Goal: Task Accomplishment & Management: Manage account settings

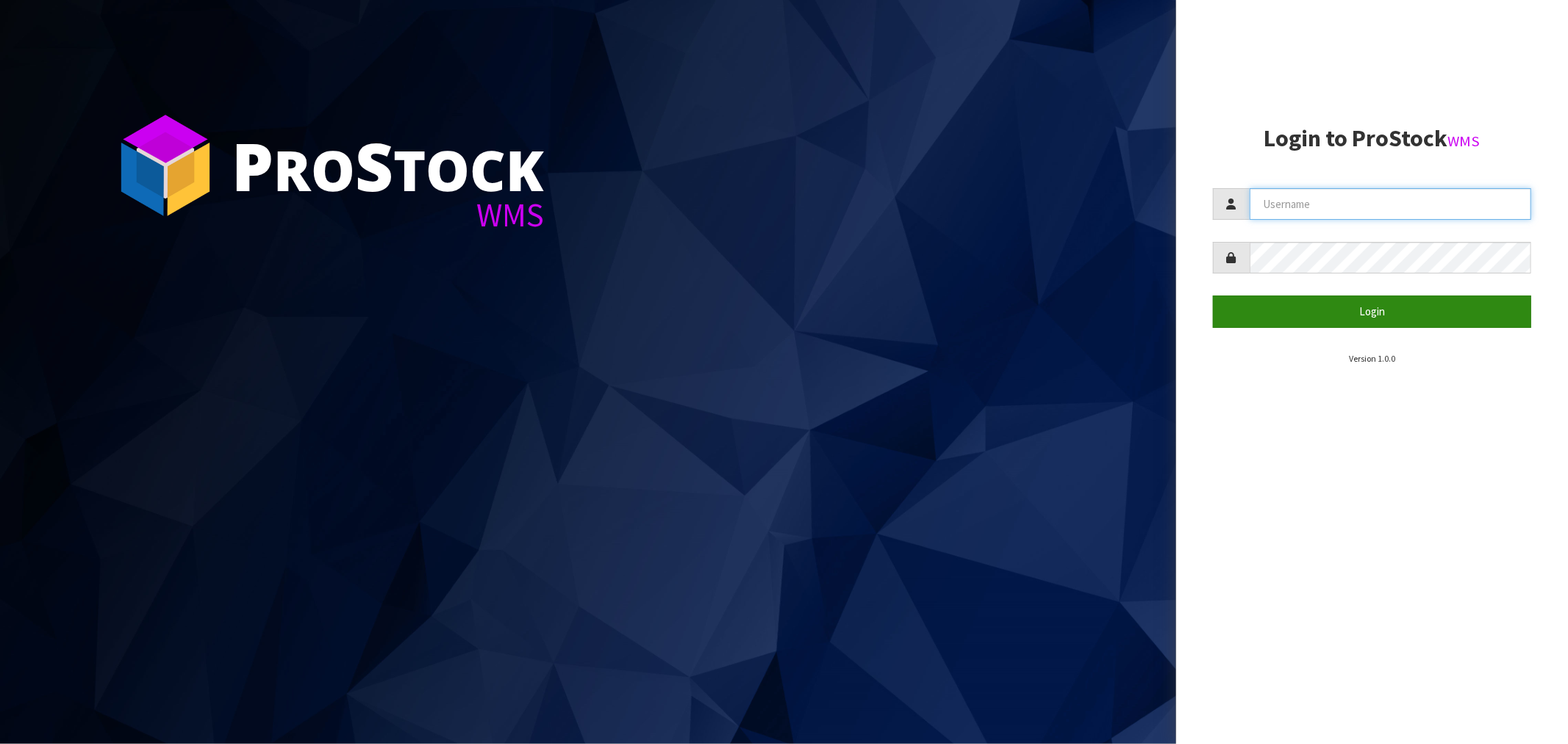
type input "[PERSON_NAME]"
click at [1329, 310] on button "Login" at bounding box center [1372, 312] width 318 height 32
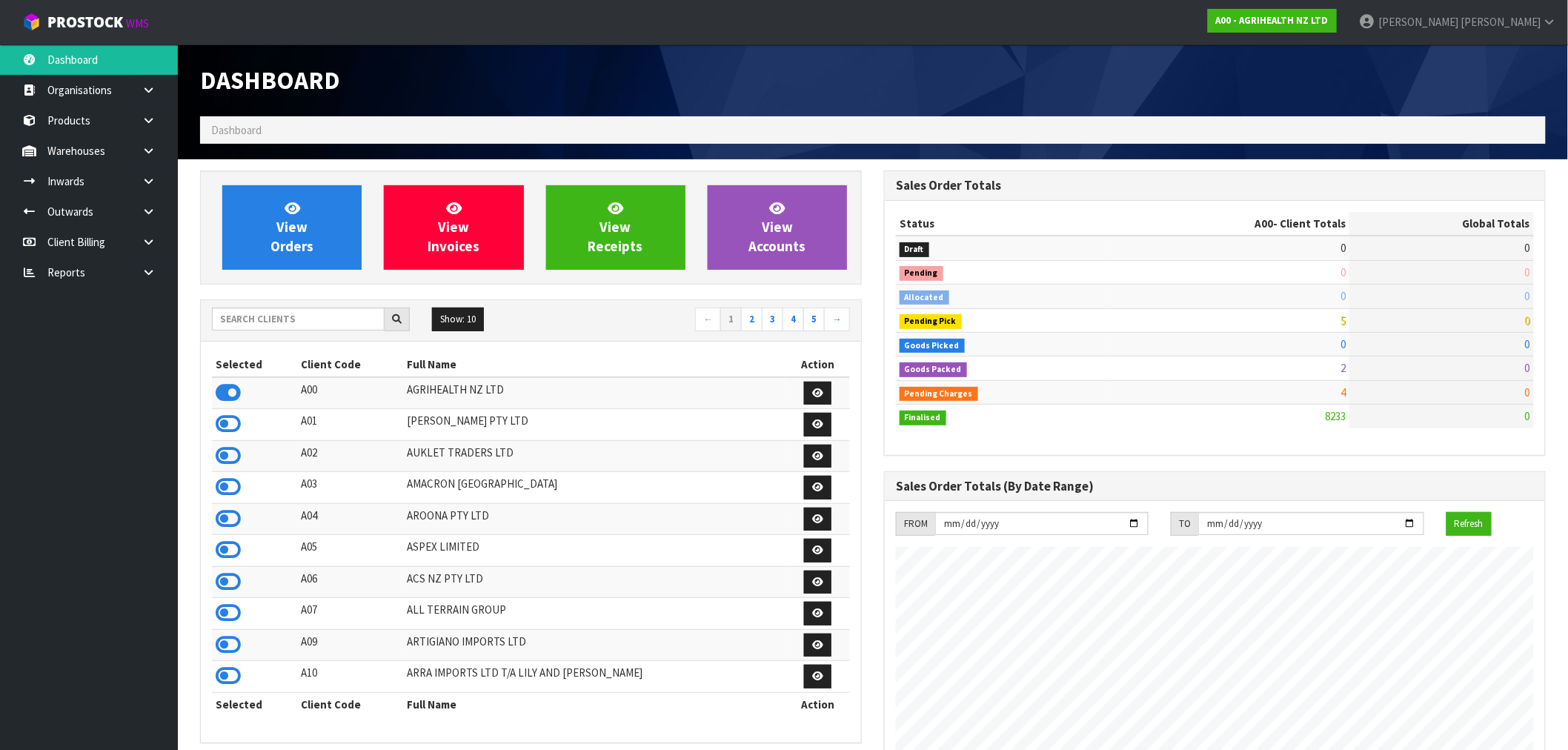
scroll to position [1123, 684]
click at [279, 320] on input "text" at bounding box center [298, 319] width 173 height 23
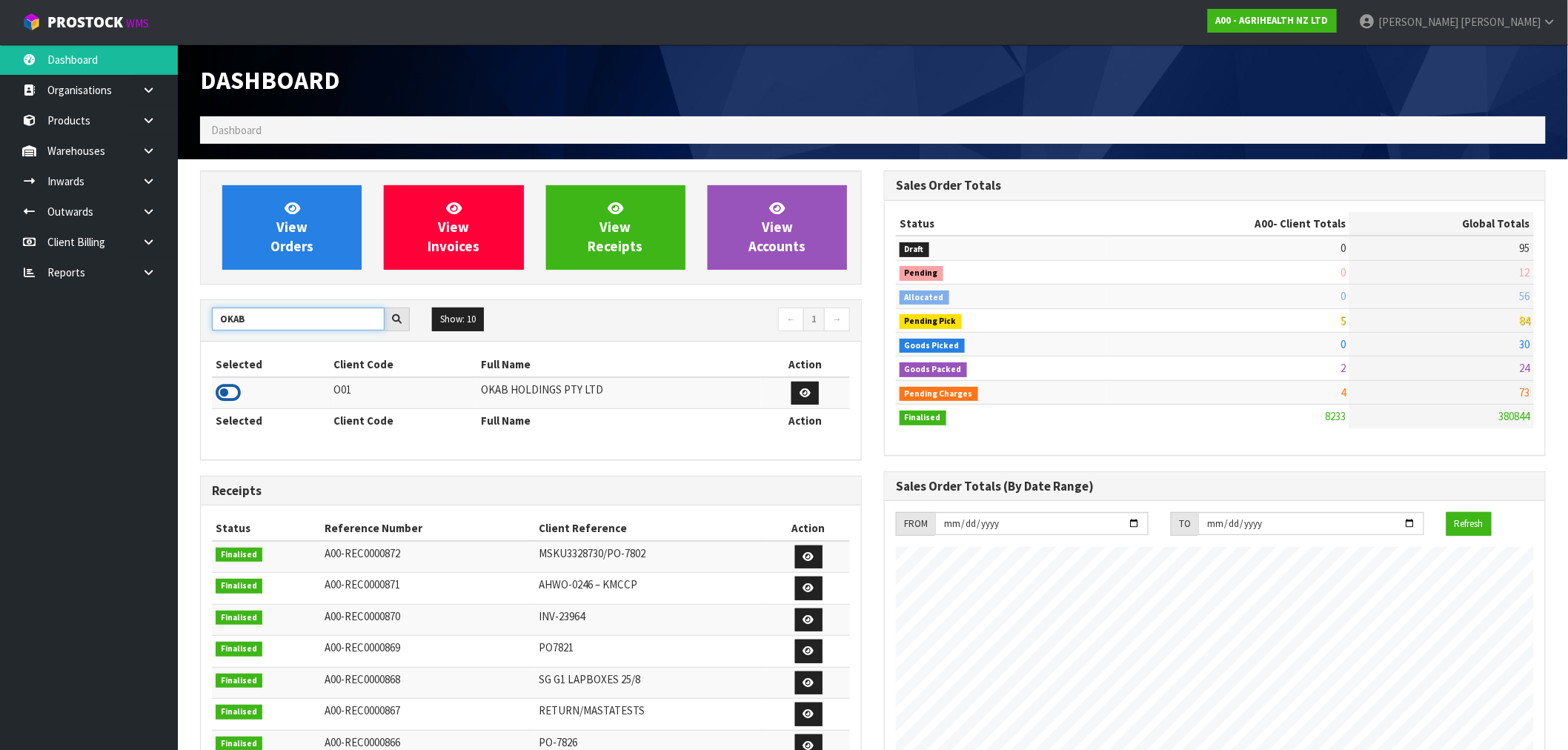
type input "OKAB"
click at [233, 398] on icon at bounding box center [228, 393] width 25 height 22
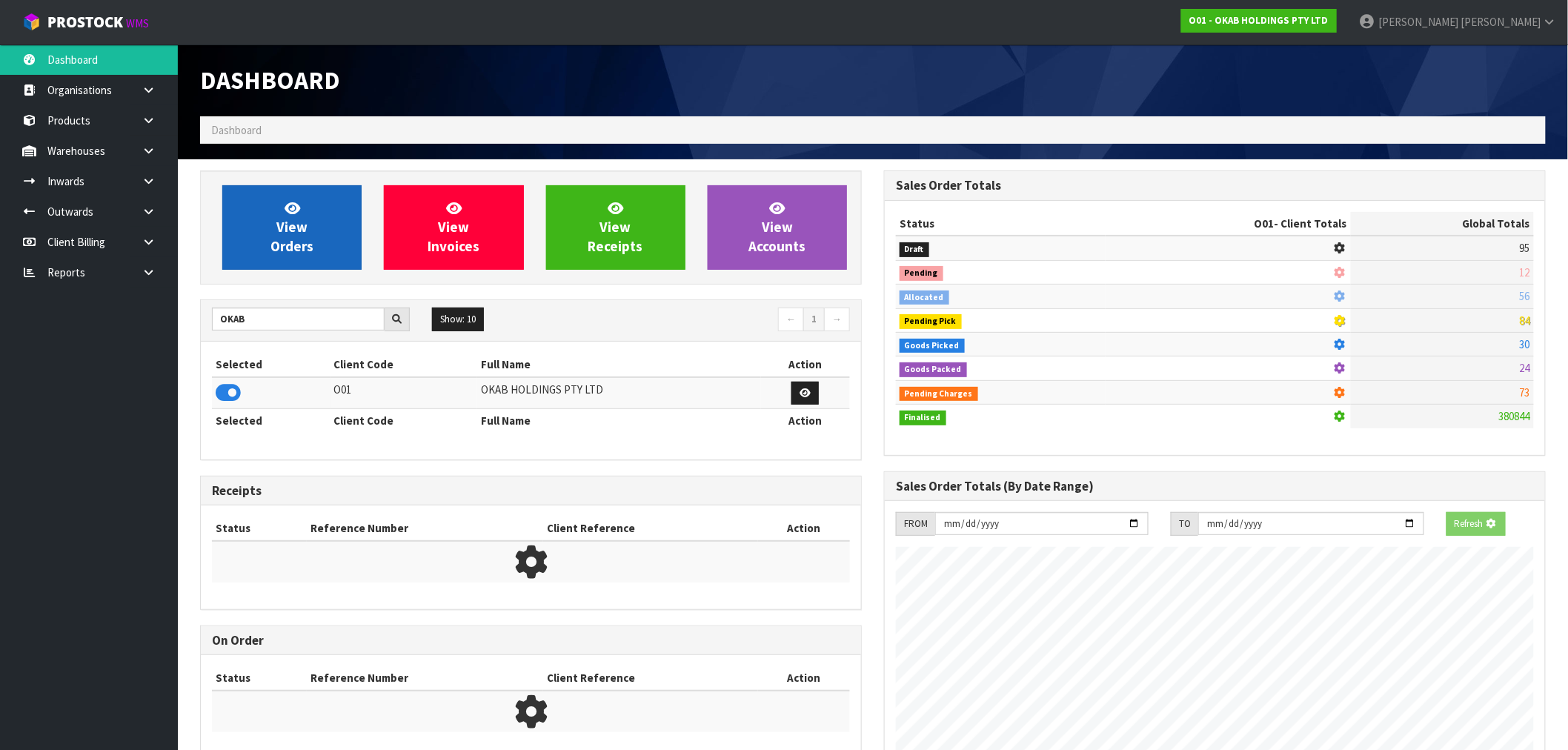
scroll to position [740381, 740344]
click at [272, 240] on span "View Orders" at bounding box center [292, 227] width 43 height 55
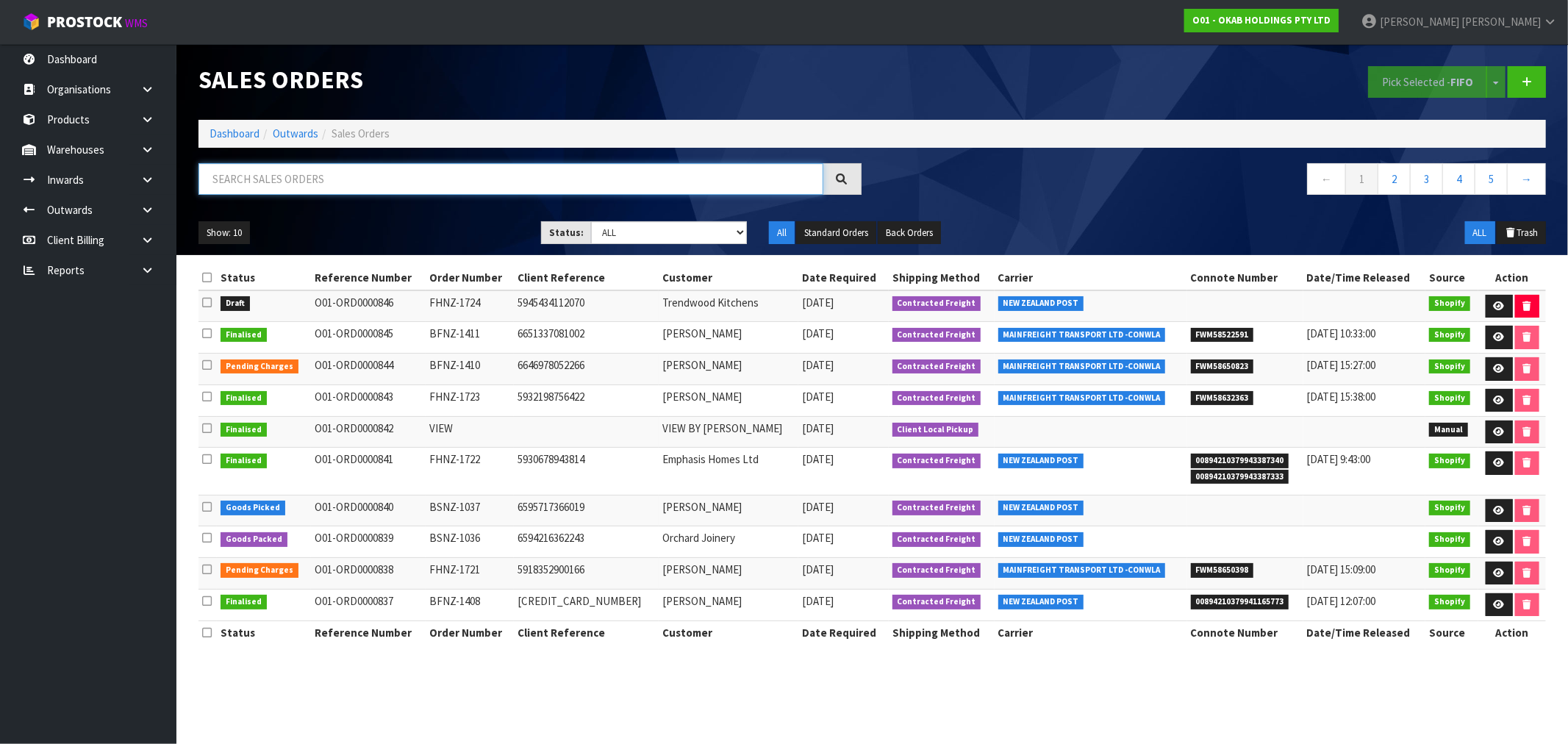
click at [254, 186] on input "text" at bounding box center [511, 179] width 625 height 32
paste input "BSNZ-1034"
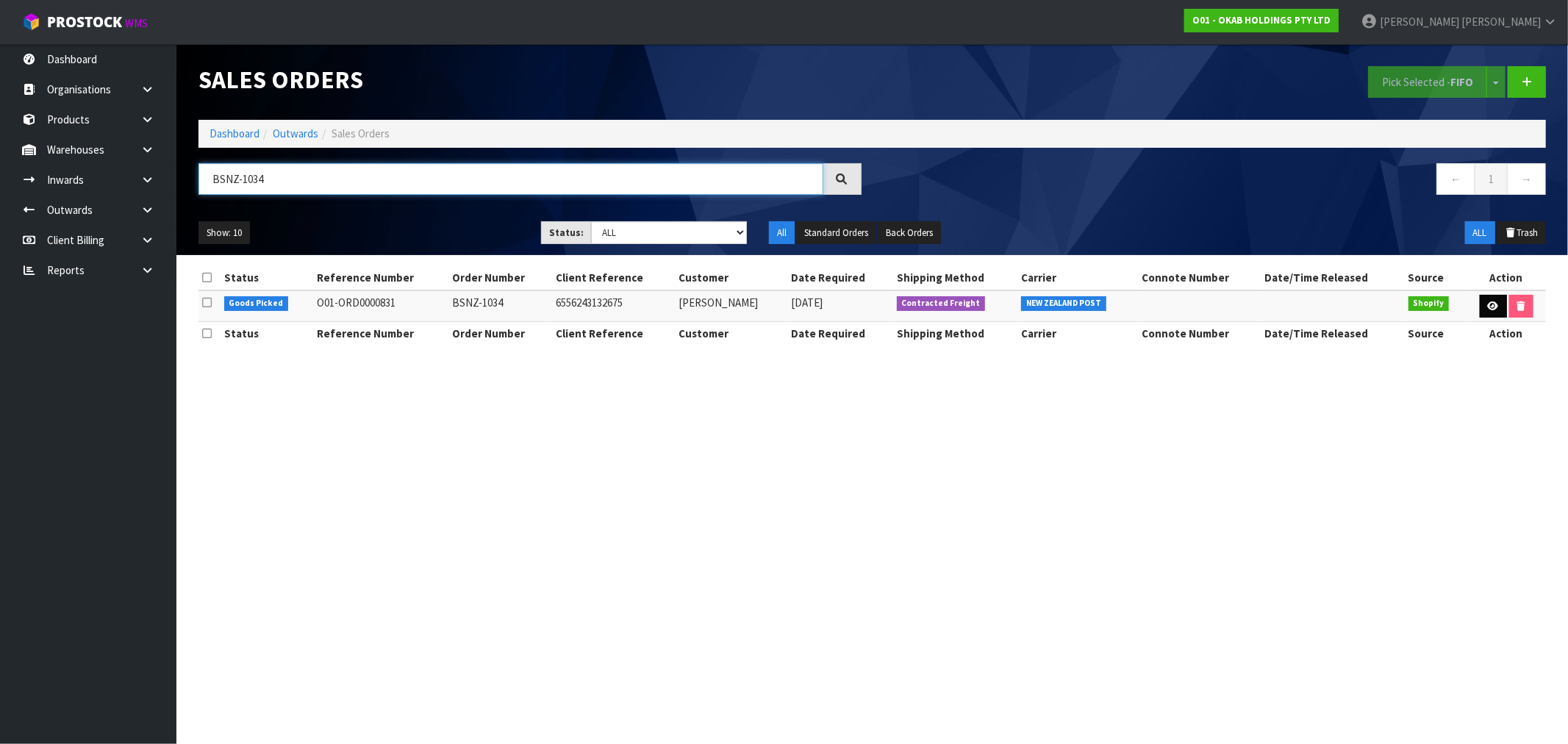
type input "BSNZ-1034"
click at [1496, 314] on link at bounding box center [1493, 307] width 27 height 24
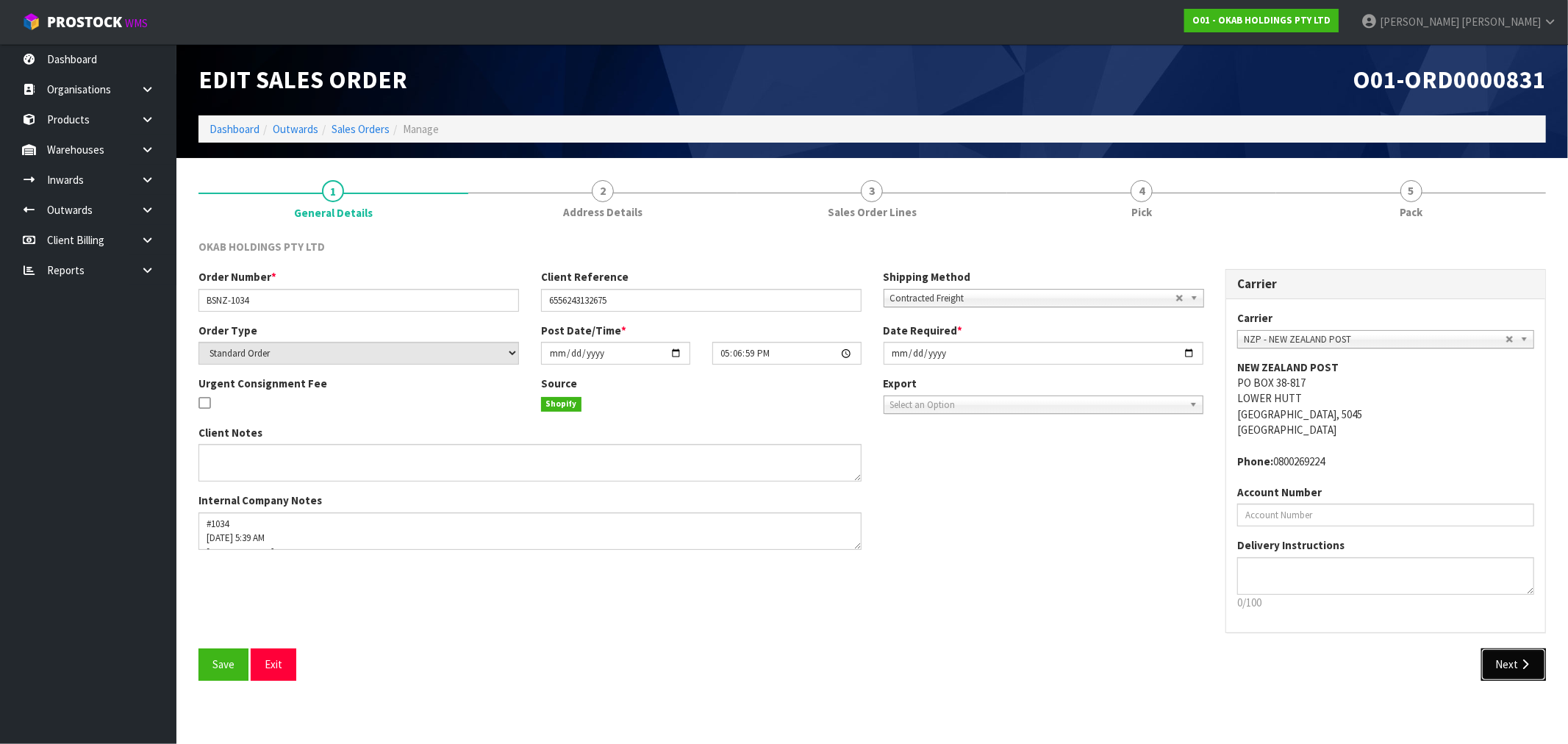
click at [1519, 656] on button "Next" at bounding box center [1513, 664] width 64 height 32
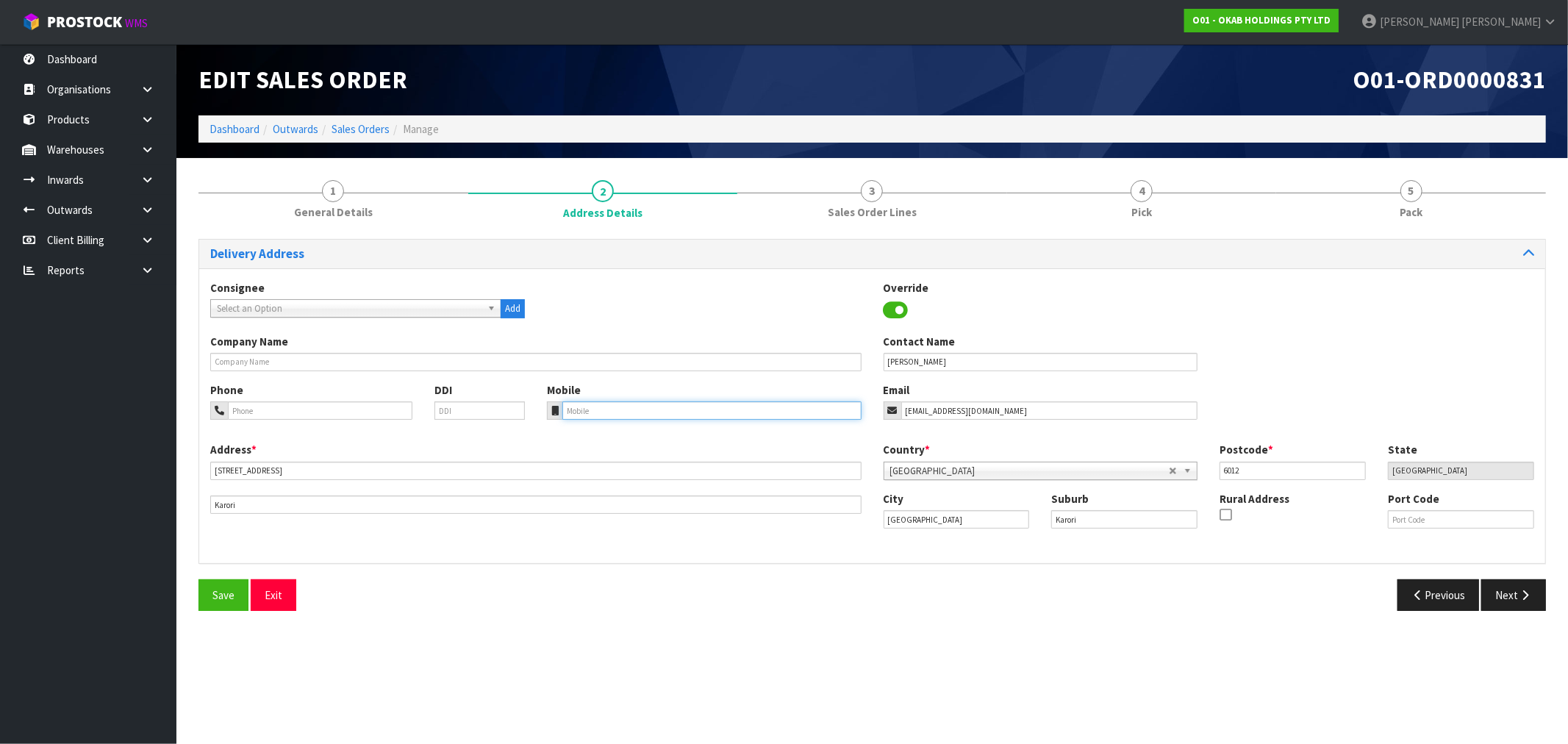
click at [746, 412] on input "tel" at bounding box center [712, 410] width 299 height 19
paste input "022 641 8489z"
type input "022 641 8489"
click at [225, 596] on span "Save" at bounding box center [223, 596] width 22 height 14
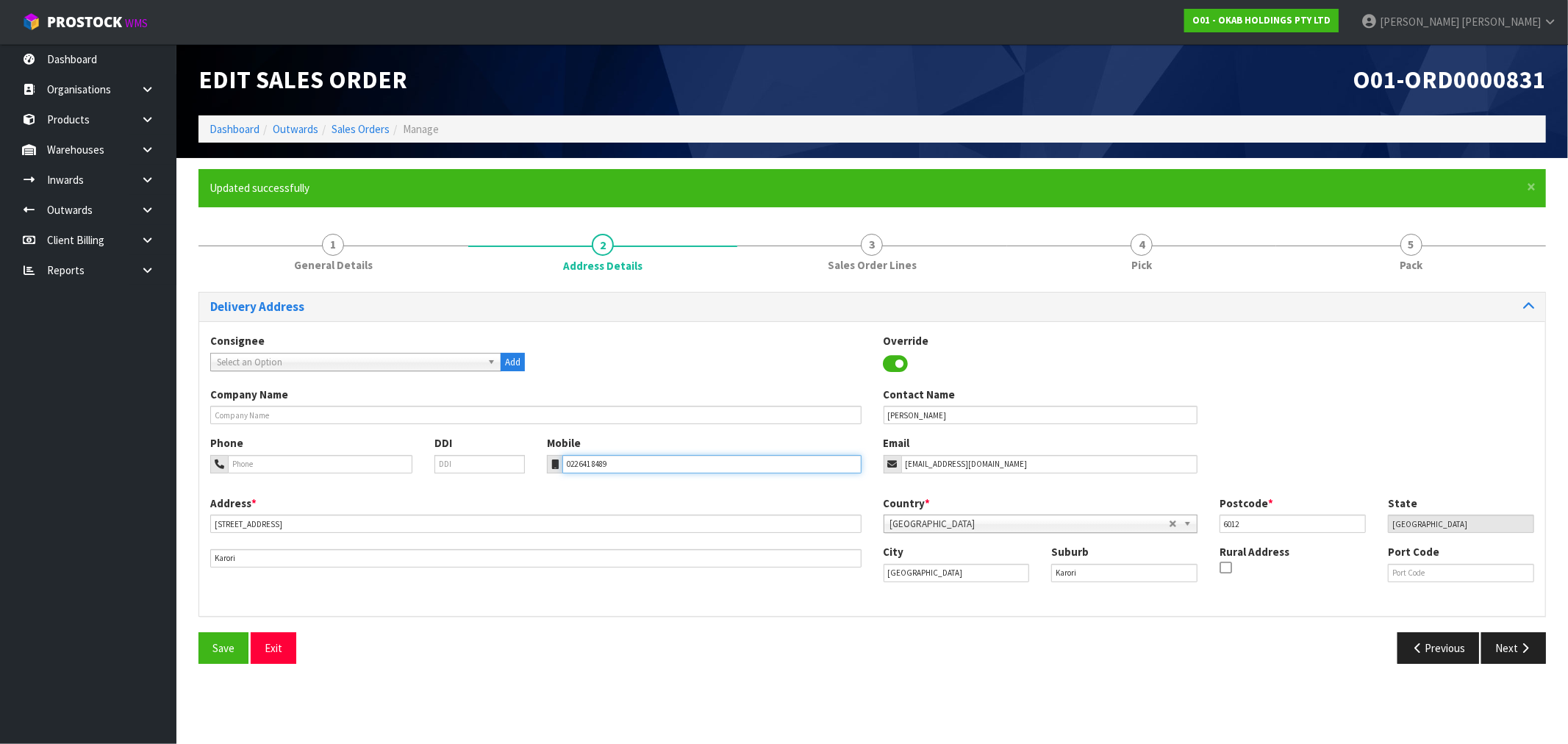
drag, startPoint x: 589, startPoint y: 472, endPoint x: 532, endPoint y: 472, distance: 57.0
click at [533, 472] on div "Phone DDI Mobile 022 641 8489 Email mutch.clan@gmail.com" at bounding box center [873, 465] width 1346 height 59
click at [351, 473] on input "tel" at bounding box center [320, 464] width 185 height 19
paste input "022 641 8489"
type input "022 641 8489"
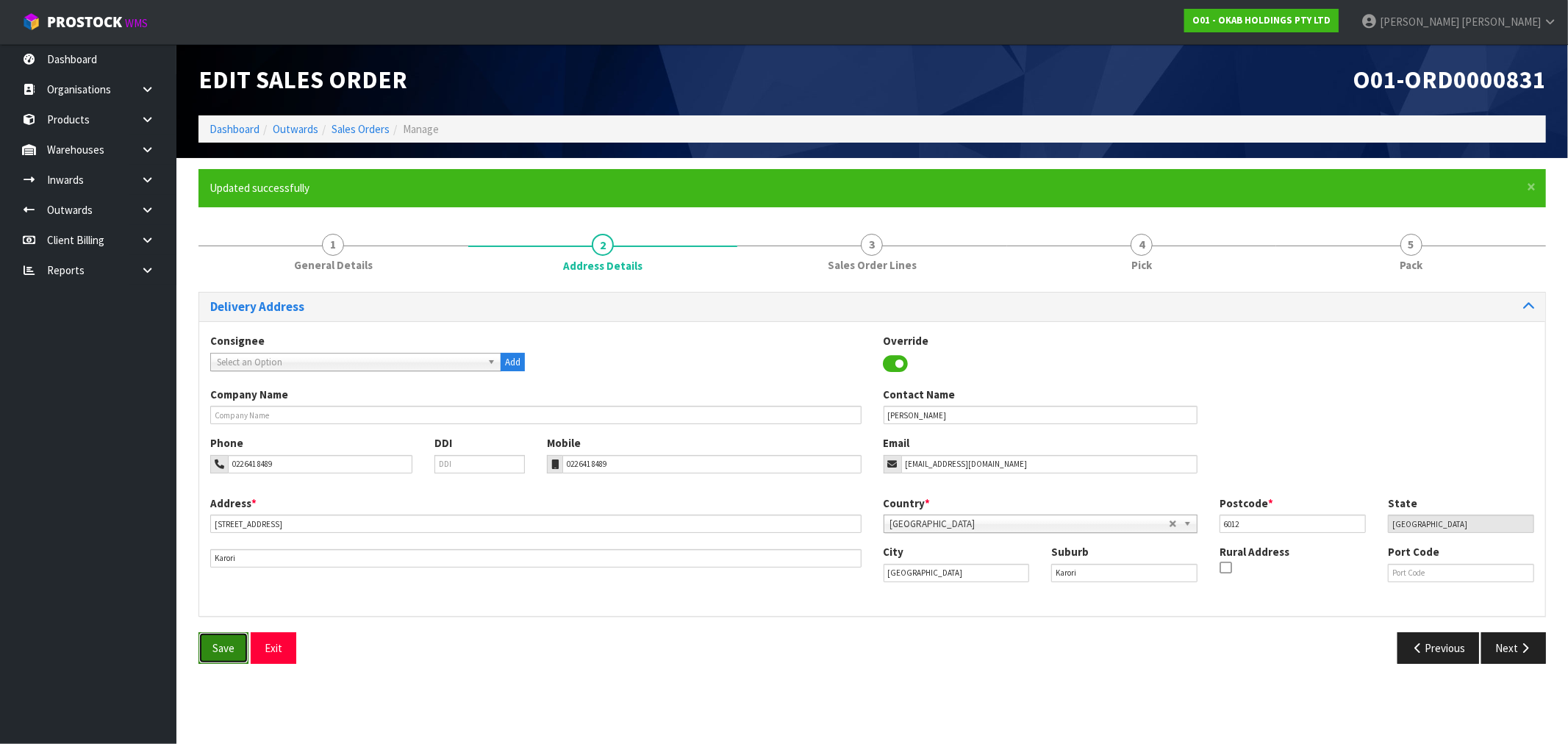
drag, startPoint x: 219, startPoint y: 640, endPoint x: 248, endPoint y: 299, distance: 342.2
click at [217, 640] on button "Save" at bounding box center [223, 649] width 50 height 32
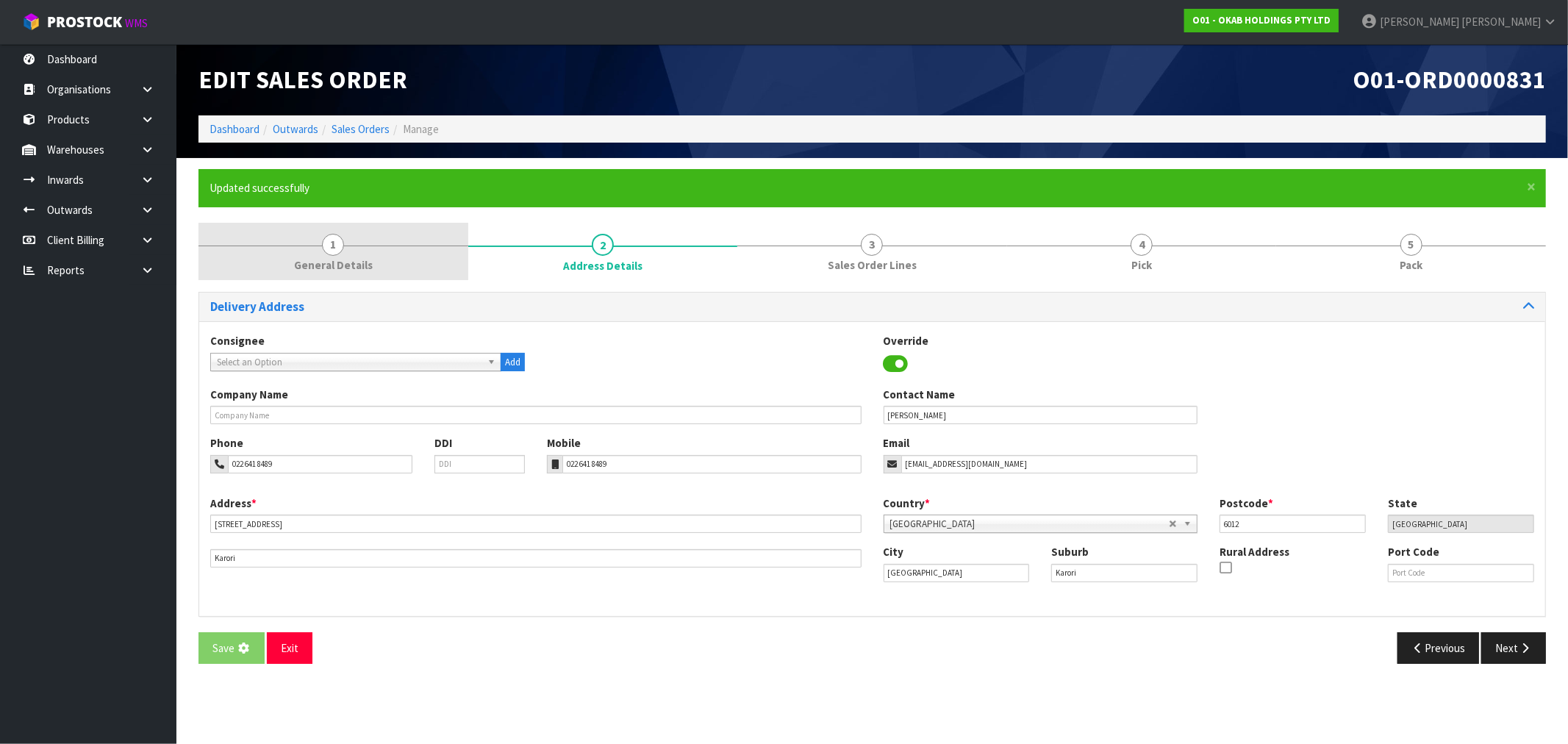
drag, startPoint x: 355, startPoint y: 250, endPoint x: 363, endPoint y: 263, distance: 15.3
click at [355, 254] on link "1 General Details" at bounding box center [333, 252] width 269 height 58
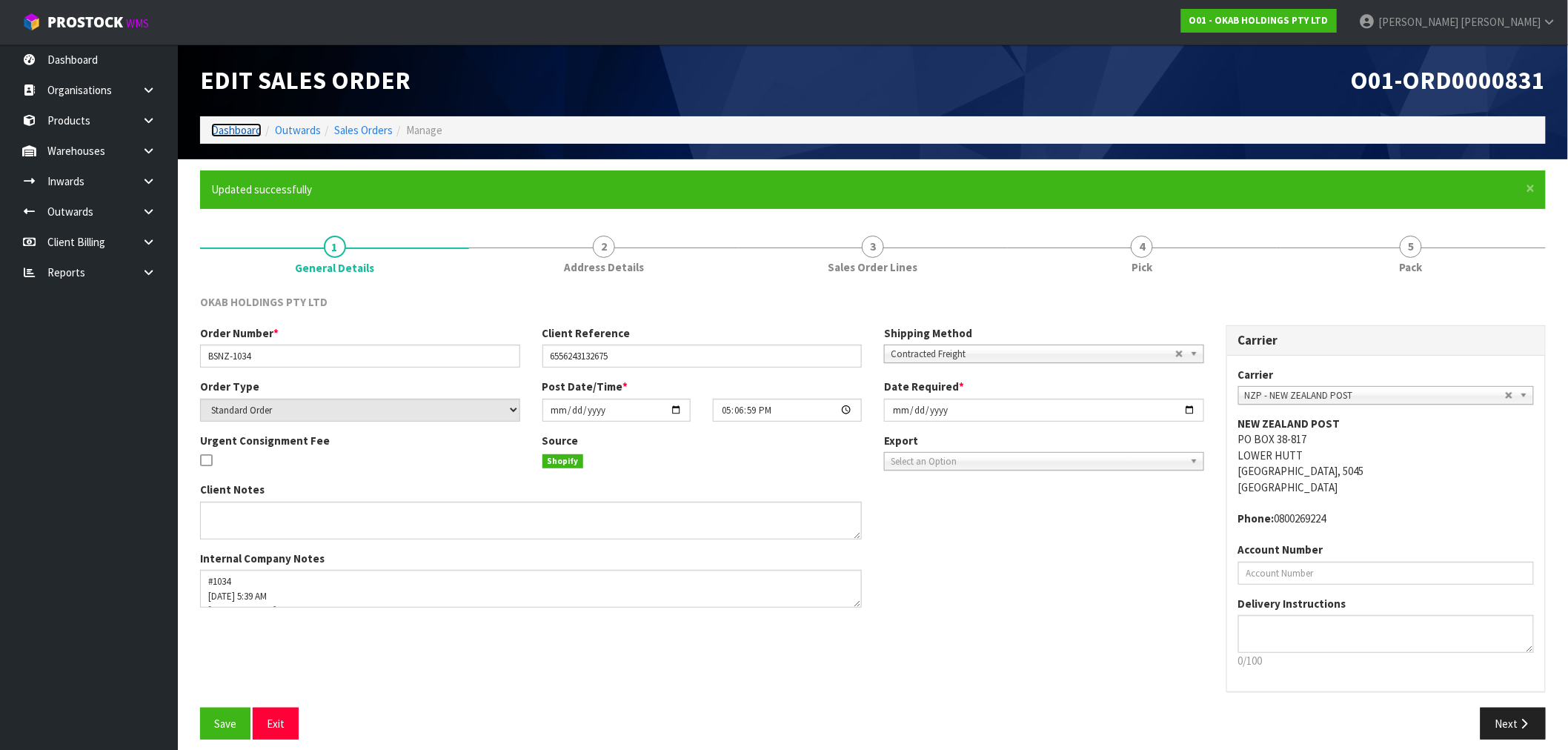
click at [243, 131] on link "Dashboard" at bounding box center [236, 130] width 51 height 14
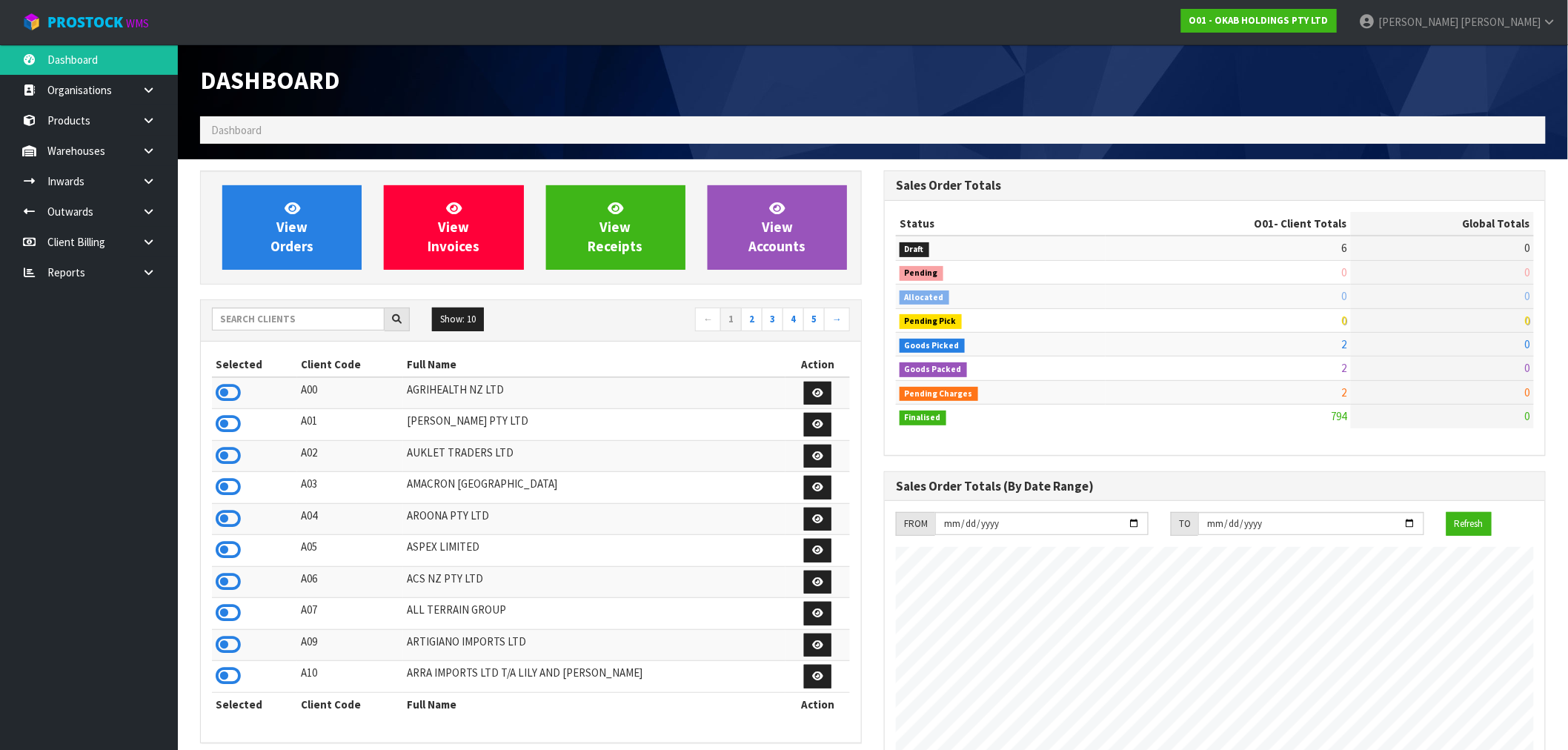
scroll to position [907, 684]
drag, startPoint x: 257, startPoint y: 307, endPoint x: 264, endPoint y: 315, distance: 10.6
click at [259, 309] on input "text" at bounding box center [298, 319] width 173 height 23
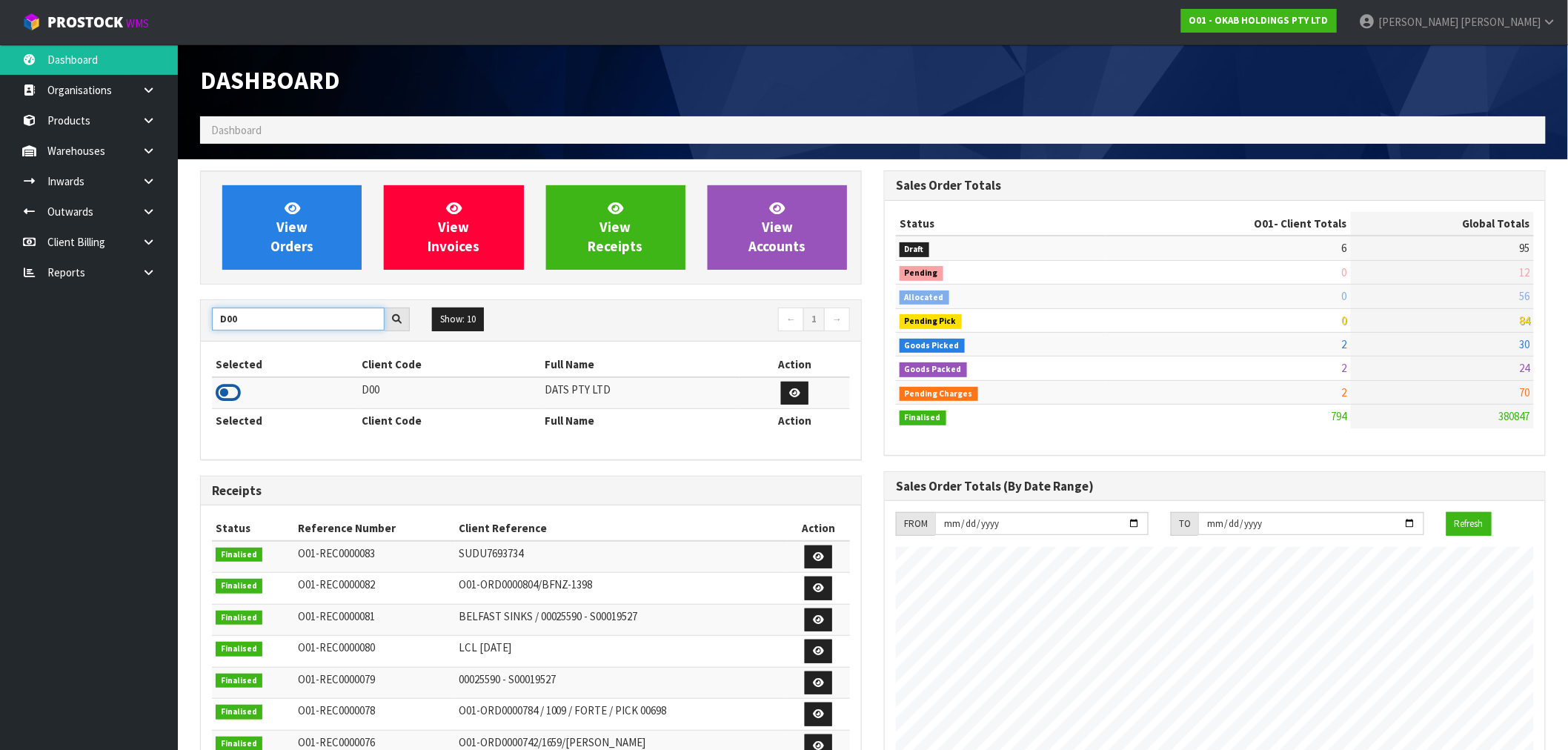
type input "D00"
click at [223, 400] on icon at bounding box center [228, 393] width 25 height 22
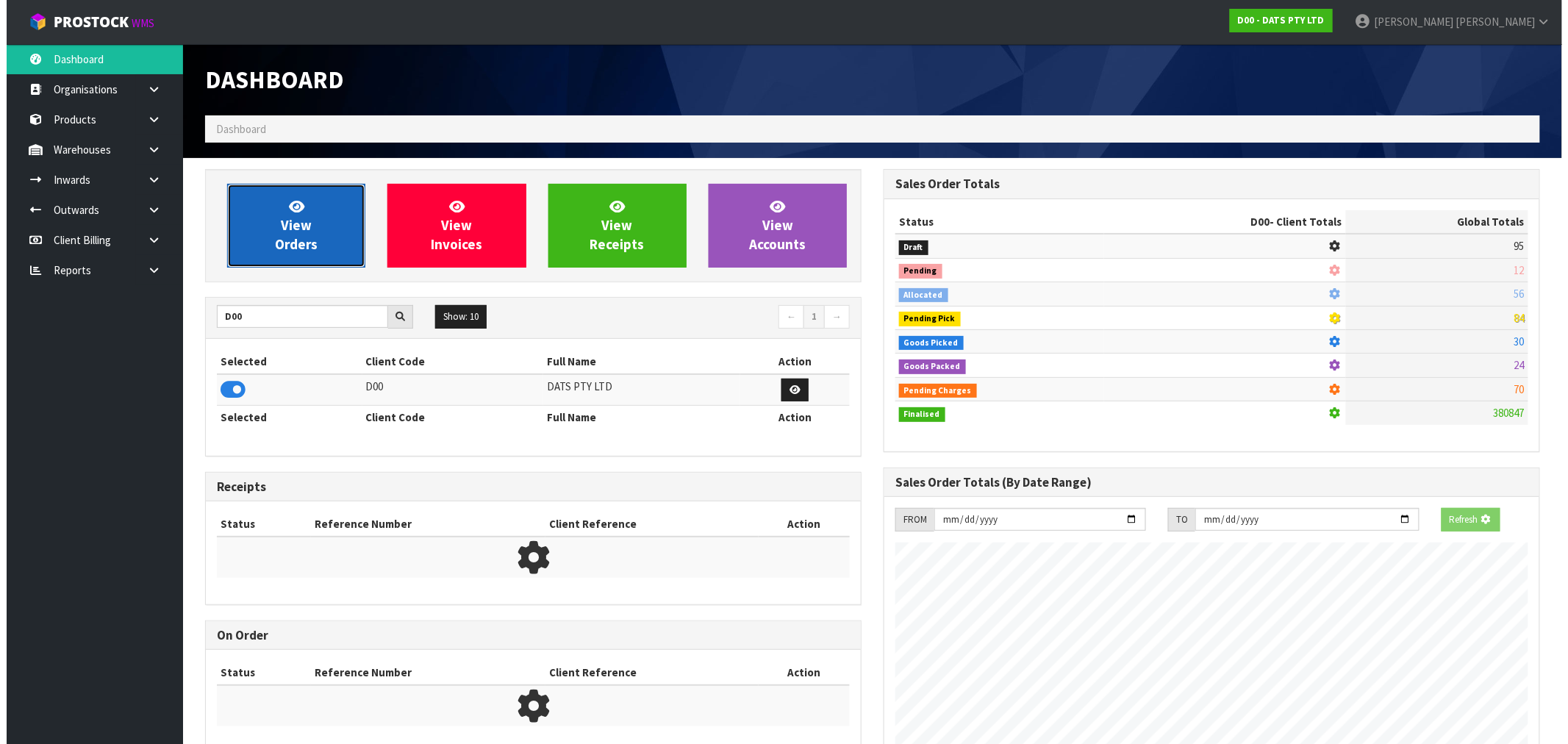
scroll to position [917, 678]
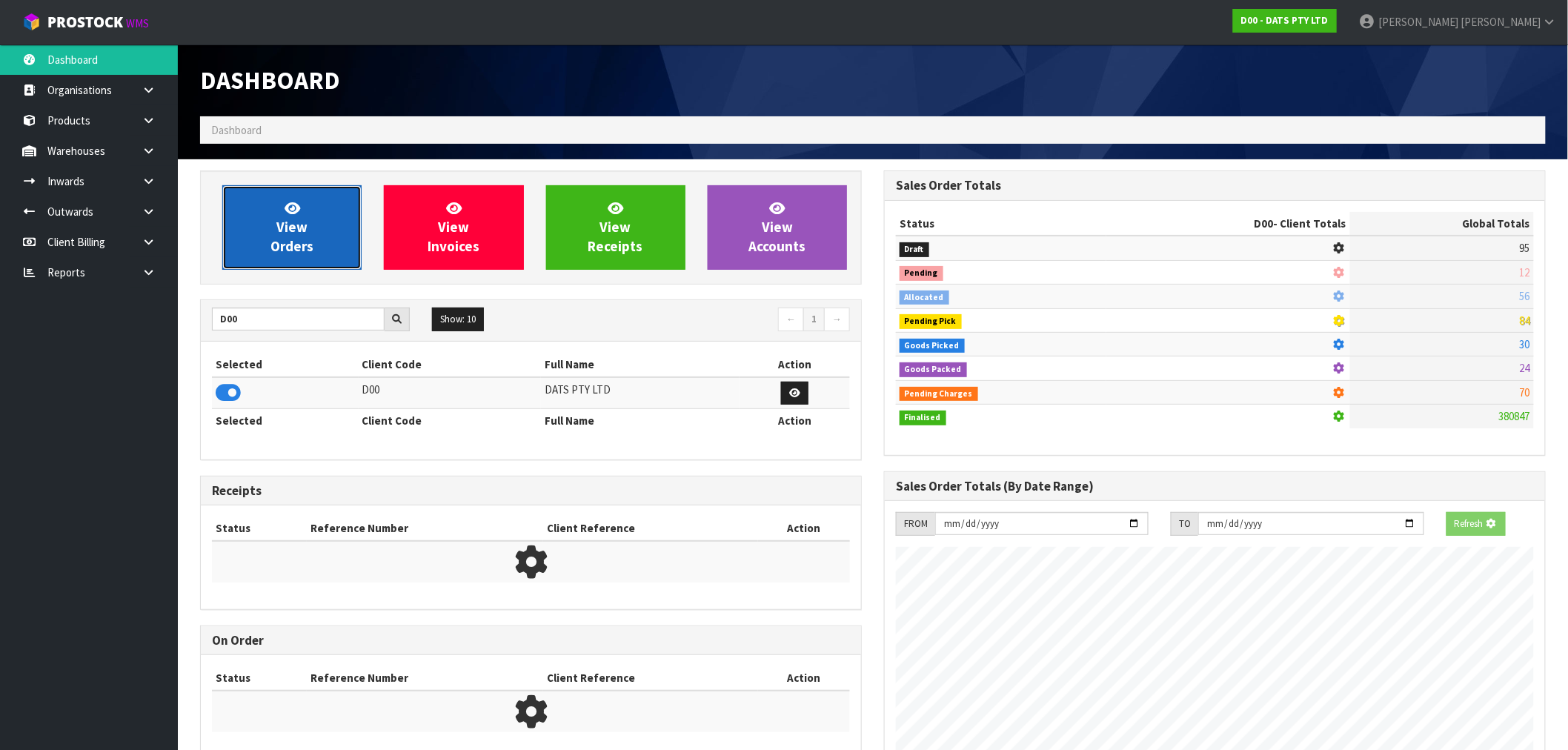
click at [284, 240] on span "View Orders" at bounding box center [292, 227] width 43 height 55
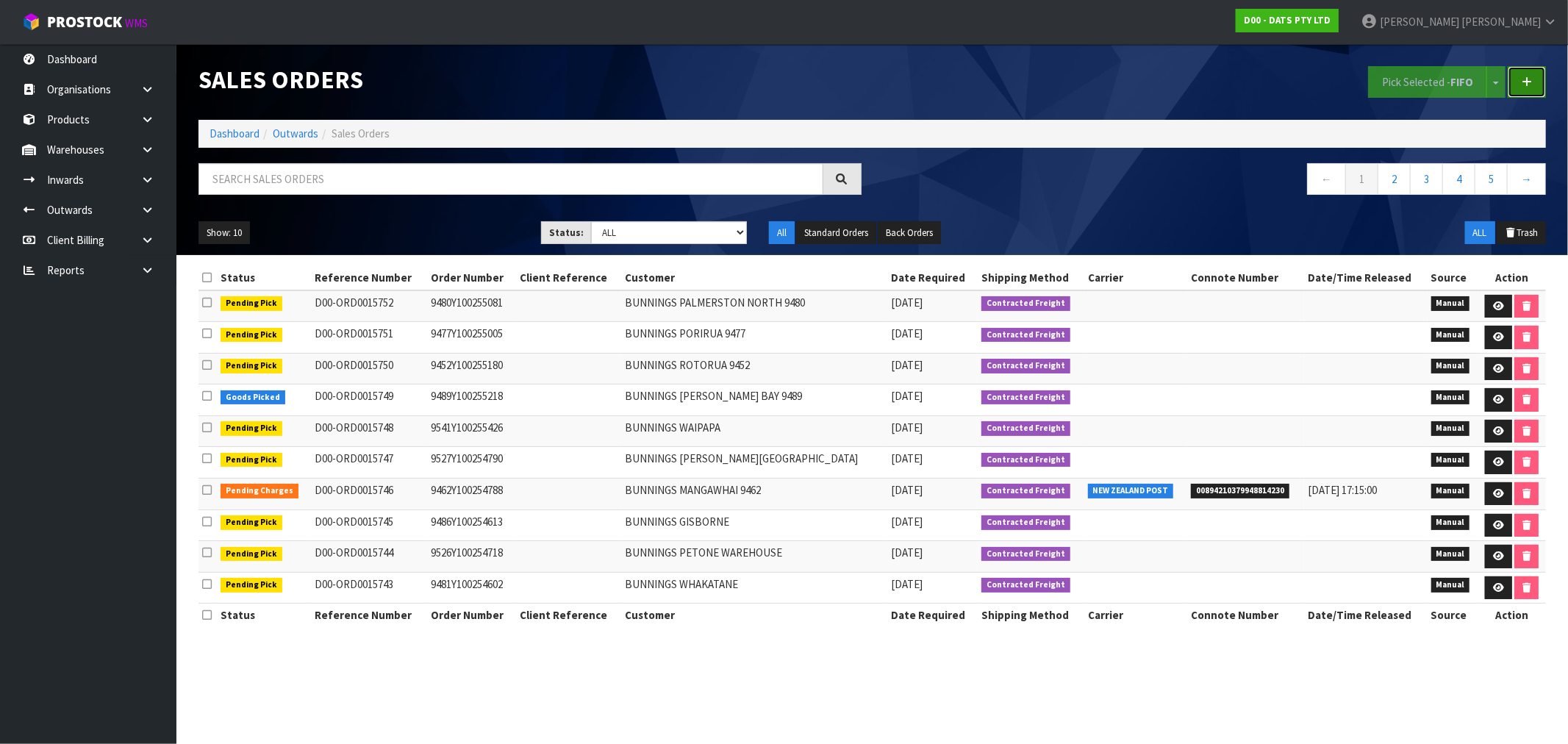
click at [1532, 83] on icon at bounding box center [1527, 82] width 11 height 11
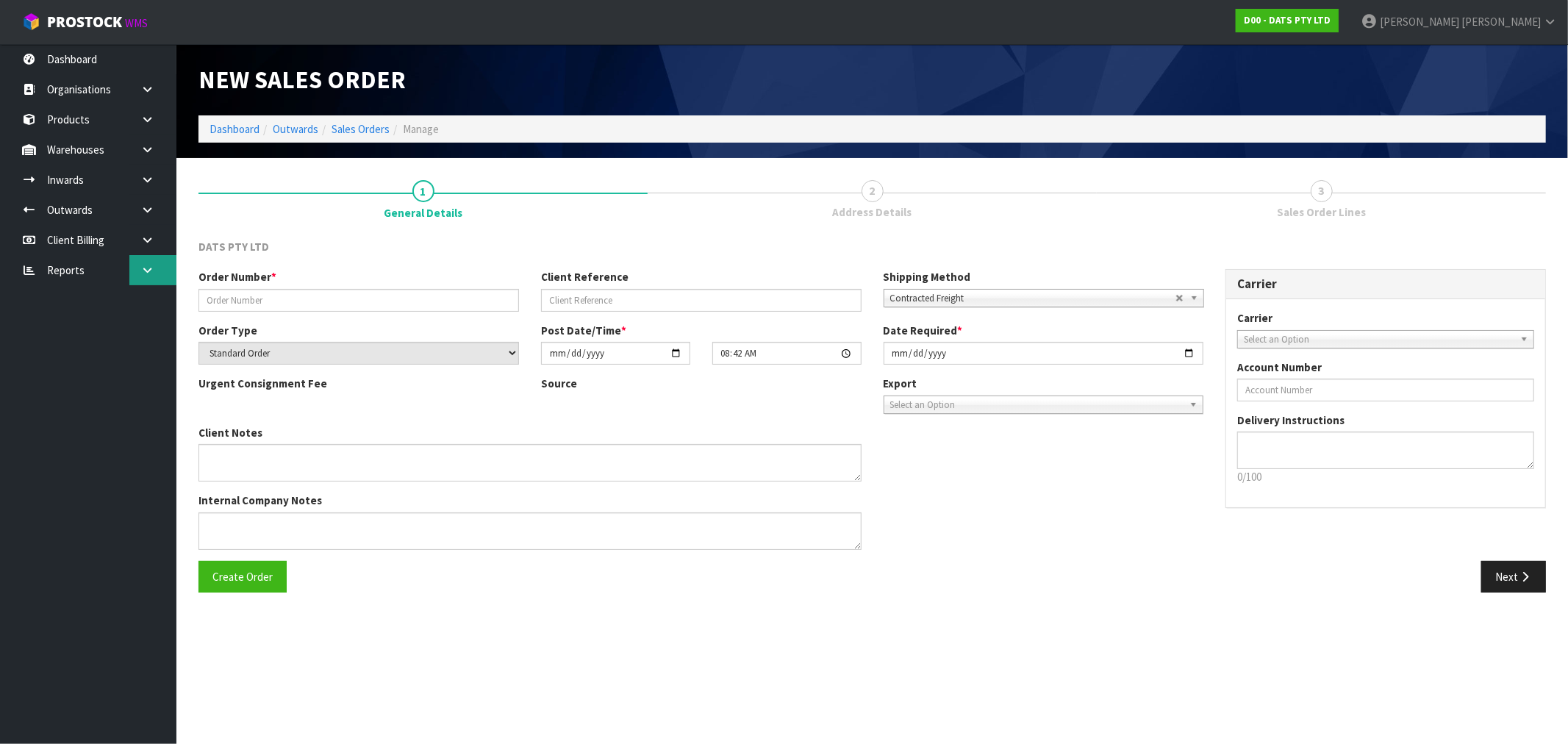
click at [145, 257] on link at bounding box center [152, 270] width 47 height 30
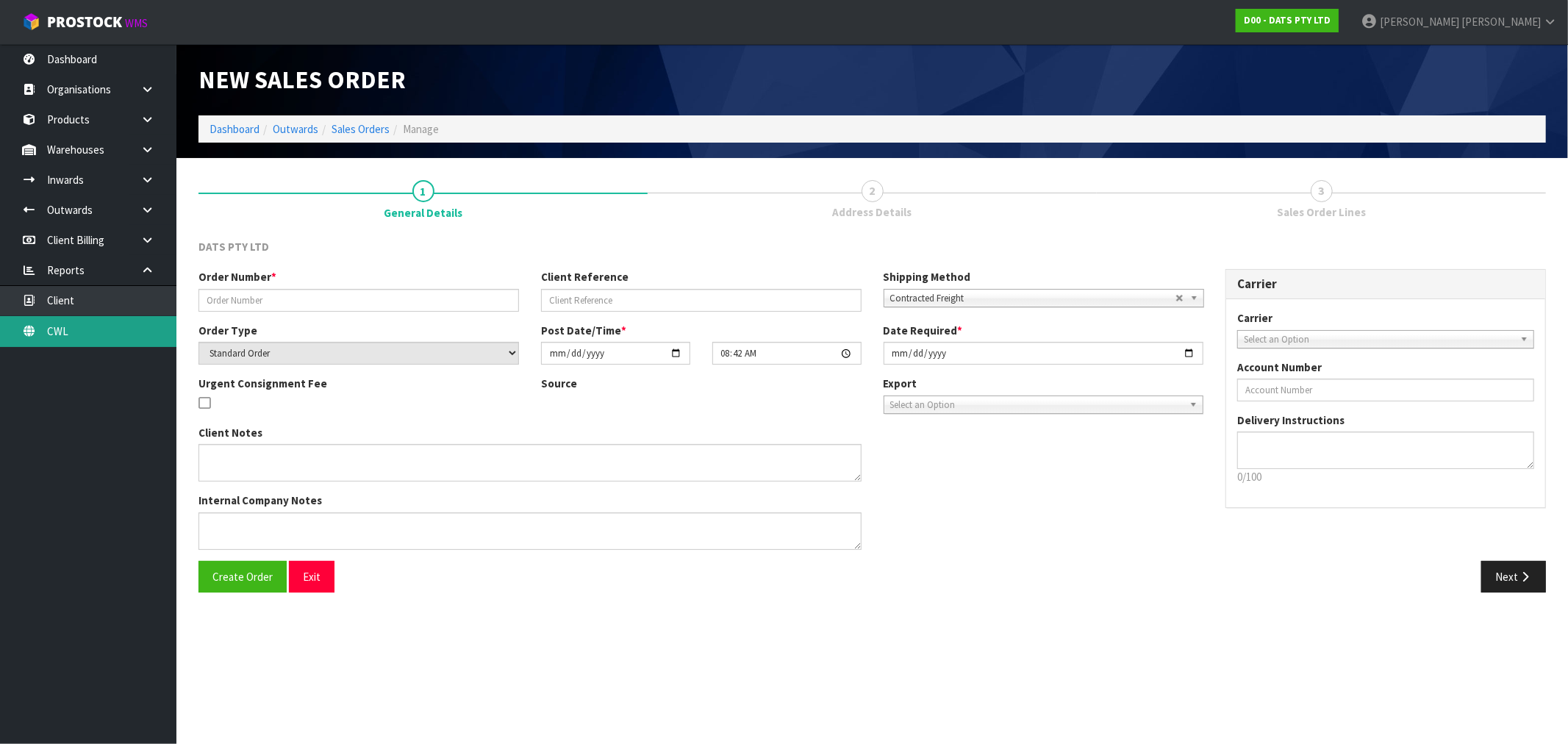
click at [121, 336] on link "CWL" at bounding box center [88, 331] width 177 height 30
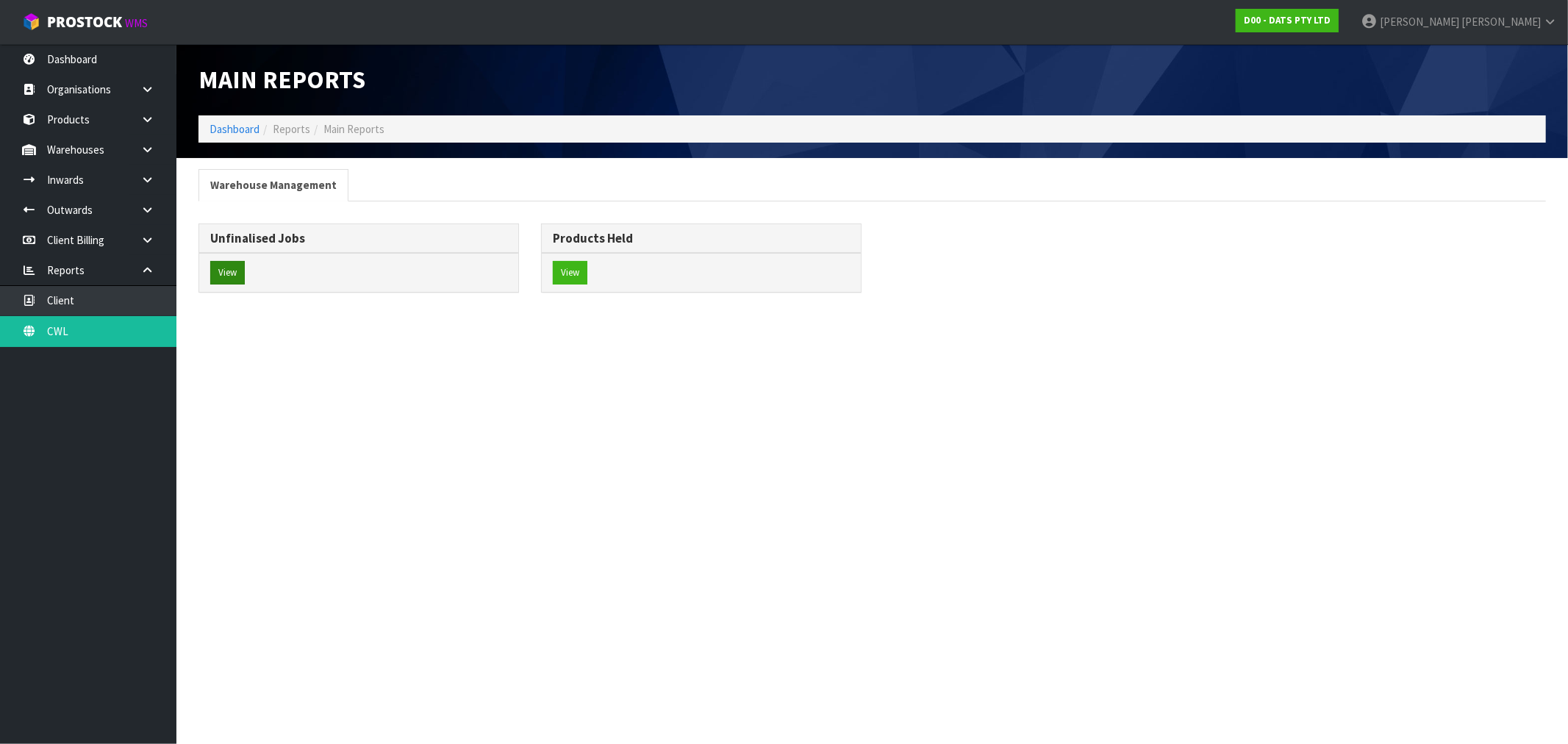
click at [236, 272] on button "View" at bounding box center [227, 272] width 34 height 24
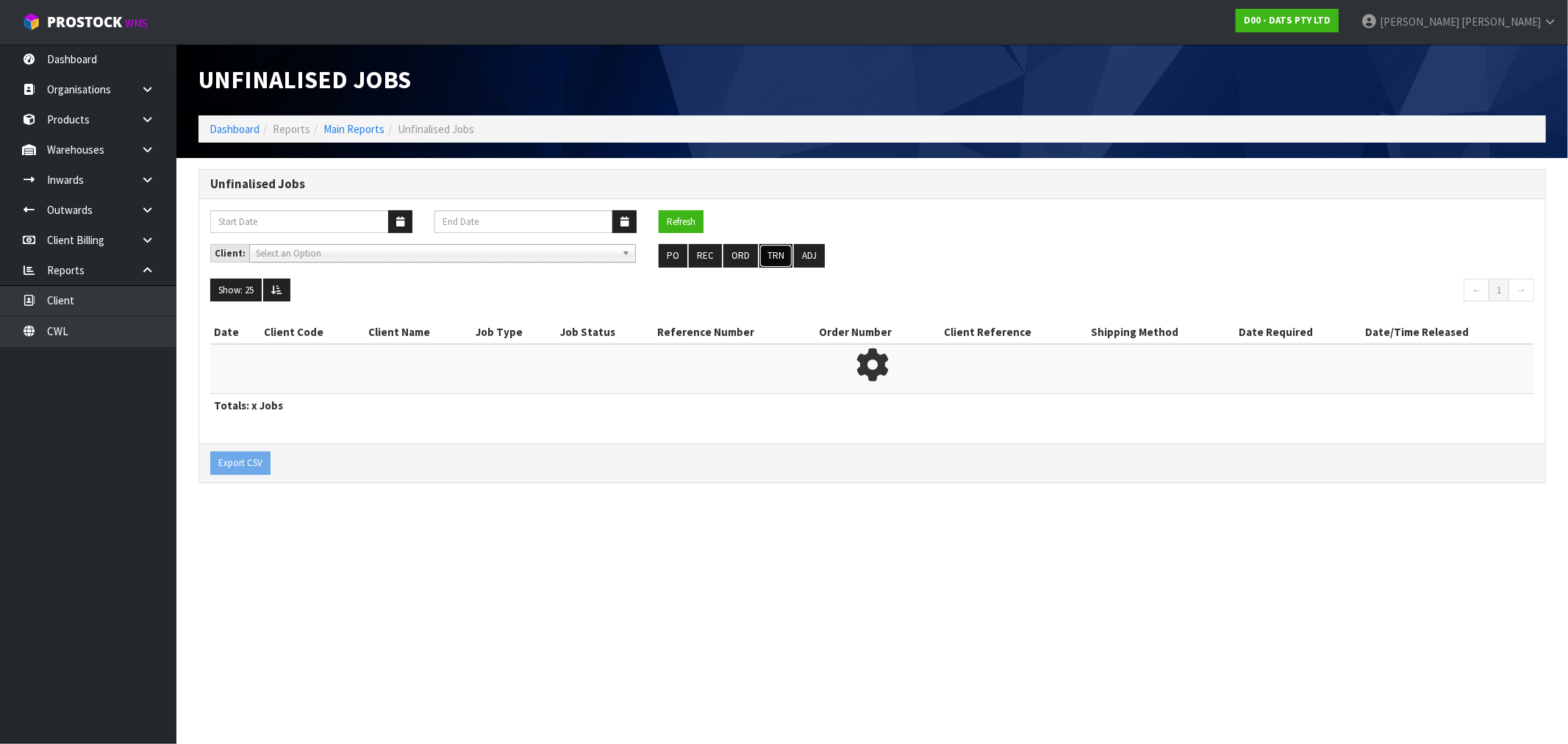
click at [760, 260] on button "TRN" at bounding box center [776, 255] width 33 height 24
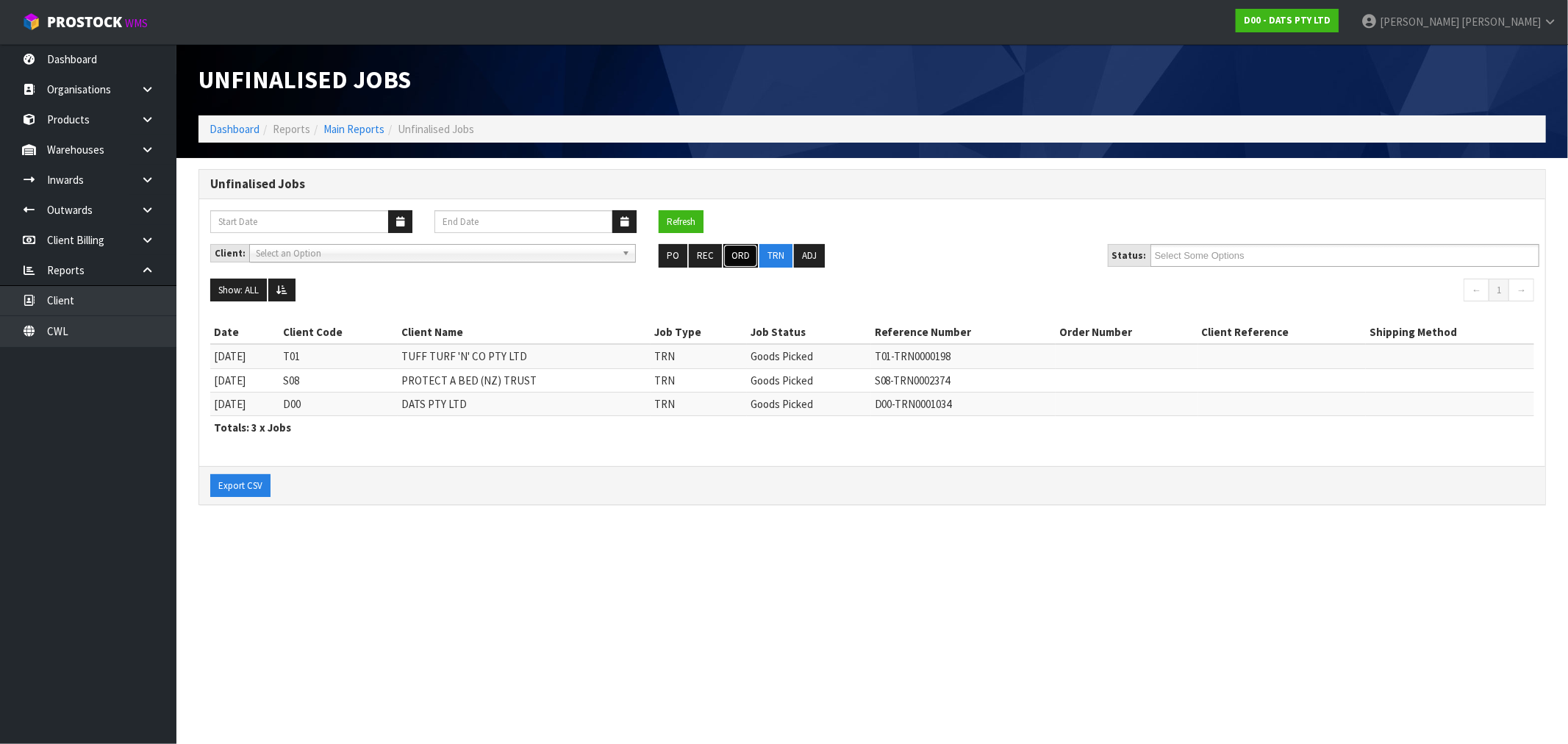
click at [748, 259] on button "ORD" at bounding box center [740, 255] width 34 height 24
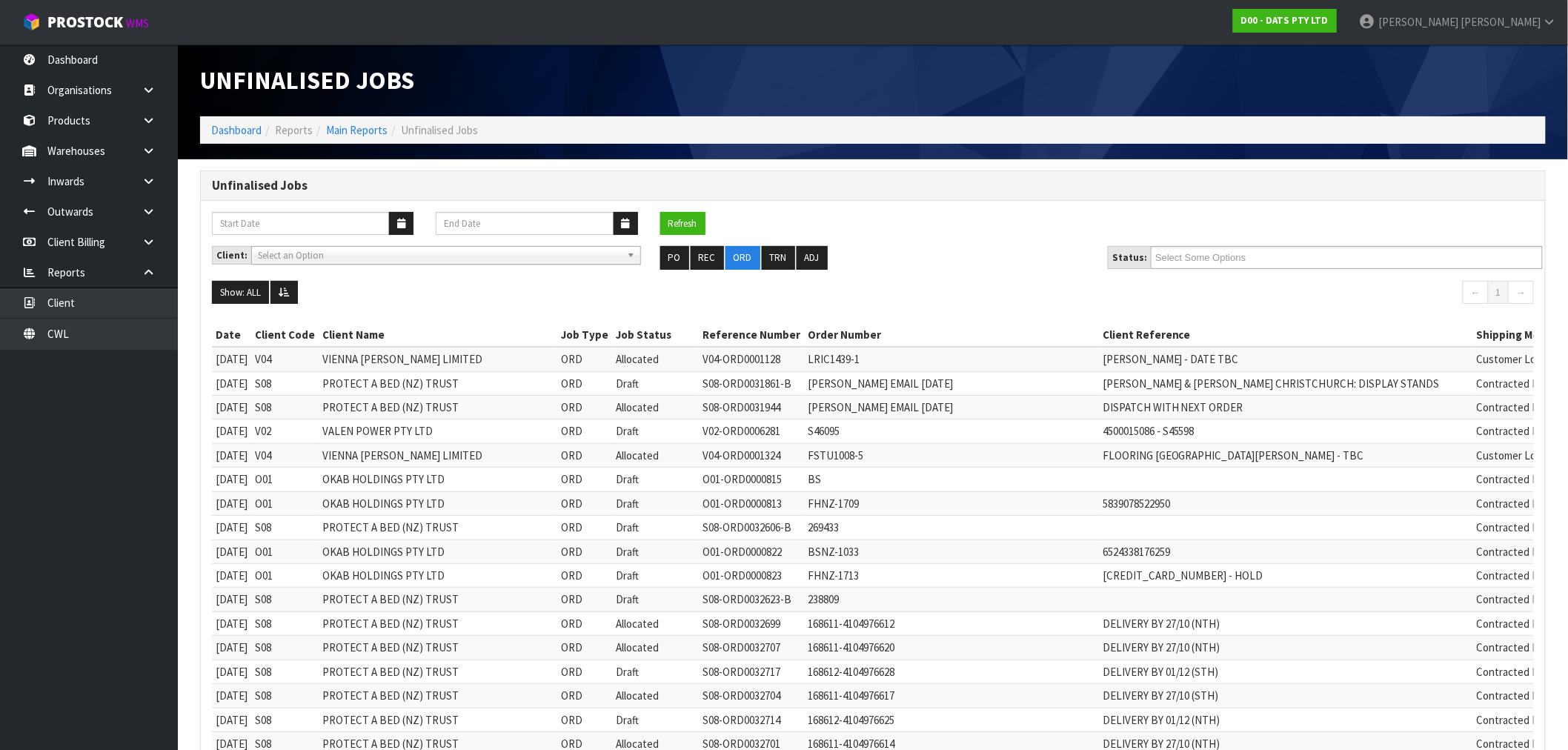
click at [1223, 272] on div "Client: A00 - AGRIHEALTH NZ LTD A01 - AGAIN FASTER PTY LTD A02 - AUKLET TRADERS…" at bounding box center [873, 263] width 1345 height 35
click at [1218, 257] on input "text" at bounding box center [1209, 257] width 109 height 19
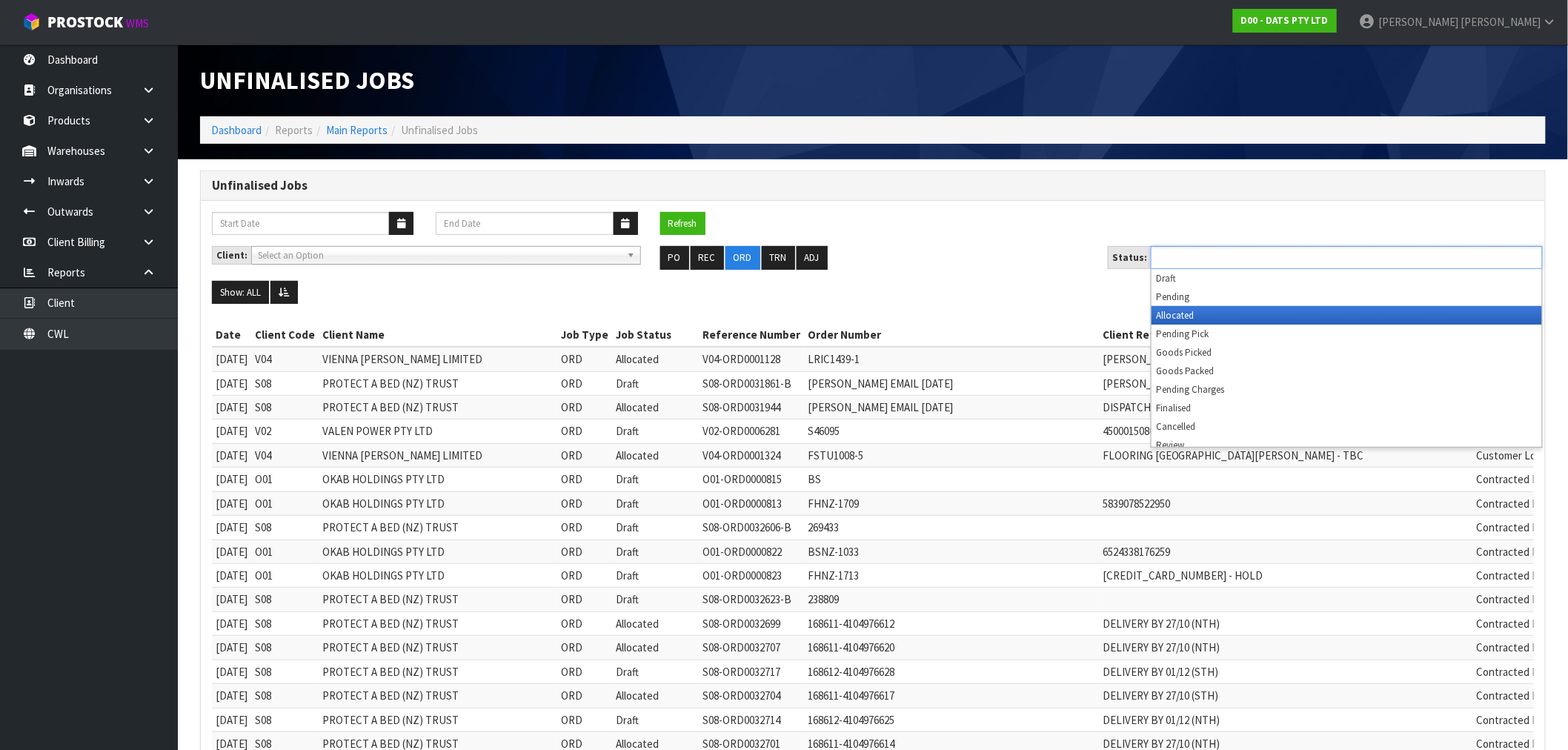
drag, startPoint x: 1214, startPoint y: 307, endPoint x: 1198, endPoint y: 307, distance: 16.0
click at [1214, 307] on li "Allocated" at bounding box center [1346, 315] width 391 height 19
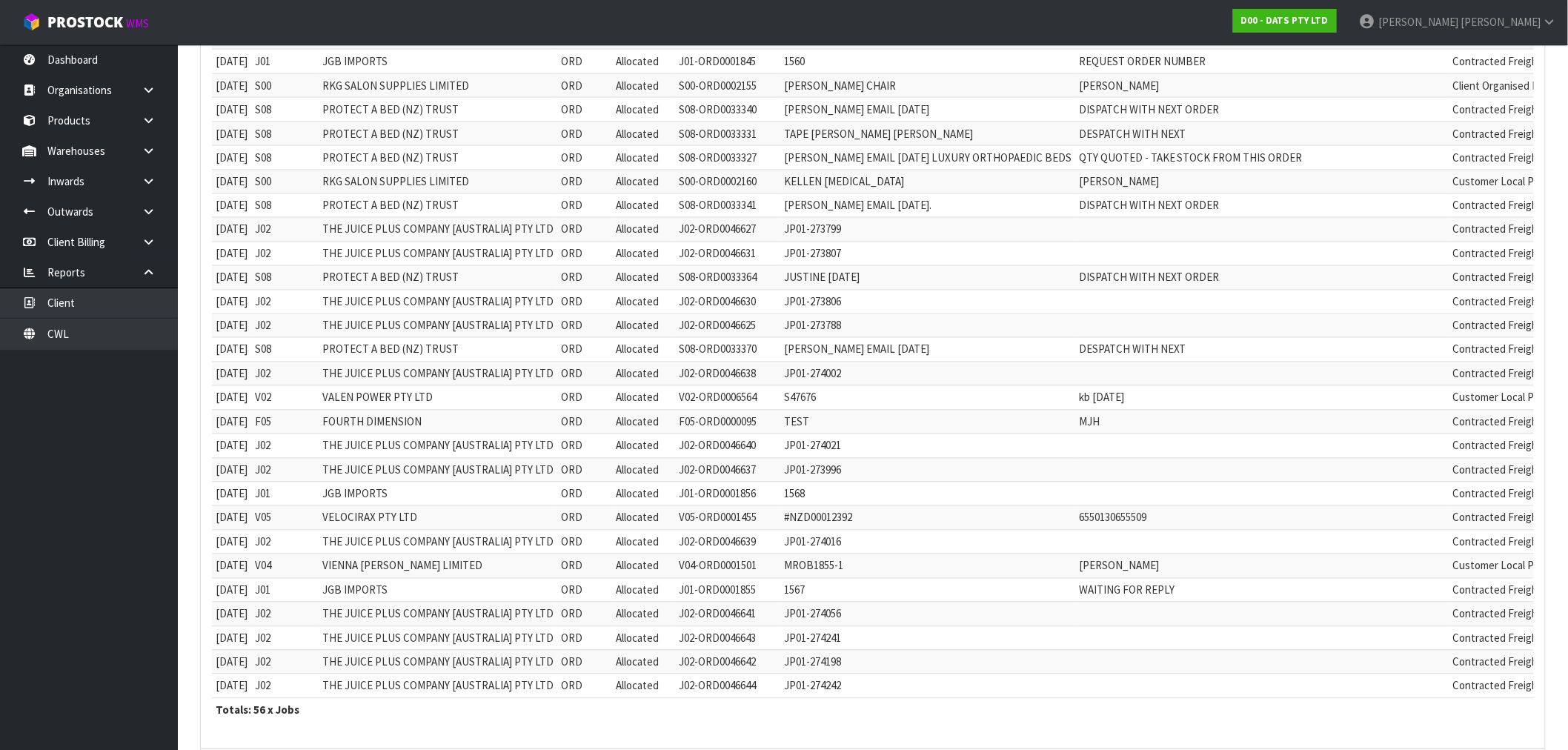
scroll to position [1077, 0]
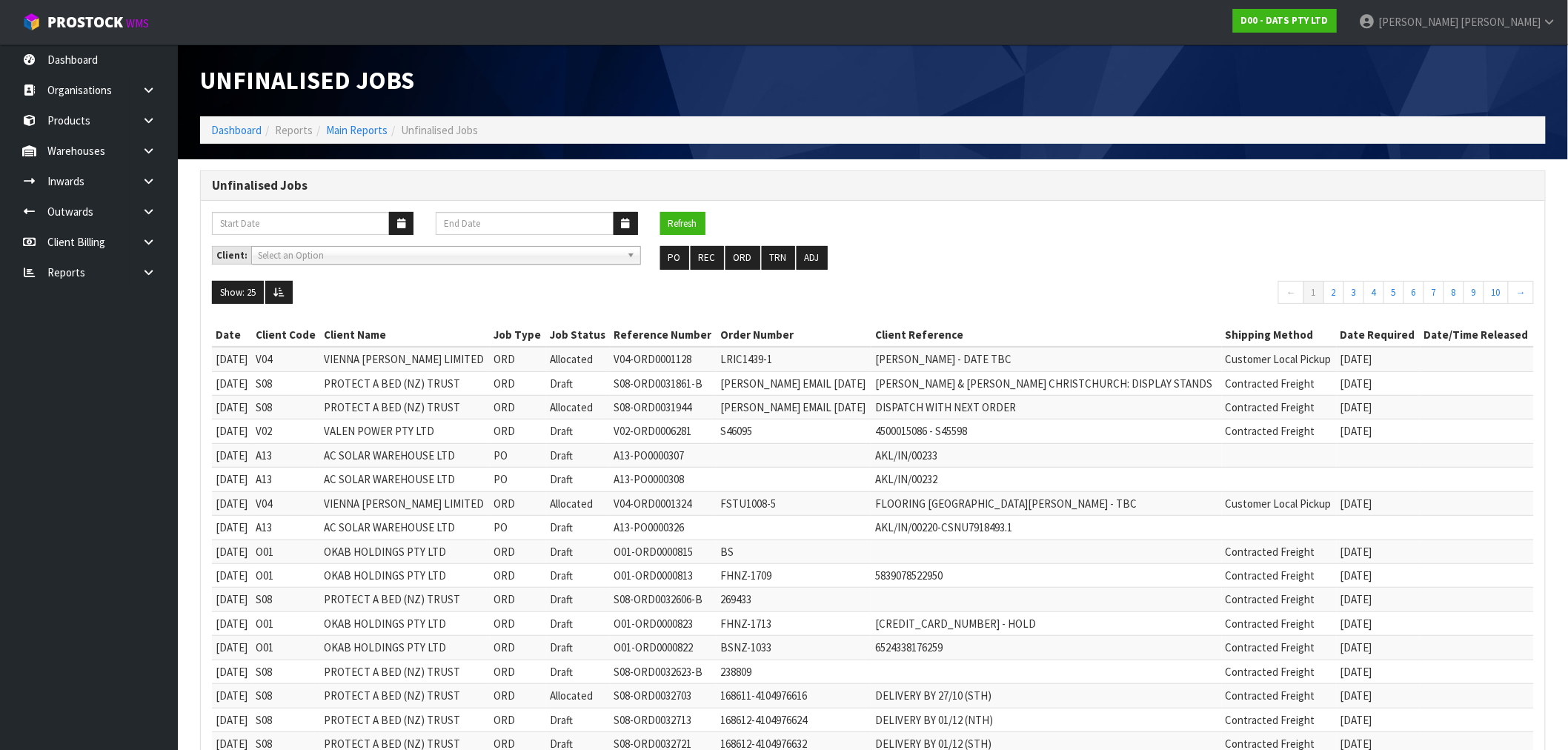
click at [237, 137] on li "Dashboard" at bounding box center [236, 129] width 51 height 15
click at [227, 127] on link "Dashboard" at bounding box center [236, 130] width 51 height 14
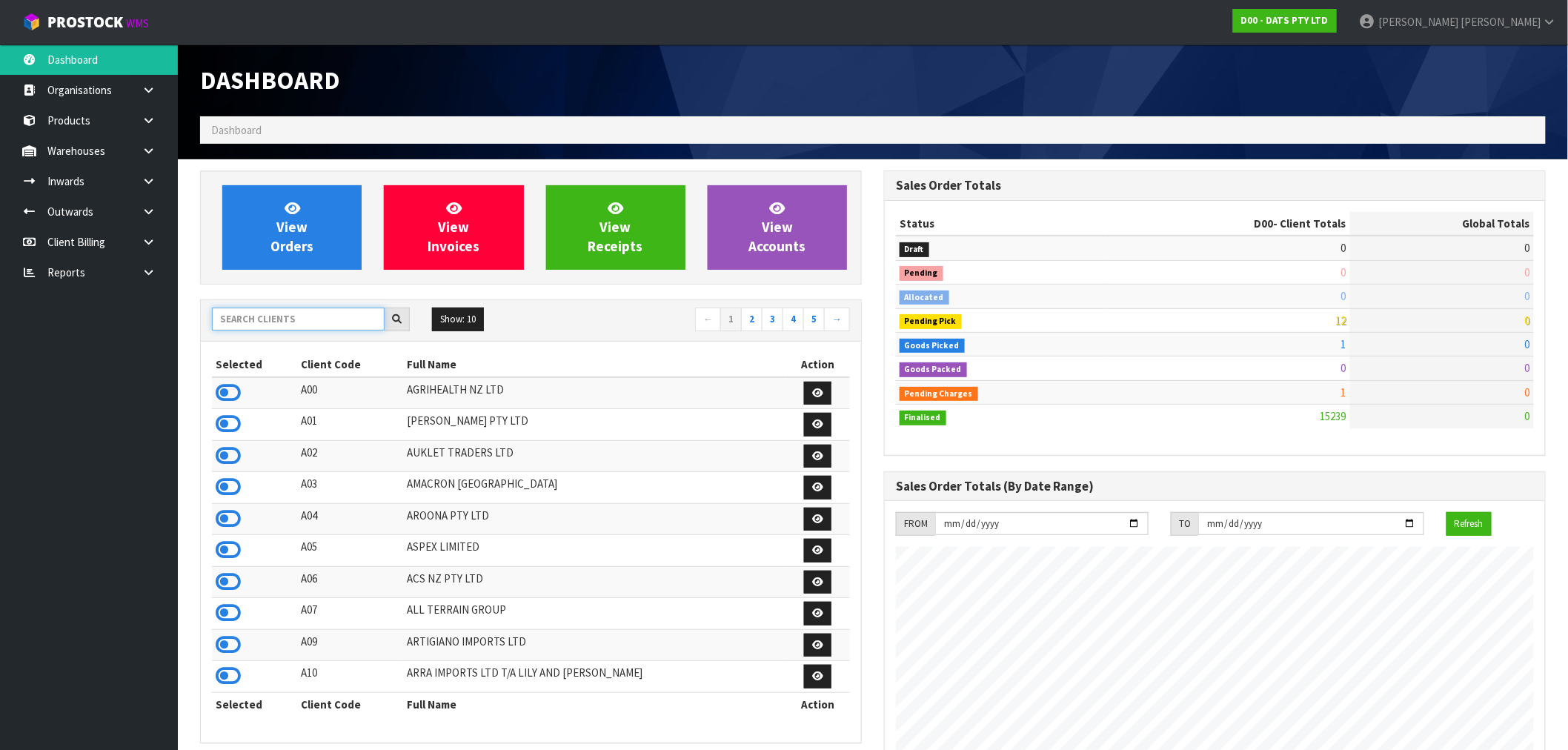
scroll to position [925, 684]
click at [274, 324] on input "text" at bounding box center [298, 319] width 173 height 23
type input "V05"
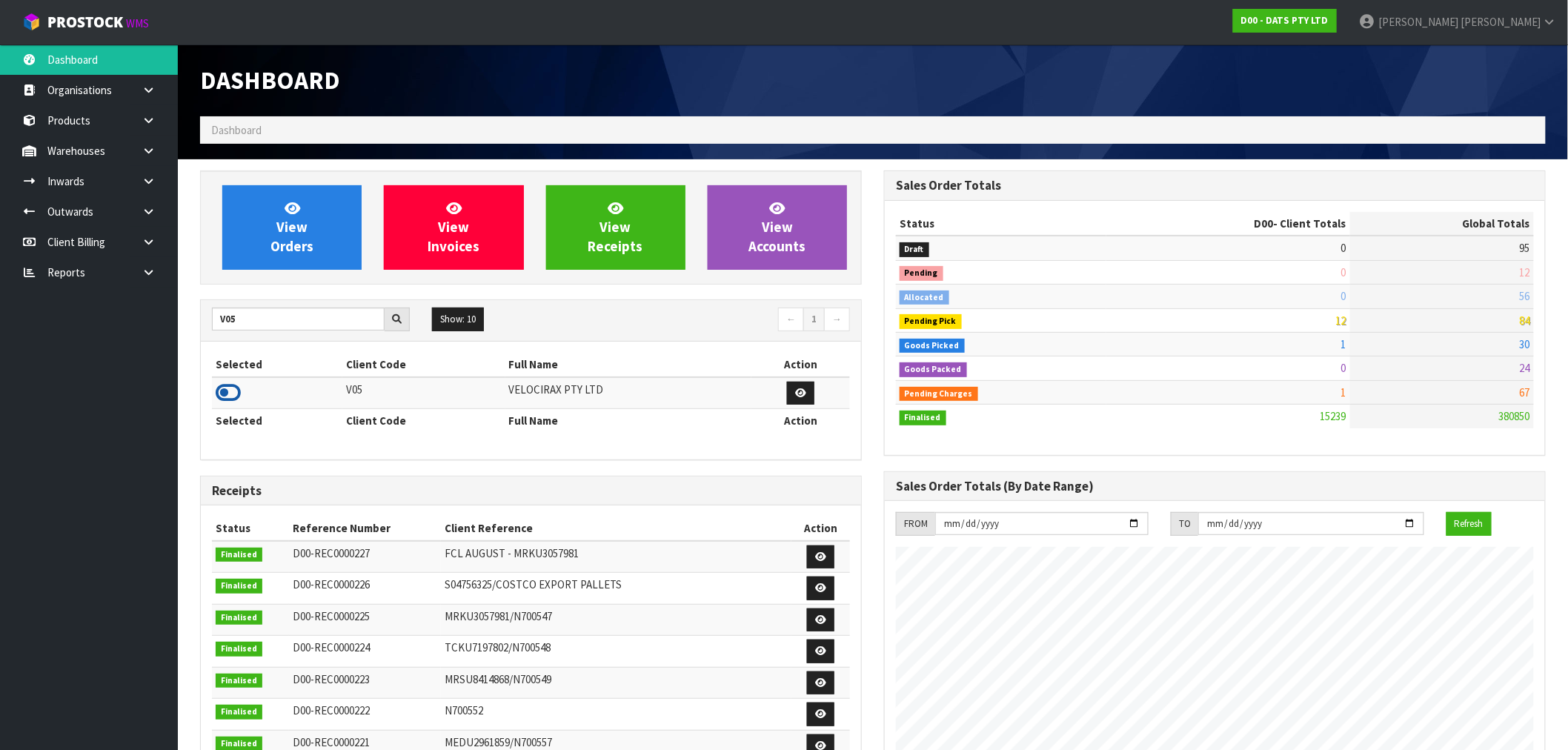
click at [230, 388] on icon at bounding box center [228, 393] width 25 height 22
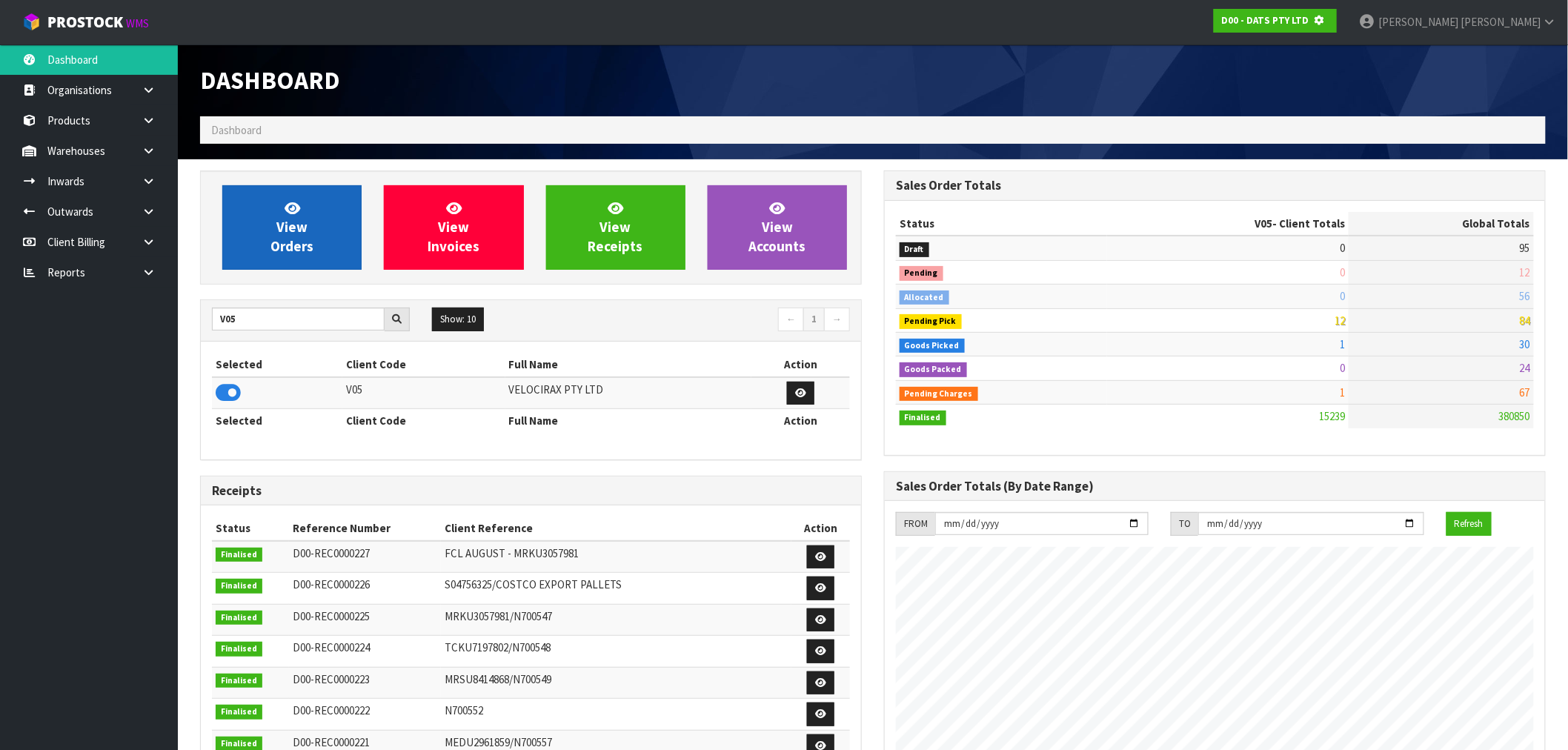
scroll to position [925, 684]
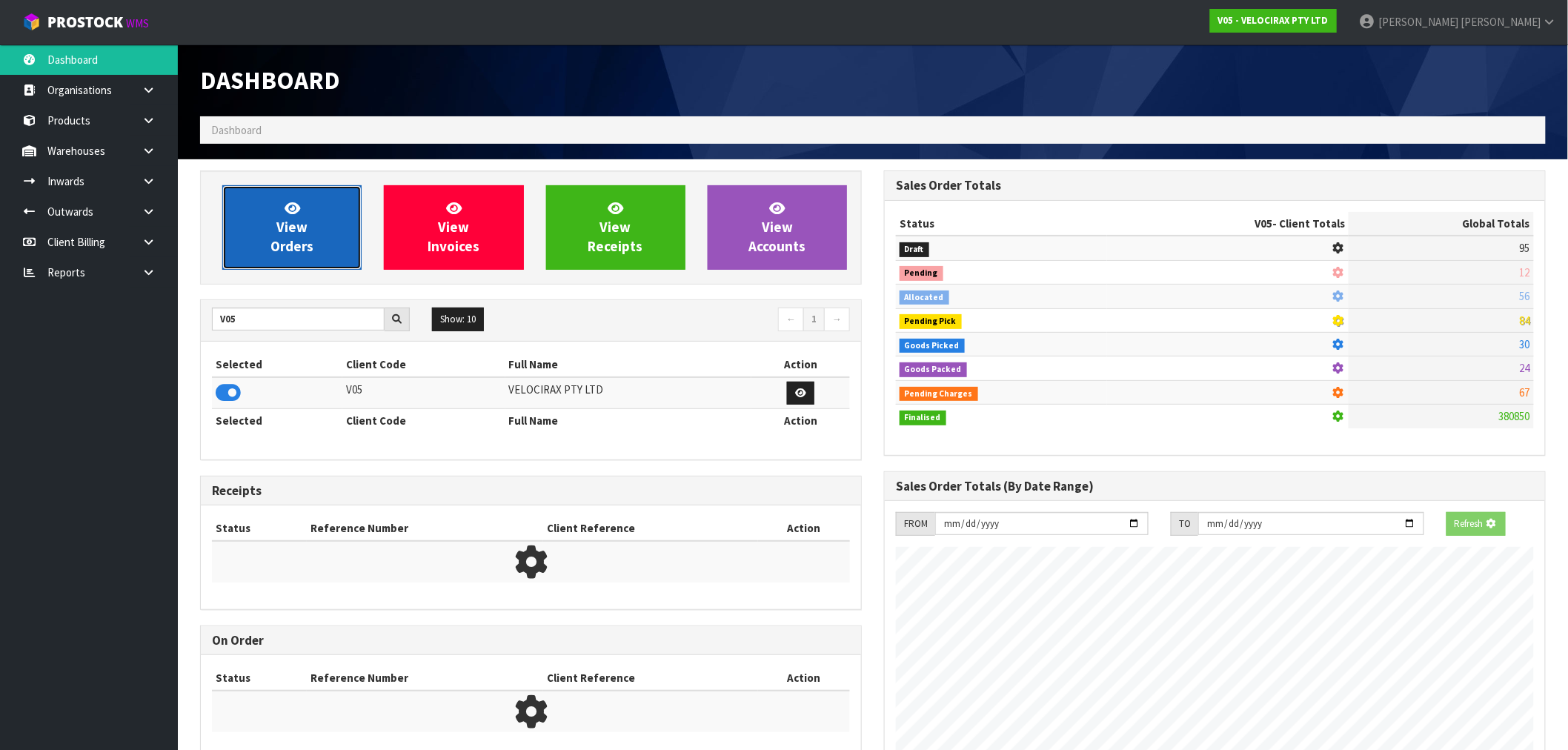
click at [254, 200] on link "View Orders" at bounding box center [292, 227] width 139 height 85
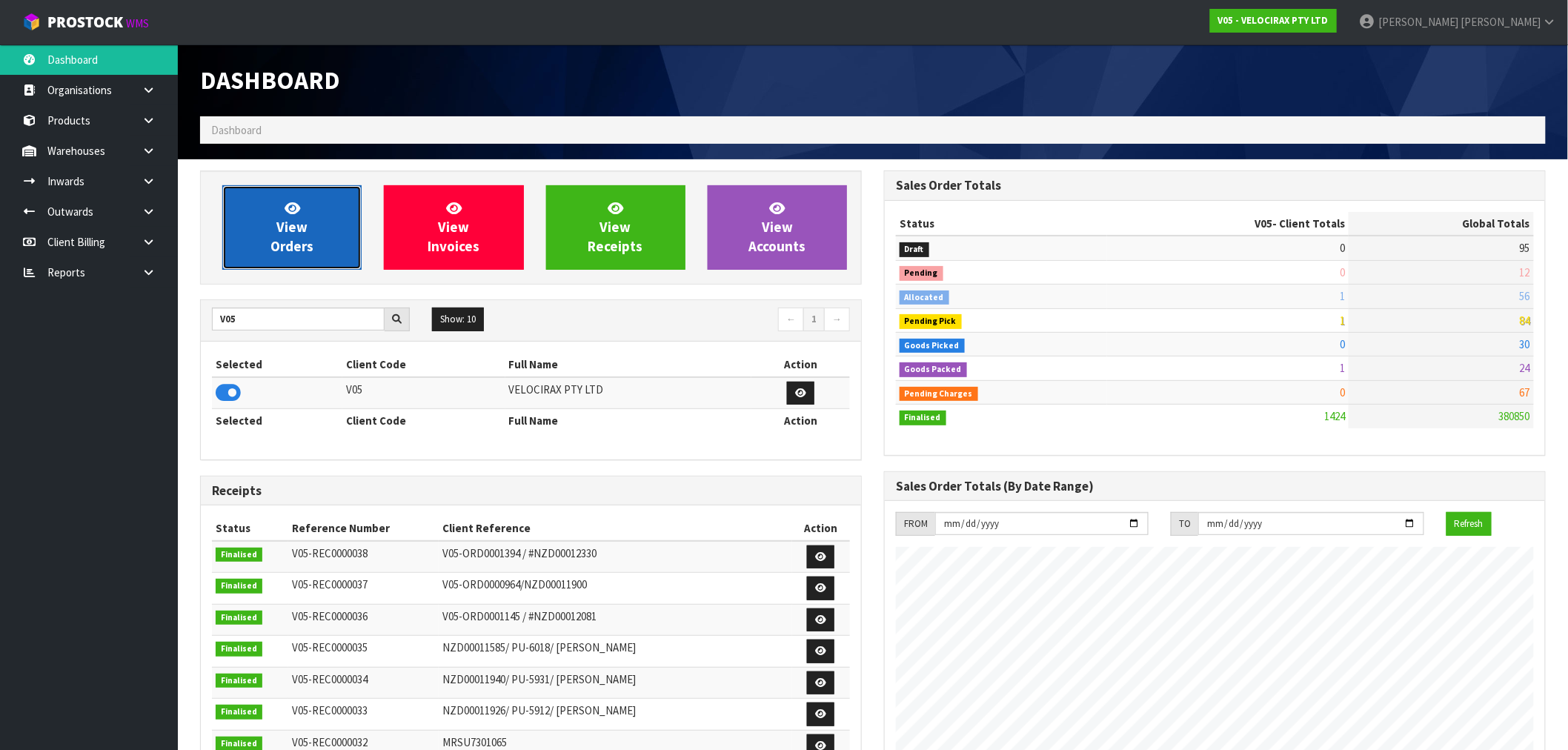
scroll to position [1123, 684]
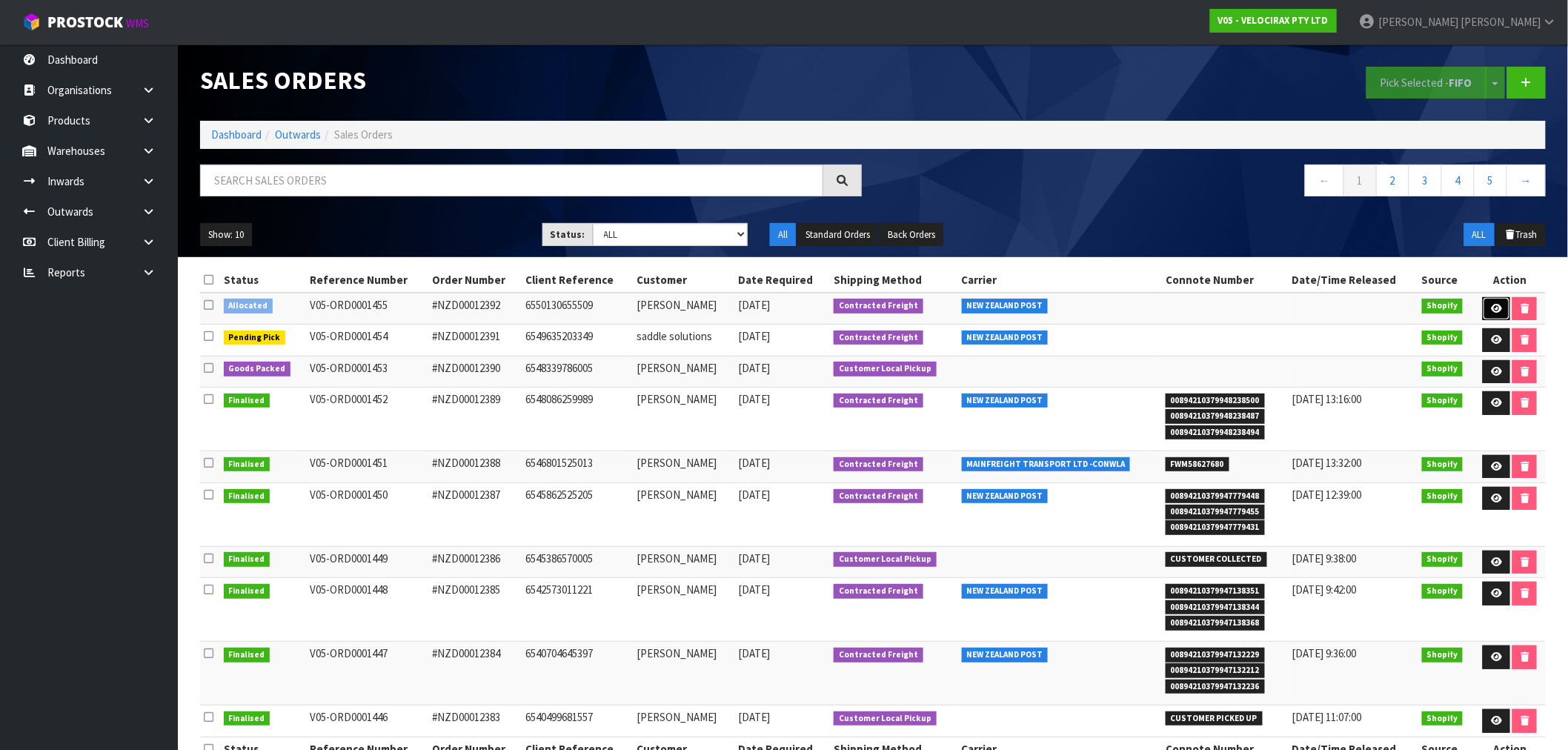
click at [1495, 300] on link at bounding box center [1496, 309] width 28 height 24
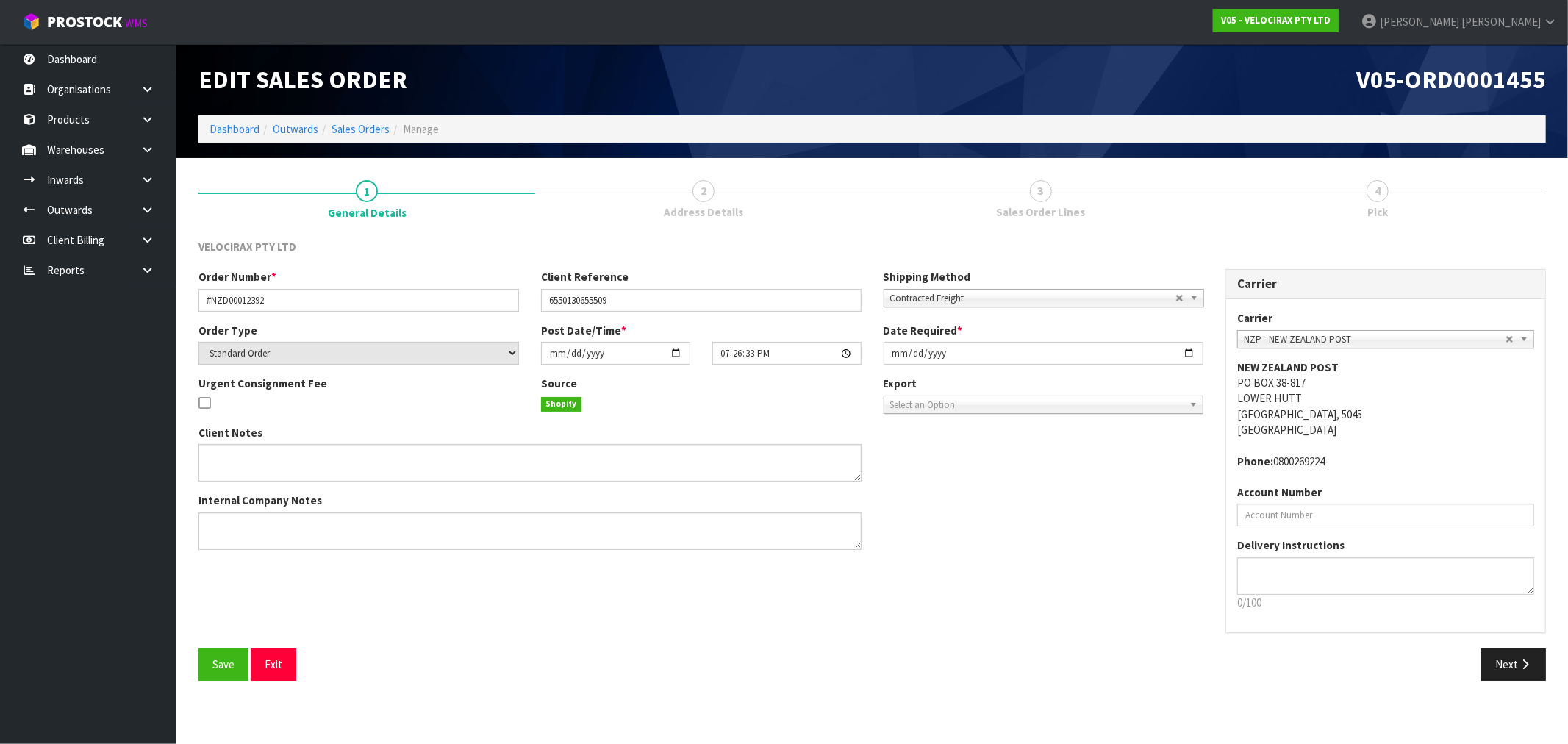
click at [881, 358] on div "Date Required * 2025-09-11" at bounding box center [1044, 343] width 343 height 42
click at [899, 358] on input "2025-09-11" at bounding box center [1043, 353] width 321 height 23
type input "[DATE]"
click at [199, 649] on button "Save" at bounding box center [223, 664] width 50 height 32
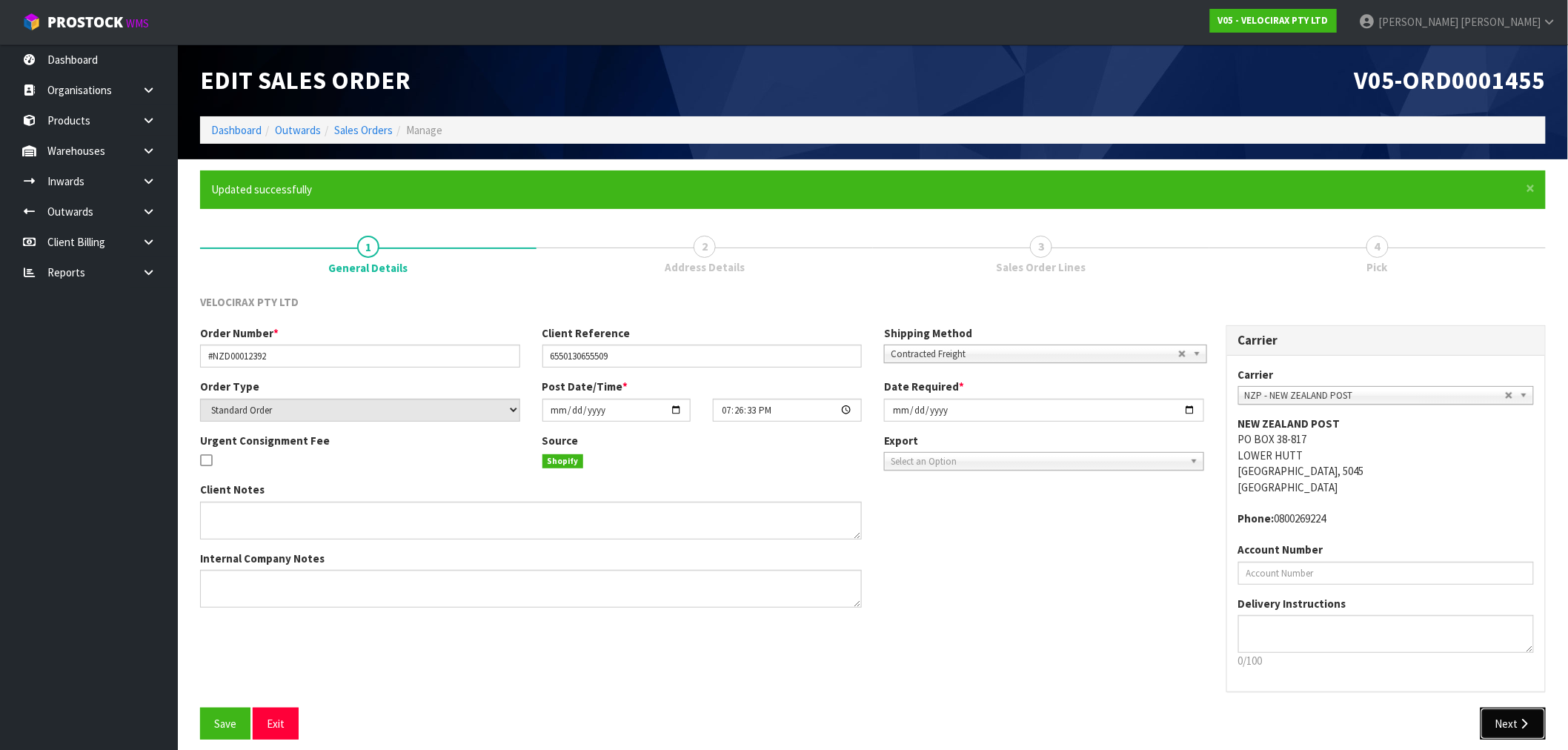
click at [1515, 724] on button "Next" at bounding box center [1513, 724] width 65 height 32
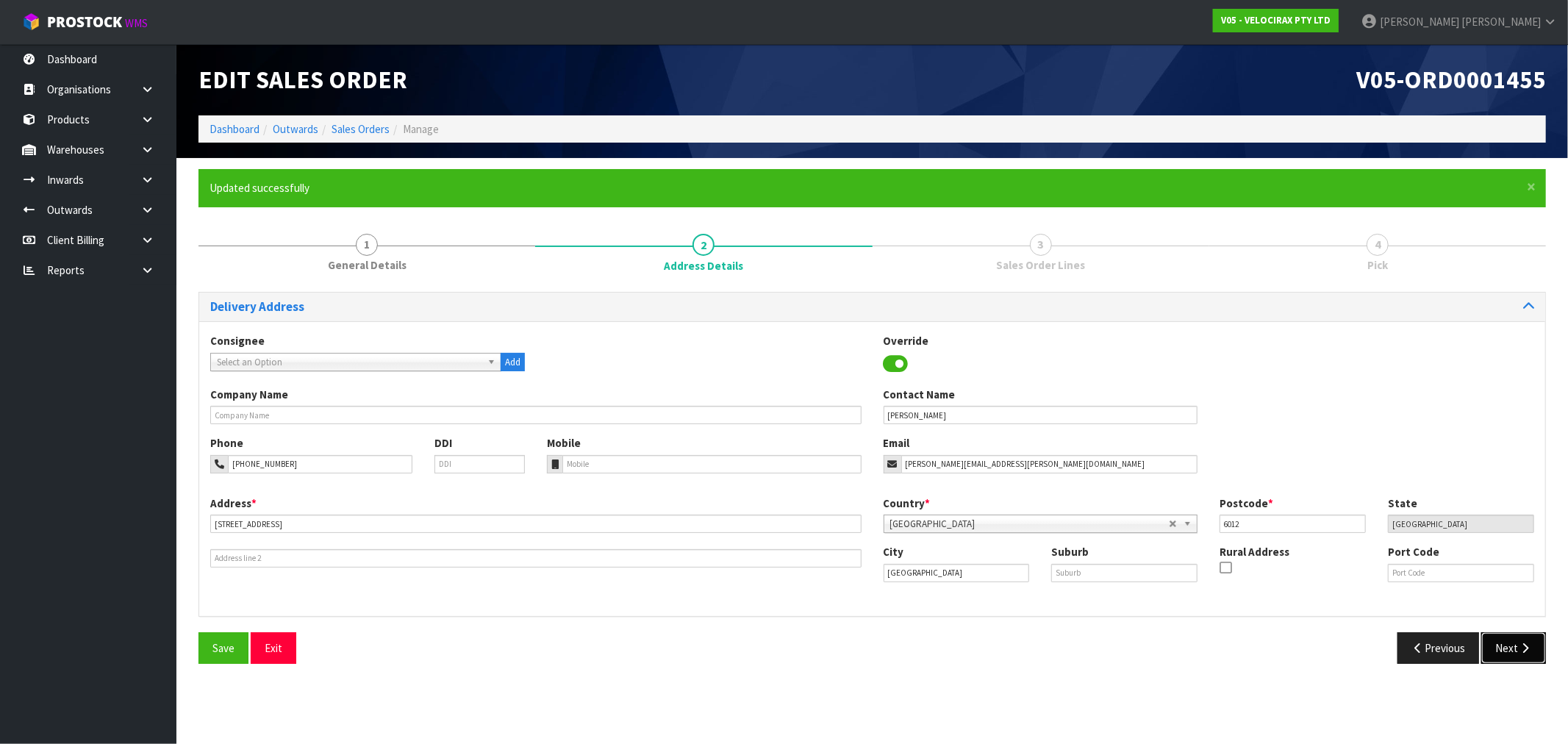
click at [1520, 643] on icon "button" at bounding box center [1526, 648] width 14 height 11
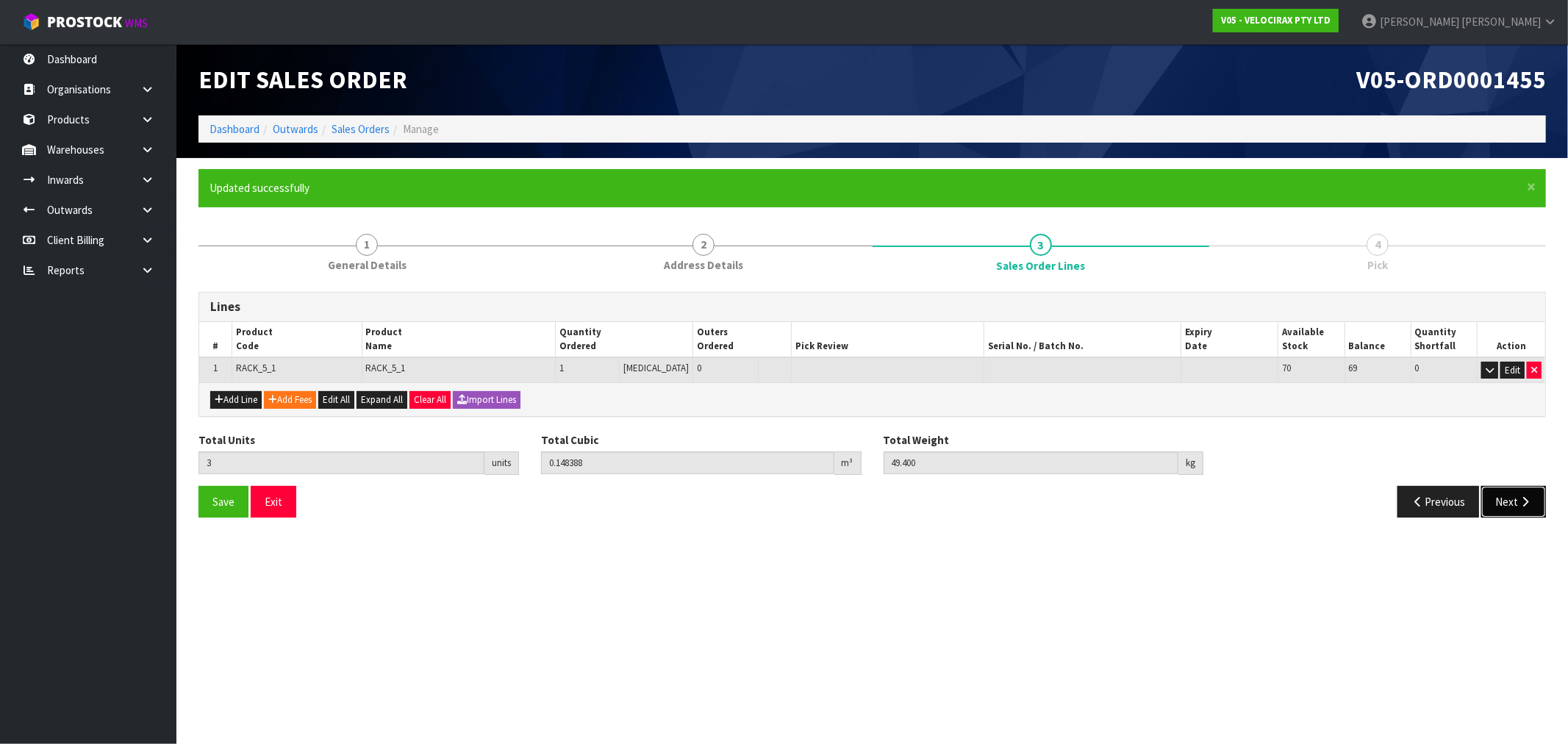
click at [1498, 507] on button "Next" at bounding box center [1513, 502] width 64 height 32
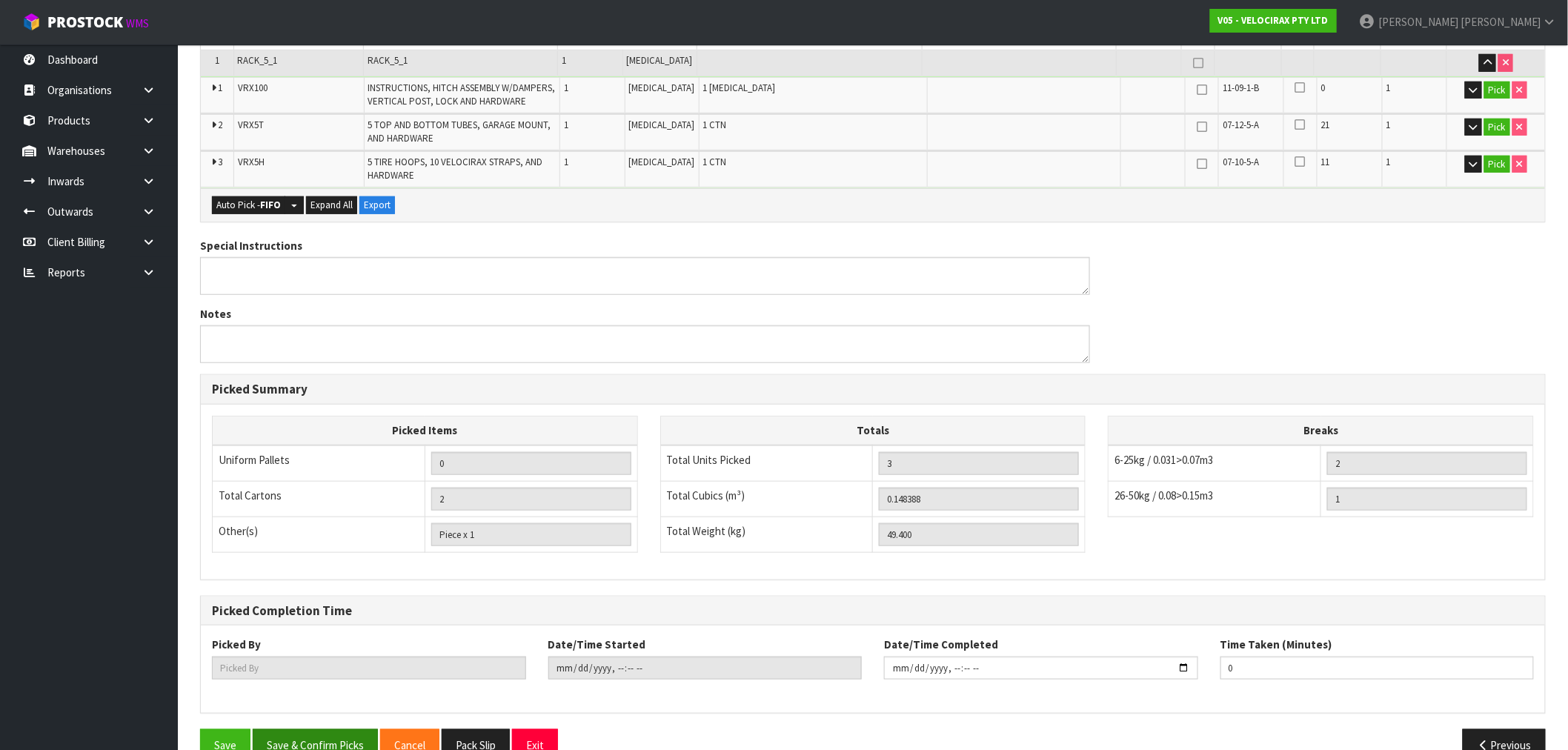
scroll to position [395, 0]
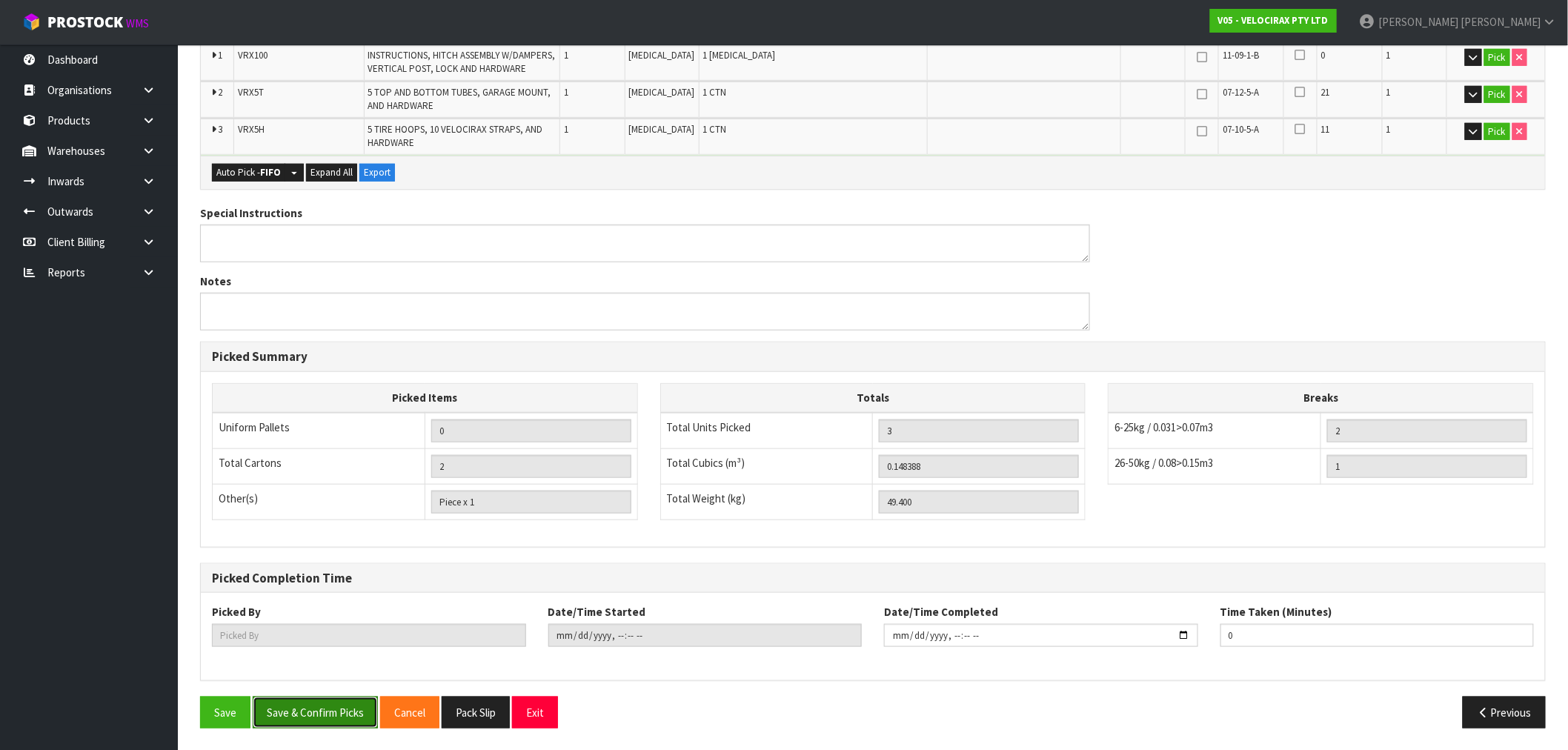
click at [345, 713] on button "Save & Confirm Picks" at bounding box center [315, 713] width 126 height 32
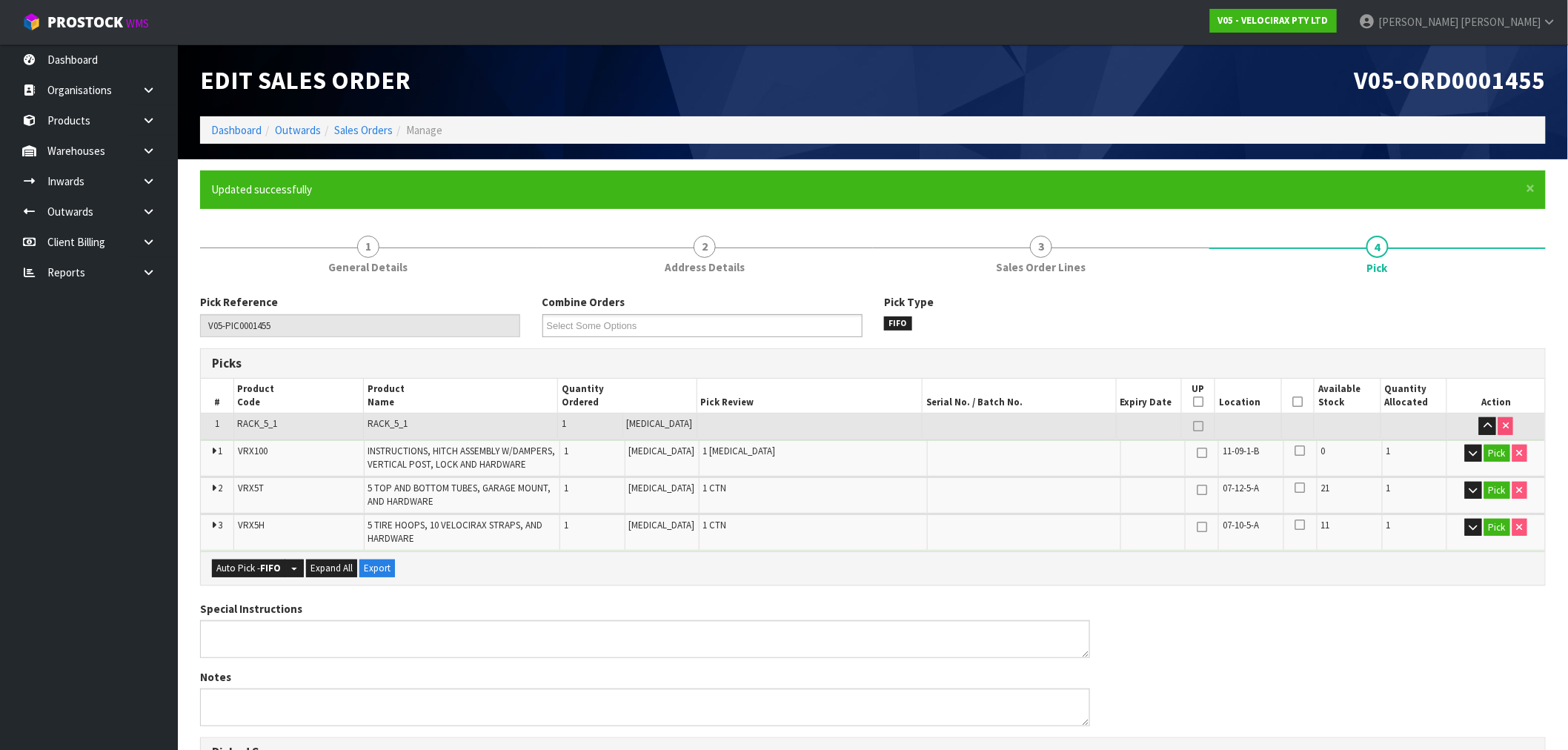
type input "[PERSON_NAME]"
type input "2025-09-12T08:43:34"
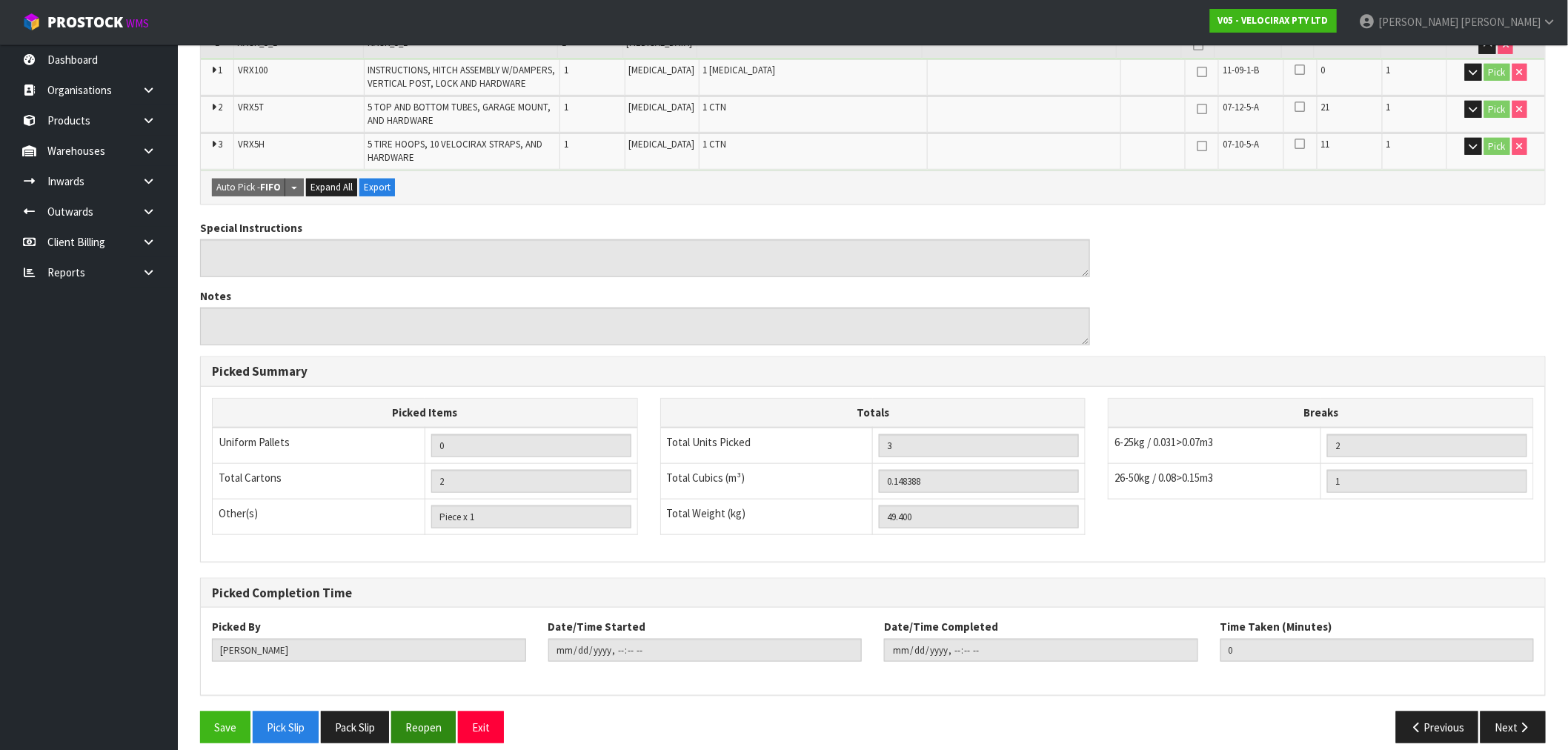
scroll to position [395, 0]
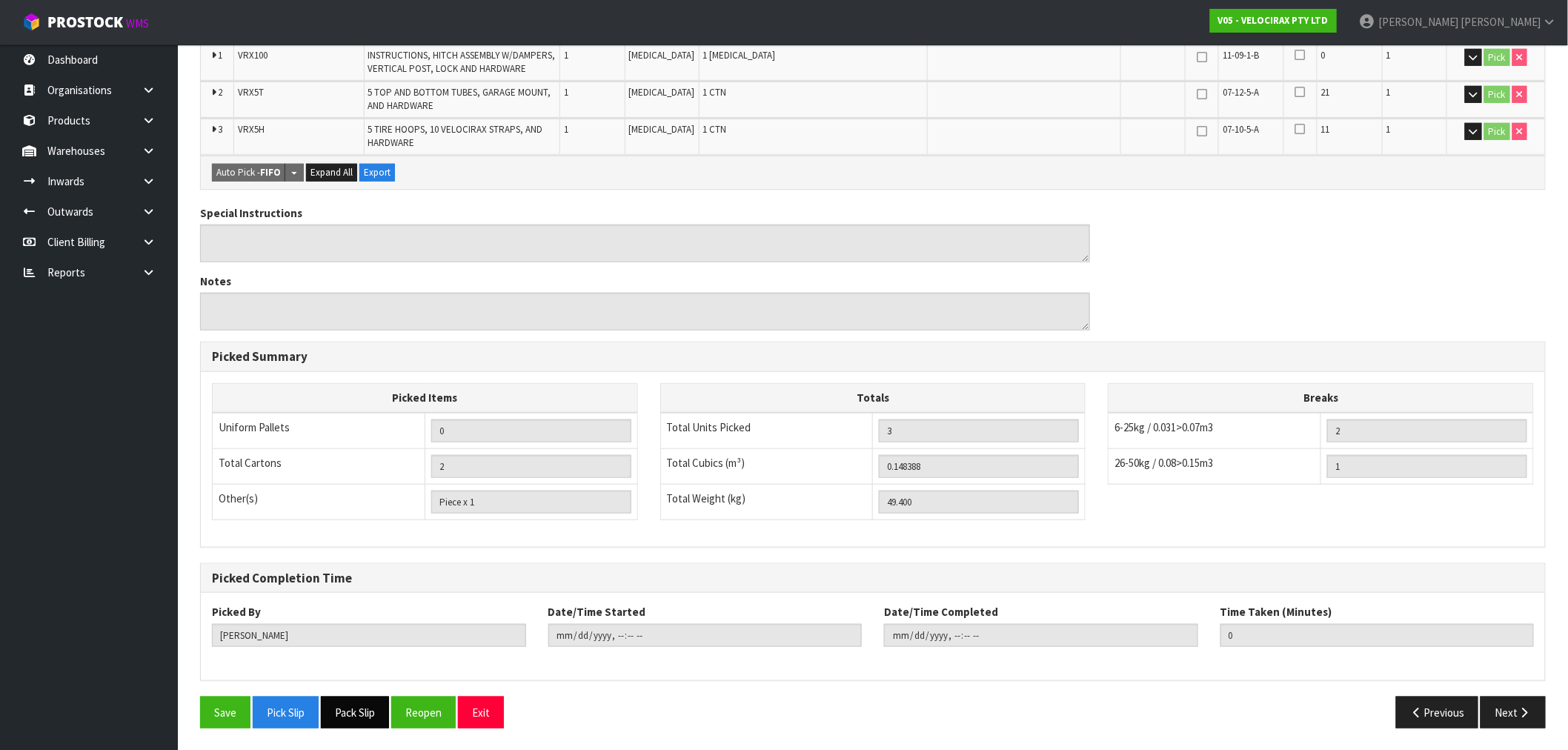
click at [372, 710] on button "Pack Slip" at bounding box center [354, 713] width 69 height 32
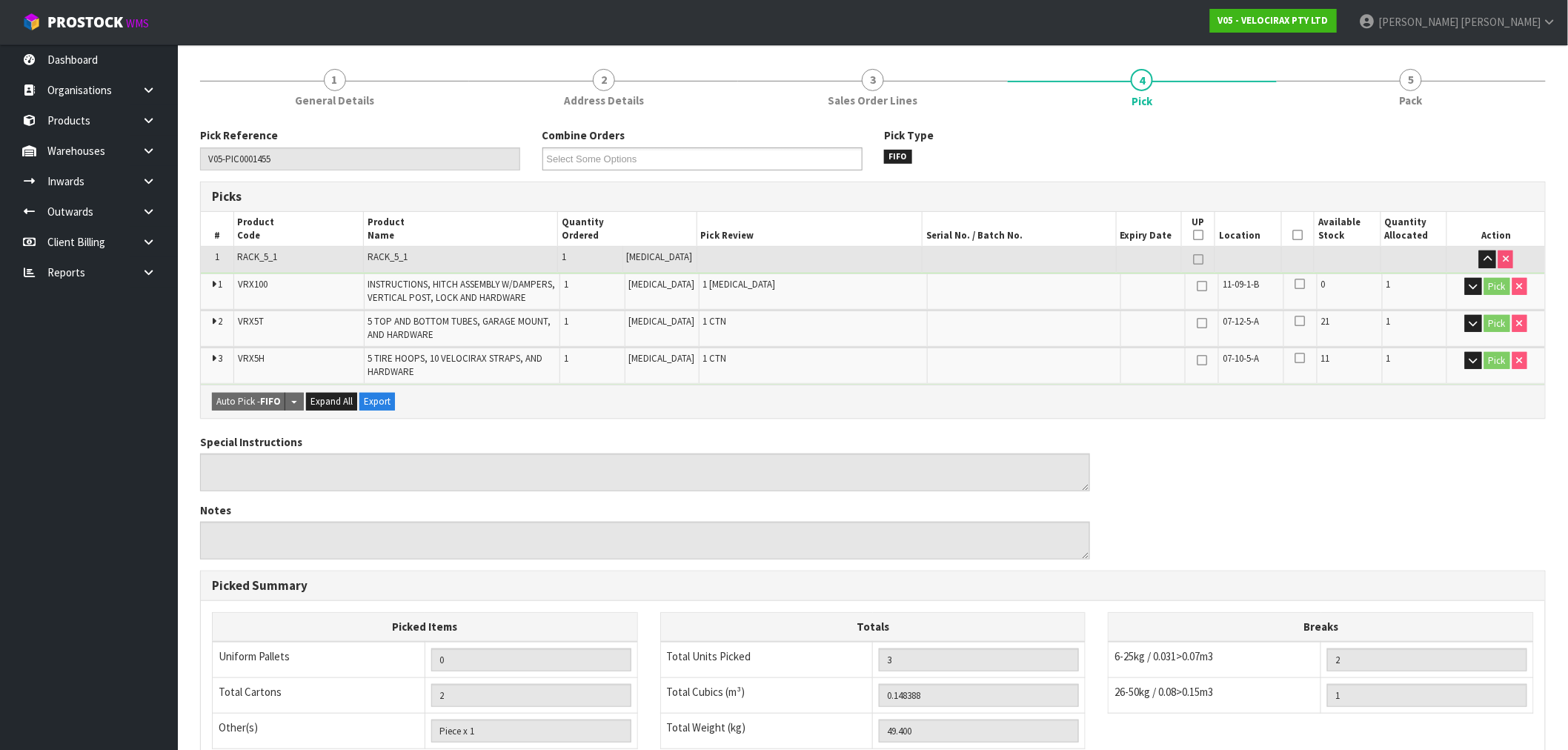
scroll to position [0, 0]
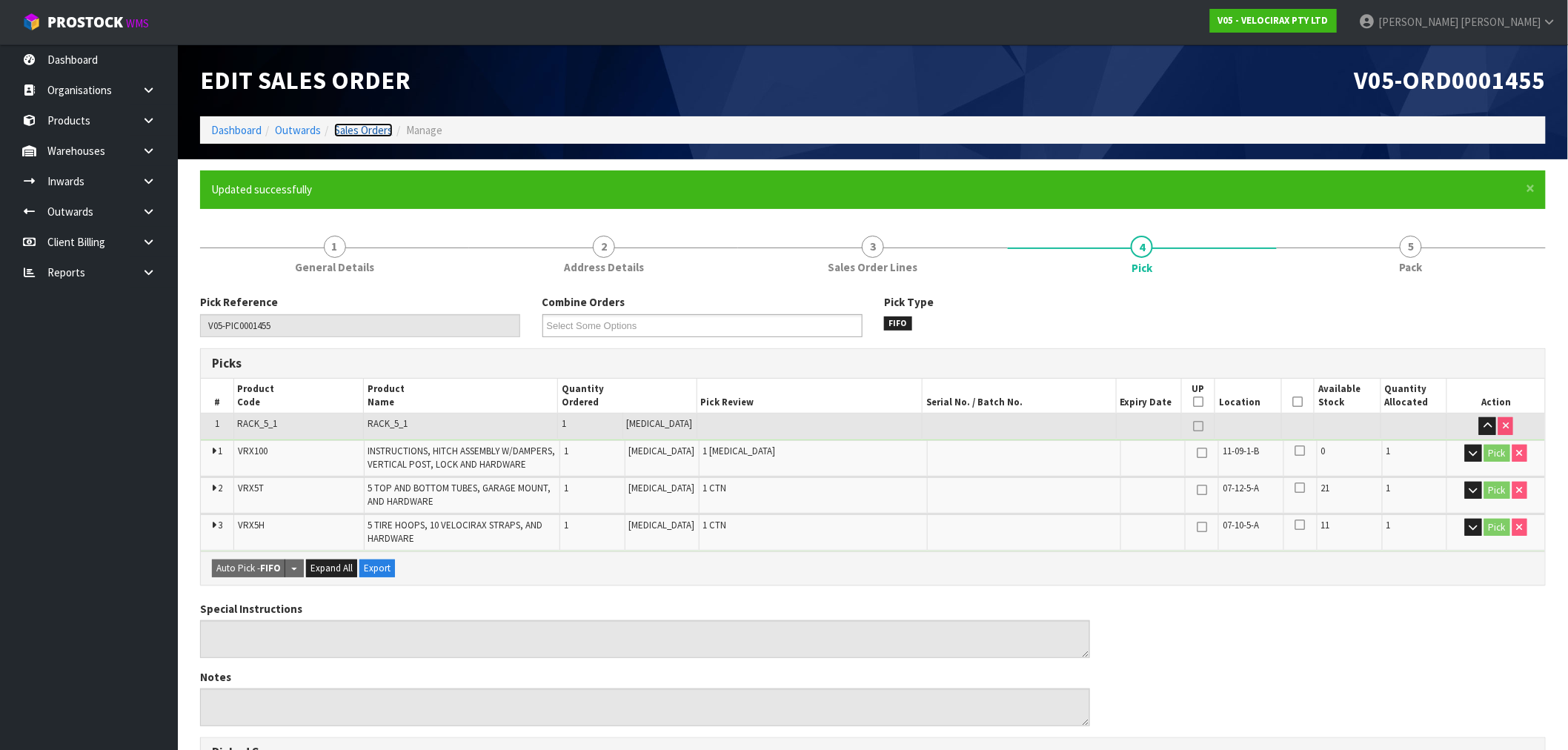
click at [349, 130] on link "Sales Orders" at bounding box center [363, 130] width 59 height 14
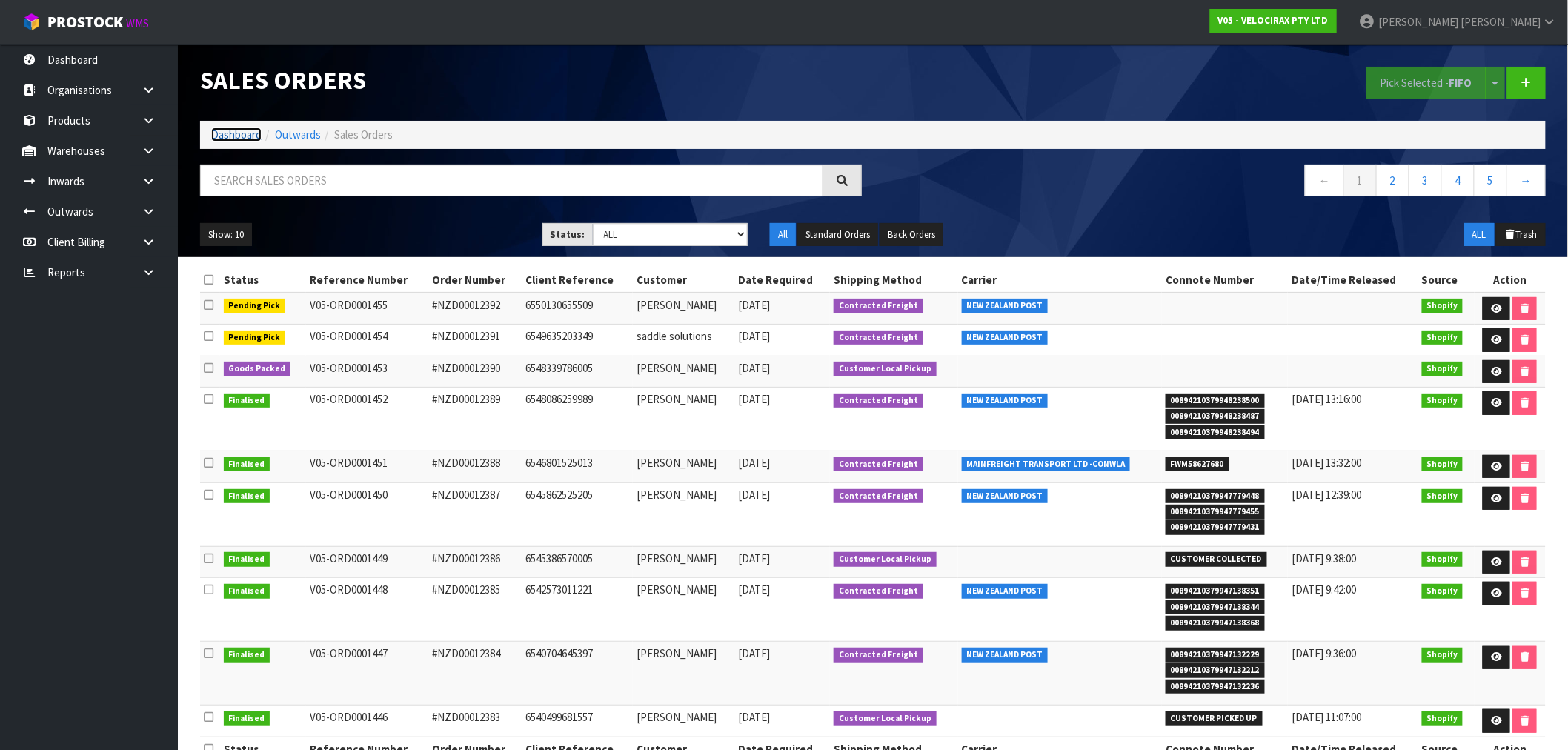
click at [226, 139] on link "Dashboard" at bounding box center [236, 135] width 51 height 14
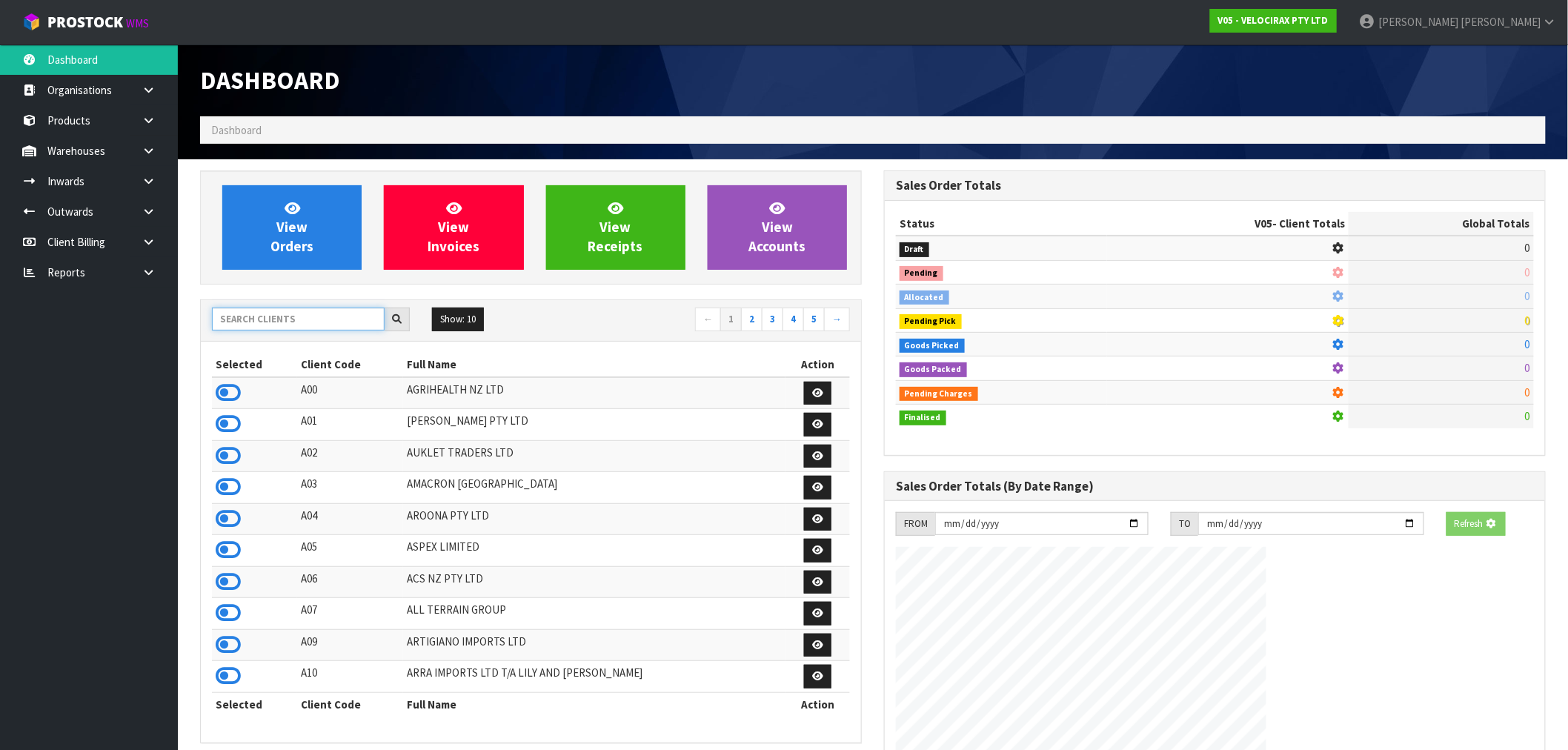
click at [314, 321] on input "text" at bounding box center [298, 319] width 173 height 23
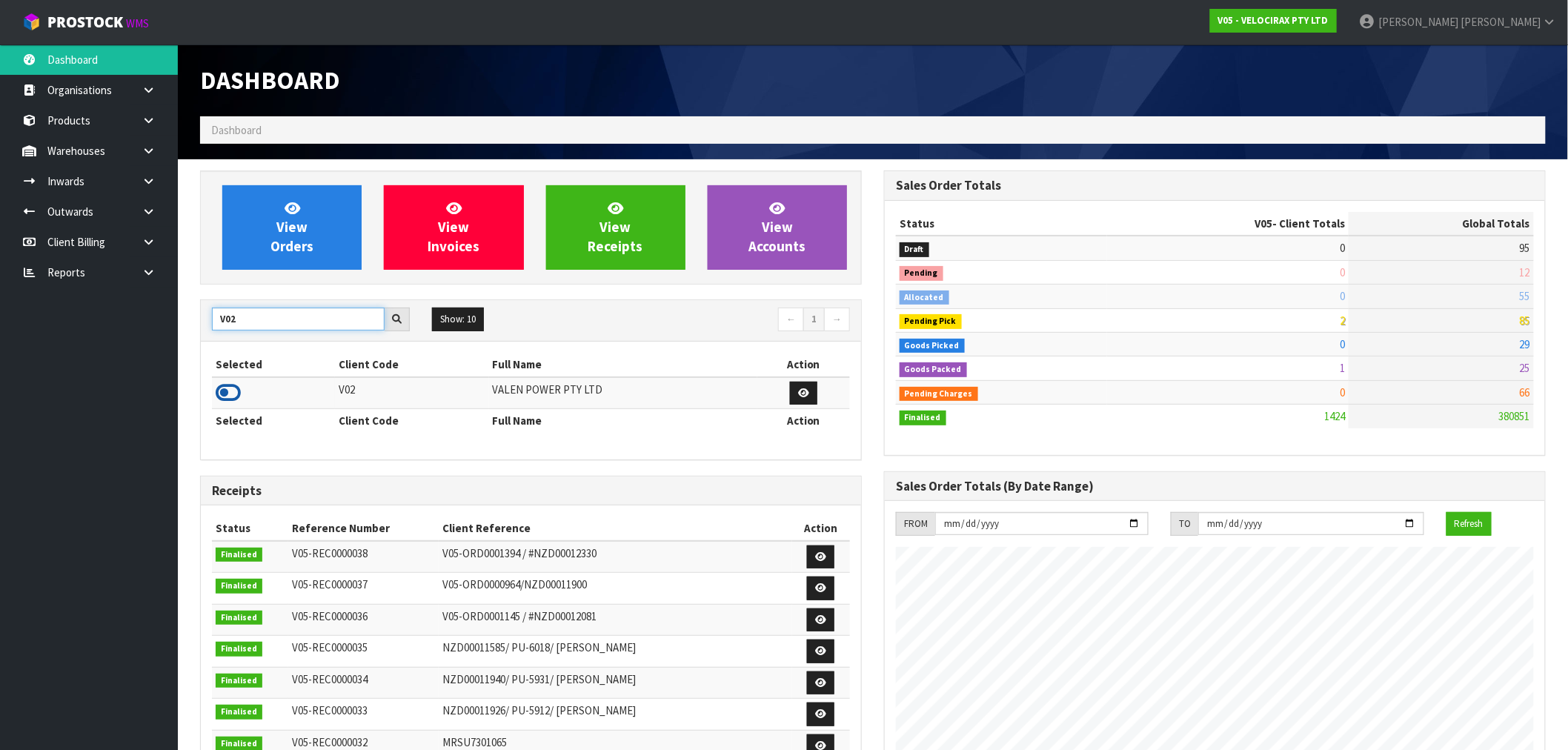
type input "V02"
click at [235, 396] on icon at bounding box center [228, 393] width 25 height 22
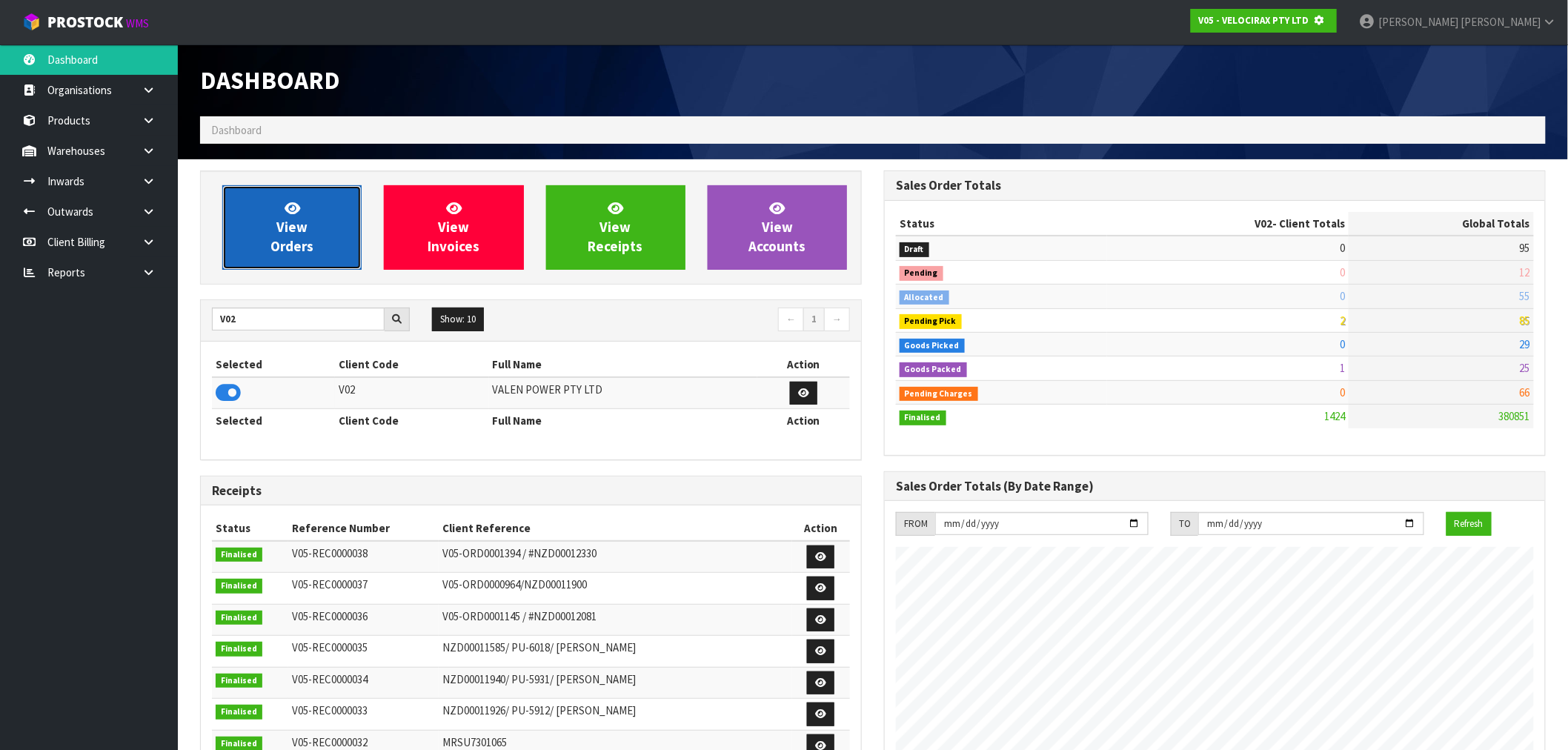
scroll to position [740381, 740344]
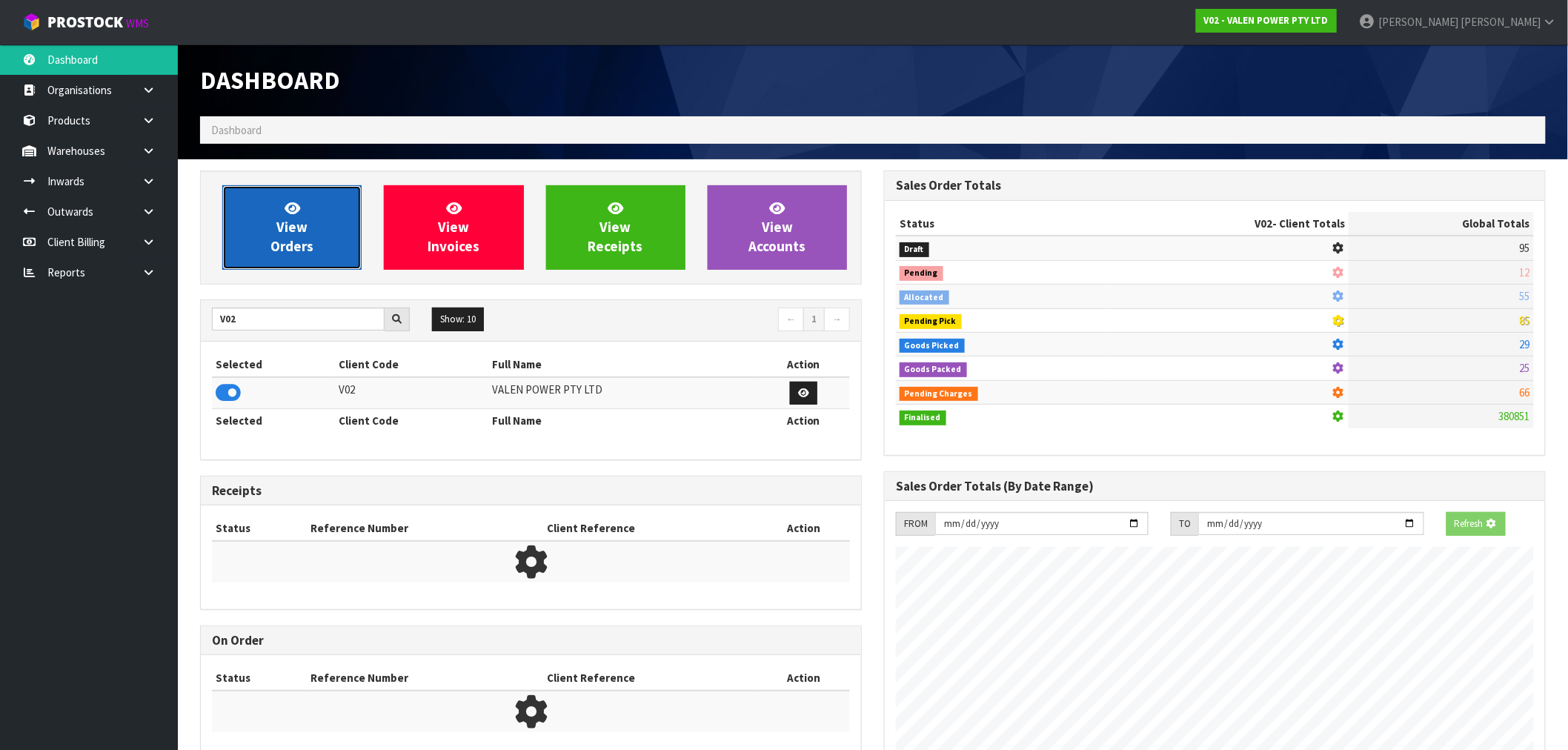
click at [286, 257] on link "View Orders" at bounding box center [292, 227] width 139 height 85
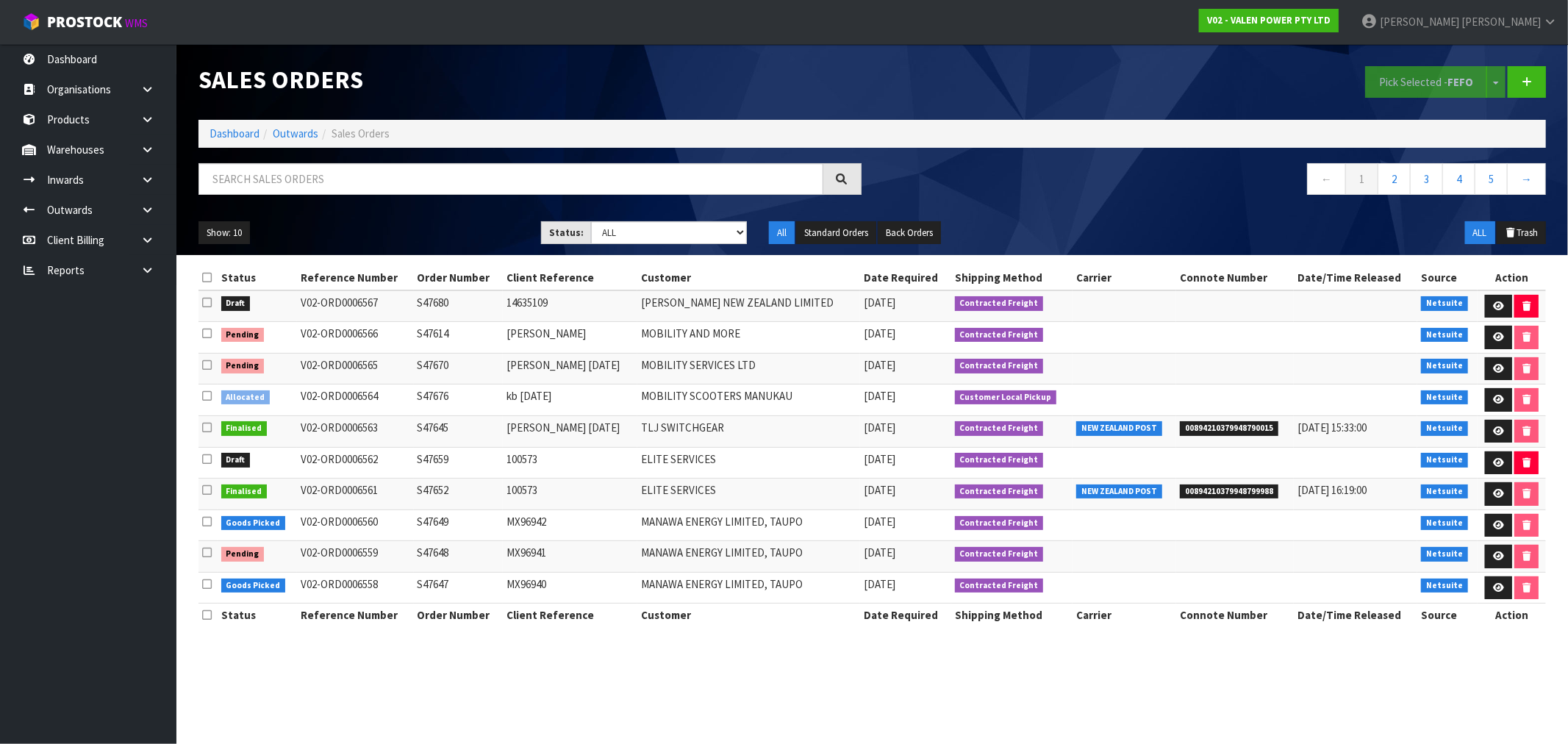
click at [269, 400] on td "Allocated" at bounding box center [257, 400] width 80 height 32
drag, startPoint x: 277, startPoint y: 401, endPoint x: 1479, endPoint y: 412, distance: 1202.1
click at [1469, 413] on tr "Allocated V02-ORD0006564 S47676 kb 11.9.25 MOBILITY SCOOTERS MANUKAU 11/09/2025…" at bounding box center [872, 400] width 1347 height 32
click at [1495, 403] on icon at bounding box center [1498, 399] width 11 height 10
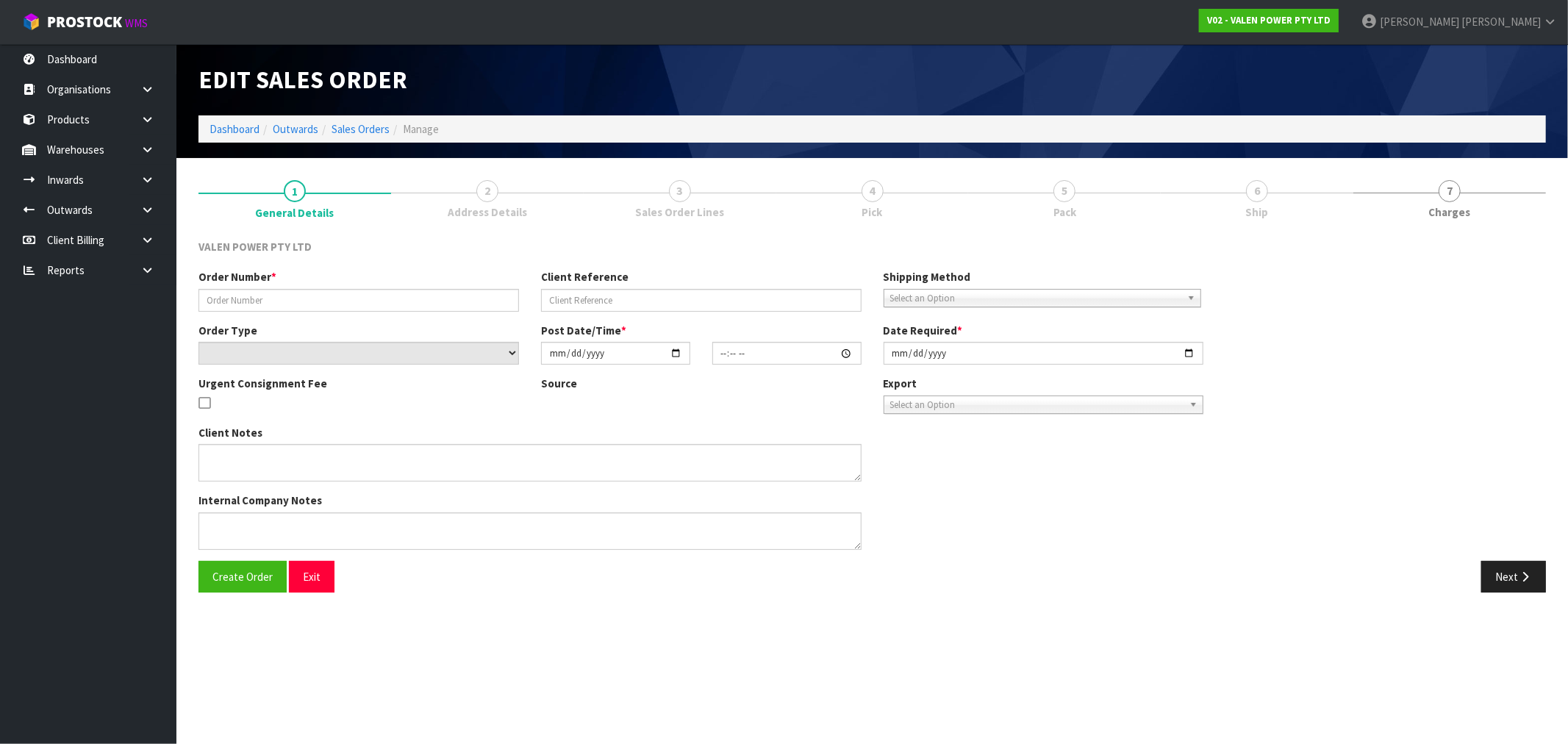
type input "S47676"
type input "kb 11.9.25"
select select "number:0"
type input "[DATE]"
type input "14:45:07.000"
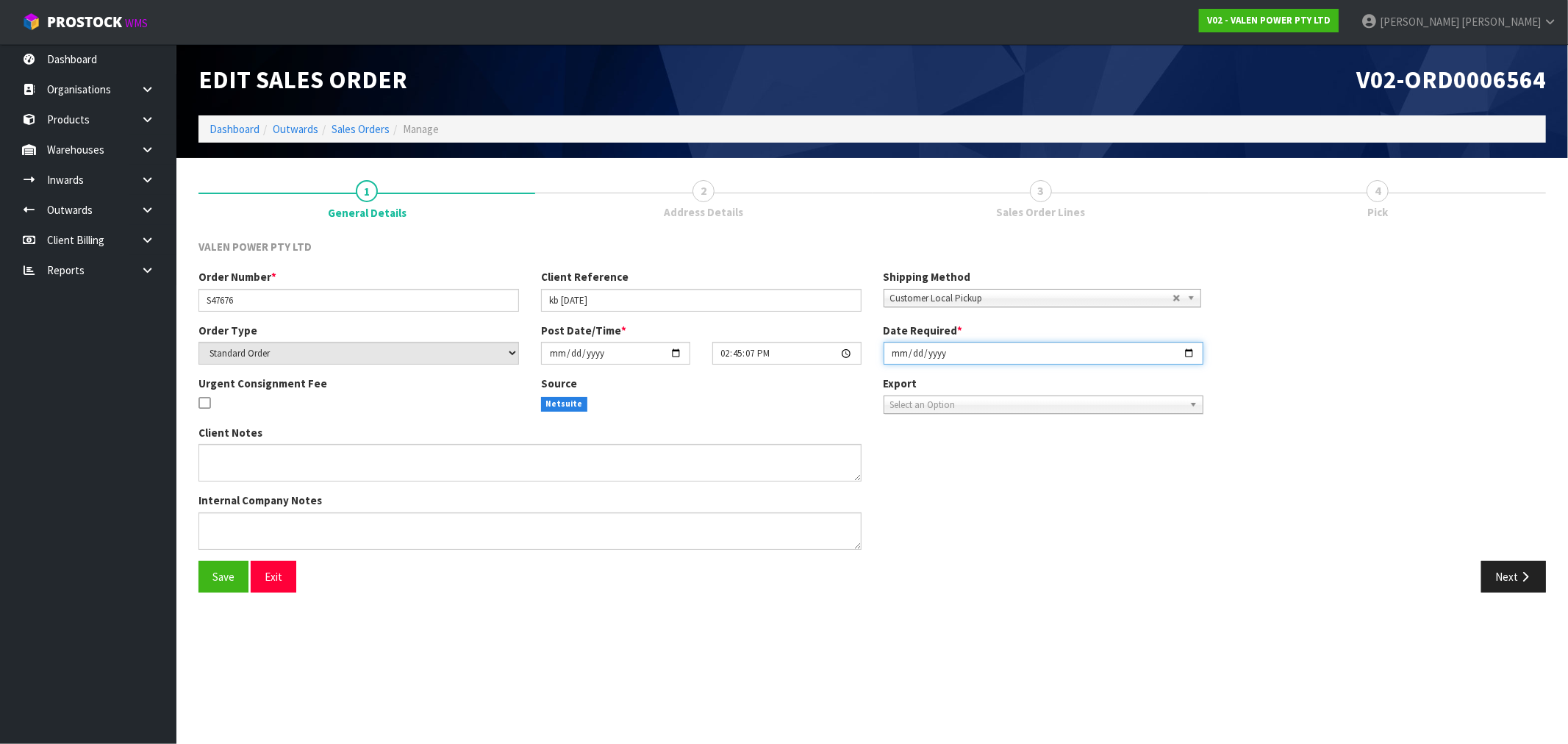
click at [892, 358] on input "[DATE]" at bounding box center [1043, 353] width 321 height 23
type input "[DATE]"
click at [199, 561] on button "Save" at bounding box center [223, 577] width 50 height 32
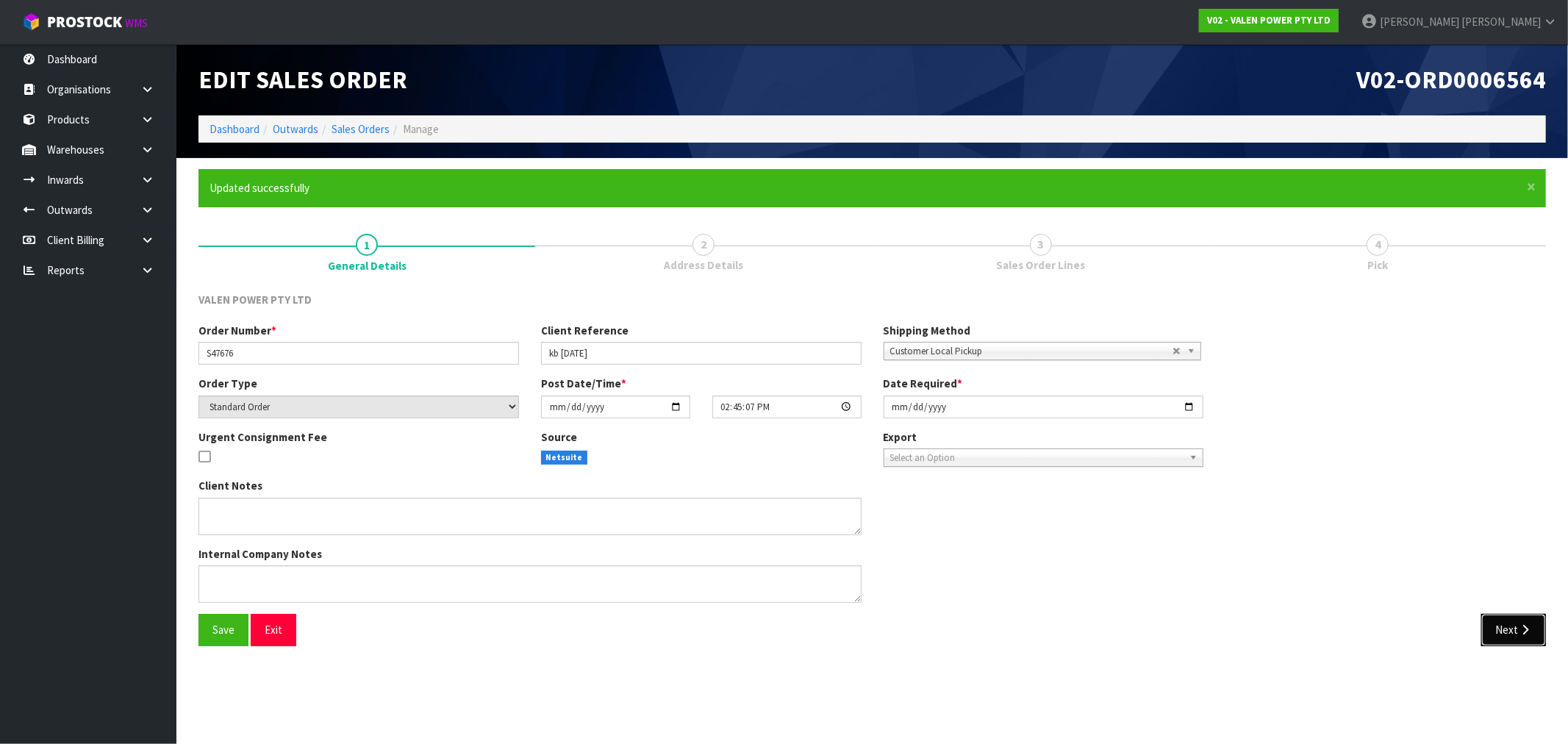
click at [1534, 628] on button "Next" at bounding box center [1513, 630] width 64 height 32
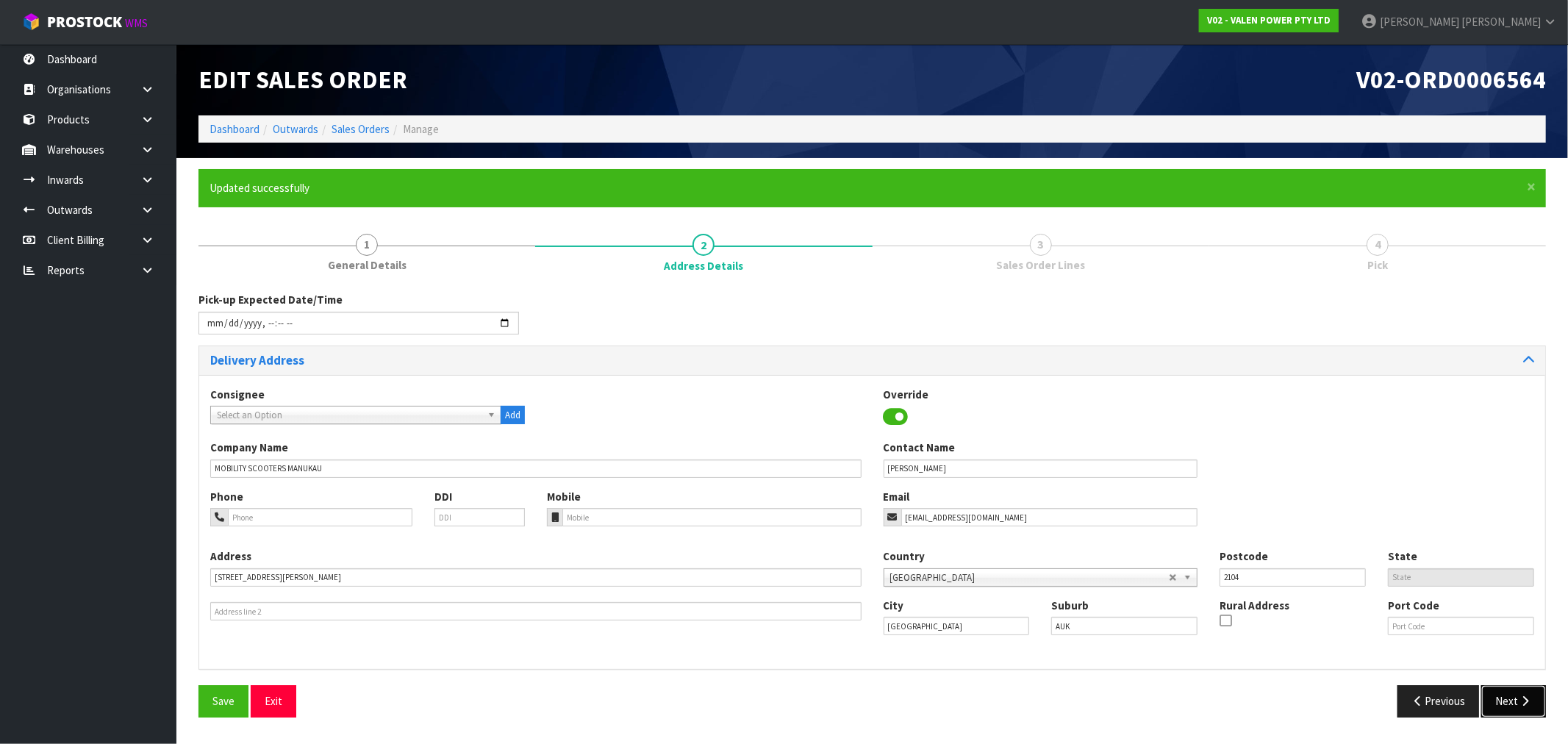
click at [1515, 699] on button "Next" at bounding box center [1513, 702] width 64 height 32
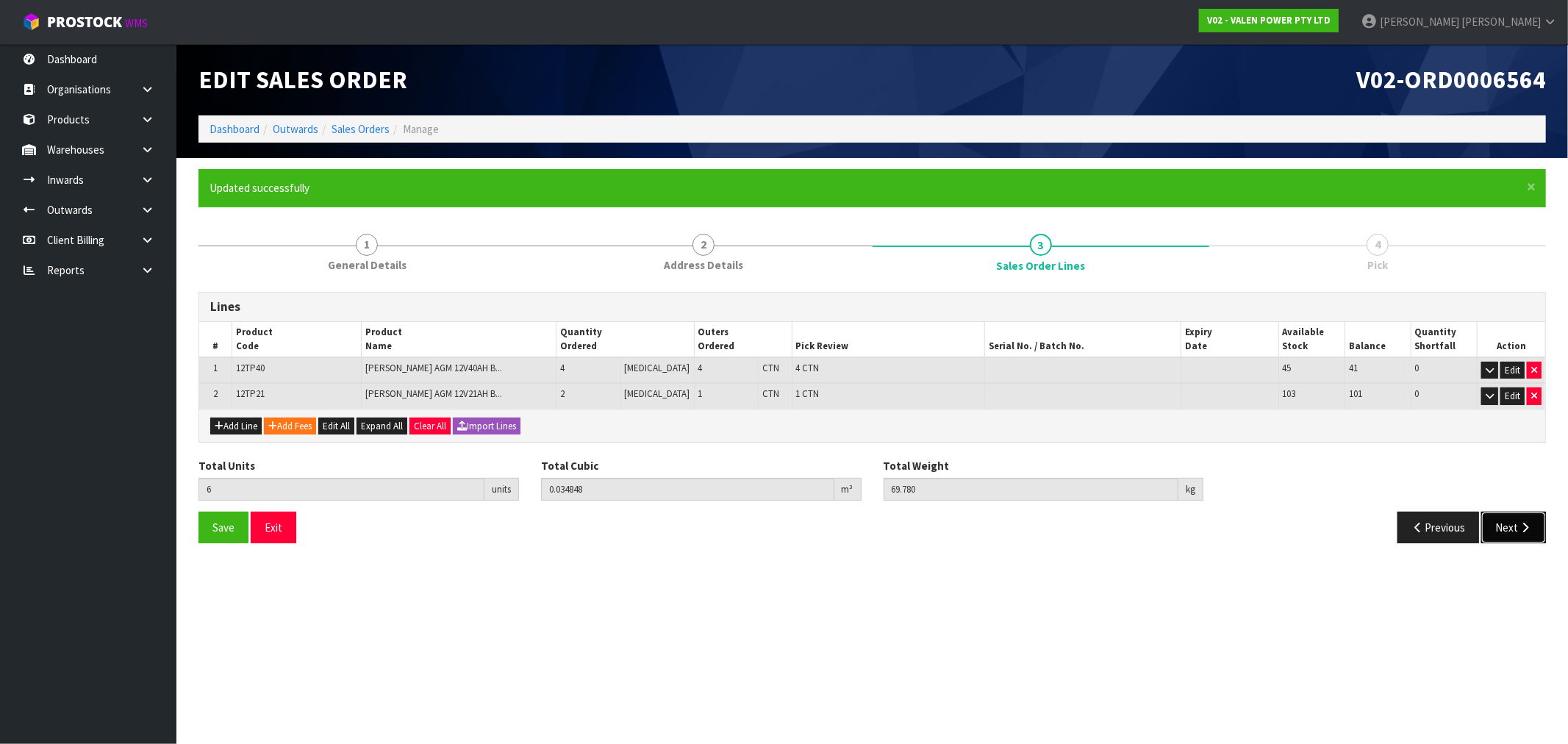
click at [1500, 520] on button "Next" at bounding box center [1513, 528] width 64 height 32
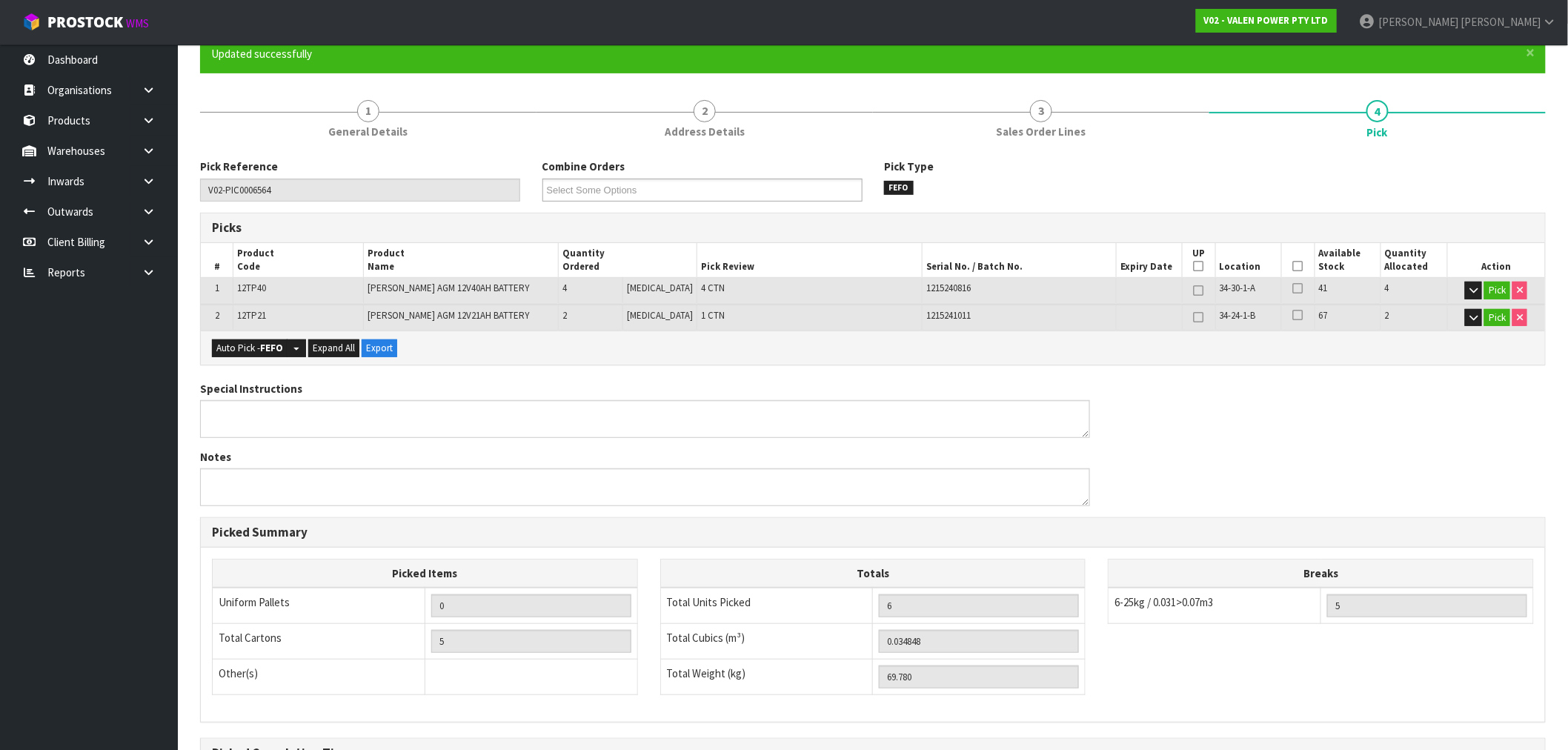
scroll to position [312, 0]
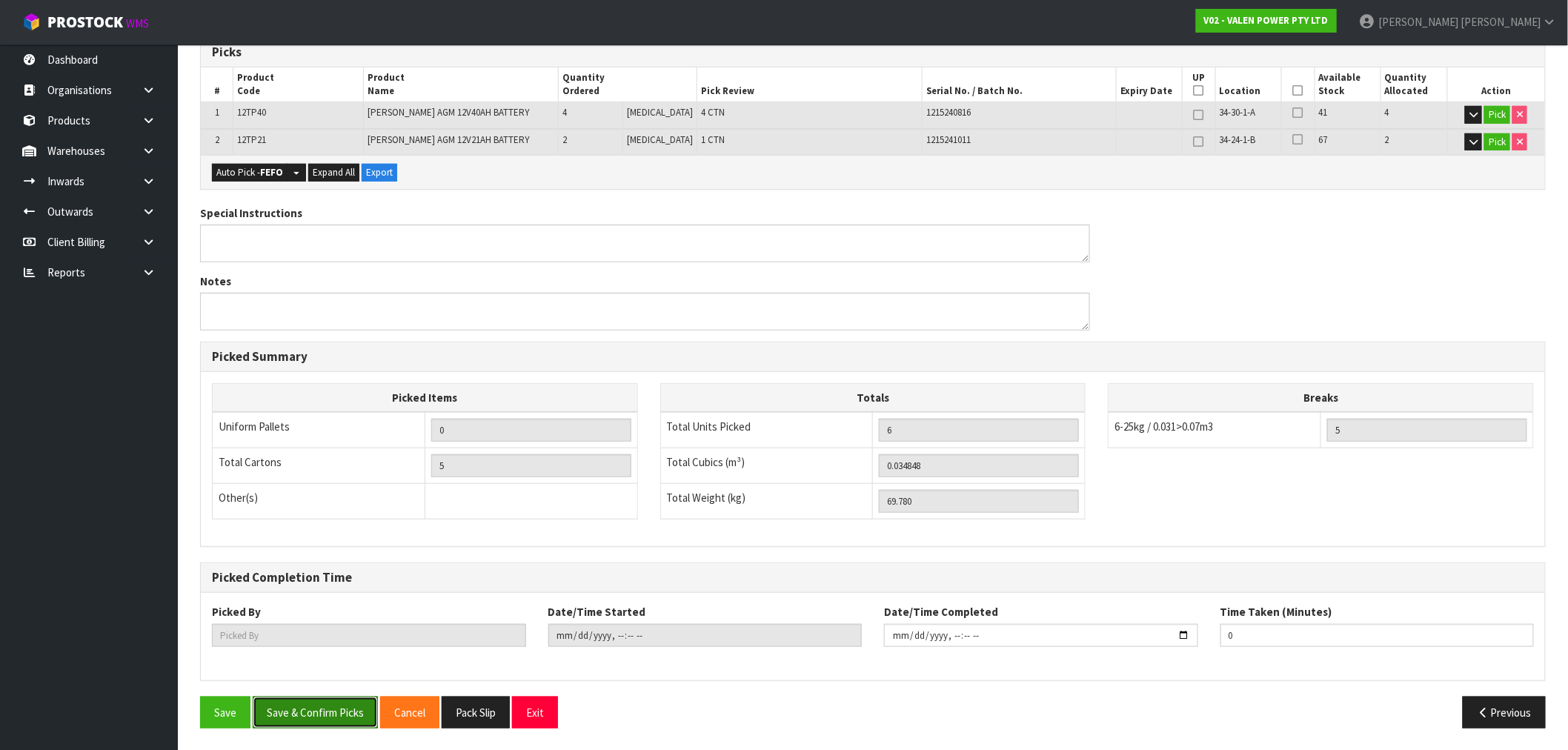
click at [306, 713] on button "Save & Confirm Picks" at bounding box center [315, 713] width 126 height 32
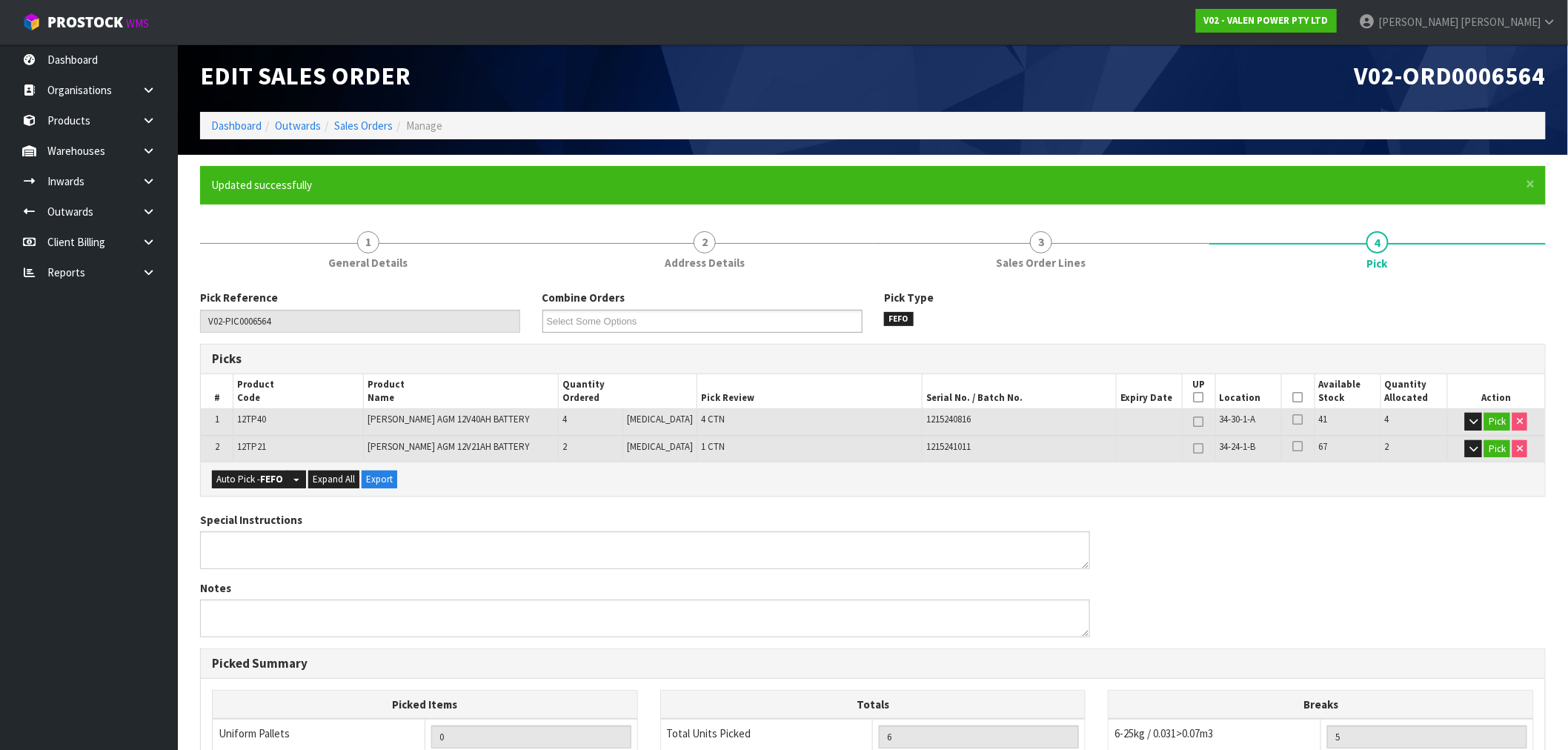
type input "[PERSON_NAME]"
type input "2025-09-12T08:44:28"
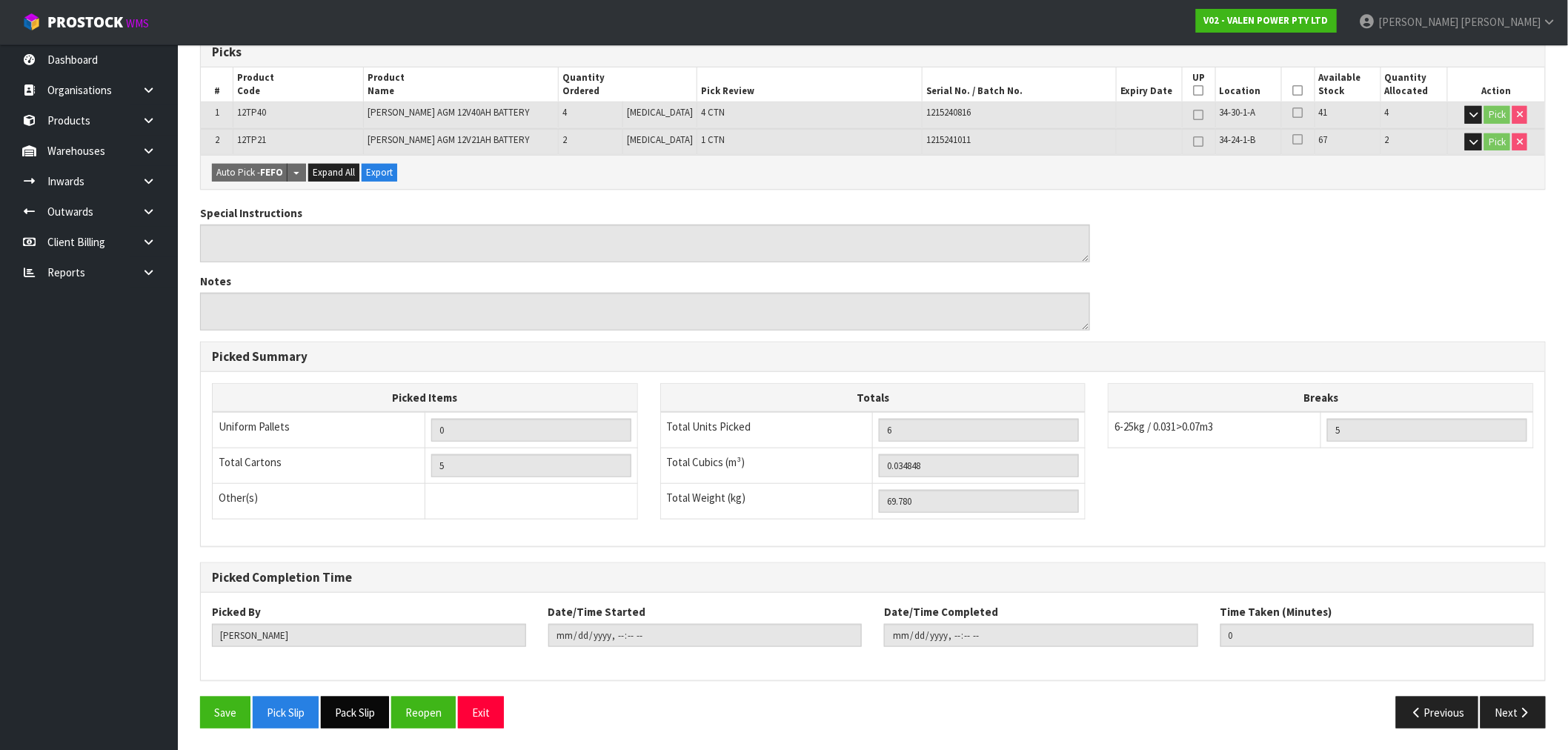
click at [373, 720] on button "Pack Slip" at bounding box center [354, 713] width 69 height 32
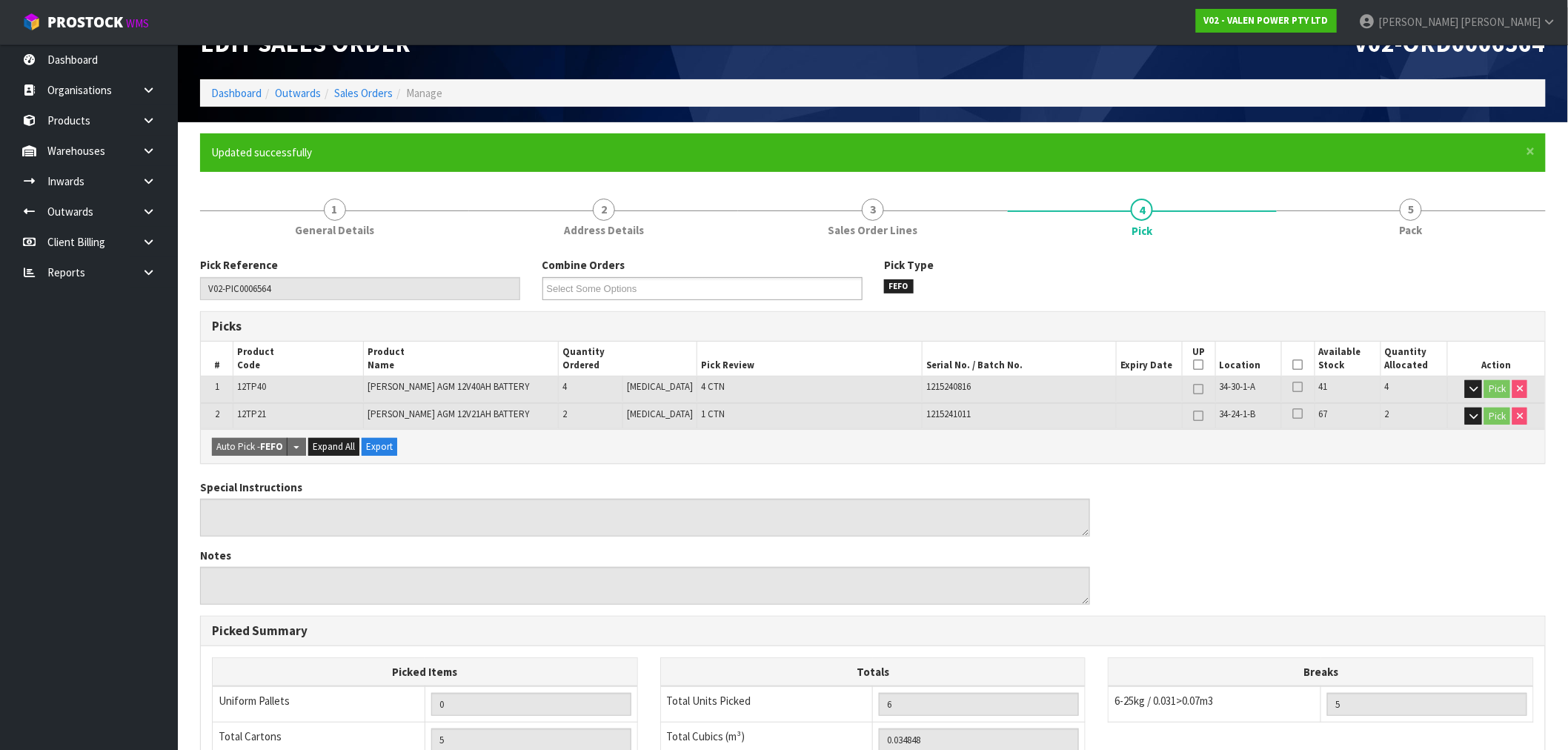
scroll to position [0, 0]
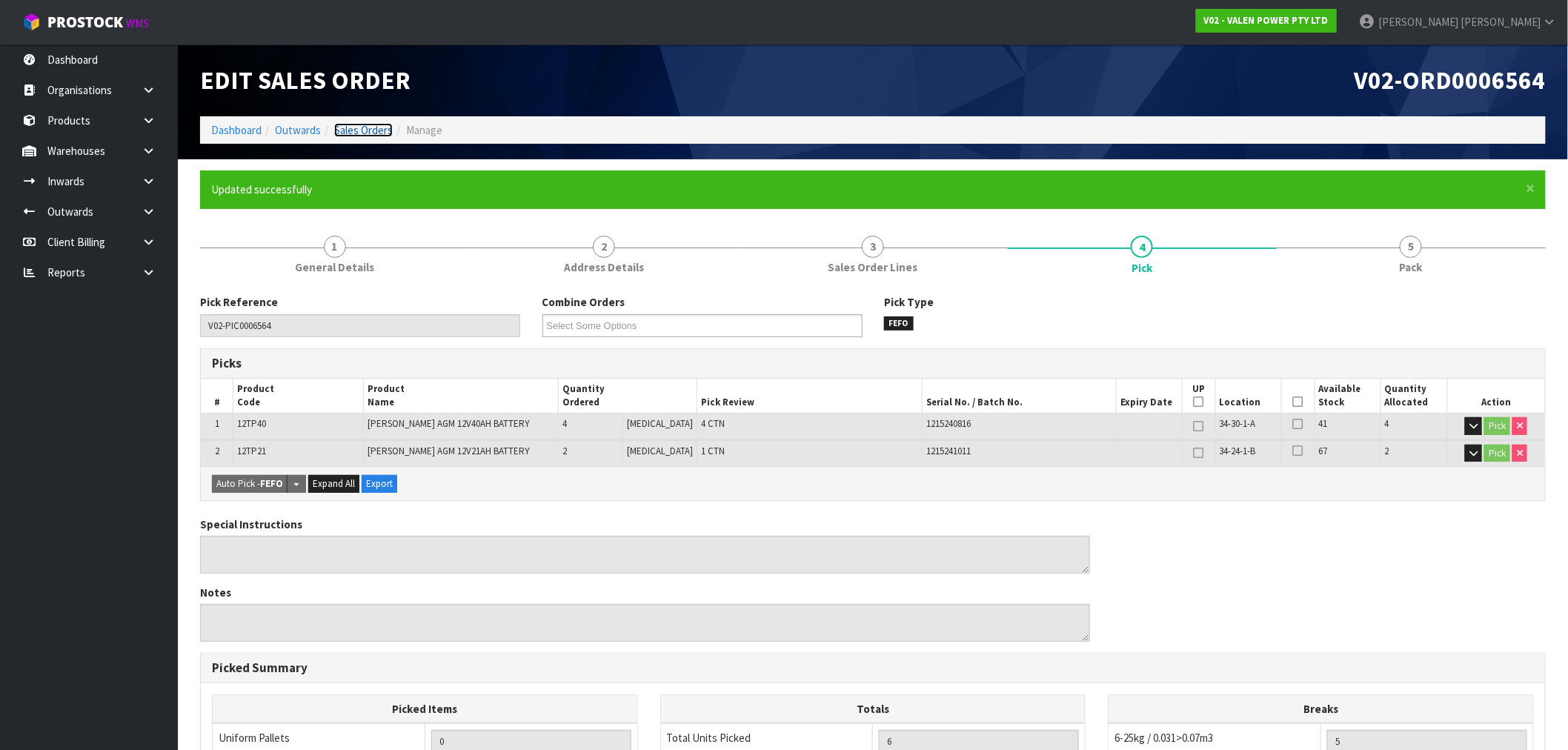
click at [378, 124] on link "Sales Orders" at bounding box center [363, 130] width 59 height 14
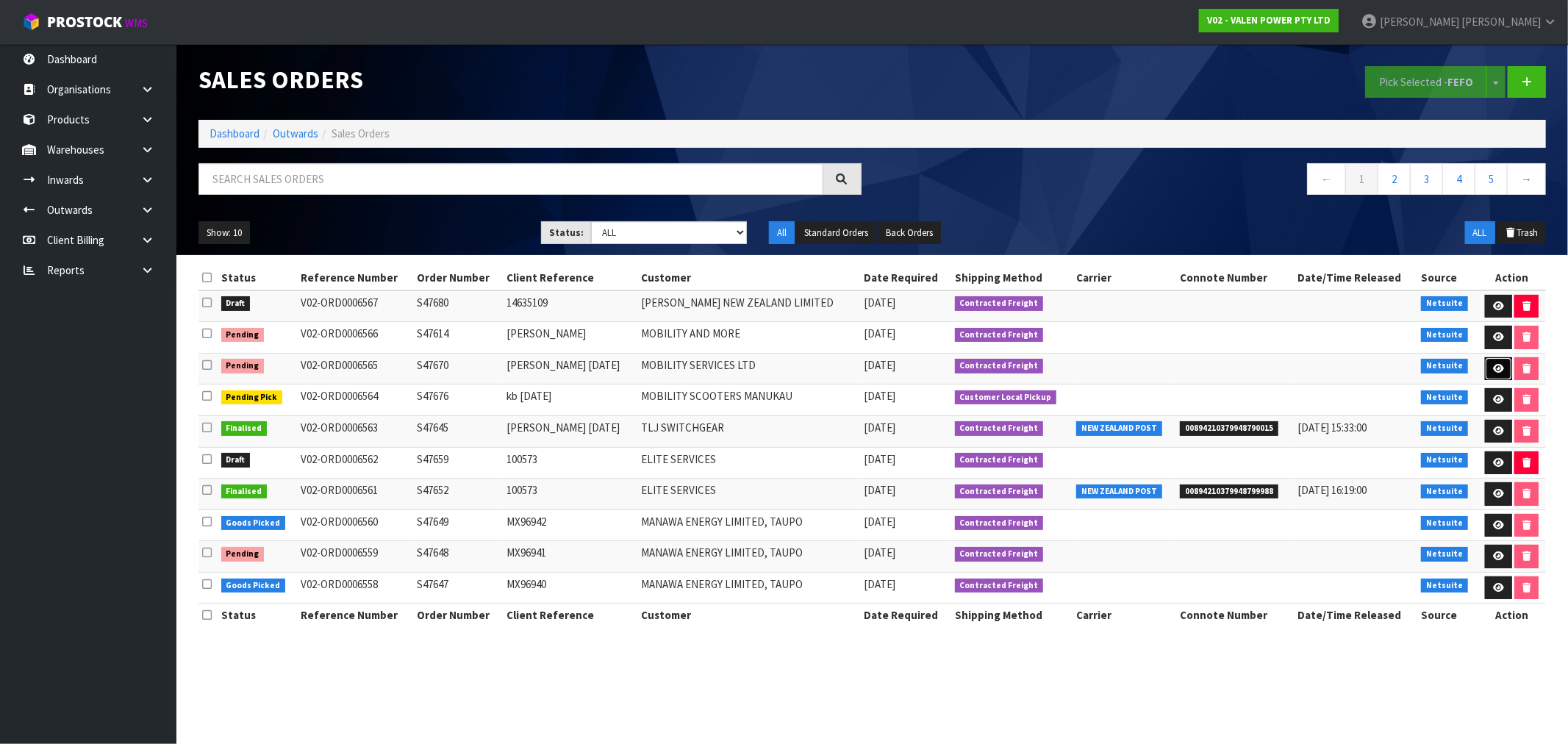
click at [1495, 368] on icon at bounding box center [1498, 368] width 11 height 10
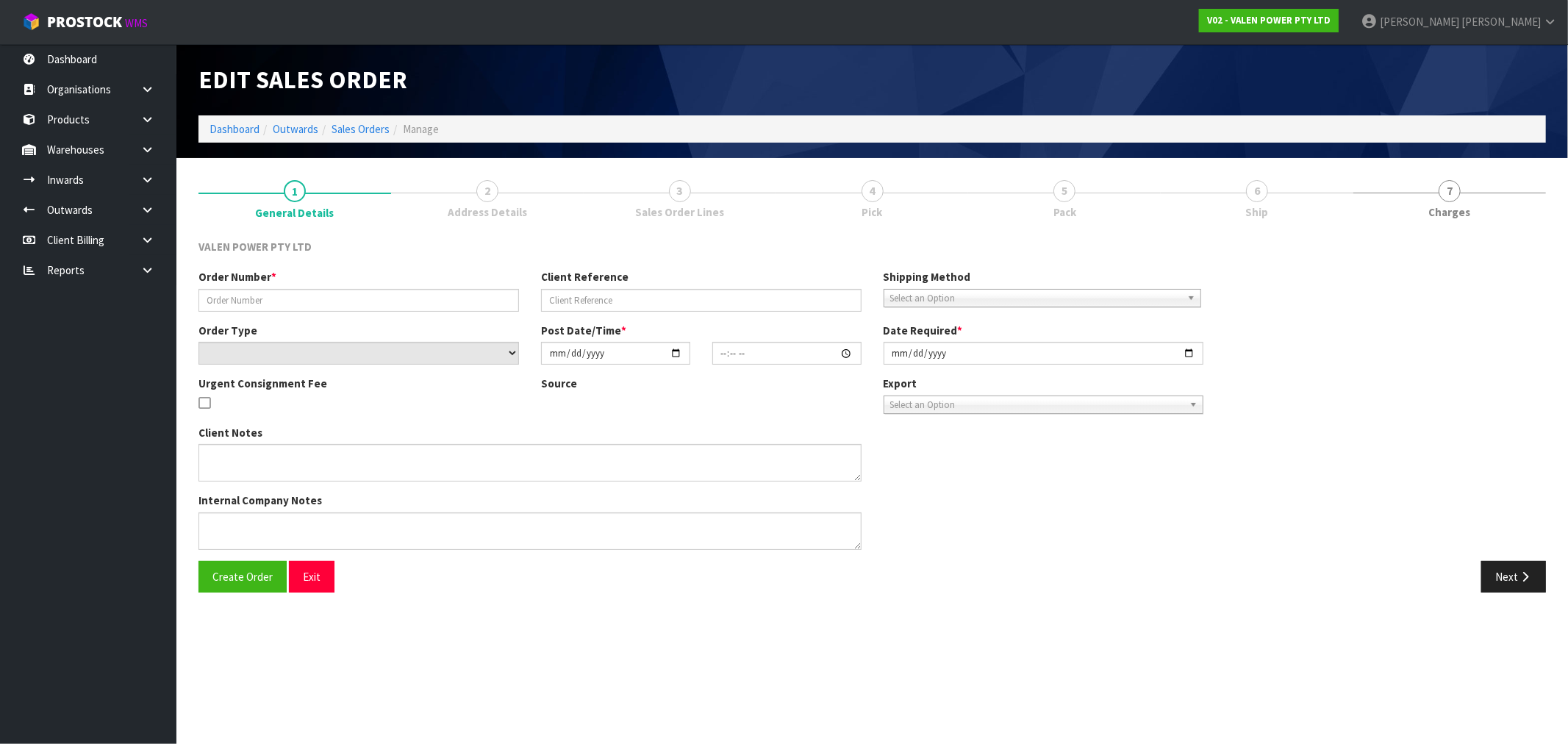
type input "S47670"
type input "Jon Sept 25"
select select "number:1"
type input "[DATE]"
type input "15:15:07.000"
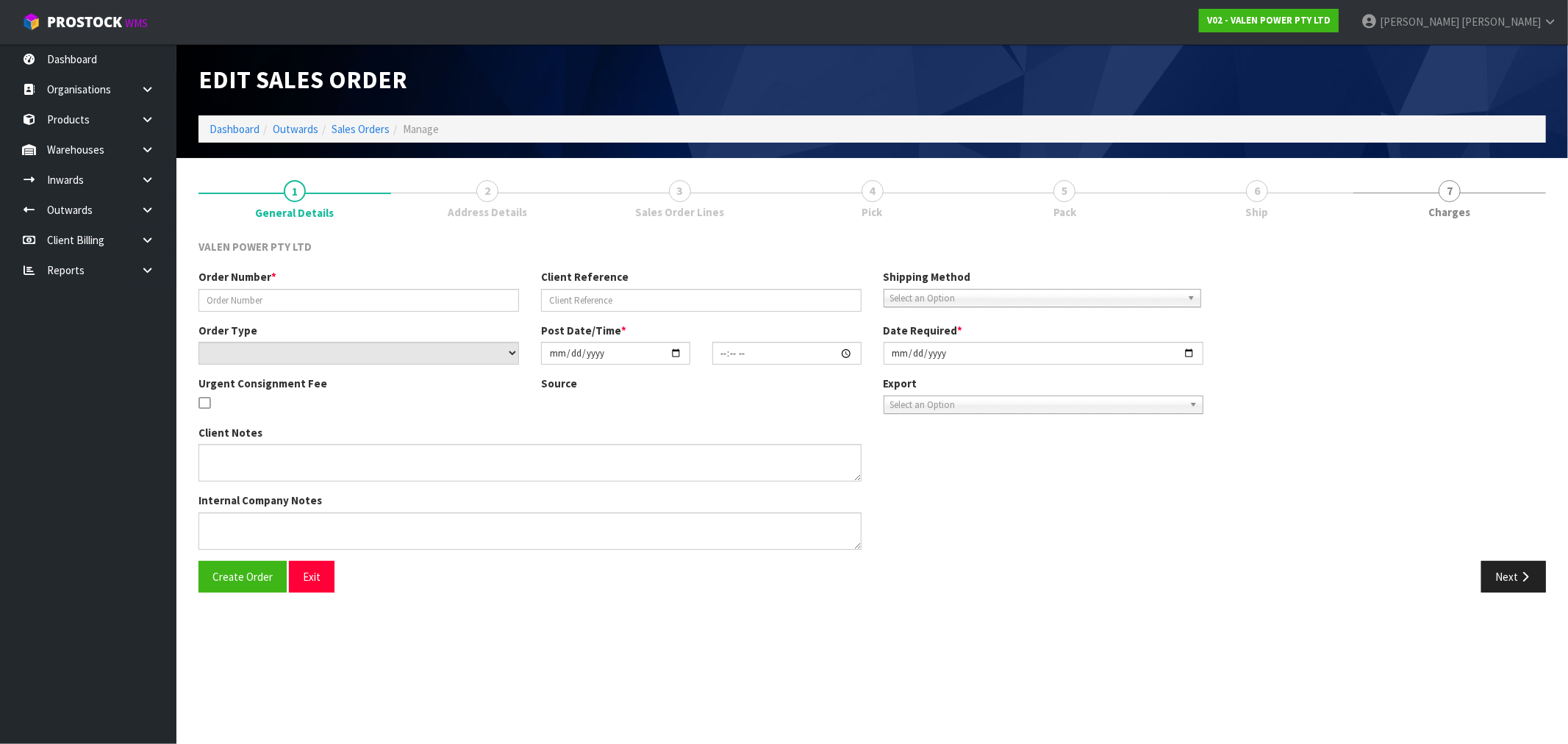
type input "[DATE]"
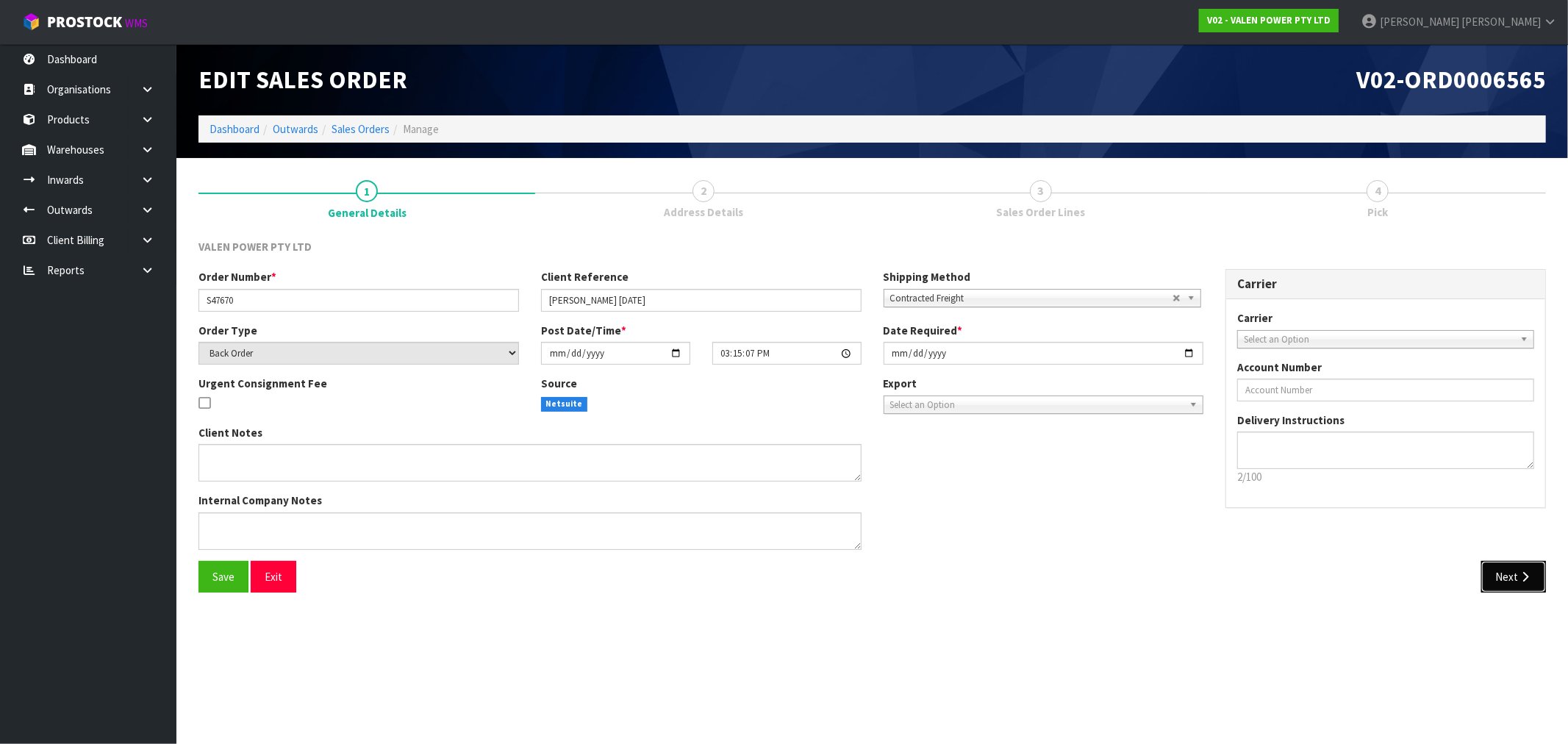
click at [1532, 579] on button "Next" at bounding box center [1513, 577] width 64 height 32
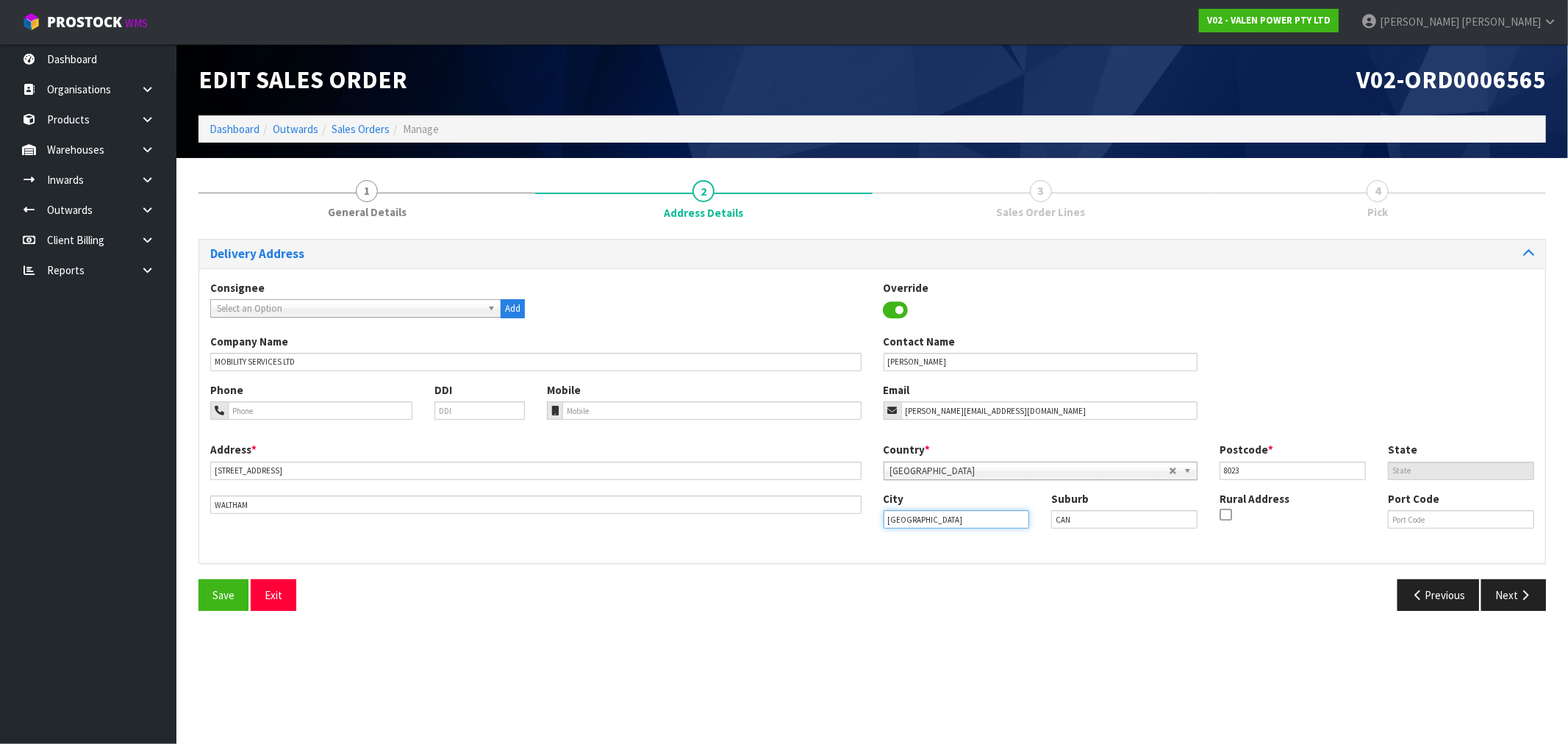
drag, startPoint x: 965, startPoint y: 522, endPoint x: 866, endPoint y: 524, distance: 99.0
click at [888, 520] on input "CHRISTCHURCH" at bounding box center [957, 520] width 147 height 19
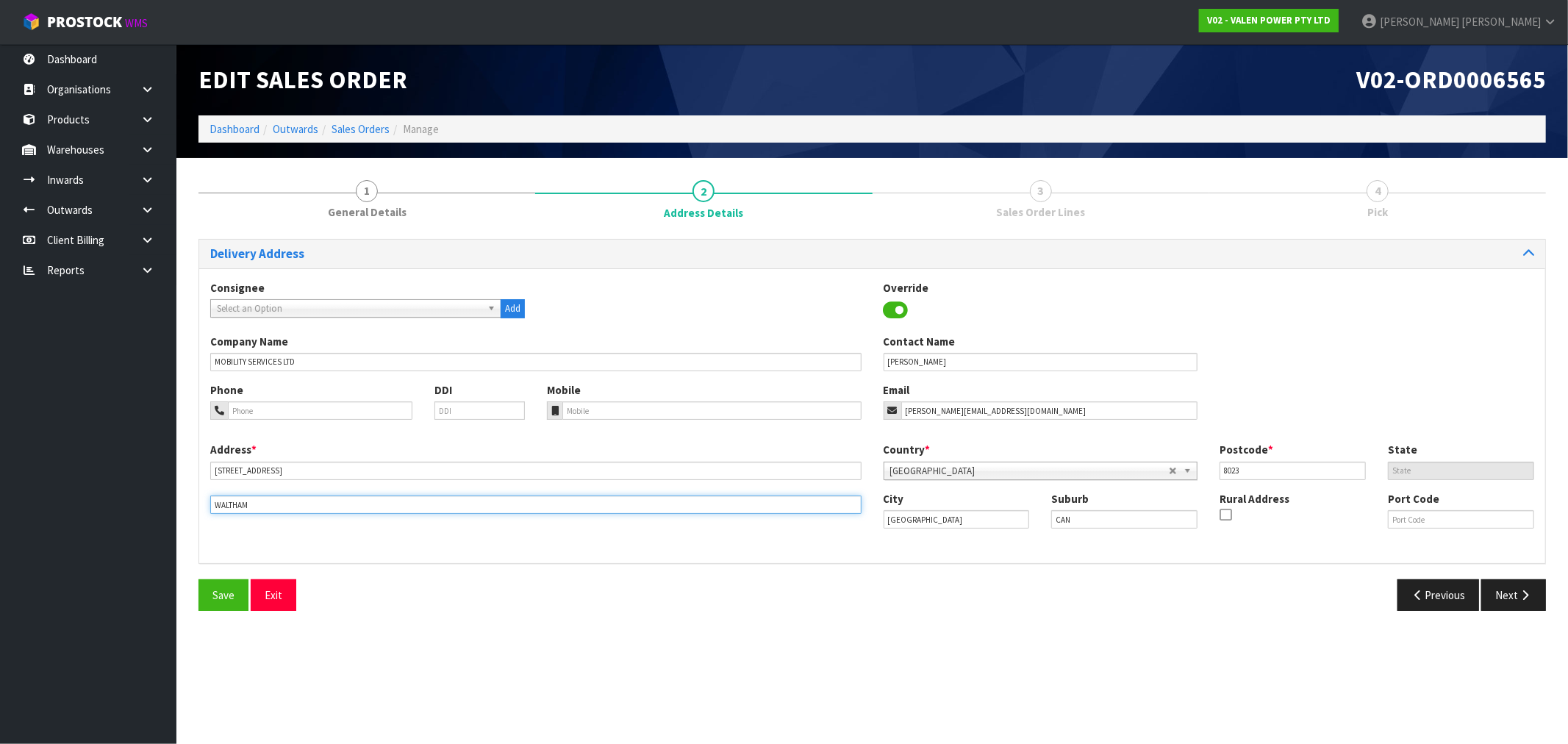
drag, startPoint x: 283, startPoint y: 501, endPoint x: 168, endPoint y: 504, distance: 115.0
click at [166, 502] on body "Toggle navigation ProStock WMS V02 - VALEN POWER PTY LTD Rocio Lopez Logout Das…" at bounding box center [784, 372] width 1568 height 744
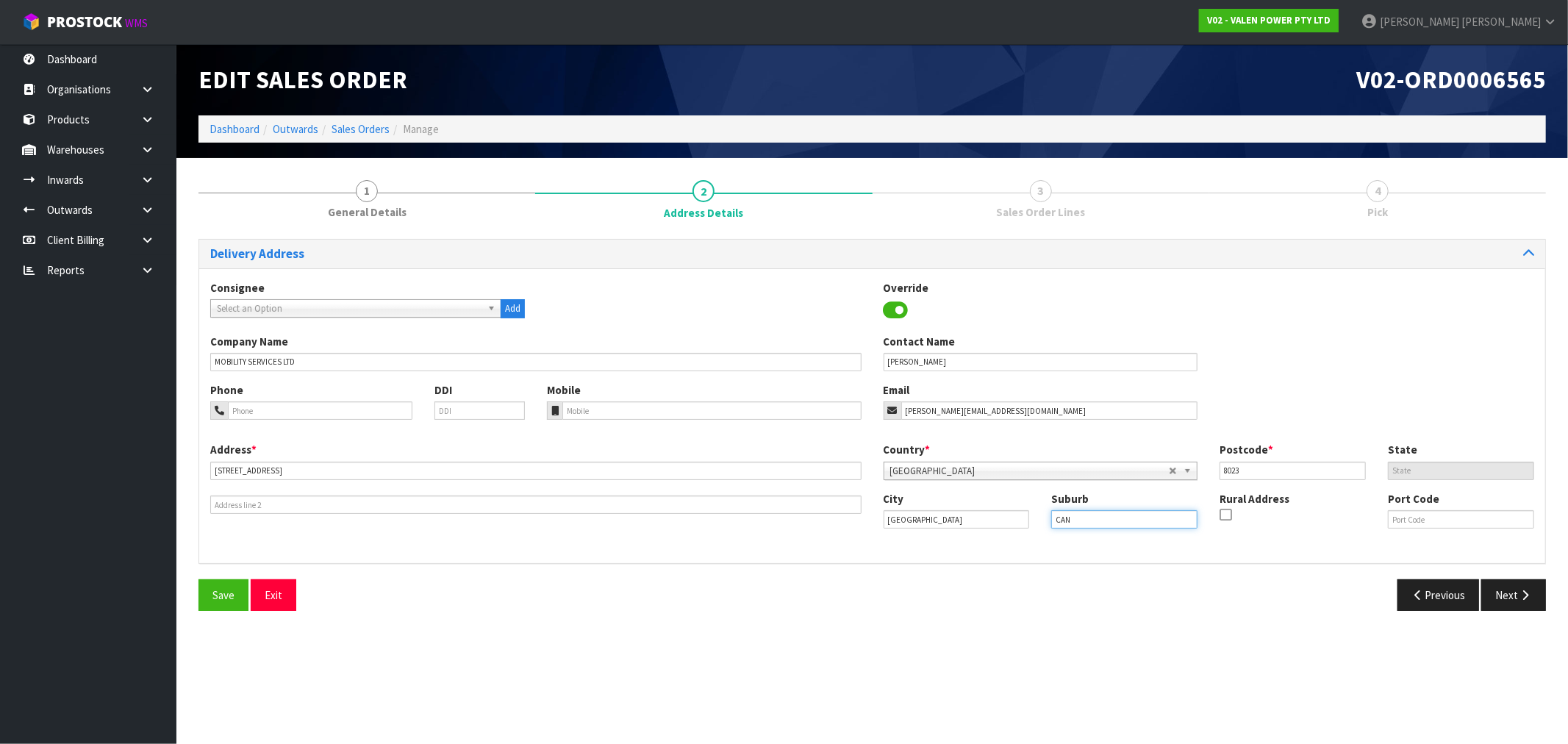
drag, startPoint x: 1124, startPoint y: 523, endPoint x: 1000, endPoint y: 532, distance: 124.3
click at [1000, 532] on div "City CHRISTCHURCH Suburb CAN Rural Address Port Code" at bounding box center [1209, 516] width 673 height 50
paste input "WALTHAM"
type input "WALTHAM"
click at [223, 596] on span "Save" at bounding box center [223, 596] width 22 height 14
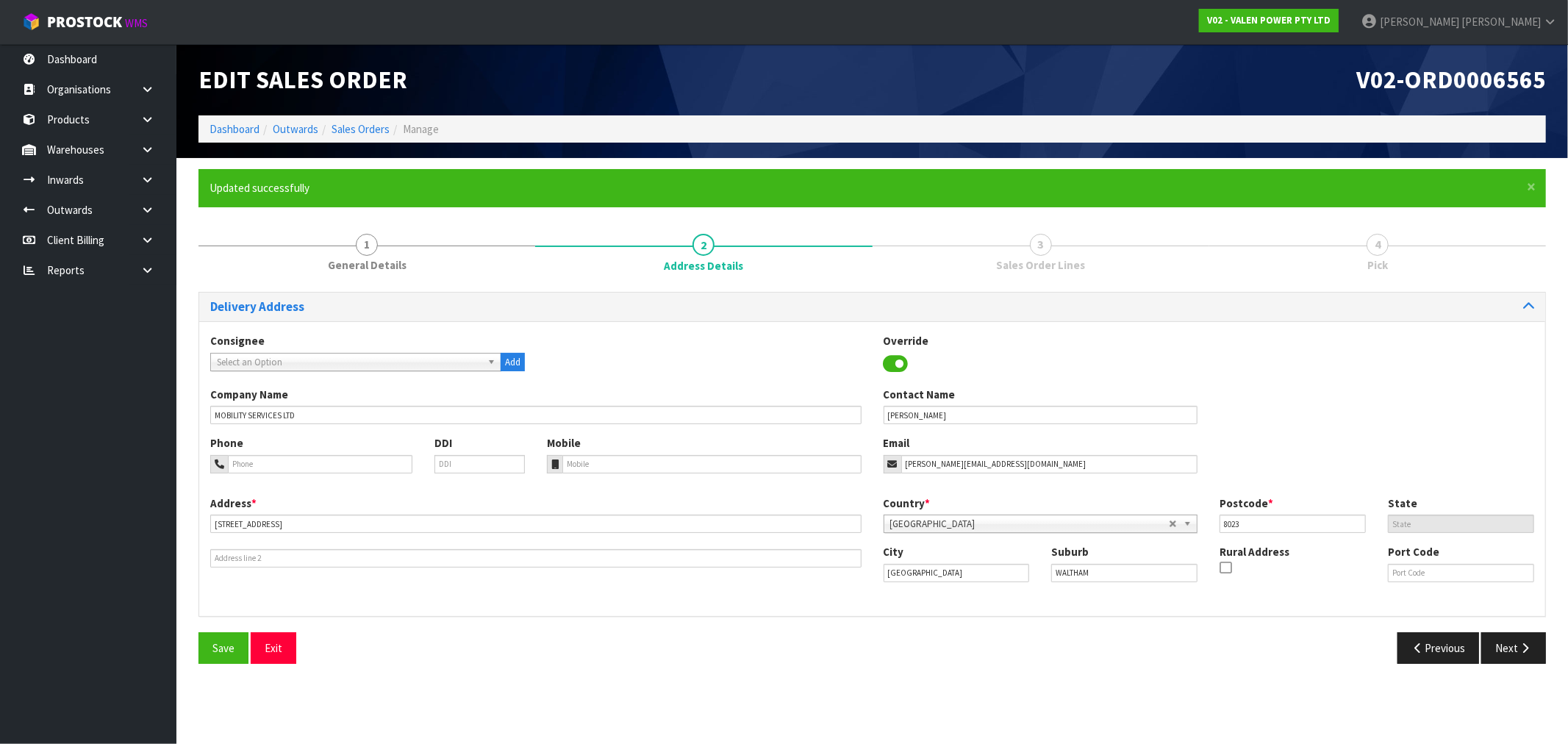
click at [1546, 649] on div "Previous Next" at bounding box center [1216, 649] width 686 height 32
click at [1527, 650] on icon "button" at bounding box center [1526, 648] width 14 height 11
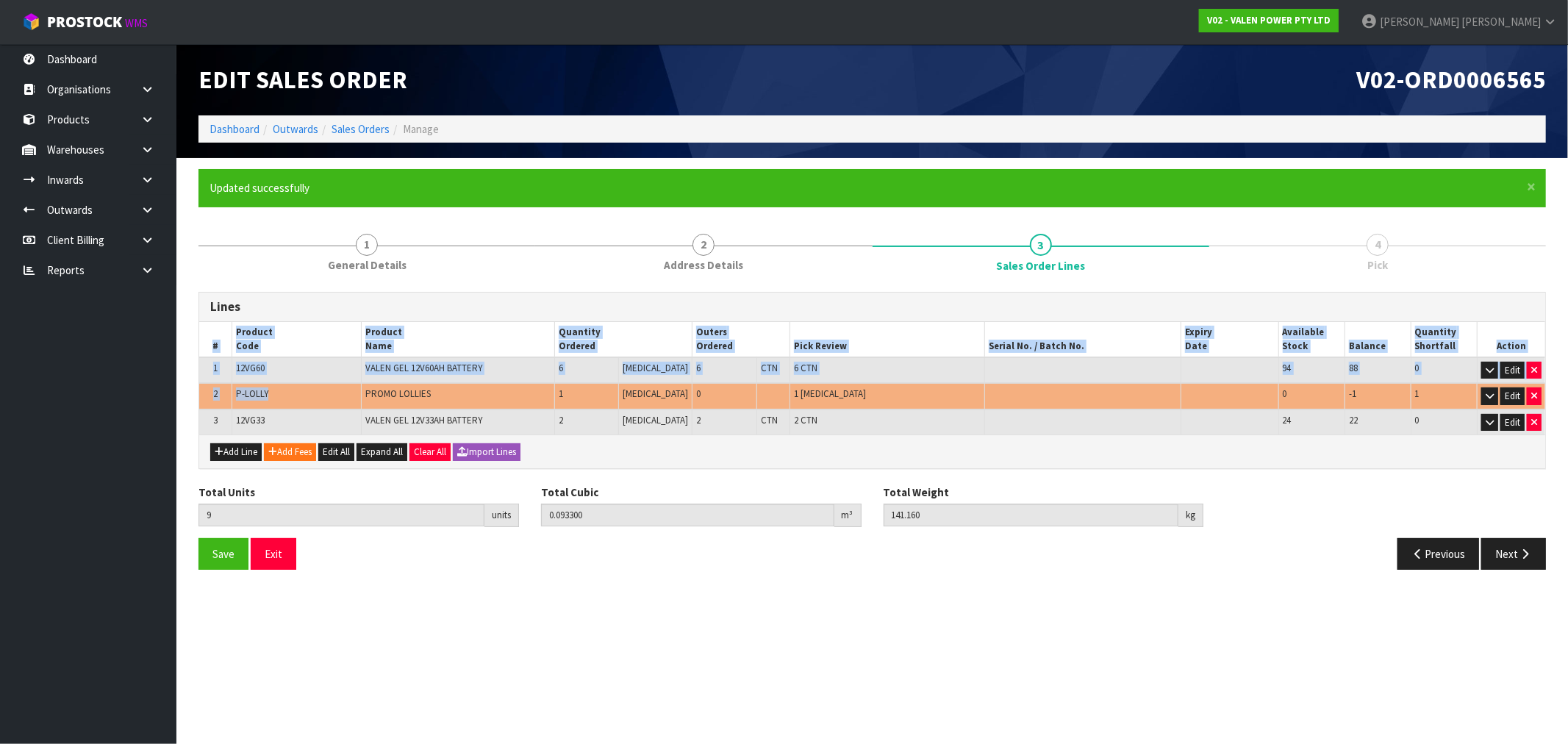
drag, startPoint x: 275, startPoint y: 392, endPoint x: 195, endPoint y: 379, distance: 81.0
click at [195, 379] on div "× Close Updated successfully 1 General Details 2 Address Details 3 Sales Order …" at bounding box center [872, 375] width 1369 height 412
copy div "# Product Code Product Name Quantity Ordered Outers Ordered Pick Review Serial …"
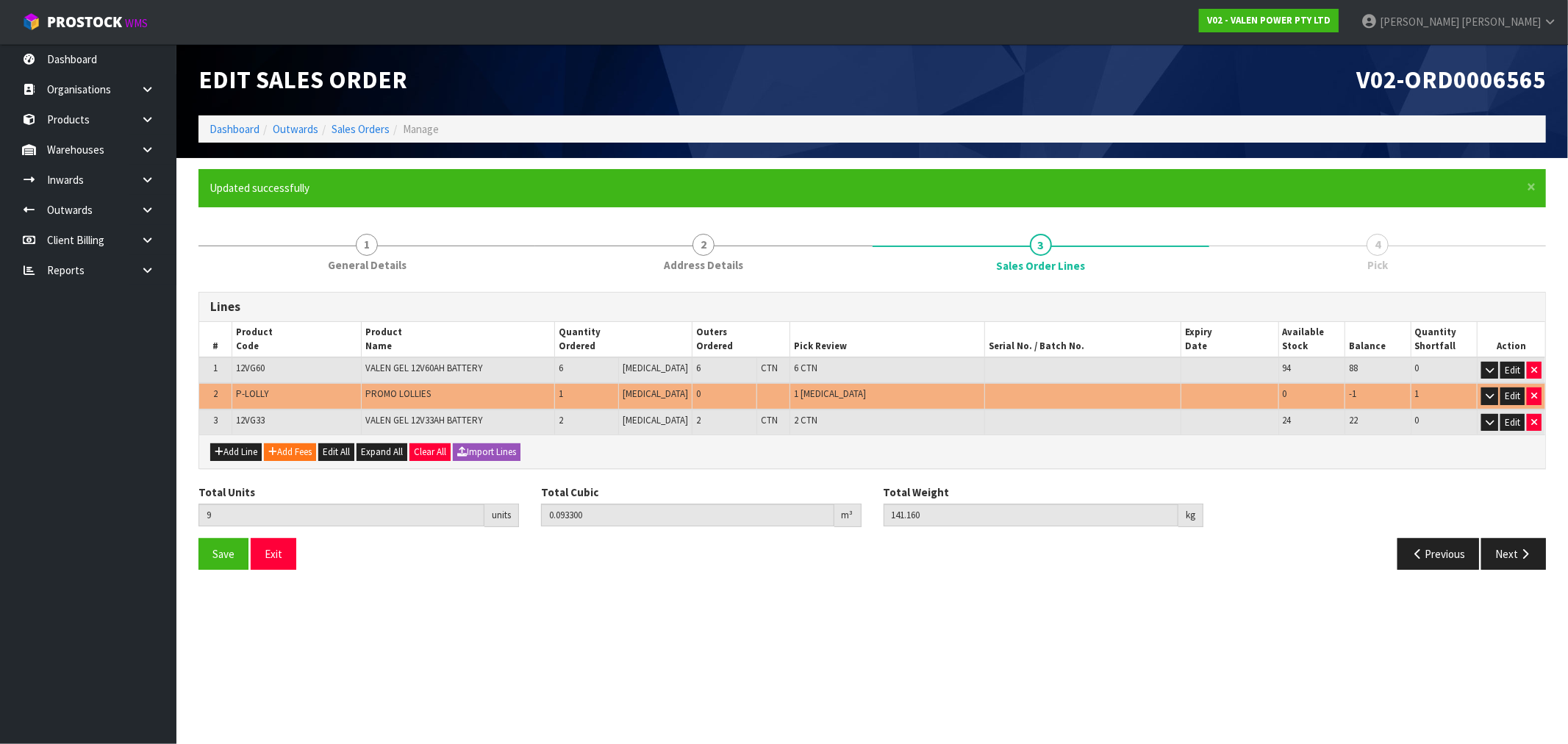
click at [248, 410] on td "12VG33" at bounding box center [296, 422] width 129 height 26
drag, startPoint x: 275, startPoint y: 396, endPoint x: 230, endPoint y: 391, distance: 45.3
click at [230, 391] on tr "2 P-LOLLY PROMO LOLLIES 1 PCE 0 1 PCE 0 -1 1 Edit" at bounding box center [873, 397] width 1346 height 27
copy tr "P-LOLLY"
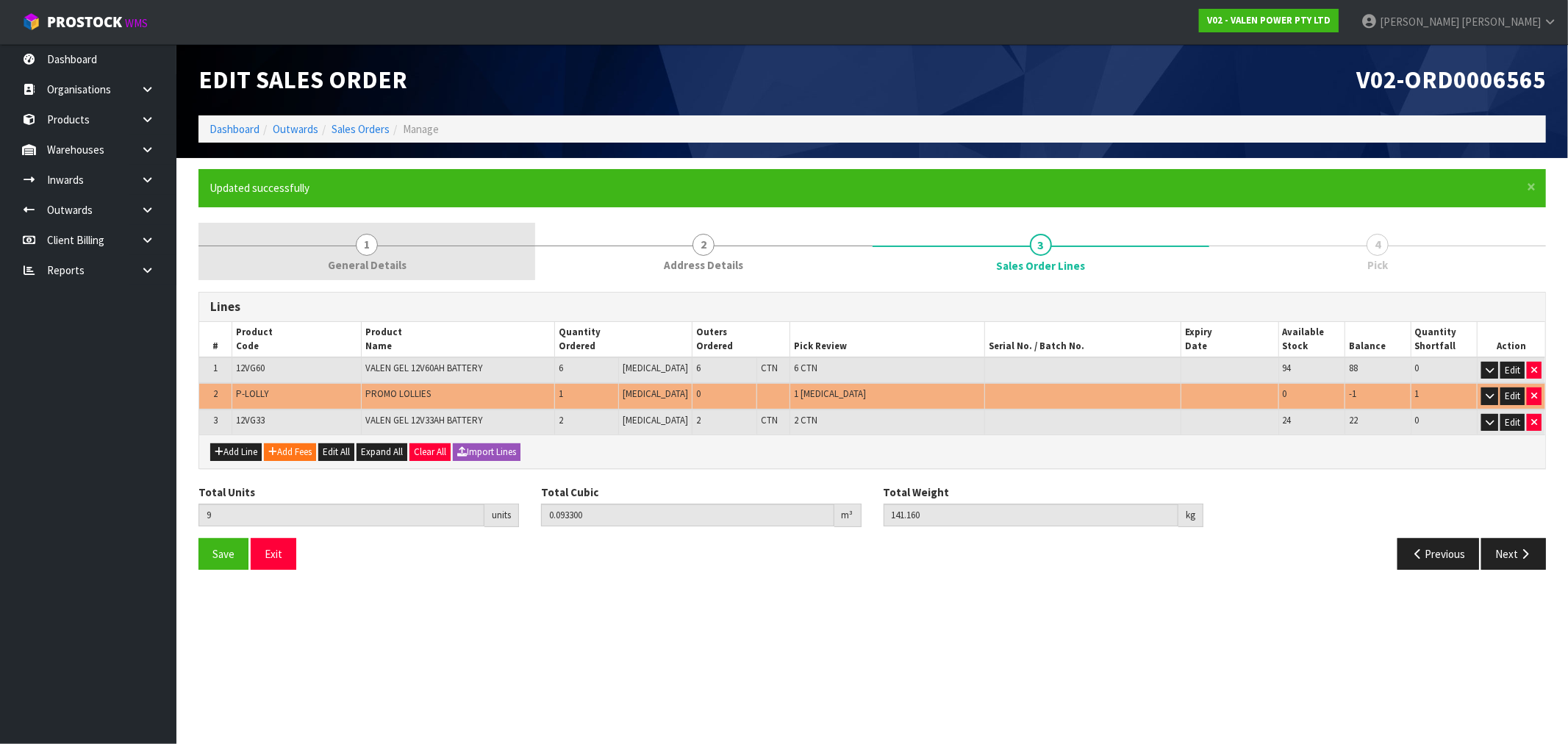
click at [334, 258] on span "General Details" at bounding box center [367, 264] width 79 height 15
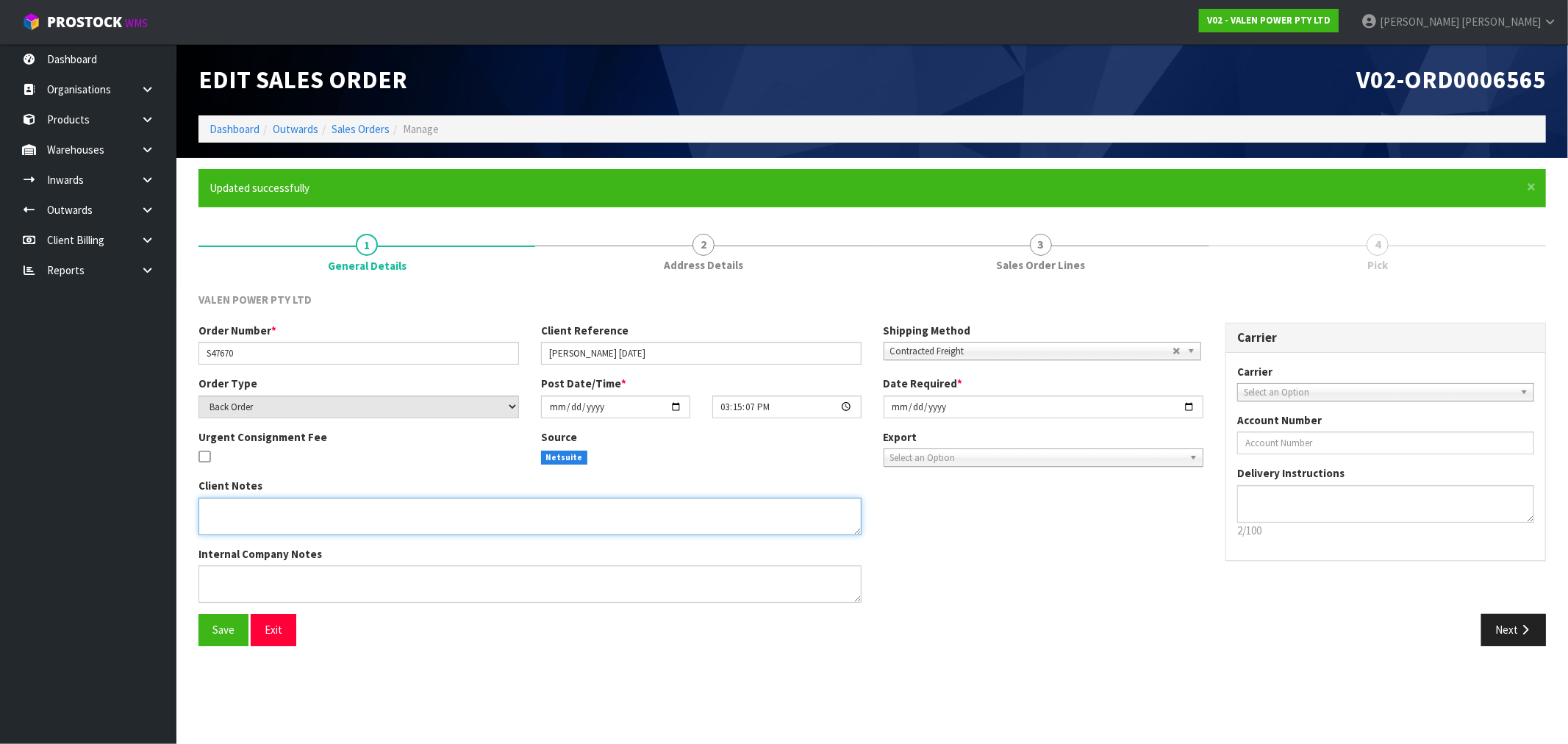
click at [241, 511] on textarea at bounding box center [530, 516] width 663 height 37
paste textarea "P-LOLLY"
type textarea "REMOVED P-LOLLY"
drag, startPoint x: 314, startPoint y: 508, endPoint x: 189, endPoint y: 507, distance: 125.0
click at [189, 507] on div "Client Notes Internal Company Notes" at bounding box center [530, 546] width 686 height 136
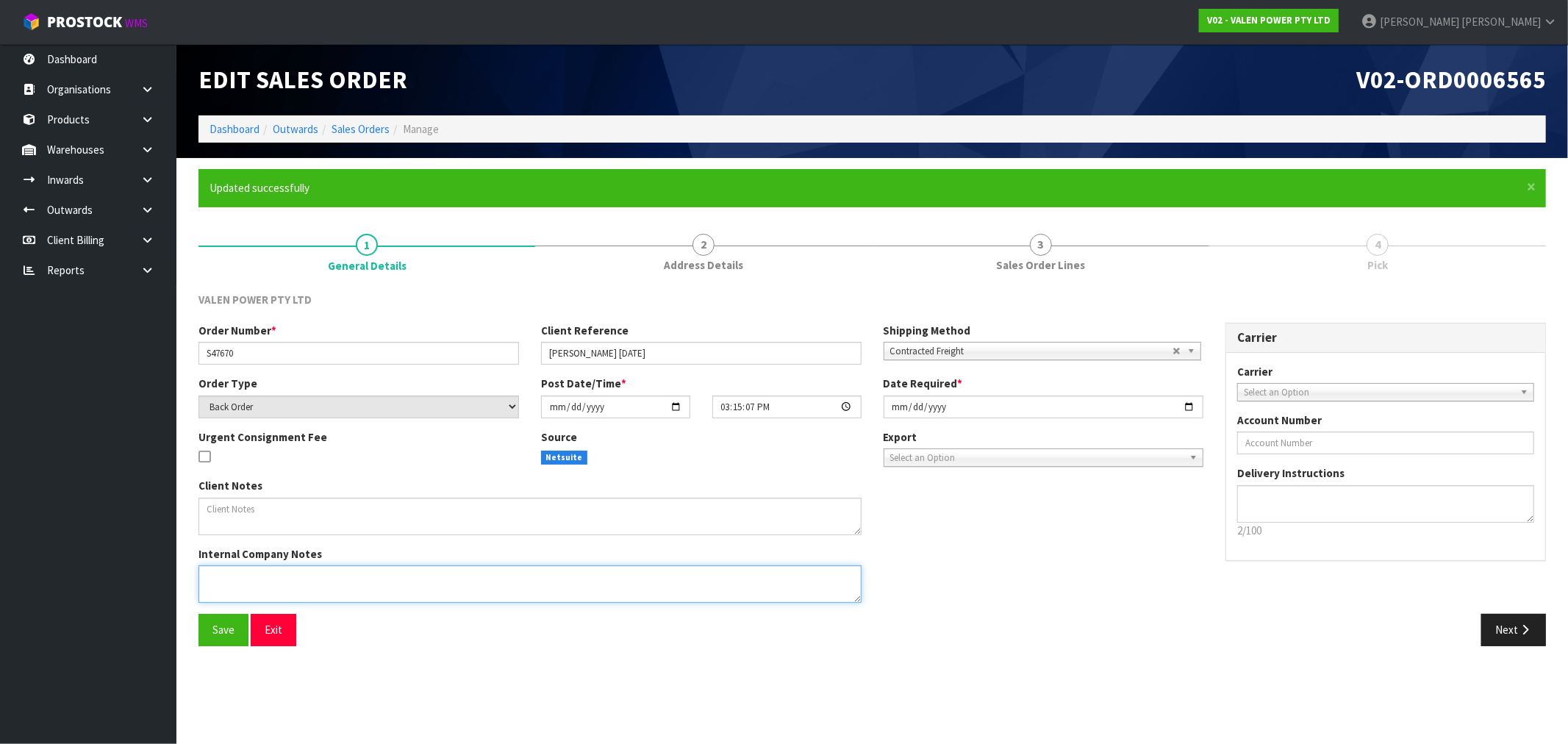
click at [269, 579] on textarea at bounding box center [530, 584] width 663 height 37
paste textarea "REMOVED P-LOLLY"
type textarea "REMOVED P-LOLLY"
click at [1531, 642] on button "Next" at bounding box center [1513, 630] width 64 height 32
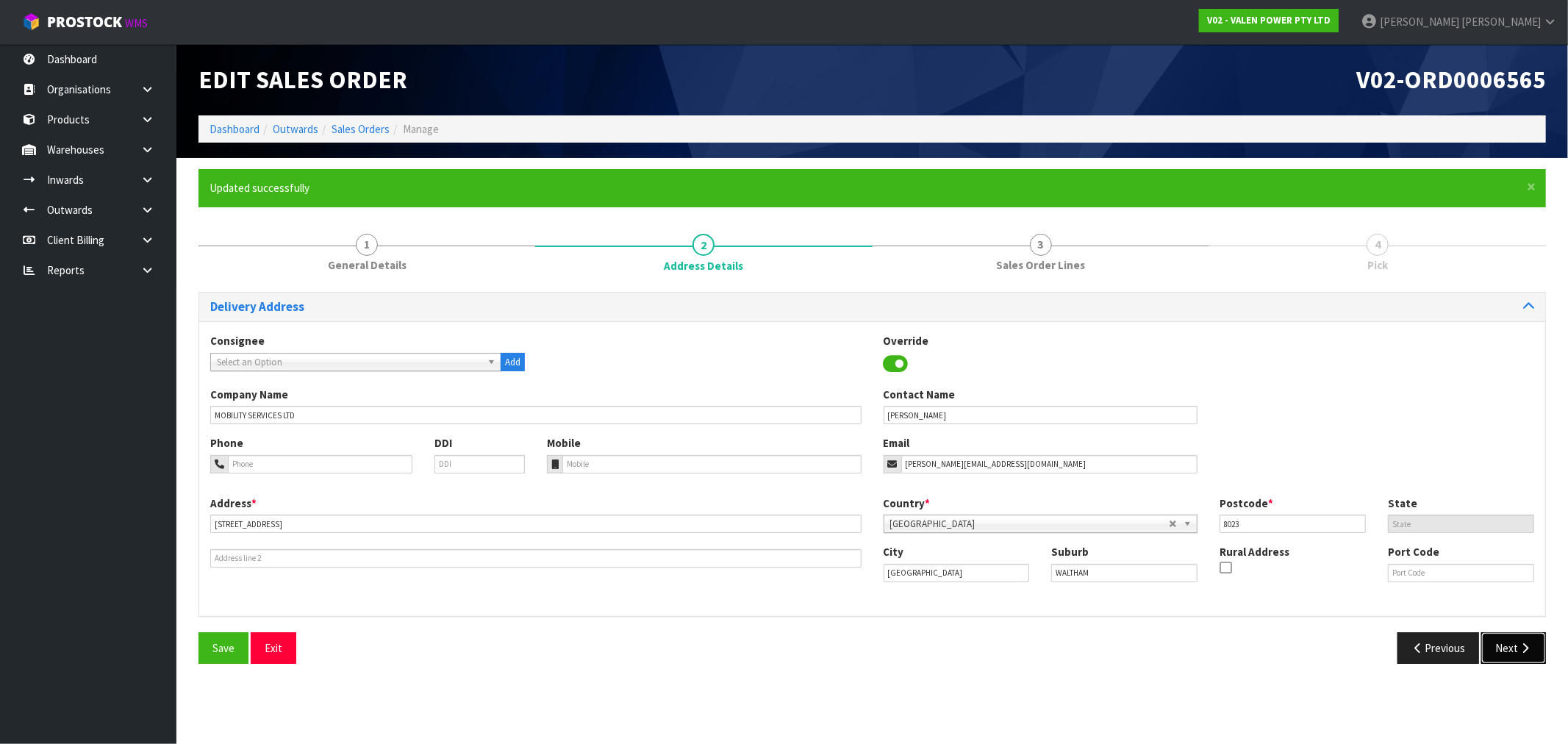
click at [1527, 658] on button "Next" at bounding box center [1513, 649] width 64 height 32
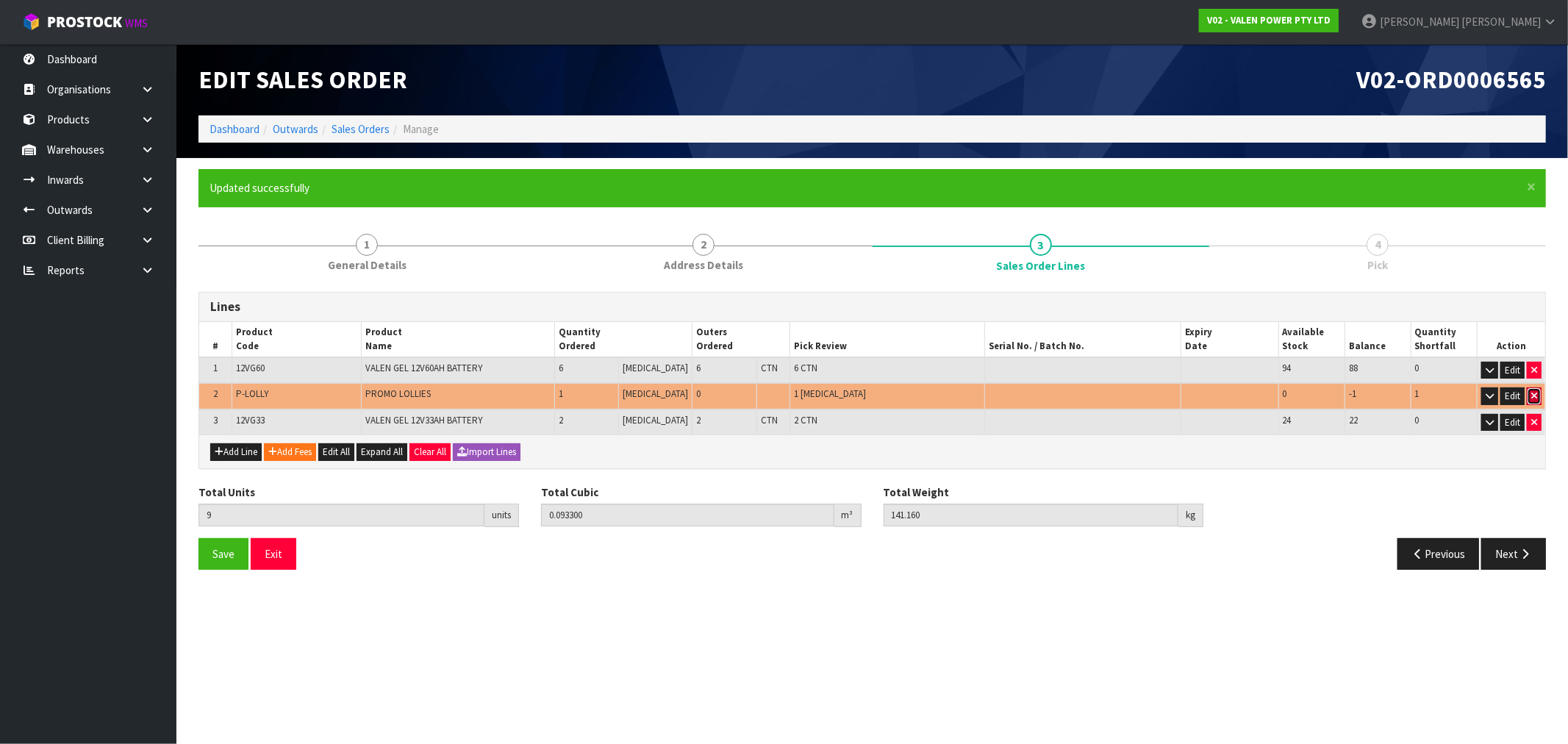
click at [1541, 397] on button "button" at bounding box center [1534, 397] width 15 height 18
type input "8"
type input "0.0924"
type input "140.96"
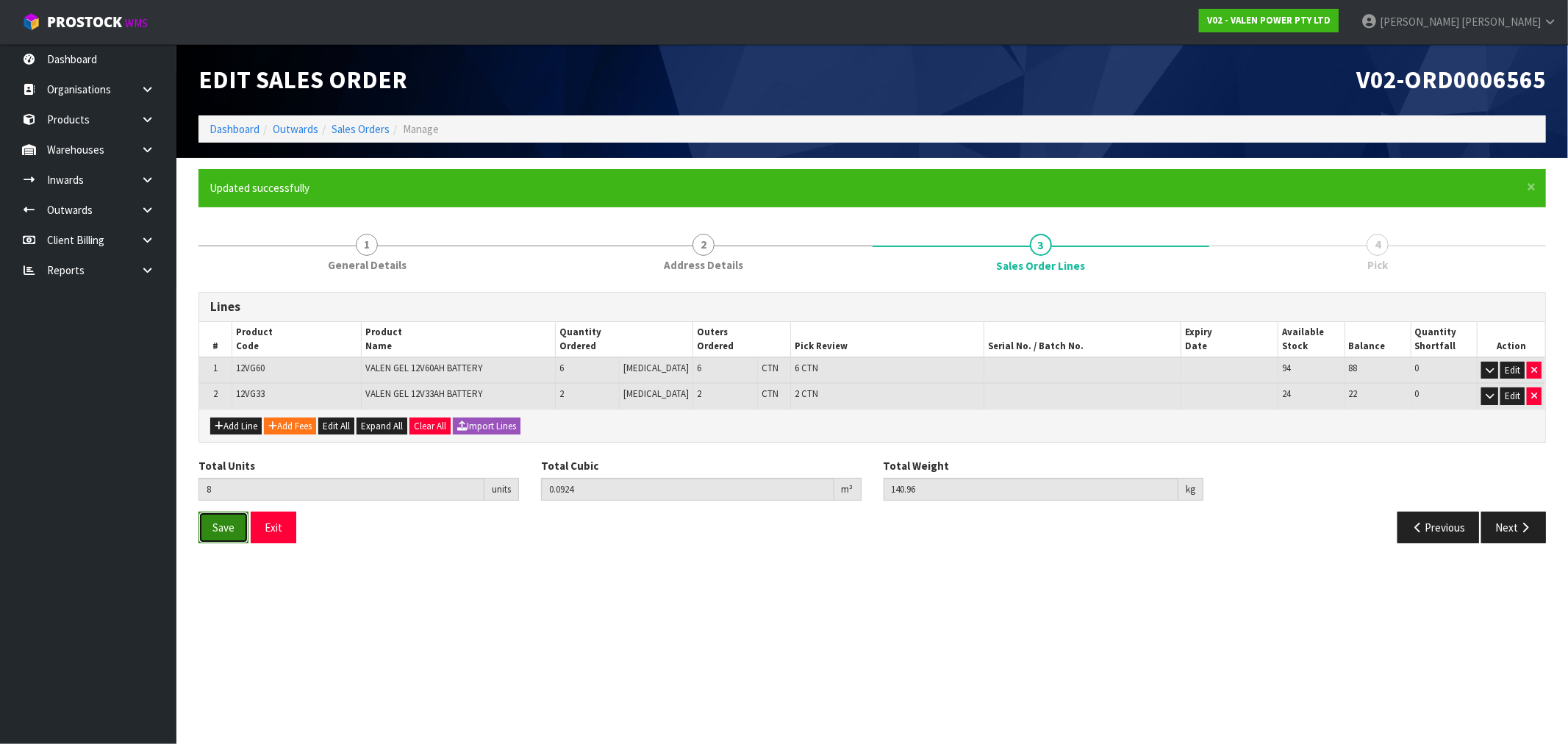
click at [231, 529] on span "Save" at bounding box center [223, 528] width 22 height 14
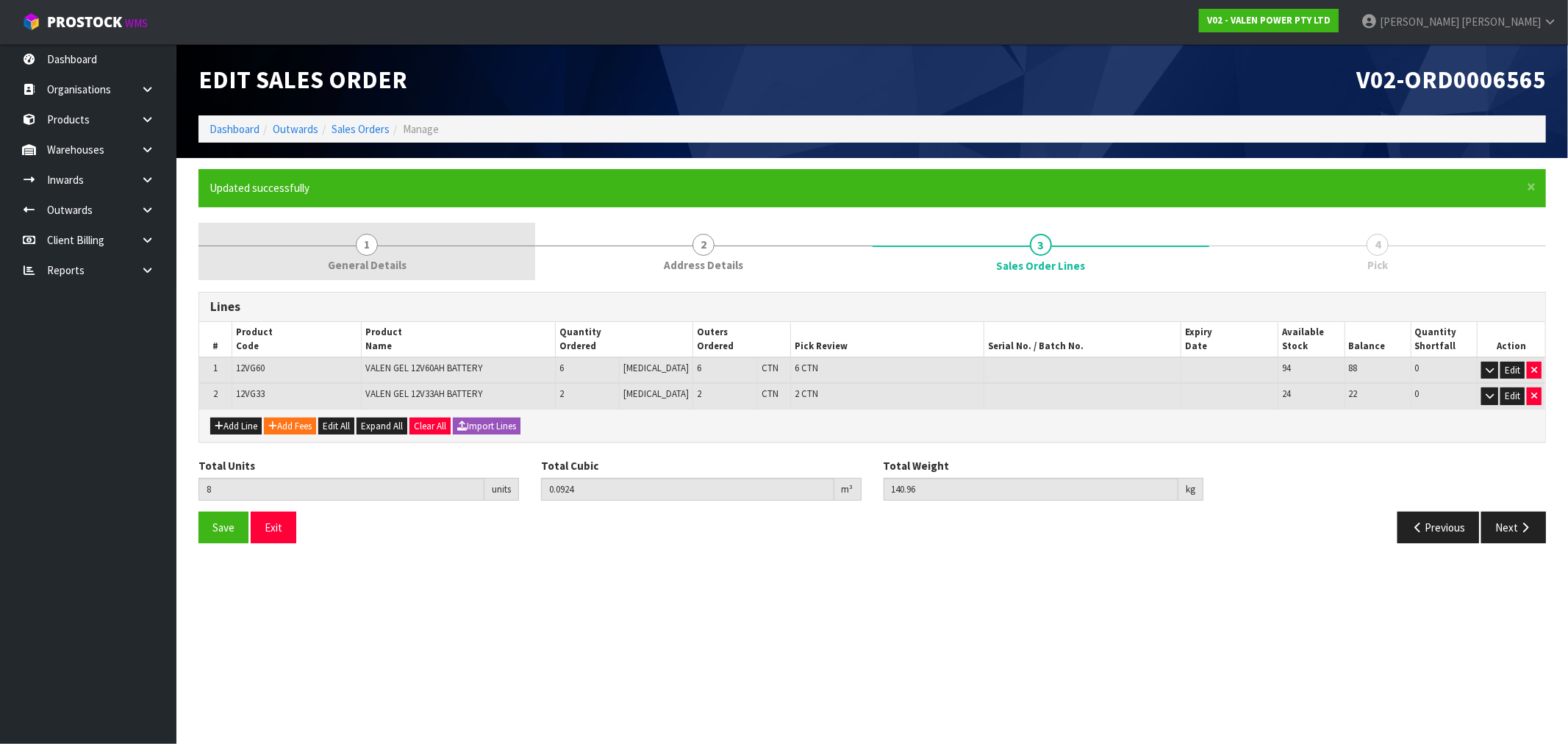
click at [390, 243] on link "1 General Details" at bounding box center [367, 252] width 337 height 58
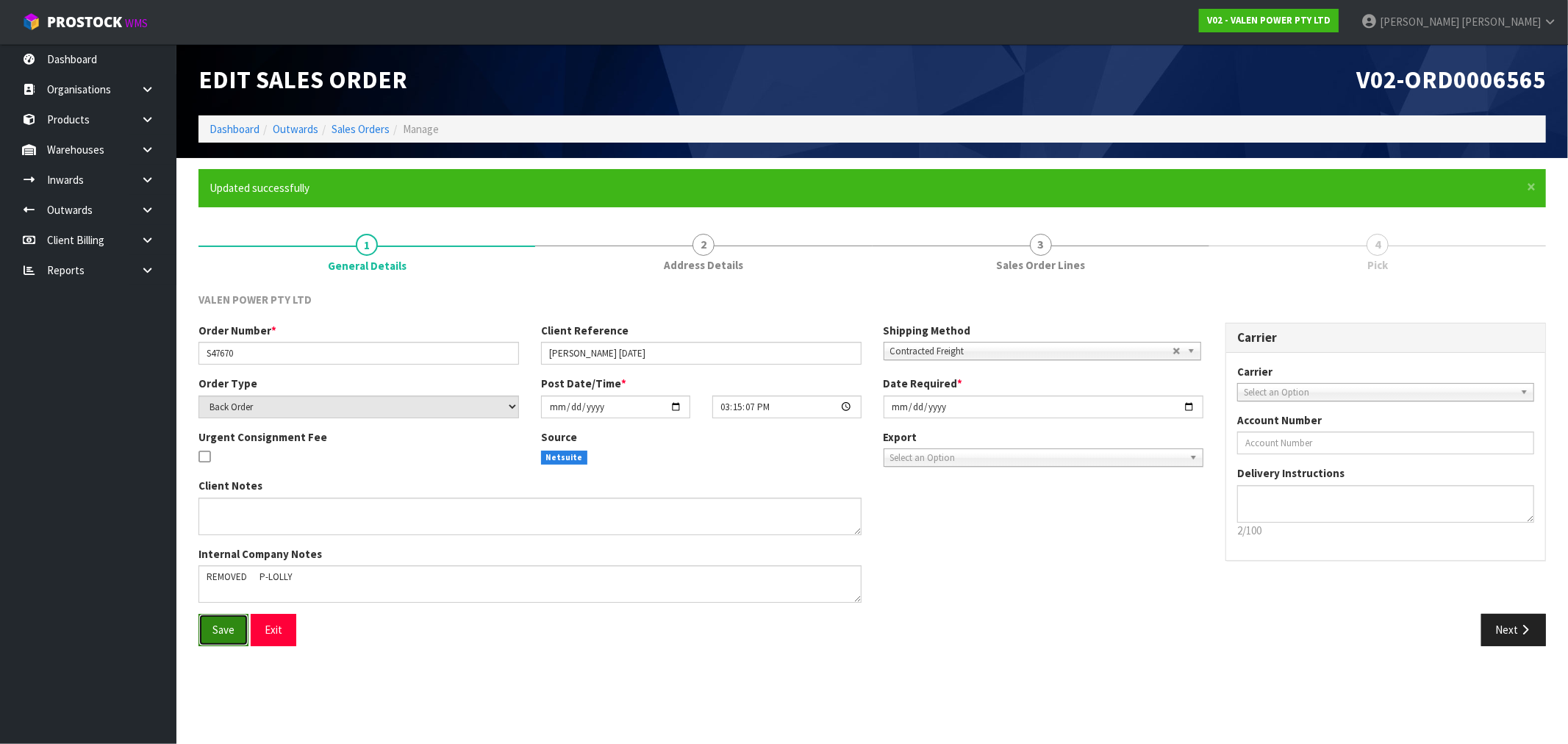
click at [228, 638] on button "Save" at bounding box center [223, 630] width 50 height 32
click at [1504, 638] on button "Next" at bounding box center [1513, 630] width 64 height 32
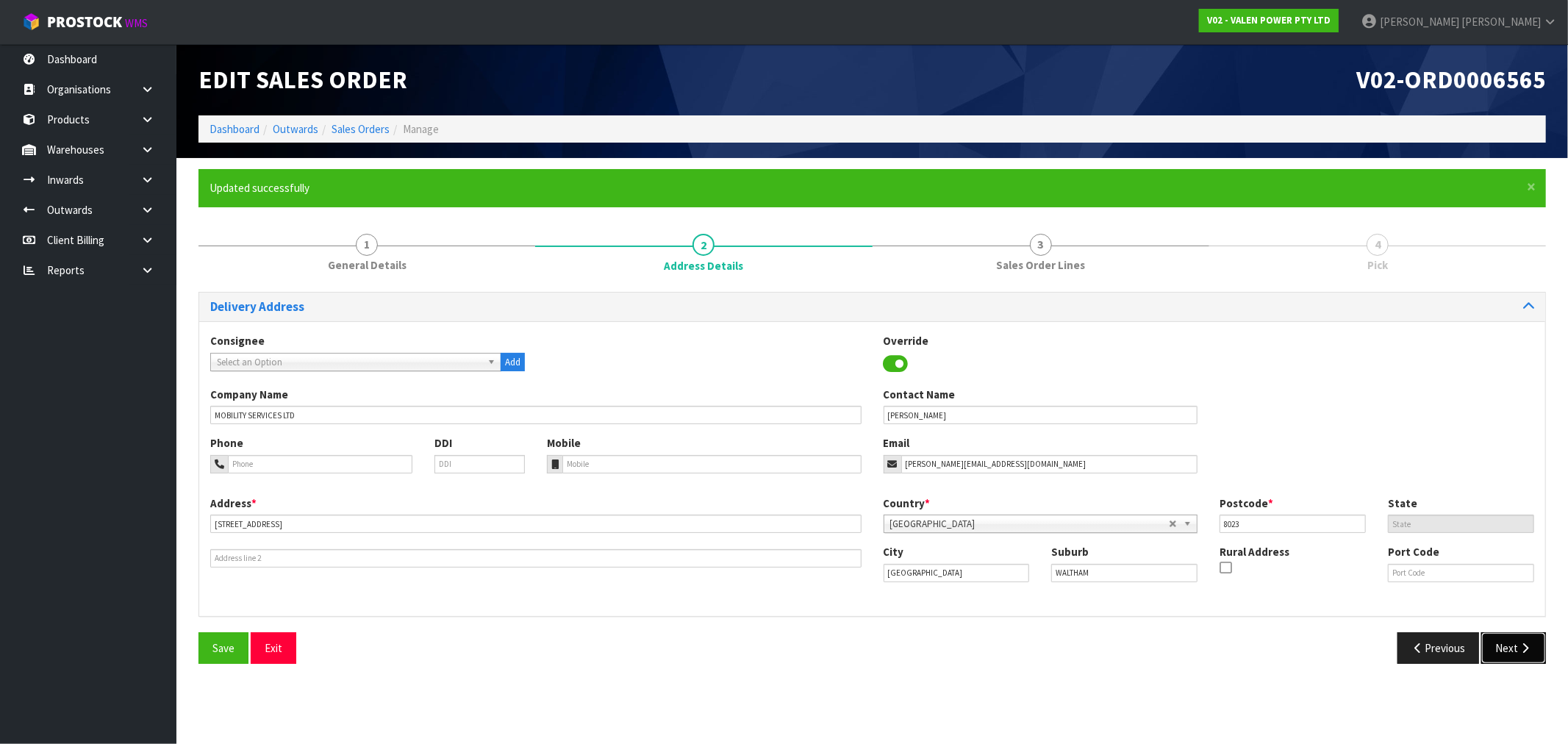
click at [1532, 659] on button "Next" at bounding box center [1513, 649] width 64 height 32
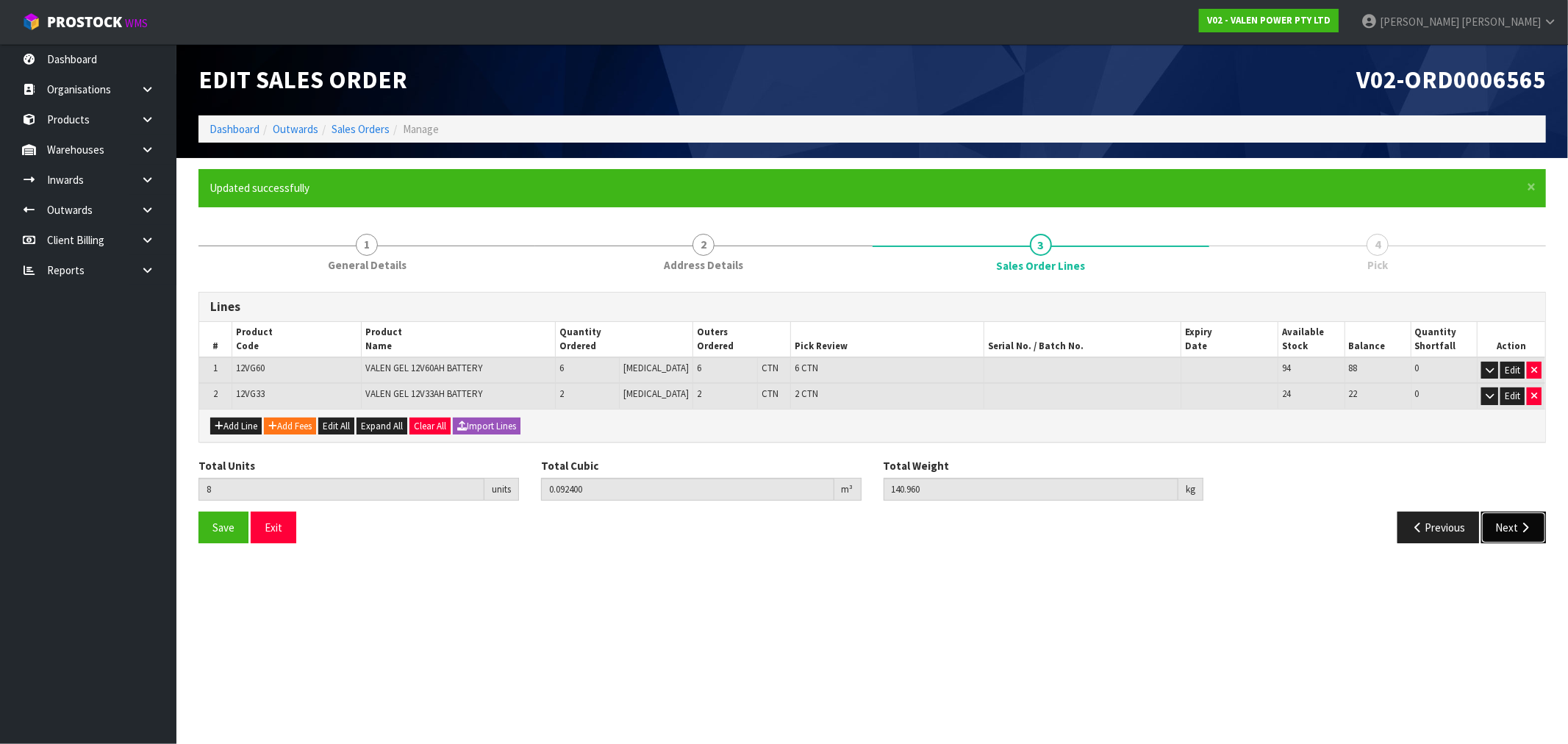
drag, startPoint x: 1527, startPoint y: 533, endPoint x: 1475, endPoint y: 534, distance: 52.0
click at [1527, 534] on button "Next" at bounding box center [1513, 528] width 64 height 32
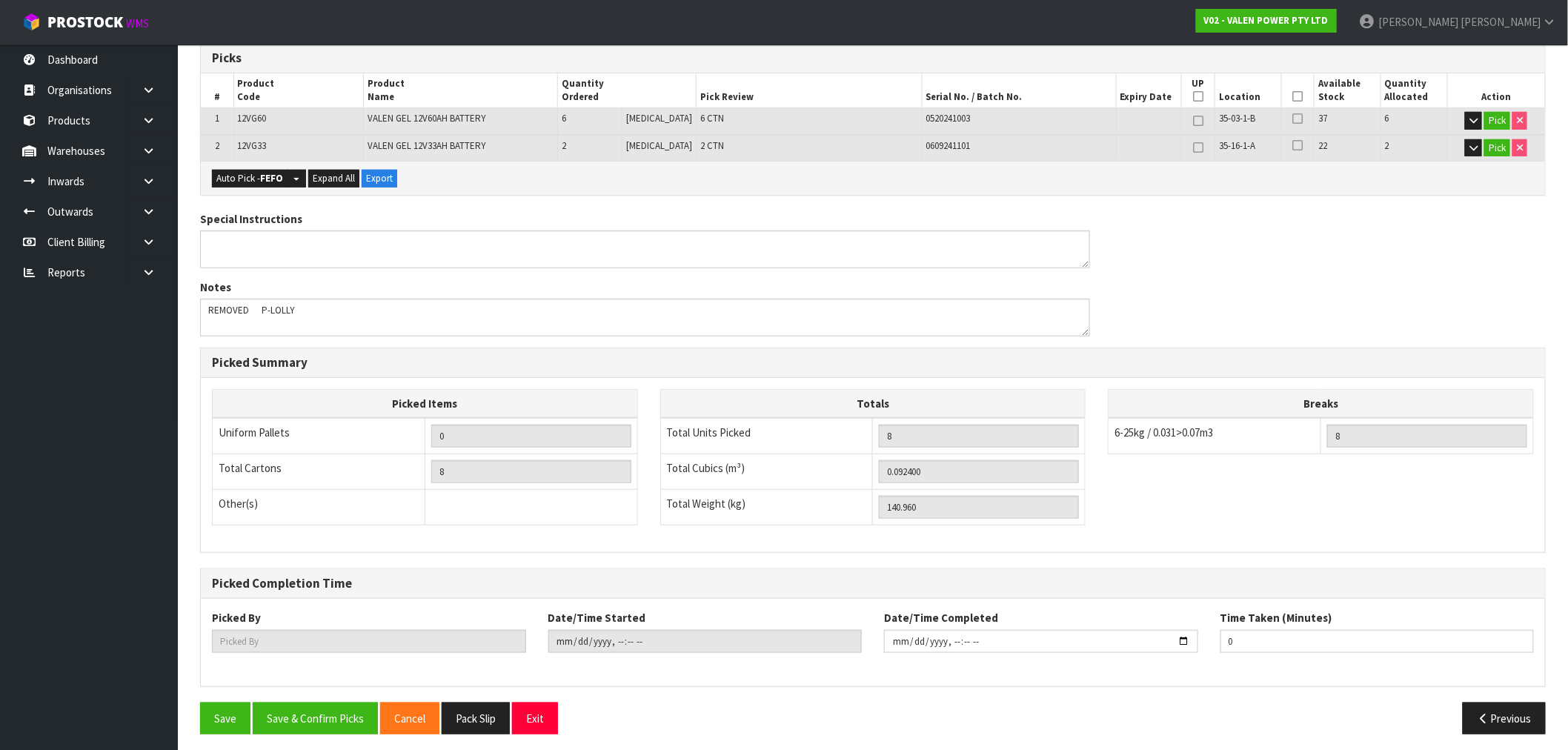
scroll to position [312, 0]
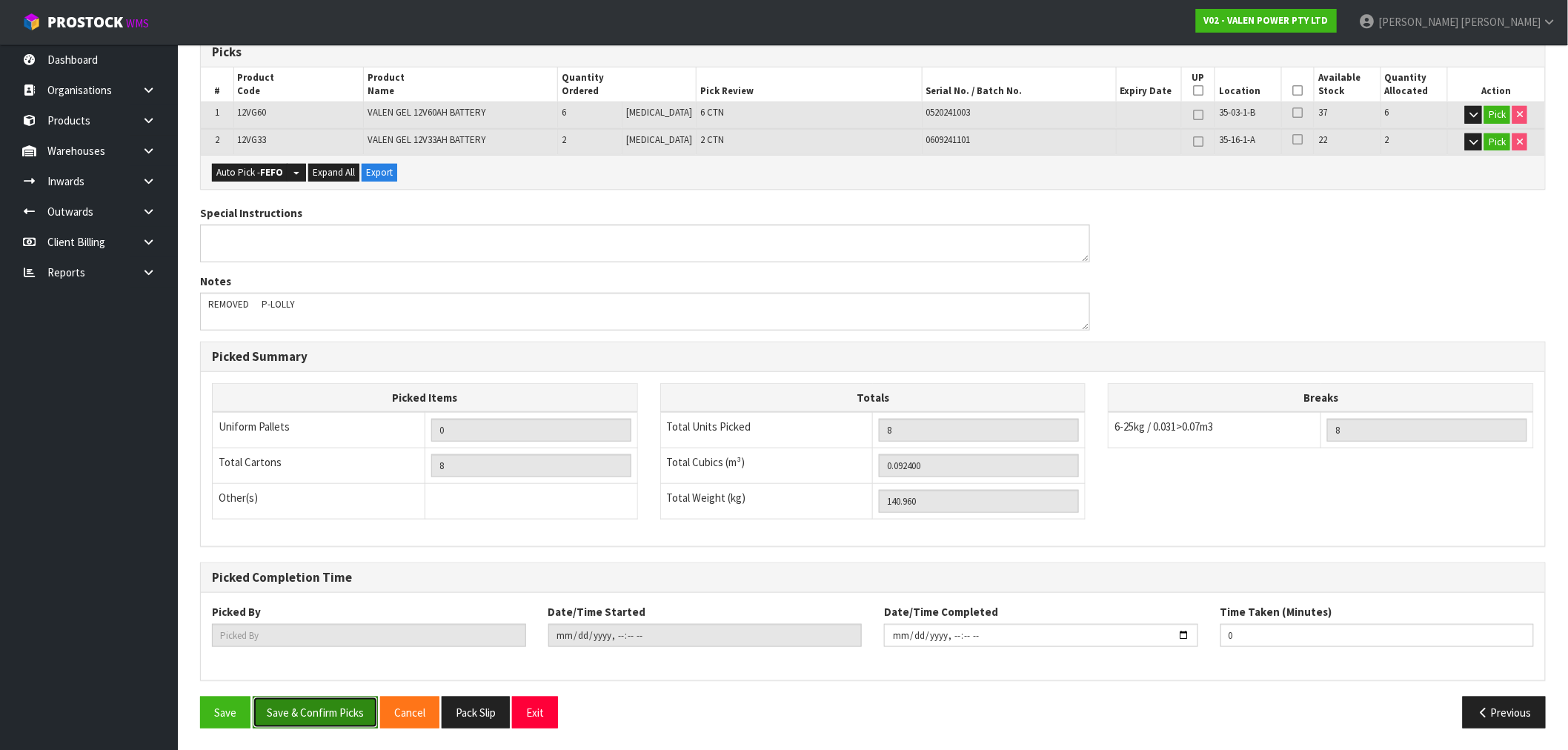
click at [334, 721] on button "Save & Confirm Picks" at bounding box center [315, 713] width 126 height 32
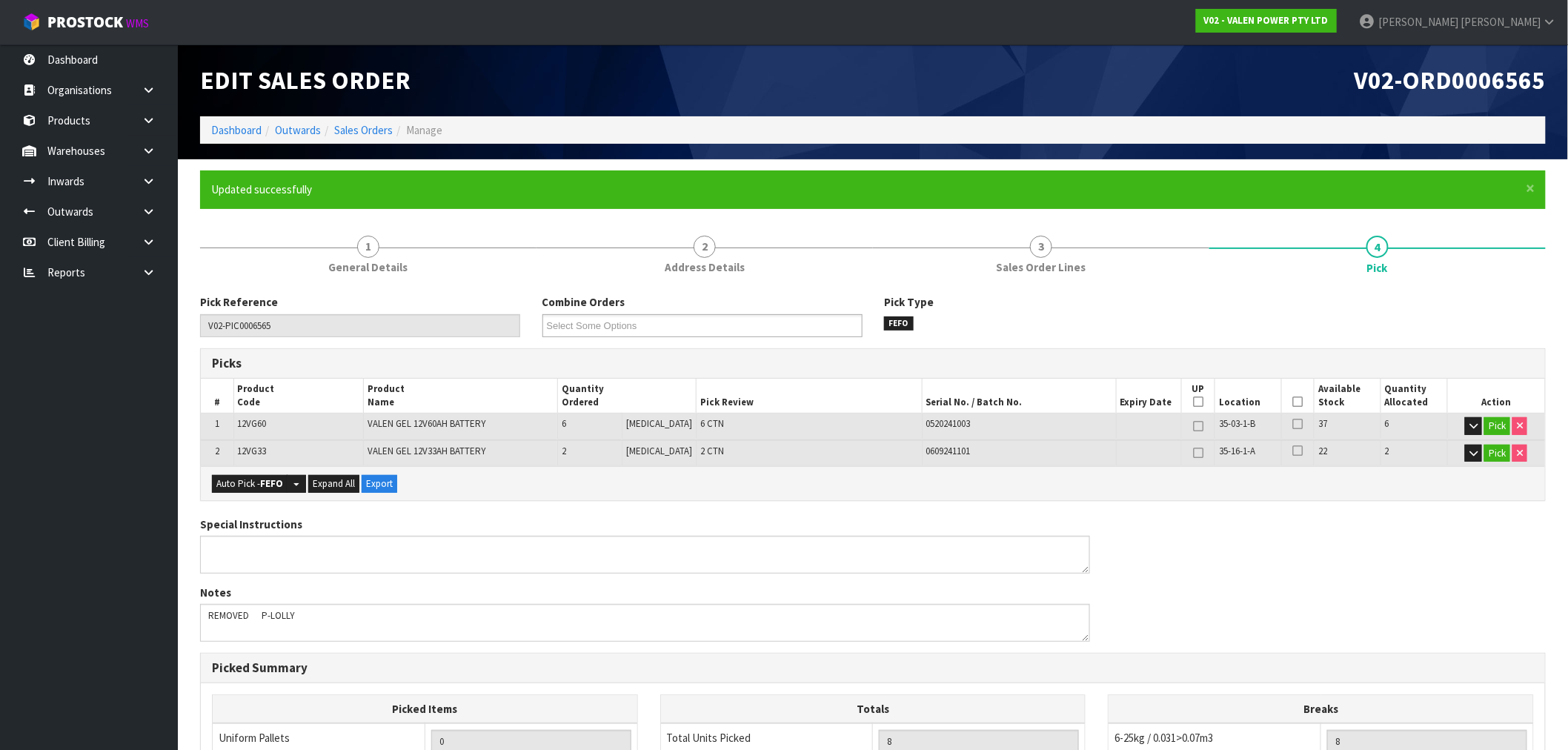
type input "Rocio Lopez"
type input "2025-09-12T08:45:31"
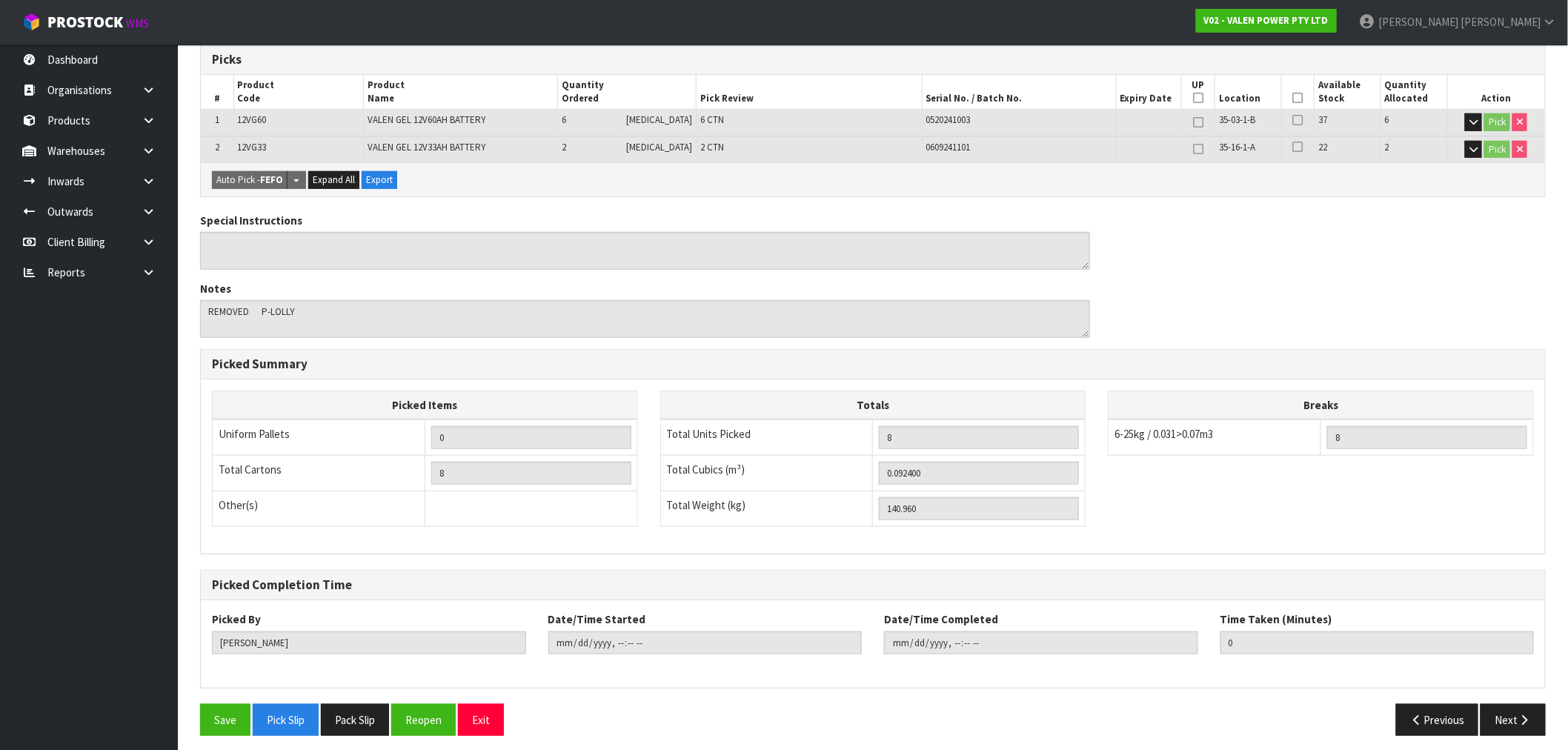
scroll to position [312, 0]
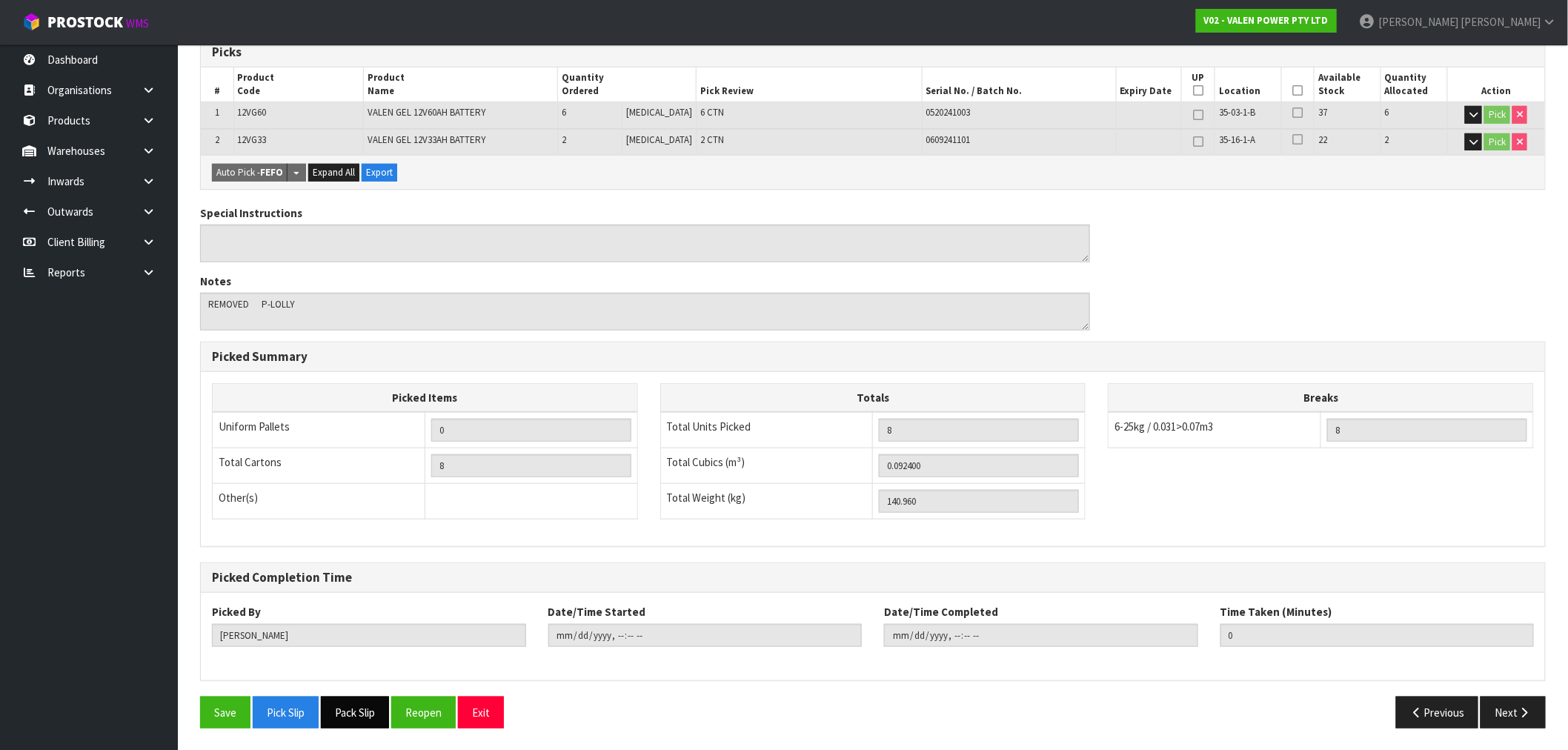
click at [373, 713] on button "Pack Slip" at bounding box center [354, 713] width 69 height 32
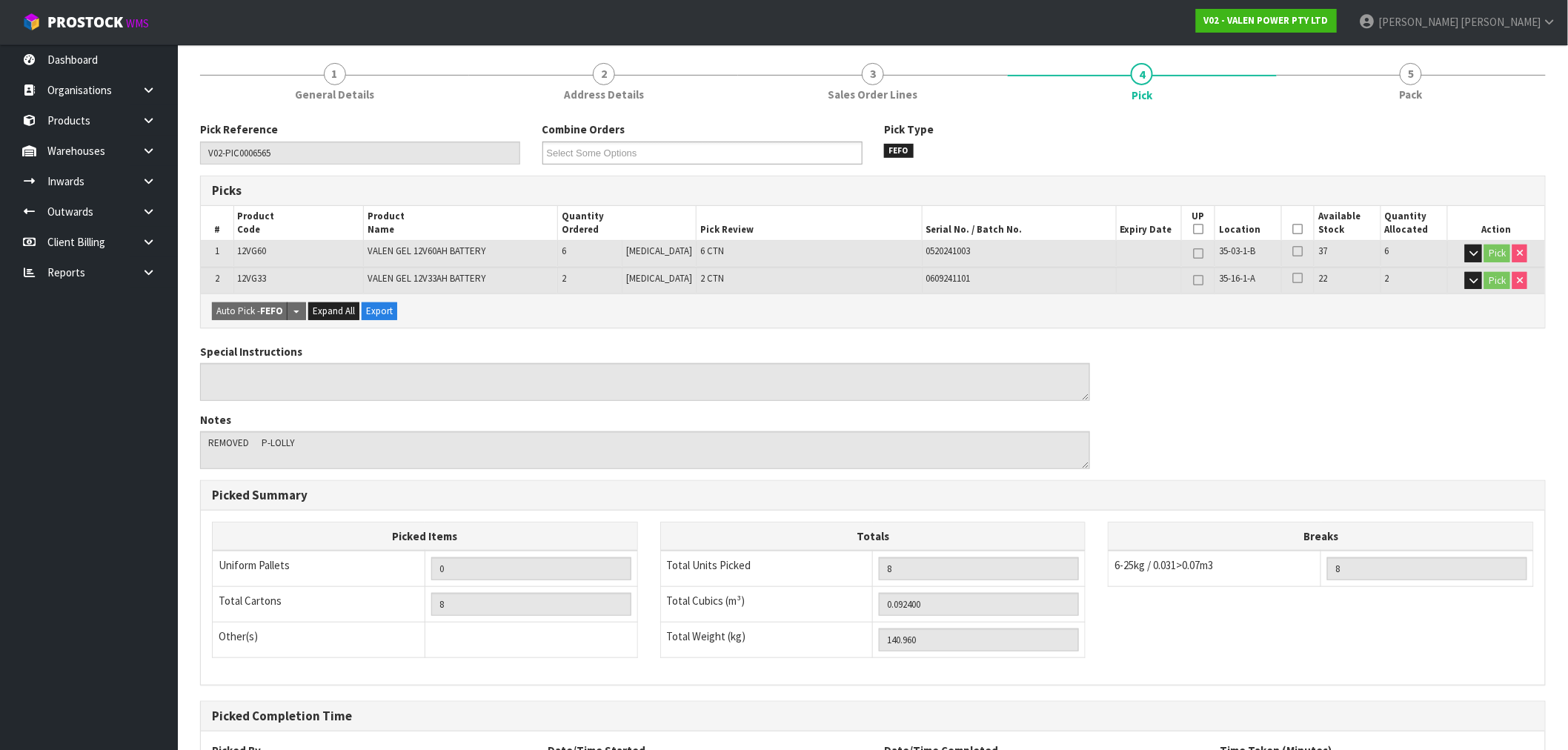
scroll to position [0, 0]
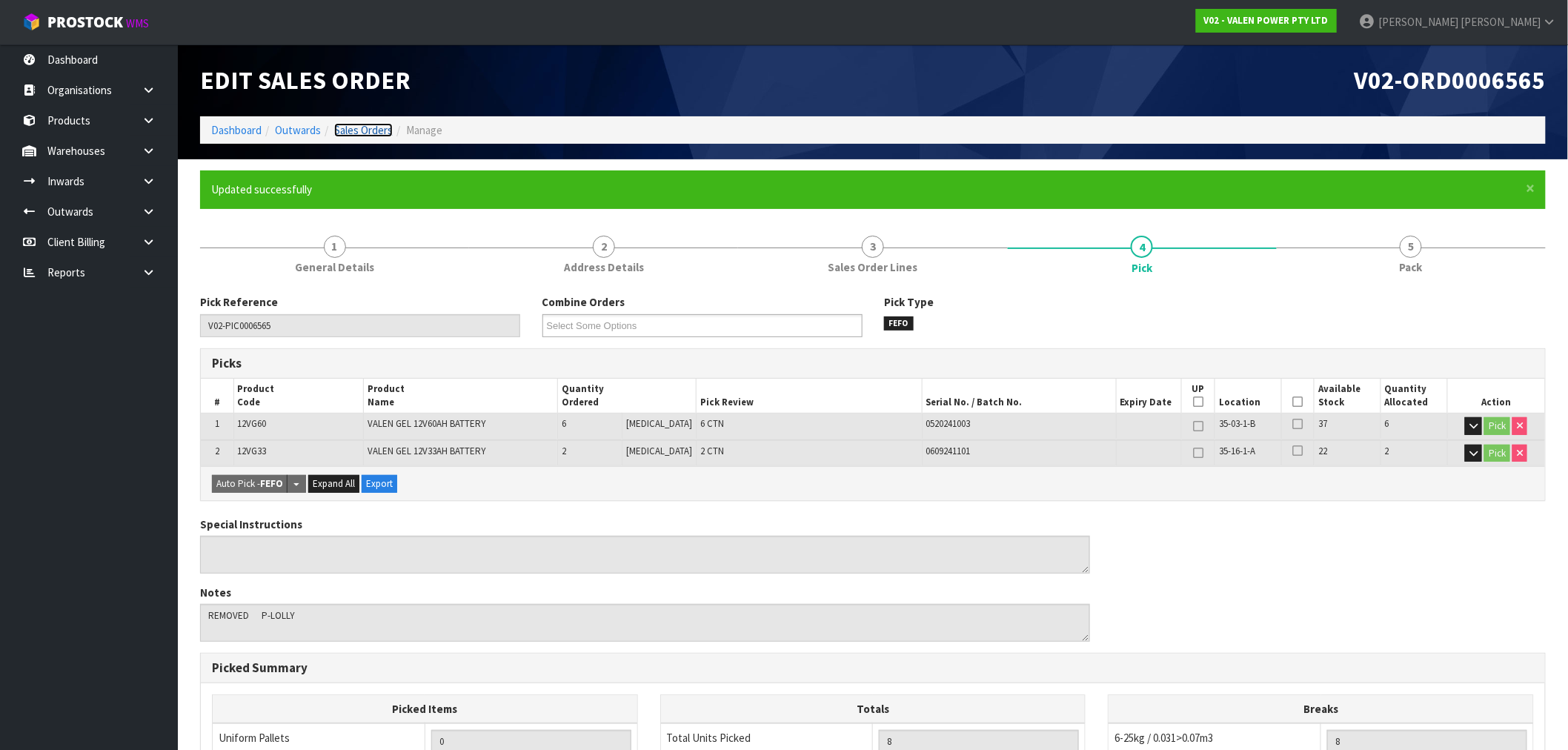
click at [353, 136] on link "Sales Orders" at bounding box center [363, 130] width 59 height 14
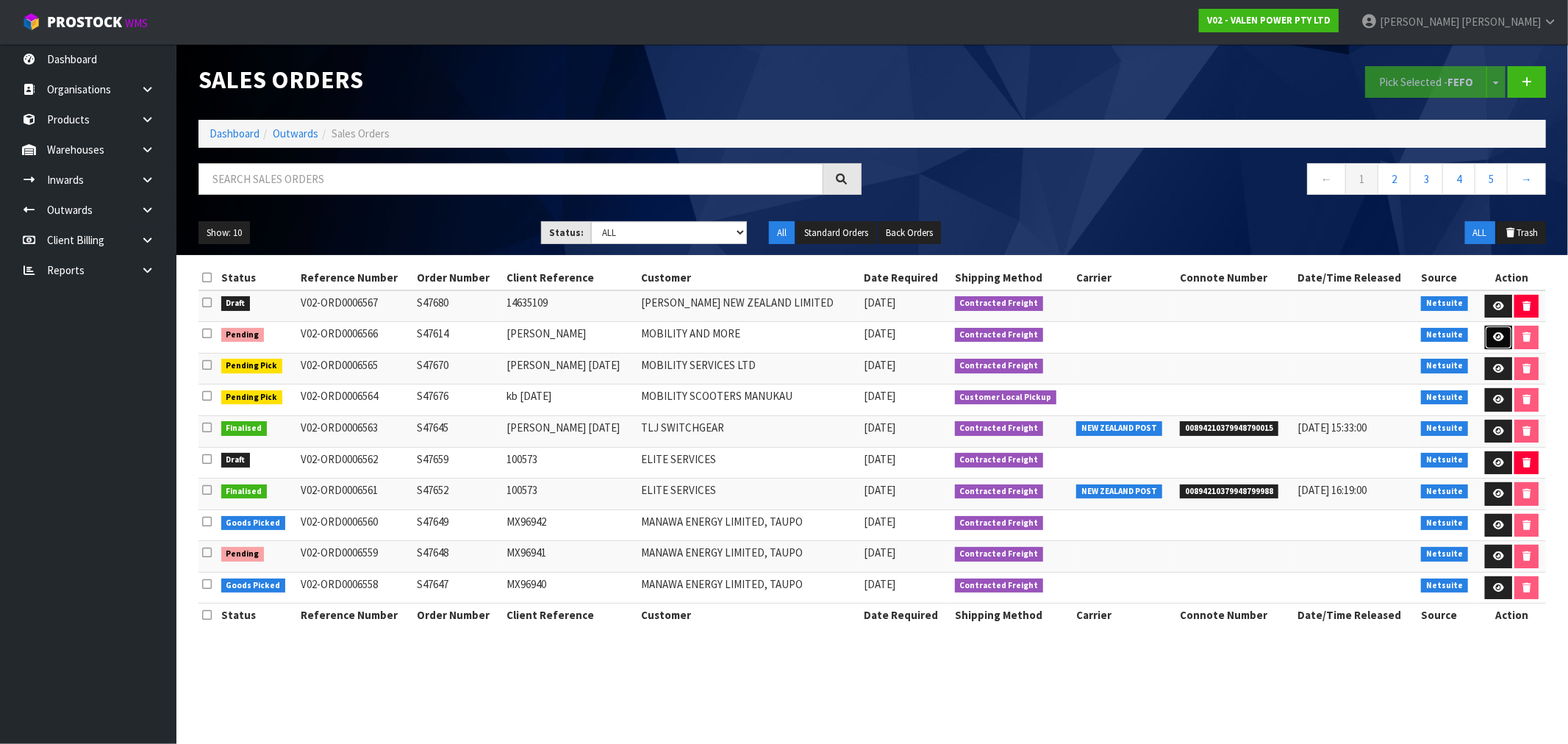
click at [1495, 339] on icon at bounding box center [1498, 337] width 11 height 10
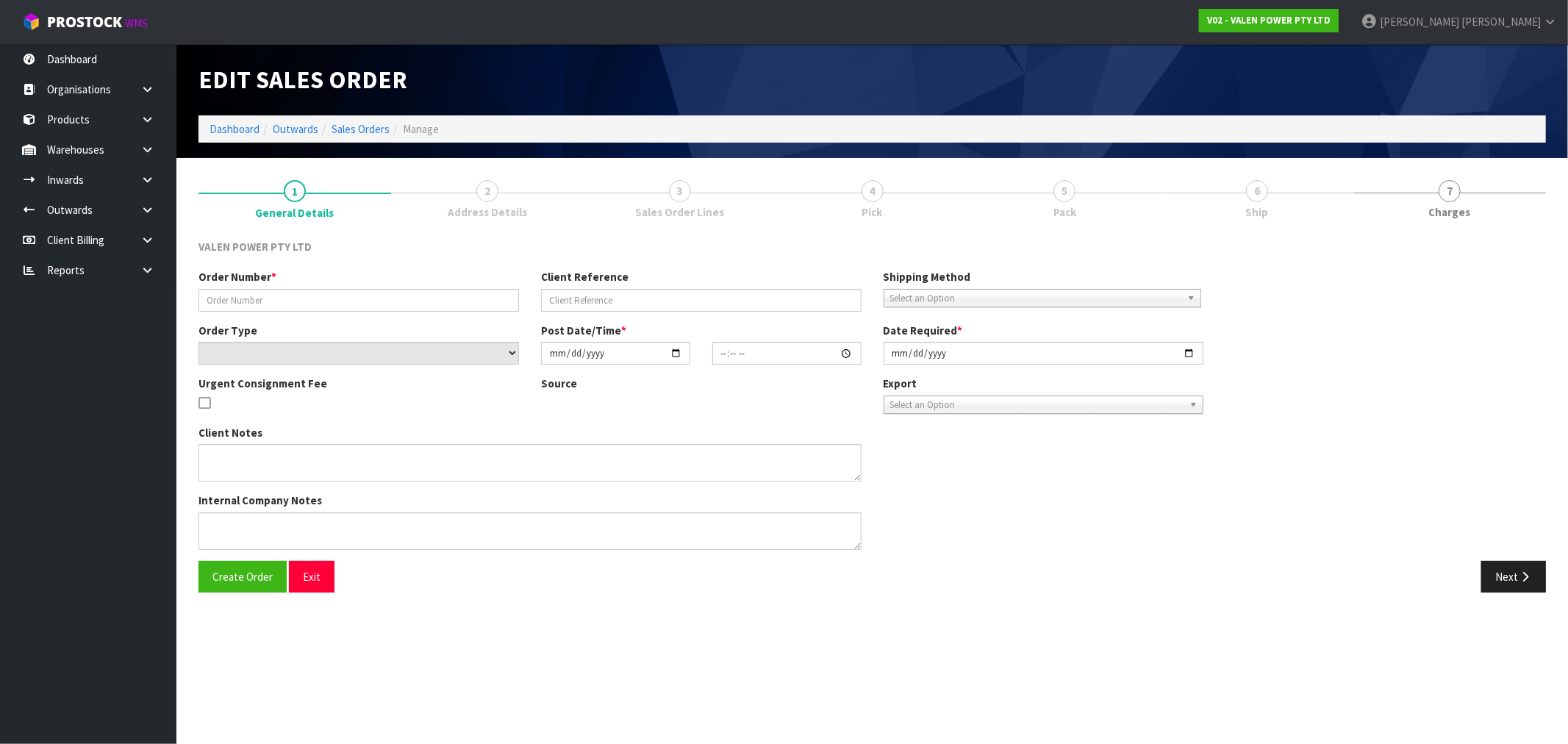
type input "S47614"
type input "Kevin"
select select "number:1"
type input "2025-09-11"
type input "17:00:07.000"
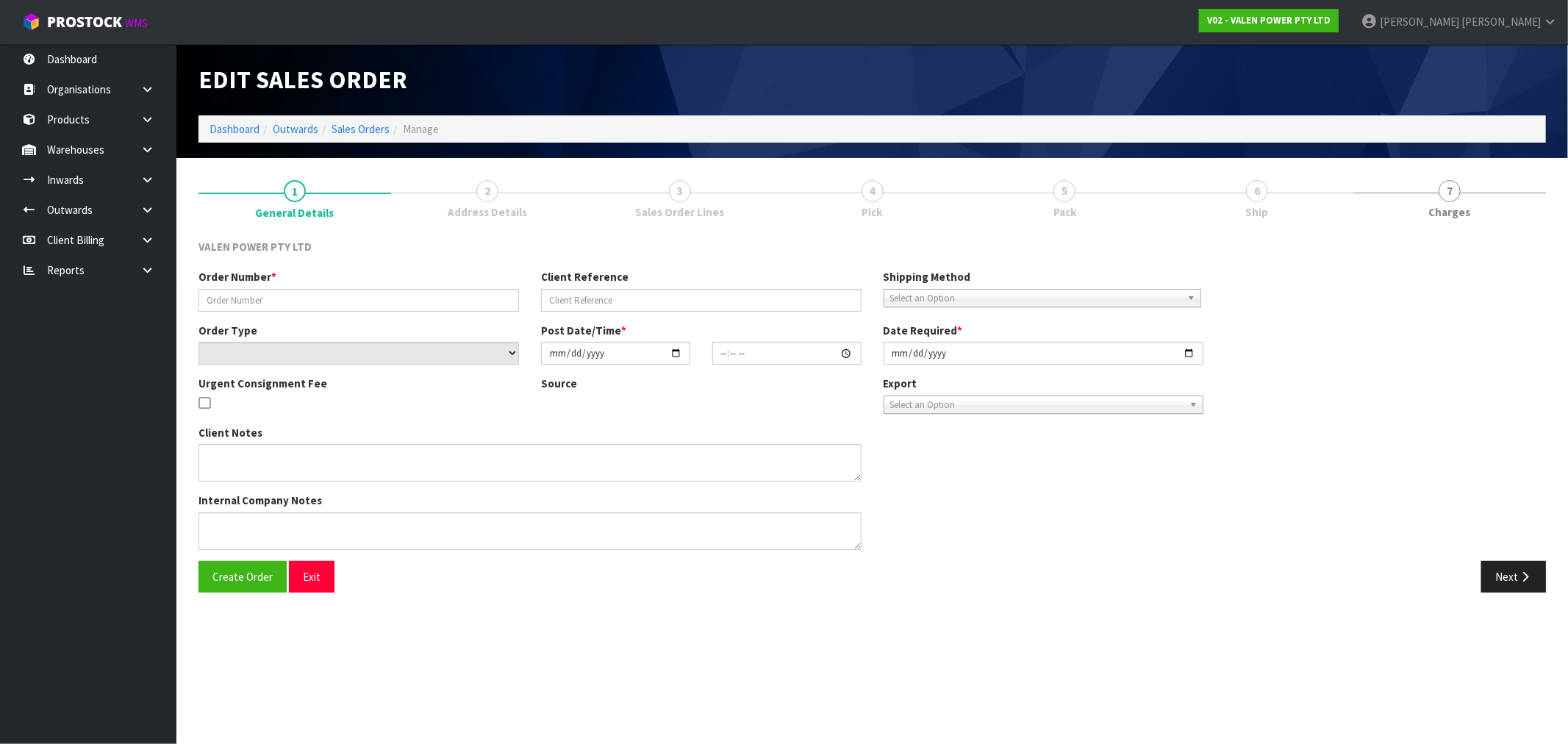
type input "2025-09-11"
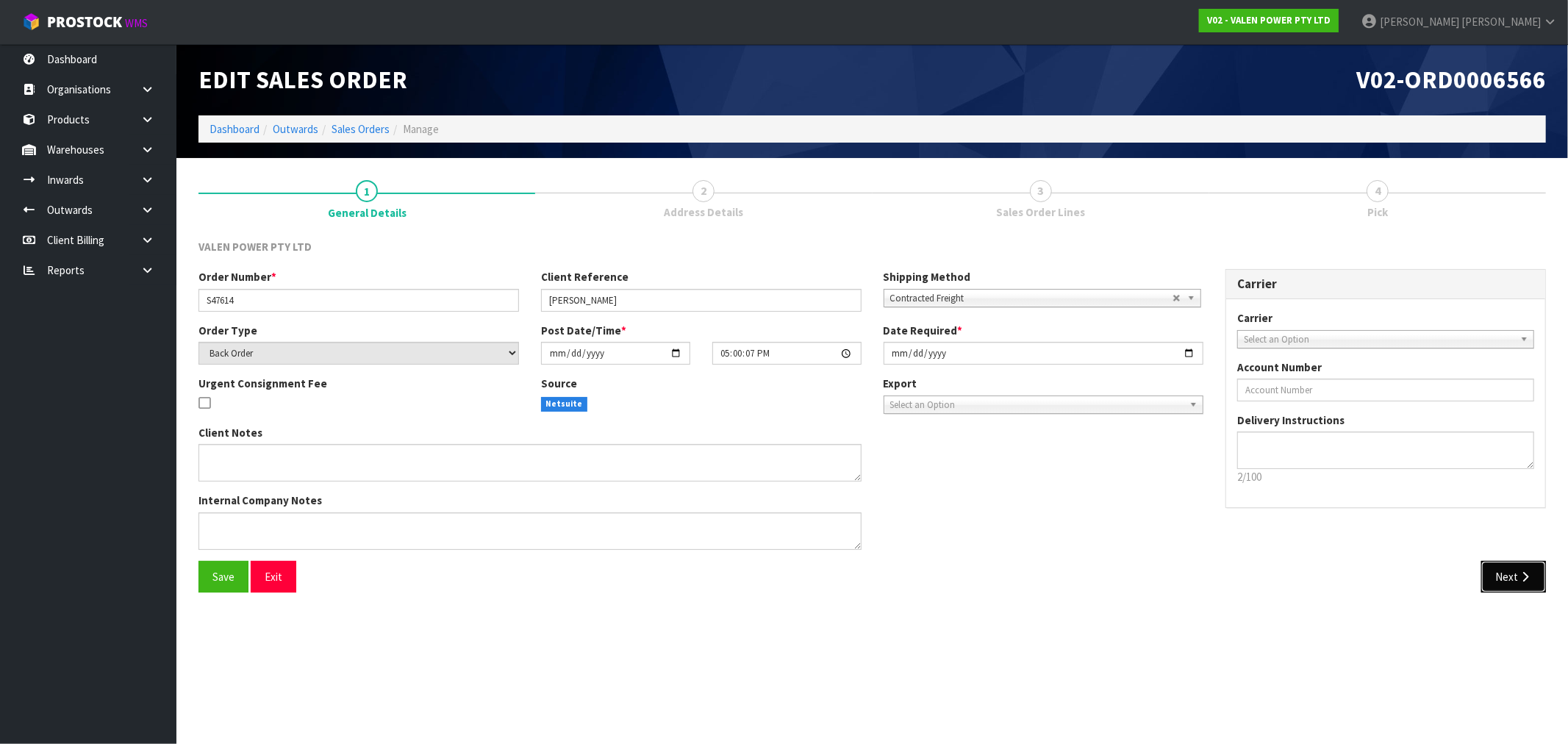
drag, startPoint x: 1526, startPoint y: 572, endPoint x: 1248, endPoint y: 560, distance: 278.3
click at [1527, 575] on icon "button" at bounding box center [1526, 577] width 14 height 11
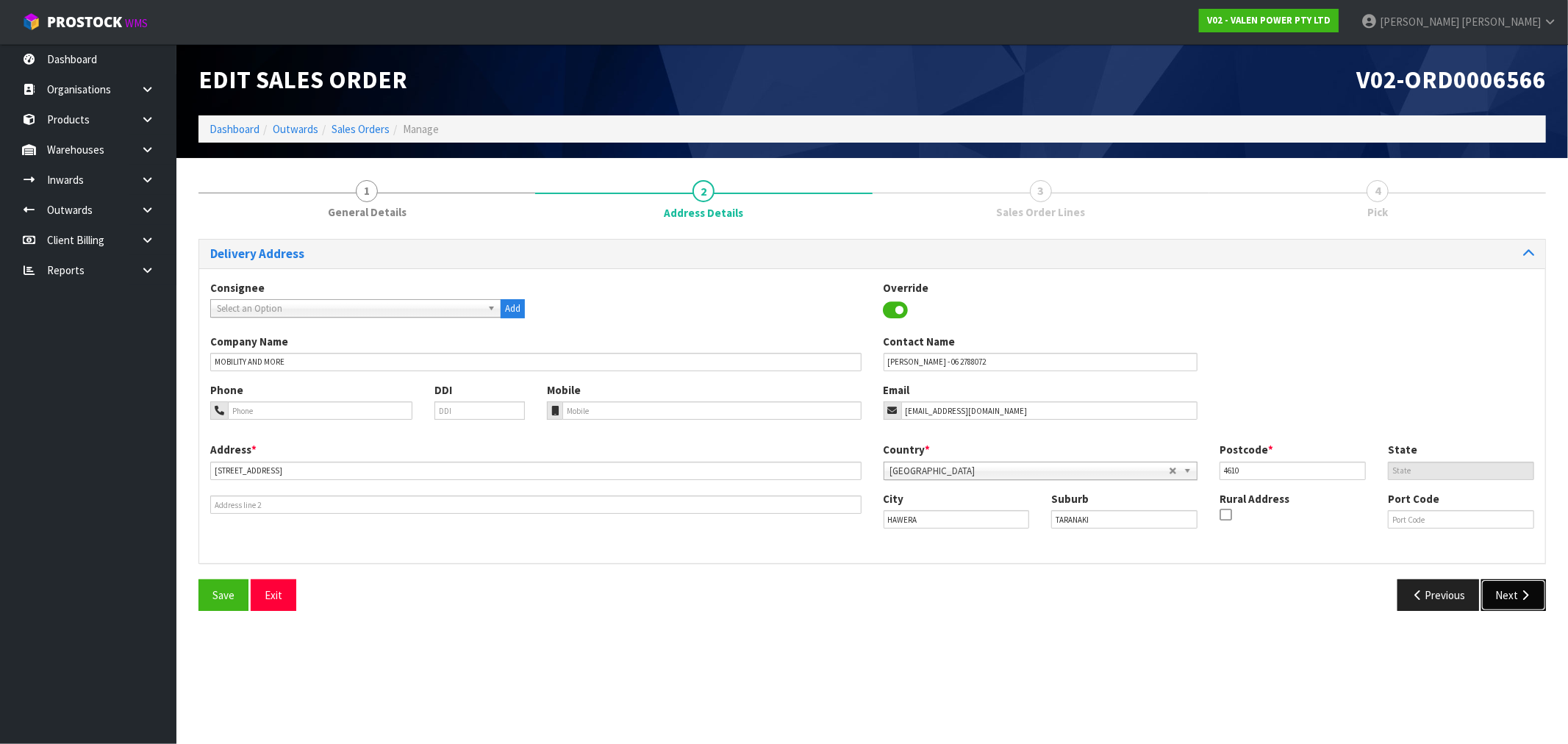
click at [1514, 605] on button "Next" at bounding box center [1513, 596] width 64 height 32
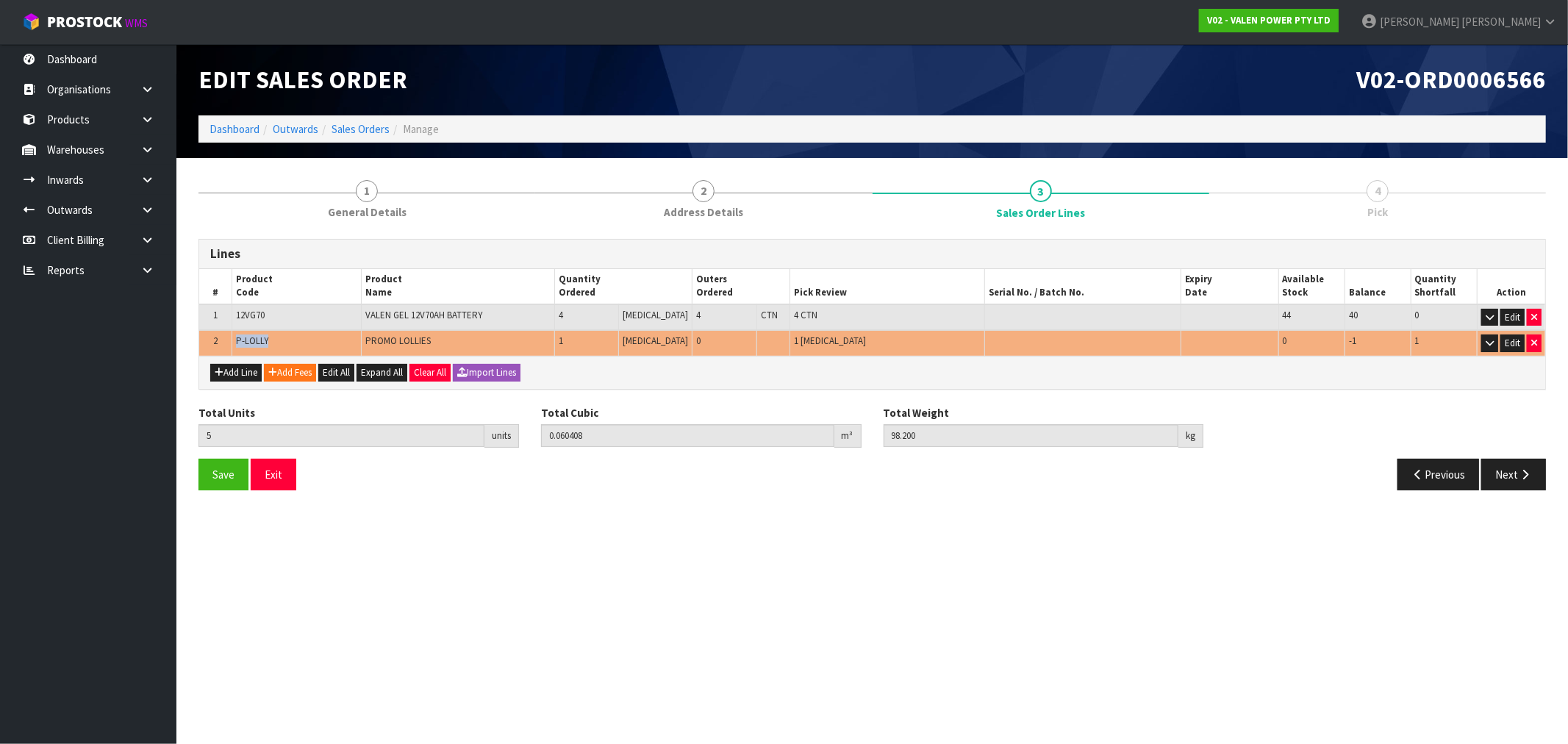
drag, startPoint x: 283, startPoint y: 343, endPoint x: 230, endPoint y: 341, distance: 53.0
click at [230, 341] on tr "2 P-LOLLY PROMO LOLLIES 1 PCE 0 1 PCE 0 -1 1 Edit" at bounding box center [873, 343] width 1346 height 26
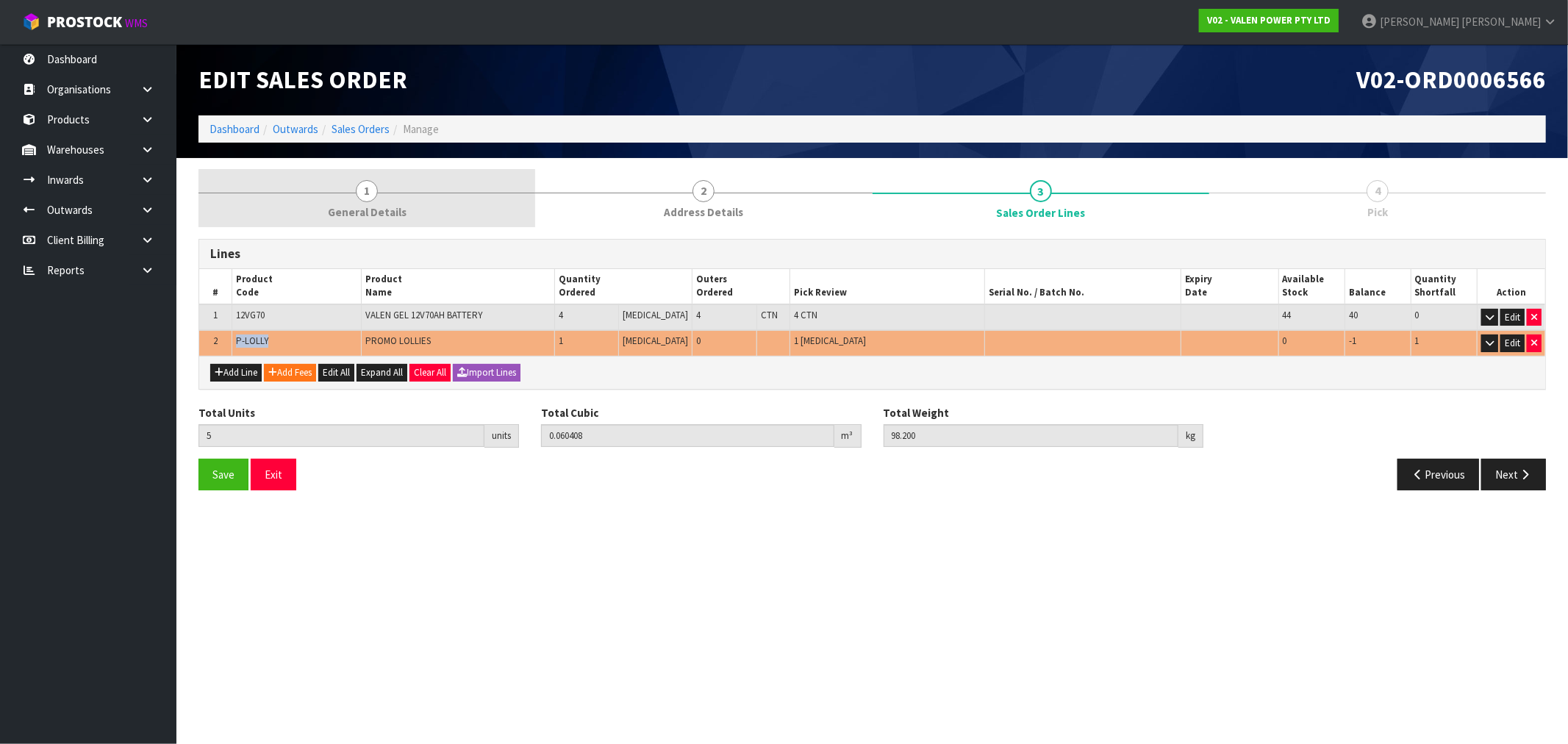
copy tr "P-LOLLY"
drag, startPoint x: 327, startPoint y: 202, endPoint x: 332, endPoint y: 219, distance: 17.7
click at [328, 203] on link "1 General Details" at bounding box center [367, 198] width 337 height 58
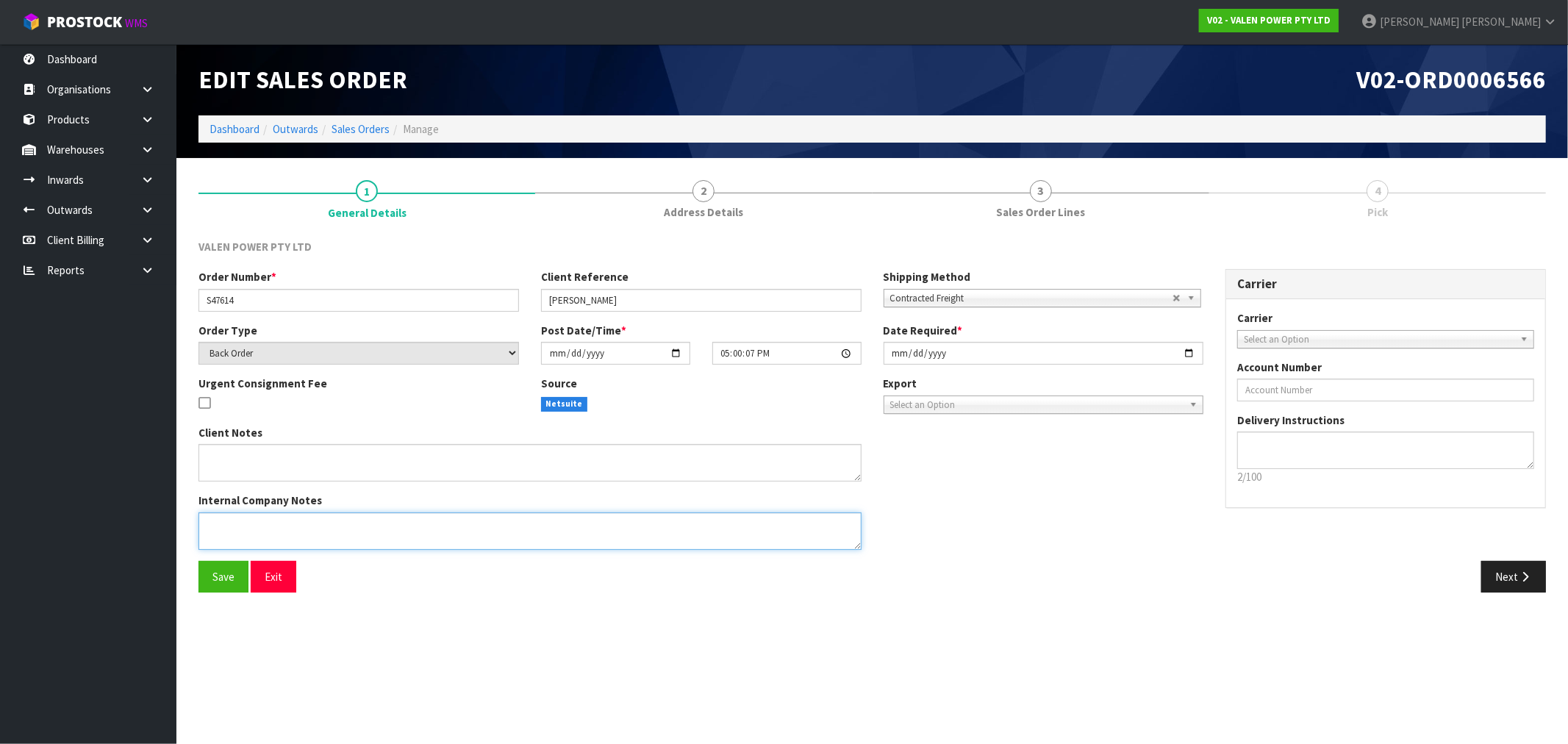
drag, startPoint x: 396, startPoint y: 512, endPoint x: 399, endPoint y: 522, distance: 10.4
click at [399, 520] on textarea at bounding box center [530, 531] width 663 height 37
paste textarea "P-LOLLY"
type textarea "REMOVED P-LOLLY"
click at [1527, 584] on button "Next" at bounding box center [1513, 577] width 64 height 32
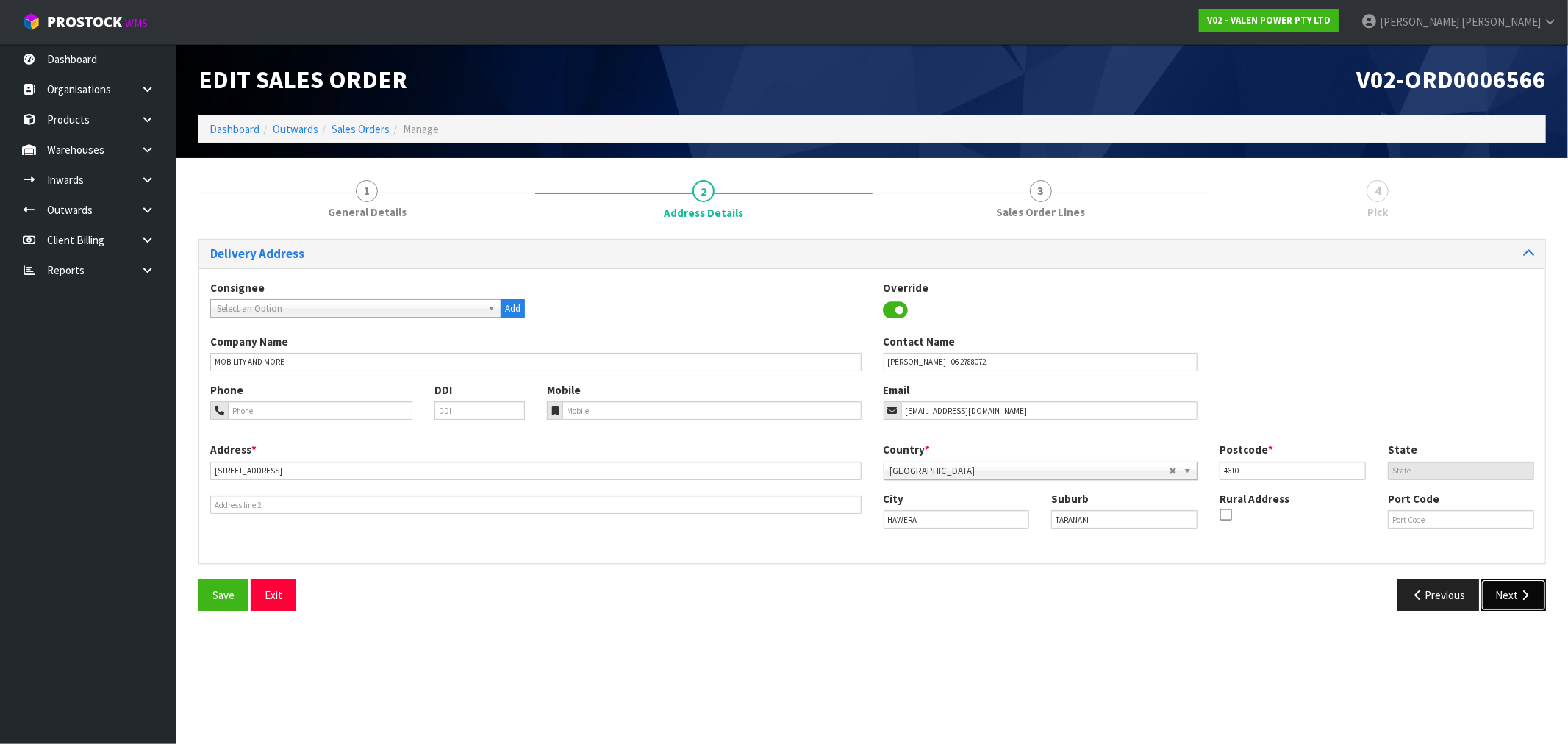
click at [1527, 604] on button "Next" at bounding box center [1513, 596] width 64 height 32
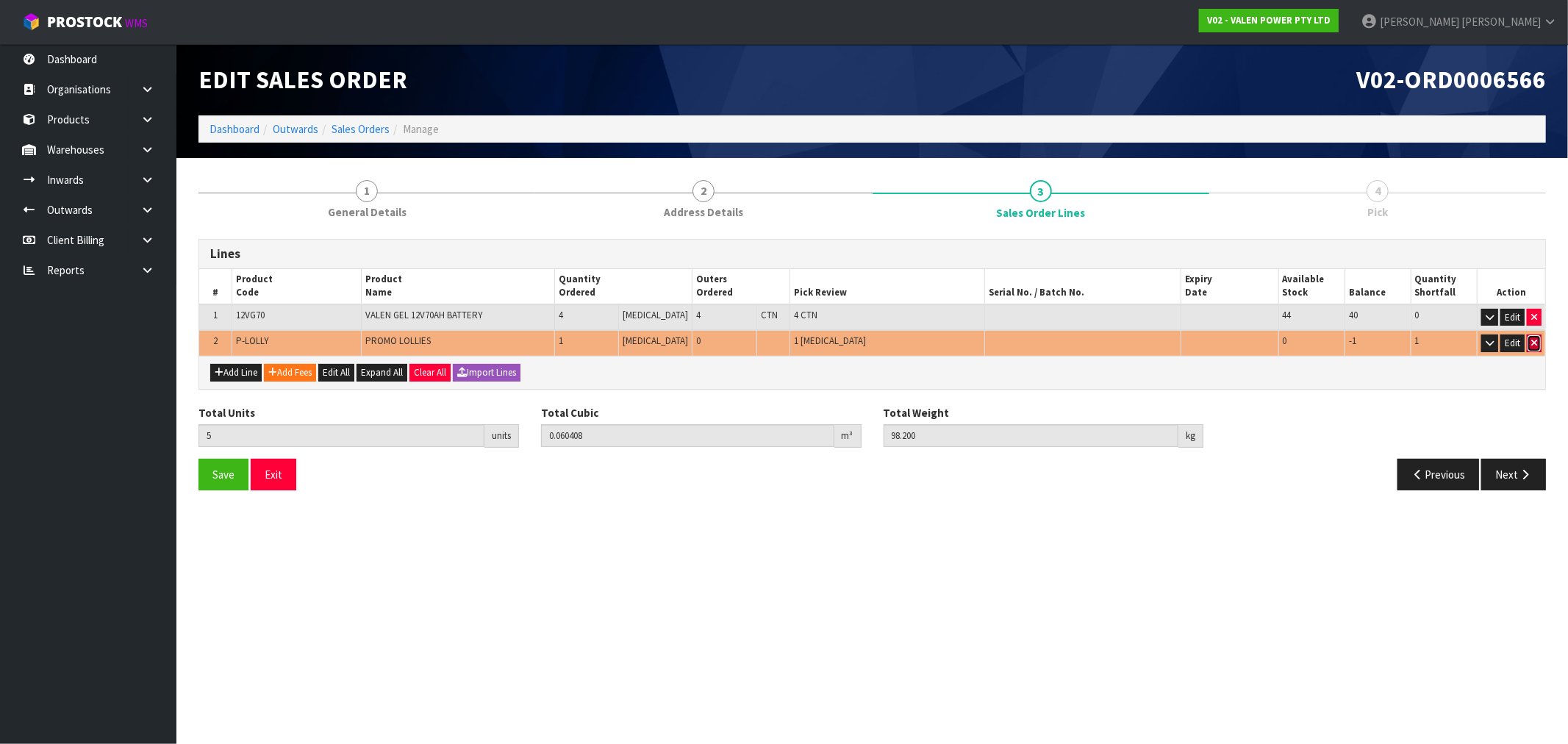
click at [1534, 343] on icon "button" at bounding box center [1534, 343] width 6 height 10
type input "4"
type input "0.059508"
type input "98"
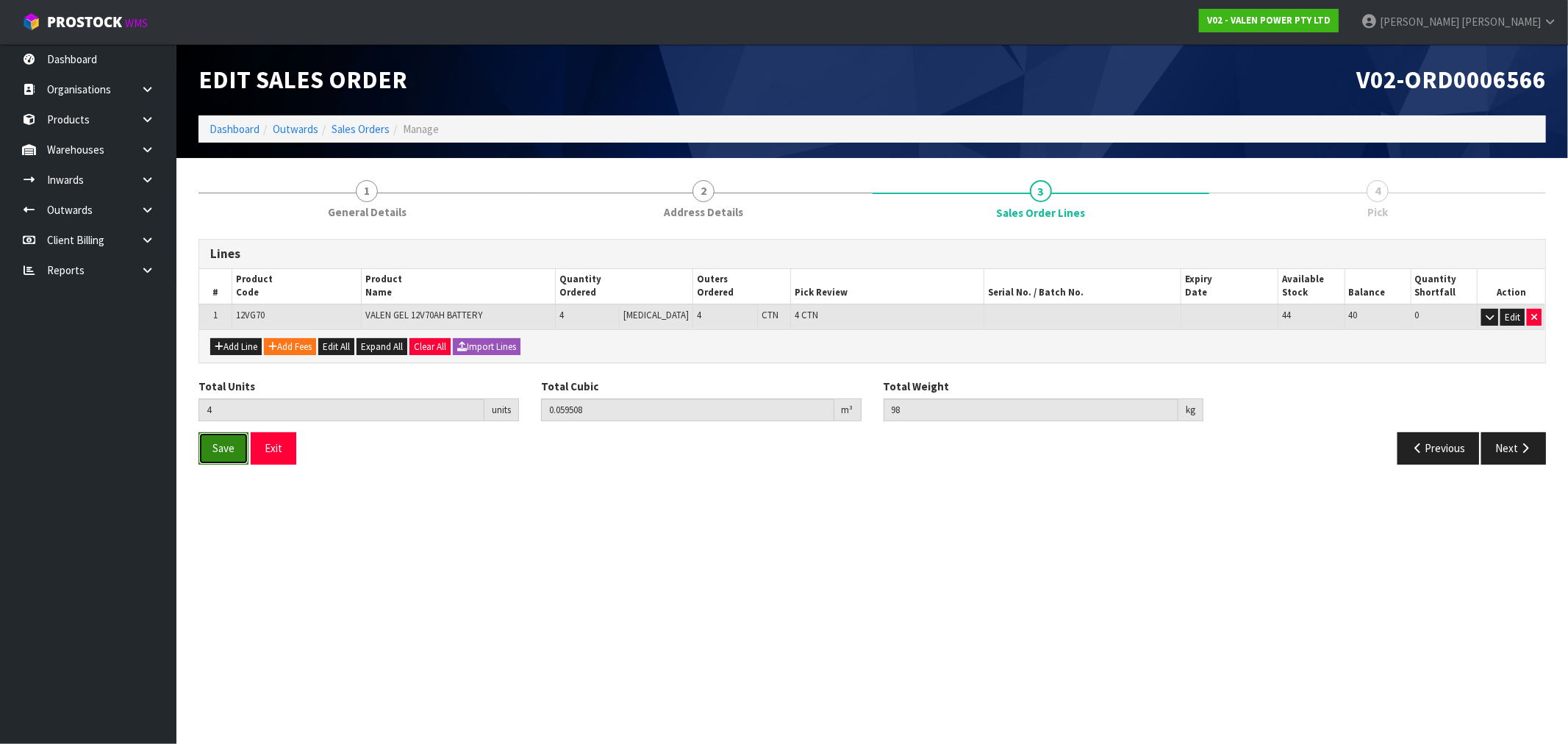
click at [238, 459] on button "Save" at bounding box center [223, 448] width 50 height 32
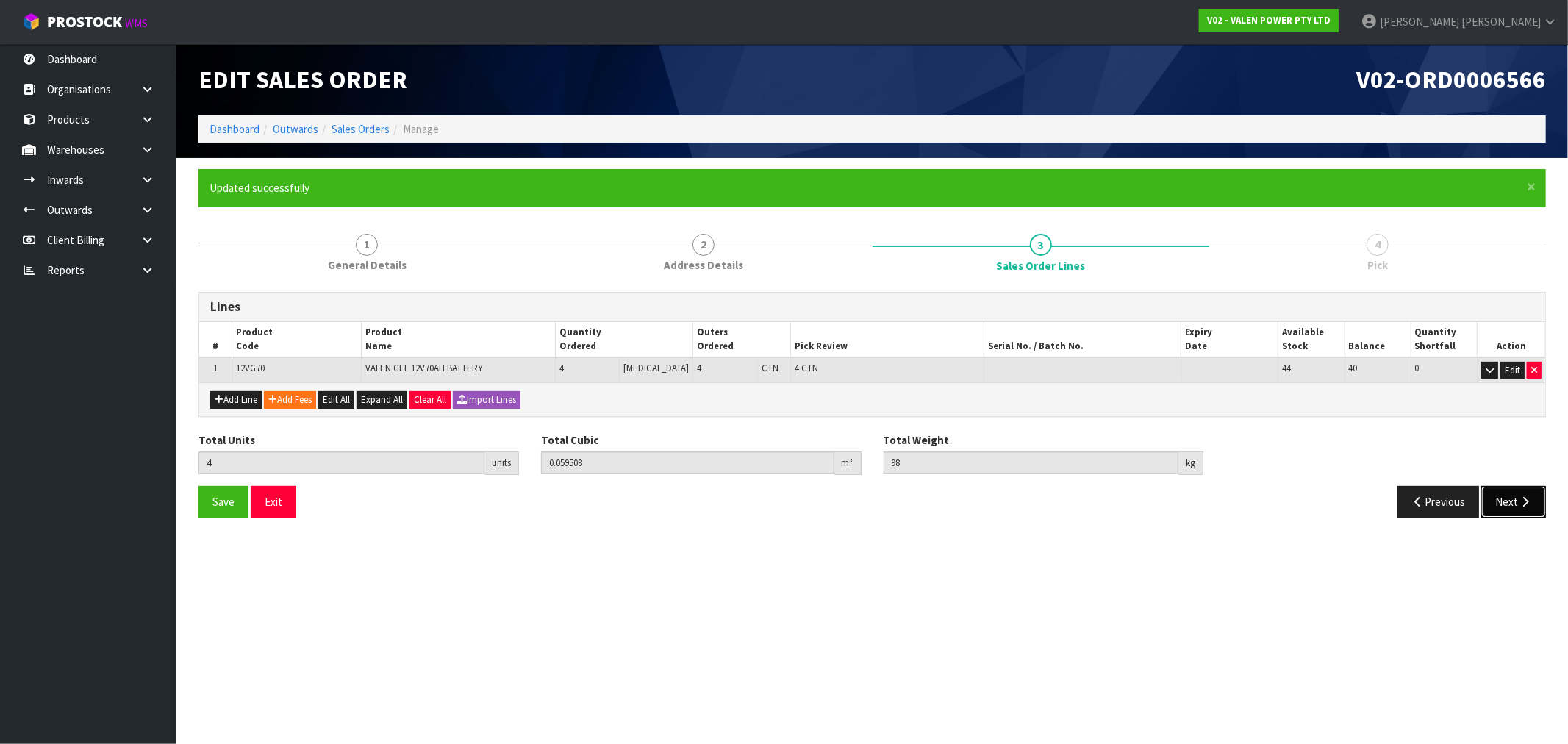
click at [1529, 501] on icon "button" at bounding box center [1526, 502] width 14 height 11
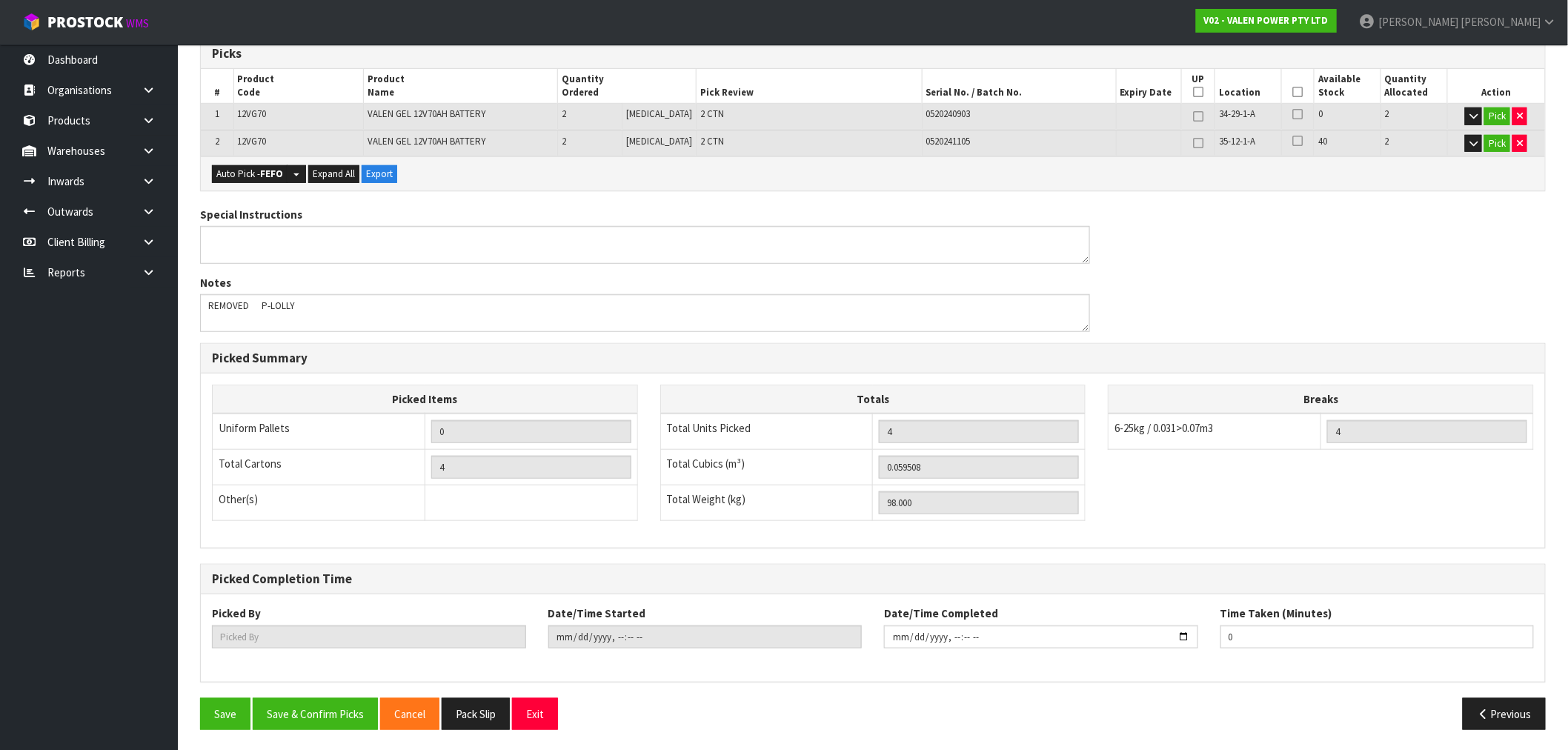
scroll to position [312, 0]
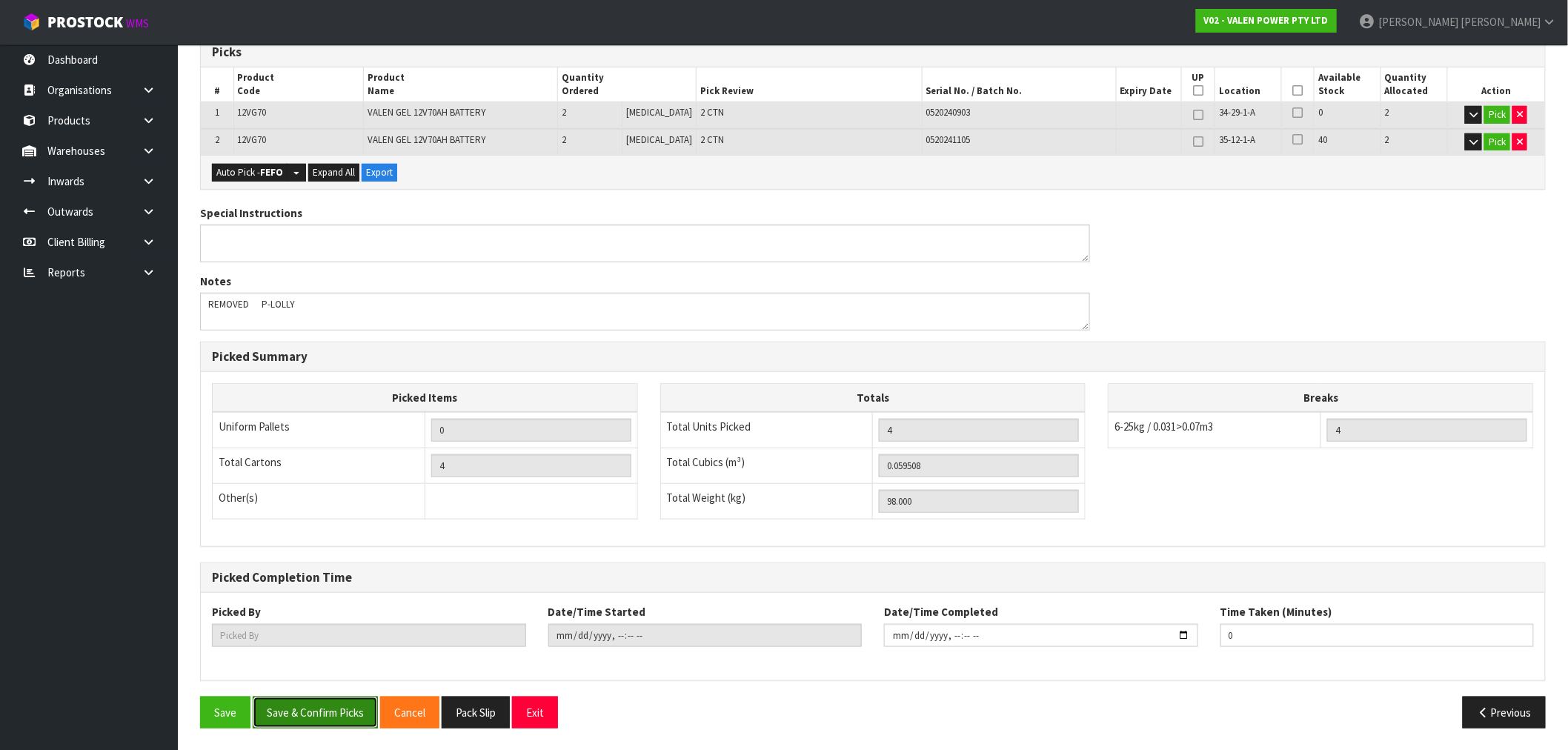
click at [309, 712] on button "Save & Confirm Picks" at bounding box center [315, 713] width 126 height 32
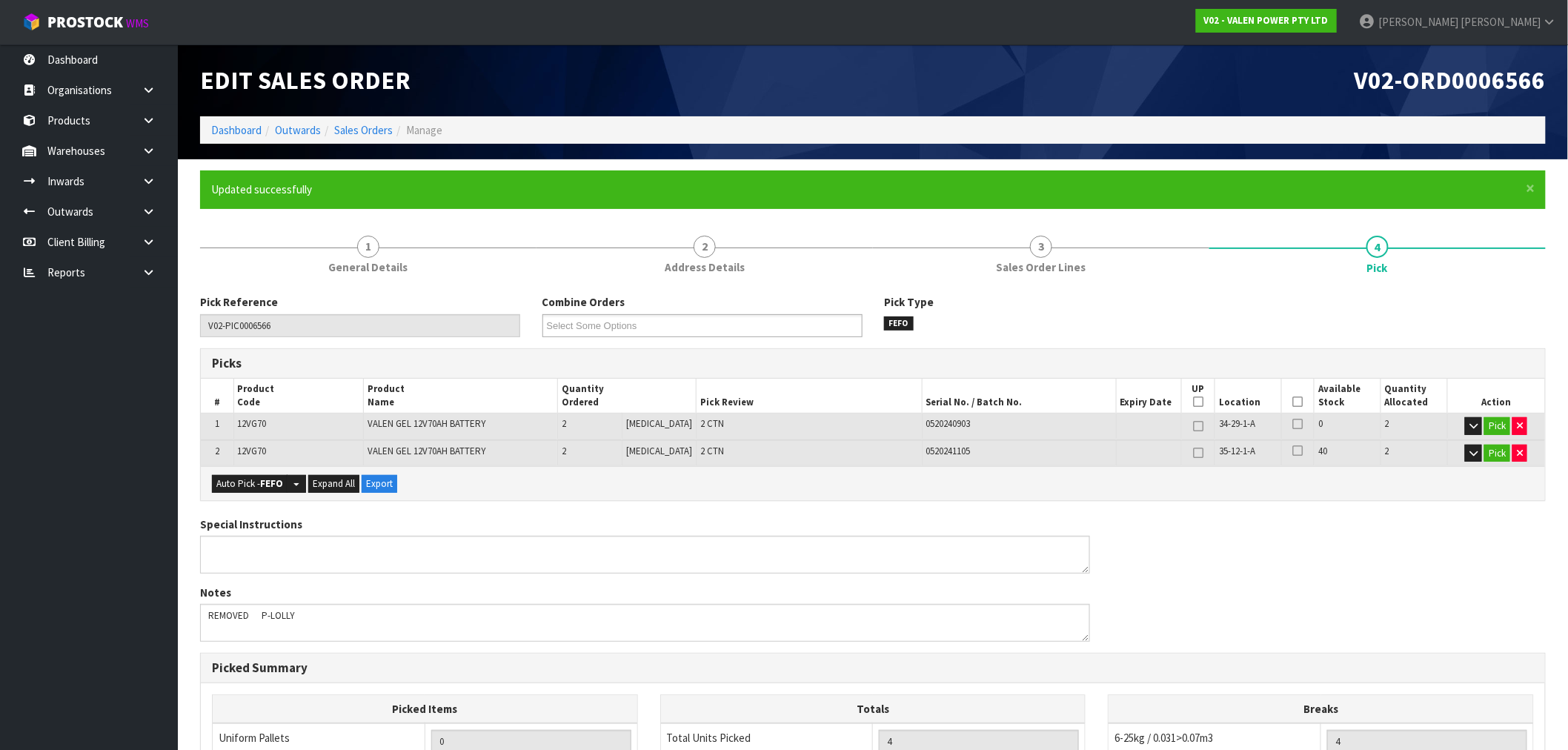
type input "Rocio Lopez"
type input "2025-09-12T08:46:05"
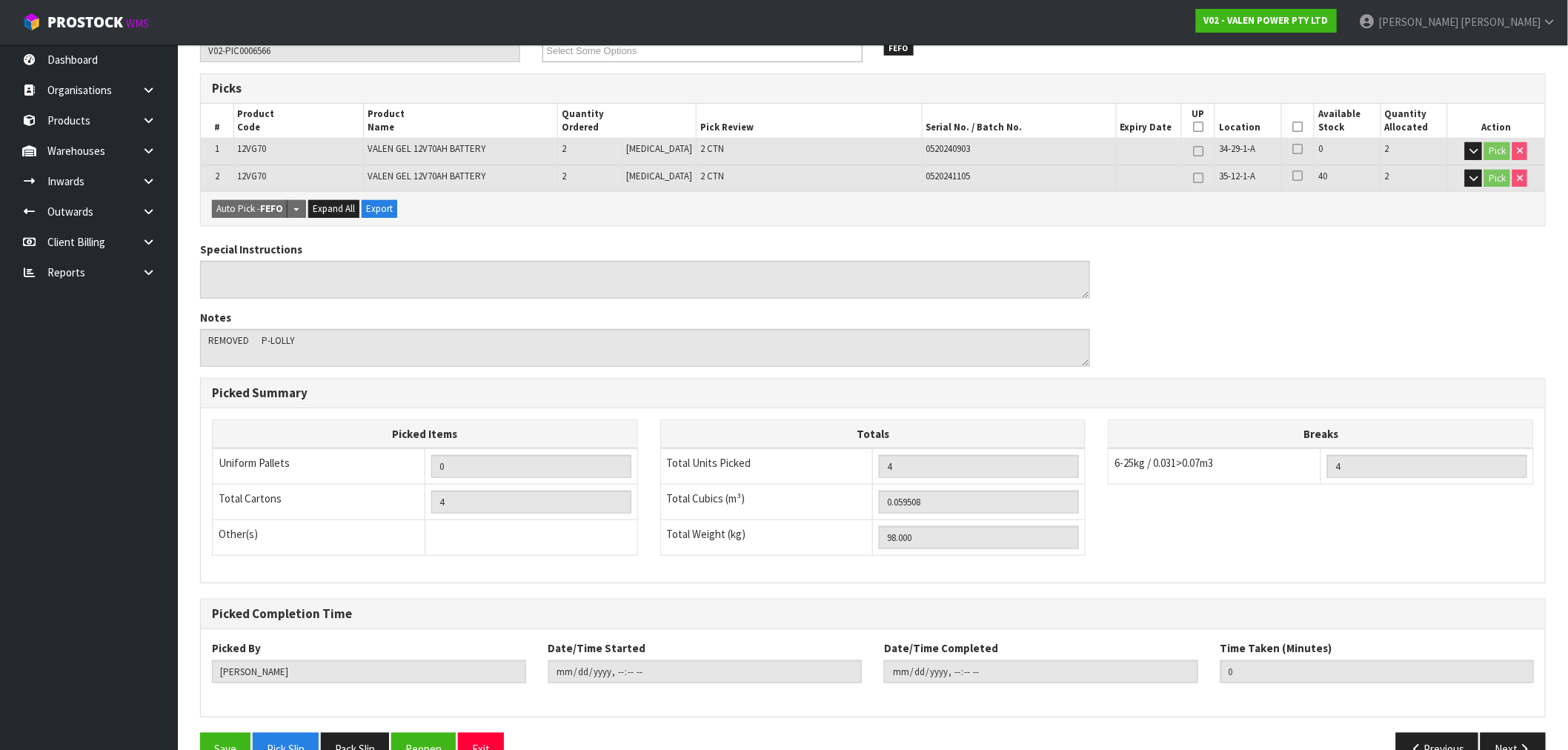
scroll to position [312, 0]
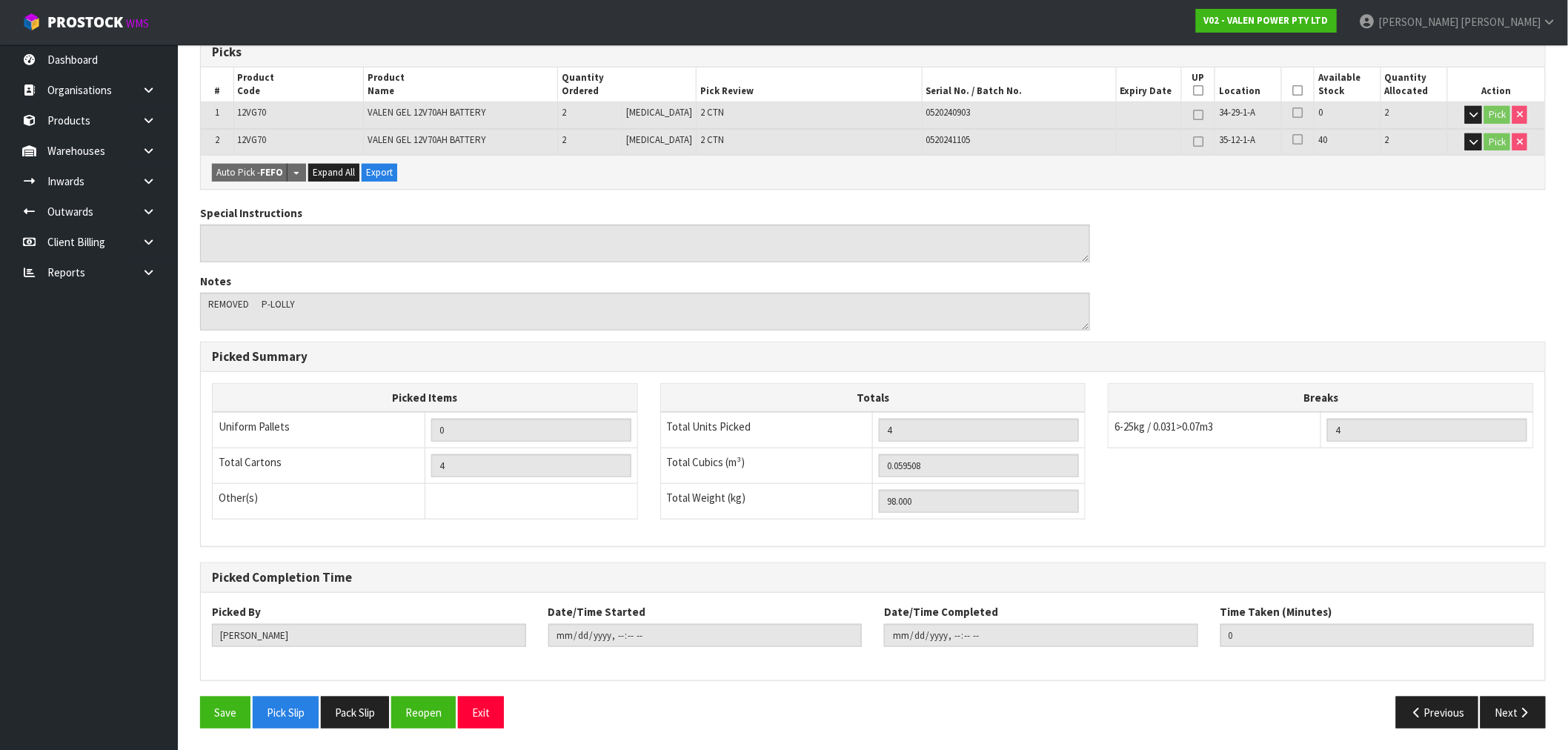
drag, startPoint x: 447, startPoint y: 713, endPoint x: 656, endPoint y: 635, distance: 223.1
click at [447, 713] on button "Reopen" at bounding box center [423, 713] width 64 height 32
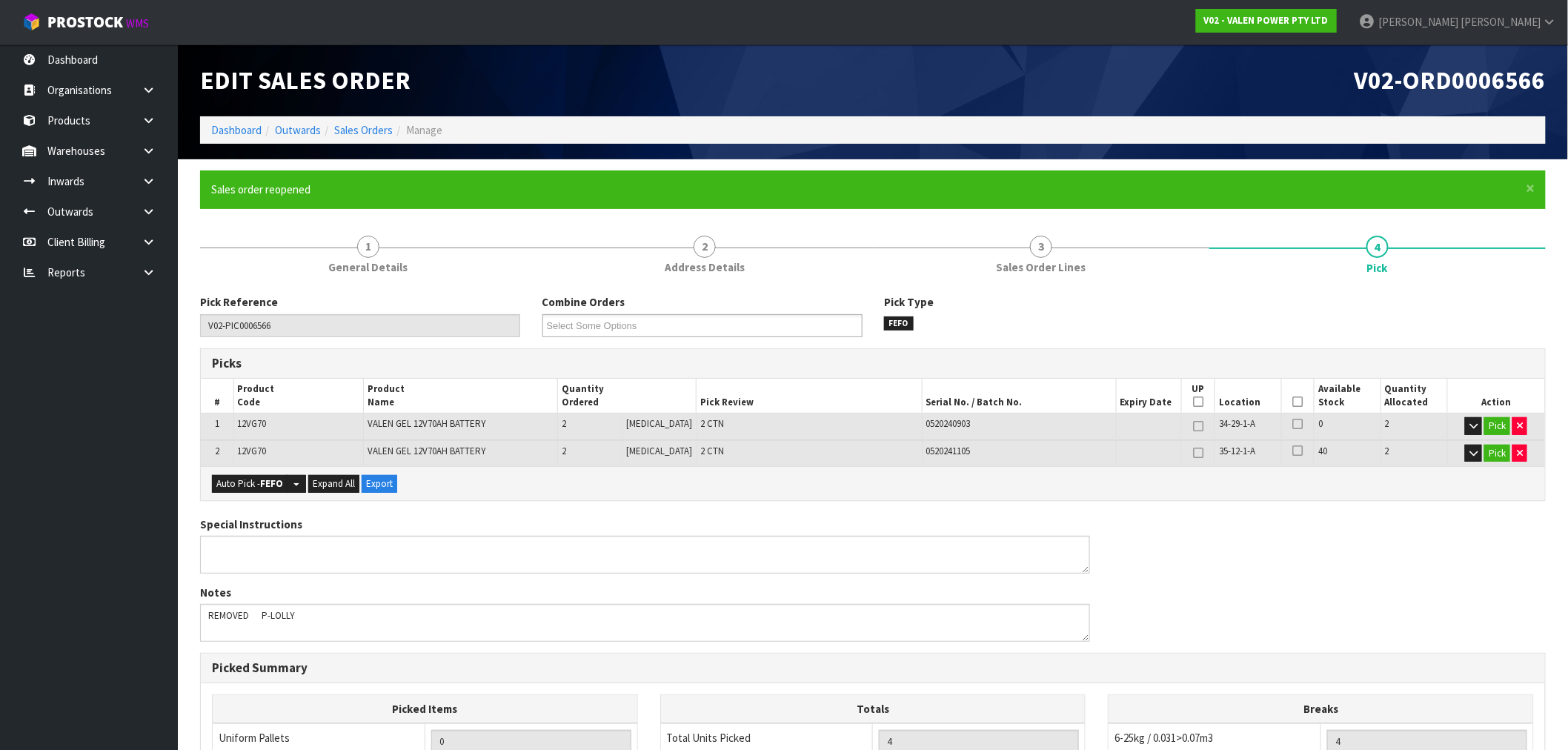
click at [1530, 427] on td "Pick" at bounding box center [1496, 426] width 98 height 26
click at [1522, 426] on button "button" at bounding box center [1520, 427] width 15 height 18
type input "2"
type input "0.029754"
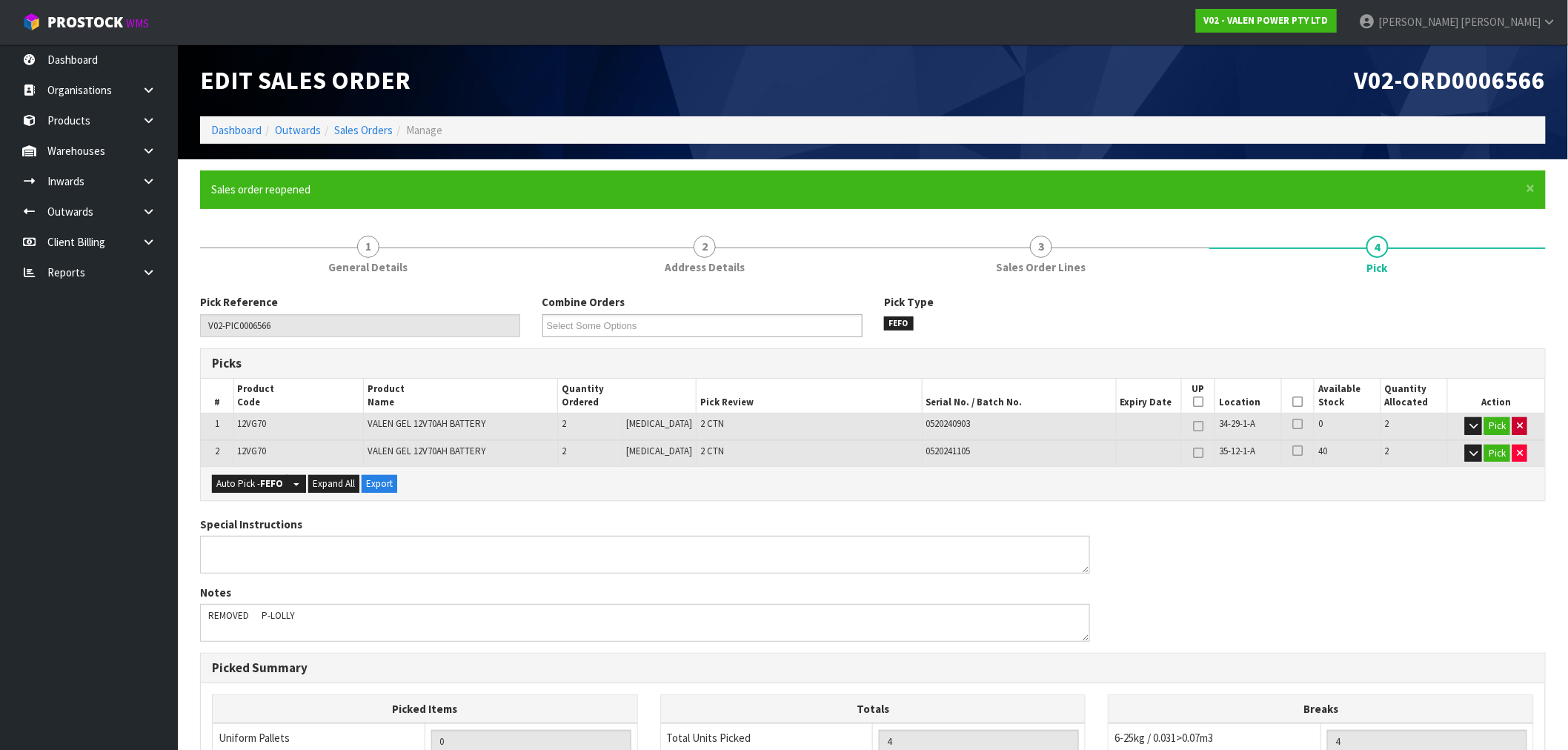
type input "49"
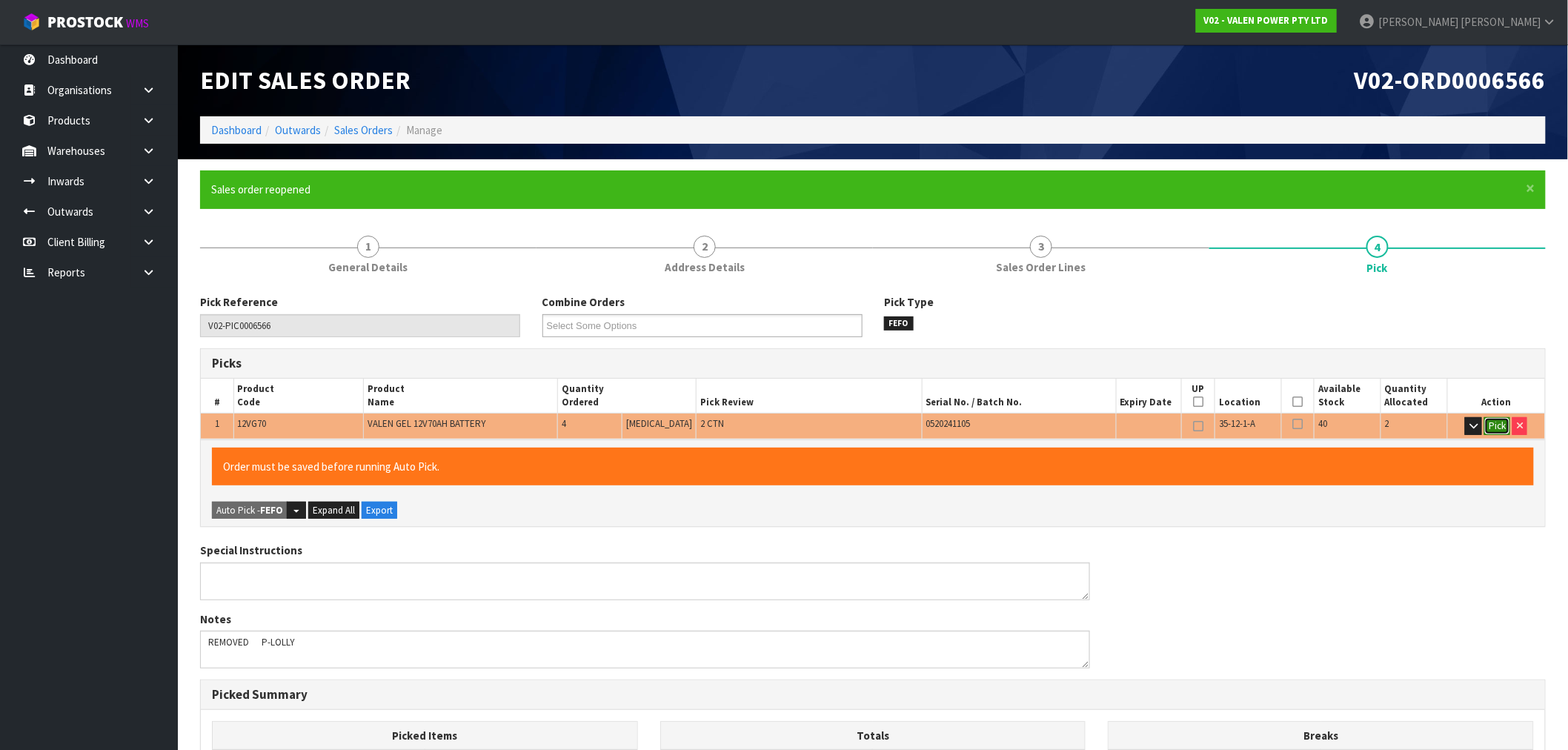
click at [1491, 427] on button "Pick" at bounding box center [1497, 427] width 26 height 18
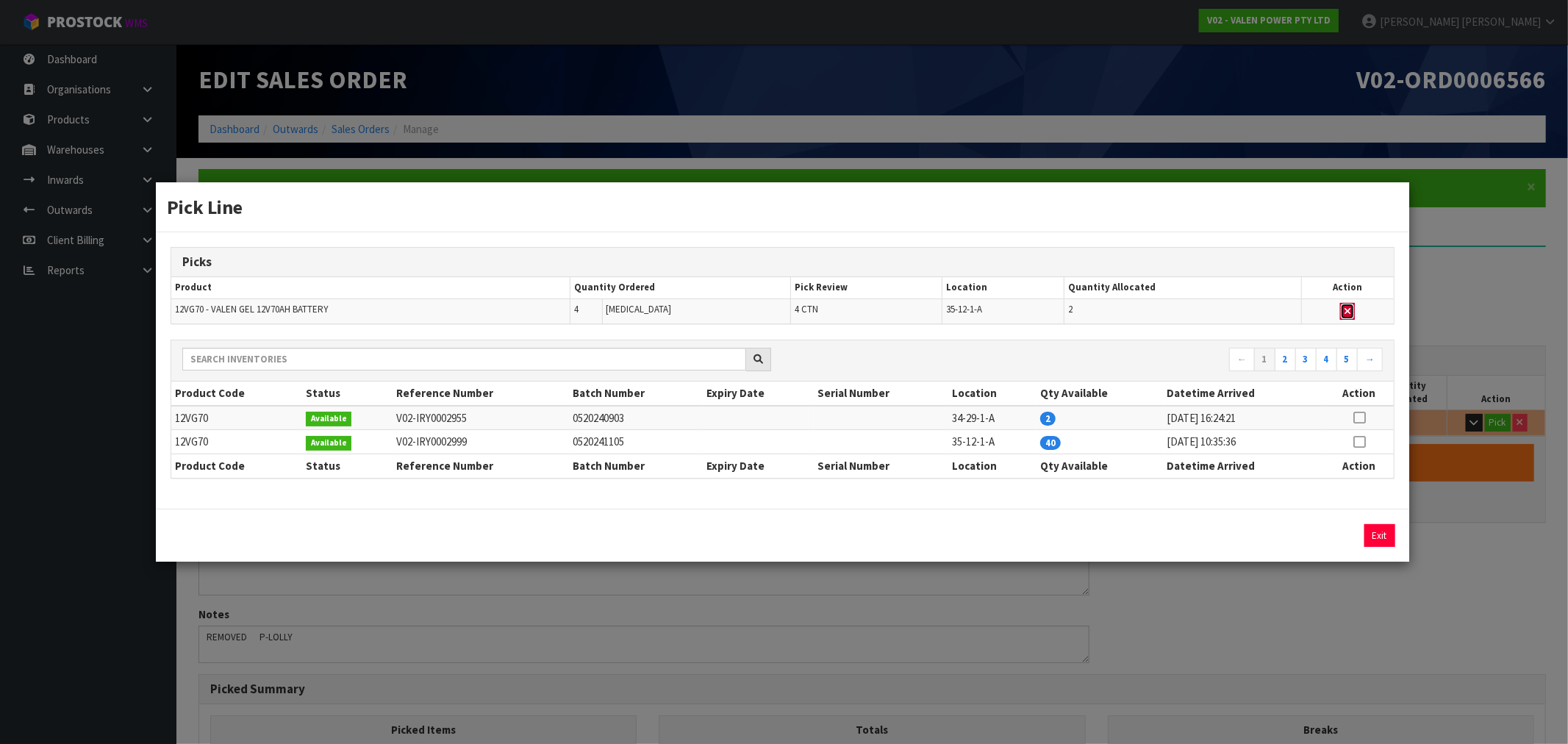
click at [1344, 305] on button "button" at bounding box center [1347, 312] width 15 height 18
type input "0"
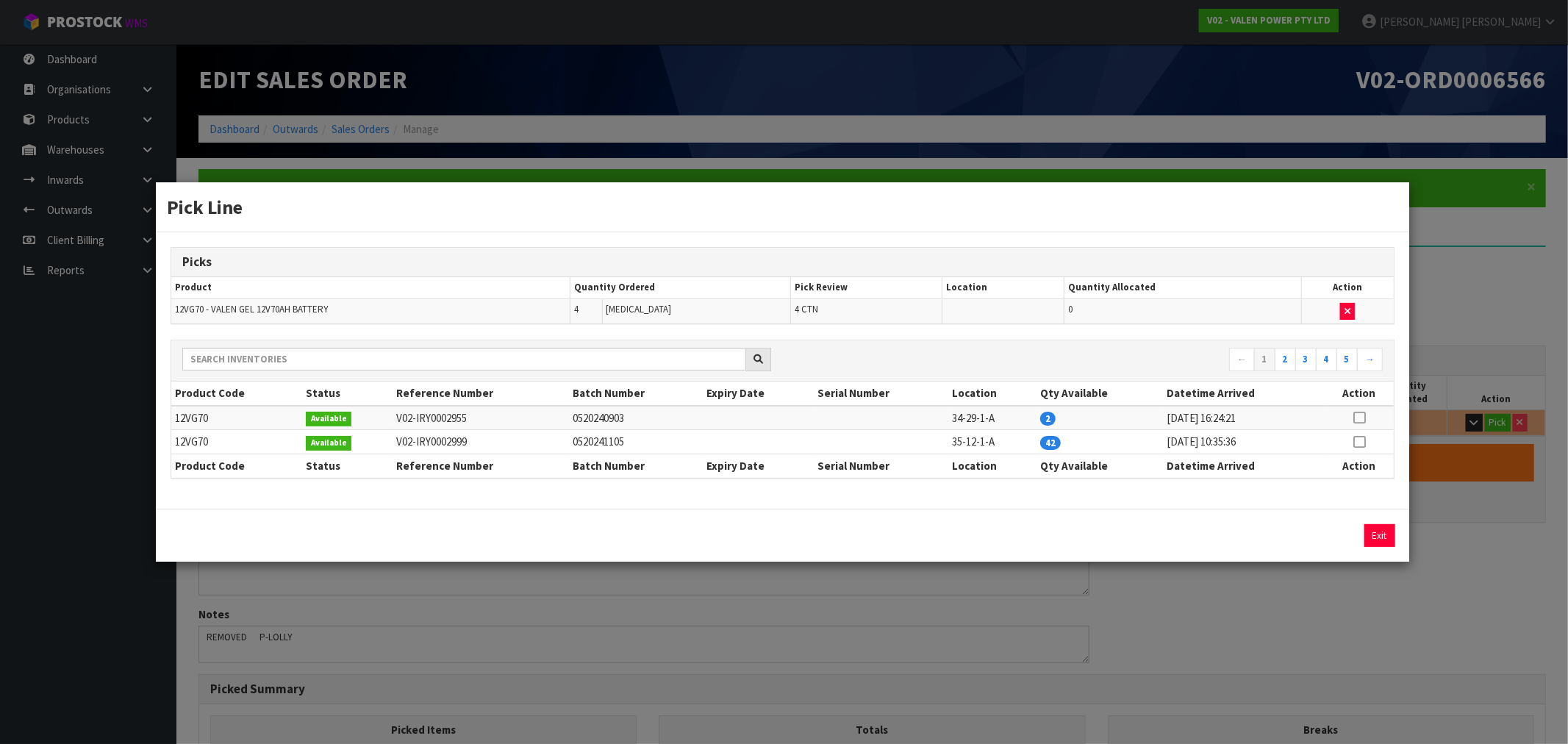
click at [1354, 450] on td at bounding box center [1360, 442] width 68 height 24
click at [1362, 443] on icon at bounding box center [1359, 442] width 11 height 1
click at [1346, 531] on button "Assign Pick" at bounding box center [1329, 535] width 60 height 23
type input "4"
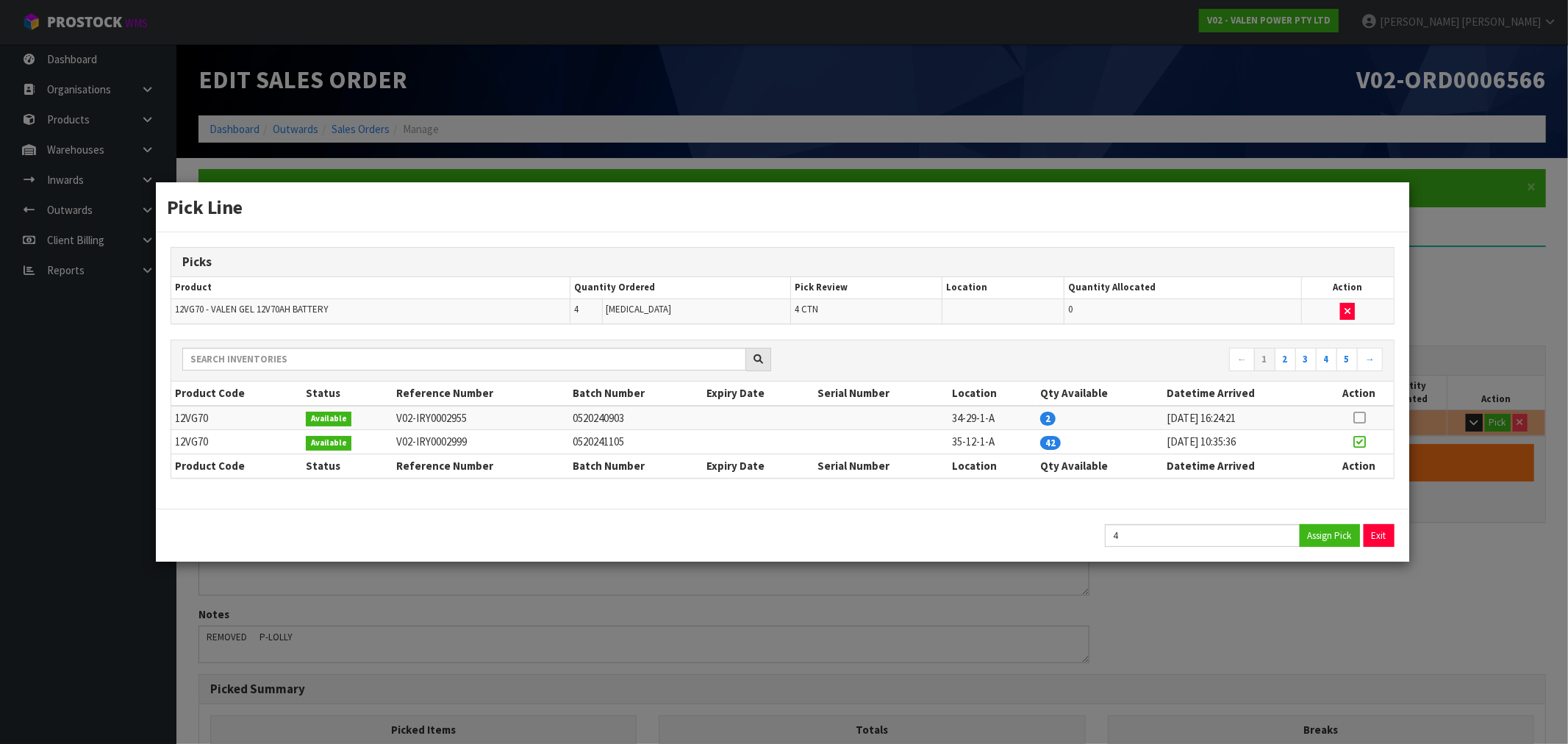
type input "0.059508"
type input "98"
click at [1372, 533] on button "Exit" at bounding box center [1380, 535] width 31 height 23
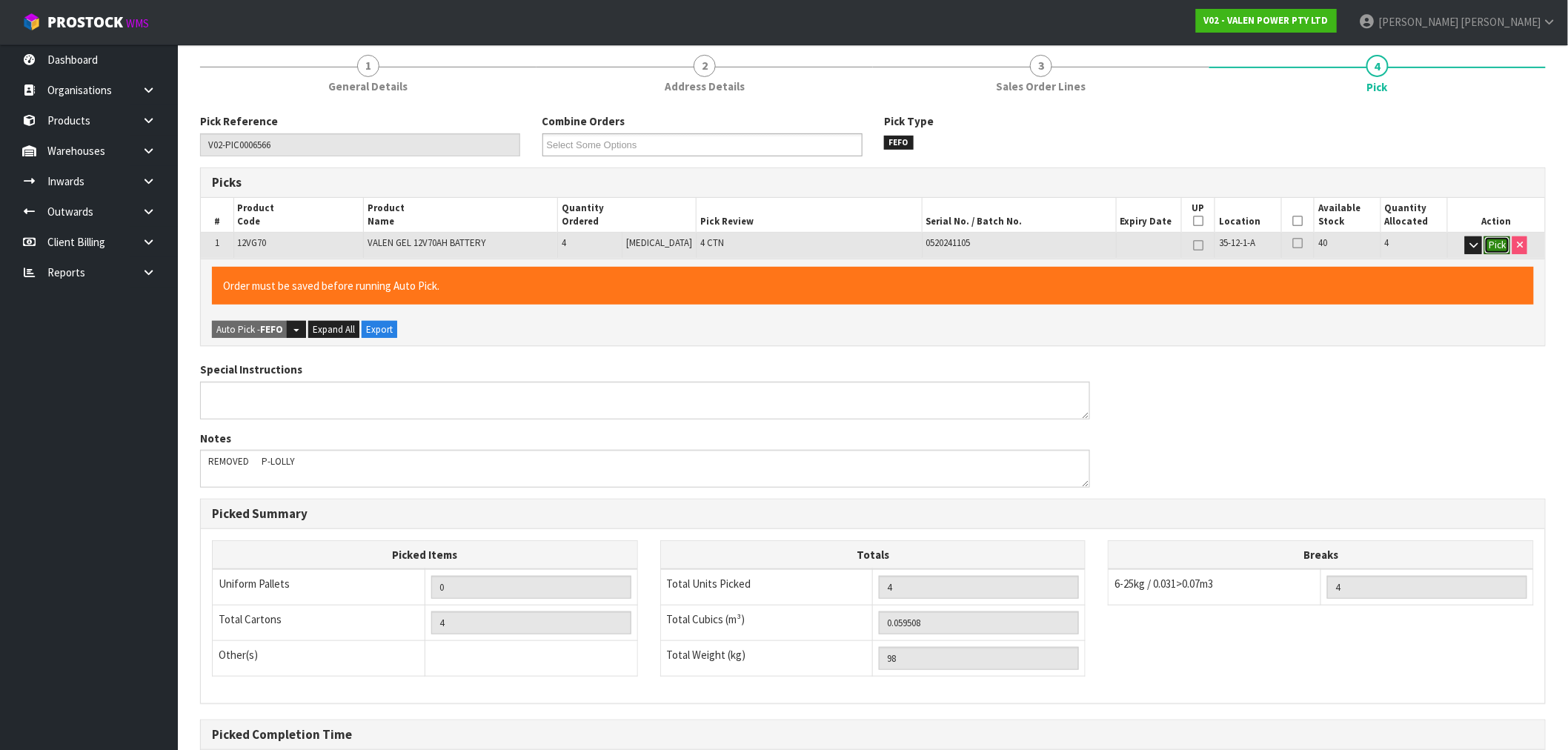
scroll to position [338, 0]
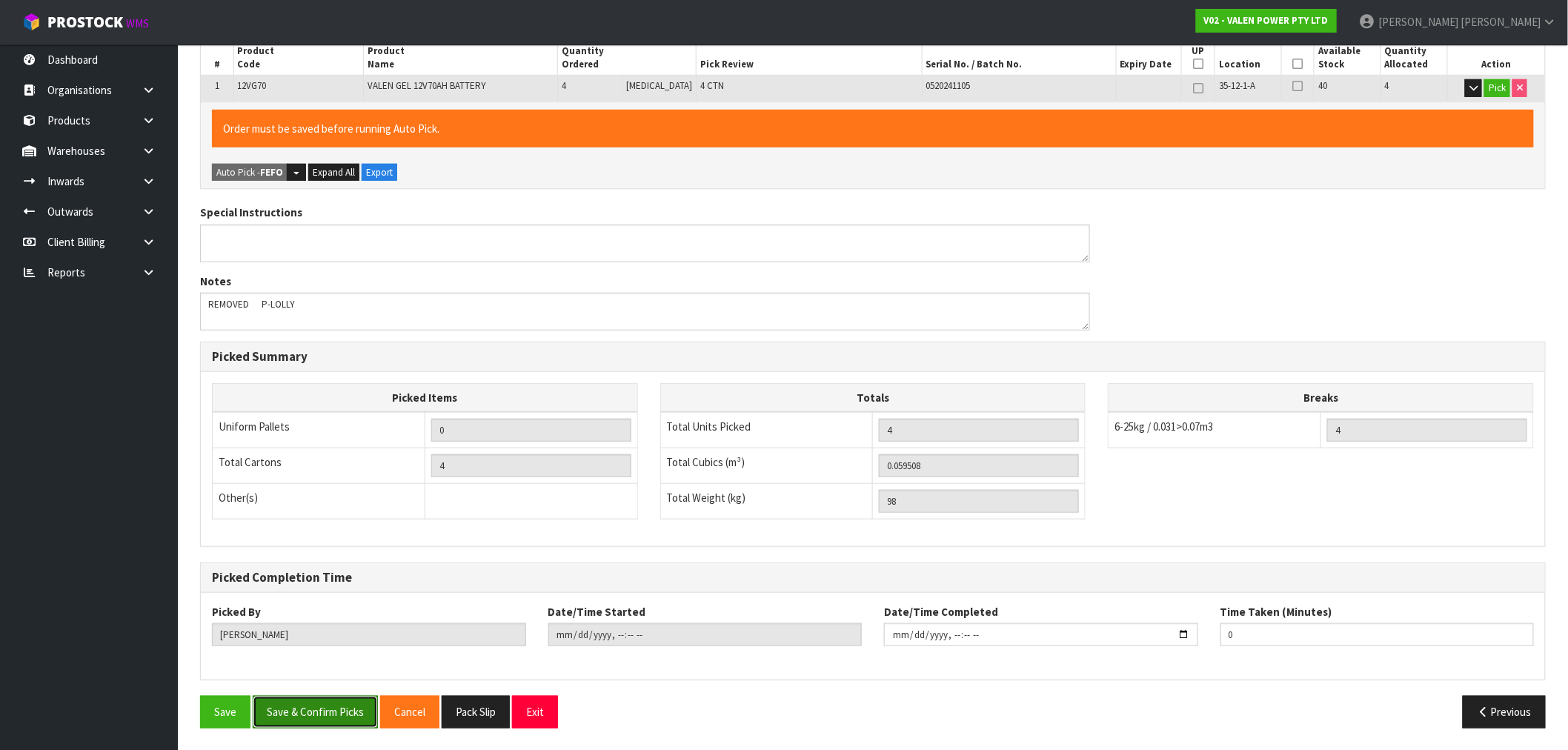
click at [362, 714] on button "Save & Confirm Picks" at bounding box center [315, 712] width 126 height 32
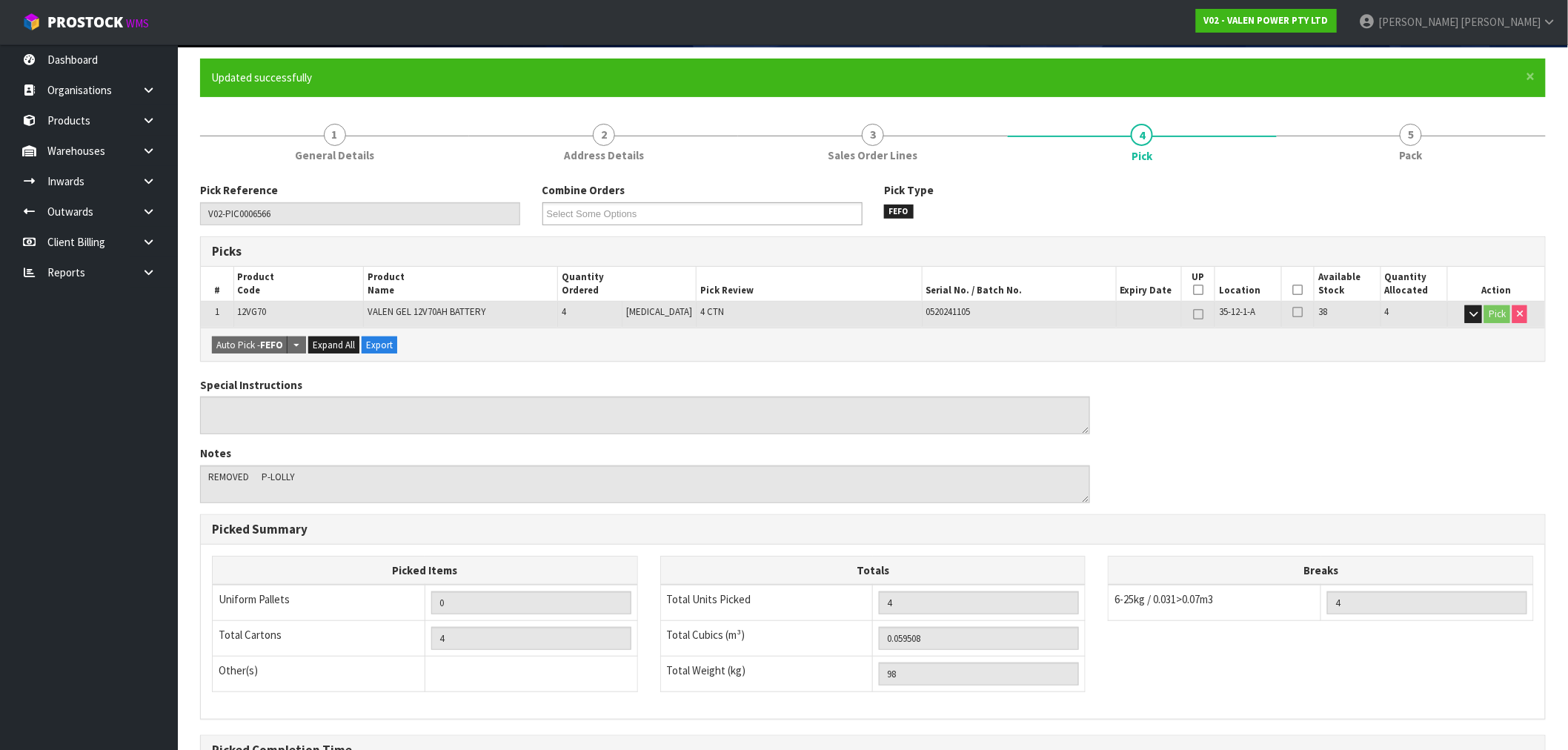
scroll to position [285, 0]
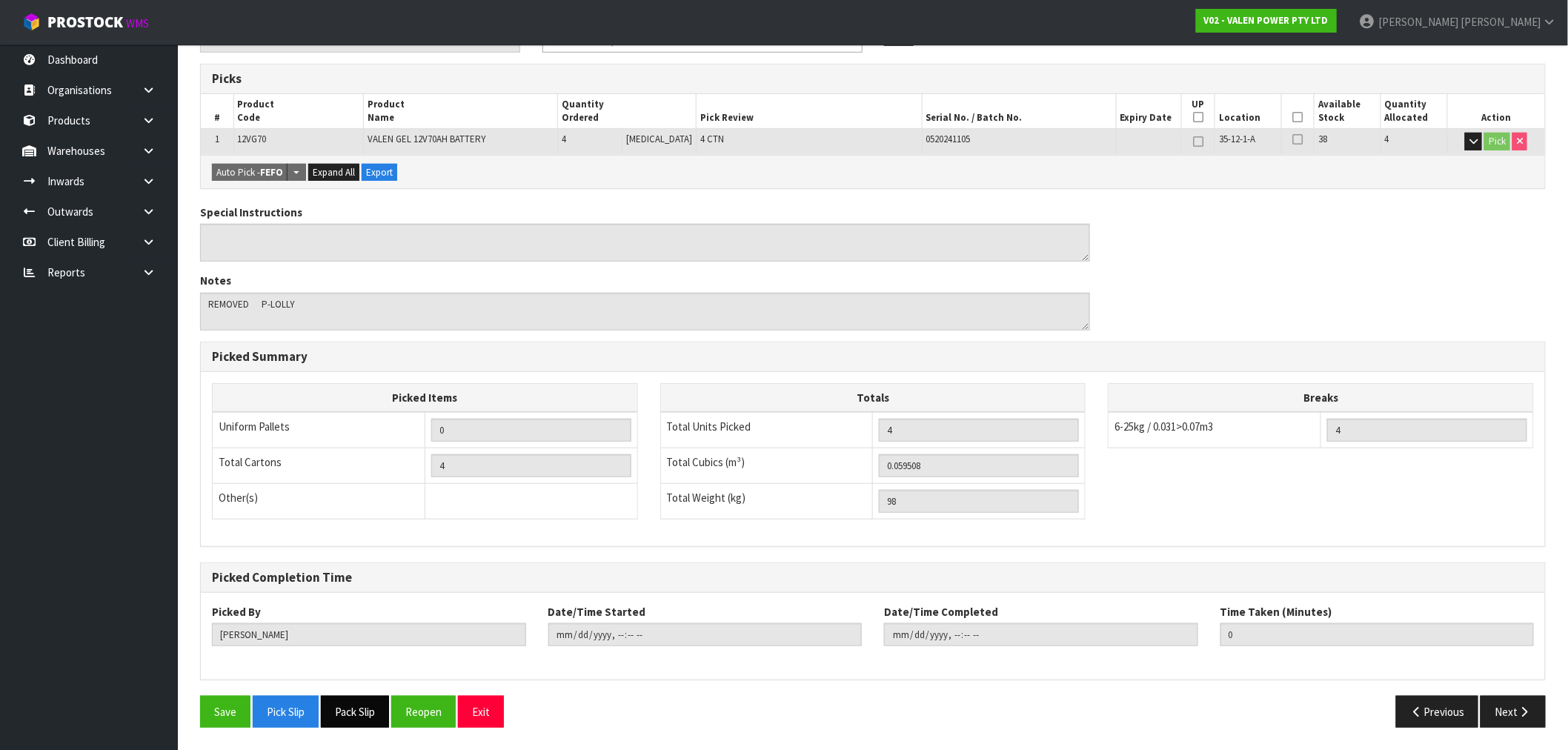
click at [345, 722] on button "Pack Slip" at bounding box center [354, 712] width 69 height 32
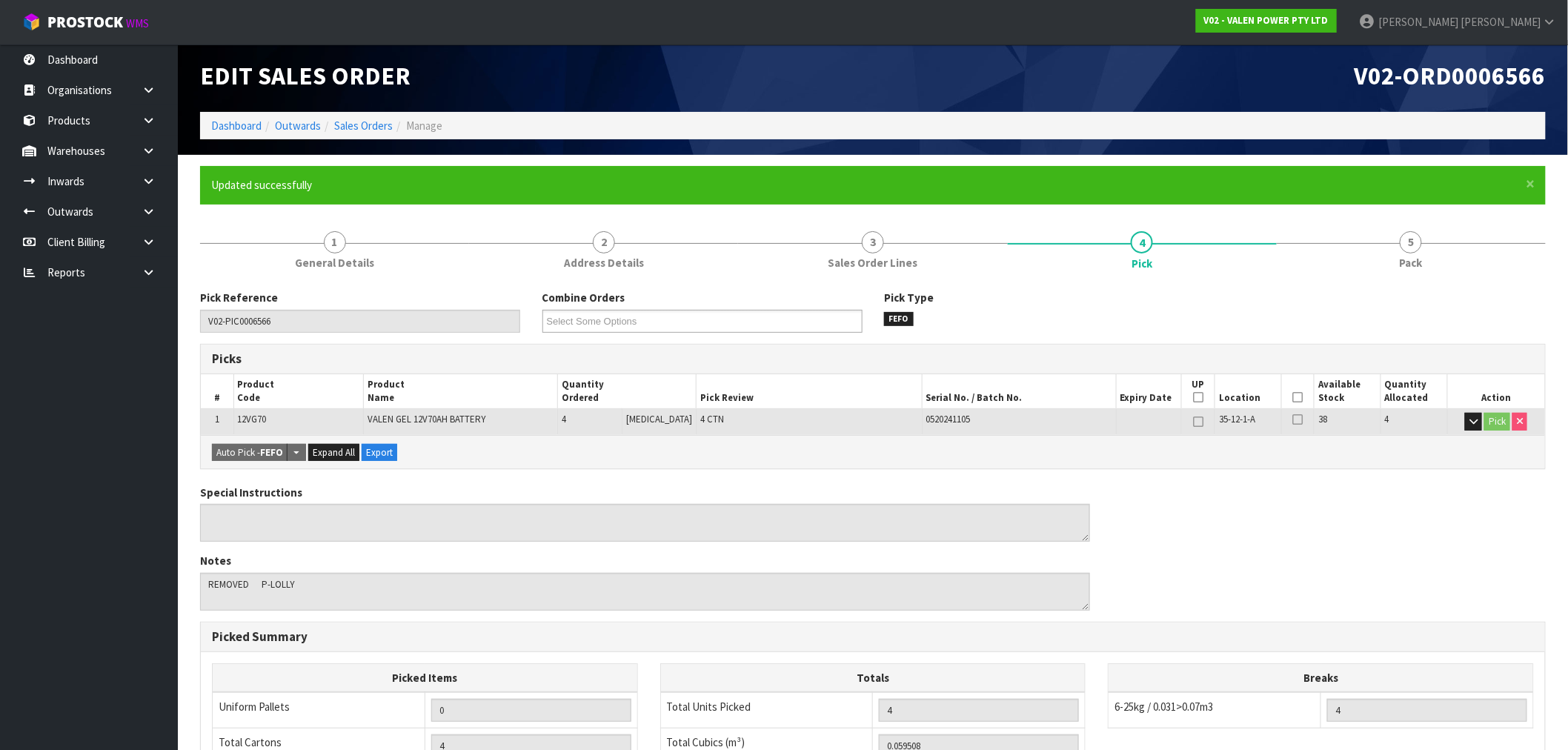
scroll to position [0, 0]
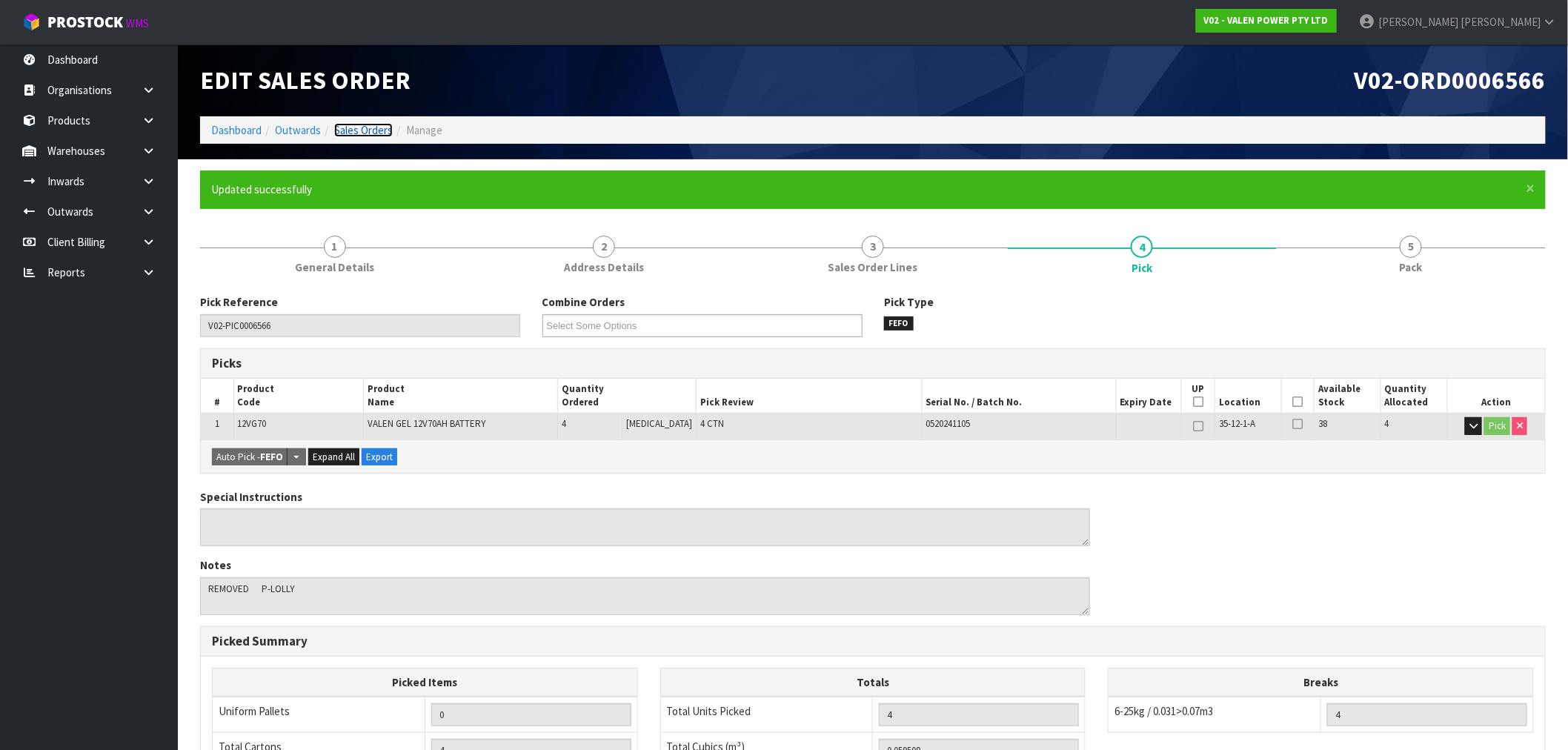
click at [360, 131] on link "Sales Orders" at bounding box center [363, 130] width 59 height 14
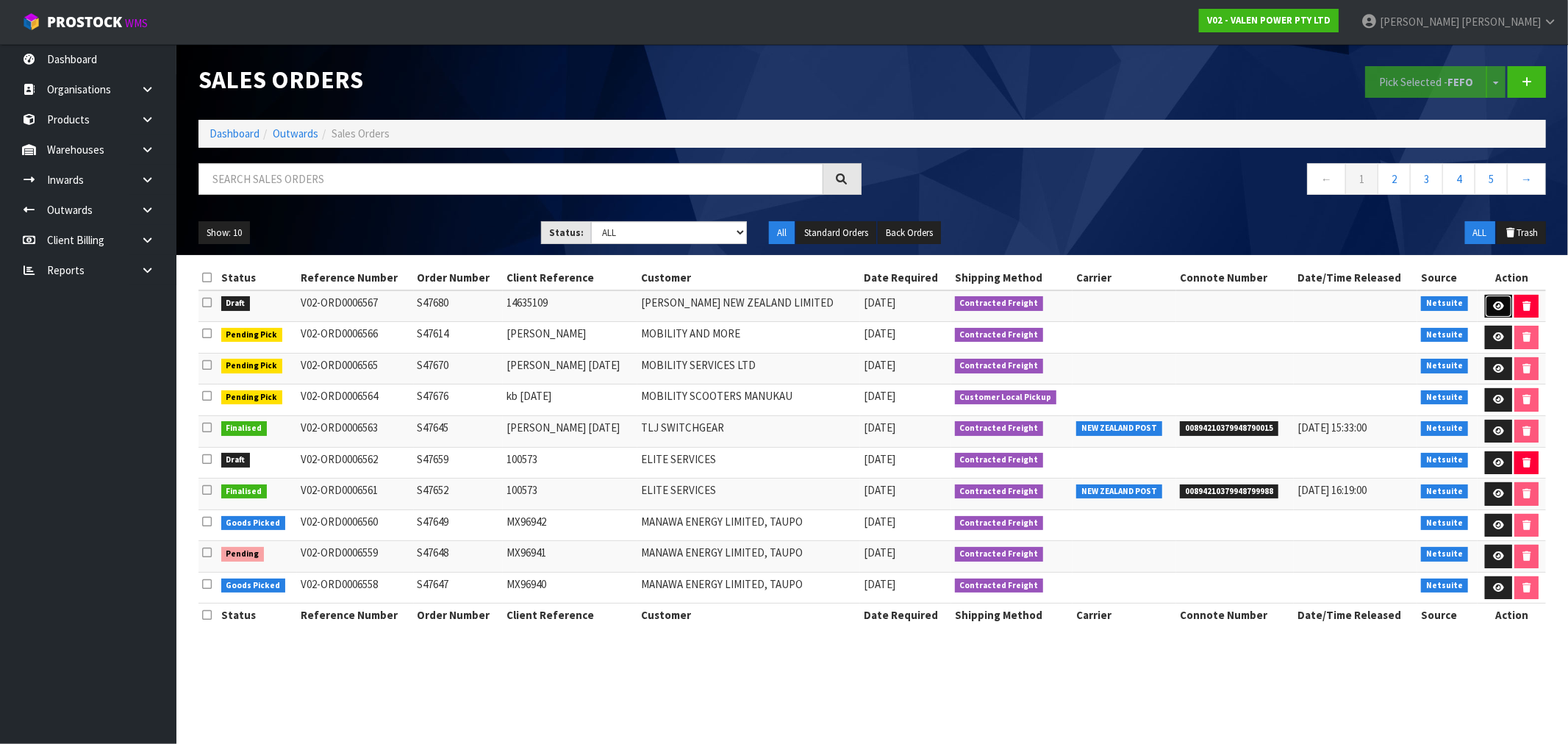
click at [1496, 312] on link at bounding box center [1498, 307] width 27 height 24
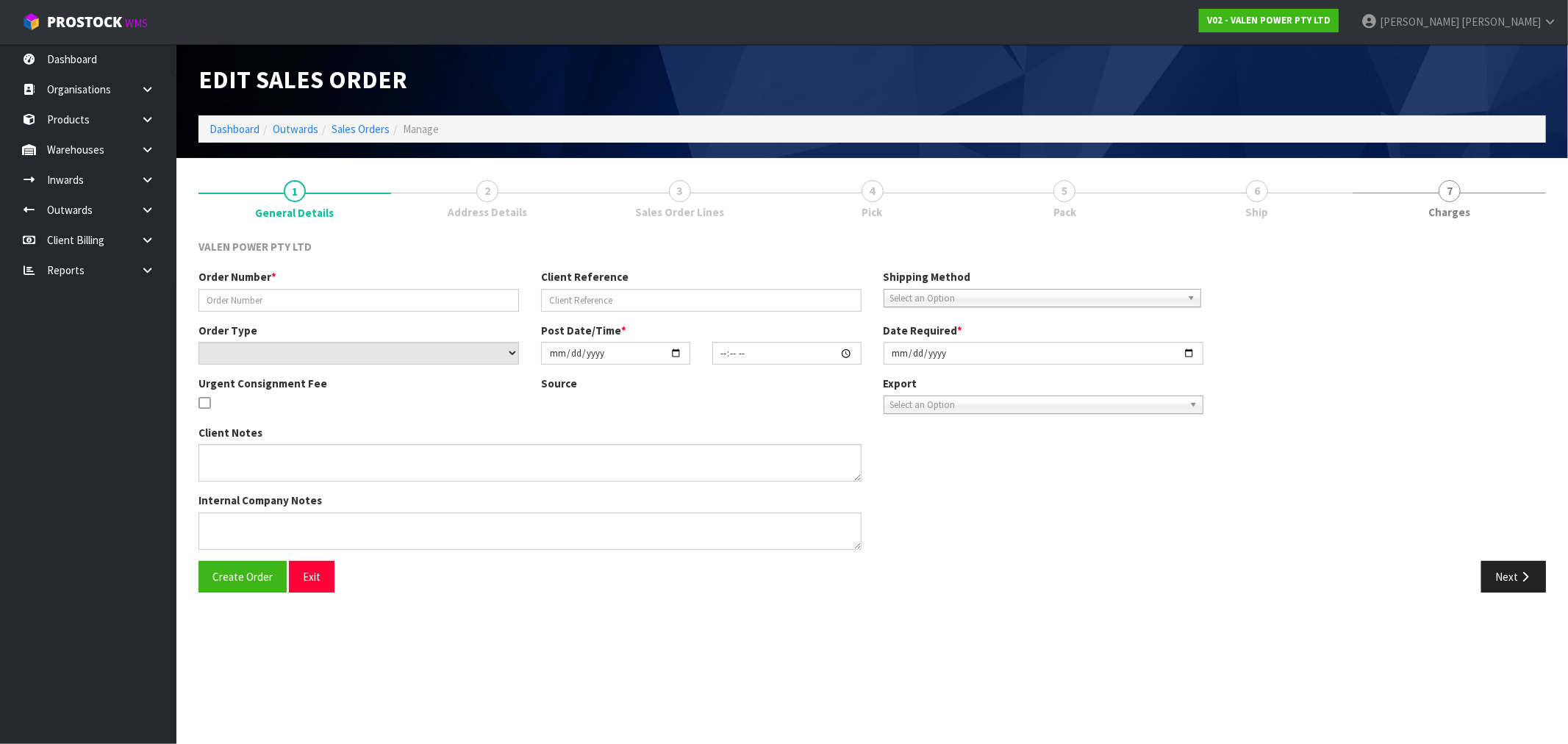
type input "S47680"
type input "14635109"
select select "number:1"
type input "2025-09-11"
type input "18:15:08.000"
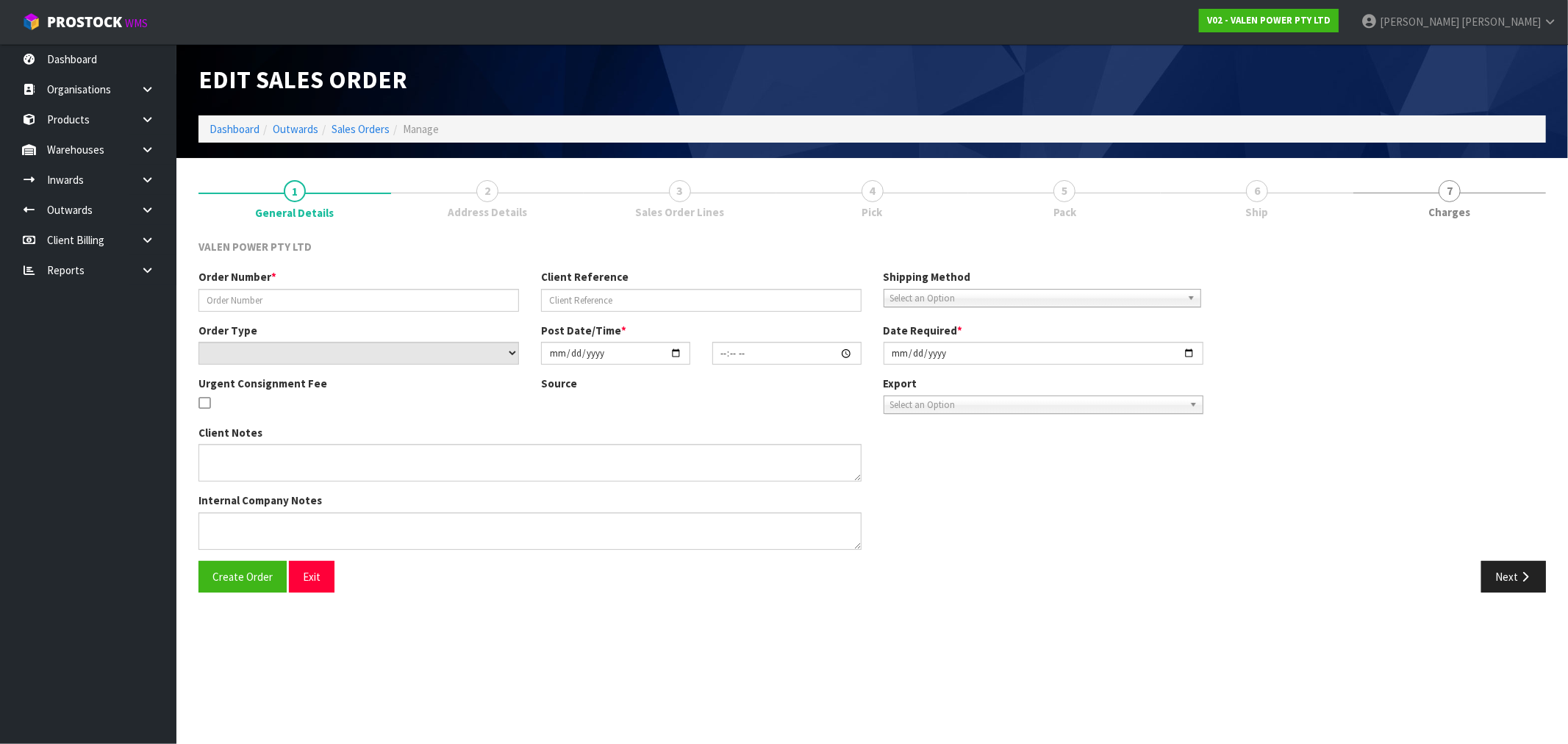
type input "2025-09-11"
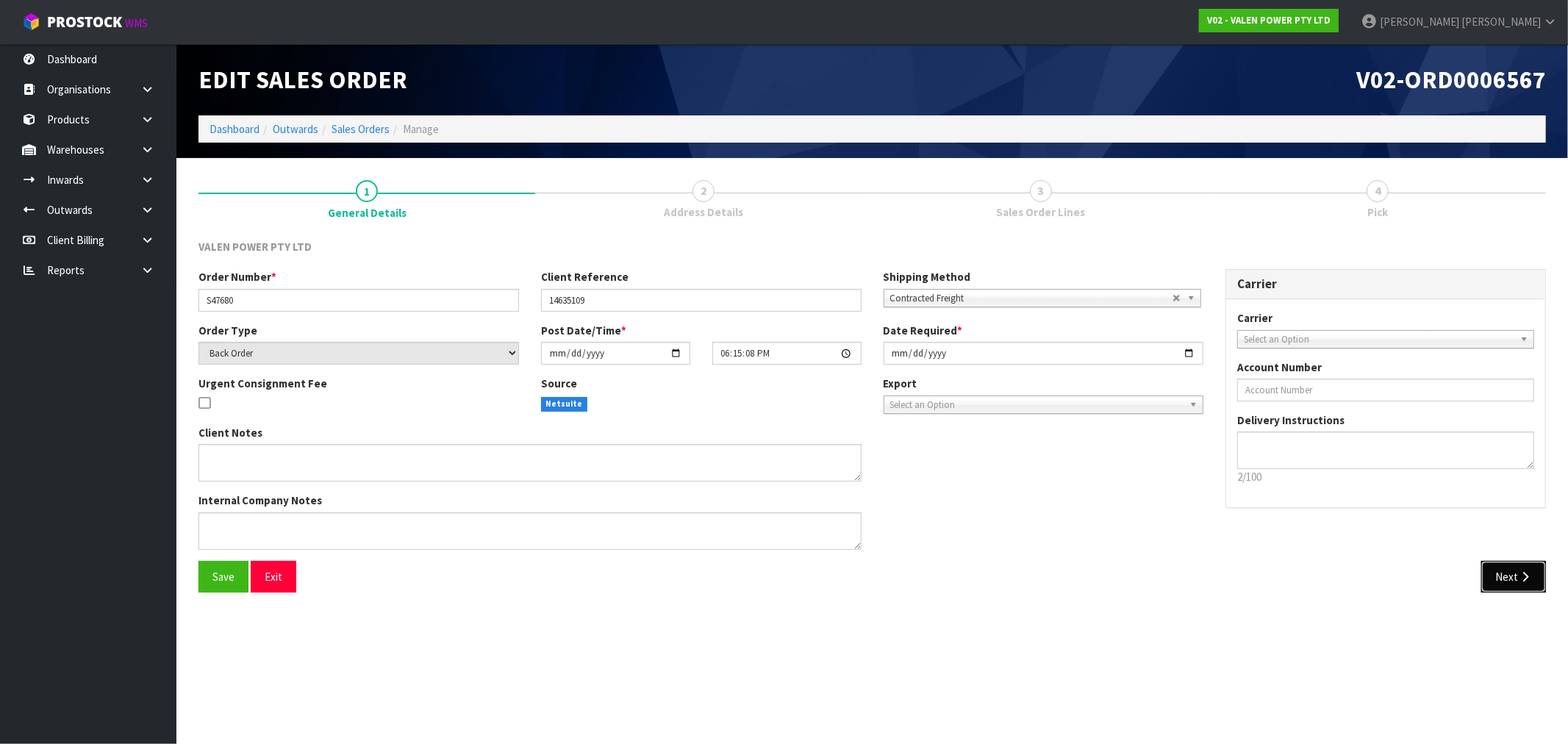
click at [1534, 578] on button "Next" at bounding box center [1513, 577] width 64 height 32
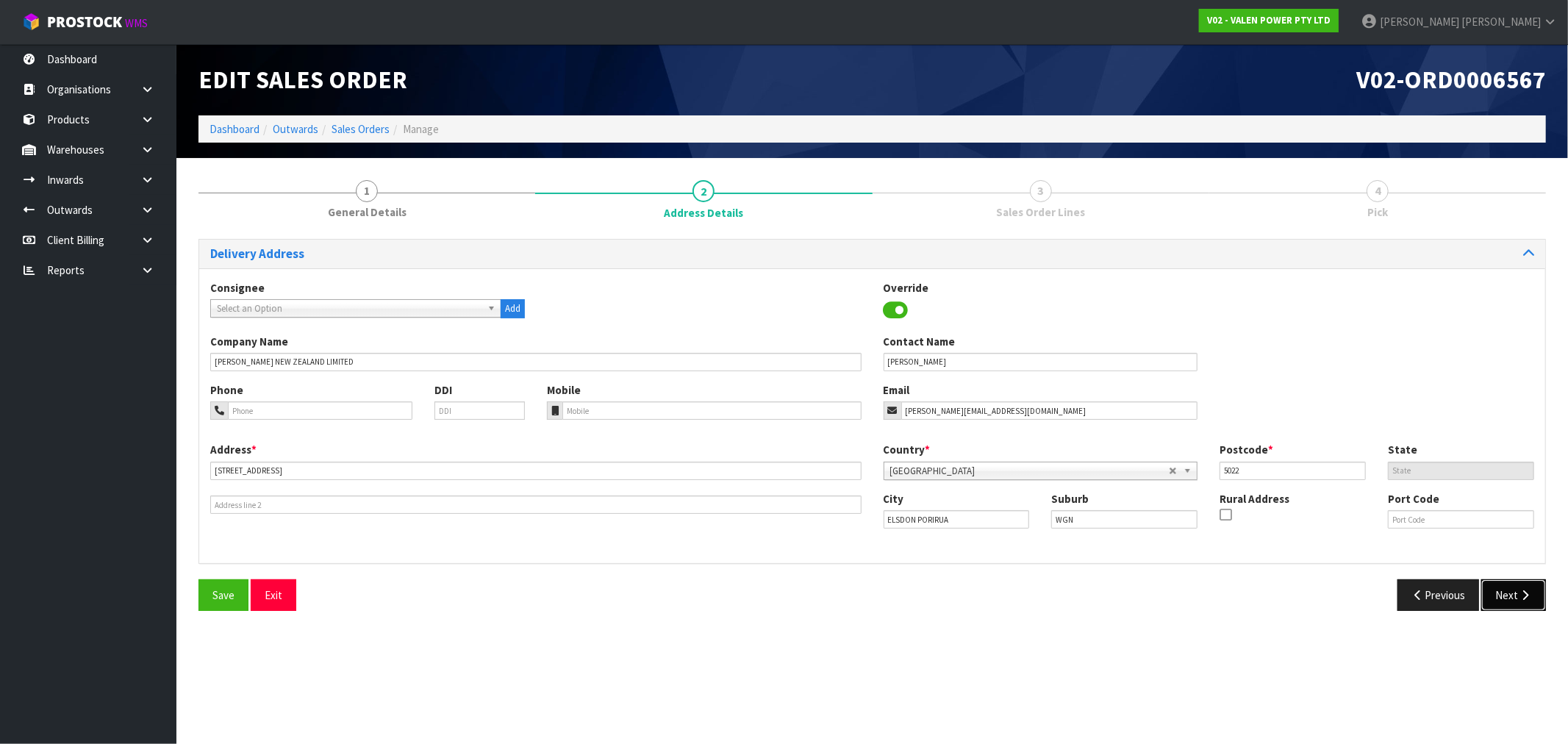
click at [1519, 596] on icon "button" at bounding box center [1526, 595] width 14 height 11
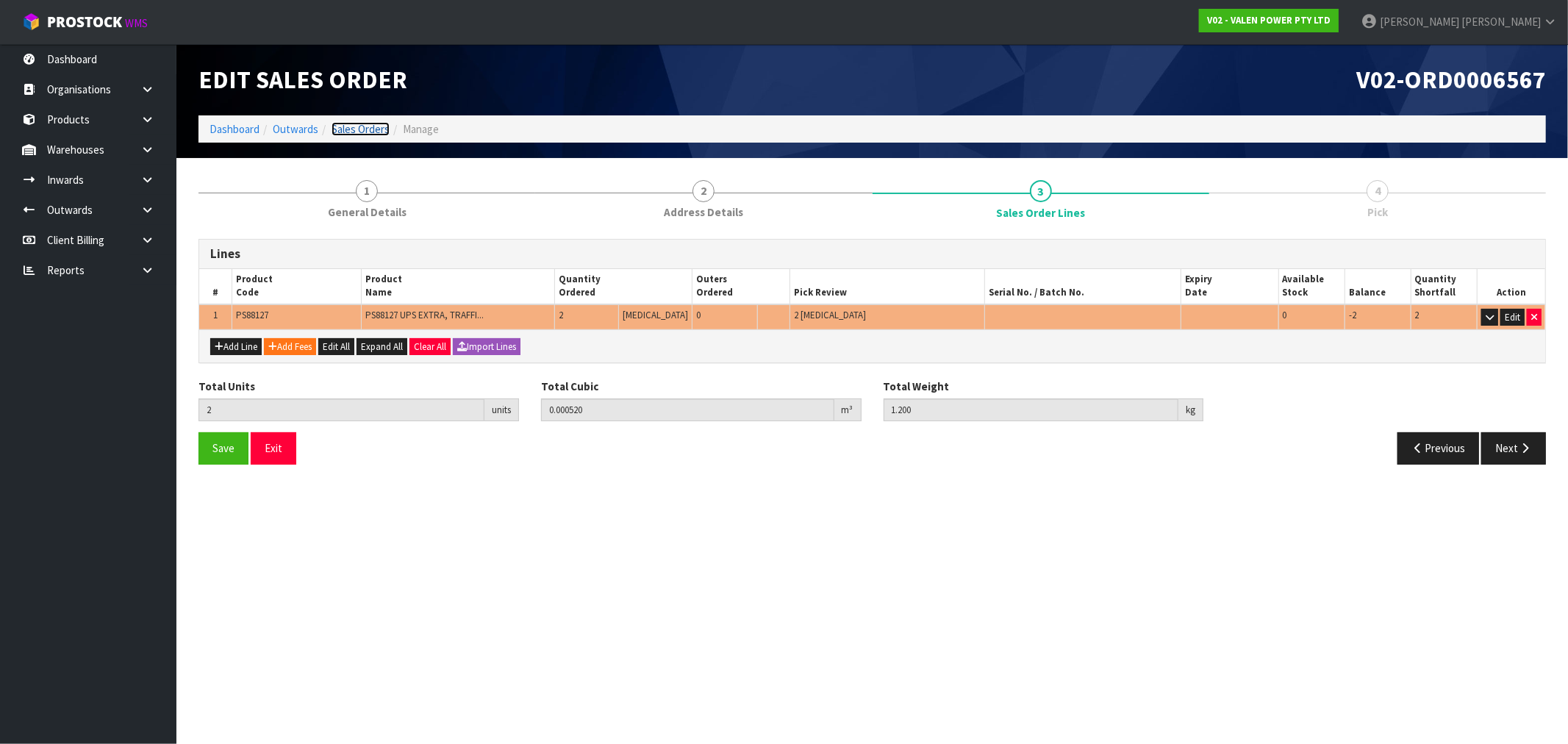
click at [369, 130] on link "Sales Orders" at bounding box center [360, 129] width 58 height 14
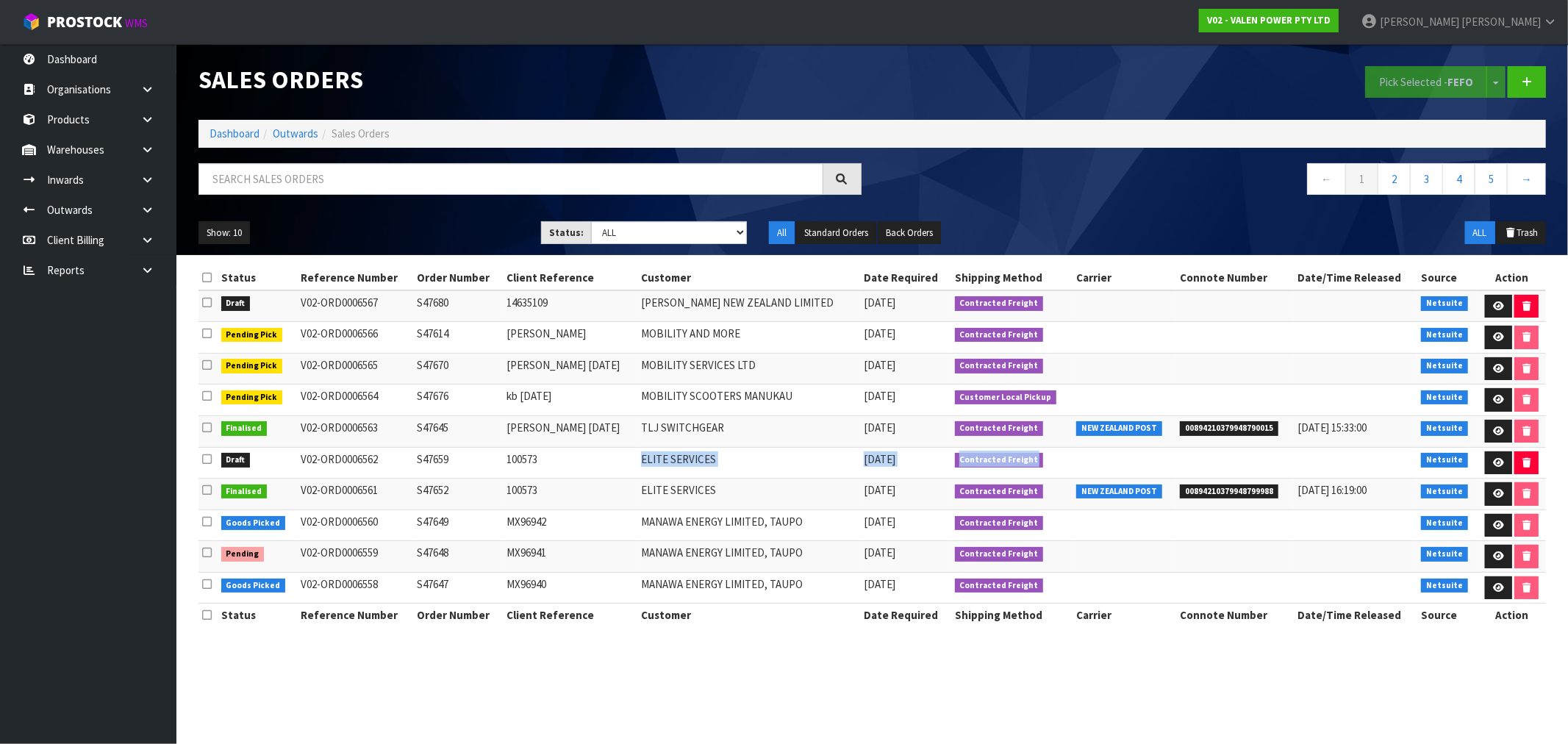
drag, startPoint x: 605, startPoint y: 467, endPoint x: 1057, endPoint y: 467, distance: 452.0
click at [1055, 469] on tr "Draft V02-ORD0006562 S47659 100573 ELITE SERVICES 11/09/2025 Contracted Freight…" at bounding box center [872, 463] width 1347 height 32
drag, startPoint x: 655, startPoint y: 243, endPoint x: 655, endPoint y: 232, distance: 11.0
click at [655, 243] on select "Draft Pending Allocated Pending Pick Goods Picked Goods Packed Pending Charges …" at bounding box center [669, 233] width 155 height 23
click at [655, 231] on select "Draft Pending Allocated Pending Pick Goods Picked Goods Packed Pending Charges …" at bounding box center [669, 233] width 155 height 23
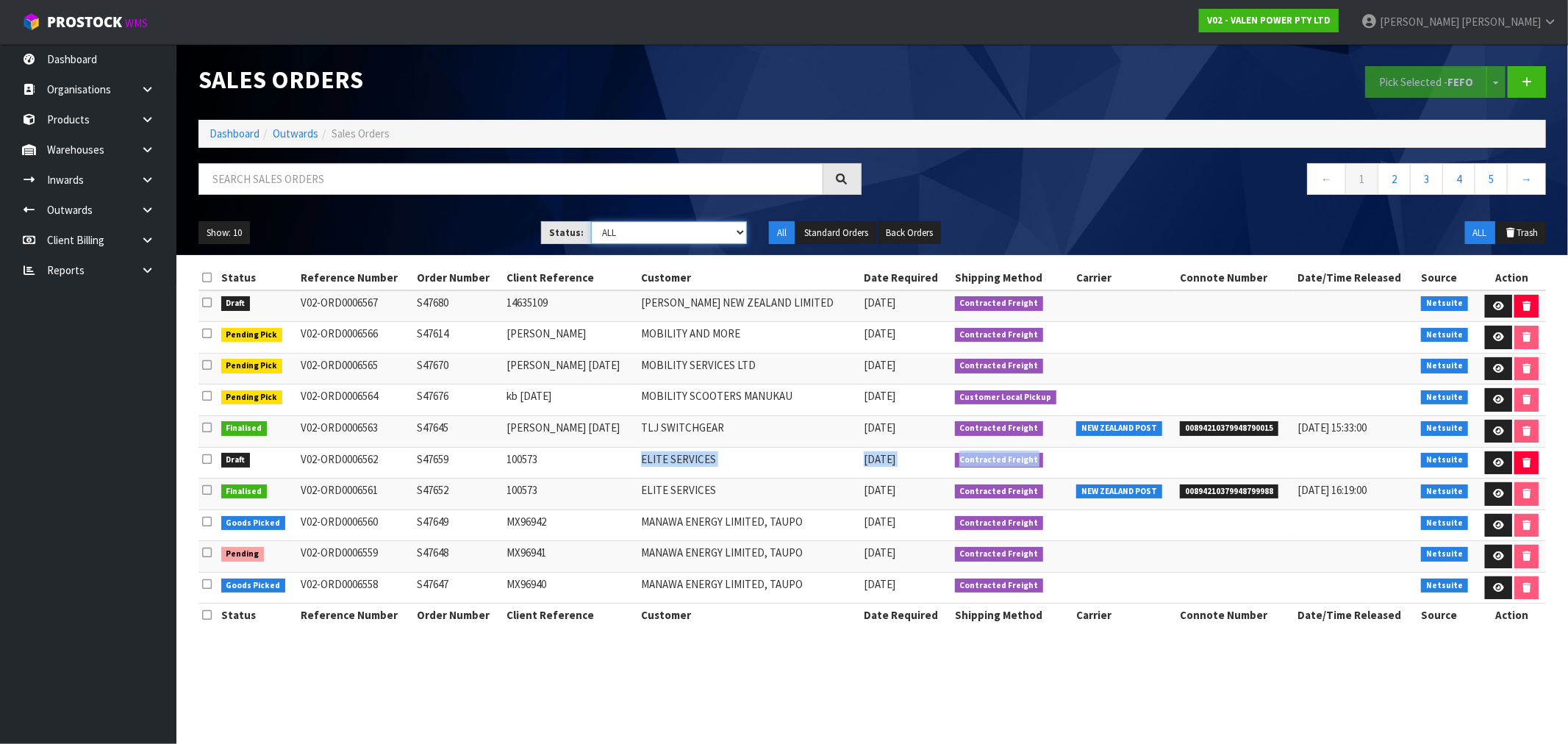
click at [655, 233] on select "Draft Pending Allocated Pending Pick Goods Picked Goods Packed Pending Charges …" at bounding box center [669, 233] width 155 height 23
select select "string:1"
click at [591, 222] on select "Draft Pending Allocated Pending Pick Goods Picked Goods Packed Pending Charges …" at bounding box center [669, 233] width 155 height 23
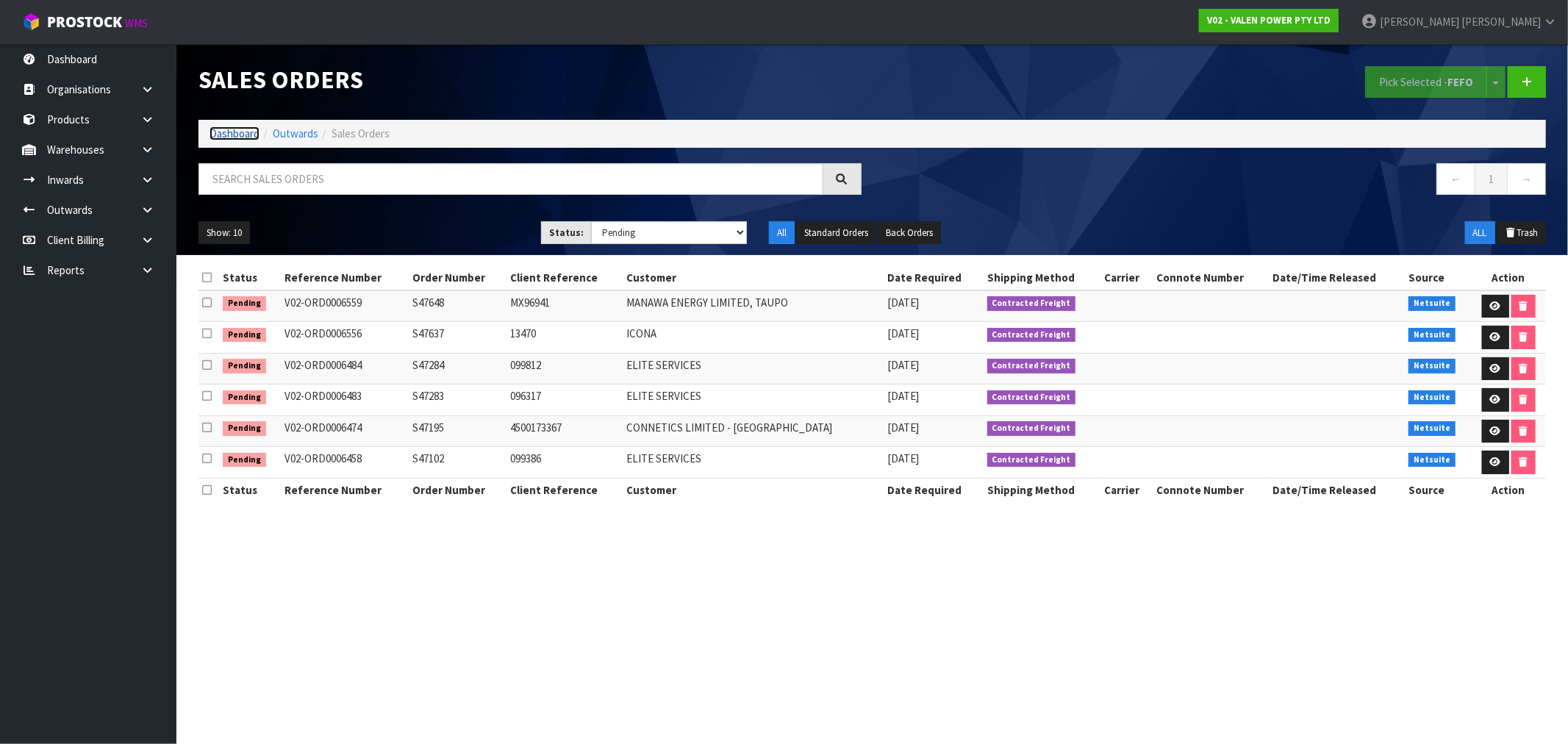
click at [236, 133] on link "Dashboard" at bounding box center [234, 133] width 50 height 14
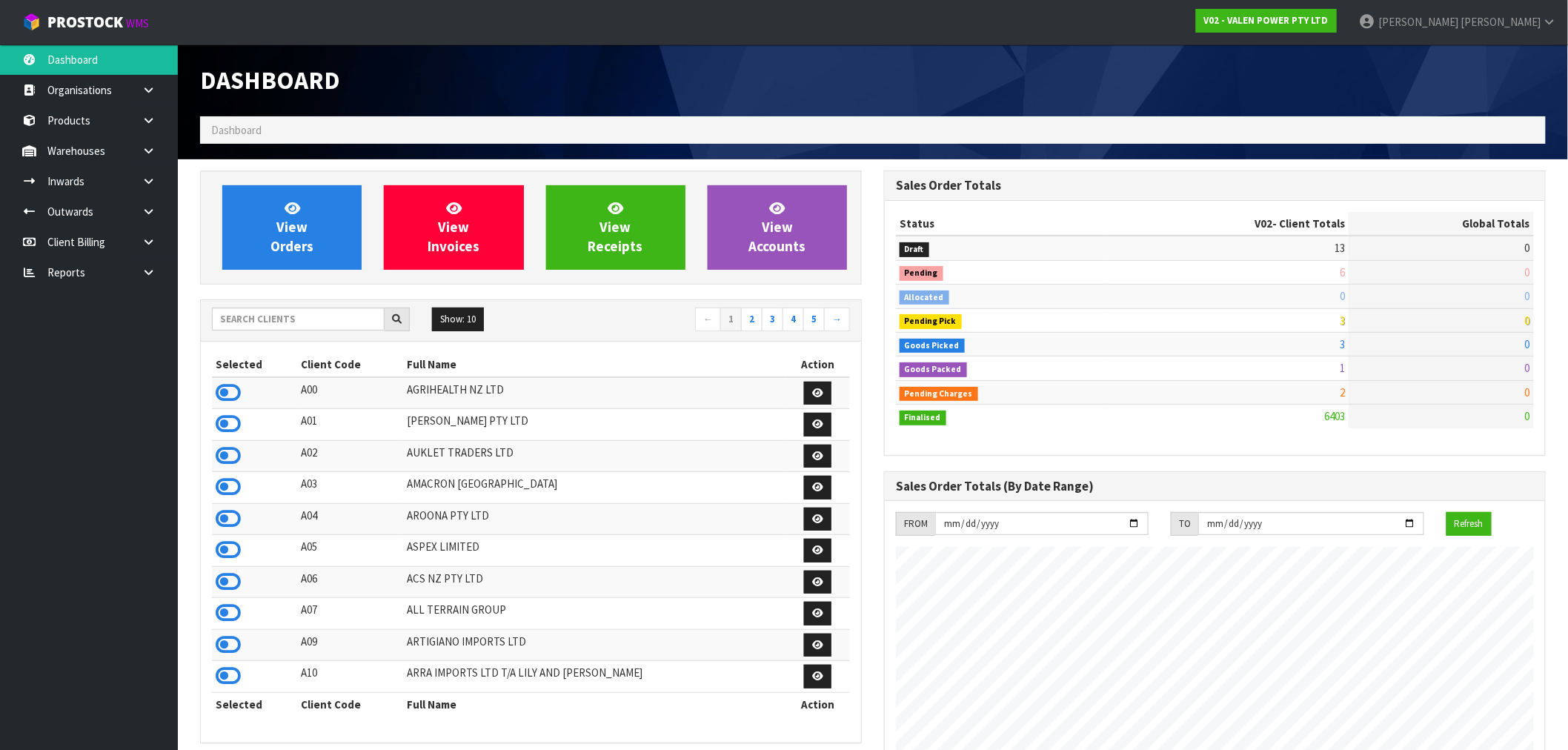
scroll to position [1123, 684]
drag, startPoint x: 283, startPoint y: 324, endPoint x: 707, endPoint y: 174, distance: 449.8
click at [285, 323] on input "text" at bounding box center [298, 319] width 173 height 23
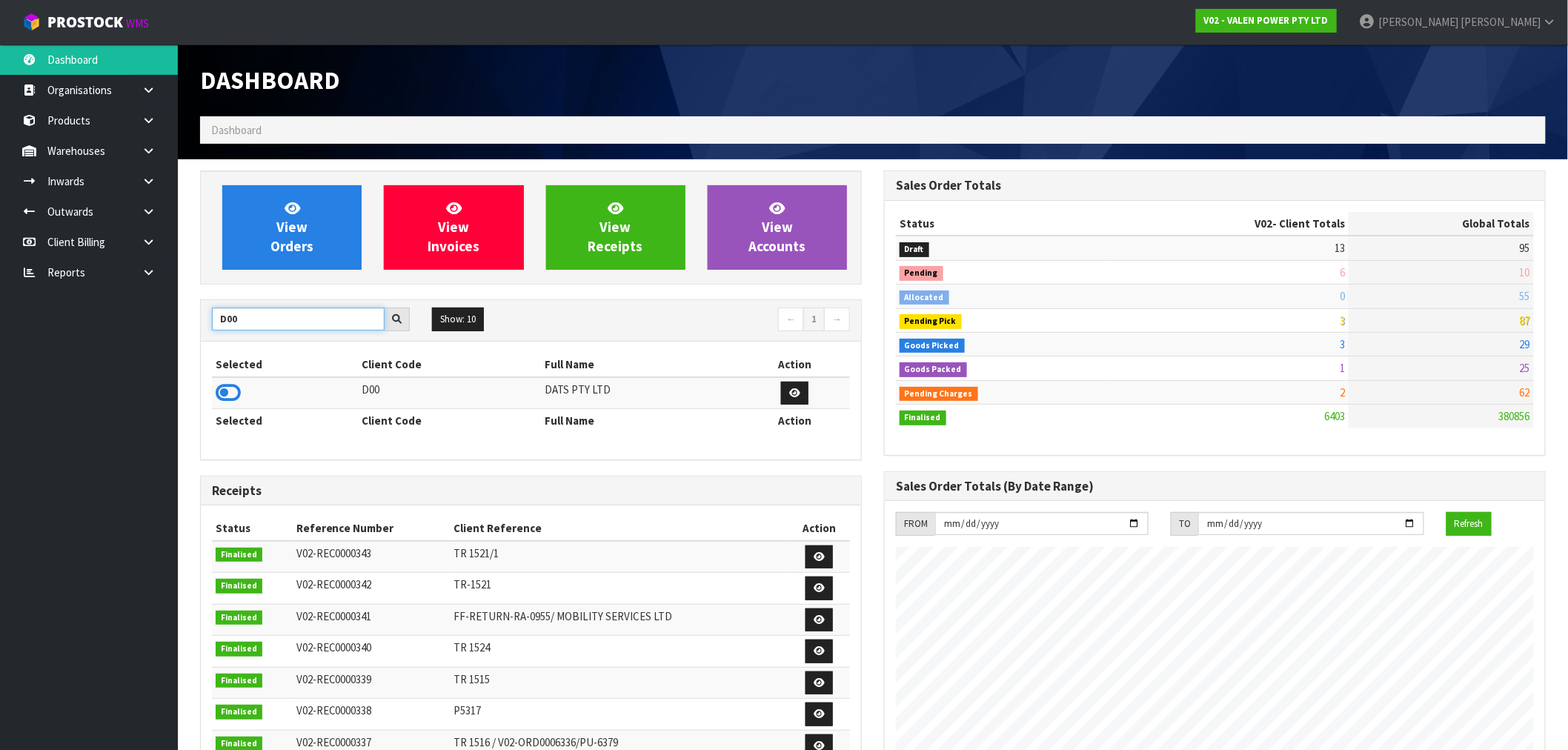
type input "D00"
click at [242, 390] on td at bounding box center [285, 394] width 147 height 32
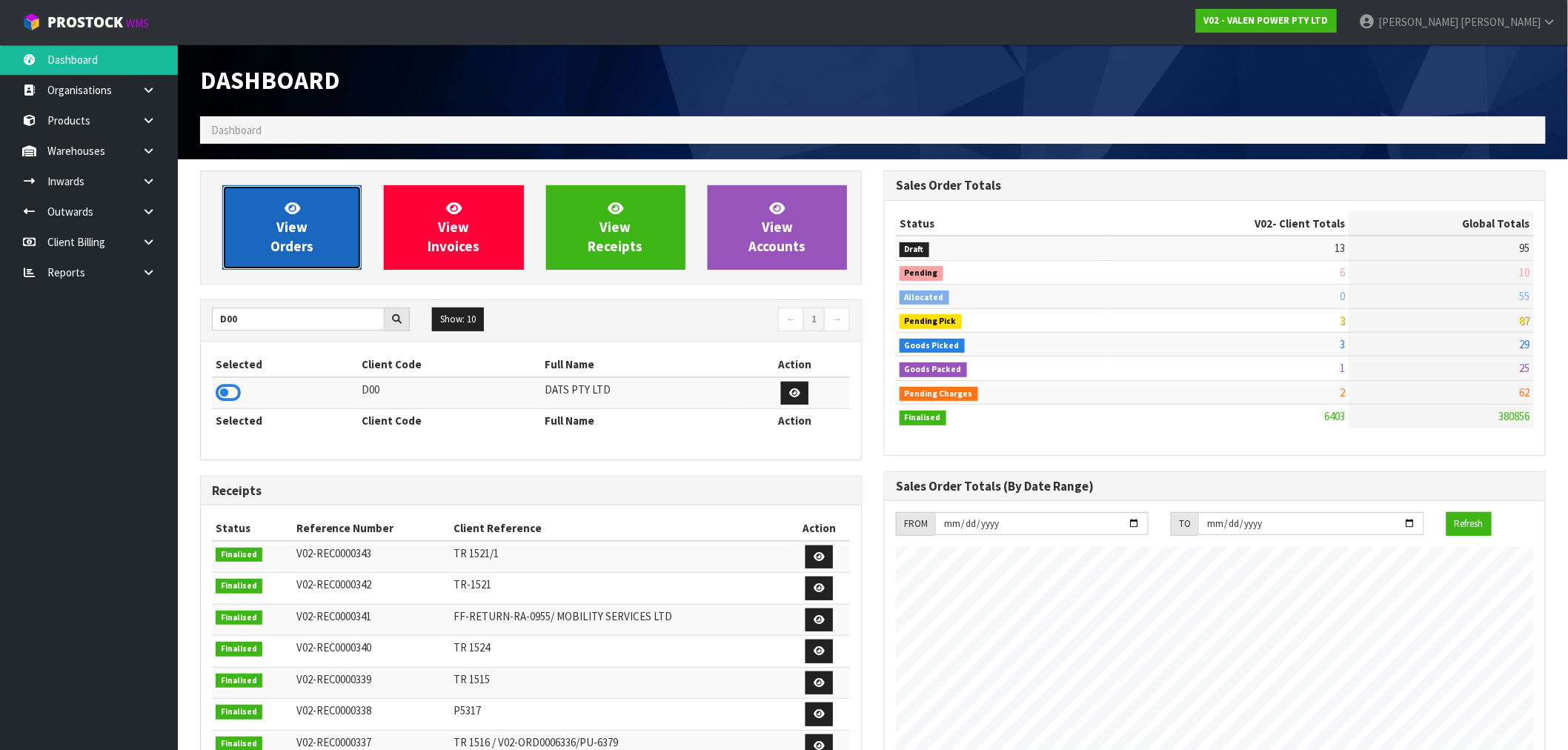
click at [329, 224] on link "View Orders" at bounding box center [292, 227] width 139 height 85
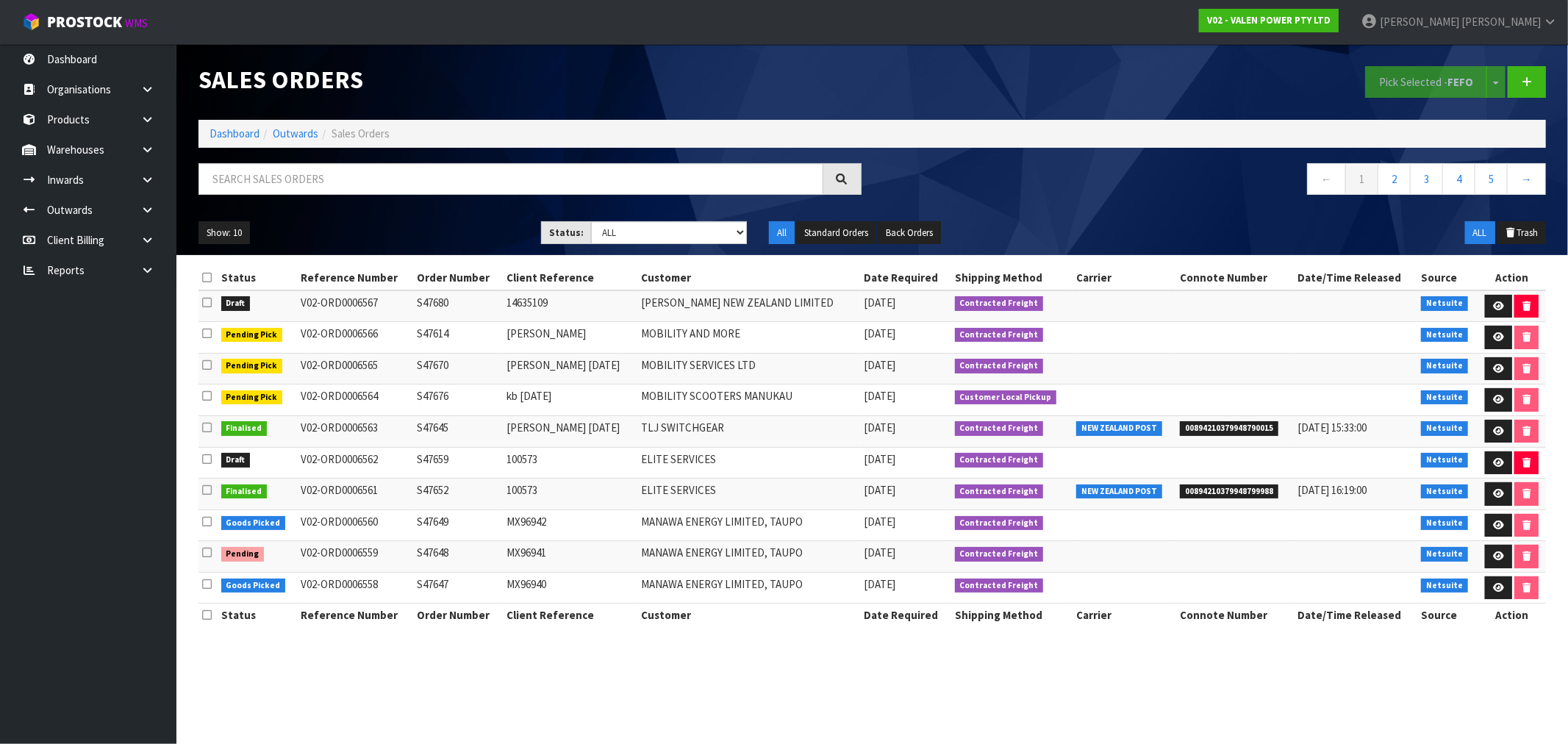
click at [245, 116] on div "Sales Orders Pick Selected - FEFO Split button! FIFO - First In First Out FEFO …" at bounding box center [872, 82] width 1369 height 76
click at [244, 144] on ol "Dashboard Outwards Sales Orders" at bounding box center [872, 133] width 1347 height 27
click at [241, 130] on link "Dashboard" at bounding box center [234, 133] width 50 height 14
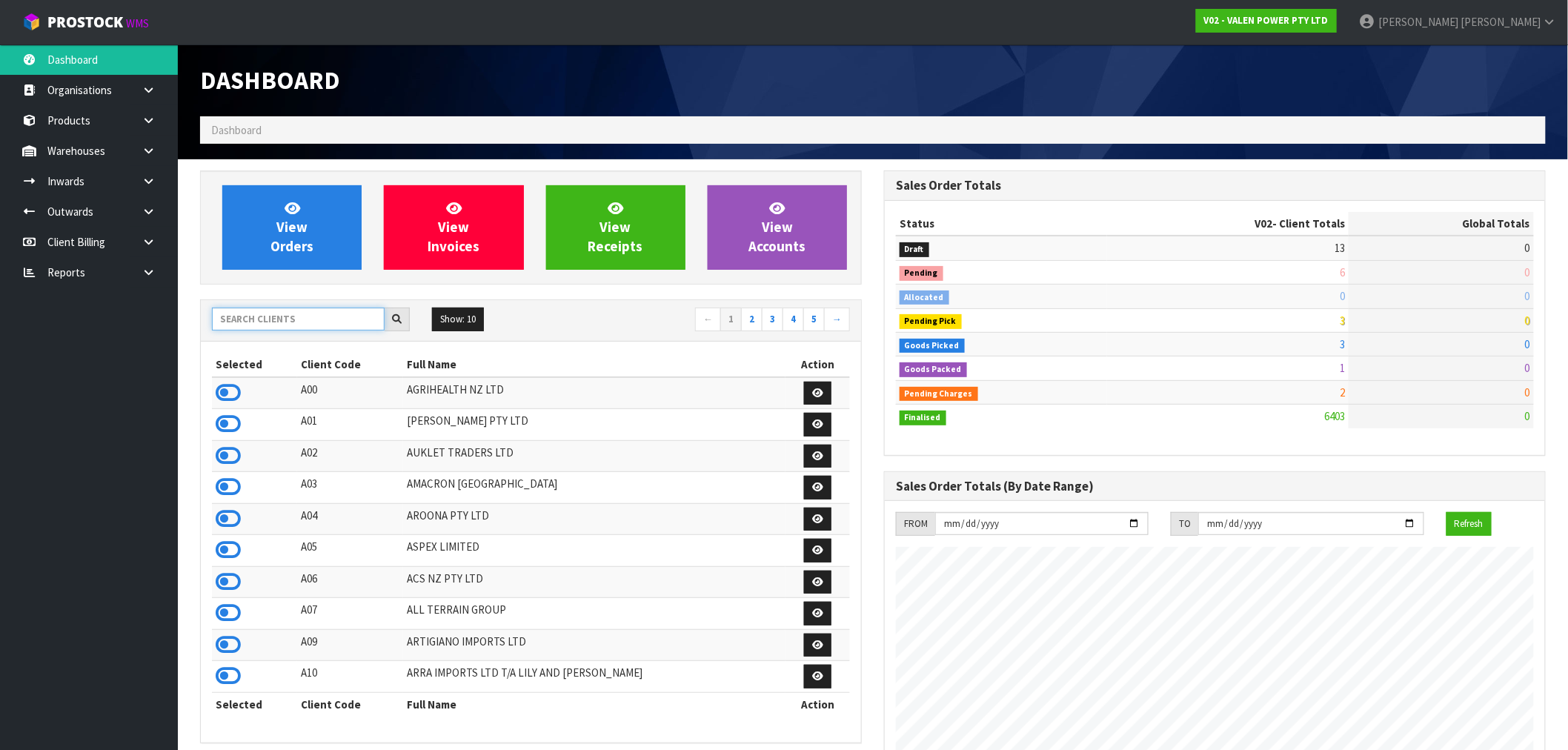
click at [325, 316] on input "text" at bounding box center [298, 319] width 173 height 23
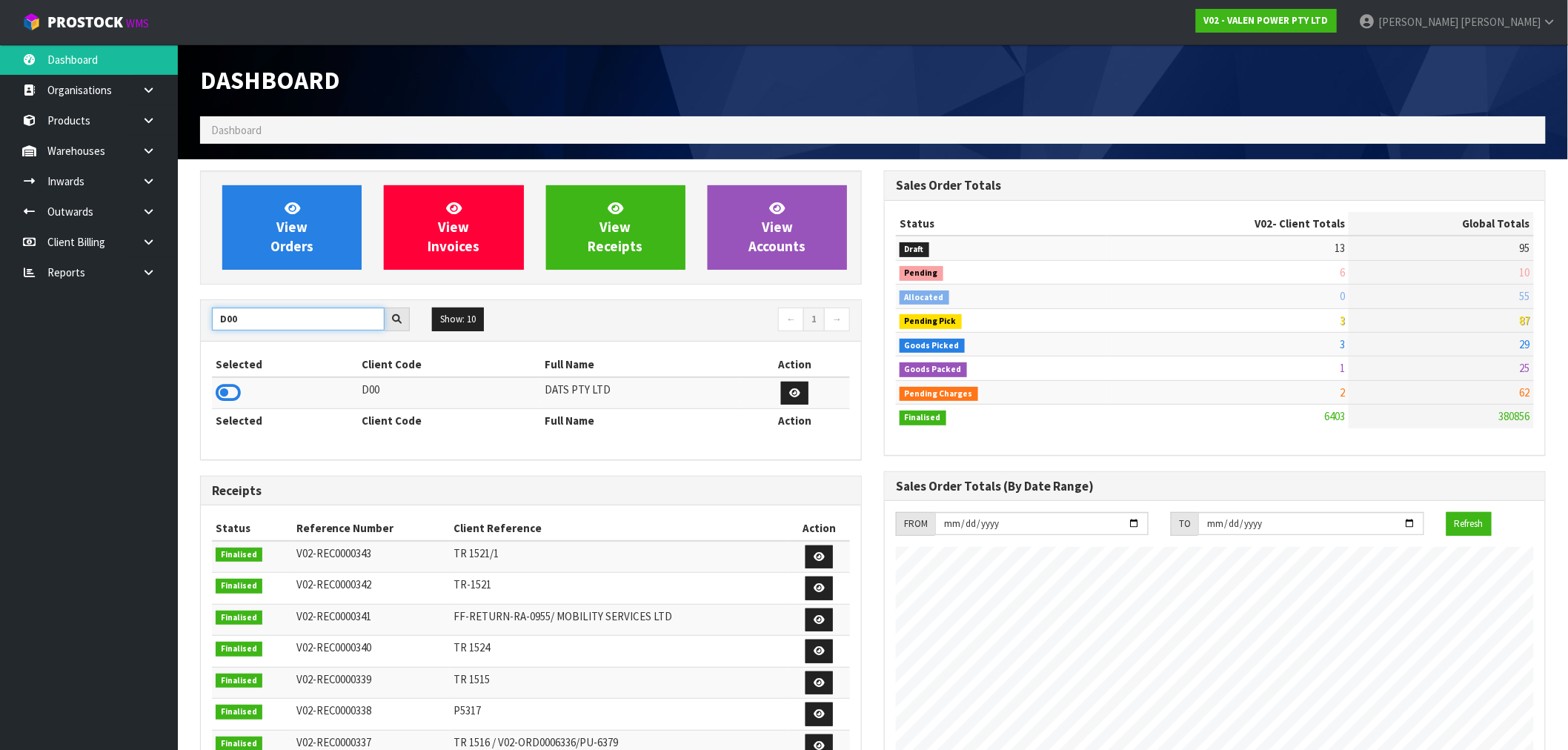
type input "D00"
click at [240, 391] on td at bounding box center [285, 394] width 147 height 32
click at [232, 394] on icon at bounding box center [228, 393] width 25 height 22
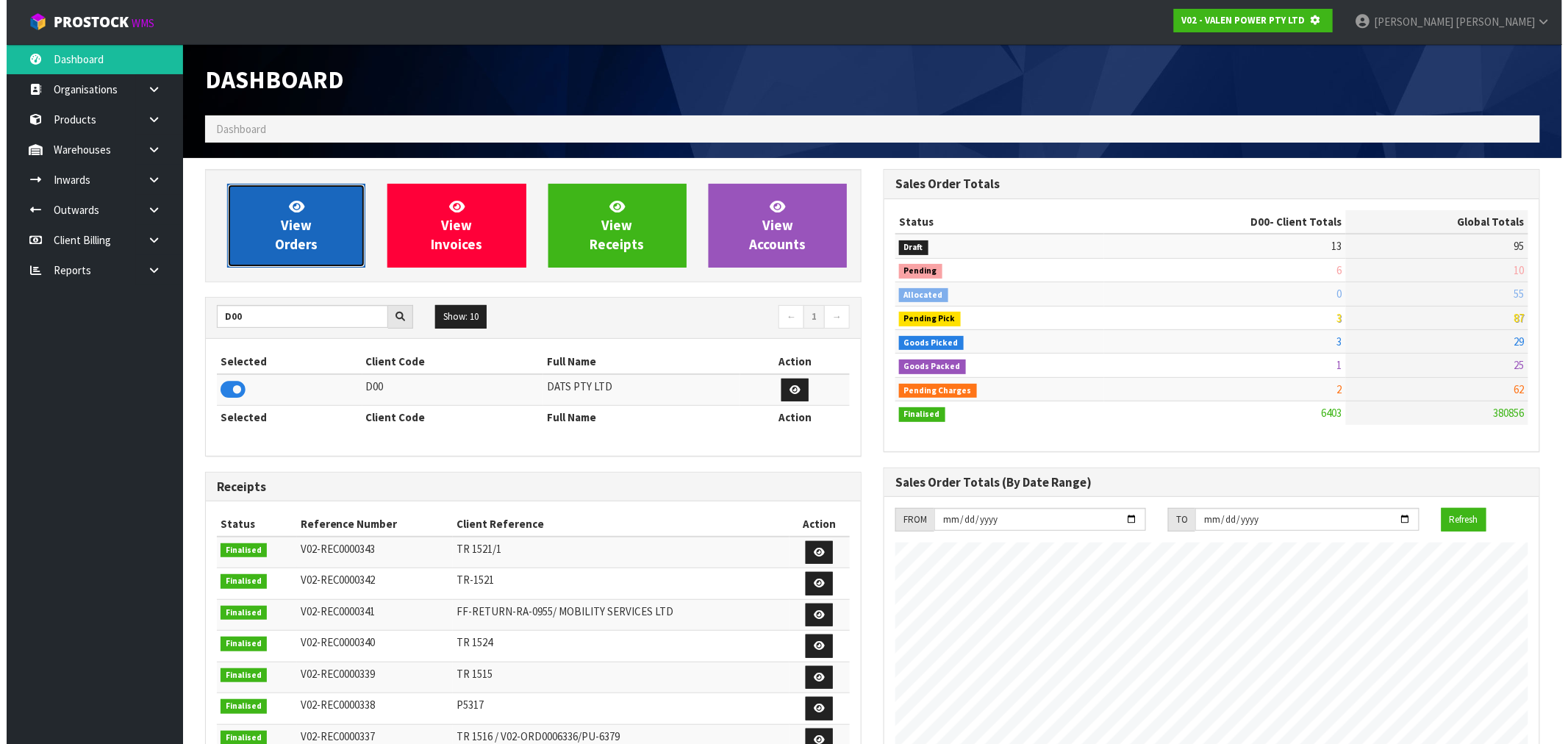
scroll to position [734458, 734504]
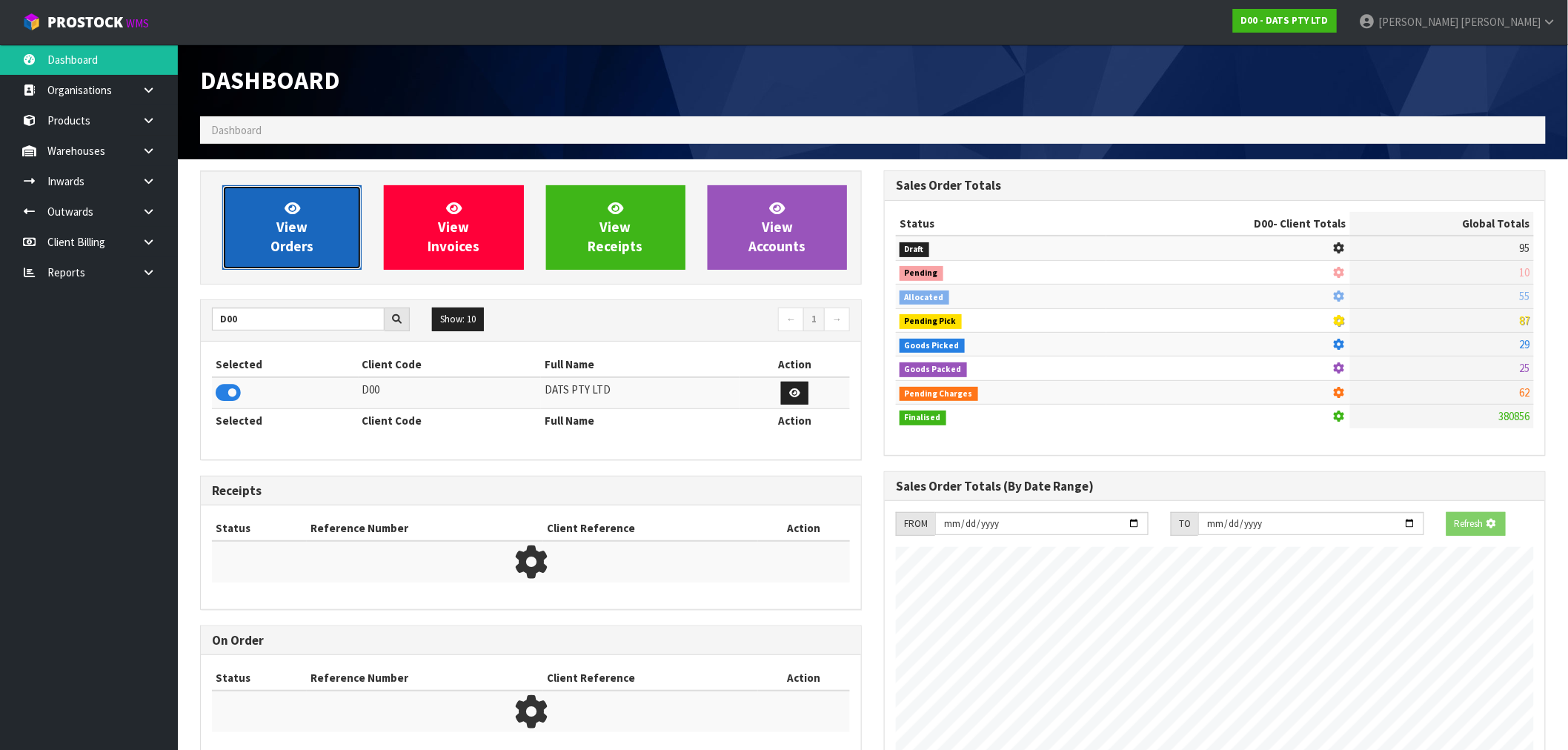
click at [276, 235] on link "View Orders" at bounding box center [292, 227] width 139 height 85
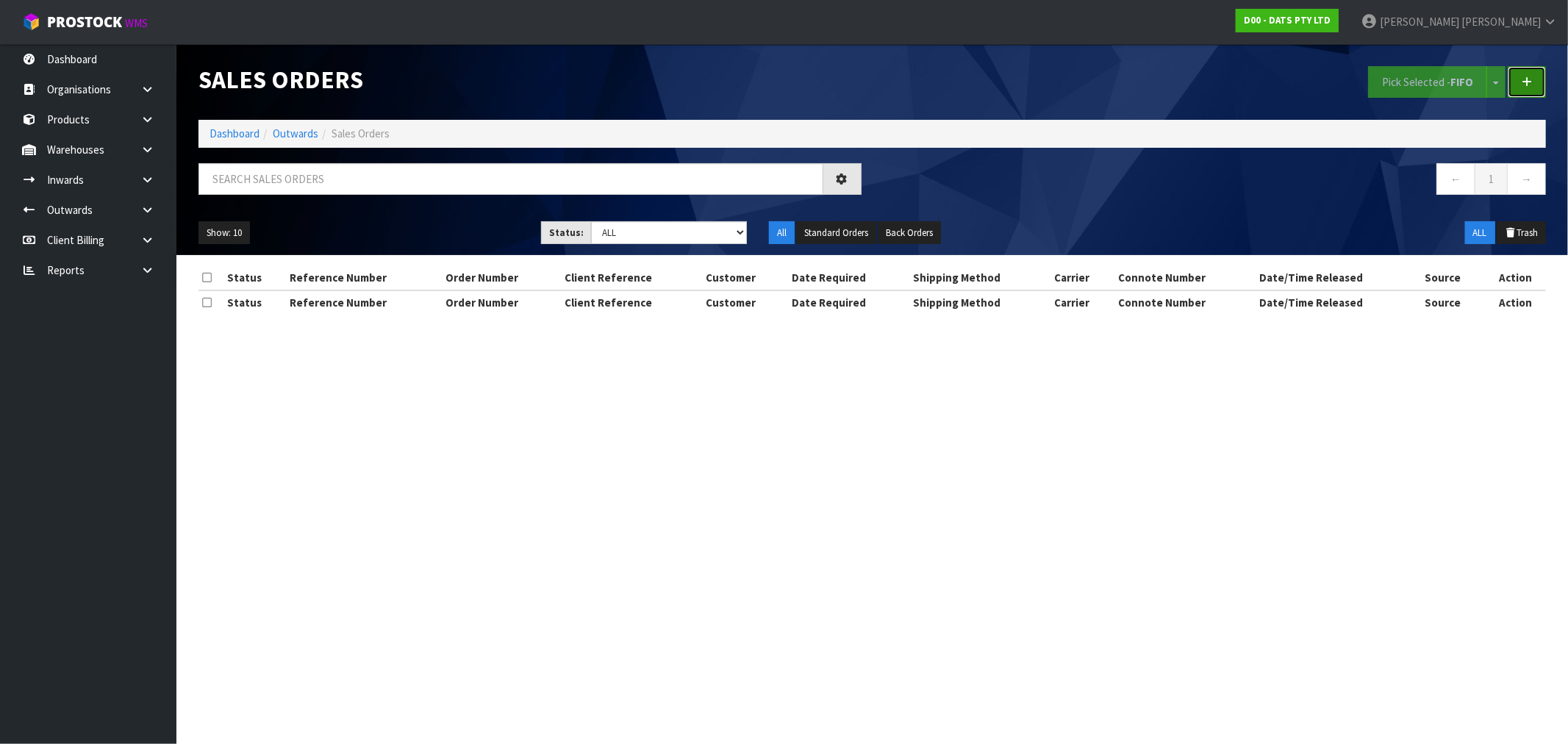
click at [1526, 86] on icon at bounding box center [1527, 82] width 11 height 11
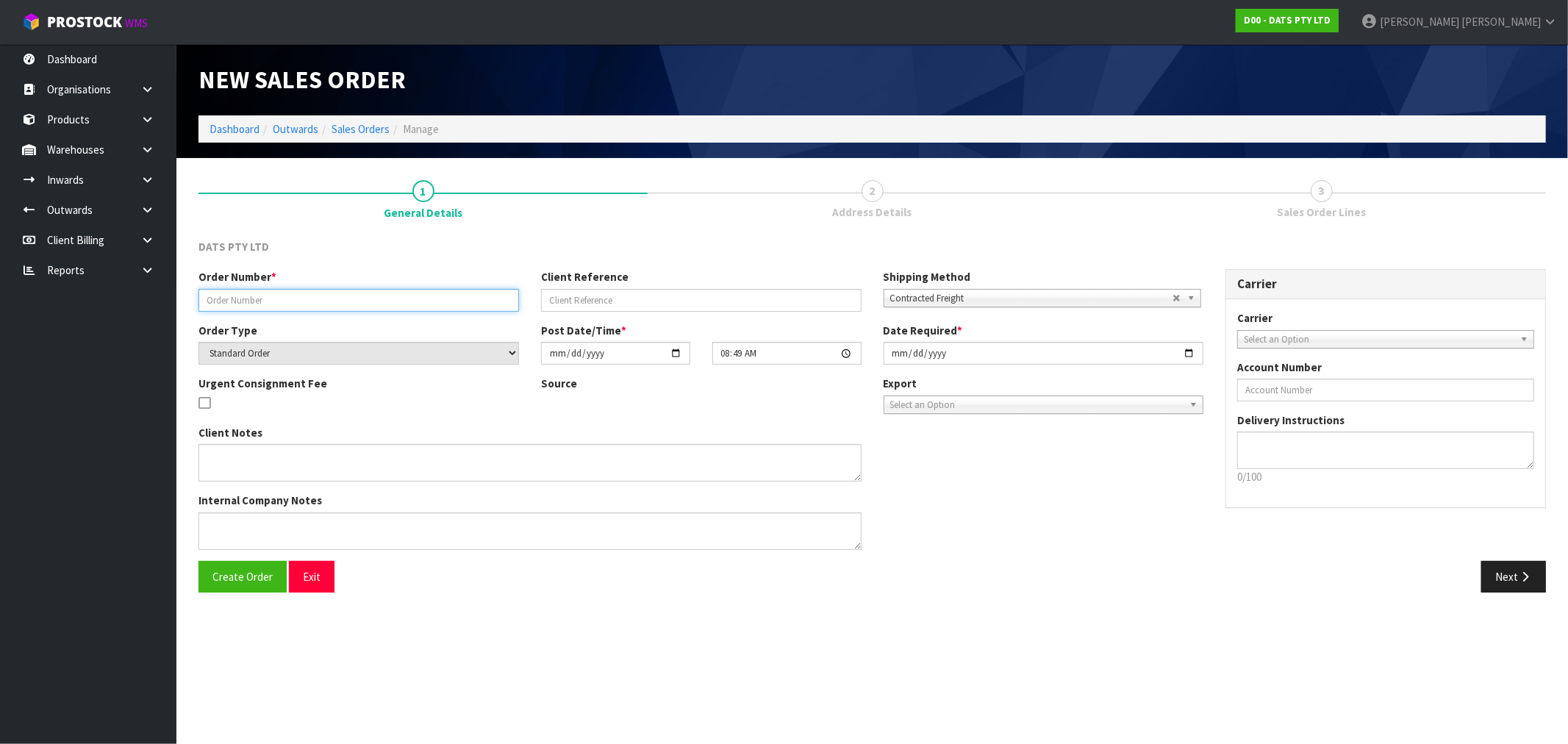
click at [309, 303] on input "text" at bounding box center [359, 300] width 321 height 23
type input "9470Y100256872"
click at [199, 561] on button "Create Order" at bounding box center [243, 577] width 88 height 32
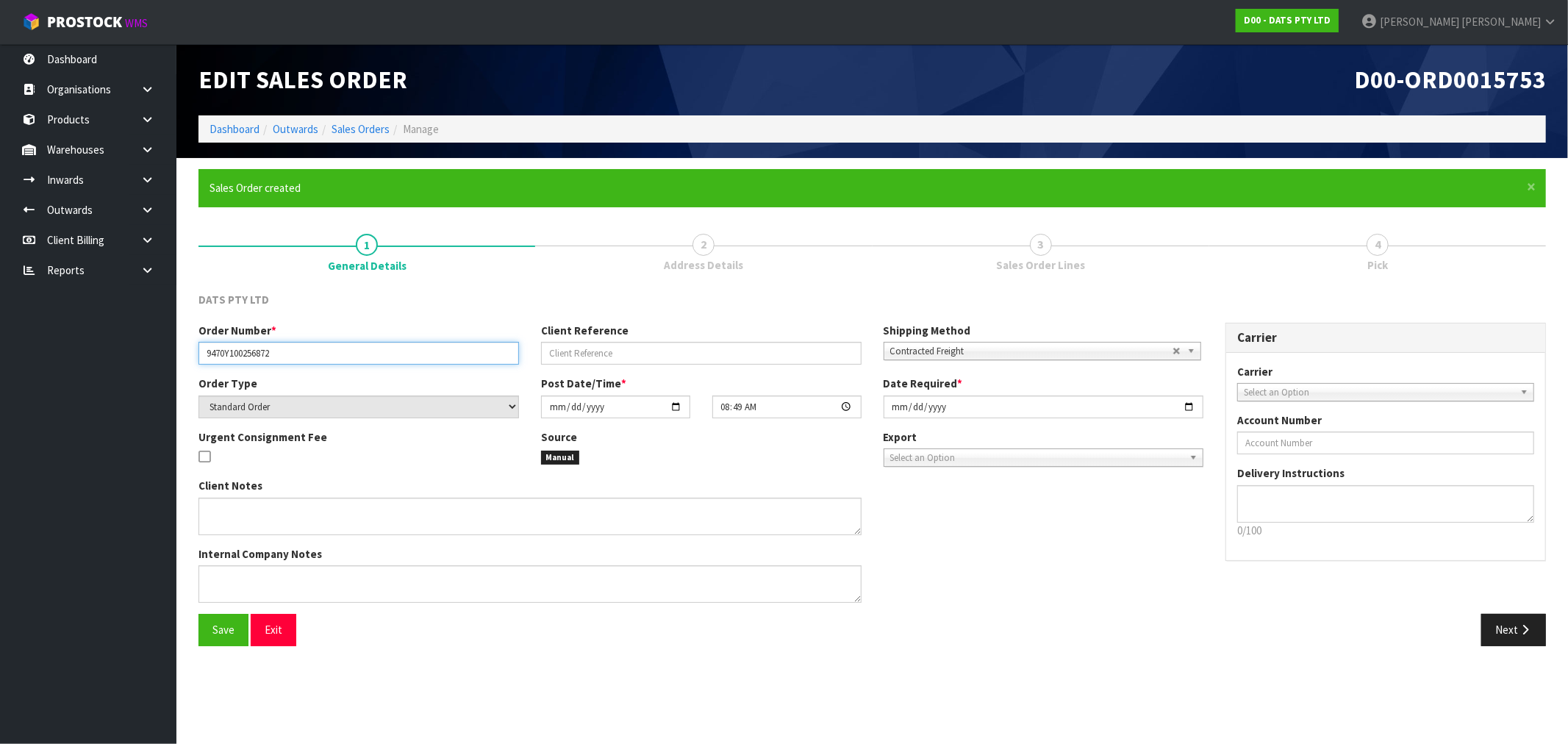
drag, startPoint x: 317, startPoint y: 355, endPoint x: 116, endPoint y: 339, distance: 201.6
click at [201, 353] on input "9470Y100256872" at bounding box center [359, 353] width 321 height 23
drag, startPoint x: 1520, startPoint y: 624, endPoint x: 314, endPoint y: 443, distance: 1219.5
click at [1520, 625] on icon "button" at bounding box center [1526, 630] width 14 height 11
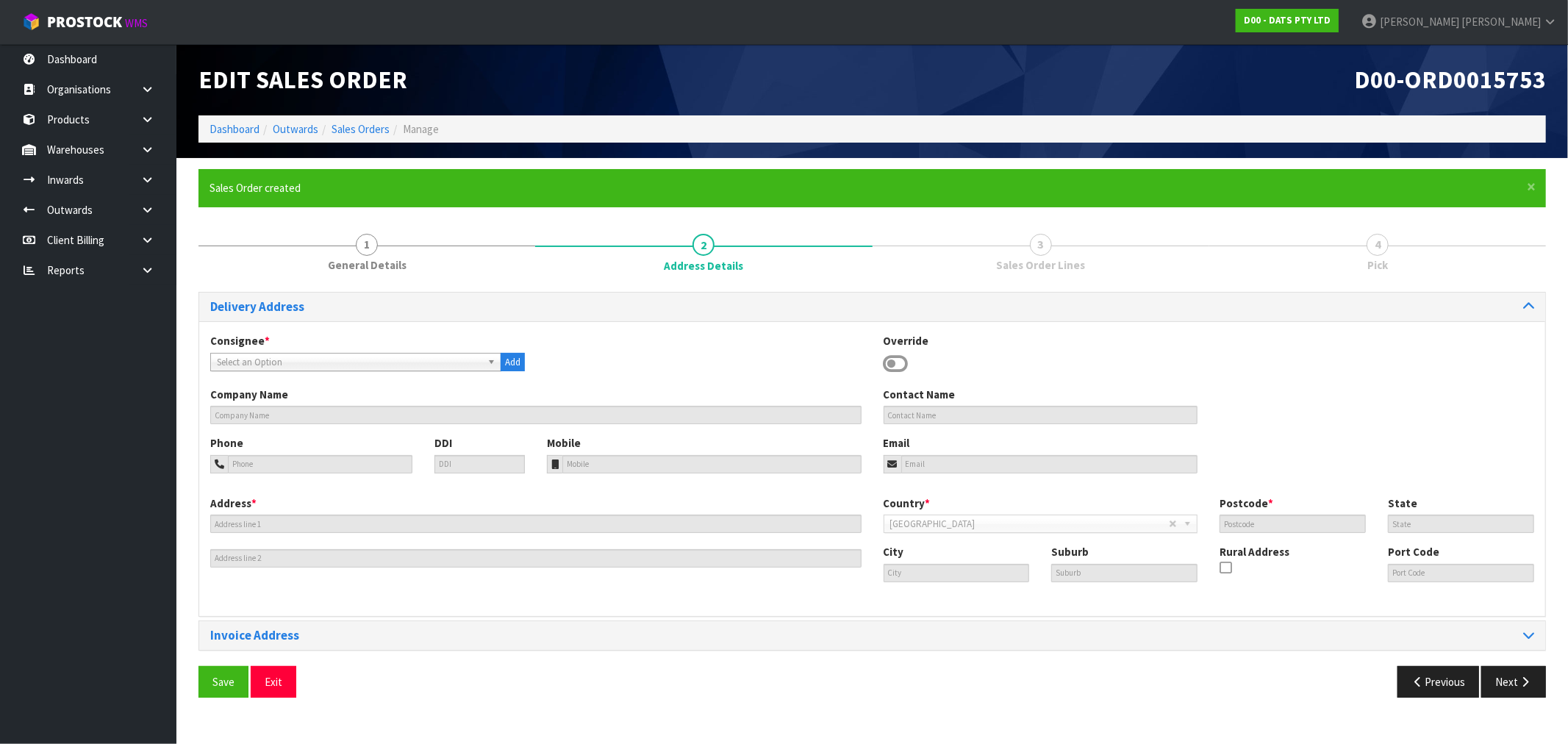
click at [287, 364] on span "Select an Option" at bounding box center [350, 362] width 265 height 18
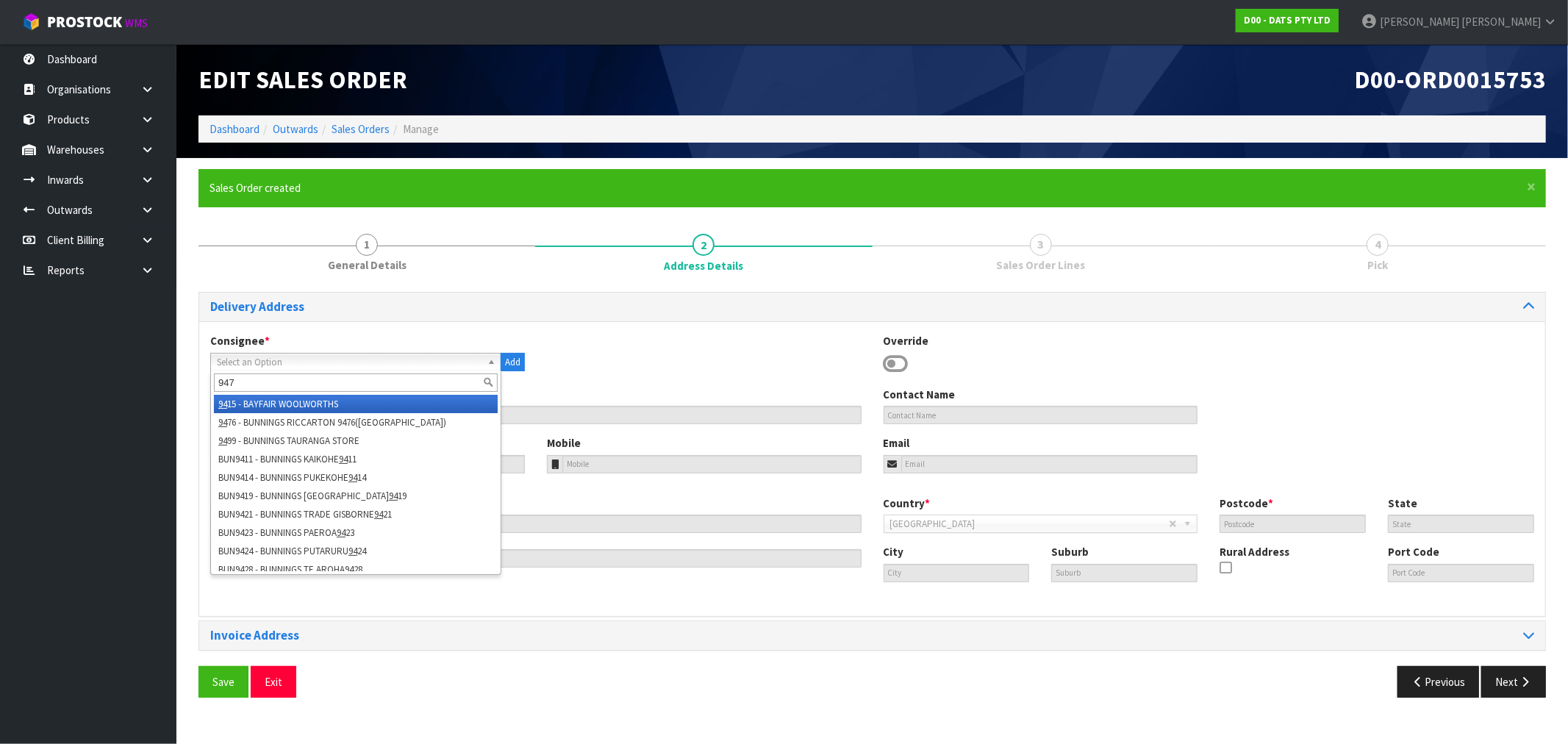
type input "9470"
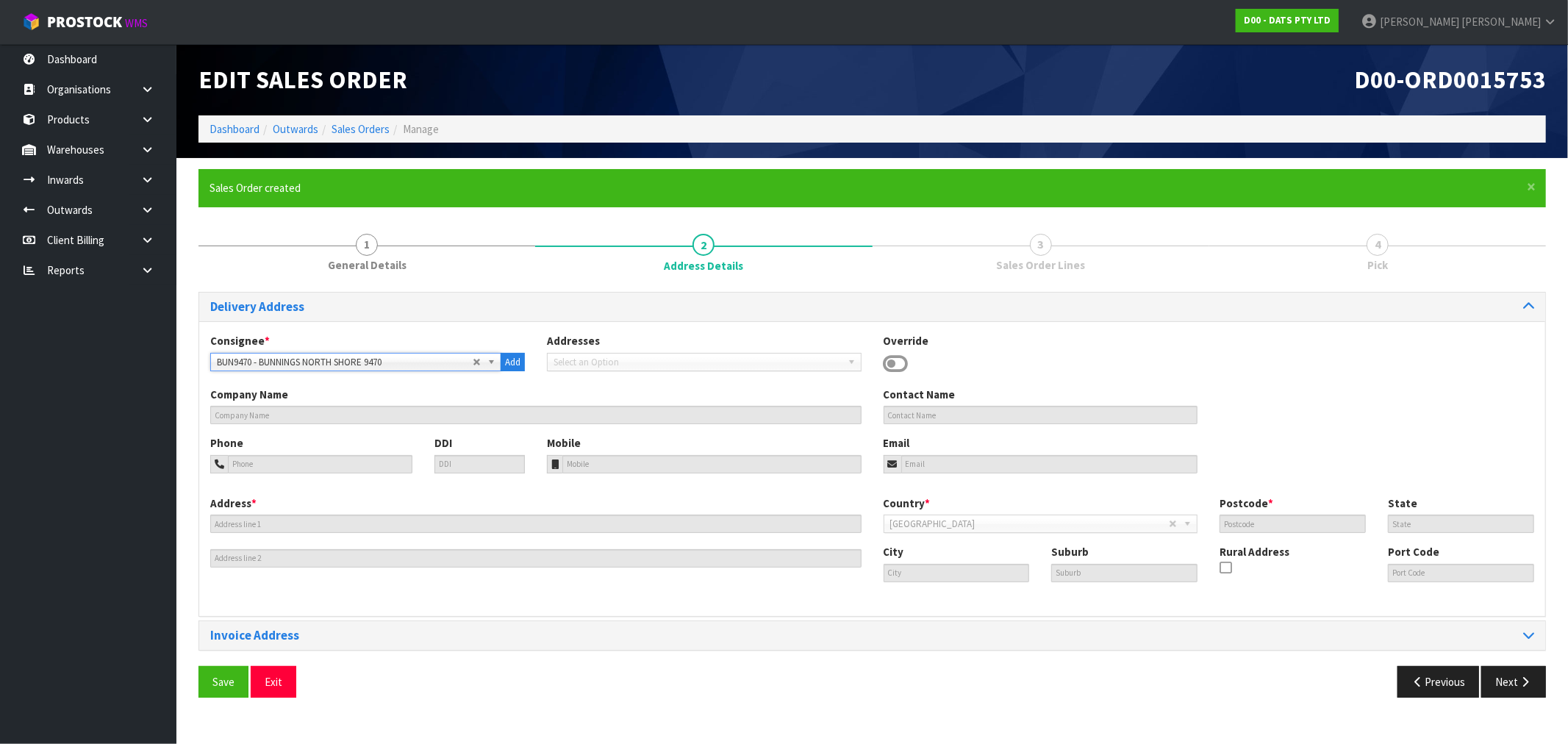
type input "BUNNINGS NORTH SHORE 9470"
type input "15 HOME PLACE"
type input "0632"
type input "AUK"
type input "AUCKLAND"
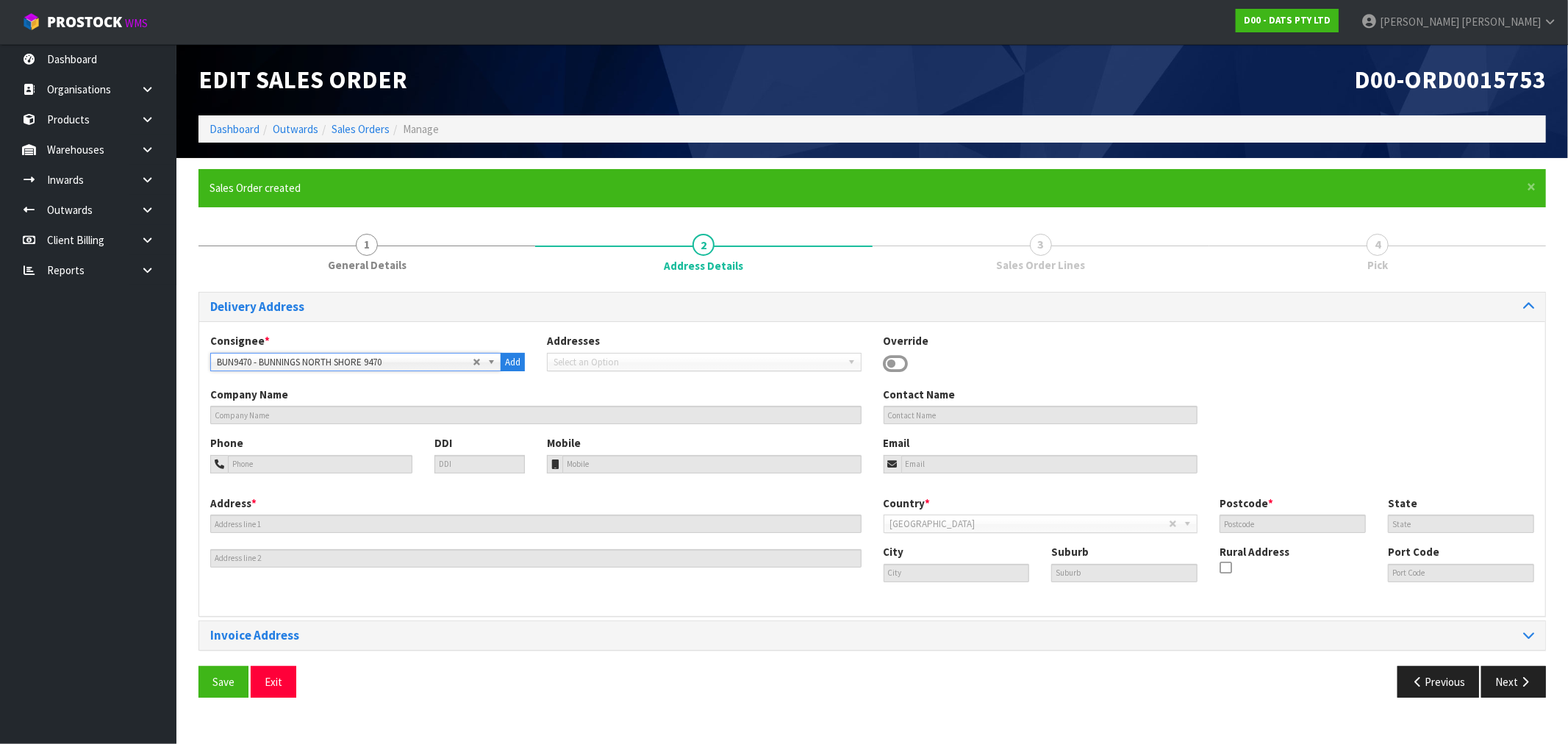
type input "ROSEDALE"
click at [199, 666] on button "Save" at bounding box center [223, 682] width 50 height 32
click at [1497, 686] on button "Next" at bounding box center [1513, 682] width 64 height 32
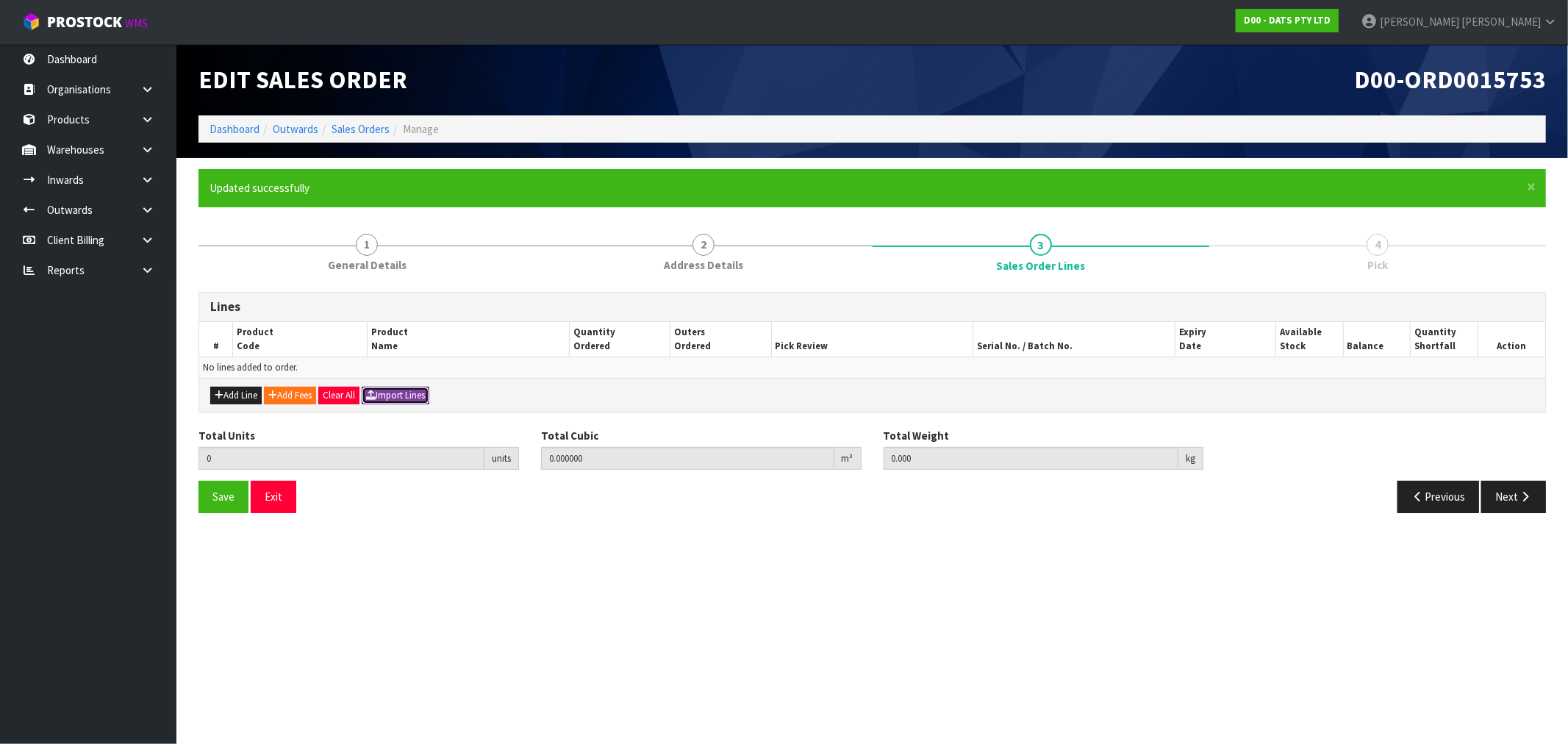
click at [407, 399] on button "Import Lines" at bounding box center [395, 396] width 68 height 18
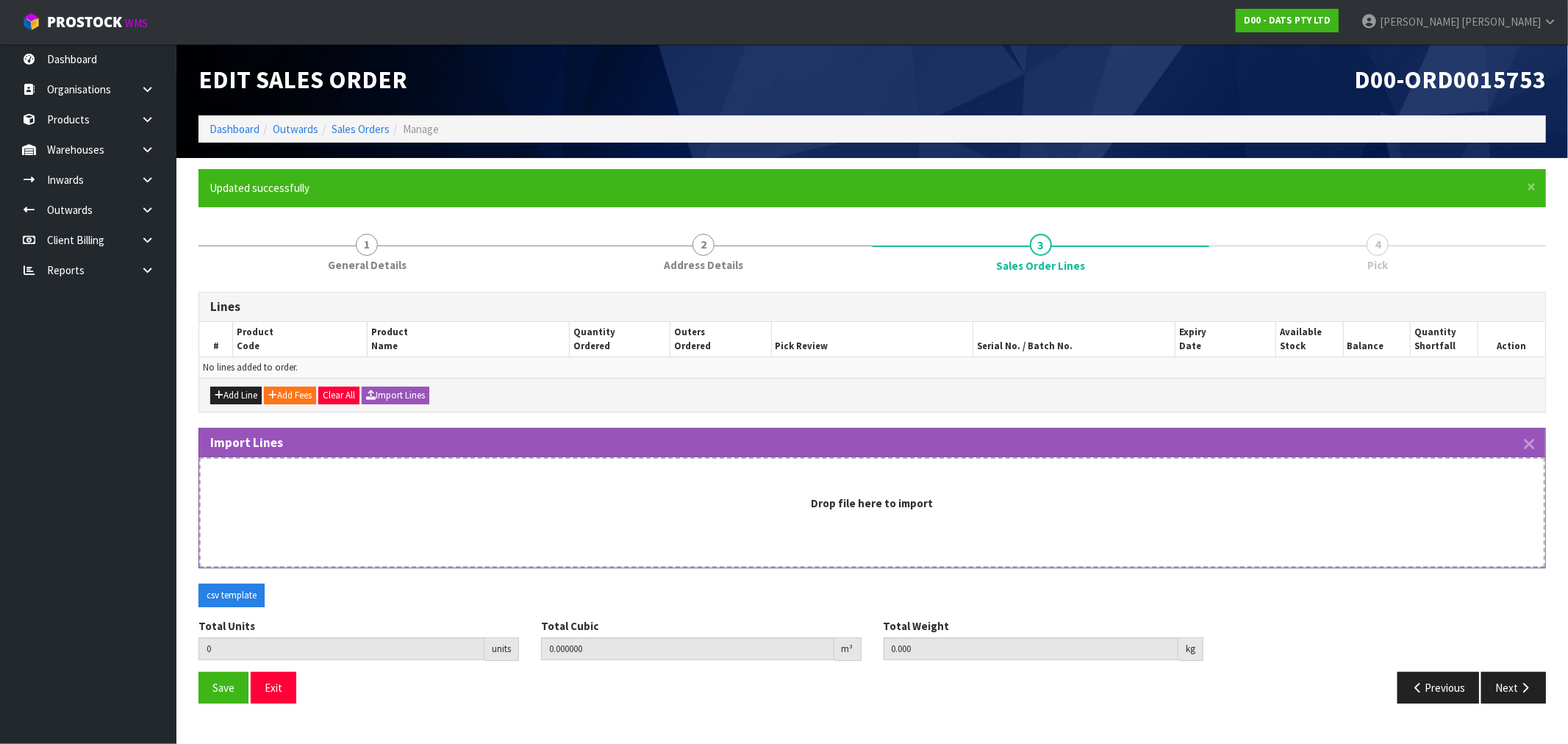
click at [509, 490] on div "Drop file here to import" at bounding box center [873, 512] width 1346 height 110
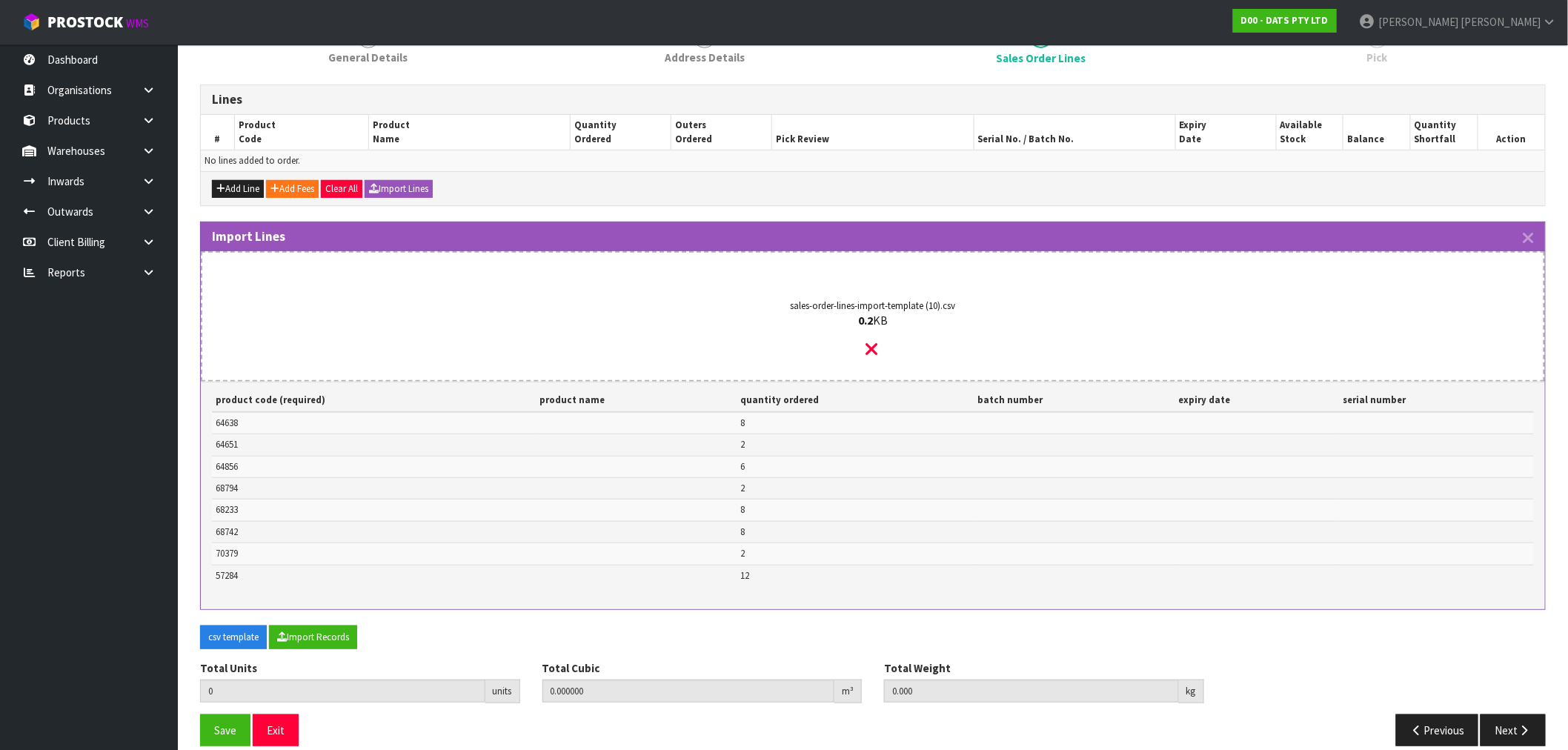
scroll to position [226, 0]
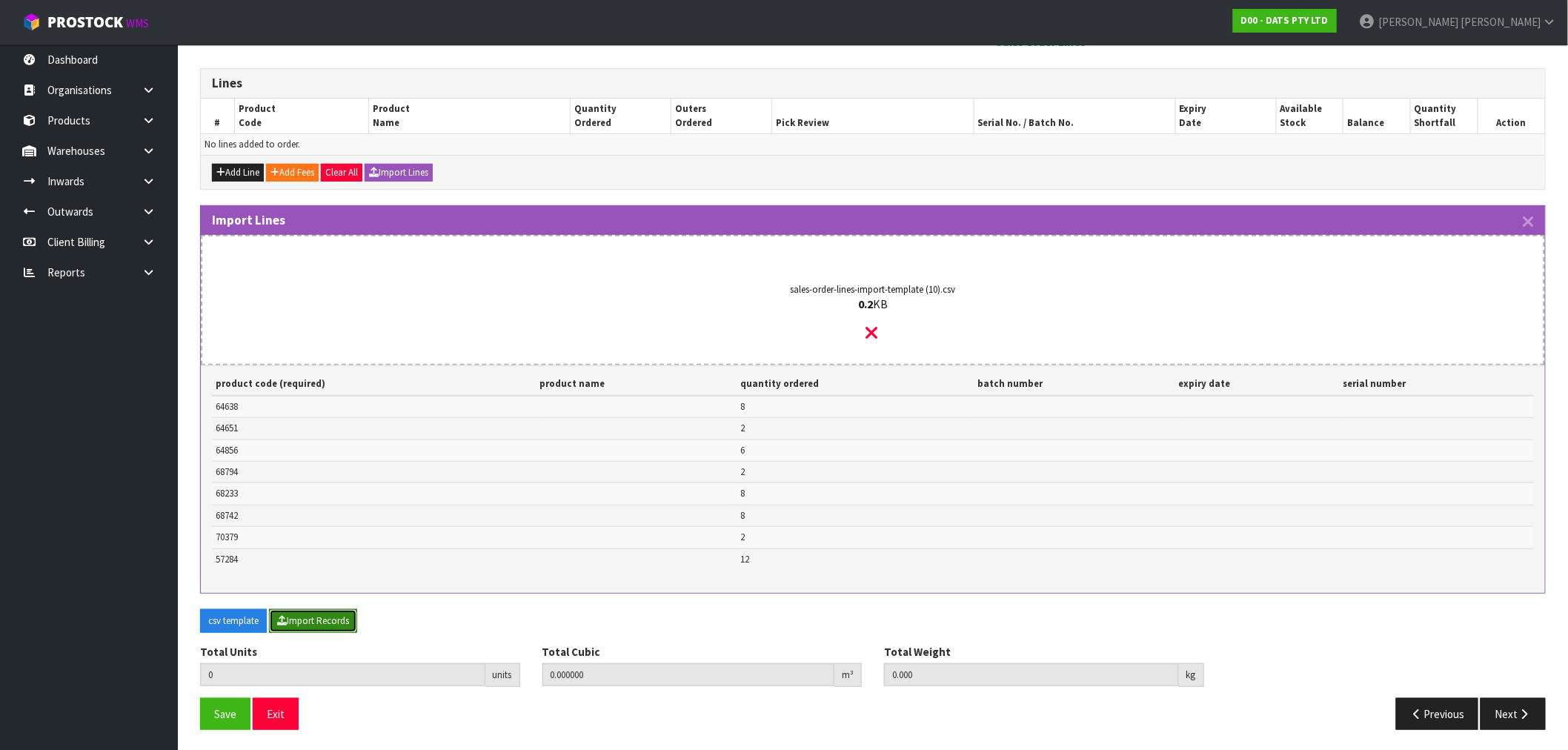
click at [316, 609] on button "Import Records" at bounding box center [313, 621] width 88 height 24
type input "48"
type input "0"
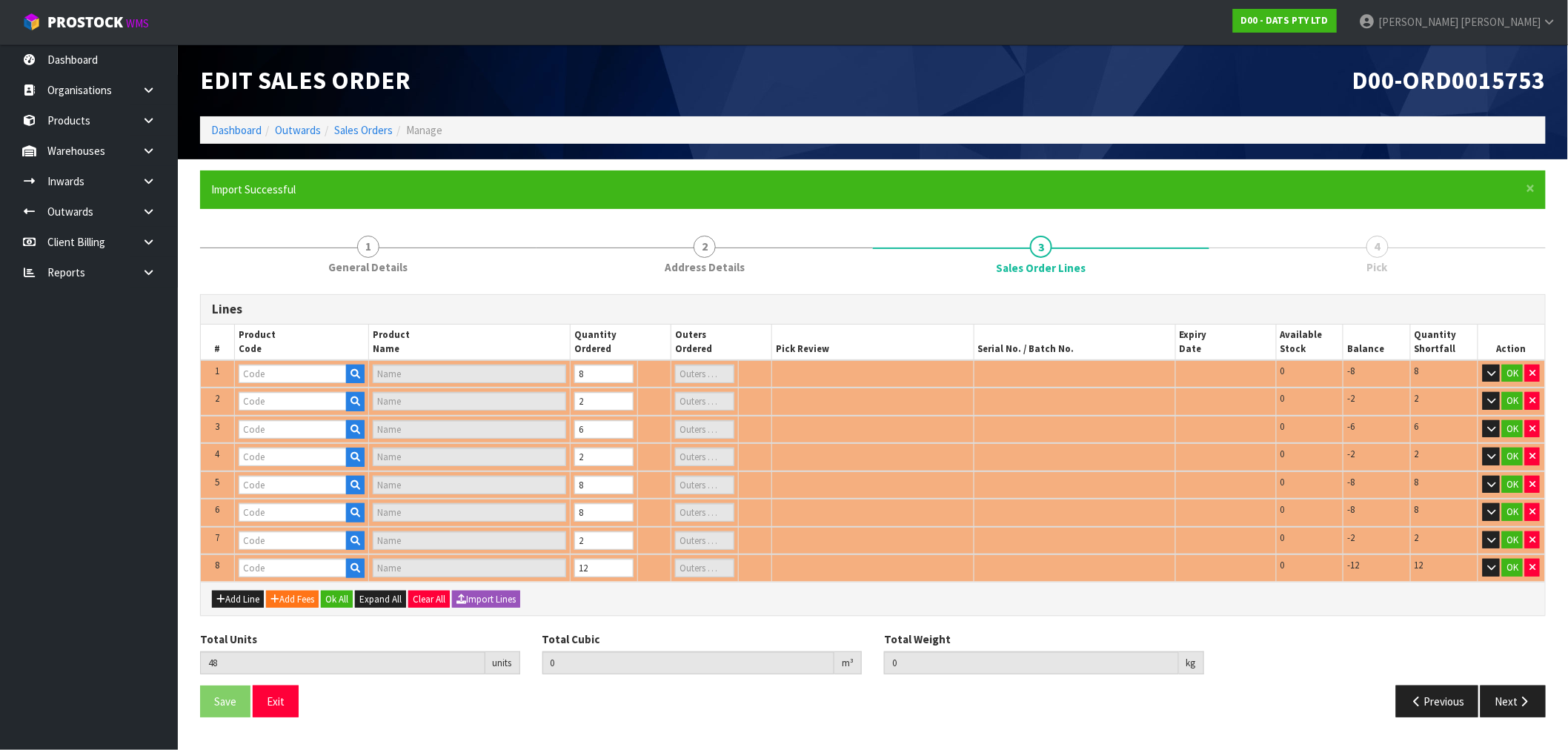
scroll to position [0, 0]
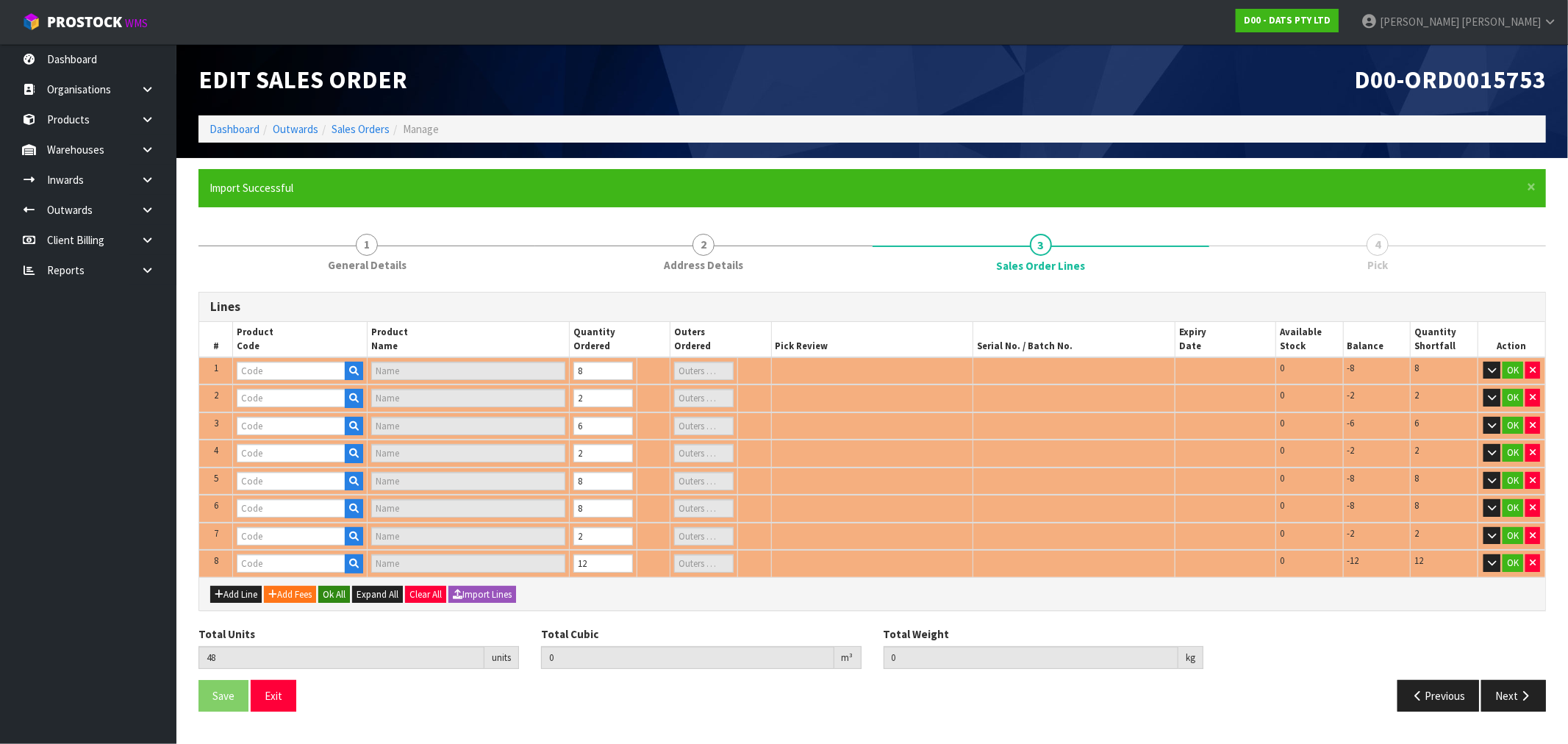
type input "64651"
type input "LIGHTS FAIRY WARM WHITE PK1500 LV"
type input "1"
type input "64638"
type input "LIGHTS ICICLE CONNECTABLE 400L 8F WARM WHITE LYNX"
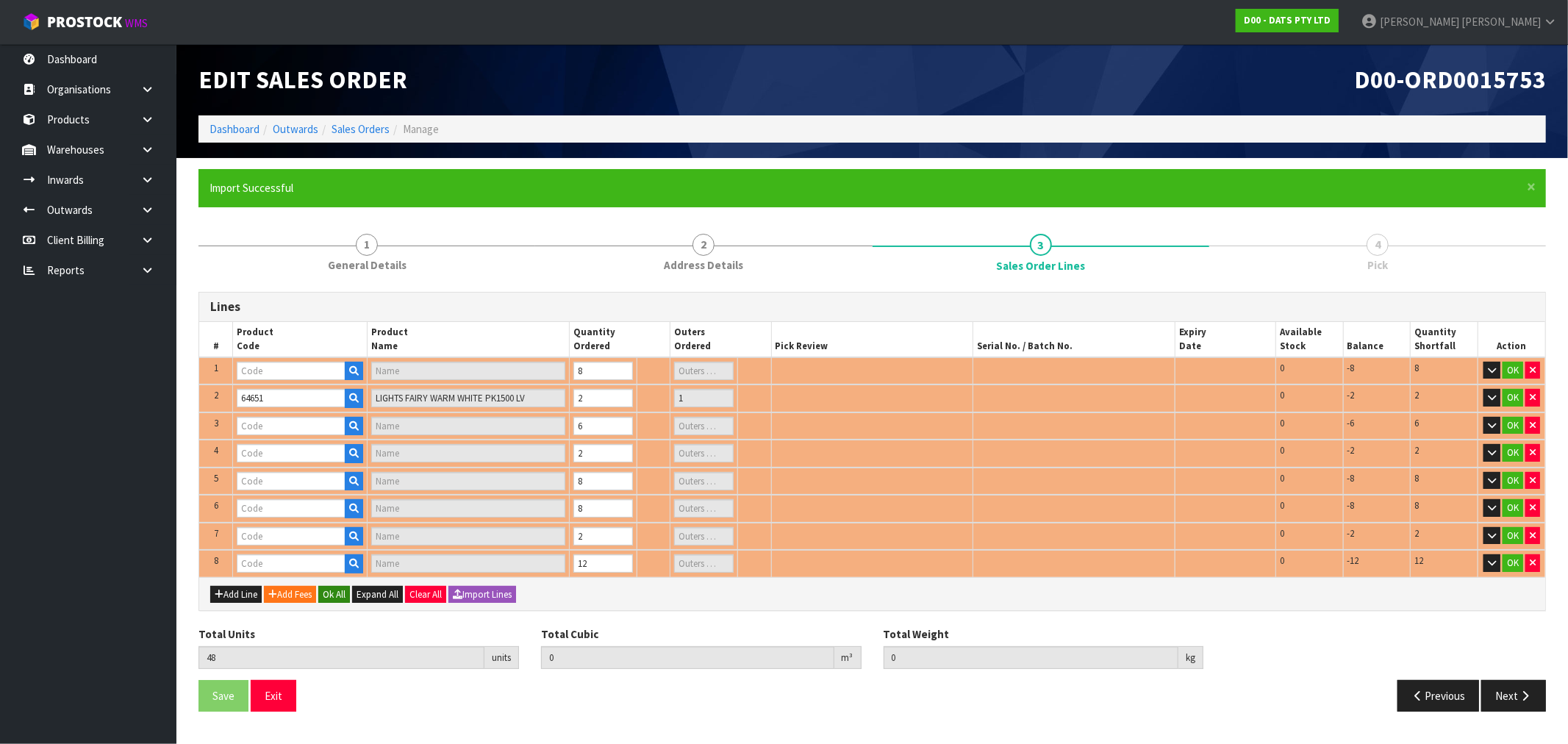
type input "1"
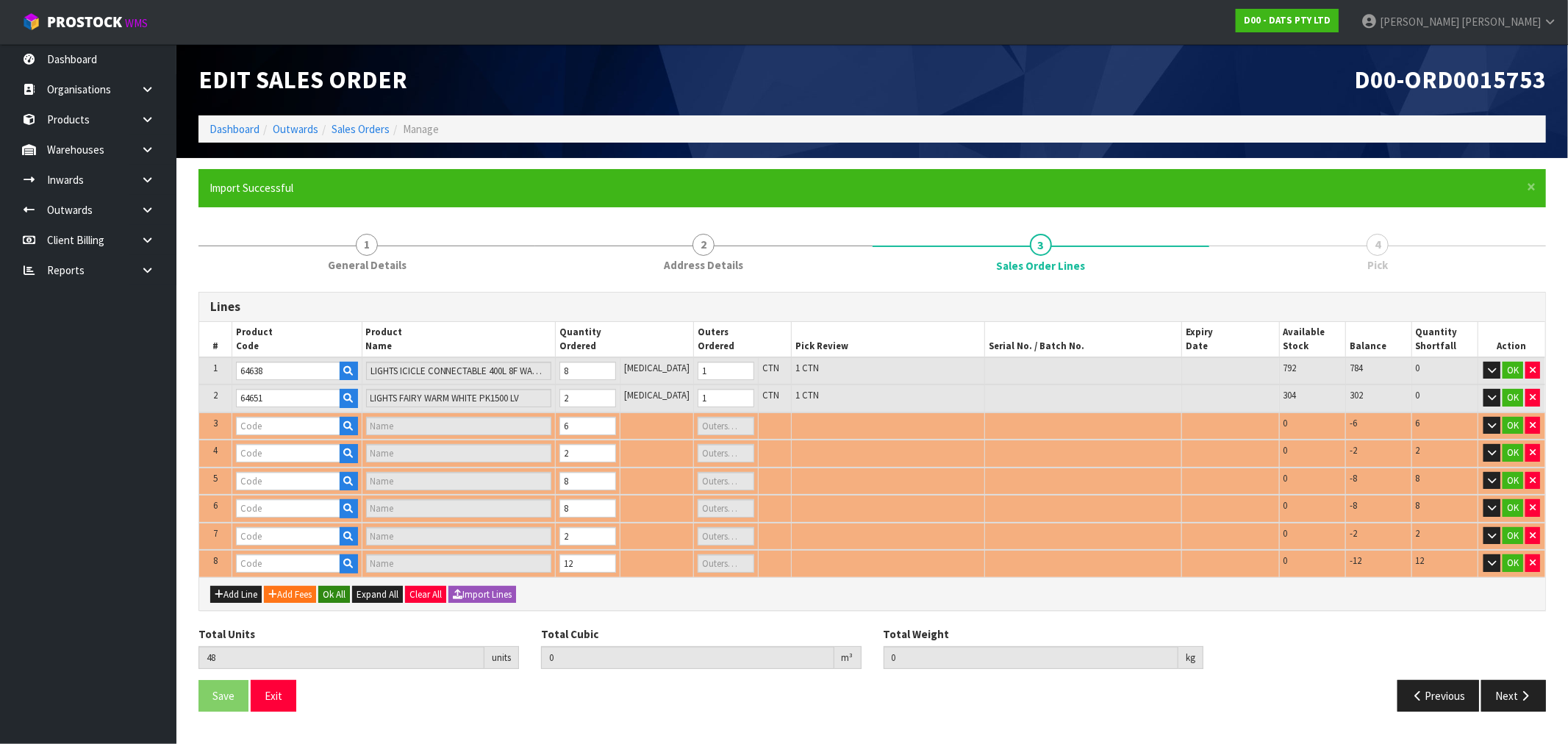
type input "64856"
type input "LIGHT STRIP TV 2X 50CM USB RGB MULTICOLOUR W REMOTE"
type input "1"
type input "70379"
type input "CHUCKIT AIR FETCH BALL MED"
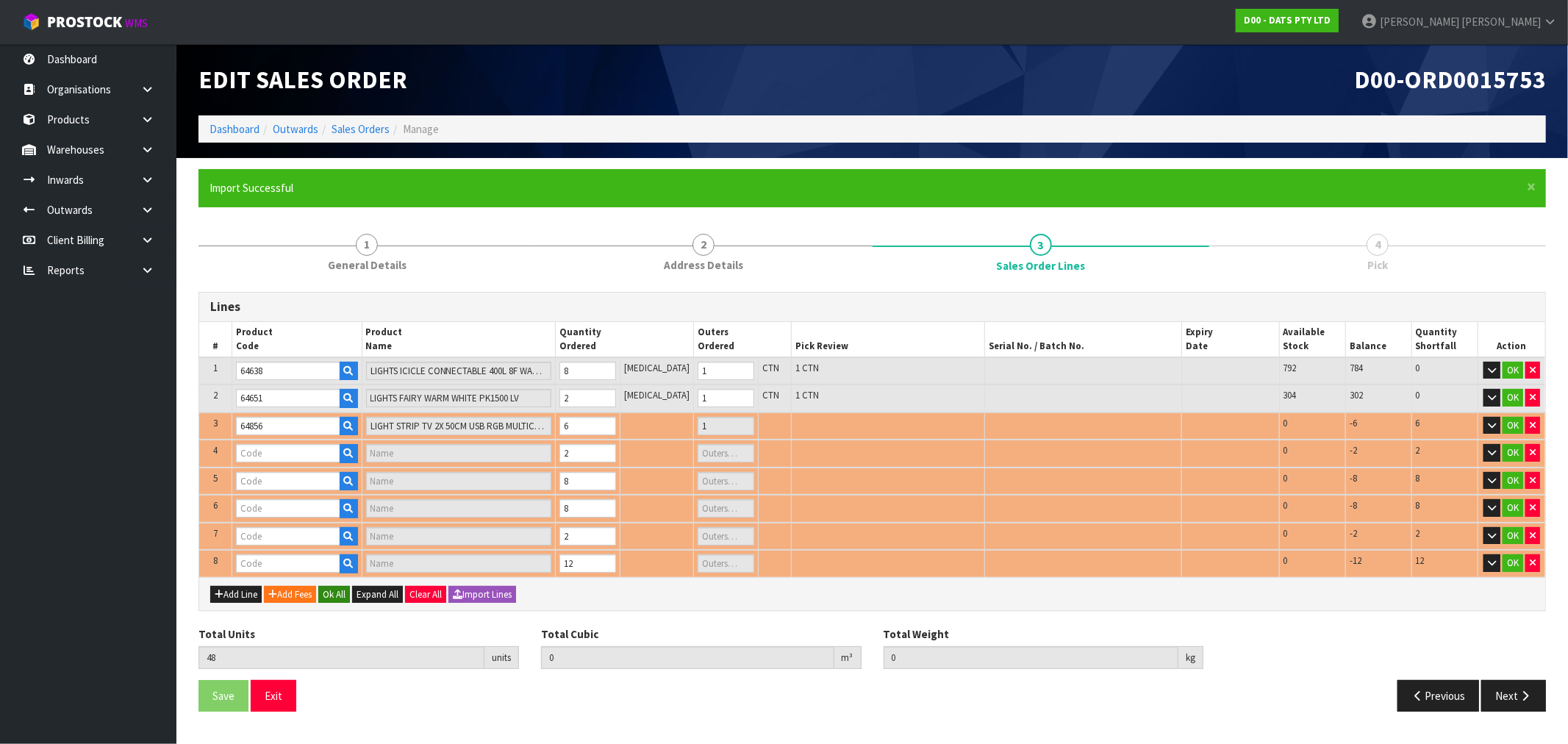
type input "0"
type input "57284"
type input "LIGHTS FAIRY W 1.5CM BALL"
type input "1"
type input "68233"
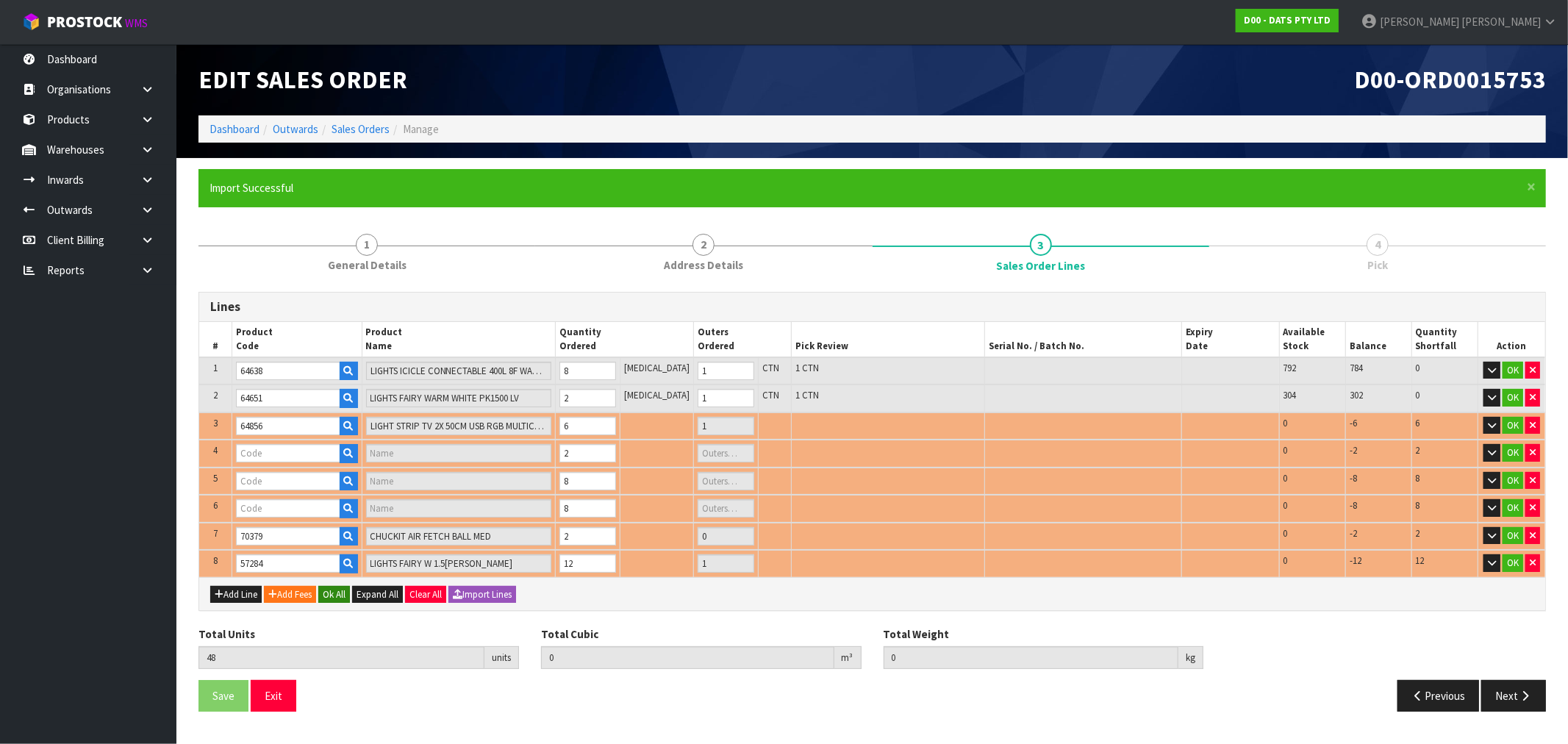
type input "LIGHTS FAIRY PK350 WHITE 8F"
type input "1"
type input "68742"
type input "LIGHTS PARTY FILAMENT LEDS W.W"
type input "2"
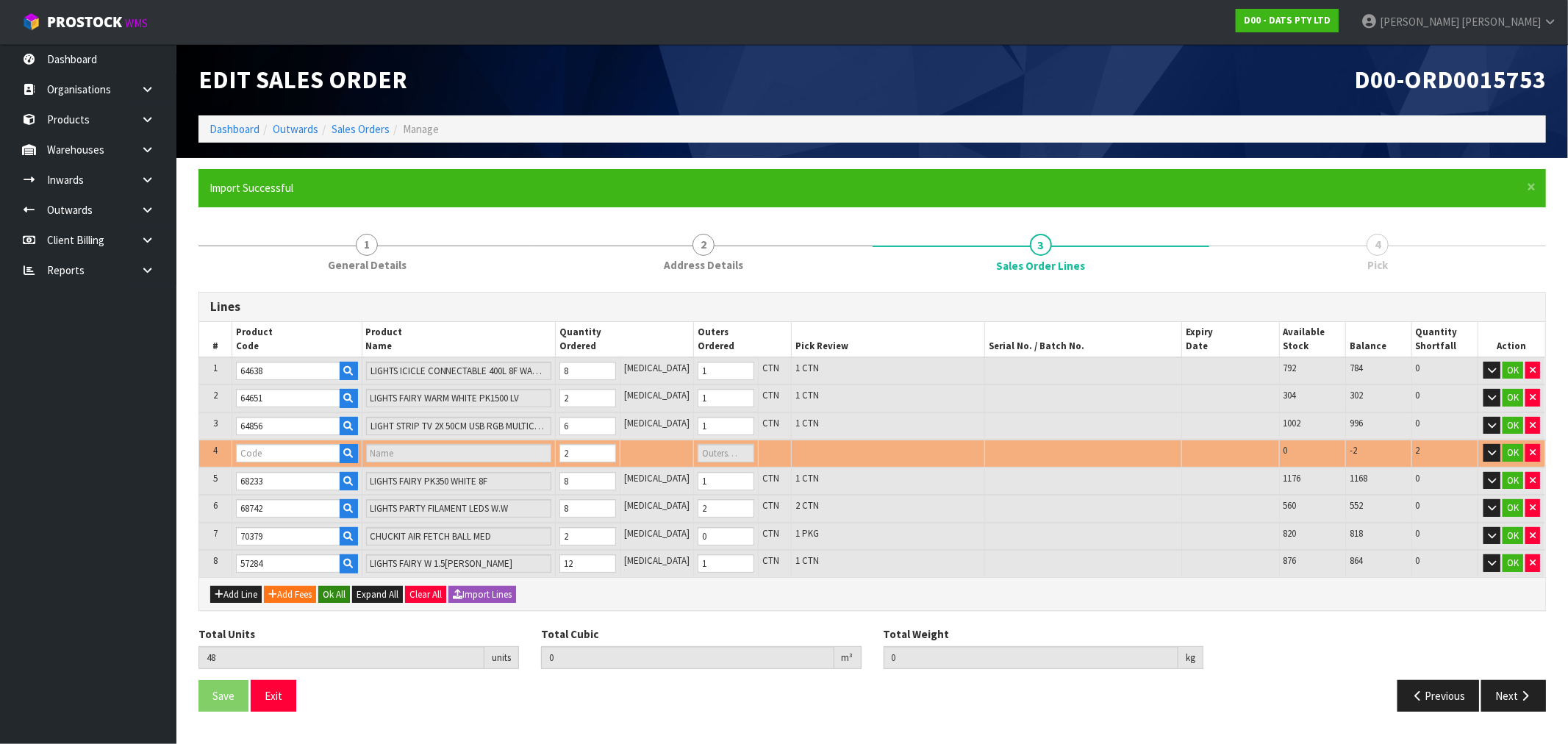
type input "0.284628"
type input "48.43"
type input "68794"
type input "LIGHTS FAIRY WARM WHITE LEDS 8F SOLAR PK750"
type input "1"
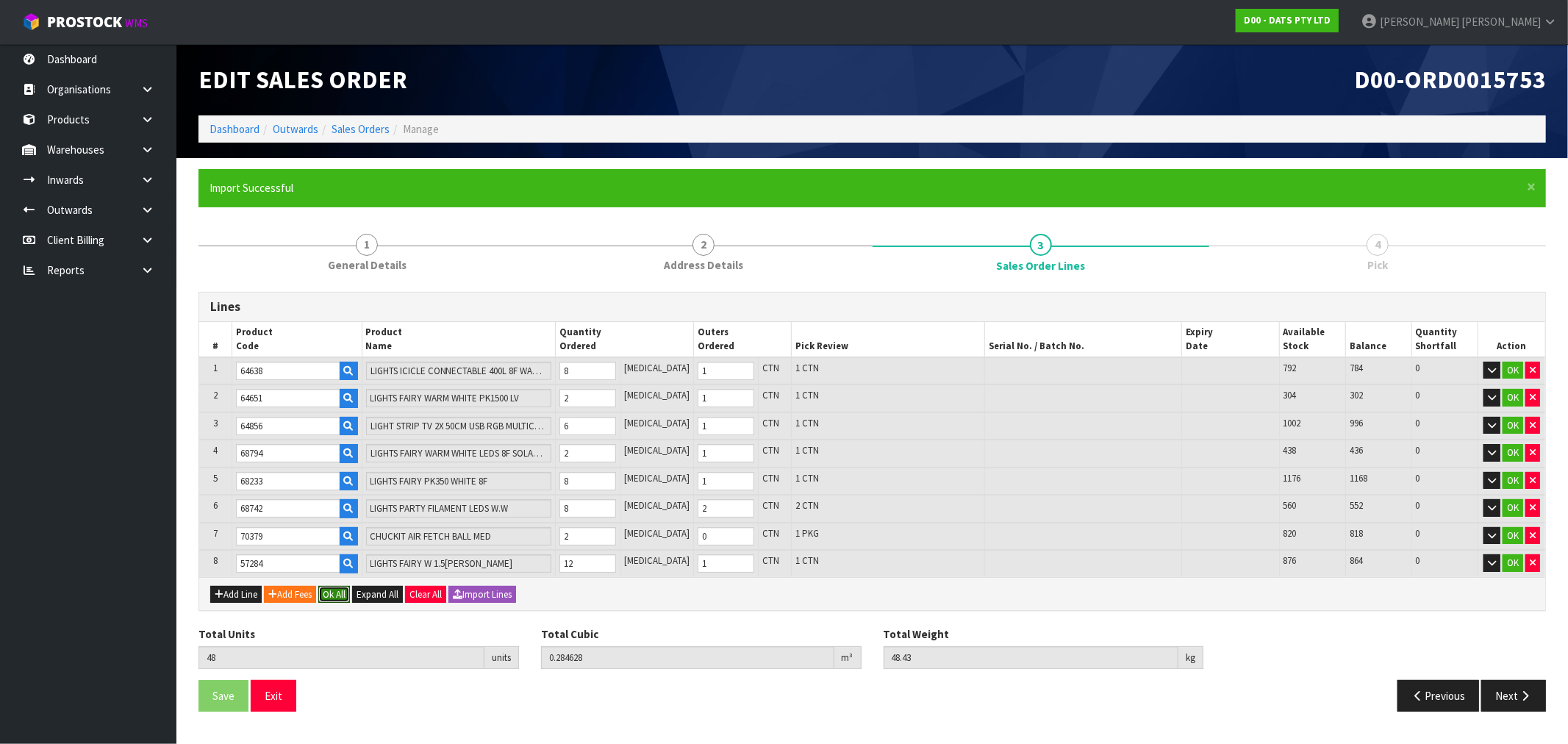
click at [345, 586] on button "Ok All" at bounding box center [334, 595] width 32 height 18
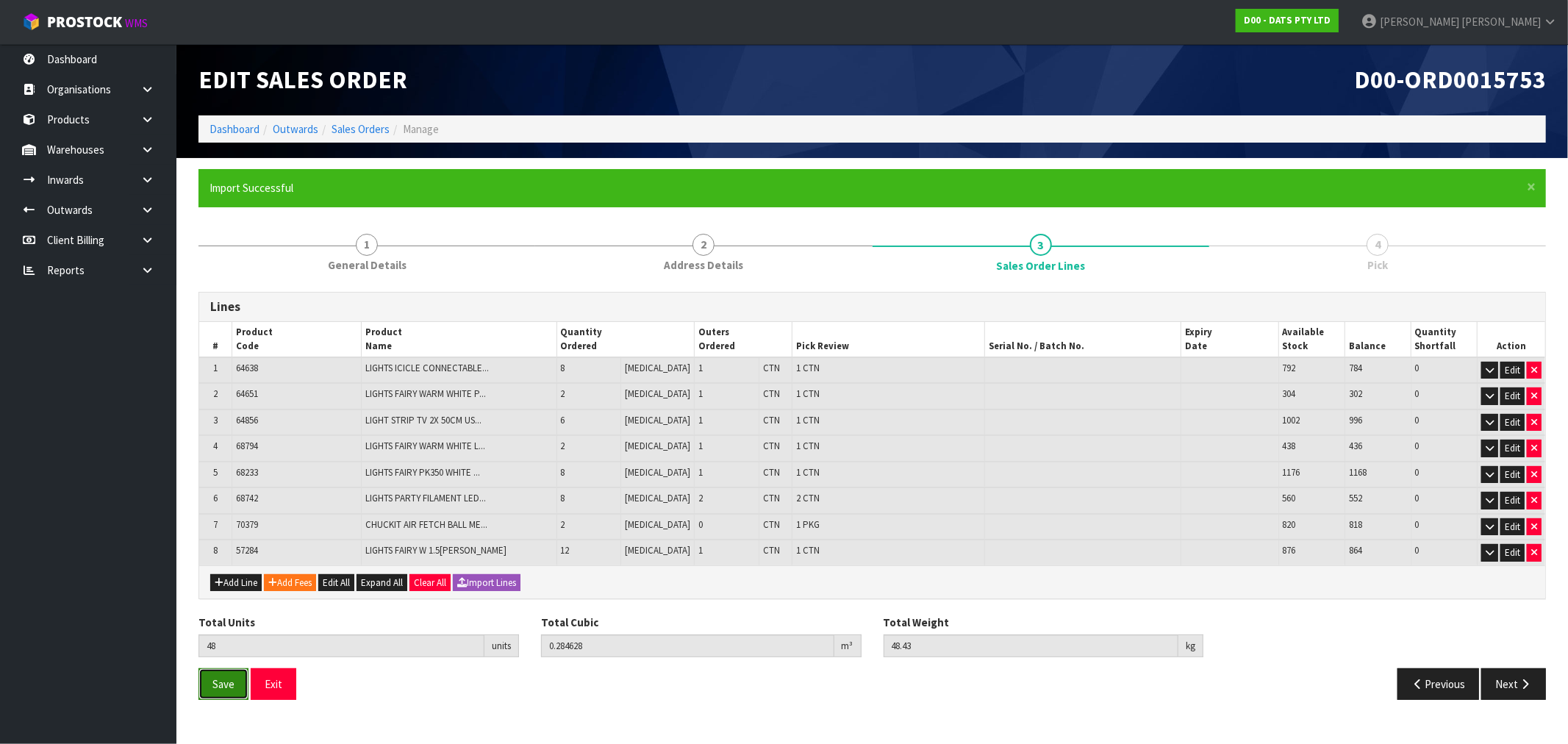
click at [231, 686] on span "Save" at bounding box center [223, 684] width 22 height 14
click at [1514, 679] on button "Next" at bounding box center [1513, 685] width 64 height 32
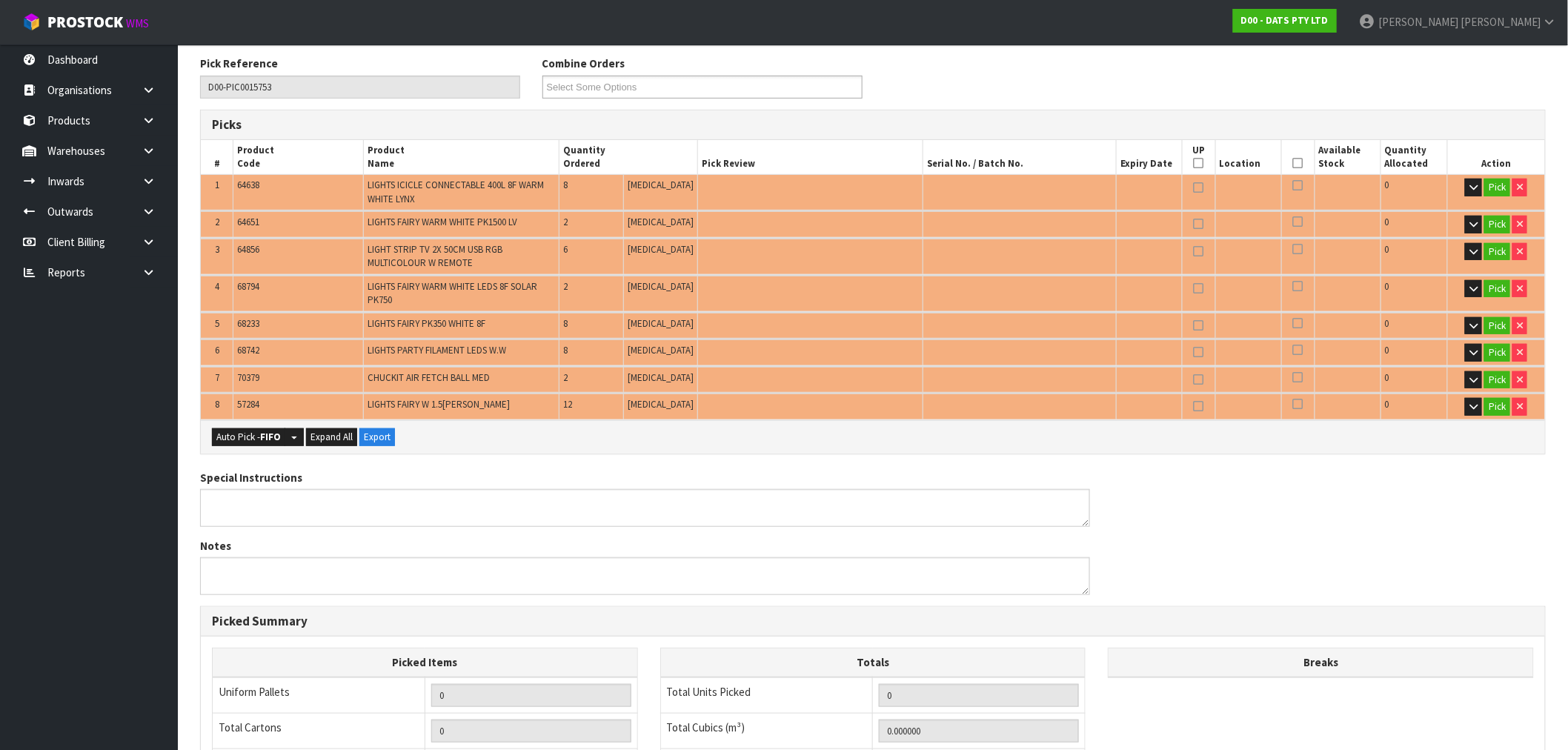
scroll to position [247, 0]
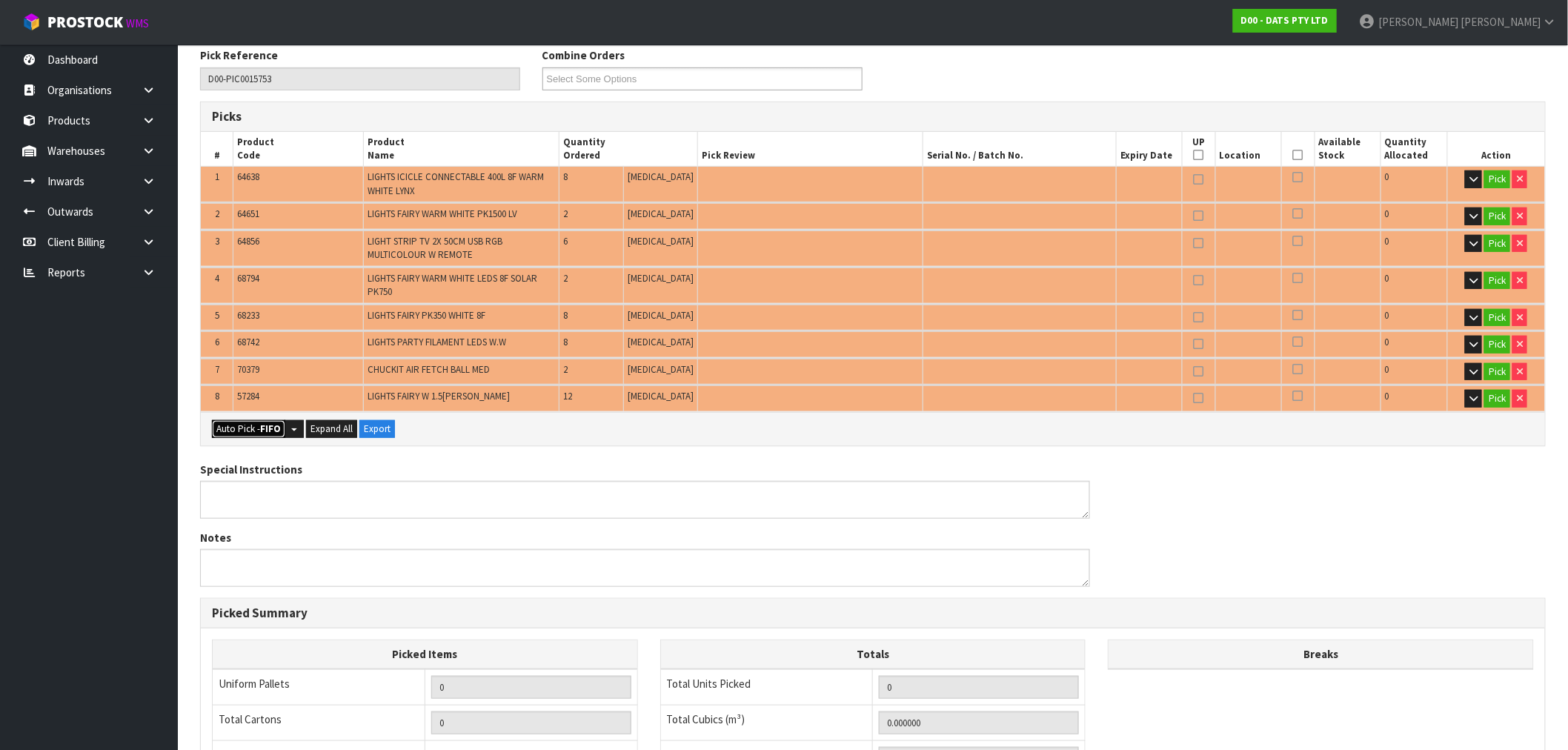
click at [254, 420] on button "Auto Pick - FIFO" at bounding box center [248, 429] width 73 height 18
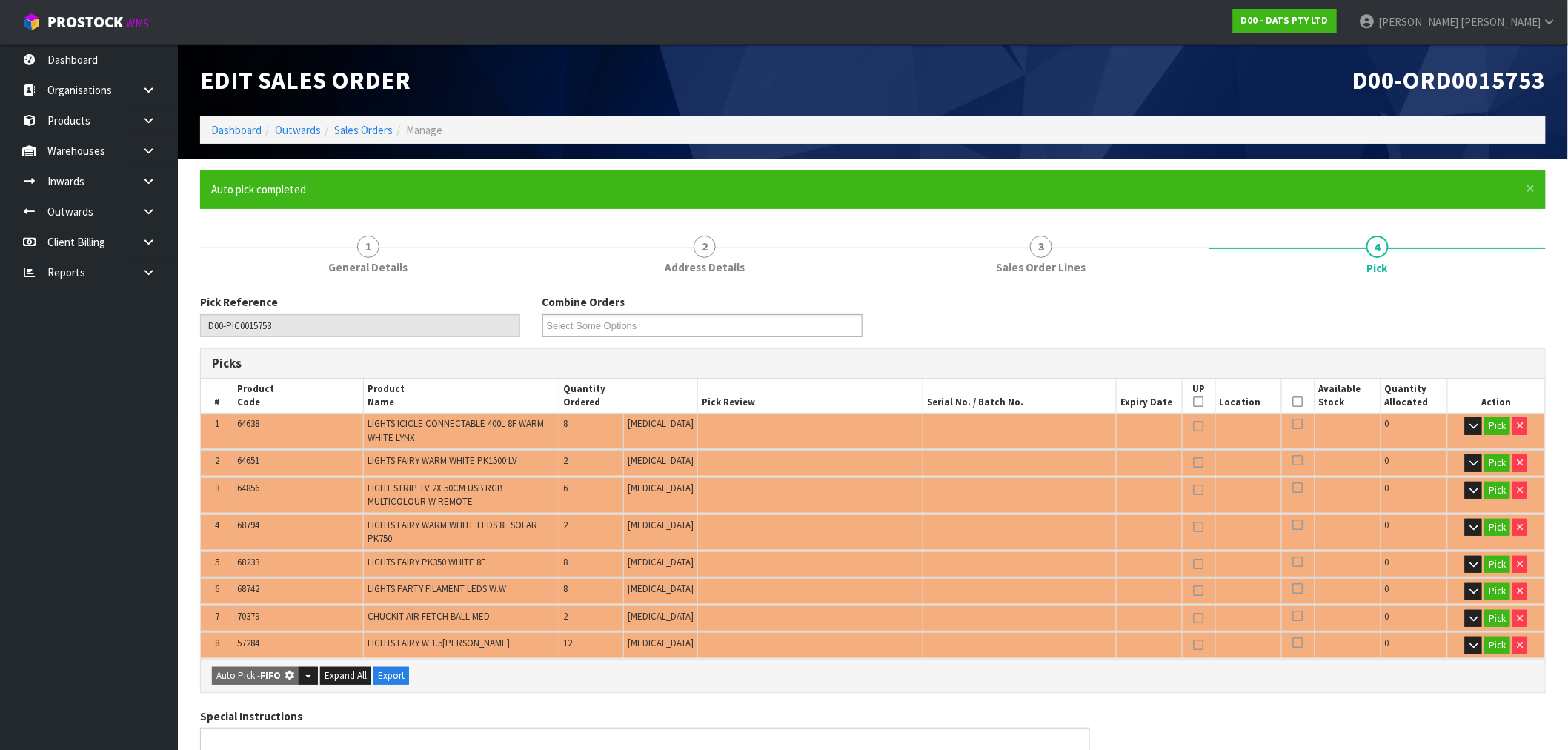
type input "8"
type input "Package x 1"
type input "48"
type input "0.284628"
type input "48.430"
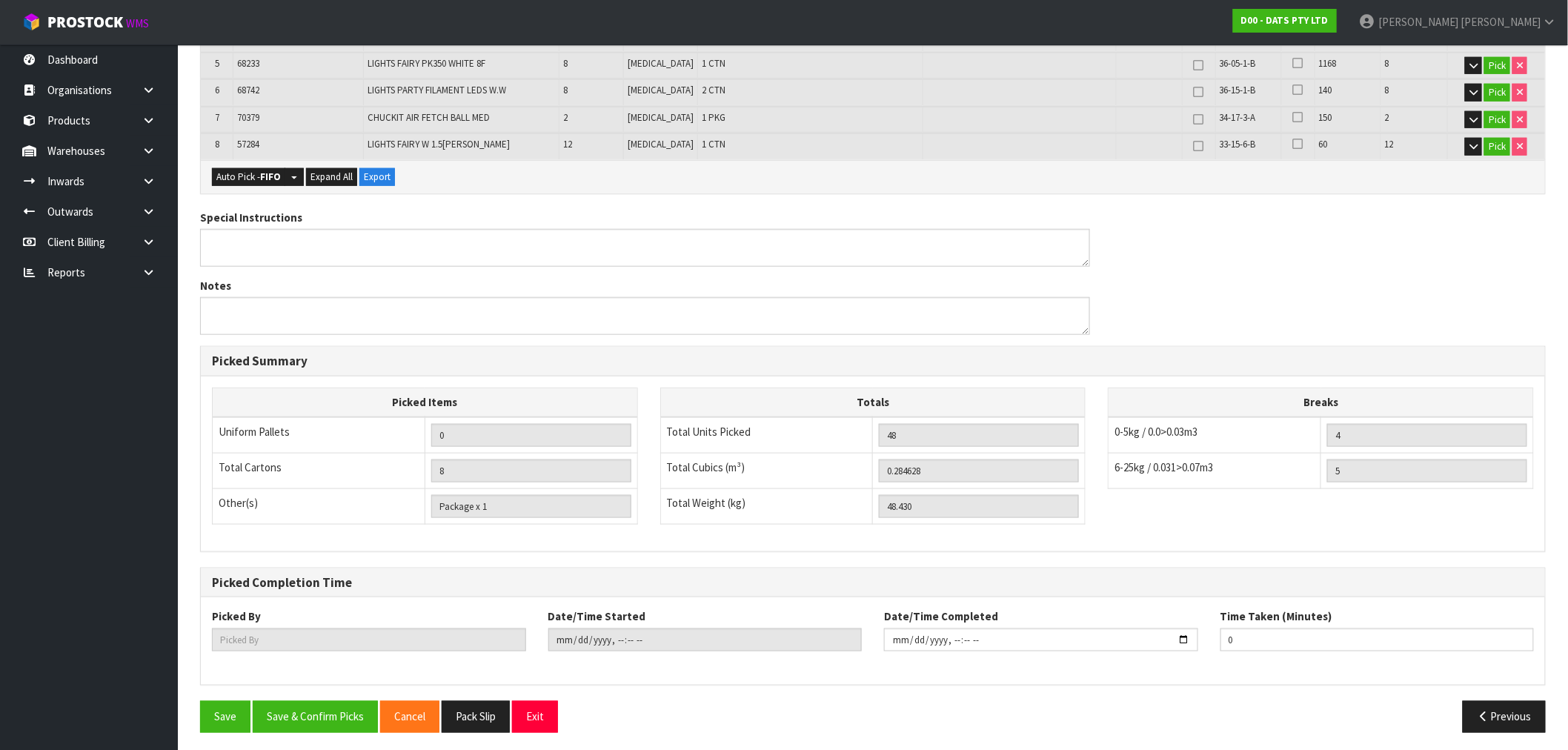
scroll to position [501, 0]
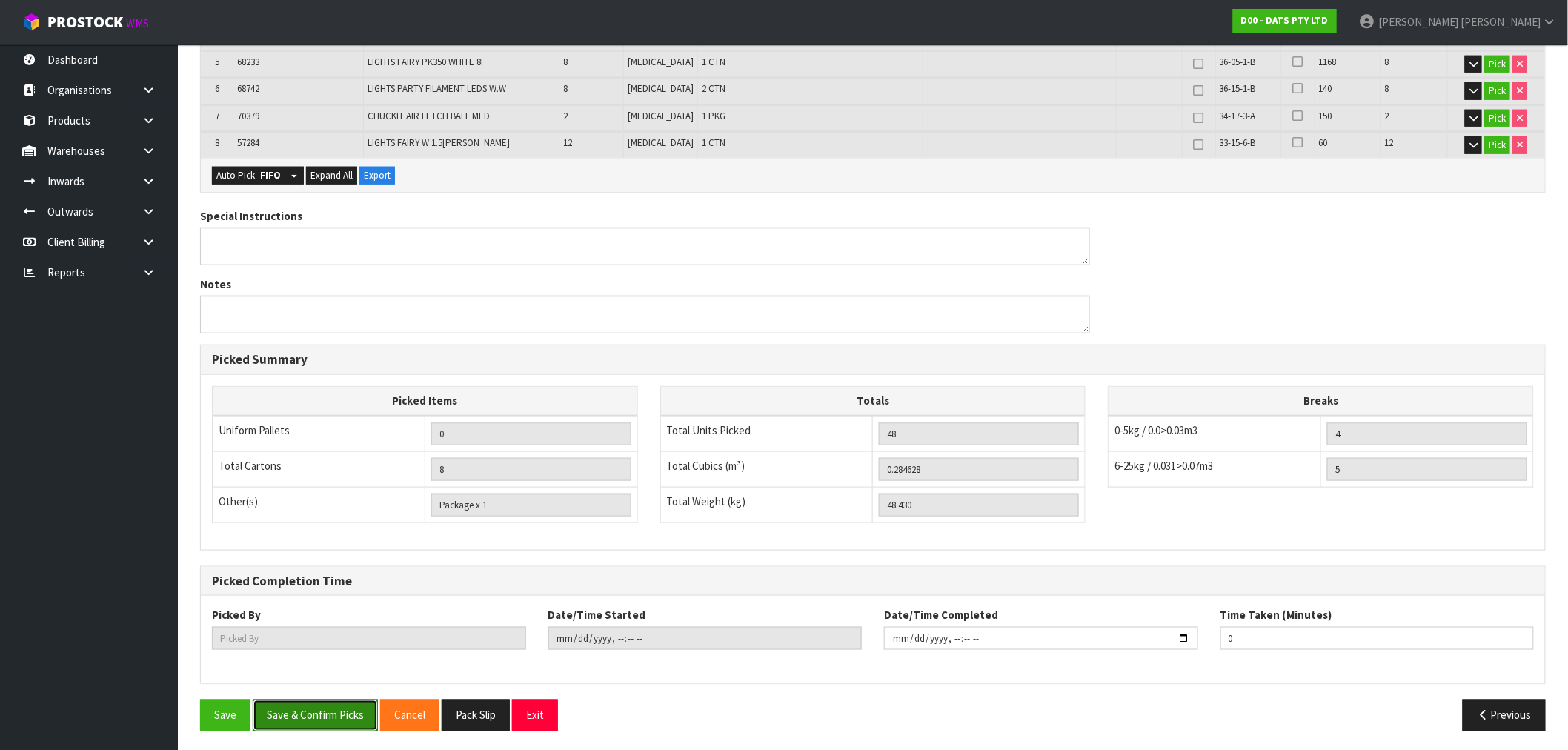
click at [315, 714] on button "Save & Confirm Picks" at bounding box center [315, 716] width 126 height 32
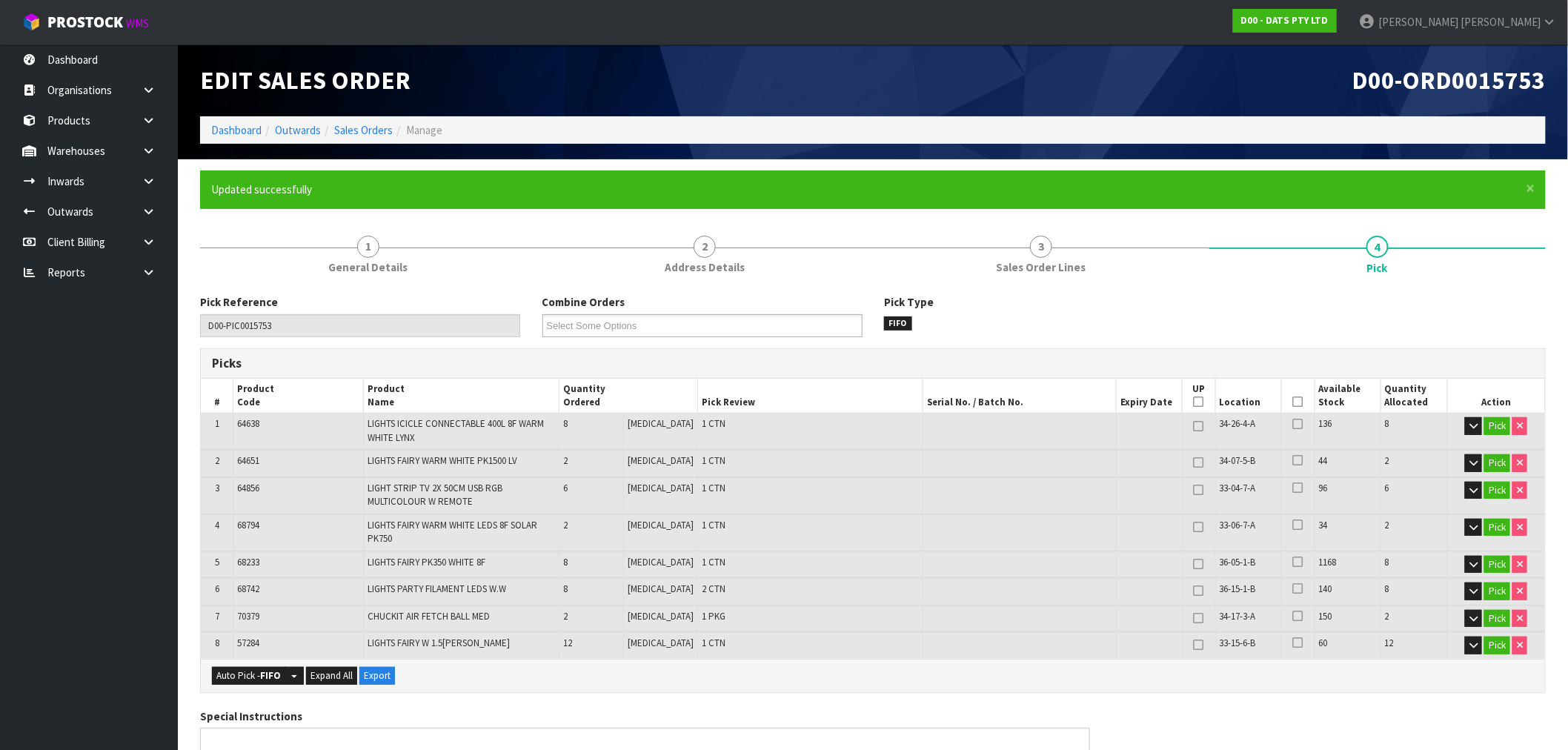
type input "Rocio Lopez"
type input "2025-09-12T08:50:43"
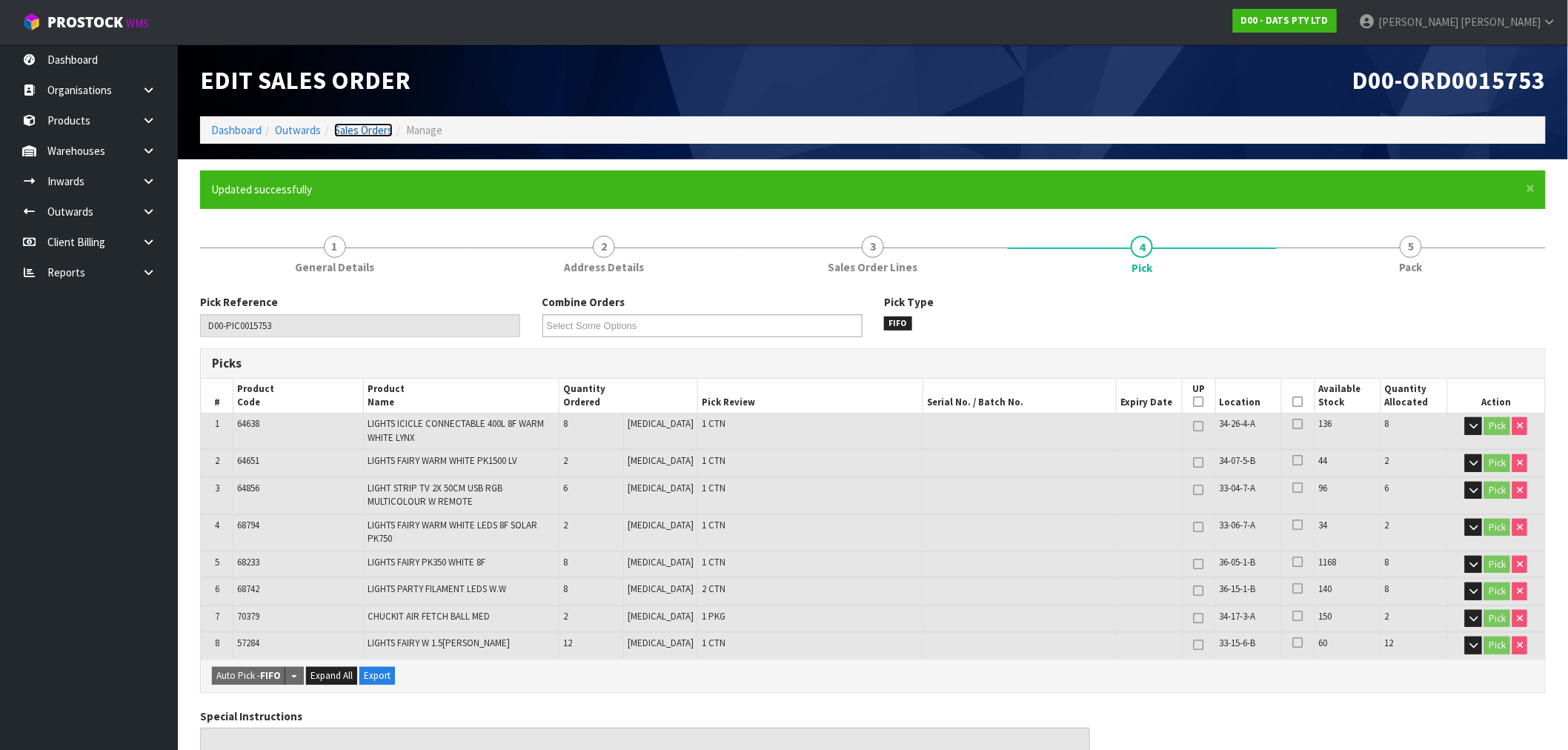
click at [369, 135] on link "Sales Orders" at bounding box center [363, 130] width 59 height 14
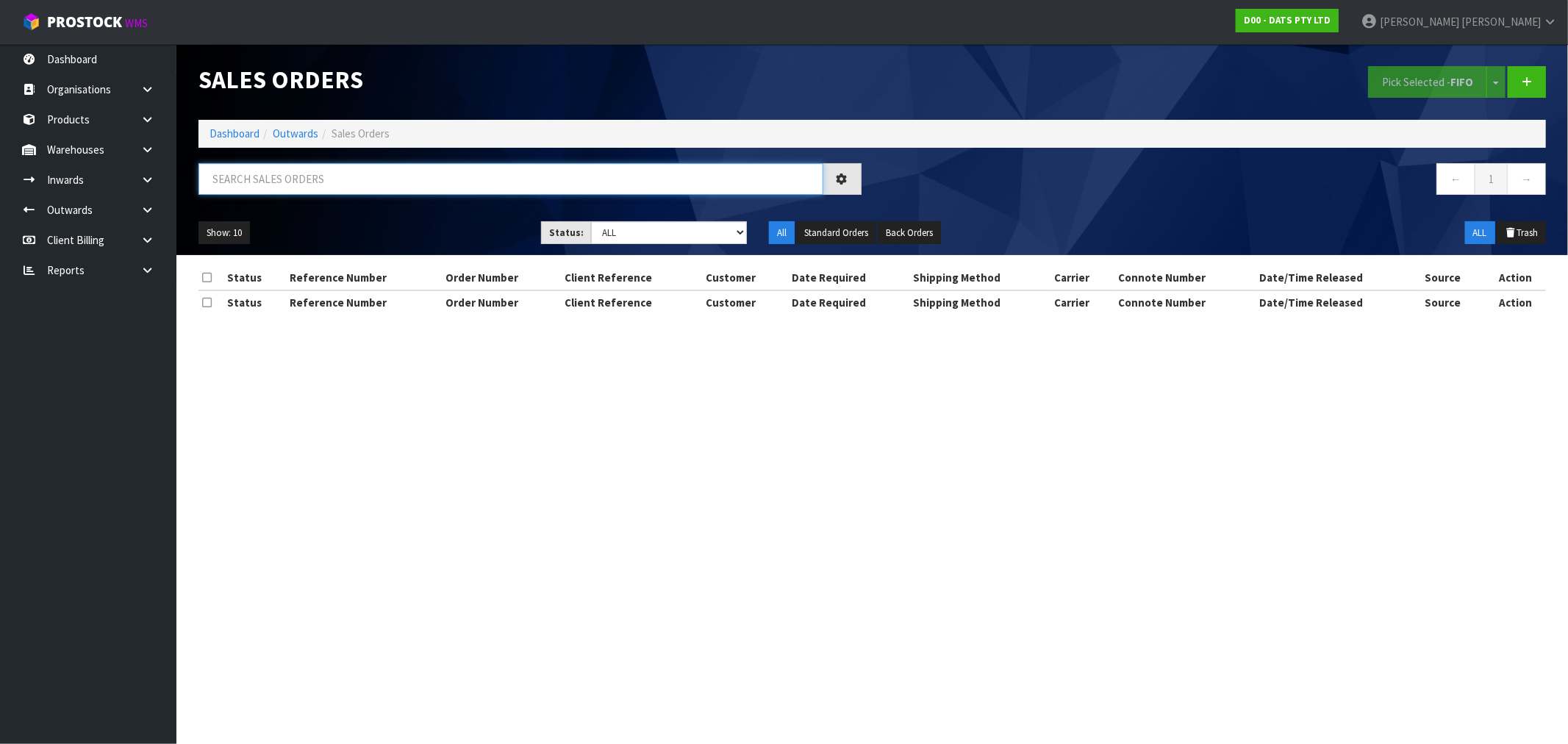
click at [401, 172] on input "text" at bounding box center [511, 179] width 625 height 32
click at [1536, 71] on link at bounding box center [1526, 82] width 38 height 32
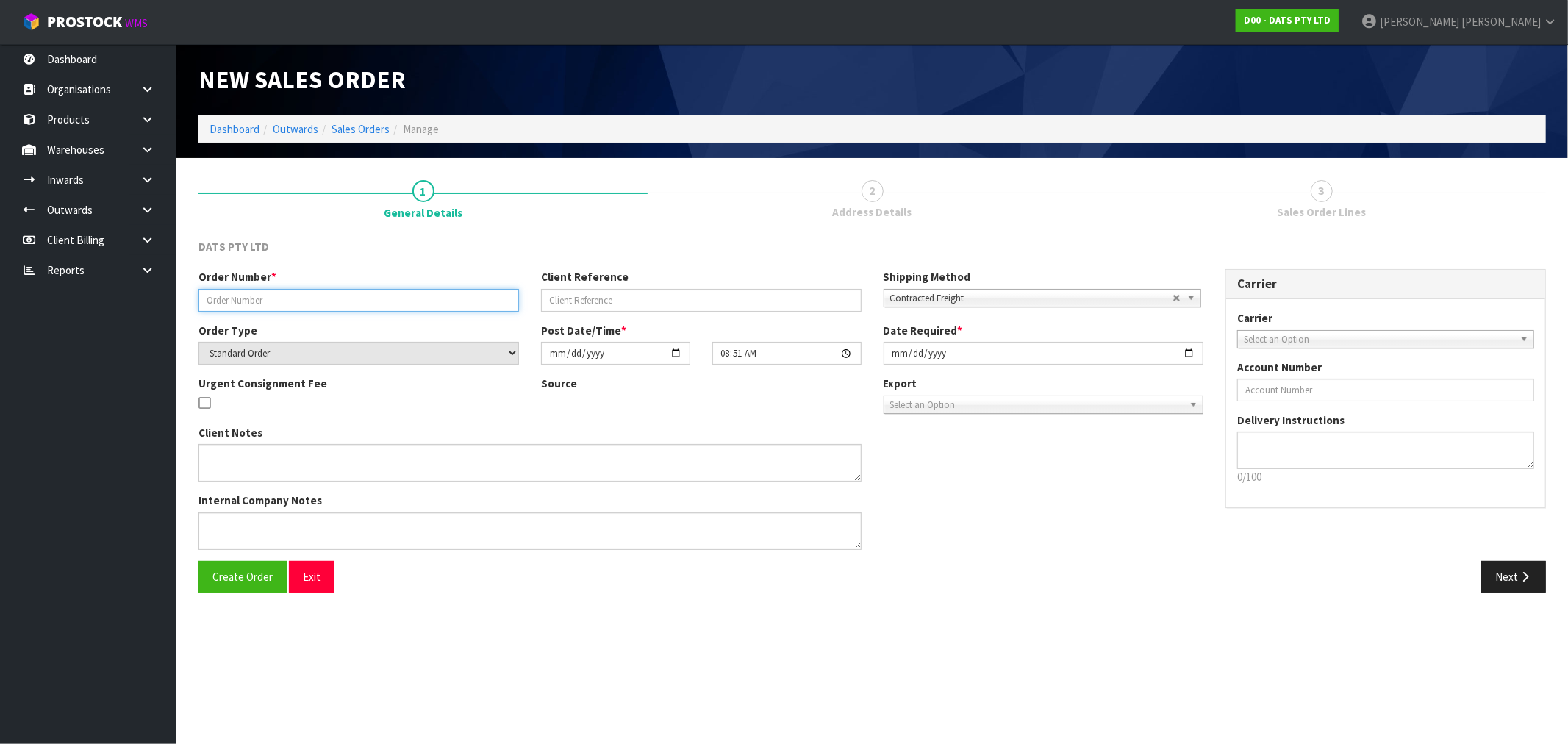
click at [284, 297] on input "text" at bounding box center [359, 300] width 321 height 23
type input "9502Y100257178"
click at [199, 561] on button "Create Order" at bounding box center [243, 577] width 88 height 32
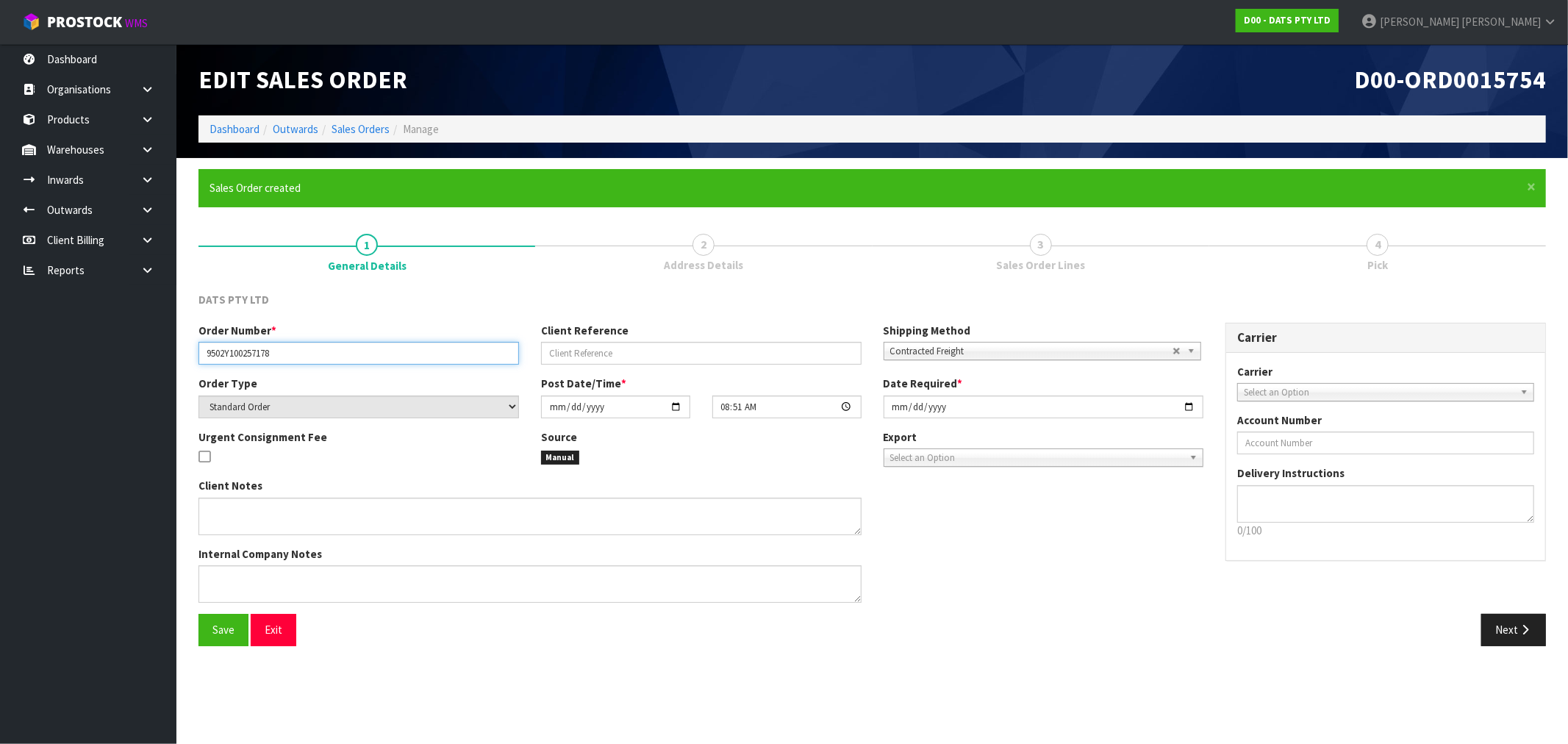
drag, startPoint x: 295, startPoint y: 353, endPoint x: 140, endPoint y: 355, distance: 155.0
click at [142, 355] on body "Toggle navigation ProStock WMS D00 - DATS PTY LTD Rocio Lopez Logout Dashboard …" at bounding box center [784, 372] width 1568 height 744
click at [1507, 625] on button "Next" at bounding box center [1513, 630] width 64 height 32
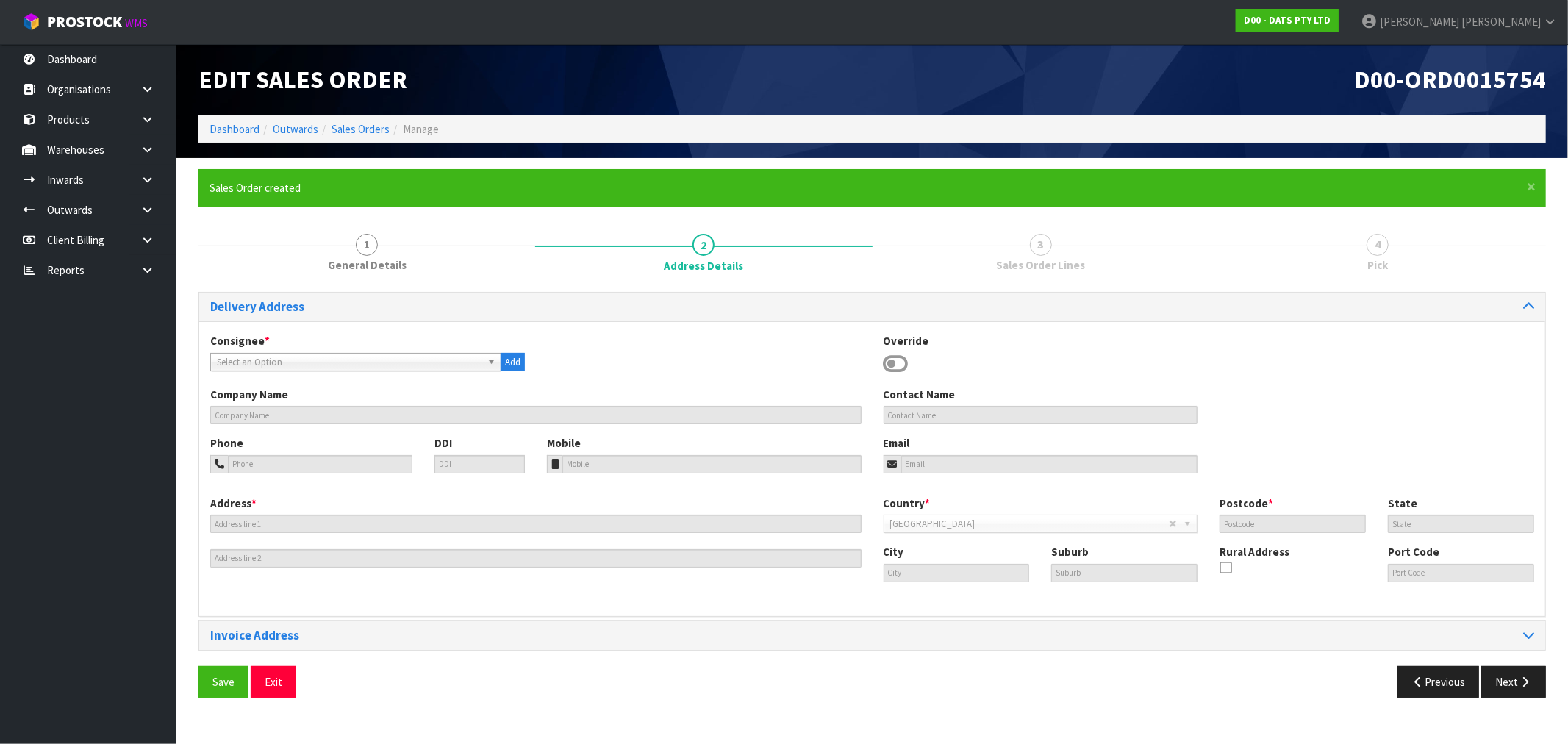
click at [341, 357] on span "Select an Option" at bounding box center [350, 362] width 265 height 18
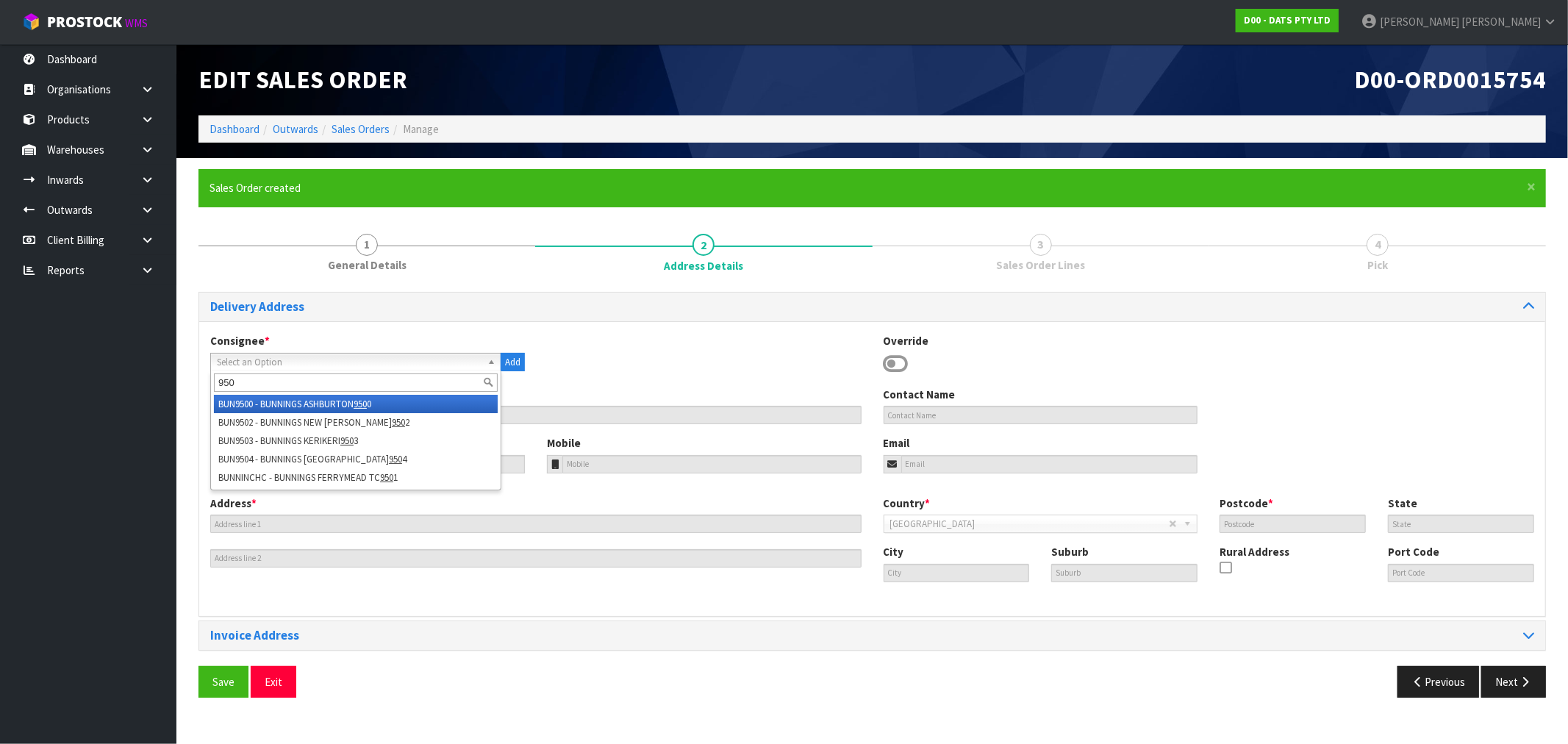
type input "9502"
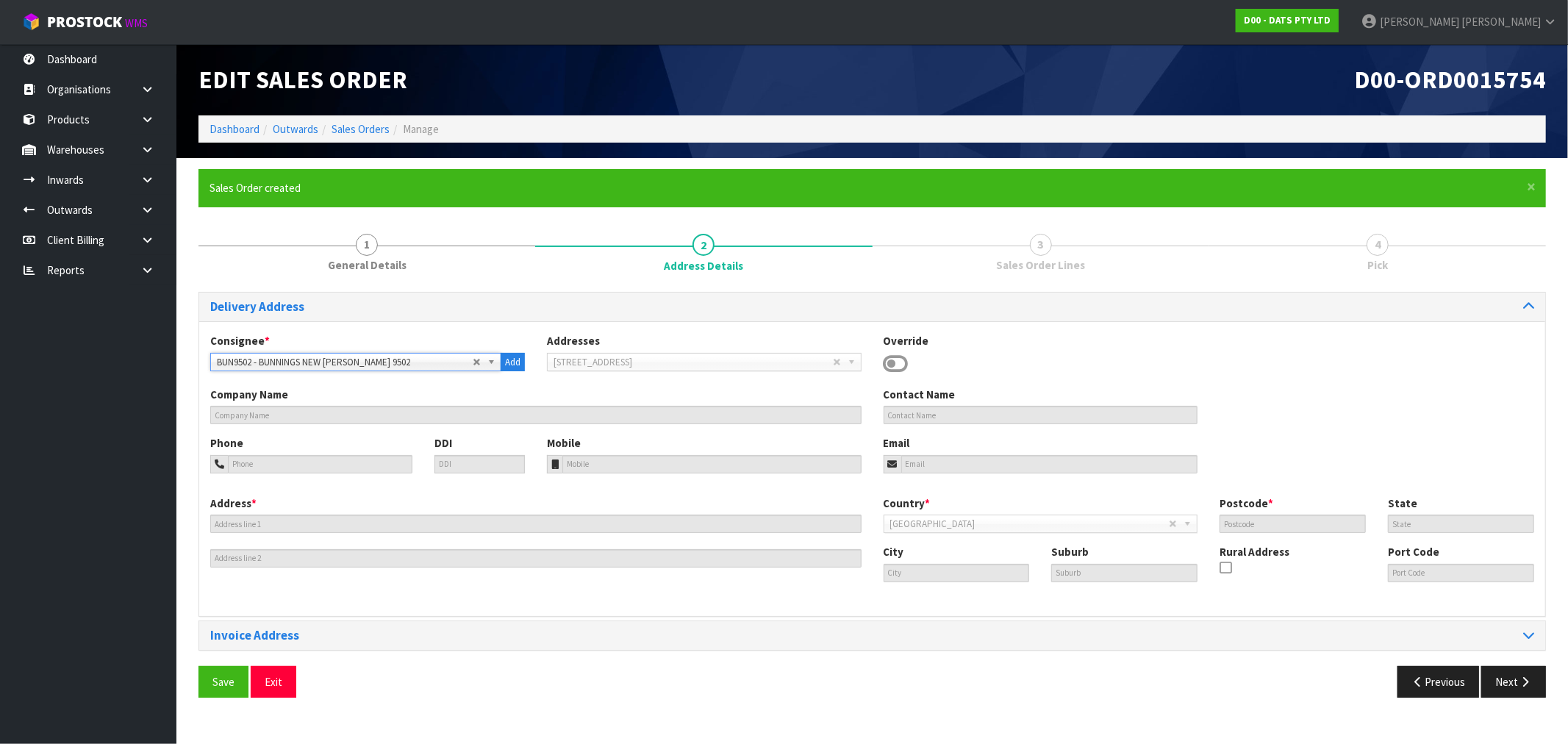
type input "BUNNINGS NEW LYNN 9502"
type input "newlynn@bunnings.co.nz"
type input "2 - 12 TITIRANGI ROAD"
type input "0600"
type input "AUK"
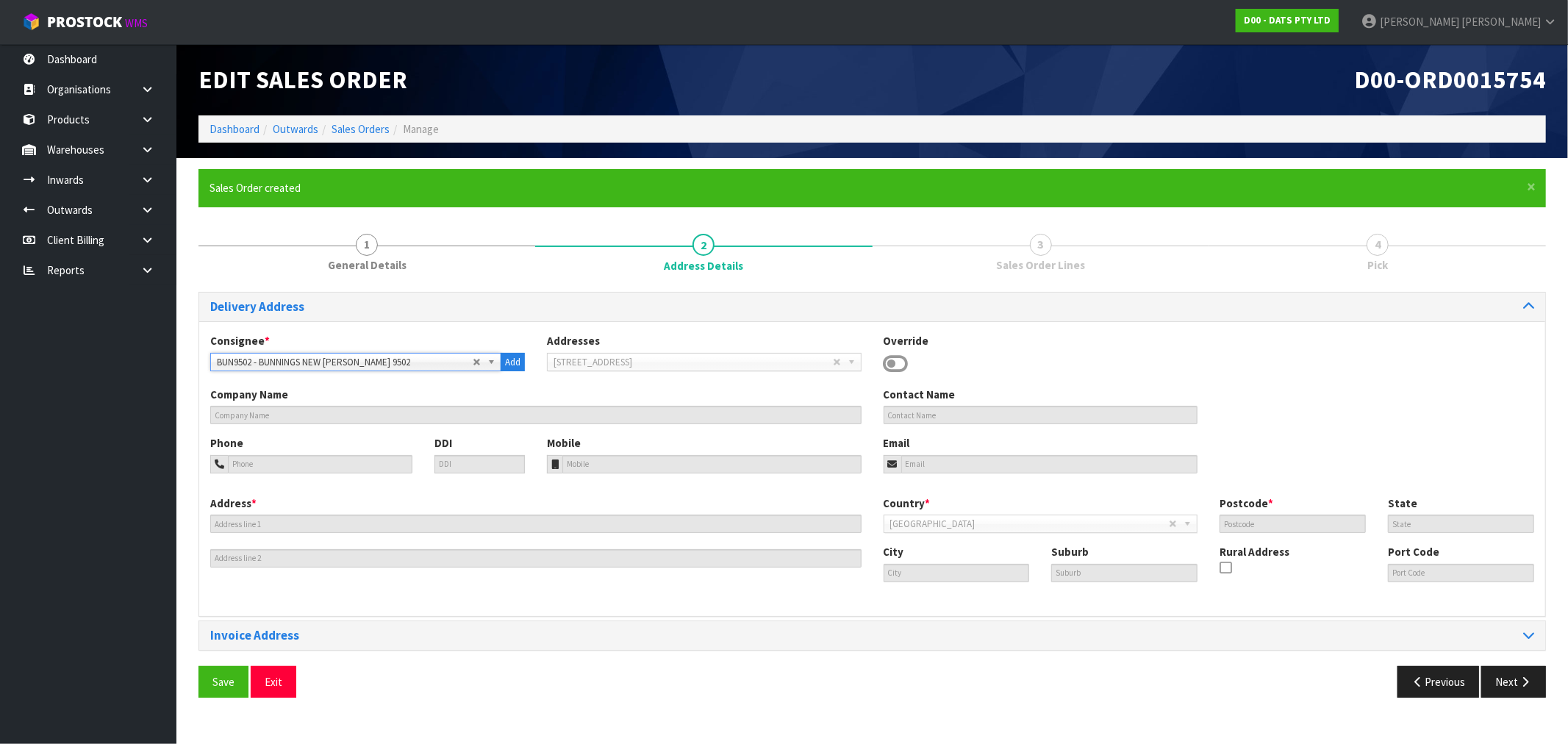
type input "AUCKLAND"
type input "NEW LYNN"
type input "NZNLN"
click at [199, 666] on button "Save" at bounding box center [223, 682] width 50 height 32
click at [1513, 682] on button "Next" at bounding box center [1513, 682] width 64 height 32
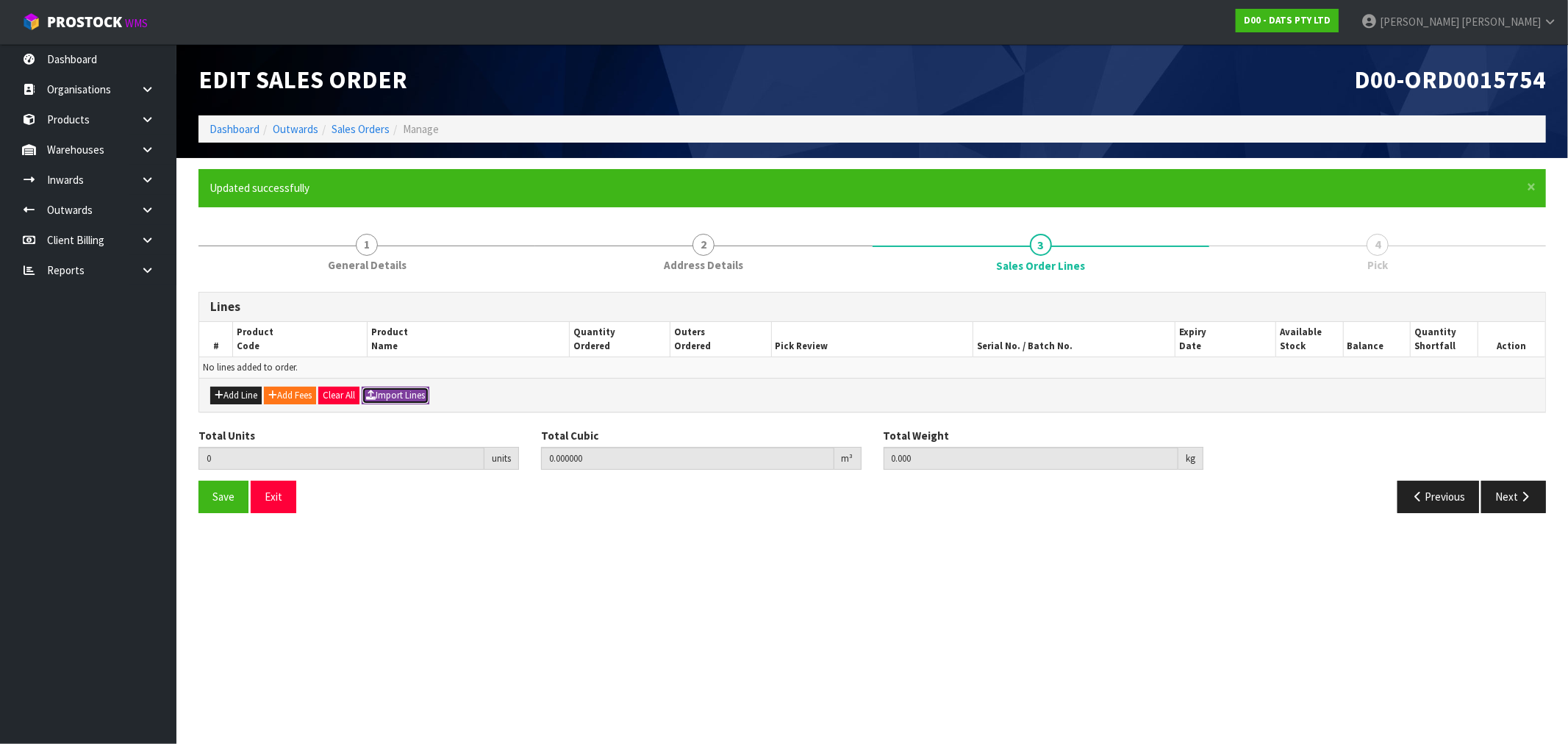
click at [400, 391] on button "Import Lines" at bounding box center [395, 396] width 68 height 18
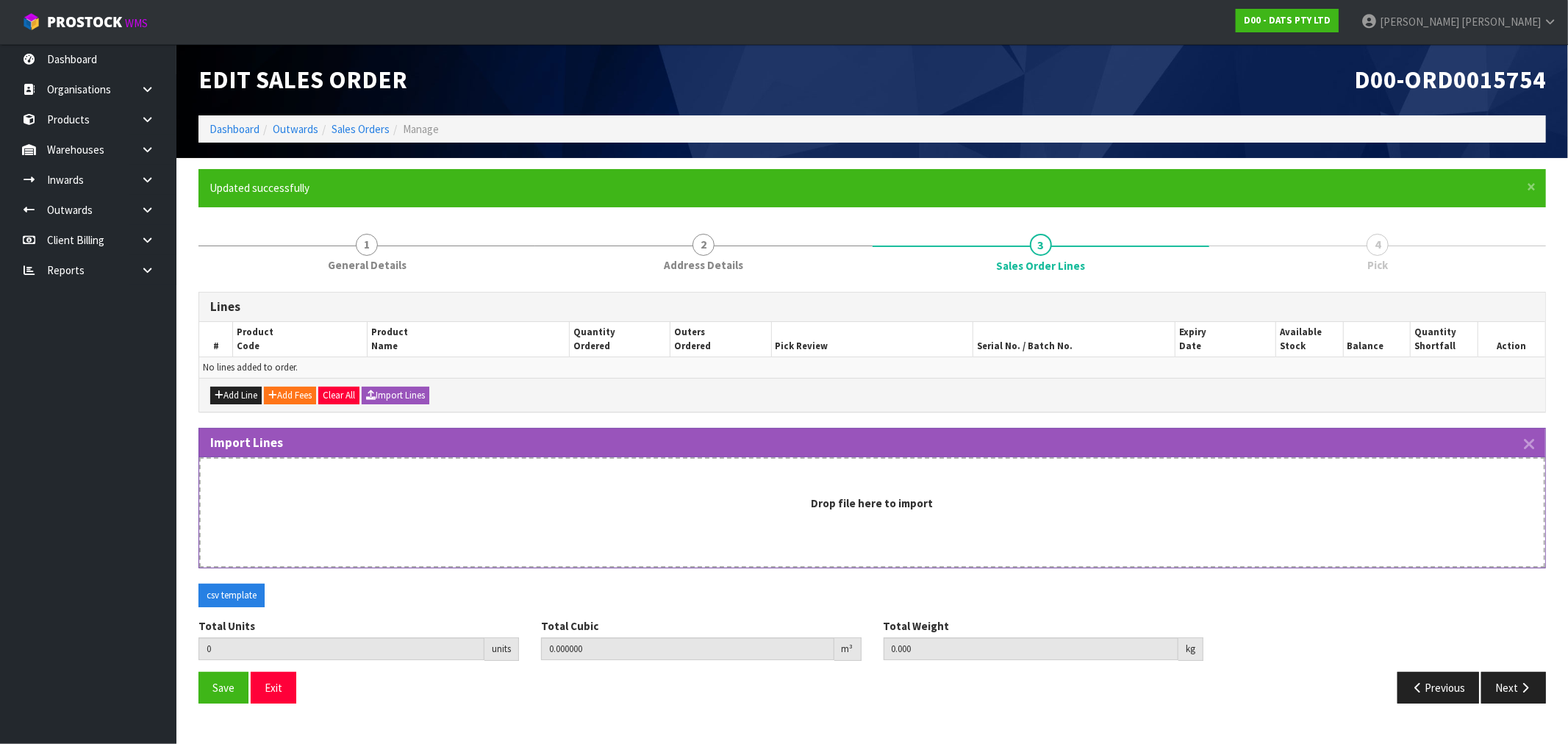
click at [775, 511] on div "Drop file here to import" at bounding box center [873, 512] width 1346 height 110
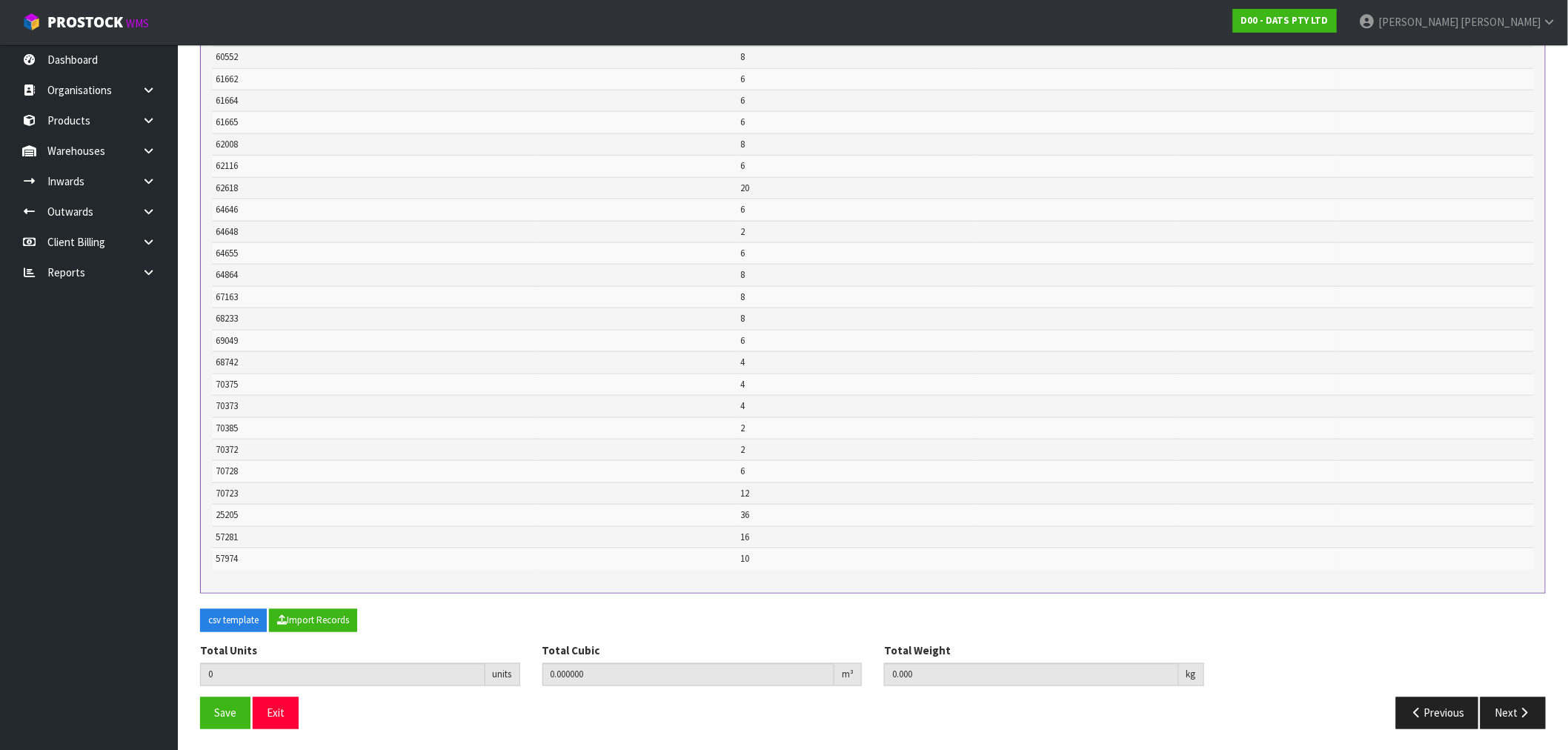
scroll to position [599, 0]
click at [348, 612] on button "Import Records" at bounding box center [313, 620] width 88 height 24
type input "212"
type input "0"
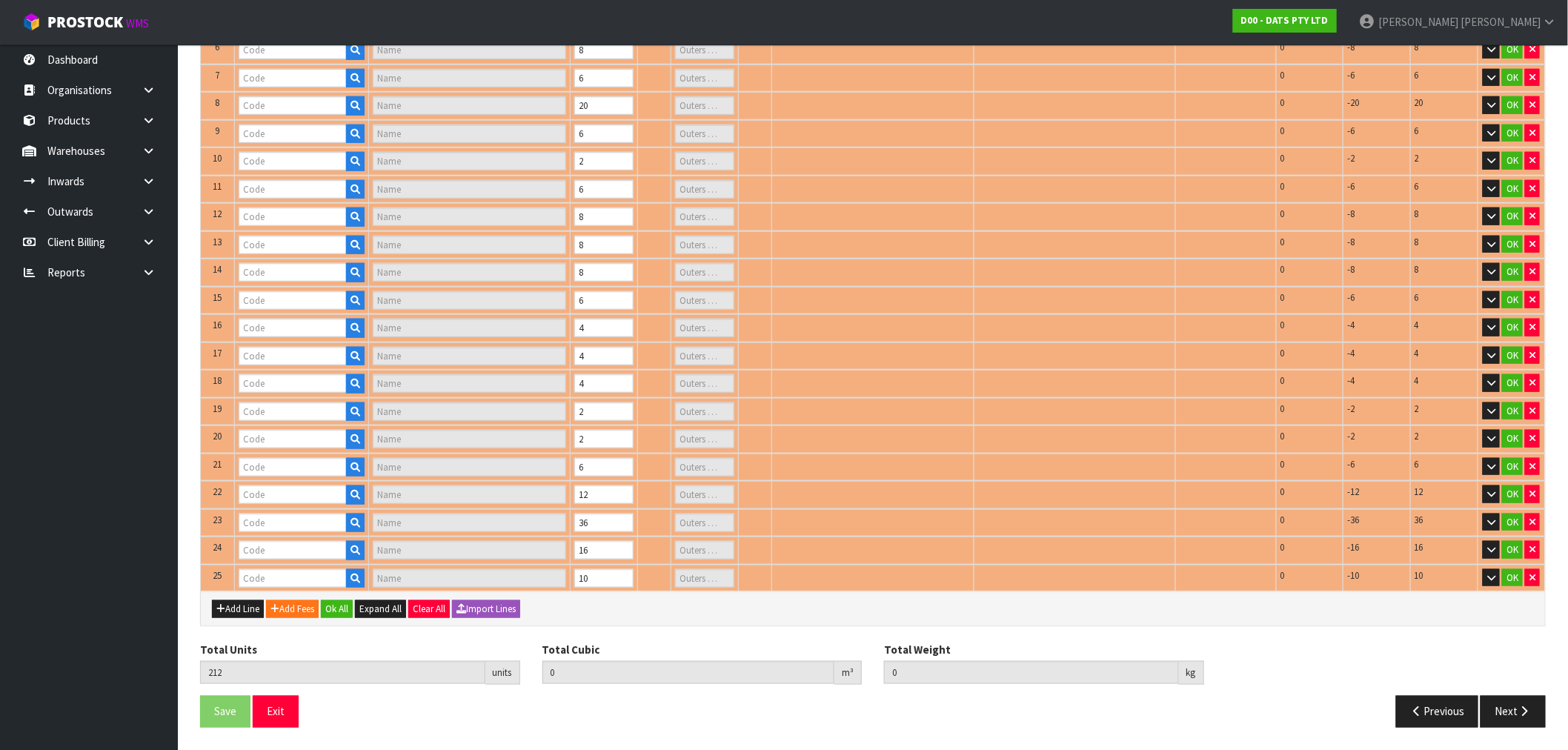
scroll to position [449, 0]
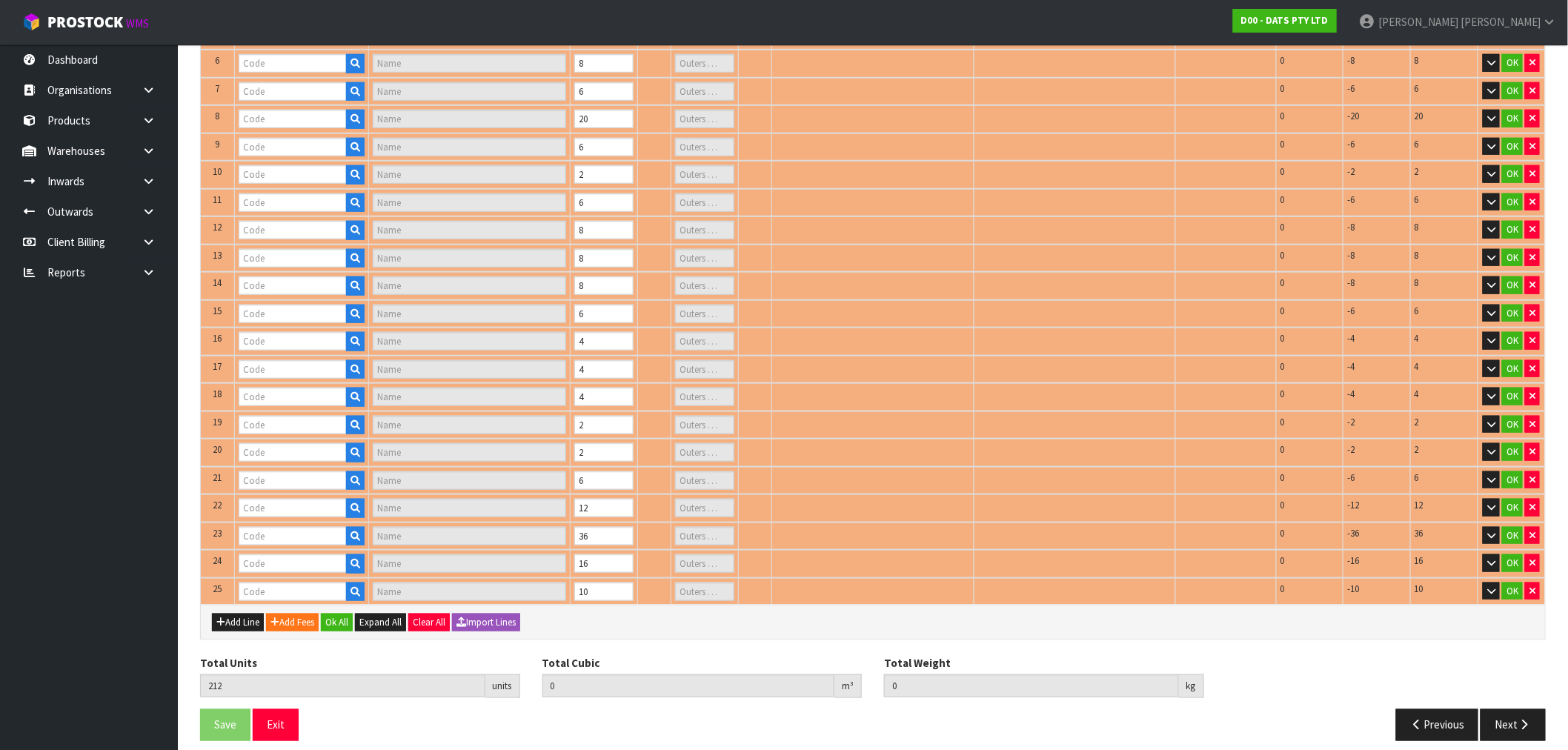
type input "61662"
type input "ROPE LIGHT SOLAR 8M 192L MULTICOLOUR 8F"
type input "1"
type input "58228"
type input "LIGHT SOLAR FAIRY WARM WHITE (LEDS 2F PK100 PDQ)"
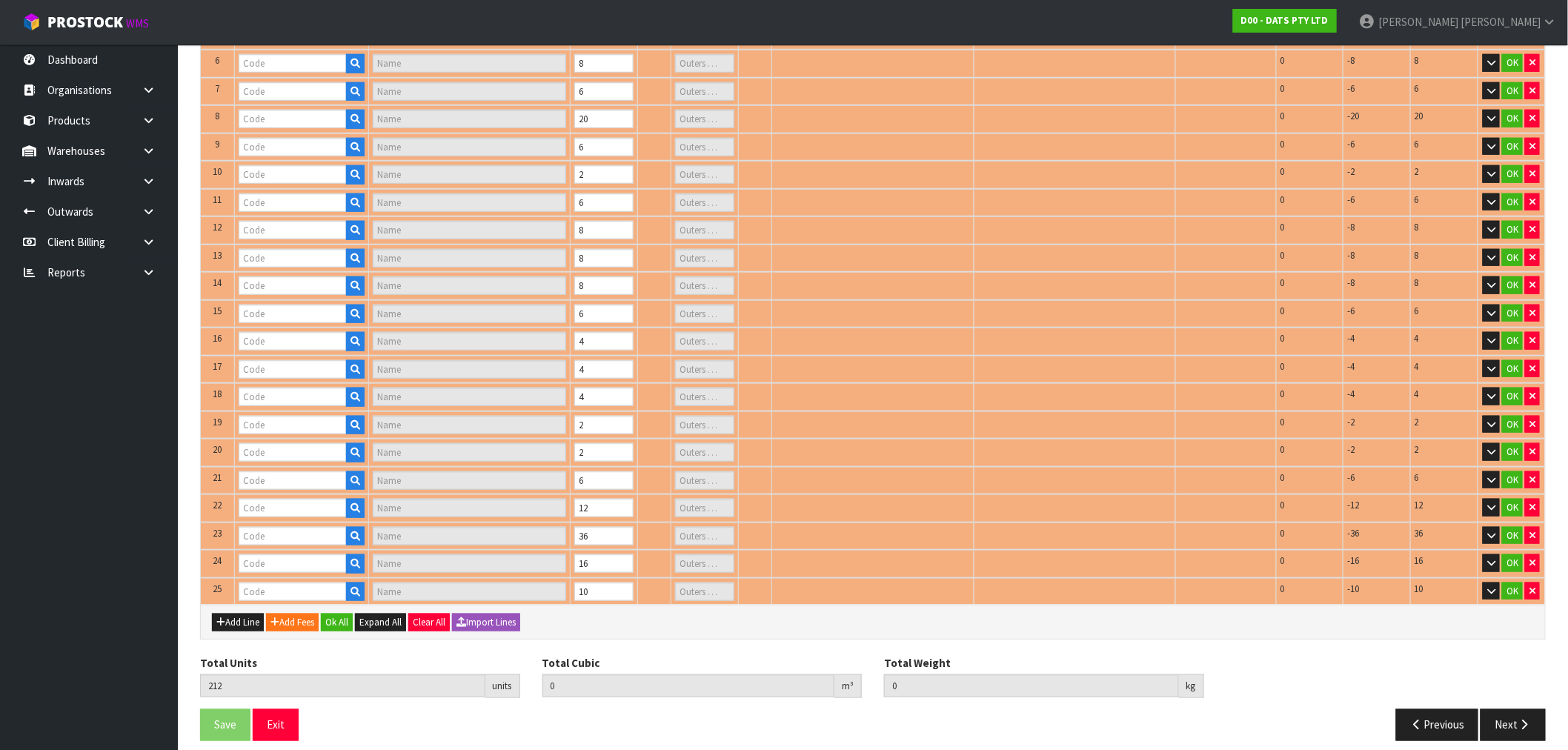
type input "1"
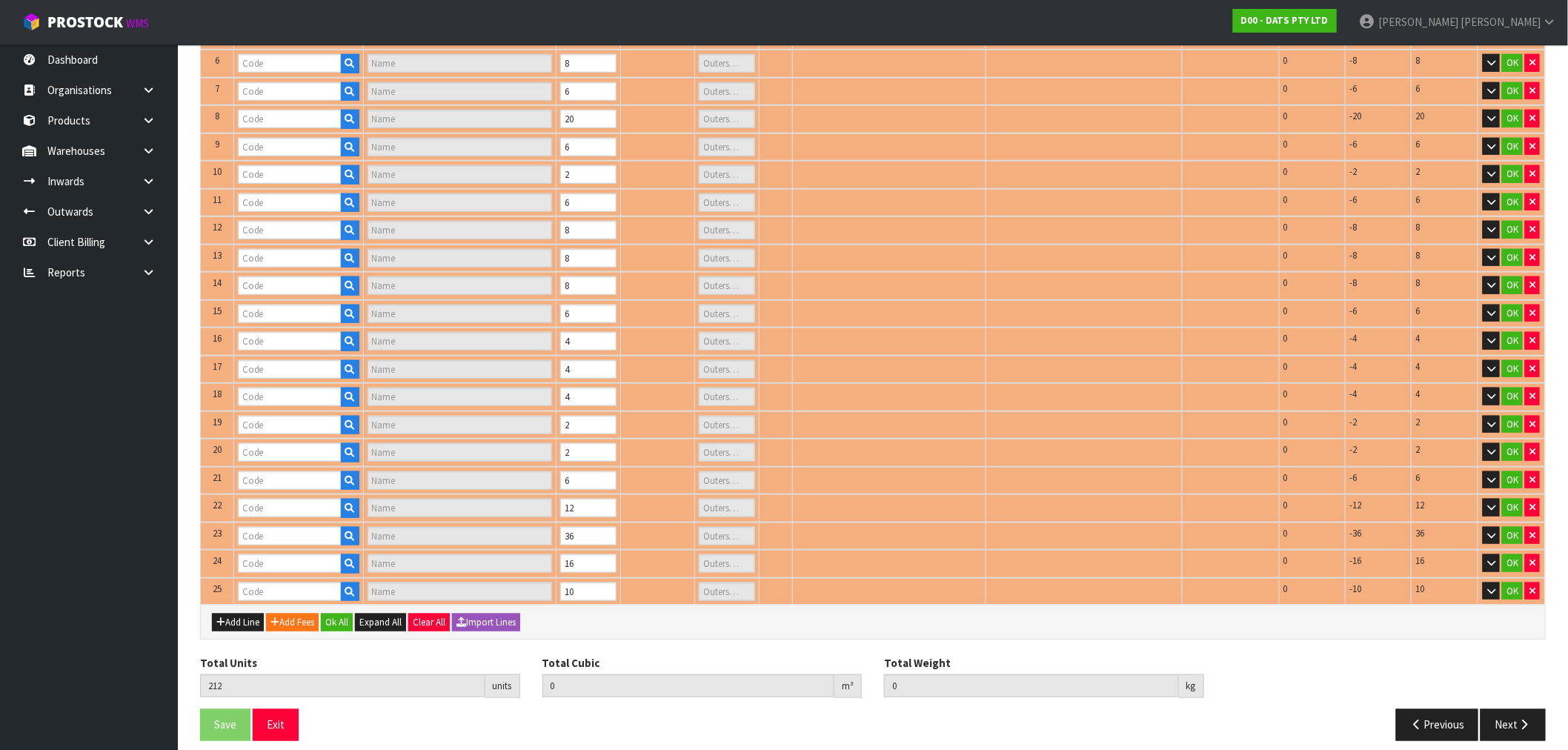
type input "61664"
type input "LIGHTS NET SOLAR 300L WARM WHITE 2F 1.5X4.5M"
type input "1"
type input "60552"
type input "CANDLE PILLAR STYLE B/OP PK4 WARM WHITE FLICKERING LEDS"
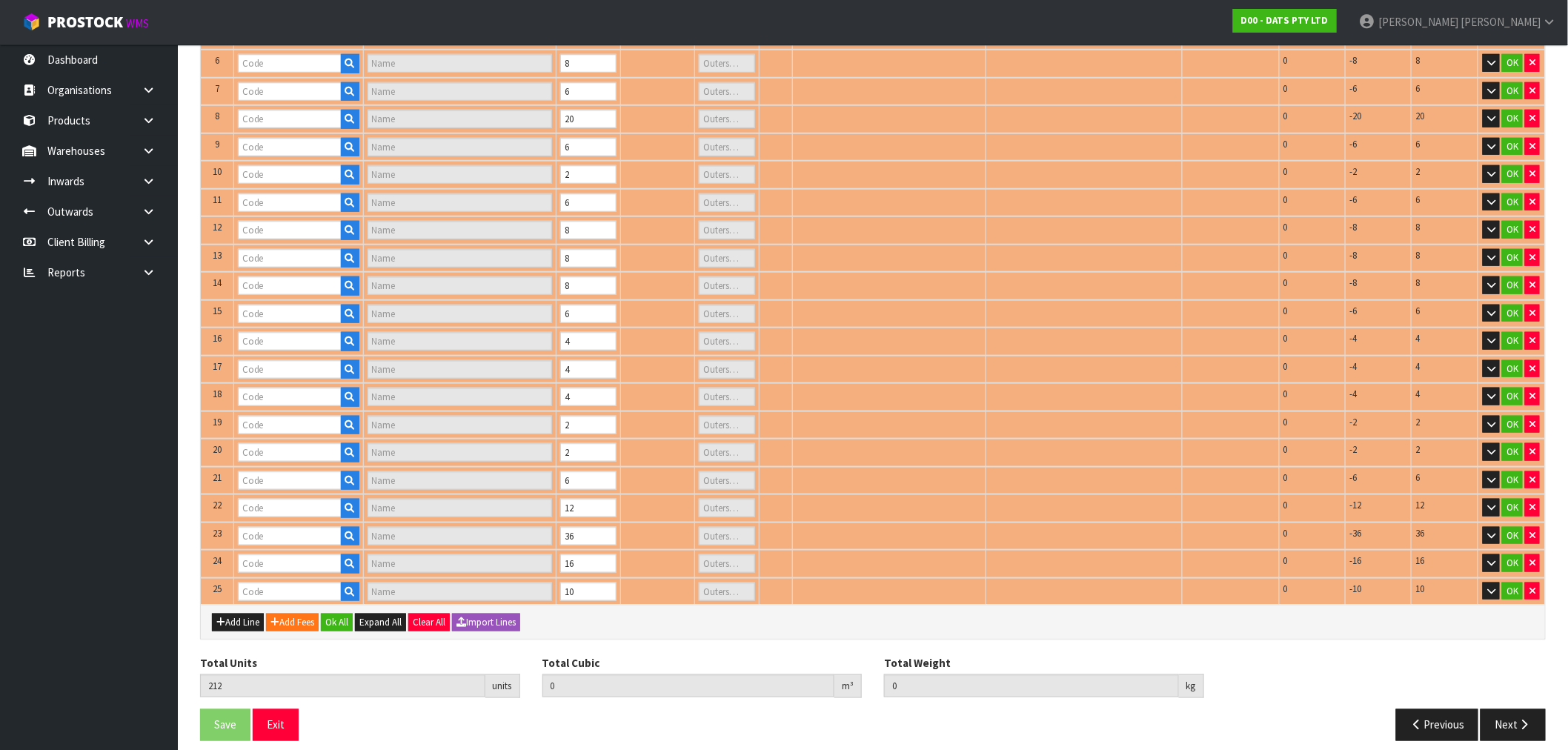
type input "1"
type input "61665"
type input "LIGHTS SOLAR WIRE PIN 250L WARM WHITE 8F"
type input "1"
type input "62008"
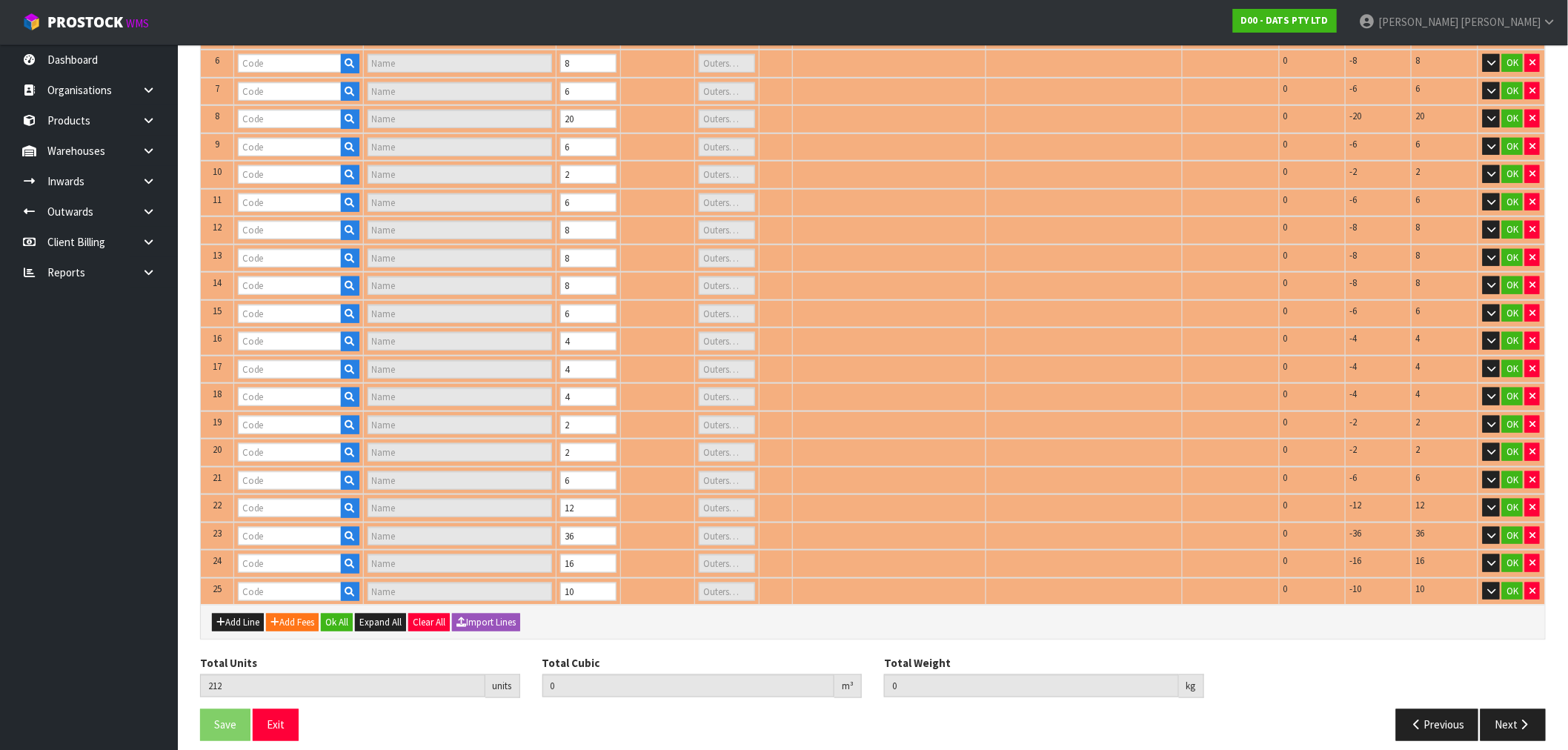
type input "LIGHTS CURTAIN WARM WHITE CONNECTABLE PK400"
type input "1"
type input "62116"
type input "LIGHTS WATERFALL W.WHITE 600L SPEED CONTROL 2X2.9M CONNECT"
type input "1"
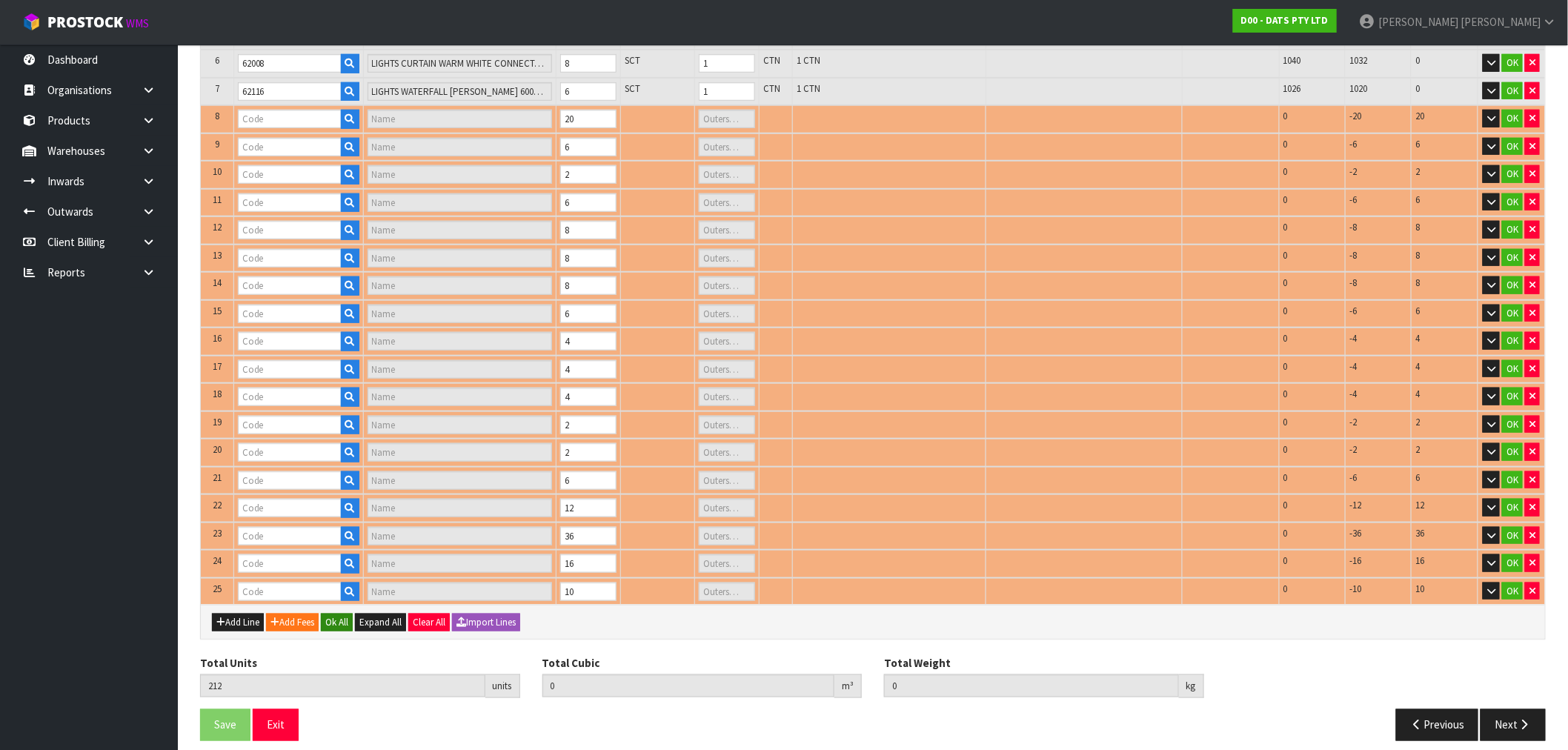
type input "62618"
type input "GUTTER HOOKS PK150"
type input "2"
type input "64646"
type input "LIGHTS CURTAIN WARM WHITE PK400 SOLAR"
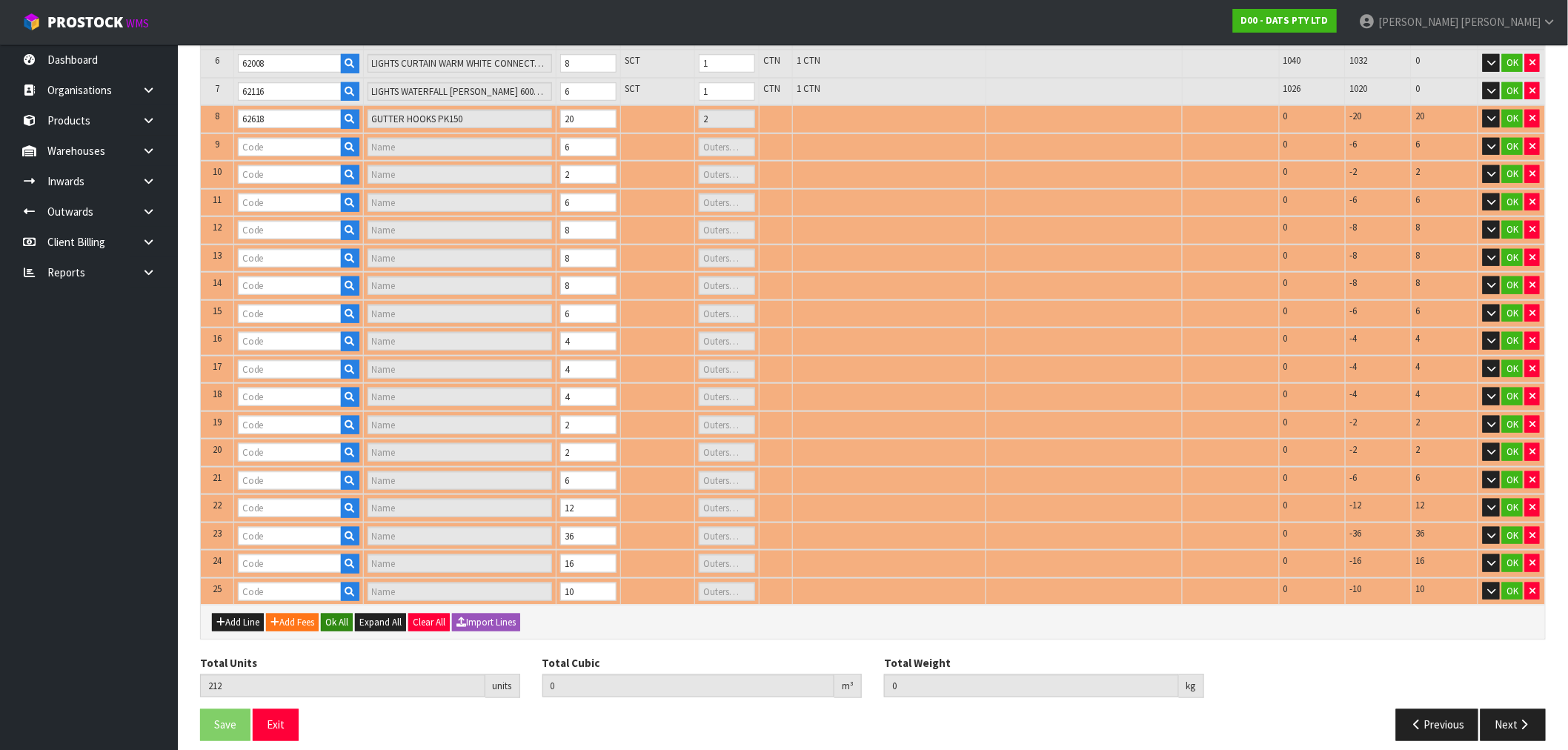
type input "1"
type input "64864"
type input "LIGHT PUCK WATER RESISTANT COL CHANGE B/OP PK2 PDQ 6.9X2.8MM"
type input "1"
type input "68233"
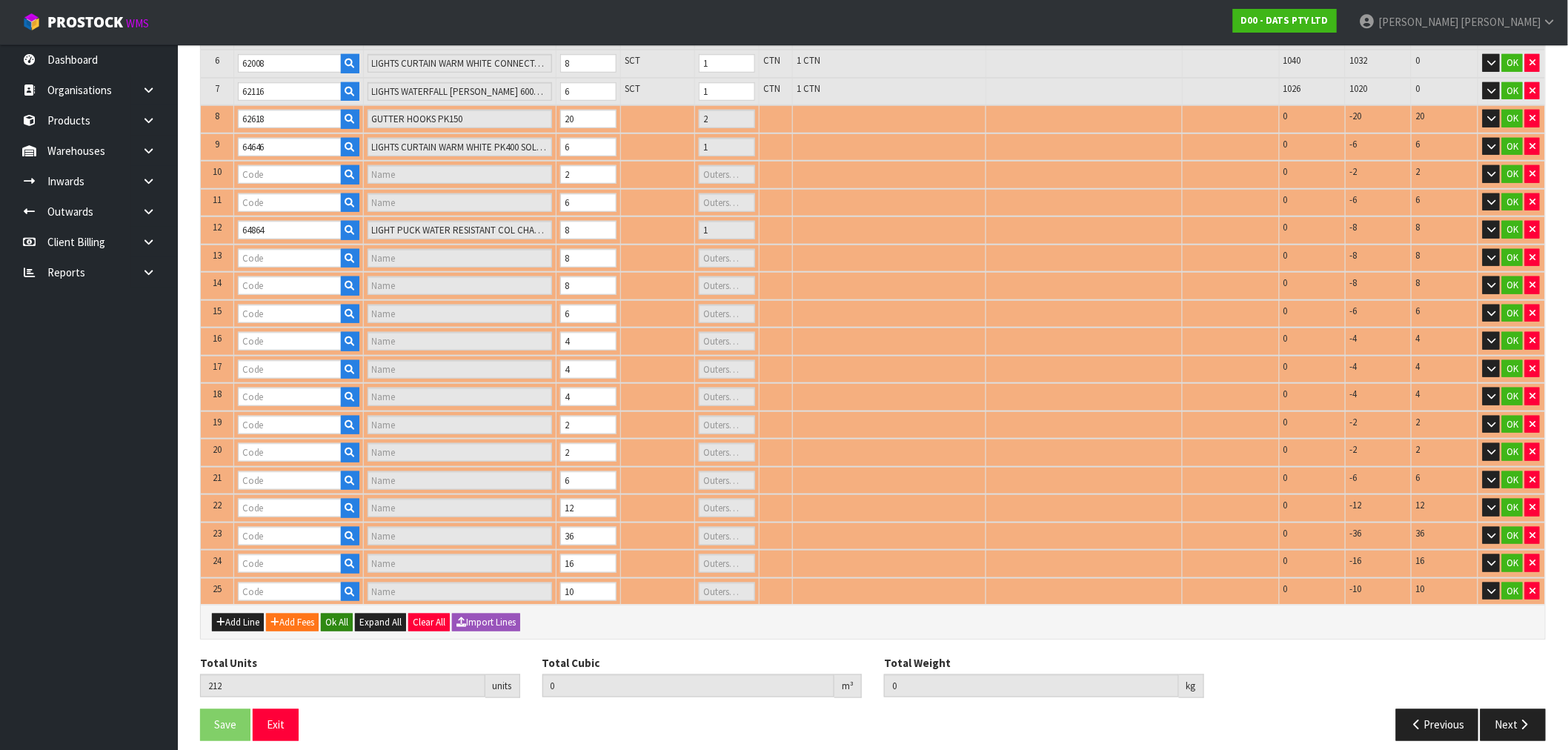
type input "LIGHTS FAIRY PK350 WHITE 8F"
type input "1"
type input "64648"
type input "LIGHTS FAIRY WARM WHITE PK1500 SOLAR"
type input "1"
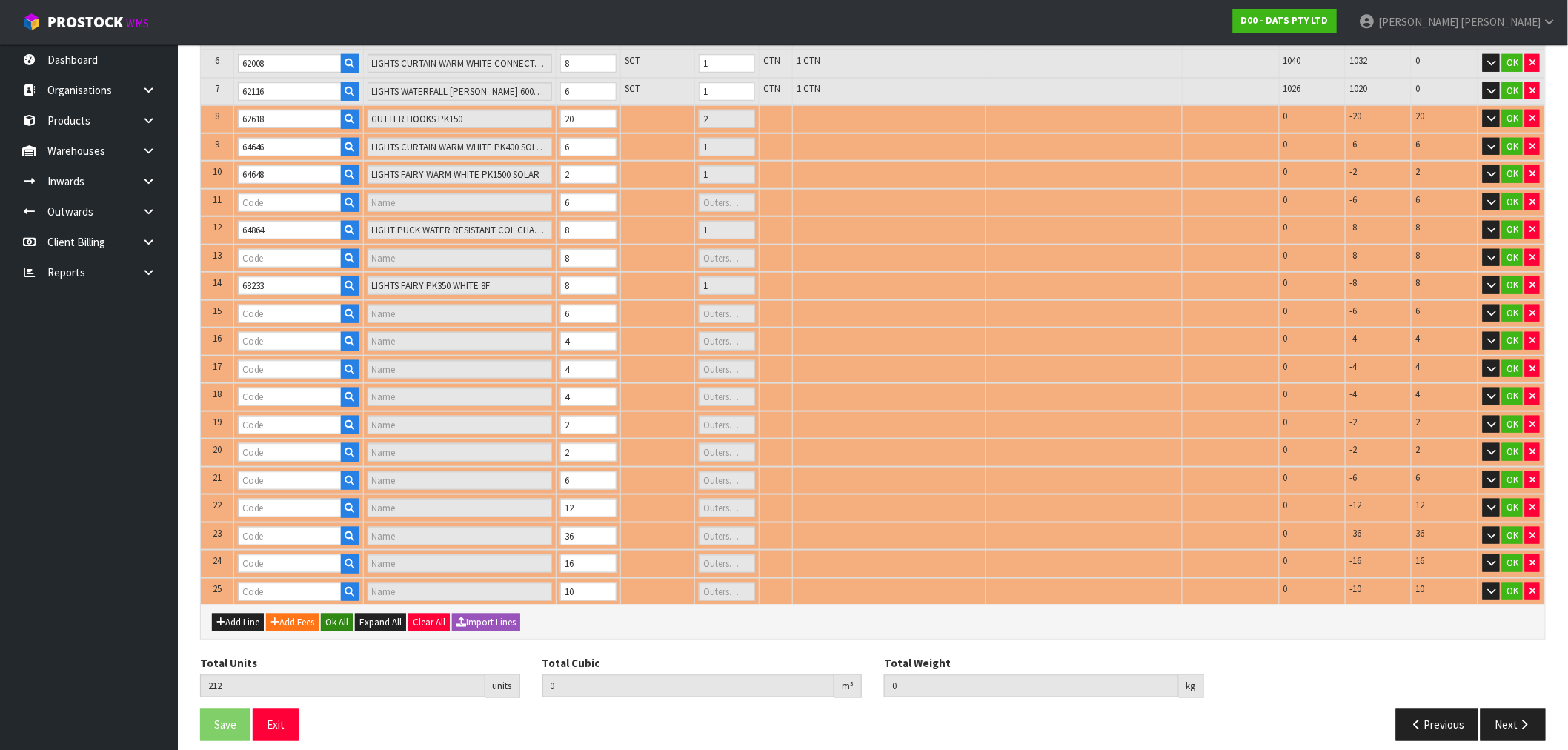
type input "67163"
type input "LIGHTS BLOSSOM STRING W.WHITE"
type input "1"
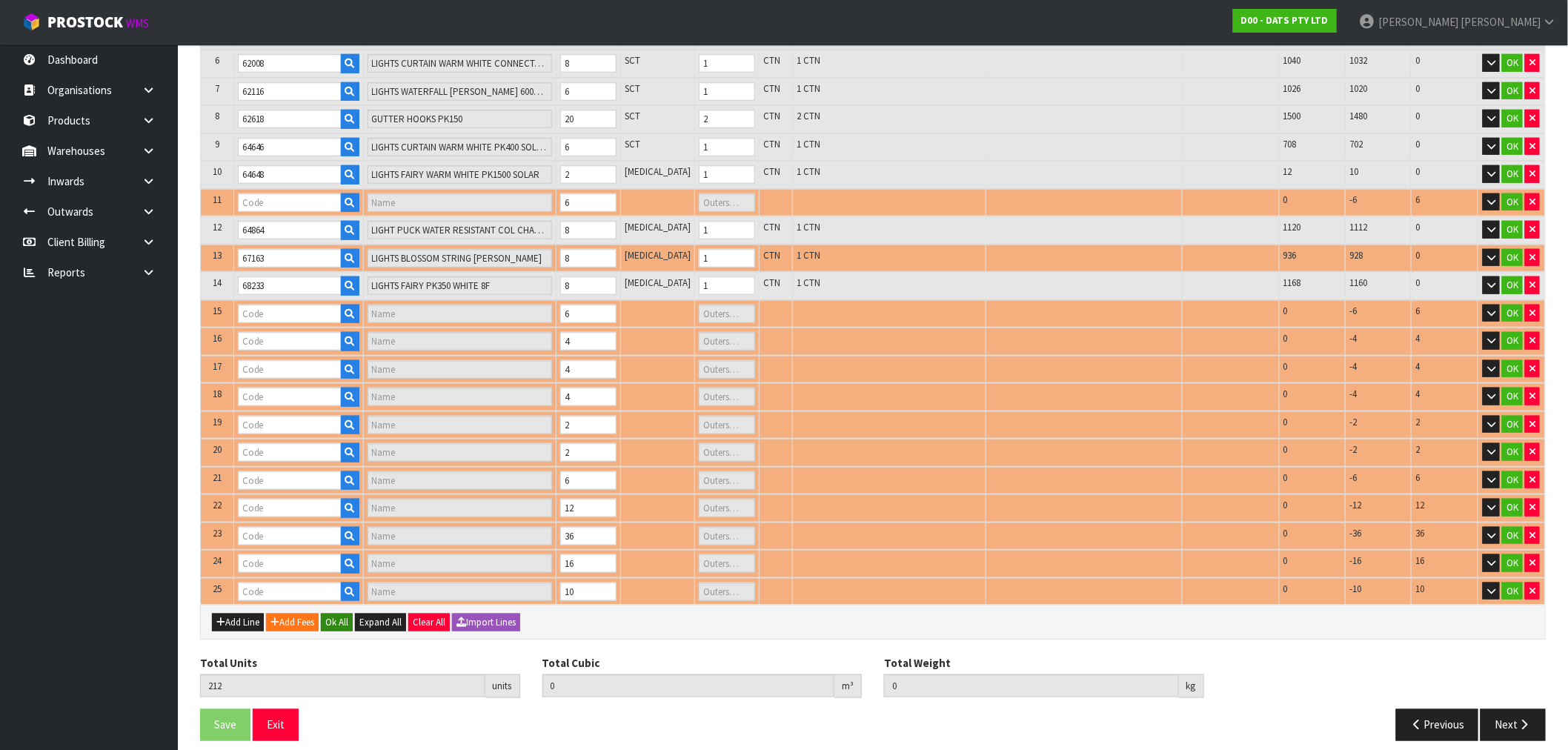
type input "64655"
type input "LIGHTS CHILLI PEPPER STYLE COLOUR CHANGE PK40 SOLAR / USB"
type input "1"
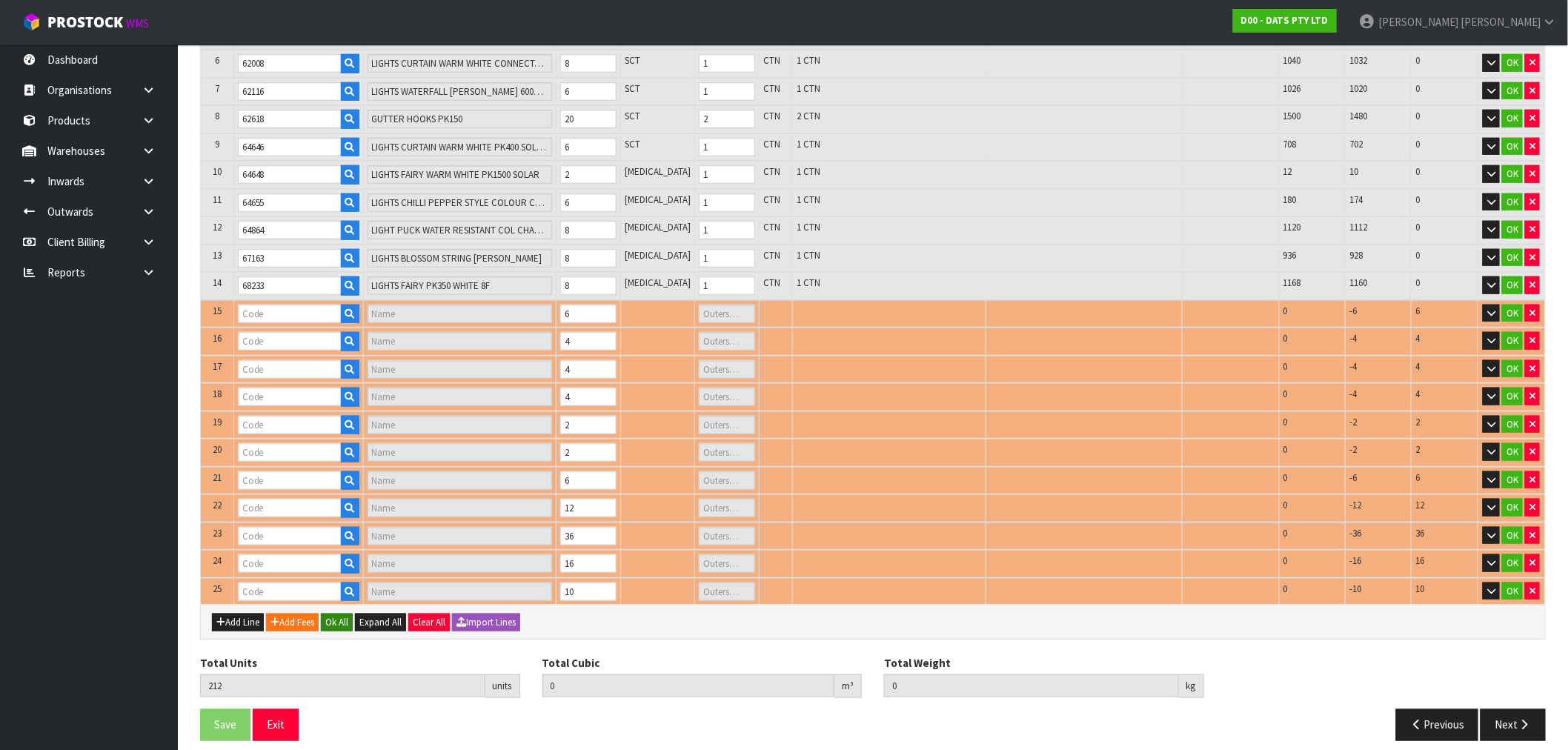
type input "69049"
type input "LIGHTS FAIRY WARM WHITE 8F"
type input "1"
type input "70375"
type input "CHUCKIT ZIPFLIGHT TOY MED"
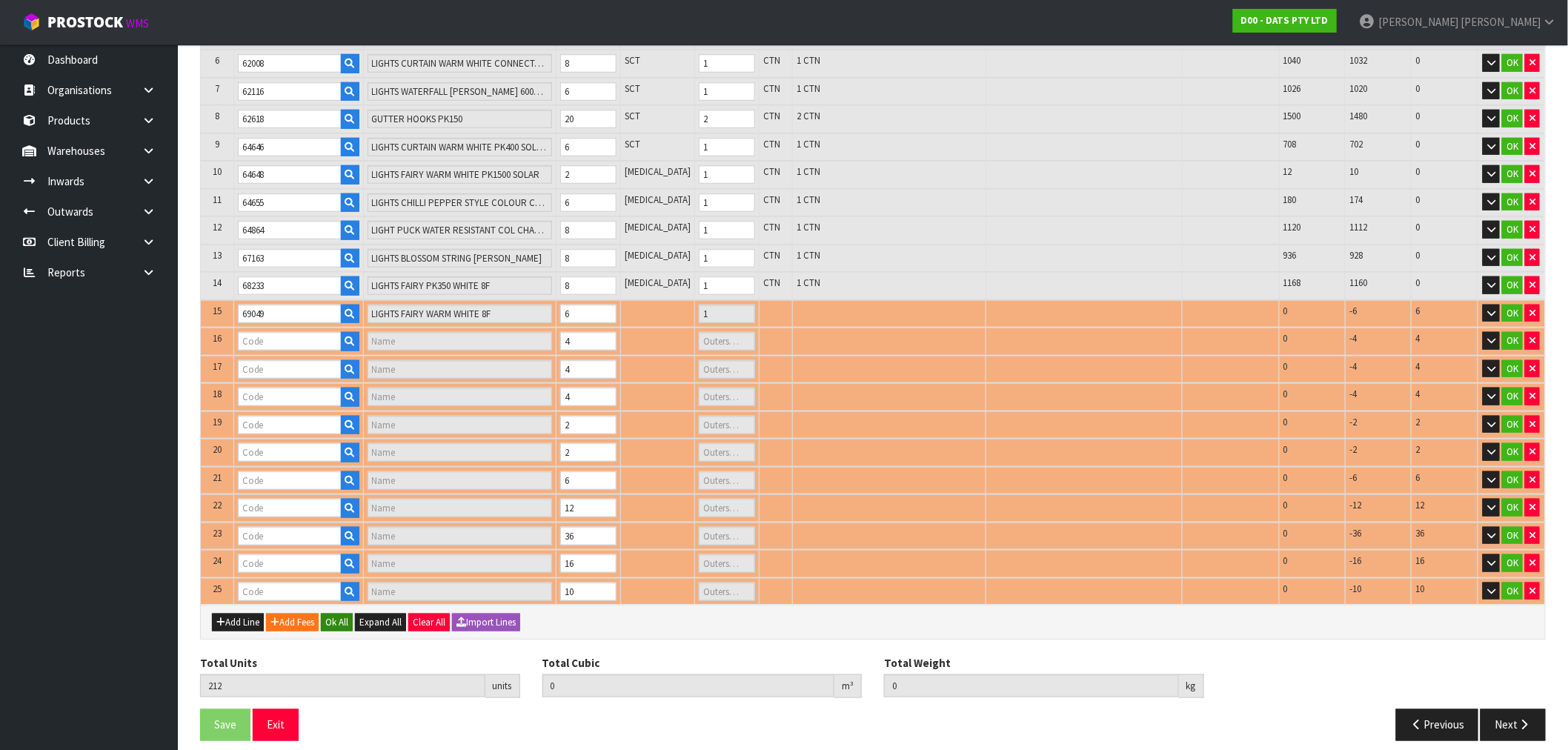
type input "0"
type input "68742"
type input "LIGHTS PARTY FILAMENT LEDS W.W"
type input "1"
type input "70372"
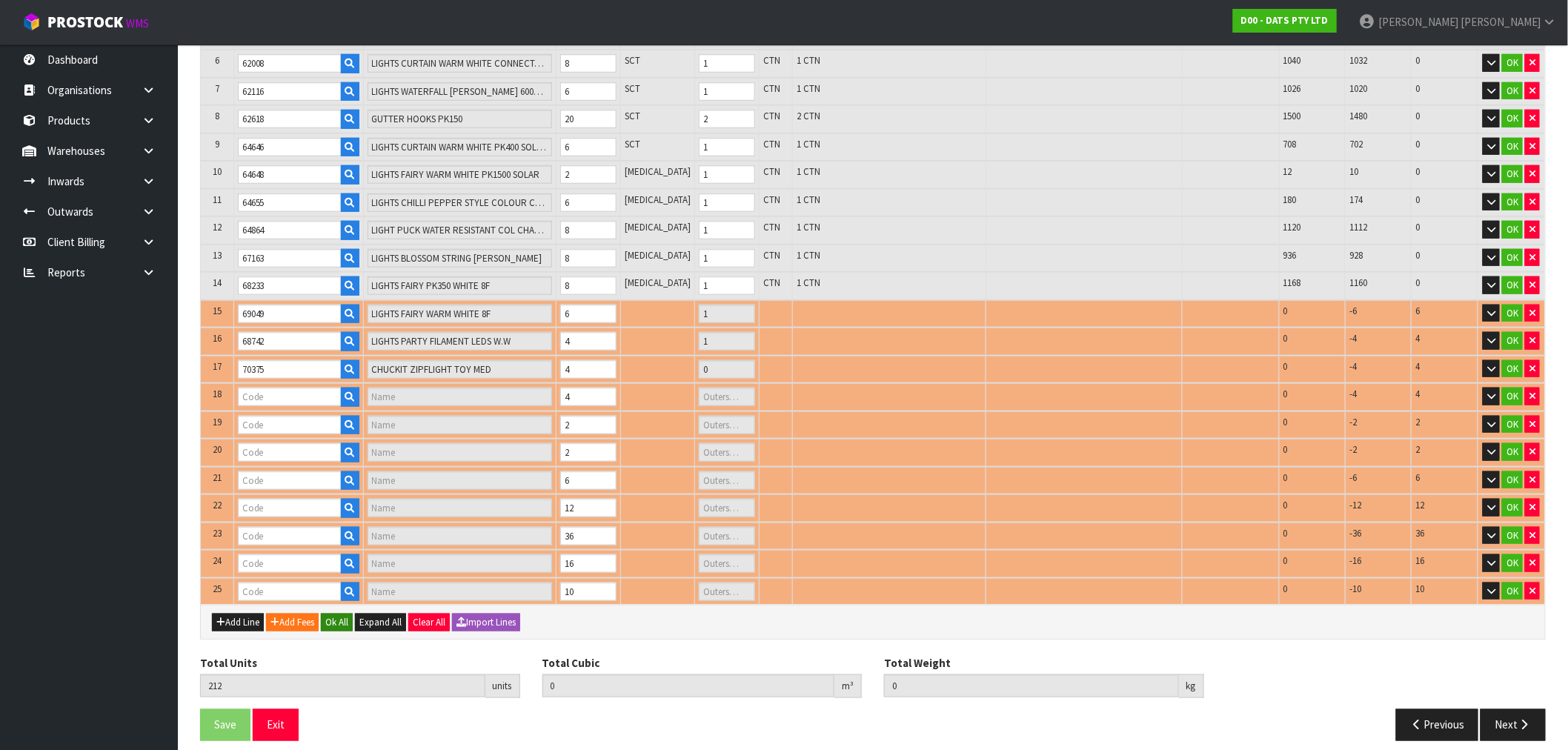
type input "CHUCKIT TENNIS BALL 2PK MED"
type input "0"
type input "70373"
type input "CHUCKIT TENNIS BALL 2 PK LARGE"
type input "0"
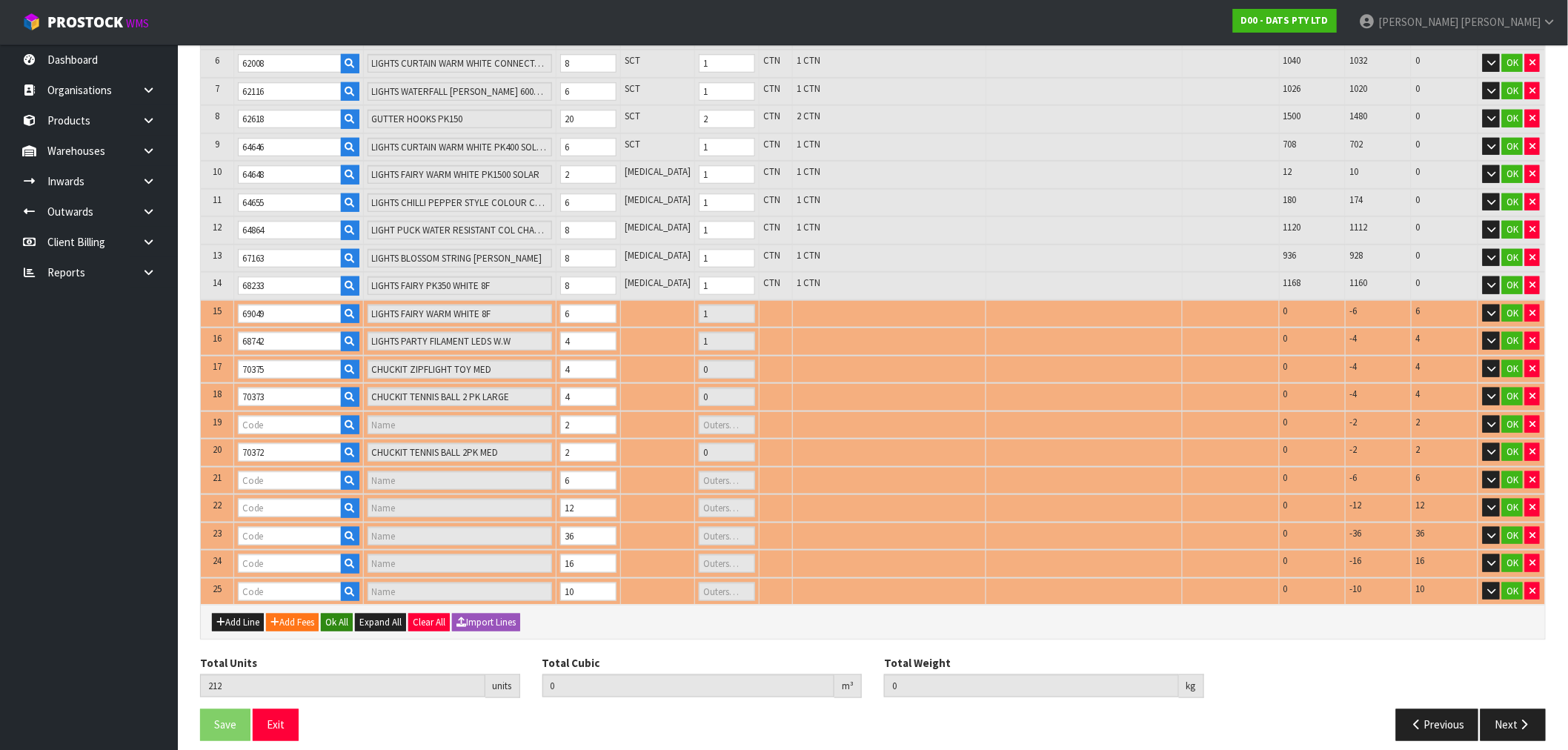
type input "70385"
type input "CHUCKIT ULTRA SQUEAKER MEDIUM"
type input "0"
type input "70723"
type input "LIGHT TAPE 100L WARM WHITE"
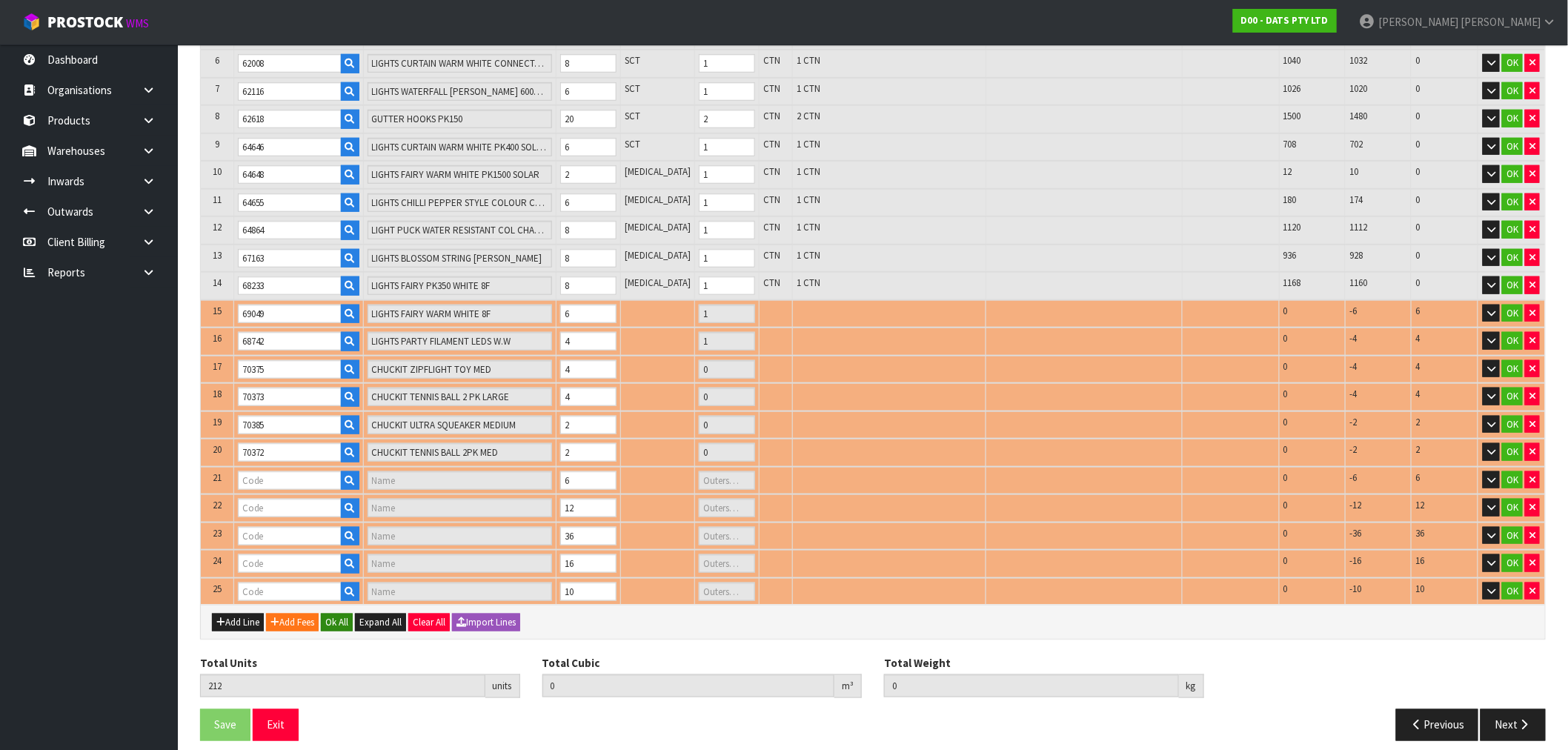
type input "1"
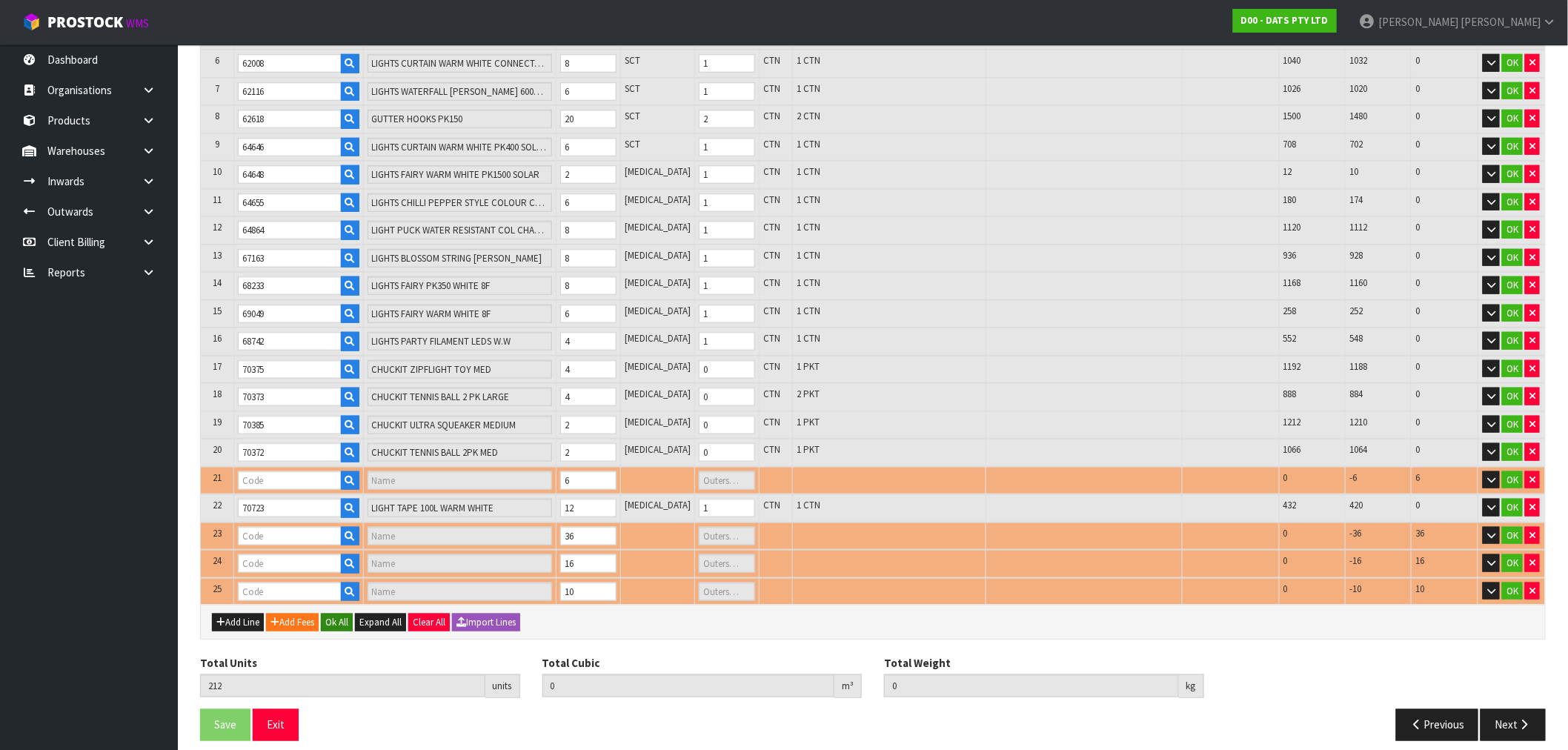
type input "25205"
type input "LIGHTS SOLAR FAIRY MULTICOLOUR"
type input "3"
type input "70728"
type input "LIGHTS NET SOLAR 150 WARM"
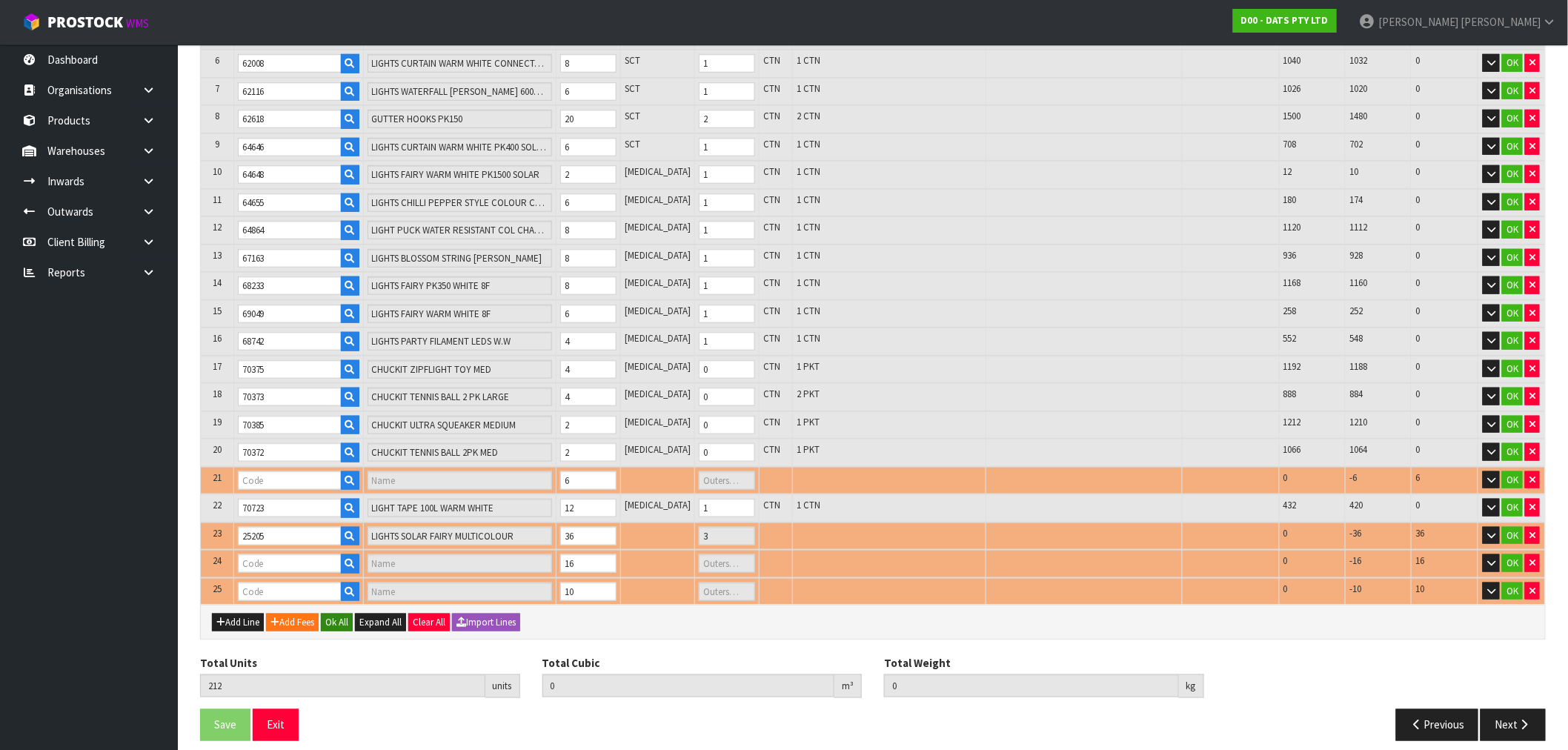
type input "1"
type input "57974"
type input "LIGHTS SILVER COPPER WIRE W SOFT TWINKLE 100L W. WHITE B/OP"
type input "1"
type input "0.672099"
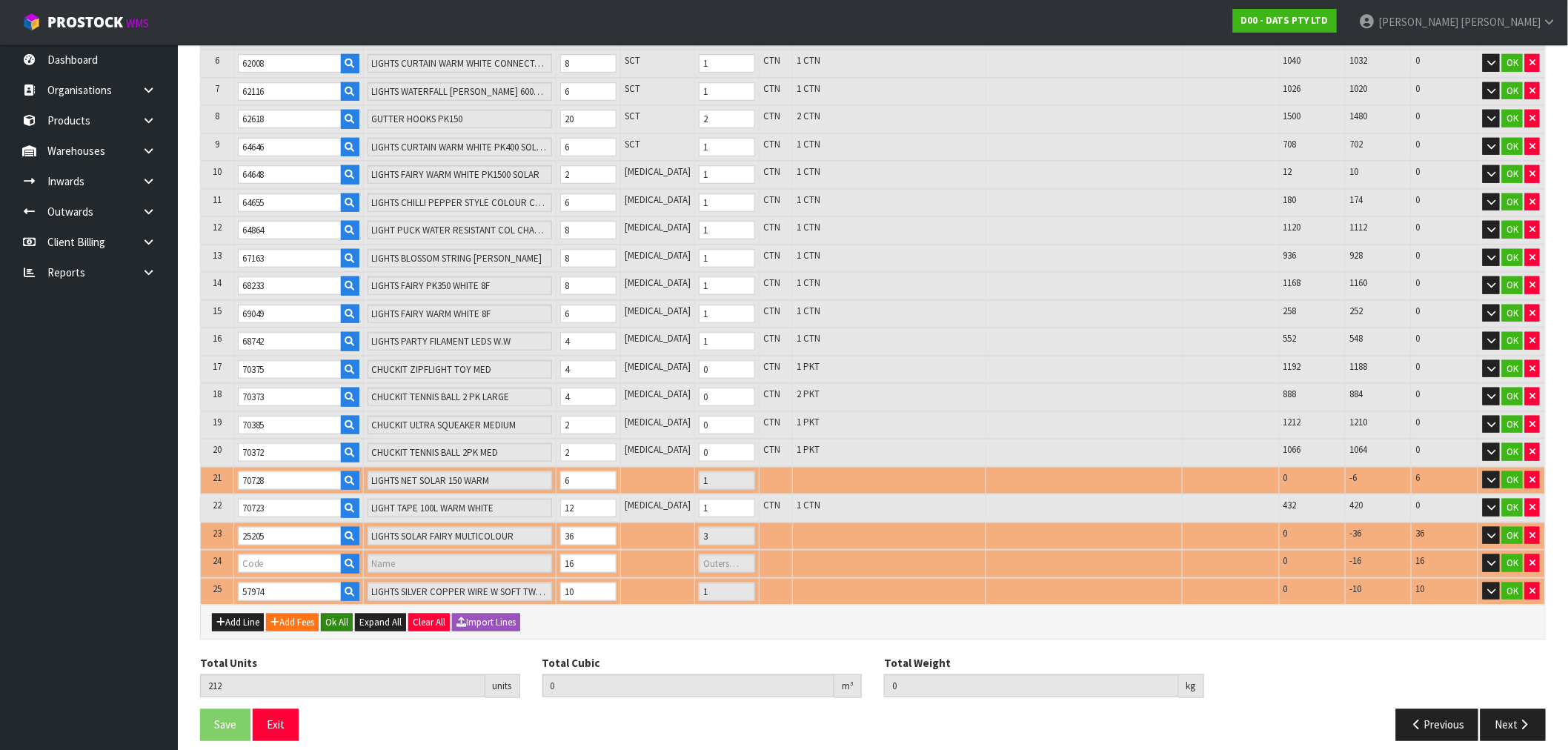
type input "112.5"
type input "57281"
type input "CONNECTABLE 400"
type input "2"
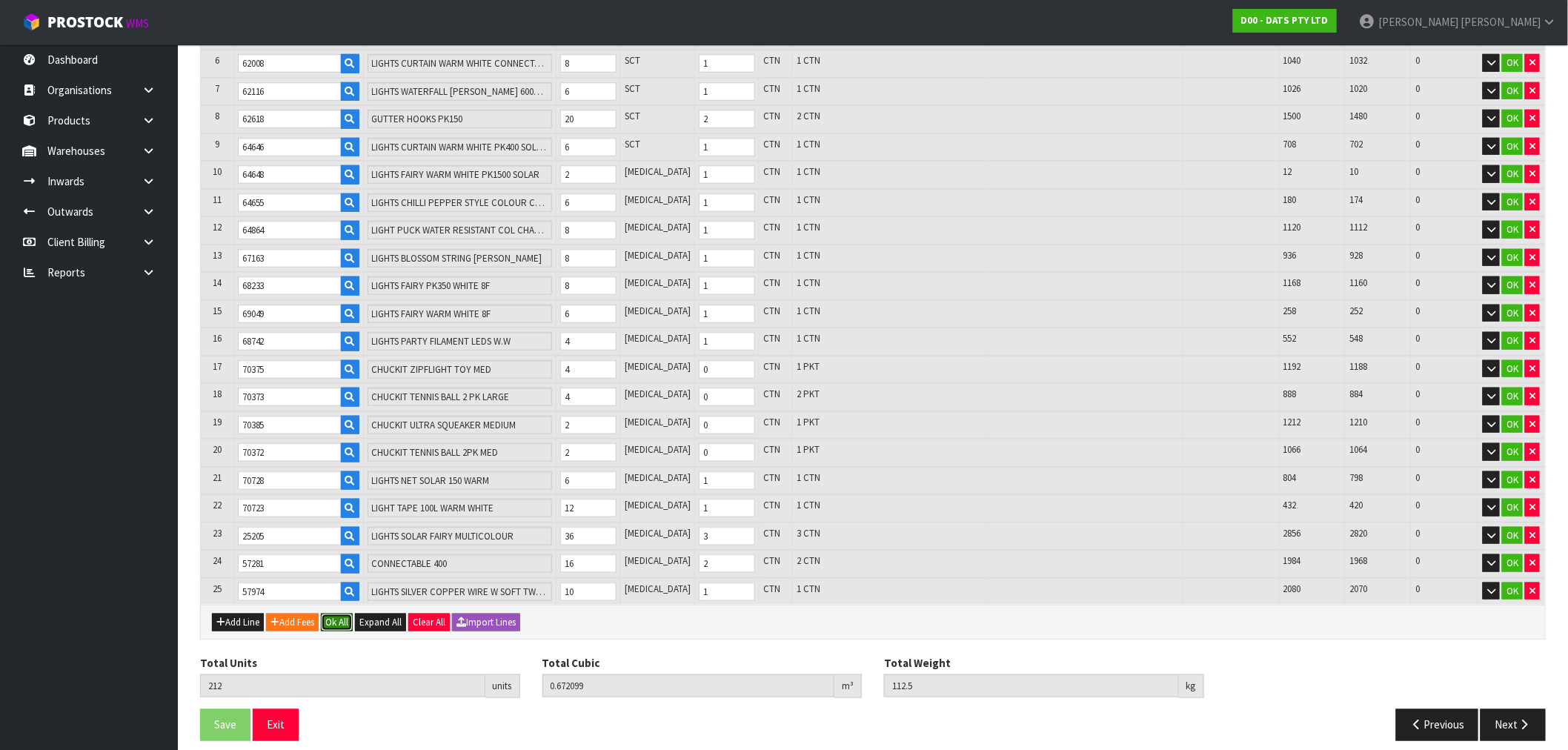
drag, startPoint x: 338, startPoint y: 608, endPoint x: 316, endPoint y: 634, distance: 34.1
click at [338, 614] on button "Ok All" at bounding box center [337, 623] width 32 height 18
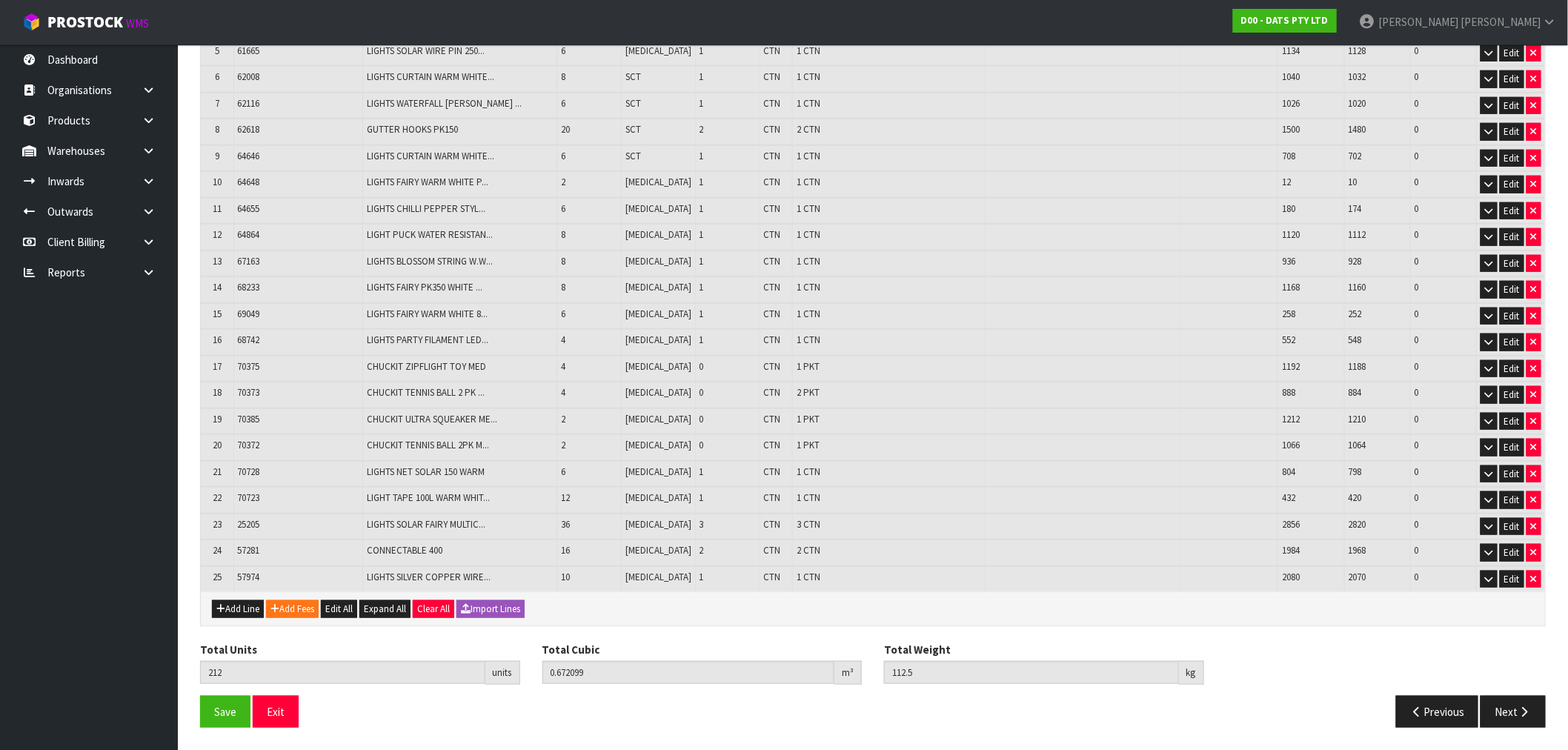
scroll to position [412, 0]
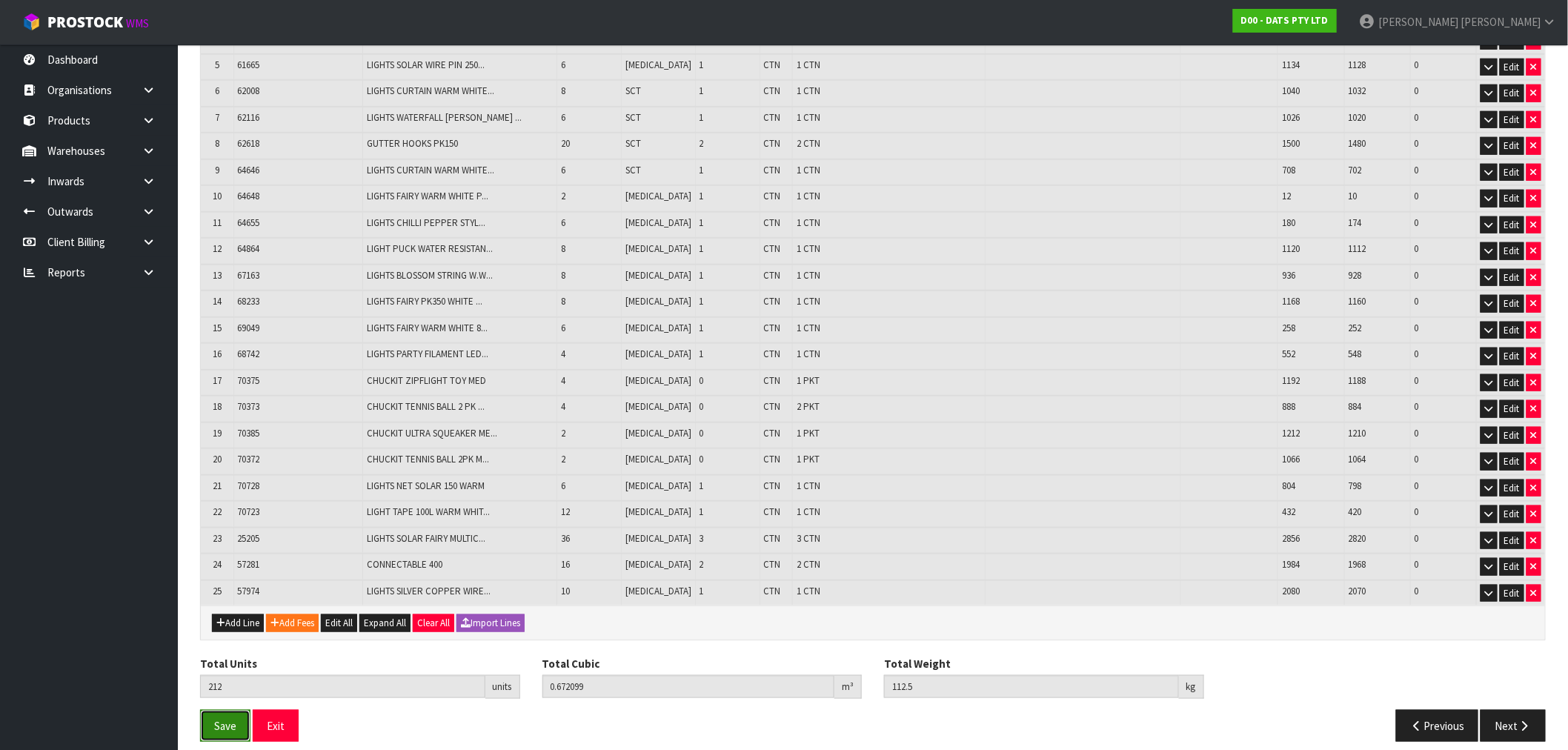
click at [232, 710] on button "Save" at bounding box center [225, 726] width 51 height 32
click at [1528, 718] on button "Next" at bounding box center [1513, 726] width 65 height 32
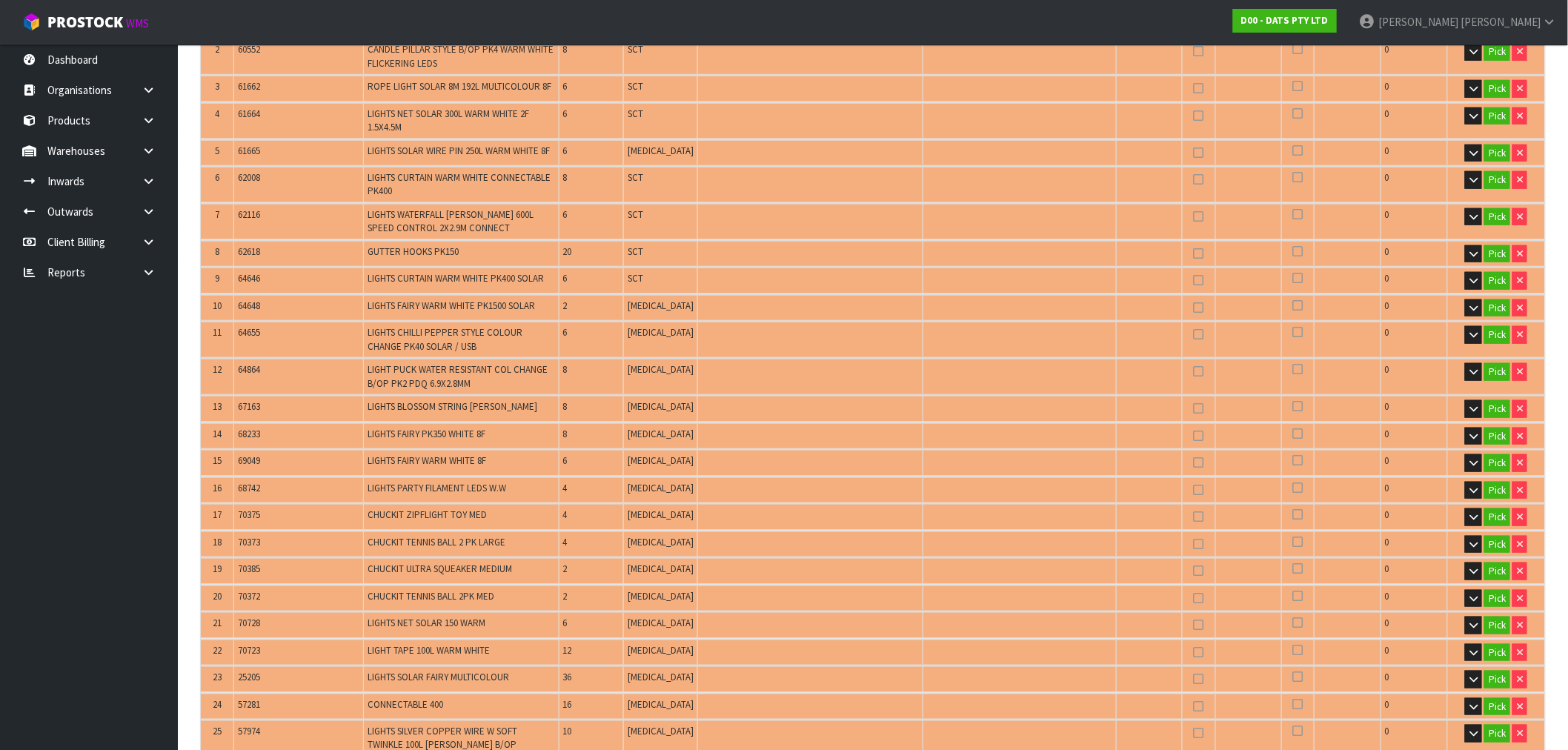
scroll to position [741, 0]
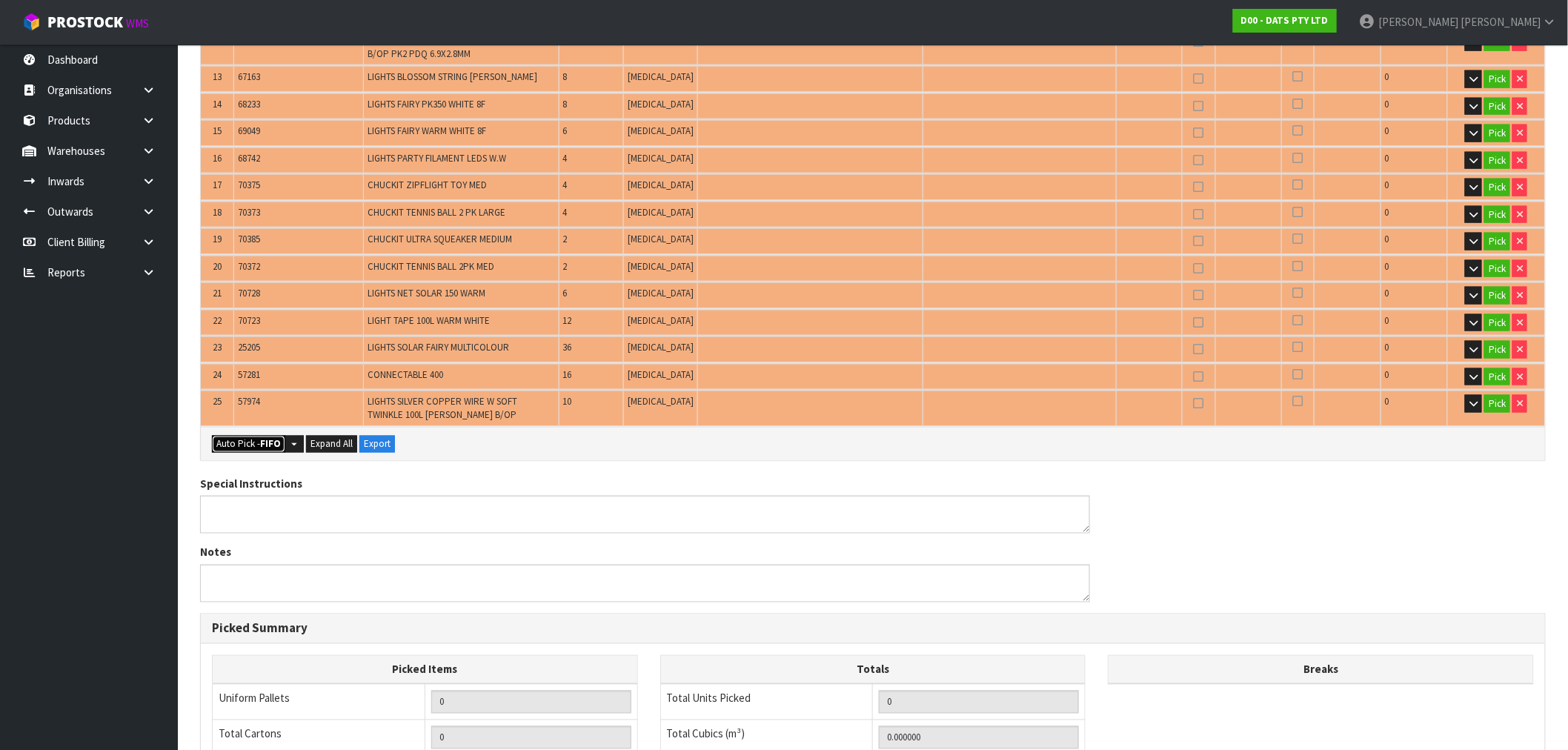
click at [264, 438] on strong "FIFO" at bounding box center [270, 444] width 20 height 12
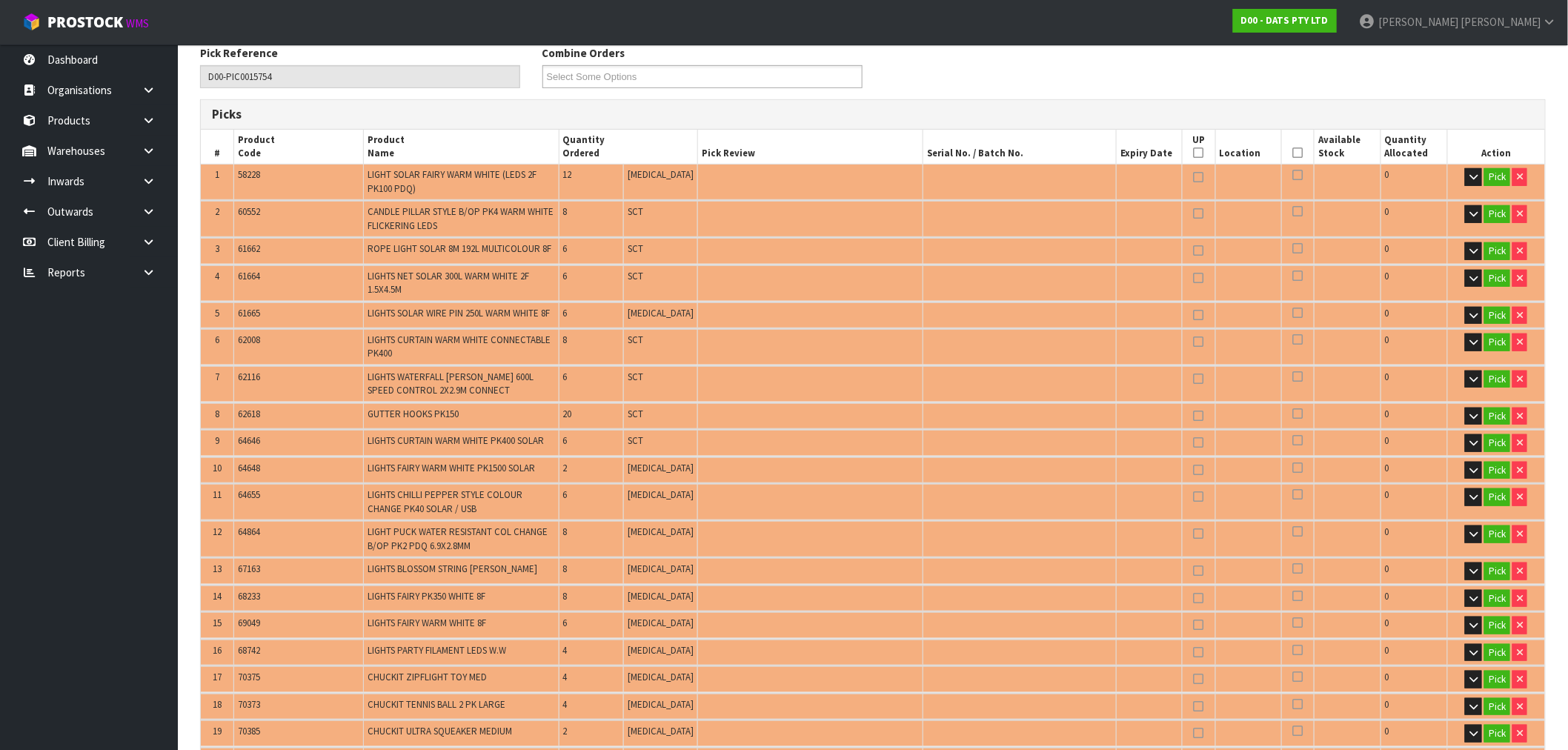
type input "25"
type input "Packet x 5"
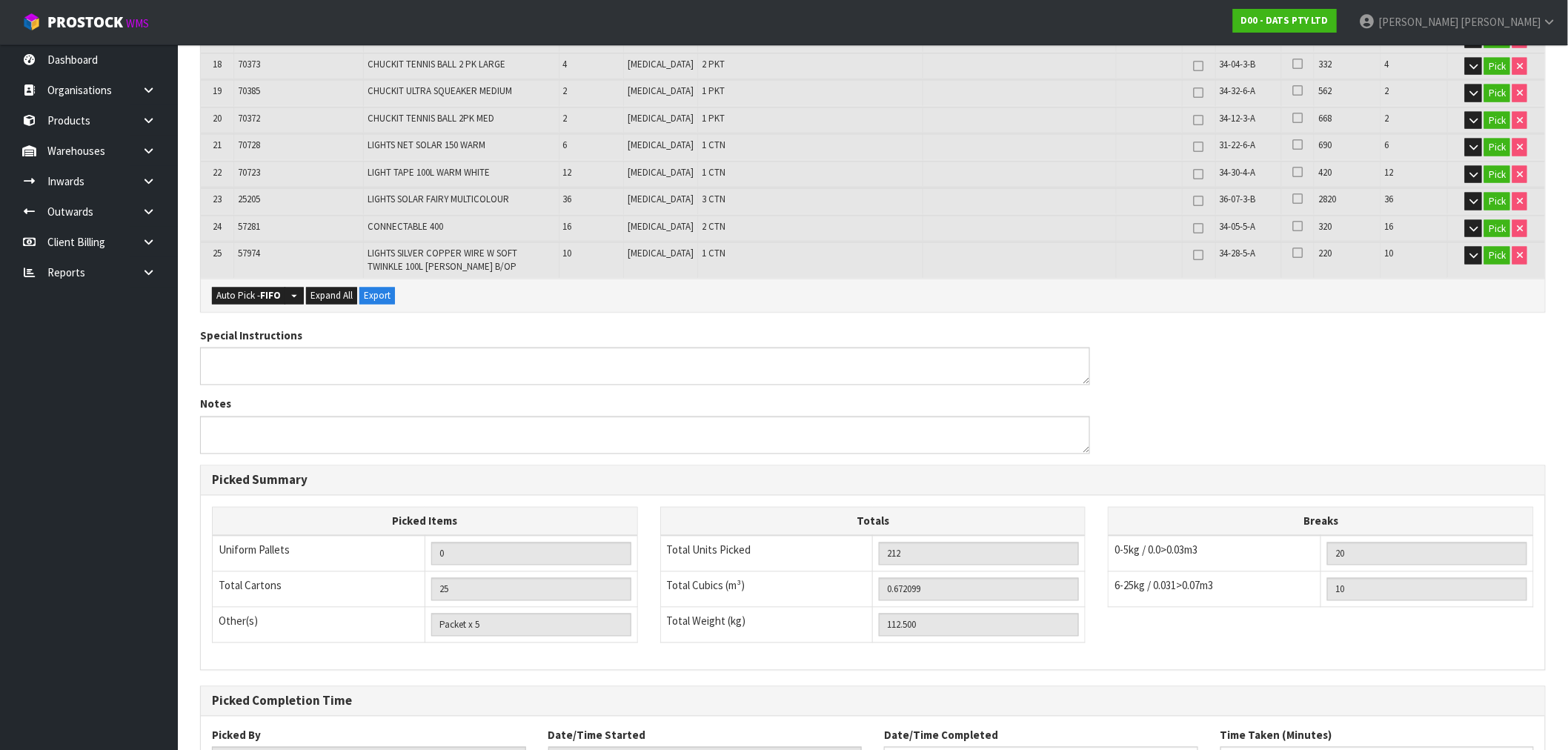
scroll to position [1002, 0]
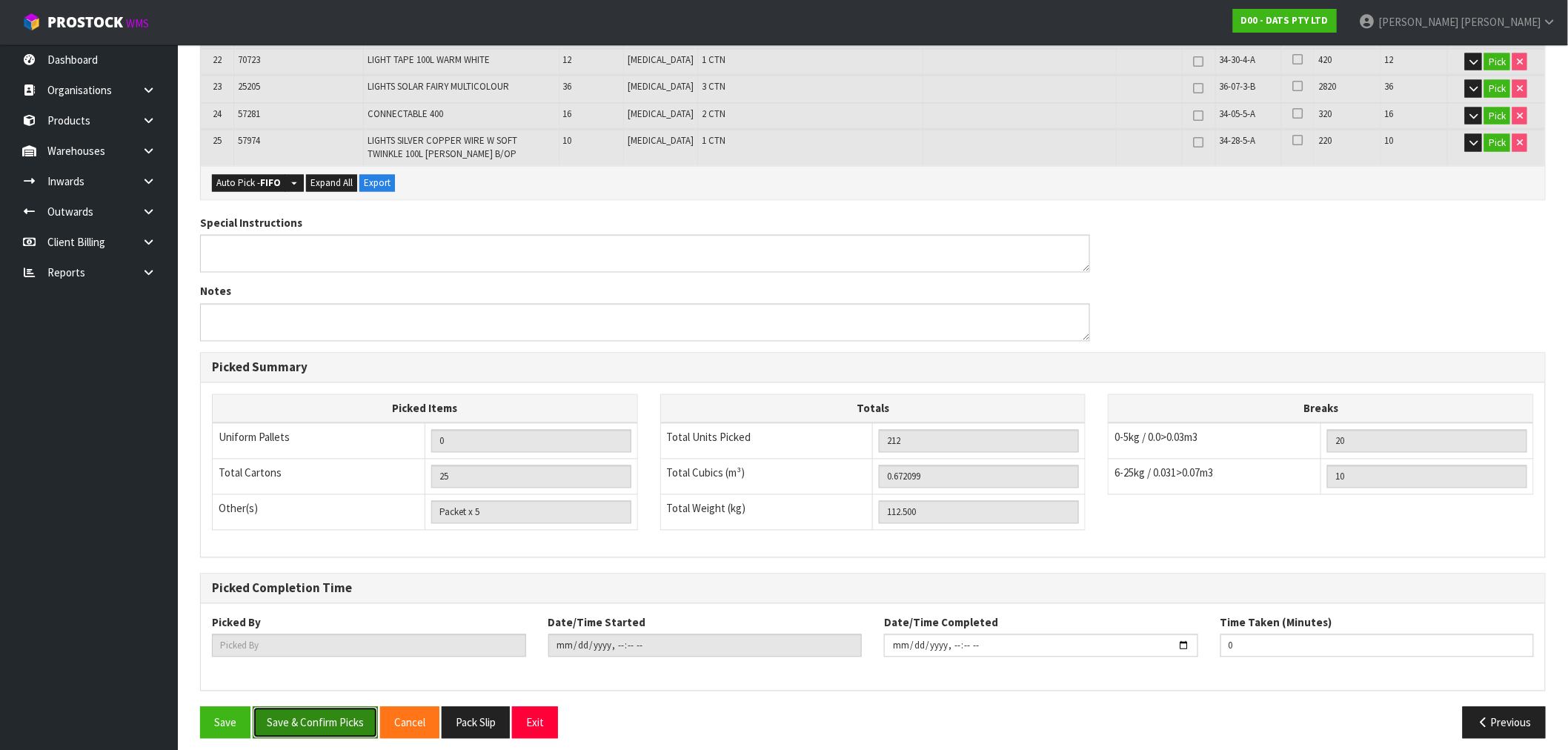
click at [312, 707] on button "Save & Confirm Picks" at bounding box center [315, 723] width 126 height 32
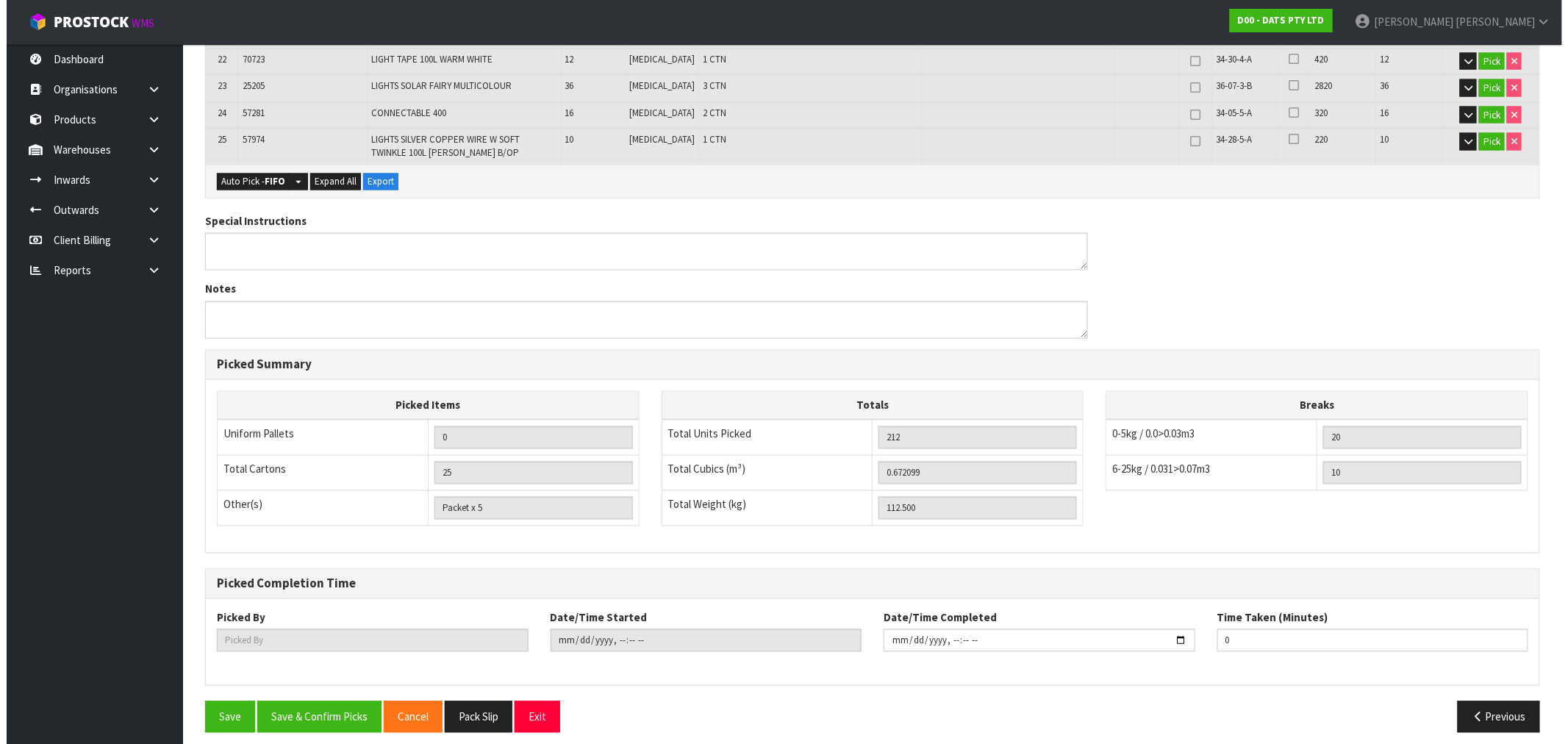
scroll to position [0, 0]
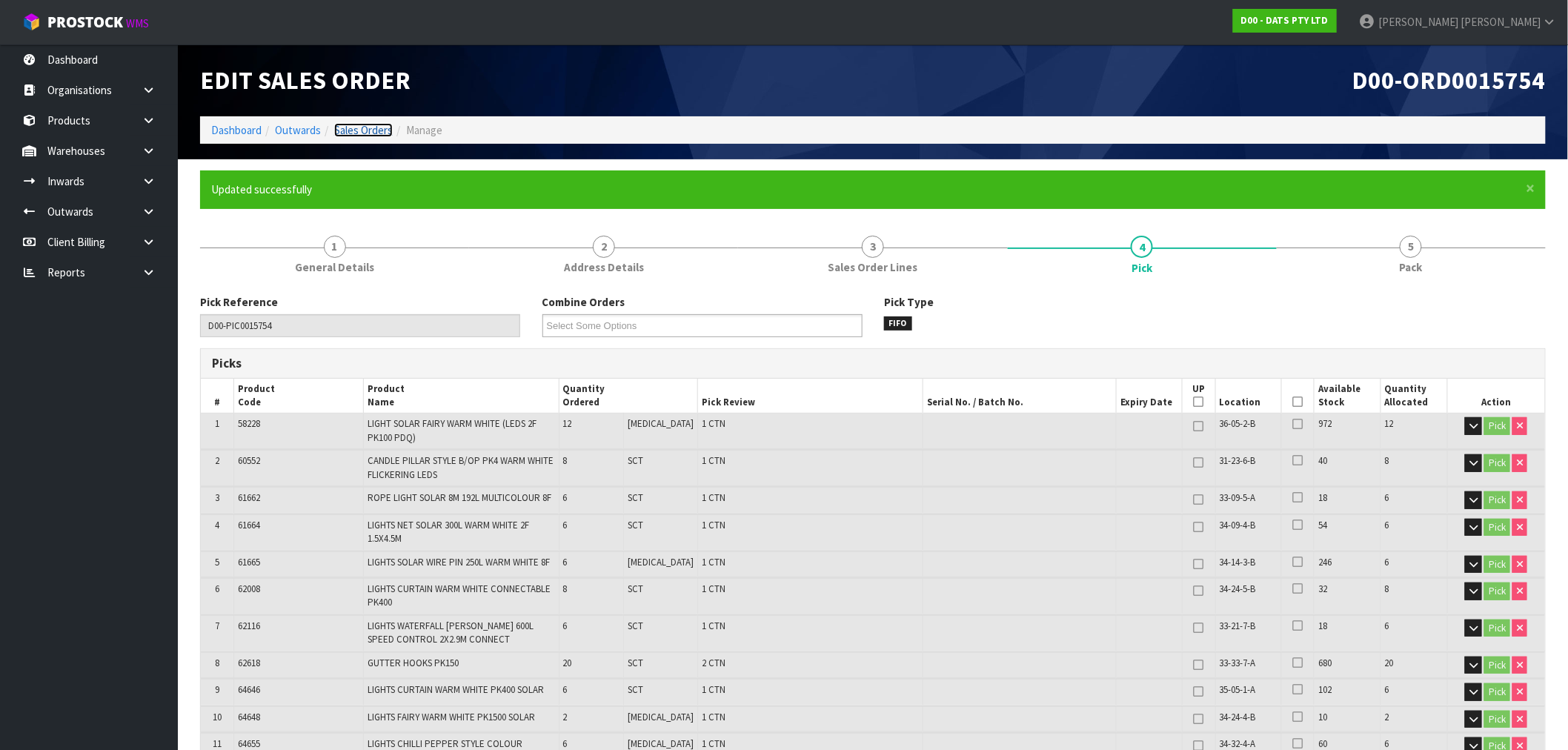
click at [378, 126] on link "Sales Orders" at bounding box center [363, 130] width 59 height 14
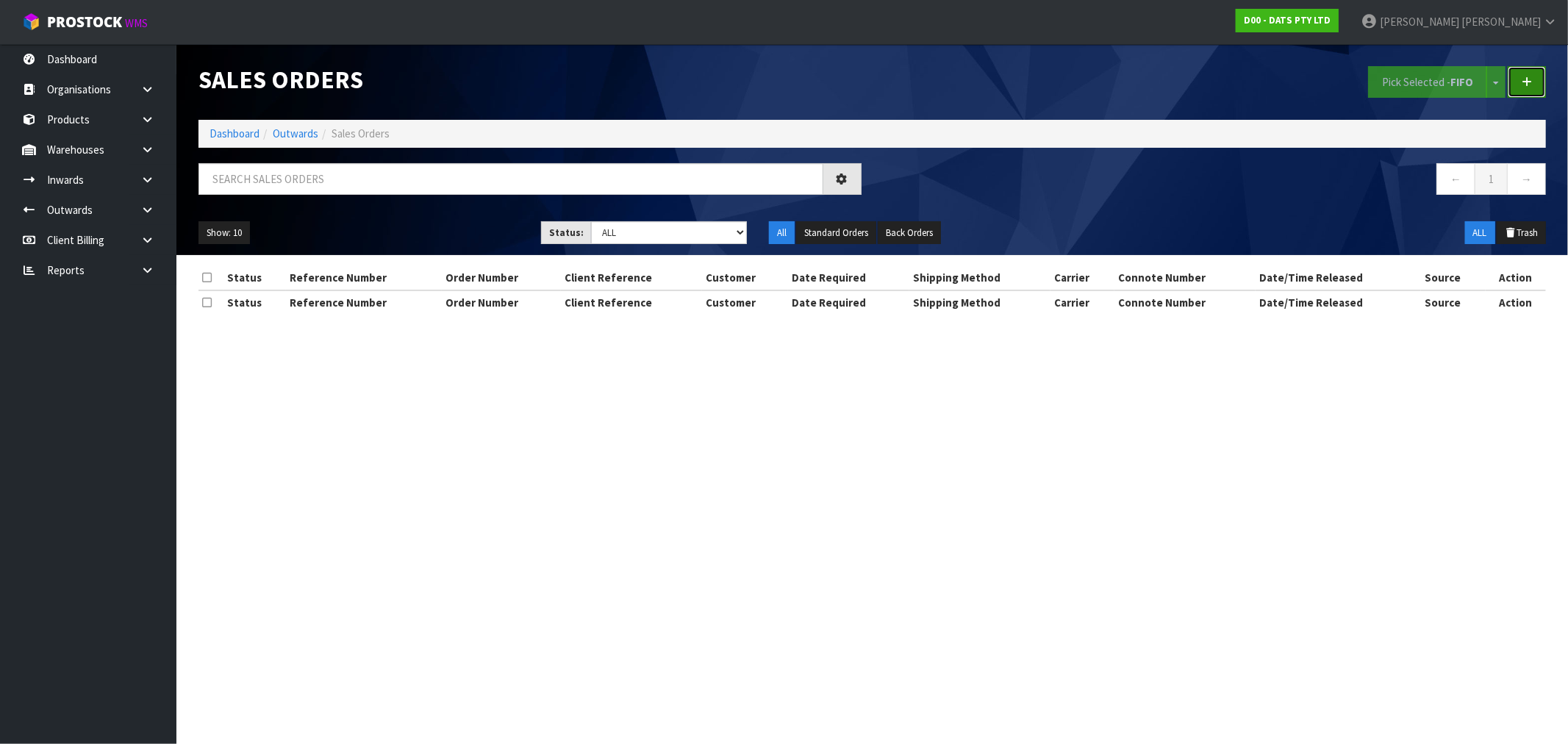
click at [1525, 86] on icon at bounding box center [1527, 82] width 11 height 11
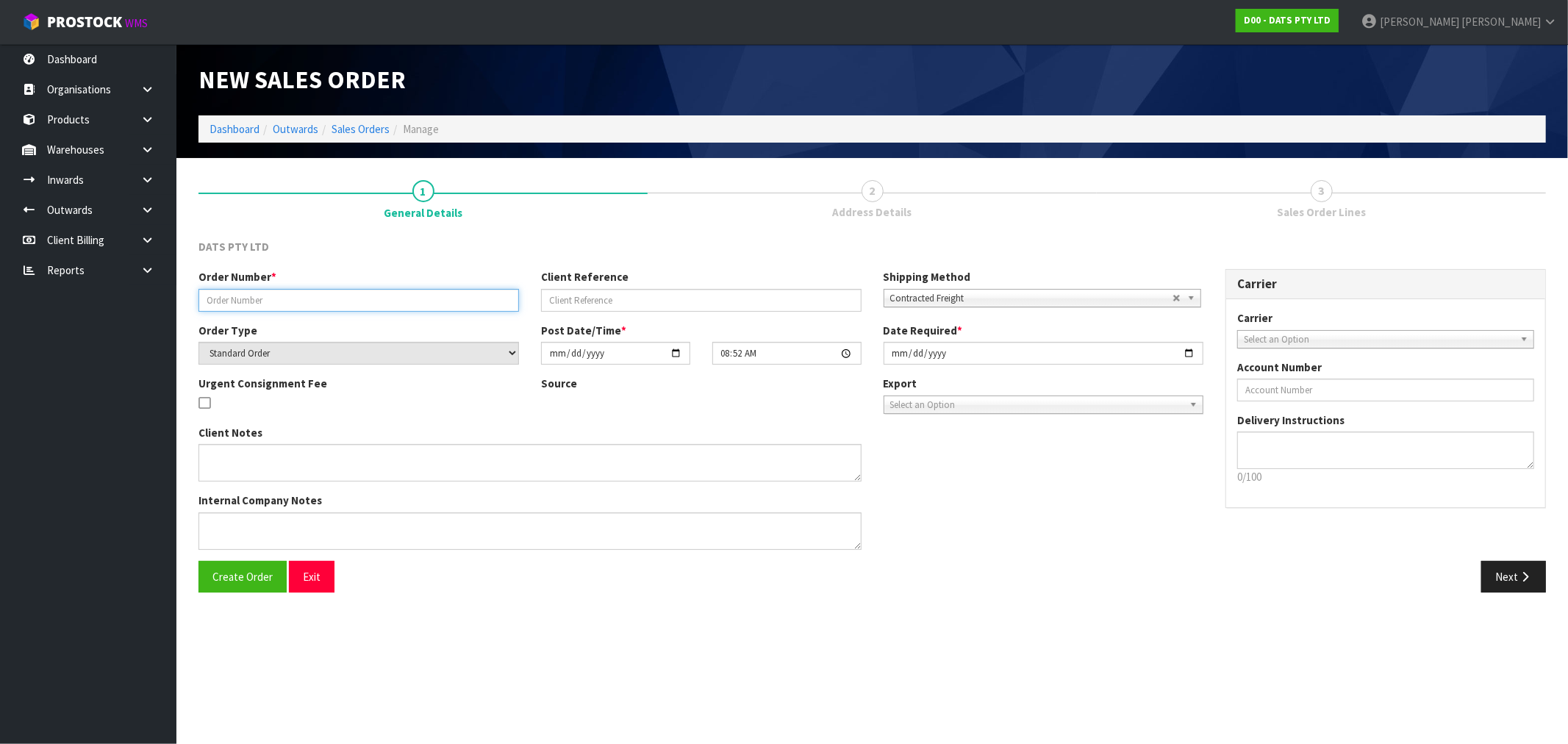
click at [245, 297] on input "text" at bounding box center [359, 300] width 321 height 23
click at [199, 561] on button "Create Order" at bounding box center [243, 577] width 88 height 32
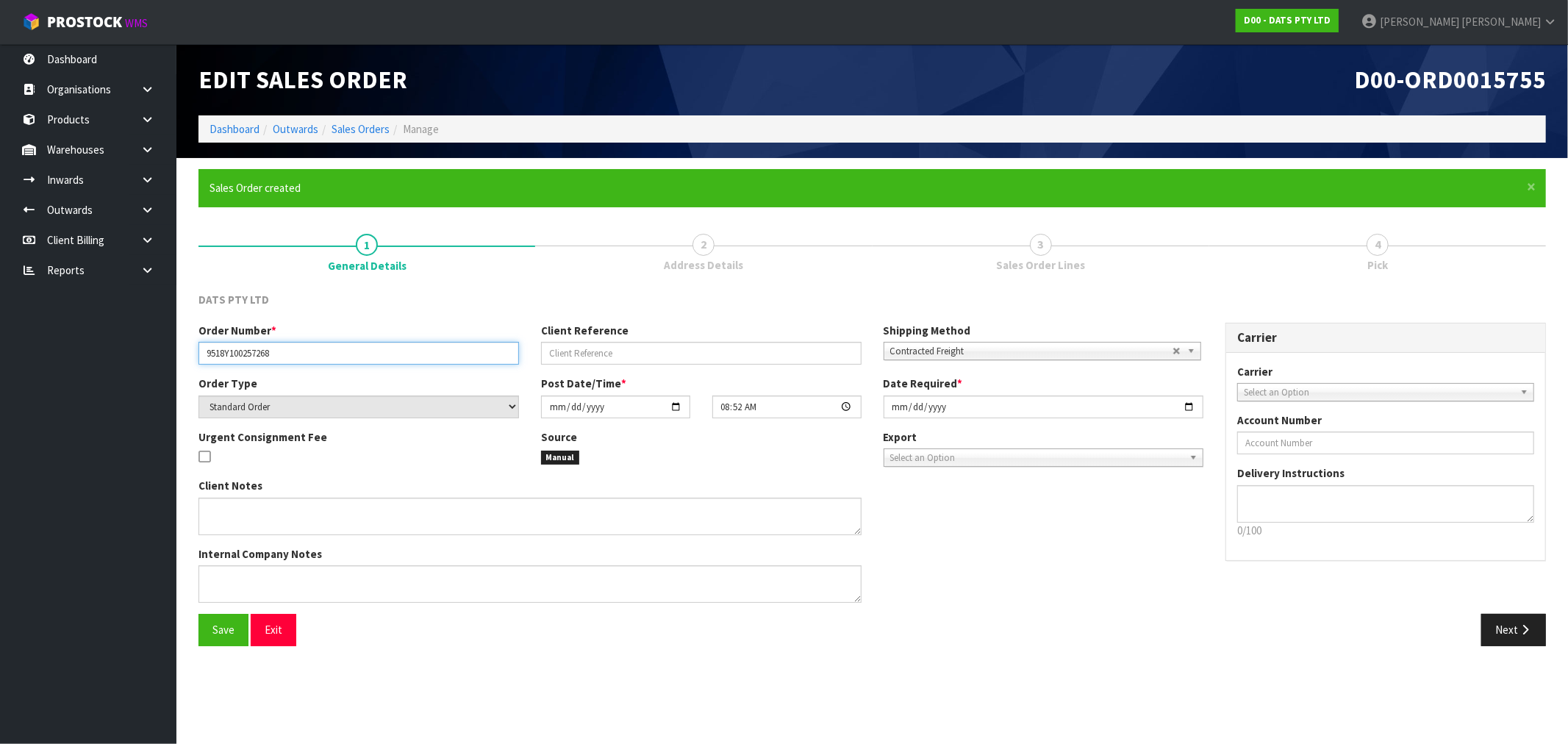
drag, startPoint x: 338, startPoint y: 343, endPoint x: 170, endPoint y: 350, distance: 168.1
click at [174, 349] on body "Toggle navigation ProStock WMS D00 - DATS PTY LTD Rocio Lopez Logout Dashboard …" at bounding box center [784, 372] width 1568 height 744
drag, startPoint x: 1514, startPoint y: 634, endPoint x: 379, endPoint y: 364, distance: 1166.7
click at [1514, 634] on button "Next" at bounding box center [1513, 630] width 64 height 32
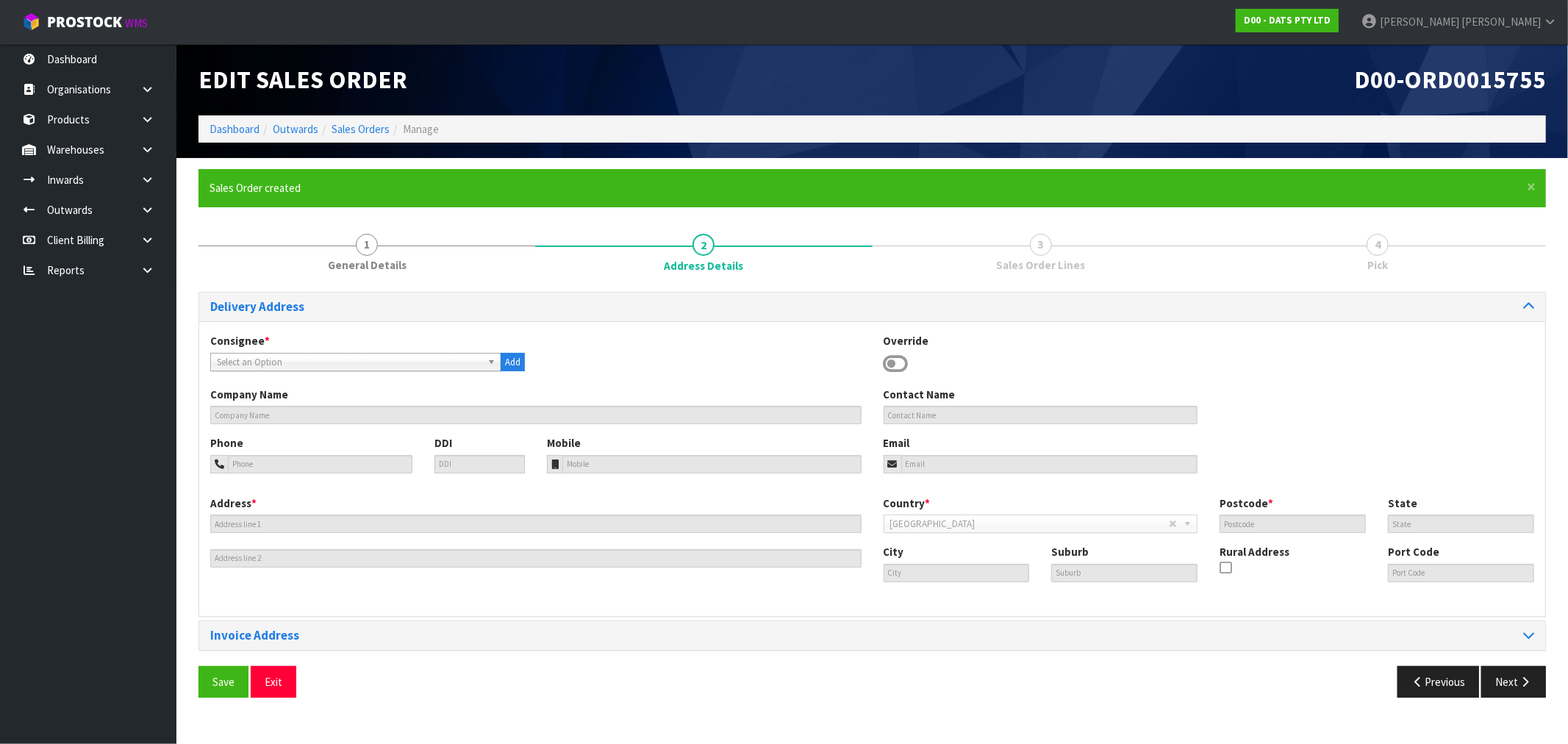
click at [357, 354] on span "Select an Option" at bounding box center [350, 362] width 265 height 18
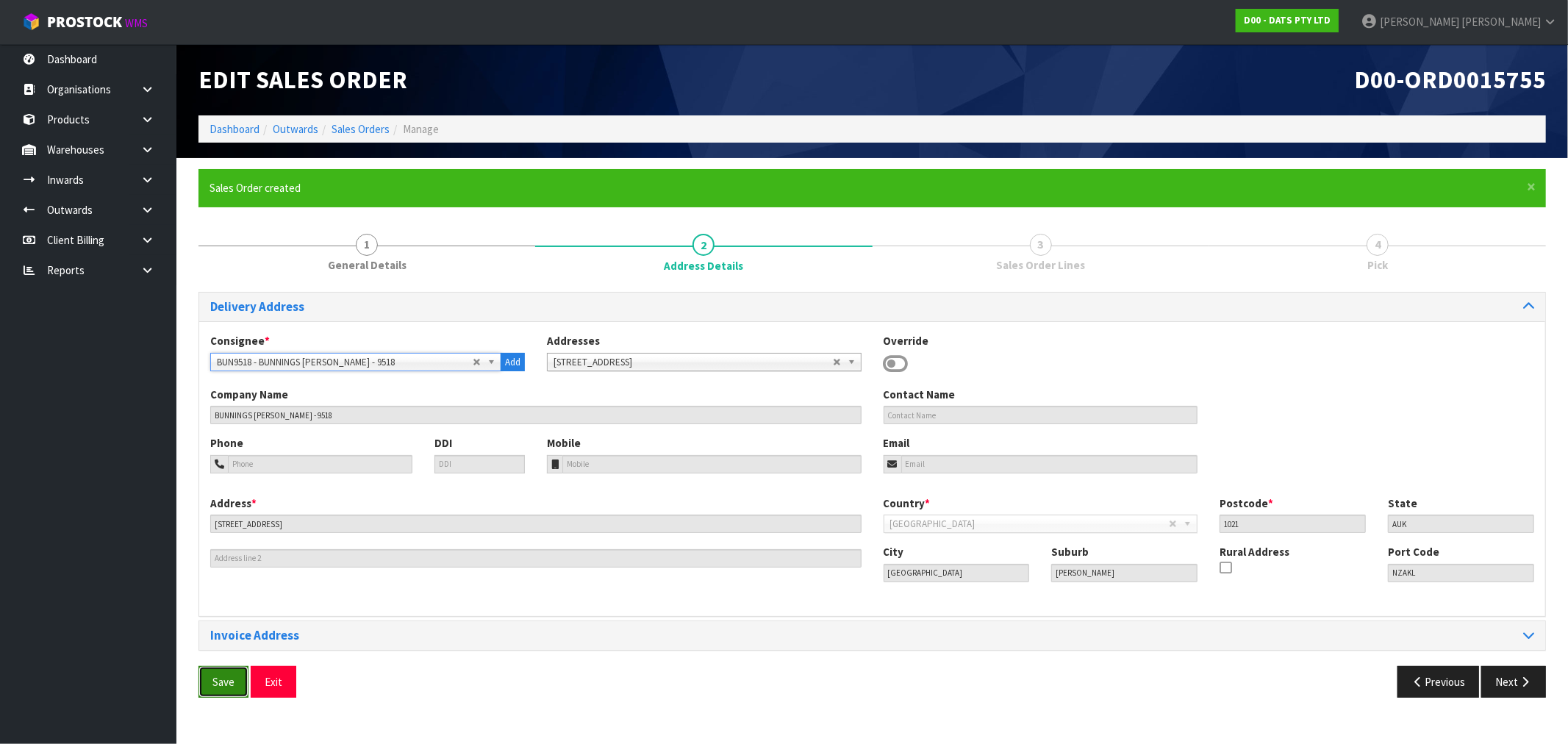
click at [219, 675] on span "Save" at bounding box center [223, 682] width 22 height 14
click at [1522, 687] on icon "button" at bounding box center [1526, 682] width 14 height 11
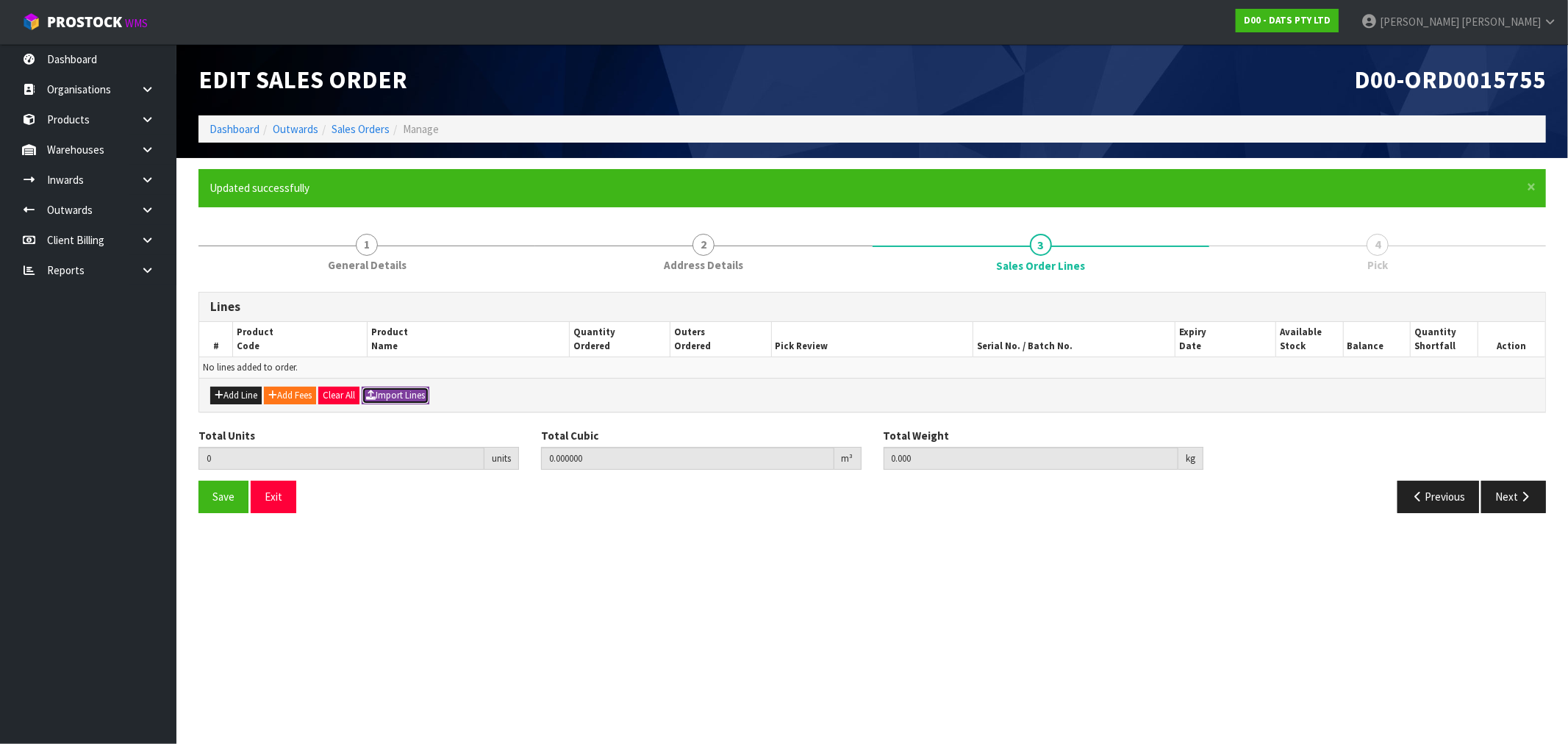
click at [413, 398] on button "Import Lines" at bounding box center [395, 396] width 68 height 18
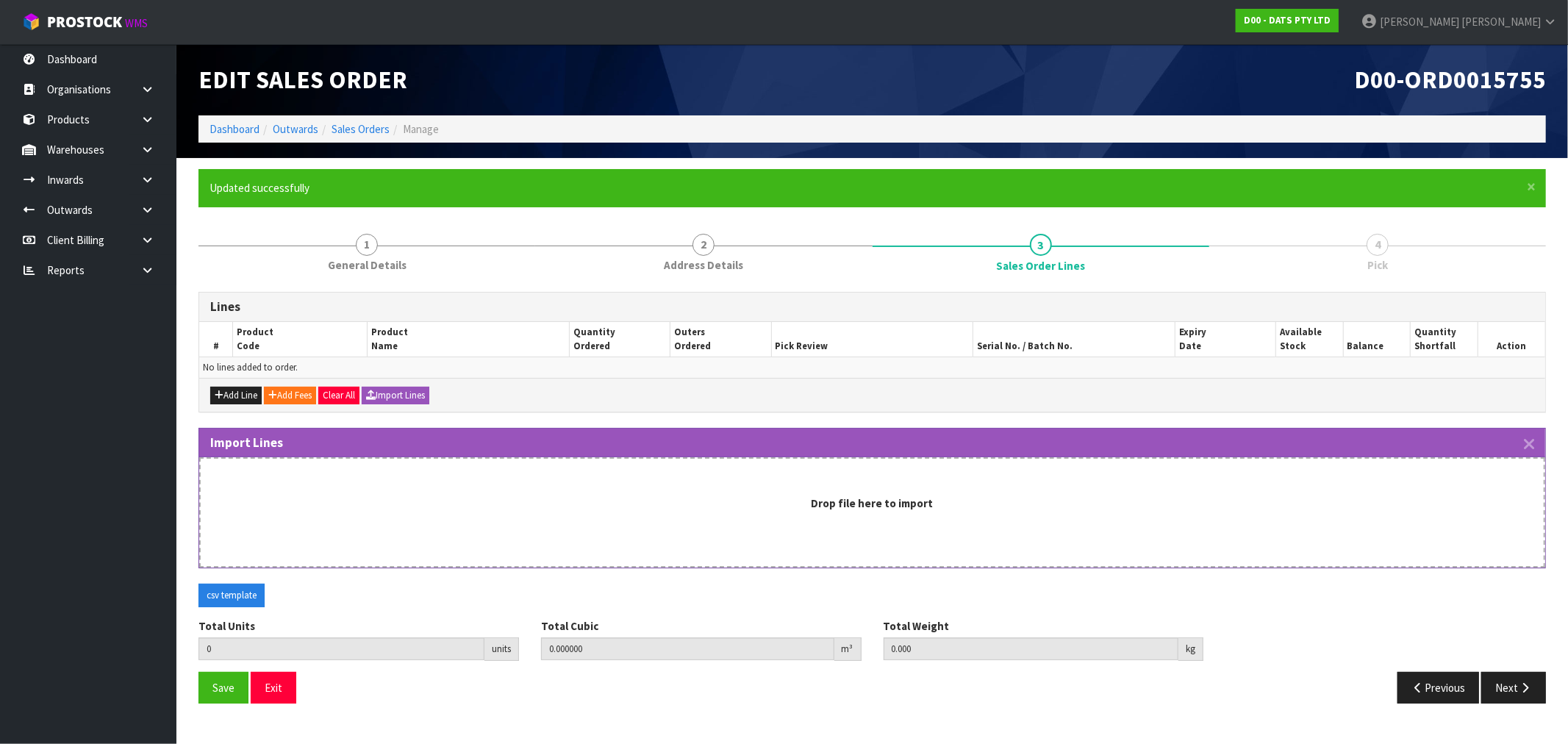
click at [545, 496] on div "Drop file here to import" at bounding box center [872, 503] width 1314 height 15
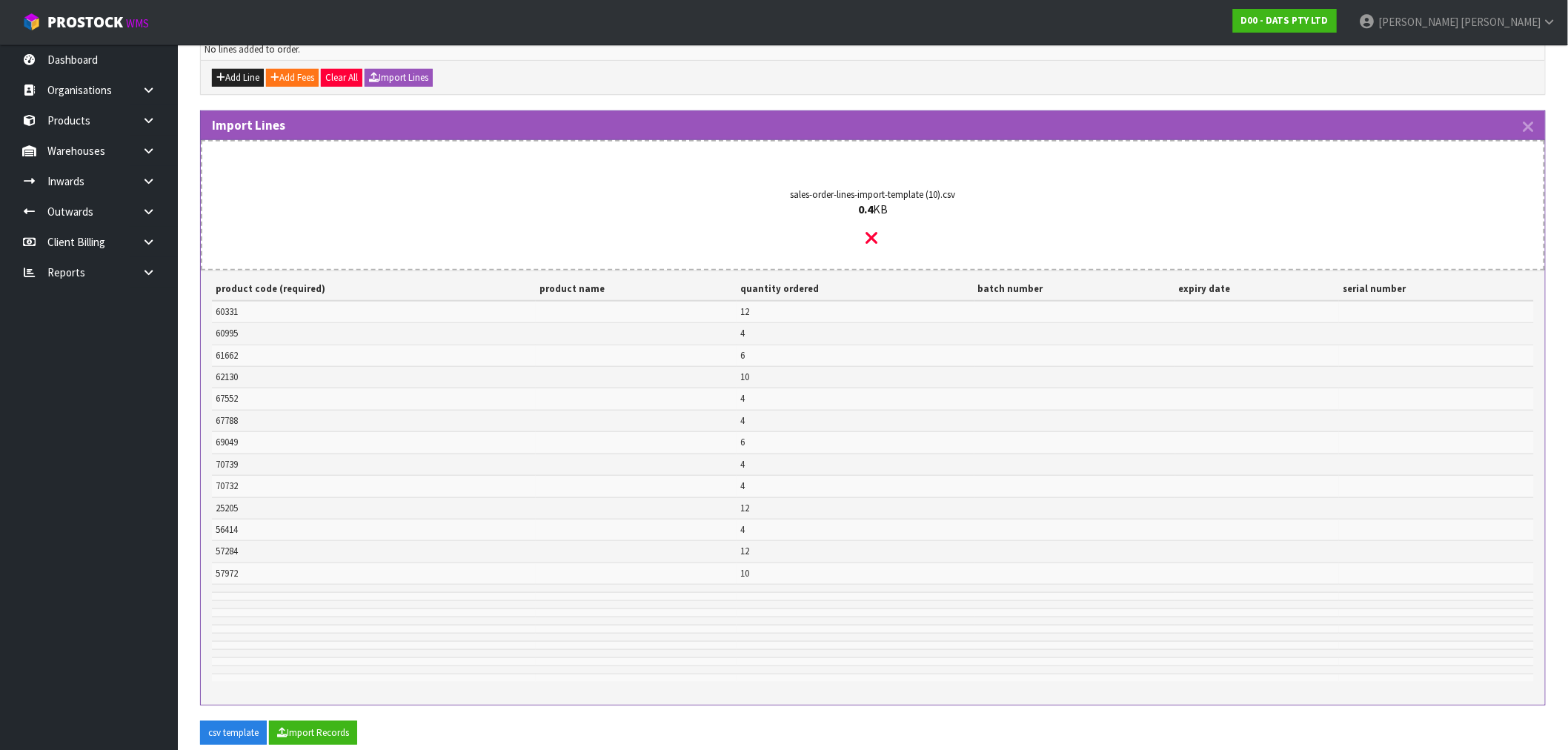
scroll to position [435, 0]
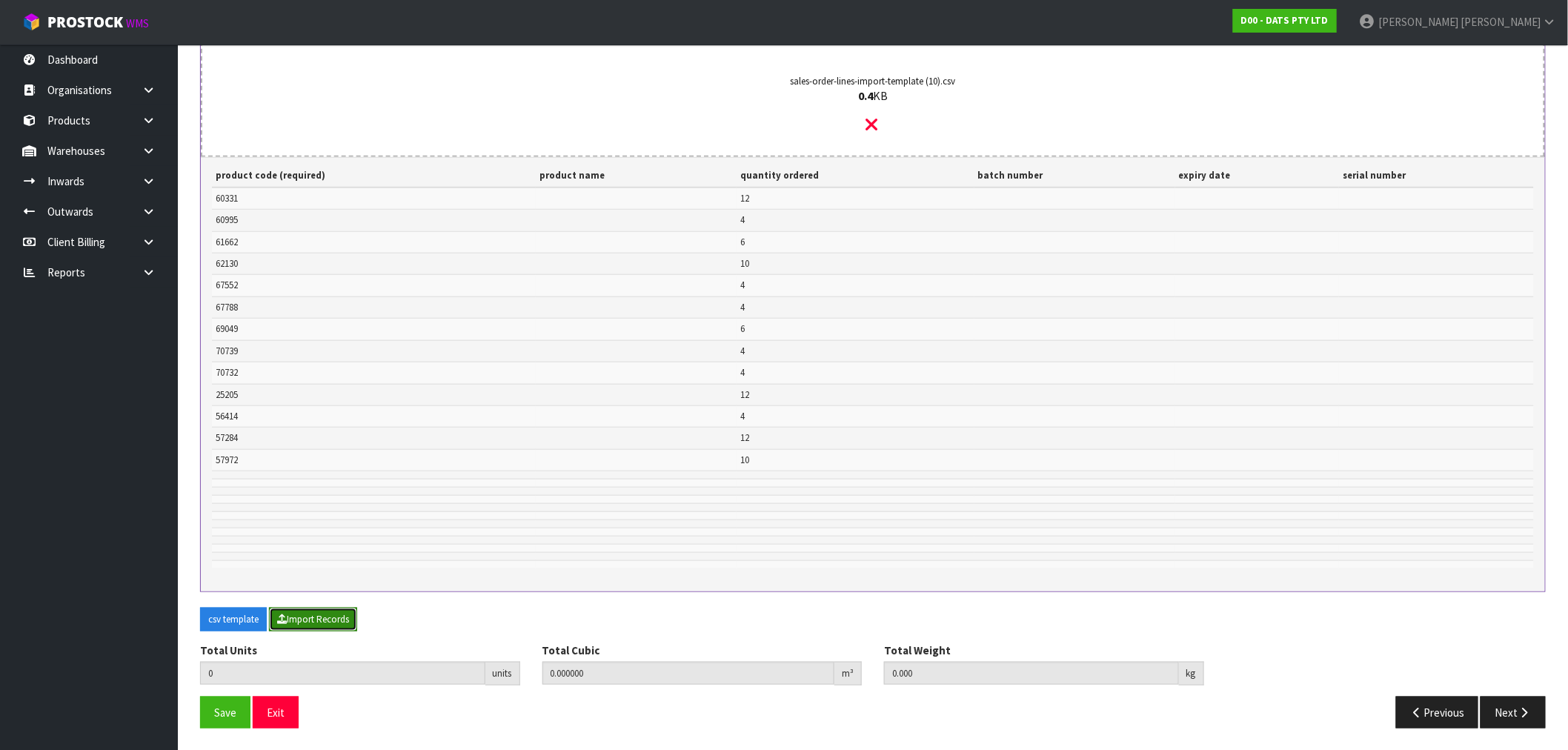
click at [308, 626] on button "Import Records" at bounding box center [313, 619] width 88 height 24
type input "92"
type input "0"
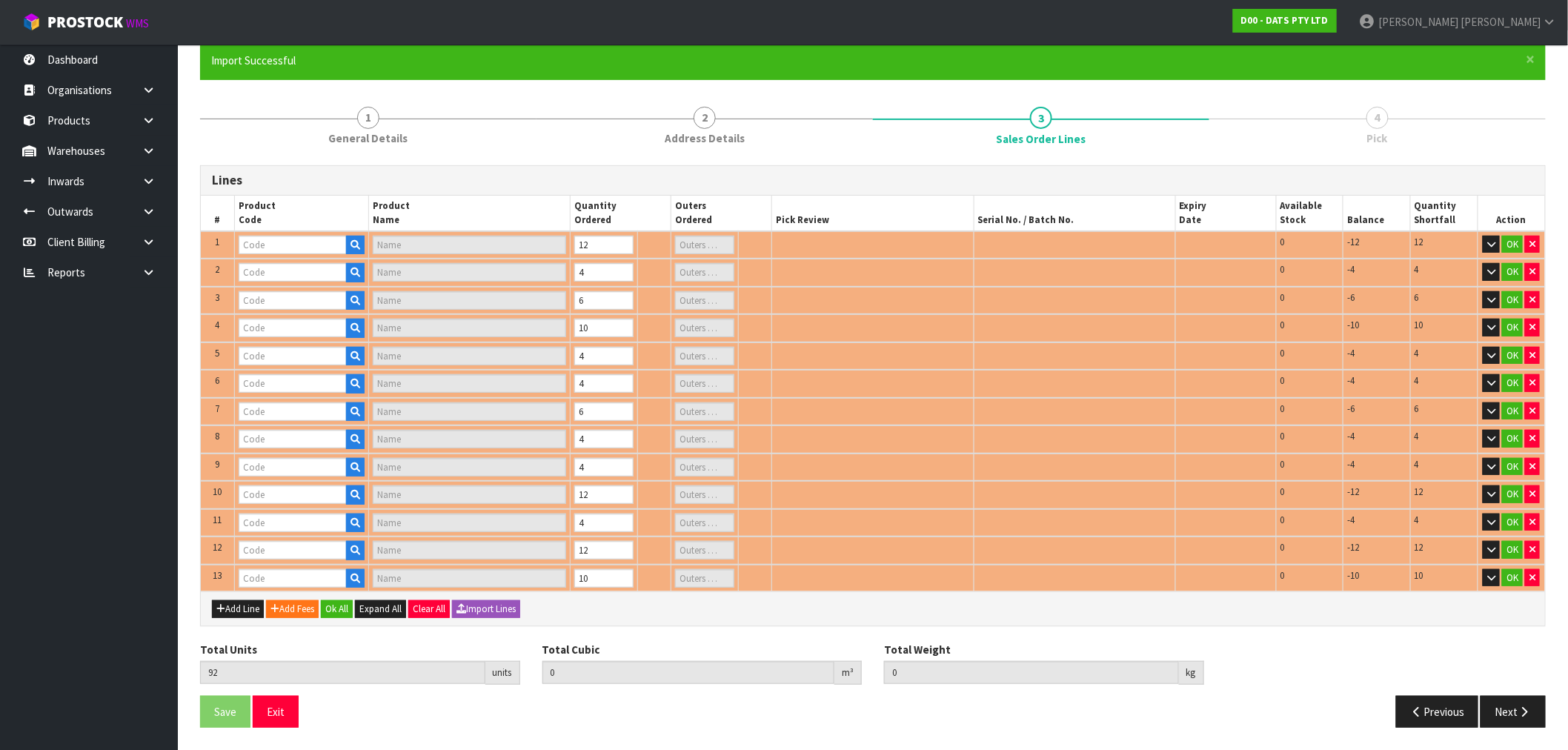
type input "60995"
type input "LIGHT FAIRY WARM WHITE HEAVY DUTY CONNECTABLE 240L STEADY"
type input "1"
type input "62130"
type input "LIGHT NIGHT PIR SENSOR STAND OR HANG B/OP 60LU PDQ"
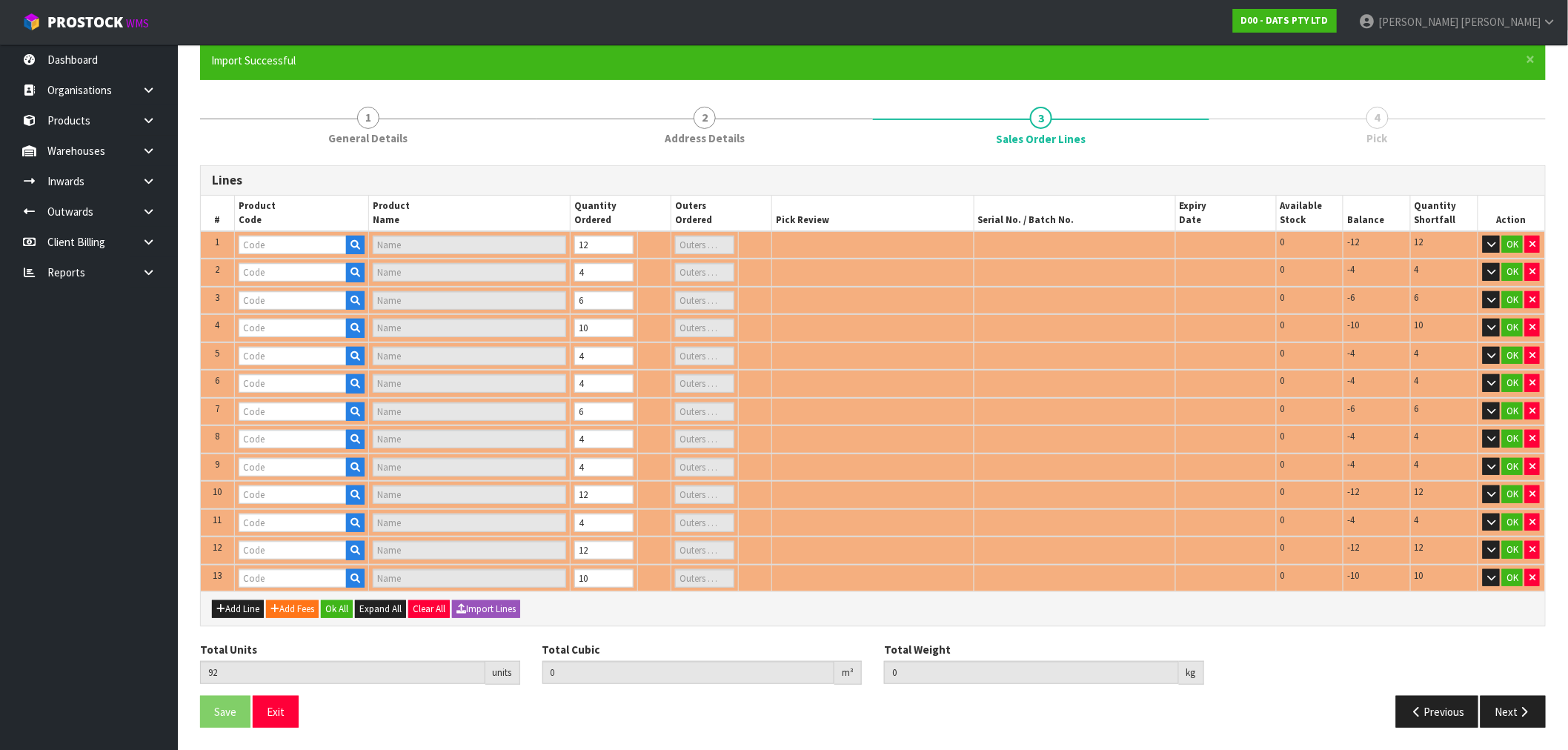
type input "1"
type input "67552"
type input "PARTY LIGHTS 30PK++FILAMENT CONNECT"
type input "1"
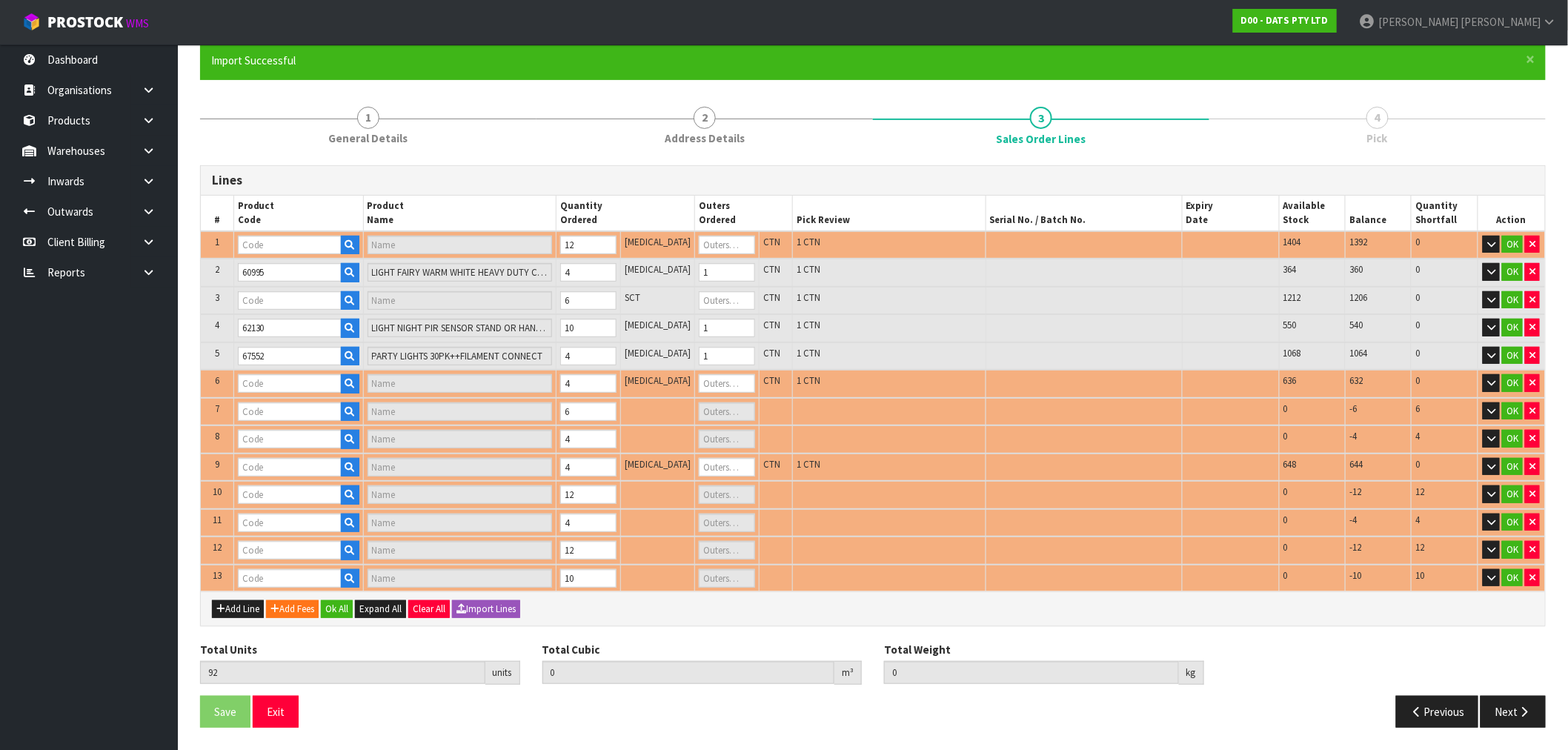
type input "60331"
type input "LIGHT MOTION SENSOR INDOOR OR OUTDOOR 4 WHITE SMD LEDS B/OP"
type input "1"
type input "61662"
type input "ROPE LIGHT SOLAR 8M 192L MULTICOLOUR 8F"
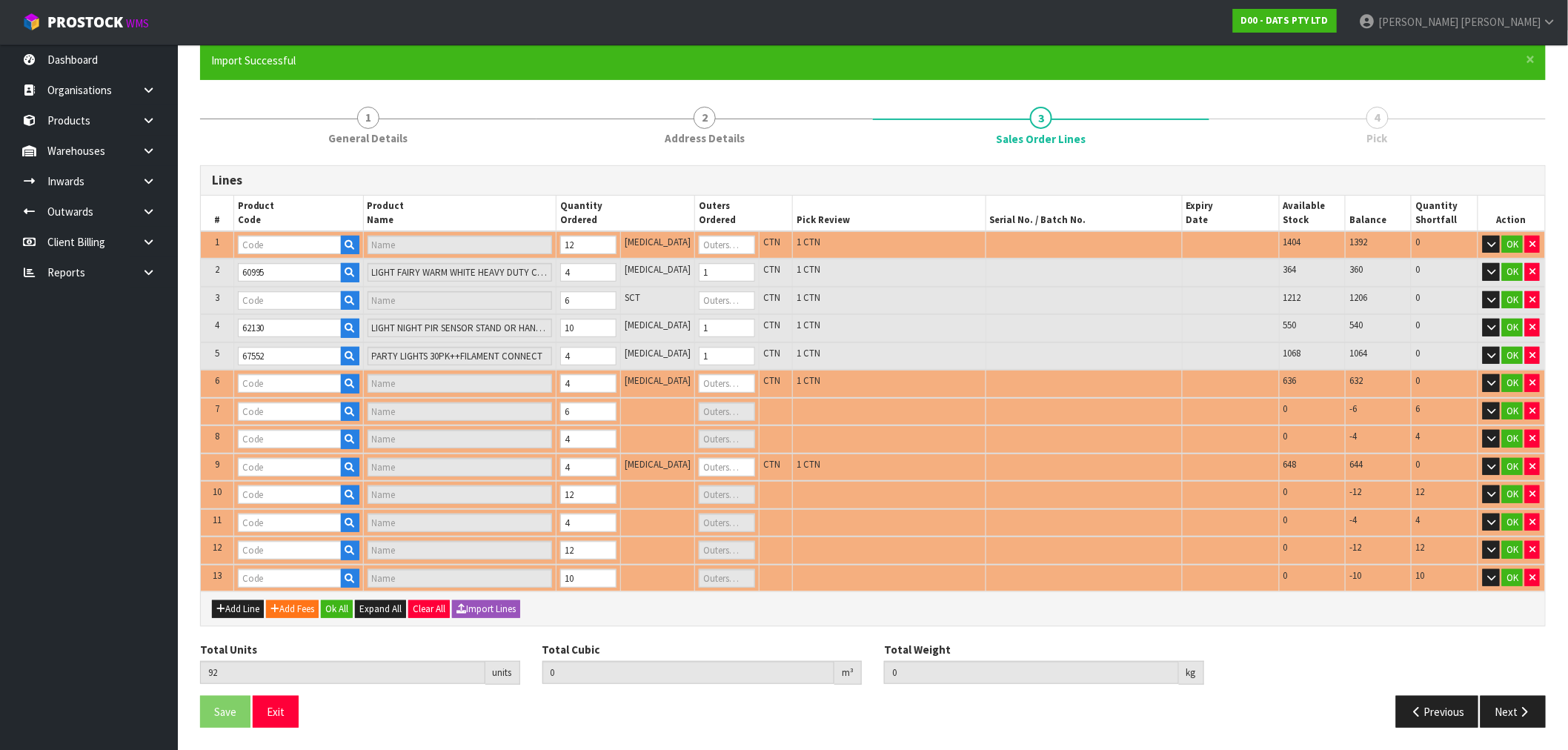
type input "1"
type input "67788"
type input "LIGHTS TEARDROP FILAMENT WARM WHITE STEADY LV PK30 CONNECT"
type input "1"
type input "70732"
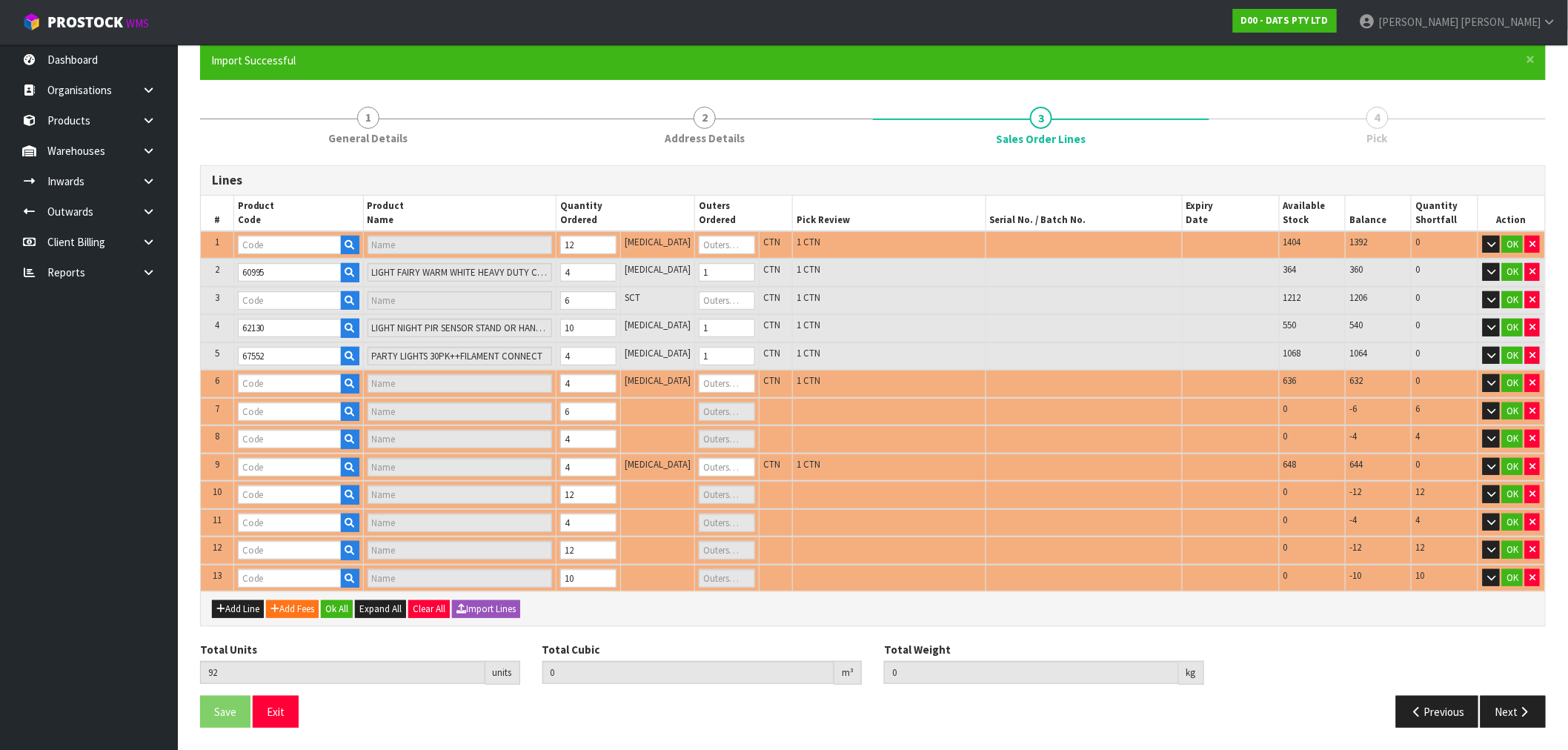
type input "LIGHTS FAIRY WARM WHITE 8F"
type input "1"
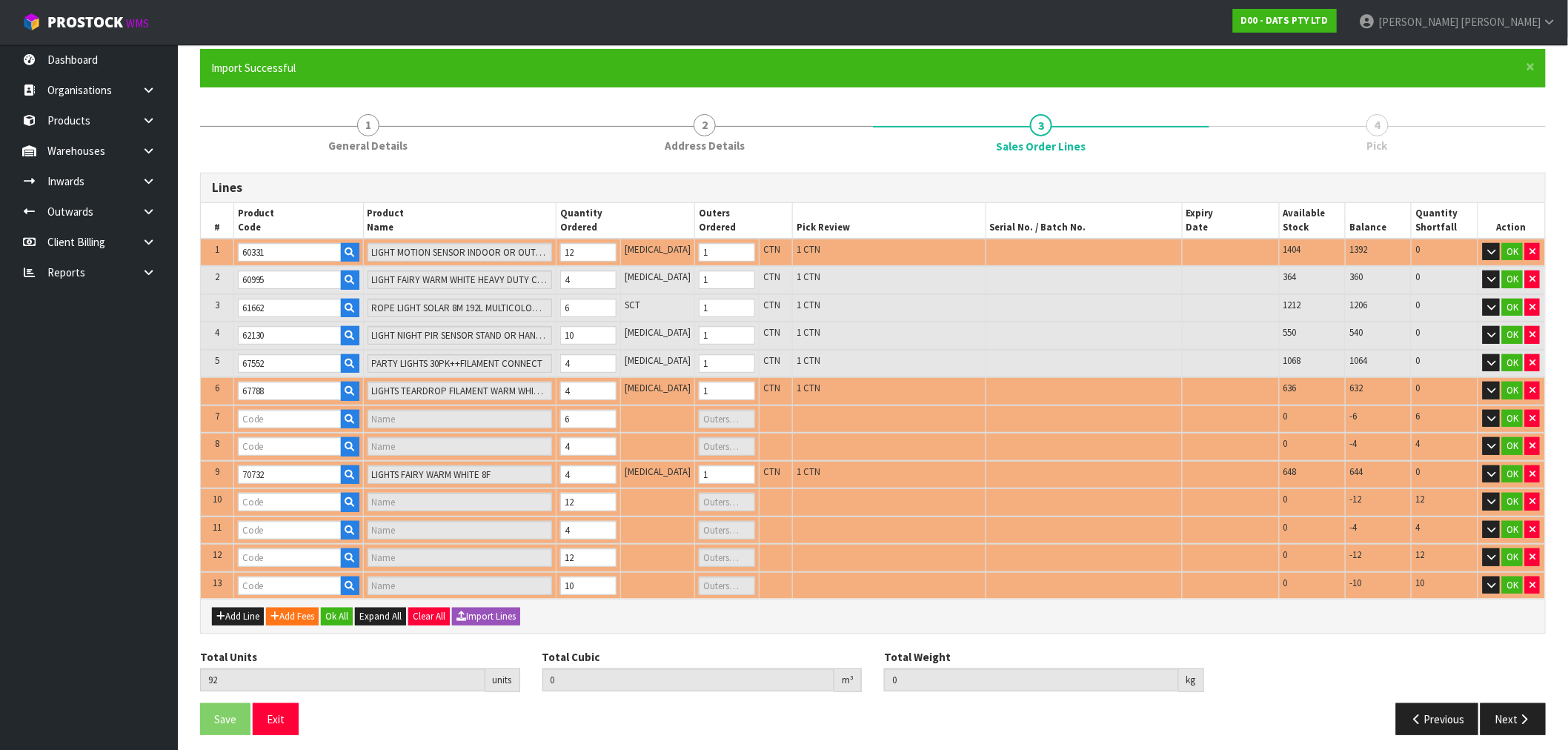
type input "69049"
type input "LIGHTS FAIRY WARM WHITE 8F"
type input "1"
type input "70739"
type input "LIGHT PARTY FILAMENT [PERSON_NAME]"
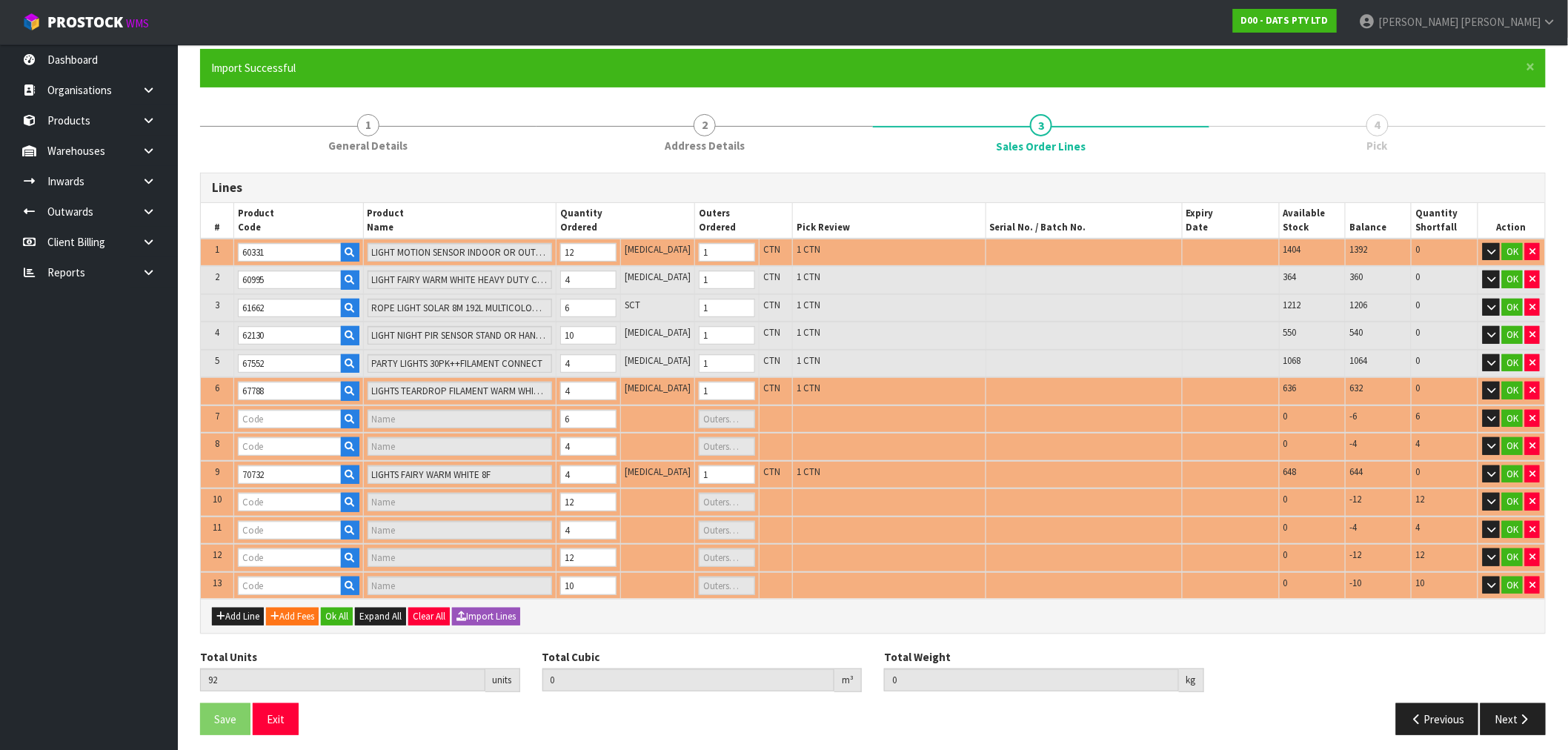
type input "1"
type input "0.446986"
type input "75.37"
type input "25205"
type input "LIGHTS SOLAR FAIRY MULTICOLOUR"
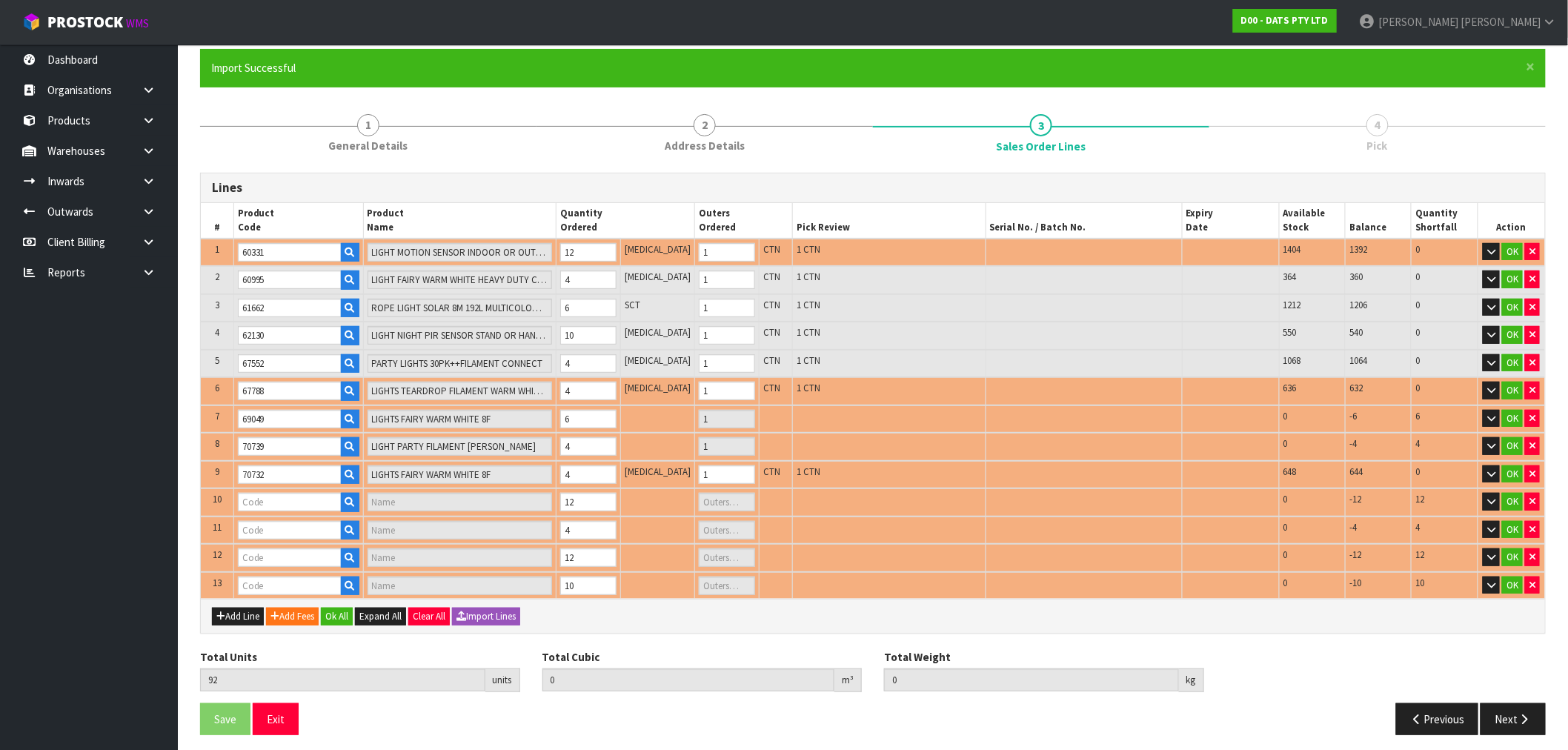
type input "1"
type input "56414"
type input "LIGHTS PARTY WARM WHITE"
type input "1"
type input "57284"
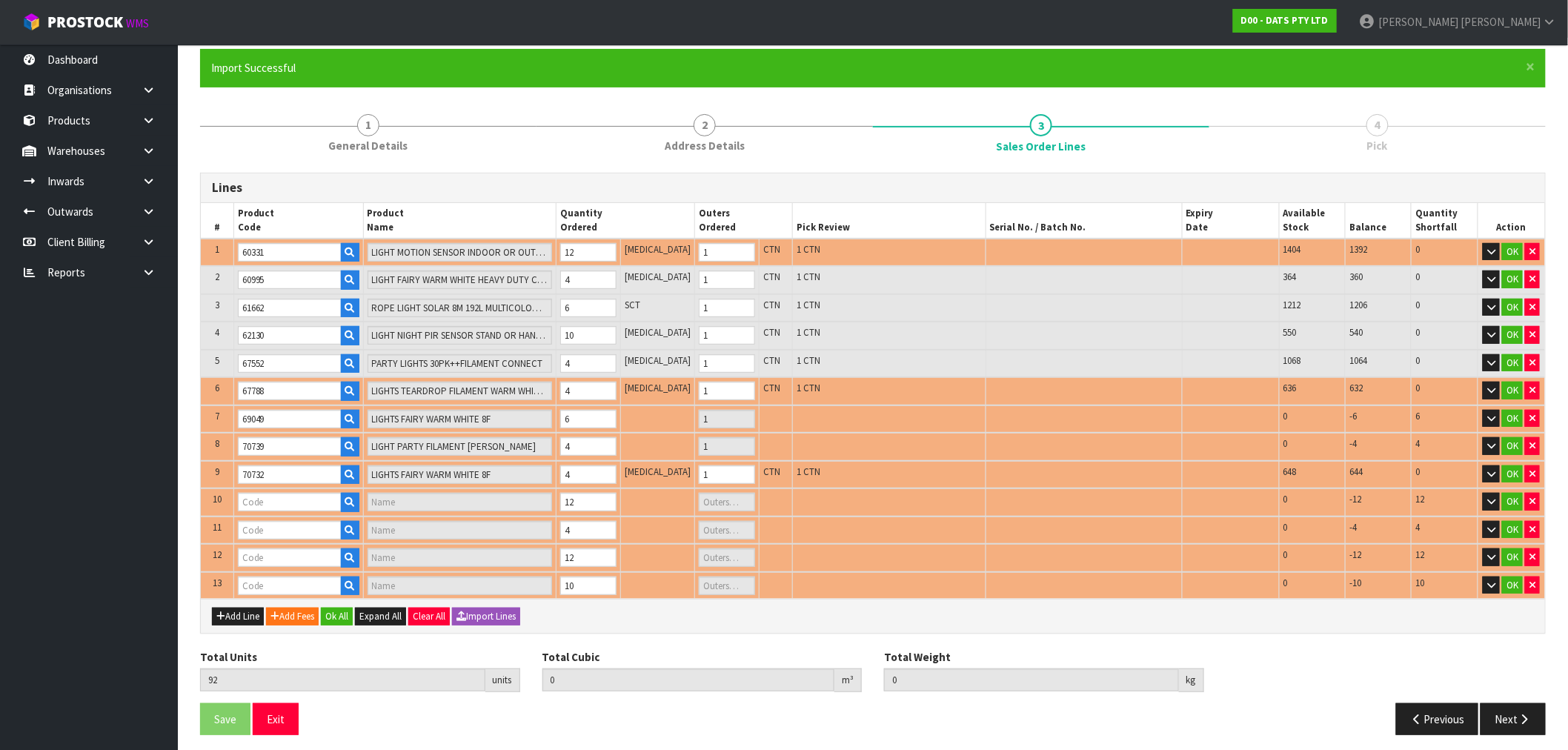
type input "LIGHTS FAIRY W 1.5CM BALL"
type input "1"
type input "57972"
type input "LIGHTS SILVER COPPER WIRE 40 LED [PERSON_NAME] STEADY B/OP"
type input "1"
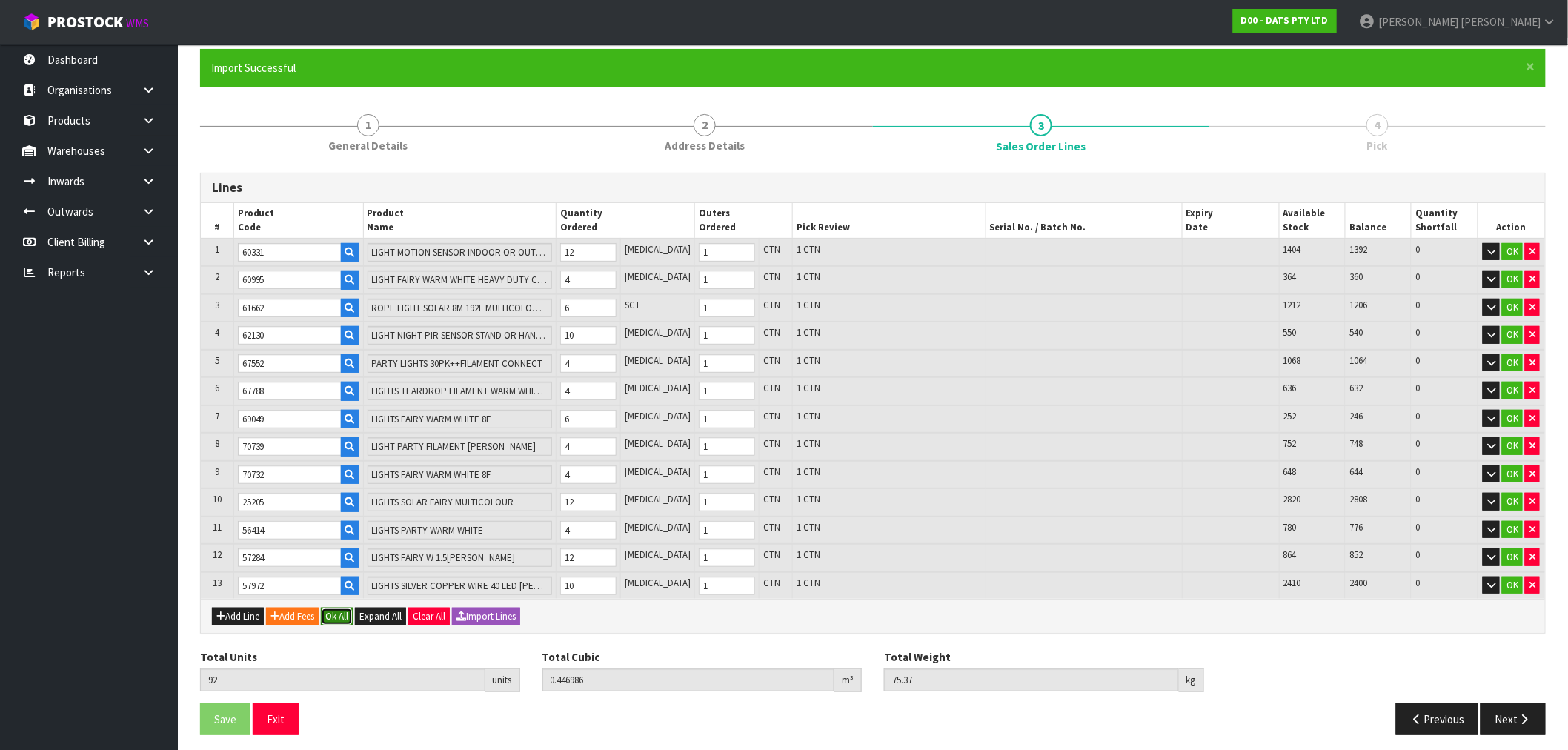
click at [338, 607] on button "Ok All" at bounding box center [337, 616] width 32 height 18
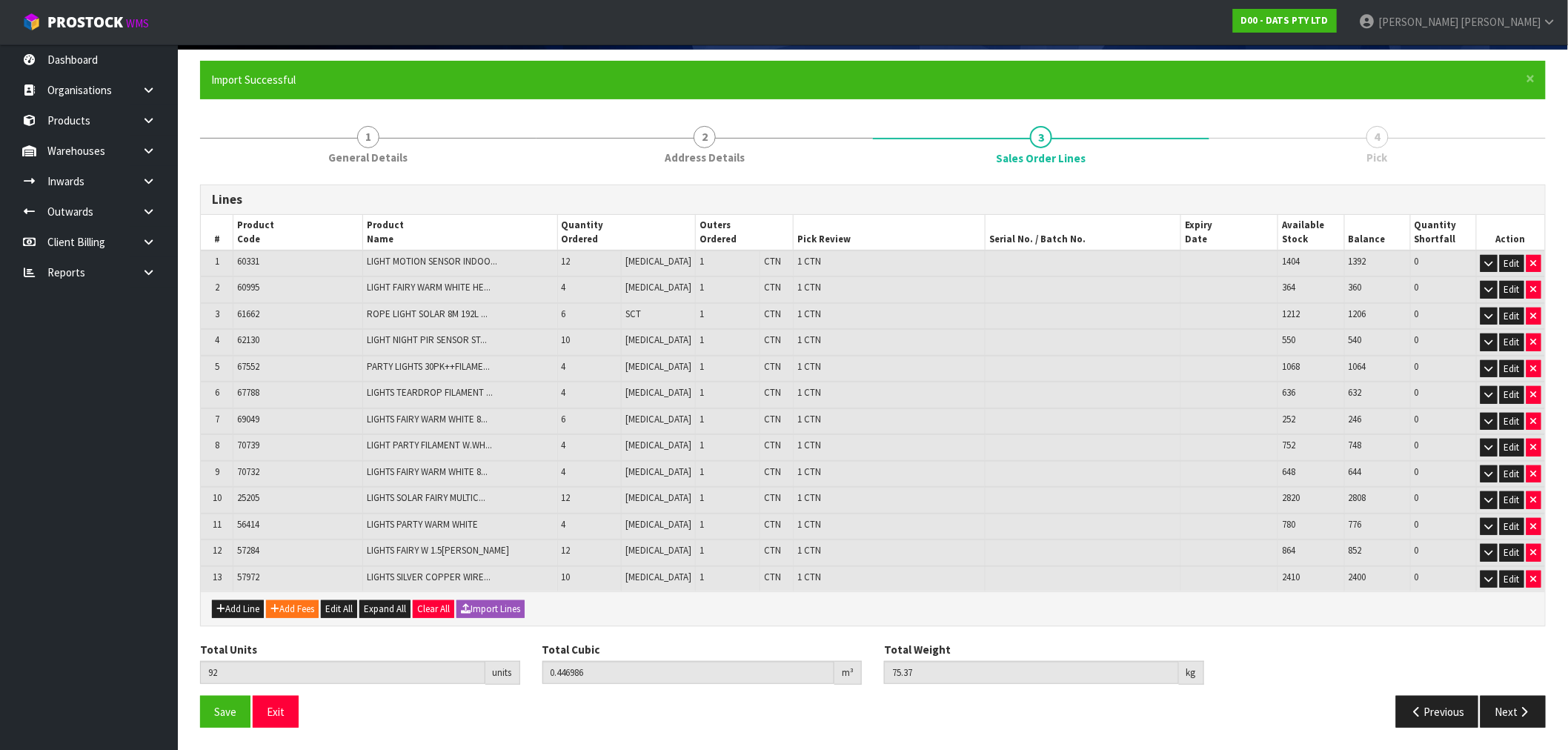
scroll to position [102, 0]
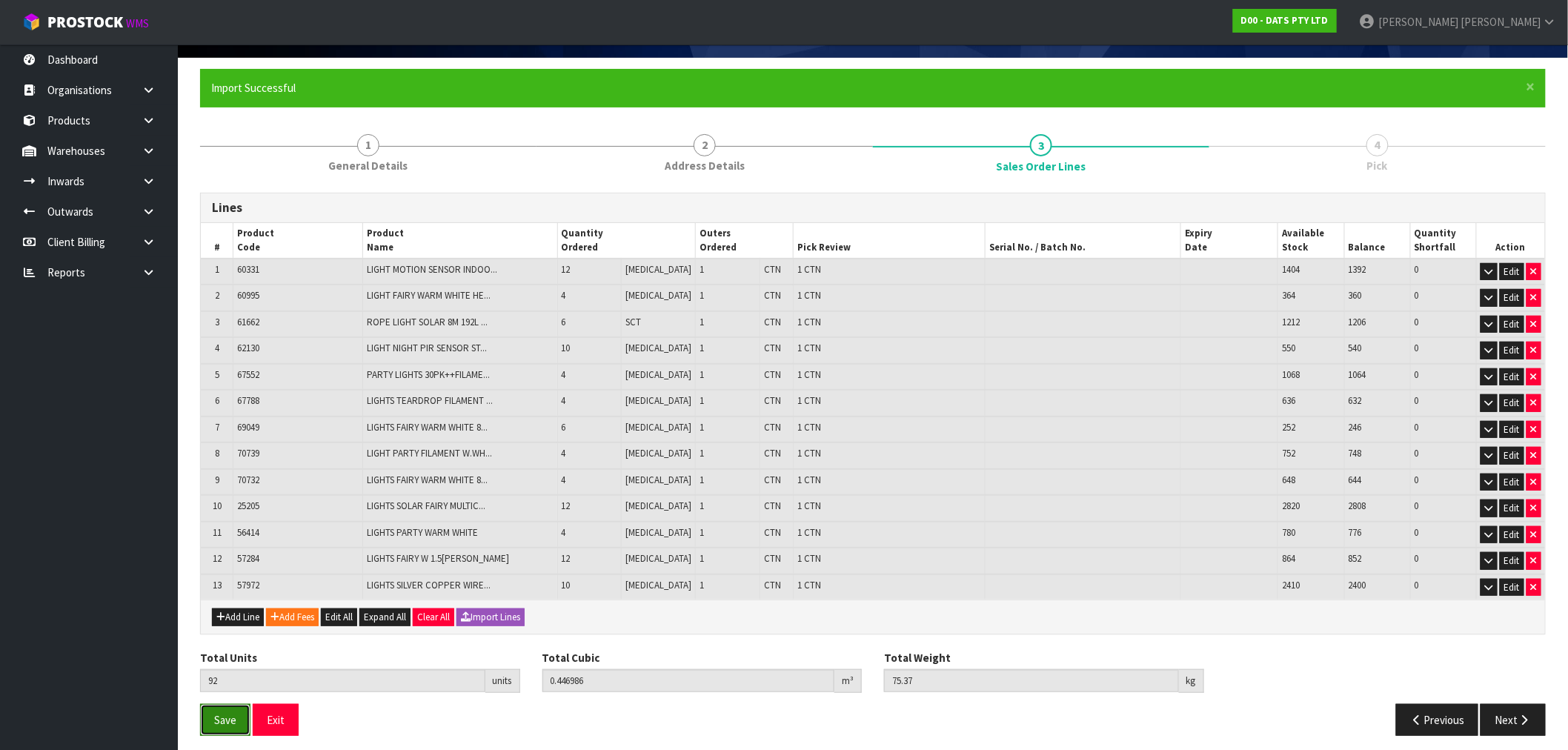
click at [228, 713] on span "Save" at bounding box center [225, 721] width 22 height 14
click at [1520, 714] on icon "button" at bounding box center [1524, 720] width 14 height 11
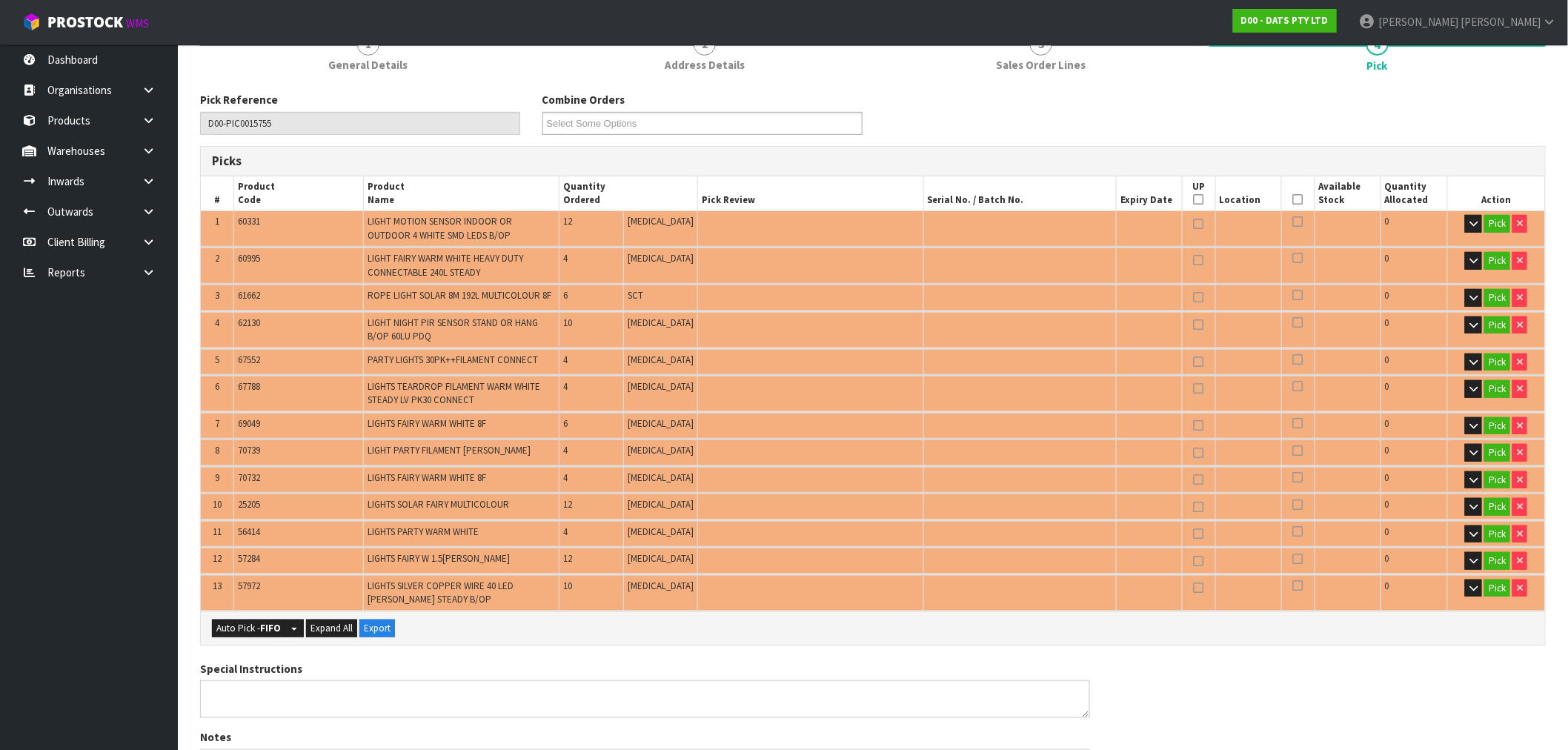
scroll to position [431, 0]
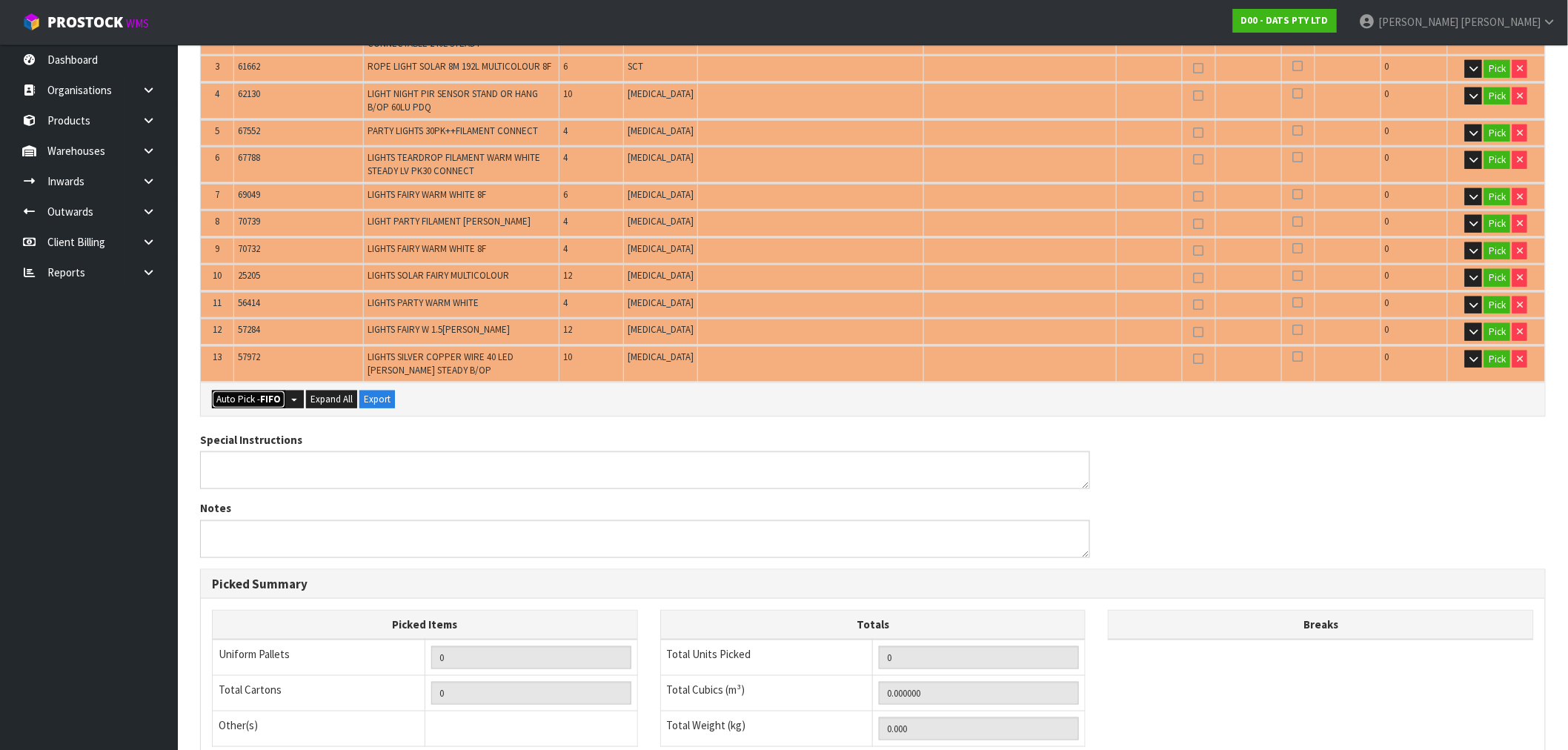
click at [261, 395] on strong "FIFO" at bounding box center [270, 399] width 20 height 12
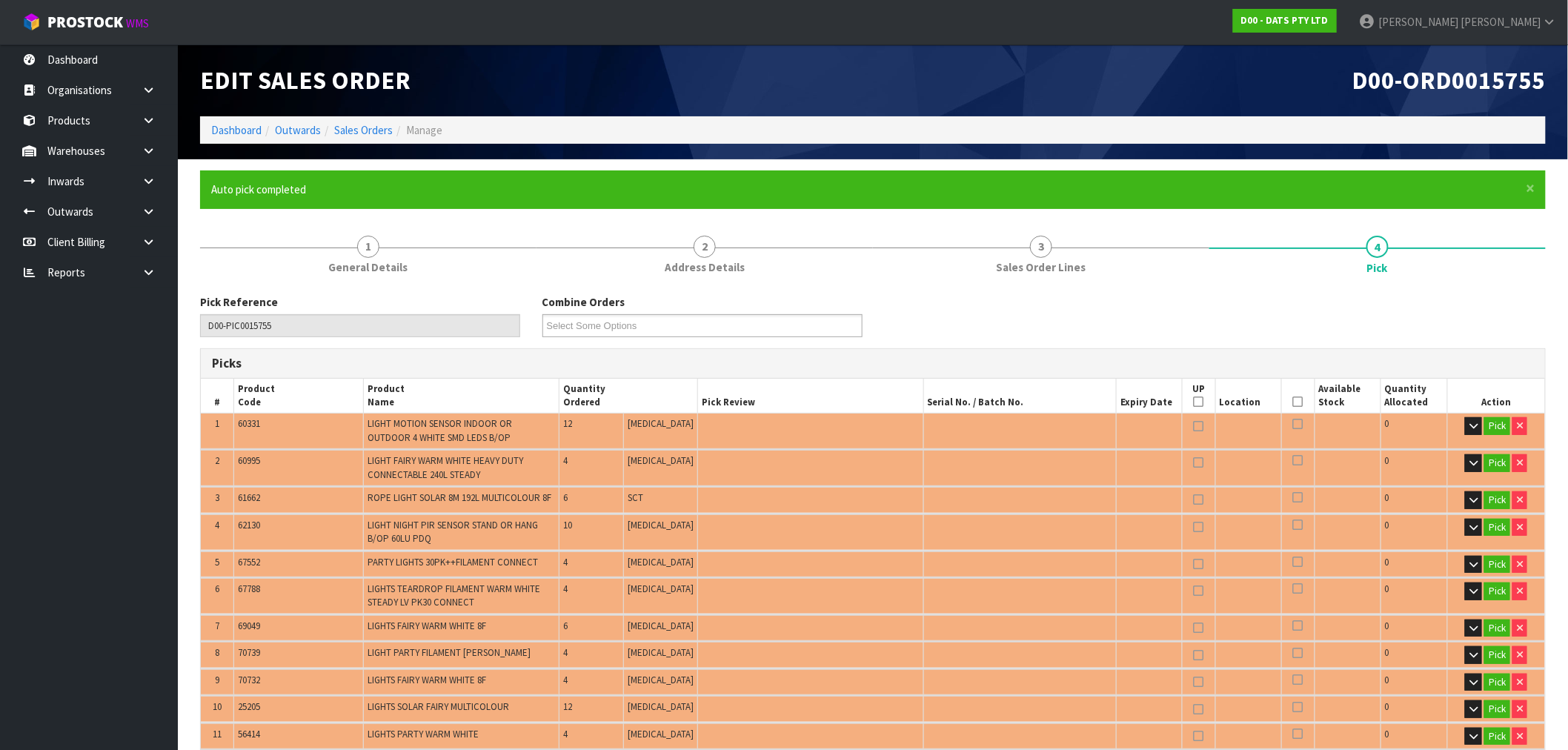
type input "13"
type input "92"
type input "0.446986"
type input "75.370"
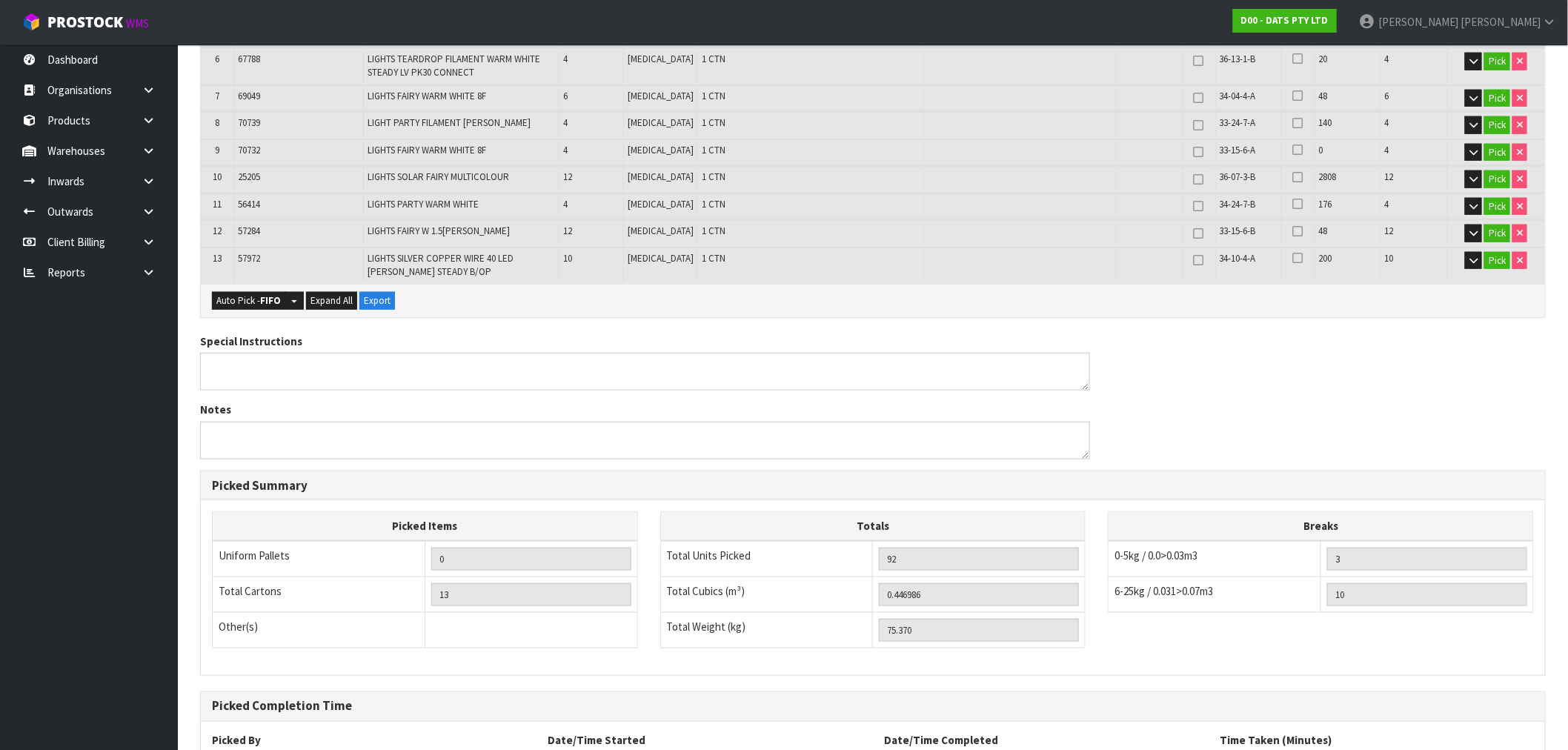
scroll to position [653, 0]
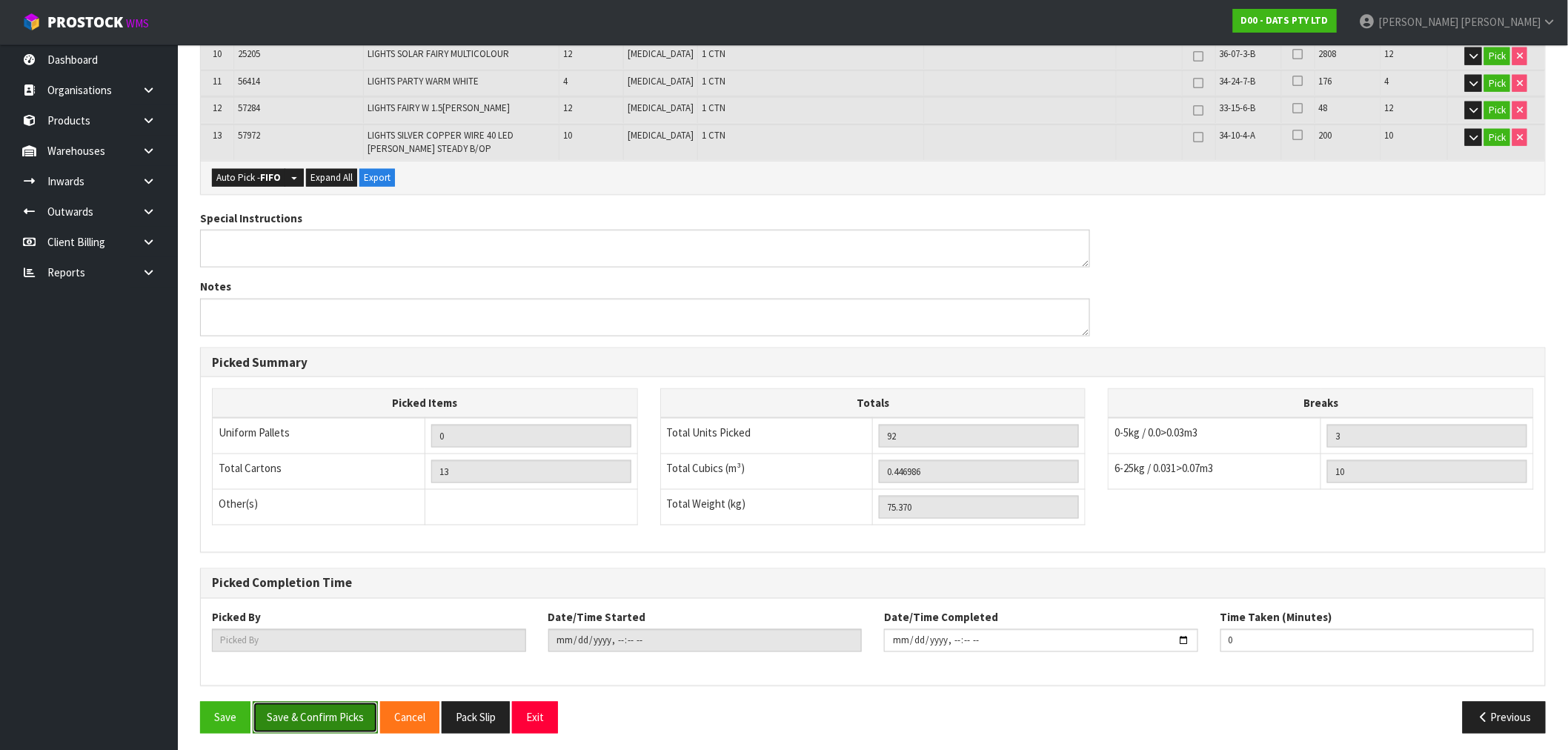
drag, startPoint x: 342, startPoint y: 709, endPoint x: 386, endPoint y: 703, distance: 44.4
click at [342, 709] on button "Save & Confirm Picks" at bounding box center [315, 718] width 126 height 32
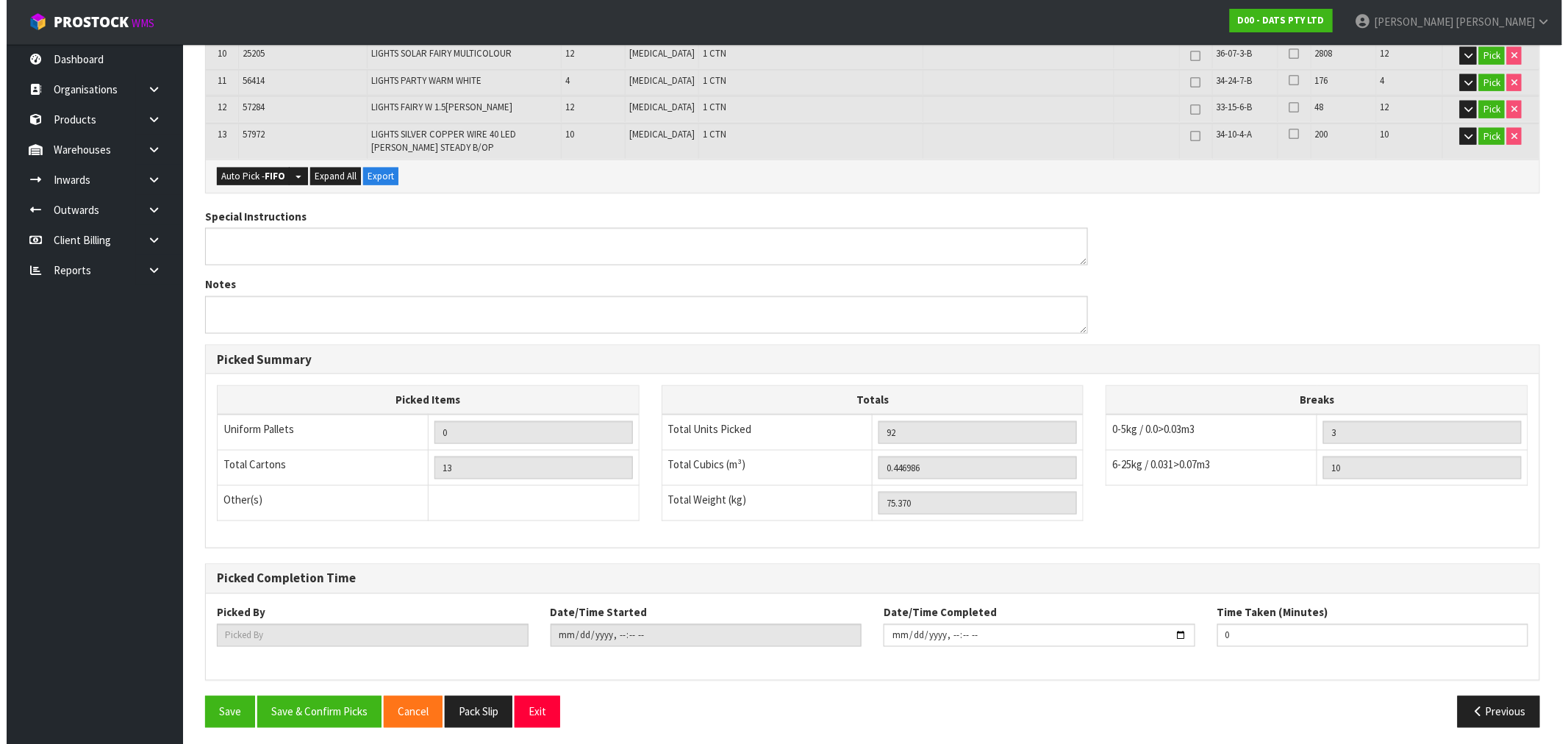
scroll to position [0, 0]
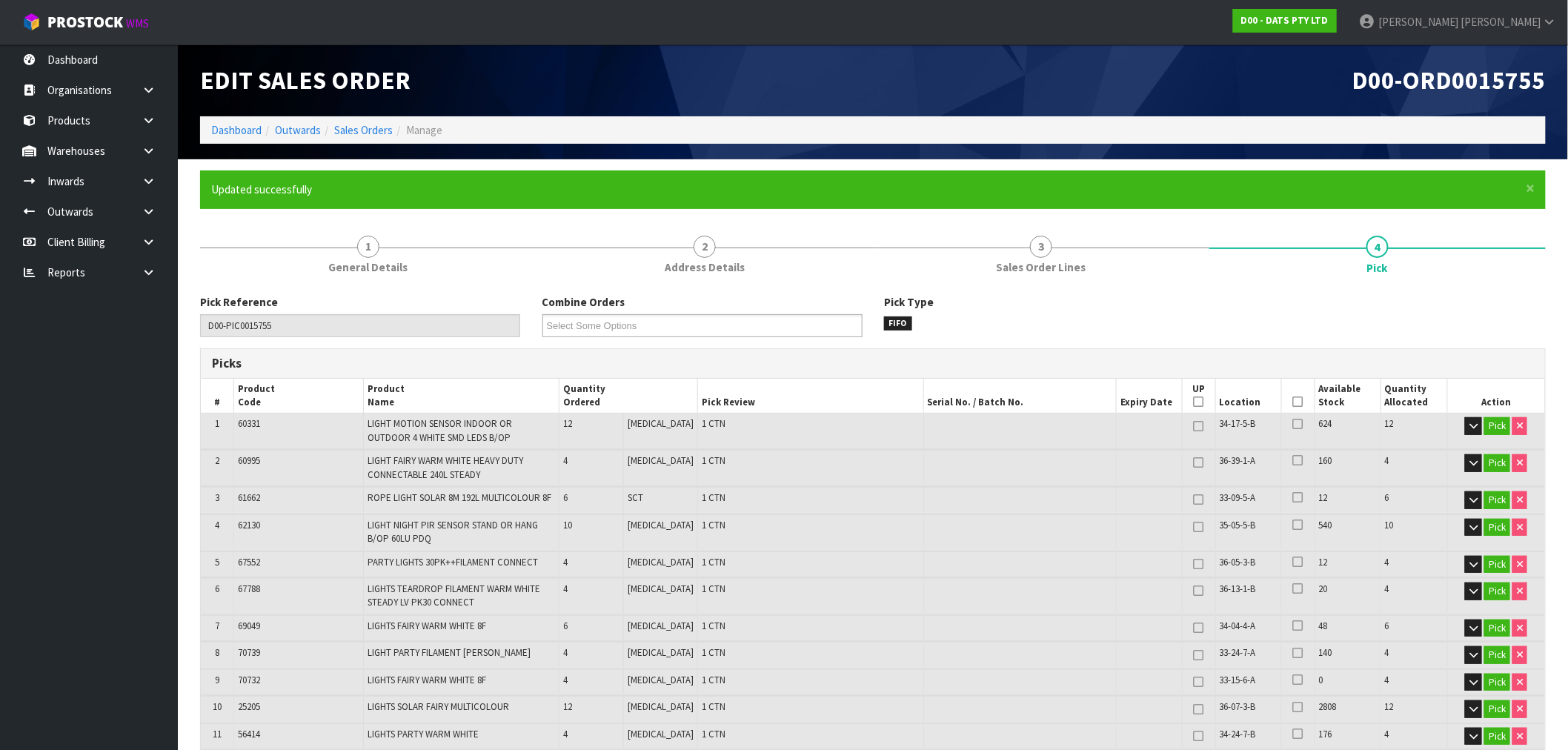
type input "[PERSON_NAME]"
type input "2025-09-12T08:53:53"
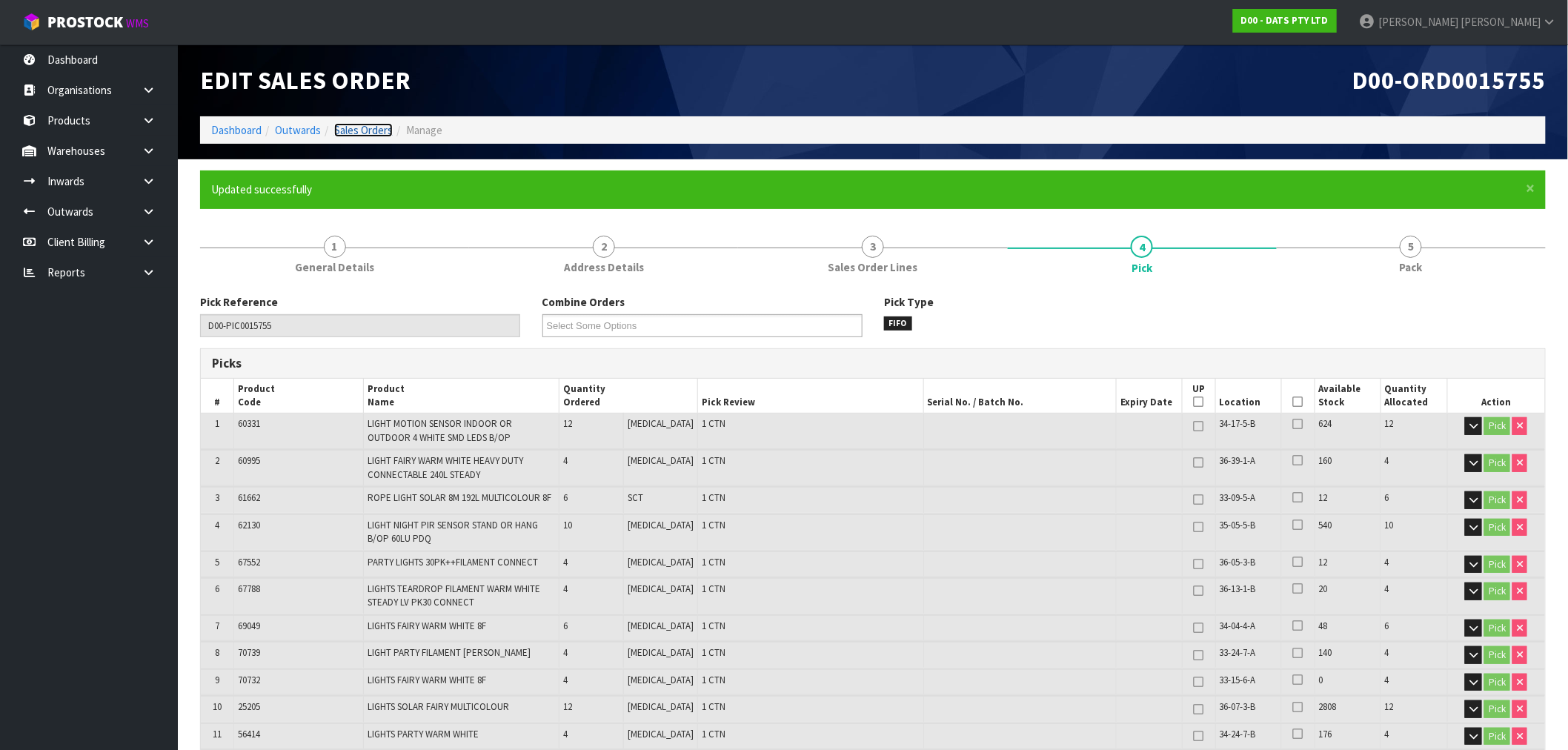
click at [370, 128] on link "Sales Orders" at bounding box center [363, 130] width 59 height 14
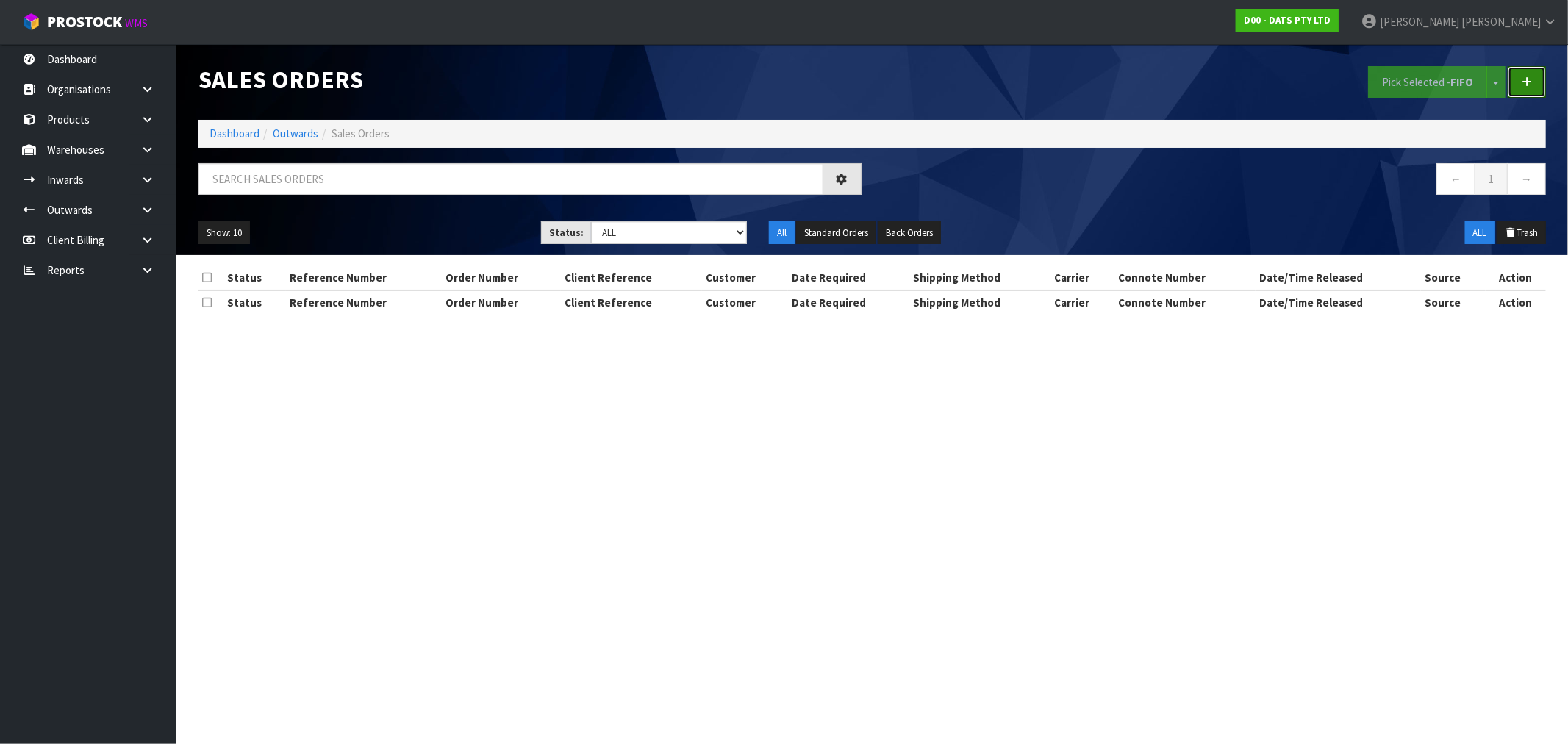
drag, startPoint x: 1534, startPoint y: 86, endPoint x: 1391, endPoint y: 148, distance: 155.9
click at [1534, 86] on link at bounding box center [1526, 82] width 38 height 32
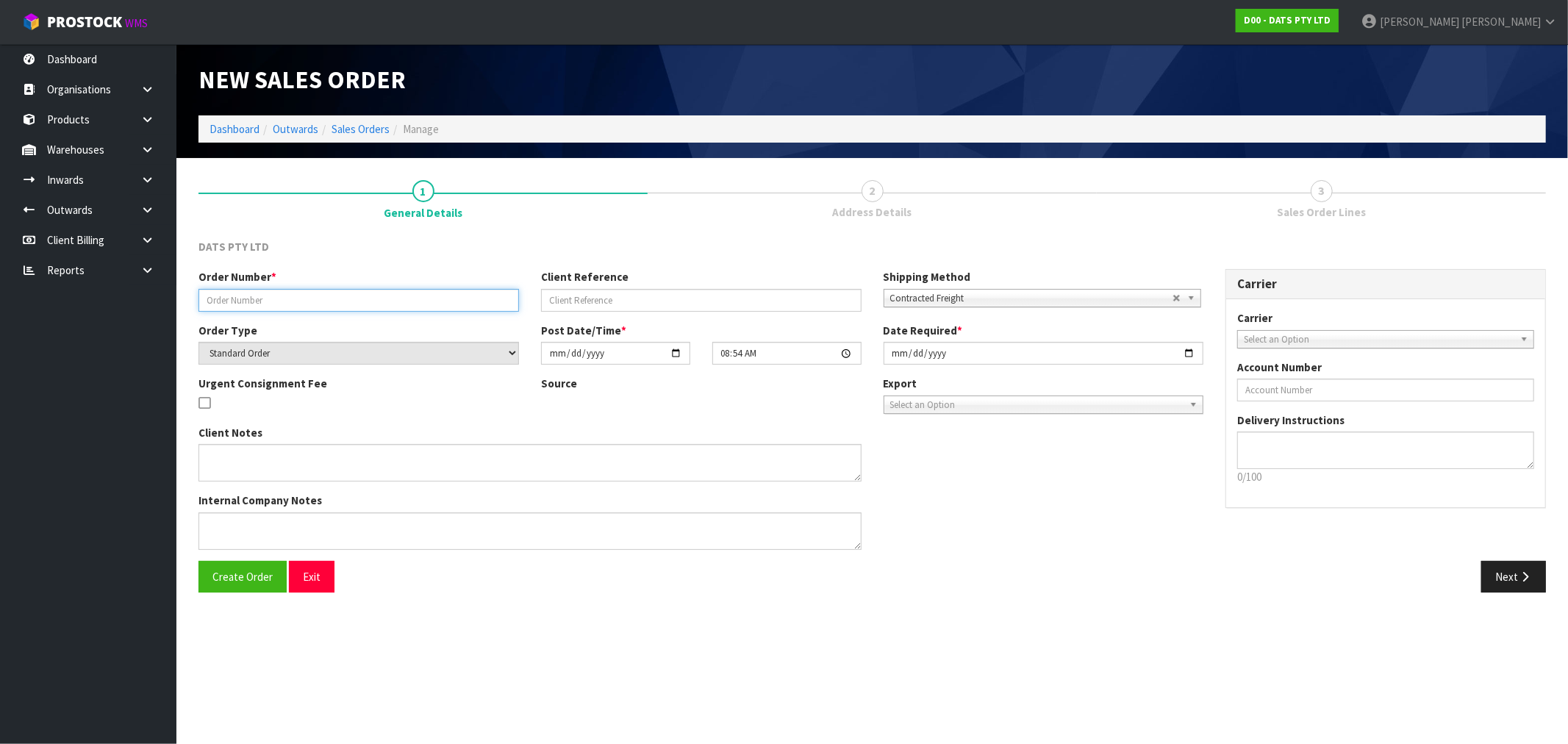
click at [344, 305] on input "text" at bounding box center [359, 300] width 321 height 23
type input "9497Y100257063"
click at [199, 561] on button "Create Order" at bounding box center [243, 577] width 88 height 32
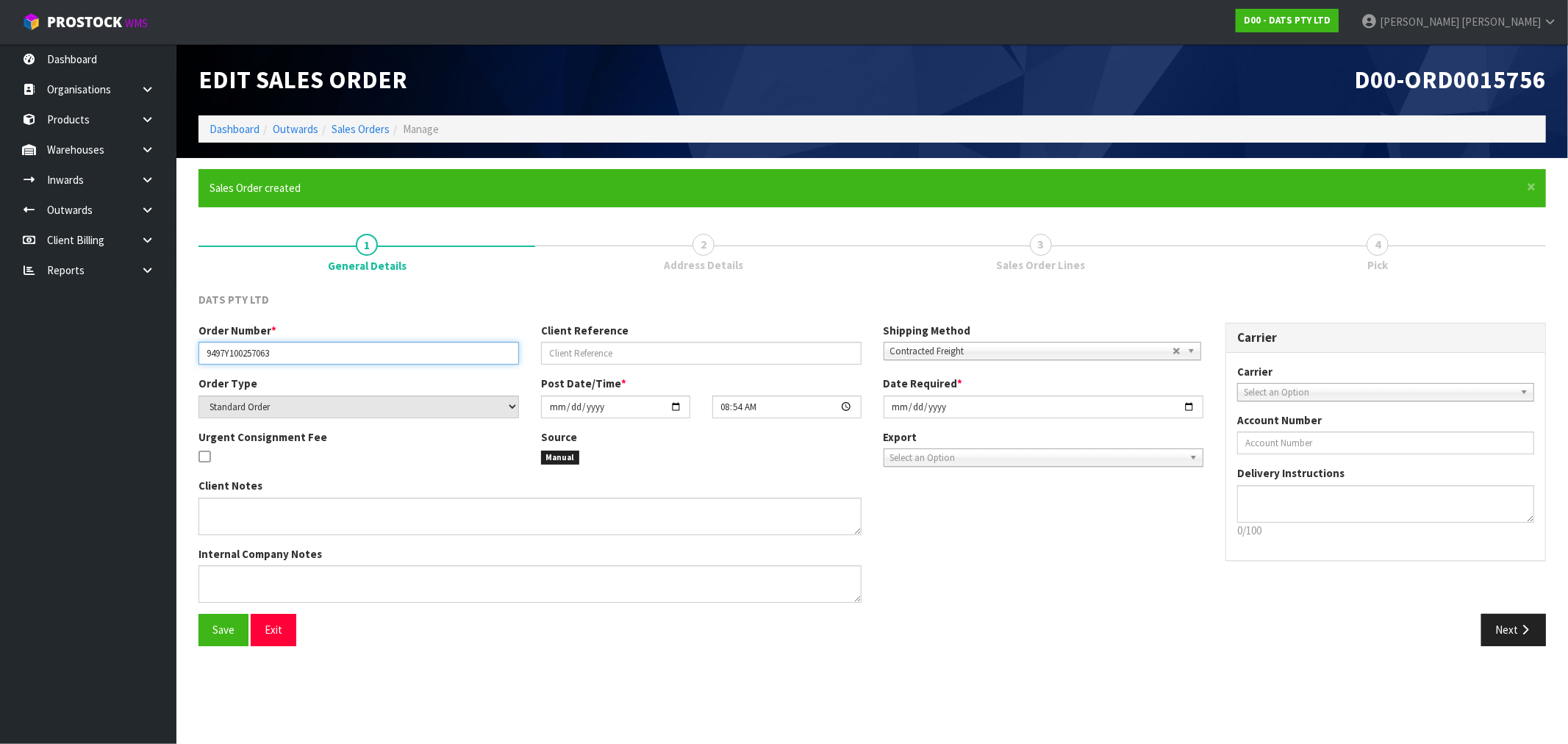
drag, startPoint x: 314, startPoint y: 357, endPoint x: 11, endPoint y: 334, distance: 303.9
click at [186, 361] on section "× Close Sales Order created 1 General Details 2 Address Details 3 Sales Order L…" at bounding box center [872, 413] width 1391 height 510
drag, startPoint x: 1510, startPoint y: 630, endPoint x: 524, endPoint y: 490, distance: 995.9
click at [1510, 630] on button "Next" at bounding box center [1513, 630] width 64 height 32
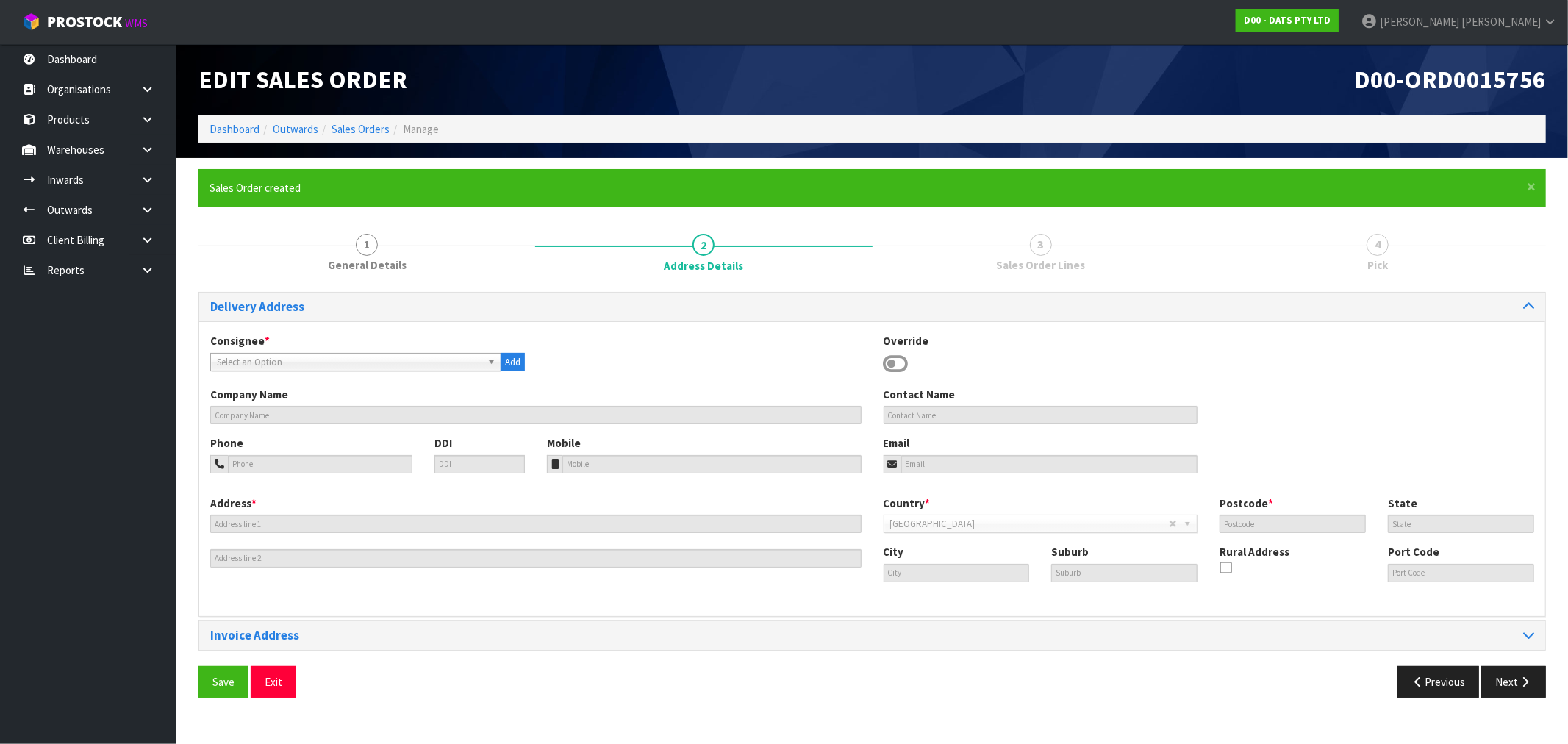
click at [396, 366] on span "Select an Option" at bounding box center [350, 362] width 265 height 18
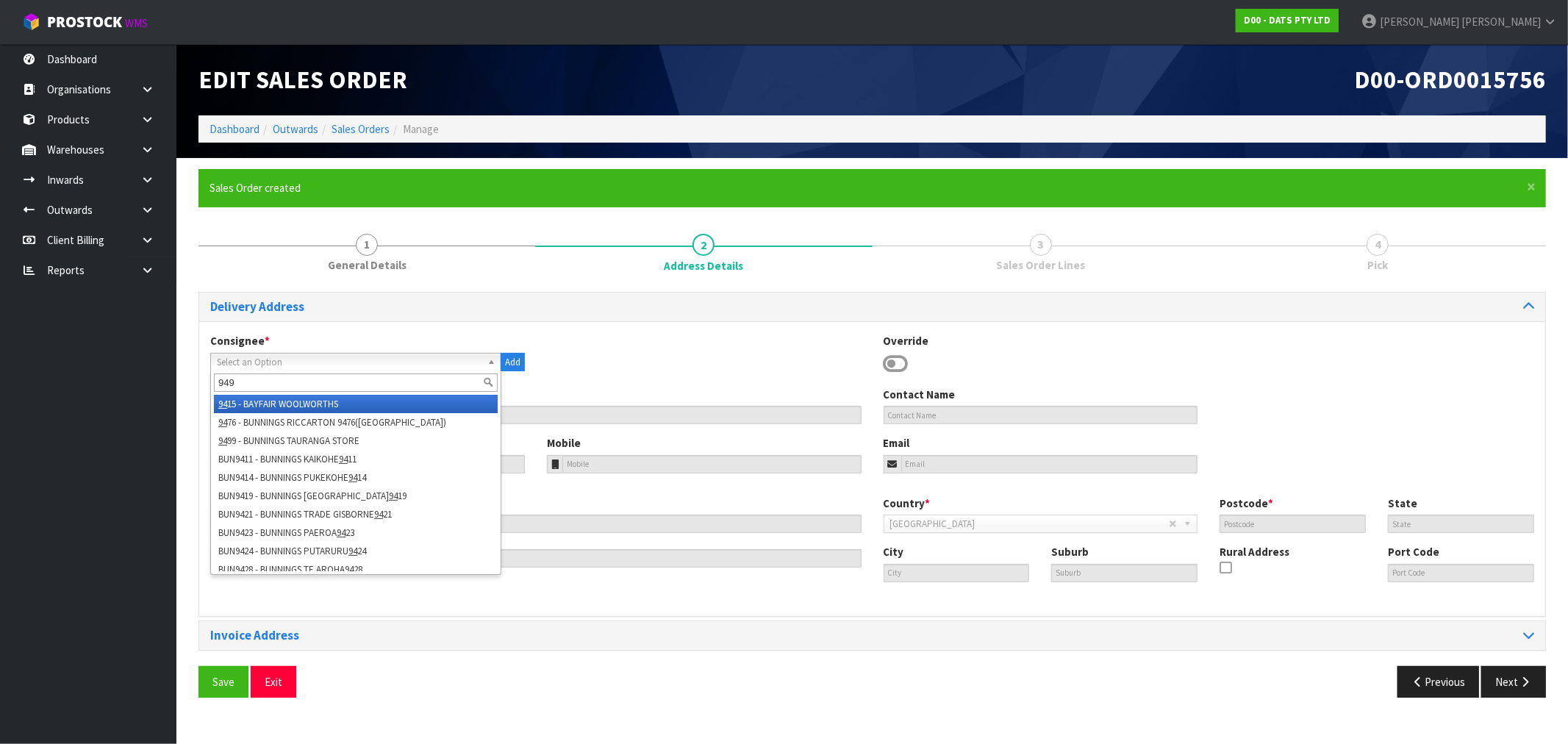
type input "9497"
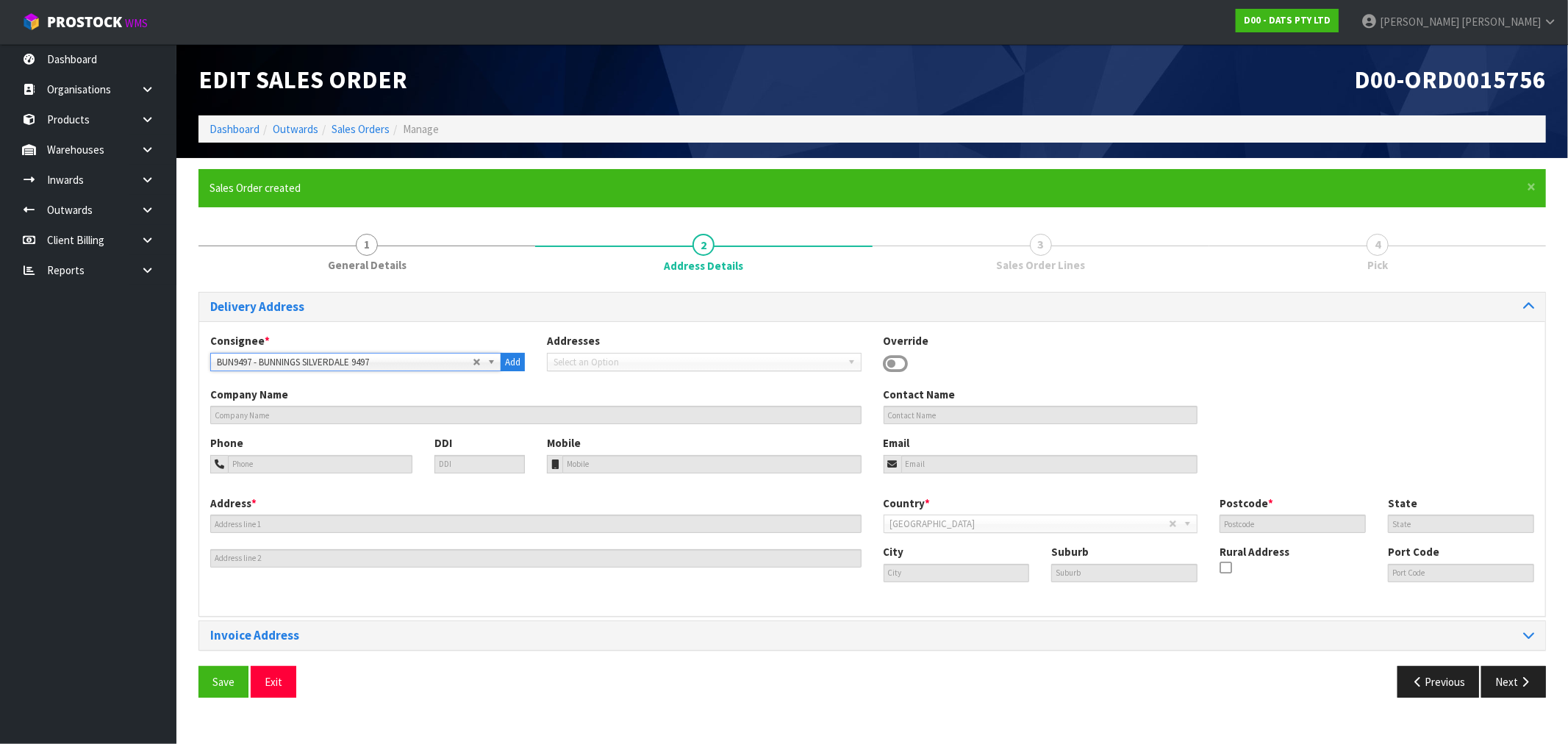
type input "BUNNINGS SILVERDALE 9497"
type input "18 HIBISCUS COAST HIGHWAY"
type input "0932"
type input "AUK"
type input "[GEOGRAPHIC_DATA]"
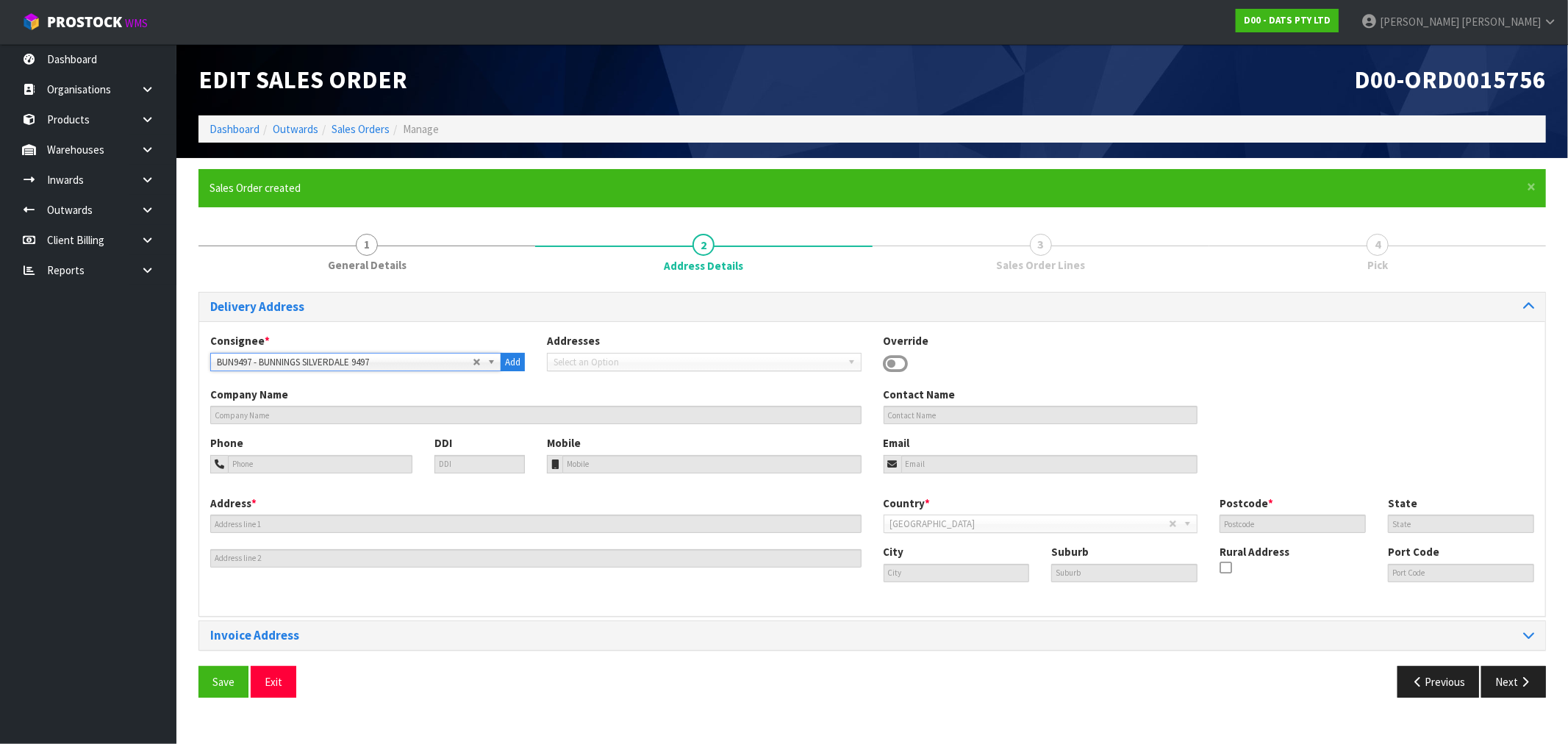
type input "SILVERDALE"
click at [199, 666] on button "Save" at bounding box center [223, 682] width 50 height 32
click at [1516, 688] on button "Next" at bounding box center [1513, 682] width 64 height 32
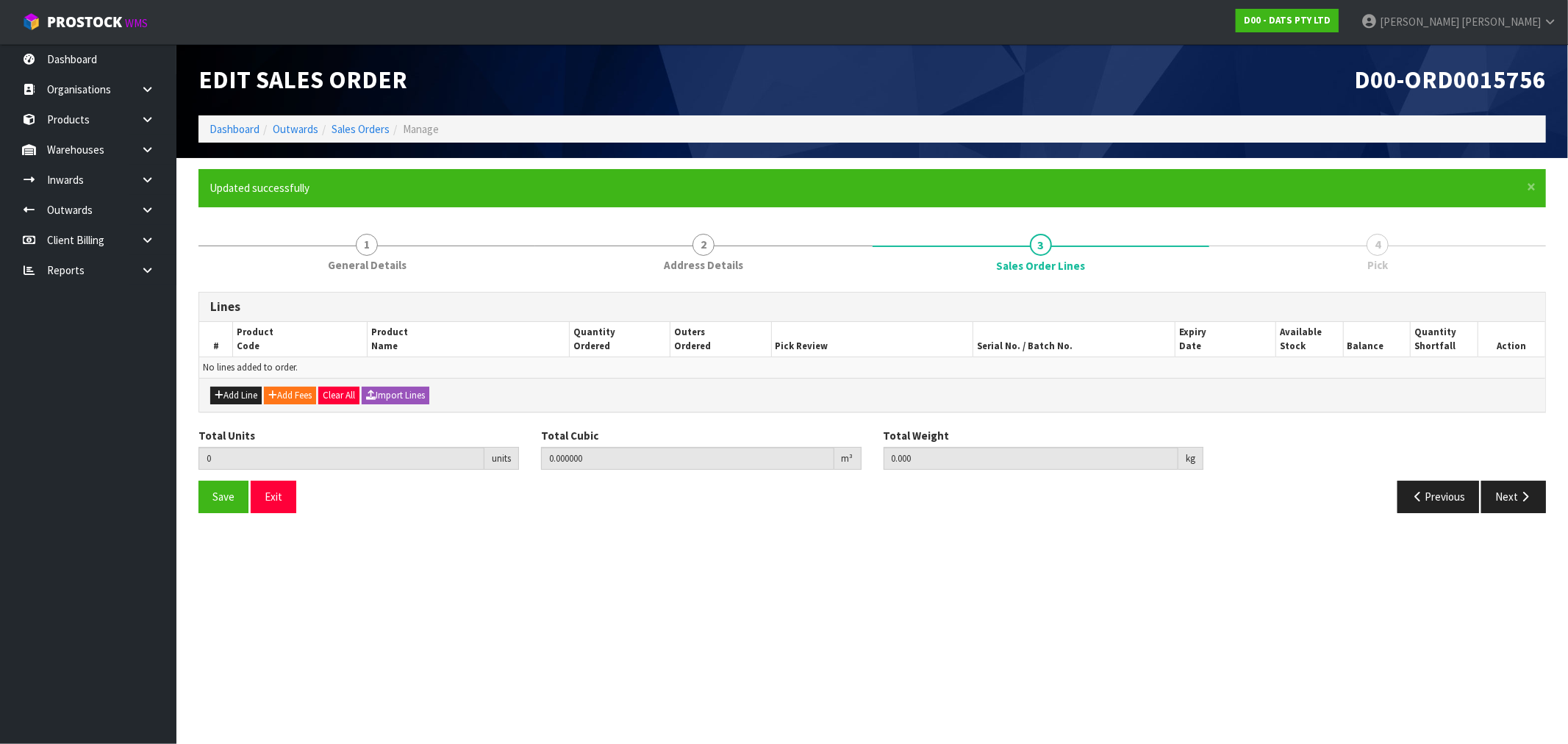
click at [1231, 638] on section "Edit Sales Order D00-ORD0015756 Dashboard Outwards Sales Orders Manage × Close …" at bounding box center [784, 372] width 1568 height 744
click at [429, 390] on button "Import Lines" at bounding box center [395, 396] width 68 height 18
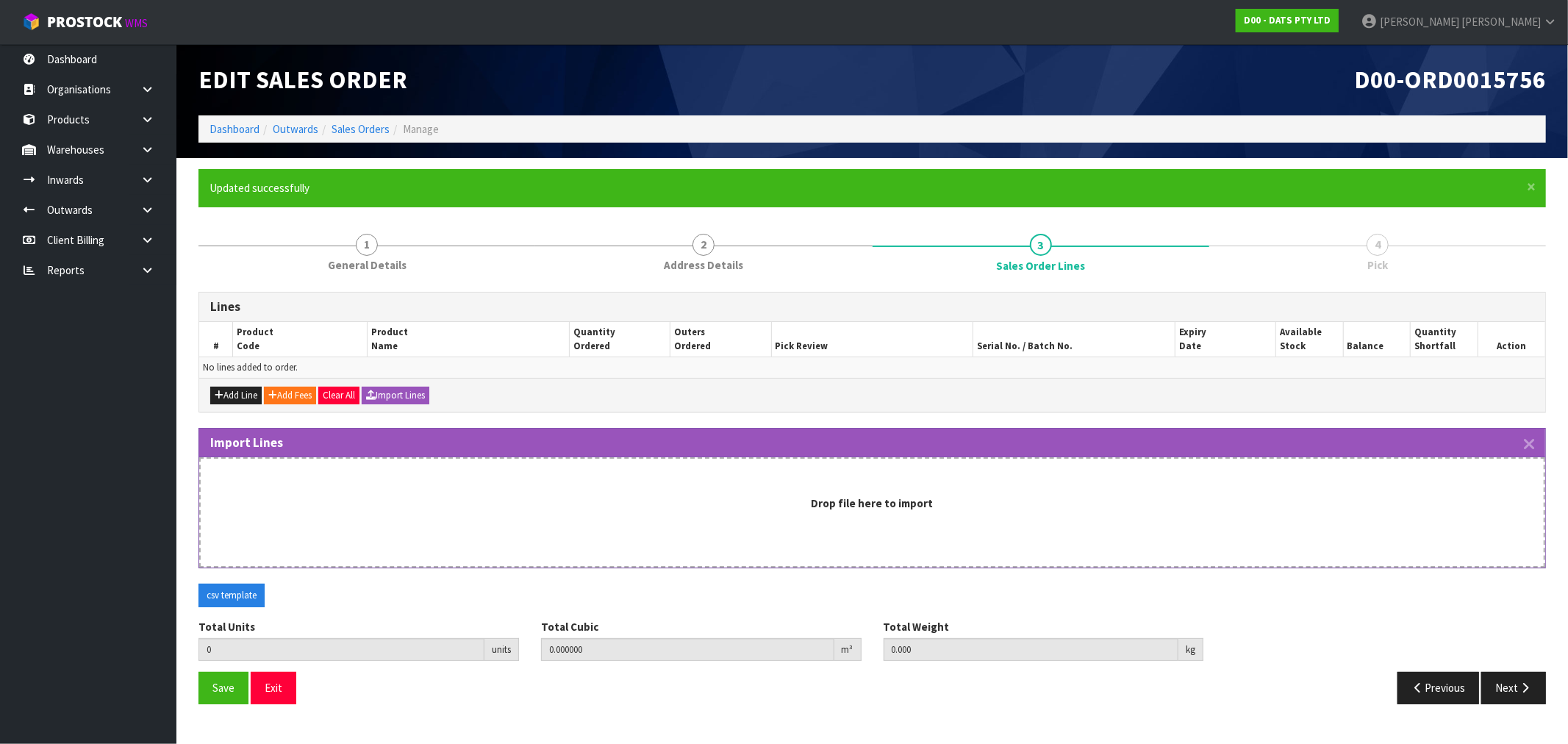
click at [530, 458] on div "Drop file here to import" at bounding box center [873, 512] width 1346 height 110
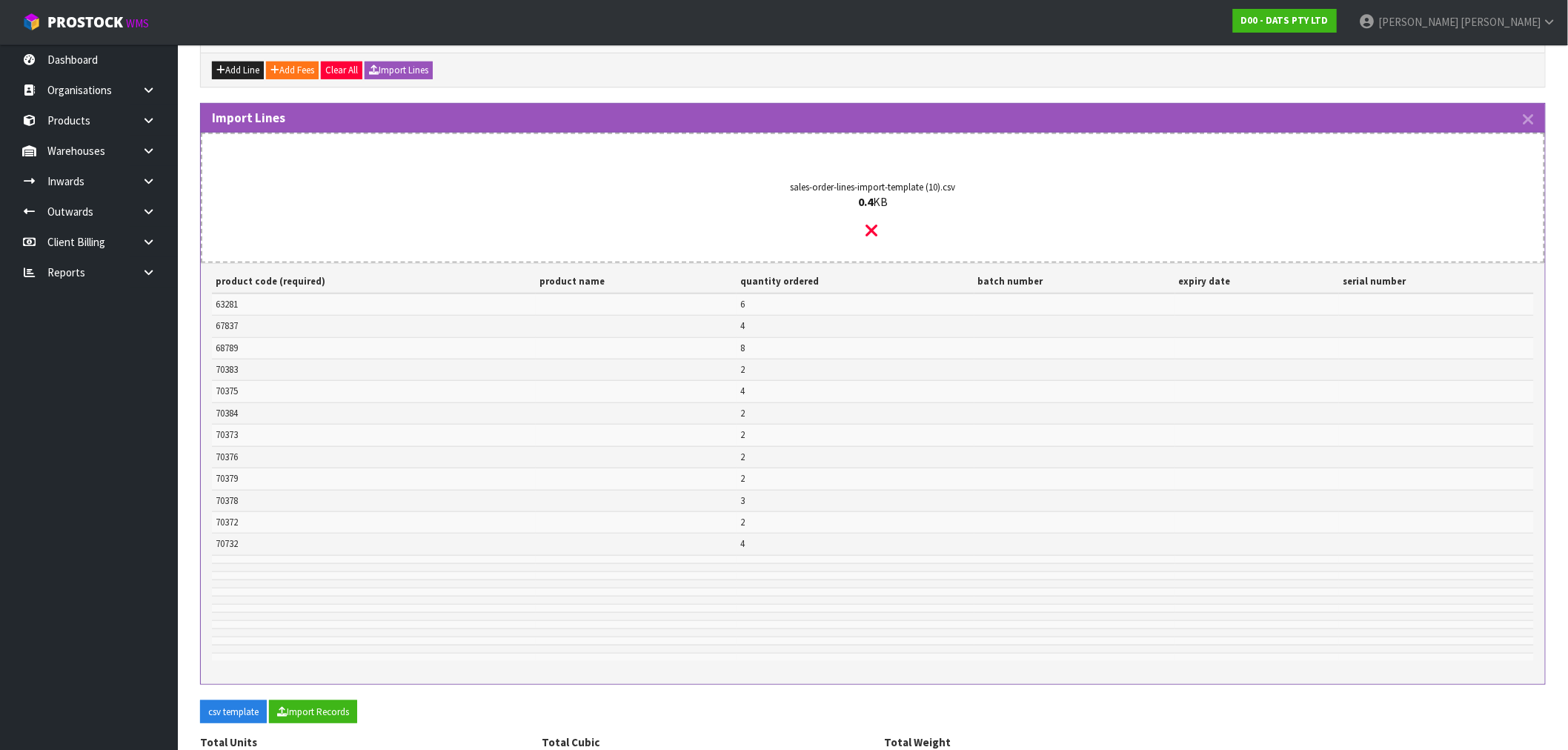
scroll to position [330, 0]
click at [324, 715] on button "Import Records" at bounding box center [313, 712] width 88 height 24
type input "41"
type input "0"
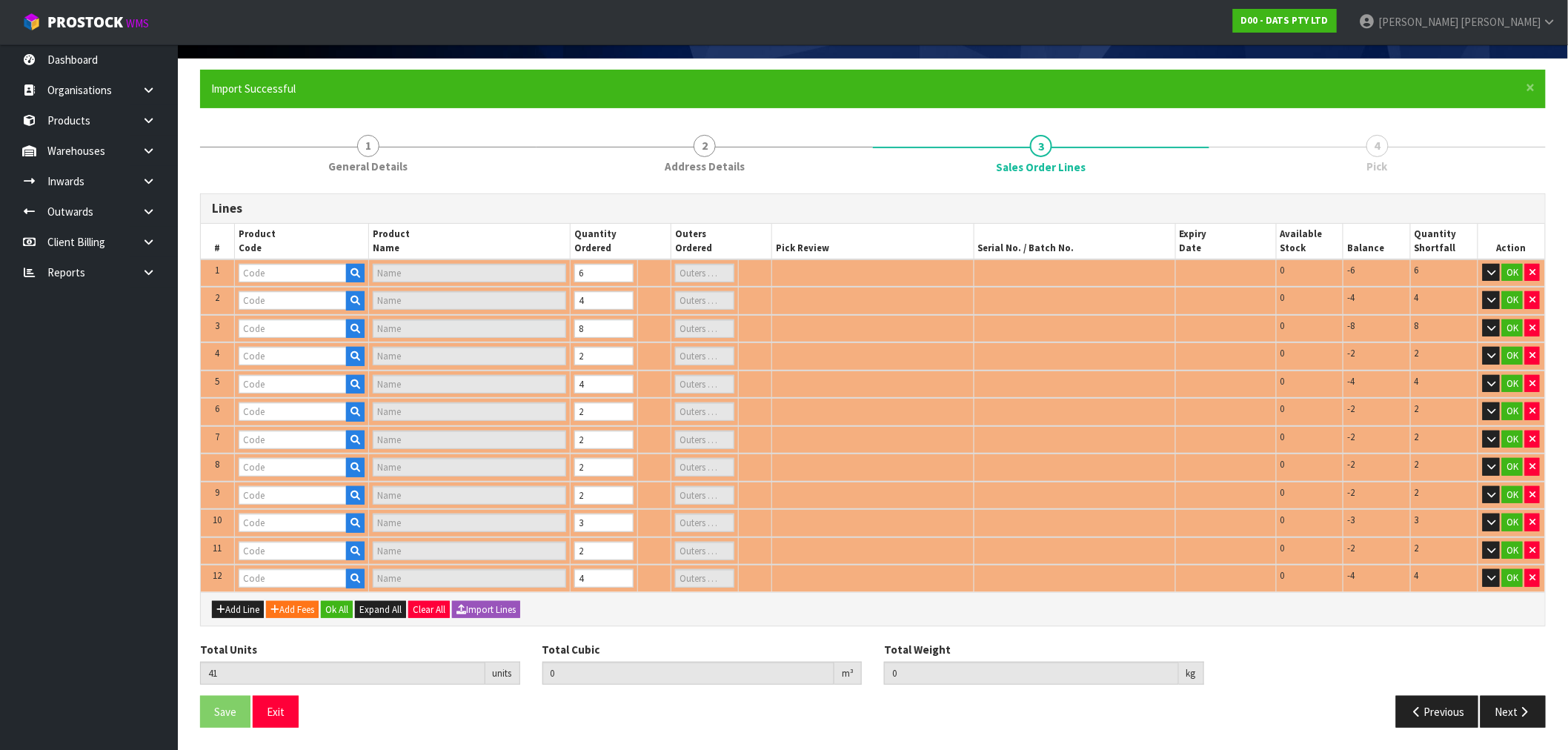
scroll to position [94, 0]
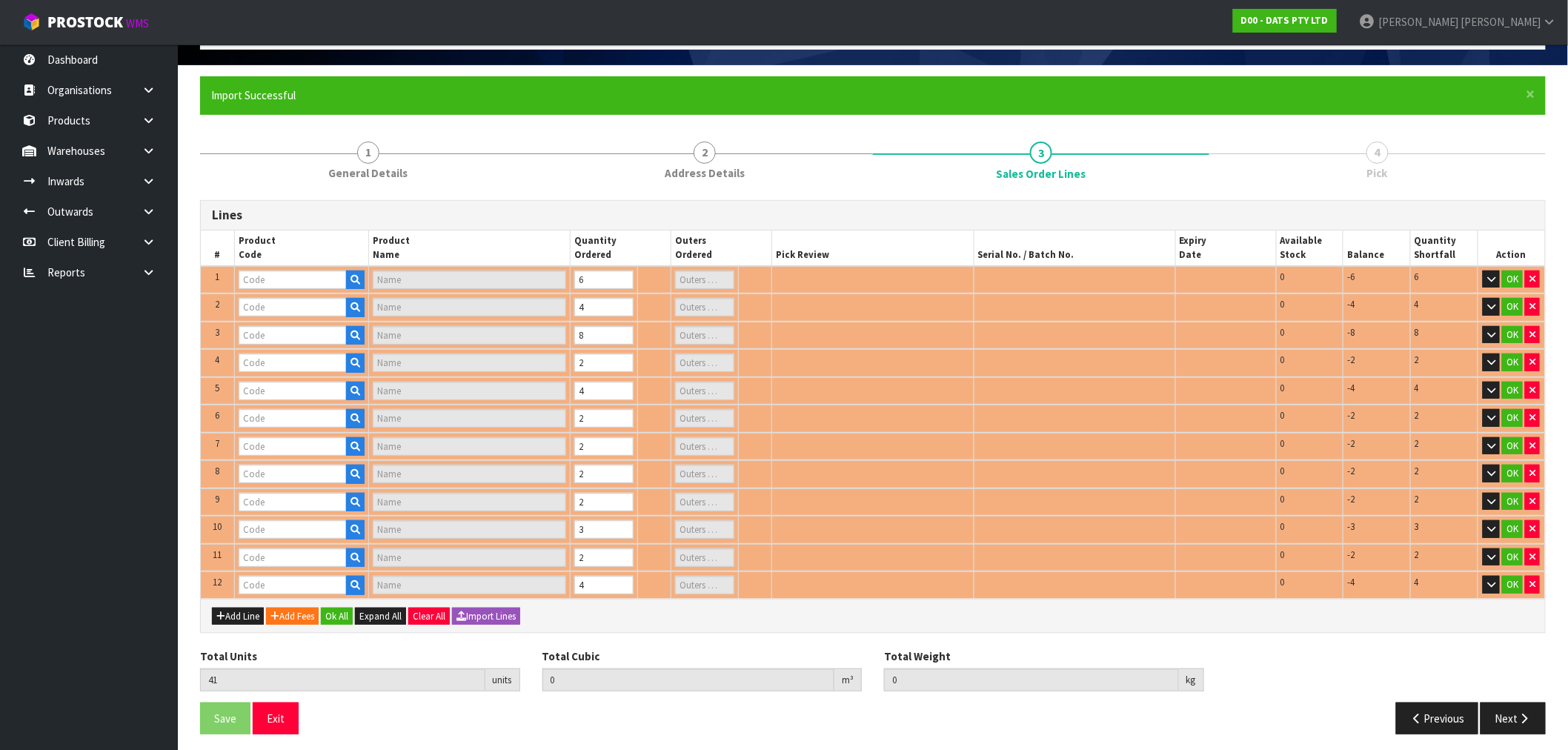
type input "70378"
type input "CHUCKIT AIR FETCH STICK LARGE"
type input "0"
type input "70376"
type input "CHUCKIT SQUEAKER TENNIS BALL"
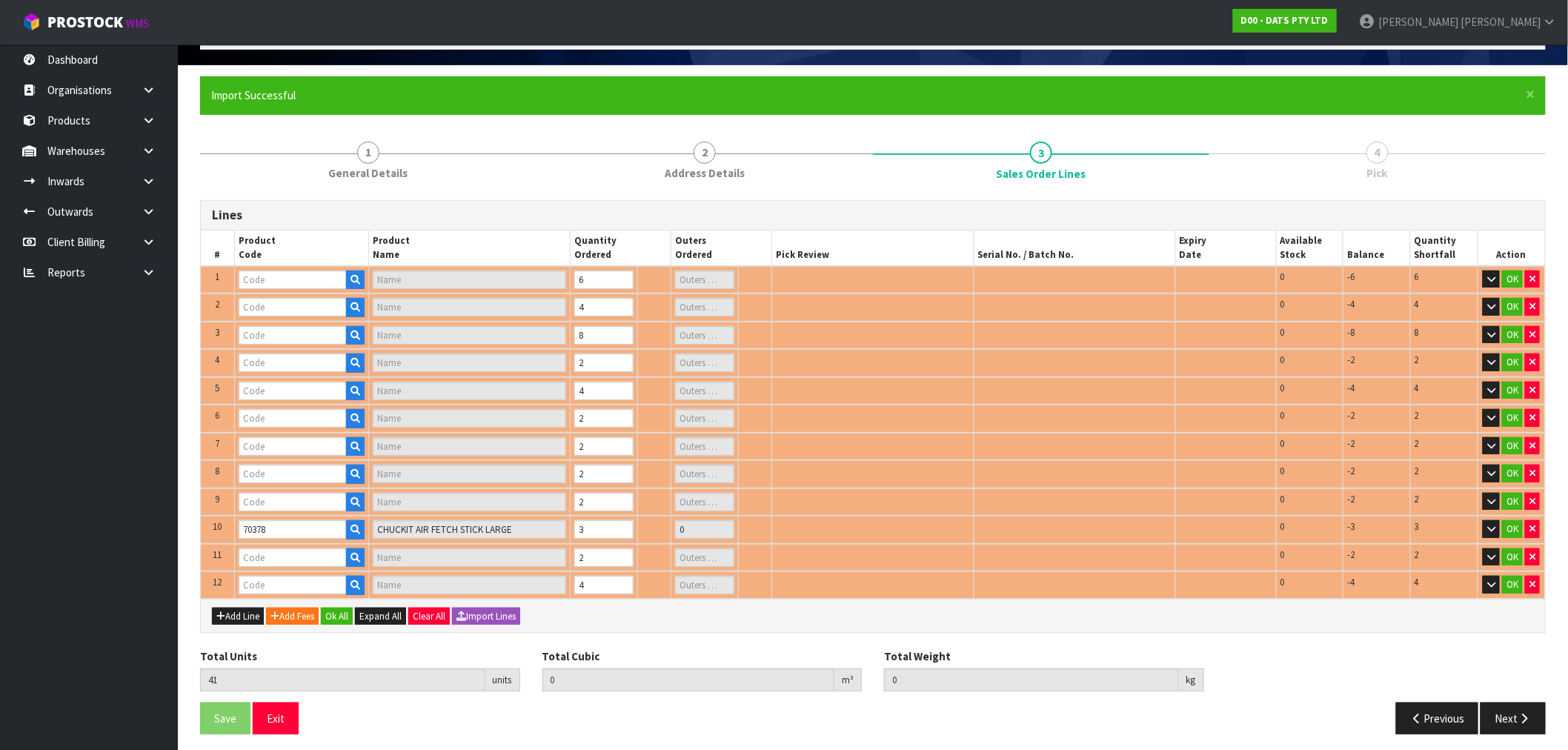
type input "0"
type input "63281"
type input "PK1 BOP LED SENSOR NIGHT LIGHT"
type input "1"
type input "70384"
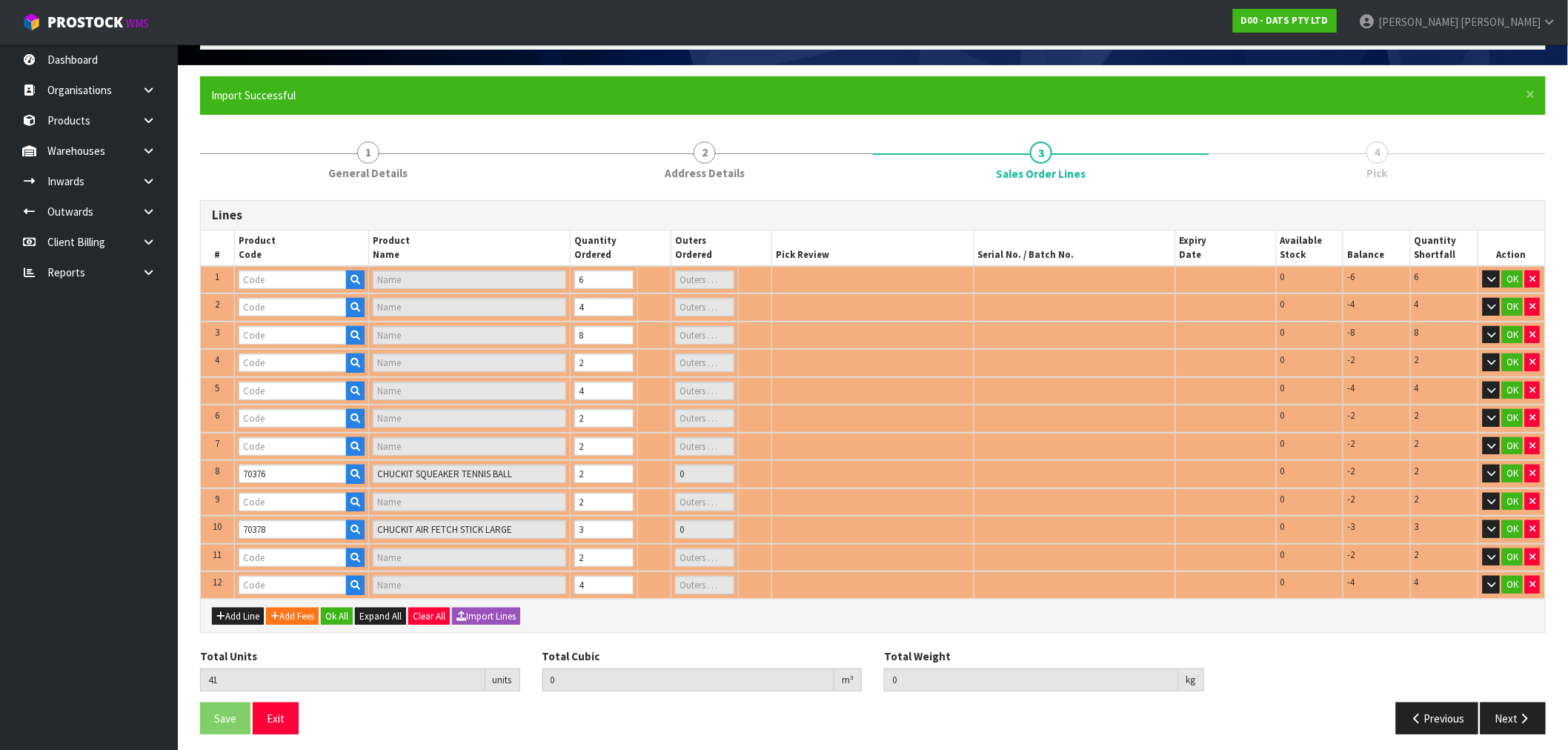
type input "213201D - CHUCKIT INDOOR BALL 2 PC = 1 PACK"
type input "0"
type input "68789"
type input "LIGHTS FAIRY RGB SYNC BOP/USB DUAL PK50"
type input "1"
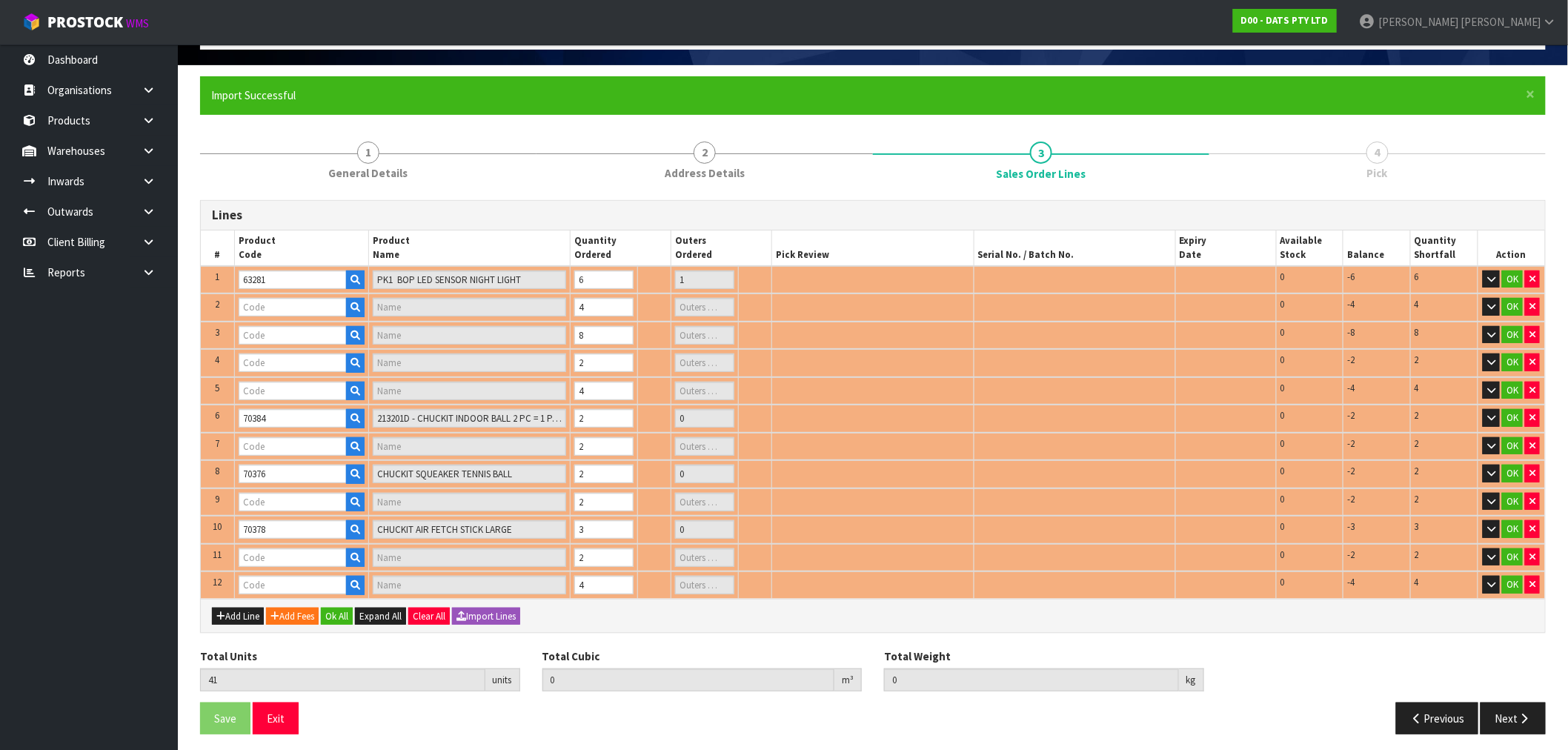
type input "70373"
type input "CHUCKIT TENNIS BALL 2 PK LARGE"
type input "0"
type input "70379"
type input "CHUCKIT AIR FETCH BALL MED"
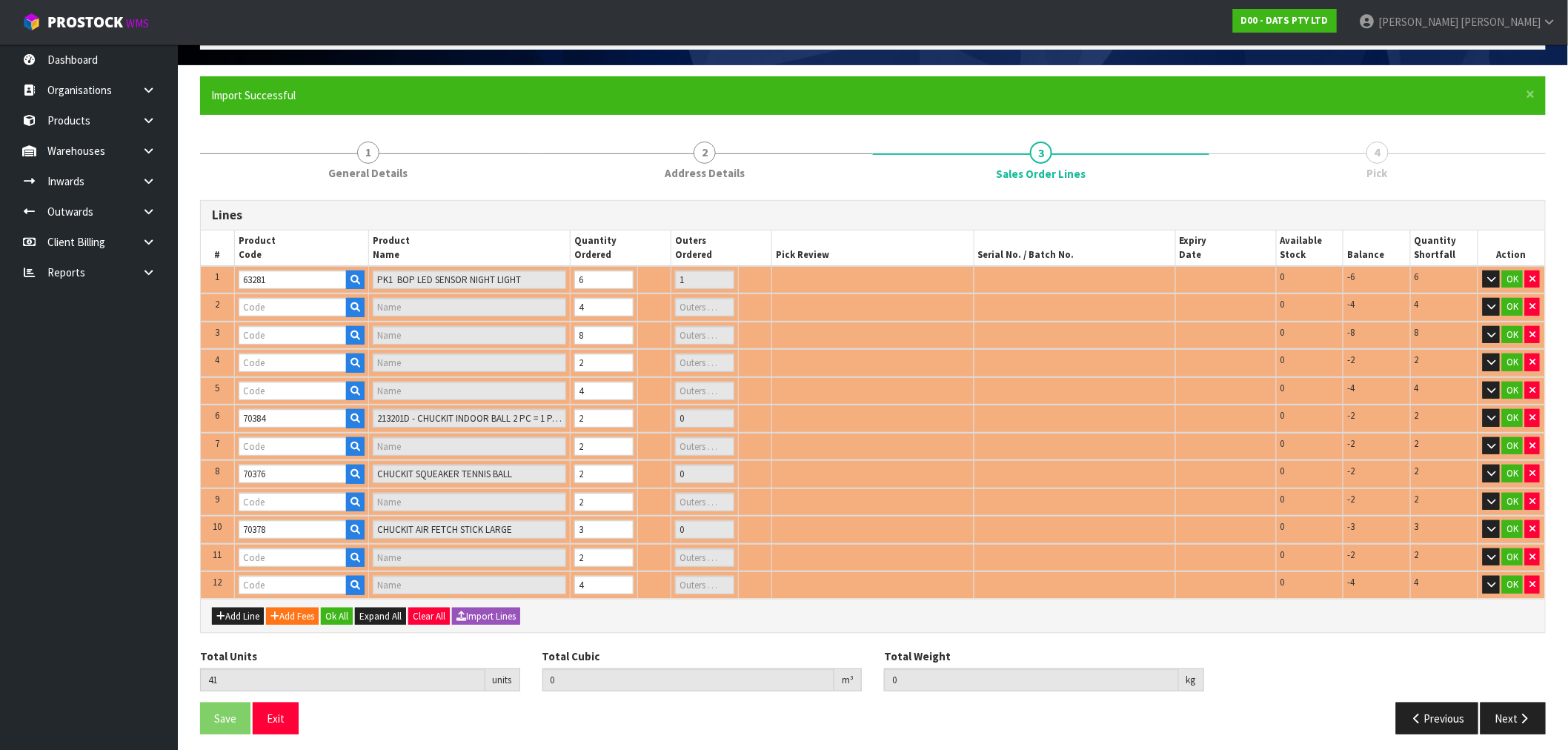
type input "0"
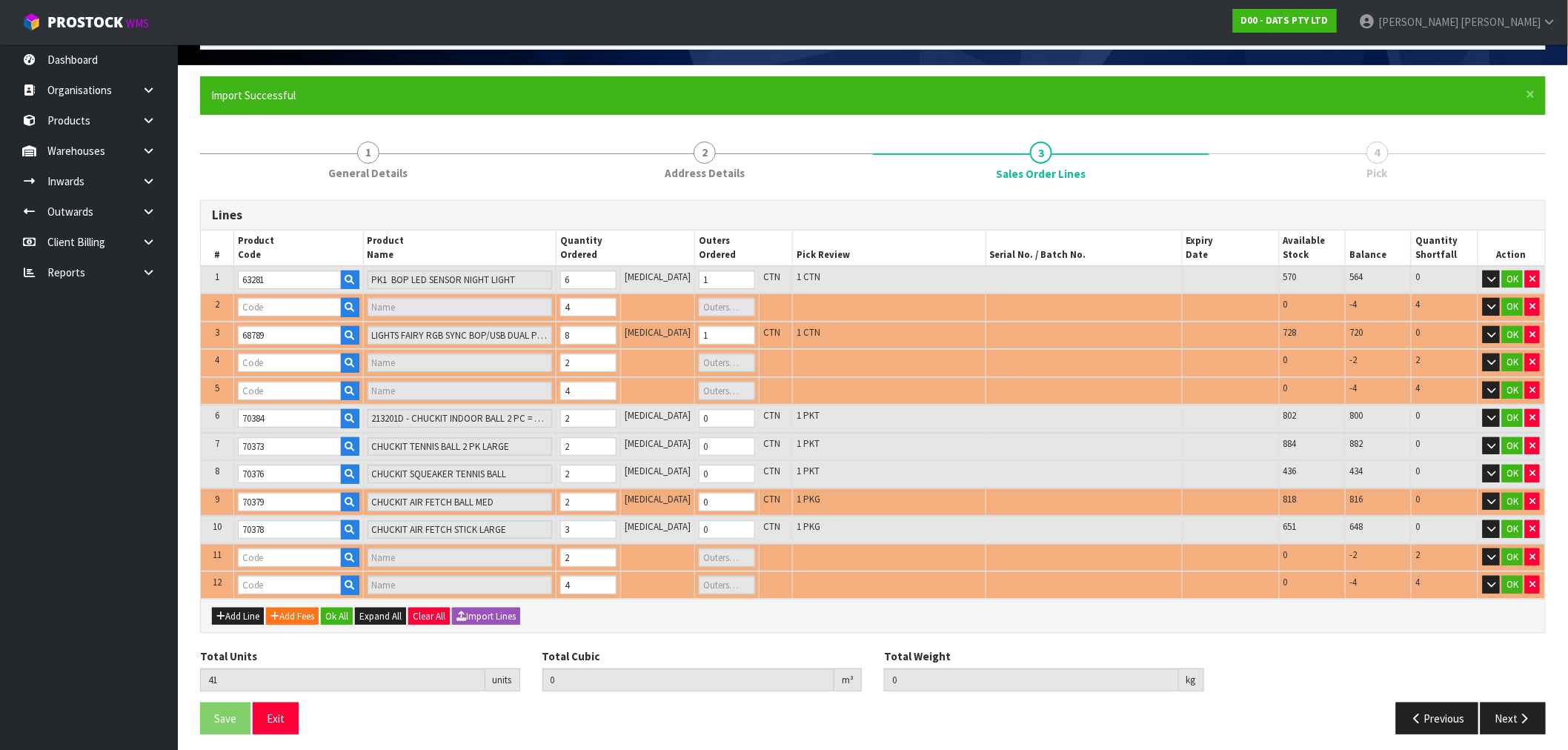
type input "70372"
type input "CHUCKIT TENNIS BALL 2PK MED"
type input "0"
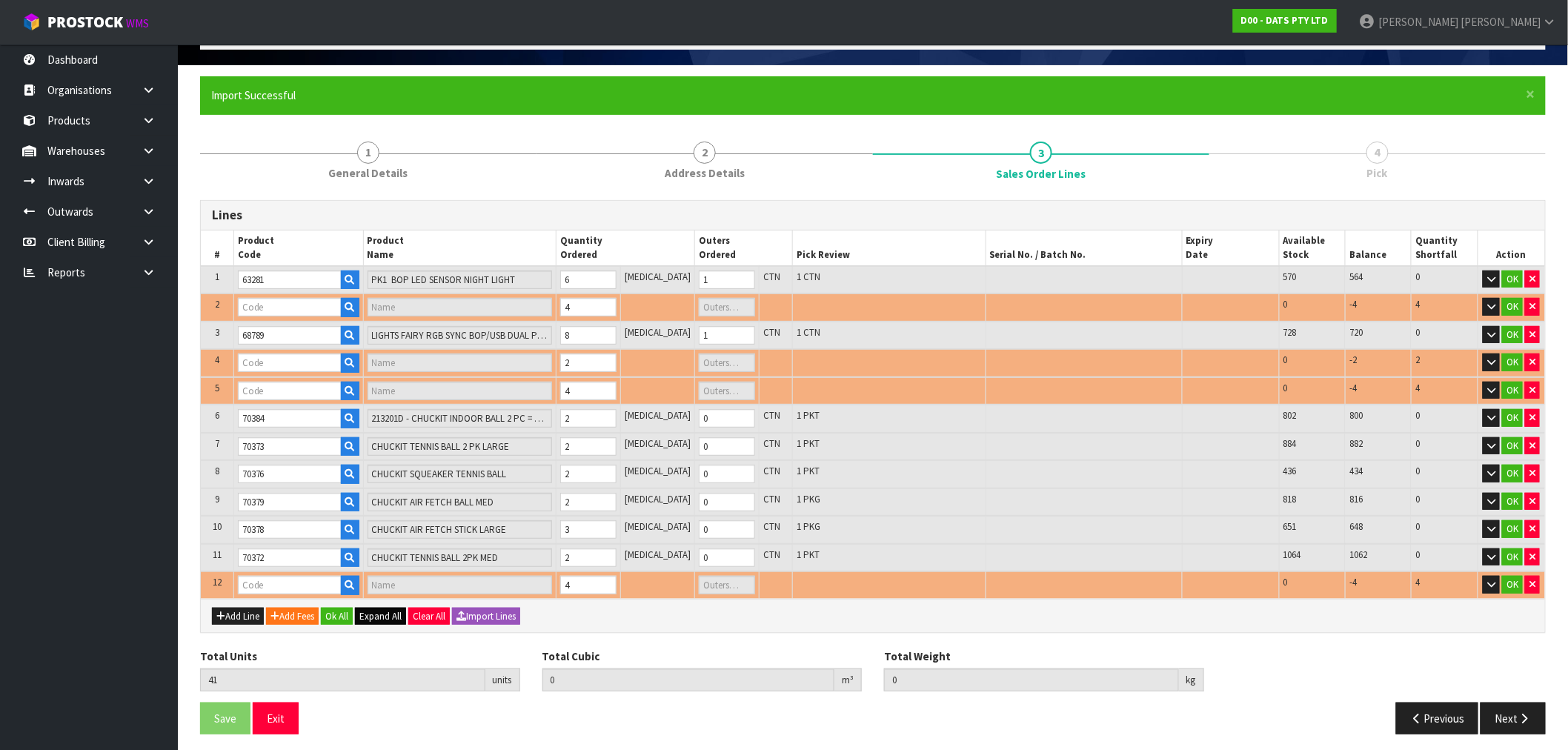
type input "70375"
type input "CHUCKIT ZIPFLIGHT TOY MED"
type input "0"
type input "70383"
type input "[PERSON_NAME] 2PK MEDIUM"
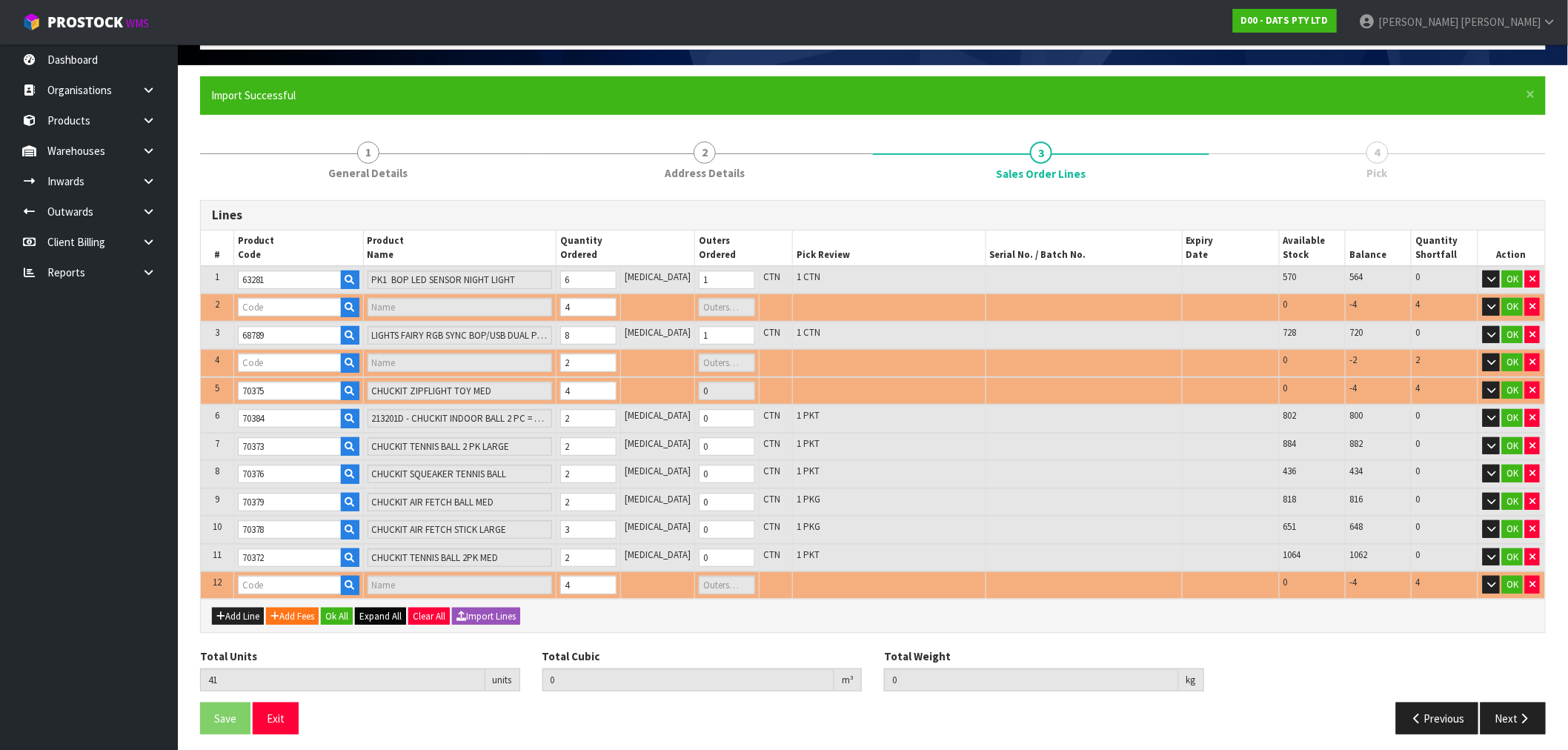
type input "0"
type input "70732"
type input "LIGHTS FAIRY WARM WHITE 8F"
type input "1"
type input "0.16519"
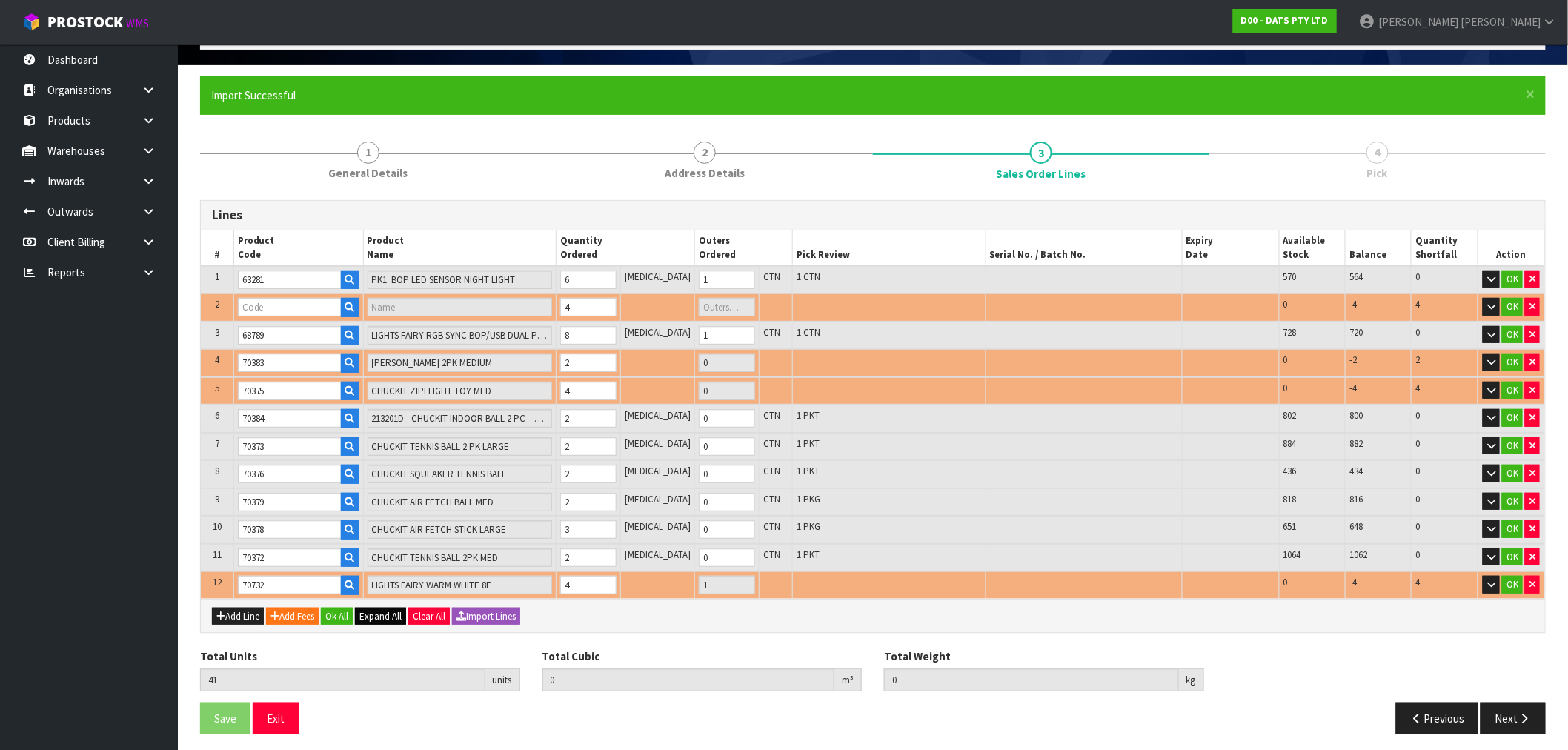
type input "20.42"
type input "67837"
type input "BOWL PET DOUBLE DINER BLACK"
type input "1"
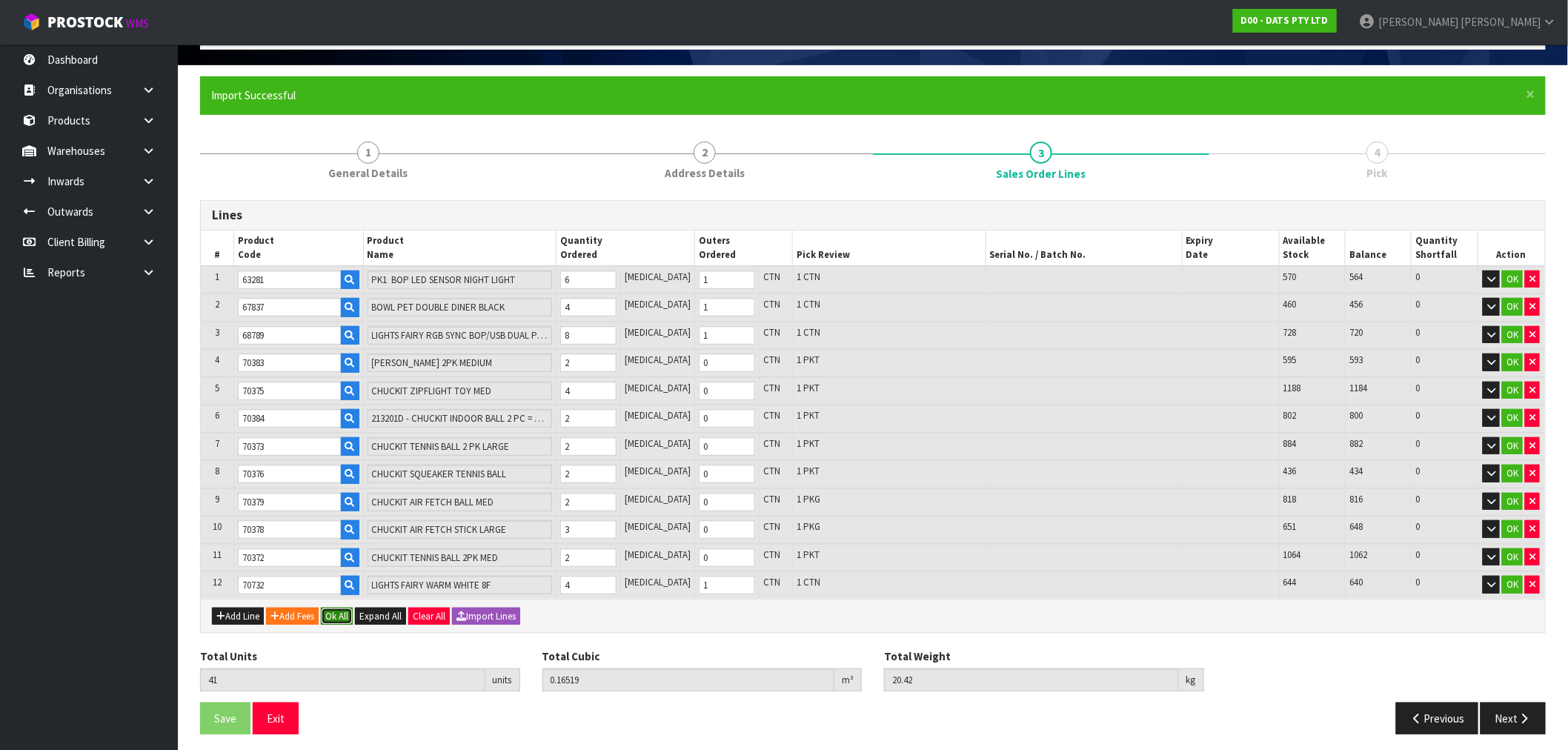
click at [353, 607] on button "Ok All" at bounding box center [337, 616] width 32 height 18
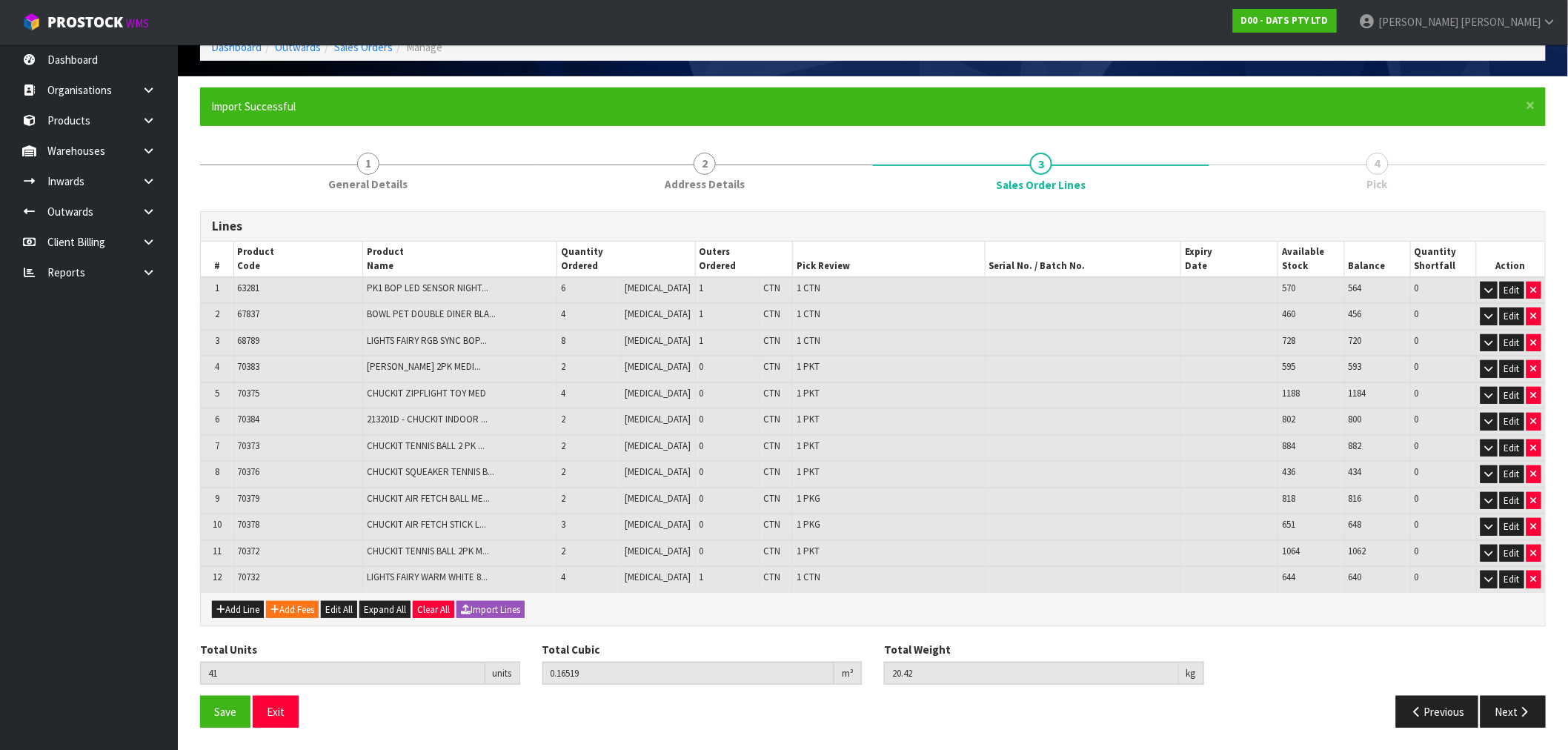
scroll to position [77, 0]
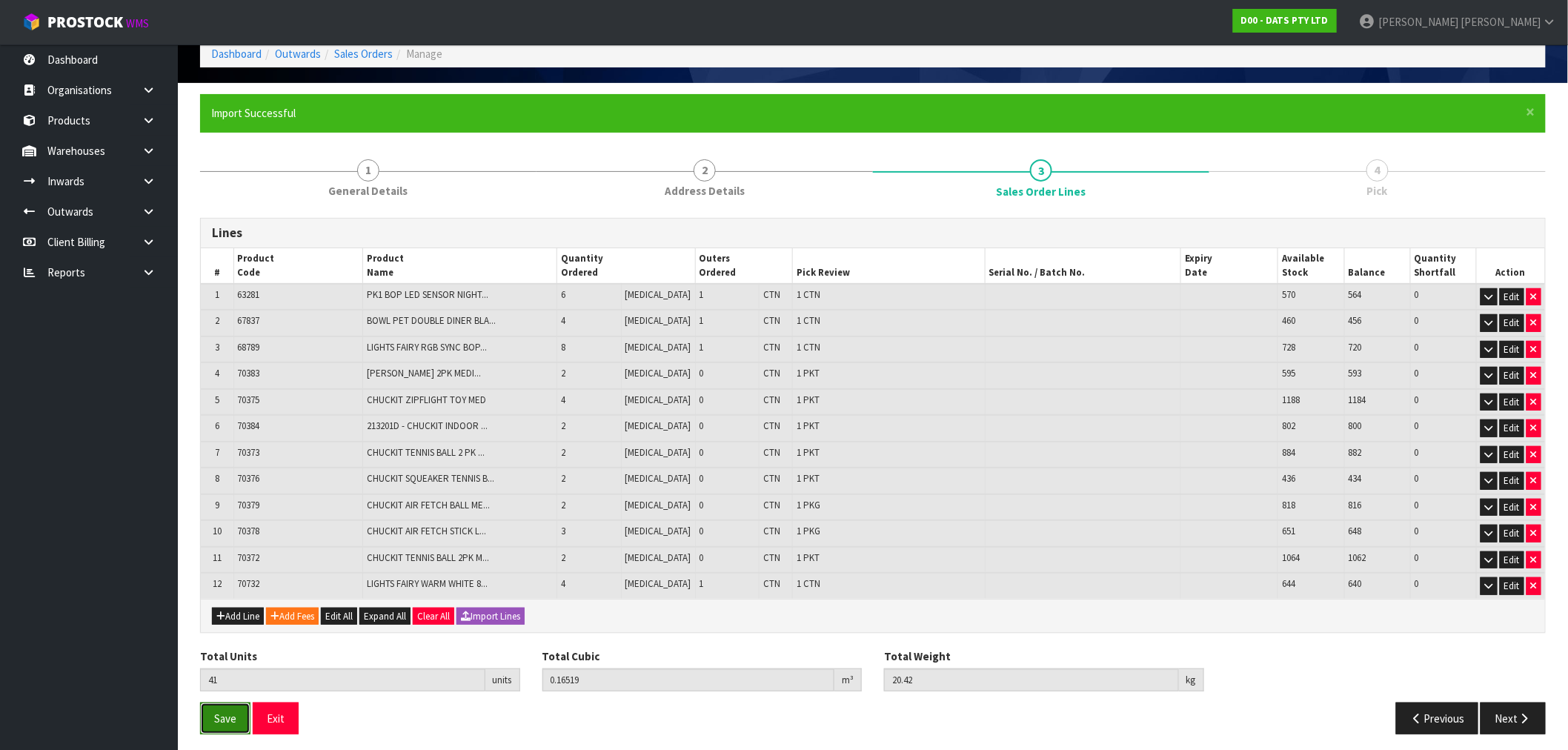
click at [232, 712] on span "Save" at bounding box center [225, 719] width 22 height 14
click at [1522, 714] on icon "button" at bounding box center [1524, 719] width 14 height 11
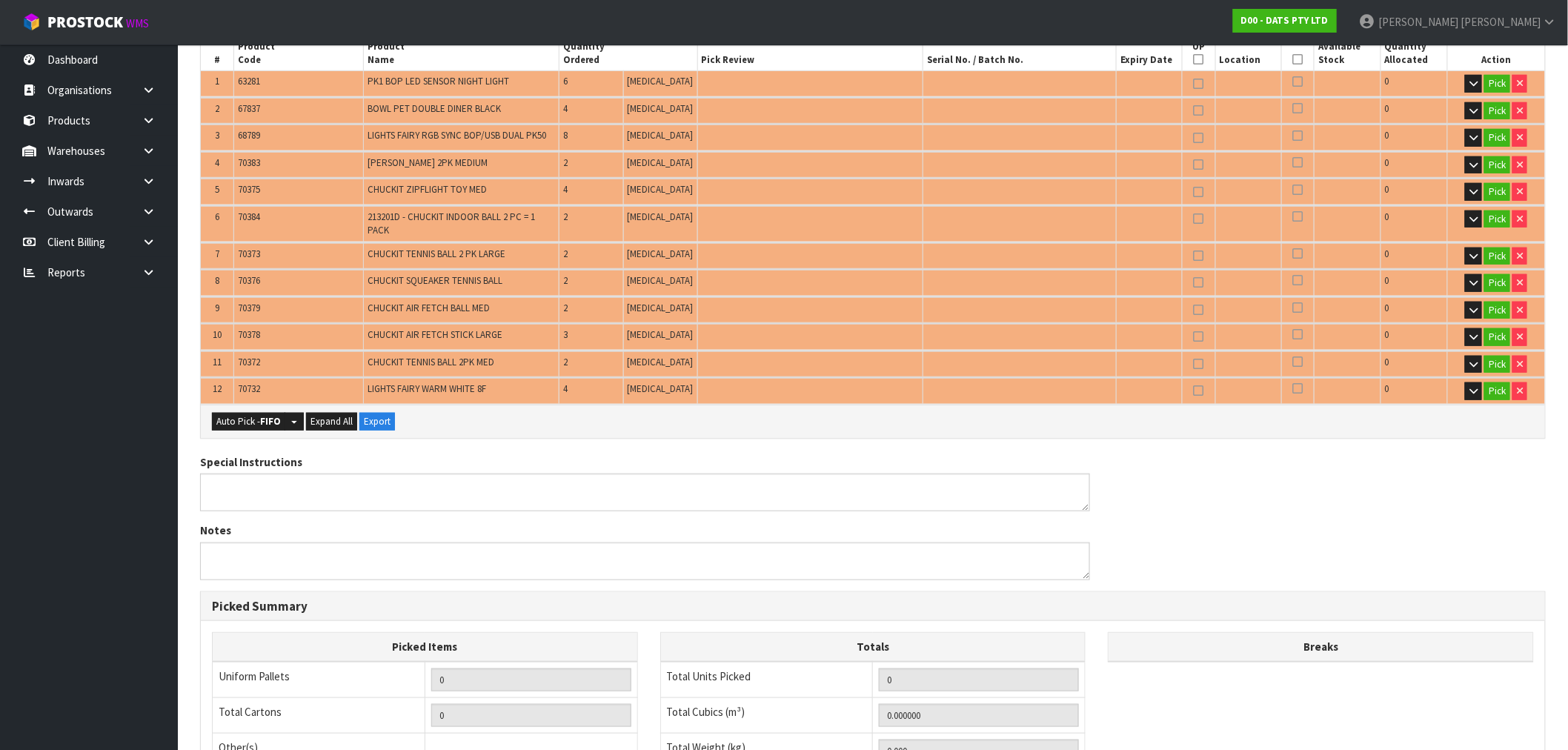
scroll to position [405, 0]
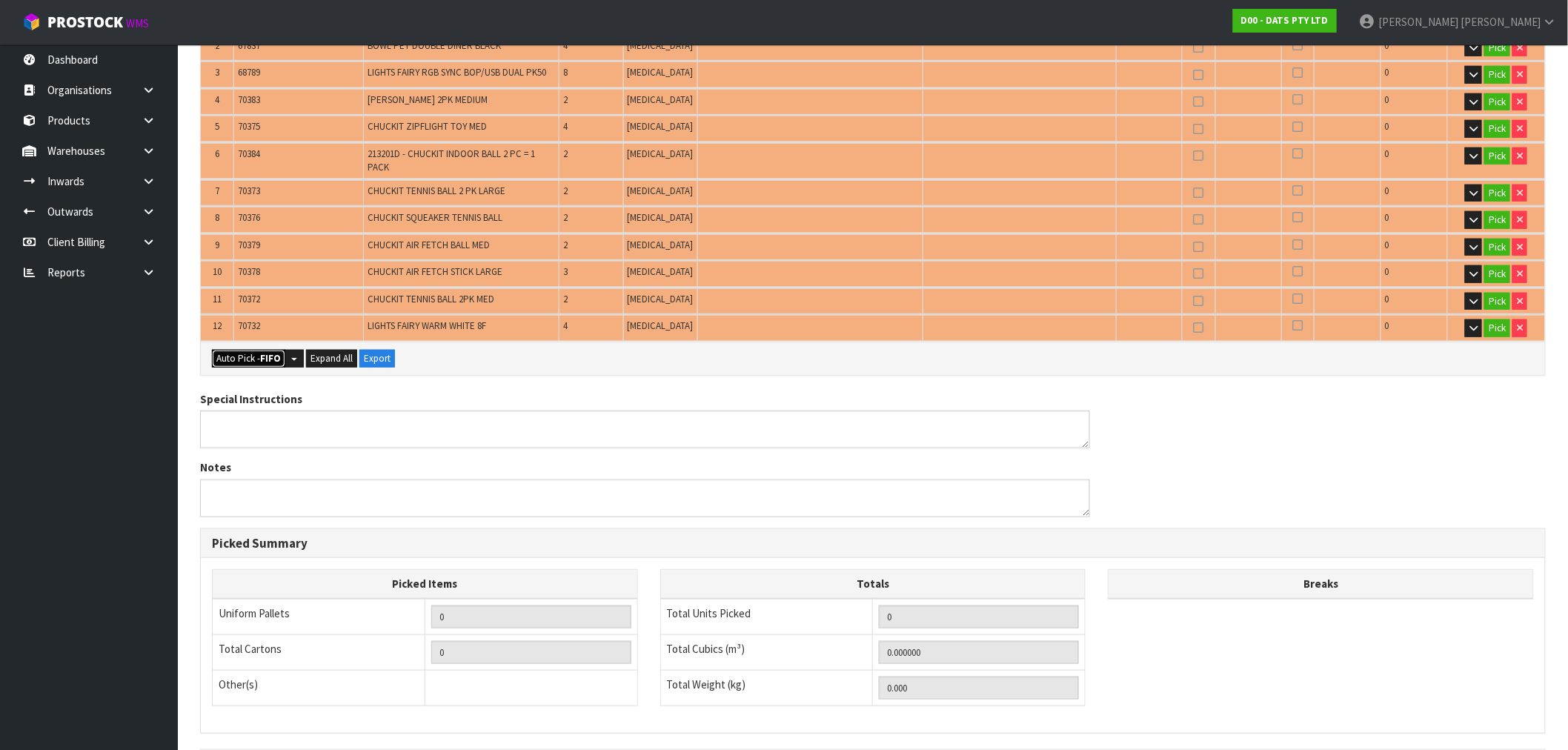
drag, startPoint x: 267, startPoint y: 344, endPoint x: 356, endPoint y: 360, distance: 90.4
click at [267, 352] on strong "FIFO" at bounding box center [270, 358] width 20 height 12
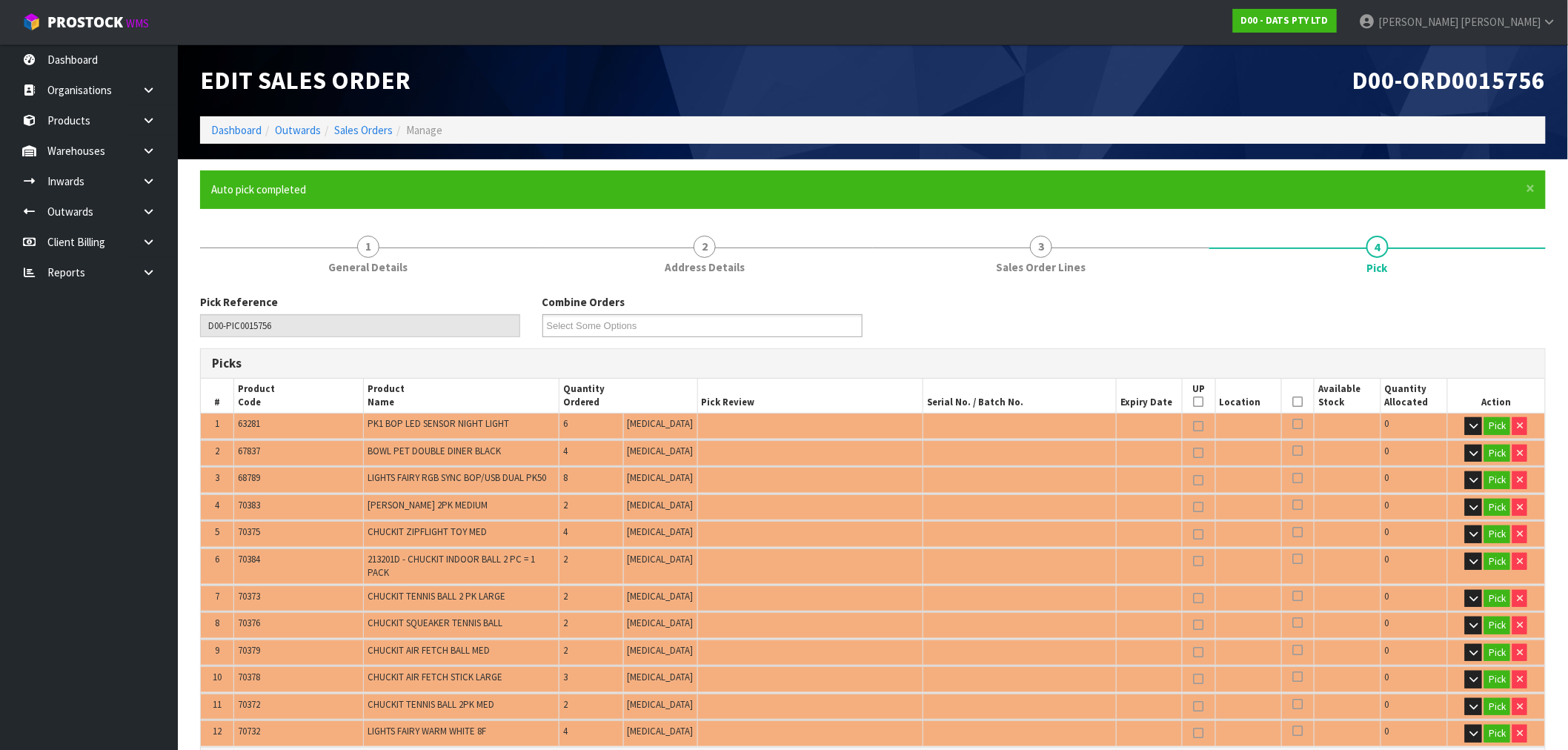
type input "4"
type input "Package x 2"
type input "Packet x 6"
type input "41"
type input "0.165190"
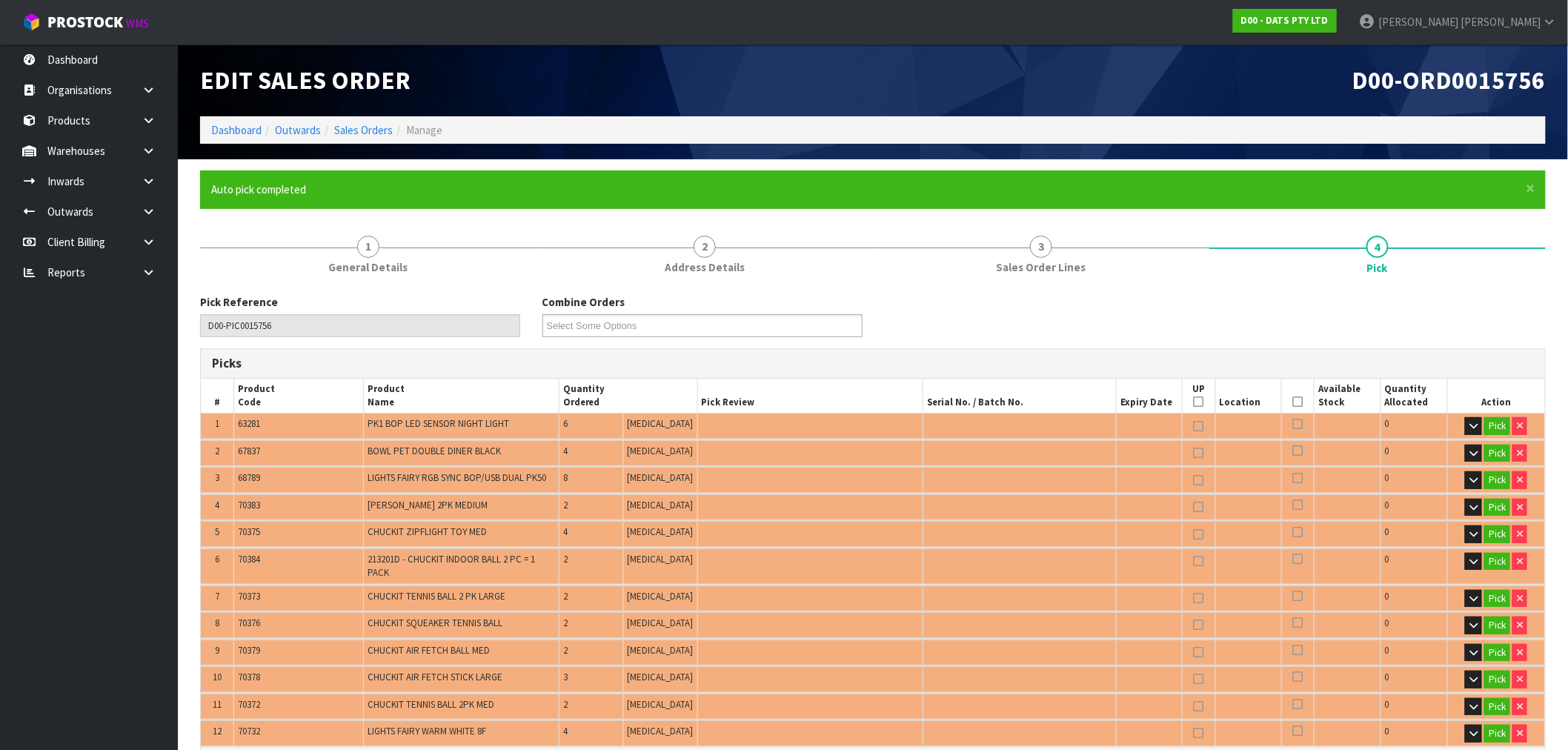
type input "20.420"
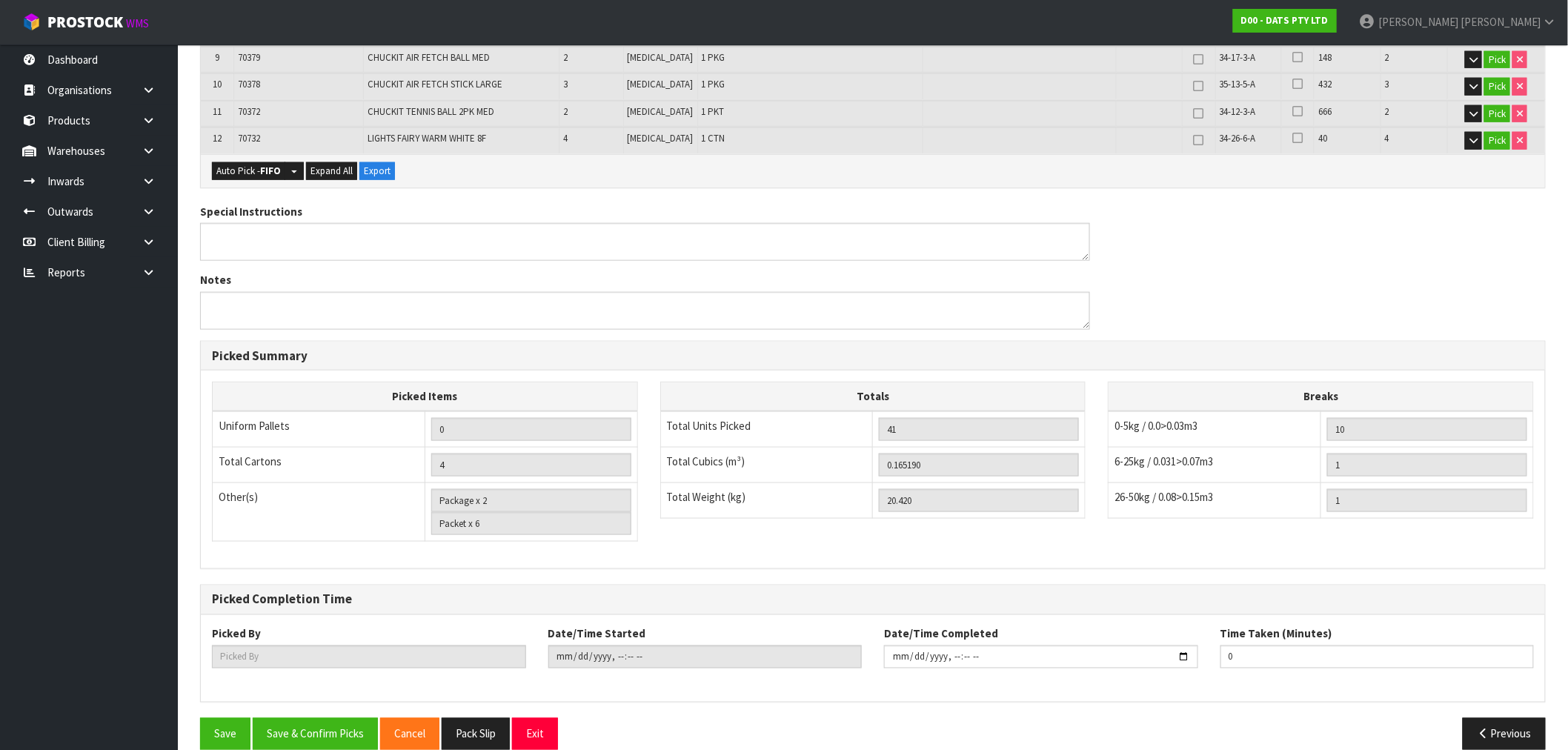
scroll to position [601, 0]
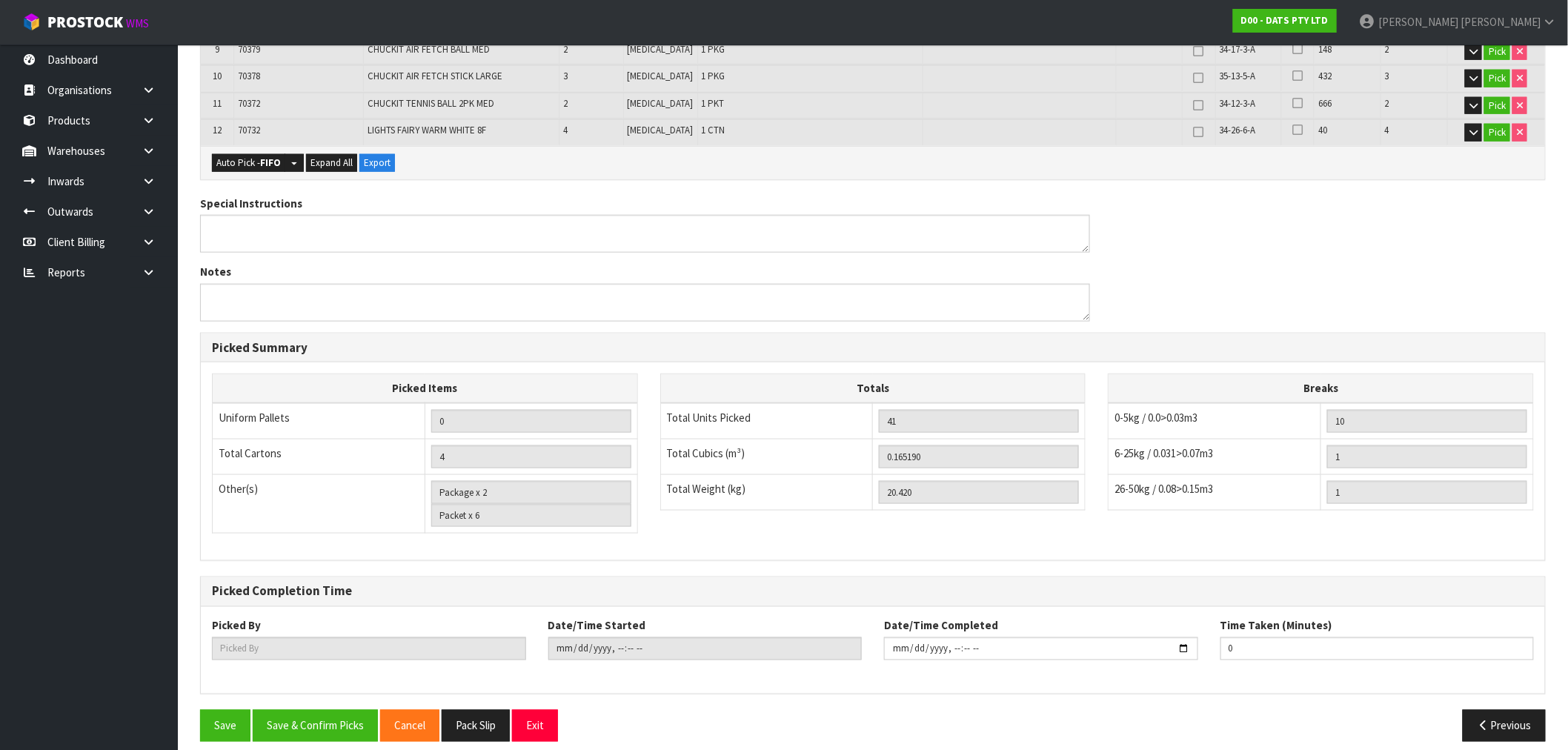
click at [331, 731] on div "Save Save & Confirm Picks Cancel Pack Slip Exit Previous" at bounding box center [873, 731] width 1368 height 43
click at [328, 719] on button "Save & Confirm Picks" at bounding box center [315, 726] width 126 height 32
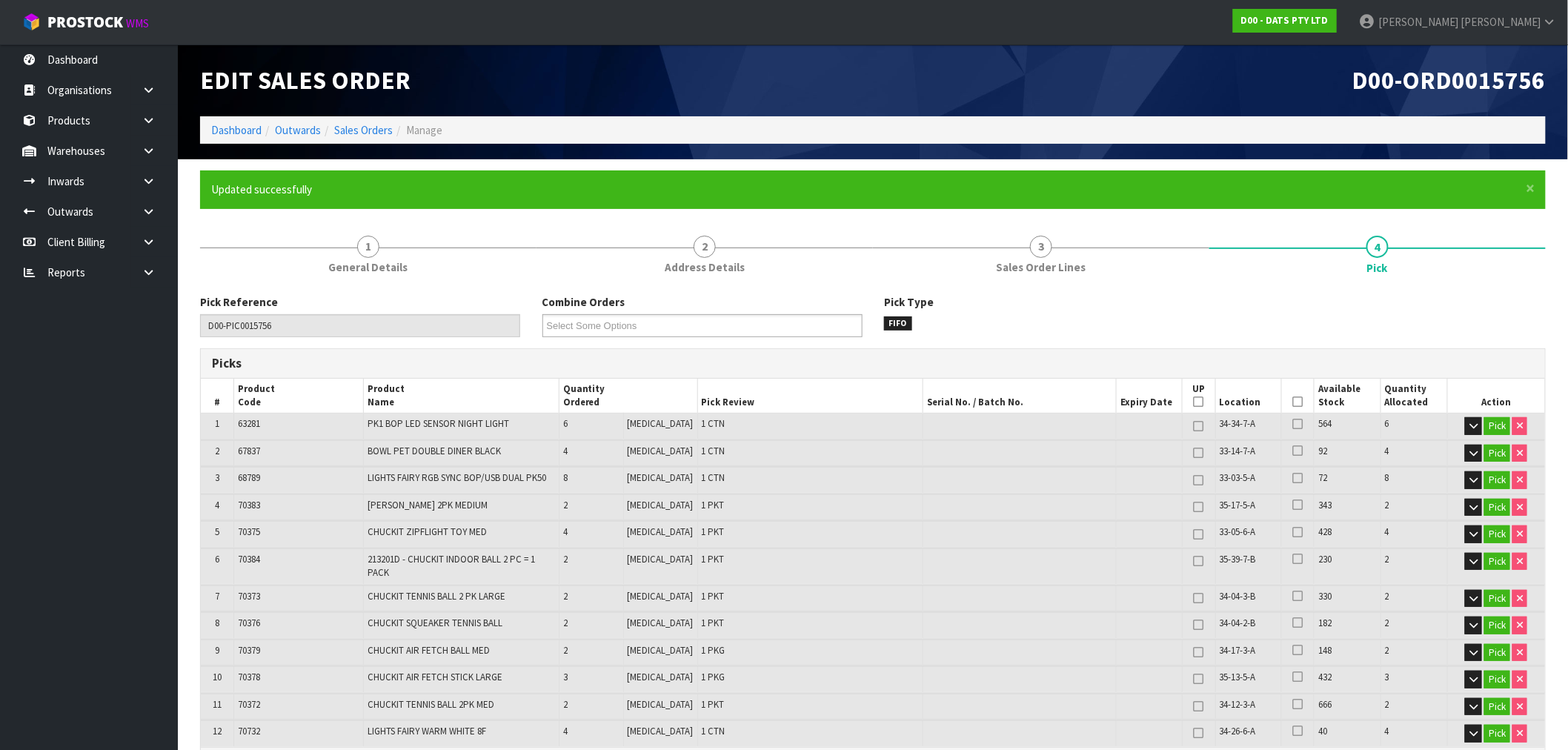
type input "[PERSON_NAME]"
type input "2025-09-12T08:56:12"
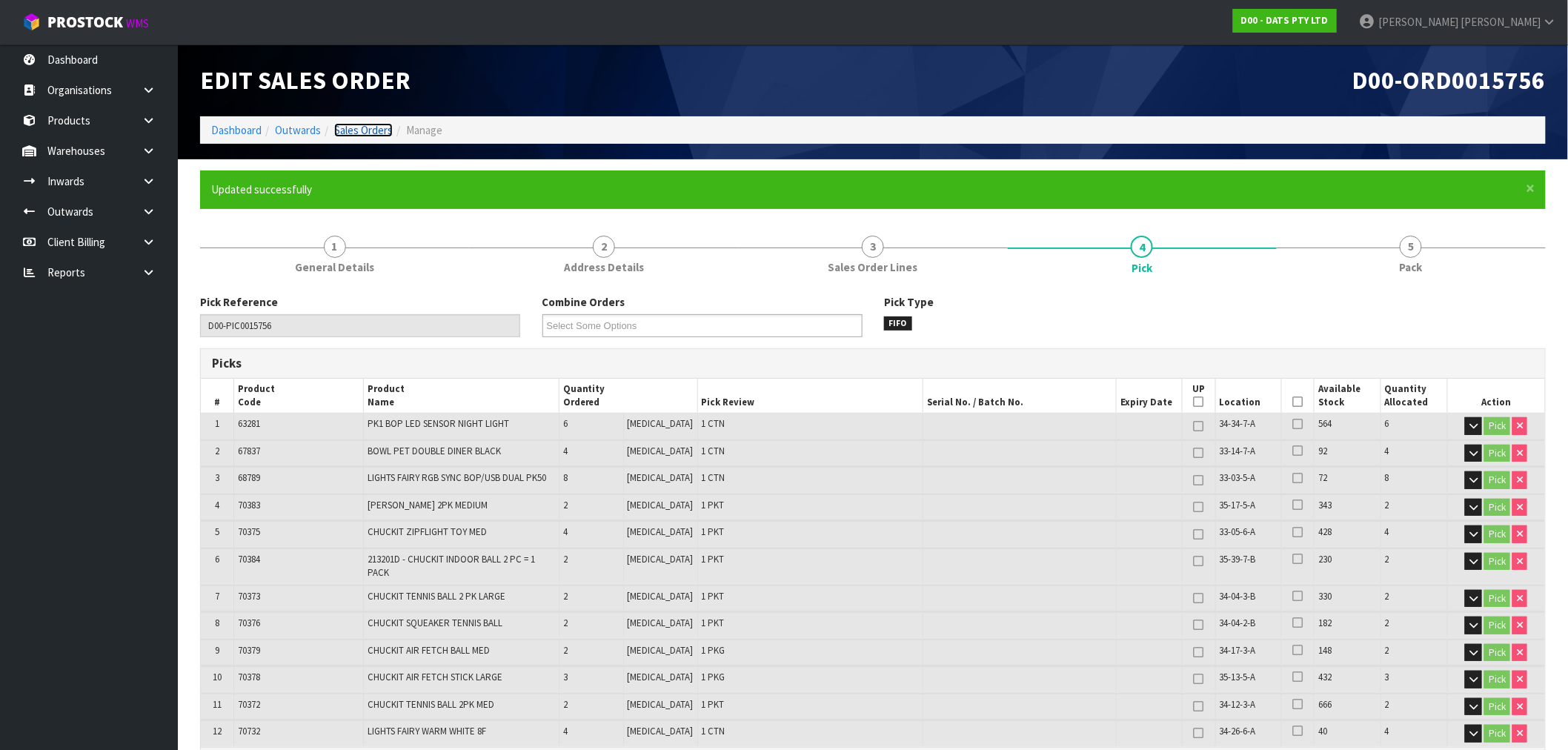
click at [367, 124] on link "Sales Orders" at bounding box center [363, 130] width 59 height 14
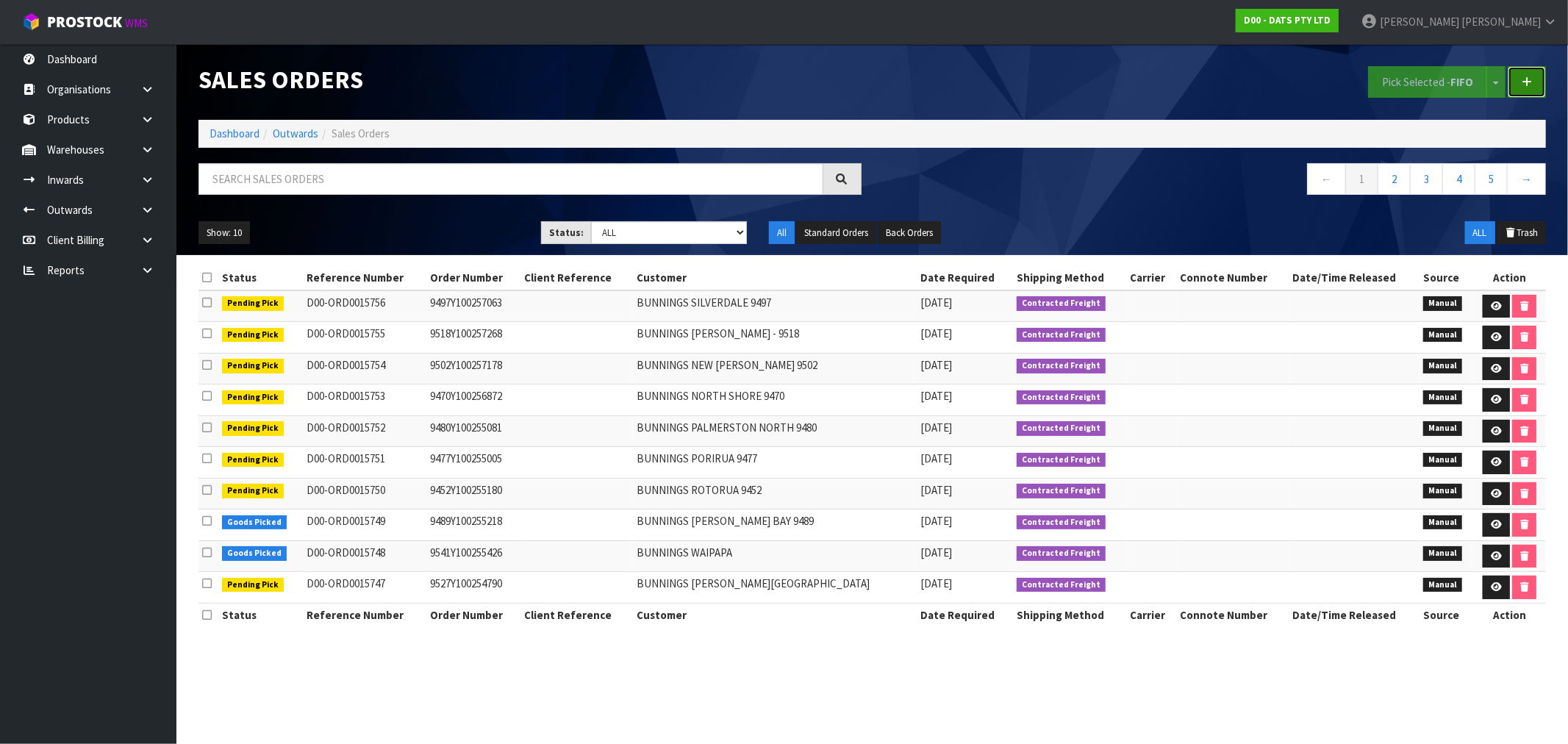
click at [1545, 76] on link at bounding box center [1526, 82] width 38 height 32
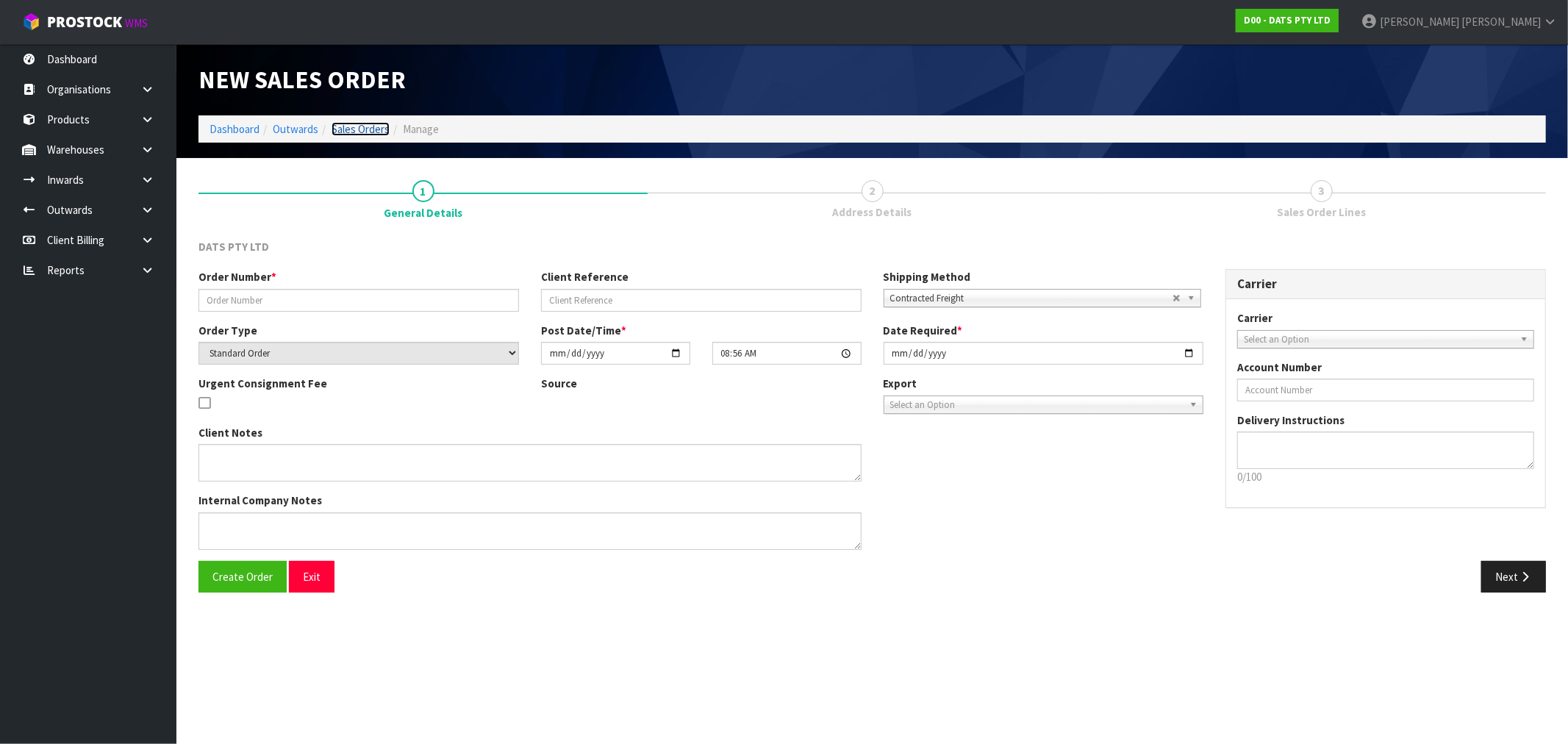
click at [379, 127] on link "Sales Orders" at bounding box center [360, 129] width 58 height 14
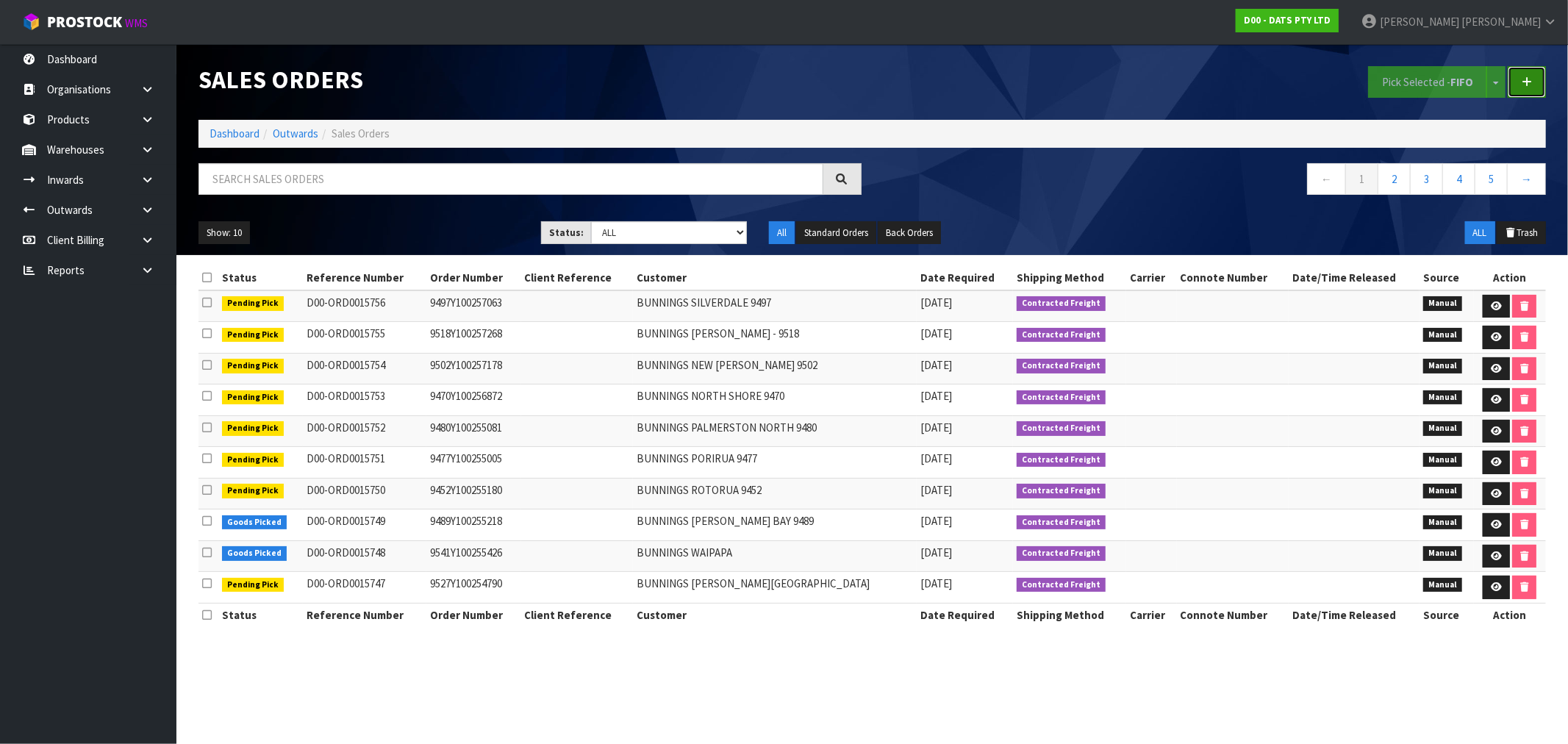
click at [1538, 86] on link at bounding box center [1526, 82] width 38 height 32
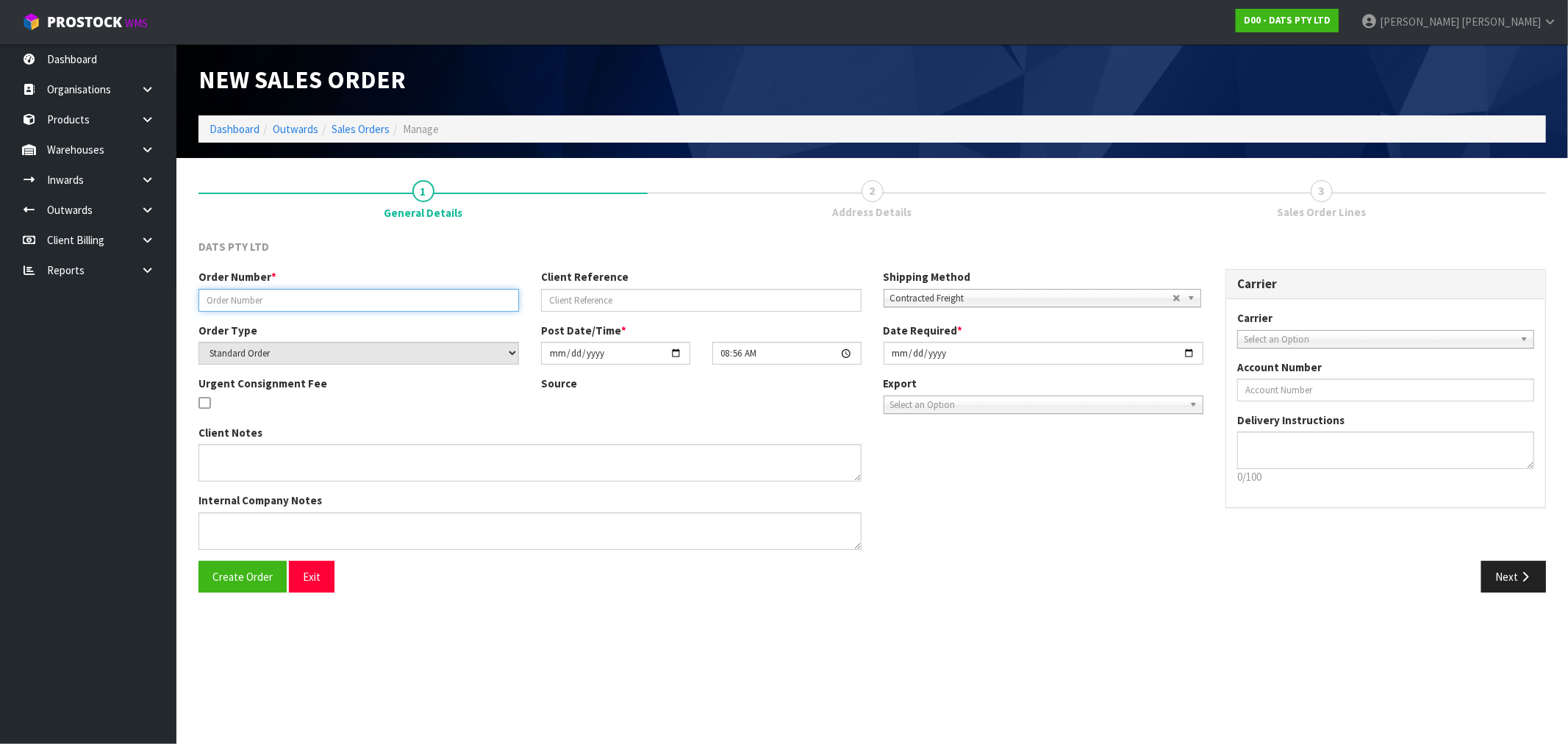
click at [266, 294] on input "text" at bounding box center [359, 300] width 321 height 23
type input "9510Y100256808"
click at [199, 561] on button "Create Order" at bounding box center [243, 577] width 88 height 32
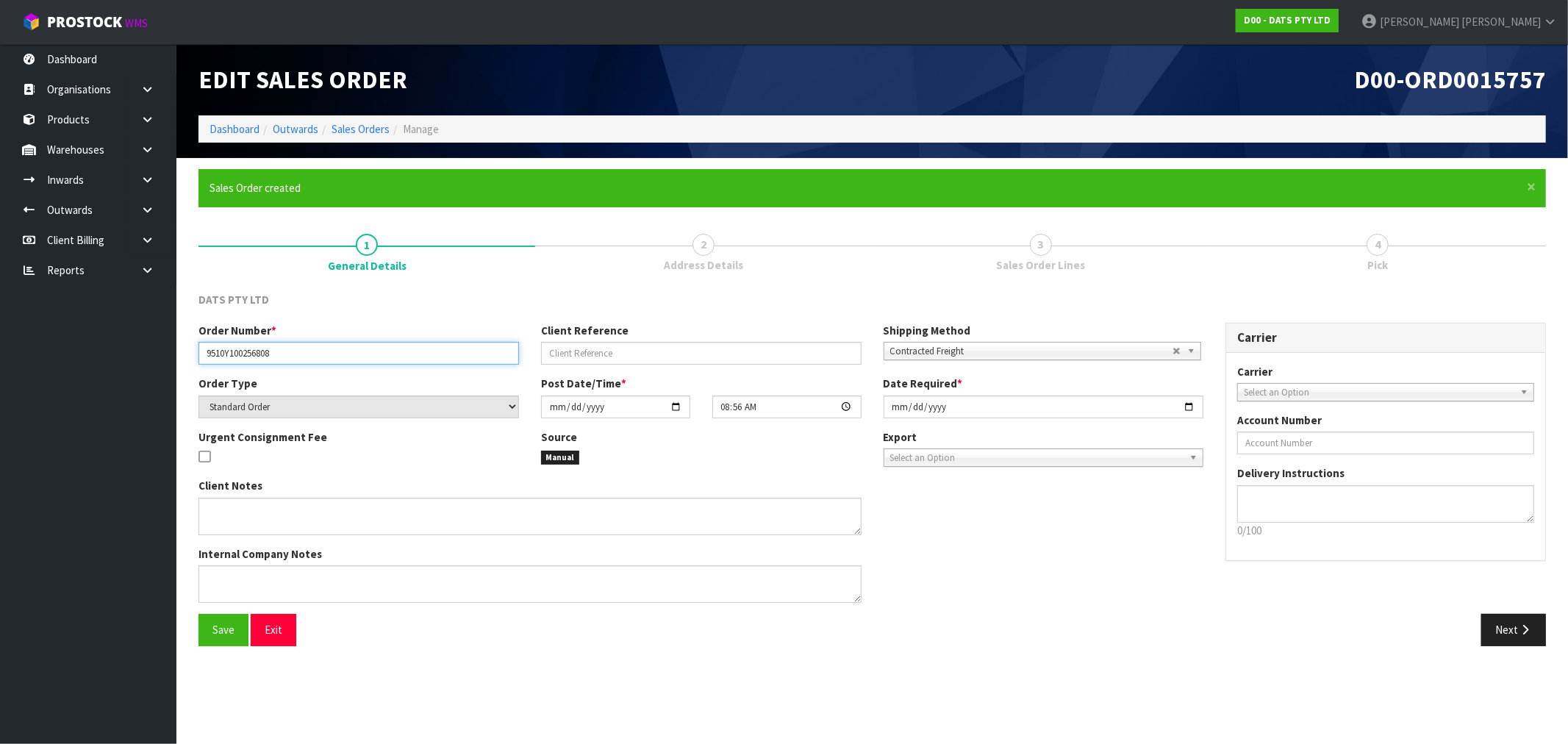
drag, startPoint x: 299, startPoint y: 353, endPoint x: 28, endPoint y: 336, distance: 271.5
click at [125, 363] on body "Toggle navigation ProStock WMS D00 - DATS PTY LTD [PERSON_NAME] Logout Dashboar…" at bounding box center [784, 372] width 1568 height 744
click at [1514, 633] on button "Next" at bounding box center [1513, 630] width 64 height 32
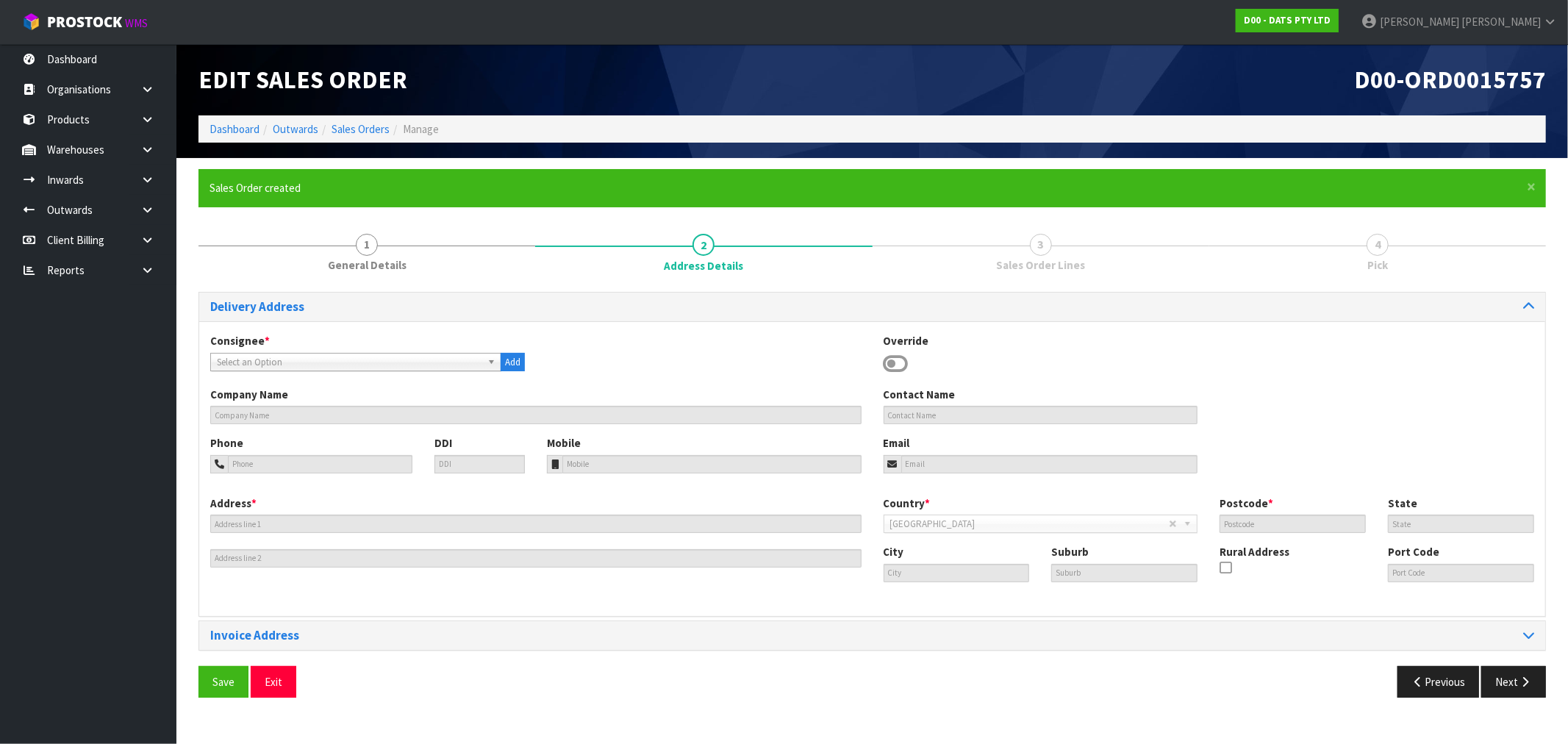
click at [313, 357] on span "Select an Option" at bounding box center [350, 362] width 265 height 18
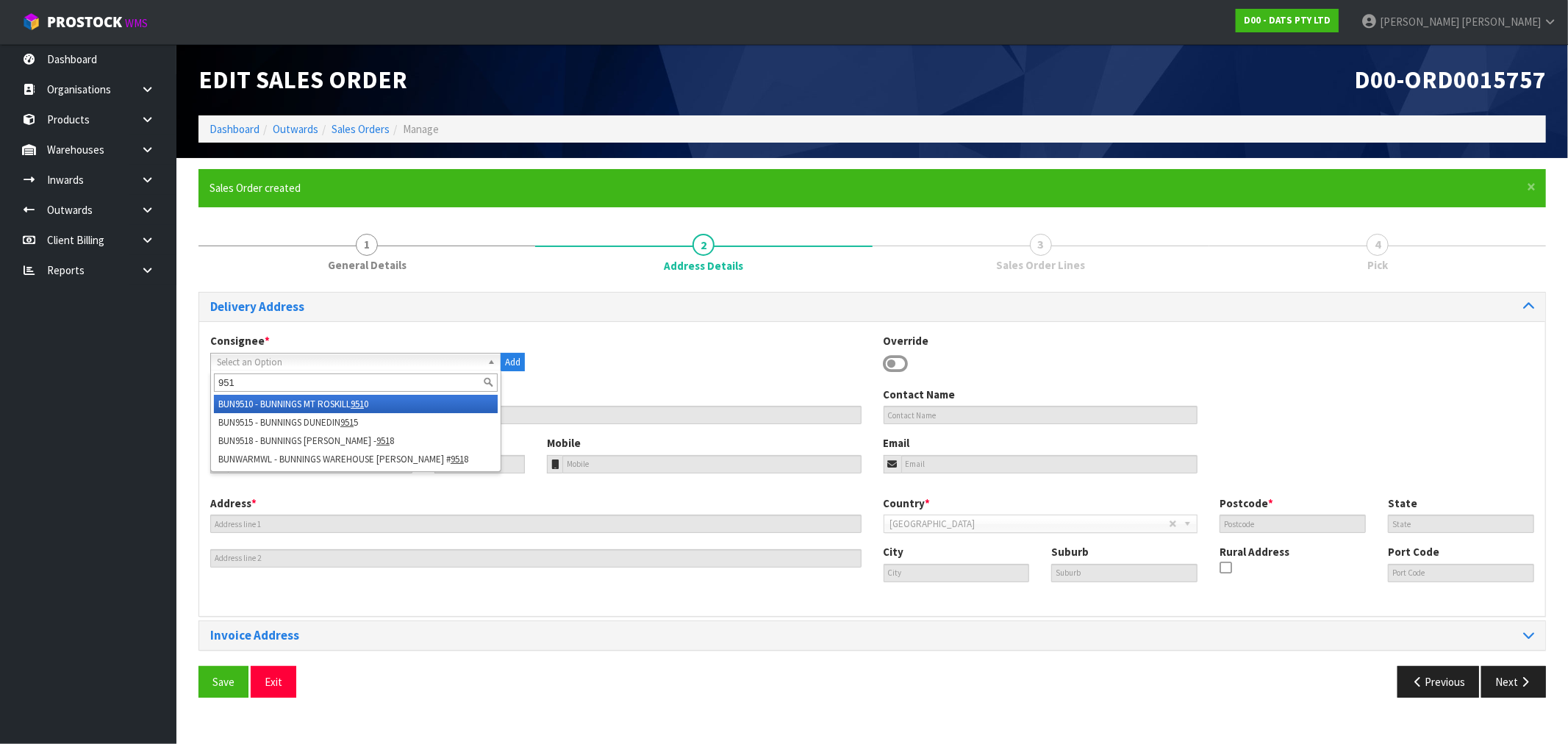
type input "9510"
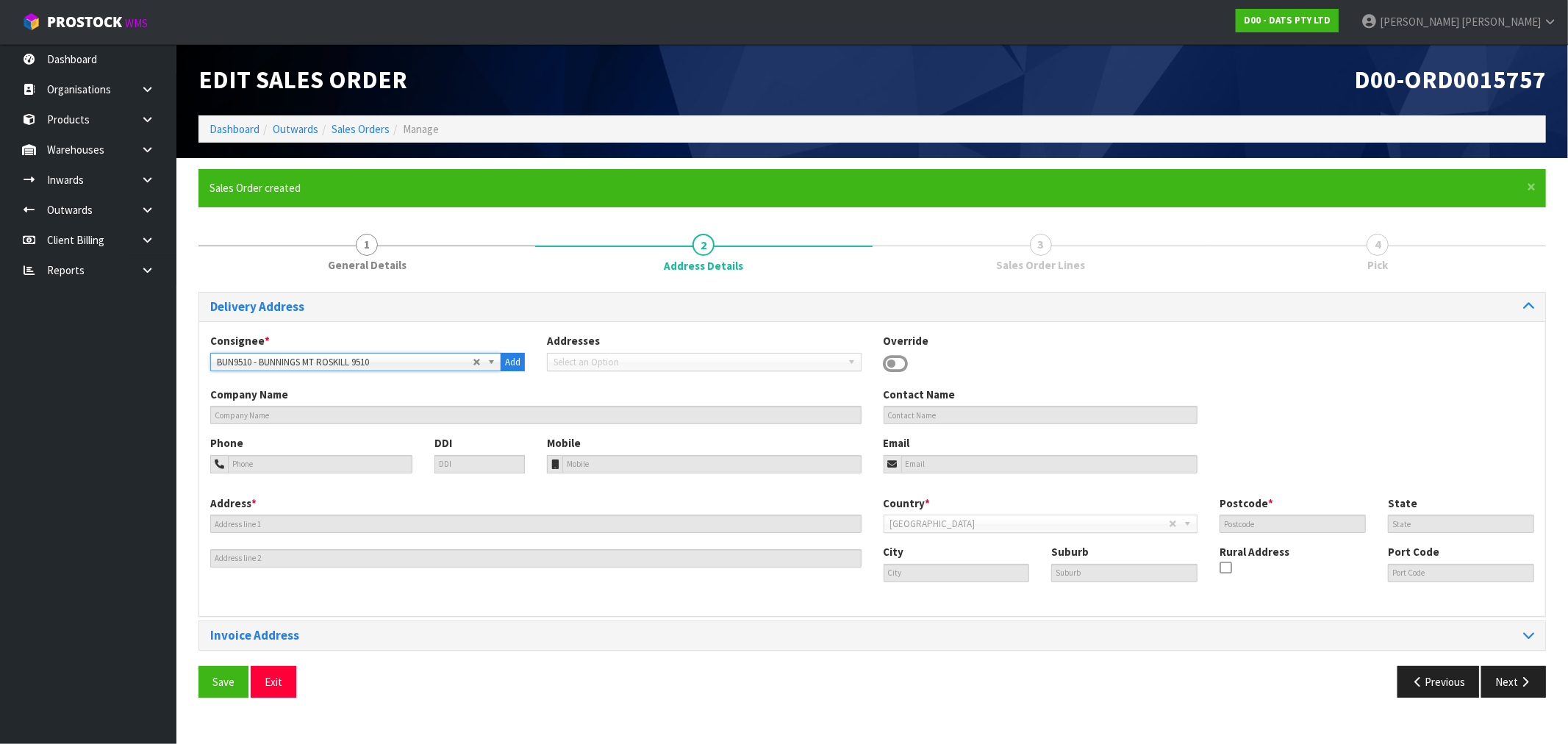
type input "BUNNINGS MT ROSKILL 9510"
type input "2 CARR ROAD"
type input "1042"
type input "AUK"
type input "[GEOGRAPHIC_DATA]"
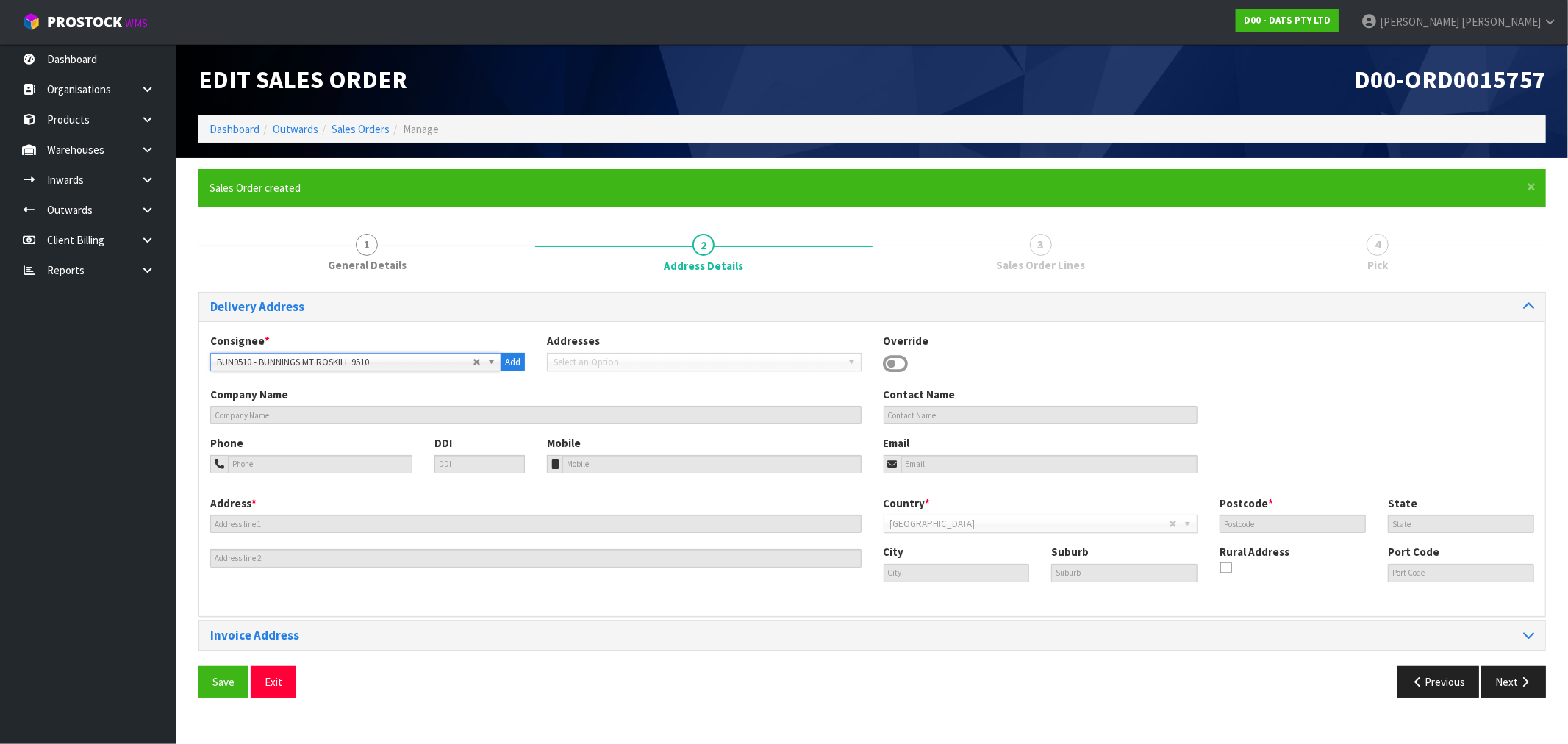
type input "THREE KINGS"
type input "NZAKL"
click at [199, 666] on button "Save" at bounding box center [223, 682] width 50 height 32
click at [1532, 695] on button "Next" at bounding box center [1513, 682] width 64 height 32
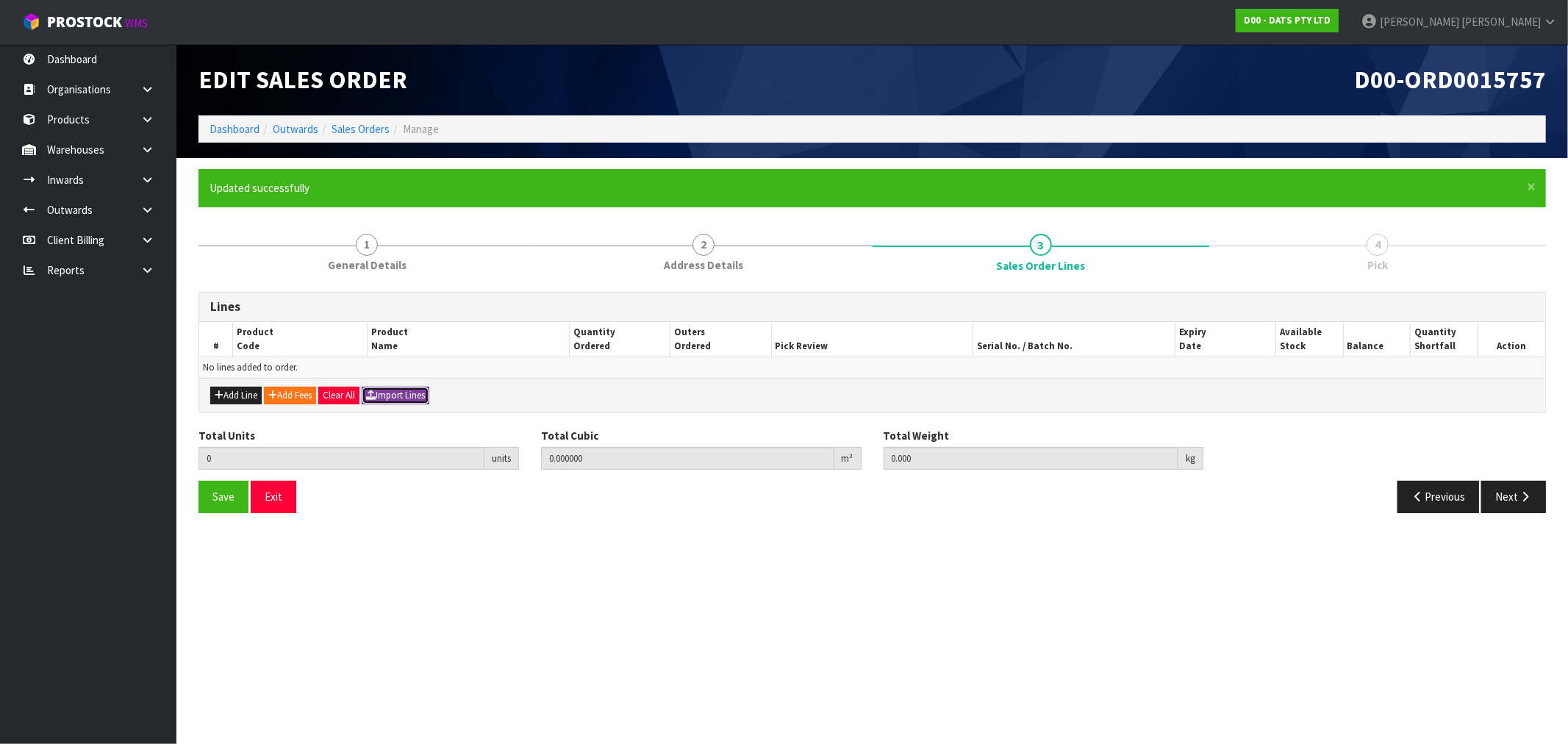
click at [399, 402] on button "Import Lines" at bounding box center [395, 396] width 68 height 18
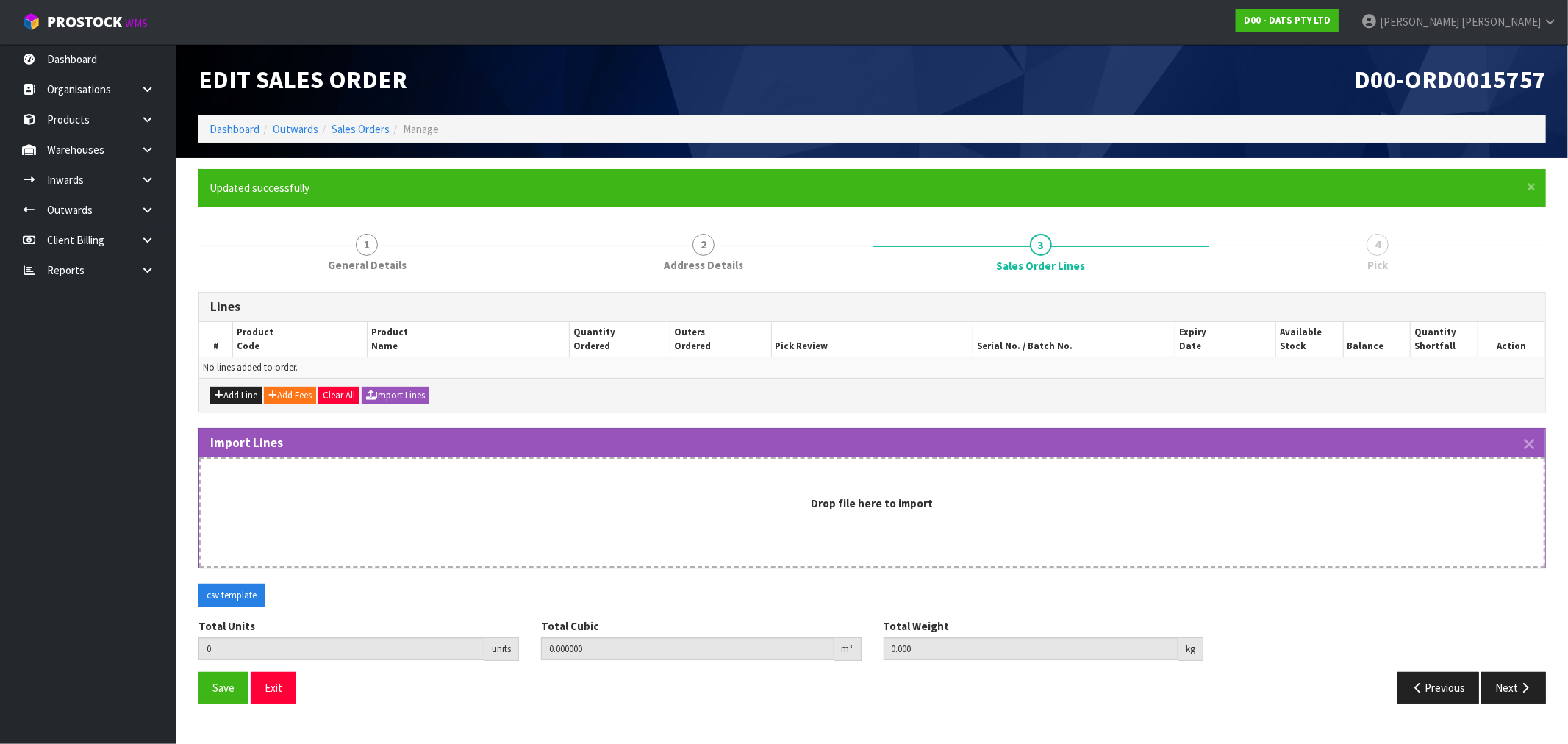
click at [481, 504] on div "Drop file here to import" at bounding box center [872, 503] width 1314 height 15
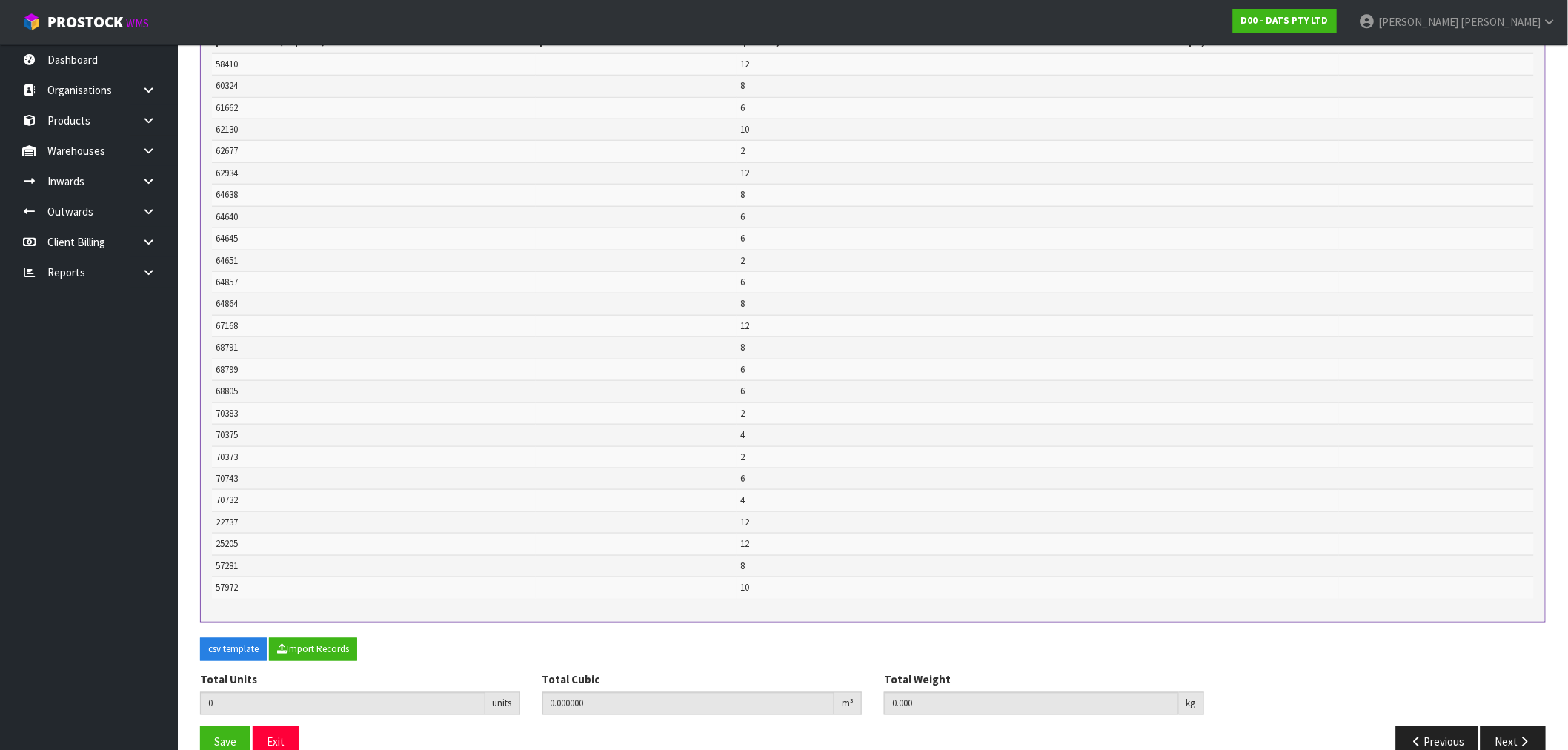
scroll to position [599, 0]
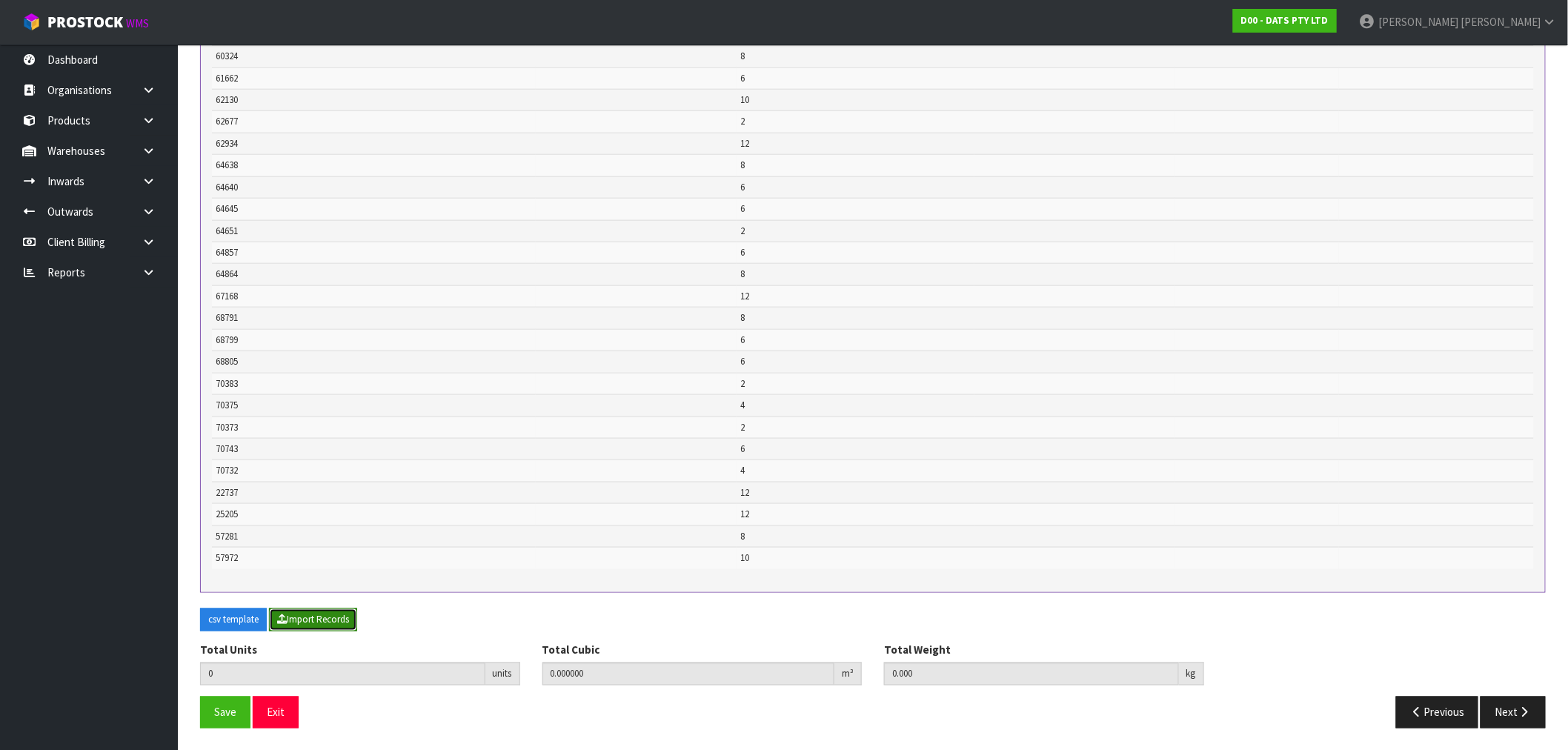
click at [325, 621] on button "Import Records" at bounding box center [313, 620] width 88 height 24
type input "178"
type input "0"
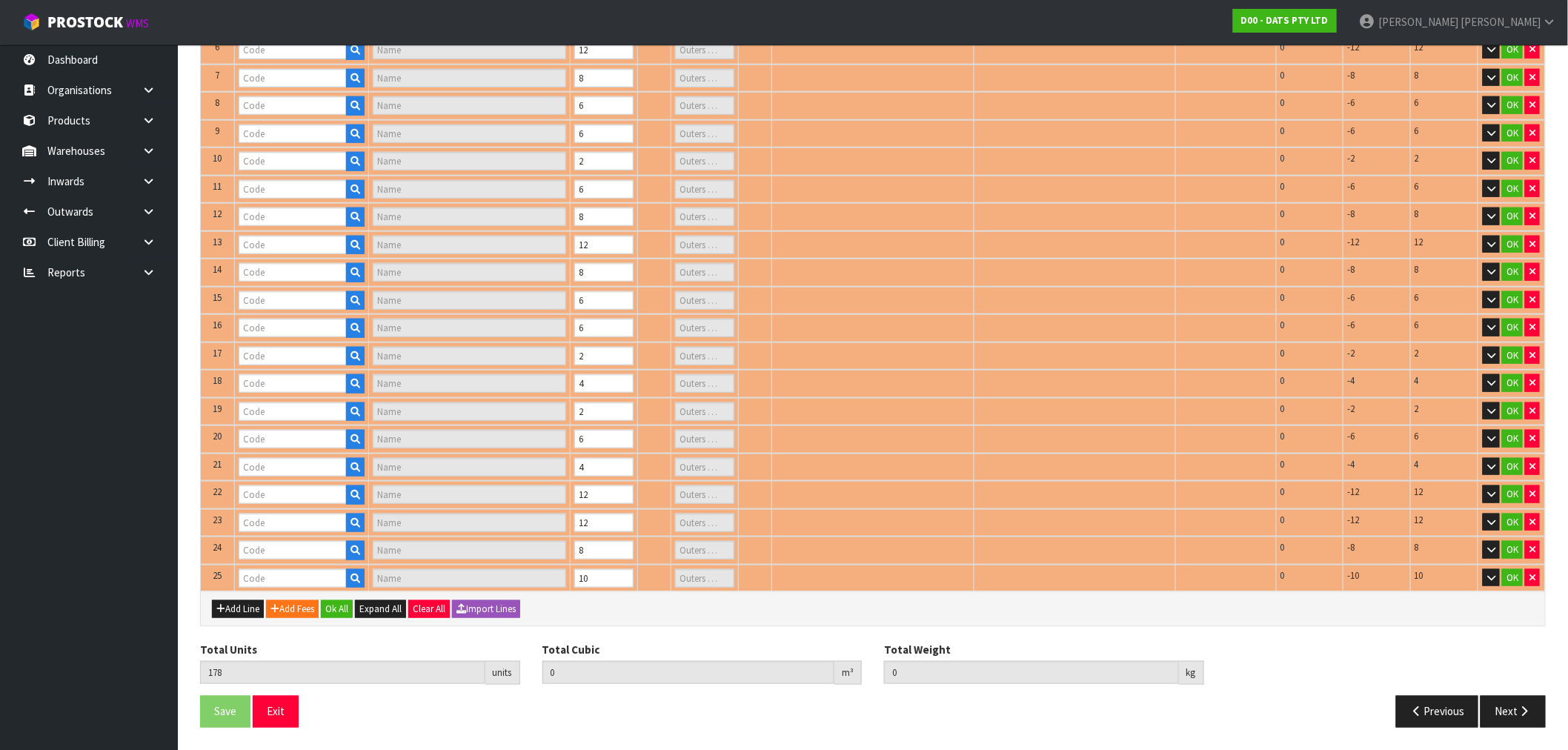
type input "58410"
type input "COB DIMMER SWITCH NIGHT LIGHT WHITE/BLACK"
type input "1"
type input "60324"
type input "LIGHT BAR W SENSOR 44 SMD LED WHITE BATT OP"
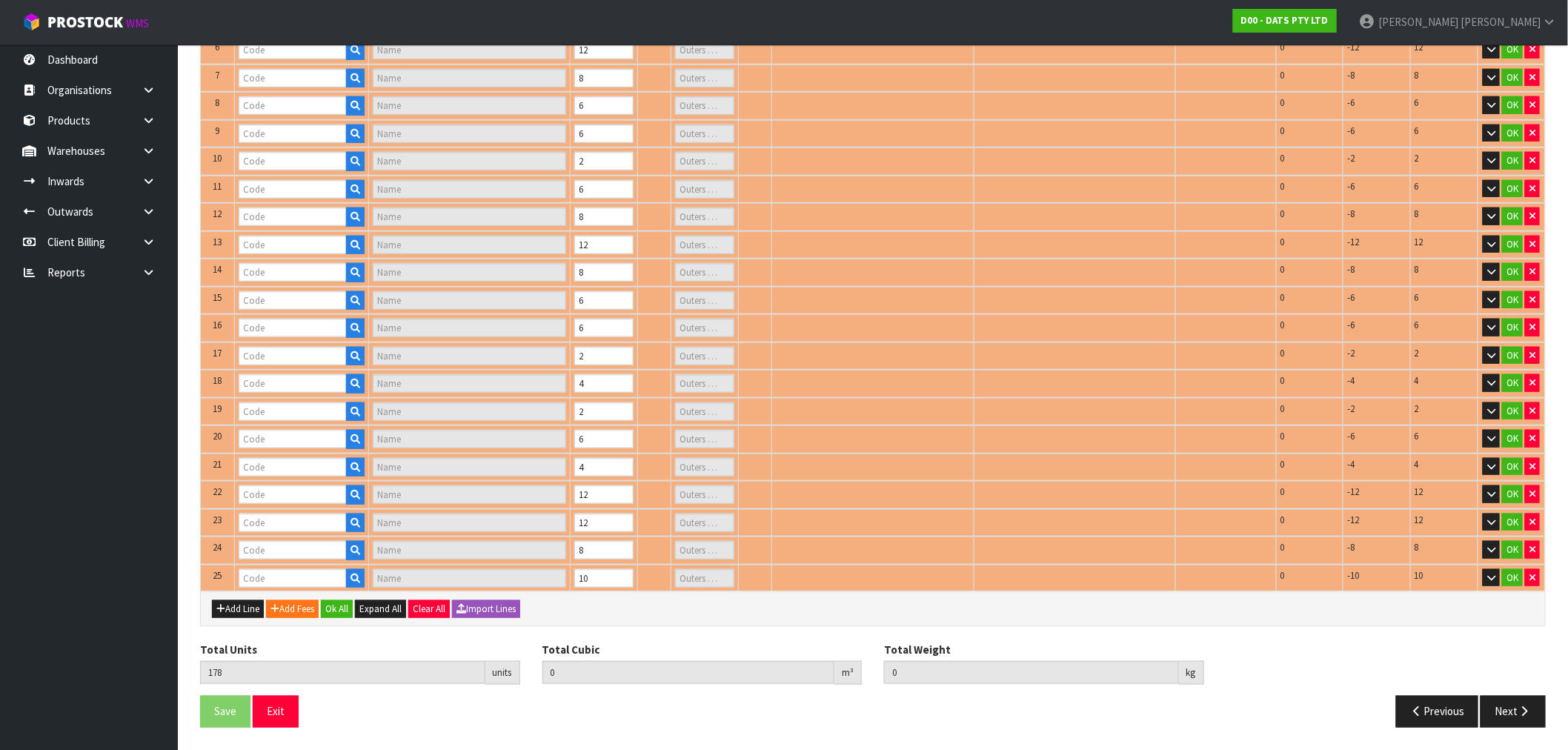
type input "1"
type input "62130"
type input "LIGHT NIGHT PIR SENSOR STAND OR HANG B/OP 60LU PDQ"
type input "1"
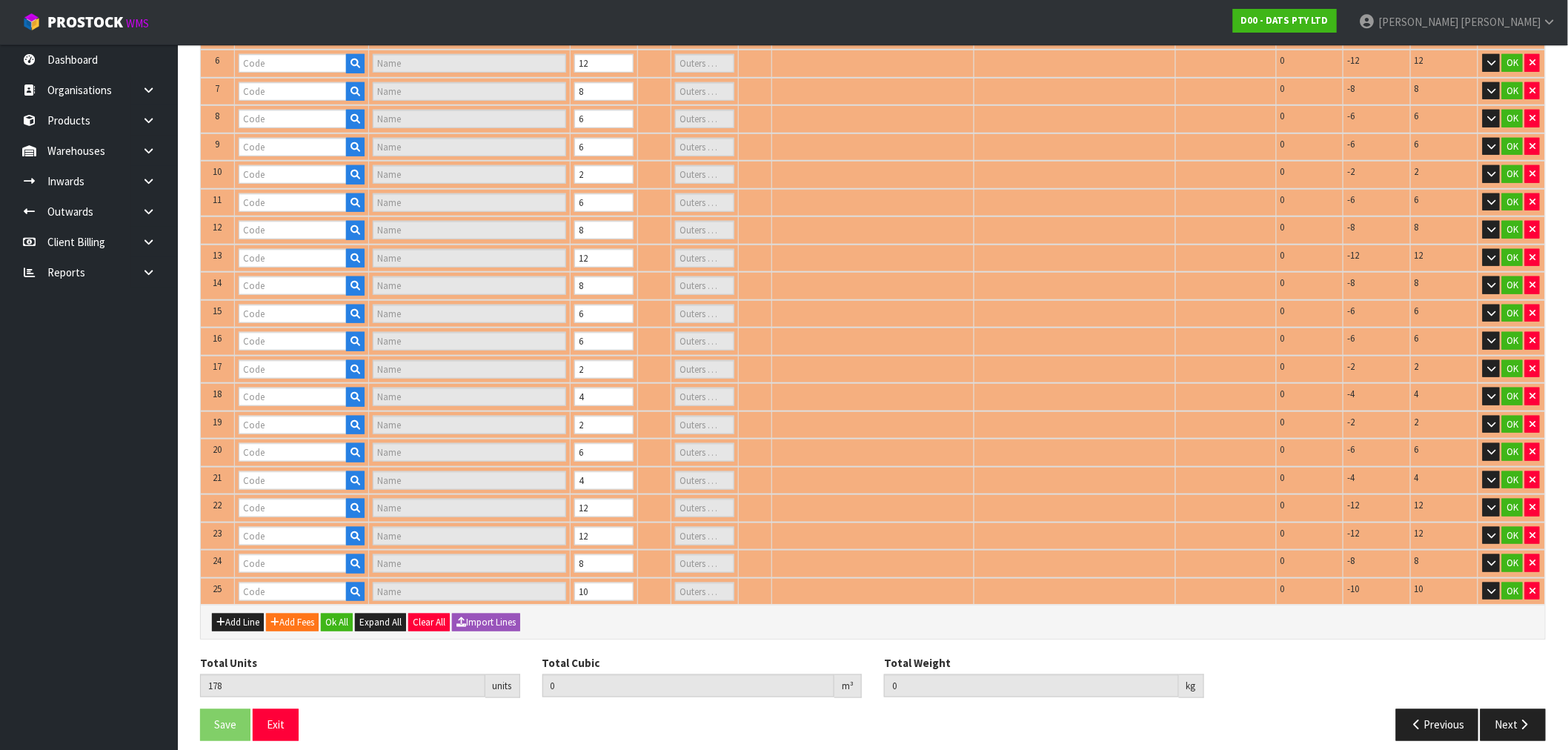
type input "62677"
type input "LIGHTS PARTY FESTOON W.WHITE FILAMENT SOLAR / USB PK10"
type input "1"
type input "62934"
type input "LIGHT PIN WARM WHITE 100L"
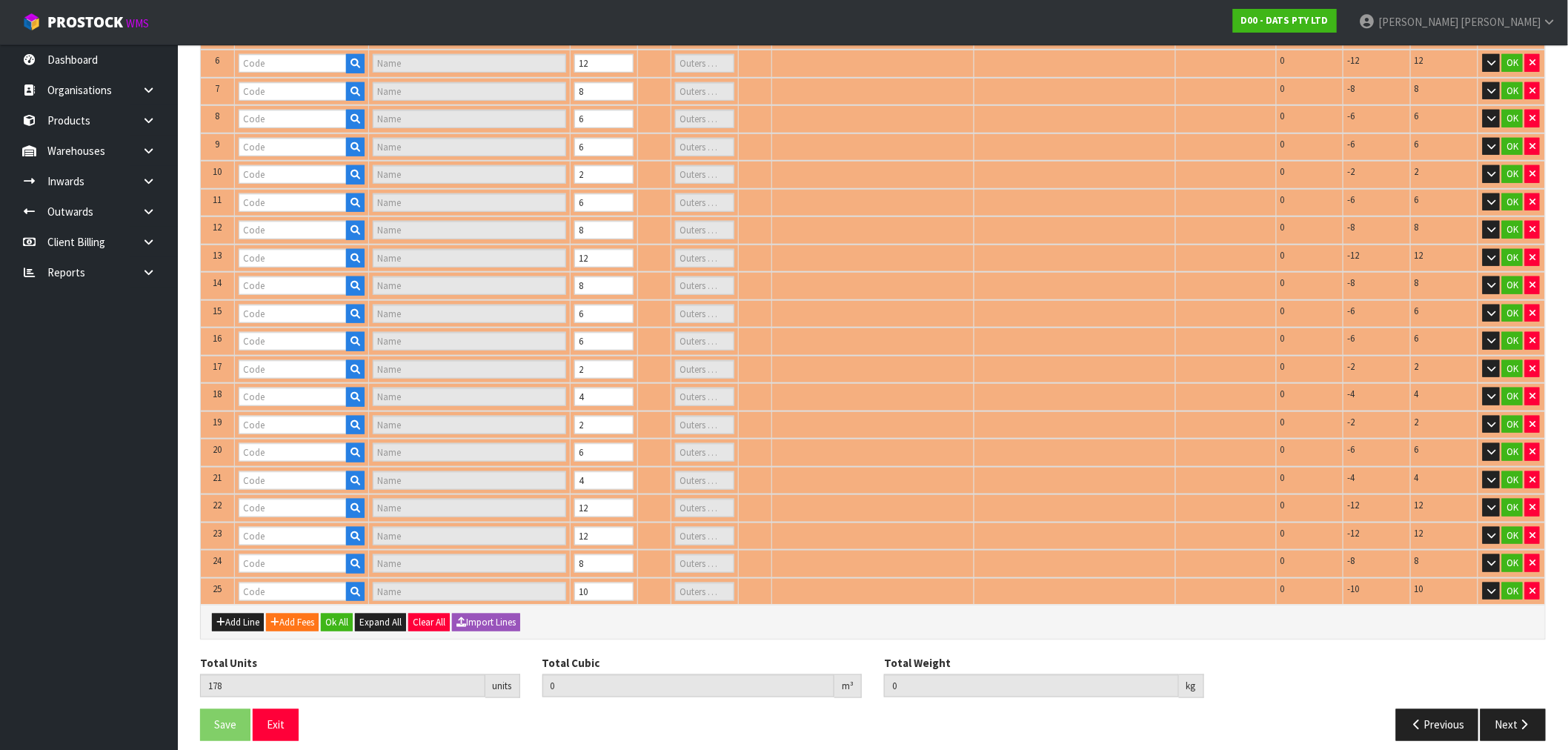
type input "1"
type input "64638"
type input "LIGHTS ICICLE CONNECTABLE 400L 8F WARM WHITE LYNX"
type input "1"
type input "61662"
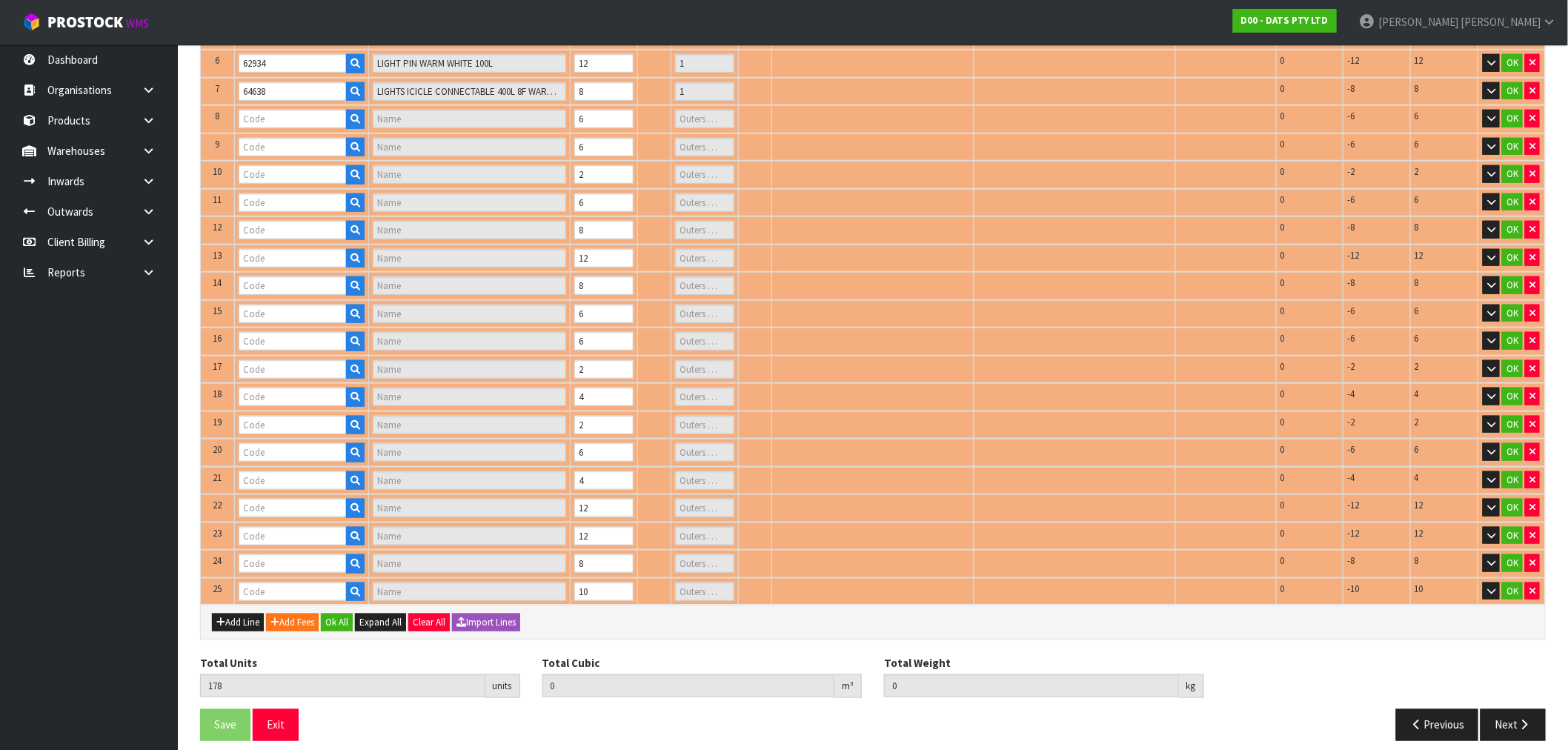
type input "ROPE LIGHT SOLAR 8M 192L MULTICOLOUR 8F"
type input "1"
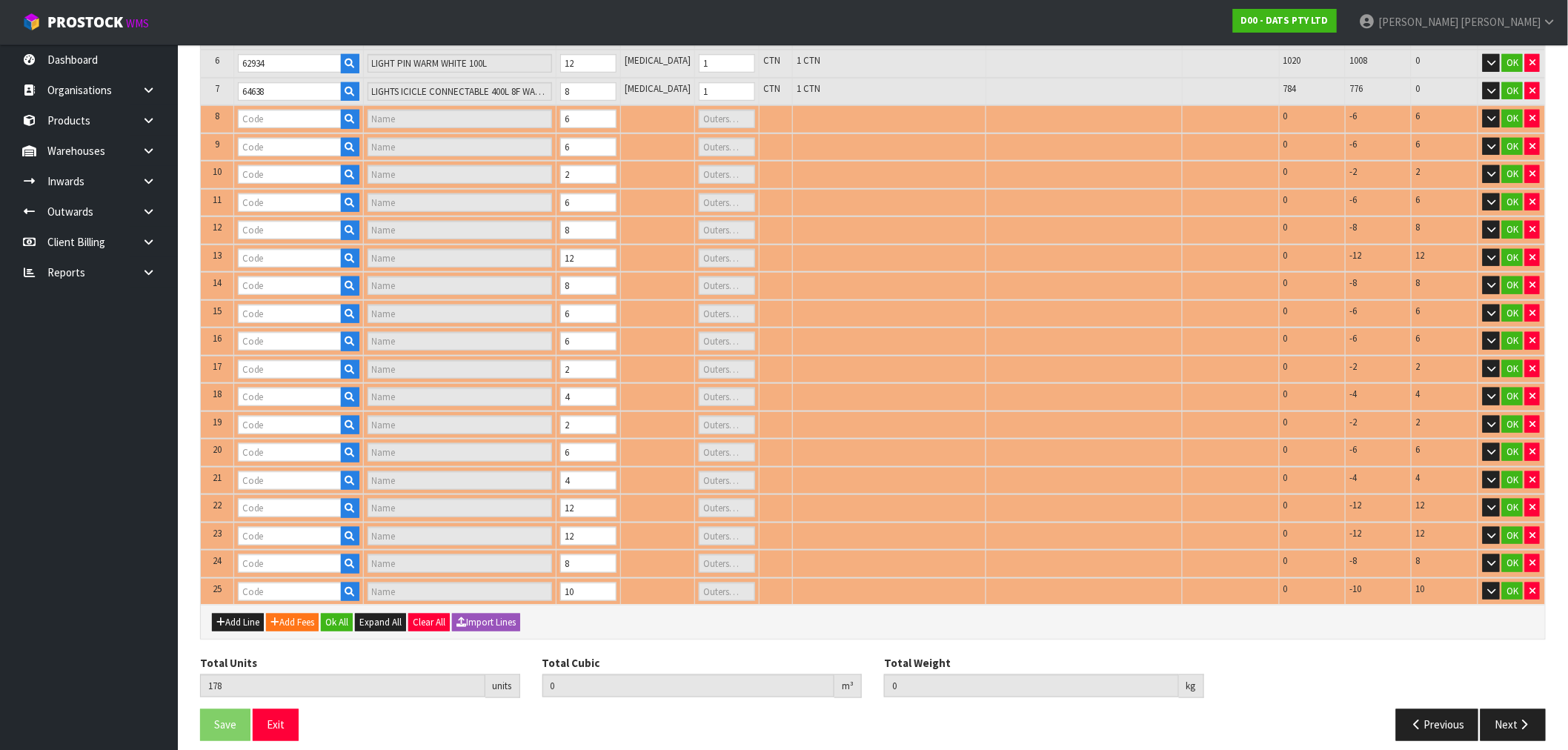
type input "68791"
type input "LIGHTS PARTY TEARDROP STYLE WARM WHITE SOLAR PK10"
type input "1"
type input "64651"
type input "LIGHTS FAIRY WARM WHITE PK1500 LV"
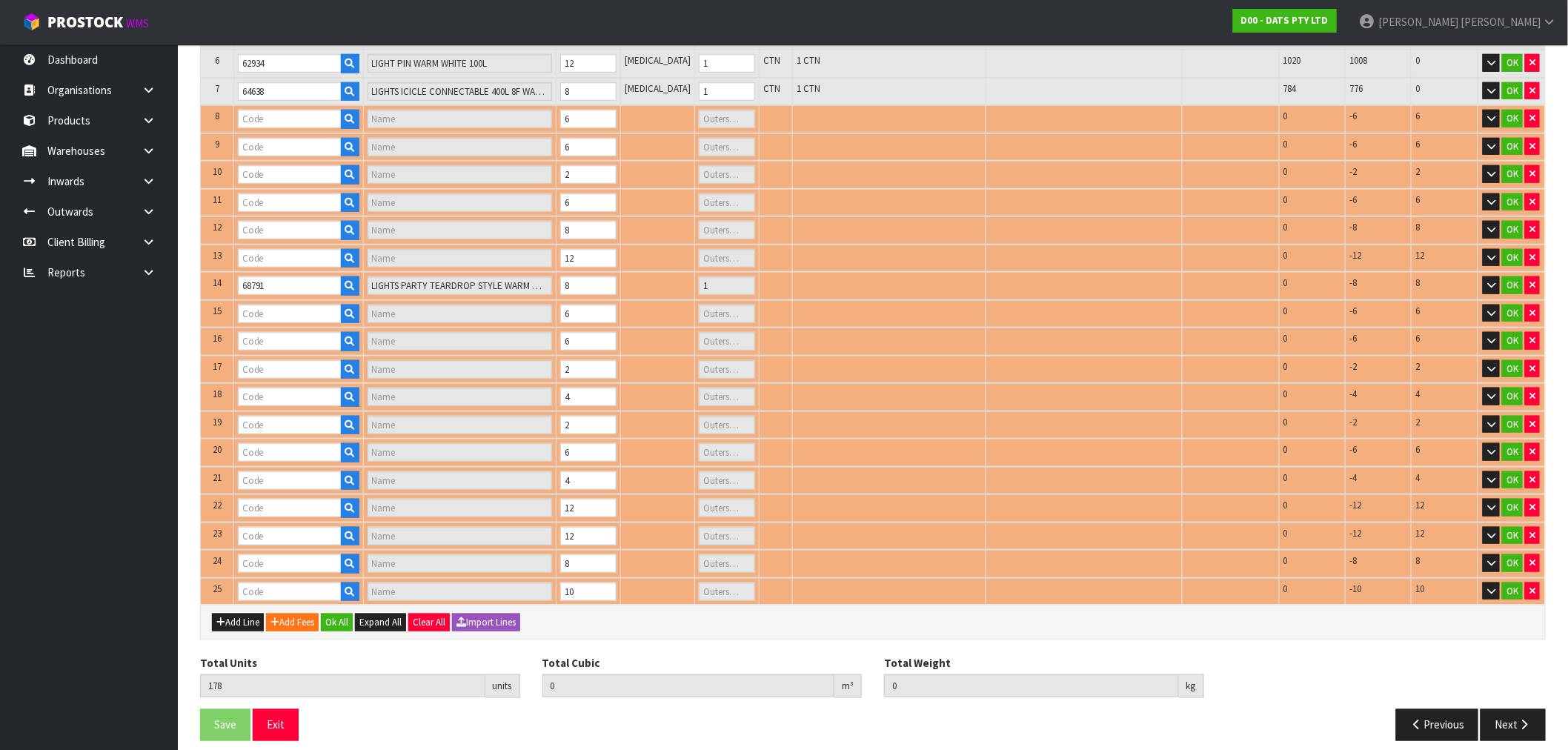
type input "1"
type input "64857"
type input "LIGHTS CANDLE FLAMELESS W RC PK3 B/OP"
type input "1"
type input "64640"
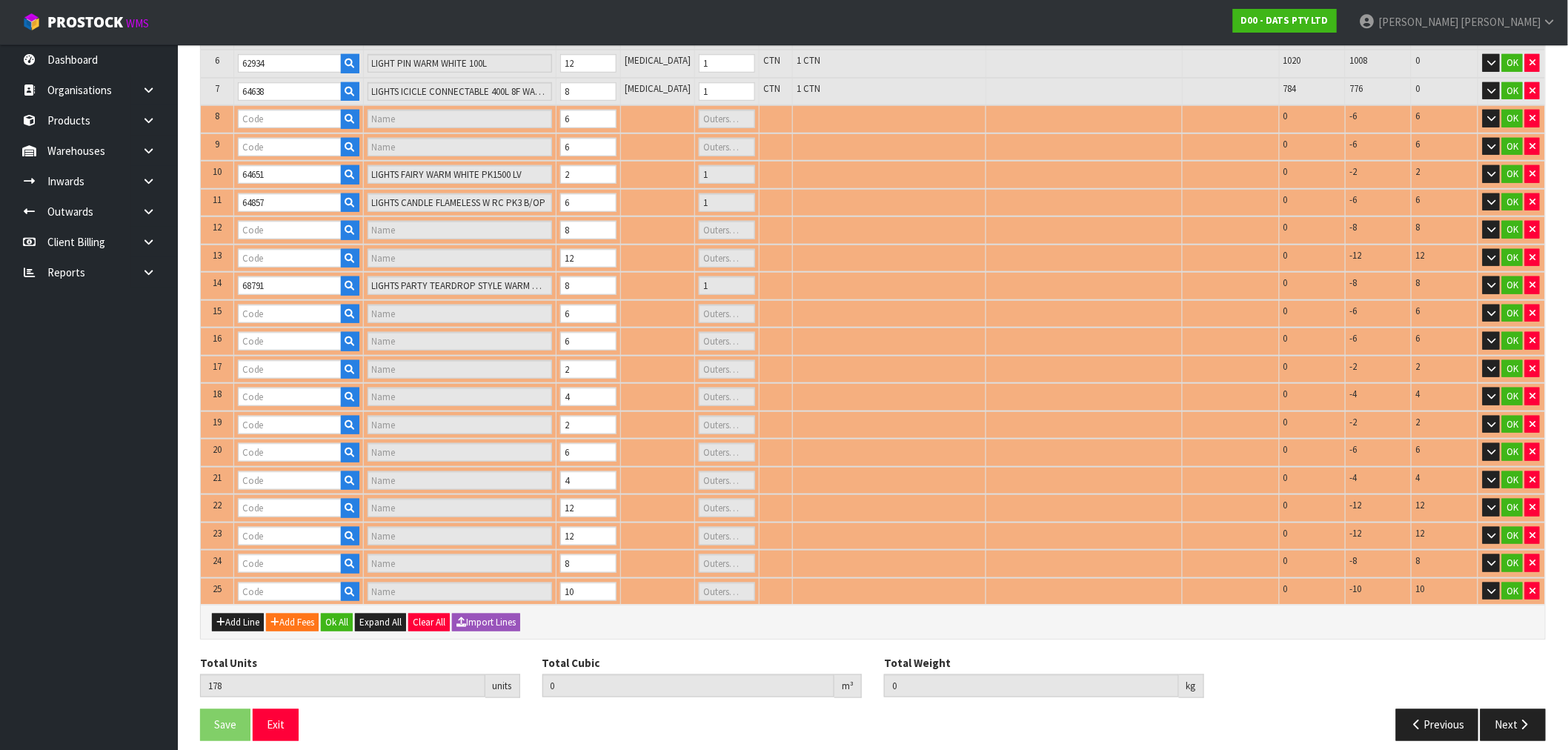
type input "LIGHTS BALL ACRYLIC WARM WHITE"
type input "1"
type input "64864"
type input "LIGHT PUCK WATER RESISTANT COL CHANGE B/OP PK2 PDQ 6.9X2.8MM"
type input "1"
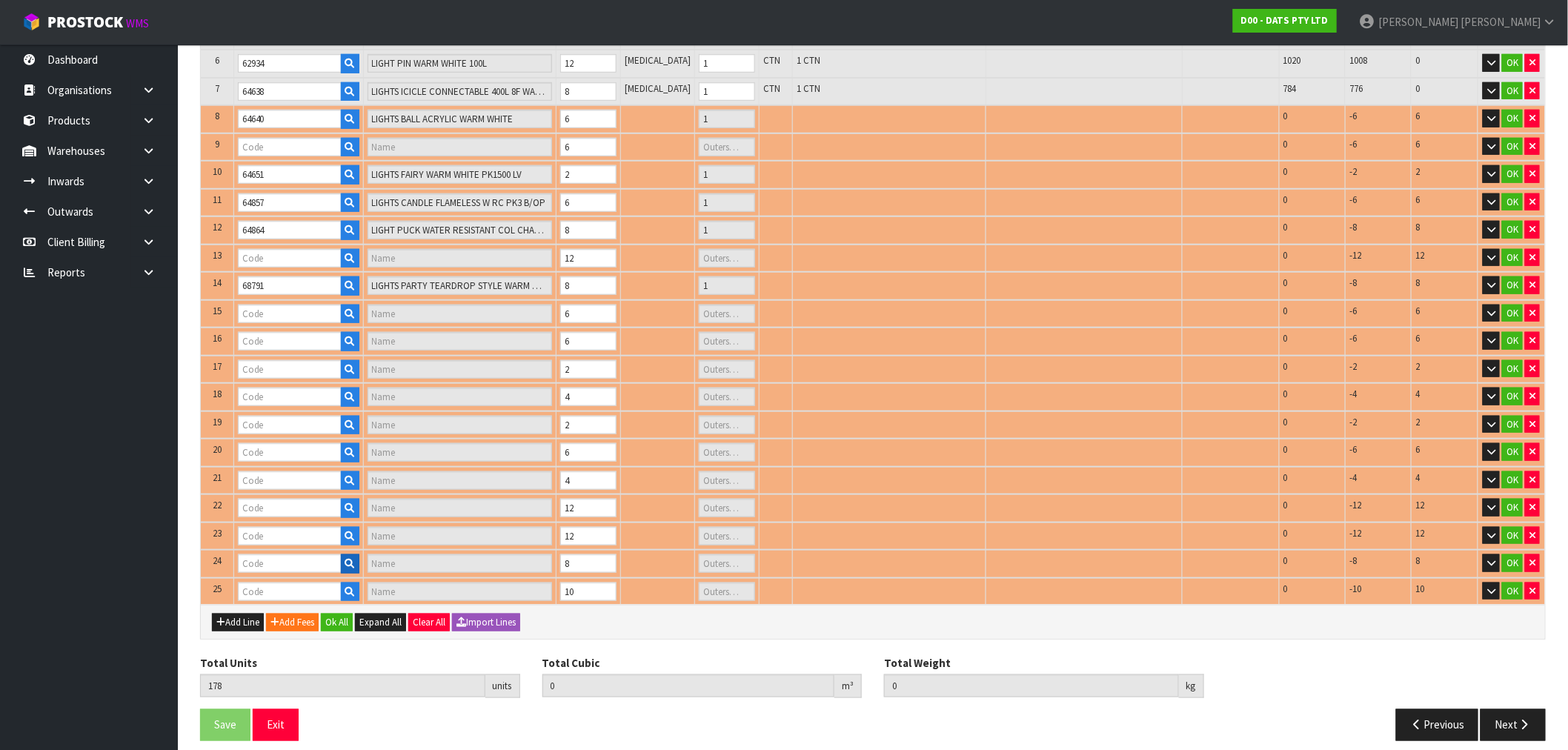
type input "64645"
type input "LIGHTS FIRY WHITE PK200"
type input "1"
type input "67168"
type input "LIGHTS MUSIC SYNC BAR"
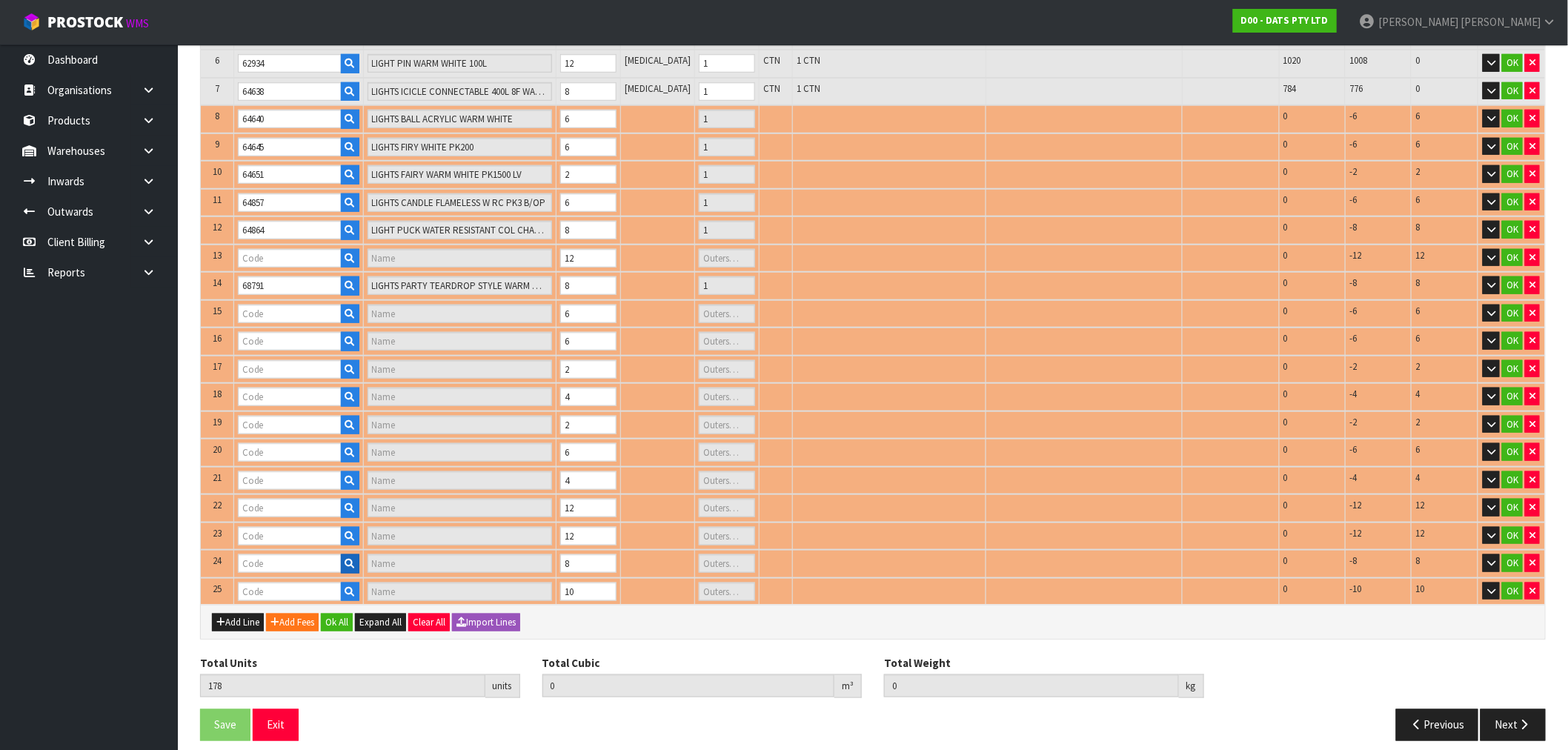
type input "1"
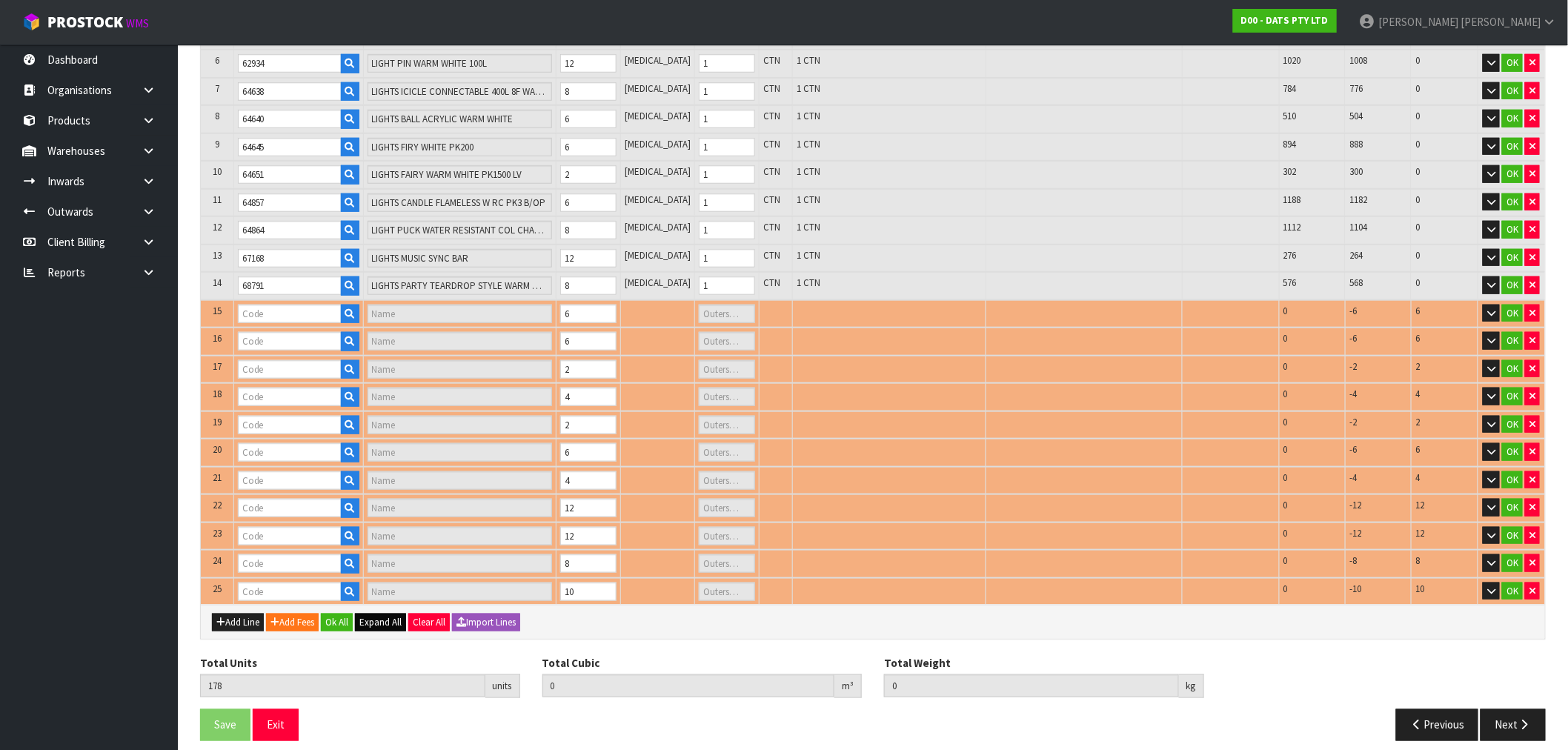
type input "68805"
type input "LIGHTS PARTY BURLAP ROPE STYLE WARM WHITE 8F SOLAR PK6"
type input "1"
type input "68799"
type input "LIGHT CURTAIN SOLAR/USB 160L MULTICOLOUR 8F CONNECTABLE"
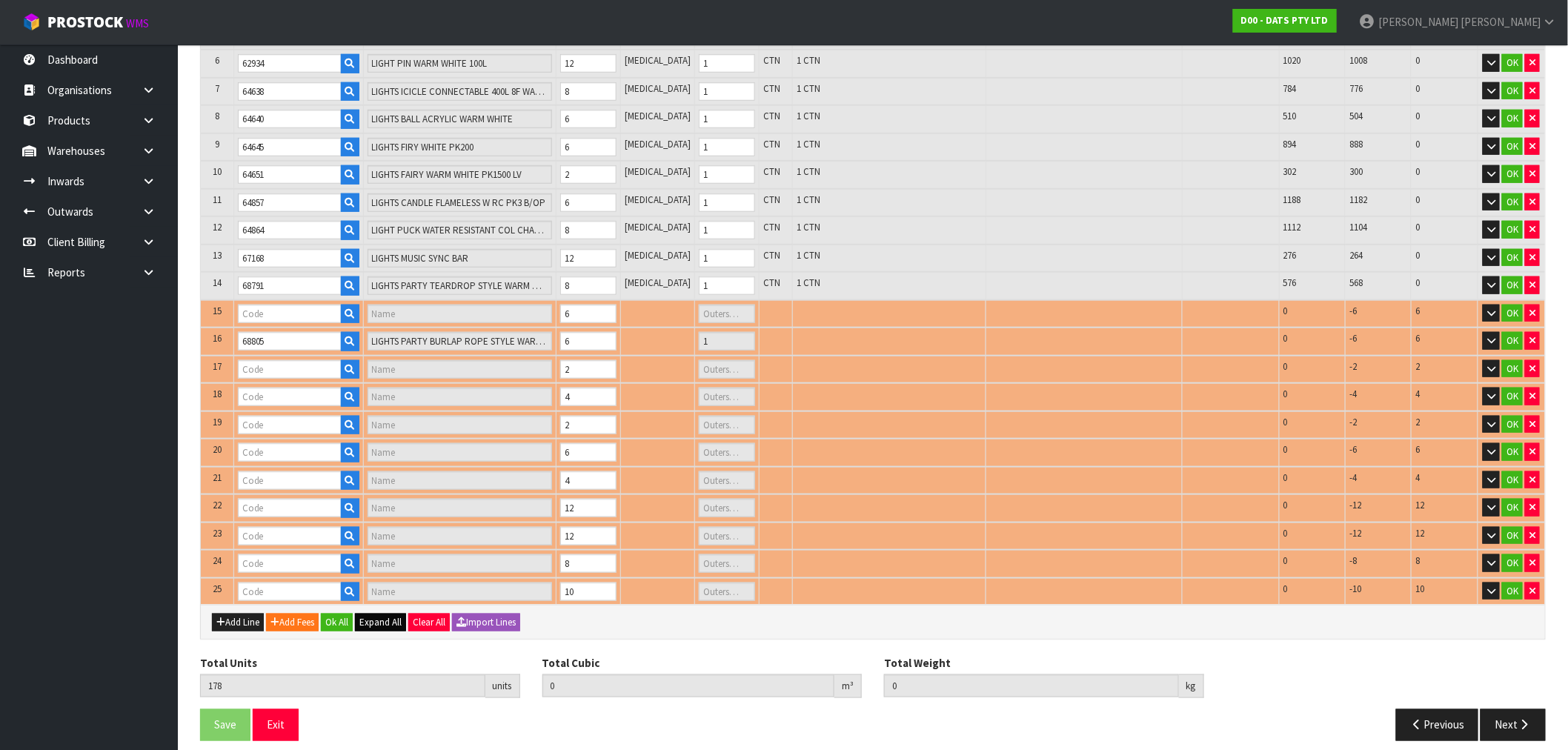
type input "1"
type input "70743"
type input "LIGHT PARTY PROJECTOR 3L RGB"
type input "1"
type input "70383"
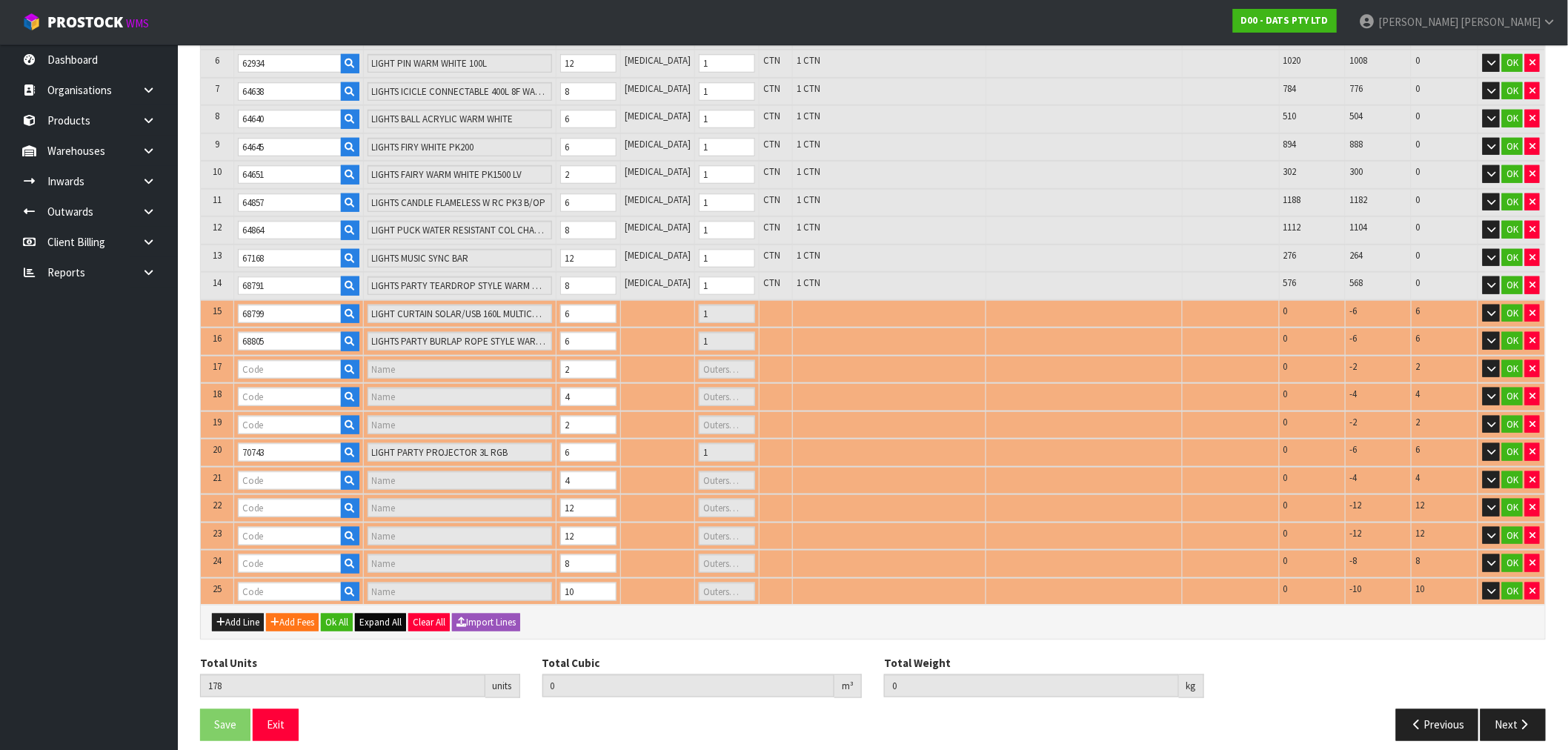
type input "CHUCKIT WHISTLER 2PK MEDIUM"
type input "0"
type input "70732"
type input "LIGHTS FAIRY WARM WHITE 8F"
type input "1"
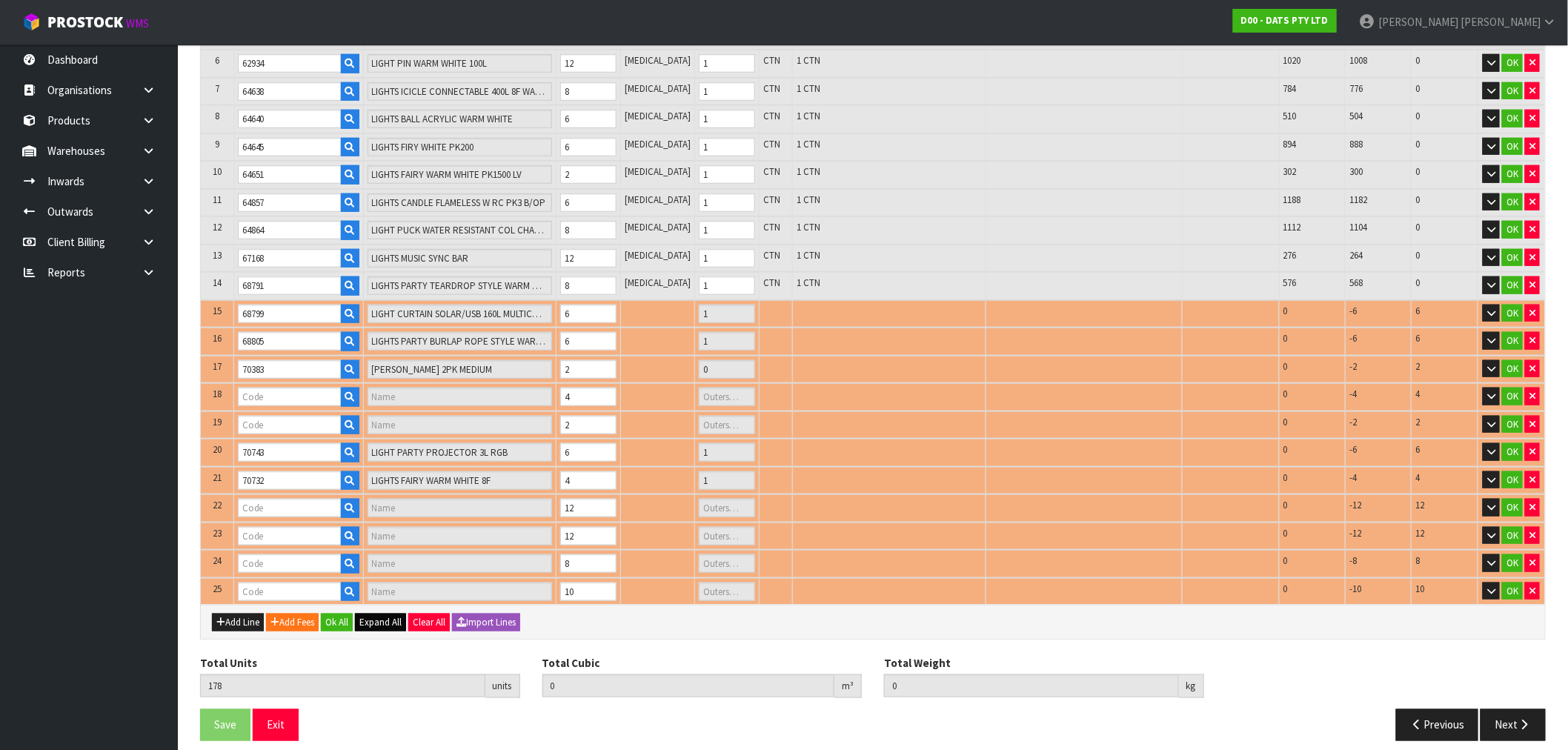
type input "70373"
type input "CHUCKIT TENNIS BALL 2 PK LARGE"
type input "0"
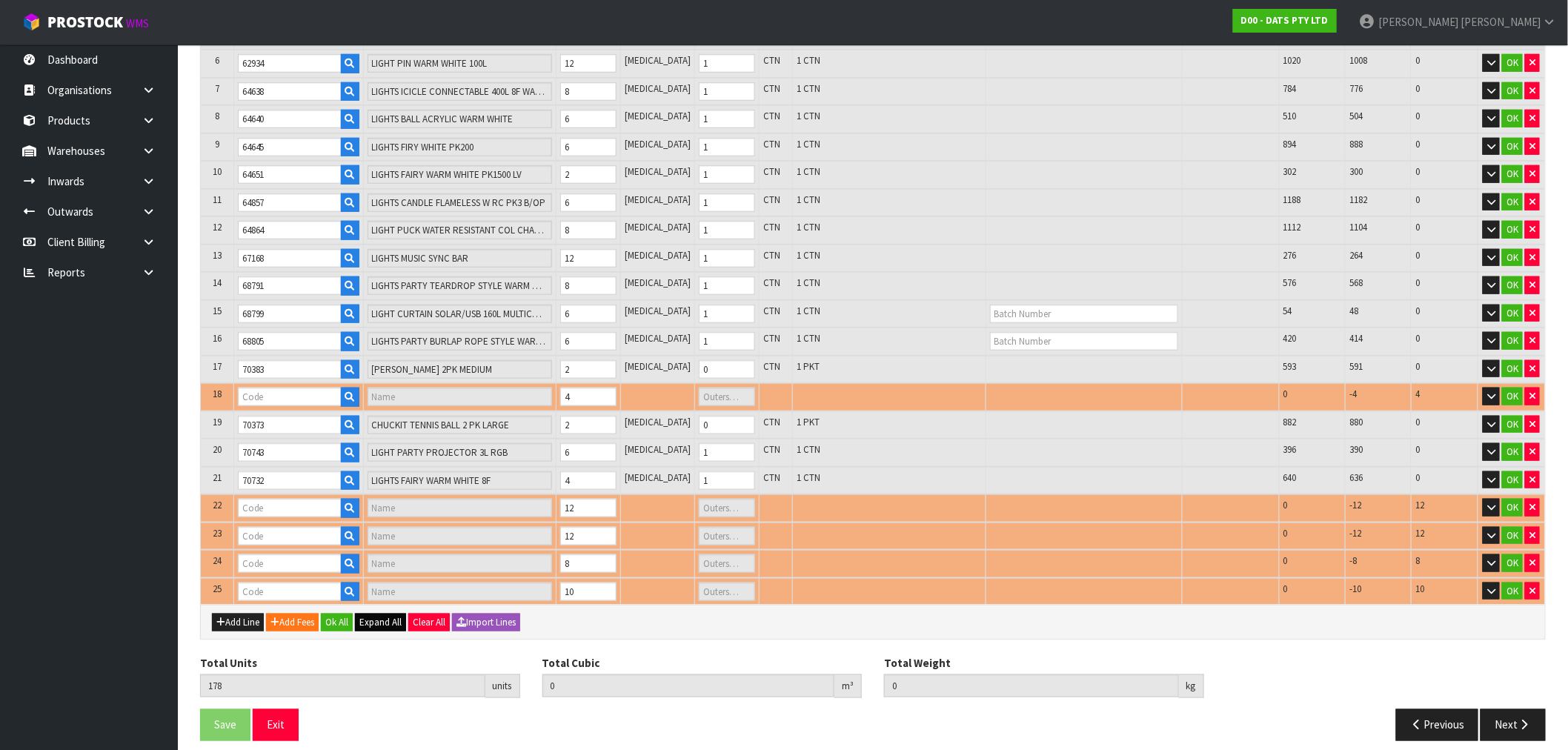
type input "25205"
type input "LIGHTS SOLAR FAIRY MULTICOLOUR"
type input "1"
type input "22737"
type input "LIGHTS LED WHITE SET 250"
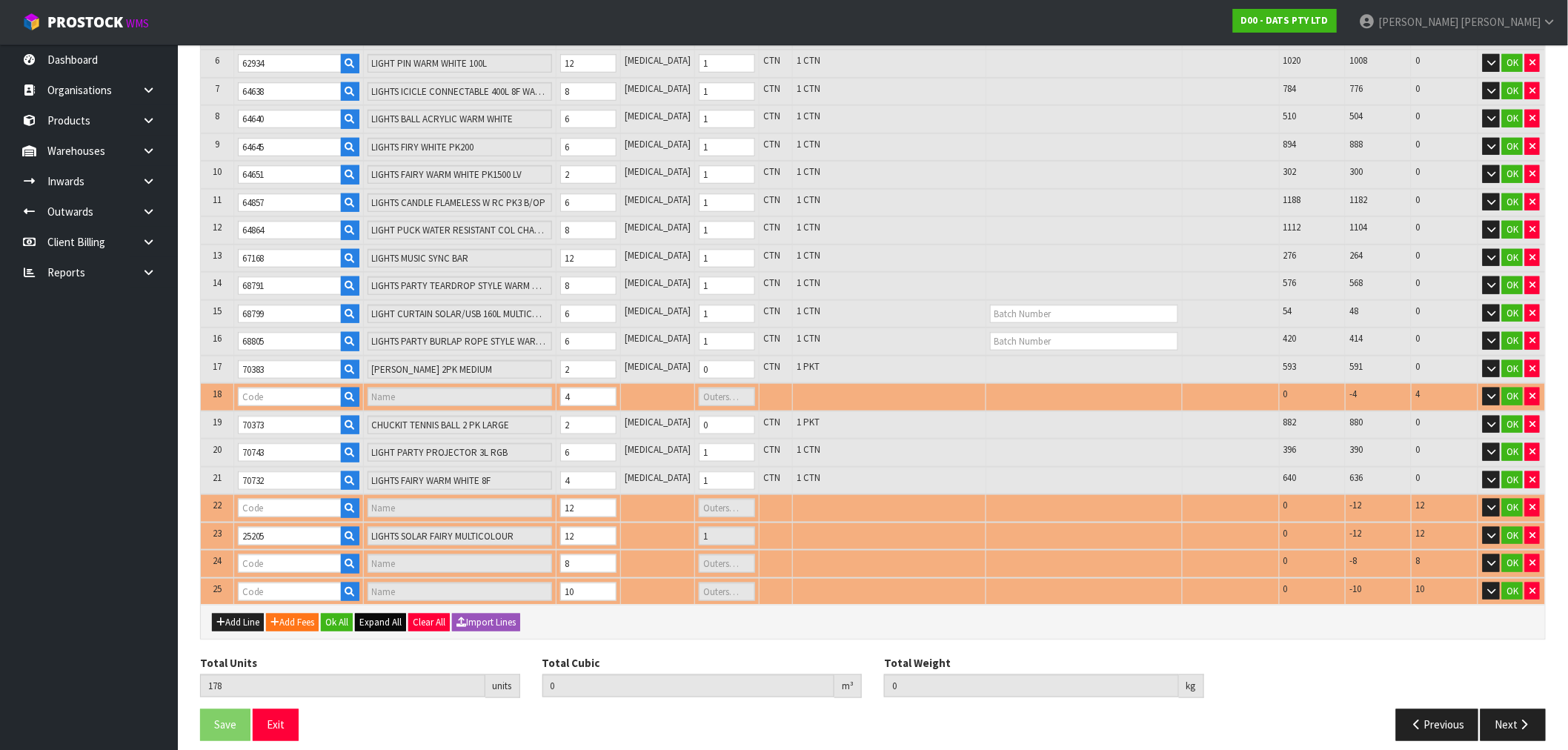
type input "1"
type input "57281"
type input "CONNECTABLE 400"
type input "1"
type input "57972"
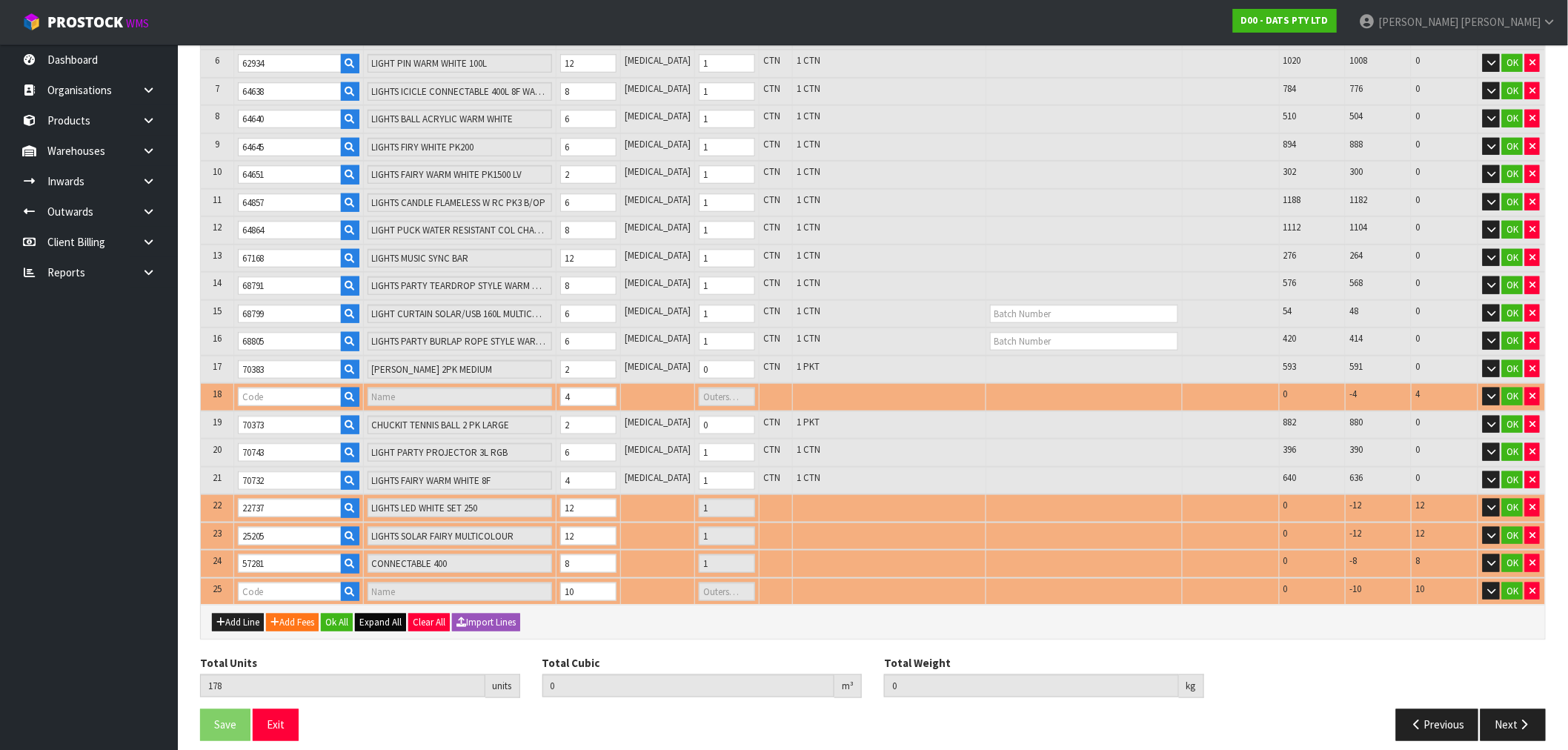
type input "LIGHTS SILVER COPPER WIRE 40 LED [PERSON_NAME] STEADY B/OP"
type input "1"
type input "0.539767"
type input "92.94"
type input "70375"
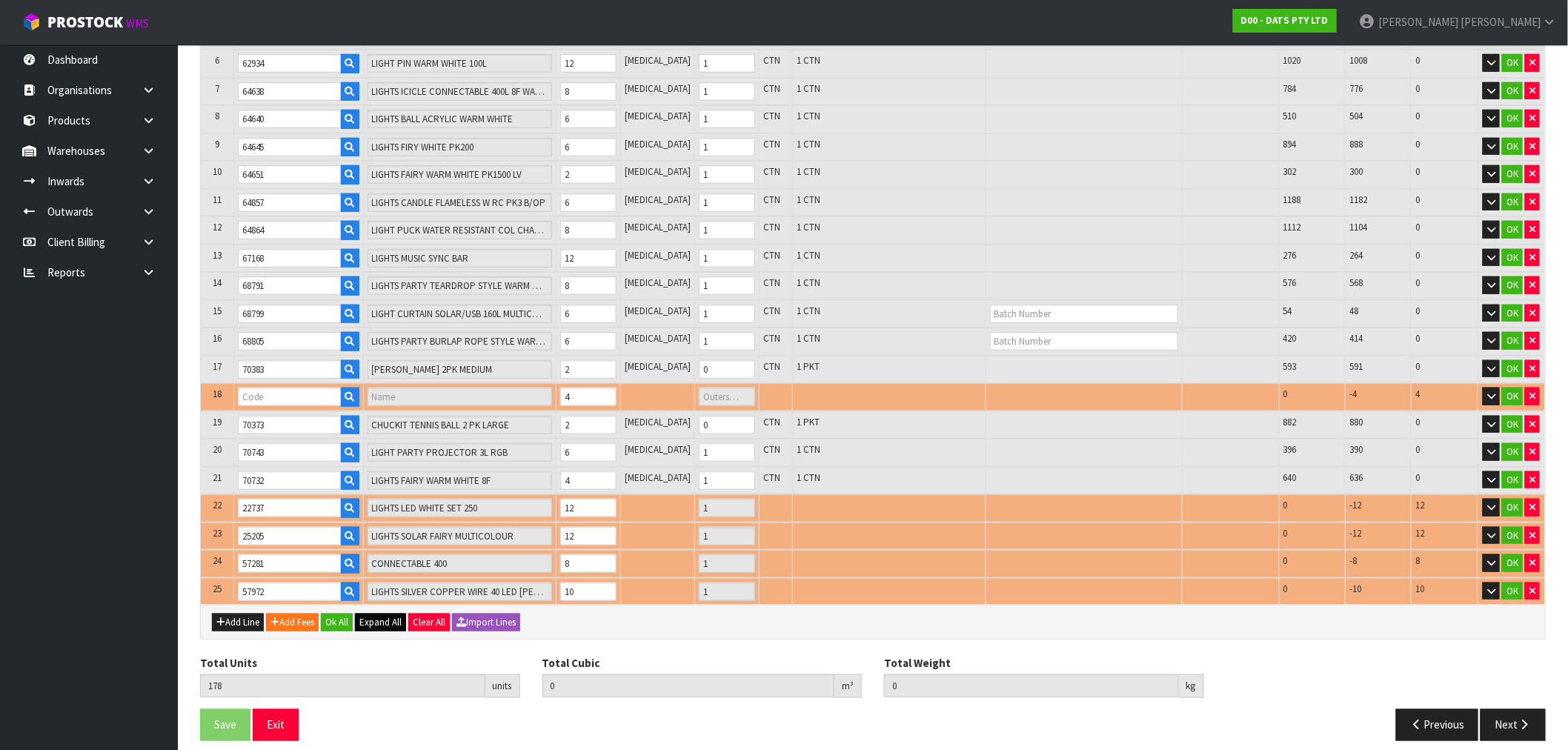
type input "CHUCKIT ZIPFLIGHT TOY MED"
type input "0"
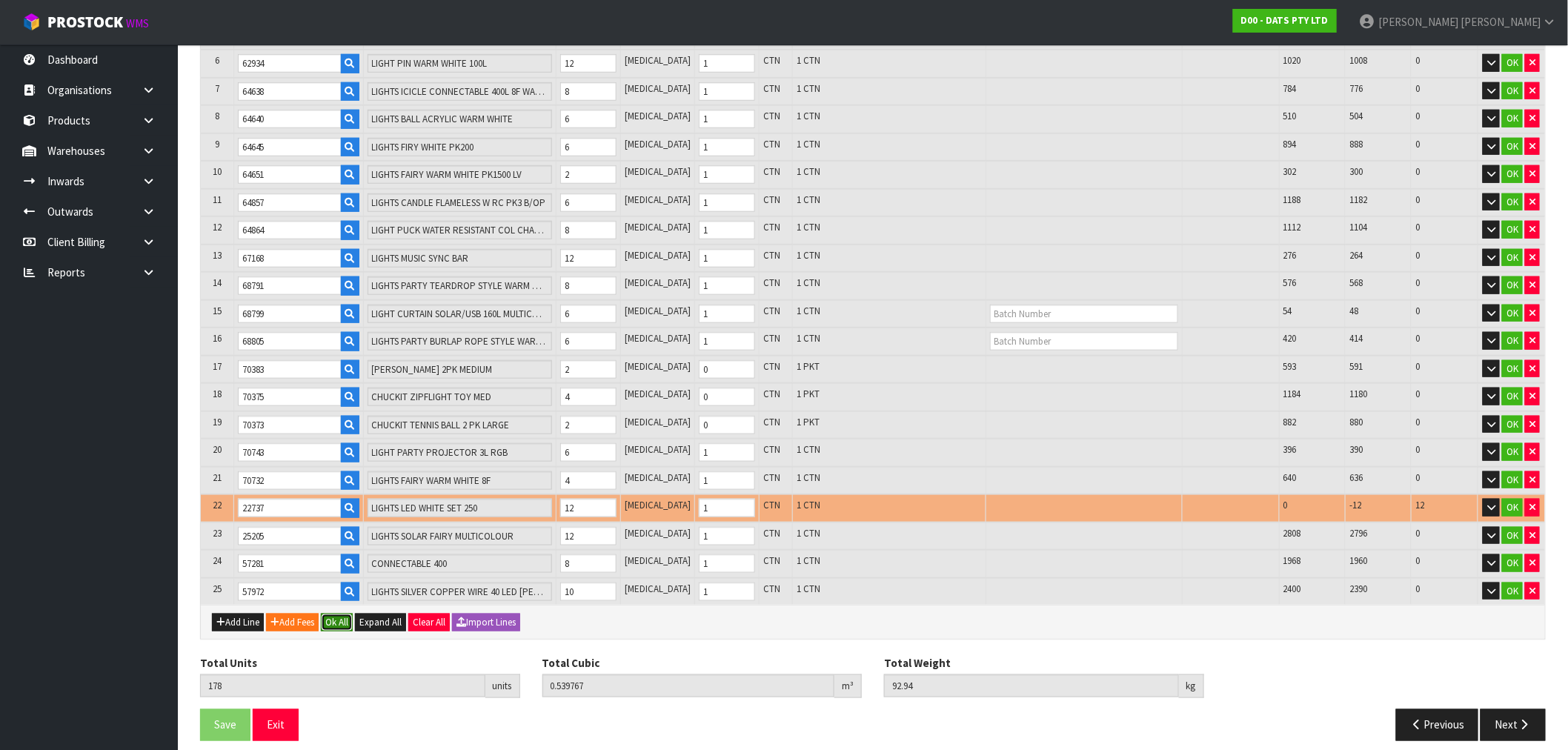
click at [348, 614] on button "Ok All" at bounding box center [337, 623] width 32 height 18
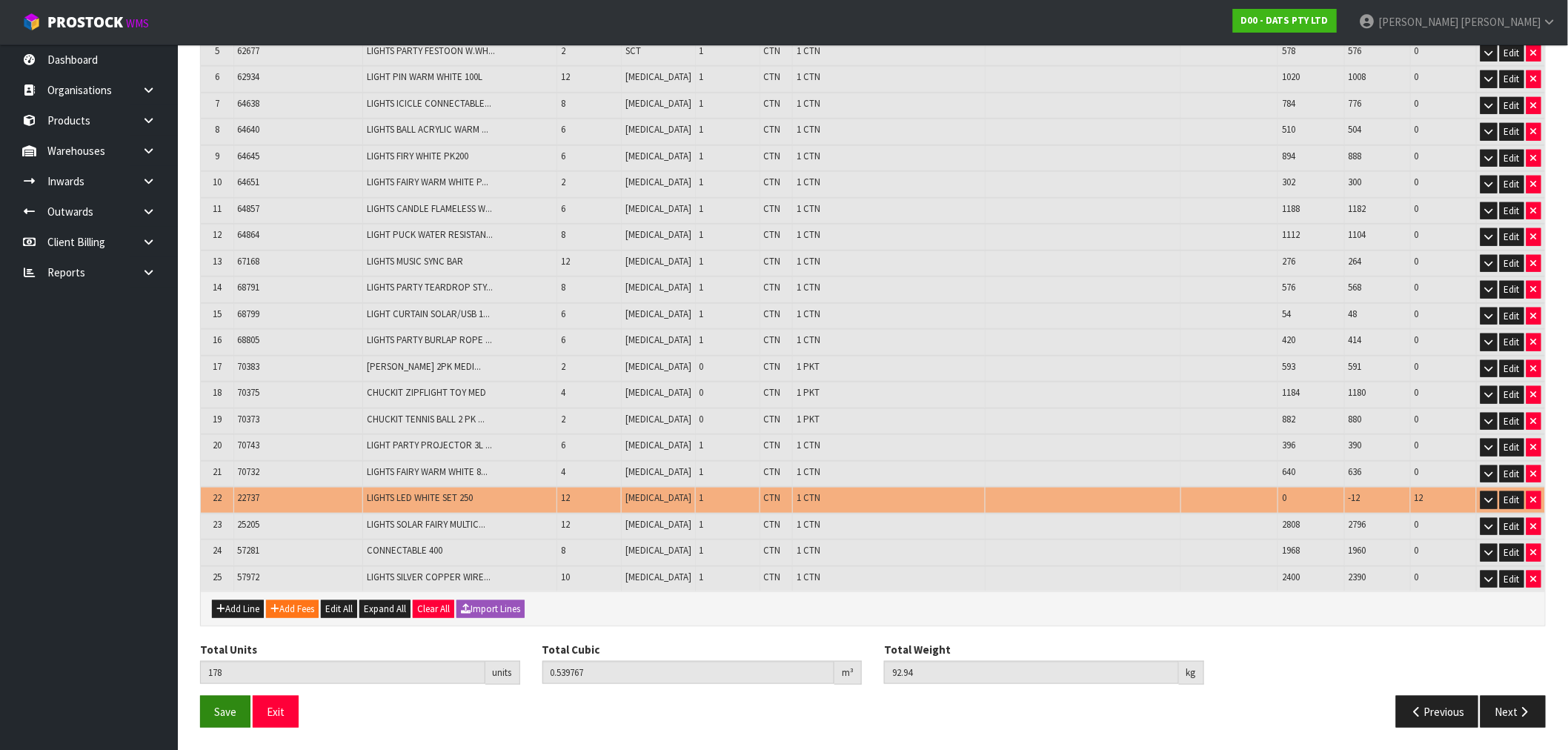
scroll to position [412, 0]
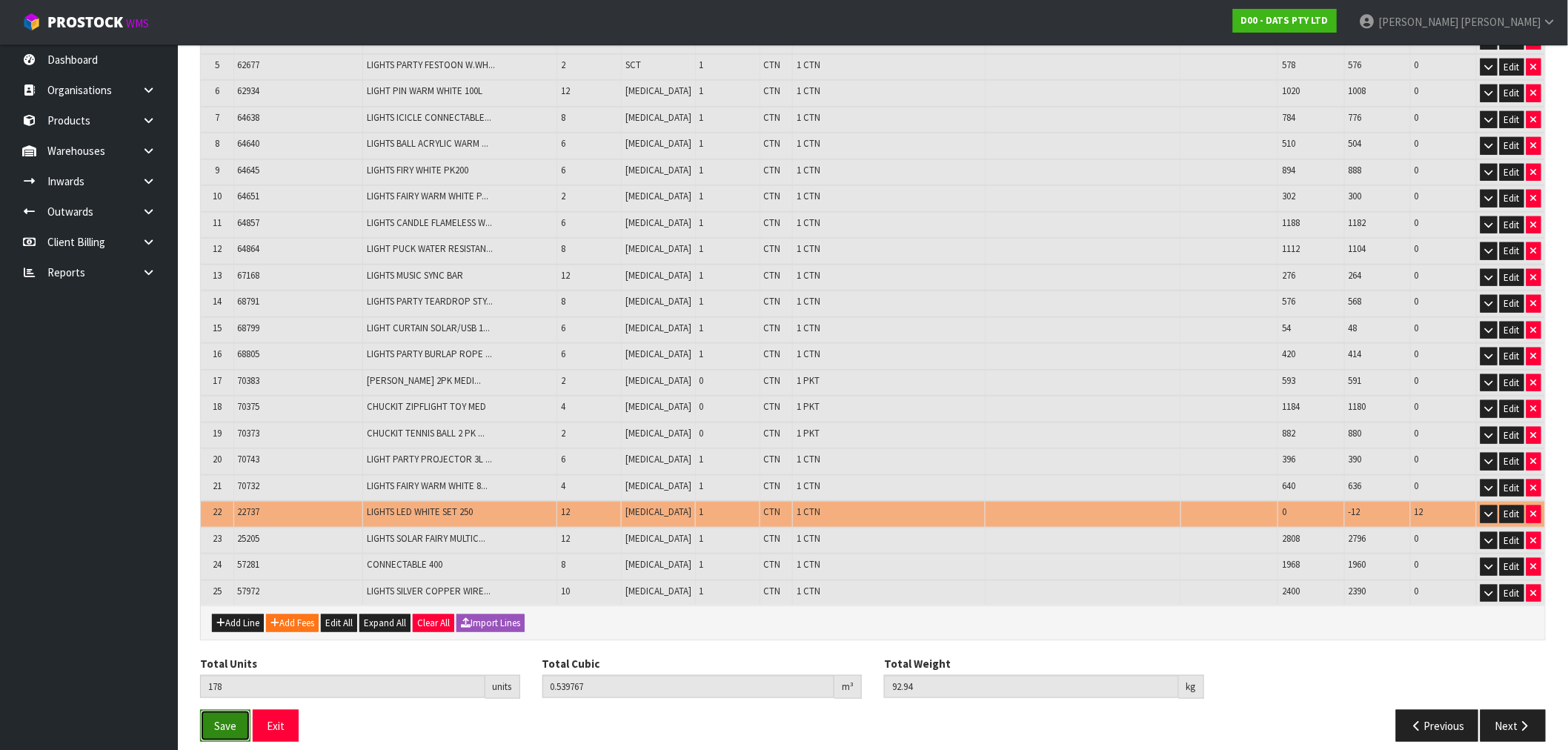
drag, startPoint x: 226, startPoint y: 718, endPoint x: 237, endPoint y: 716, distance: 11.2
click at [227, 719] on span "Save" at bounding box center [225, 726] width 22 height 14
click at [1534, 510] on icon "button" at bounding box center [1533, 514] width 6 height 10
type input "166"
type input "0.503731"
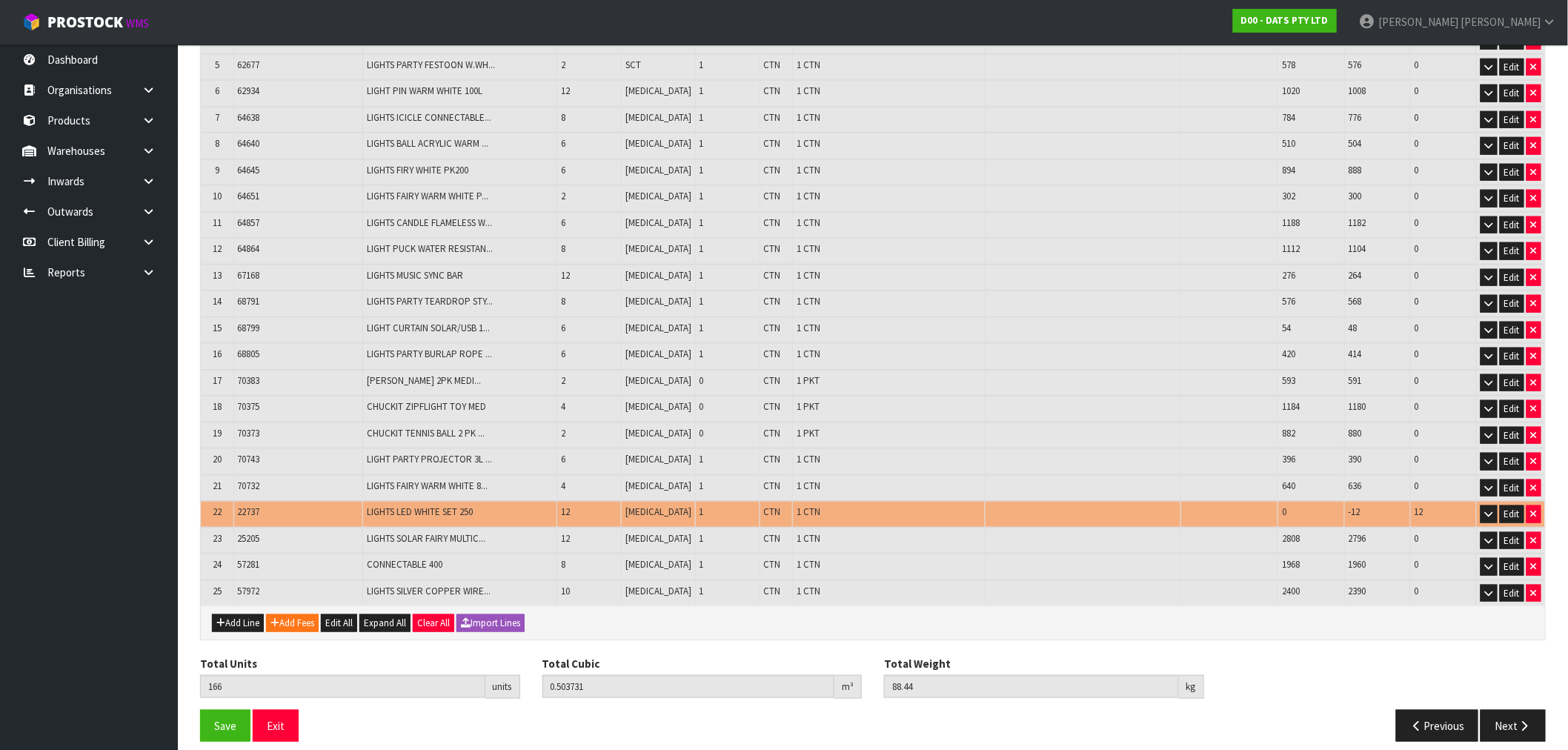
scroll to position [387, 0]
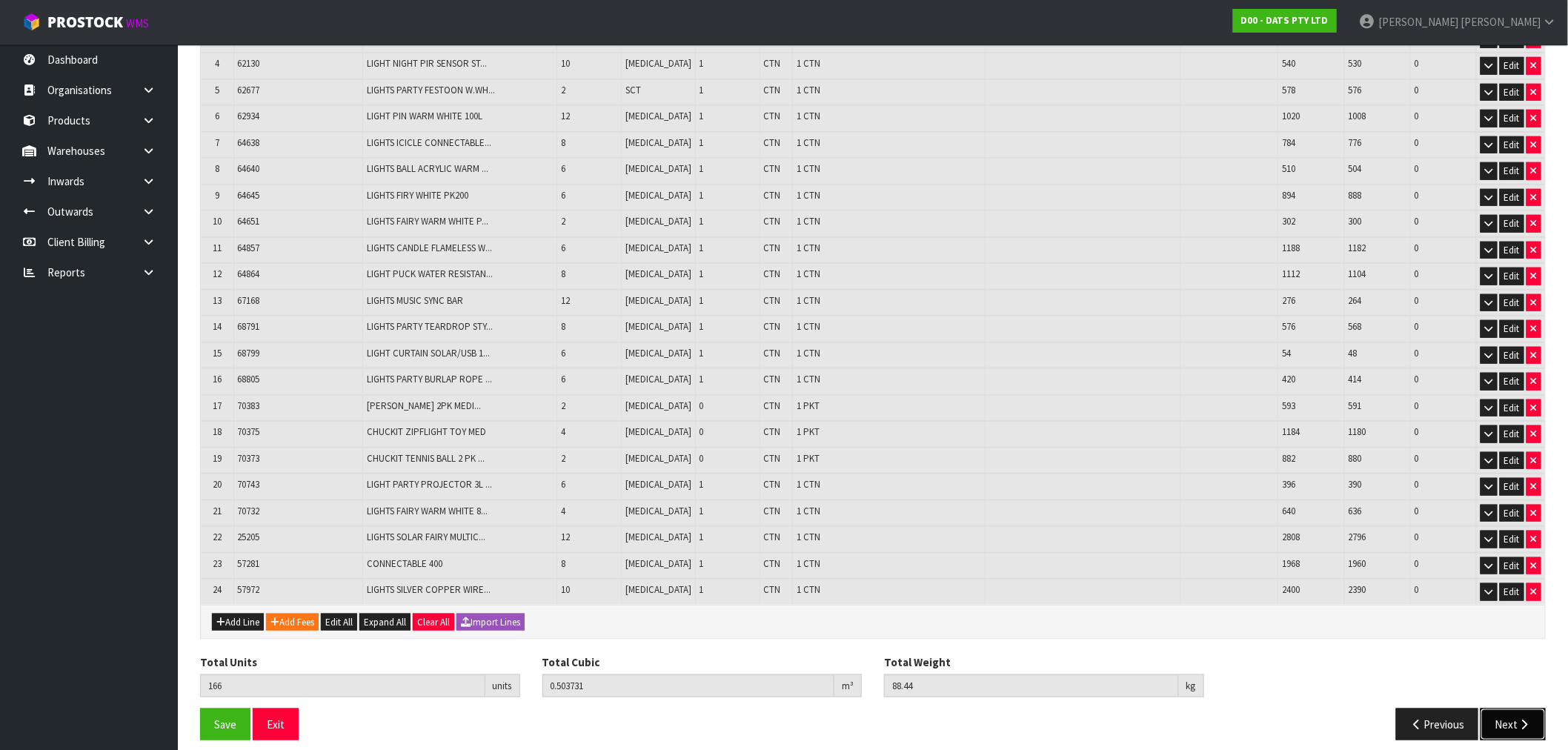
click at [1528, 719] on icon "button" at bounding box center [1524, 724] width 14 height 11
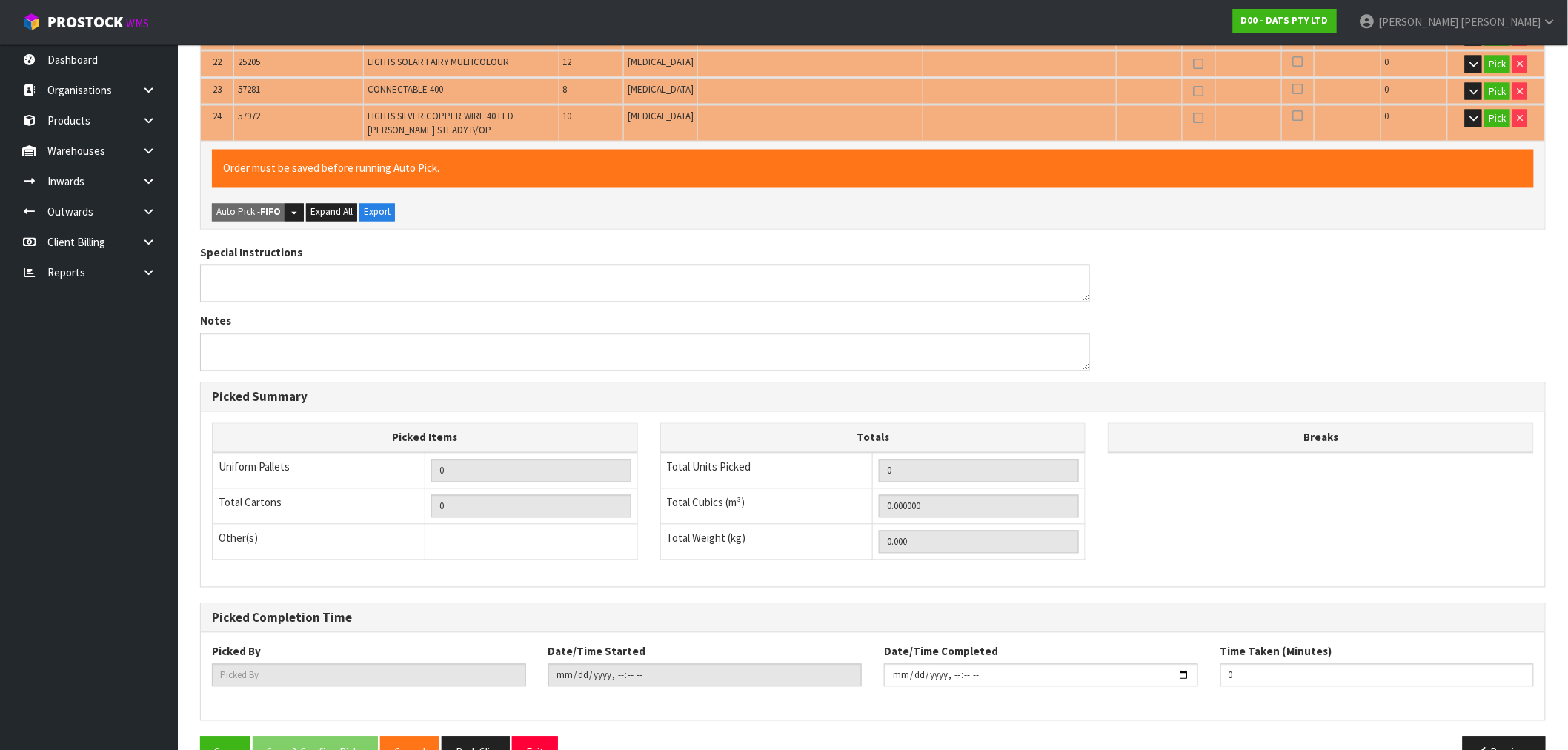
scroll to position [1048, 0]
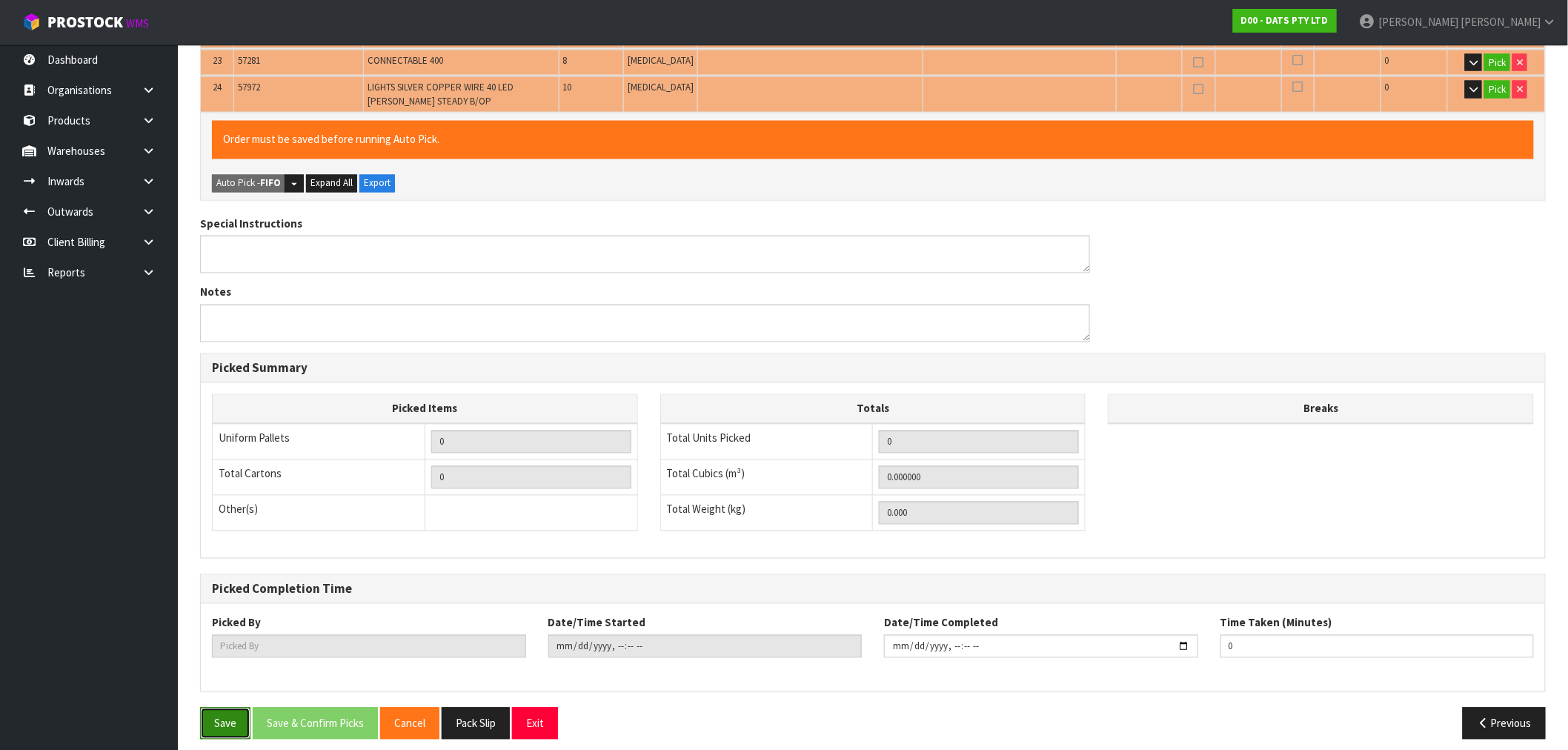
click at [227, 708] on button "Save" at bounding box center [225, 724] width 51 height 32
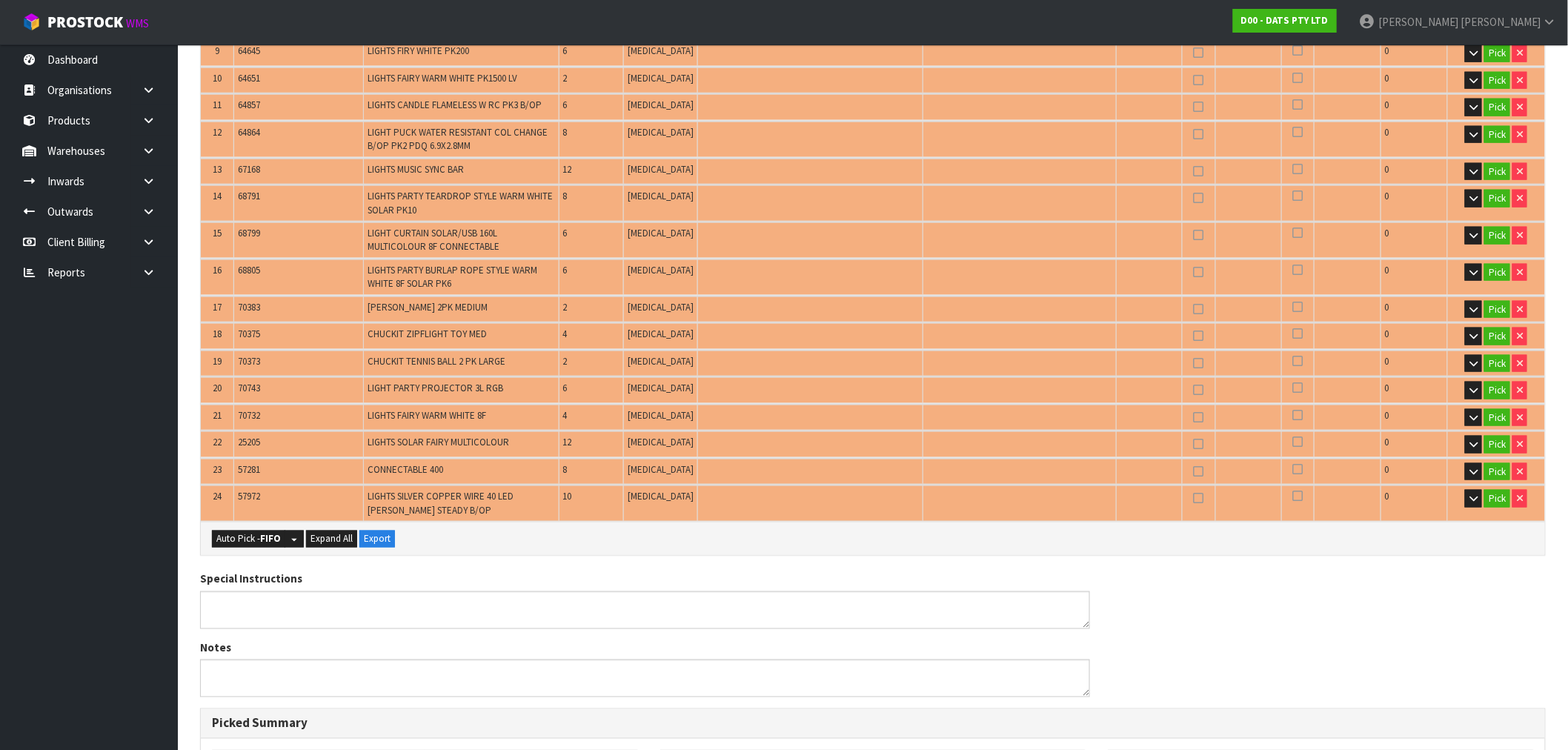
scroll to position [741, 0]
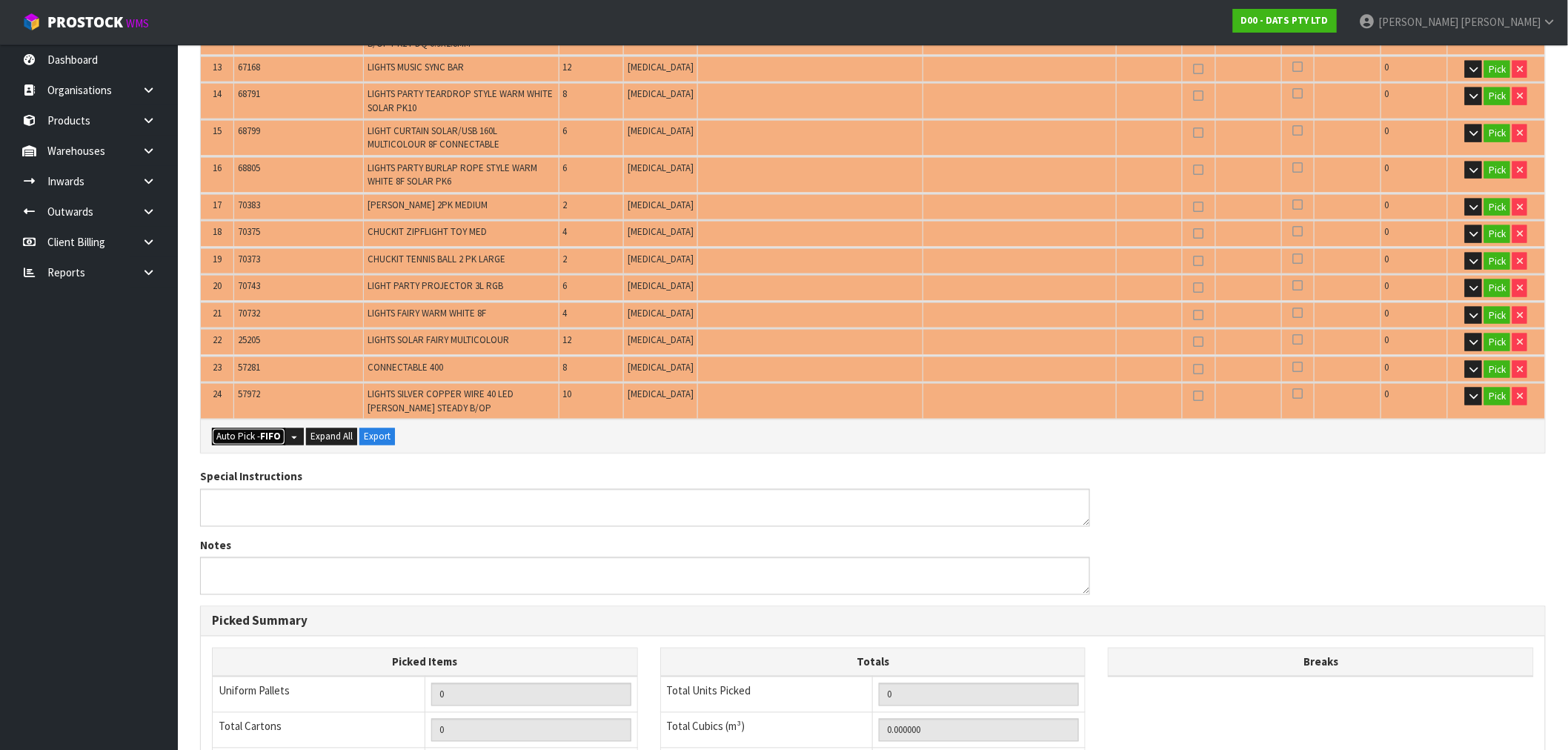
click at [249, 428] on button "Auto Pick - FIFO" at bounding box center [248, 437] width 73 height 18
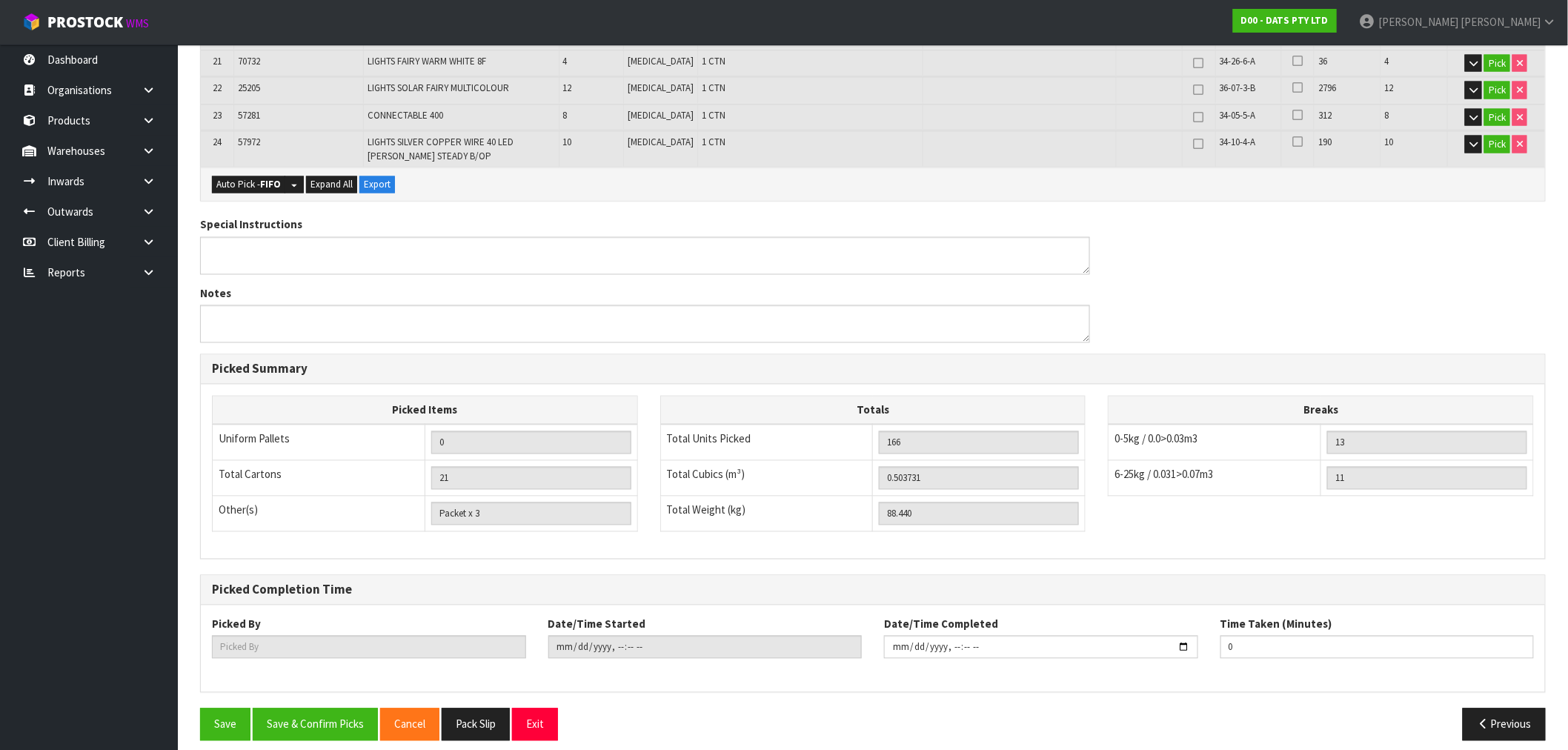
scroll to position [995, 0]
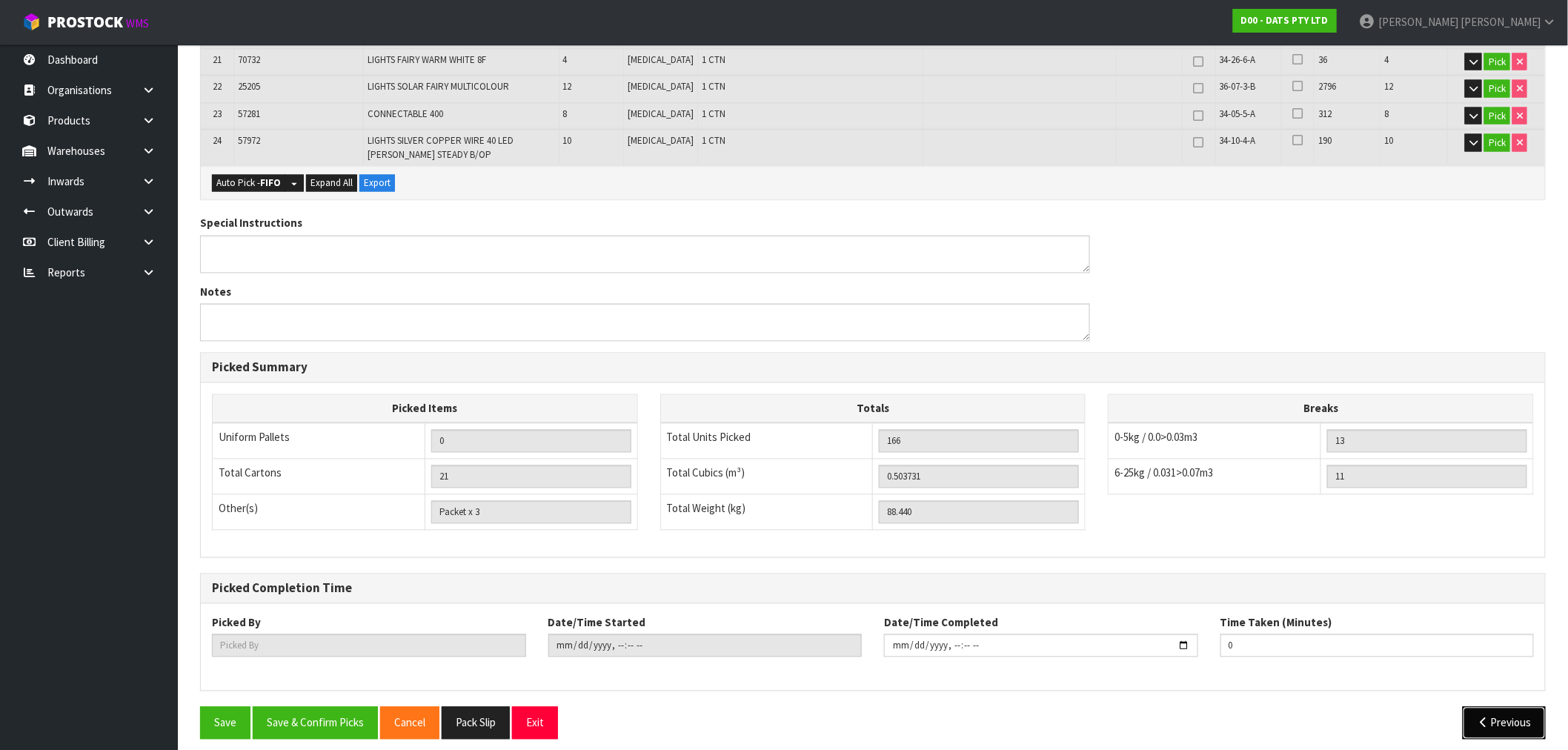
click at [1499, 707] on button "Previous" at bounding box center [1504, 723] width 83 height 32
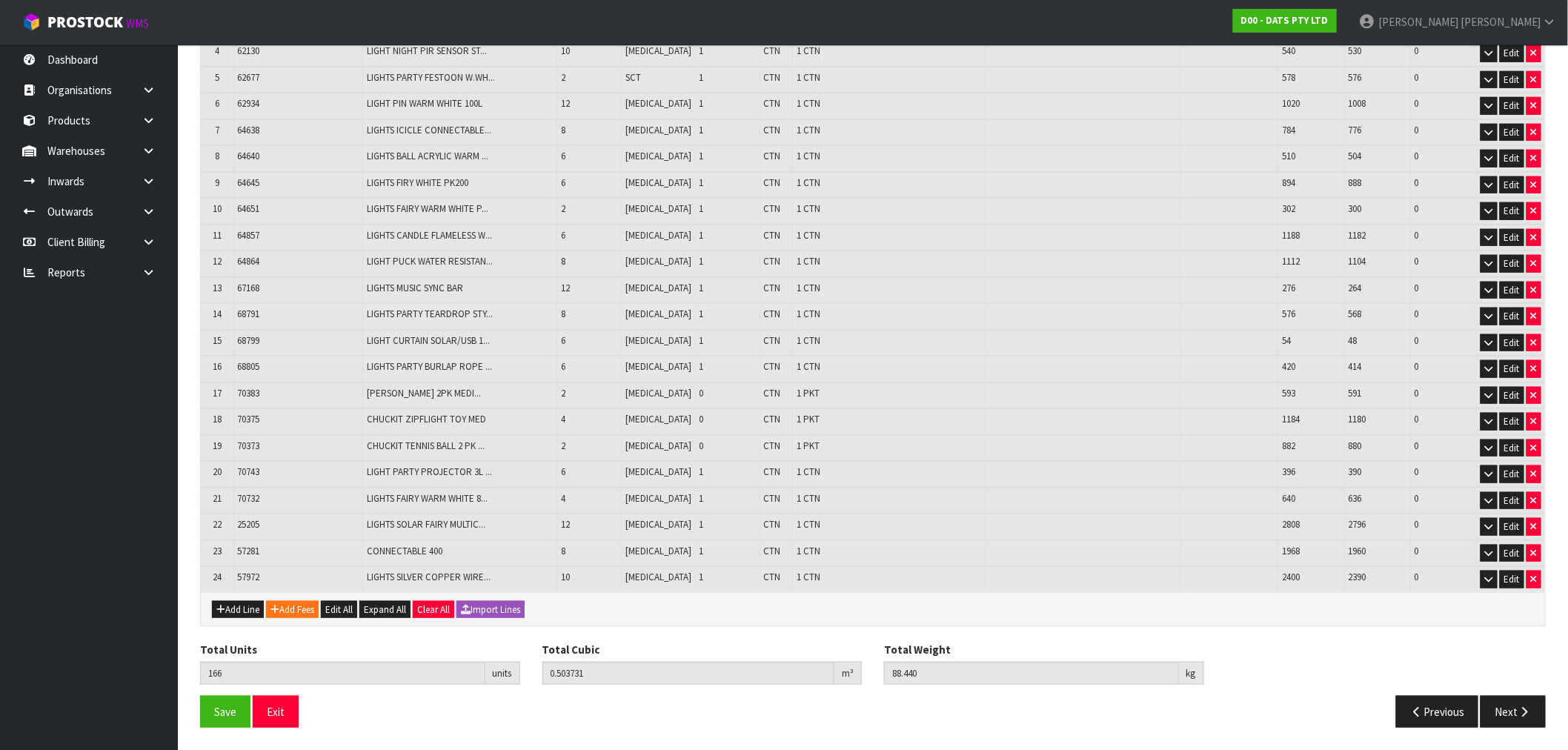
scroll to position [387, 0]
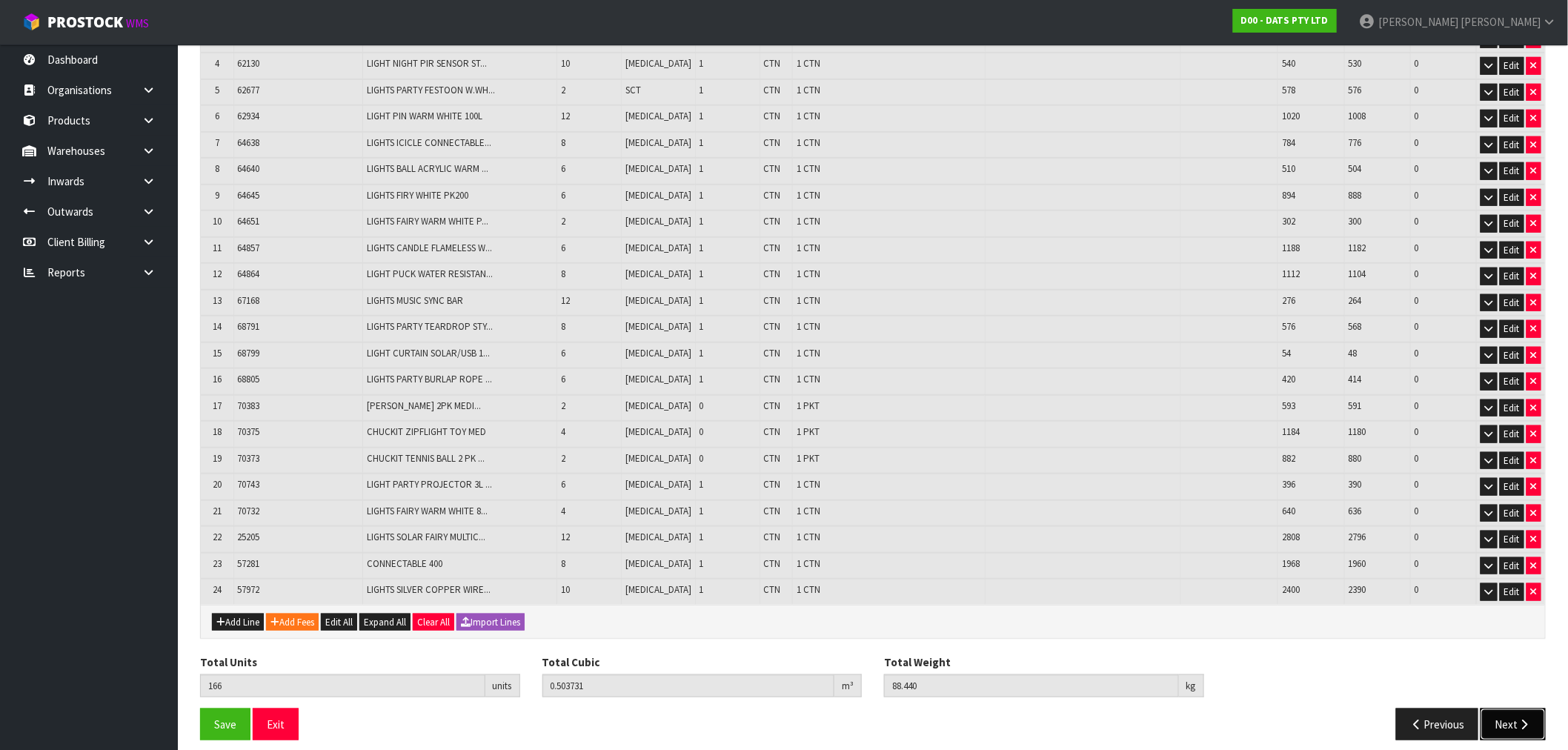
click at [1517, 720] on button "Next" at bounding box center [1513, 725] width 65 height 32
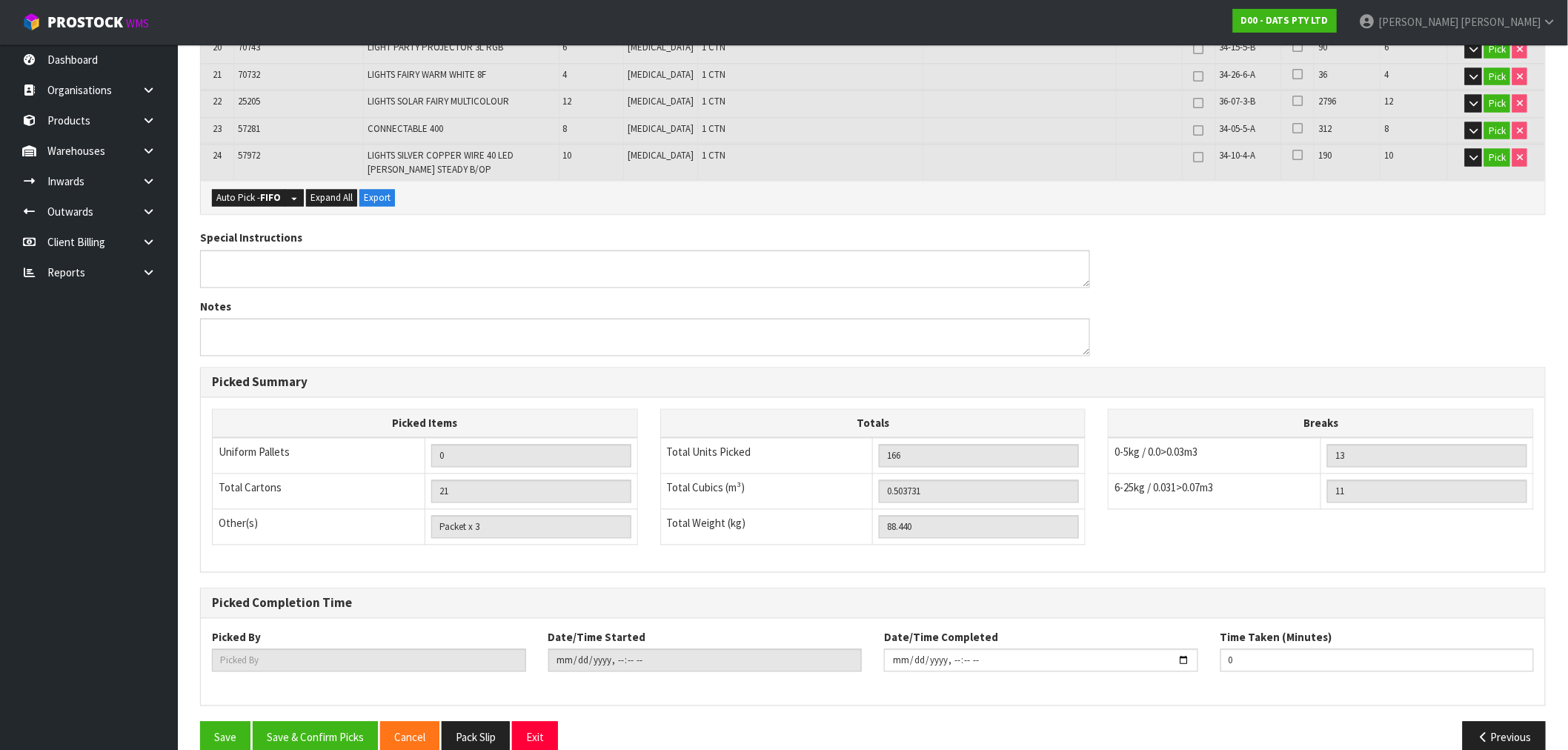
scroll to position [995, 0]
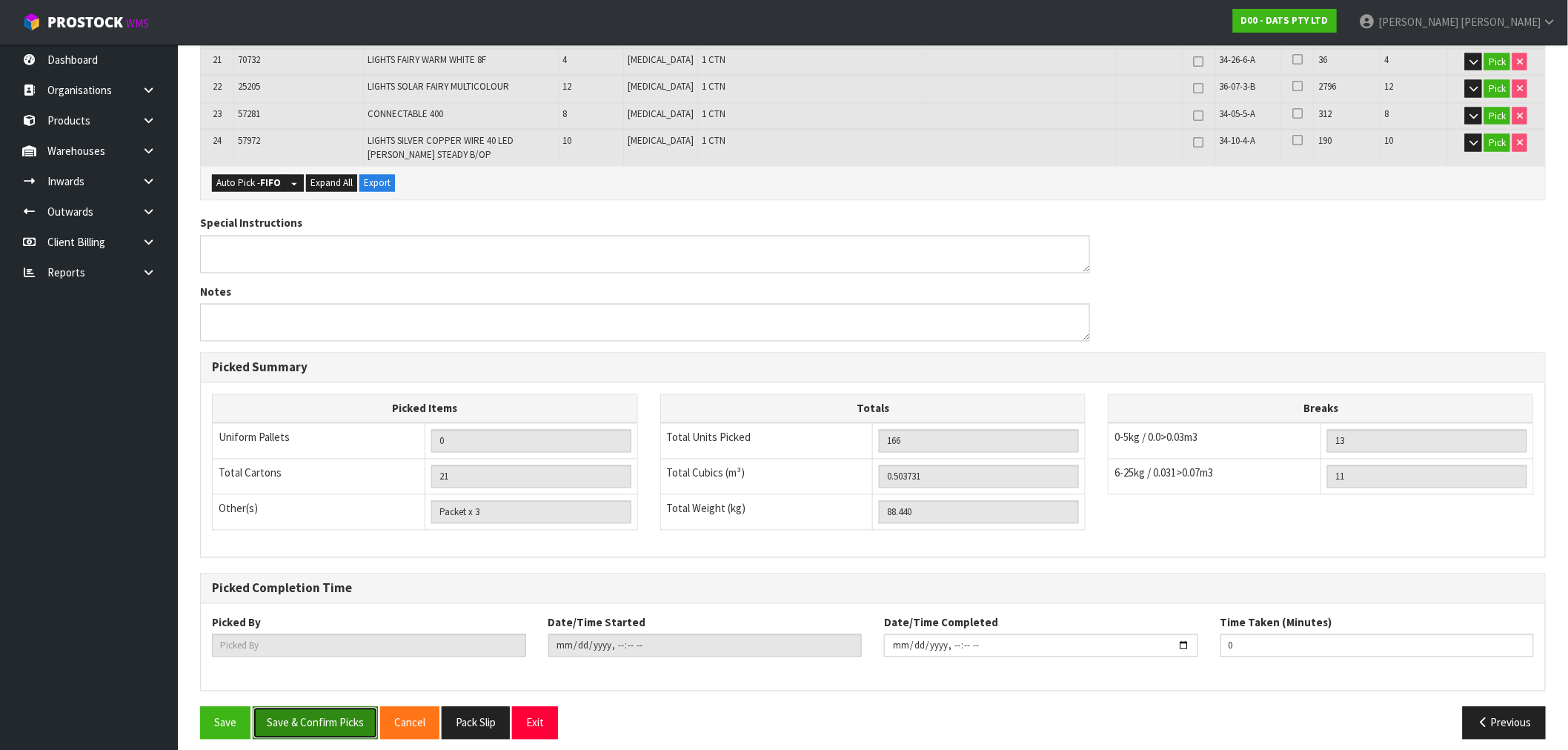
click at [338, 707] on button "Save & Confirm Picks" at bounding box center [315, 723] width 126 height 32
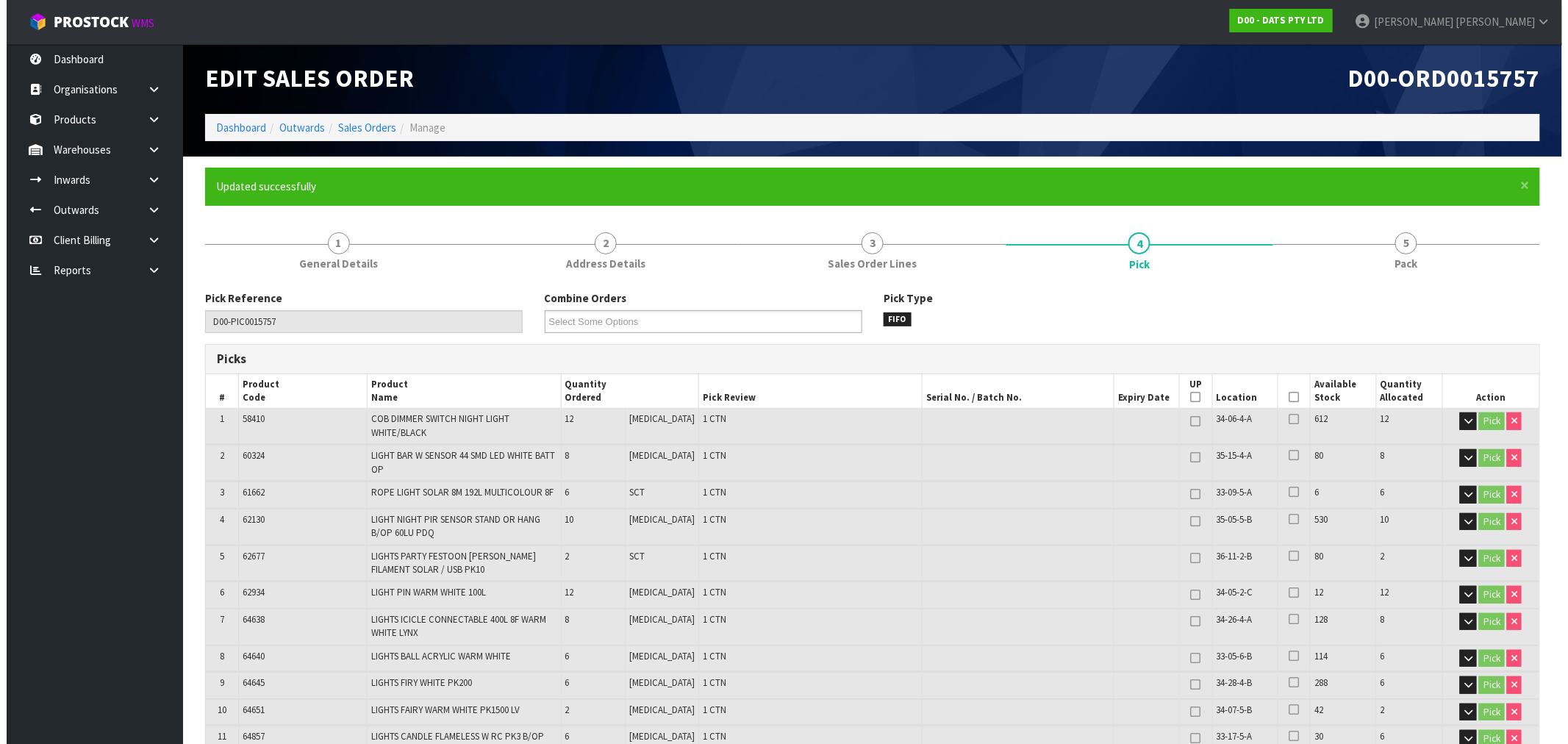
scroll to position [0, 0]
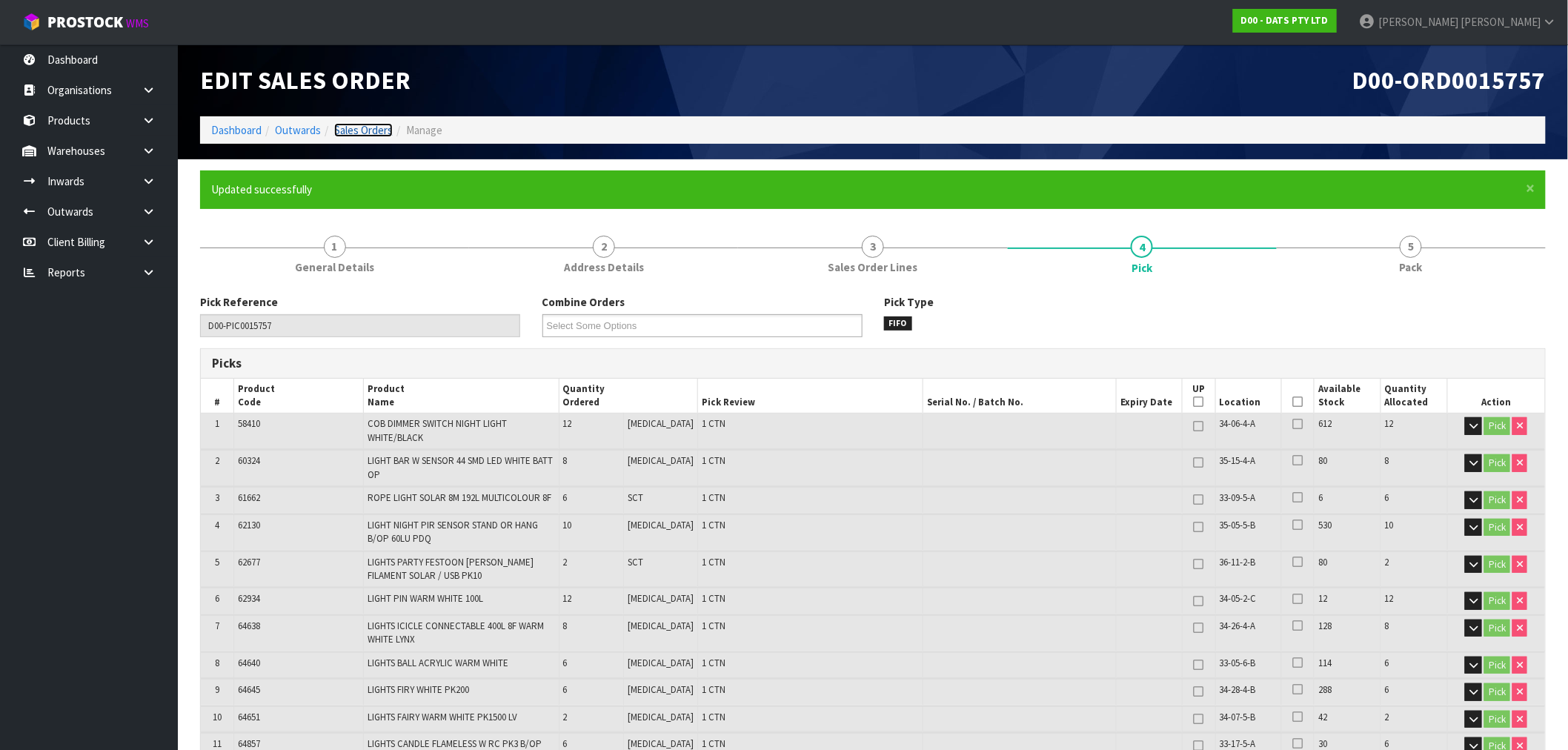
click at [360, 132] on link "Sales Orders" at bounding box center [363, 130] width 59 height 14
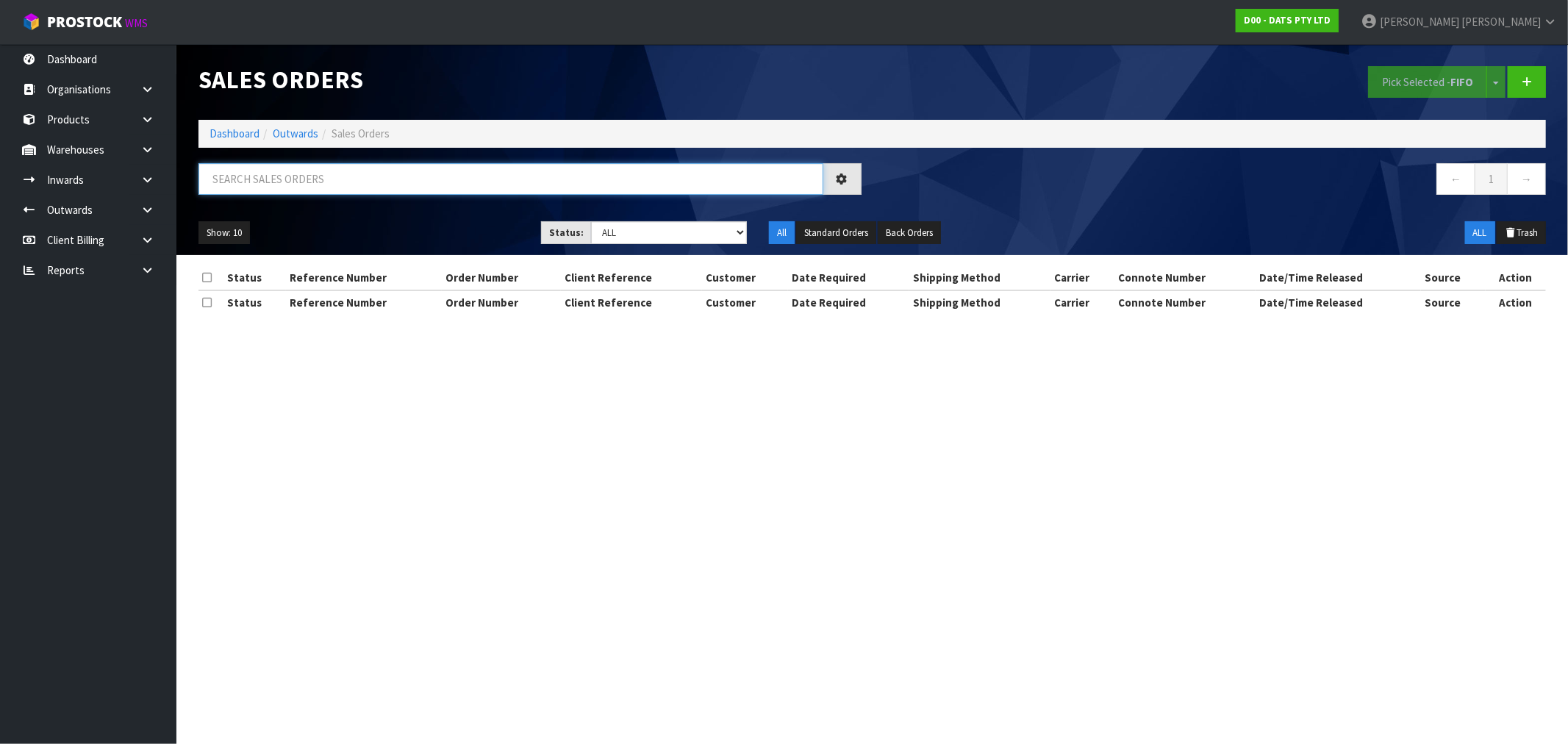
click at [292, 178] on input "text" at bounding box center [511, 179] width 625 height 32
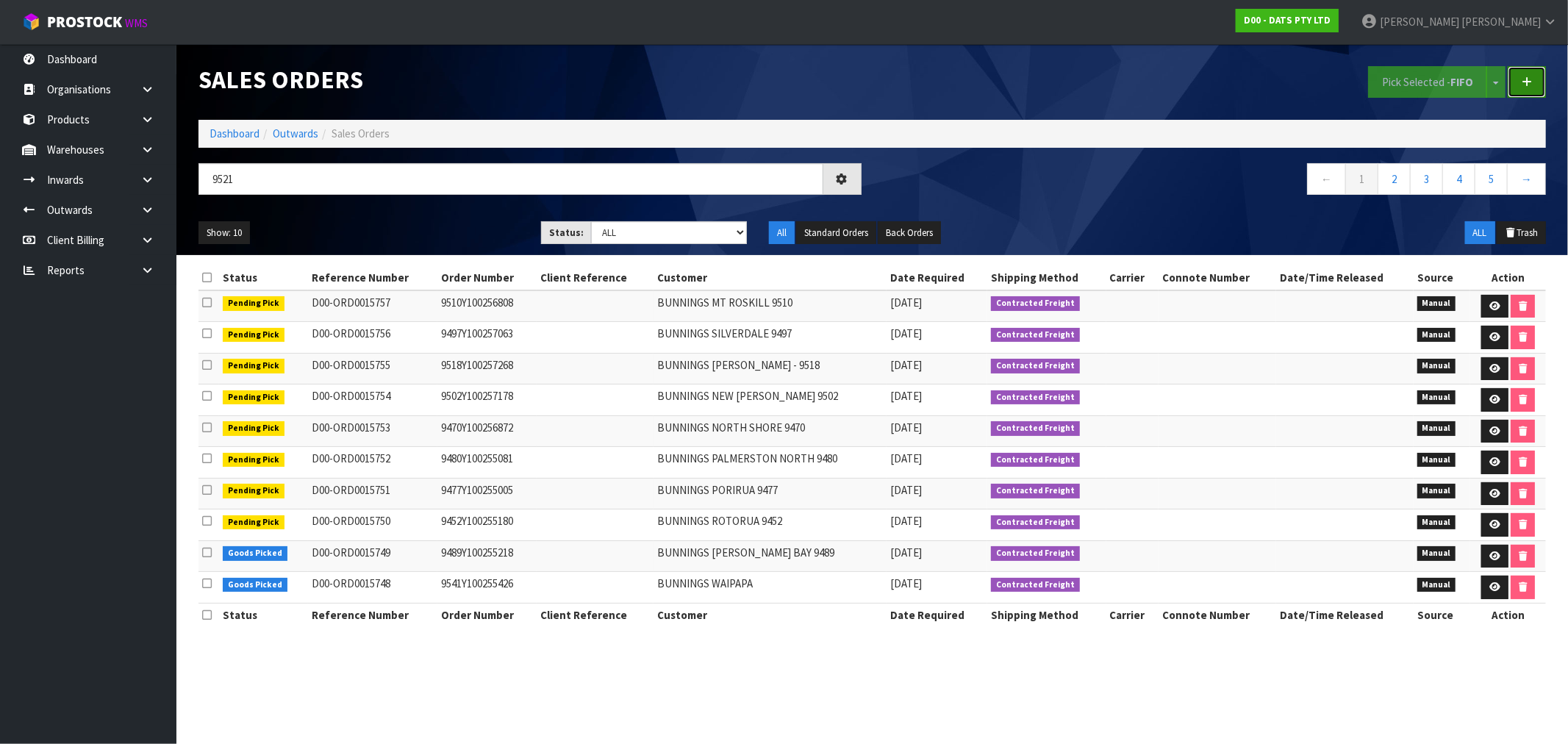
click at [1526, 79] on icon at bounding box center [1527, 82] width 11 height 11
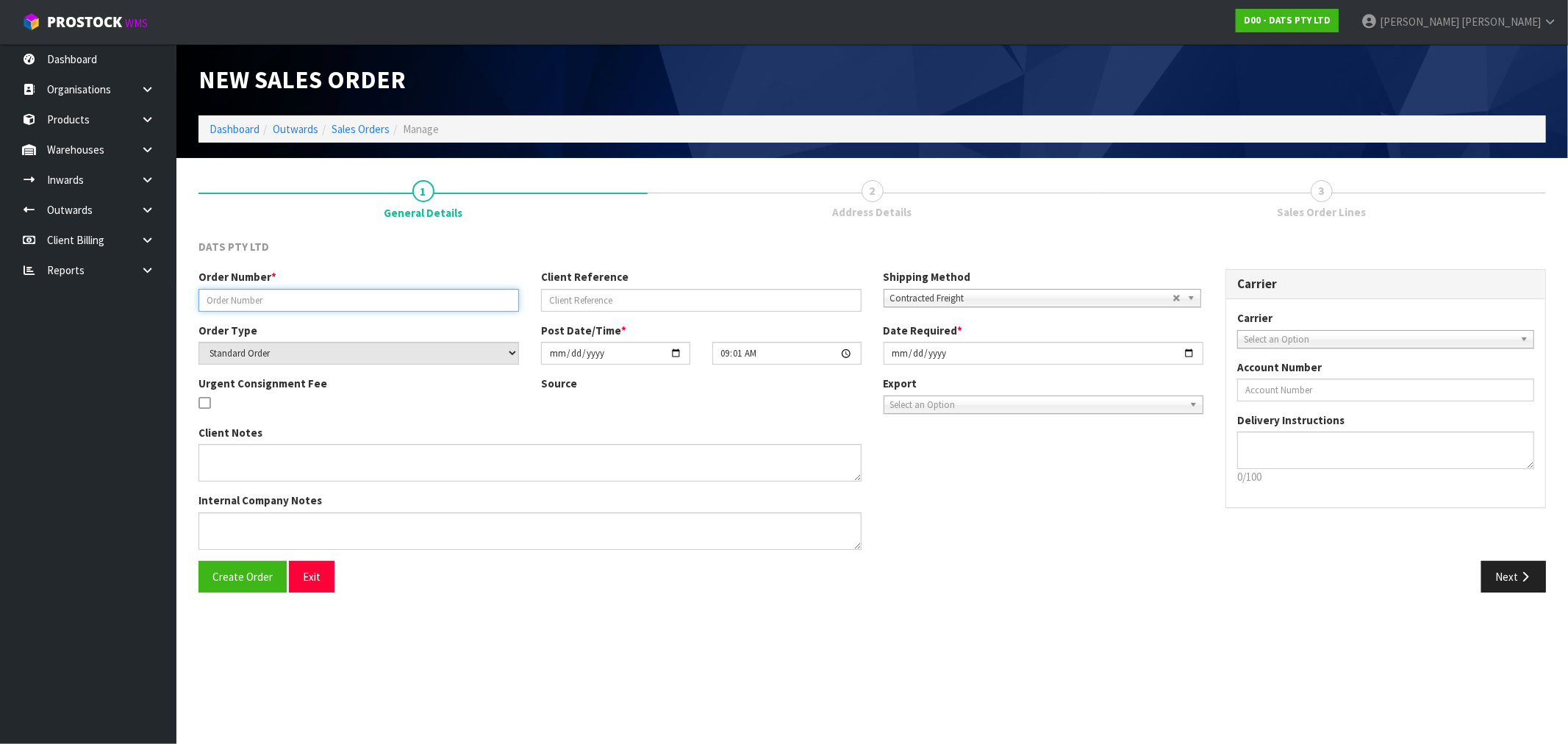
click at [283, 299] on input "text" at bounding box center [359, 300] width 321 height 23
click at [199, 561] on button "Create Order" at bounding box center [243, 577] width 88 height 32
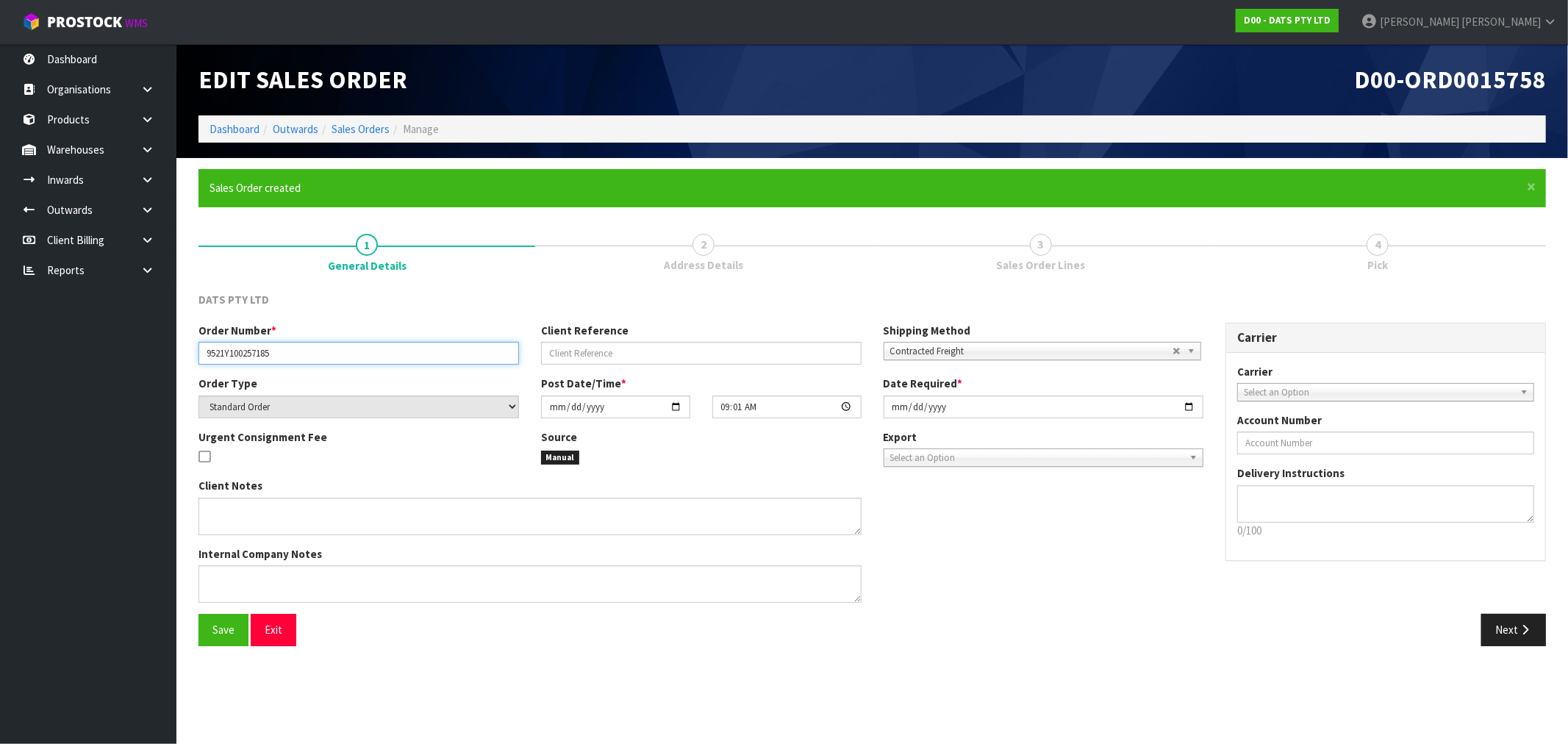
drag, startPoint x: 313, startPoint y: 353, endPoint x: 193, endPoint y: 356, distance: 120.0
click at [194, 357] on div "Order Number * 9521Y100257185" at bounding box center [359, 343] width 343 height 42
drag, startPoint x: 1541, startPoint y: 634, endPoint x: 731, endPoint y: 555, distance: 813.8
click at [1541, 634] on button "Next" at bounding box center [1513, 630] width 64 height 32
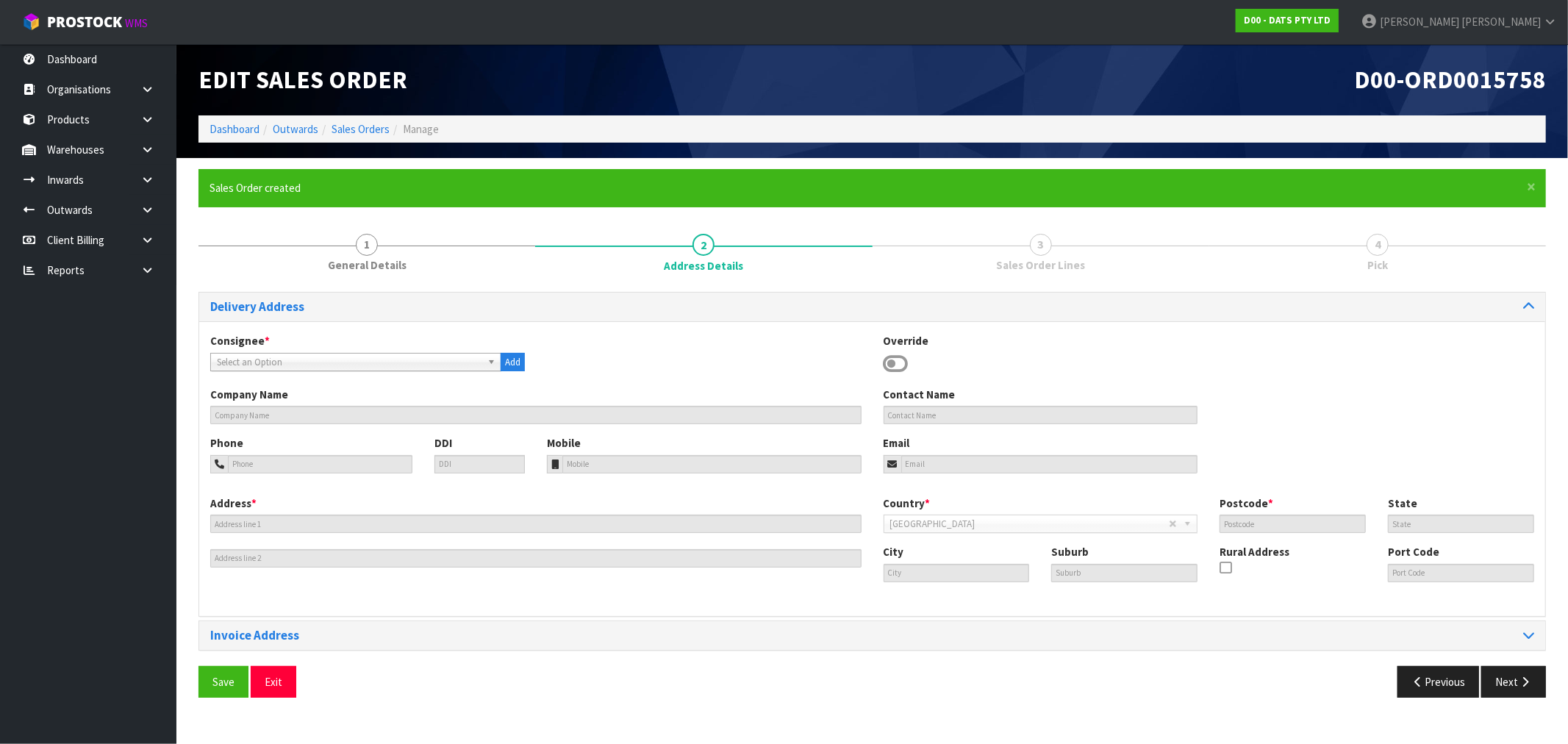
drag, startPoint x: 247, startPoint y: 365, endPoint x: 254, endPoint y: 372, distance: 9.9
click at [254, 371] on div "Select an Option" at bounding box center [356, 361] width 292 height 19
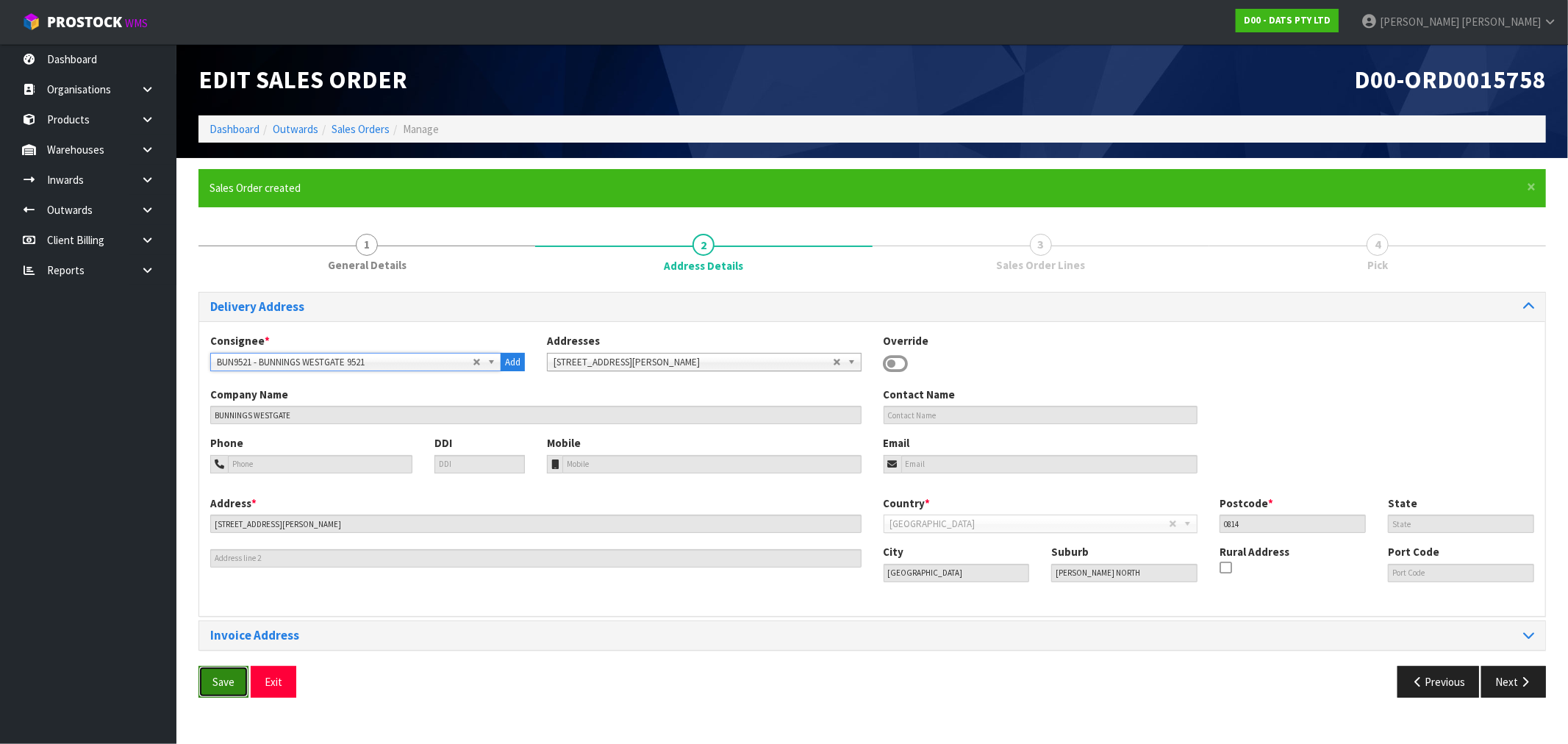
drag, startPoint x: 222, startPoint y: 677, endPoint x: 138, endPoint y: 625, distance: 98.8
click at [221, 677] on span "Save" at bounding box center [223, 682] width 22 height 14
drag, startPoint x: 1513, startPoint y: 686, endPoint x: 1481, endPoint y: 677, distance: 33.2
click at [1512, 686] on button "Next" at bounding box center [1513, 682] width 64 height 32
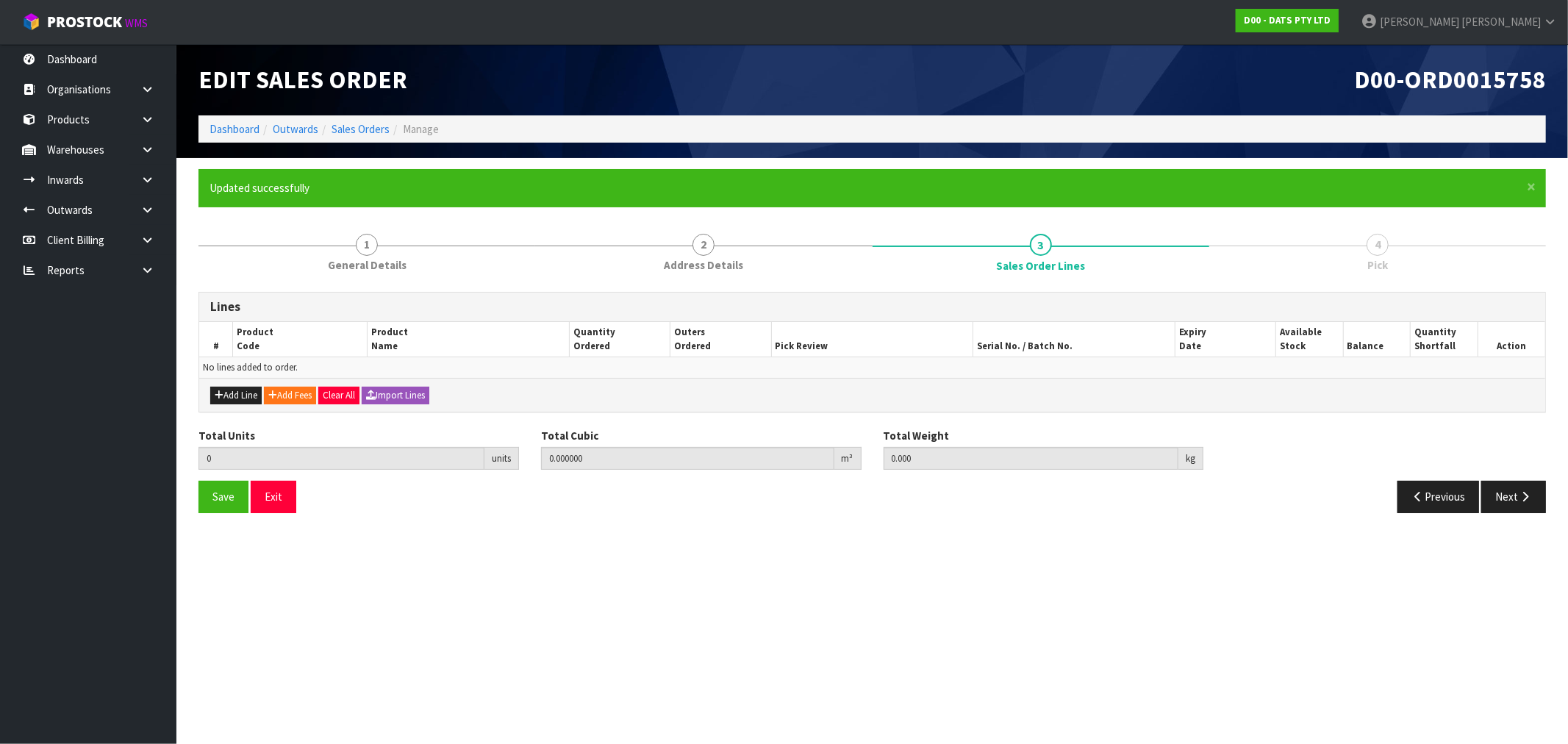
click at [420, 383] on div "Add Line Add Fees Clear All Import Lines" at bounding box center [873, 394] width 1346 height 33
click at [420, 387] on button "Import Lines" at bounding box center [395, 396] width 68 height 18
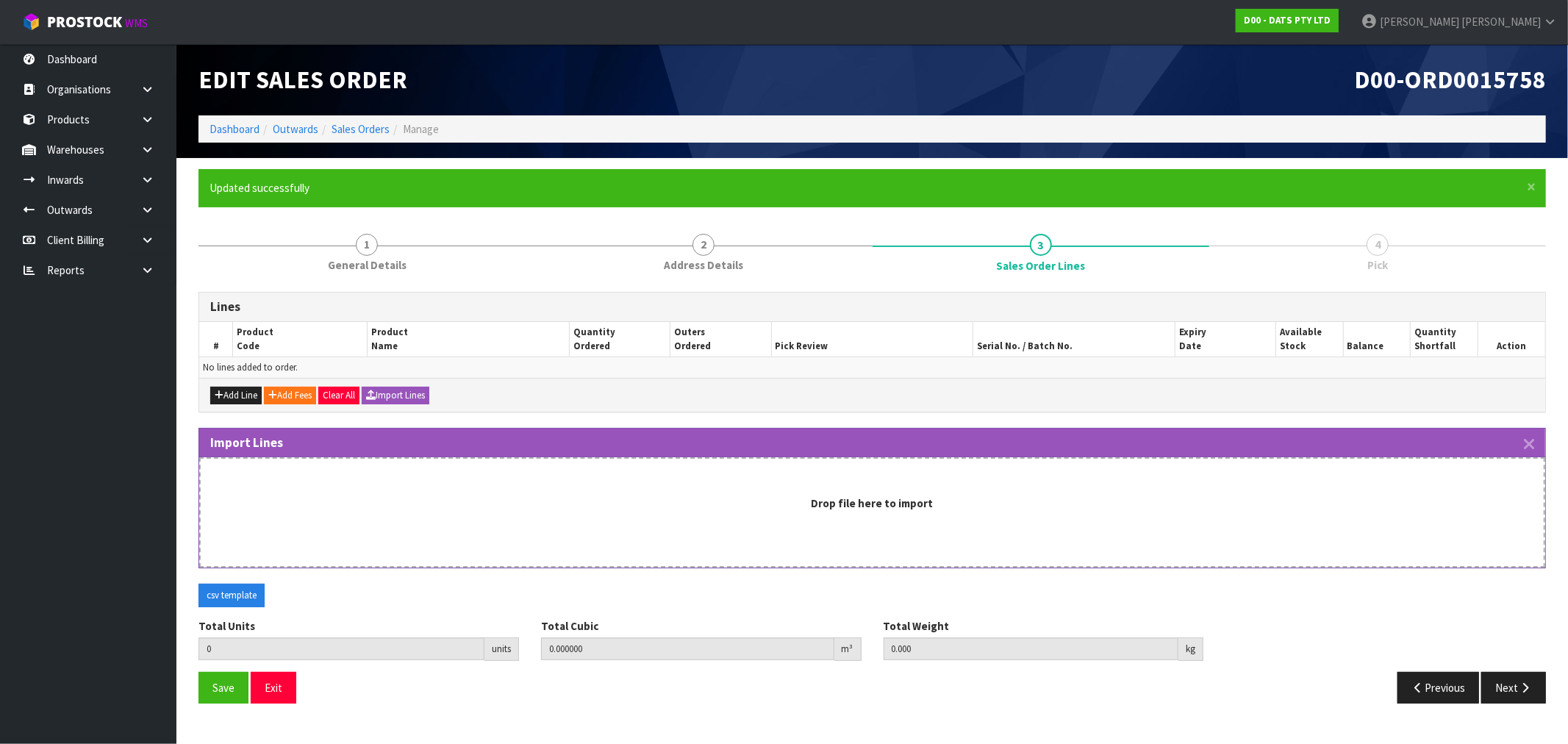
click at [549, 481] on div "Drop file here to import" at bounding box center [873, 512] width 1346 height 110
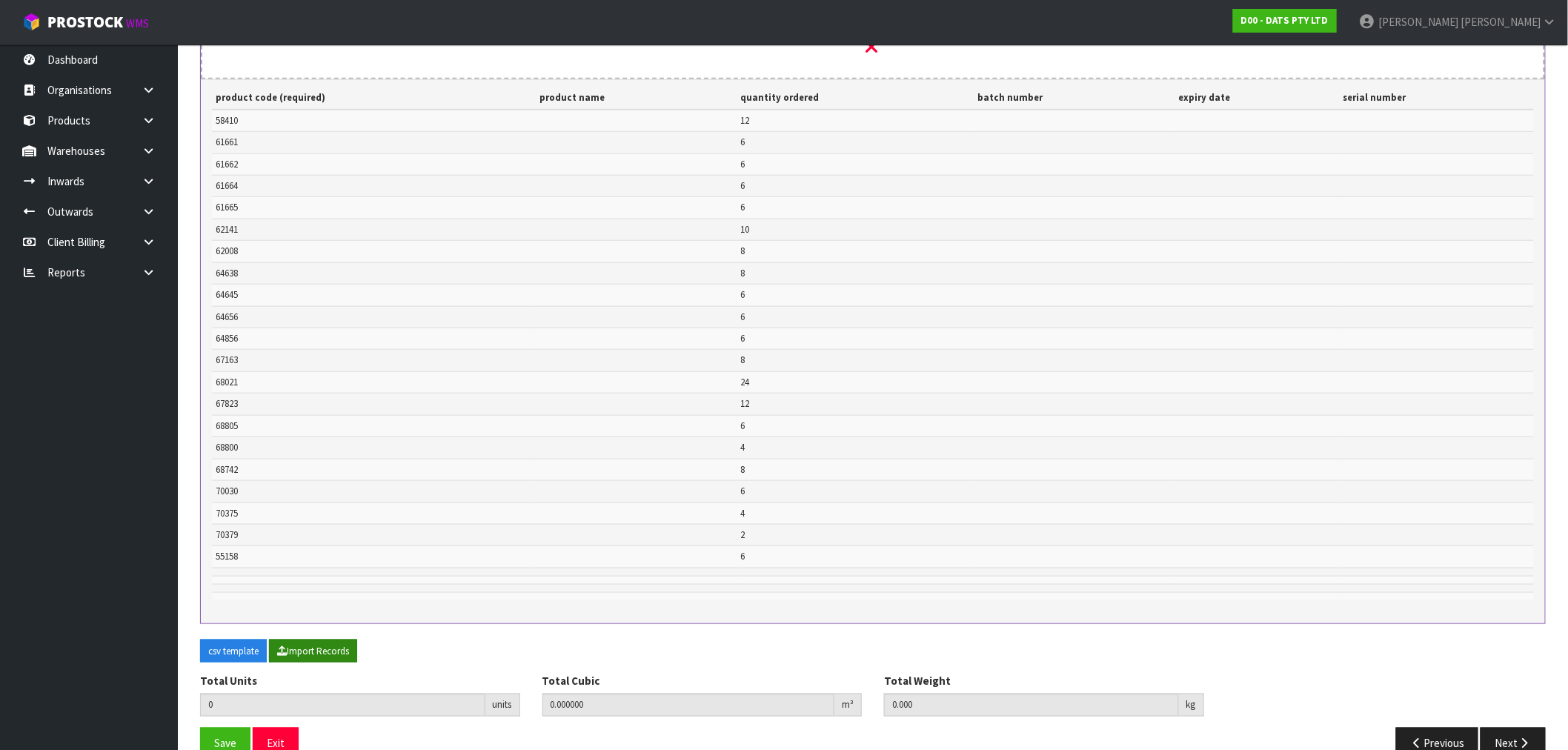
scroll to position [544, 0]
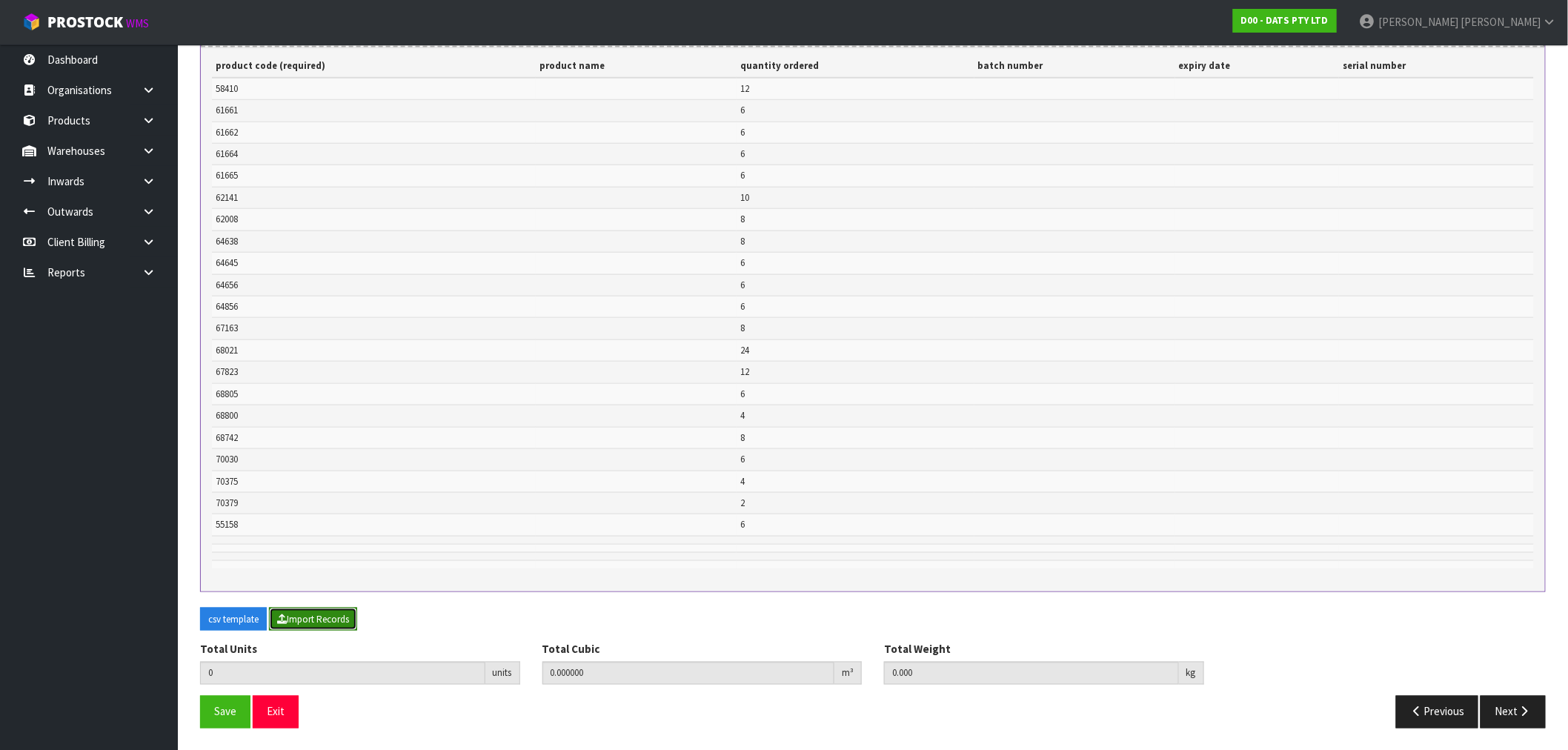
click at [315, 621] on button "Import Records" at bounding box center [313, 619] width 88 height 24
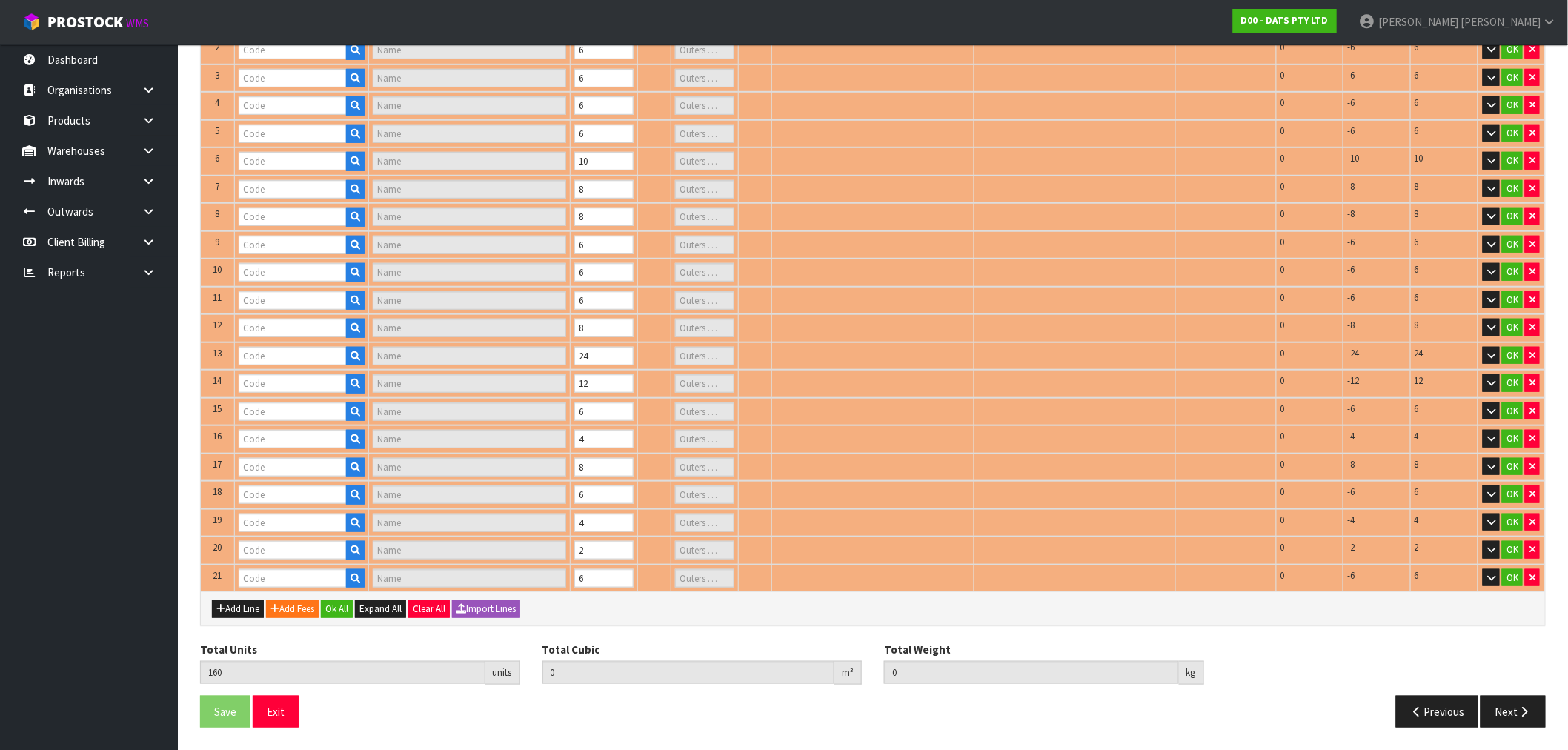
scroll to position [339, 0]
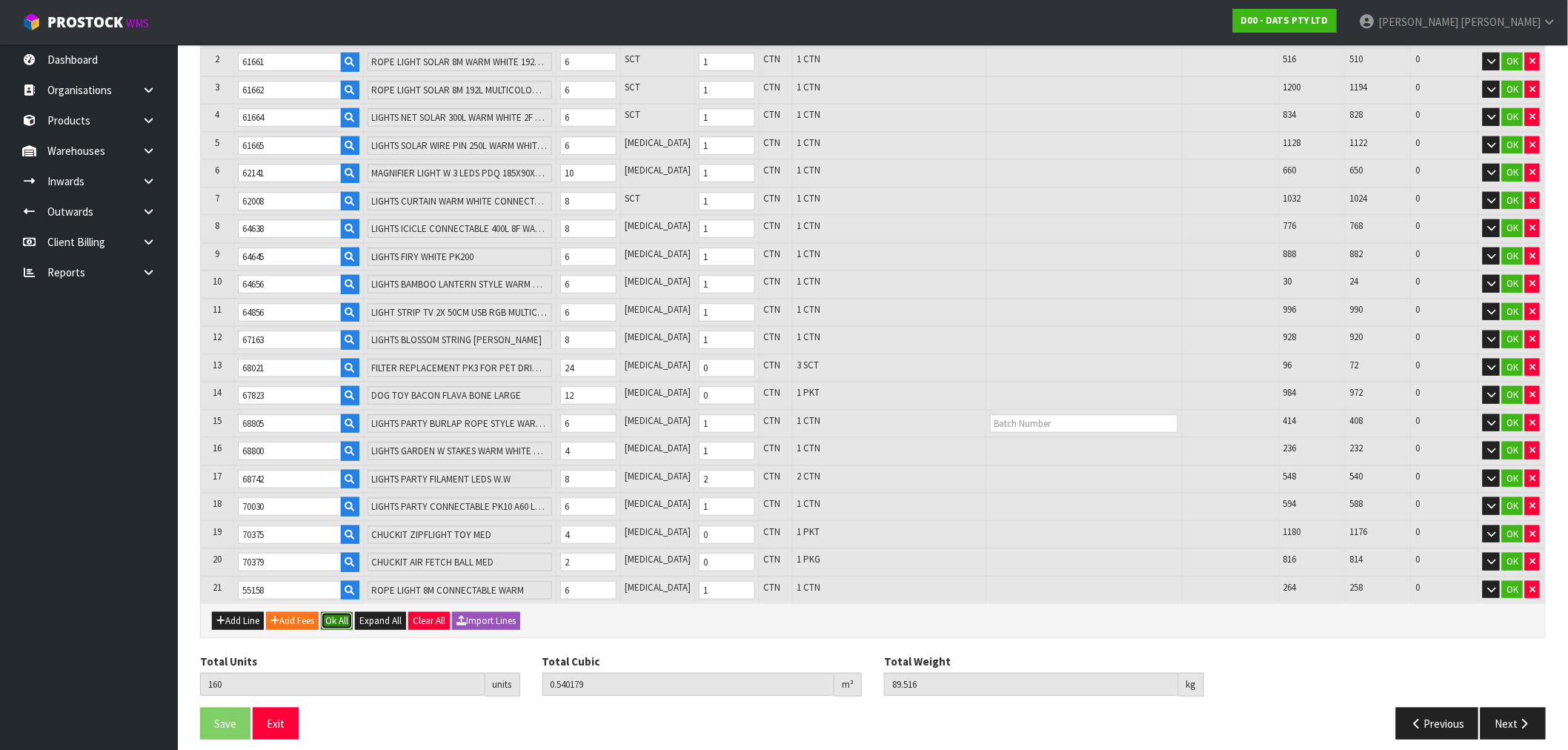
click at [348, 612] on button "Ok All" at bounding box center [337, 621] width 32 height 18
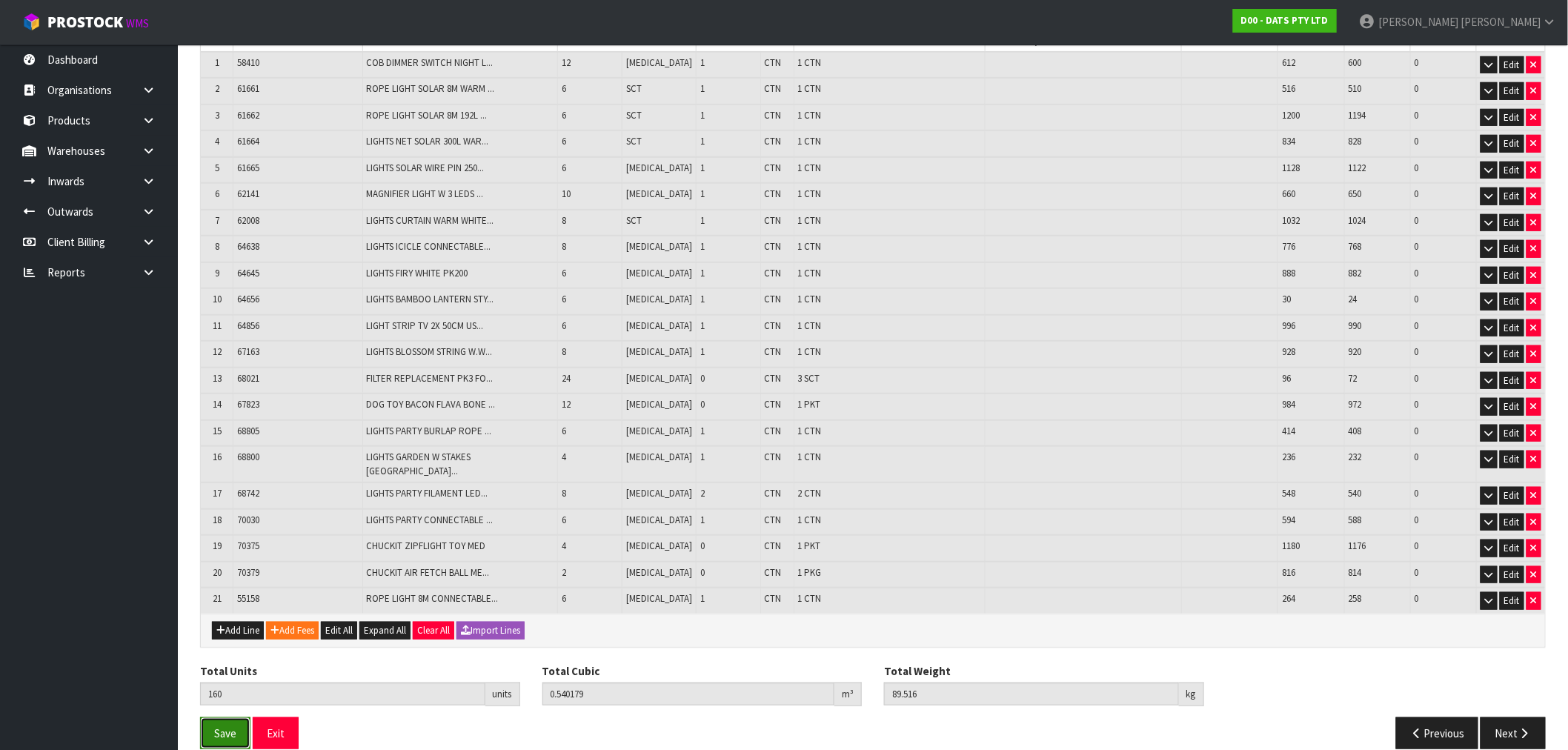
click at [224, 727] on span "Save" at bounding box center [225, 734] width 22 height 14
click at [1501, 718] on button "Next" at bounding box center [1513, 734] width 65 height 32
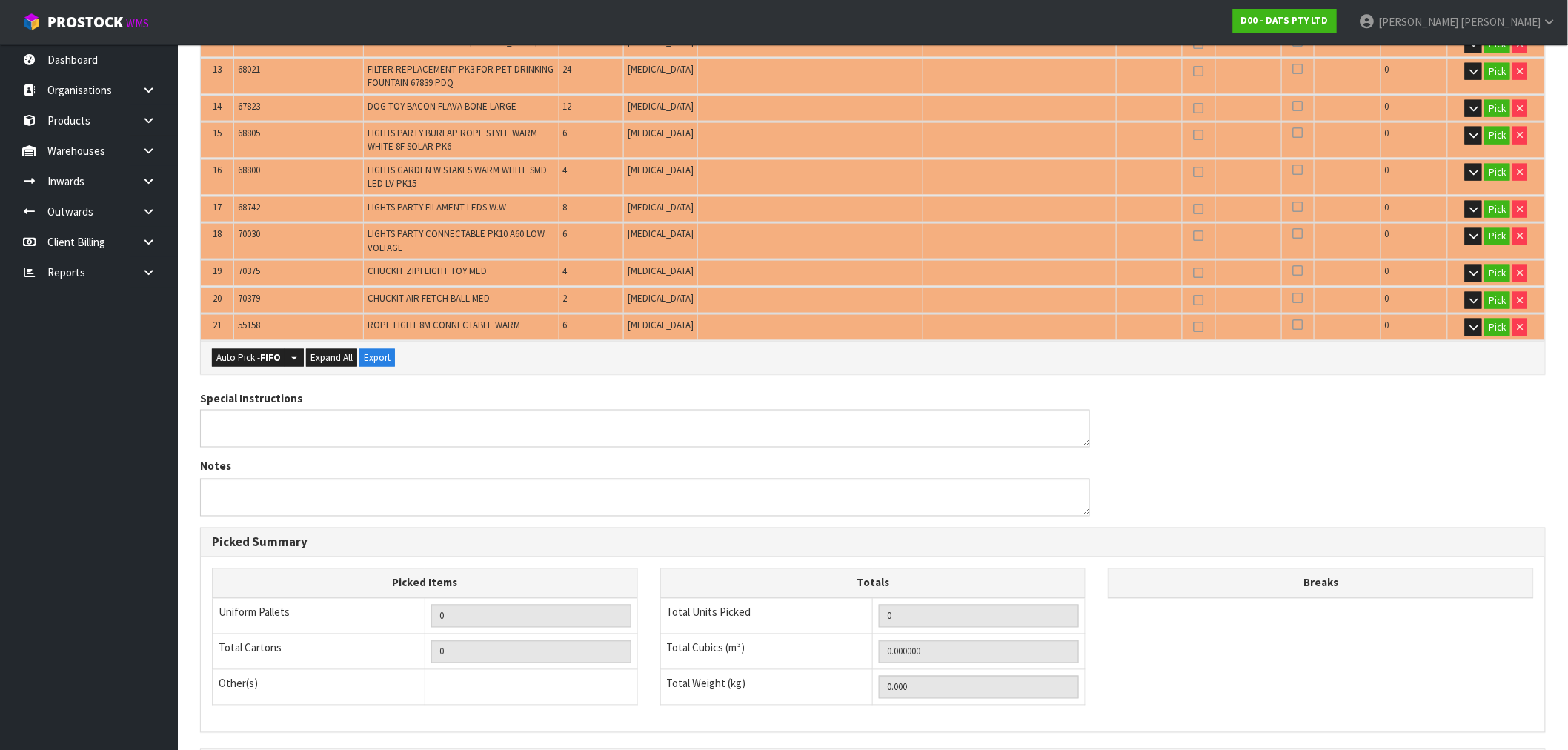
scroll to position [741, 0]
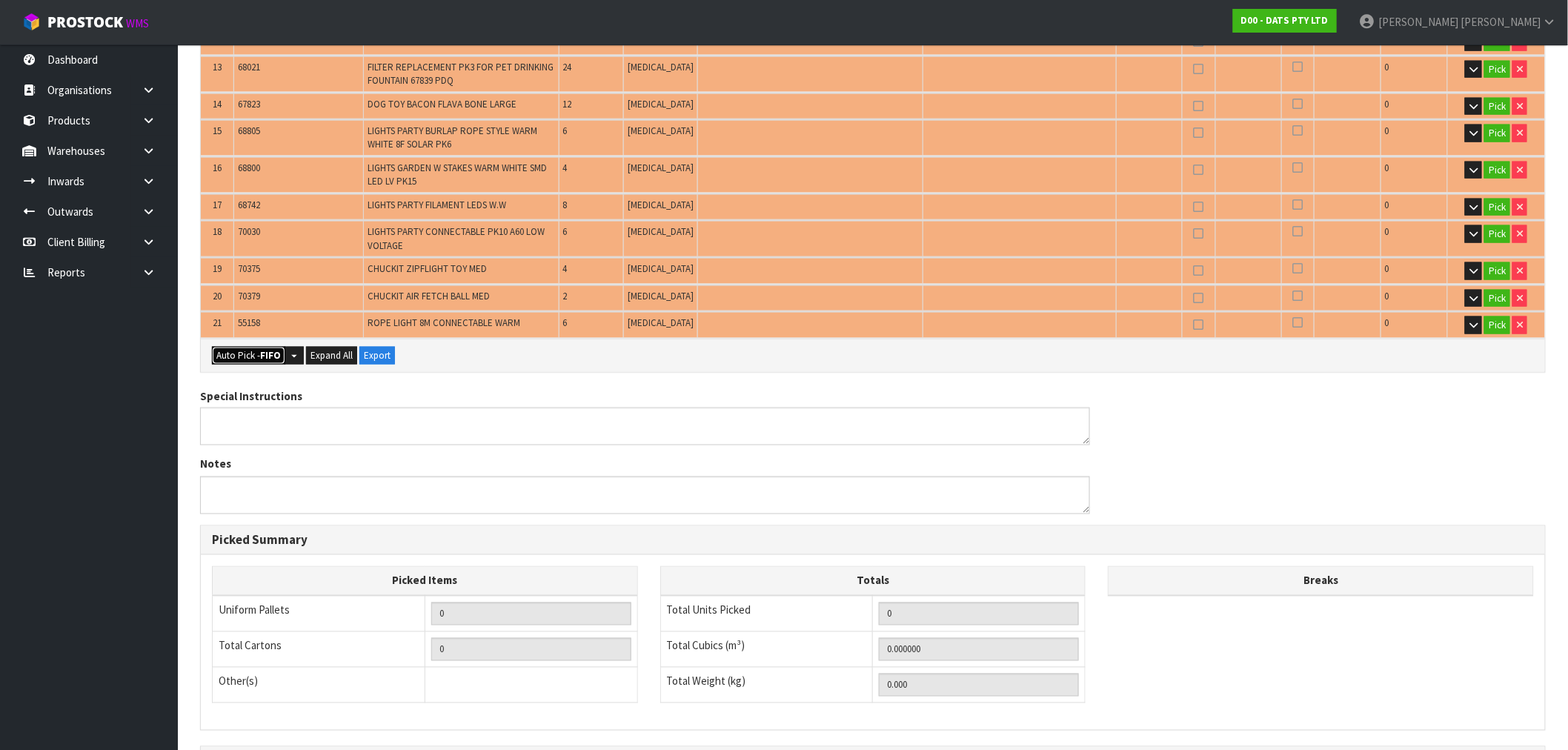
click at [254, 346] on button "Auto Pick - FIFO" at bounding box center [248, 355] width 73 height 18
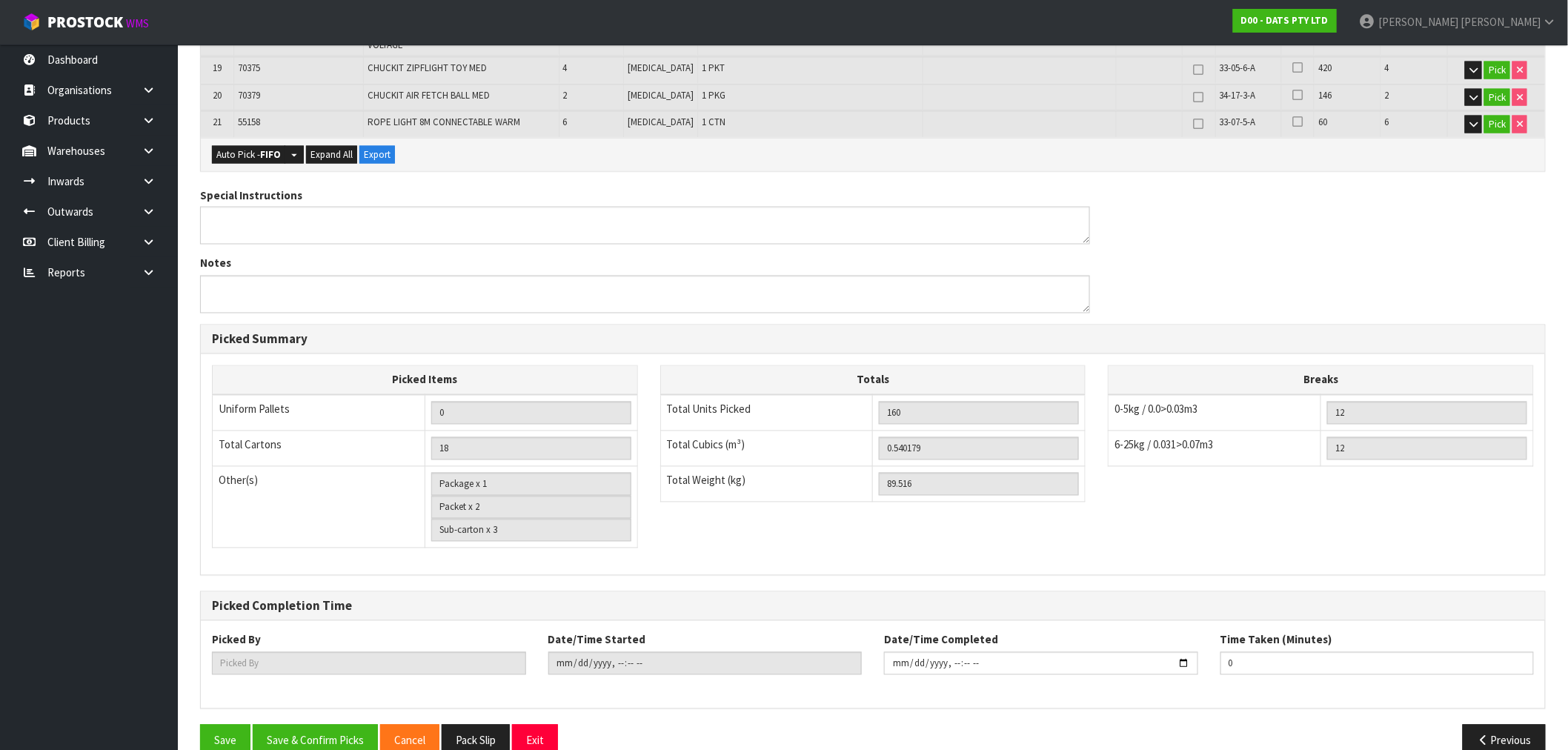
scroll to position [961, 0]
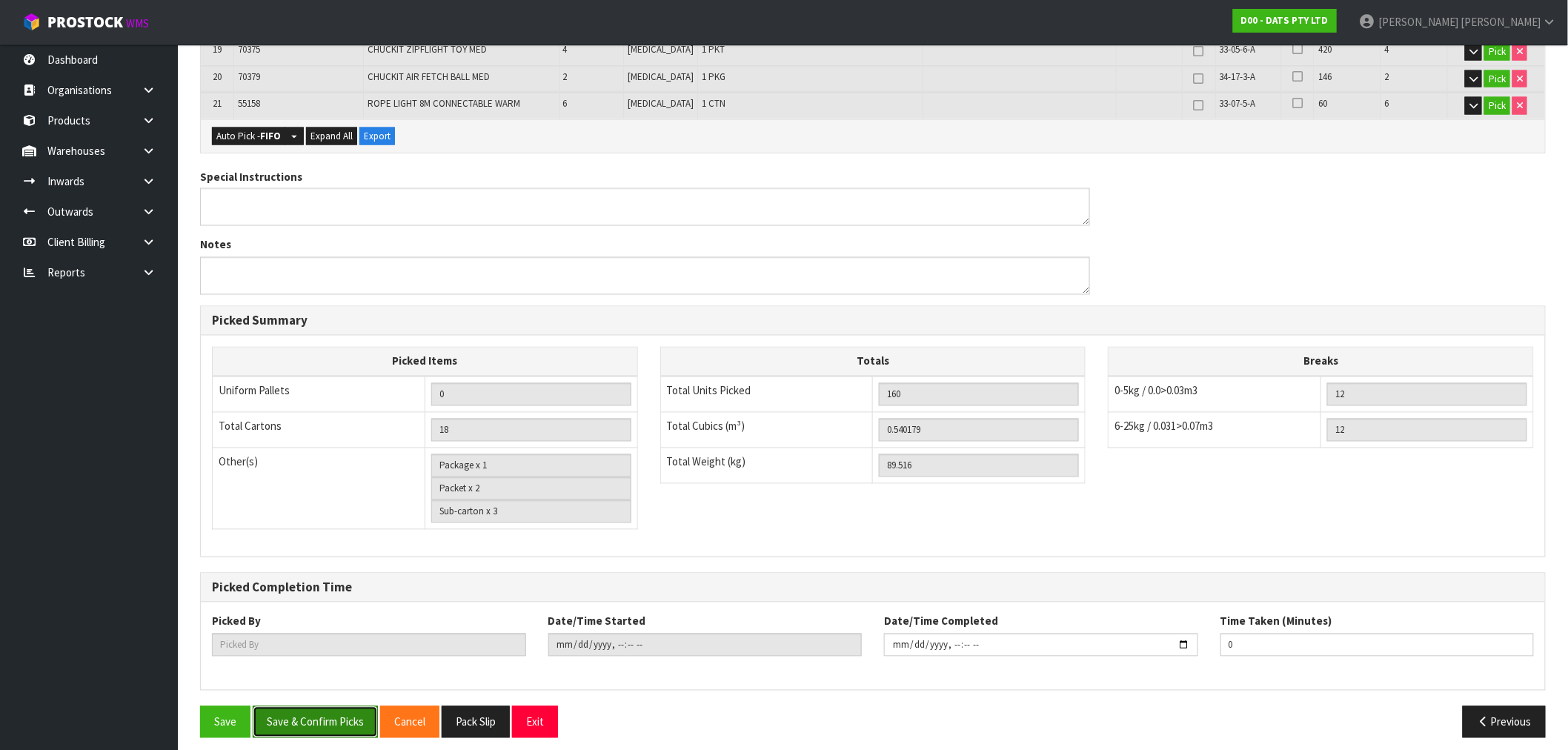
click at [334, 706] on button "Save & Confirm Picks" at bounding box center [315, 722] width 126 height 32
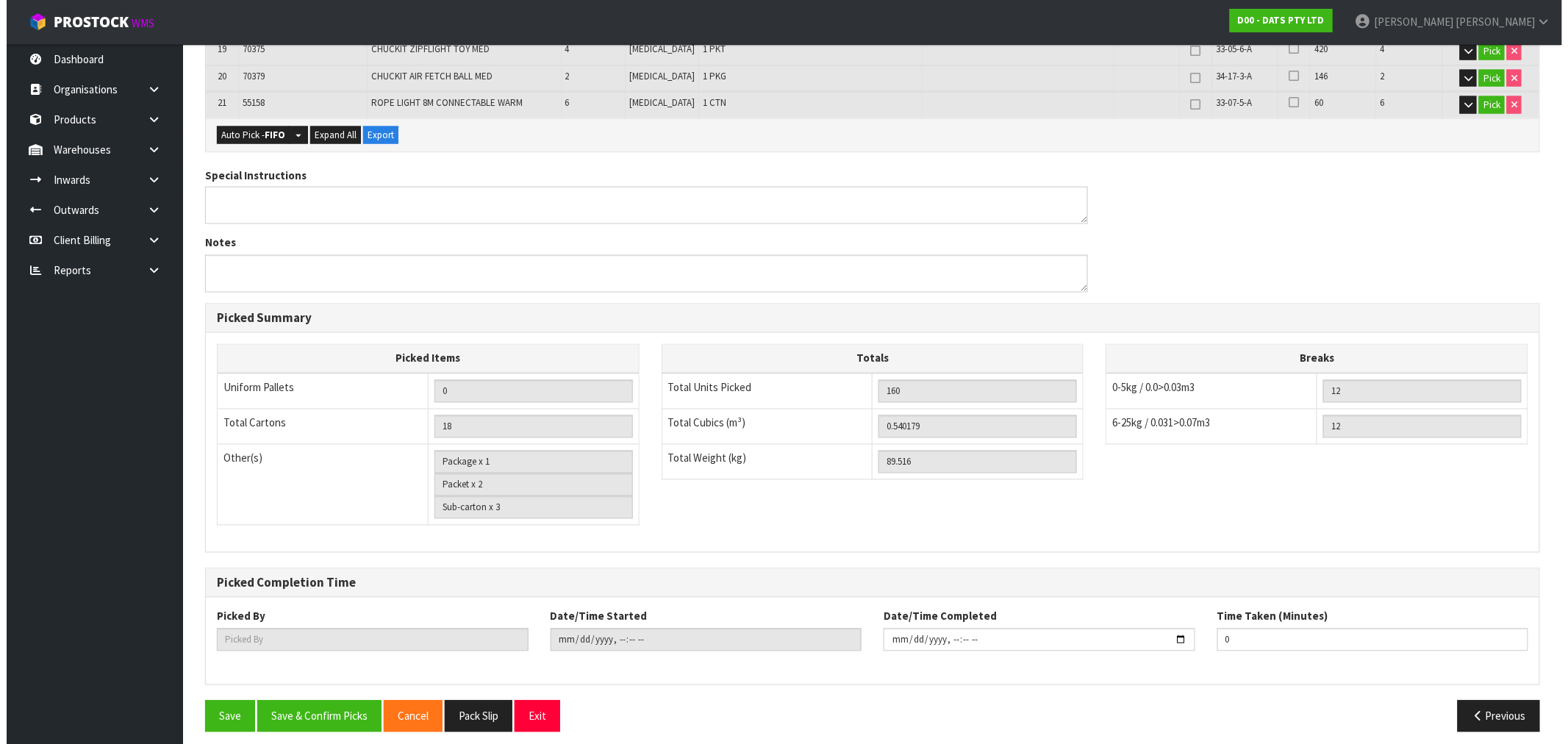
scroll to position [0, 0]
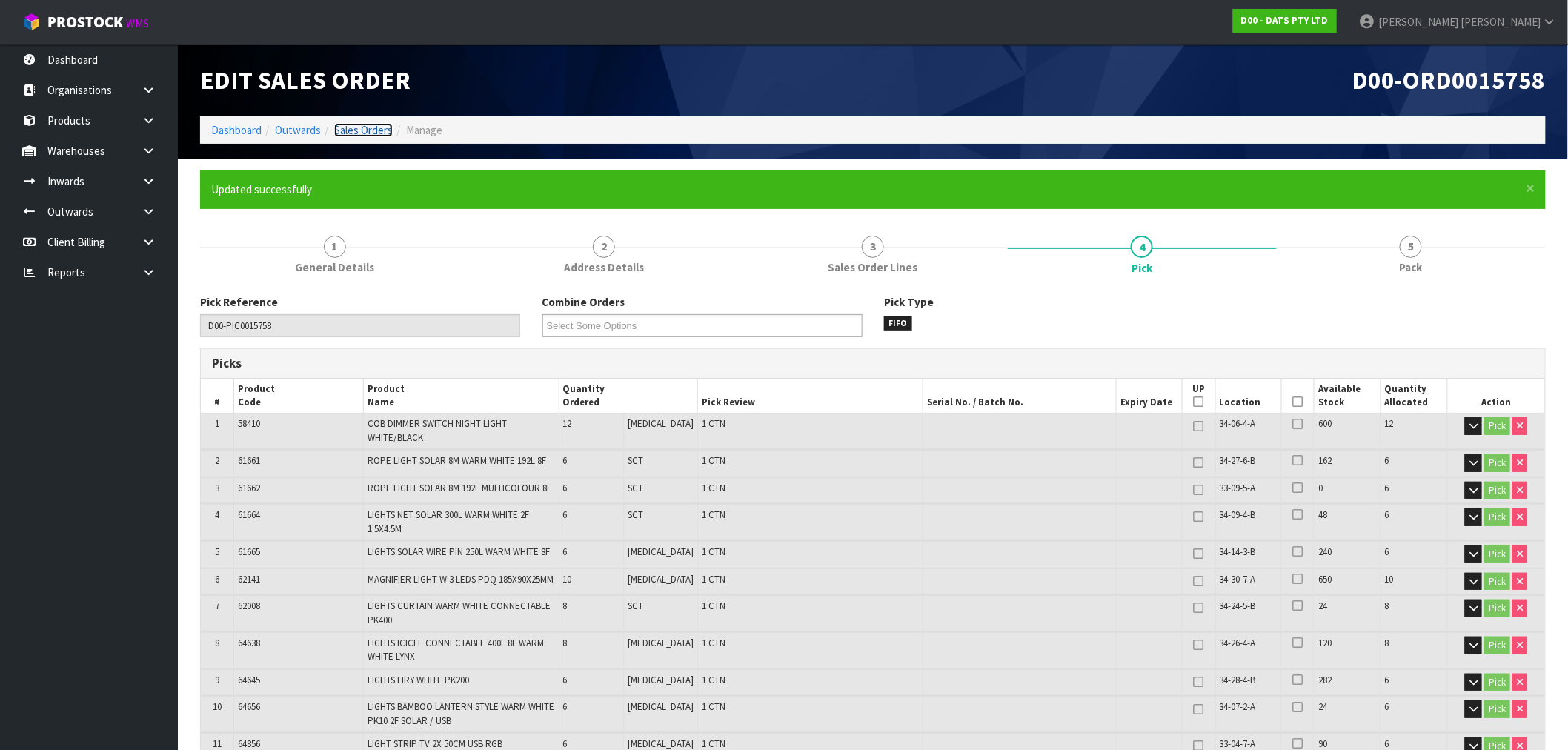
drag, startPoint x: 346, startPoint y: 127, endPoint x: 374, endPoint y: 127, distance: 28.0
click at [346, 127] on link "Sales Orders" at bounding box center [363, 130] width 59 height 14
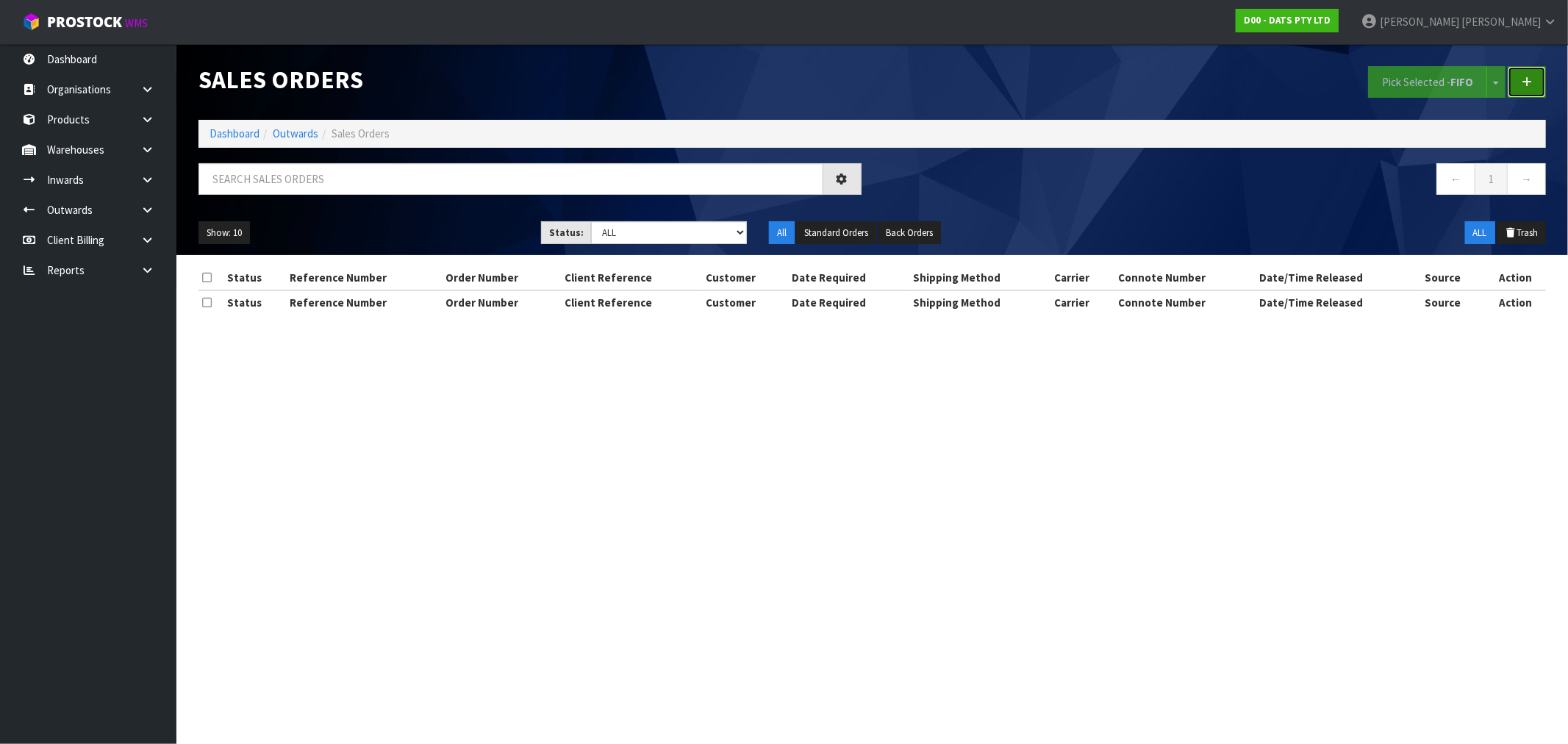
click at [1526, 86] on icon at bounding box center [1527, 82] width 11 height 11
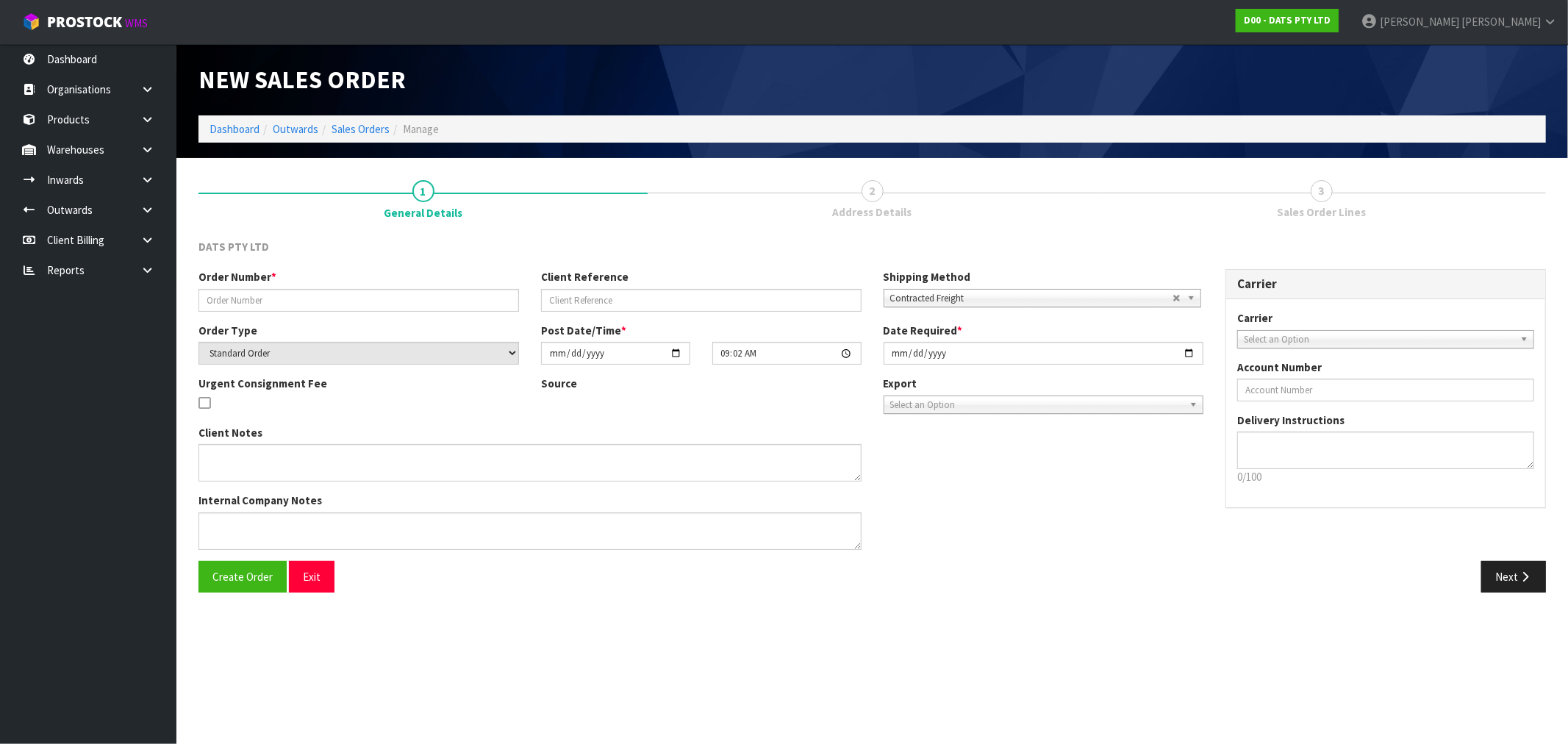
click at [341, 292] on div "Order Number *" at bounding box center [359, 290] width 343 height 42
click at [341, 292] on input "text" at bounding box center [359, 300] width 321 height 23
click at [199, 561] on button "Create Order" at bounding box center [243, 577] width 88 height 32
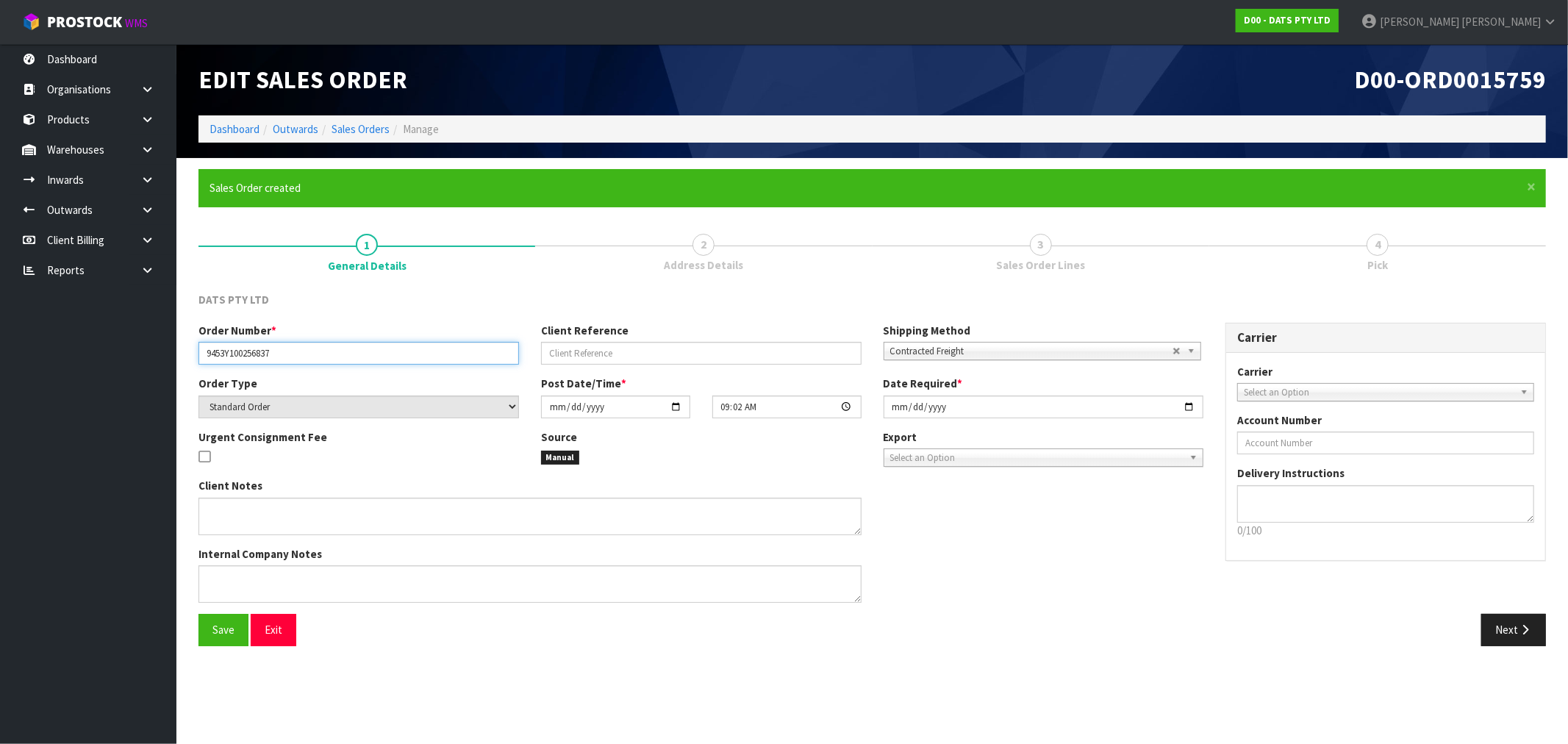
drag, startPoint x: 292, startPoint y: 351, endPoint x: 32, endPoint y: 327, distance: 261.1
click at [187, 358] on div "Order Number * 9453Y100256837" at bounding box center [359, 343] width 343 height 42
click at [1516, 630] on button "Next" at bounding box center [1513, 630] width 64 height 32
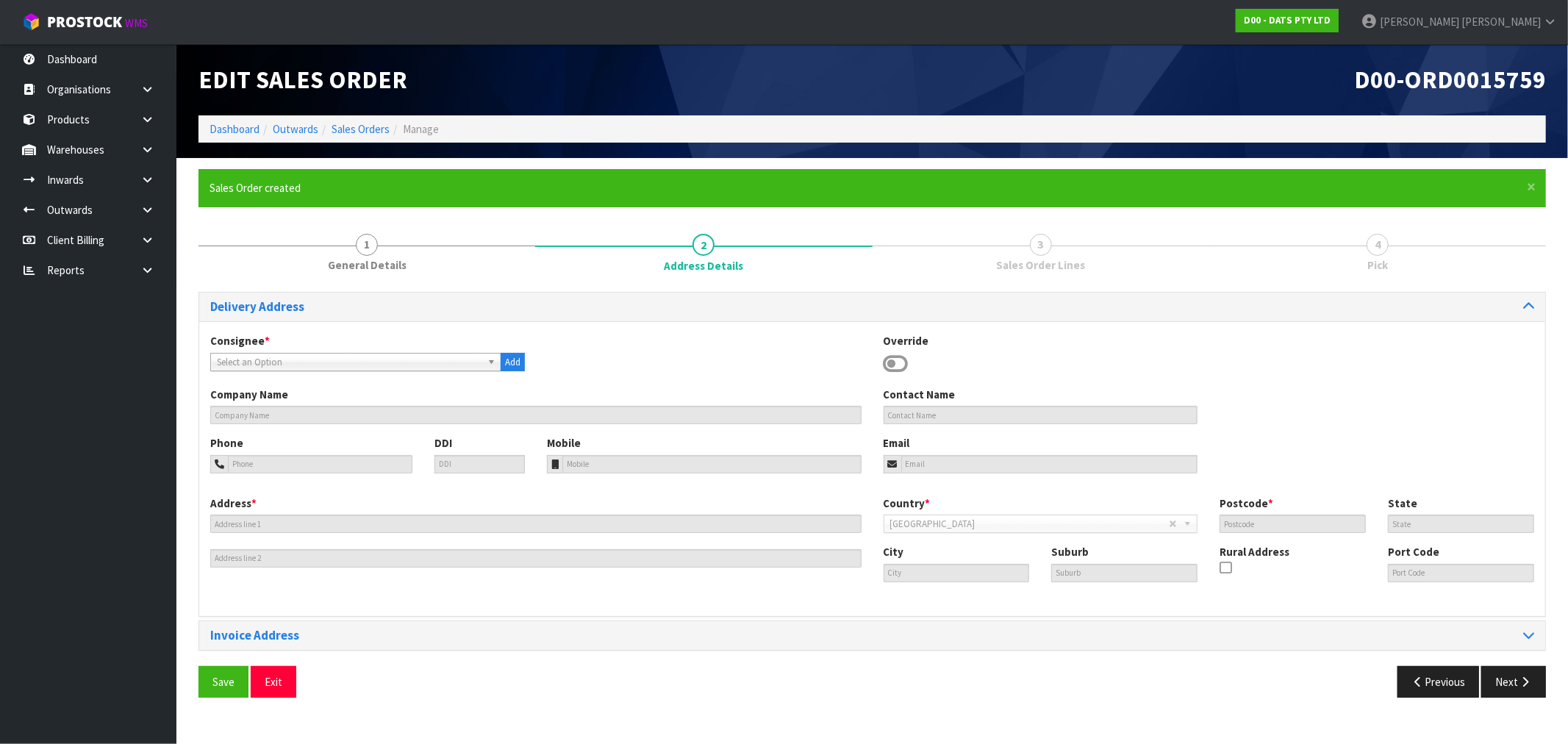
click at [420, 365] on span "Select an Option" at bounding box center [350, 362] width 265 height 18
type input "9453"
click at [413, 400] on li "BUN9453 - BUNNINGS BOTANY 9453" at bounding box center [355, 404] width 284 height 19
type input "BUNNINGS BOTANY 9453"
type input "[STREET_ADDRESS]"
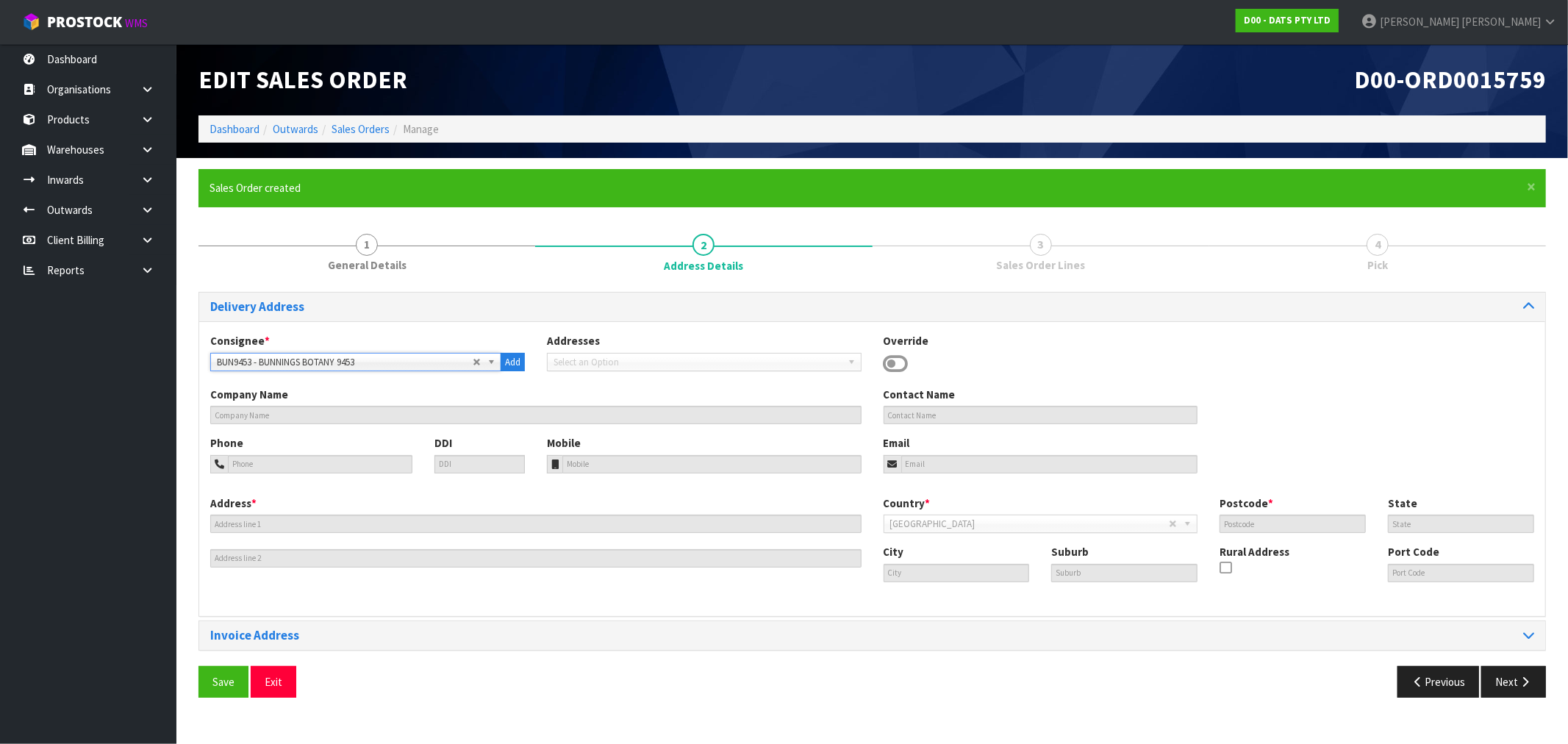
type input "2010"
type input "AUK"
type input "[GEOGRAPHIC_DATA]"
type input "BOTANY"
type input "NZAKL"
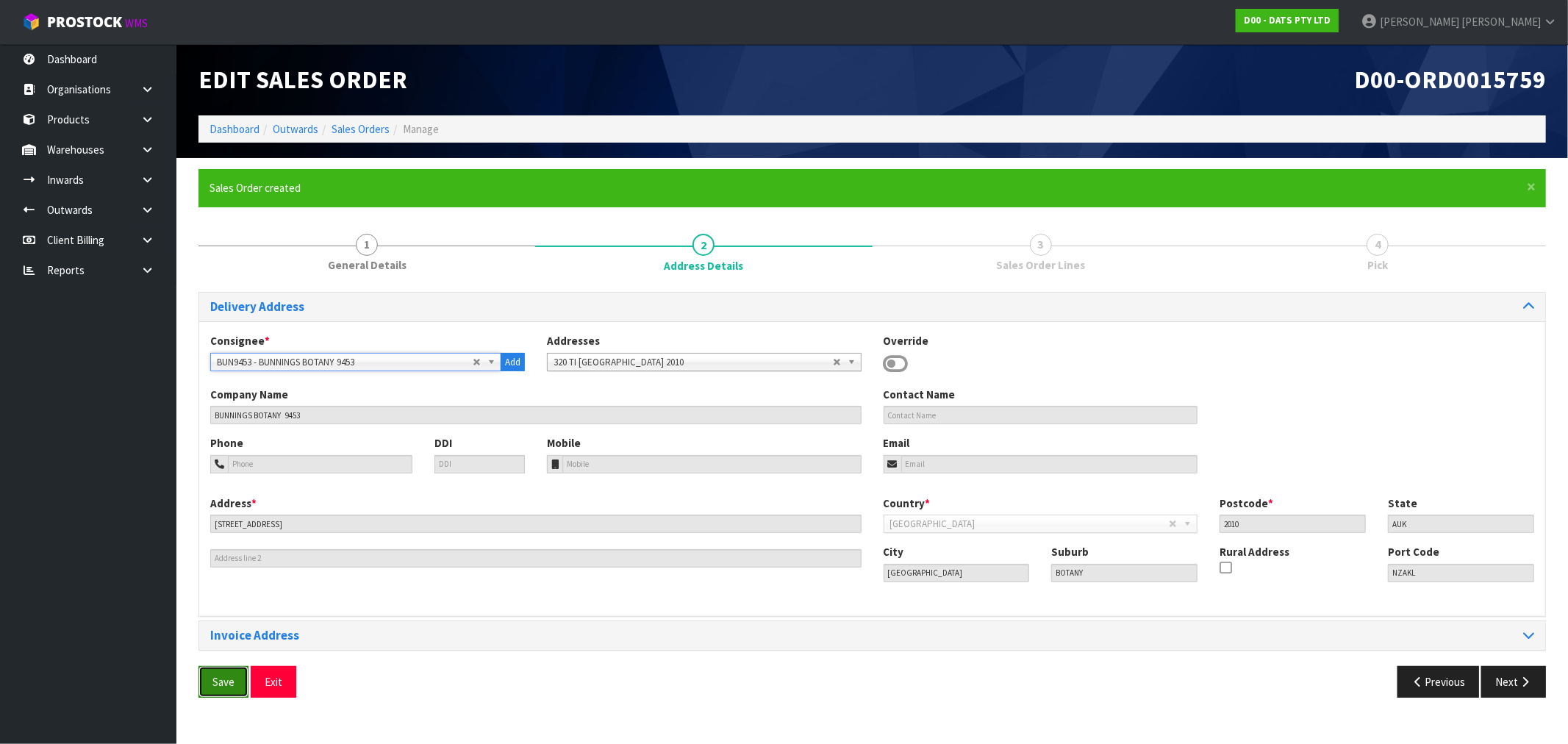
click at [222, 681] on span "Save" at bounding box center [223, 682] width 22 height 14
click at [1516, 685] on button "Next" at bounding box center [1513, 682] width 64 height 32
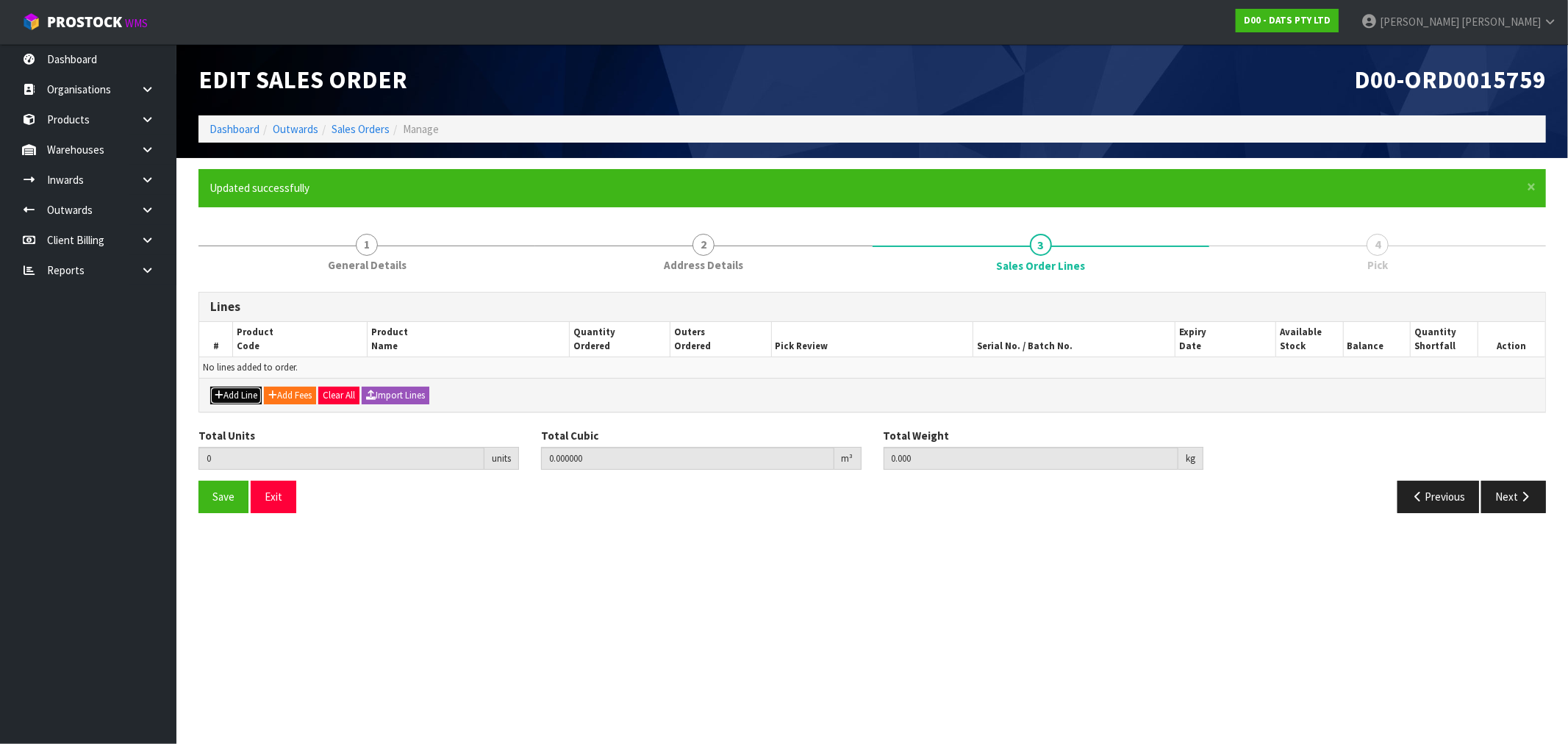
click at [238, 392] on button "Add Line" at bounding box center [236, 396] width 51 height 18
type input "0"
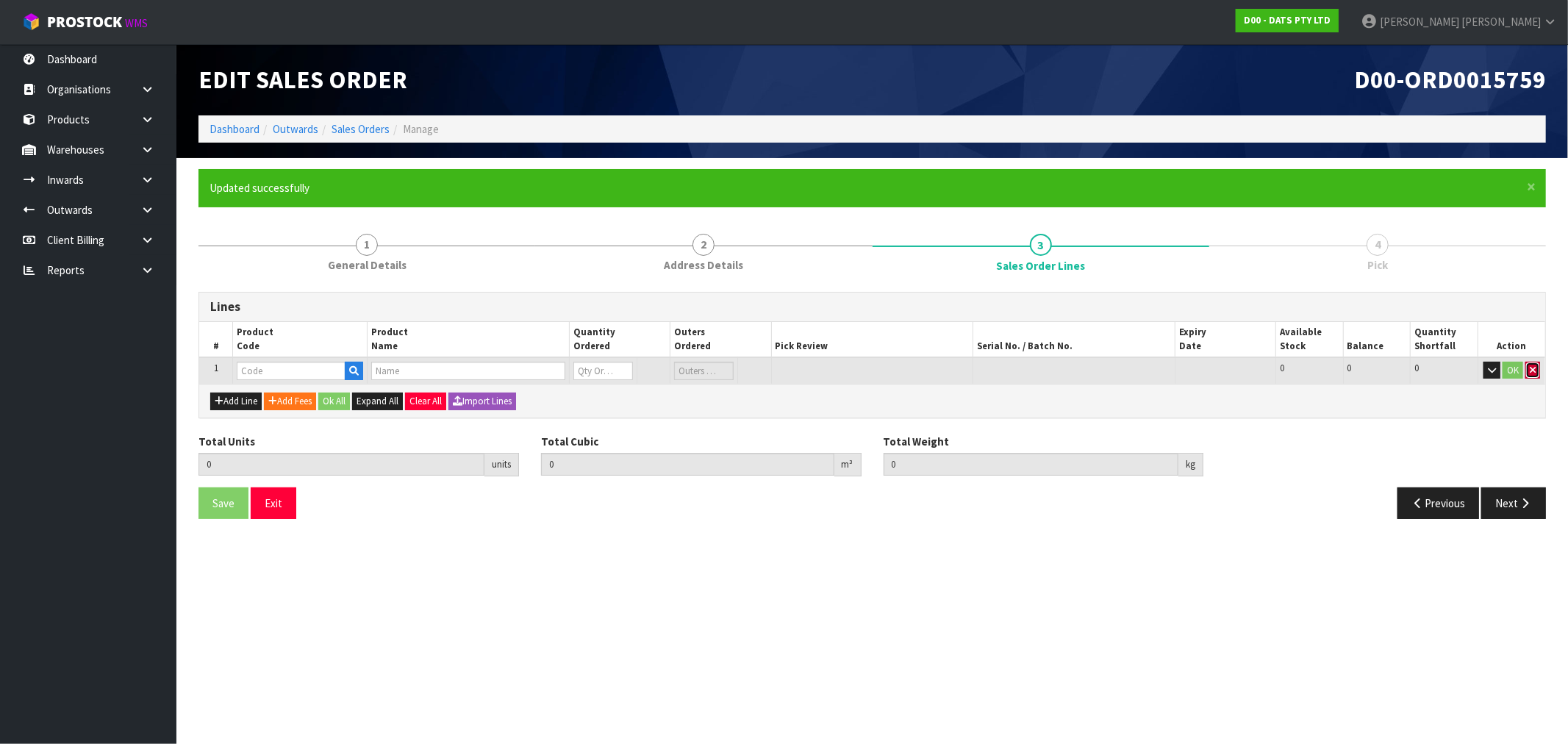
click at [1538, 371] on button "button" at bounding box center [1533, 370] width 15 height 18
type input "0.000000"
type input "0.000"
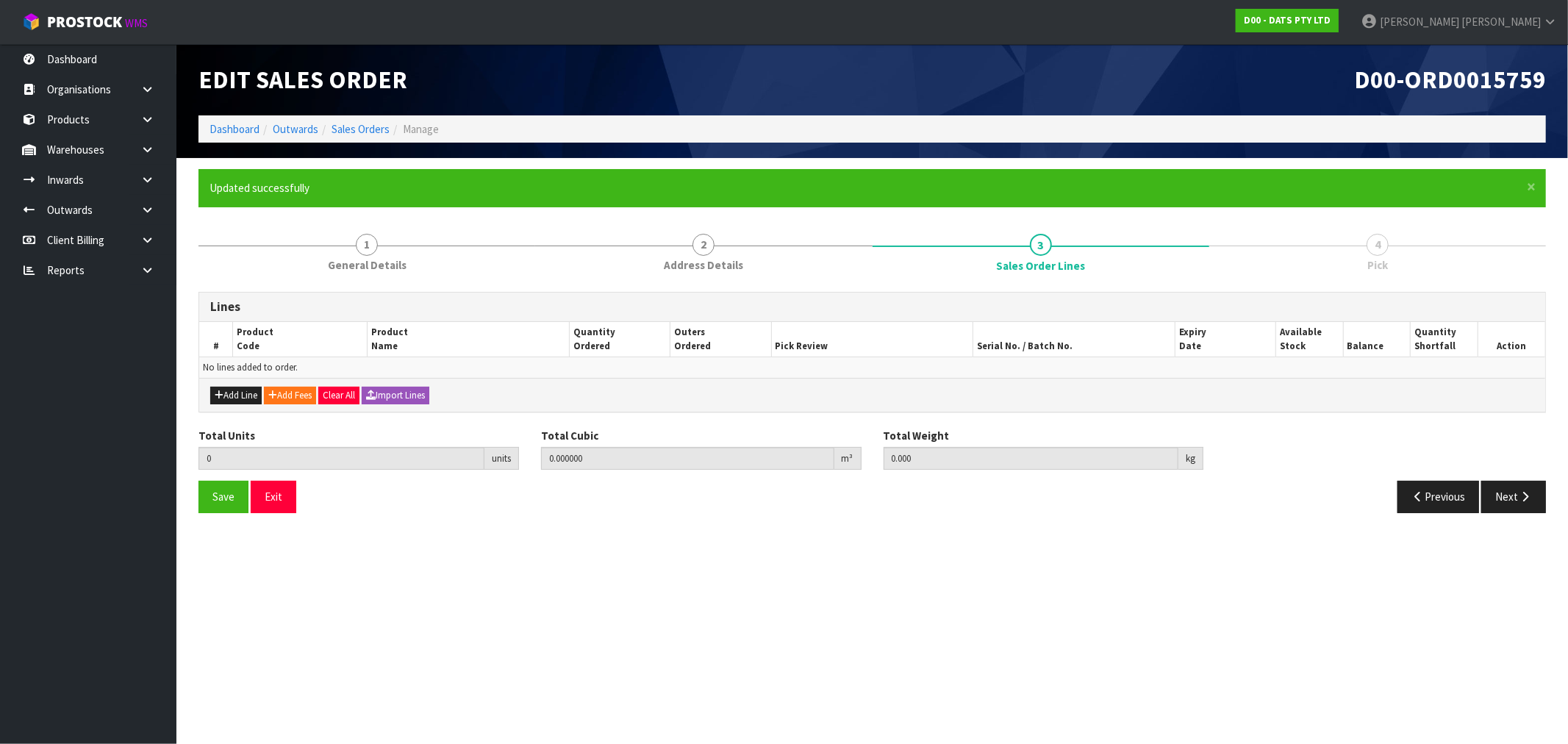
drag, startPoint x: 413, startPoint y: 410, endPoint x: 408, endPoint y: 401, distance: 10.3
click at [412, 410] on div "Add Line Add Fees Clear All Import Lines" at bounding box center [873, 394] width 1346 height 33
click at [408, 400] on button "Import Lines" at bounding box center [395, 396] width 68 height 18
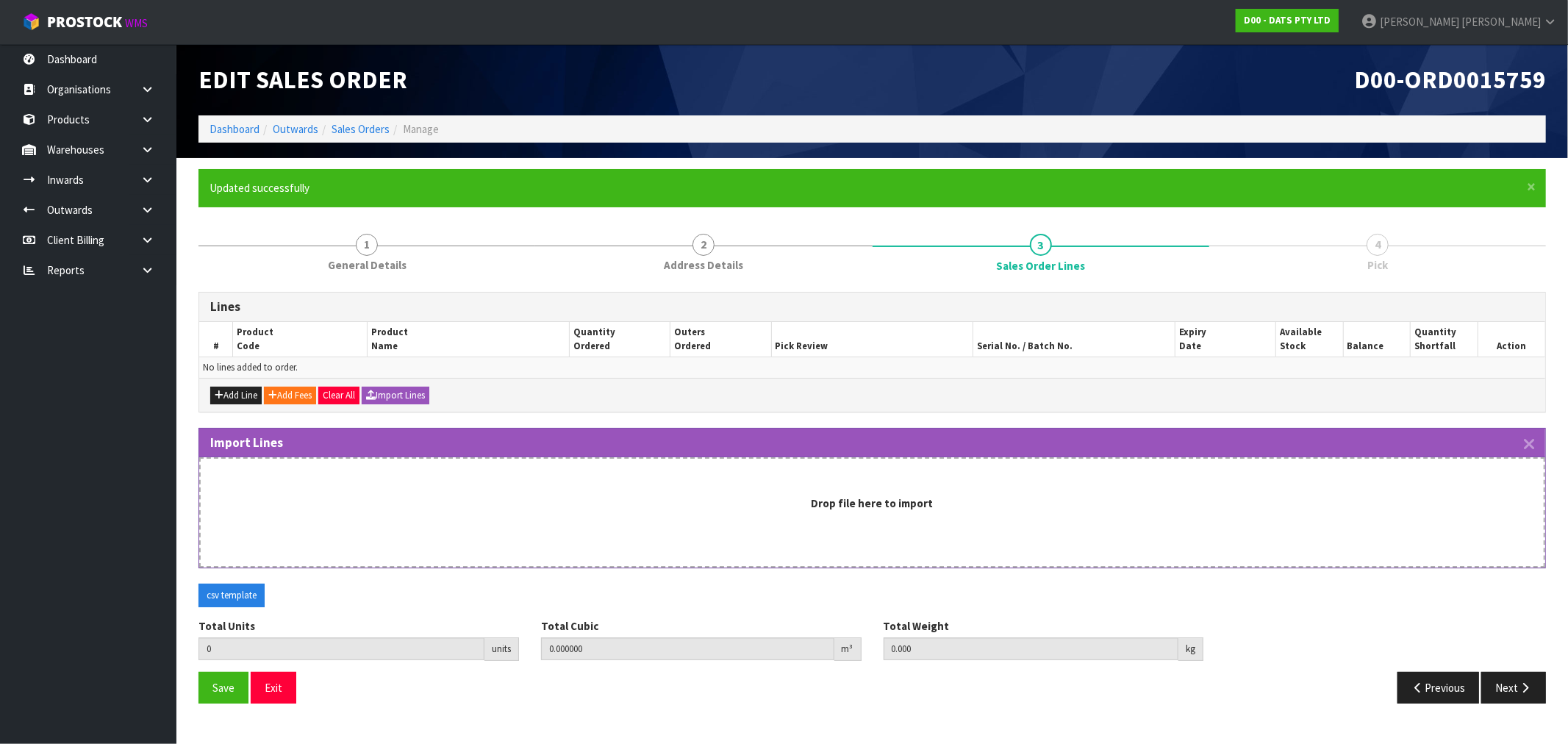
click at [504, 457] on div "Import Lines Drop file here to import" at bounding box center [872, 498] width 1347 height 141
click at [607, 503] on div "Drop file here to import" at bounding box center [872, 503] width 1314 height 15
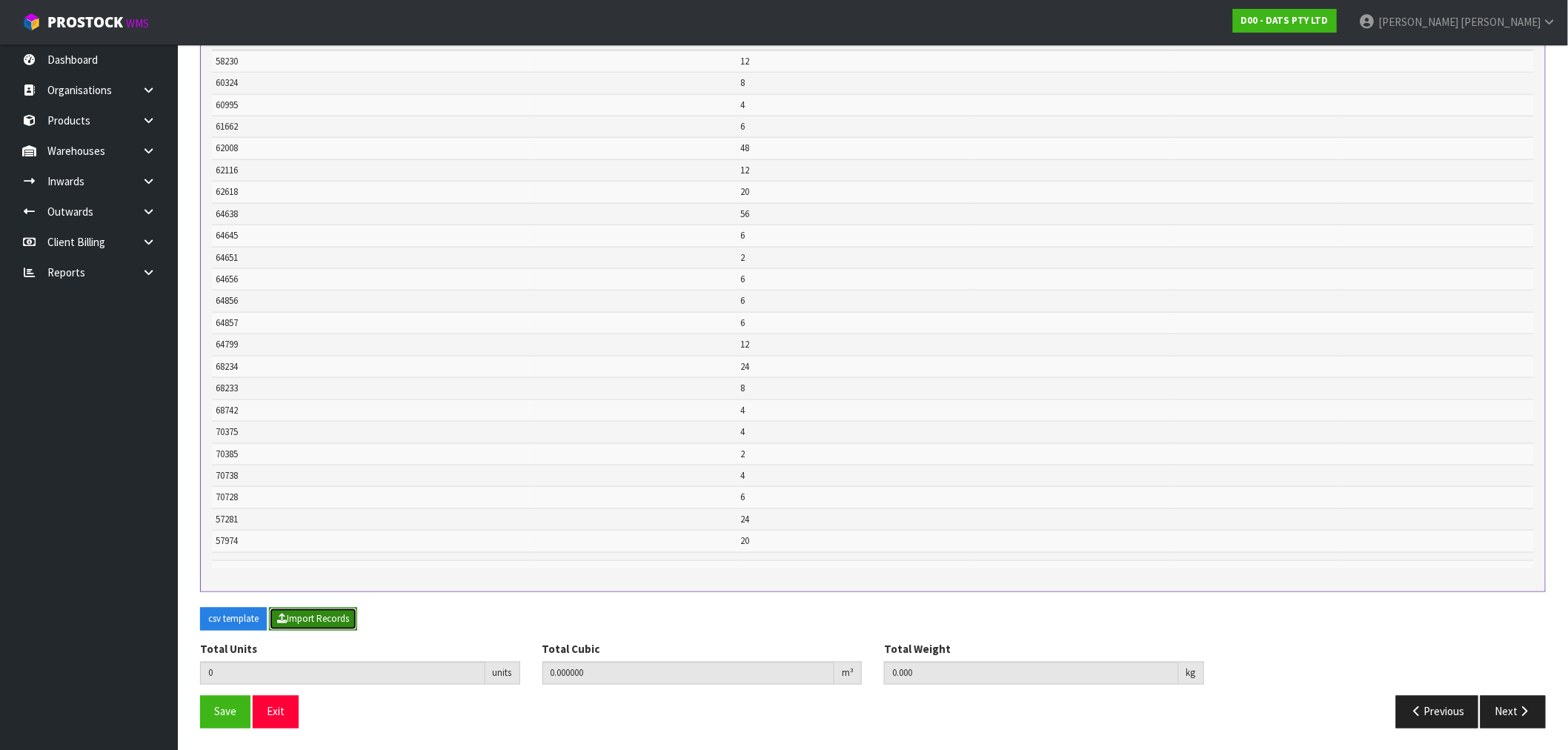
click at [319, 616] on button "Import Records" at bounding box center [313, 619] width 88 height 24
type input "300"
type input "0"
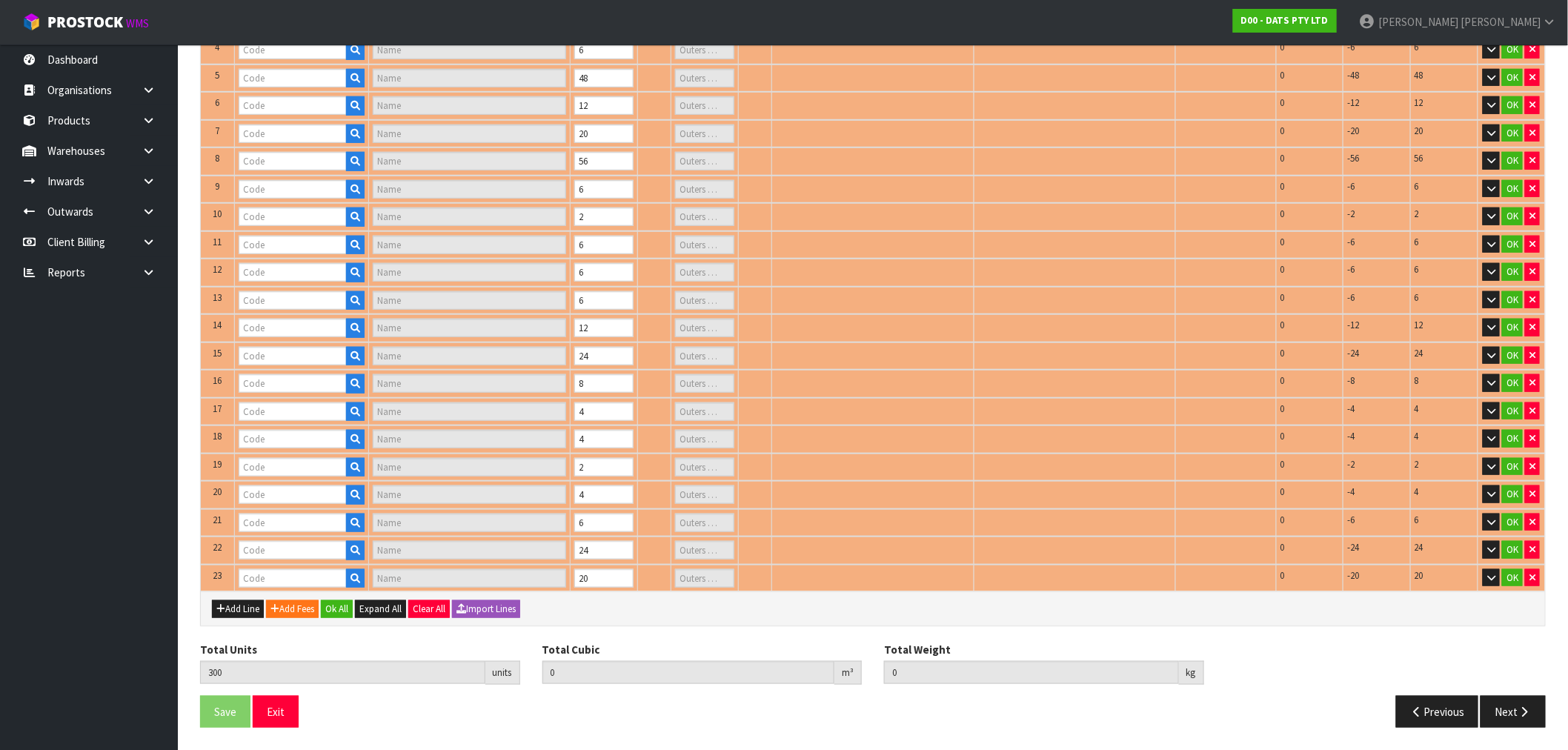
type input "64638"
type input "LIGHTS ICICLE CONNECTABLE 400L 8F WARM WHITE LYNX"
type input "7"
type input "58230"
type input "LIGHTS BATTERY OPRATED 100L"
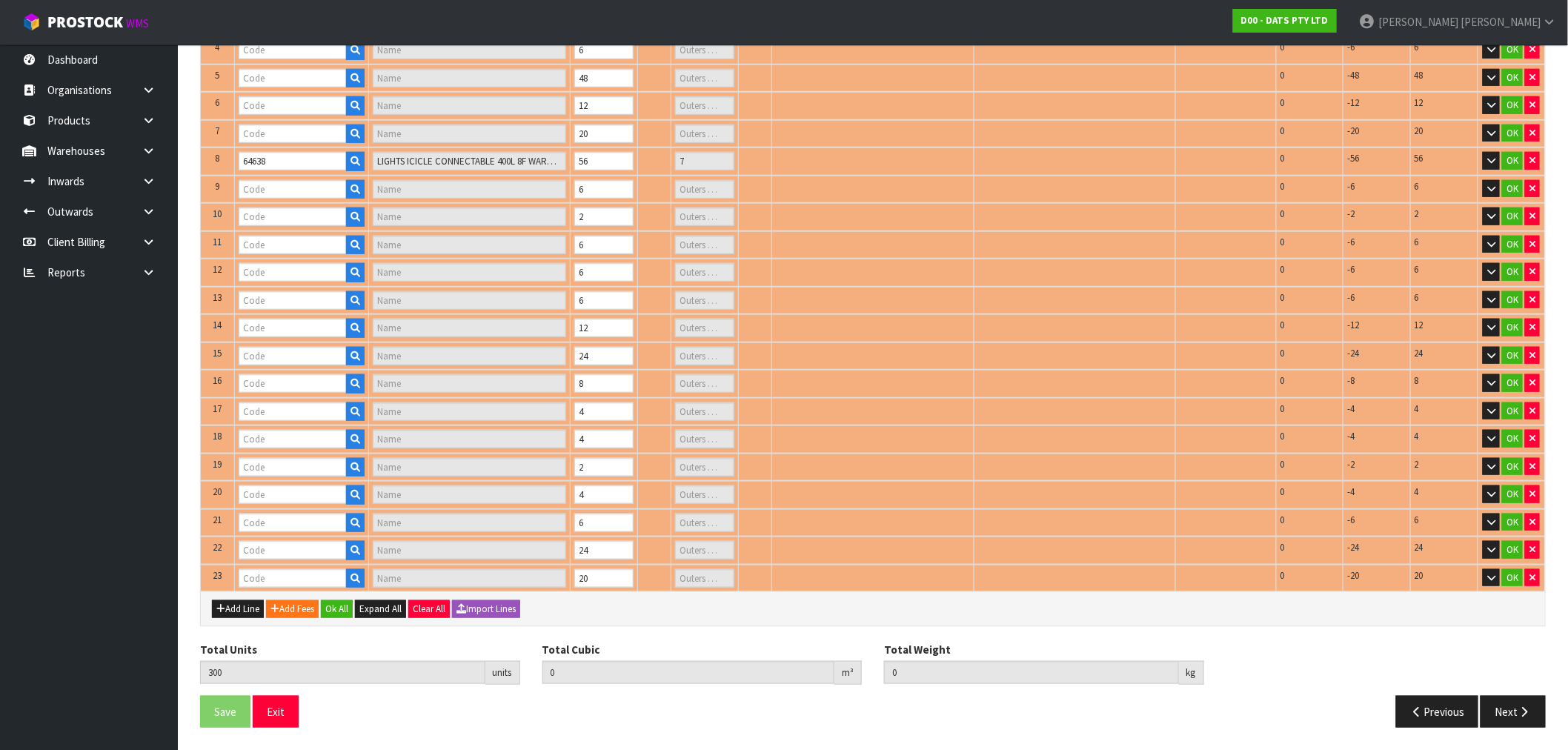
type input "1"
type input "60995"
type input "LIGHT FAIRY WARM WHITE HEAVY DUTY CONNECTABLE 240L STEADY"
type input "1"
type input "61662"
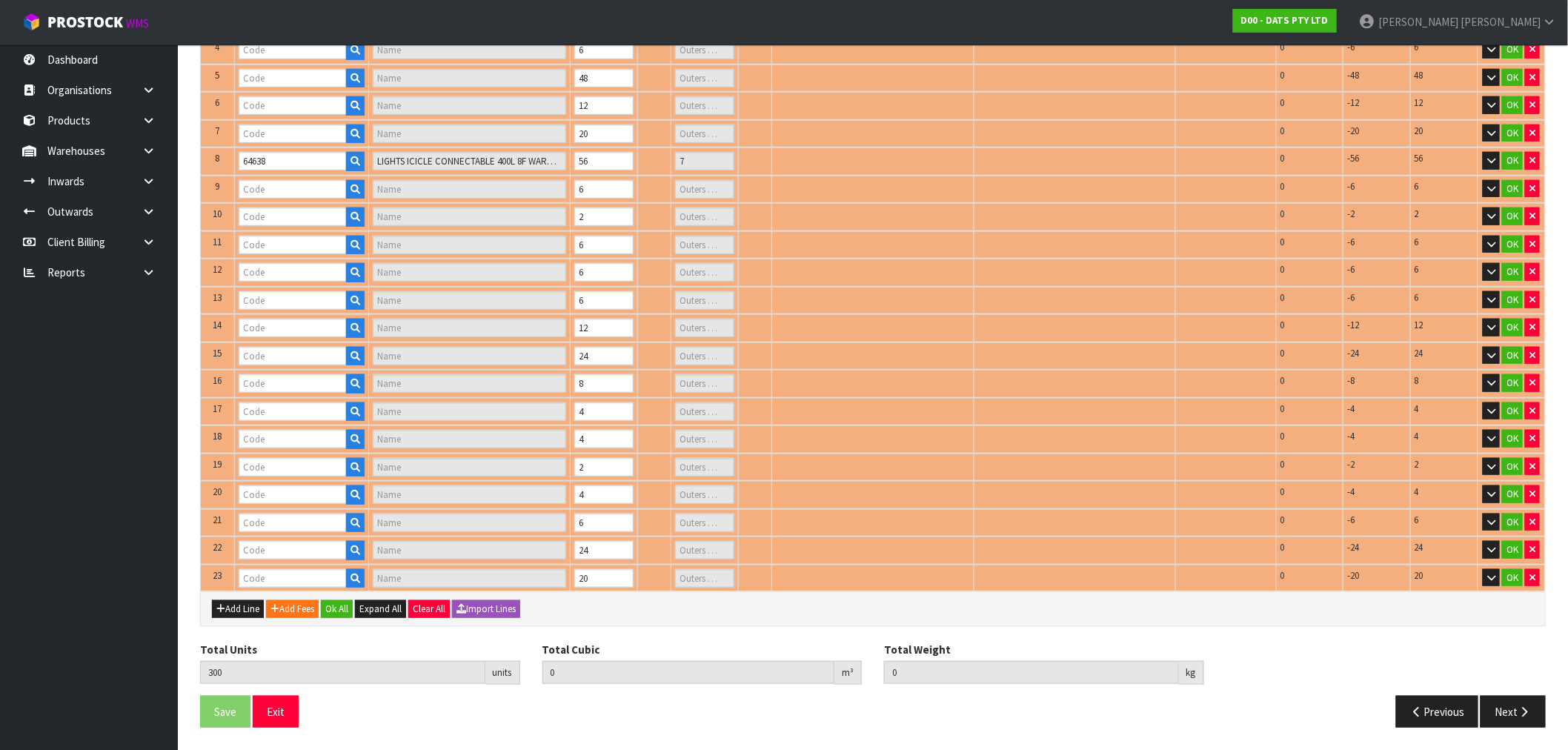
type input "ROPE LIGHT SOLAR 8M 192L MULTICOLOUR 8F"
type input "1"
type input "62008"
type input "LIGHTS CURTAIN WARM WHITE CONNECTABLE PK400"
type input "6"
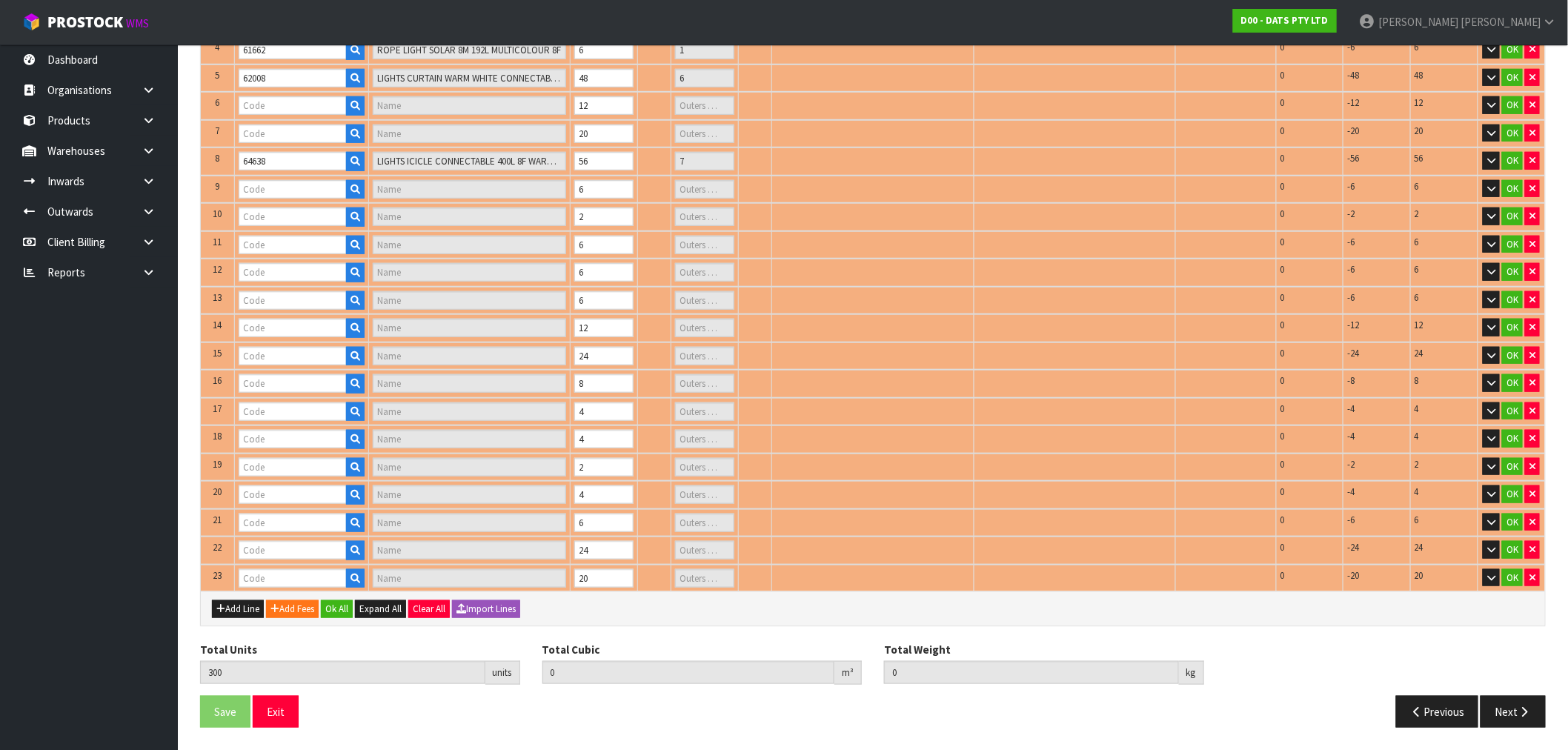
type input "60324"
type input "LIGHT BAR W SENSOR 44 SMD LED WHITE BATT OP"
type input "1"
type input "62116"
type input "LIGHTS WATERFALL [PERSON_NAME] 600L SPEED CONTROL 2X2.9M CONNECT"
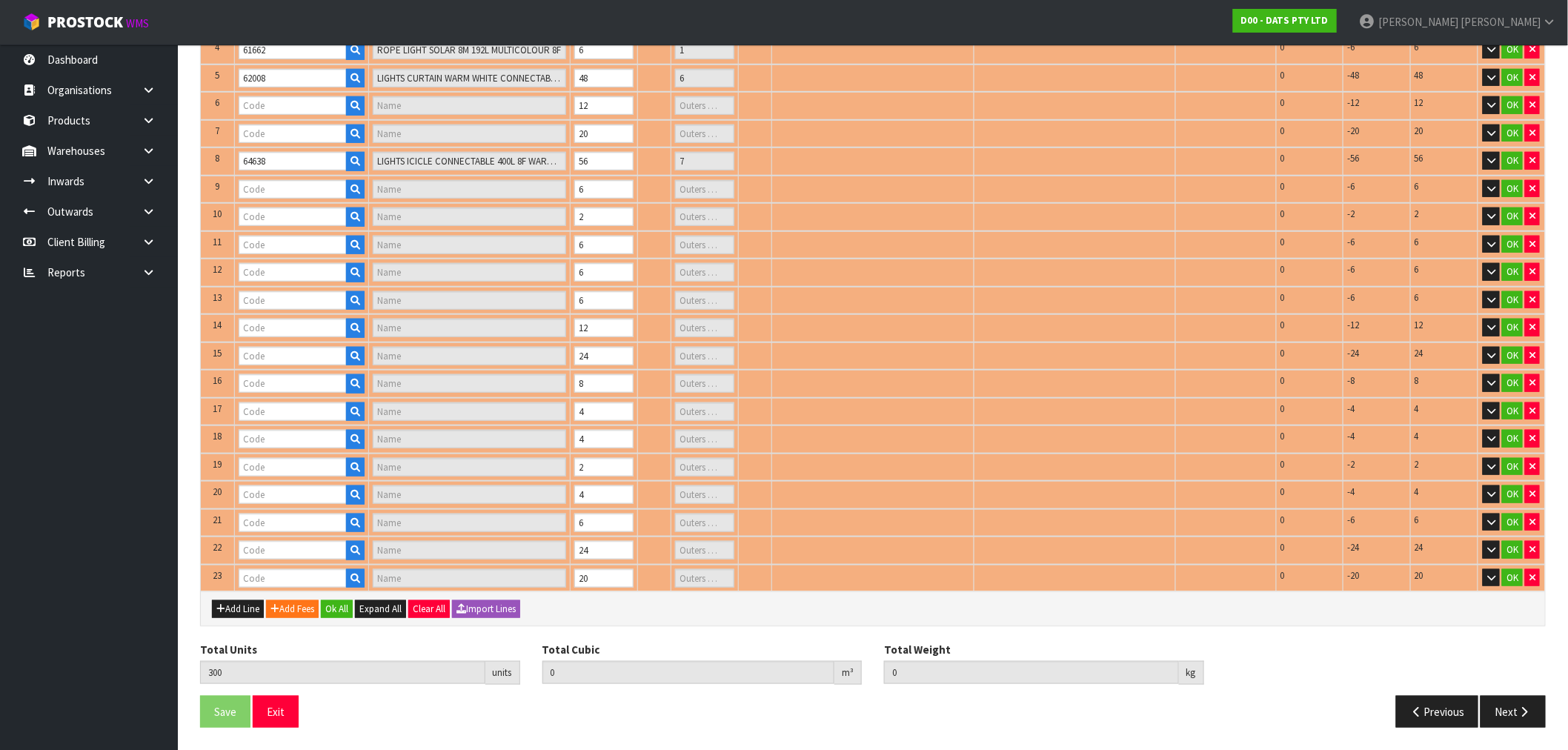
type input "2"
type input "62618"
type input "GUTTER HOOKS PK150"
type input "2"
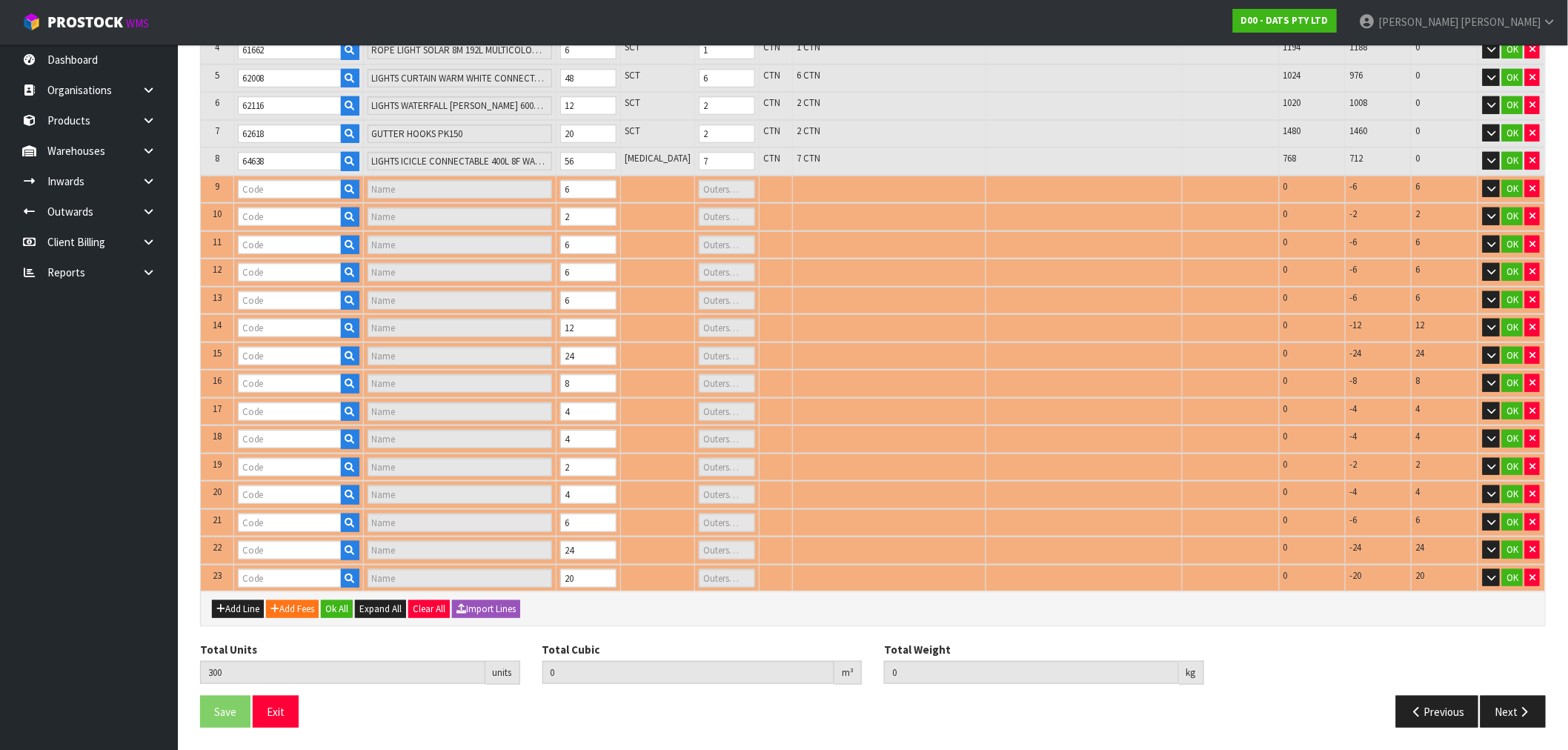
type input "64645"
type input "LIGHTS FIRY WHITE PK200"
type input "1"
type input "64856"
type input "LIGHT STRIP TV 2X 50CM USB RGB MULTICOLOUR W REMOTE"
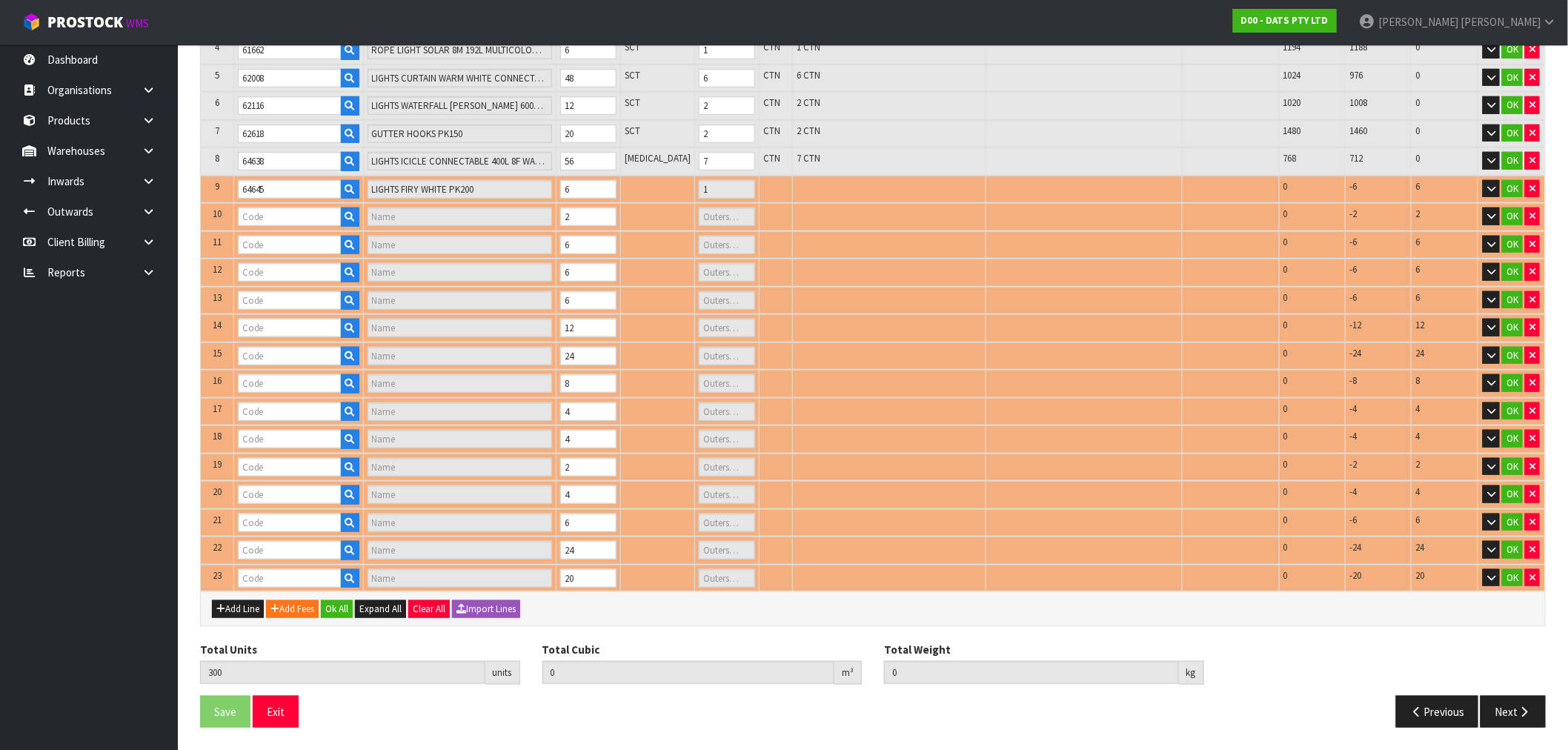
type input "1"
type input "64651"
type input "LIGHTS FAIRY WARM WHITE PK1500 LV"
type input "1"
type input "64656"
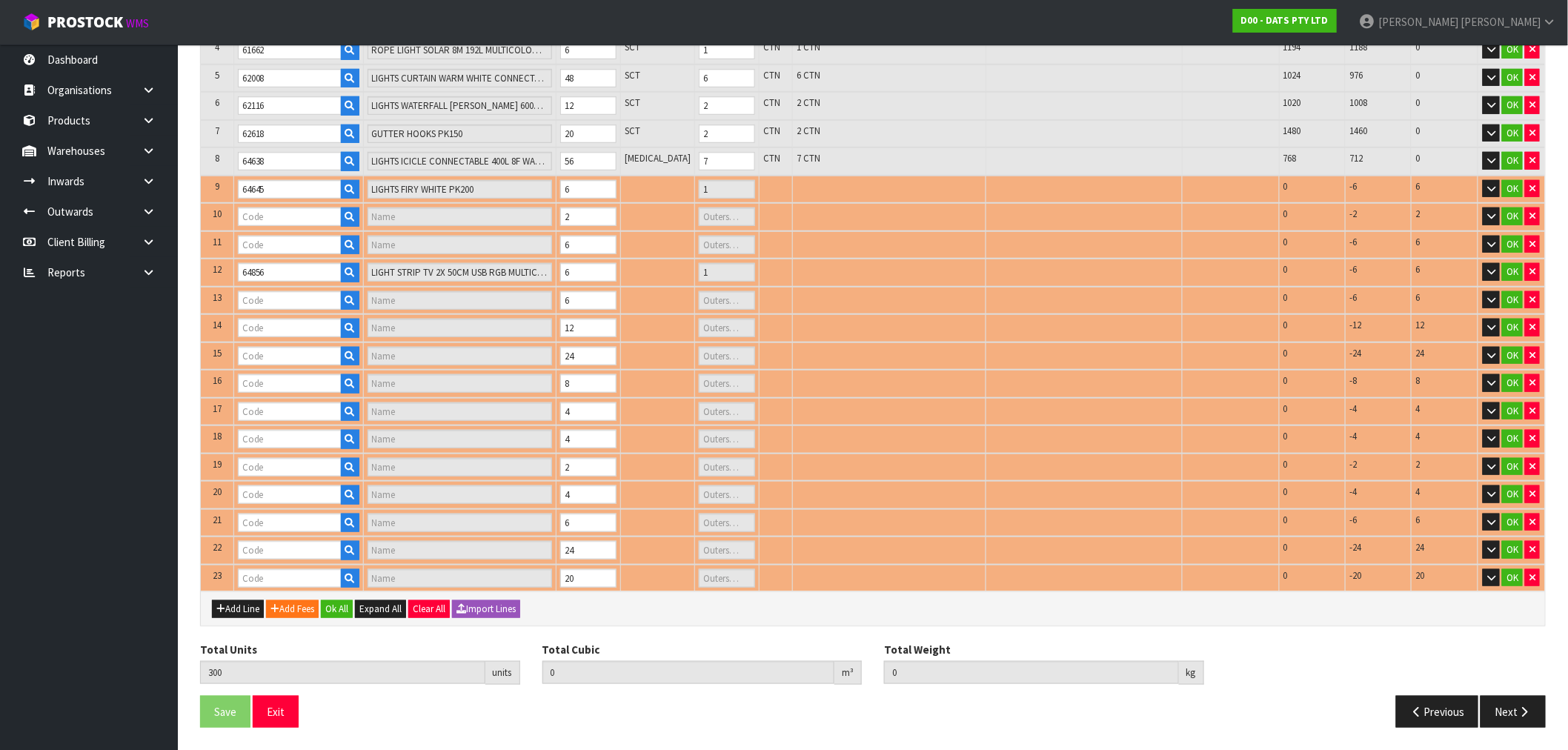
type input "LIGHTS BAMBOO LANTERN STYLE WARM WHITE PK10 2F SOLAR / USB"
type input "1"
type input "64857"
type input "LIGHTS CANDLE FLAMELESS W RC PK3 B/OP"
type input "1"
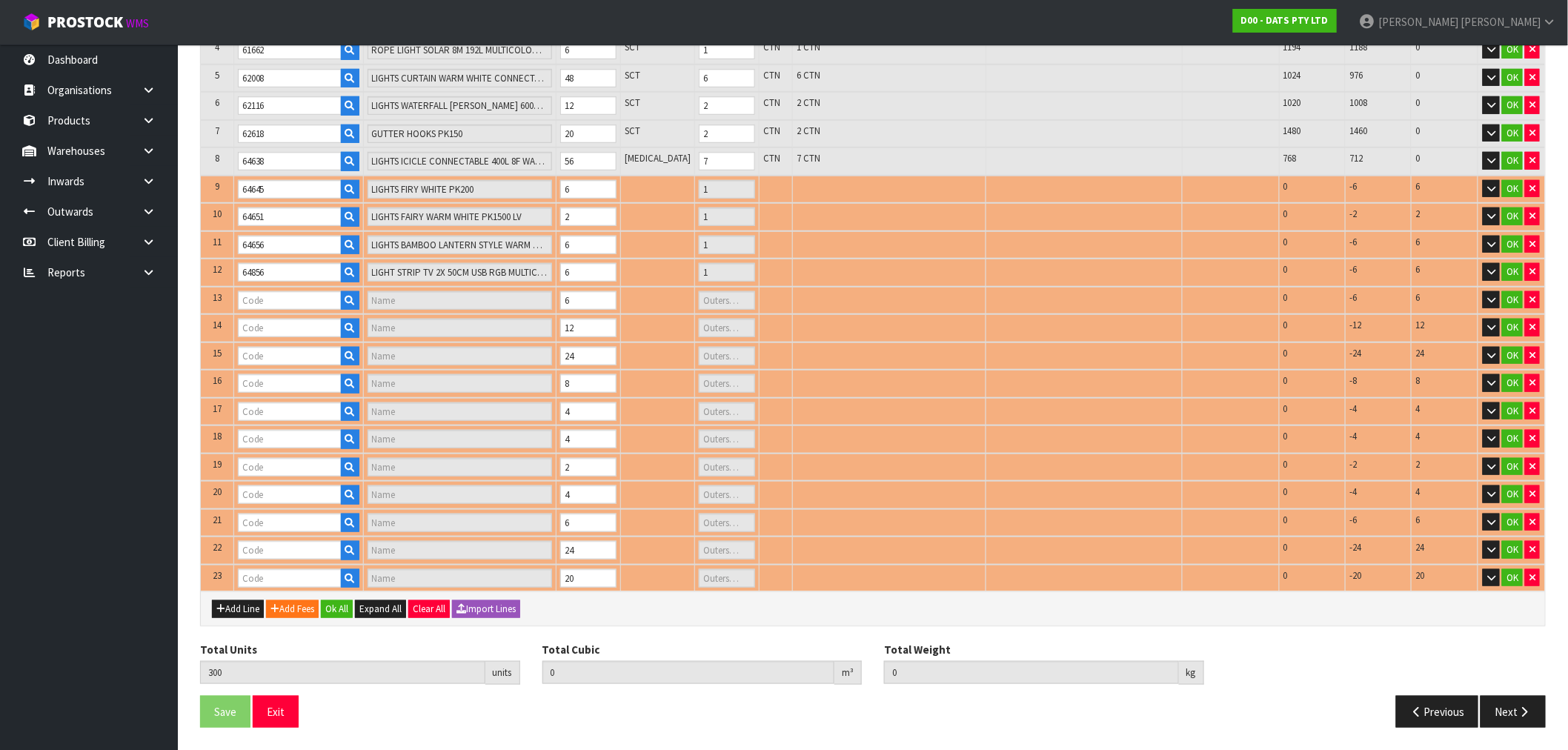
type input "64799"
type input "LIGHTS FAIR COLOUR SWITCH W REMOTE"
type input "1"
type input "68234"
type input "LIGHTS FAIRY PK350 MULTICOLOUR"
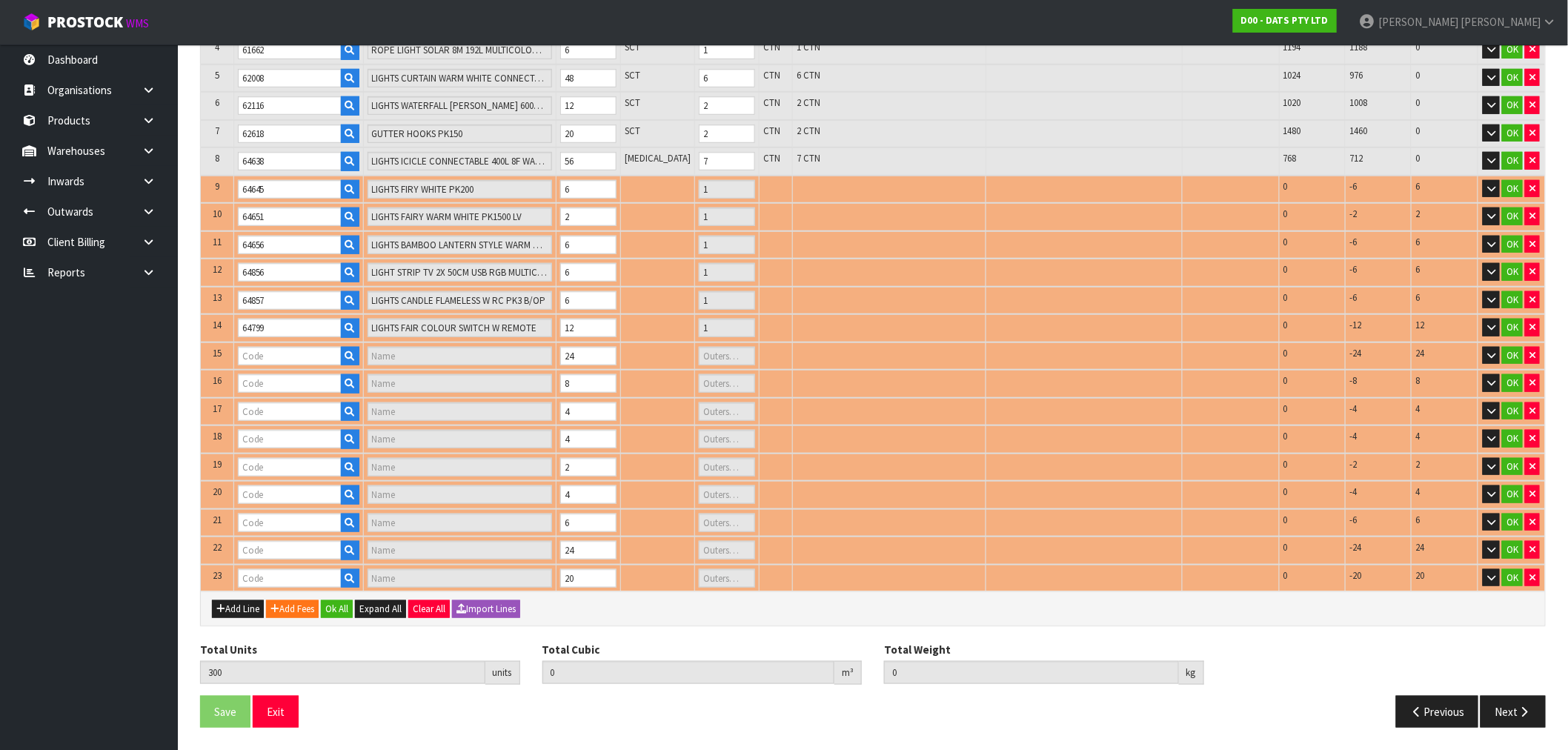
type input "3"
type input "68742"
type input "LIGHTS PARTY FILAMENT LEDS W.W"
type input "1"
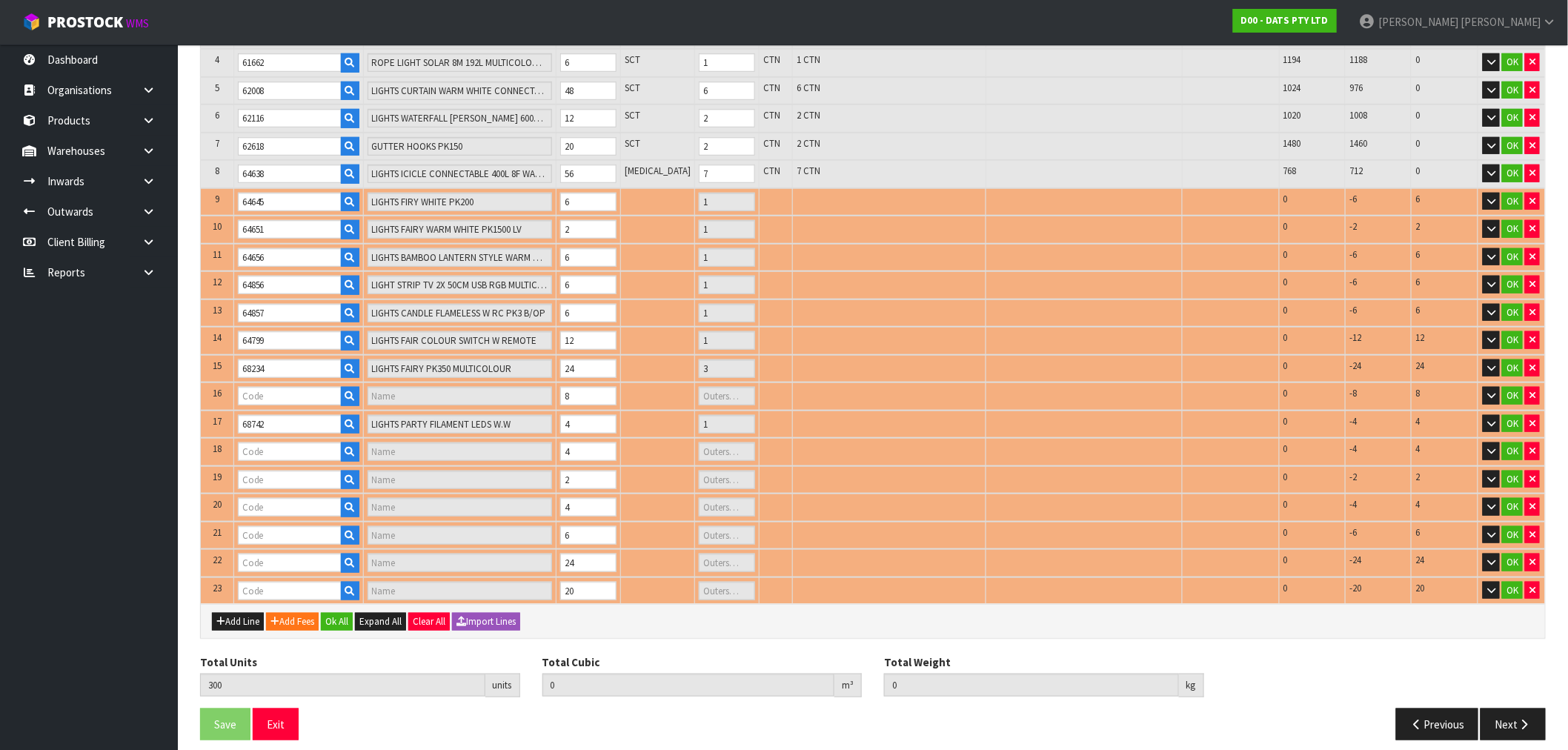
type input "68233"
type input "LIGHTS FAIRY PK350 WHITE 8F"
type input "1"
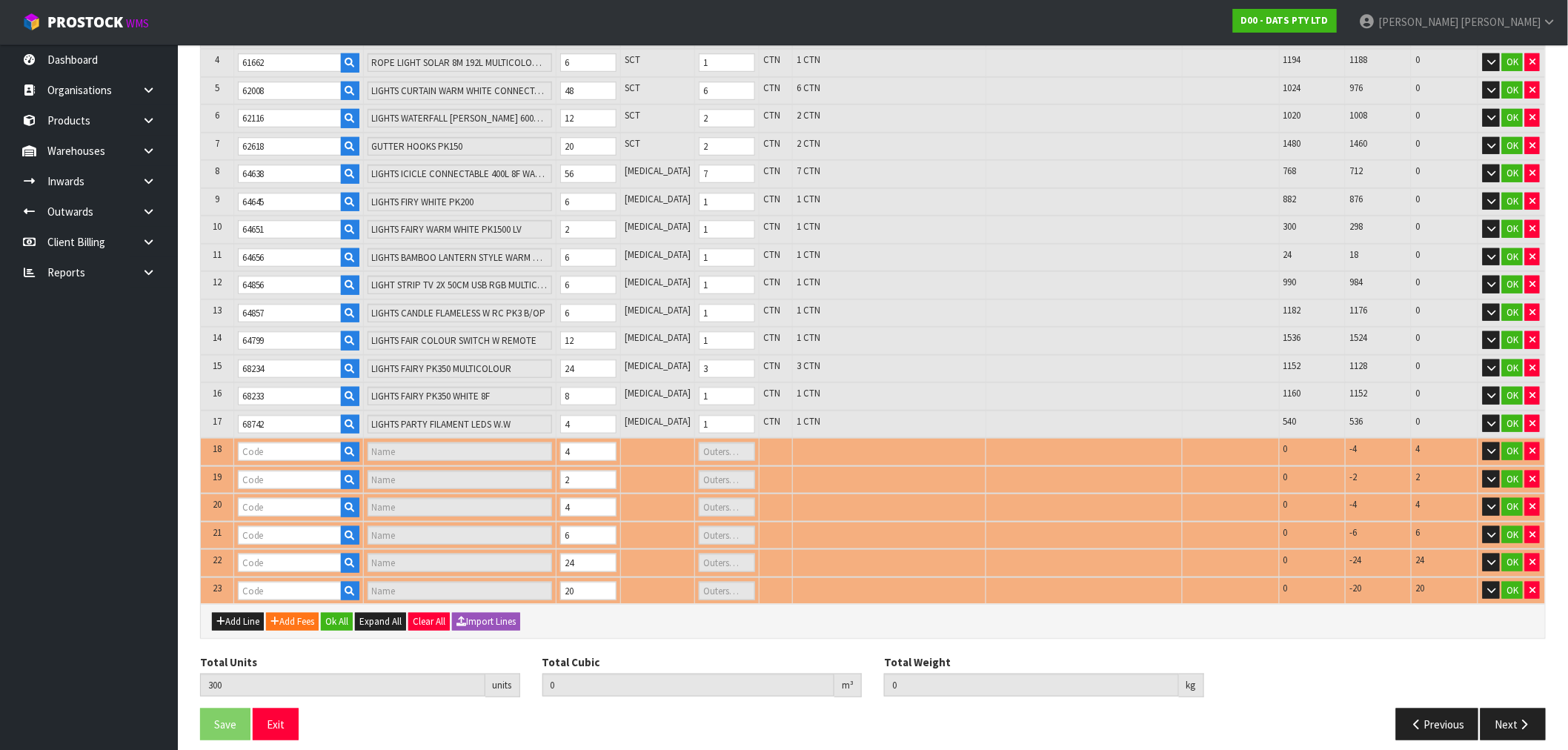
type input "70375"
type input "CHUCKIT ZIPFLIGHT TOY MED"
type input "0"
type input "70728"
type input "LIGHTS NET SOLAR 150 WARM"
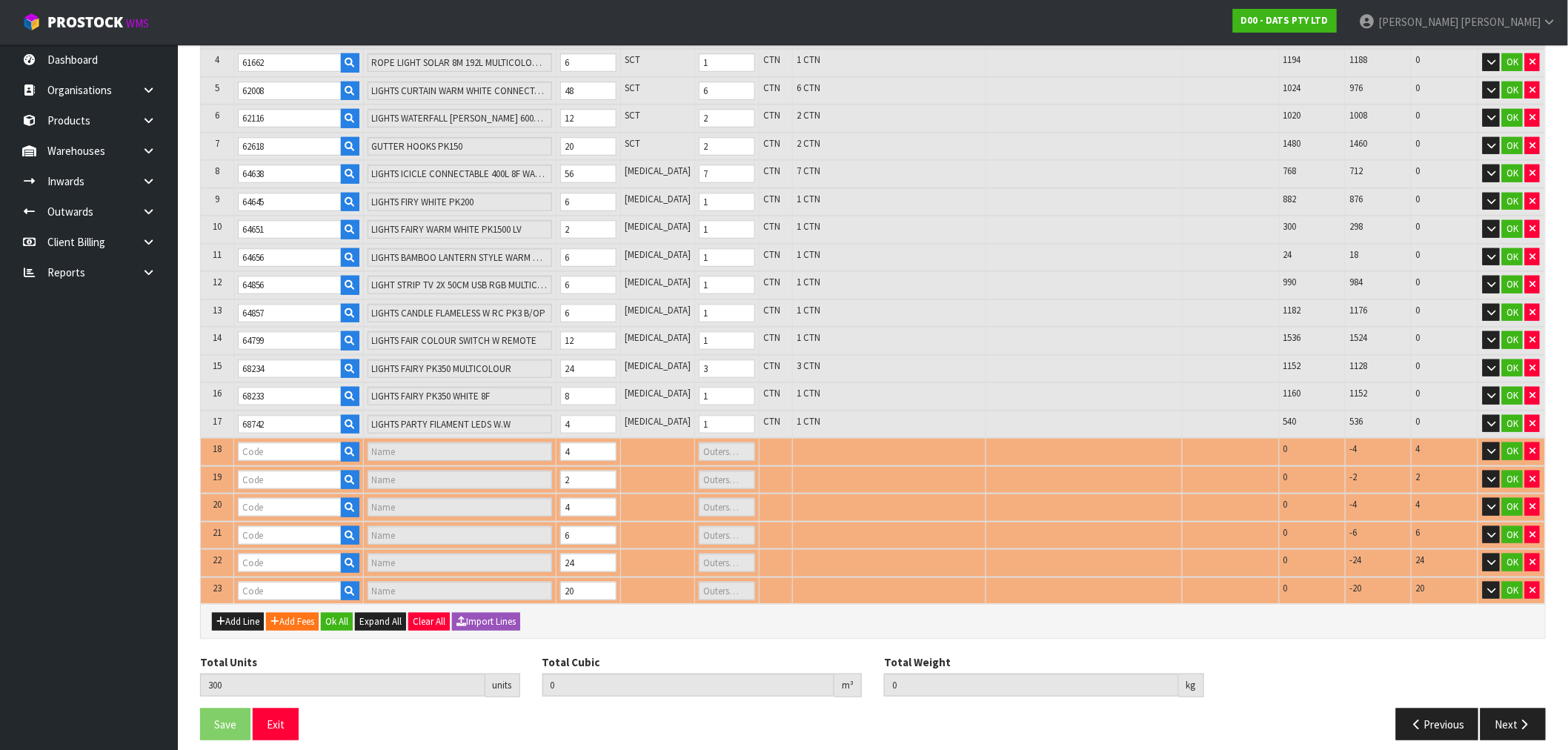
type input "1"
type input "70385"
type input "CHUCKIT ULTRA SQUEAKER MEDIUM"
type input "0"
type input "57281"
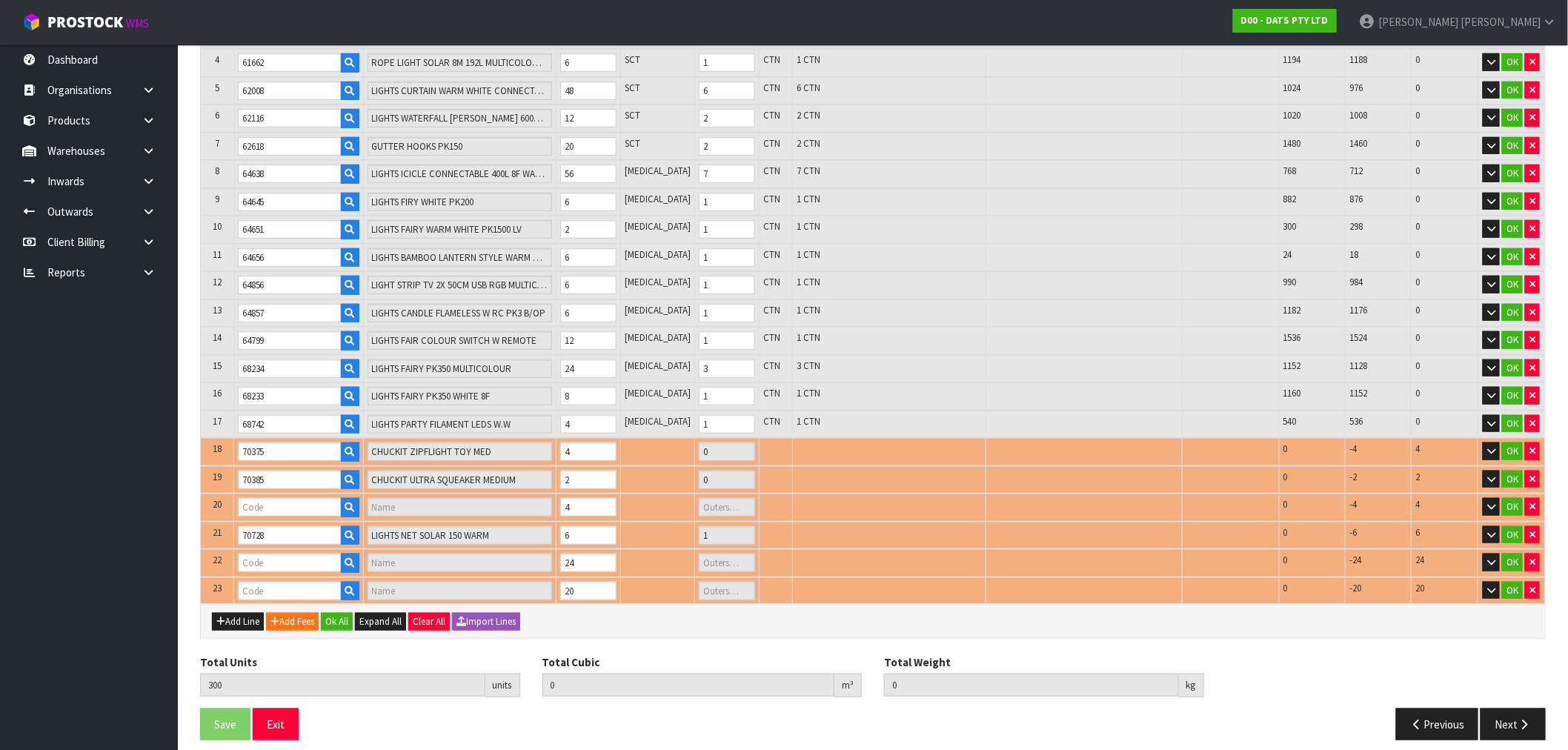
type input "CONNECTABLE 400"
type input "3"
type input "1.182892"
type input "201.57"
type input "70738"
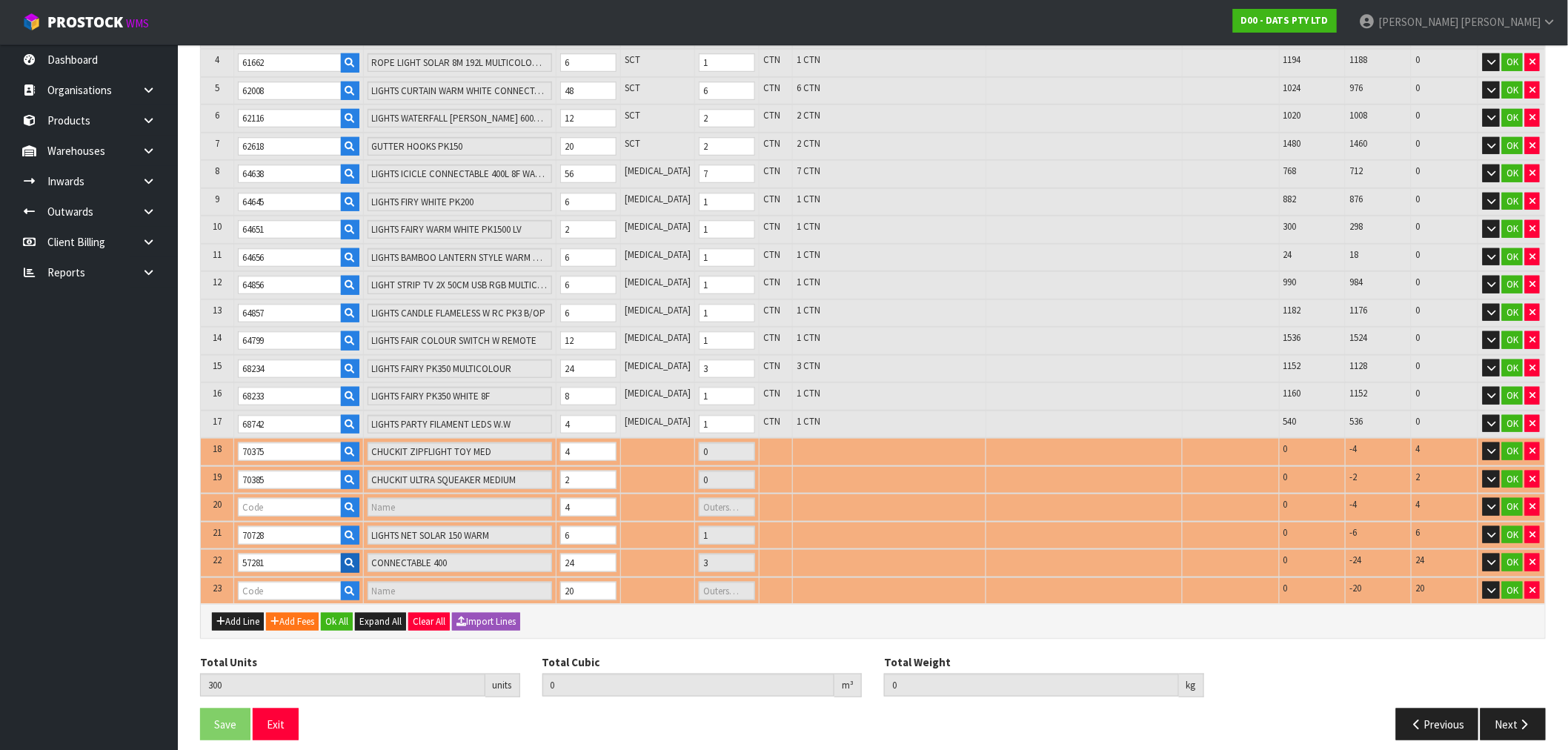
type input "LIGHTS PARTY FILAMENT LED WARM"
type input "1"
type input "57974"
type input "LIGHTS SILVER COPPER WIRE W SOFT TWINKLE 100L [PERSON_NAME] B/OP"
type input "2"
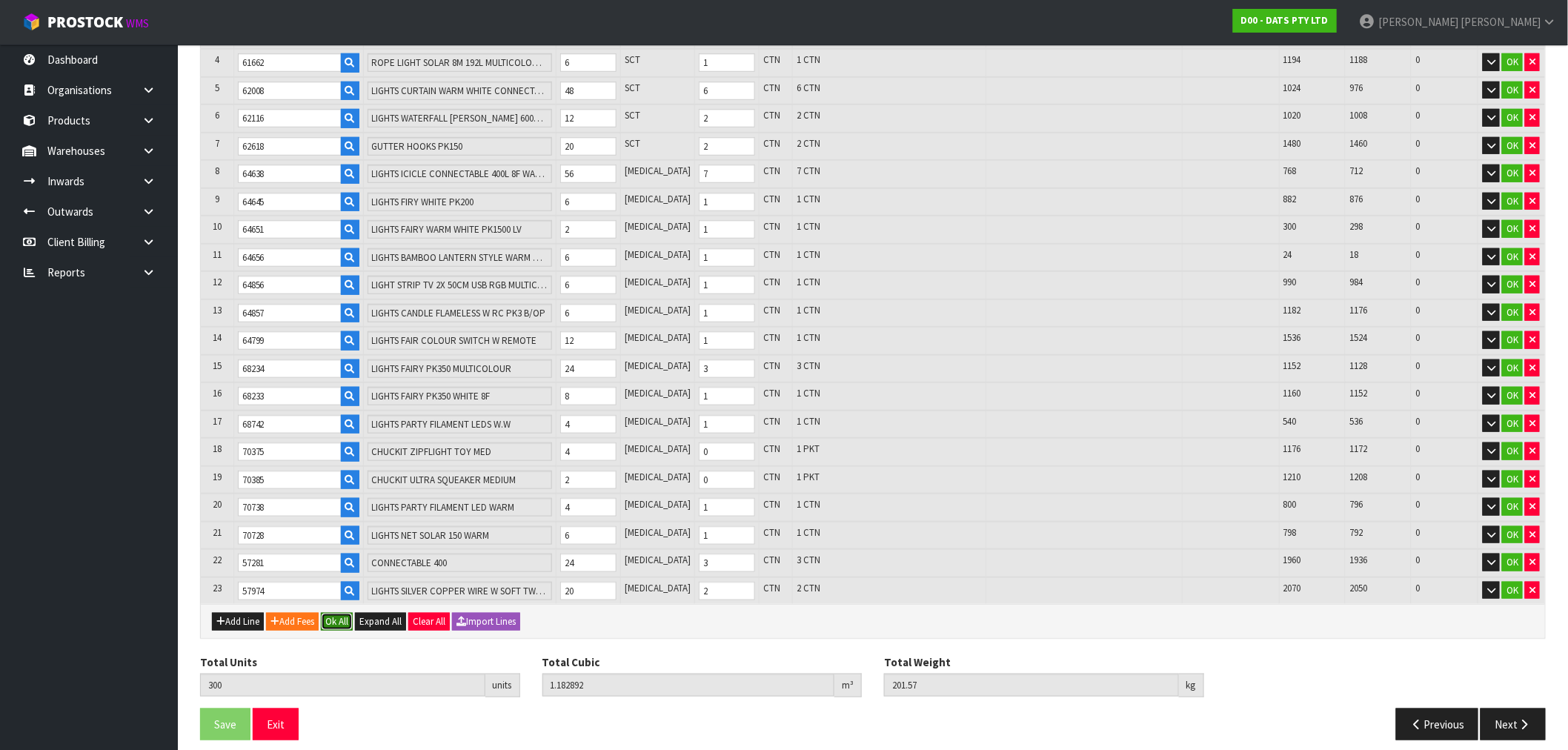
click at [329, 613] on button "Ok All" at bounding box center [337, 622] width 32 height 18
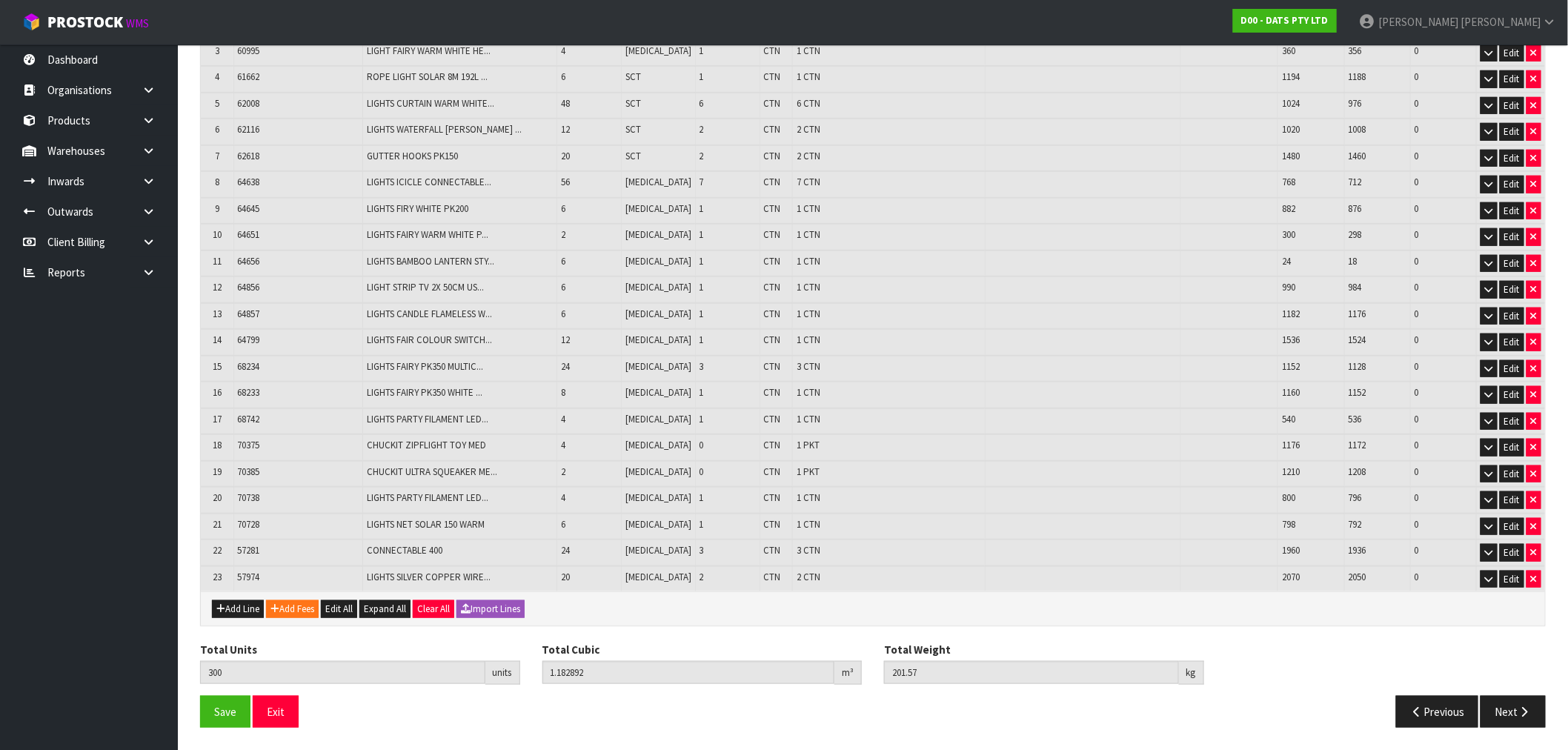
scroll to position [360, 0]
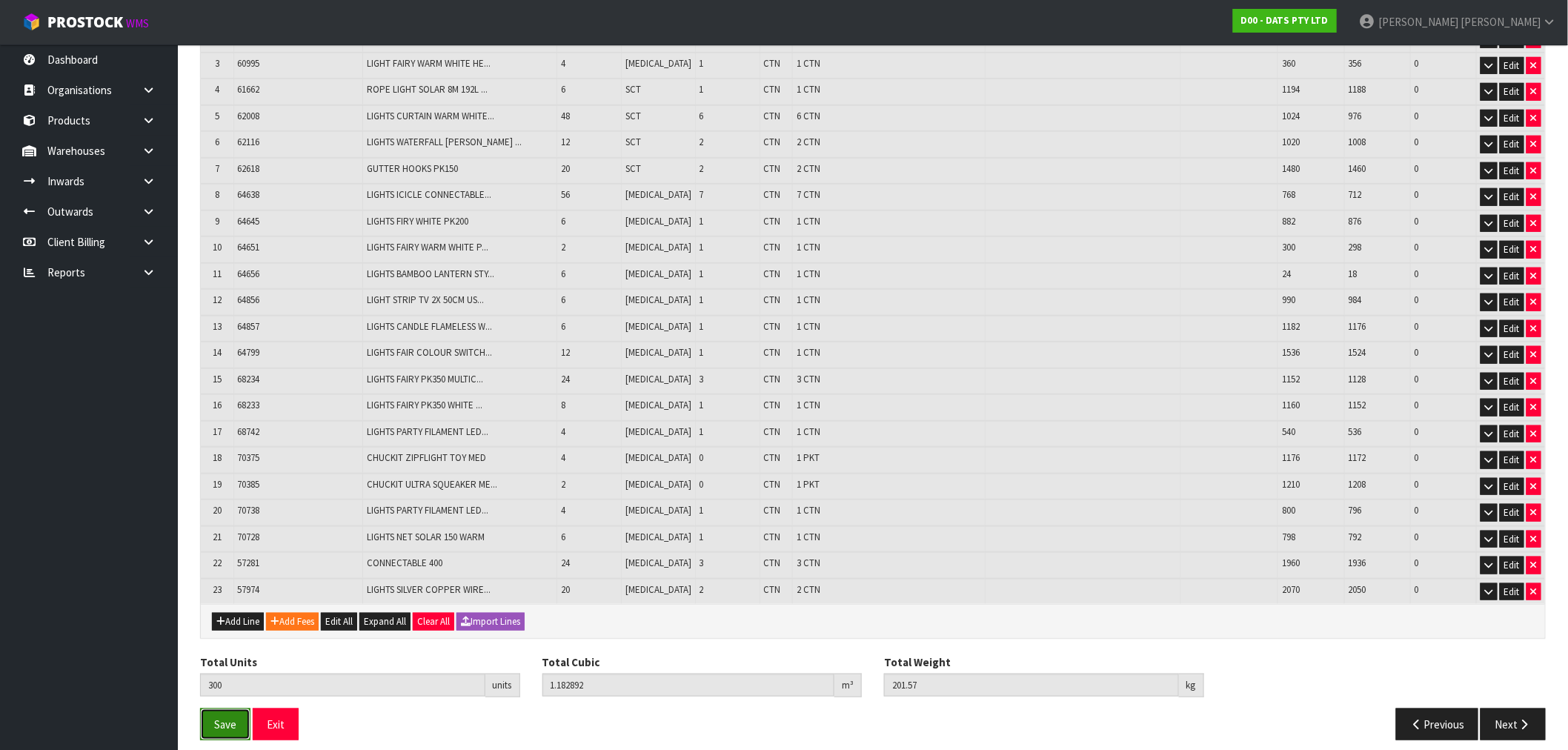
click at [218, 718] on span "Save" at bounding box center [225, 725] width 22 height 14
drag, startPoint x: 1525, startPoint y: 705, endPoint x: 1120, endPoint y: 669, distance: 406.6
click at [1524, 719] on icon "button" at bounding box center [1524, 724] width 14 height 11
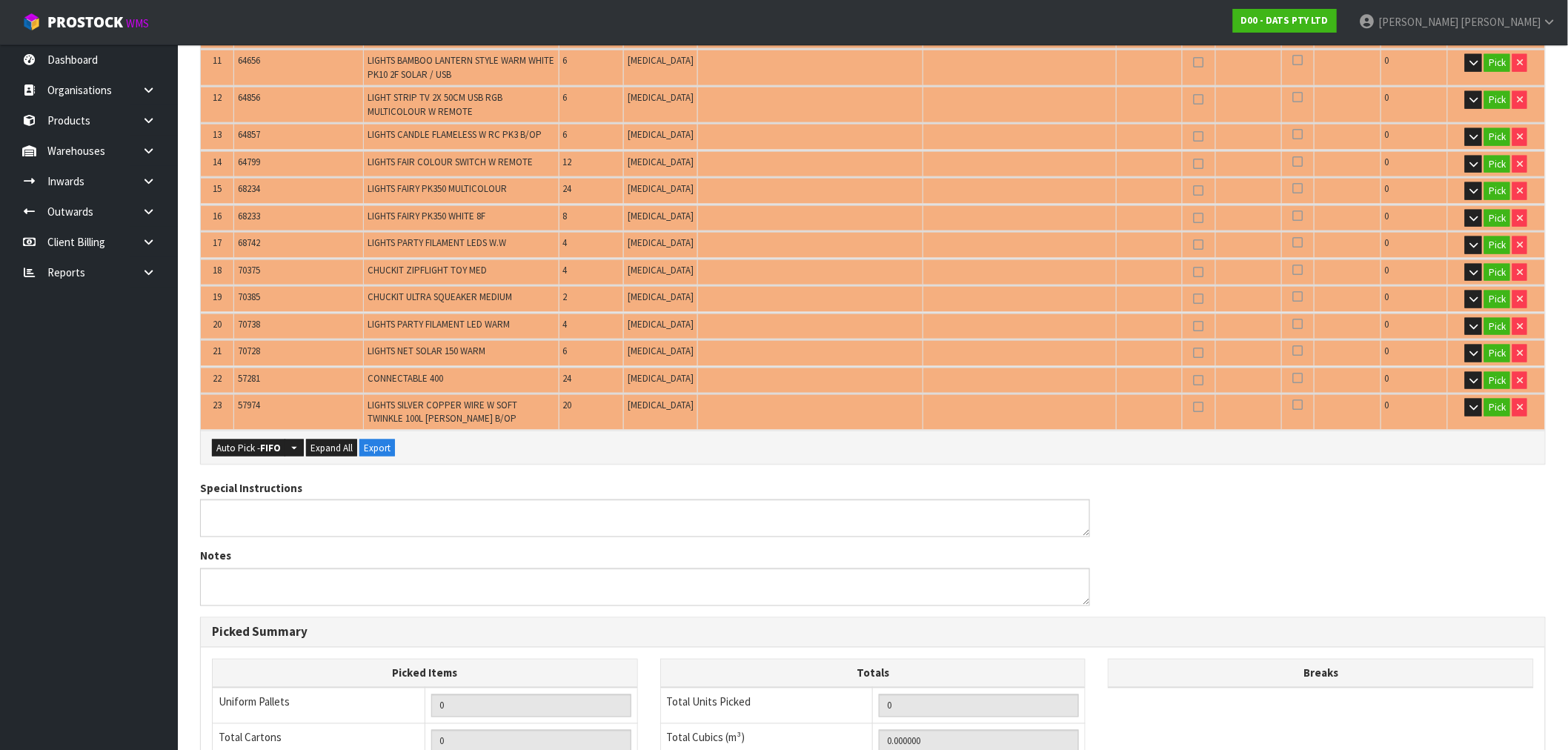
scroll to position [824, 0]
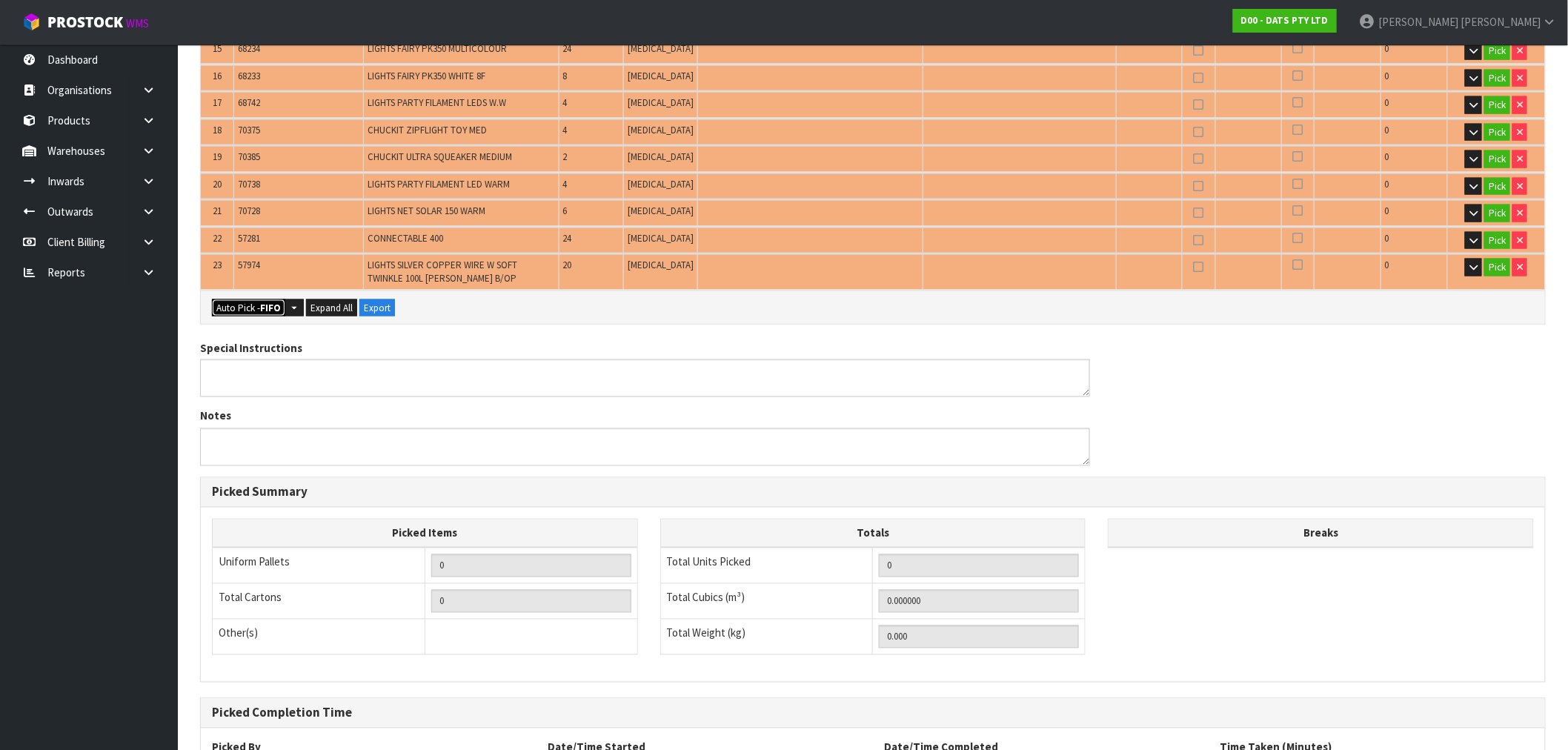
click at [246, 300] on button "Auto Pick - FIFO" at bounding box center [248, 308] width 73 height 18
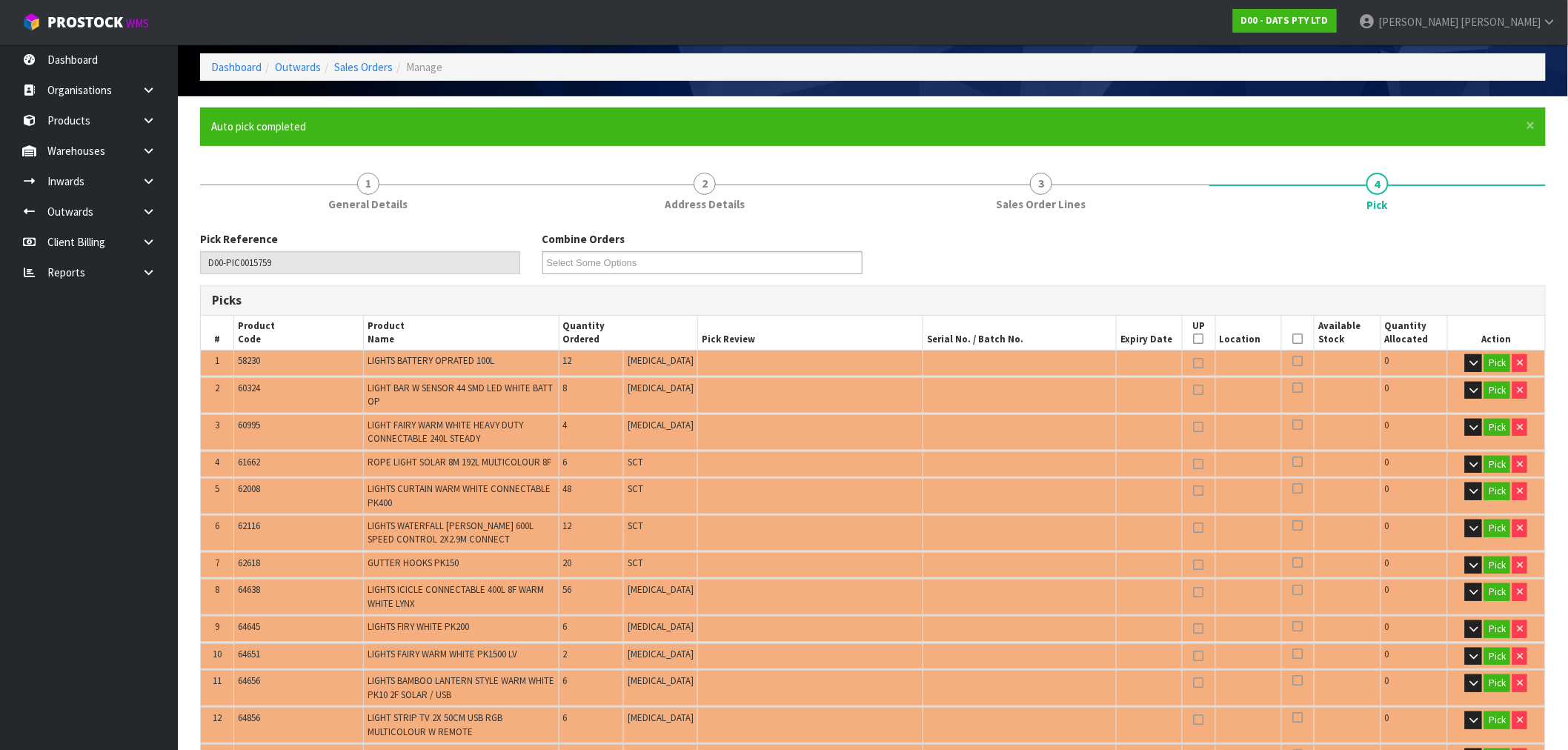
type input "39"
type input "Packet x 2"
type input "300"
type input "1.182892"
type input "201.570"
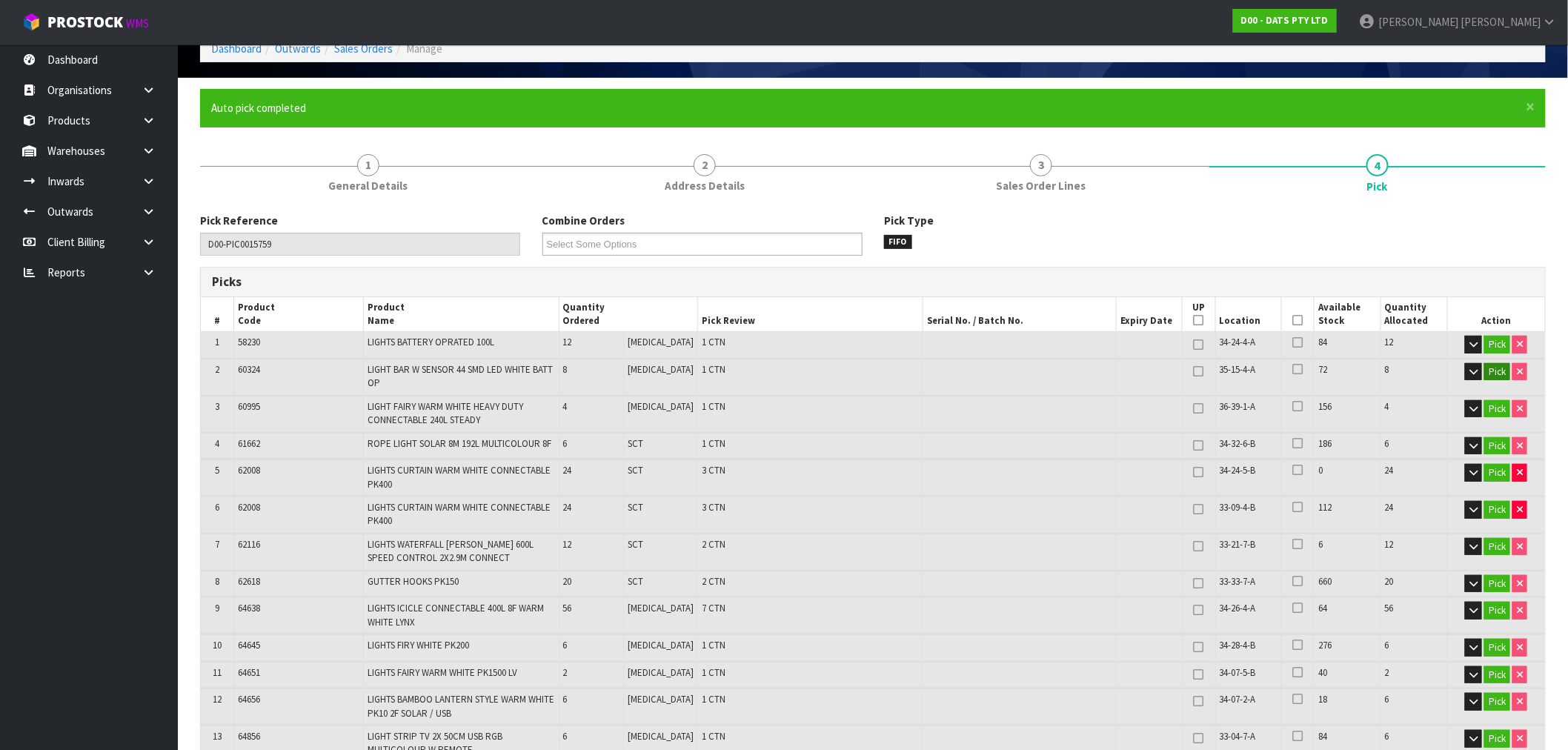
scroll to position [63, 0]
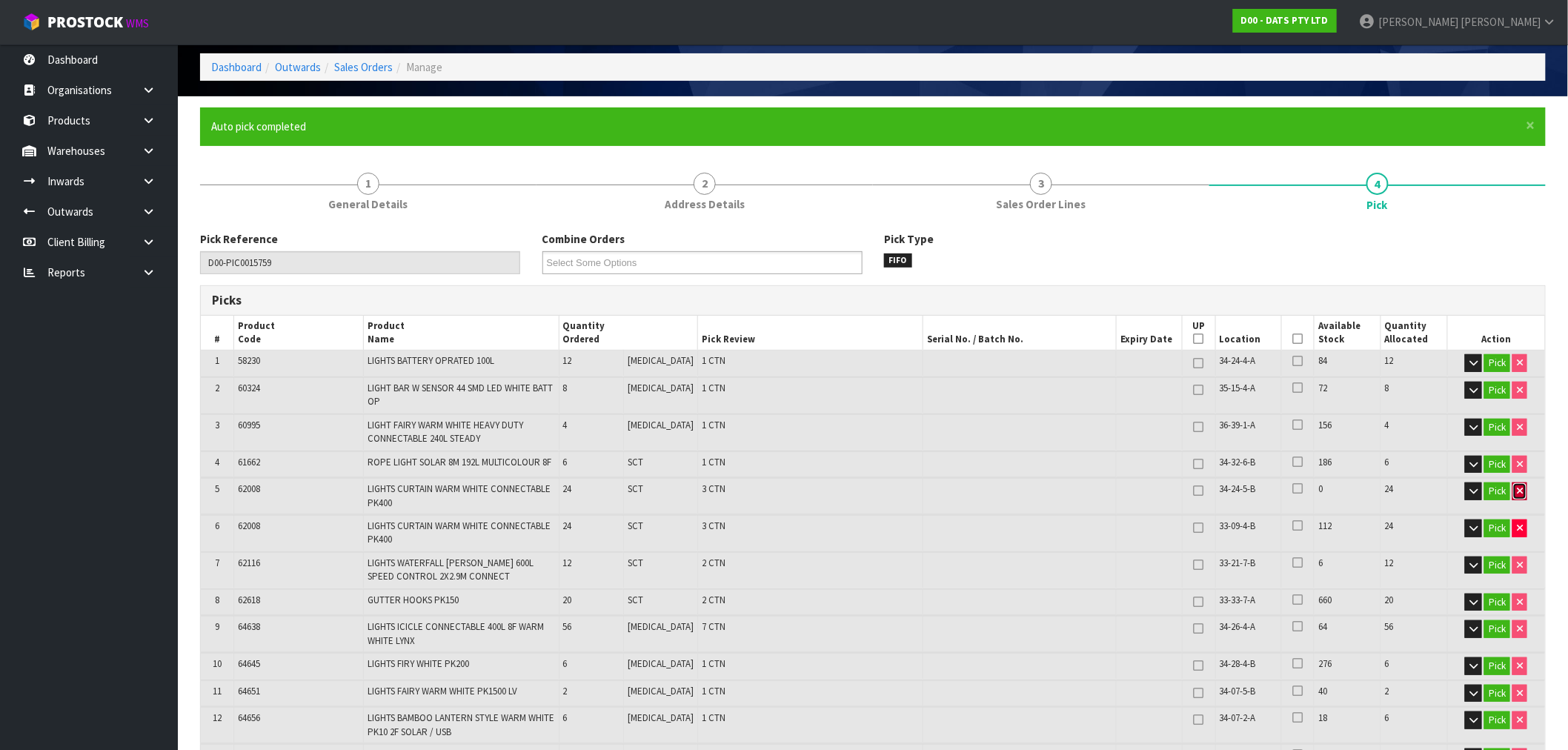
click at [1516, 485] on button "button" at bounding box center [1520, 492] width 15 height 18
type input "36"
type input "276"
type input "1.08898"
type input "184.77"
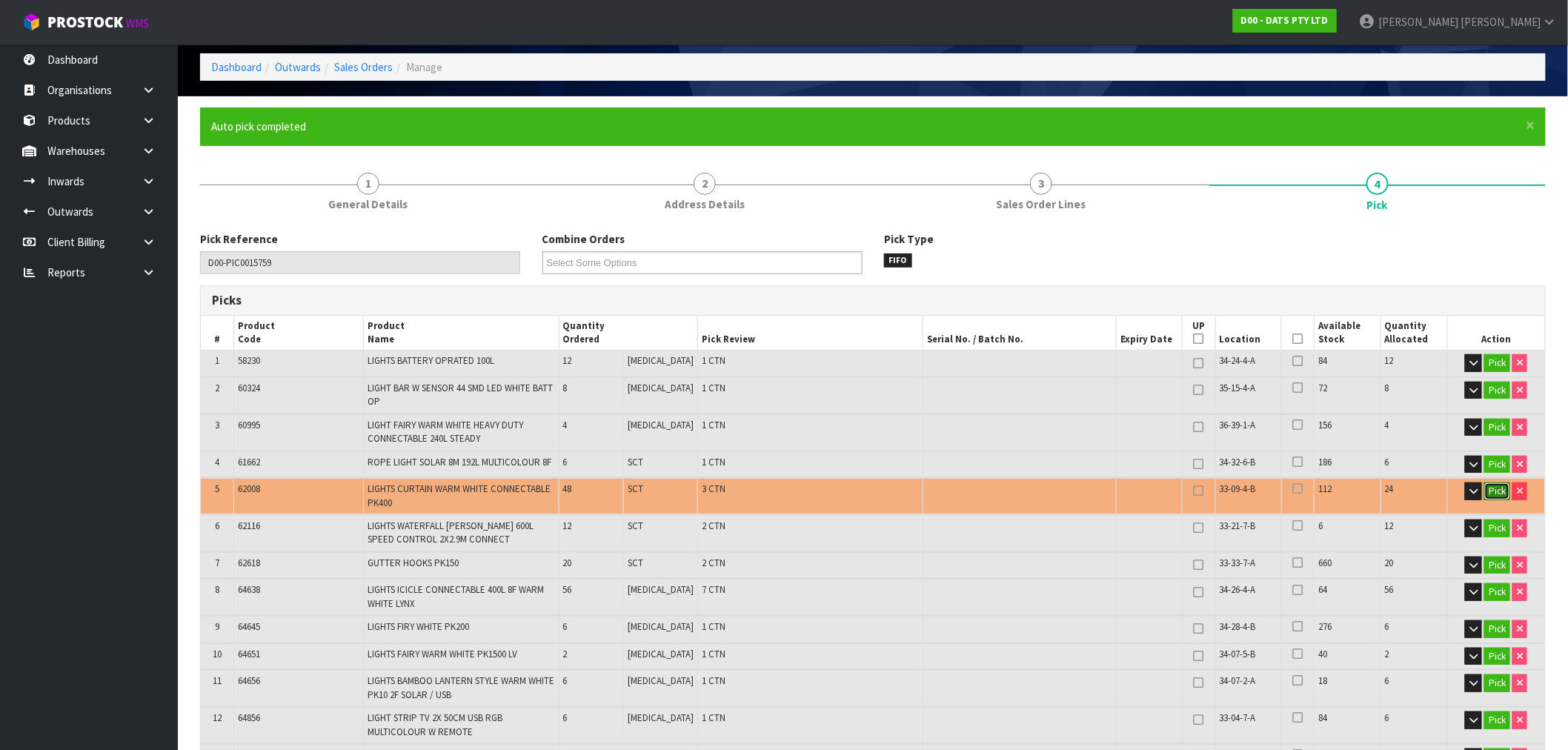
click at [1491, 489] on button "Pick" at bounding box center [1497, 492] width 26 height 18
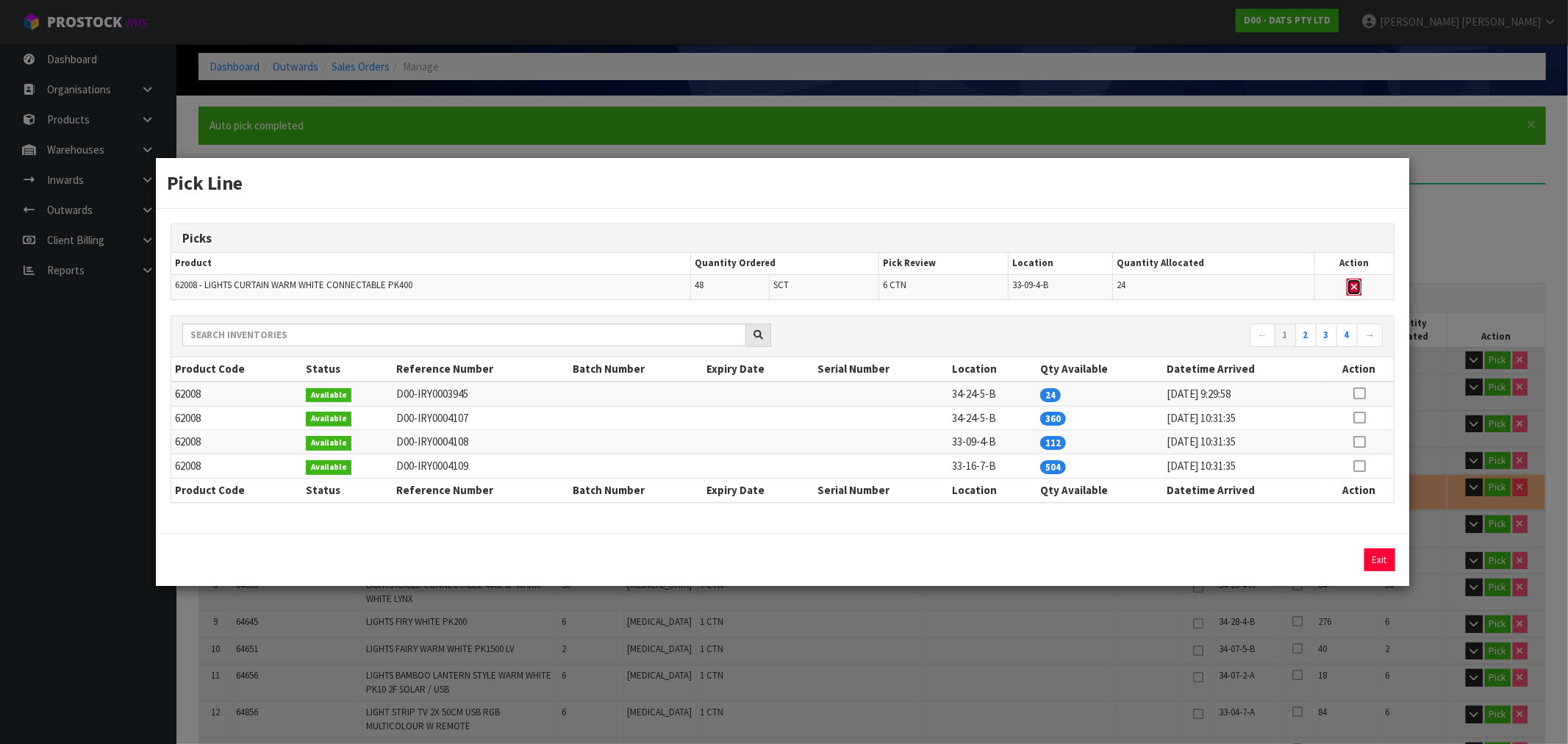
click at [1356, 289] on icon "button" at bounding box center [1354, 287] width 6 height 10
type input "33"
type input "252"
type input "0.995068"
type input "167.97"
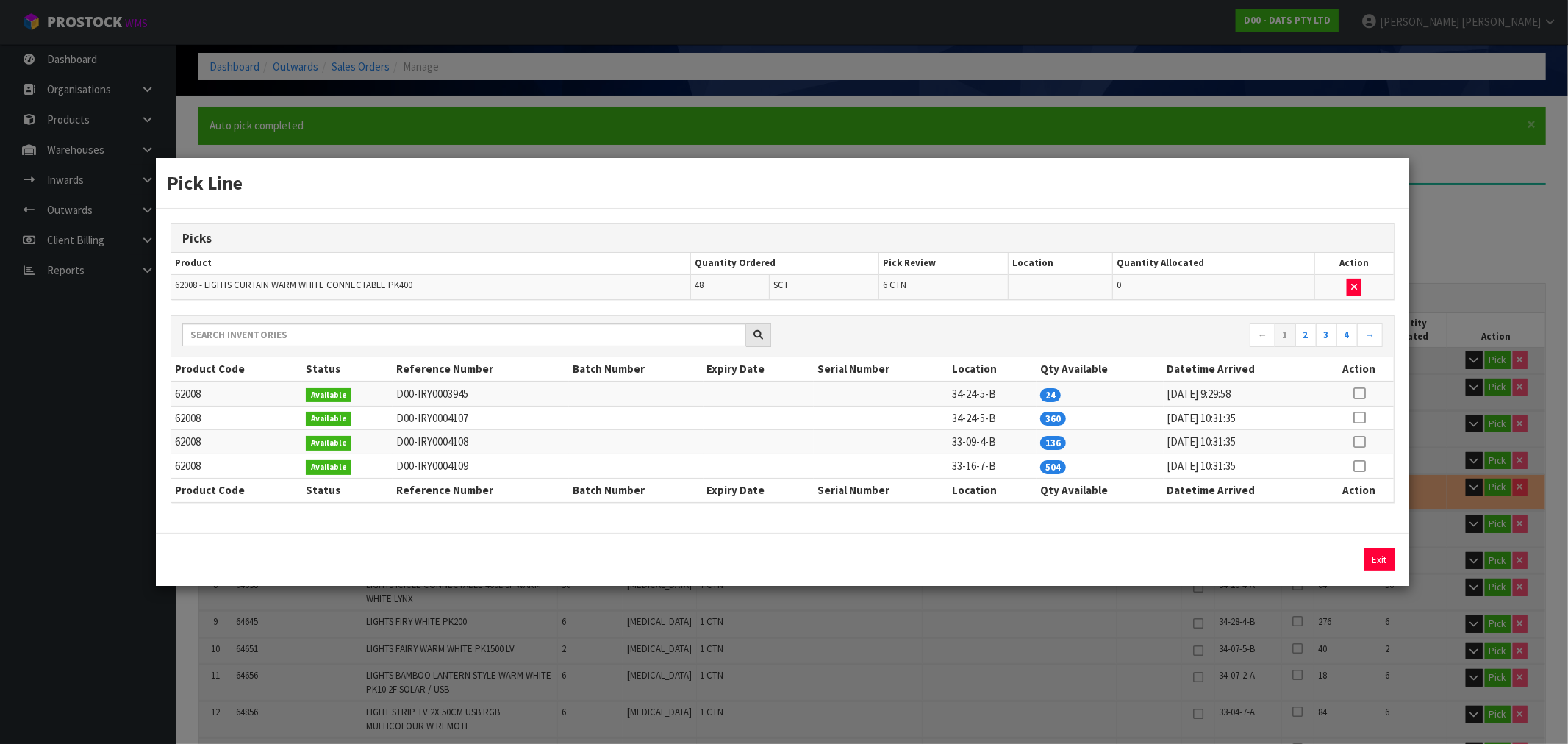
click at [1360, 419] on icon at bounding box center [1359, 418] width 11 height 1
click at [1359, 393] on icon at bounding box center [1359, 393] width 11 height 1
type input "24"
click at [1347, 556] on button "Assign Pick" at bounding box center [1329, 560] width 60 height 23
type input "36"
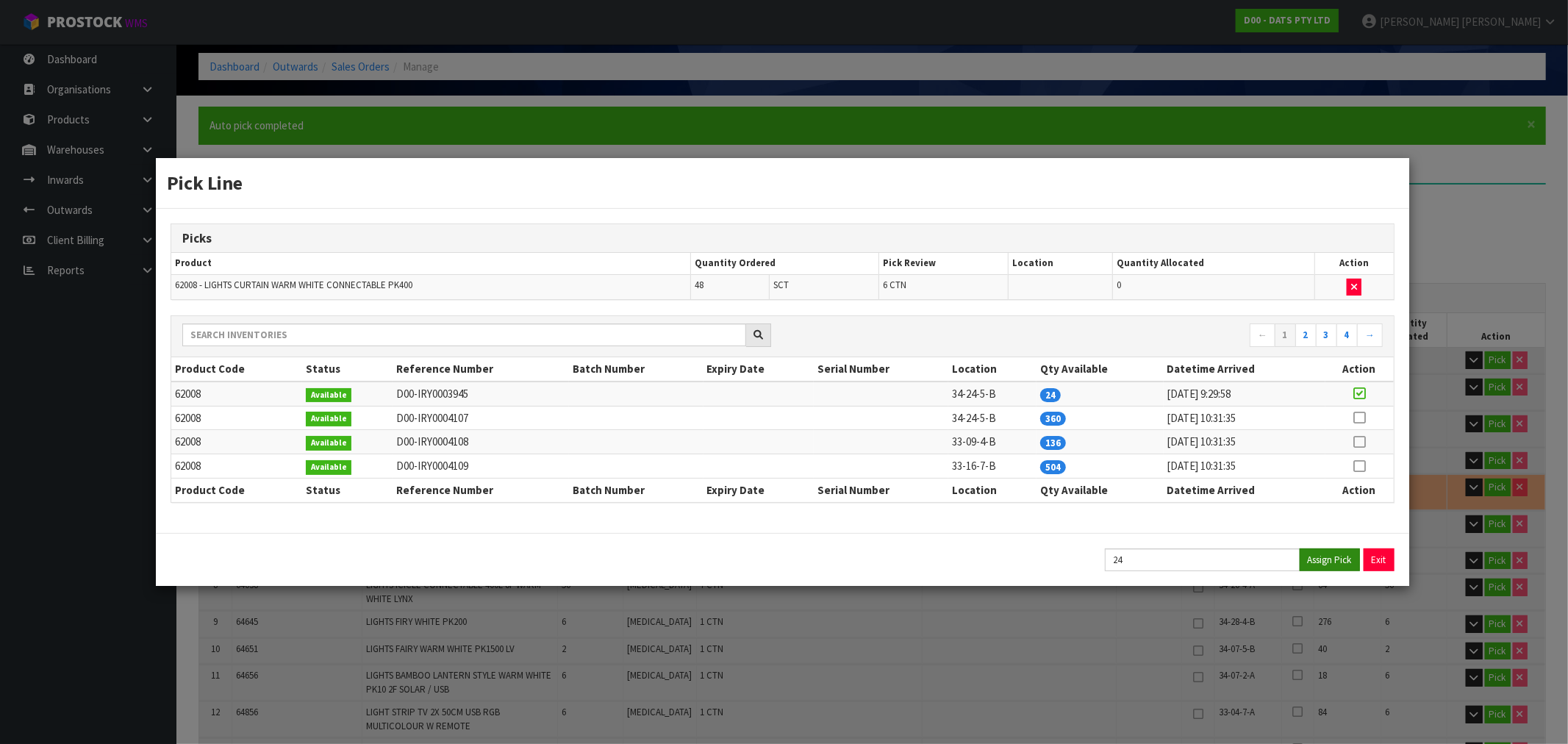
type input "276"
type input "1.08898"
type input "184.77"
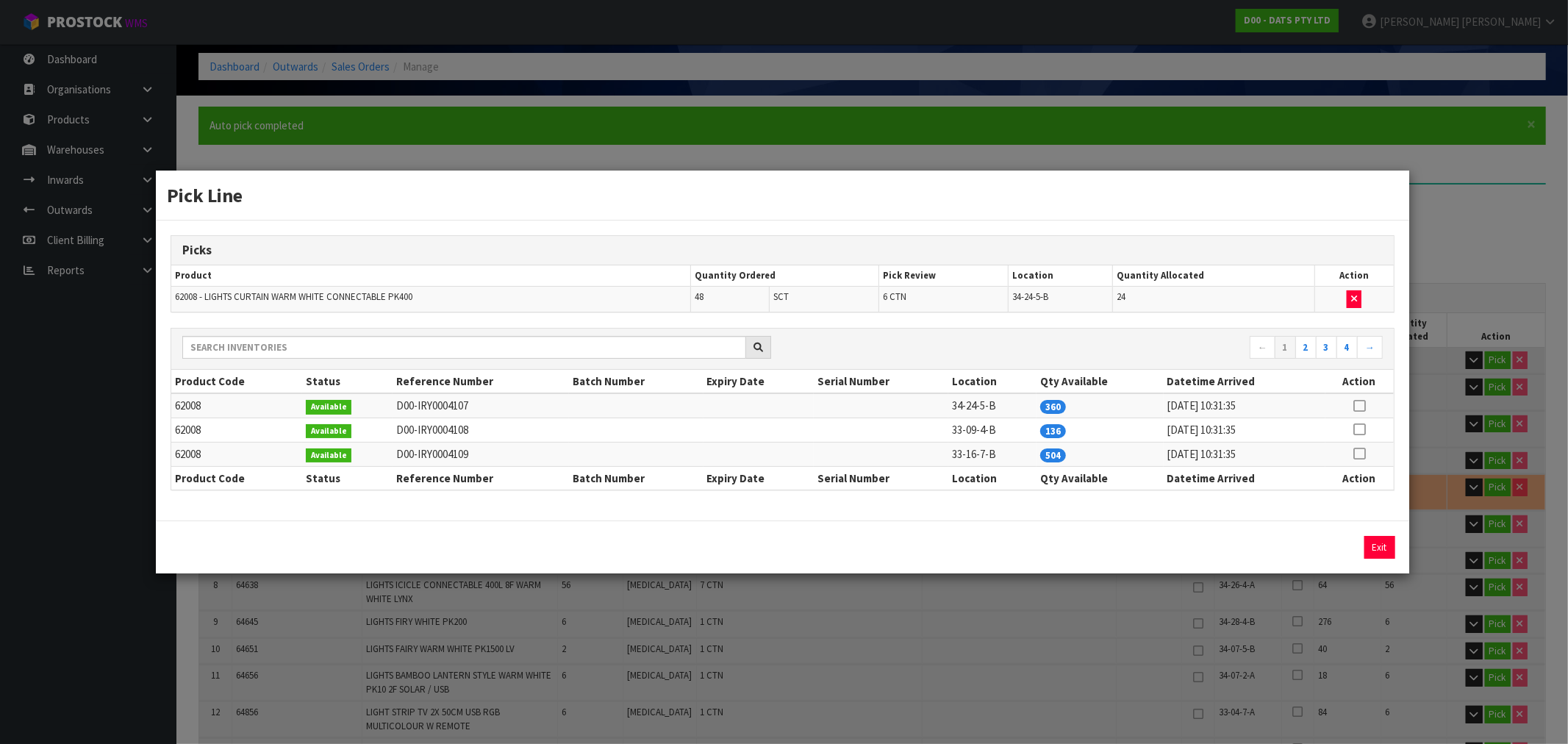
click at [1349, 403] on td at bounding box center [1360, 405] width 68 height 24
click at [1360, 406] on icon at bounding box center [1359, 406] width 11 height 1
click at [1322, 533] on div "24 Assign Pick Exit" at bounding box center [782, 547] width 1253 height 53
click at [1330, 549] on button "Assign Pick" at bounding box center [1329, 548] width 60 height 23
type input "39"
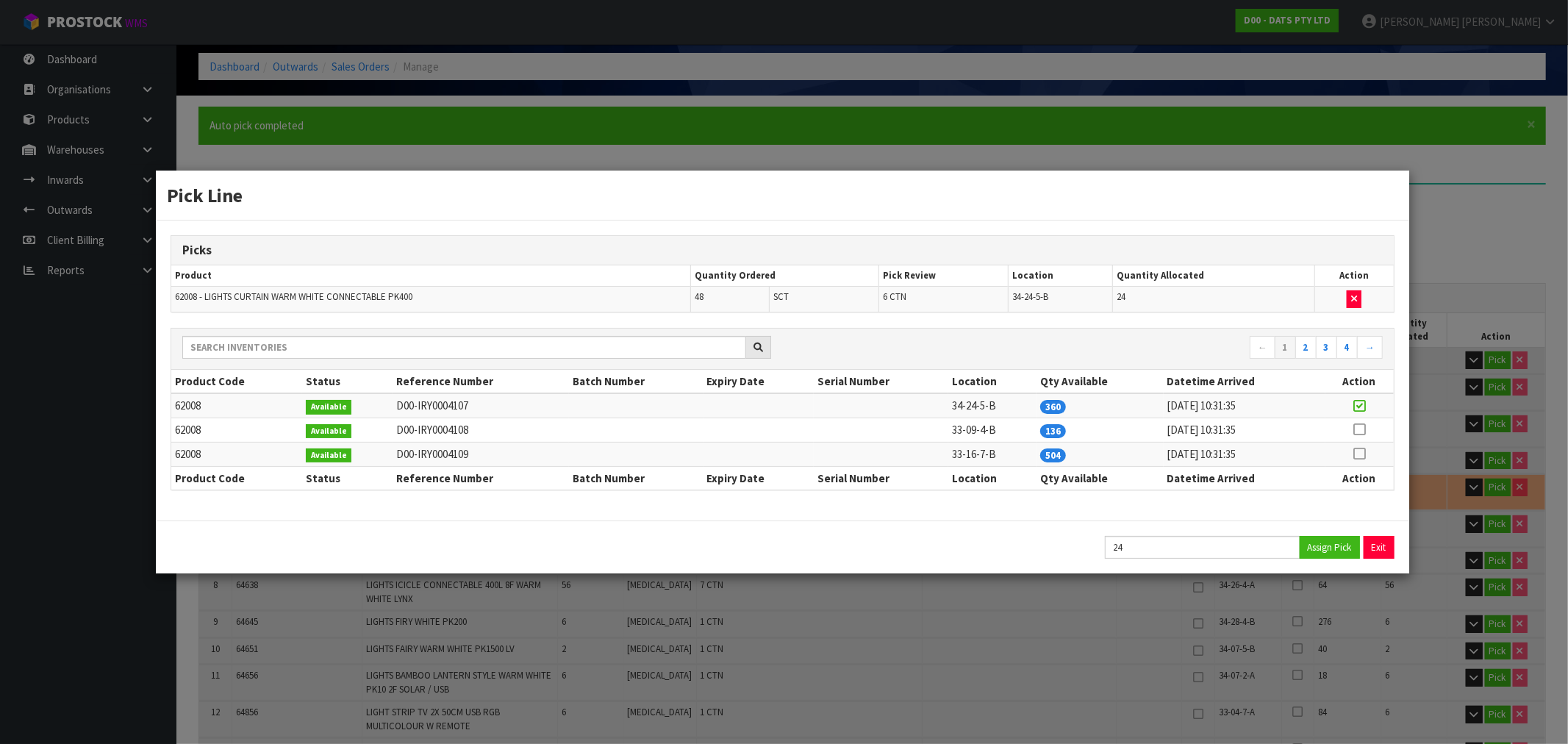
type input "300"
type input "1.182892"
type input "201.57"
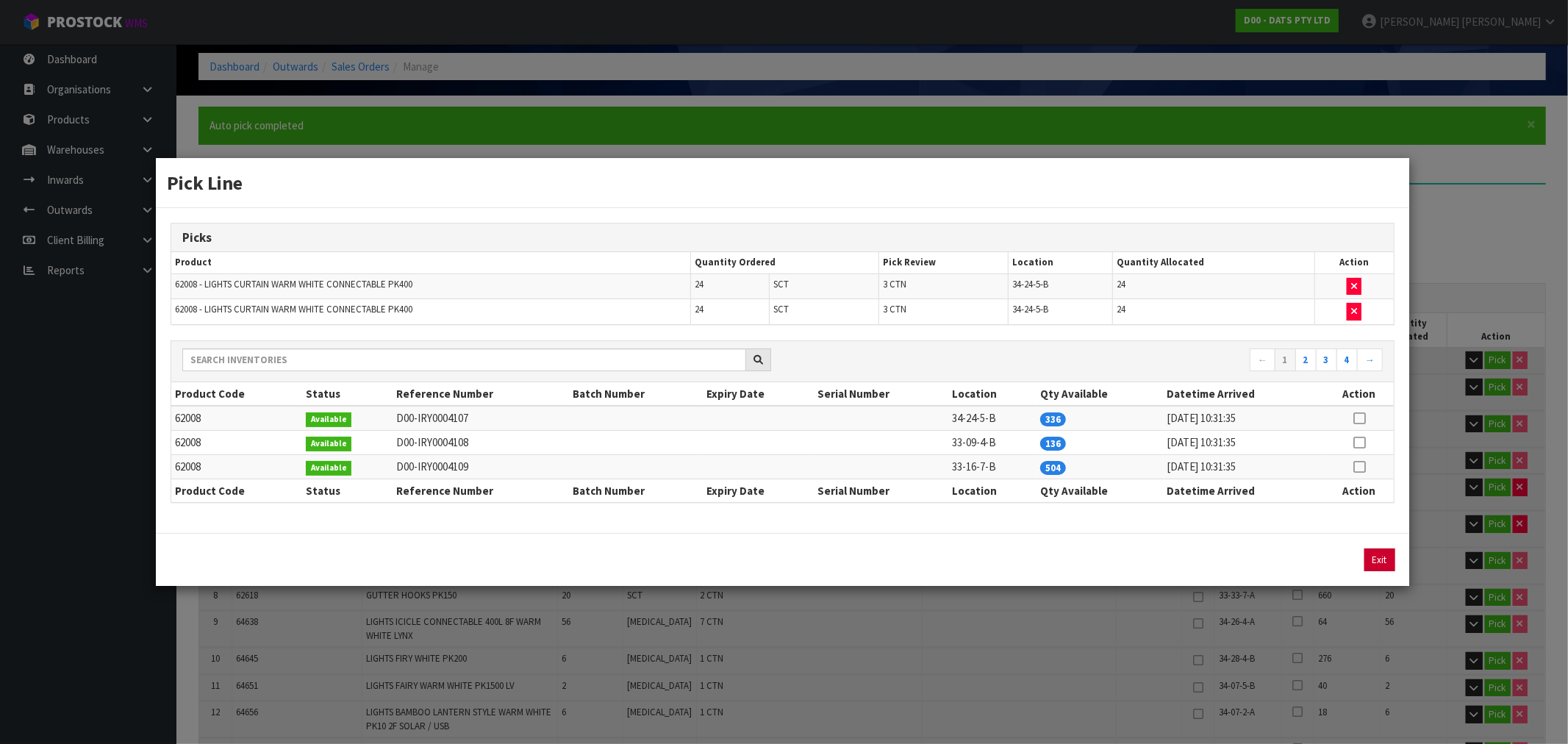
click at [1379, 548] on div "Exit" at bounding box center [782, 559] width 1253 height 53
click at [1382, 557] on button "Exit" at bounding box center [1380, 560] width 31 height 23
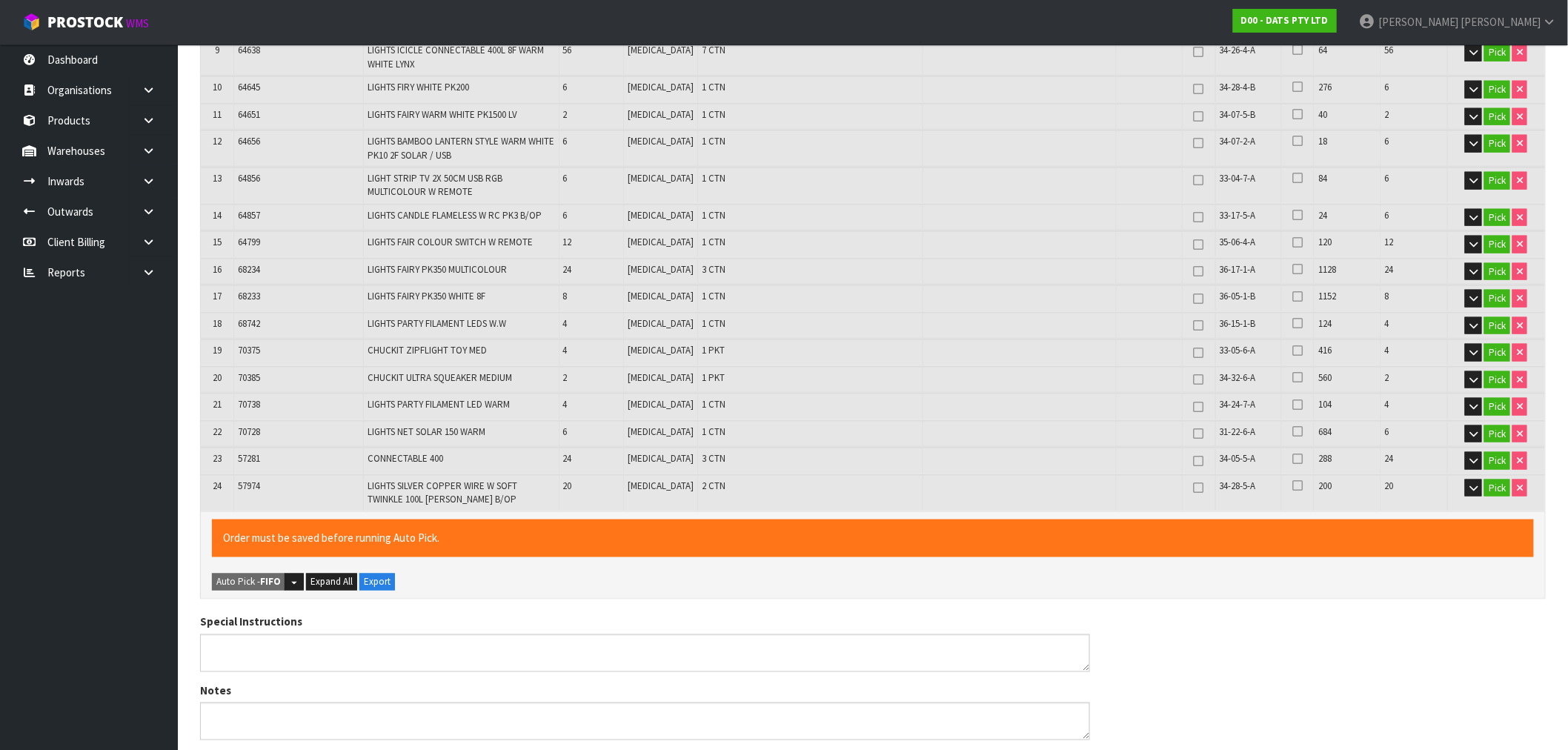
scroll to position [1039, 0]
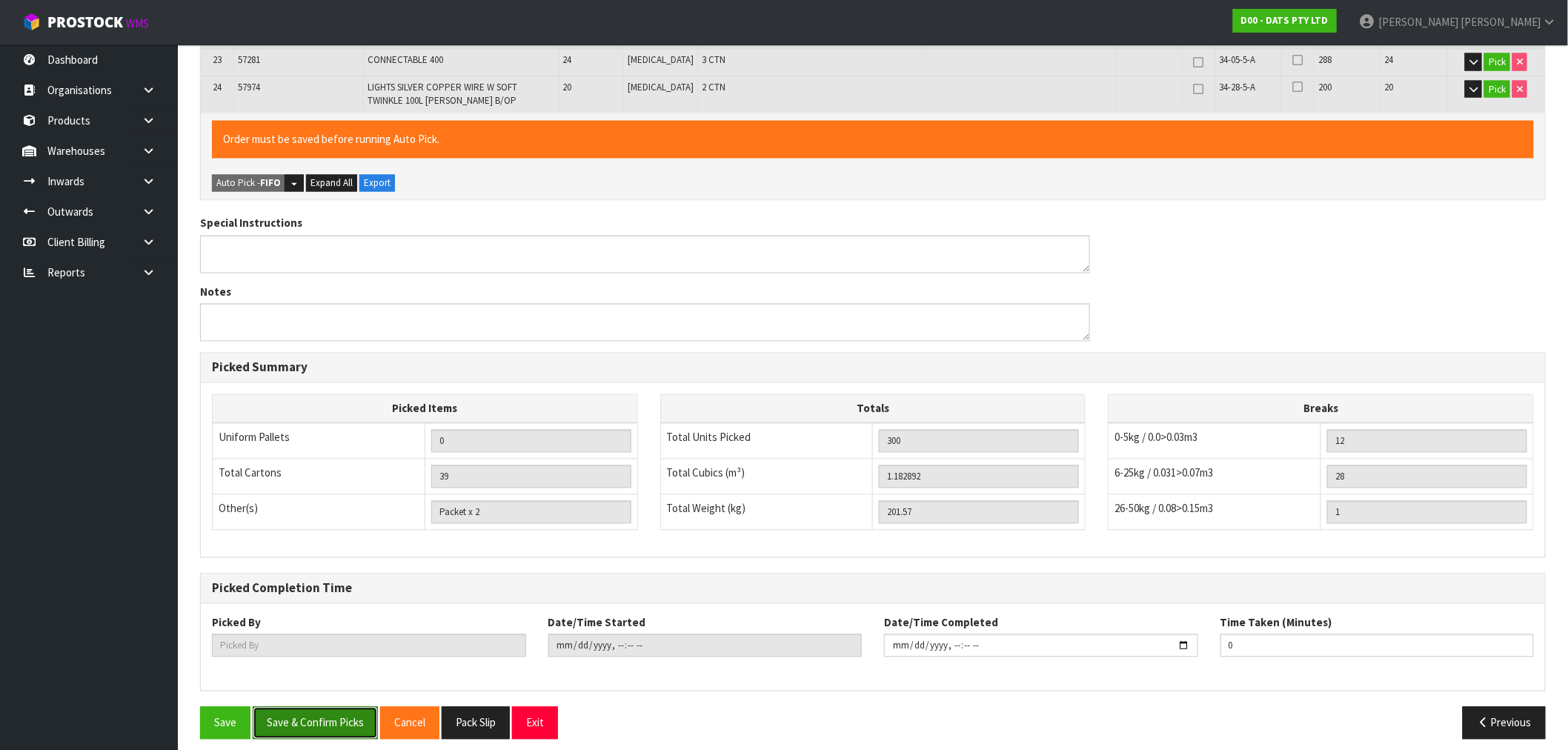
click at [337, 707] on button "Save & Confirm Picks" at bounding box center [315, 723] width 126 height 32
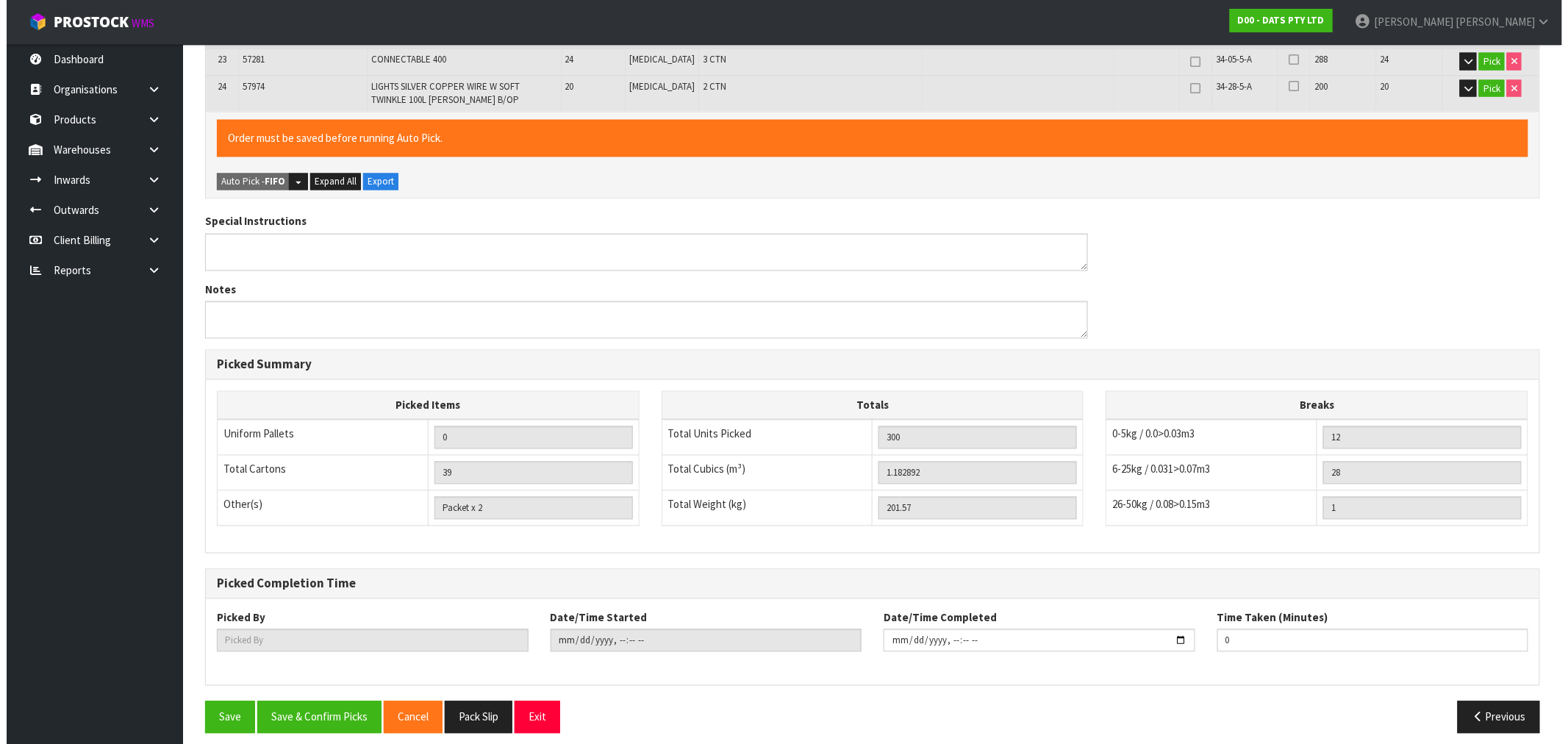
scroll to position [0, 0]
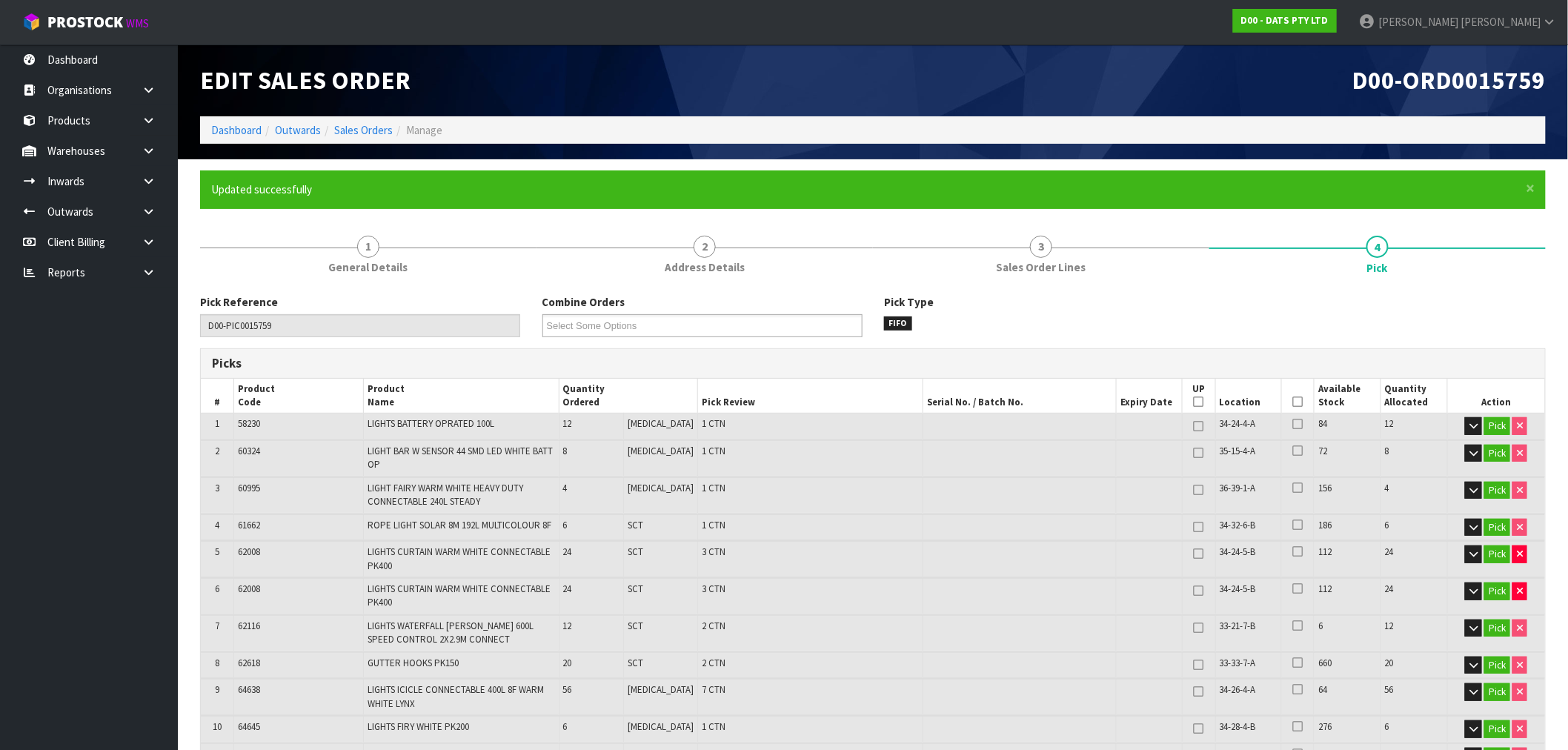
type input "[PERSON_NAME]"
type input "2025-09-12T09:05:10"
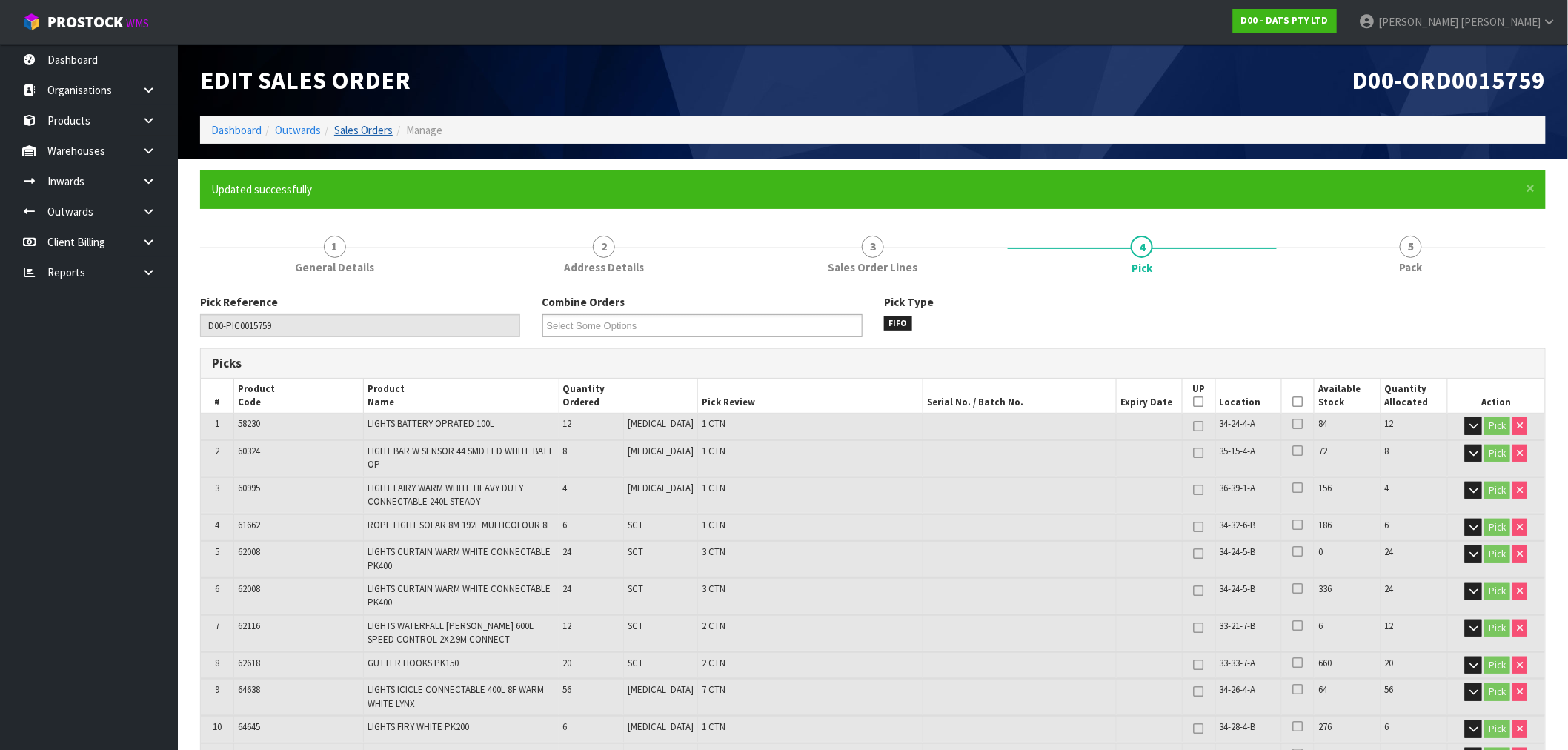
click at [354, 135] on link "Sales Orders" at bounding box center [363, 130] width 59 height 14
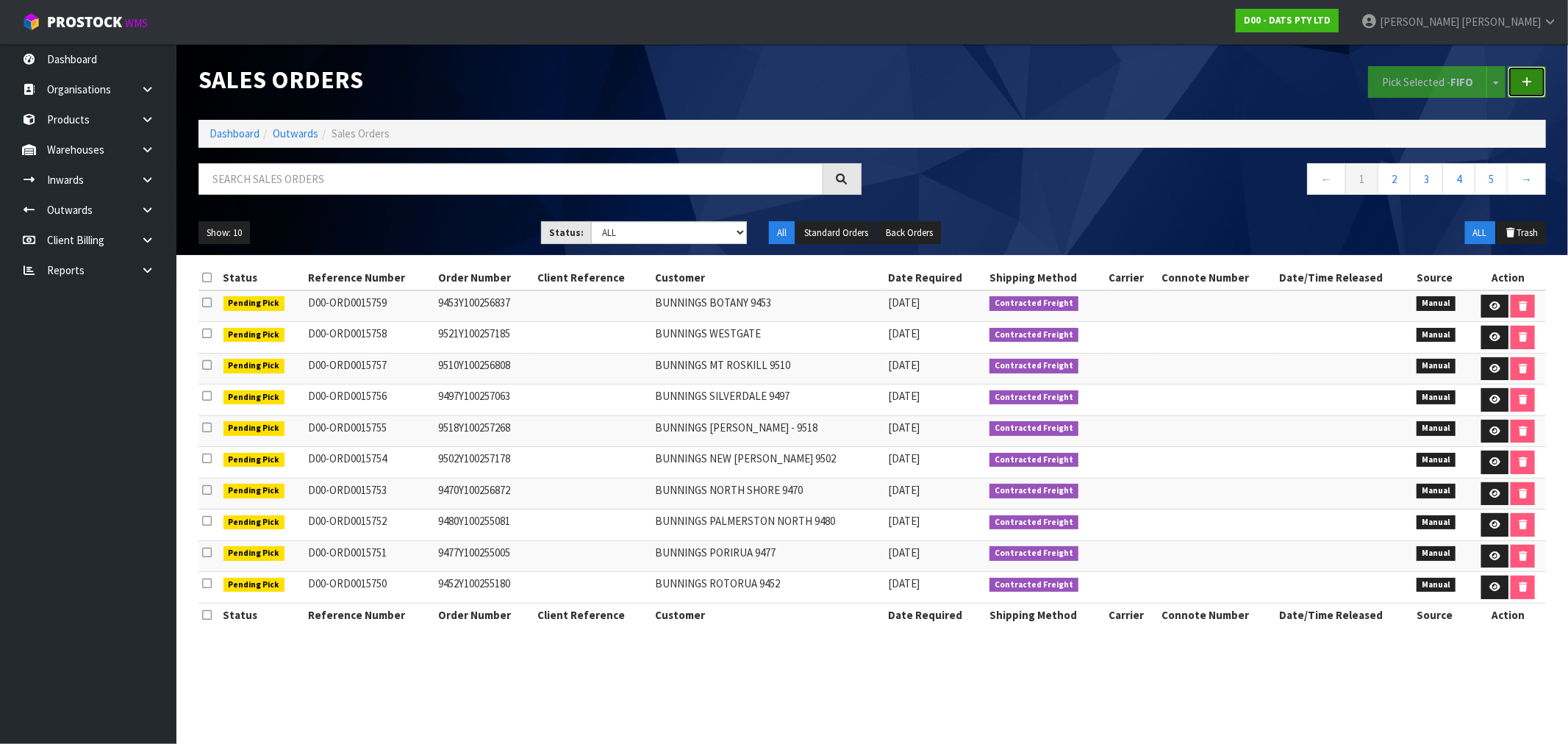
click at [1538, 84] on link at bounding box center [1526, 82] width 38 height 32
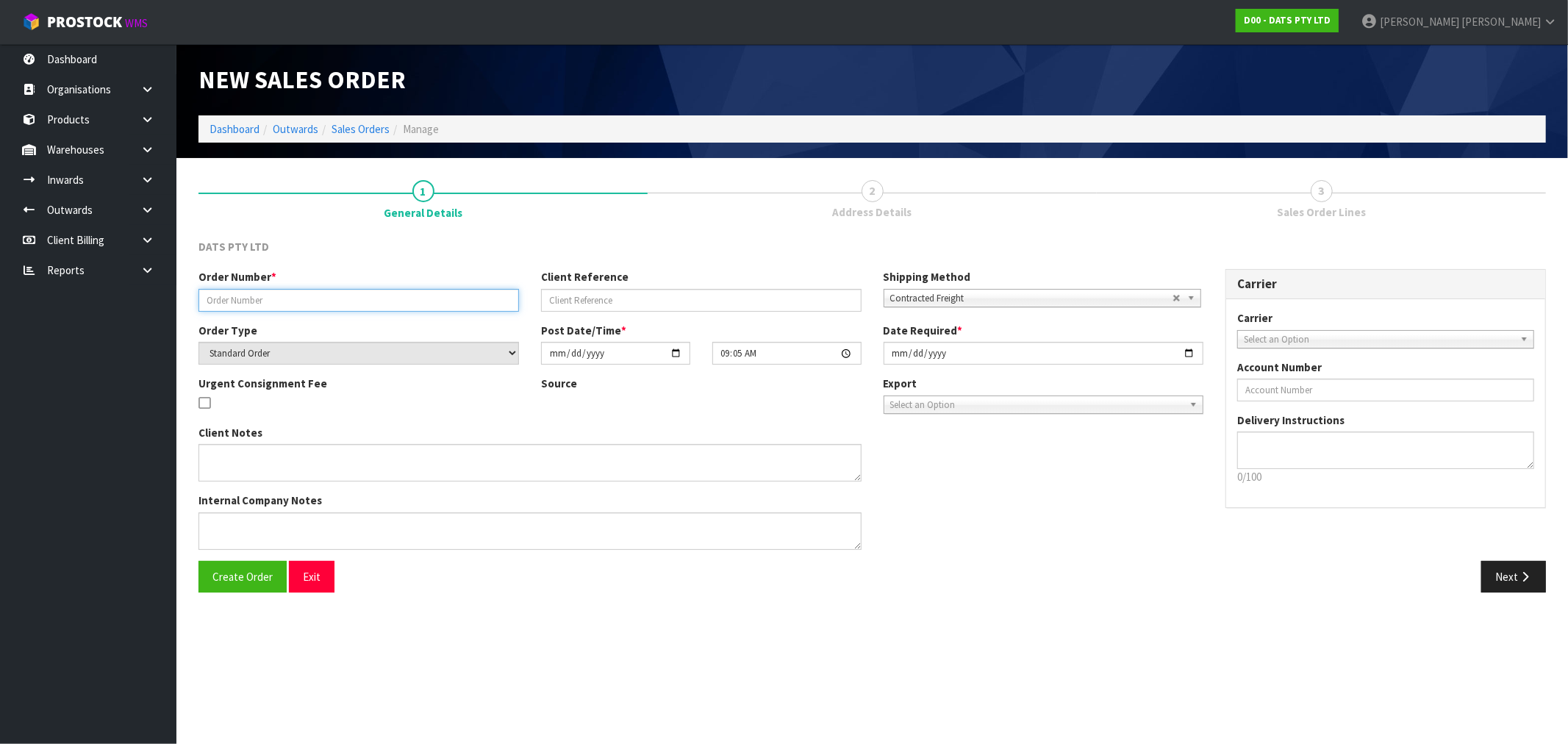
click at [266, 289] on input "text" at bounding box center [359, 300] width 321 height 23
type input "9491Y100256743"
click at [199, 561] on button "Create Order" at bounding box center [243, 577] width 88 height 32
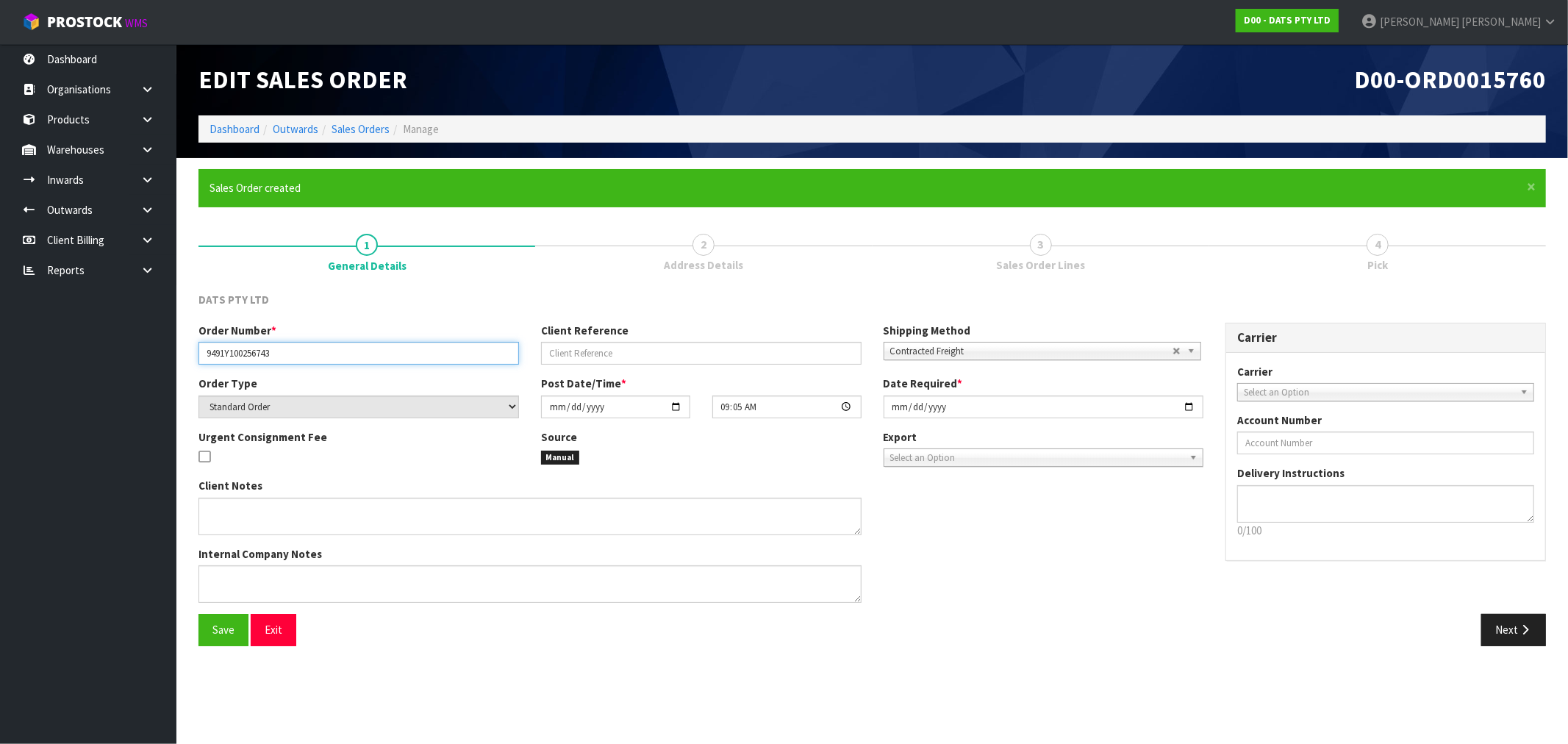
drag, startPoint x: 323, startPoint y: 356, endPoint x: 12, endPoint y: 372, distance: 311.4
click at [47, 370] on body "Toggle navigation ProStock WMS D00 - DATS PTY LTD [PERSON_NAME] Logout Dashboar…" at bounding box center [784, 372] width 1568 height 744
click at [1519, 634] on icon "button" at bounding box center [1526, 630] width 14 height 11
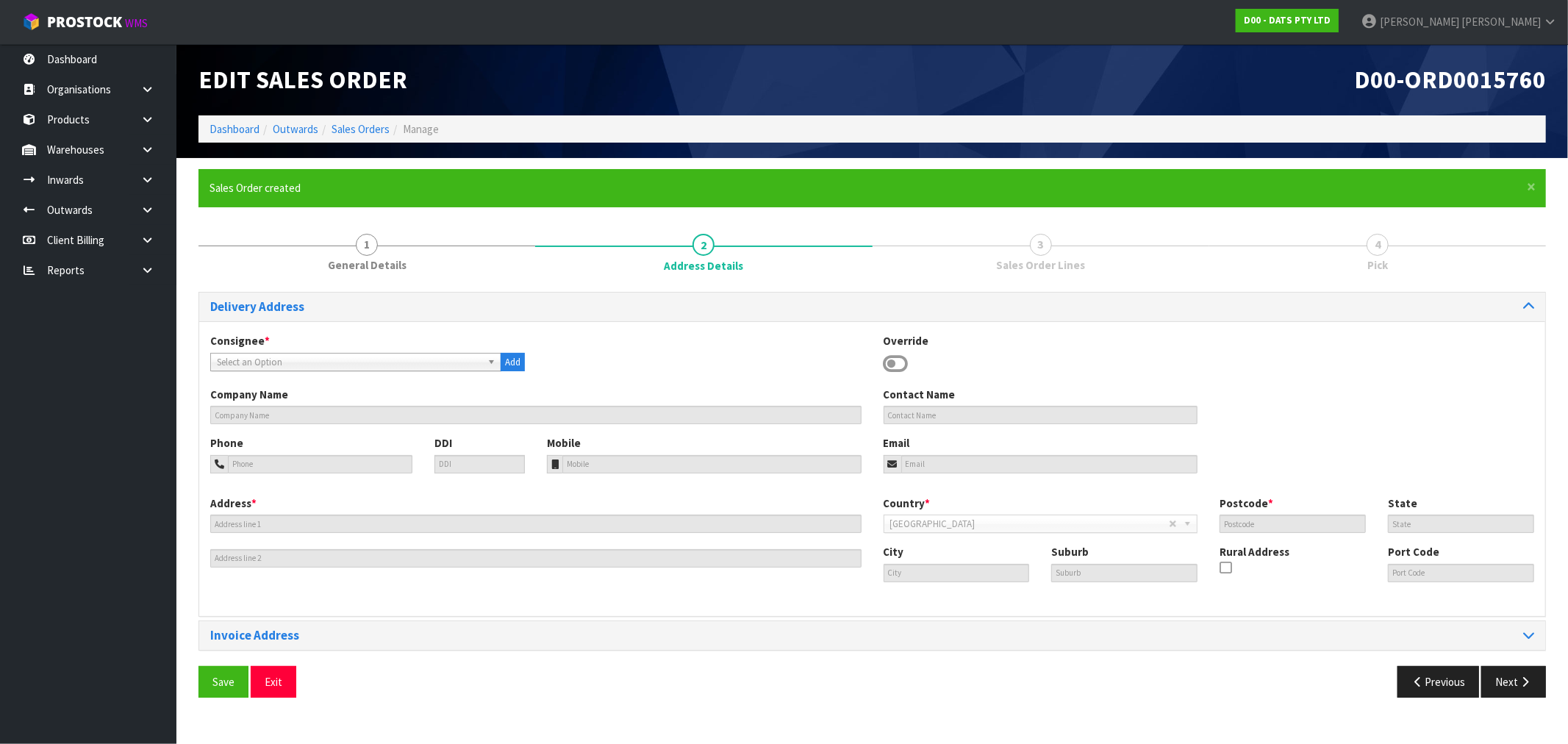
click at [339, 366] on span "Select an Option" at bounding box center [350, 362] width 265 height 18
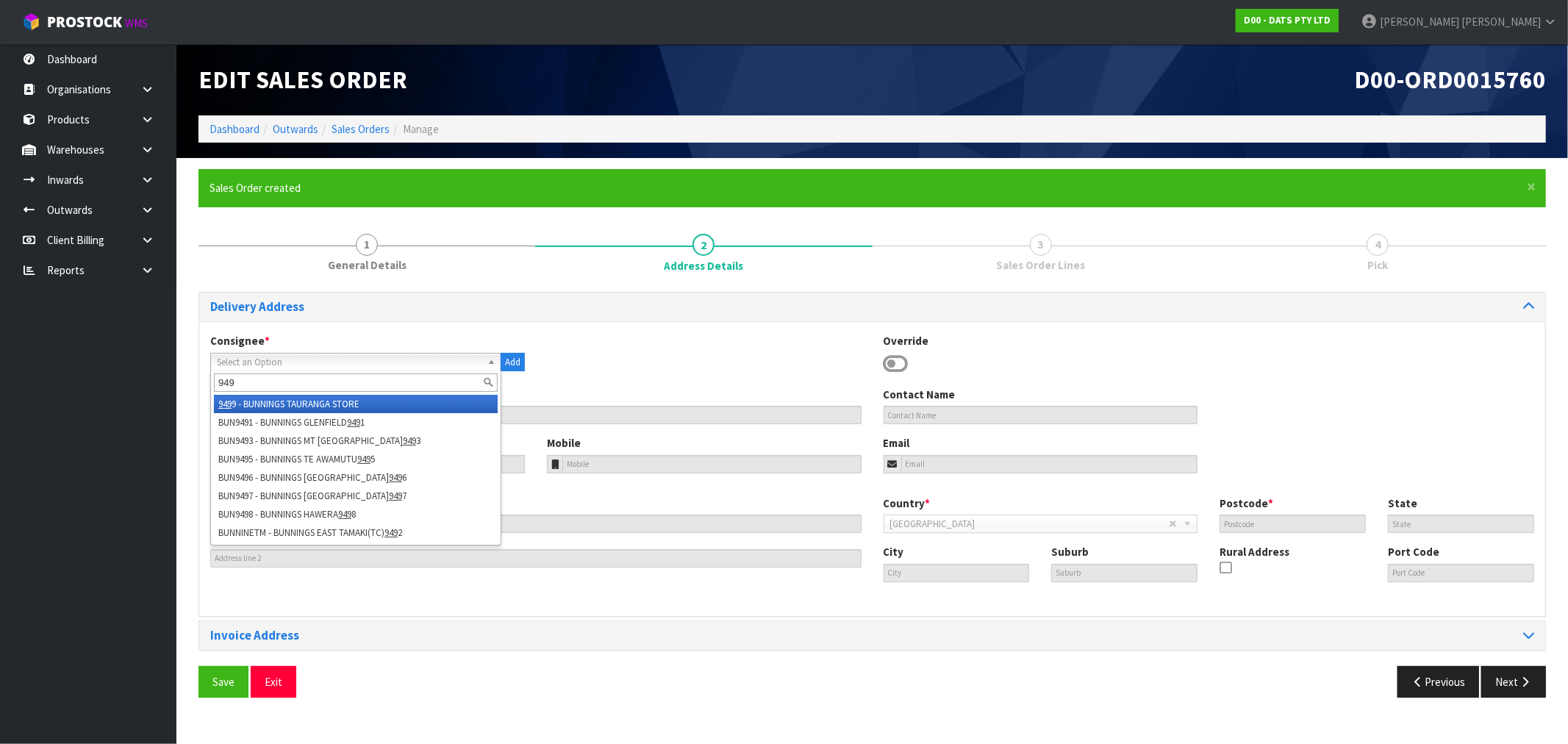
type input "9491"
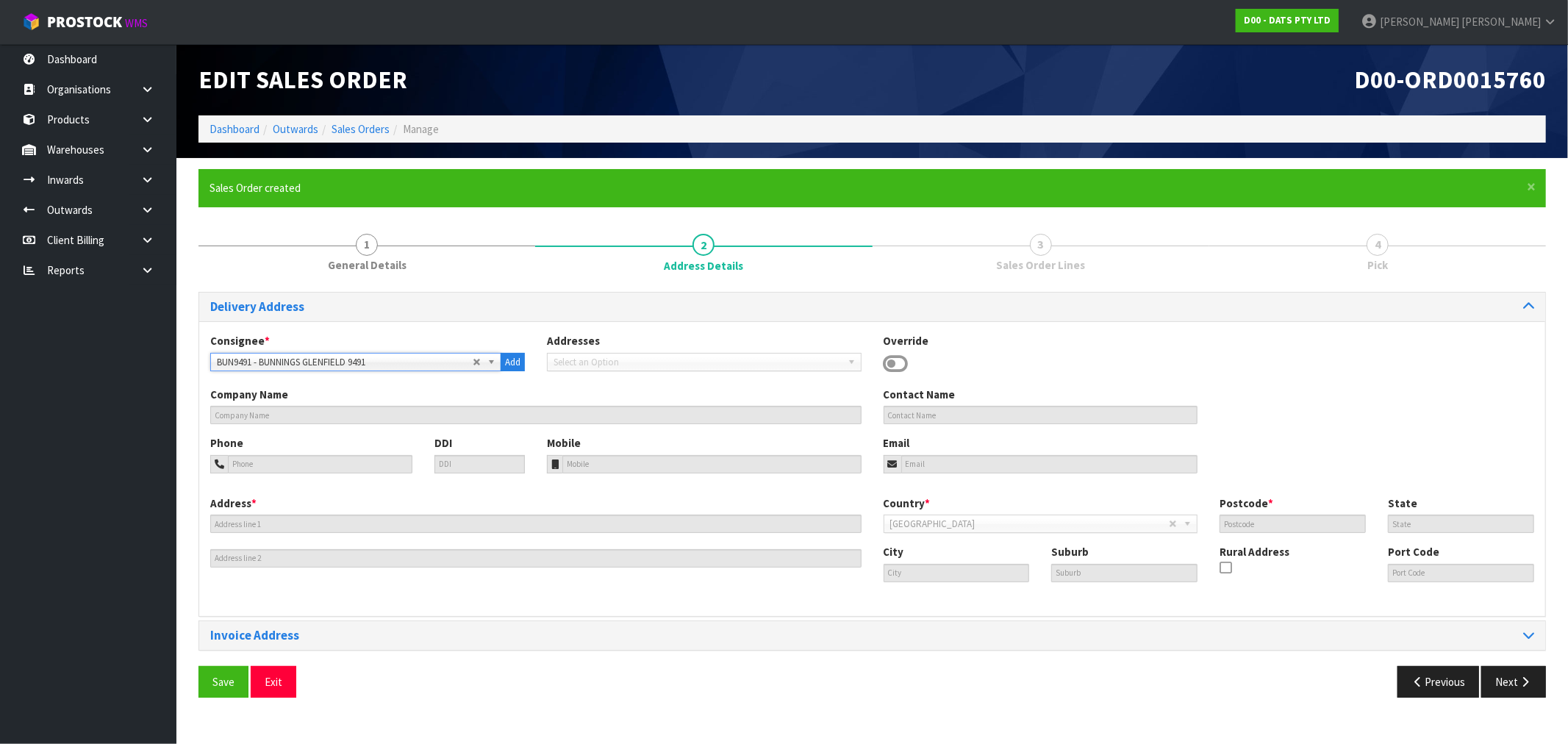
type input "BUNNINGS GLENFIELD - 9491"
type input "80 WAIRAU ROAD"
type input "0627"
type input "AUK"
type input "[GEOGRAPHIC_DATA]"
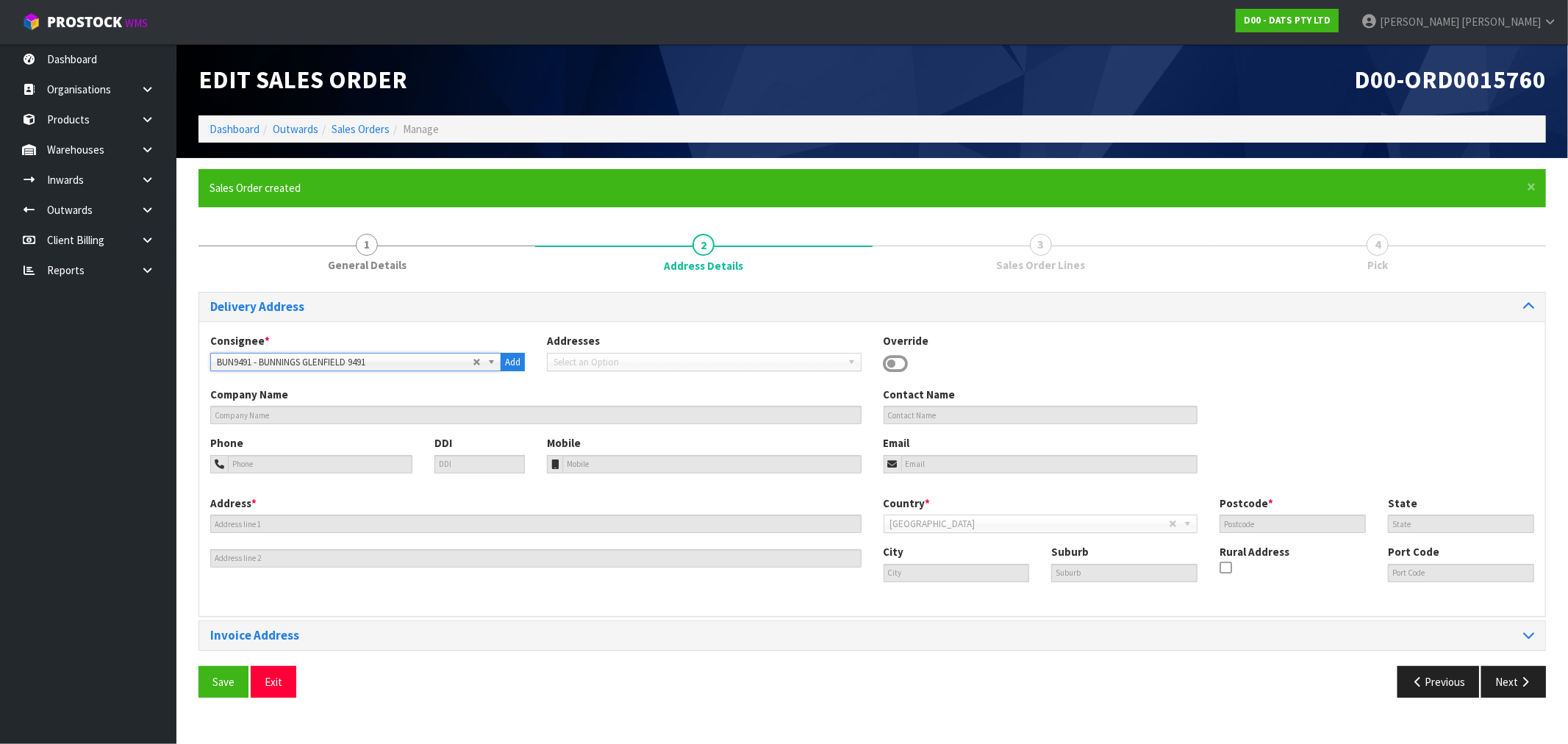
type input "WAIRAU VALLEY"
type input "NZGF4"
click at [199, 666] on button "Save" at bounding box center [223, 682] width 50 height 32
click at [1520, 681] on icon "button" at bounding box center [1526, 682] width 14 height 11
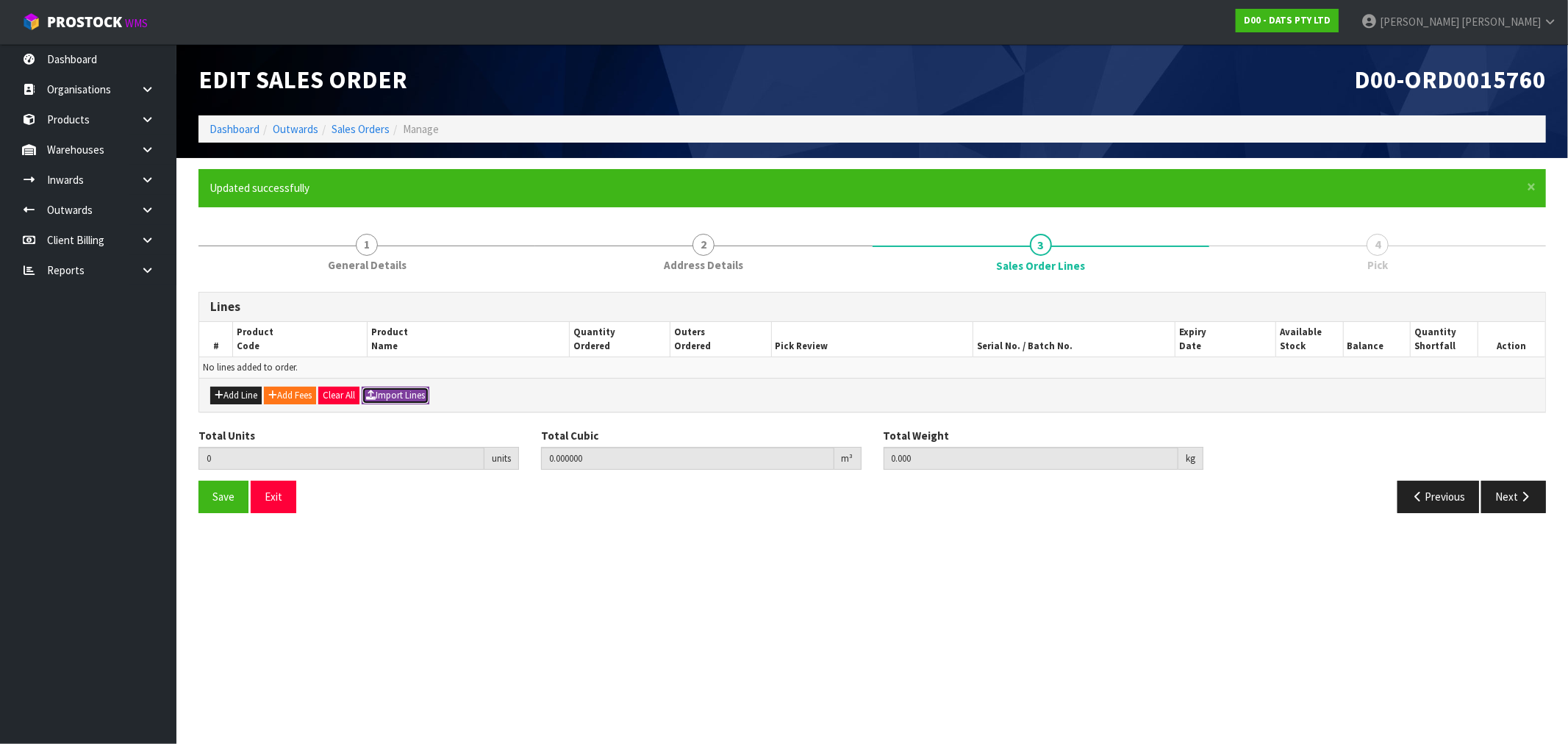
click at [424, 392] on button "Import Lines" at bounding box center [395, 396] width 68 height 18
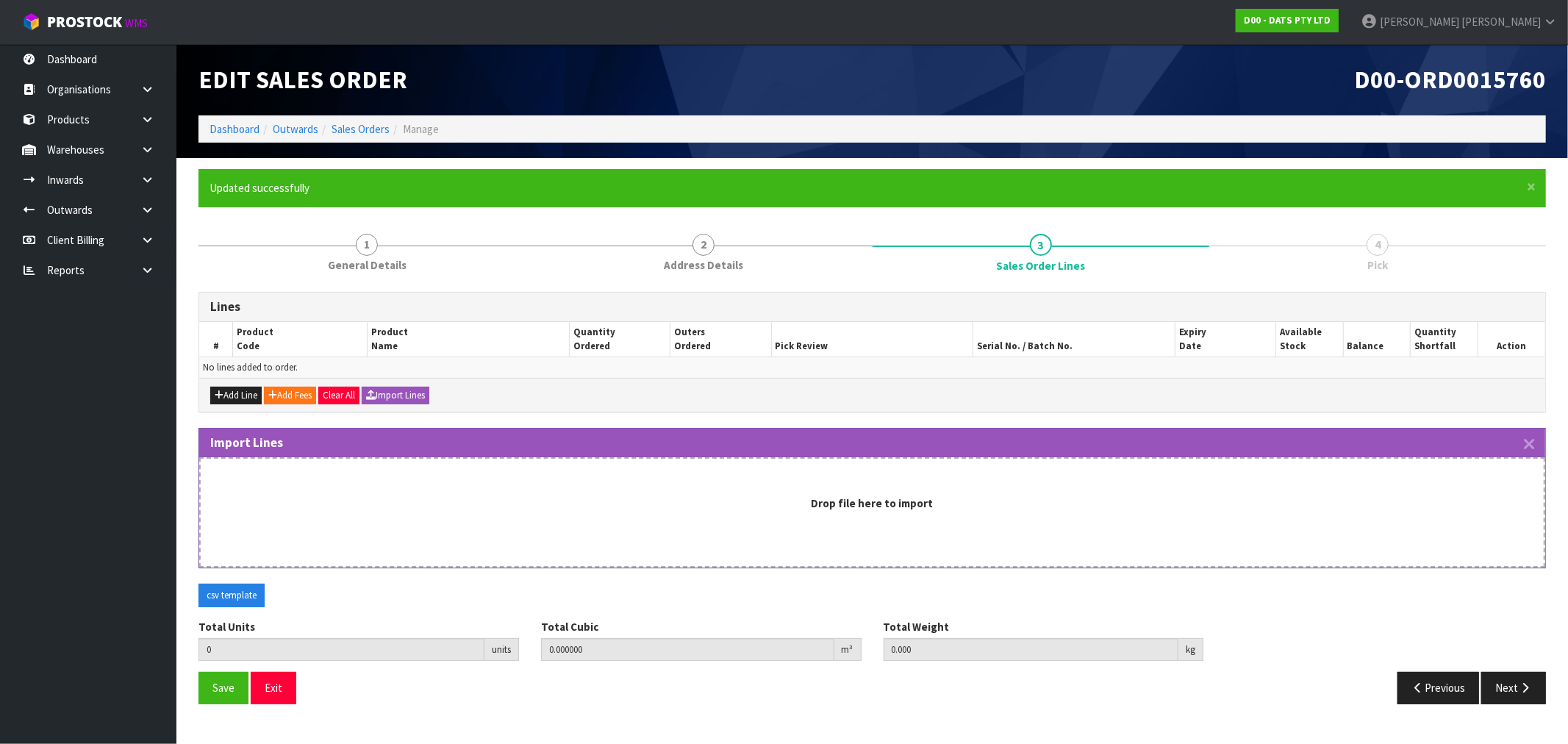
click at [511, 490] on div "Drop file here to import" at bounding box center [873, 512] width 1346 height 110
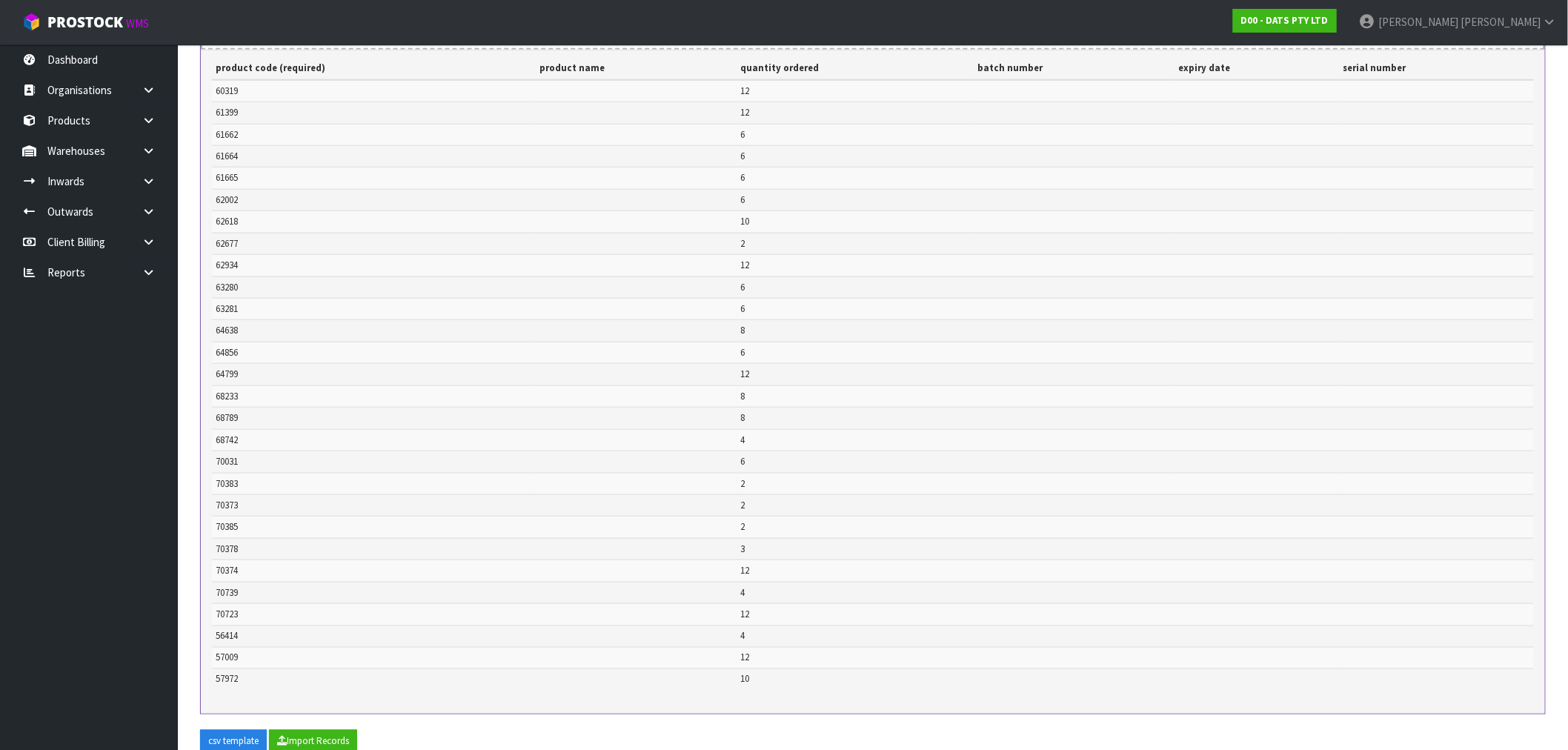
scroll to position [664, 0]
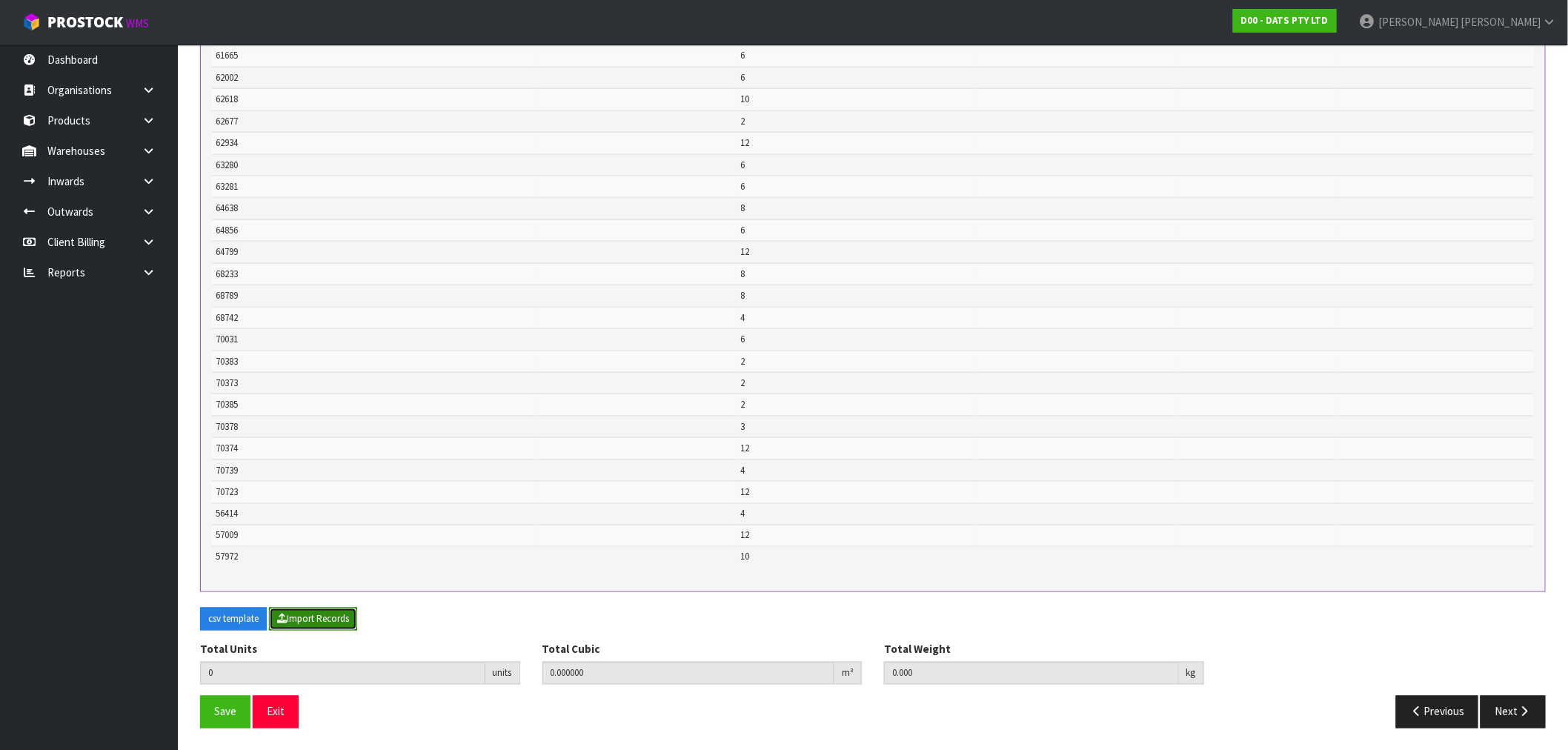
click at [322, 623] on button "Import Records" at bounding box center [313, 619] width 88 height 24
type input "199"
type input "0"
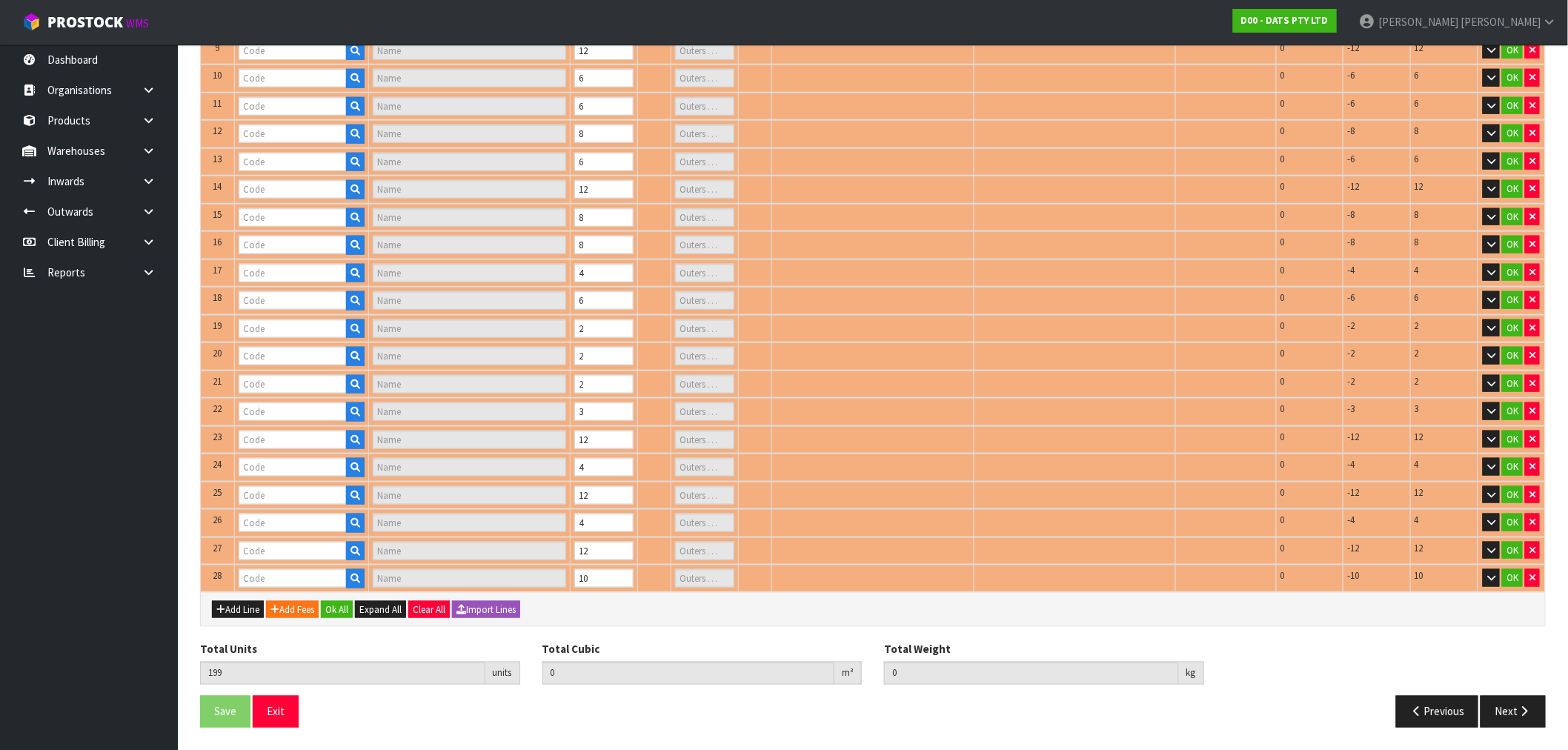
type input "60319"
type input "LATE NIGHT PIR SENSOR SQUARE WHAT BOP 7.5X7.5X1.9CM"
type input "1"
type input "61662"
type input "ROPE LIGHT SOLAR 8M 192L MULTICOLOUR 8F"
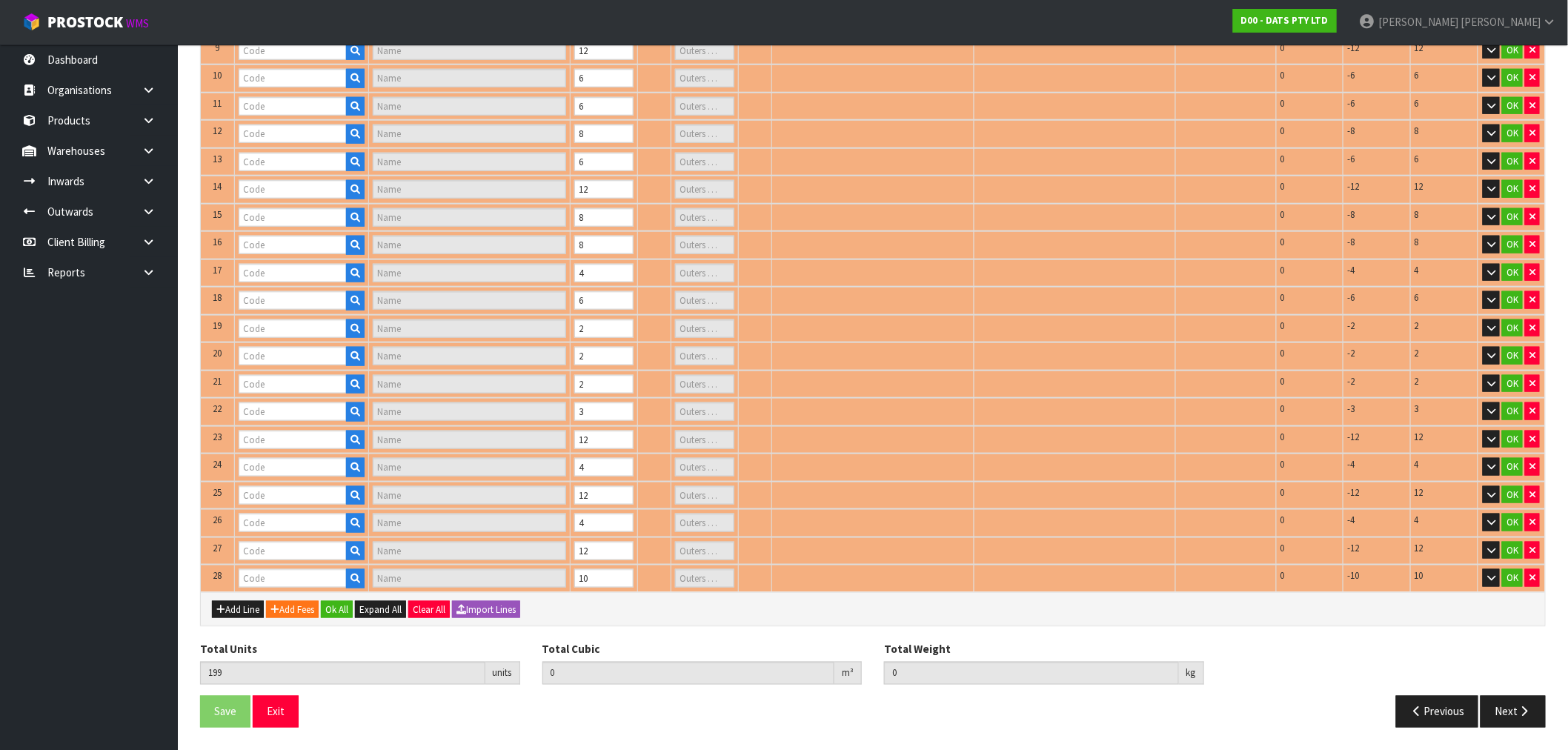
type input "1"
type input "61399"
type input "LIGHT NIGHT OUTDOOR SENSOR 24 SMD 200 LUMEN"
type input "2"
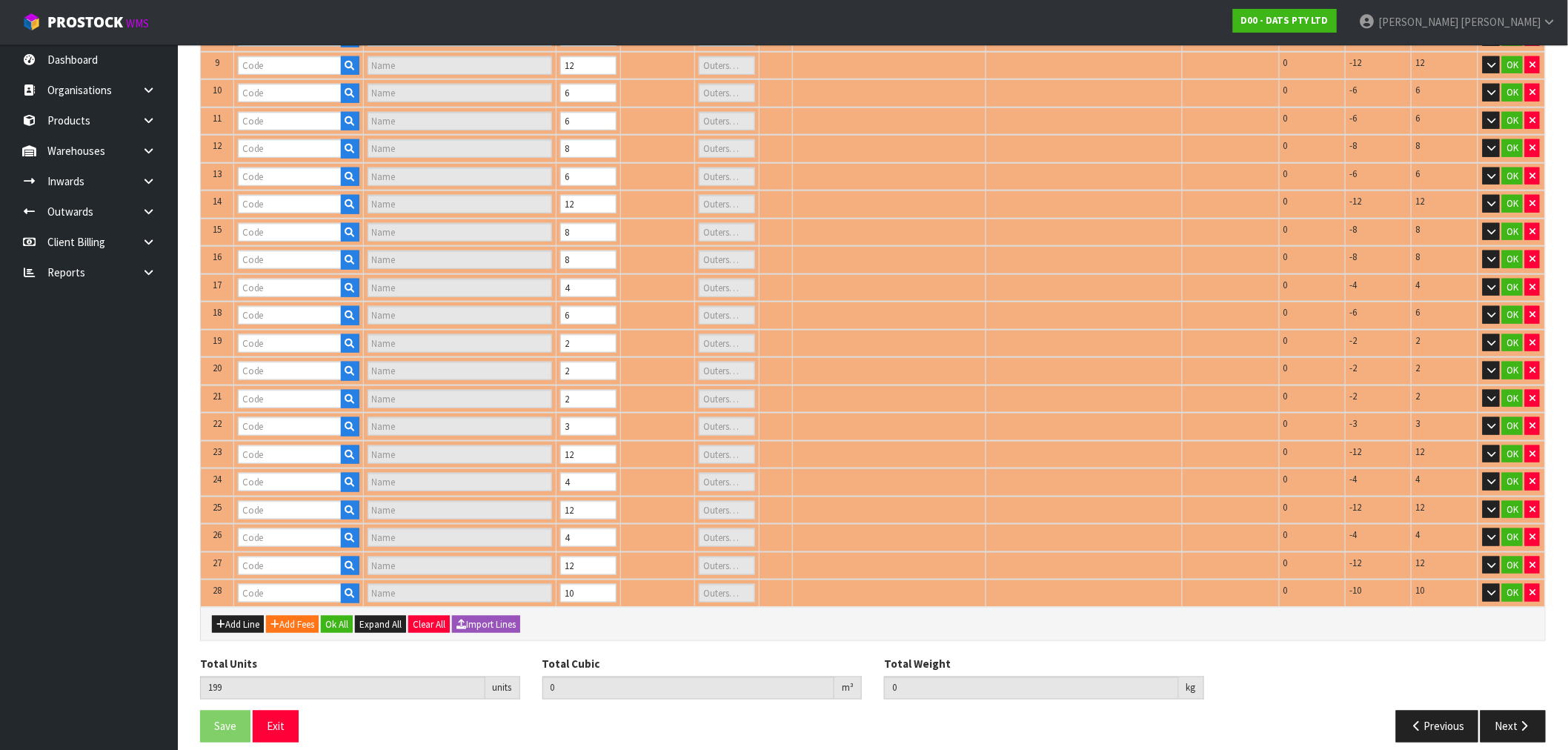
type input "61665"
type input "LIGHTS SOLAR WIRE PIN 250L WARM WHITE 8F"
type input "1"
type input "62618"
type input "GUTTER HOOKS PK150"
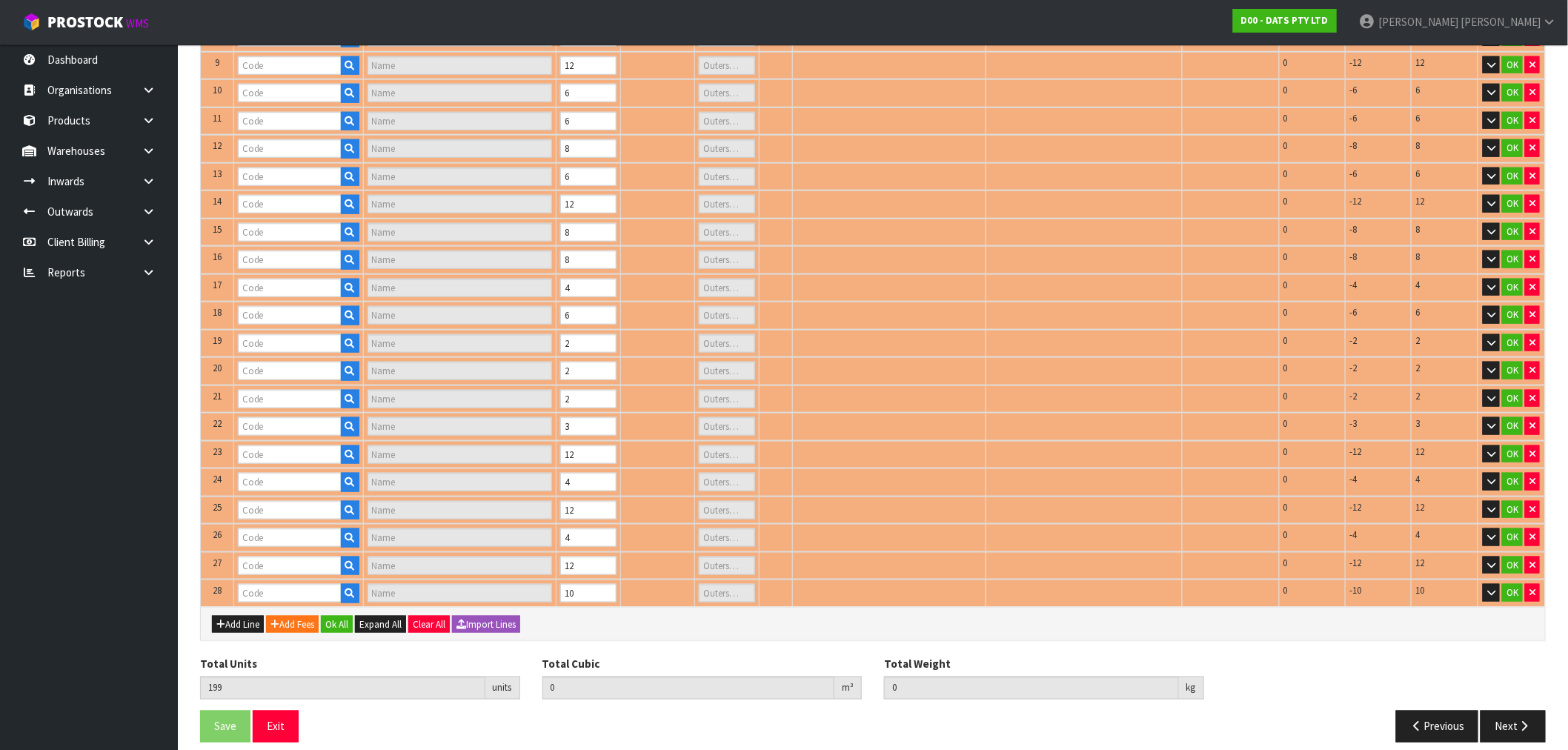
type input "1"
type input "61664"
type input "LIGHTS NET SOLAR 300L WARM WHITE 2F 1.5X4.5M"
type input "1"
type input "63280"
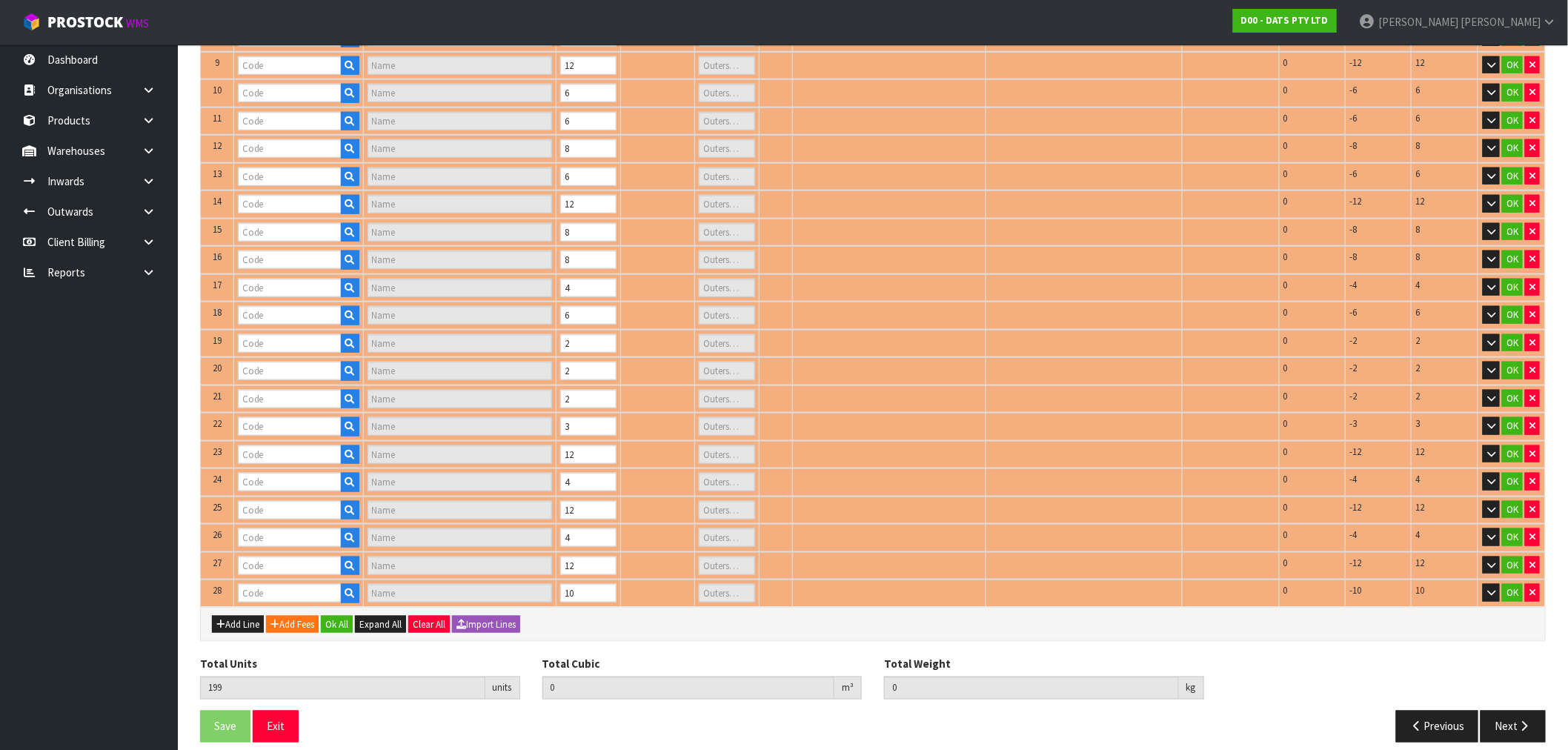
type input "LIGHT NIGHT SENSOR SLIMLINE USB RECHARHEABLE WHITE"
type input "1"
type input "62002"
type input "LIGHT NEON 1M WARM WHITE SMD LED B/OP OR USB PDQ"
type input "1"
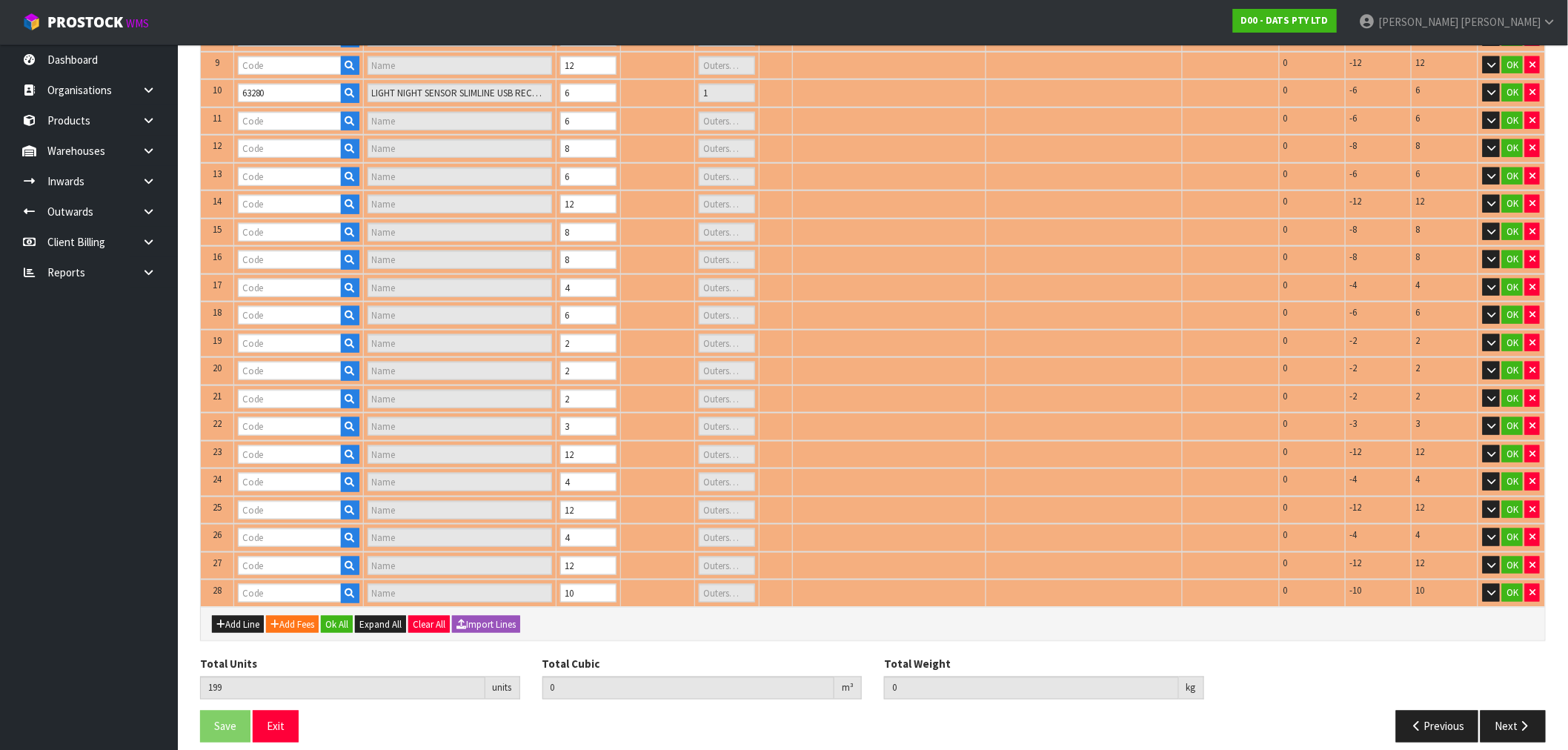
type input "62677"
type input "LIGHTS PARTY FESTOON W.WHITE FILAMENT SOLAR / USB PK10"
type input "1"
type input "62934"
type input "LIGHT PIN WARM WHITE 100L"
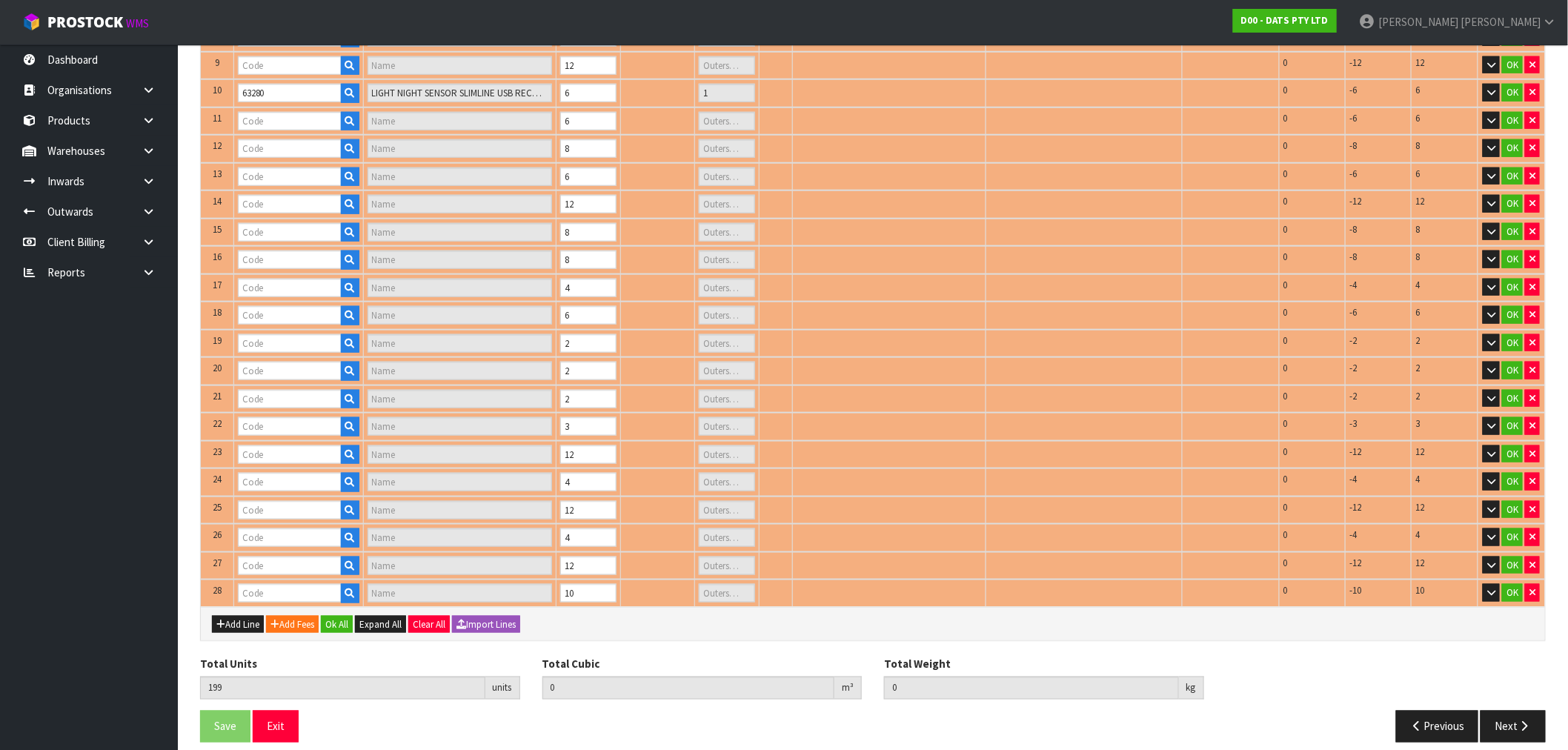
type input "1"
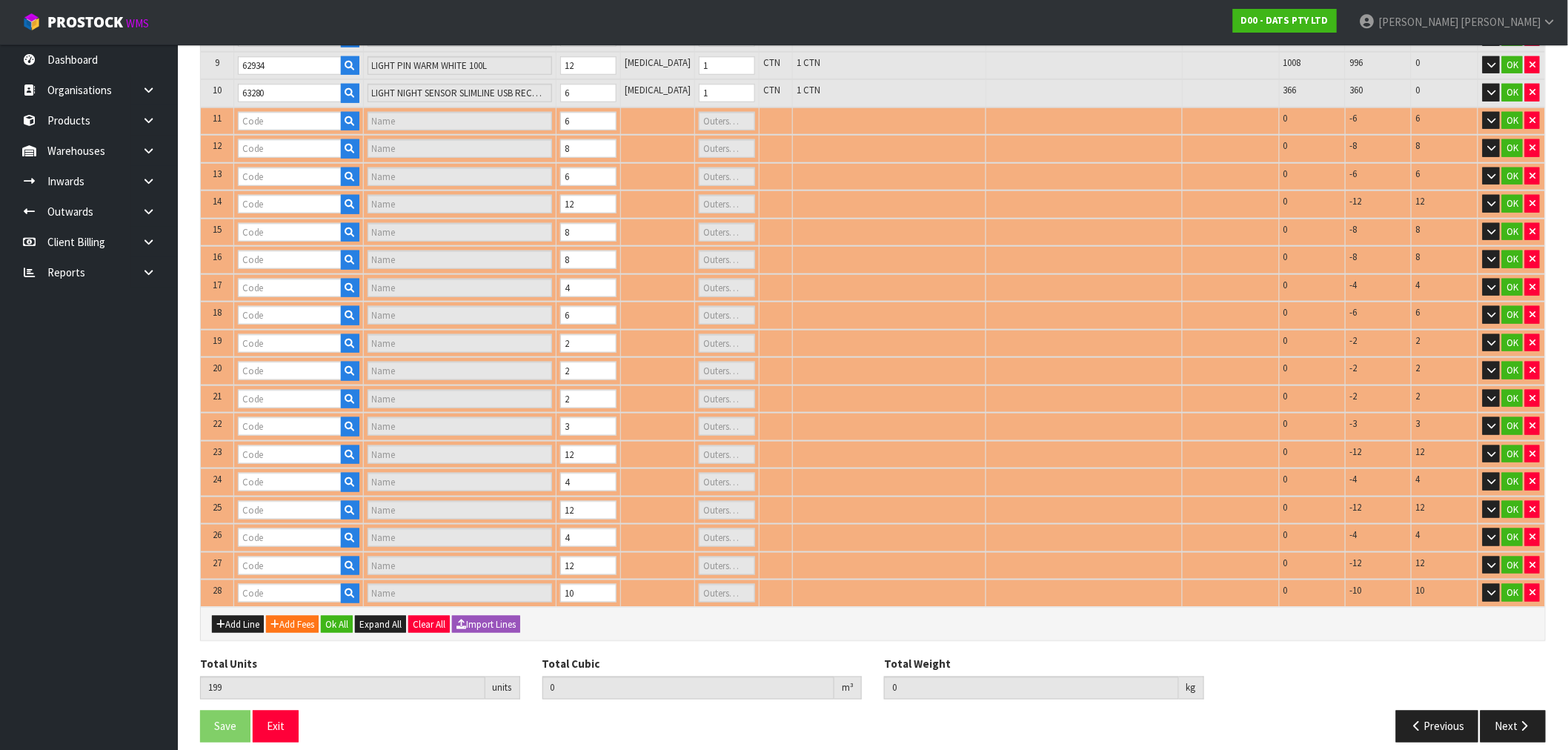
type input "63281"
type input "PK1 BOP LED SENSOR NIGHT LIGHT"
type input "1"
type input "64638"
type input "LIGHTS ICICLE CONNECTABLE 400L 8F WARM WHITE LYNX"
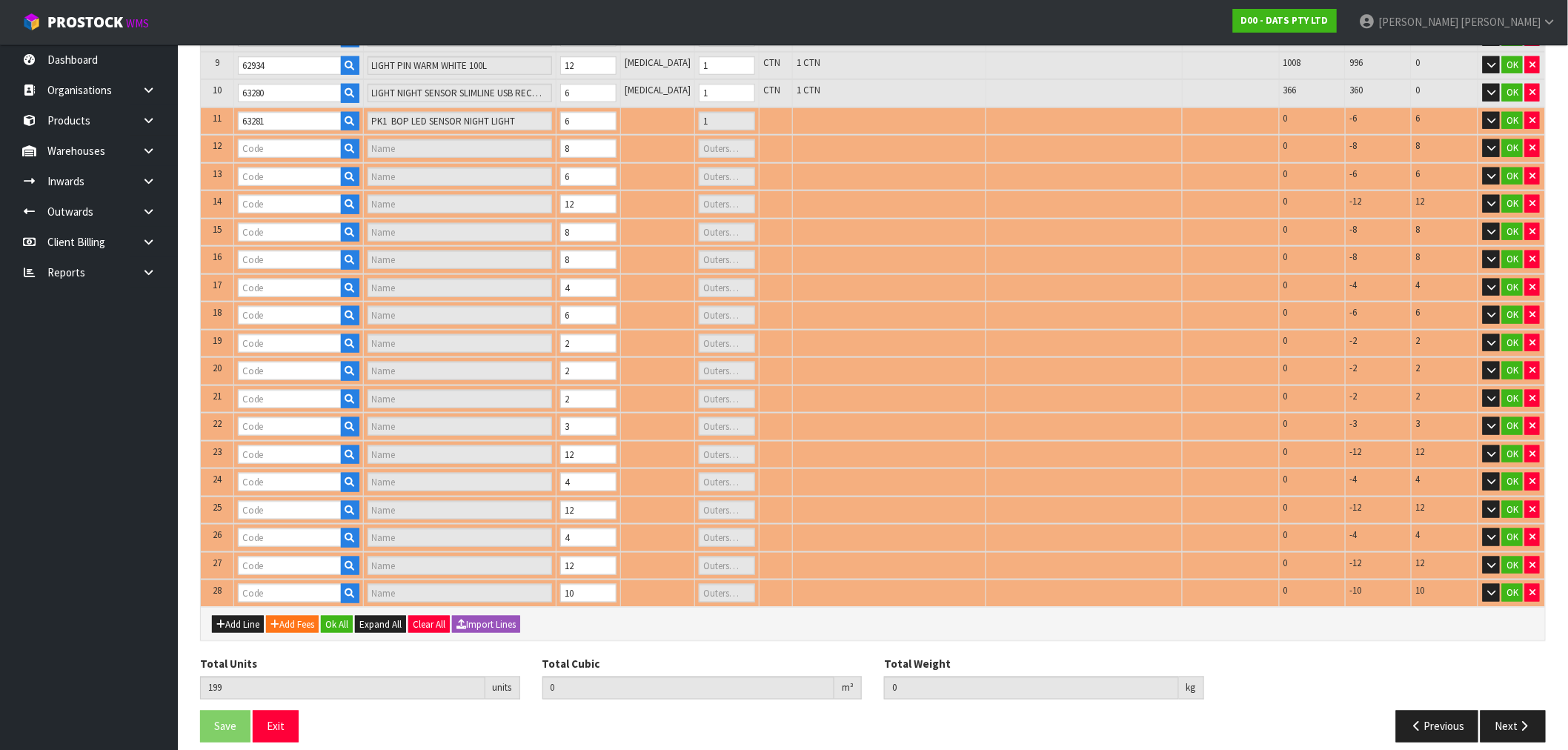
type input "1"
type input "64856"
type input "LIGHT STRIP TV 2X 50CM USB RGB MULTICOLOUR W REMOTE"
type input "1"
type input "64799"
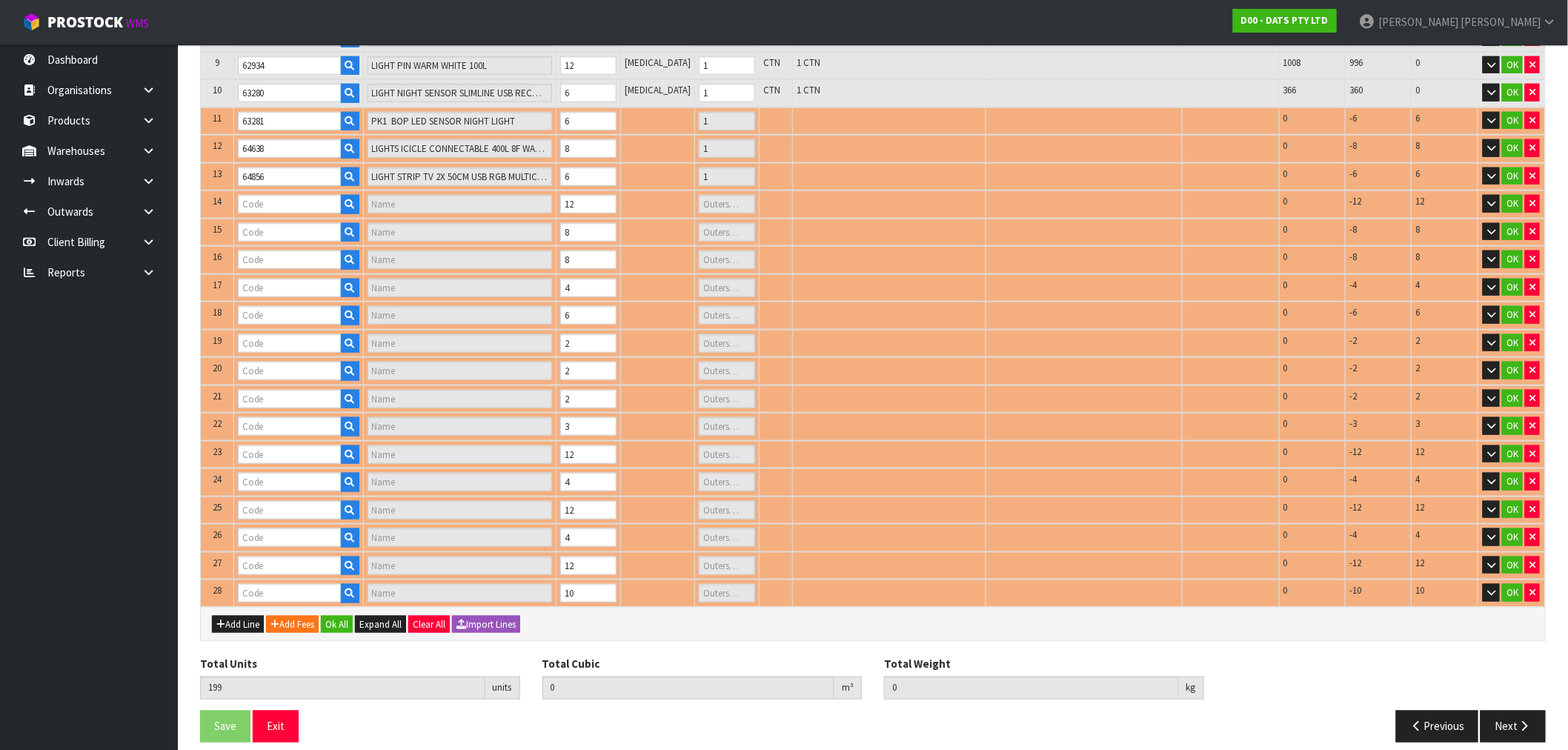
type input "LIGHTS FAIR COLOUR SWITCH W REMOTE"
type input "1"
type input "68233"
type input "LIGHTS FAIRY PK350 WHITE 8F"
type input "1"
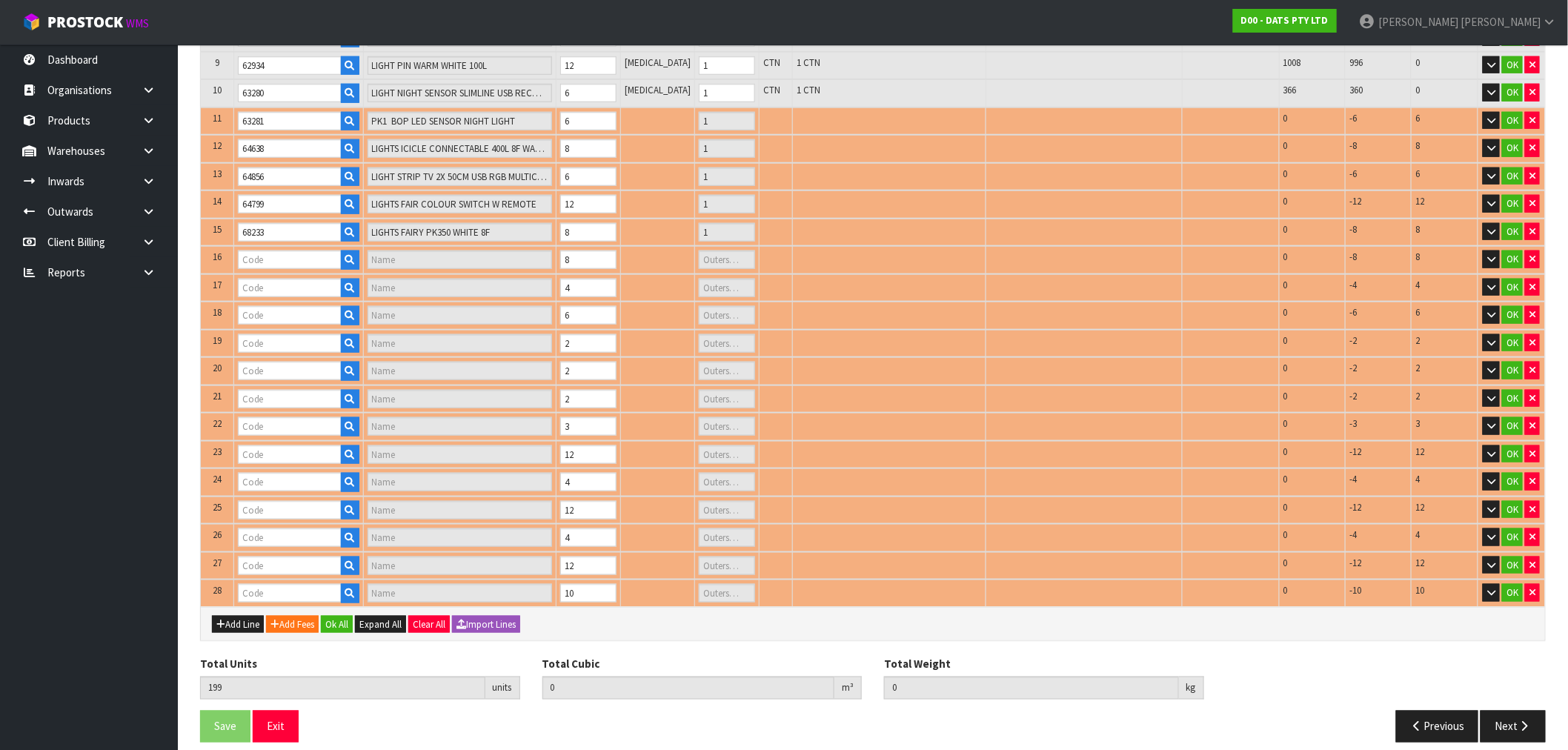
type input "70383"
type input "CHUCKIT WHISTLER 2PK MEDIUM"
type input "0"
type input "68742"
type input "LIGHTS PARTY FILAMENT LEDS W.W"
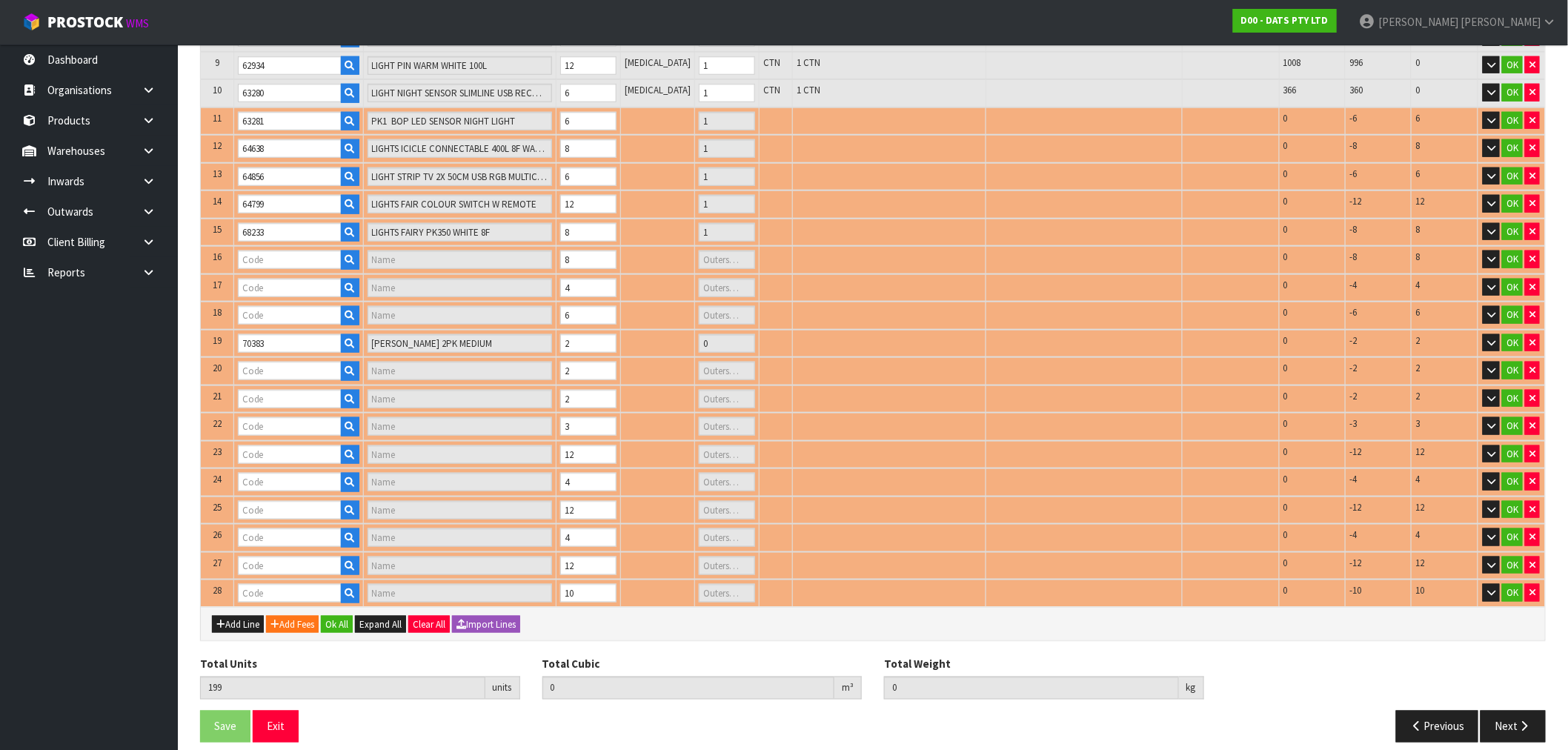
type input "1"
type input "70031"
type input "LIGHTS PARTY CONNECTABLE PK10 T50 LOW VOLTAGE"
type input "1"
type input "70739"
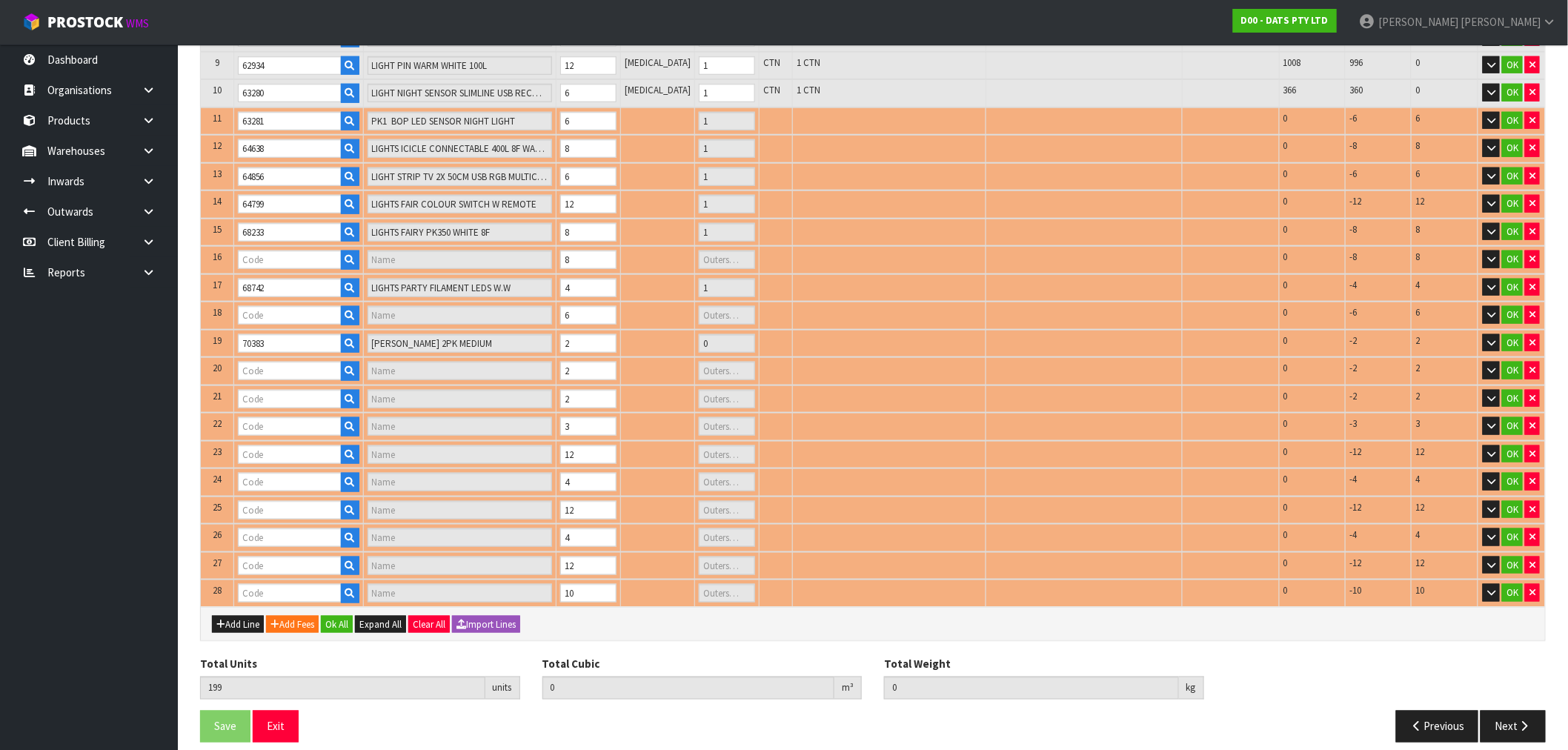
type input "LIGHT PARTY FILAMENT W.WHITE"
type input "1"
type input "70373"
type input "CHUCKIT TENNIS BALL 2 PK LARGE"
type input "0"
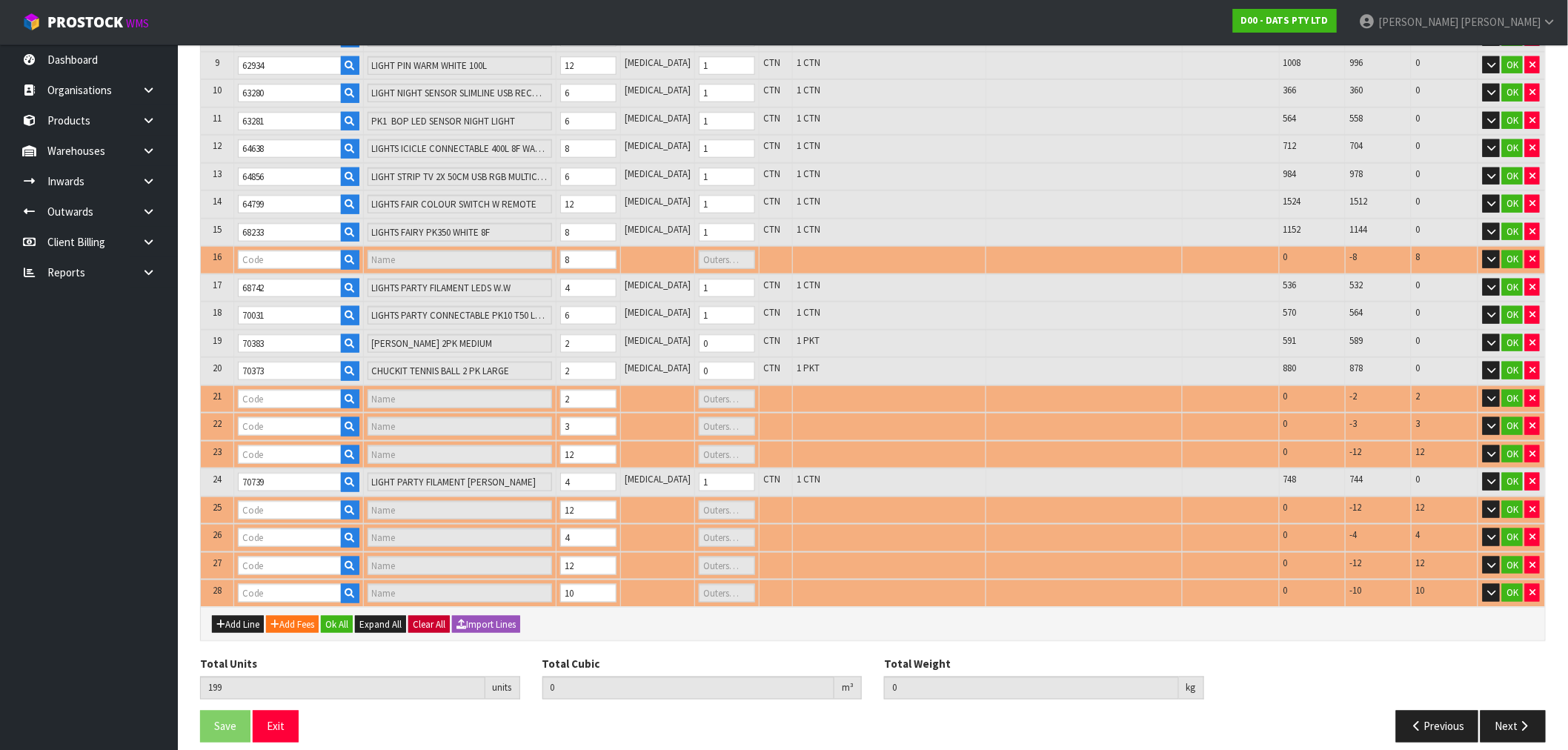
type input "70385"
type input "CHUCKIT ULTRA SQUEAKER MEDIUM"
type input "0"
type input "70378"
type input "CHUCKIT AIR FETCH STICK LARGE"
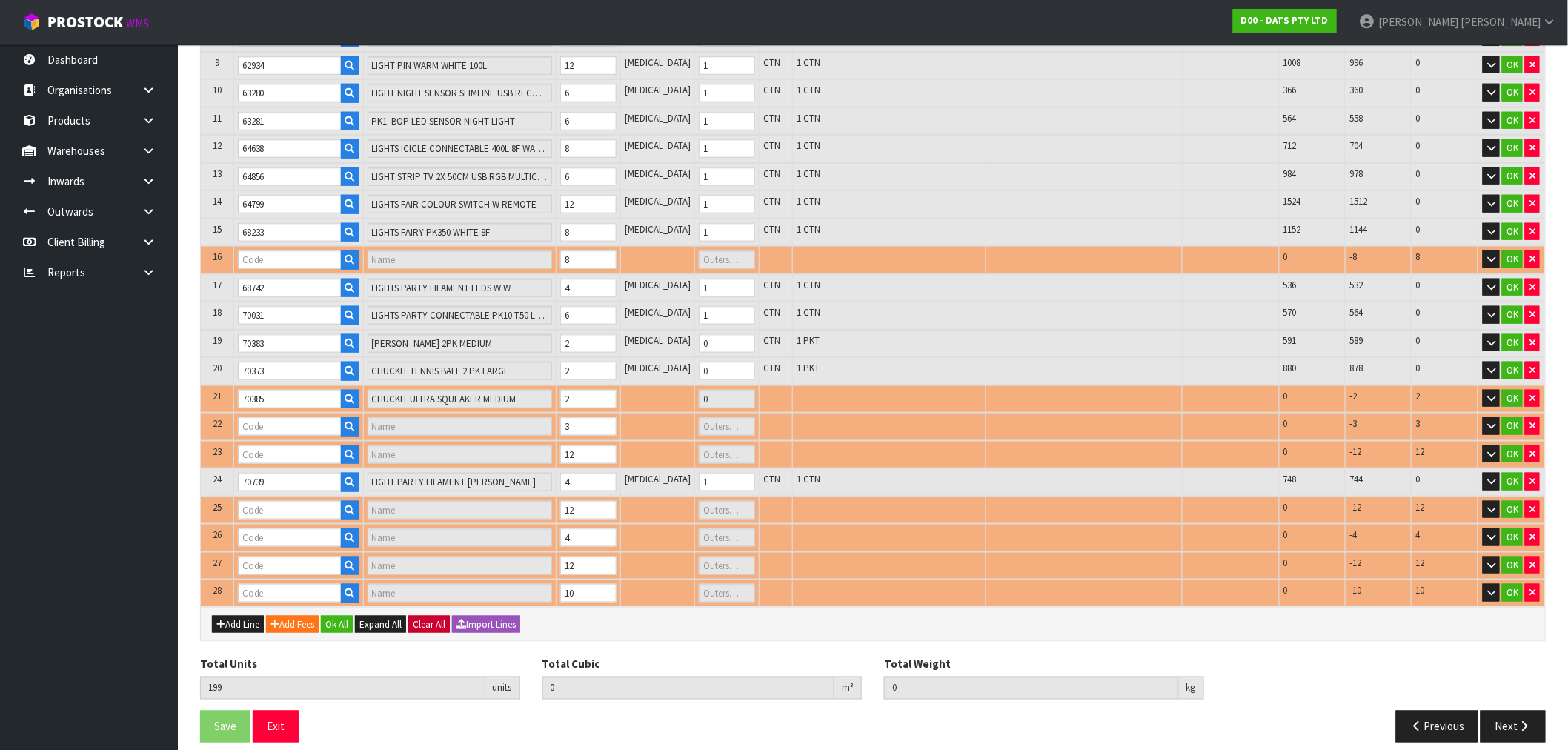
type input "0"
type input "68789"
type input "LIGHTS FAIRY RGB SYNC BOP/USB DUAL PK50"
type input "1"
type input "70374"
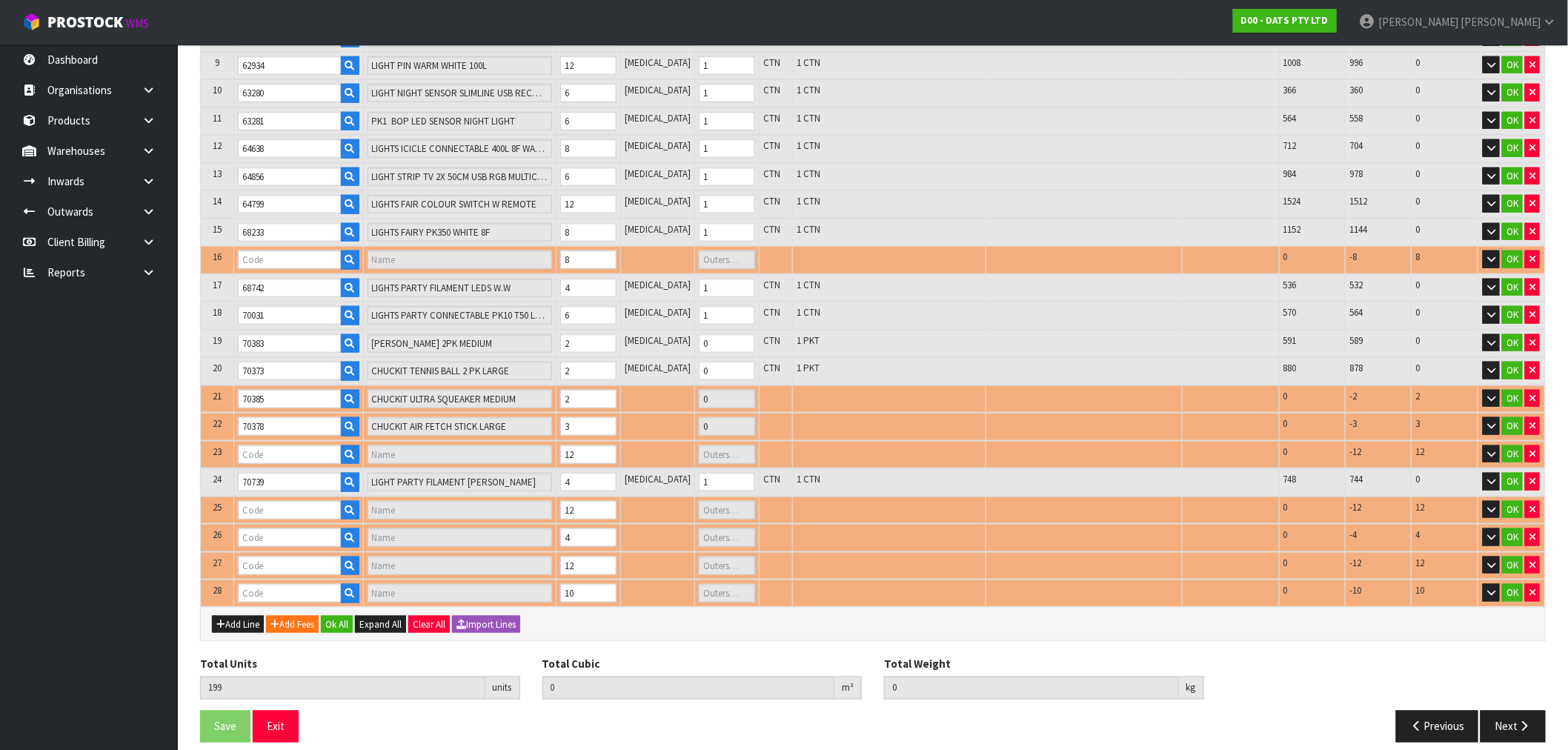
type input "CHUCKIT TENNIS BALL 2PK XL"
type input "1"
type input "70723"
type input "LIGHT TAPE 100L WARM WHITE"
type input "1"
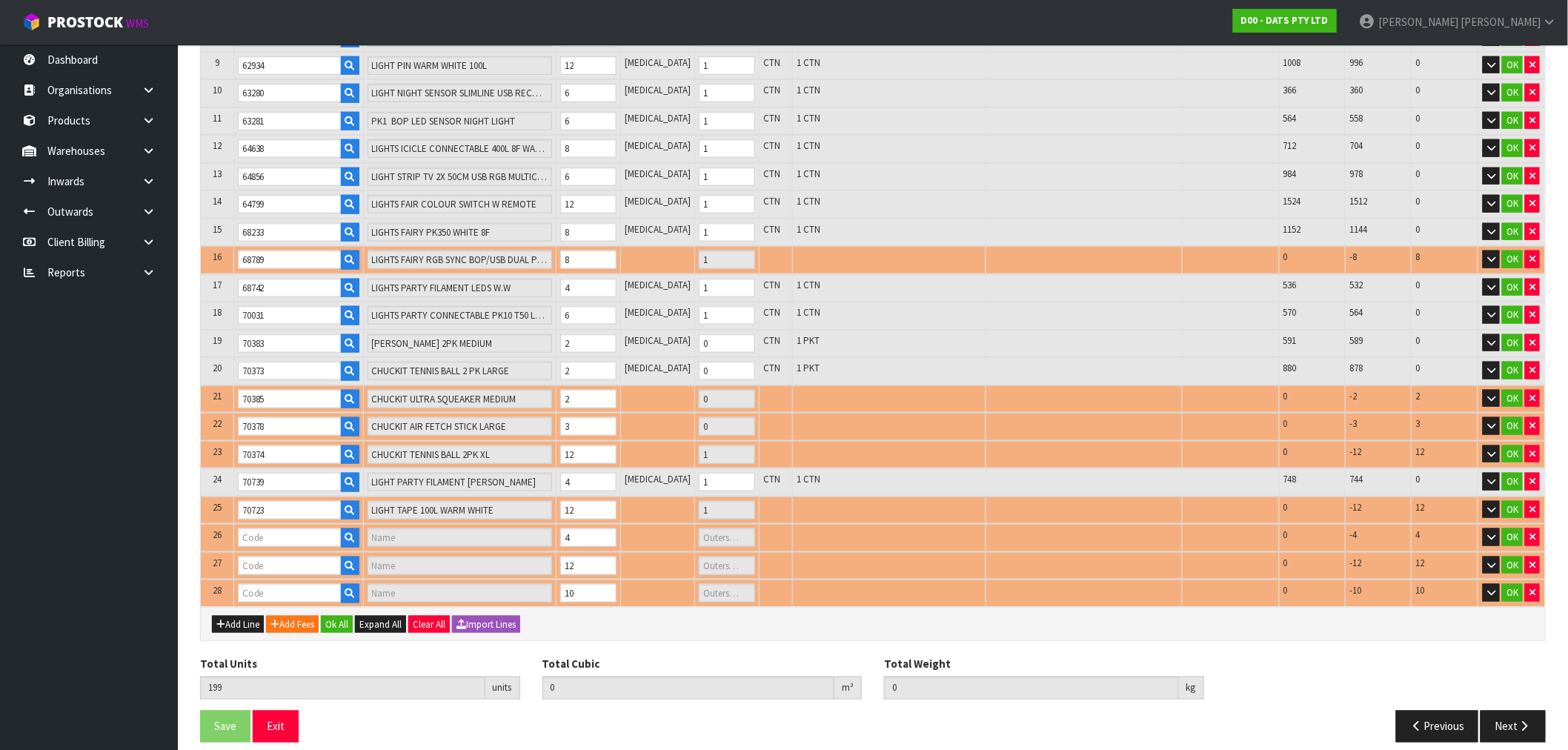
type input "56414"
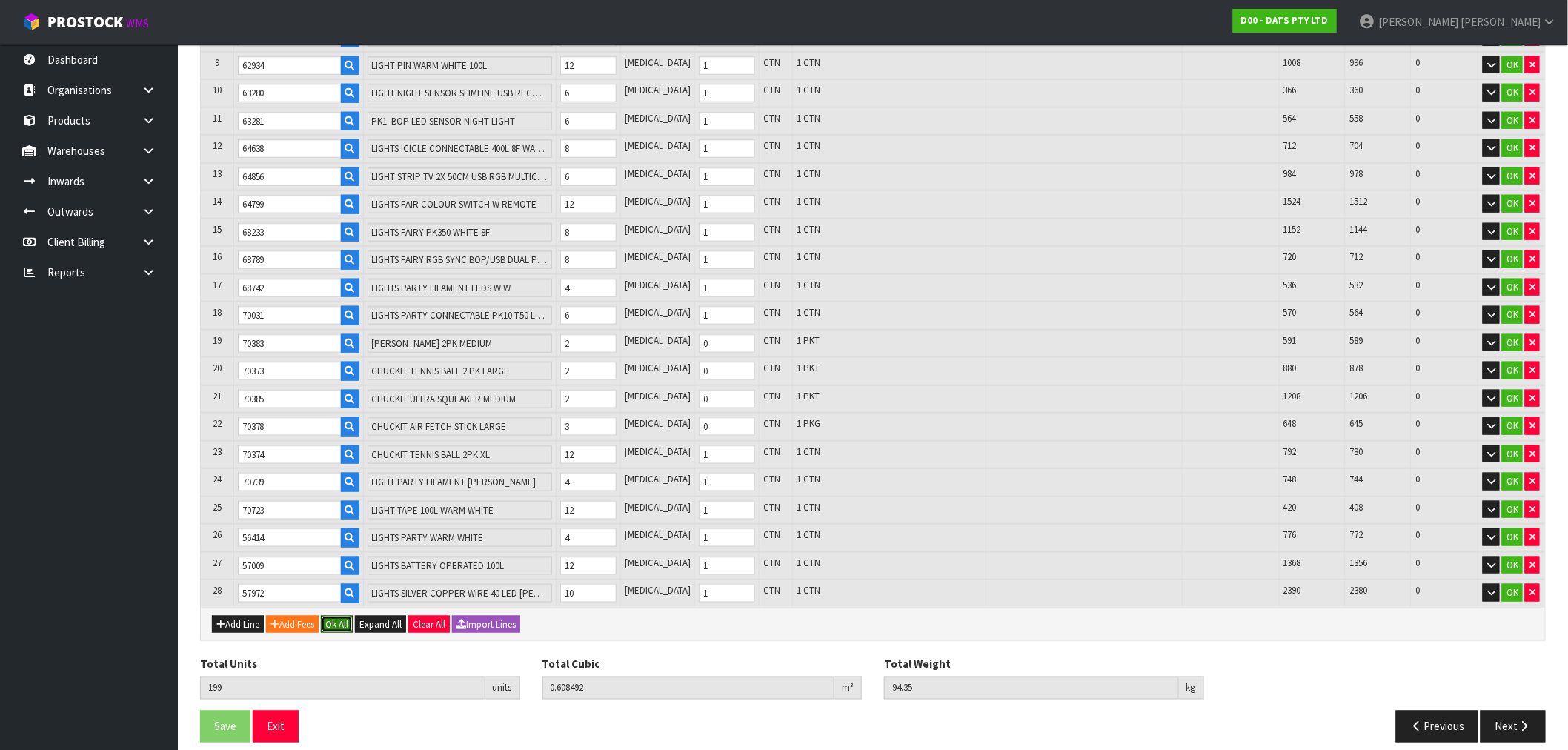
click at [345, 616] on button "Ok All" at bounding box center [337, 625] width 32 height 18
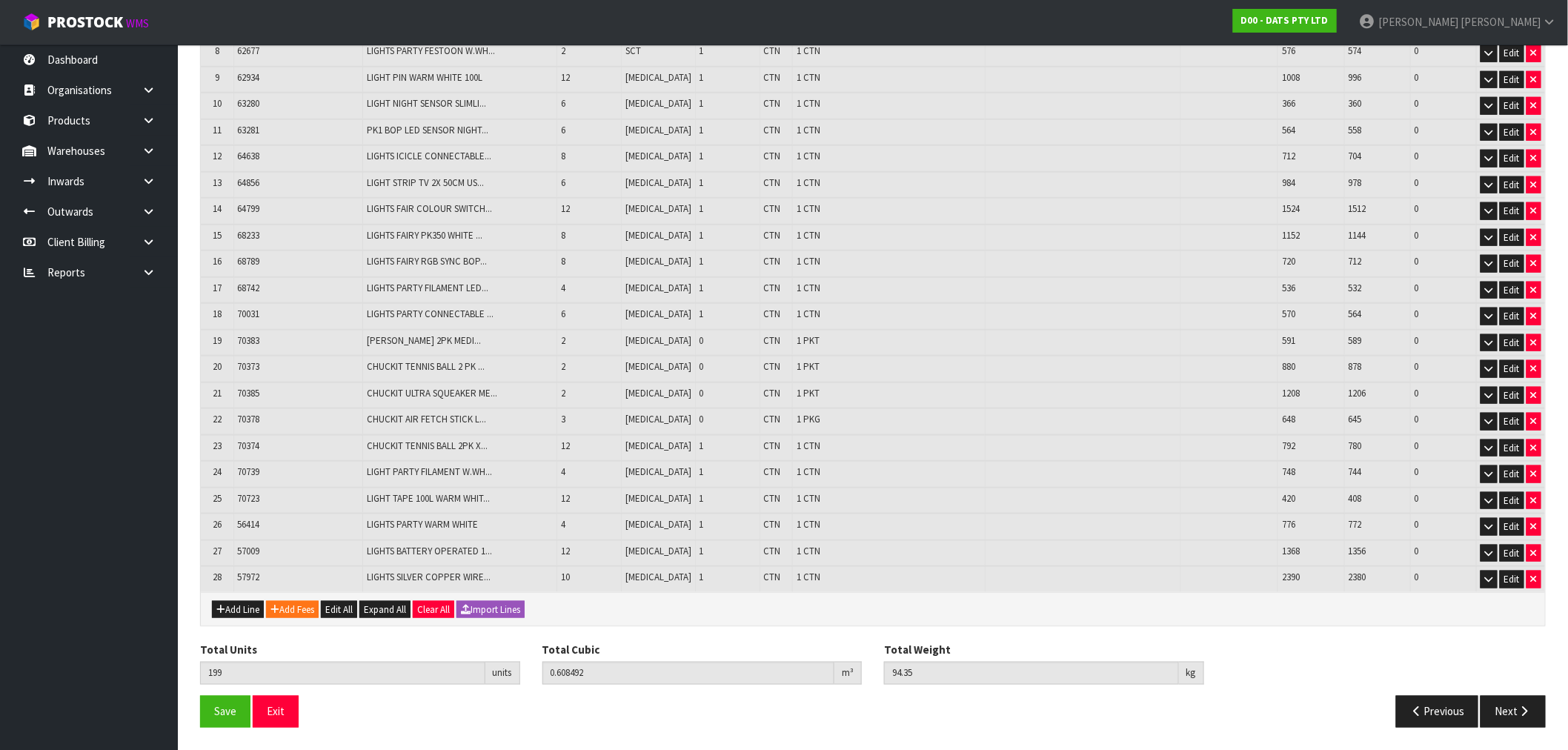
scroll to position [489, 0]
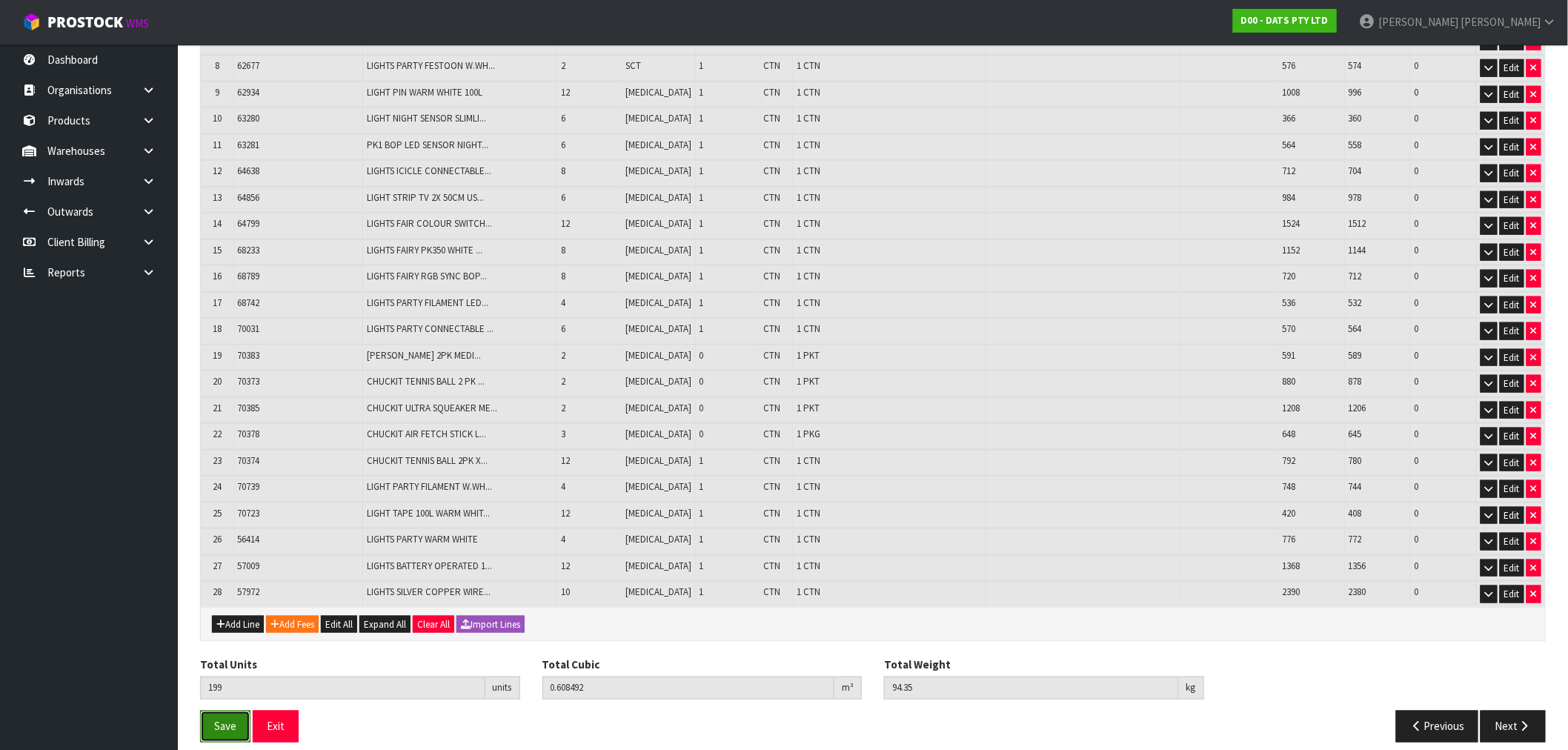
click at [219, 720] on span "Save" at bounding box center [225, 727] width 22 height 14
click at [1521, 721] on icon "button" at bounding box center [1524, 727] width 14 height 11
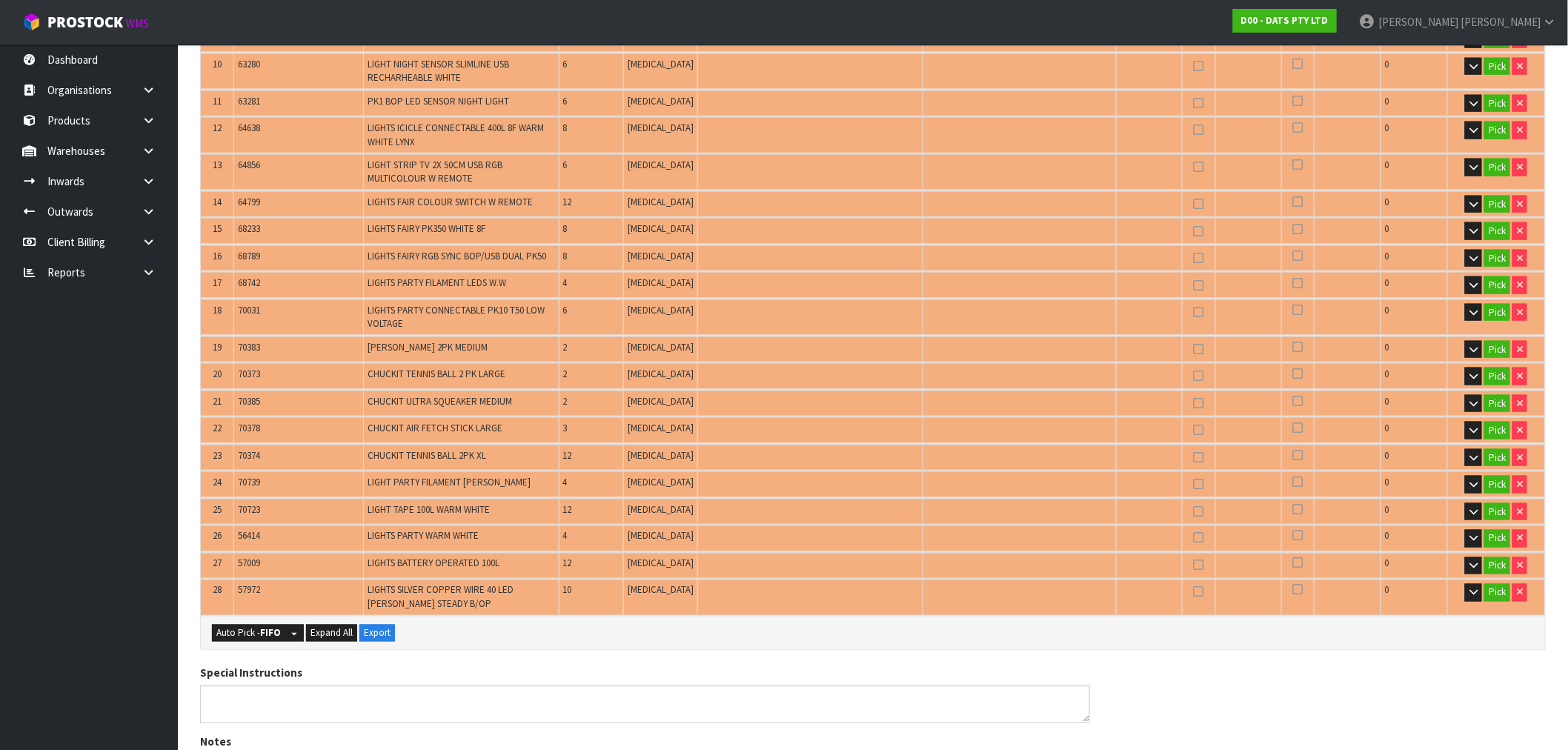
scroll to position [824, 0]
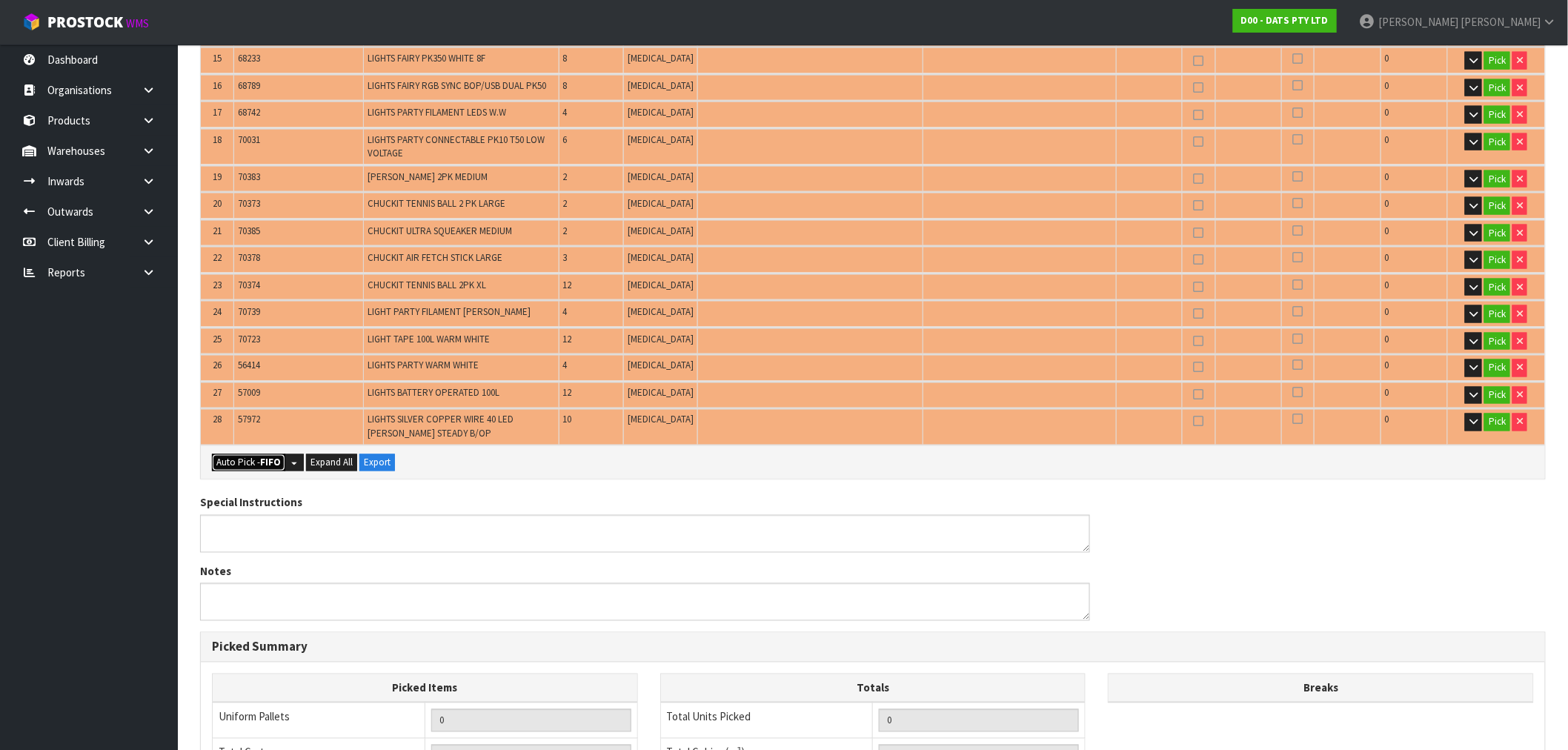
click at [246, 457] on button "Auto Pick - FIFO" at bounding box center [248, 463] width 73 height 18
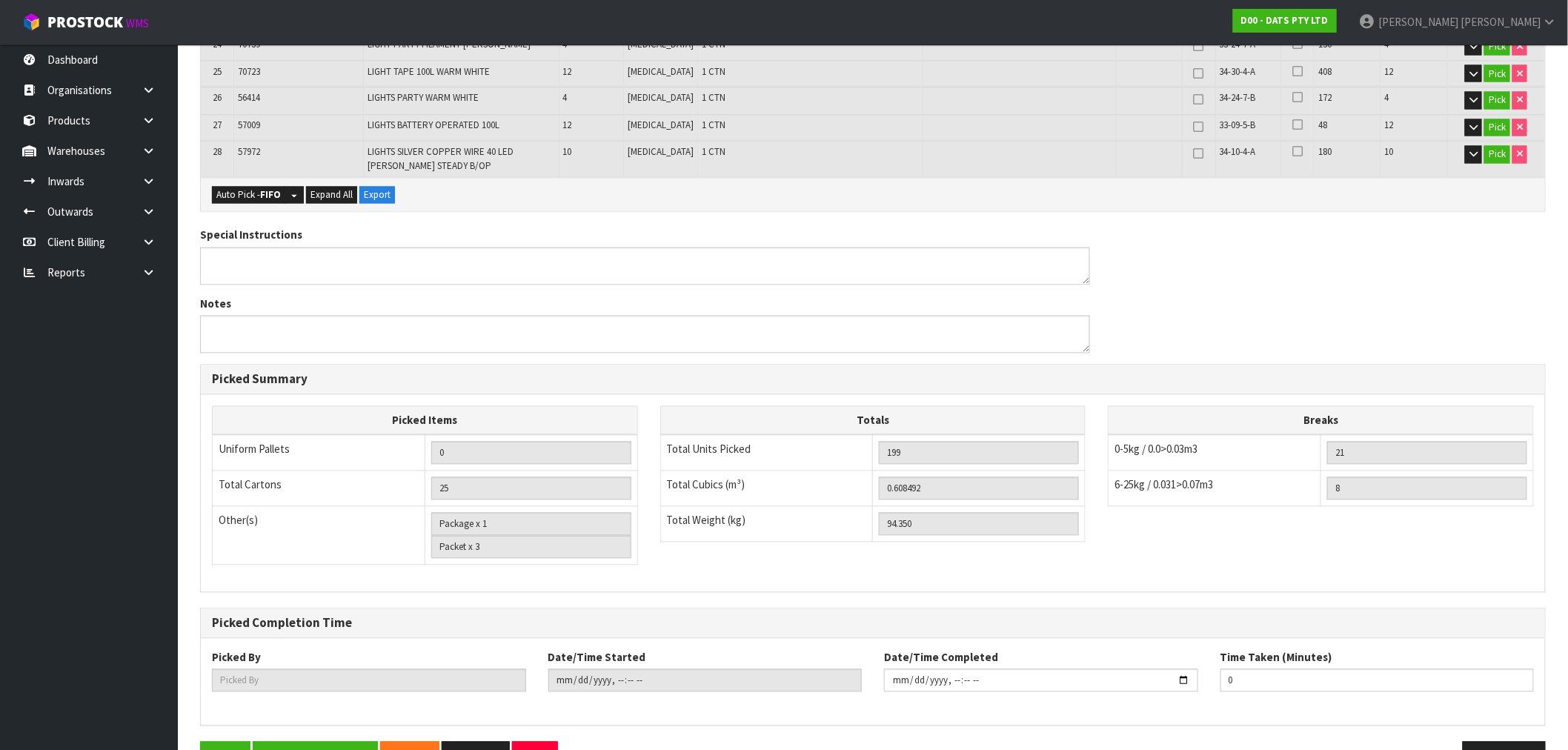
scroll to position [1124, 0]
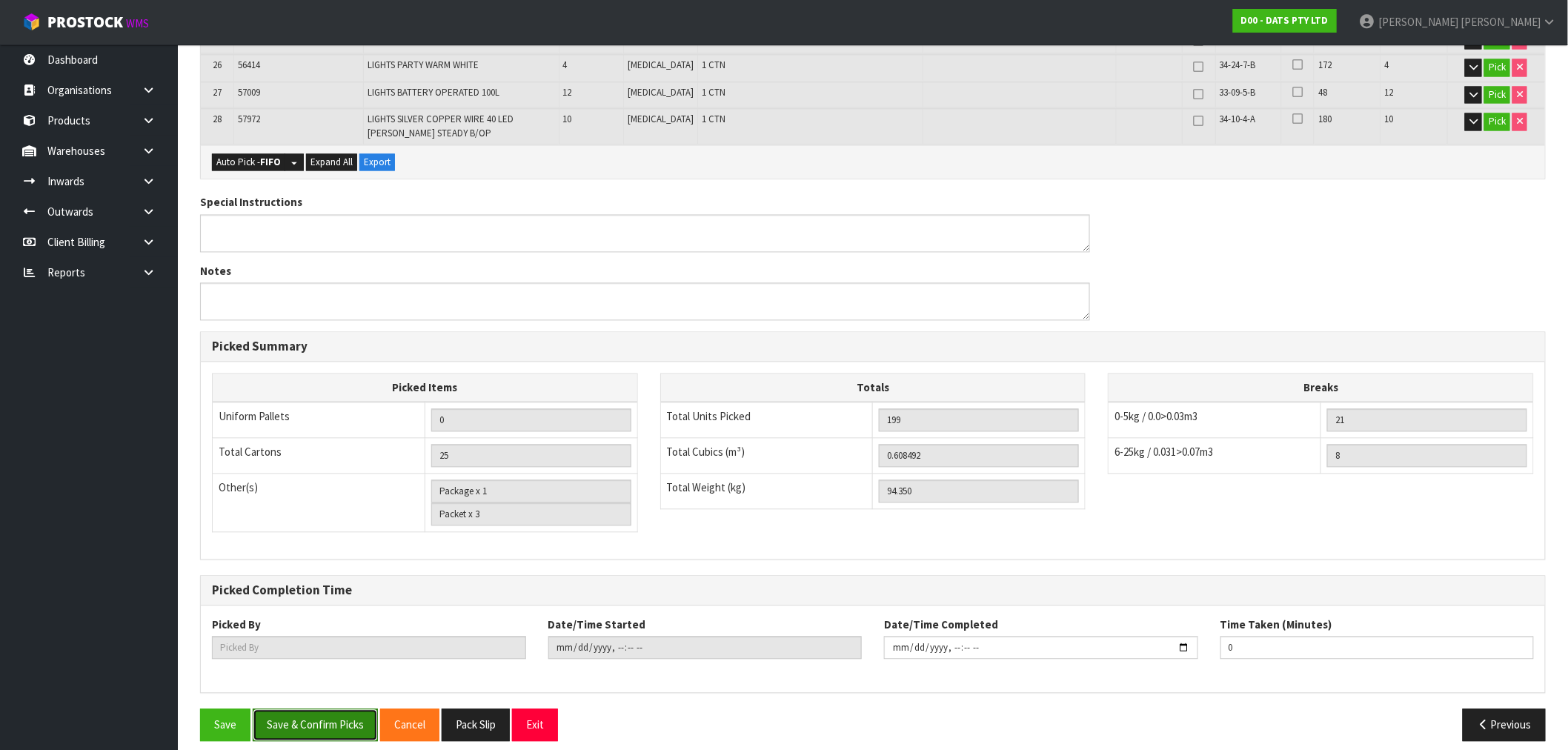
click at [345, 724] on button "Save & Confirm Picks" at bounding box center [315, 725] width 126 height 32
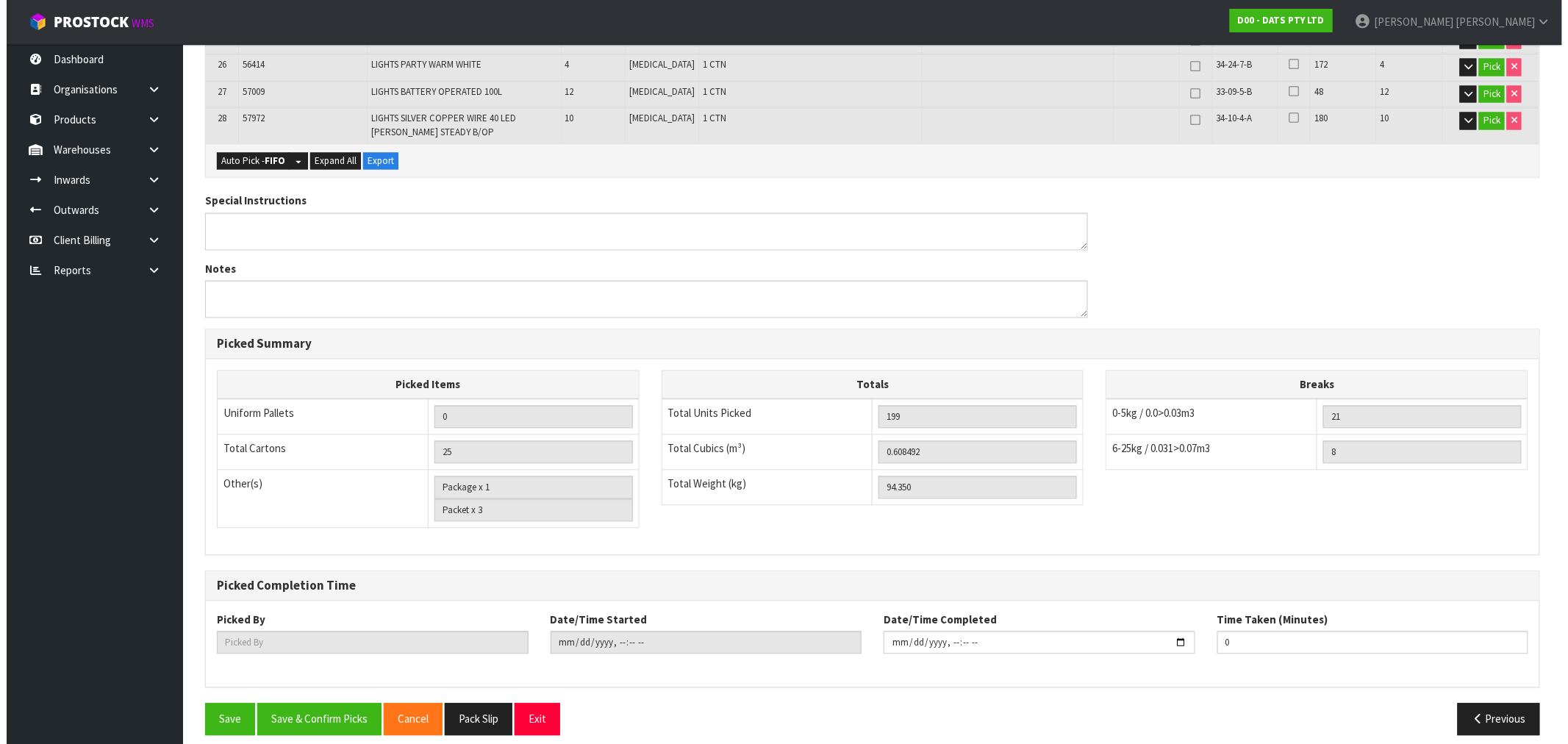
scroll to position [0, 0]
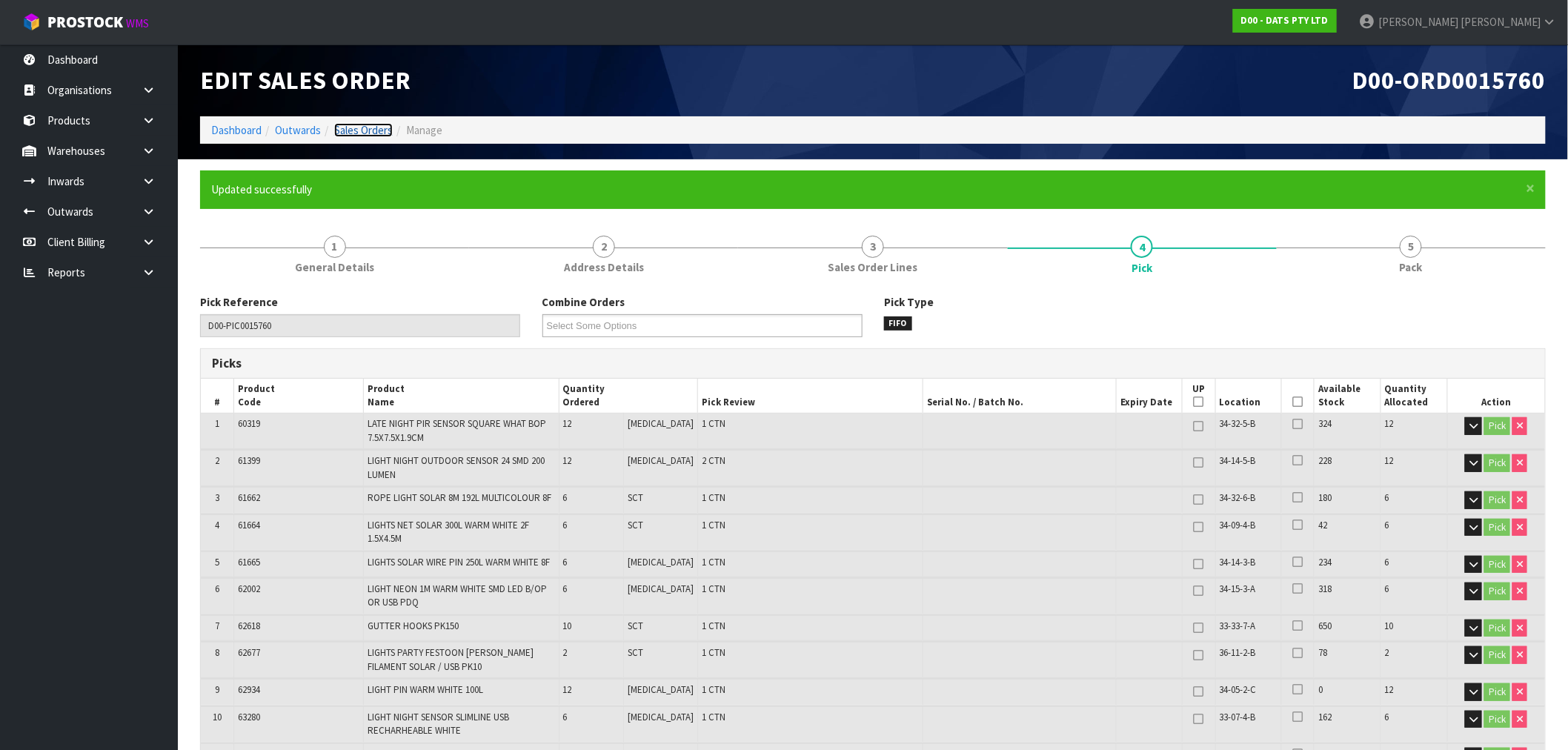
click at [353, 130] on link "Sales Orders" at bounding box center [363, 130] width 59 height 14
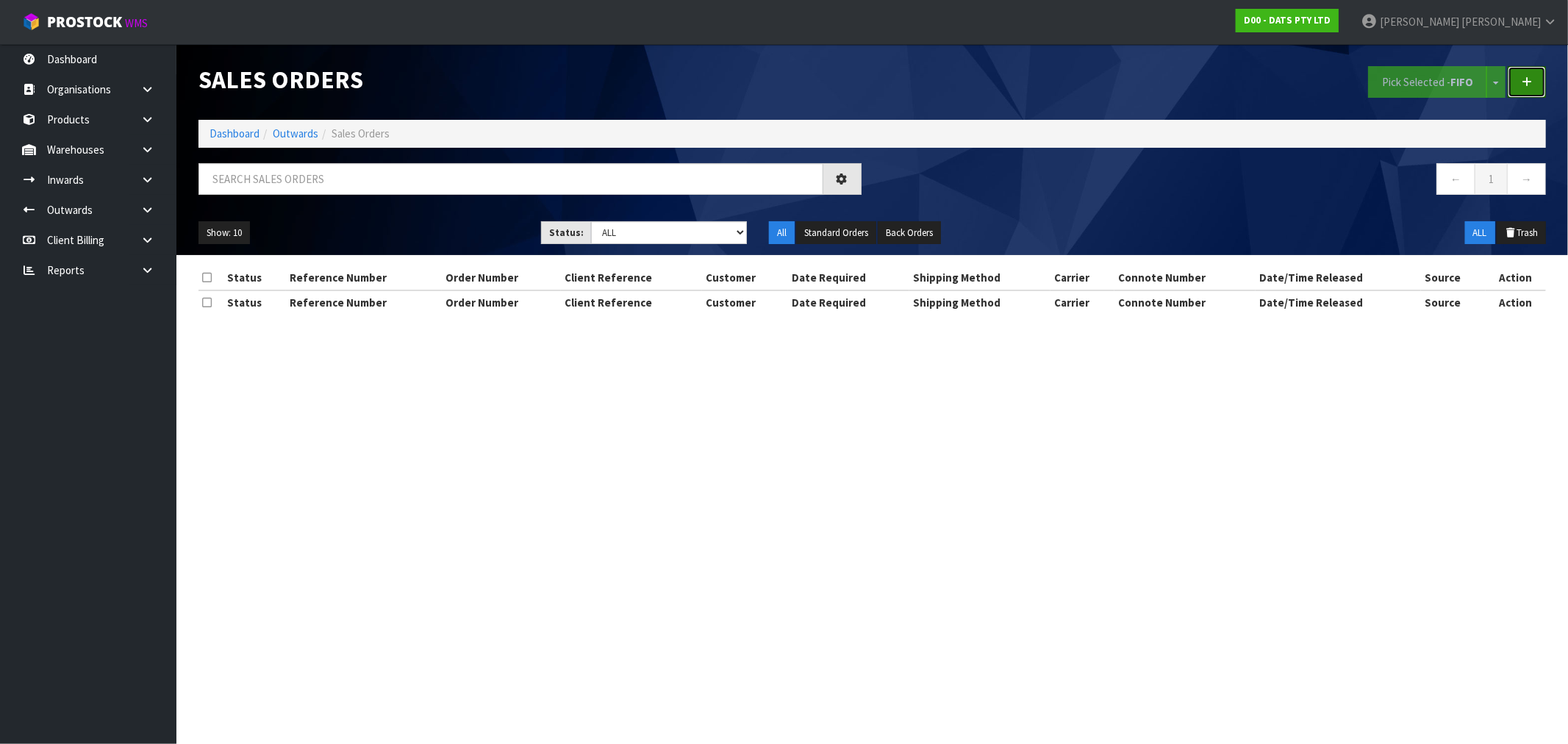
drag, startPoint x: 1527, startPoint y: 84, endPoint x: 1288, endPoint y: 164, distance: 252.0
click at [1527, 84] on icon at bounding box center [1527, 82] width 11 height 11
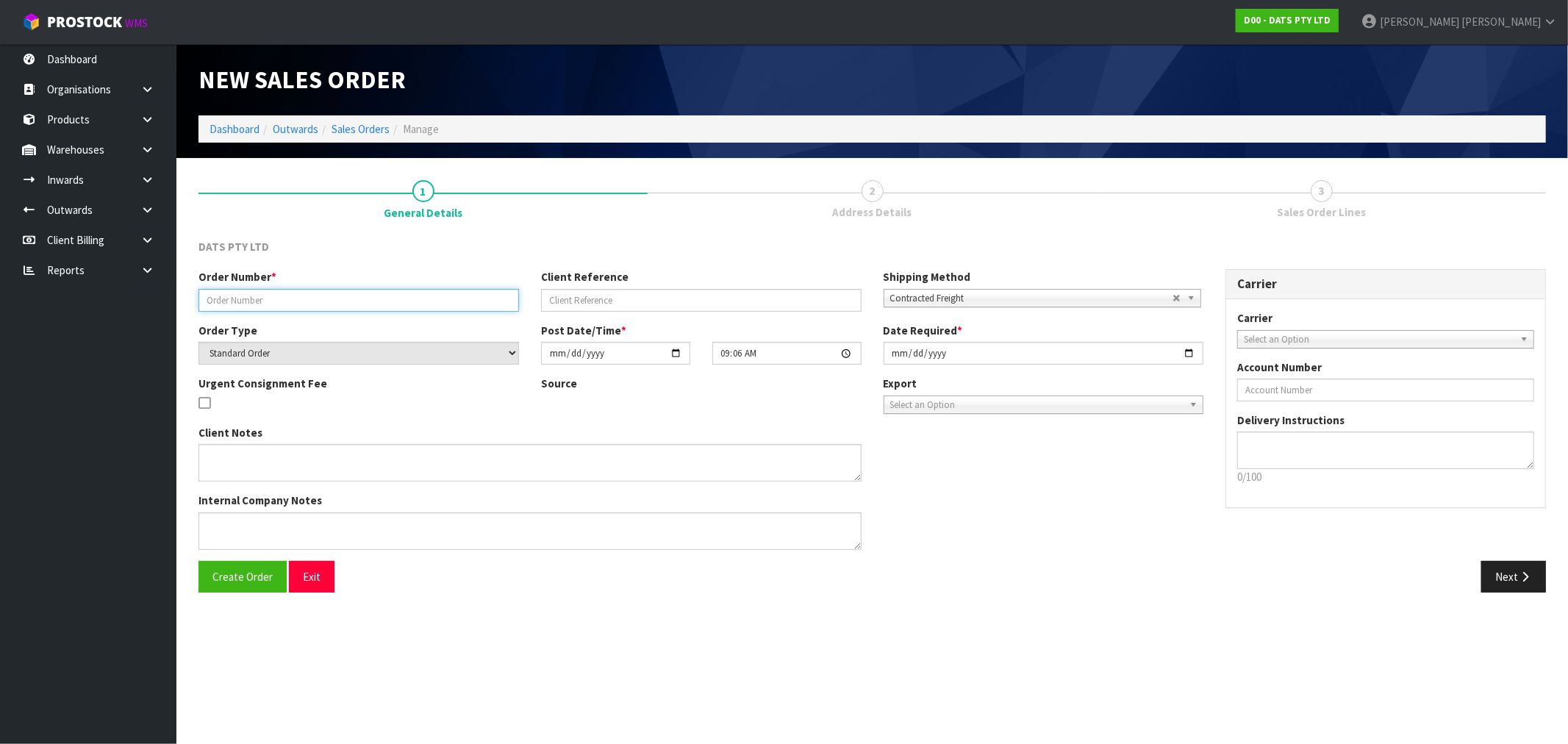
click at [330, 297] on input "text" at bounding box center [359, 300] width 321 height 23
click at [199, 561] on button "Create Order" at bounding box center [243, 577] width 88 height 32
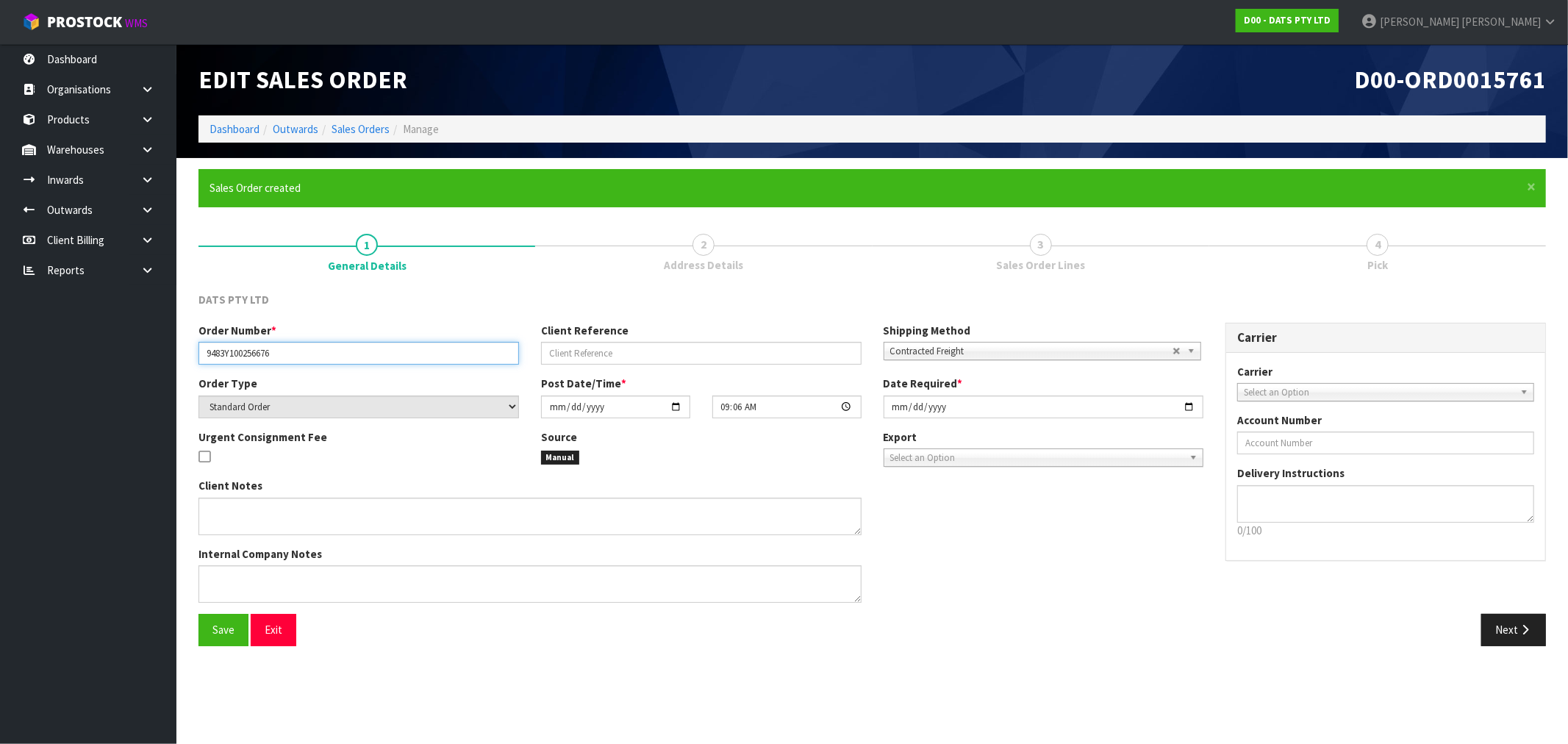
drag, startPoint x: 311, startPoint y: 351, endPoint x: 178, endPoint y: 345, distance: 133.1
click at [178, 345] on section "× Close Sales Order created 1 General Details 2 Address Details 3 Sales Order L…" at bounding box center [872, 413] width 1391 height 510
click at [1524, 629] on icon "button" at bounding box center [1526, 630] width 14 height 11
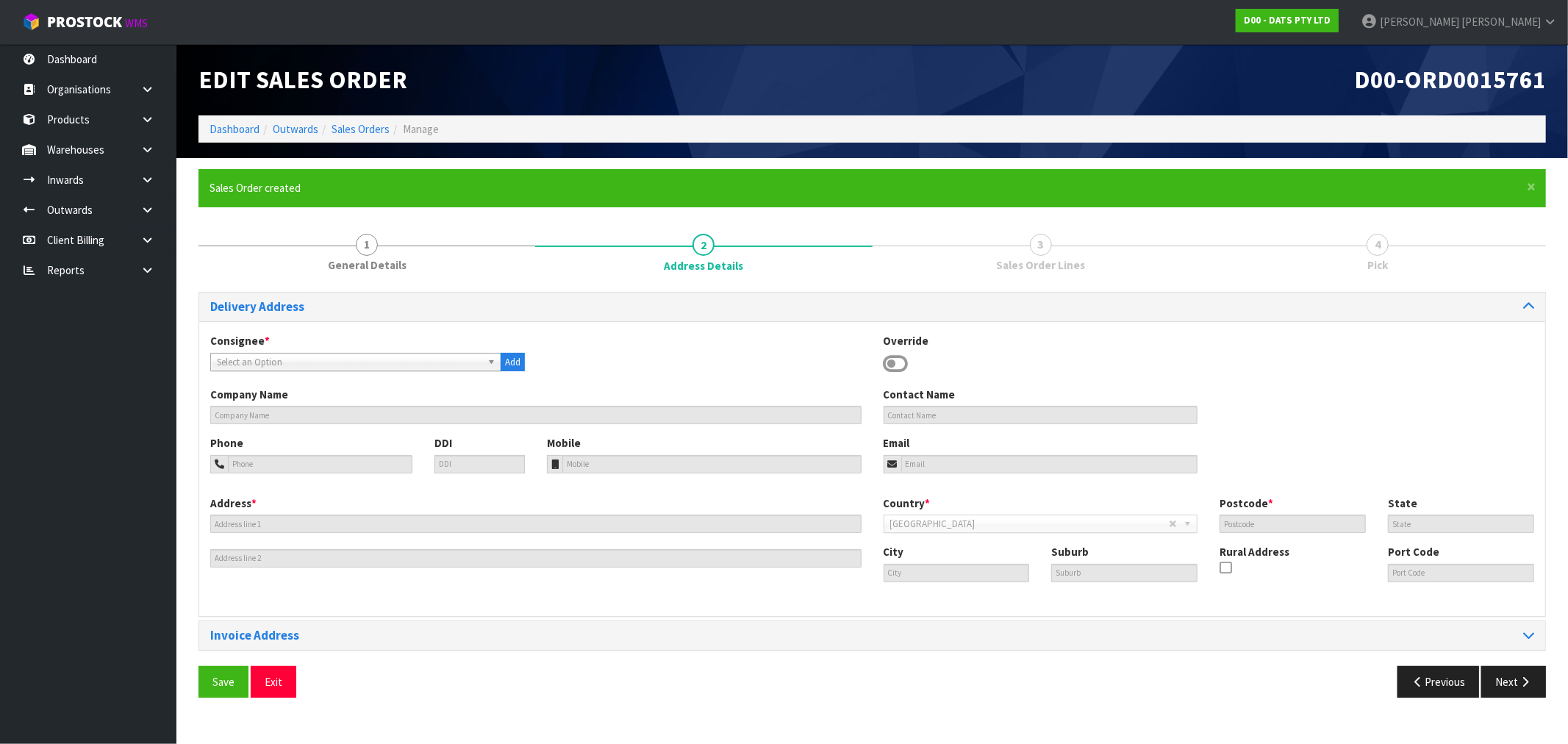
click at [291, 354] on span "Select an Option" at bounding box center [350, 362] width 265 height 18
click at [199, 666] on button "Save" at bounding box center [223, 682] width 50 height 32
click at [1525, 687] on icon "button" at bounding box center [1526, 682] width 14 height 11
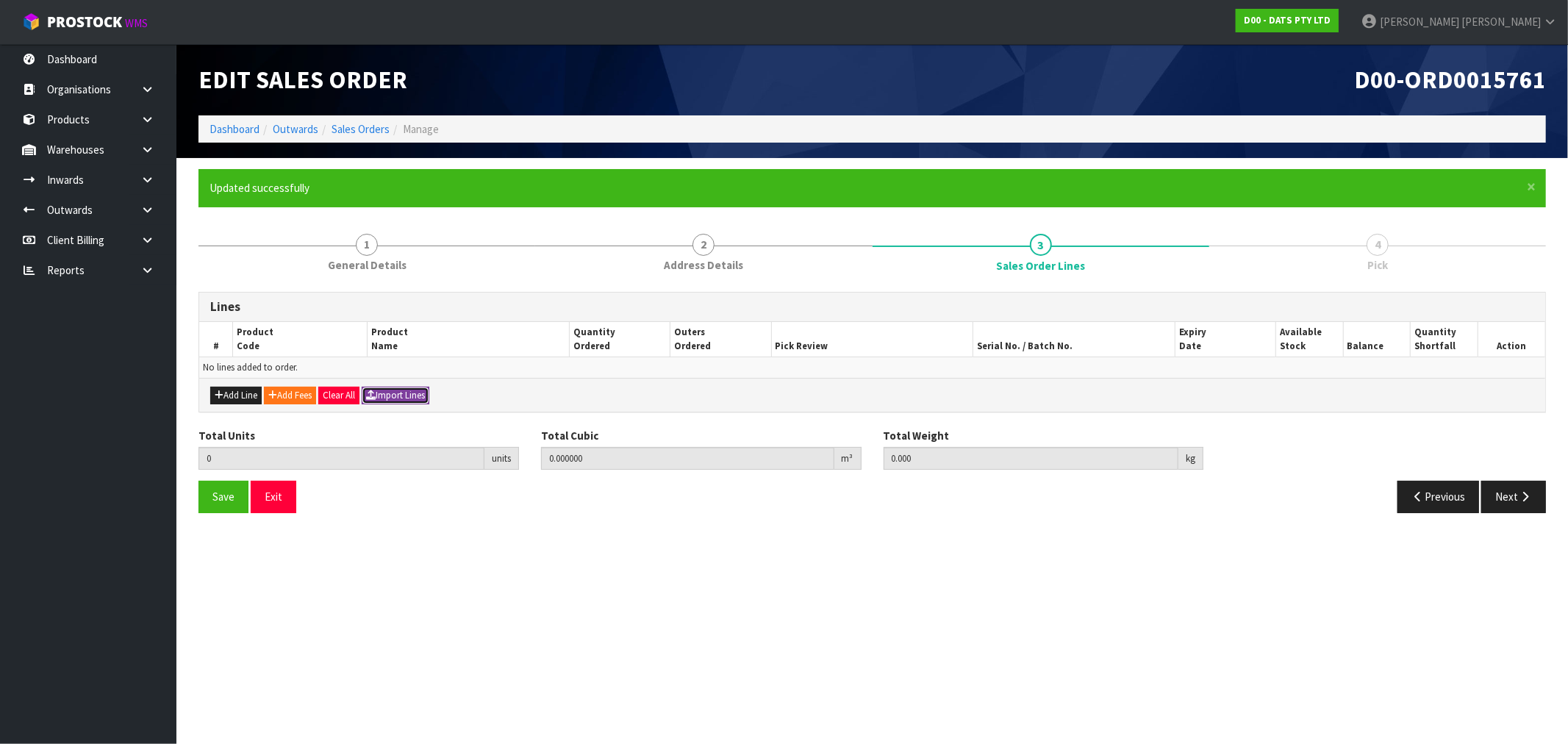
click at [413, 392] on button "Import Lines" at bounding box center [395, 396] width 68 height 18
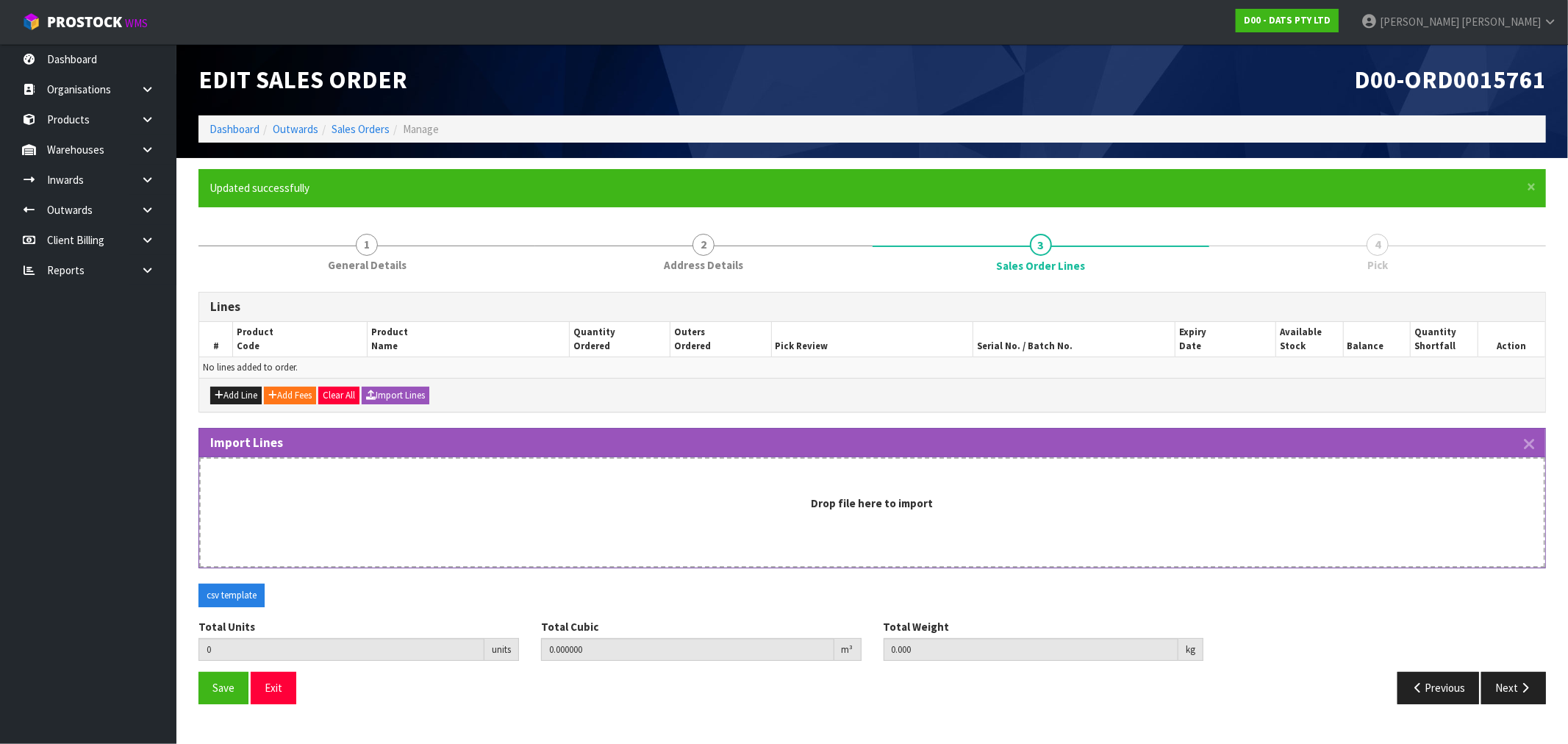
click at [576, 527] on div "Drop file here to import" at bounding box center [873, 512] width 1346 height 110
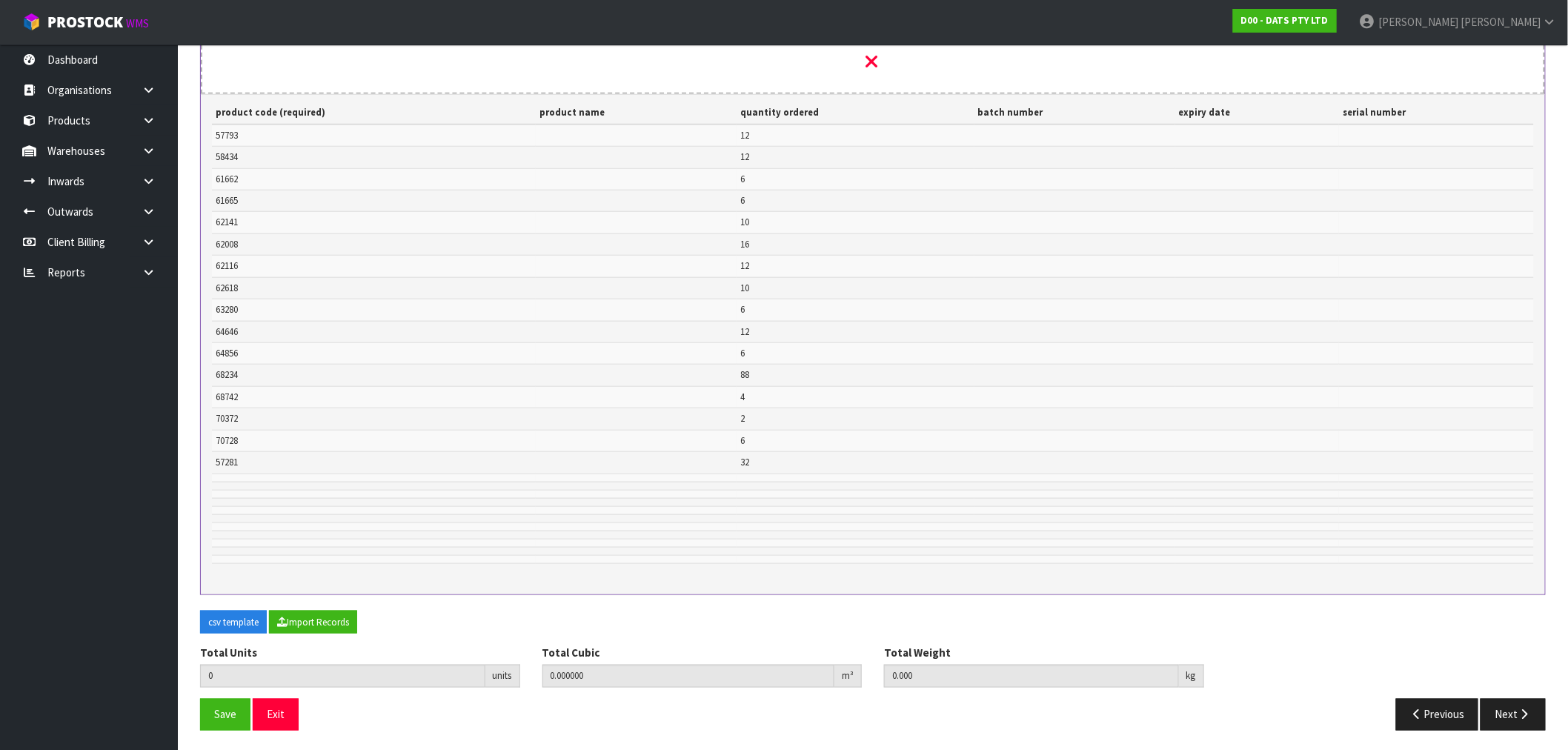
scroll to position [501, 0]
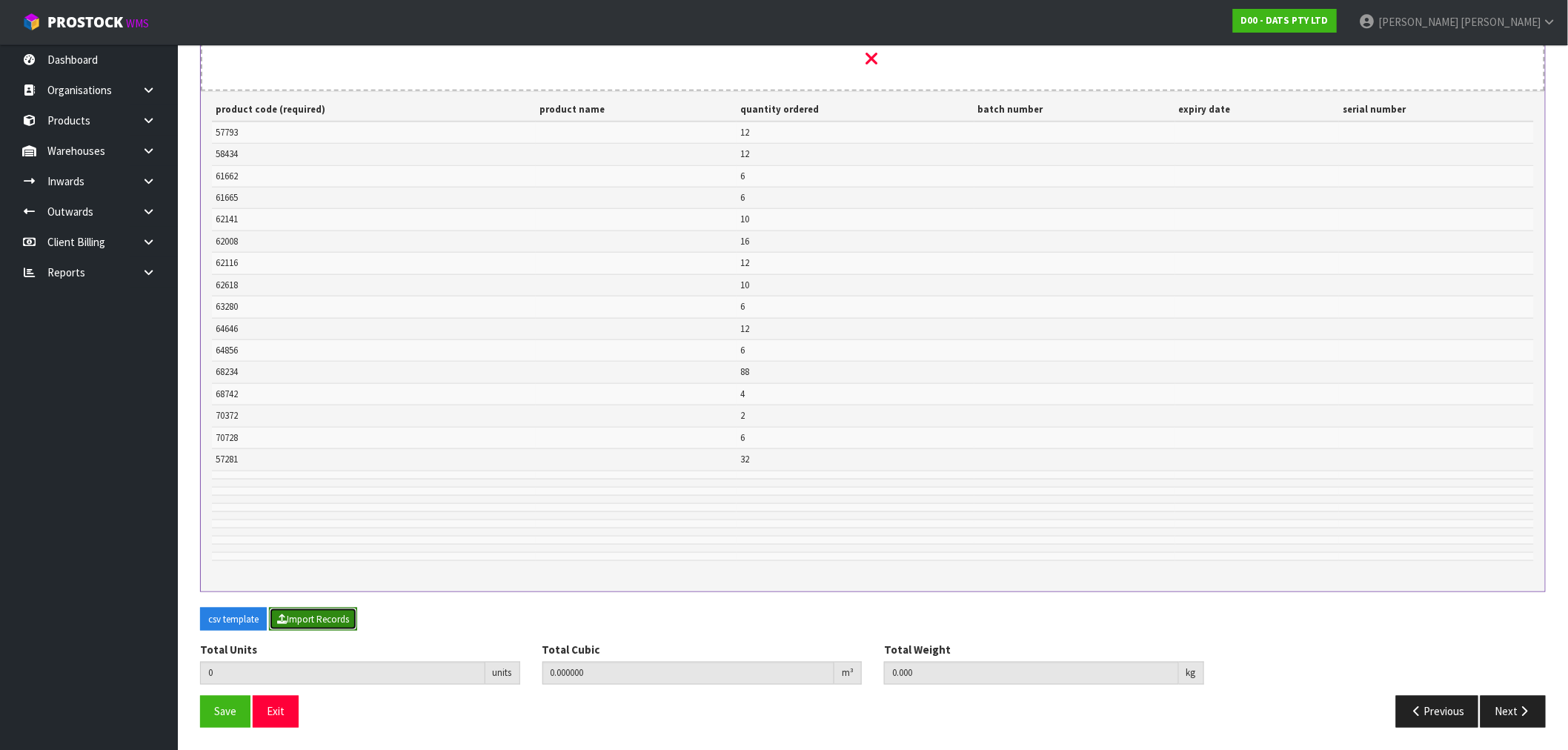
click at [342, 612] on button "Import Records" at bounding box center [313, 619] width 88 height 24
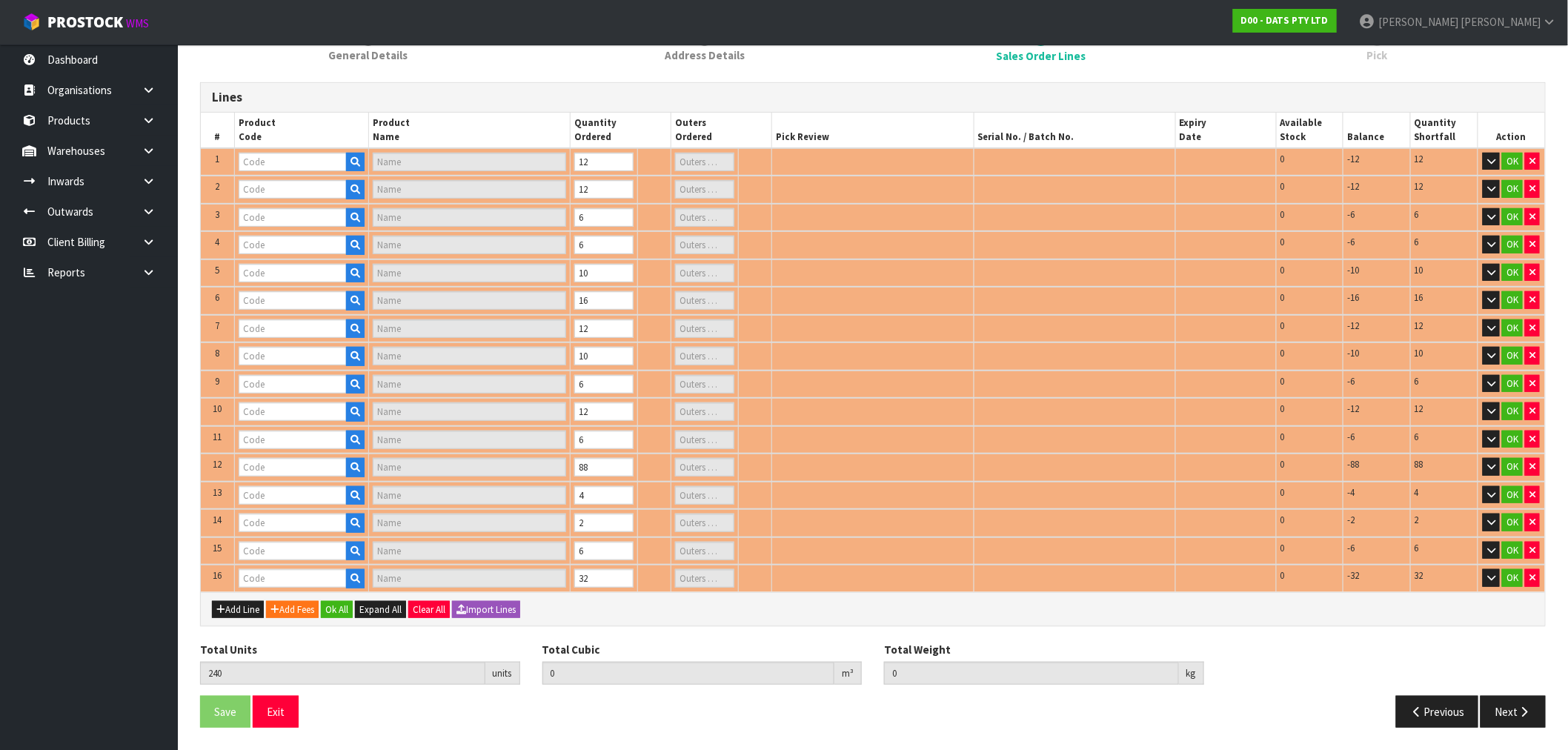
scroll to position [203, 0]
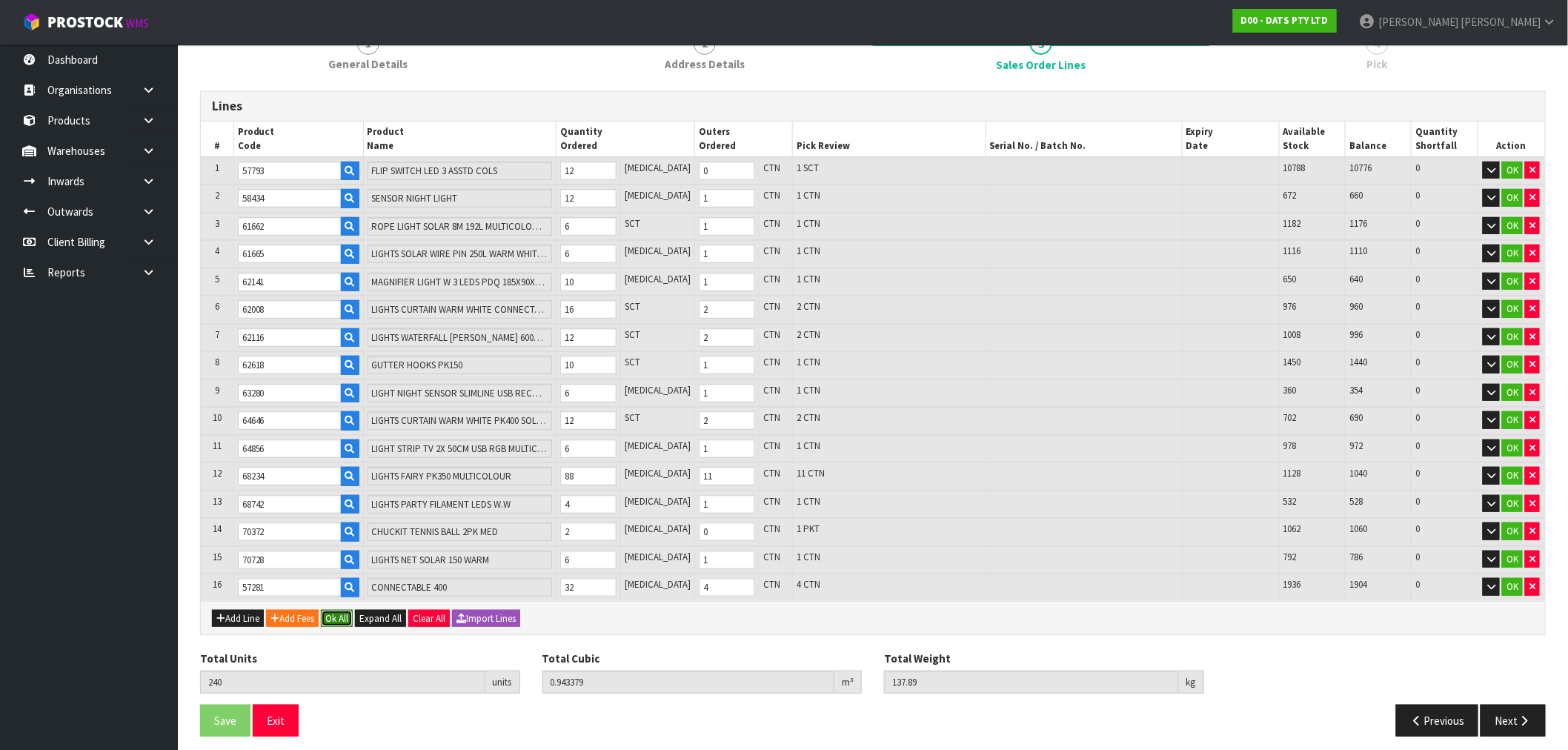
click at [342, 611] on button "Ok All" at bounding box center [337, 619] width 32 height 18
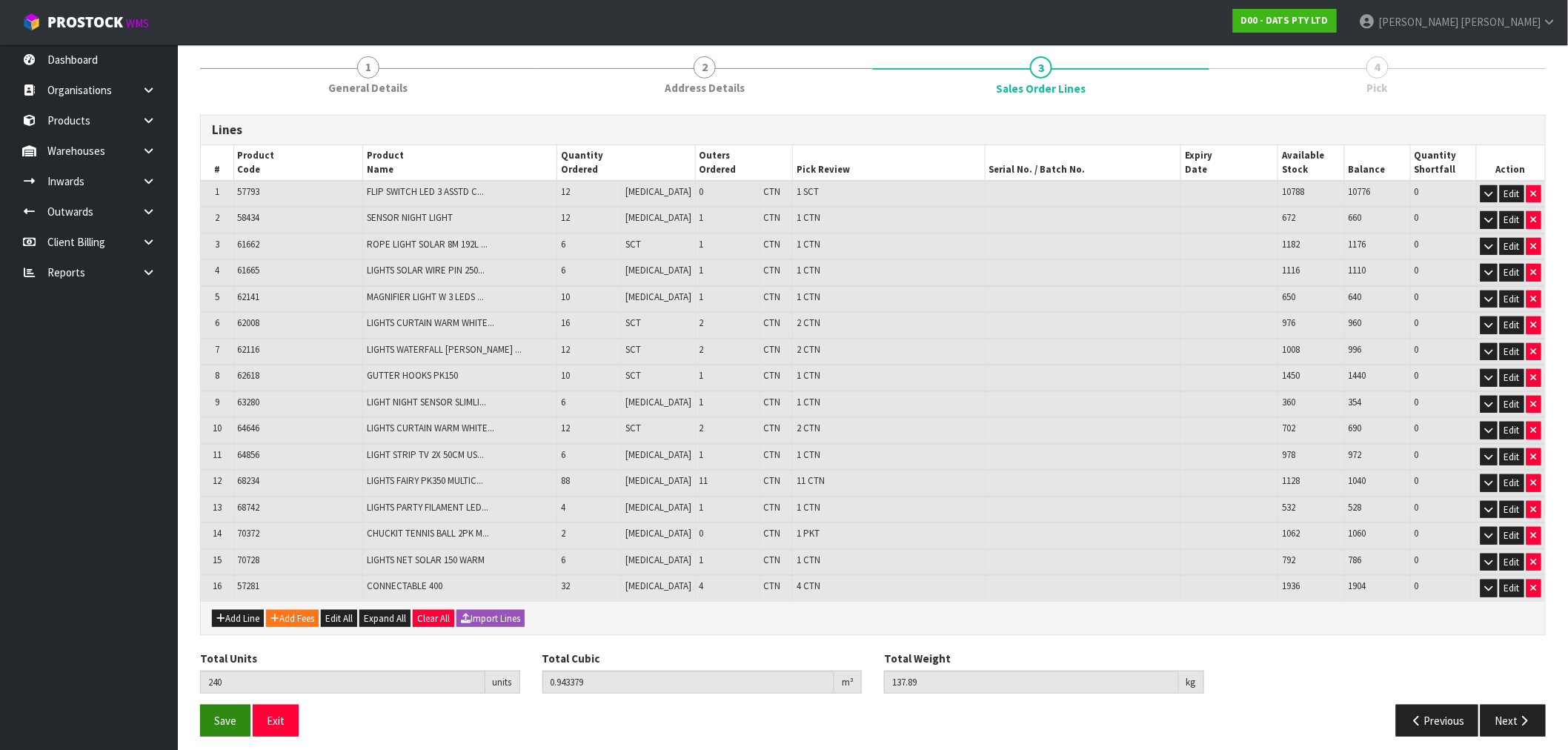
click at [248, 709] on div "Save Exit" at bounding box center [531, 721] width 684 height 32
click at [234, 713] on span "Save" at bounding box center [225, 721] width 22 height 14
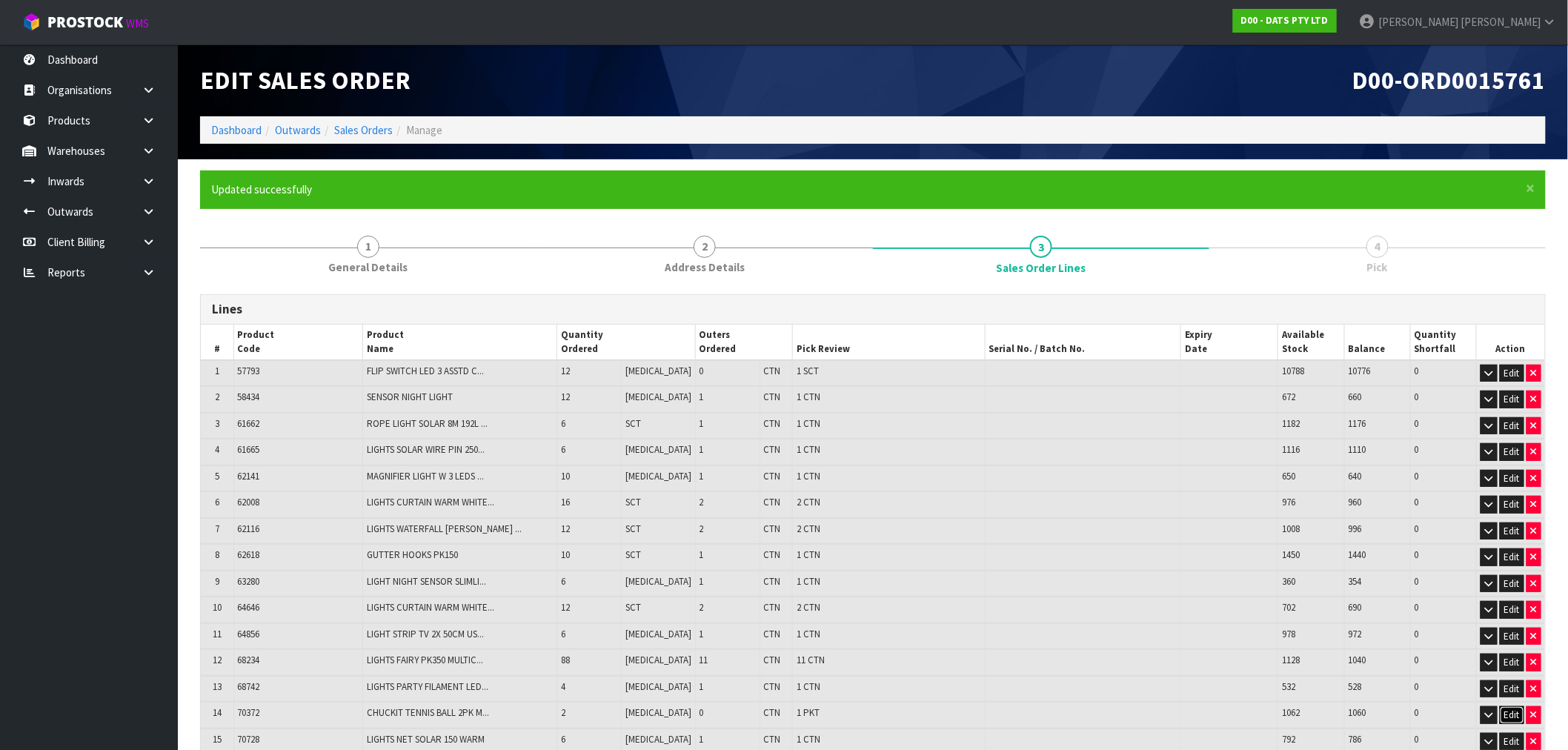
click at [1513, 707] on button "Edit" at bounding box center [1511, 715] width 24 height 18
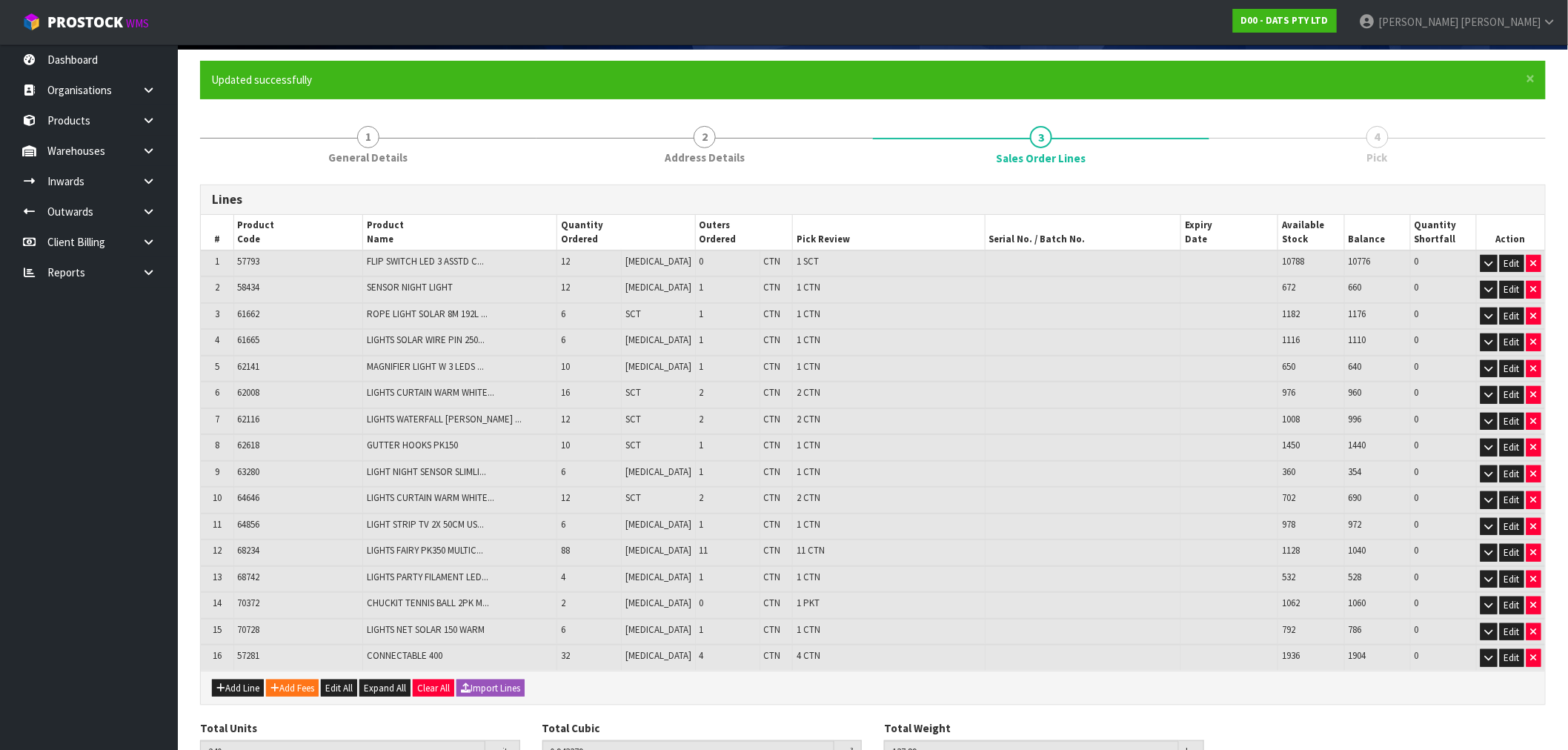
scroll to position [179, 0]
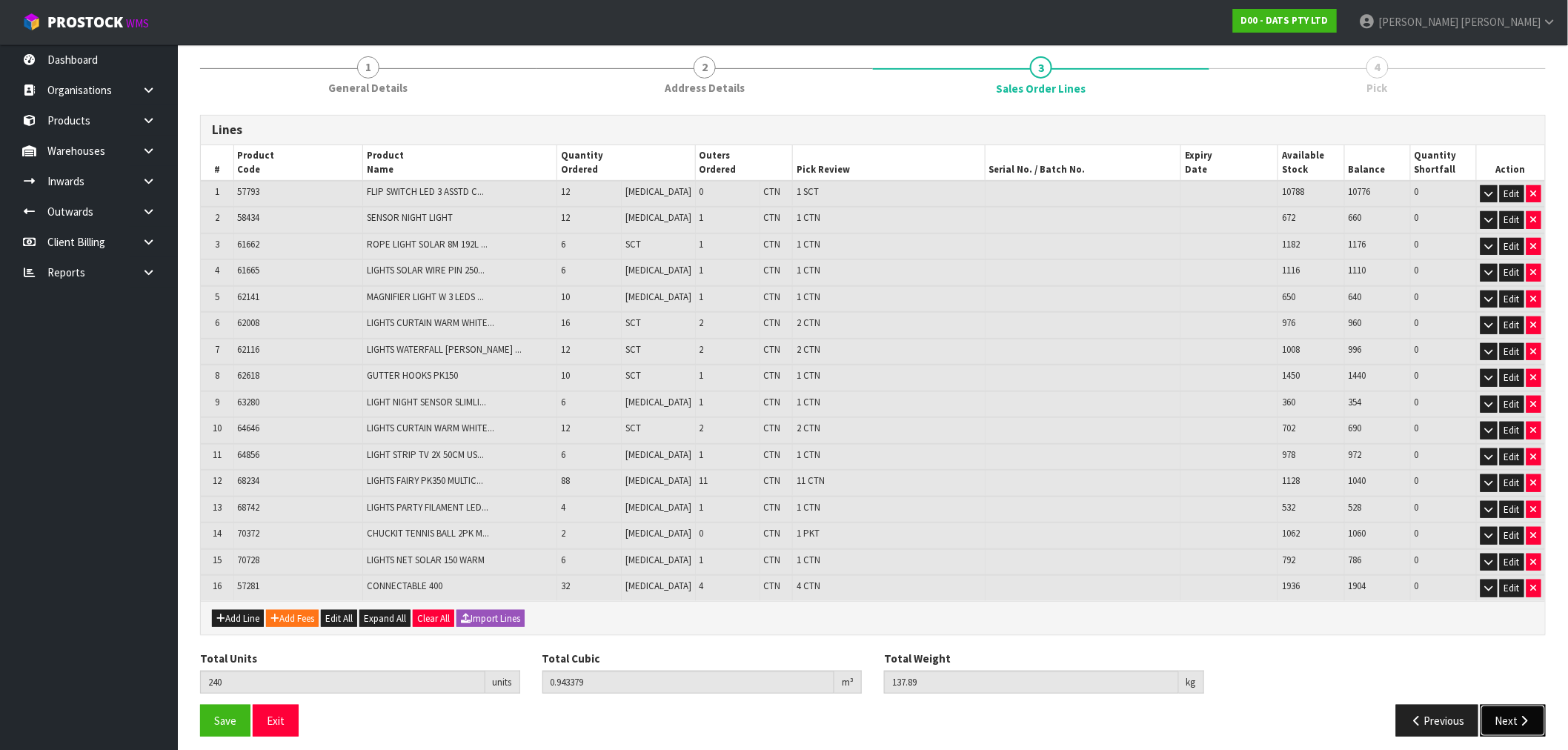
click at [1508, 710] on button "Next" at bounding box center [1513, 721] width 65 height 32
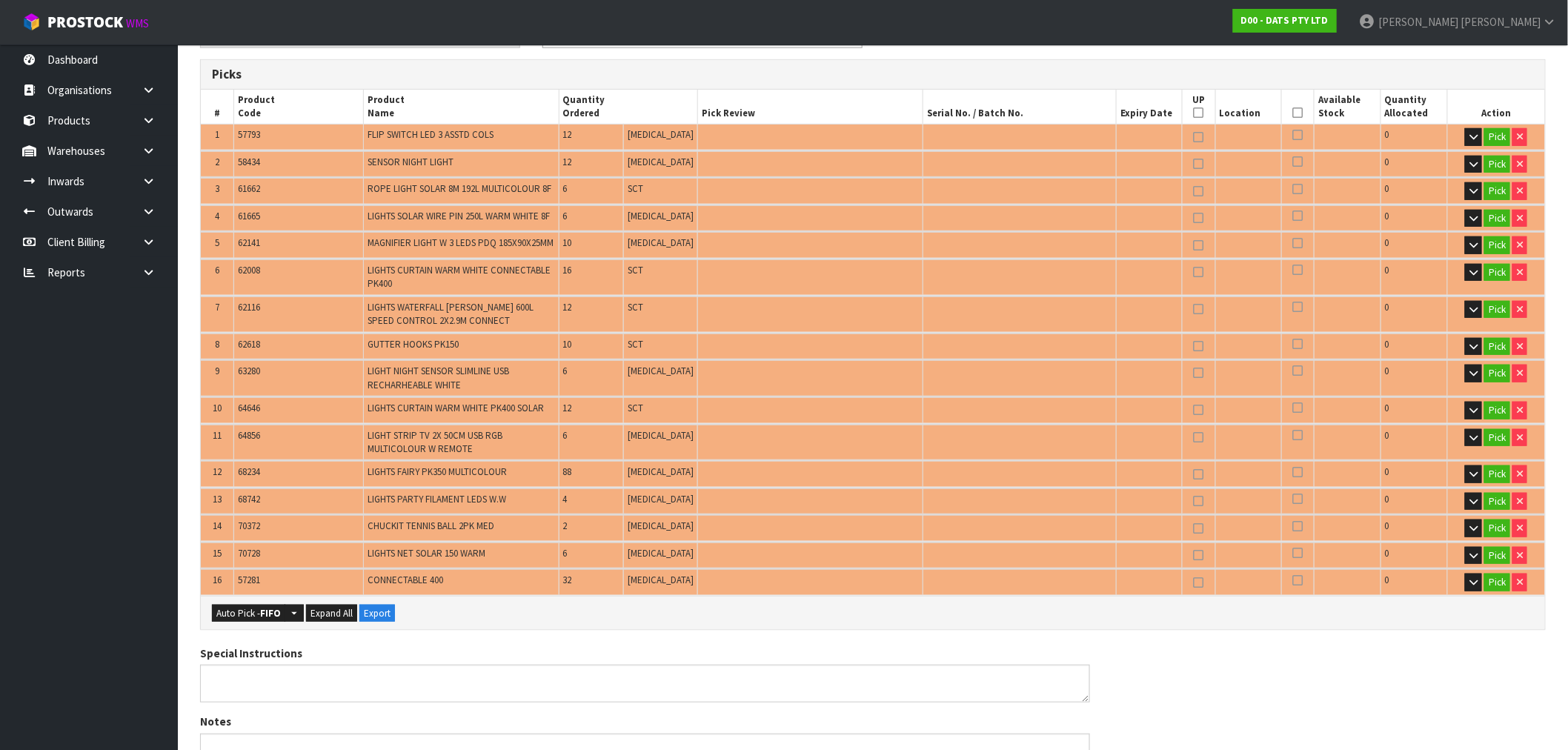
scroll to position [509, 0]
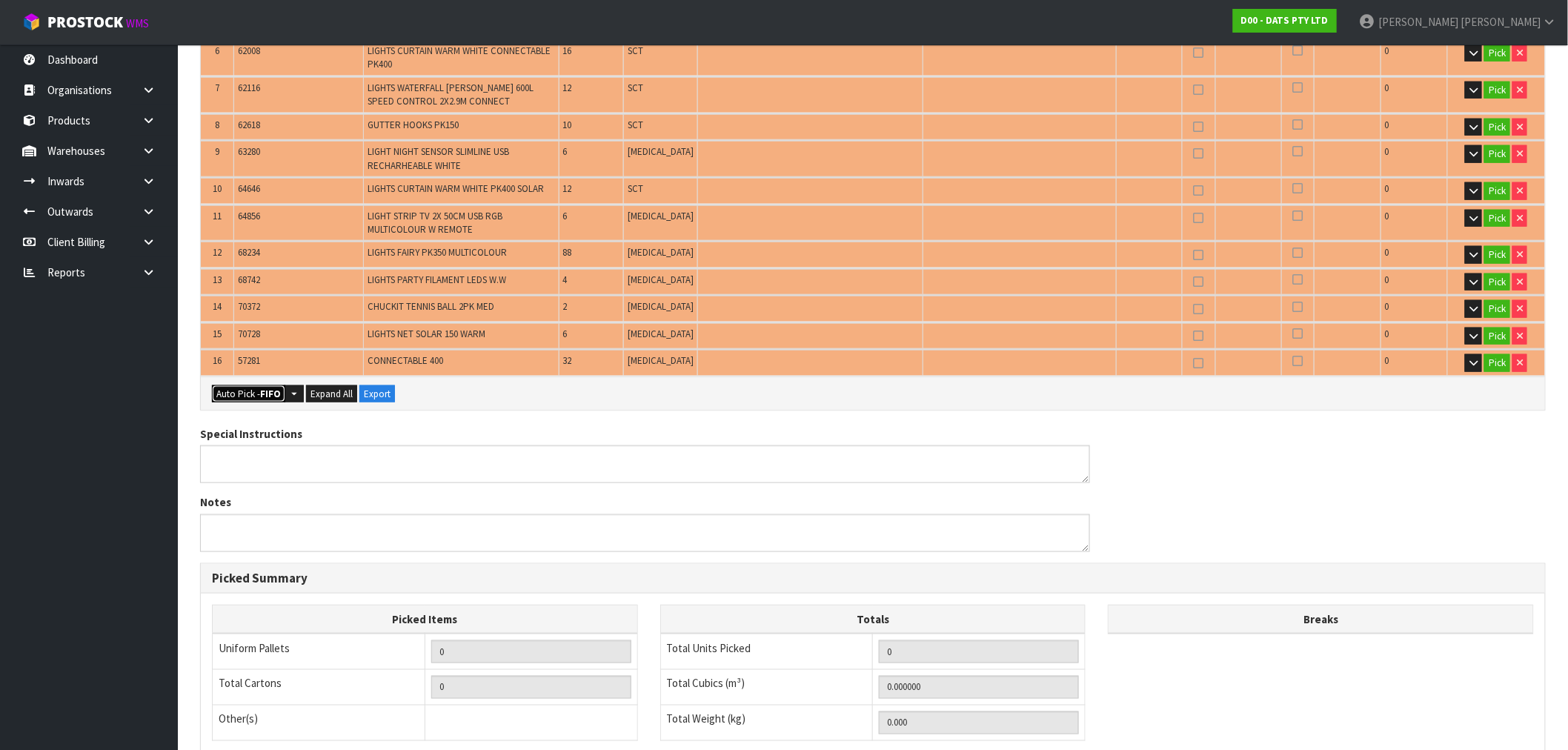
click at [257, 387] on button "Auto Pick - FIFO" at bounding box center [248, 395] width 73 height 18
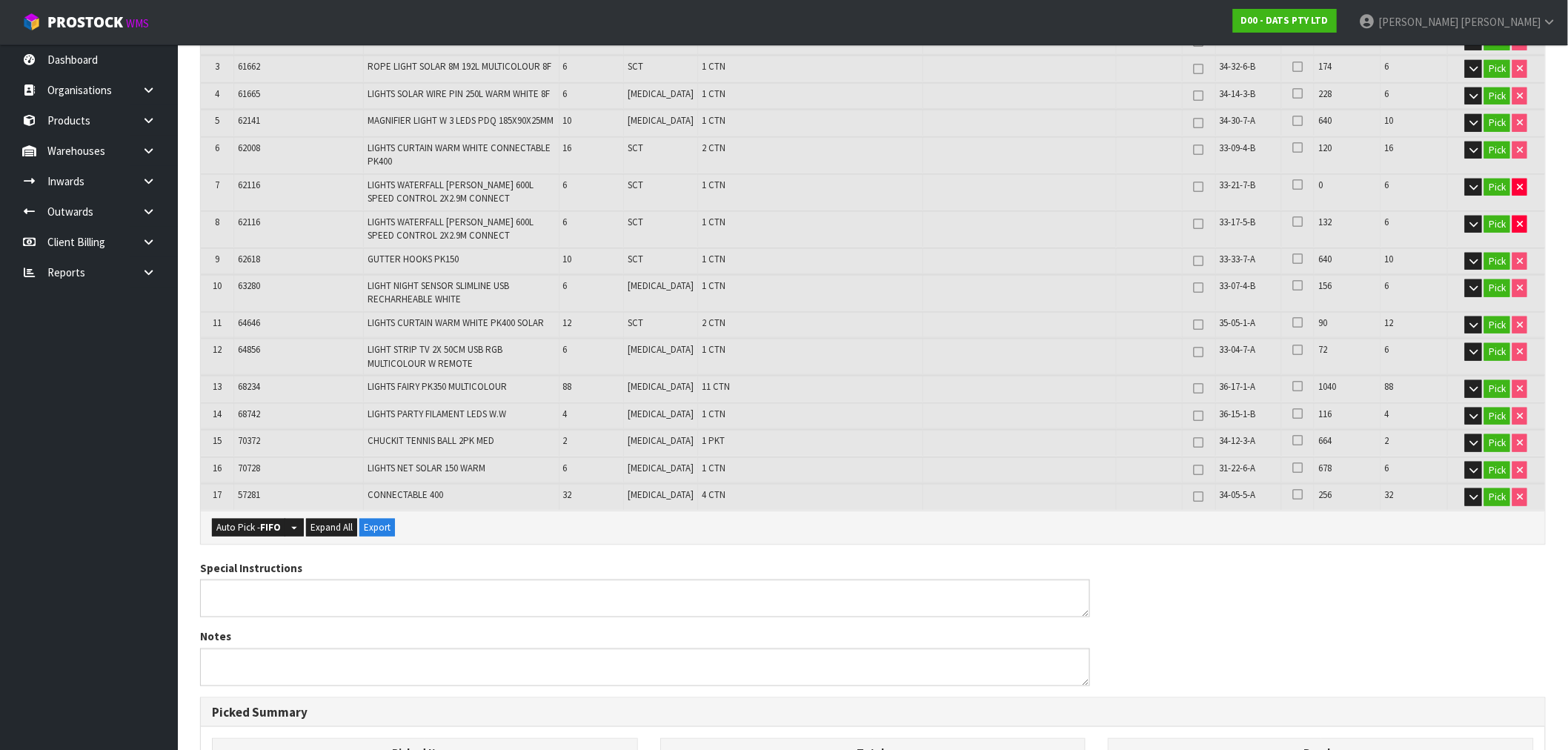
scroll to position [782, 0]
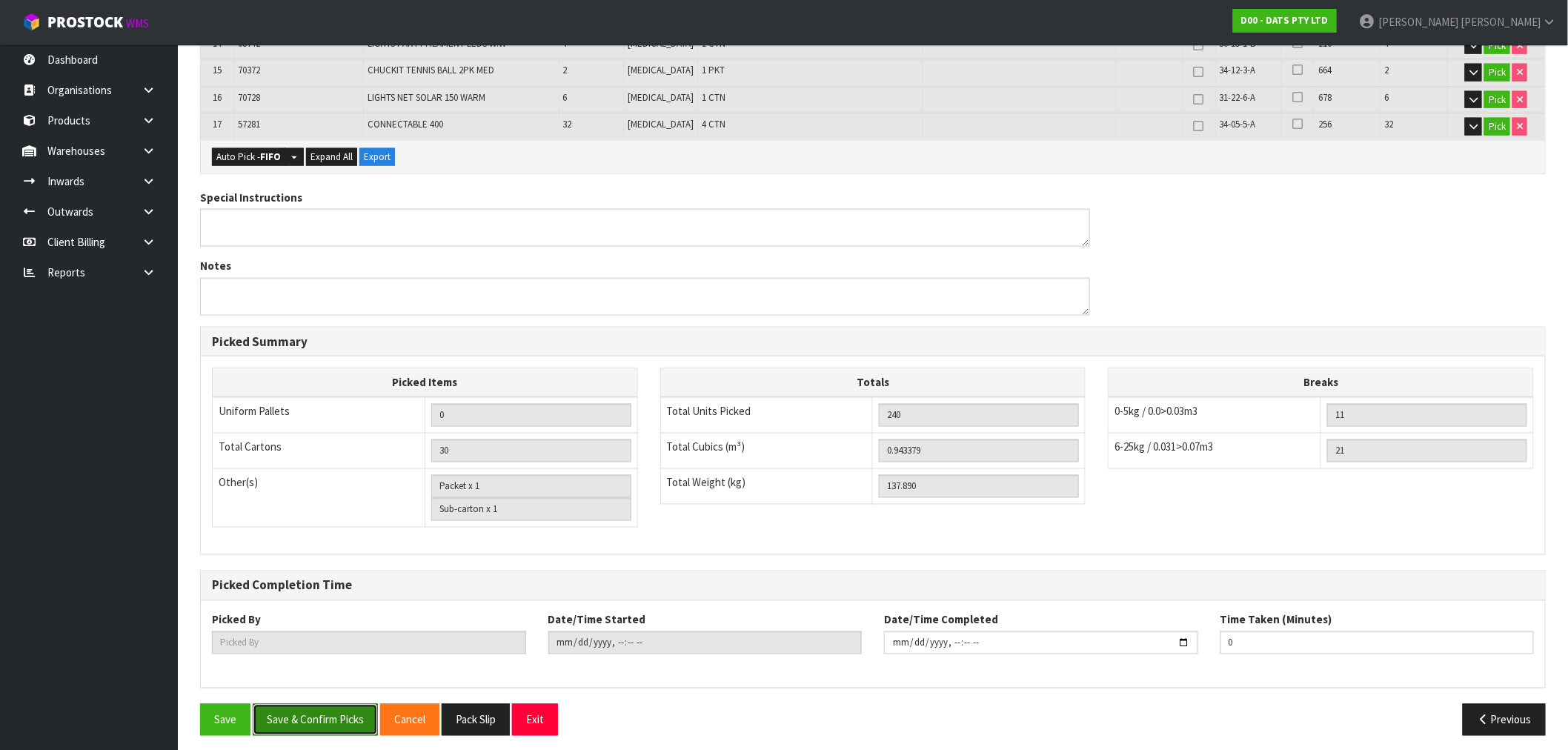
click at [362, 706] on button "Save & Confirm Picks" at bounding box center [315, 721] width 126 height 32
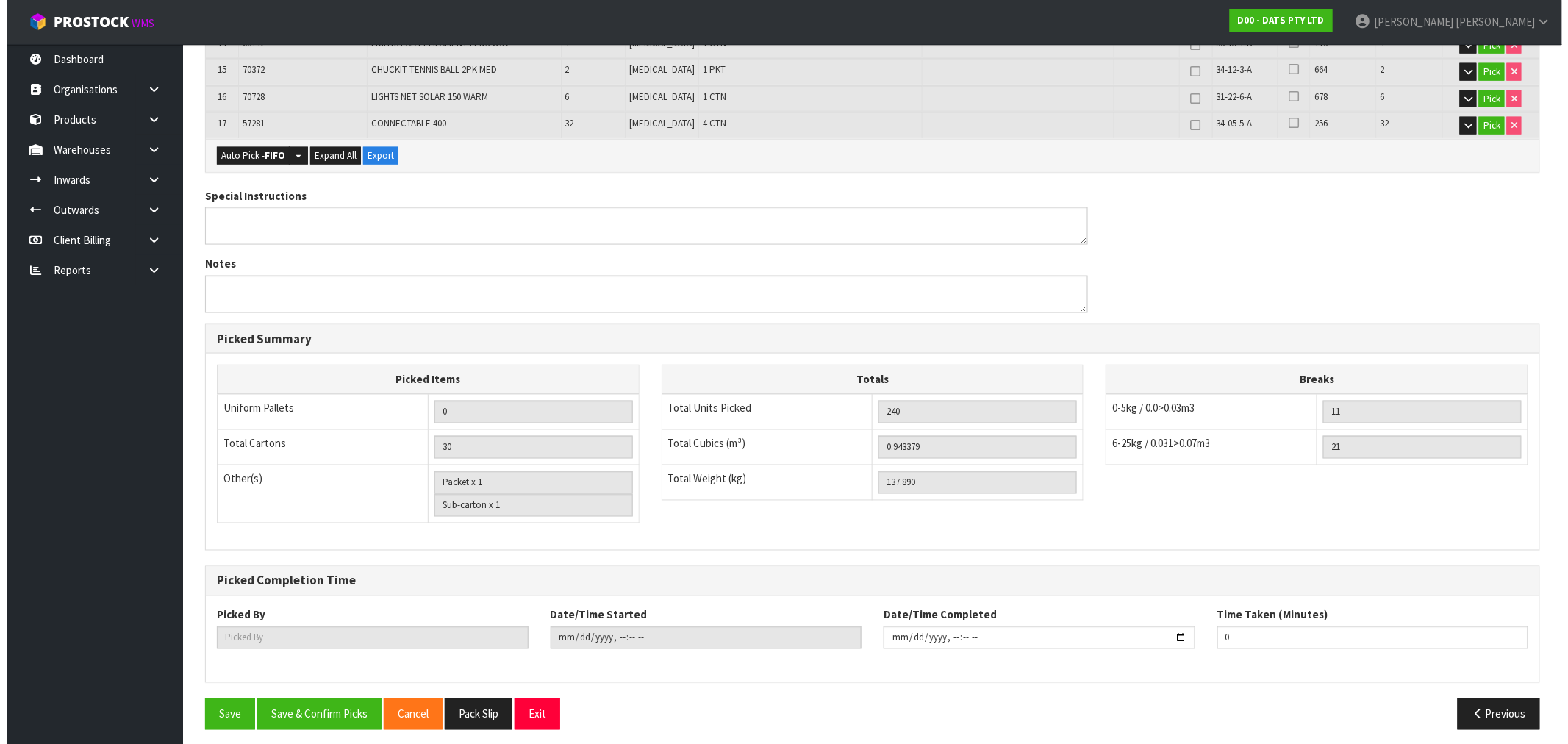
scroll to position [0, 0]
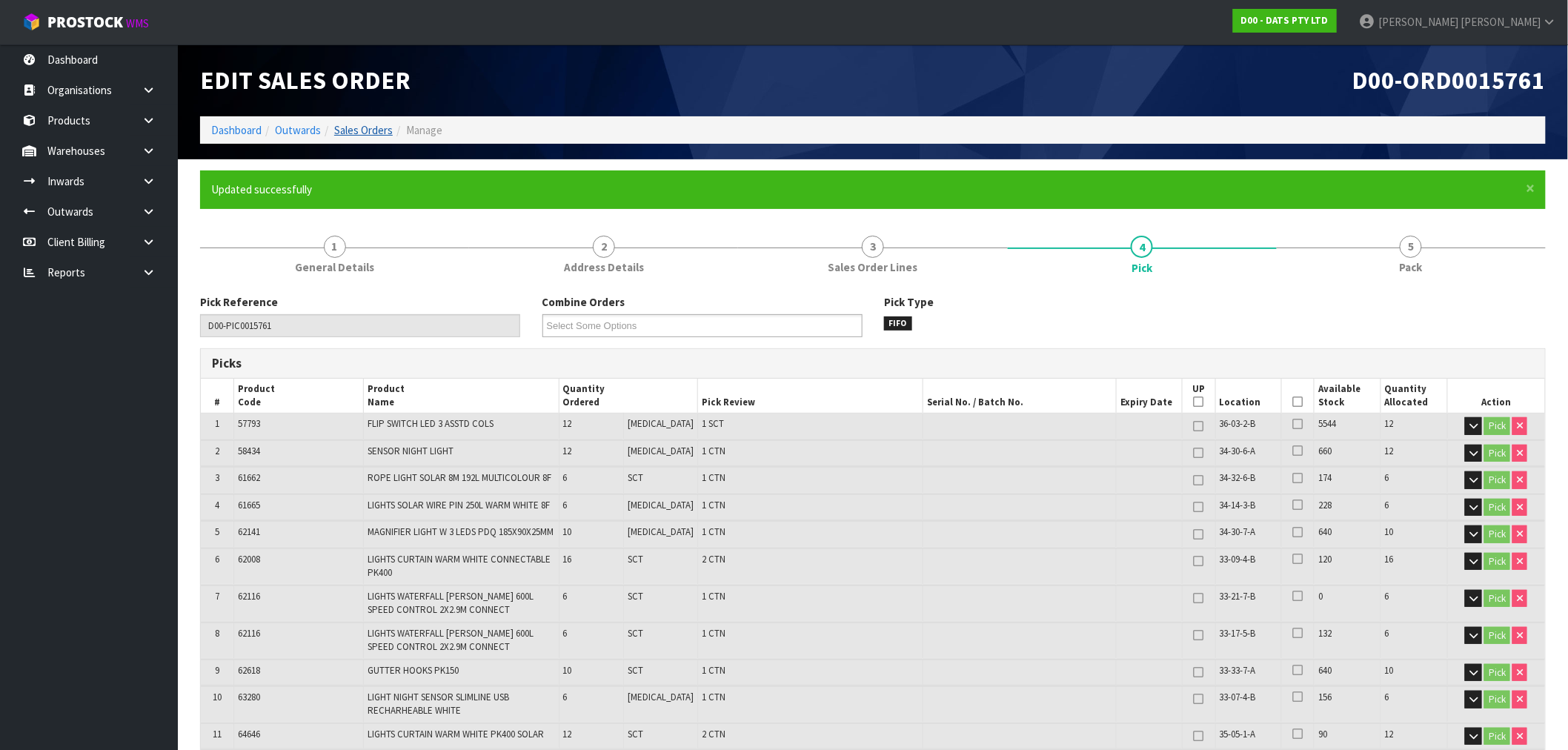
drag, startPoint x: 354, startPoint y: 125, endPoint x: 376, endPoint y: 135, distance: 24.2
click at [354, 125] on link "Sales Orders" at bounding box center [363, 130] width 59 height 14
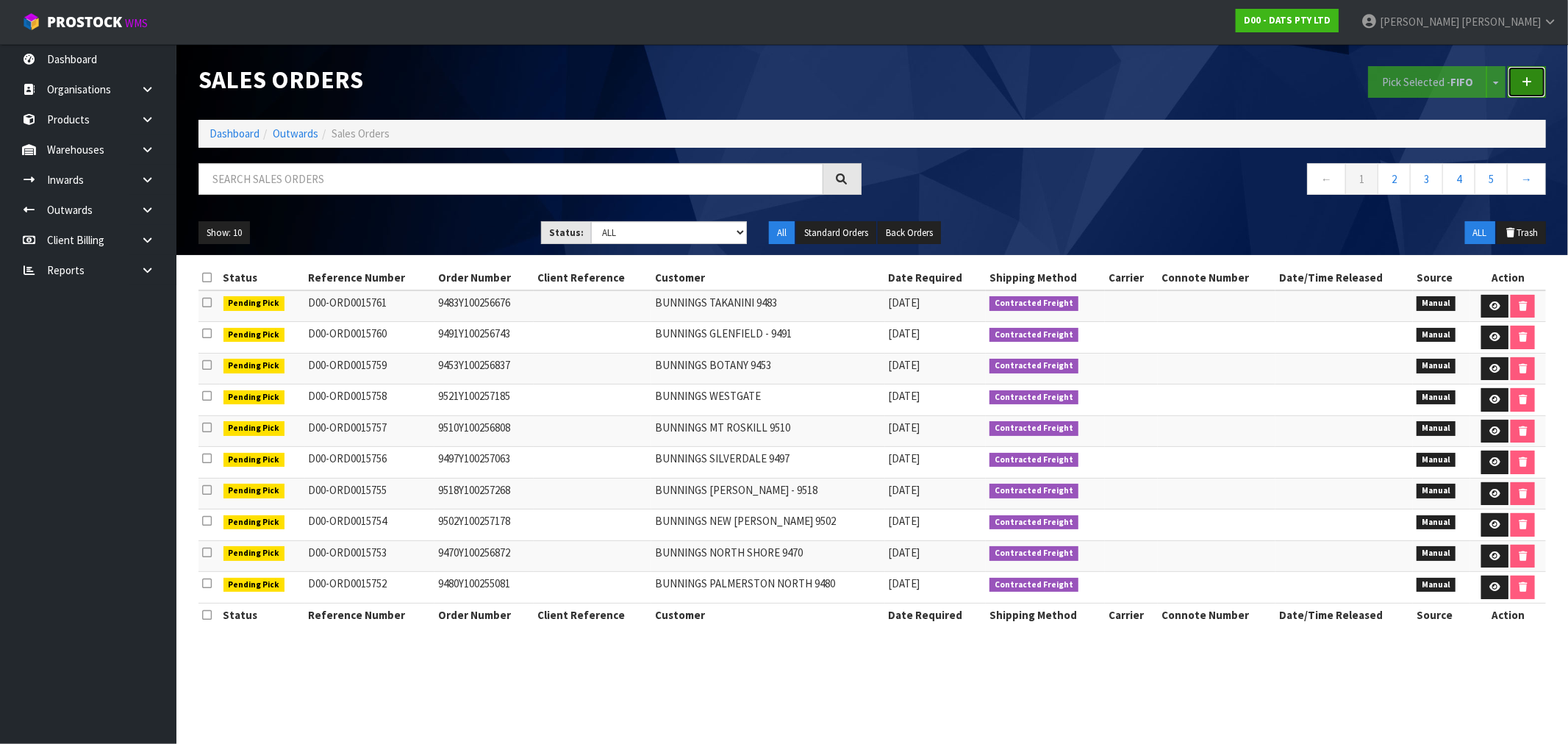
click at [1534, 93] on link at bounding box center [1526, 82] width 38 height 32
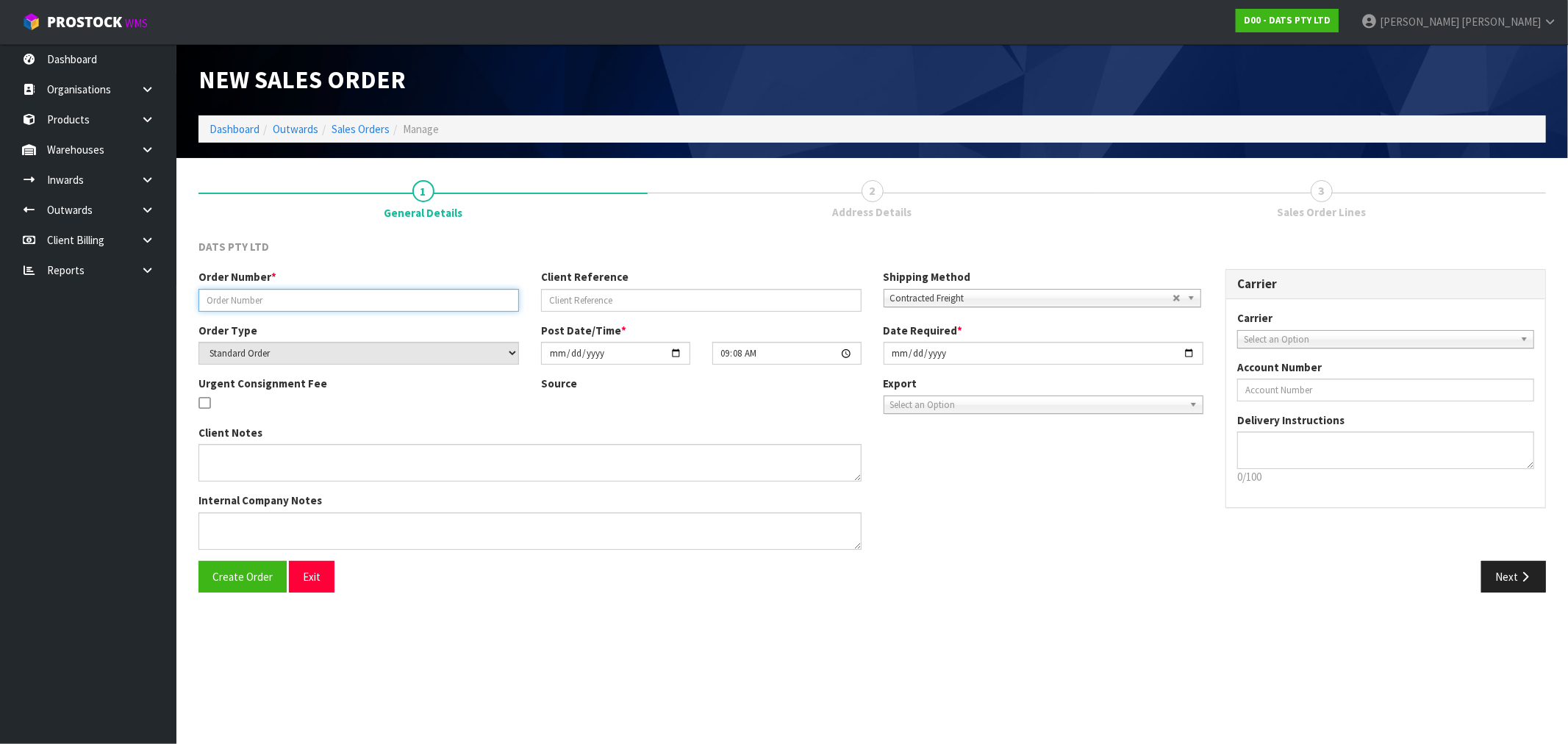
click at [283, 300] on input "text" at bounding box center [359, 300] width 321 height 23
click at [199, 561] on button "Create Order" at bounding box center [243, 577] width 88 height 32
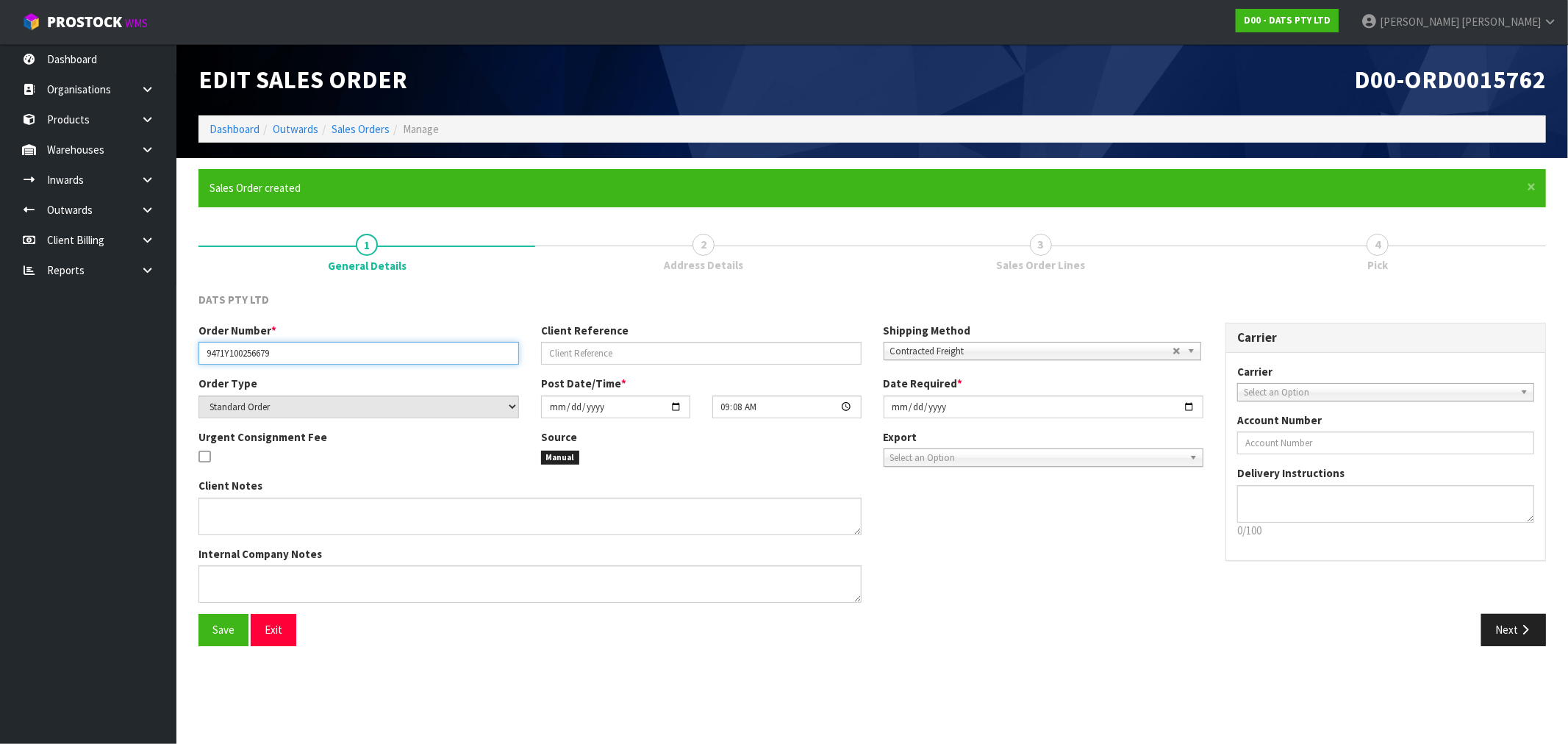
drag, startPoint x: 305, startPoint y: 357, endPoint x: 138, endPoint y: 353, distance: 167.0
click at [149, 353] on body "Toggle navigation ProStock WMS D00 - DATS PTY LTD Rocio Lopez Logout Dashboard …" at bounding box center [784, 372] width 1568 height 744
drag, startPoint x: 1526, startPoint y: 635, endPoint x: 457, endPoint y: 406, distance: 1093.3
click at [1523, 635] on button "Next" at bounding box center [1513, 630] width 64 height 32
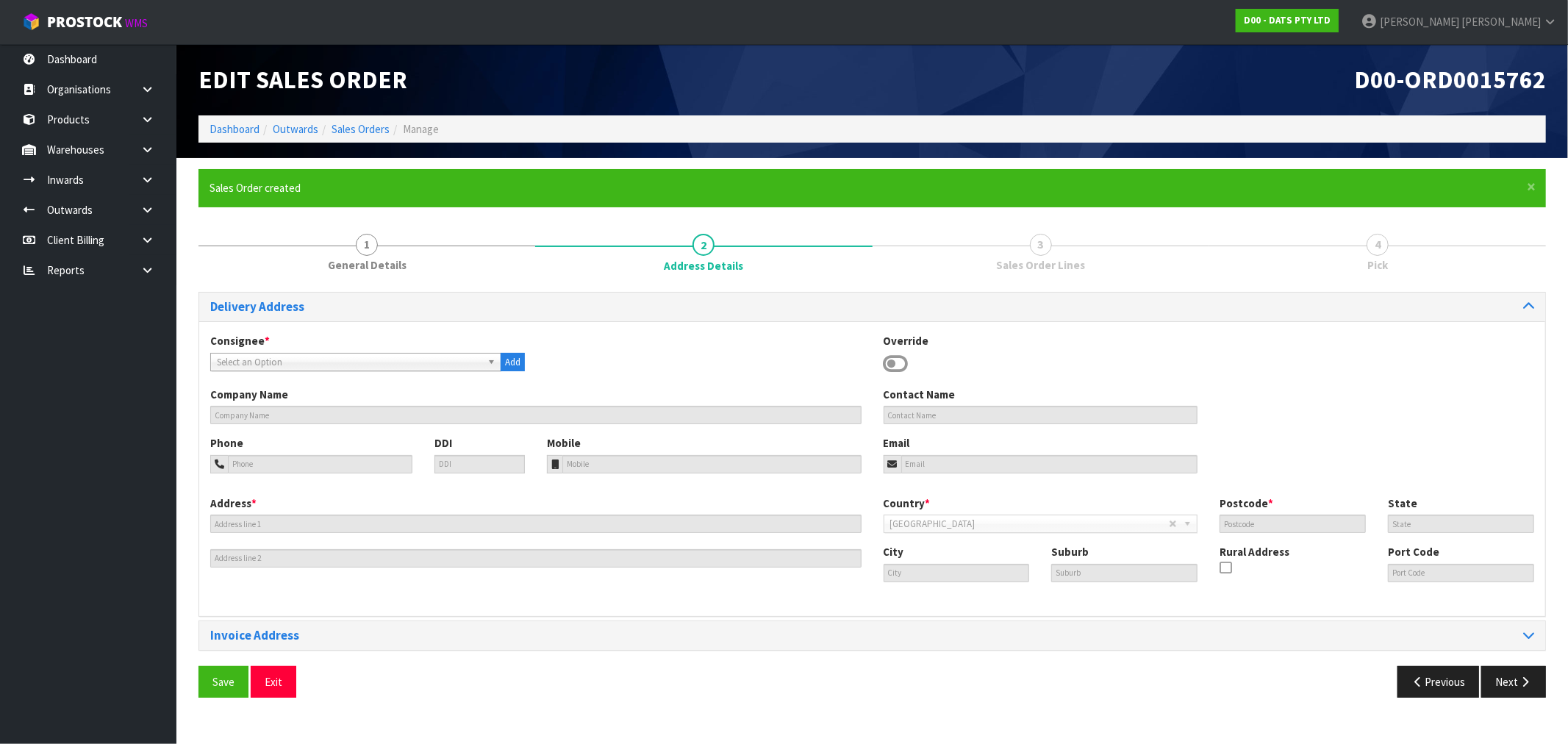
click at [361, 364] on span "Select an Option" at bounding box center [350, 362] width 265 height 18
click at [199, 666] on button "Save" at bounding box center [223, 682] width 50 height 32
drag, startPoint x: 1523, startPoint y: 675, endPoint x: 1505, endPoint y: 673, distance: 18.1
click at [1523, 675] on button "Next" at bounding box center [1513, 682] width 64 height 32
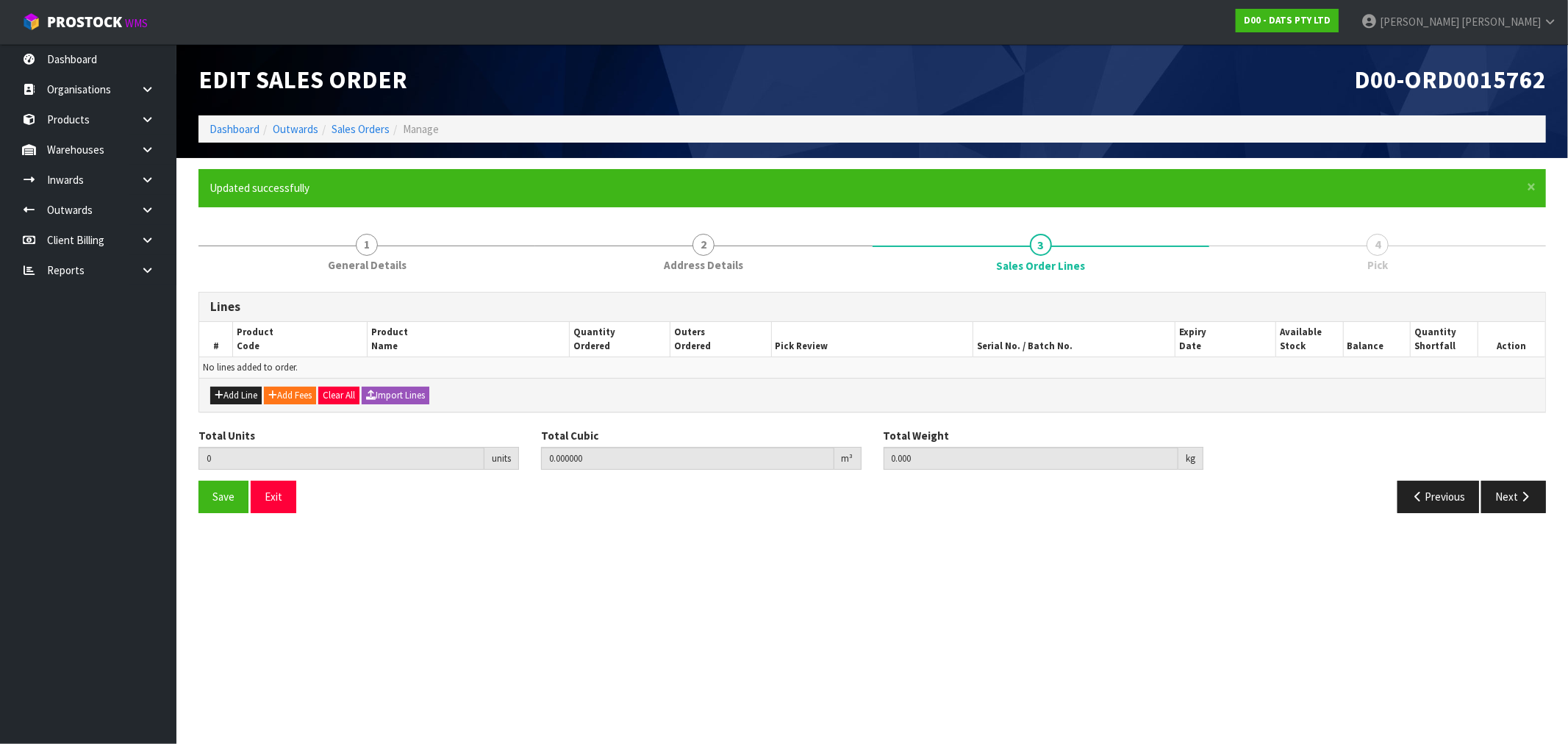
click at [405, 405] on div "Add Line Add Fees Clear All Import Lines" at bounding box center [873, 394] width 1346 height 33
click at [403, 393] on button "Import Lines" at bounding box center [395, 396] width 68 height 18
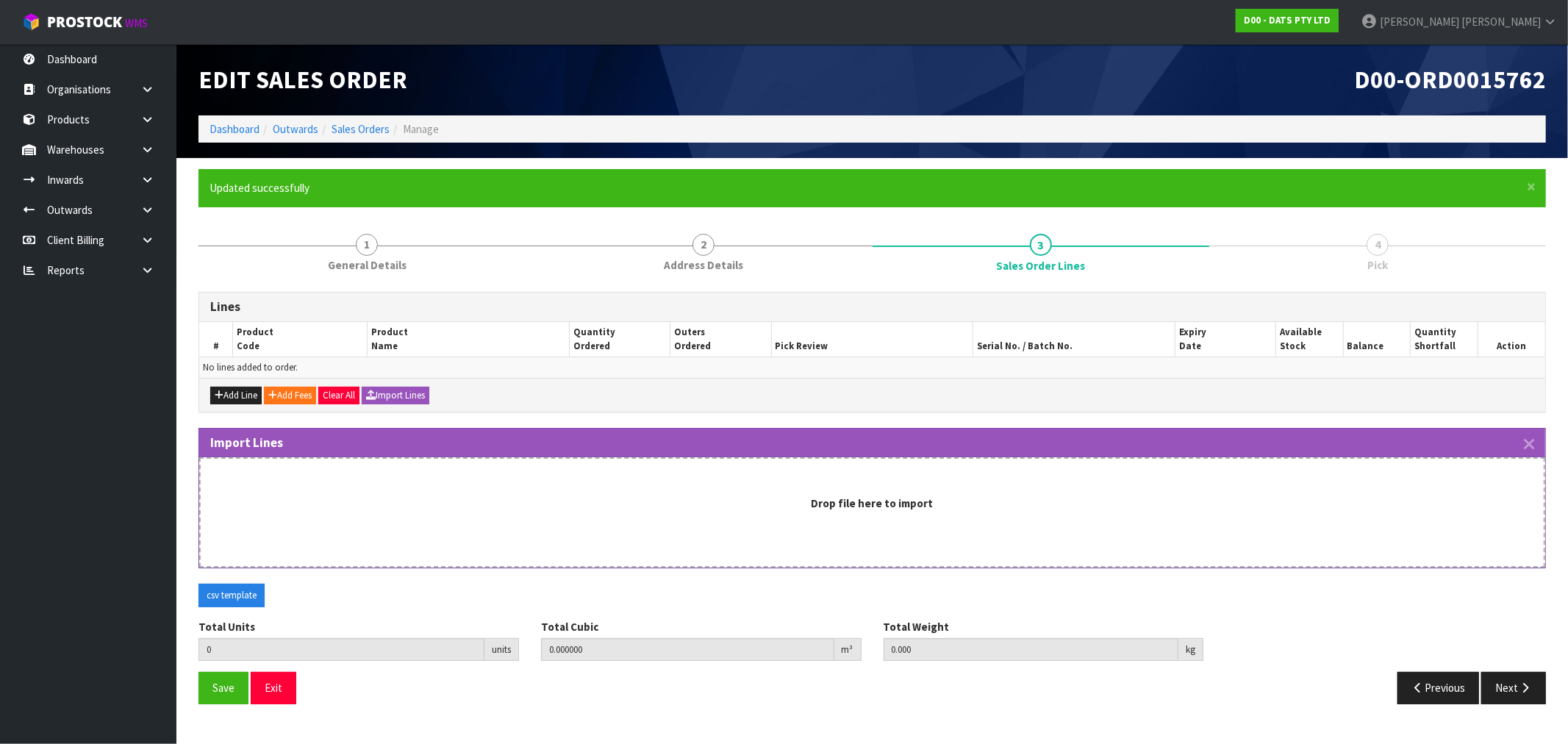
click at [590, 535] on div "Drop file here to import" at bounding box center [873, 512] width 1346 height 110
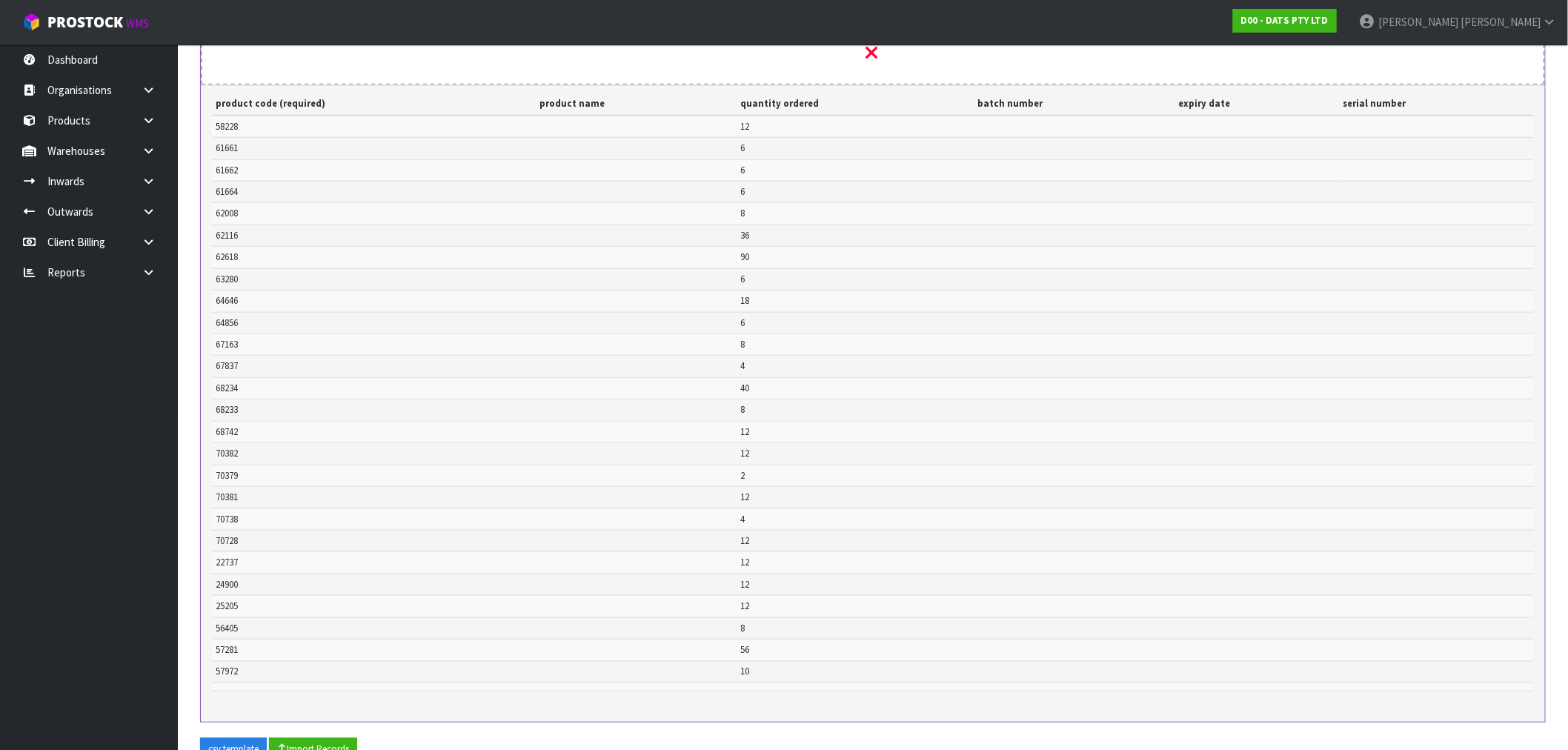
scroll to position [638, 0]
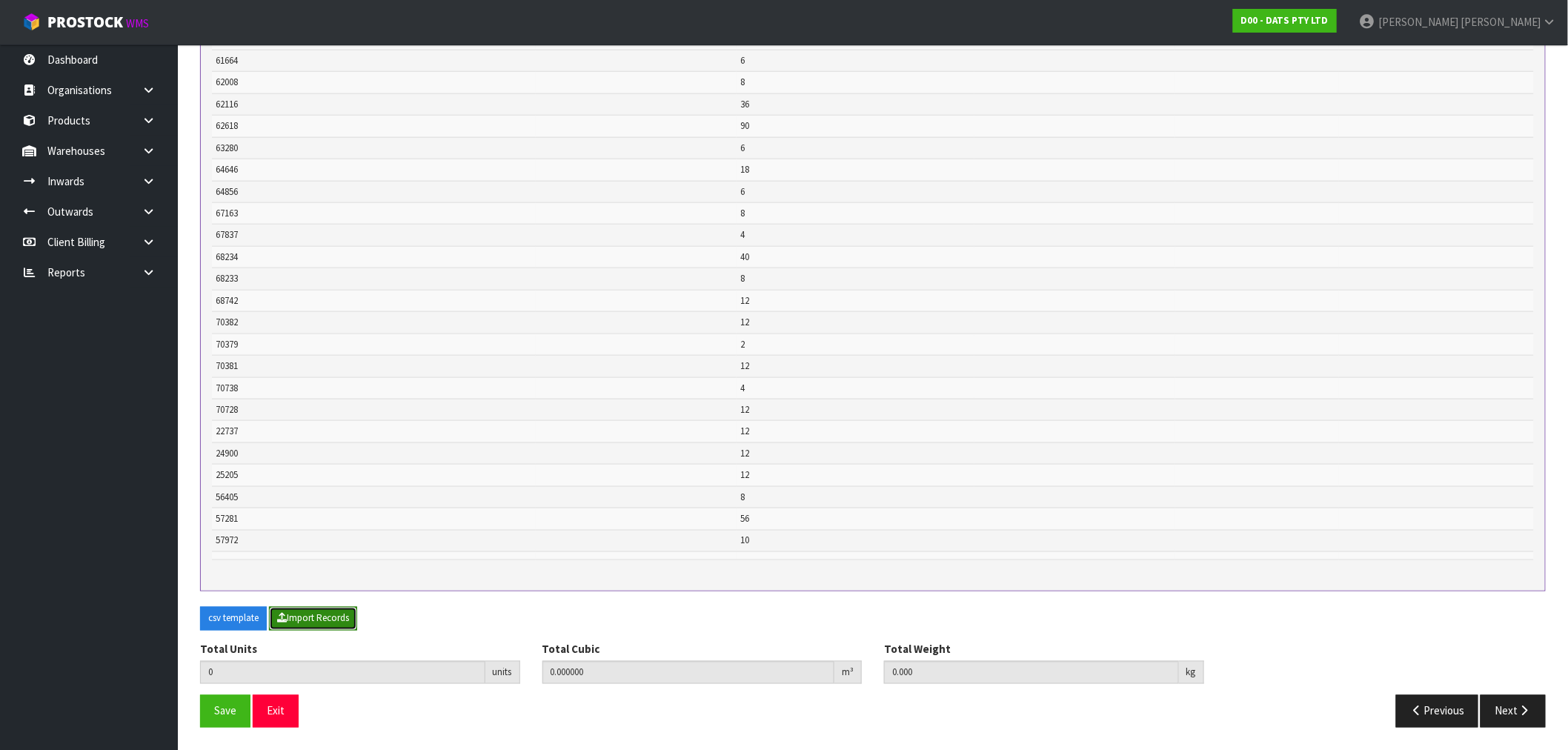
click at [330, 609] on button "Import Records" at bounding box center [313, 619] width 88 height 24
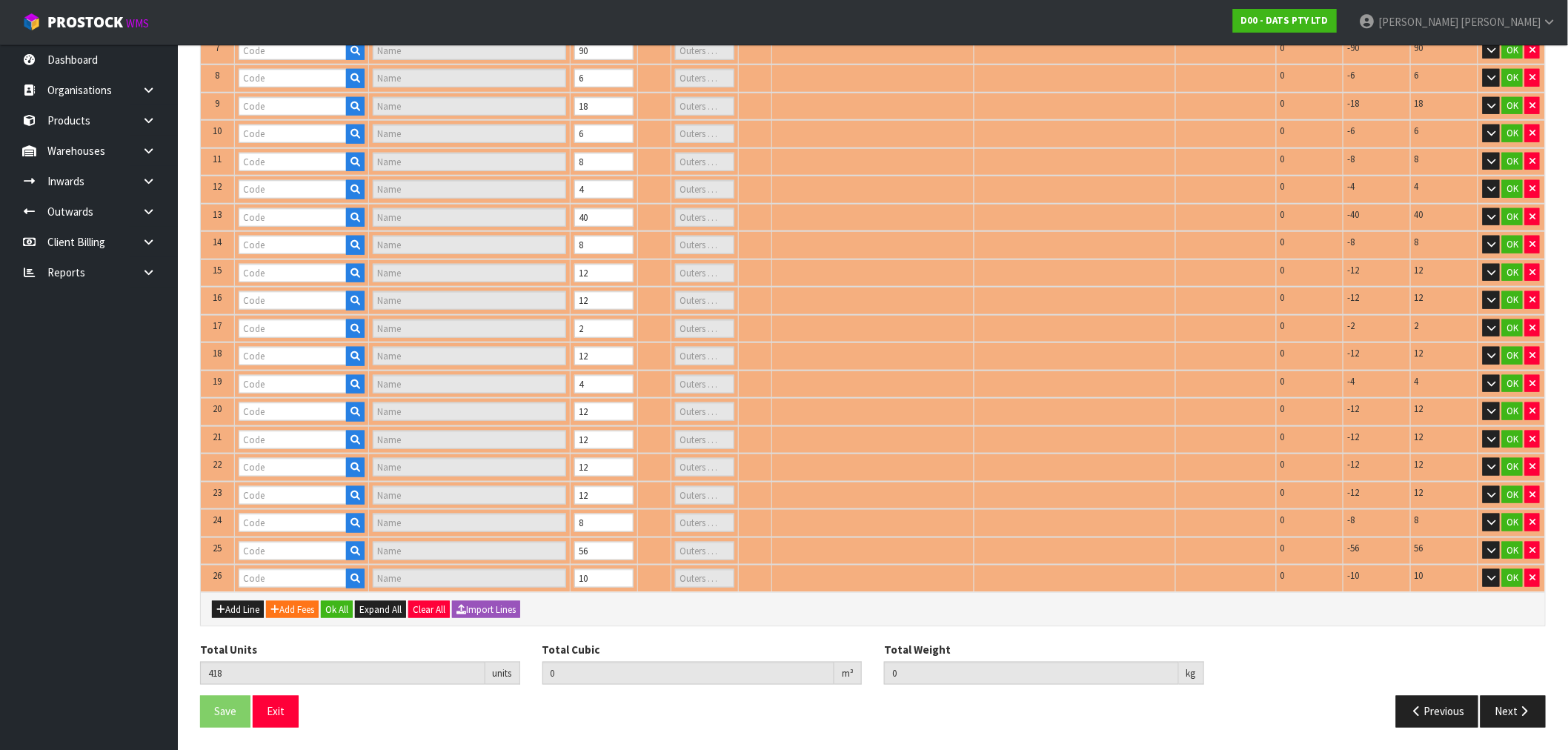
scroll to position [477, 0]
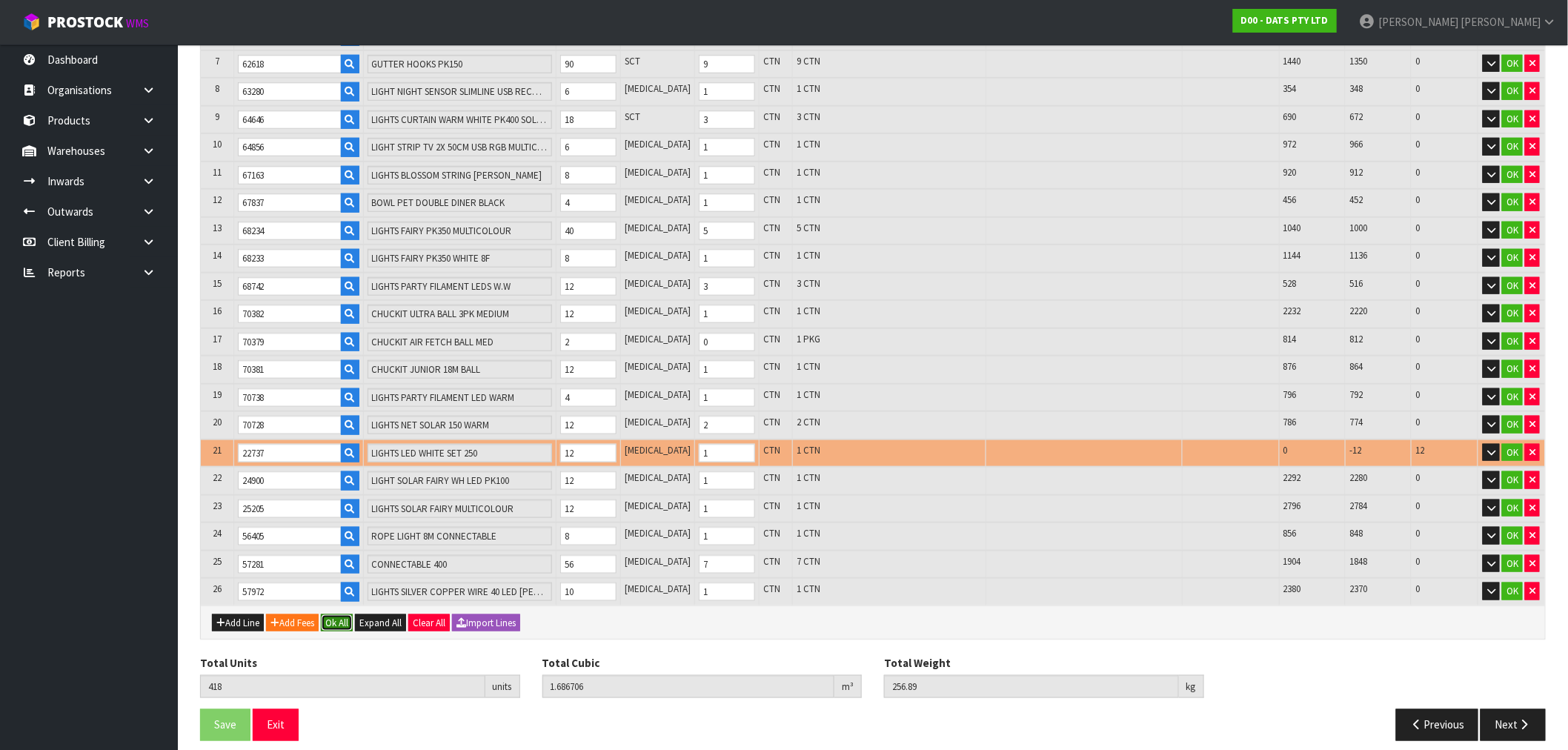
click at [338, 615] on button "Ok All" at bounding box center [337, 624] width 32 height 18
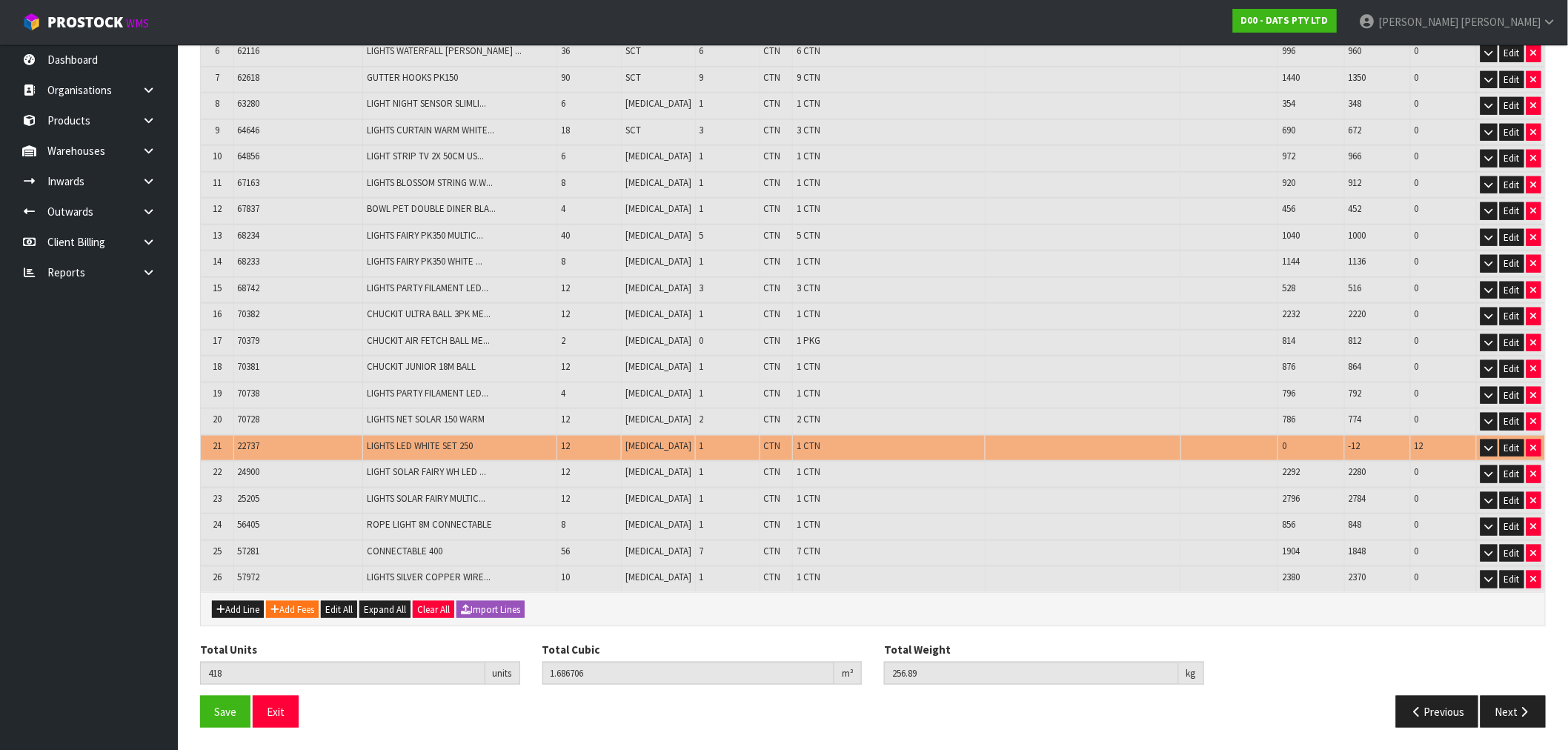
scroll to position [438, 0]
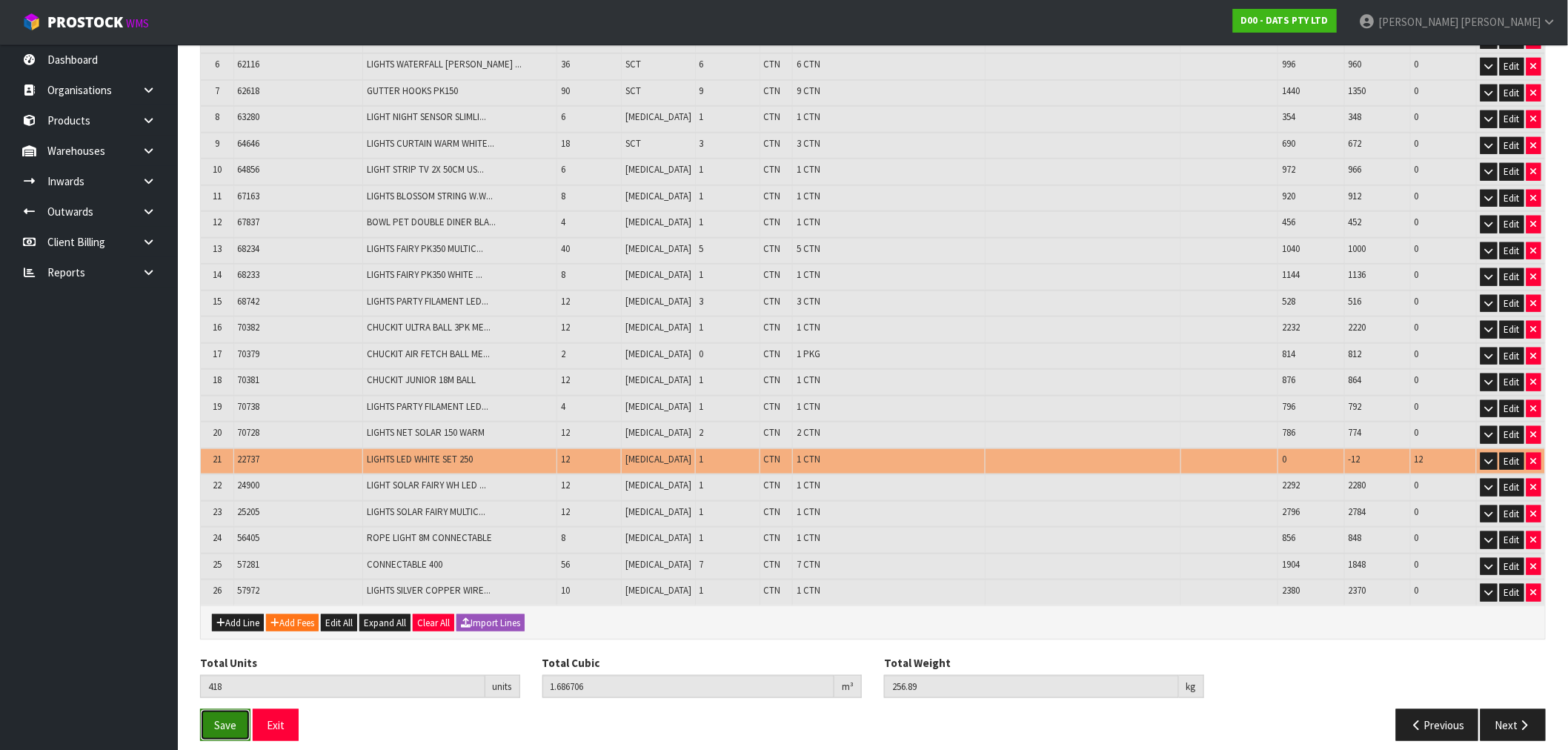
click at [225, 718] on span "Save" at bounding box center [225, 725] width 22 height 14
click at [1535, 457] on icon "button" at bounding box center [1533, 461] width 6 height 10
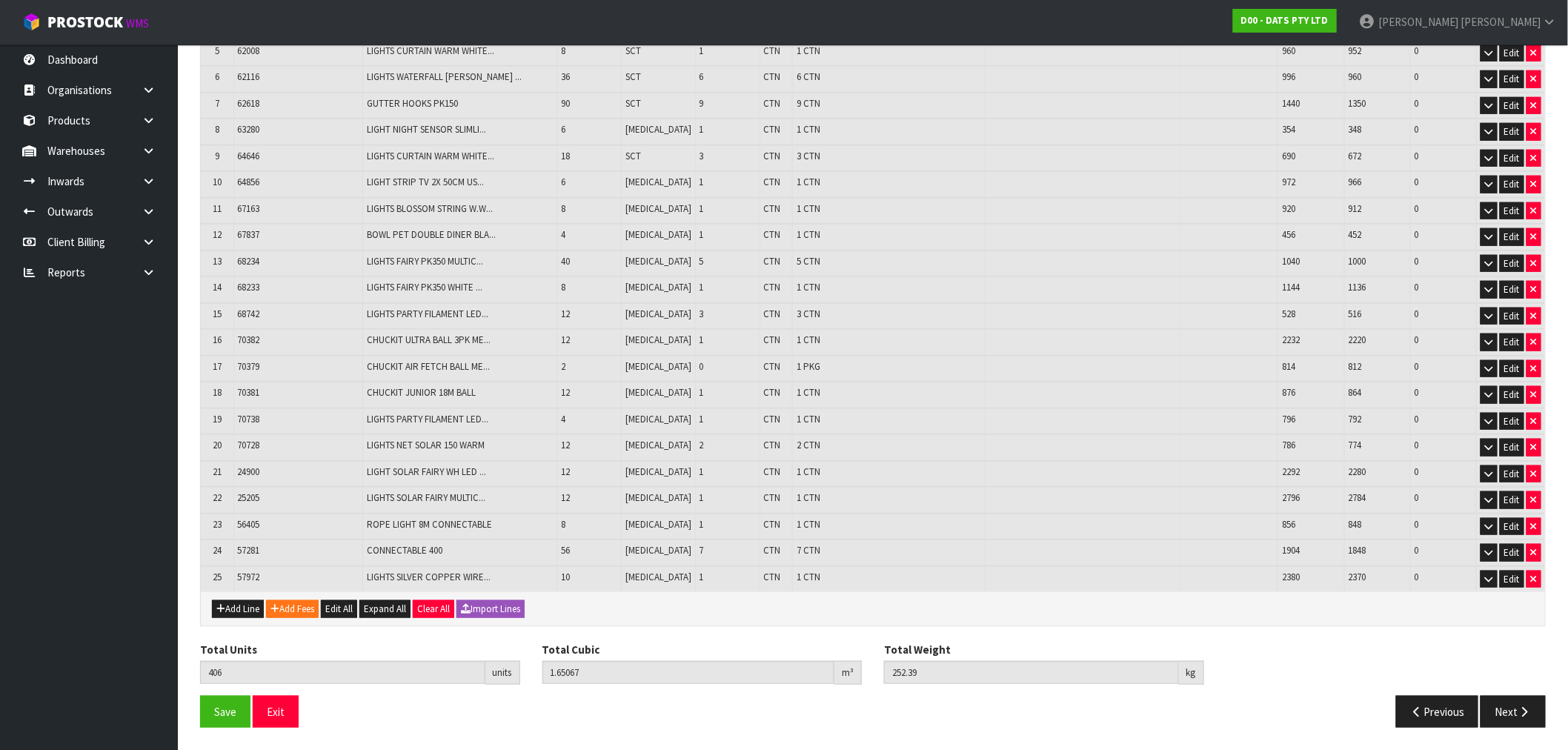
scroll to position [412, 0]
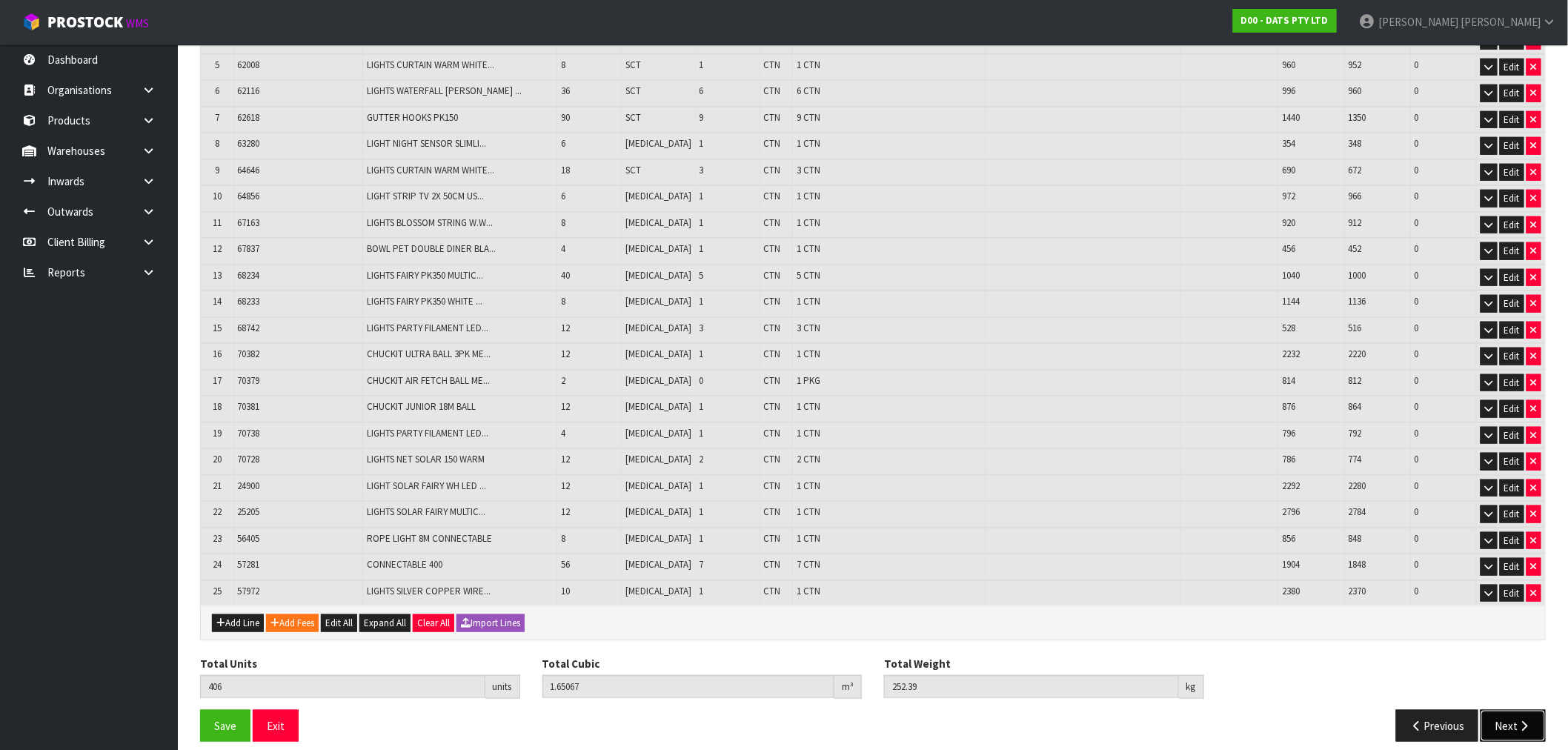
click at [1526, 721] on icon "button" at bounding box center [1524, 726] width 14 height 11
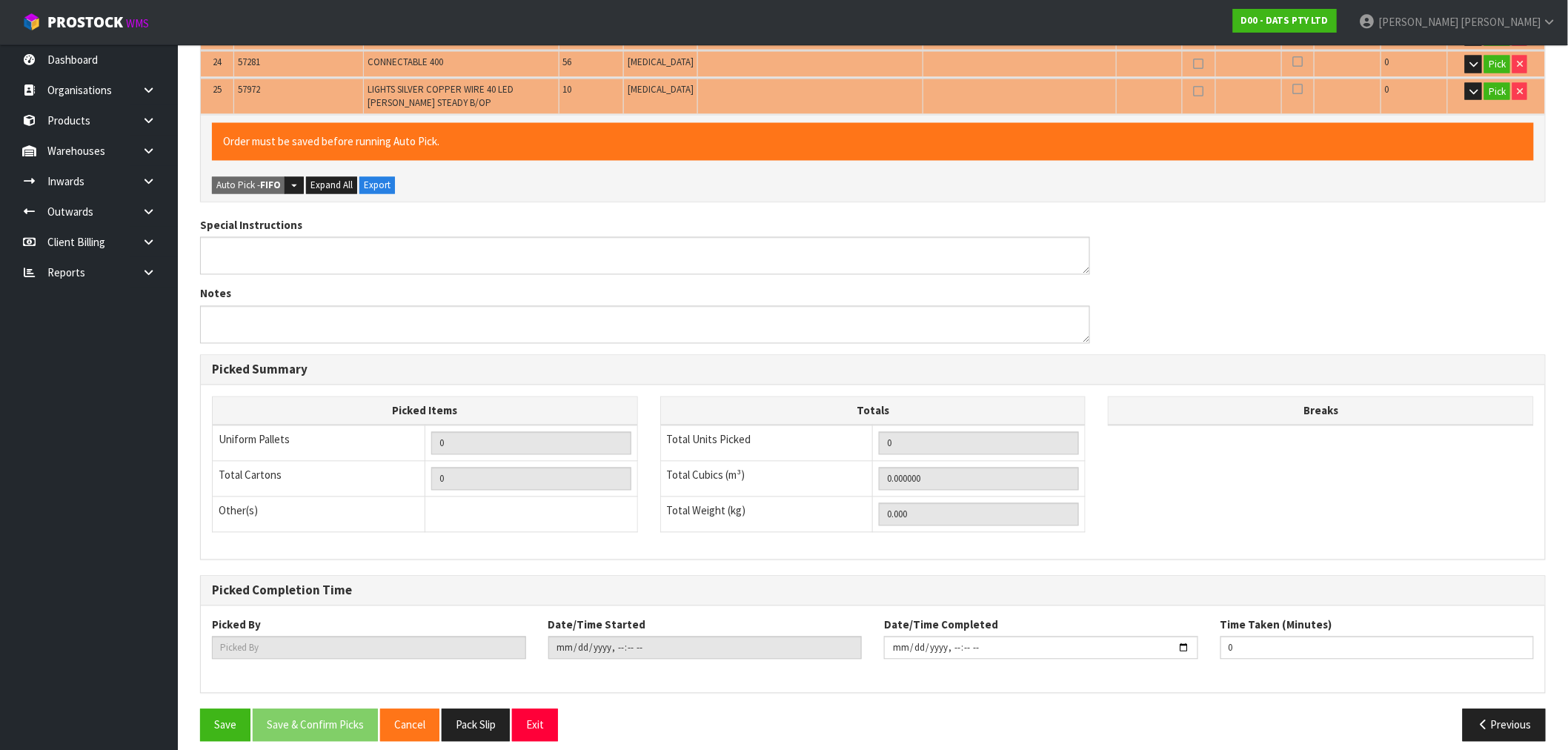
scroll to position [1046, 0]
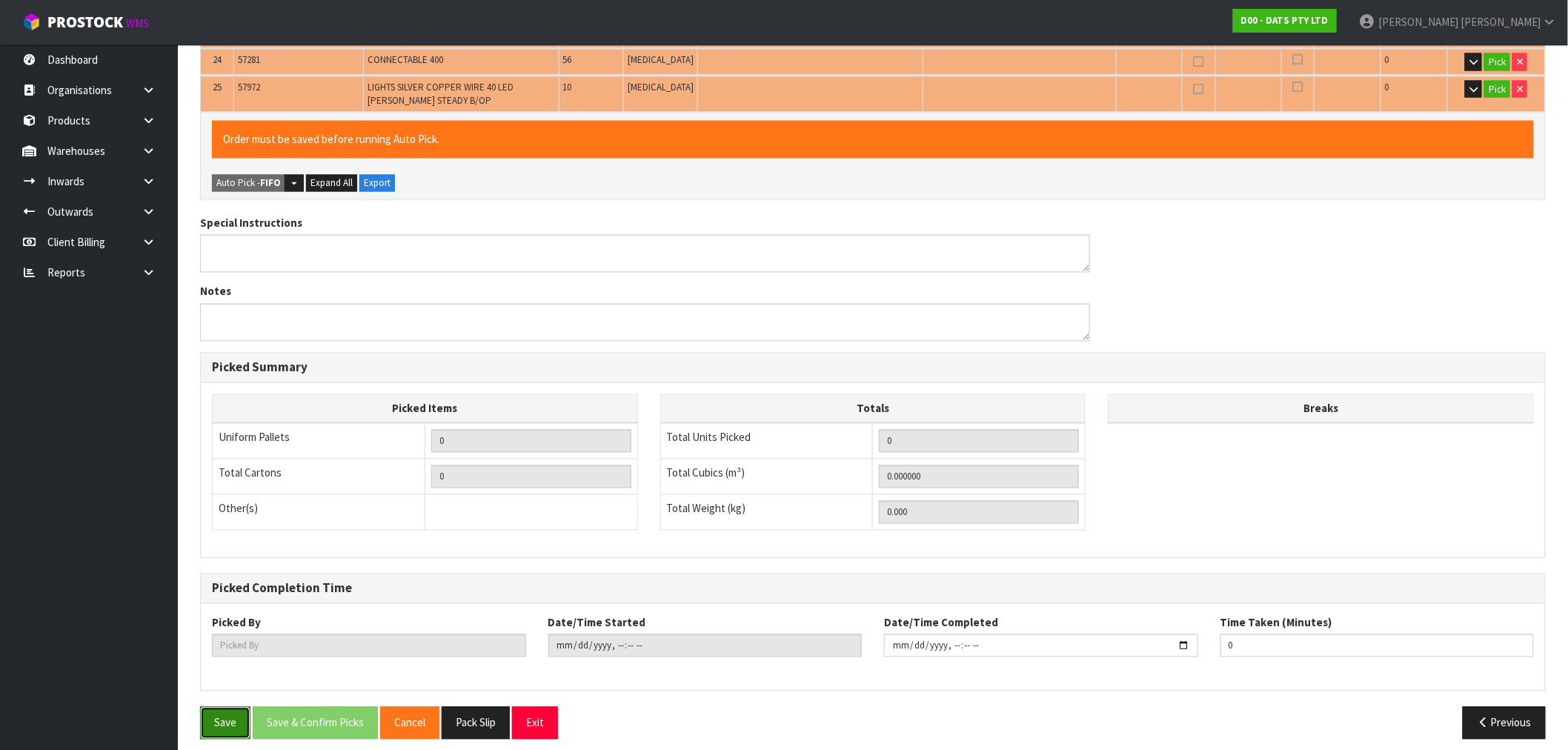
click at [225, 714] on button "Save" at bounding box center [225, 723] width 51 height 32
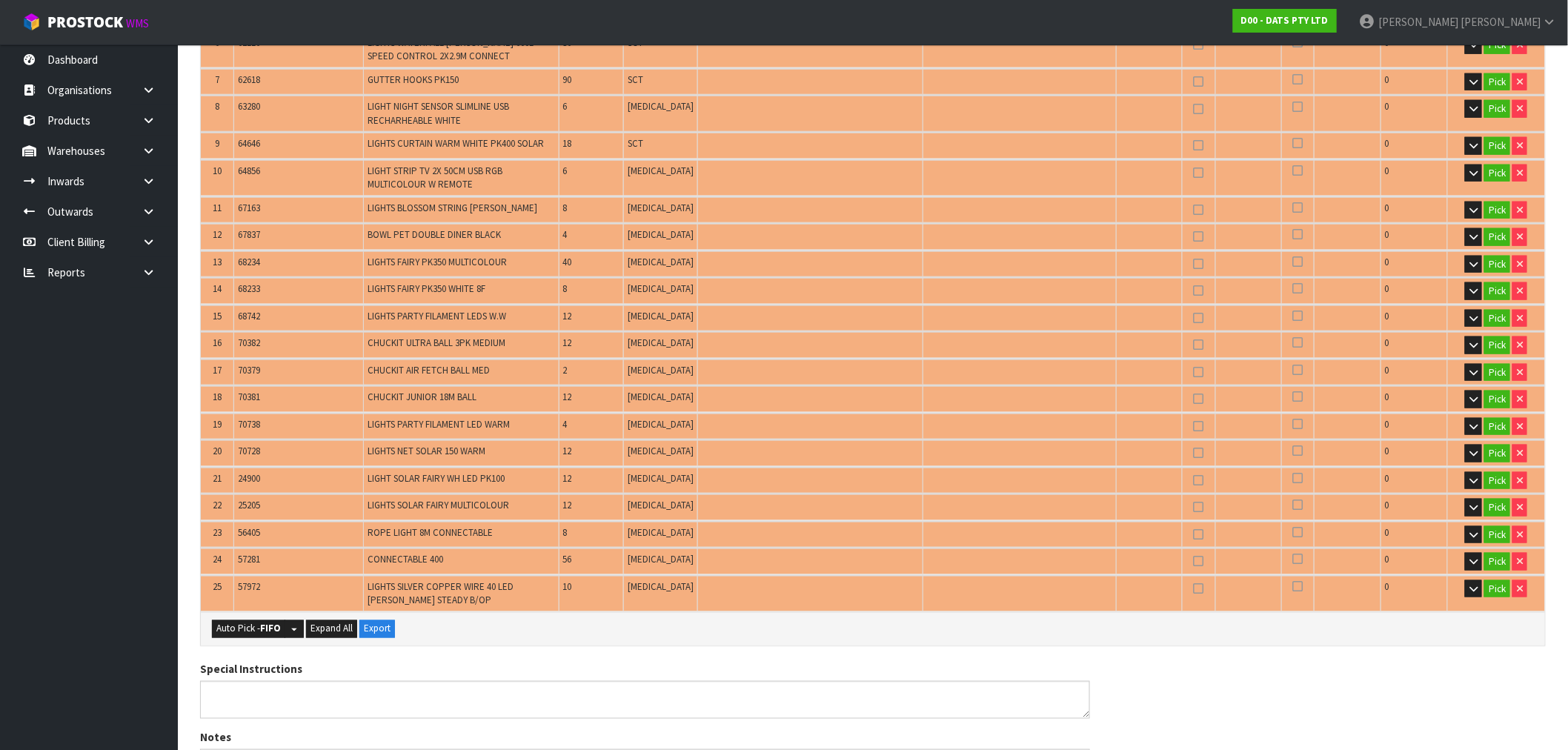
scroll to position [576, 0]
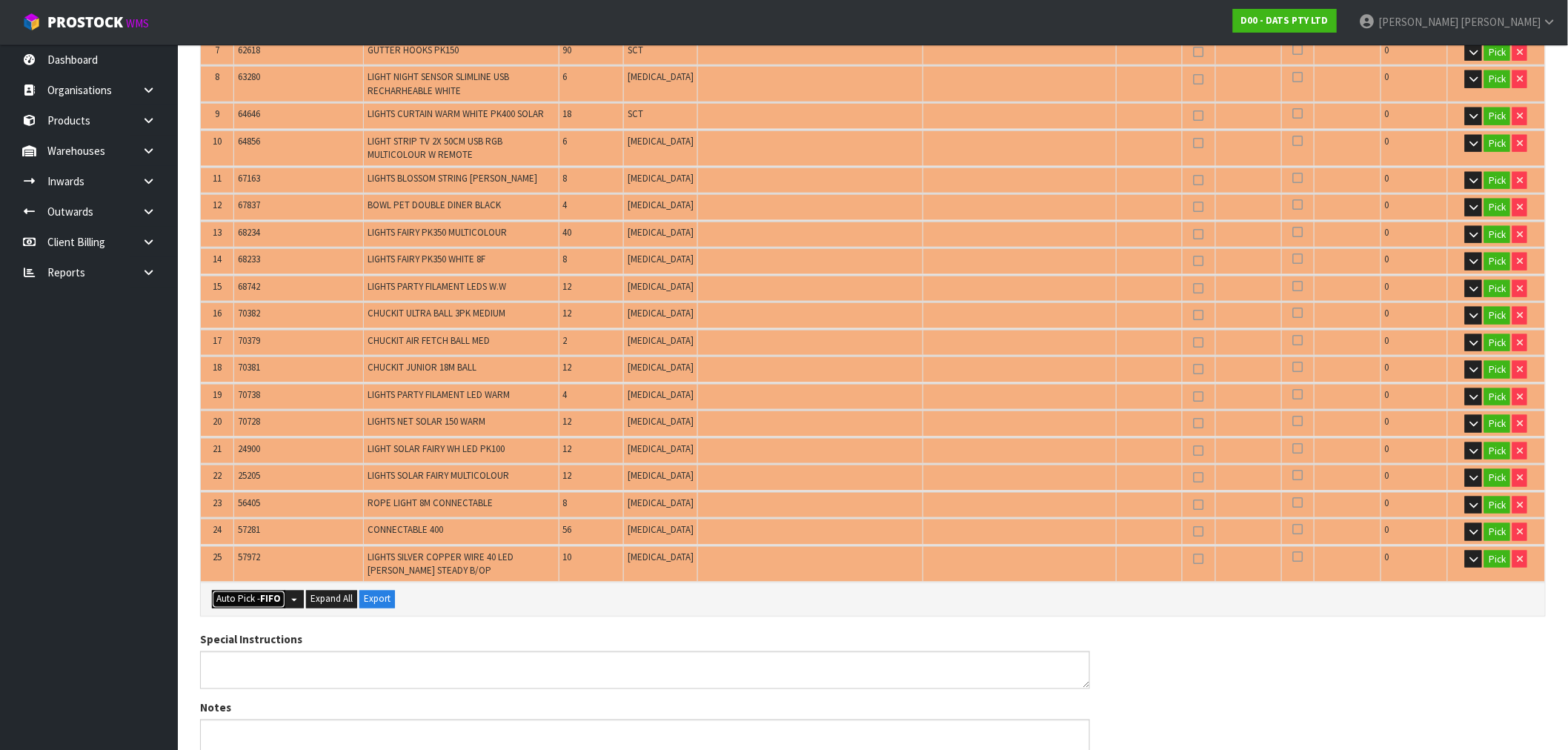
click at [267, 593] on strong "FIFO" at bounding box center [270, 599] width 20 height 12
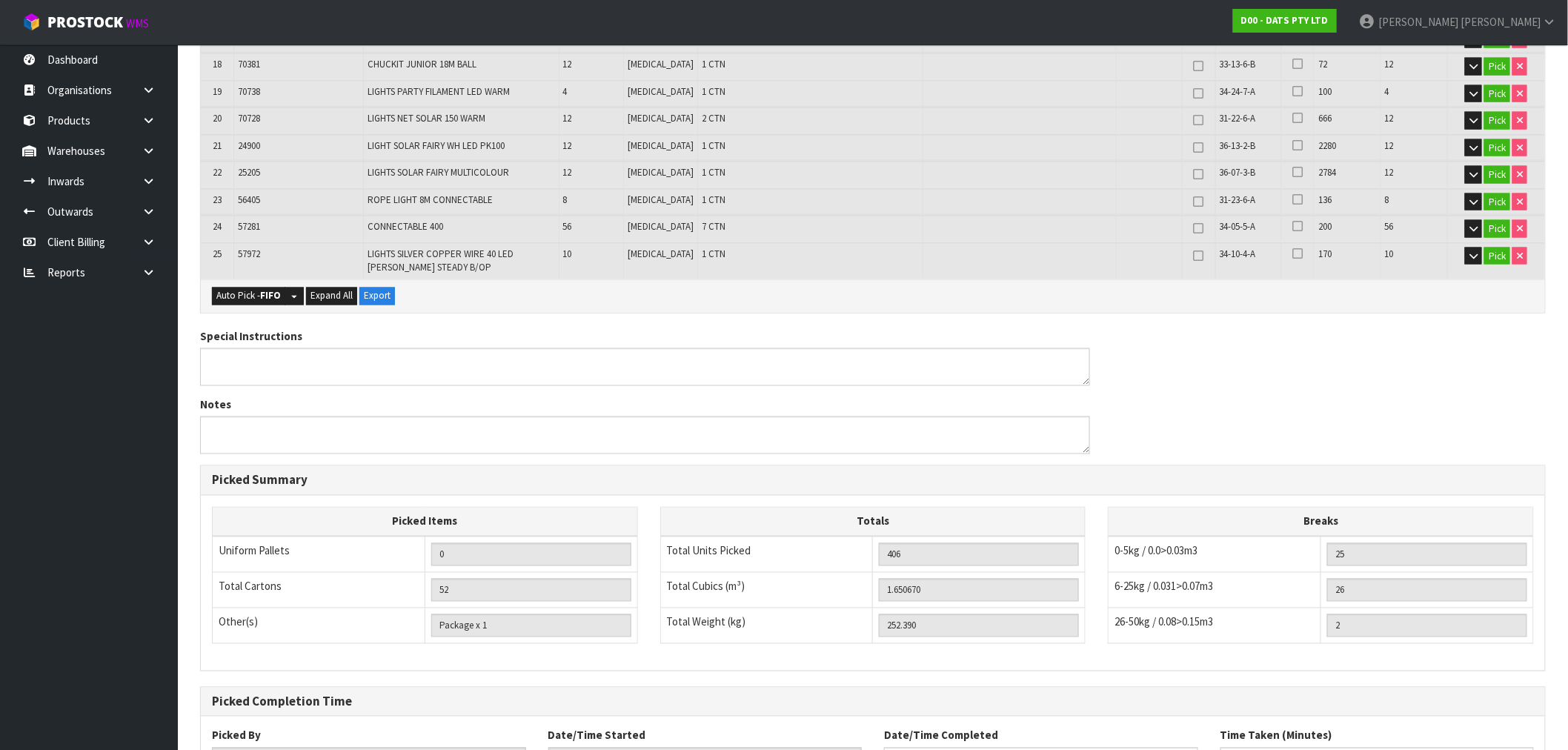
scroll to position [906, 0]
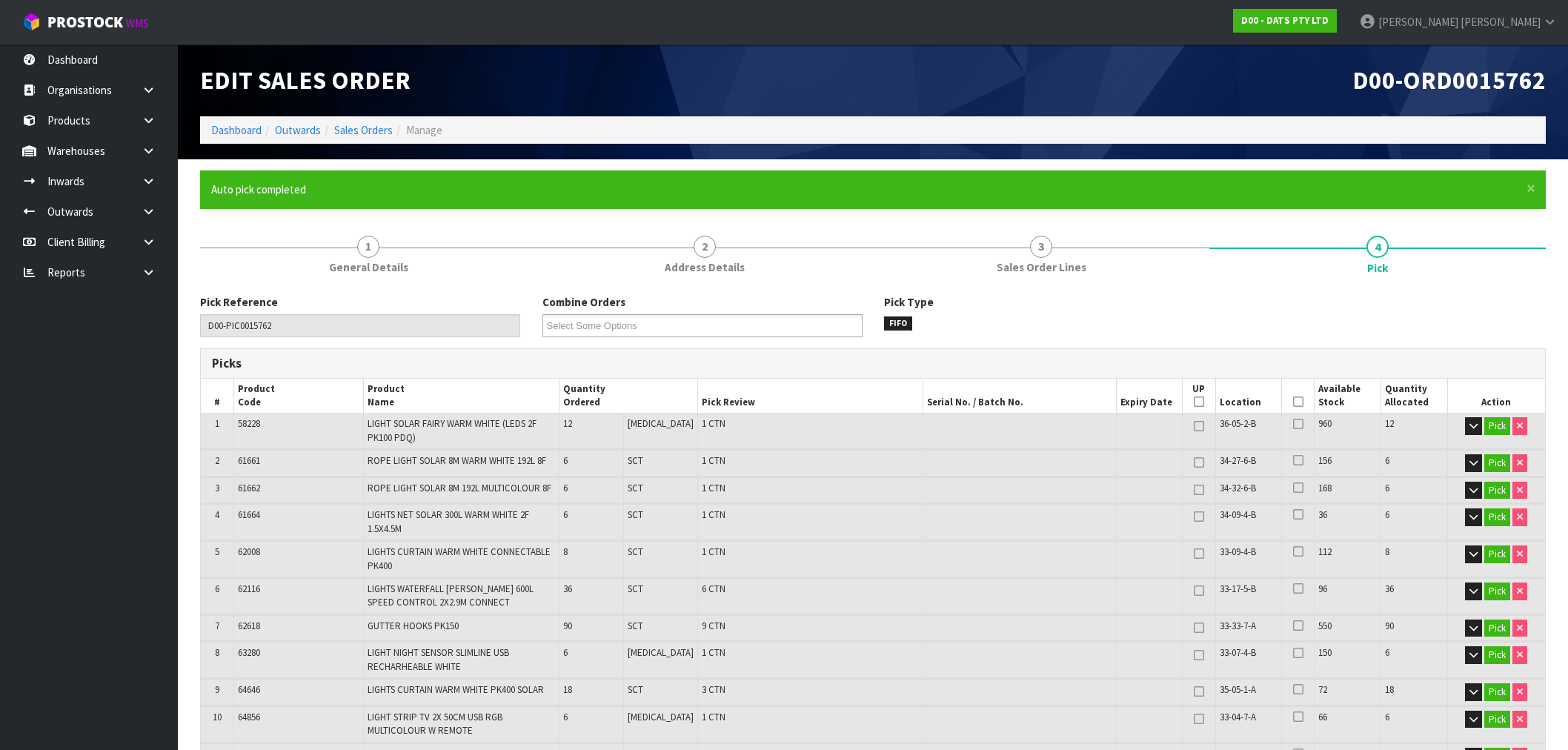
scroll to position [992, 0]
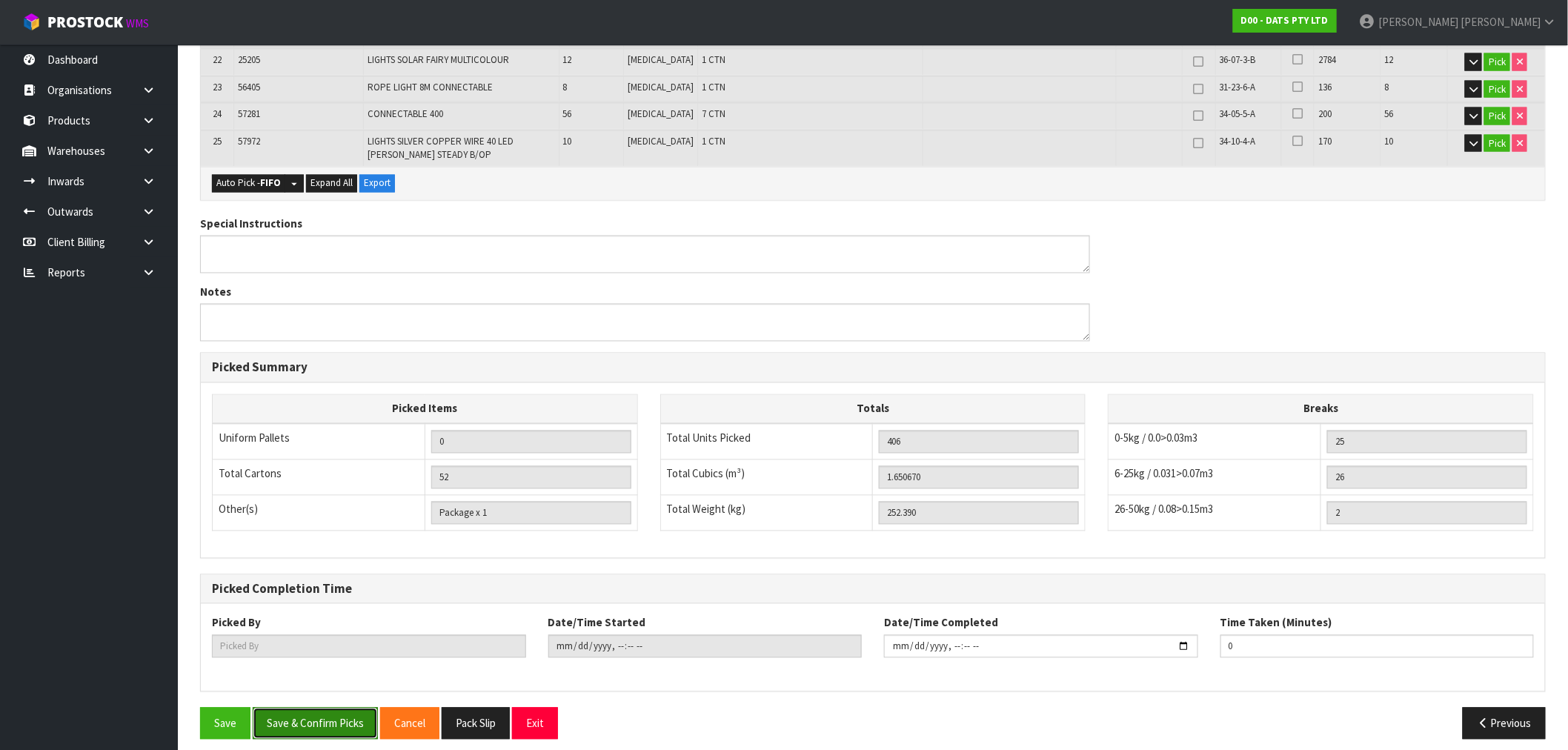
click at [322, 708] on button "Save & Confirm Picks" at bounding box center [315, 724] width 126 height 32
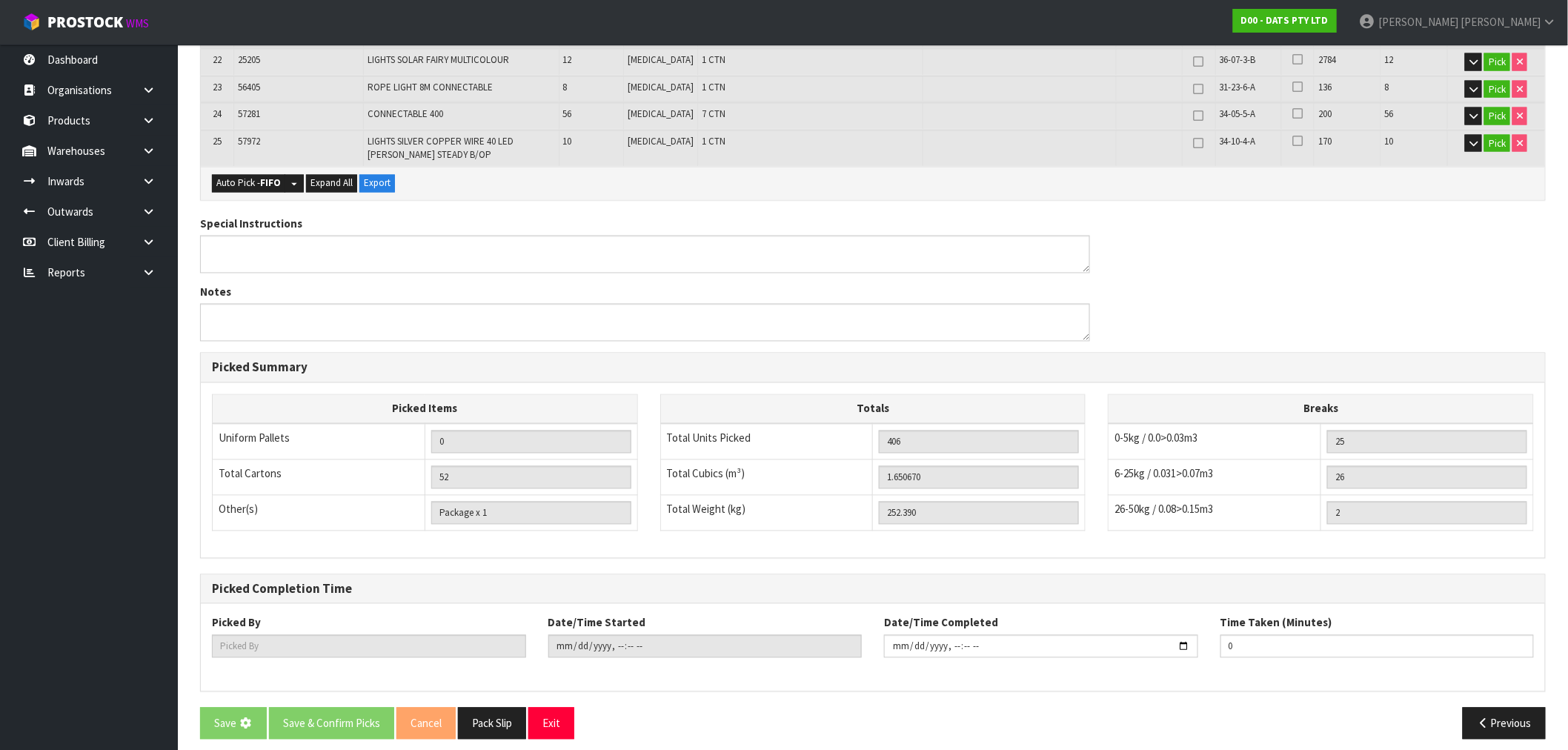
scroll to position [0, 0]
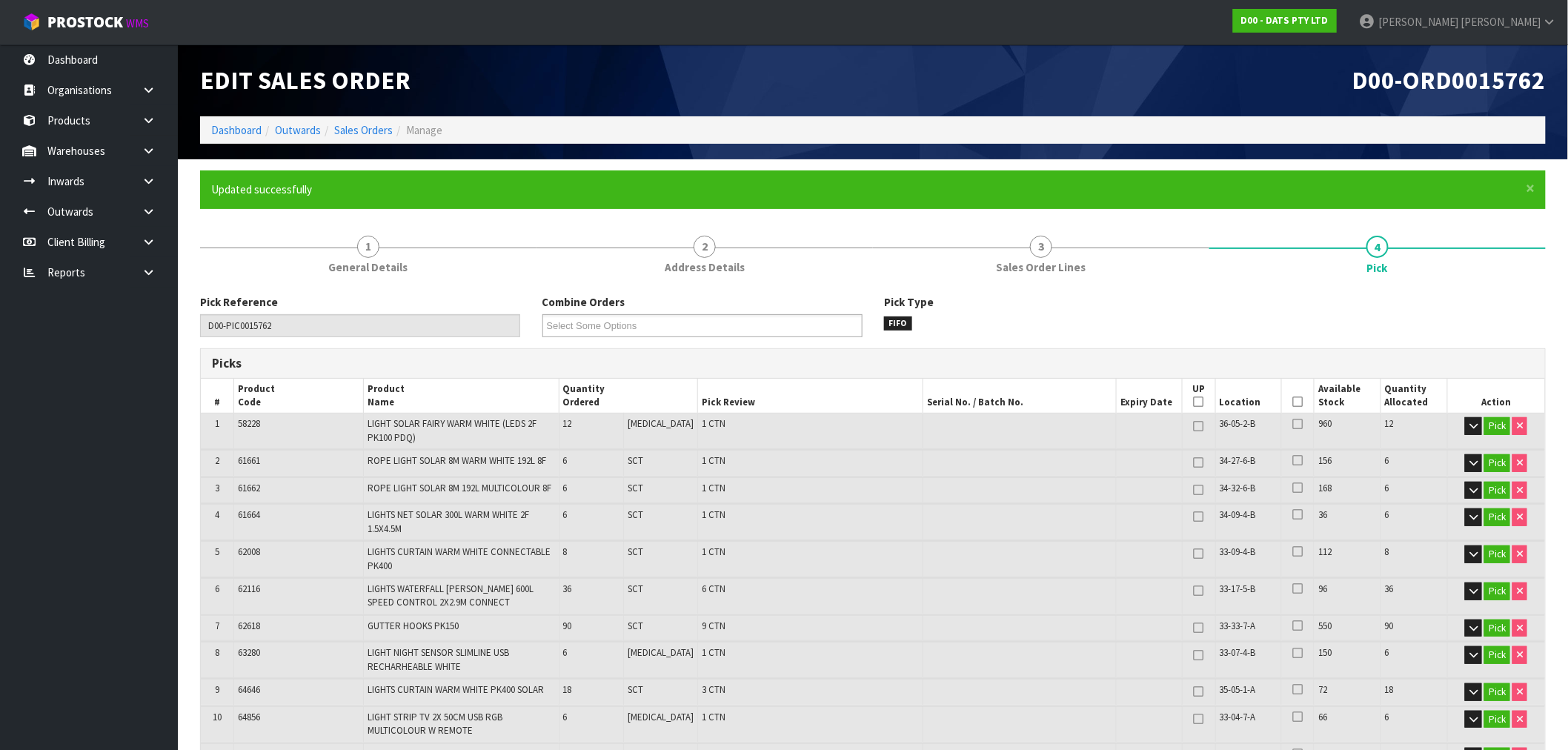
type input "[PERSON_NAME]"
type input "[DATE]T09:10:04"
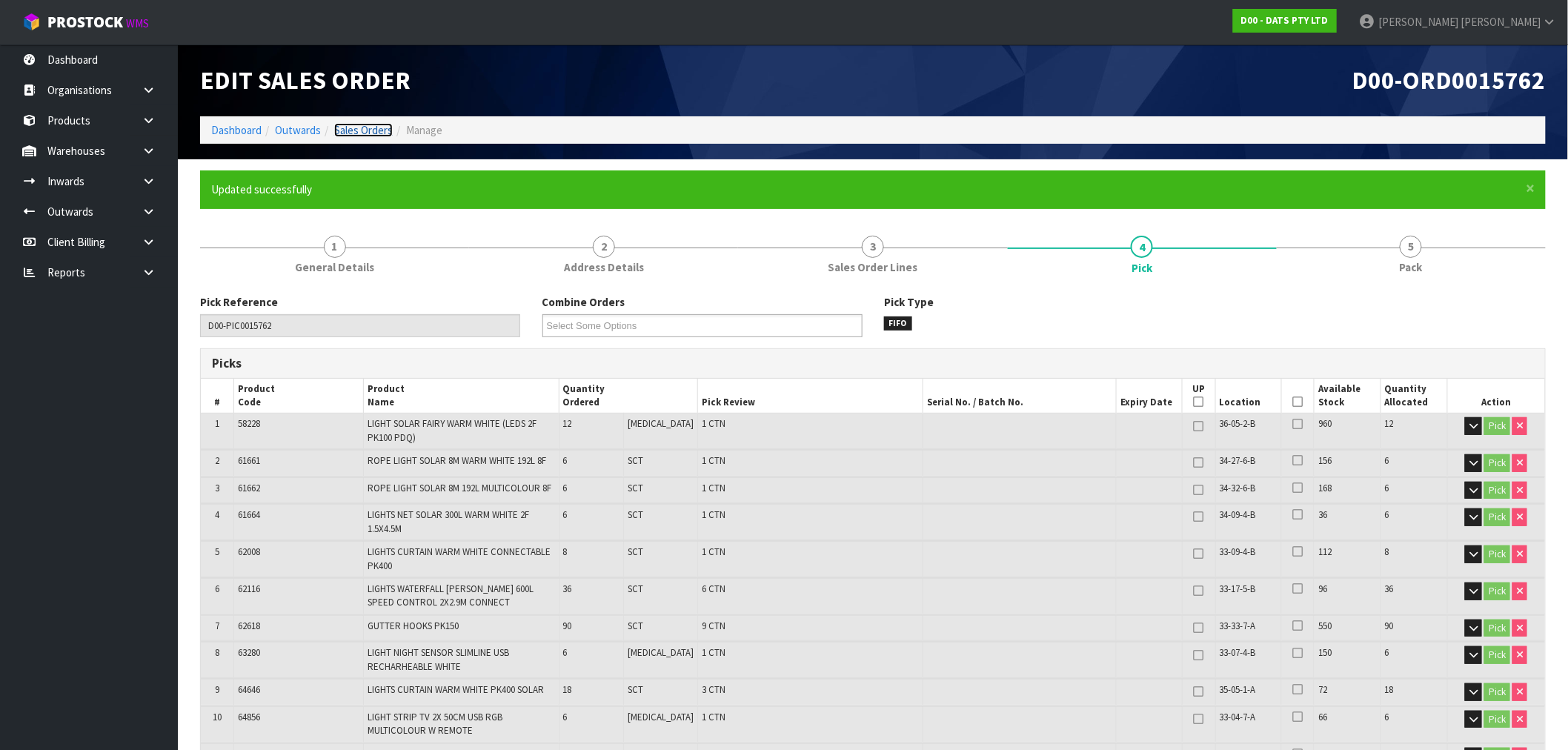
click at [362, 134] on link "Sales Orders" at bounding box center [363, 130] width 59 height 14
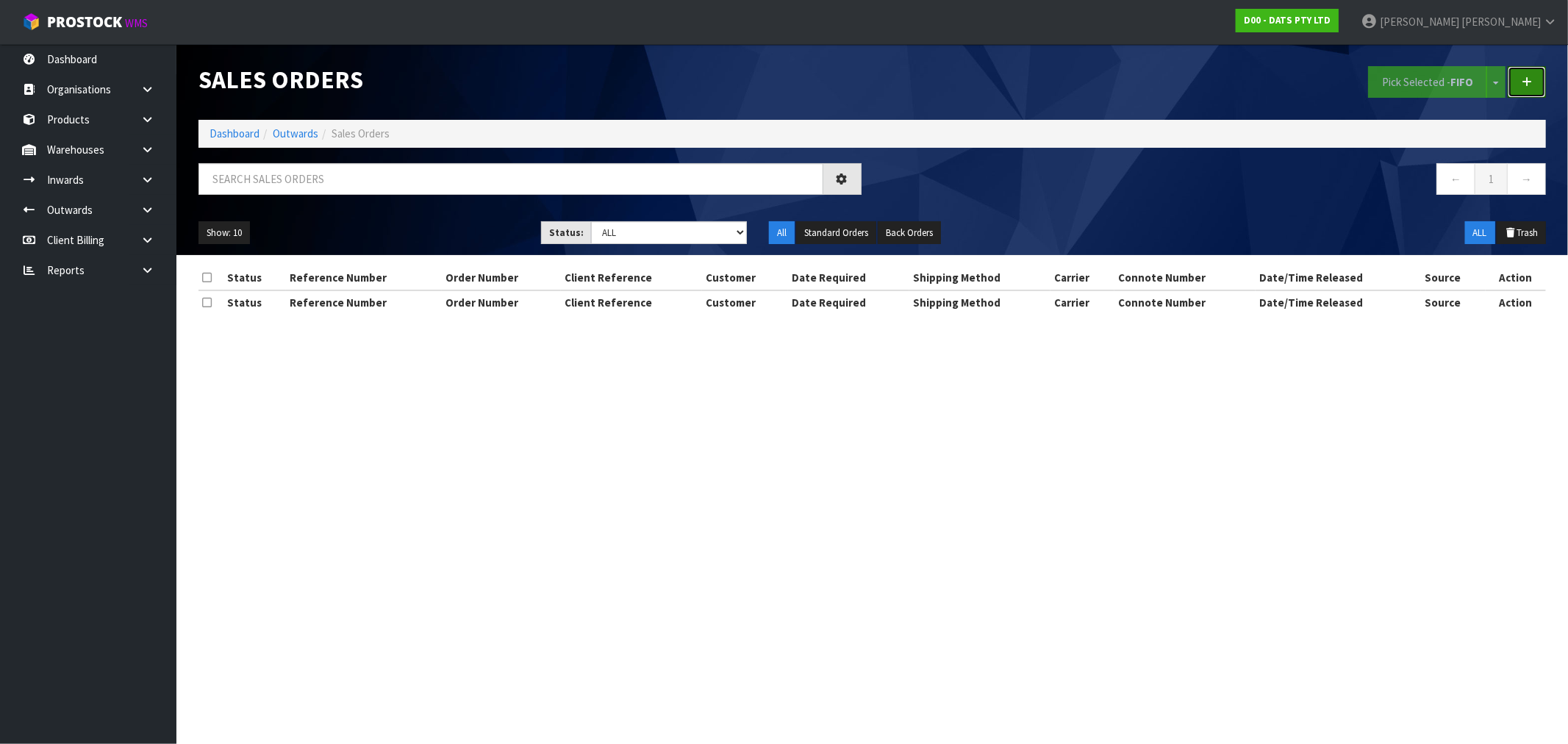
drag, startPoint x: 1534, startPoint y: 86, endPoint x: 1501, endPoint y: 90, distance: 33.2
click at [1533, 86] on link at bounding box center [1526, 82] width 38 height 32
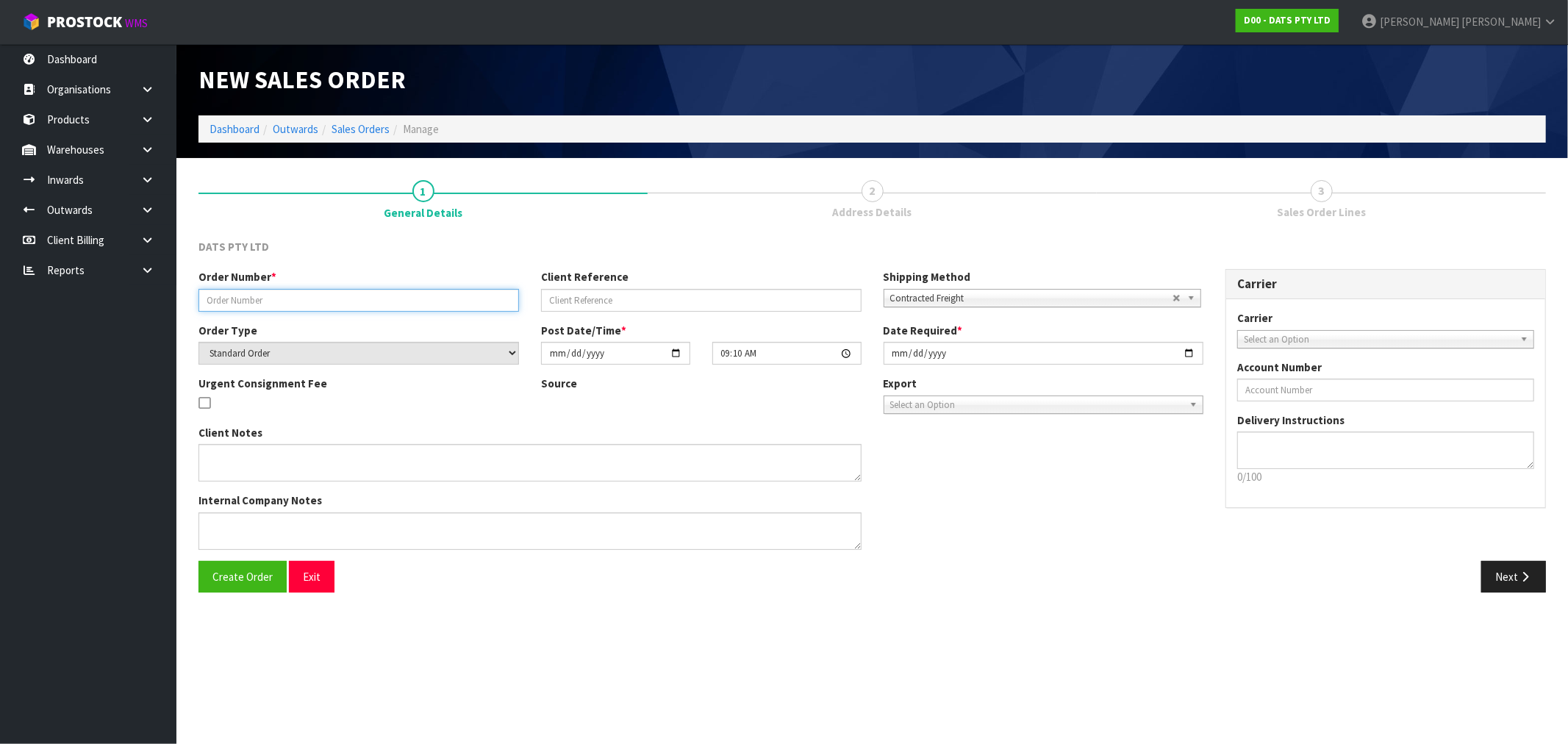
click at [376, 294] on input "text" at bounding box center [359, 300] width 321 height 23
type input "9493Y100256725"
click at [199, 561] on button "Create Order" at bounding box center [243, 577] width 88 height 32
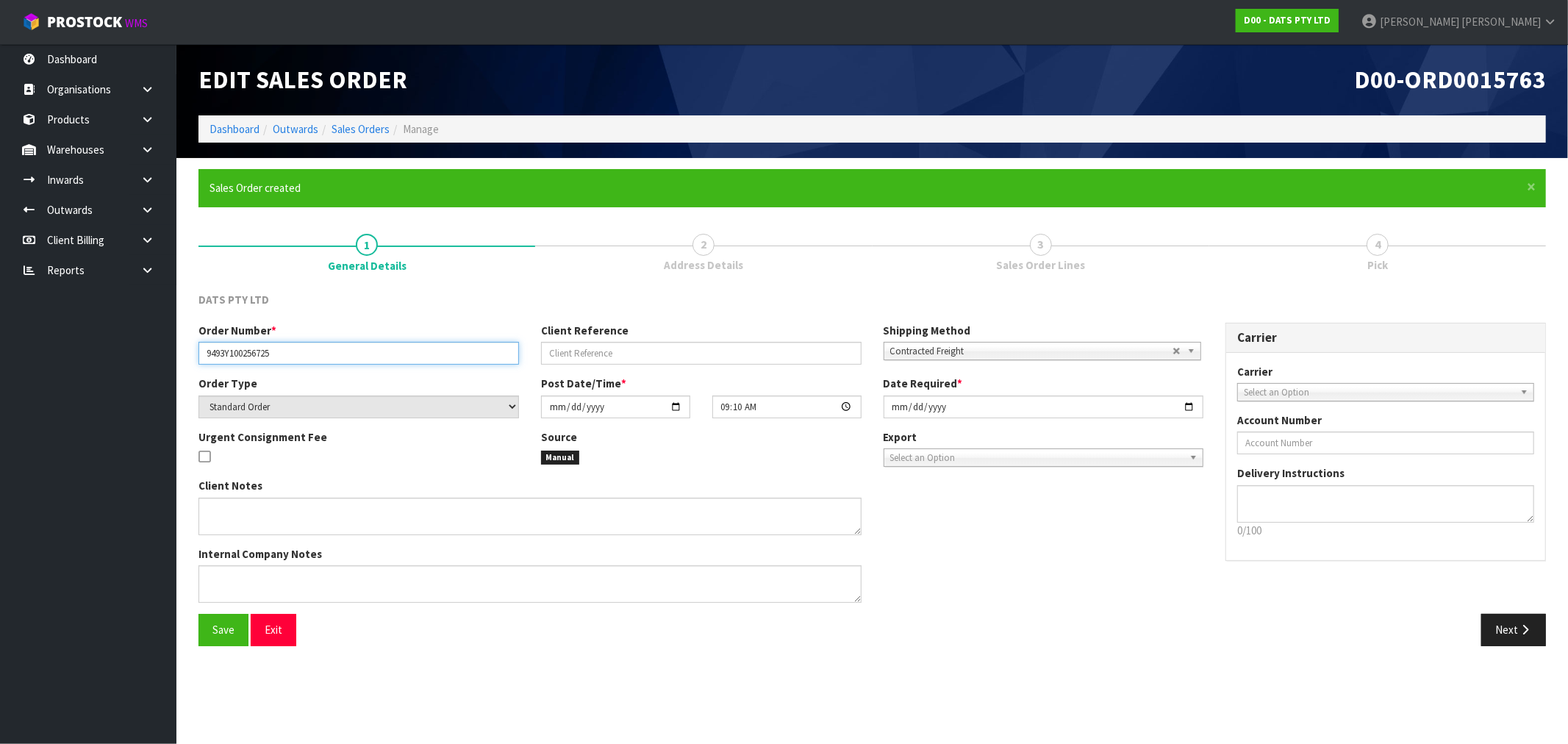
drag, startPoint x: 287, startPoint y: 353, endPoint x: 119, endPoint y: 349, distance: 168.0
click at [129, 349] on body "Toggle navigation ProStock WMS D00 - DATS PTY LTD [PERSON_NAME] Logout Dashboar…" at bounding box center [784, 372] width 1568 height 744
click at [1525, 630] on icon "button" at bounding box center [1526, 630] width 14 height 11
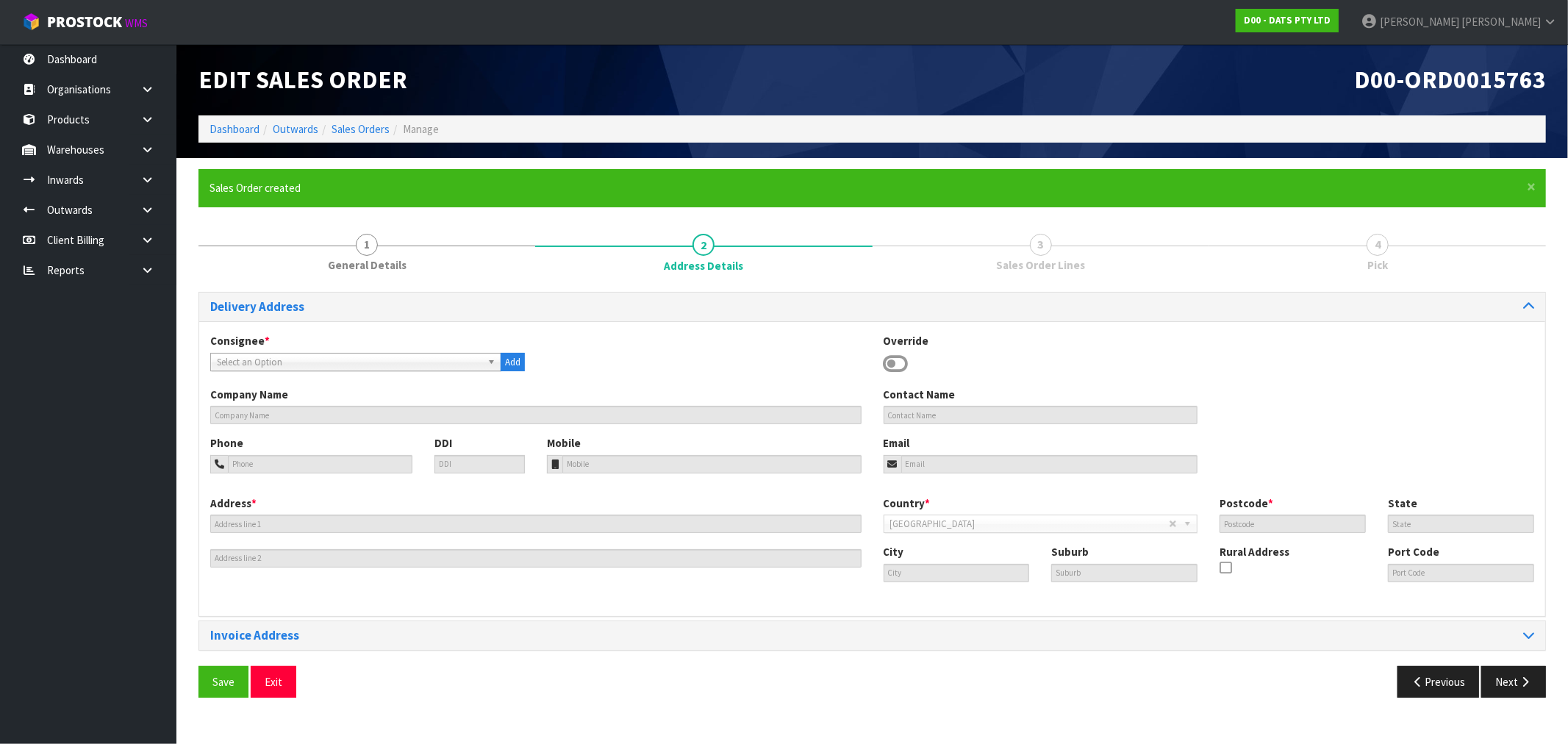
click at [347, 357] on span "Select an Option" at bounding box center [350, 362] width 265 height 18
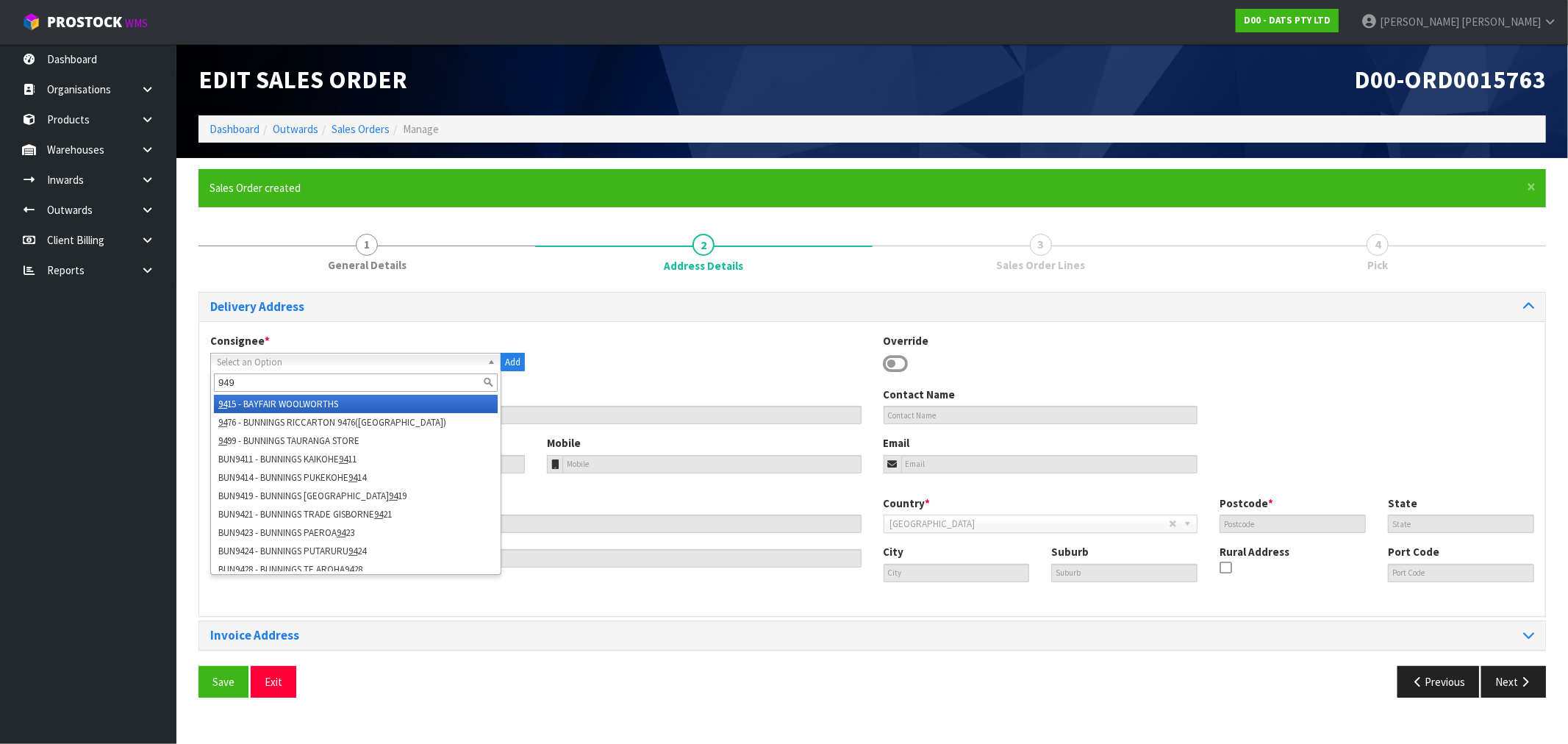
type input "9493"
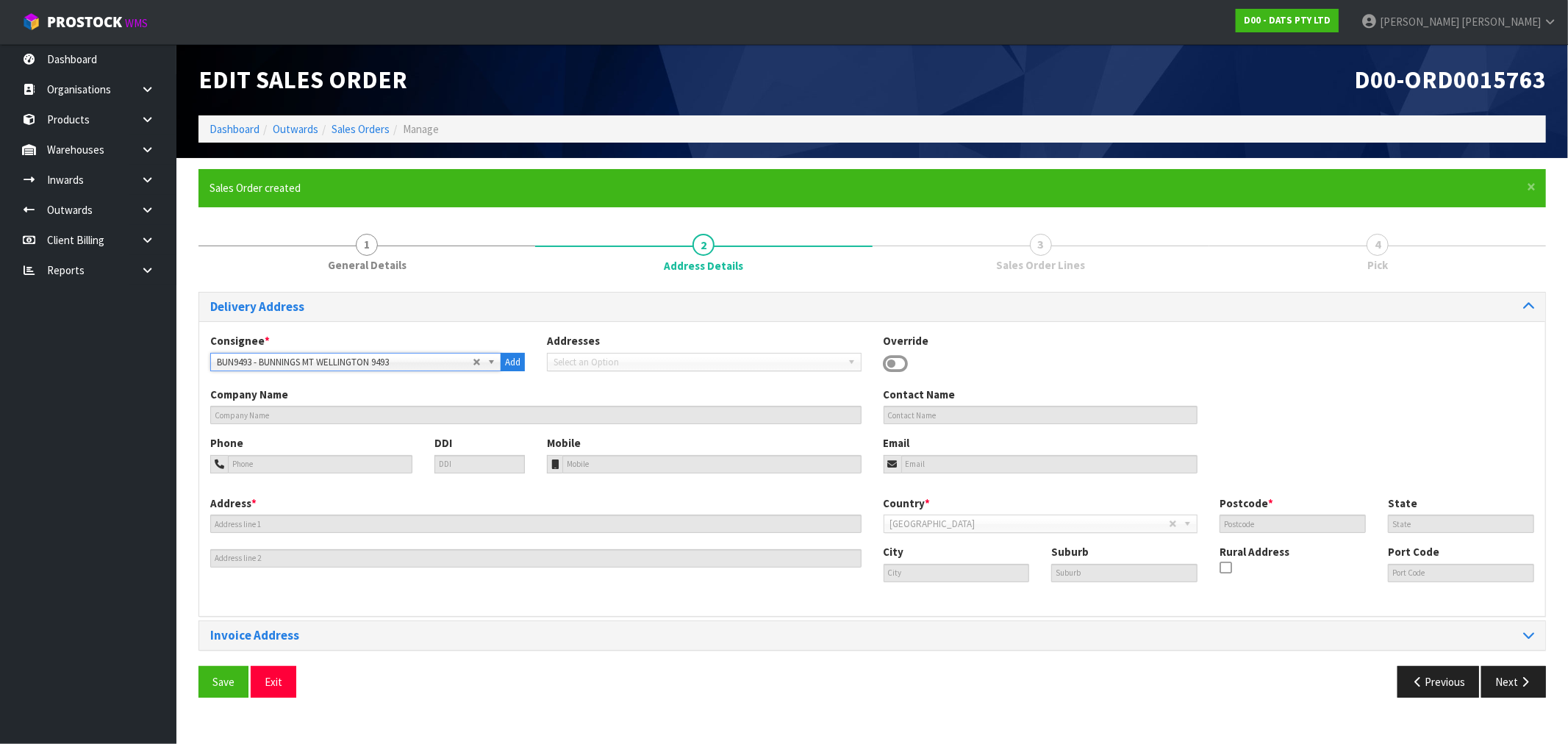
type input "BUNNINGS MT WELLINGTON 9493"
type input "459 ELLERSLIE-[GEOGRAPHIC_DATA]"
type input "1741"
type input "AUK"
type input "[GEOGRAPHIC_DATA]"
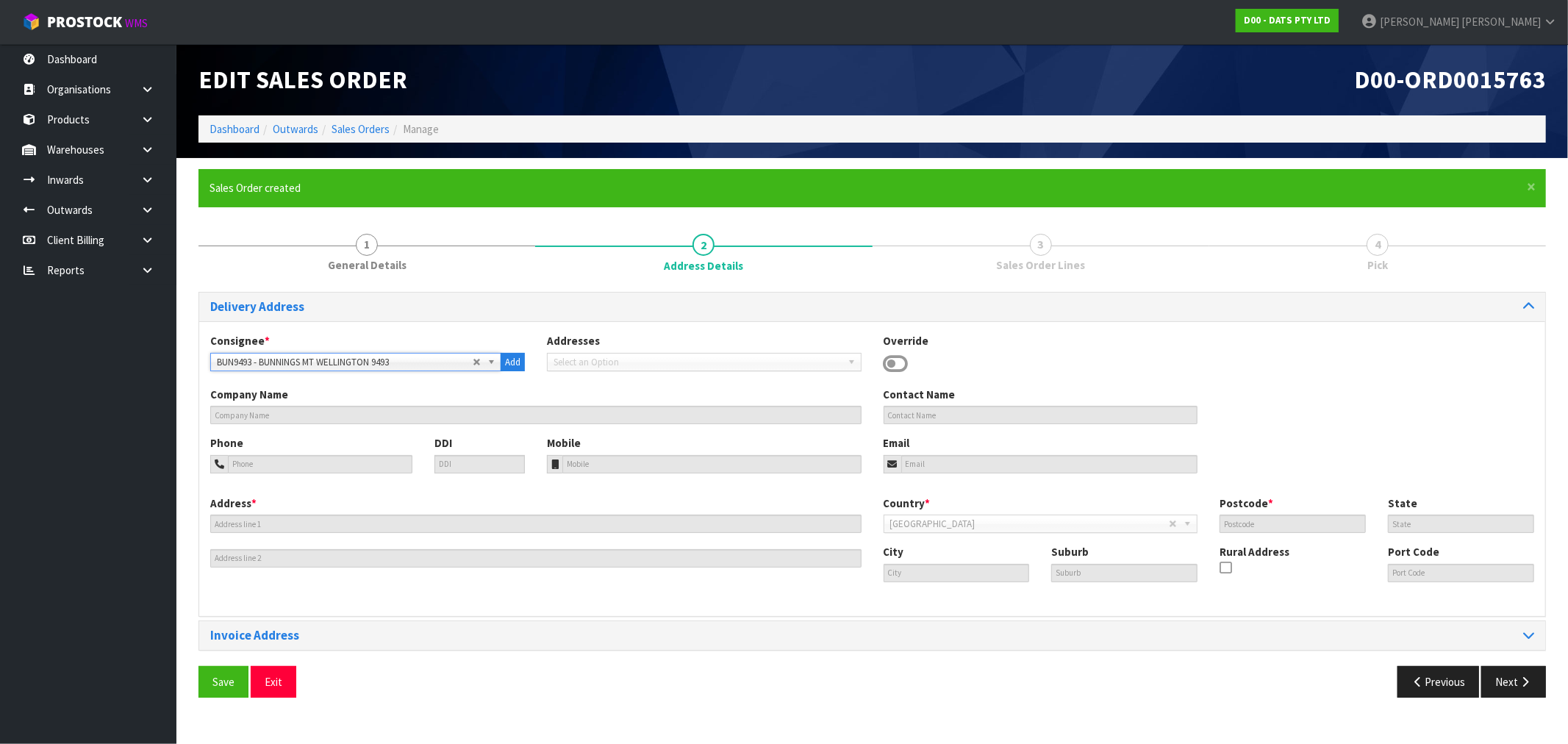
type input "[GEOGRAPHIC_DATA]"
click at [199, 666] on button "Save" at bounding box center [223, 682] width 50 height 32
click at [1500, 679] on button "Next" at bounding box center [1513, 682] width 64 height 32
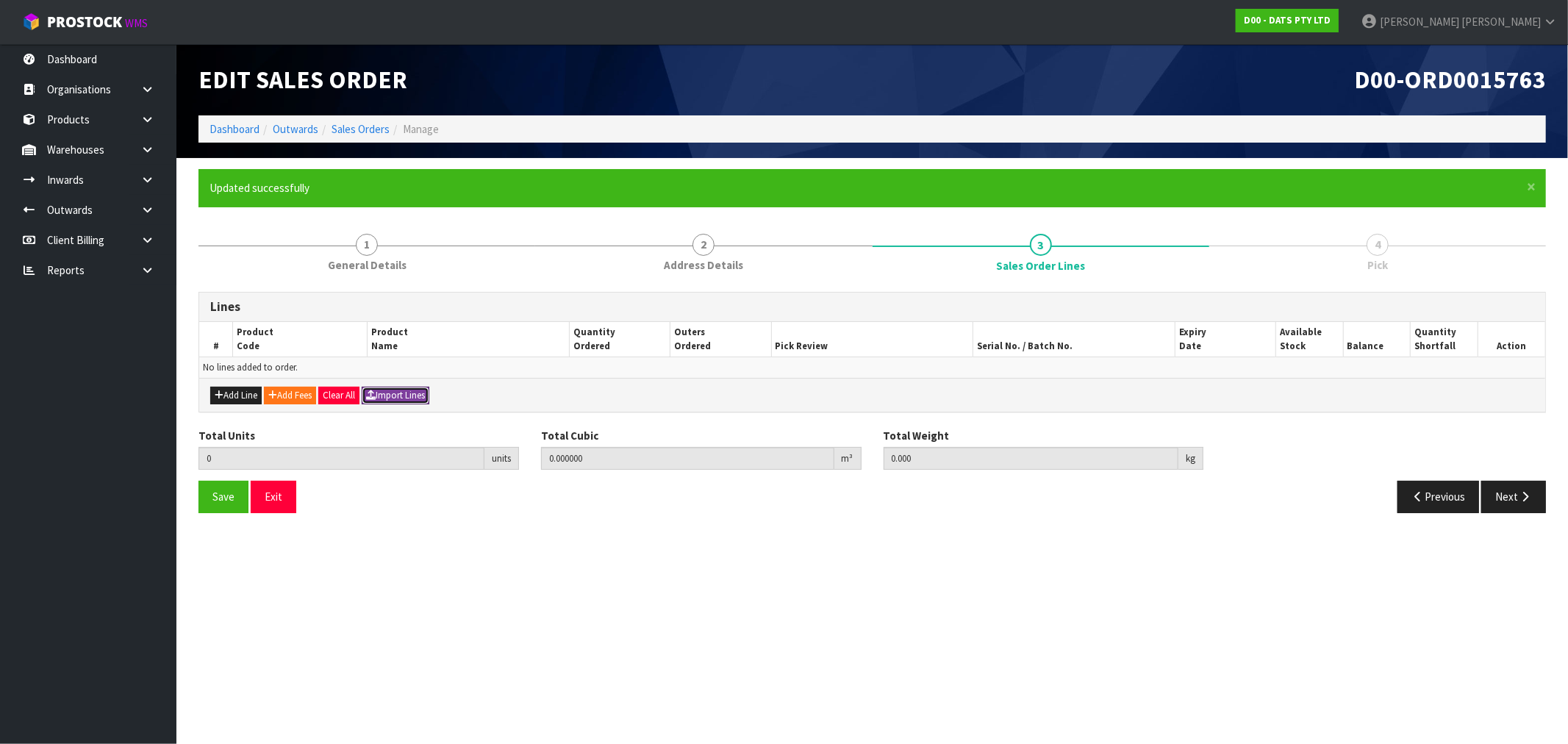
drag, startPoint x: 405, startPoint y: 396, endPoint x: 432, endPoint y: 403, distance: 27.9
click at [405, 396] on button "Import Lines" at bounding box center [395, 396] width 68 height 18
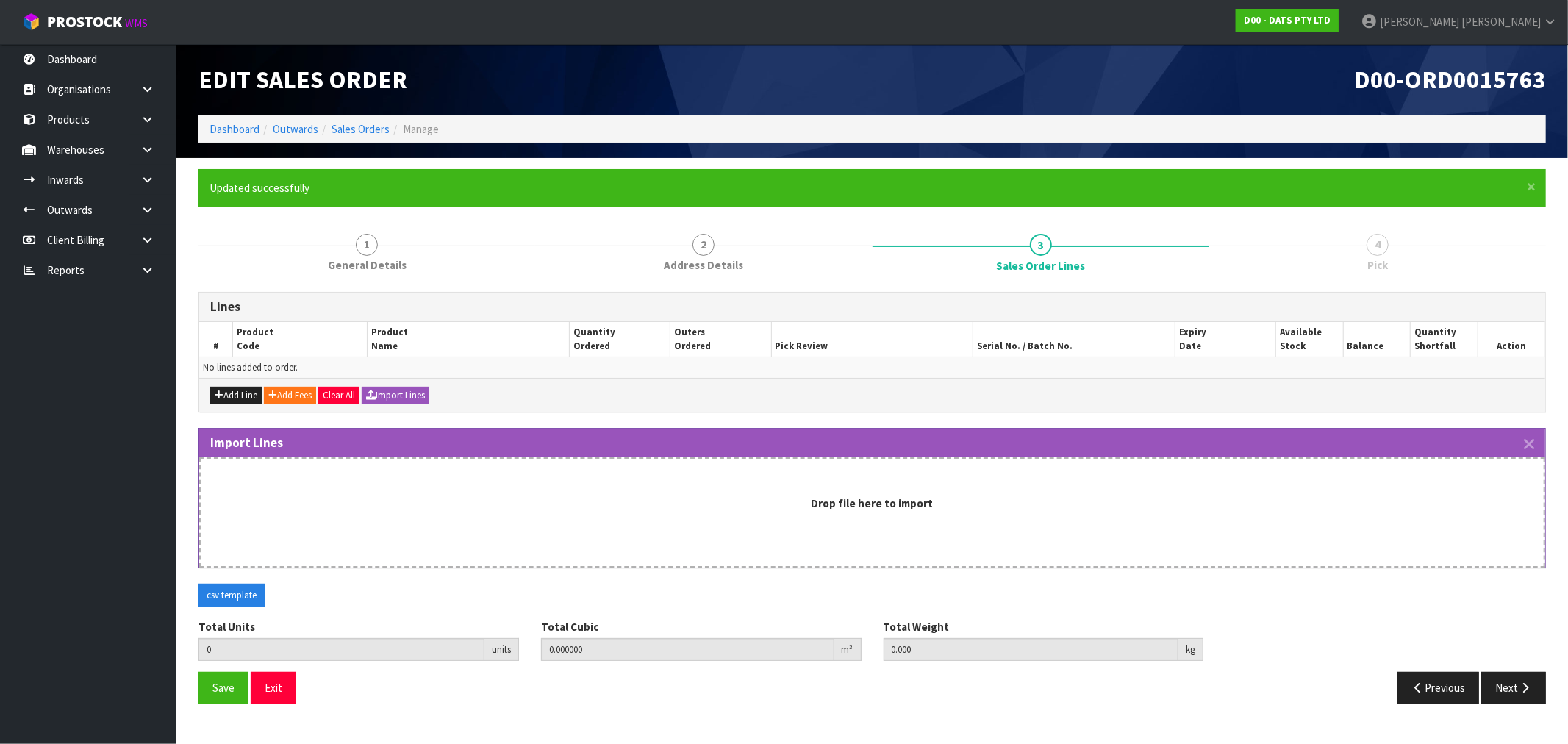
click at [680, 524] on div "Drop file here to import" at bounding box center [873, 512] width 1346 height 110
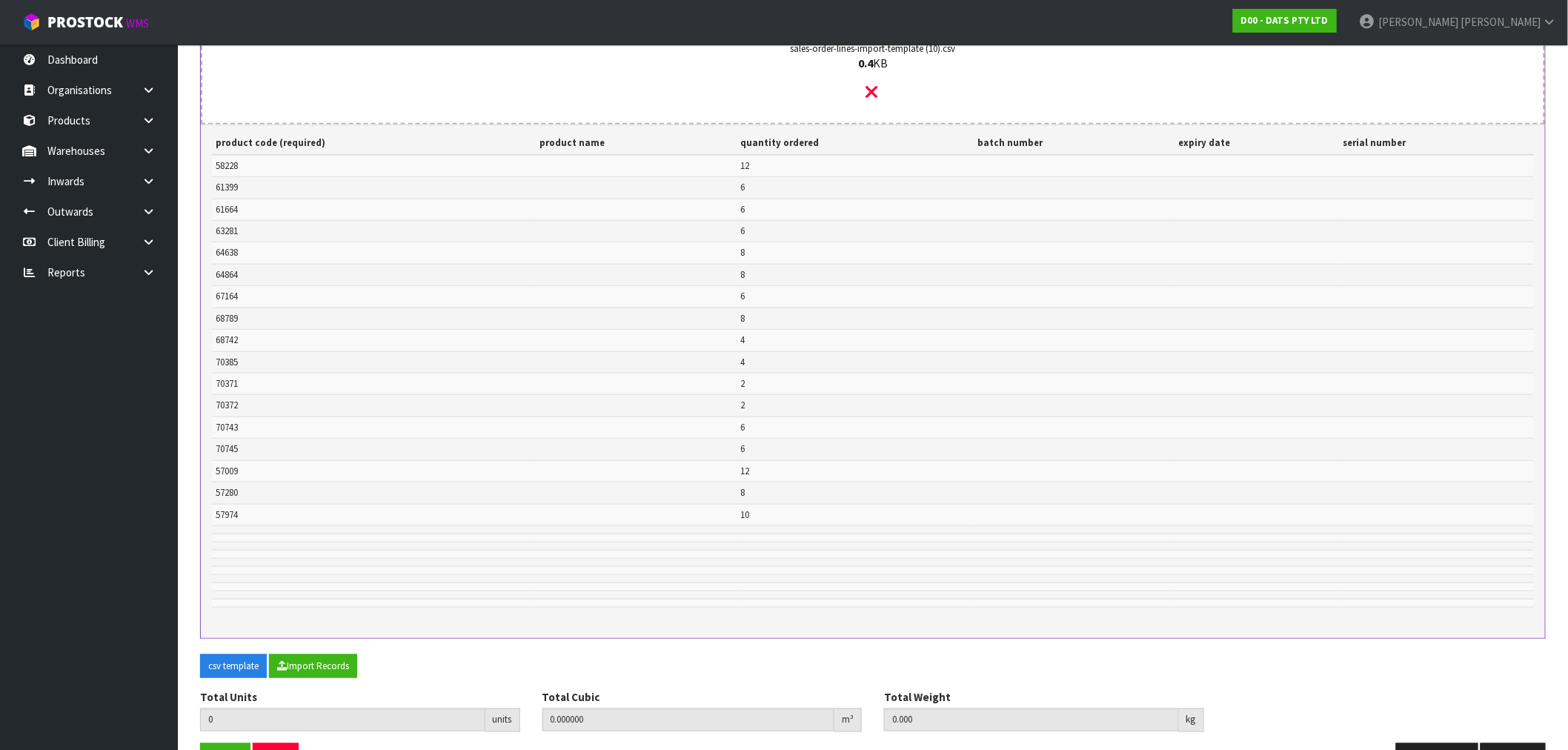
scroll to position [515, 0]
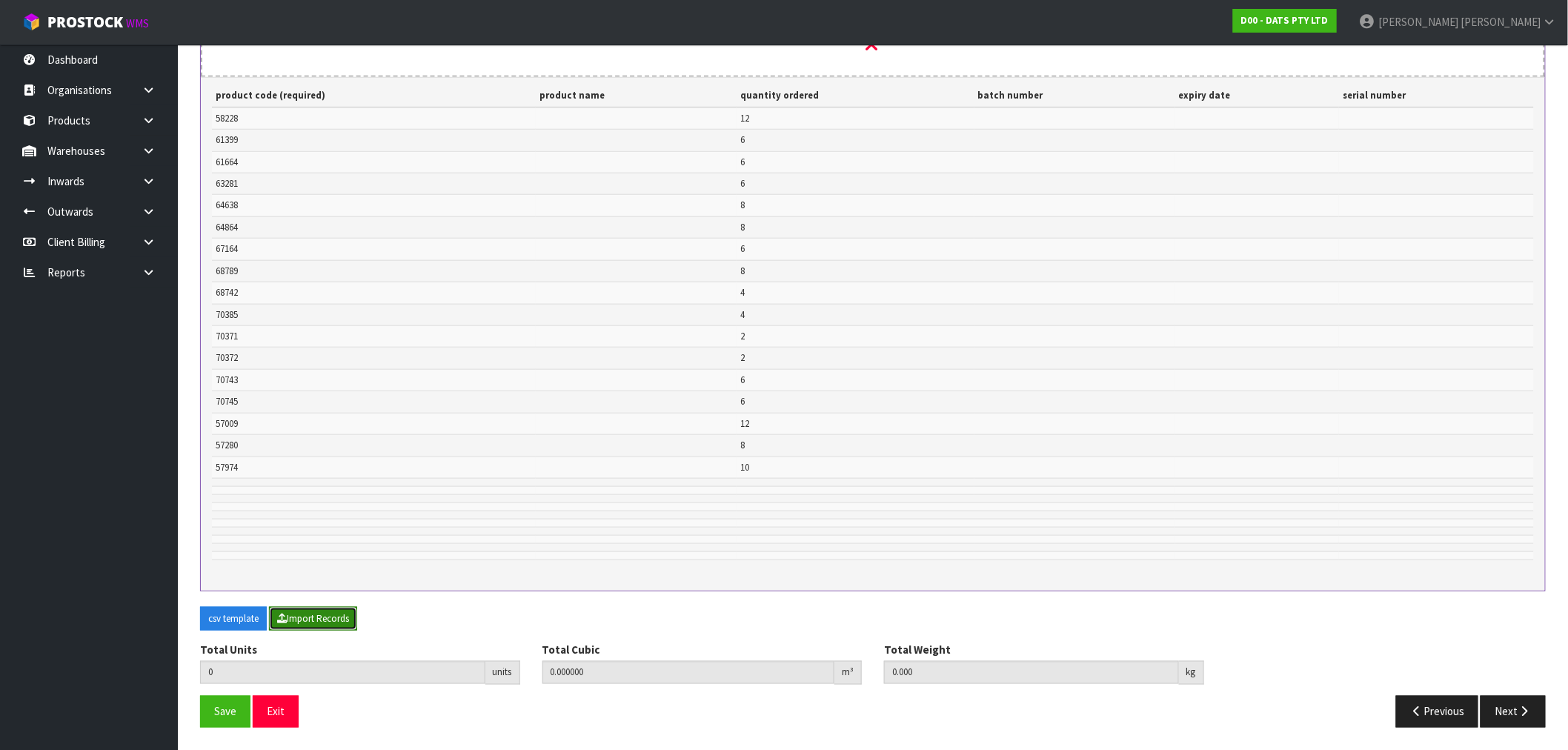
click at [329, 621] on button "Import Records" at bounding box center [313, 619] width 88 height 24
type input "114"
type input "0"
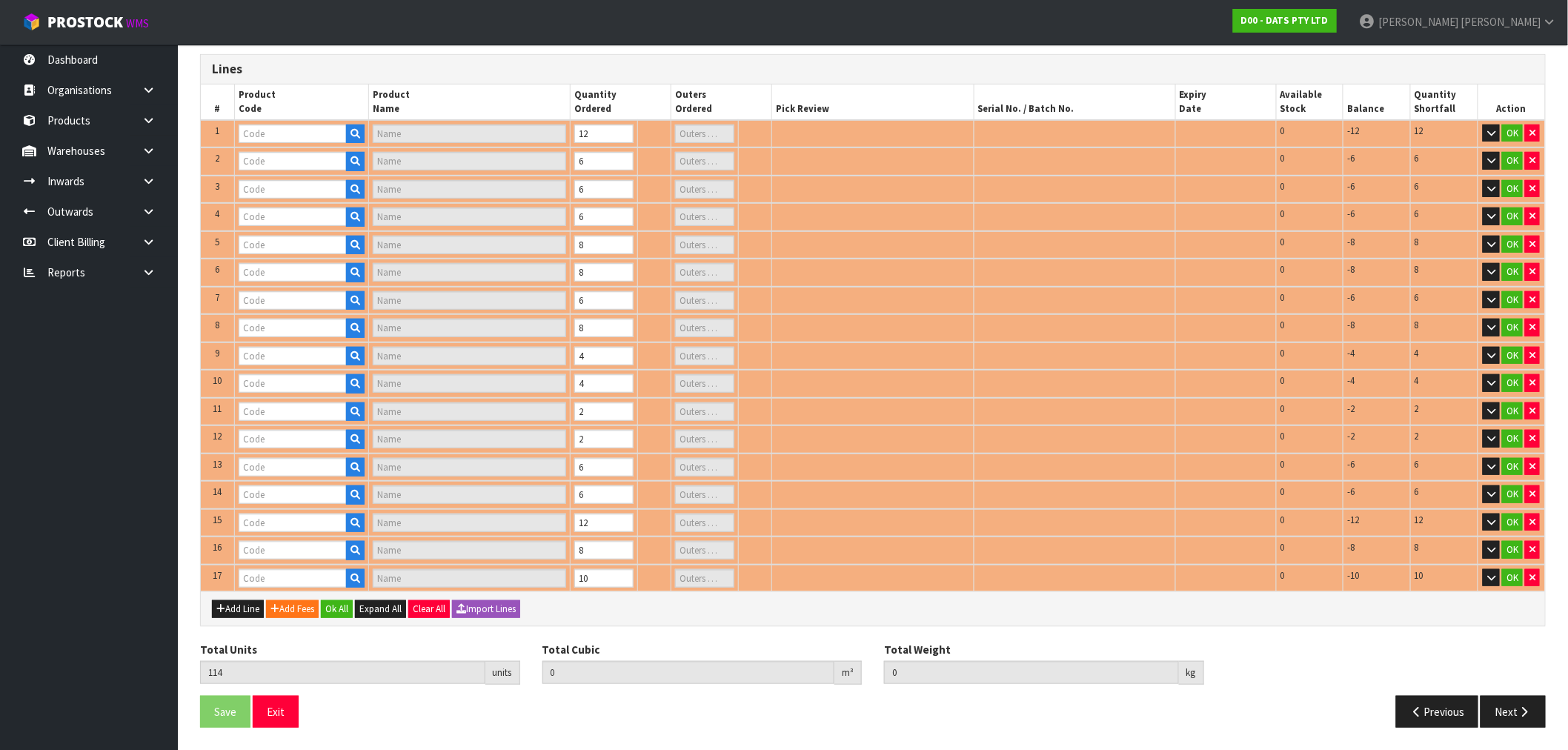
scroll to position [232, 0]
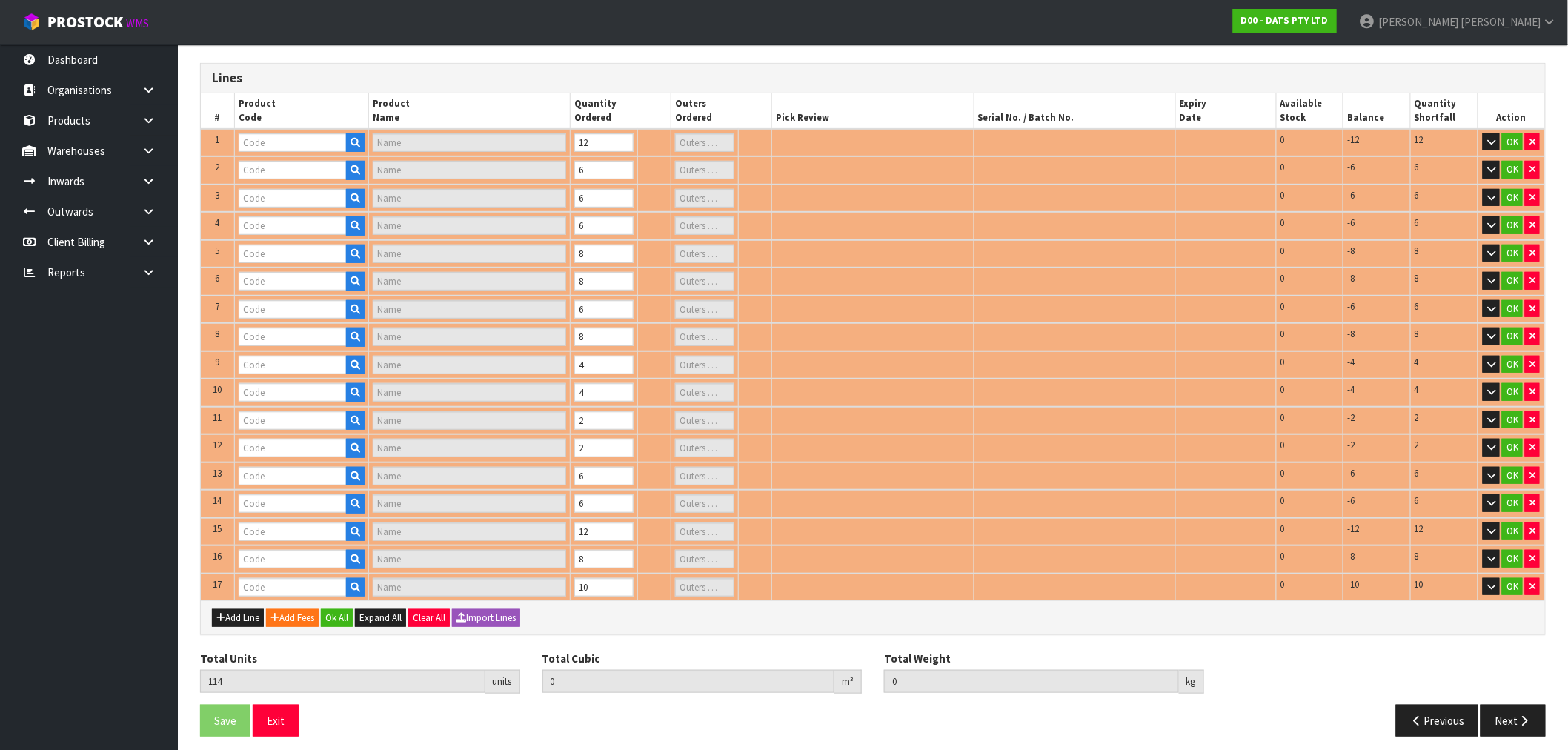
type input "68789"
type input "LIGHTS FAIRY RGB SYNC BOP/USB DUAL PK50"
type input "1"
type input "64638"
type input "LIGHTS ICICLE CONNECTABLE 400L 8F WARM WHITE LYNX"
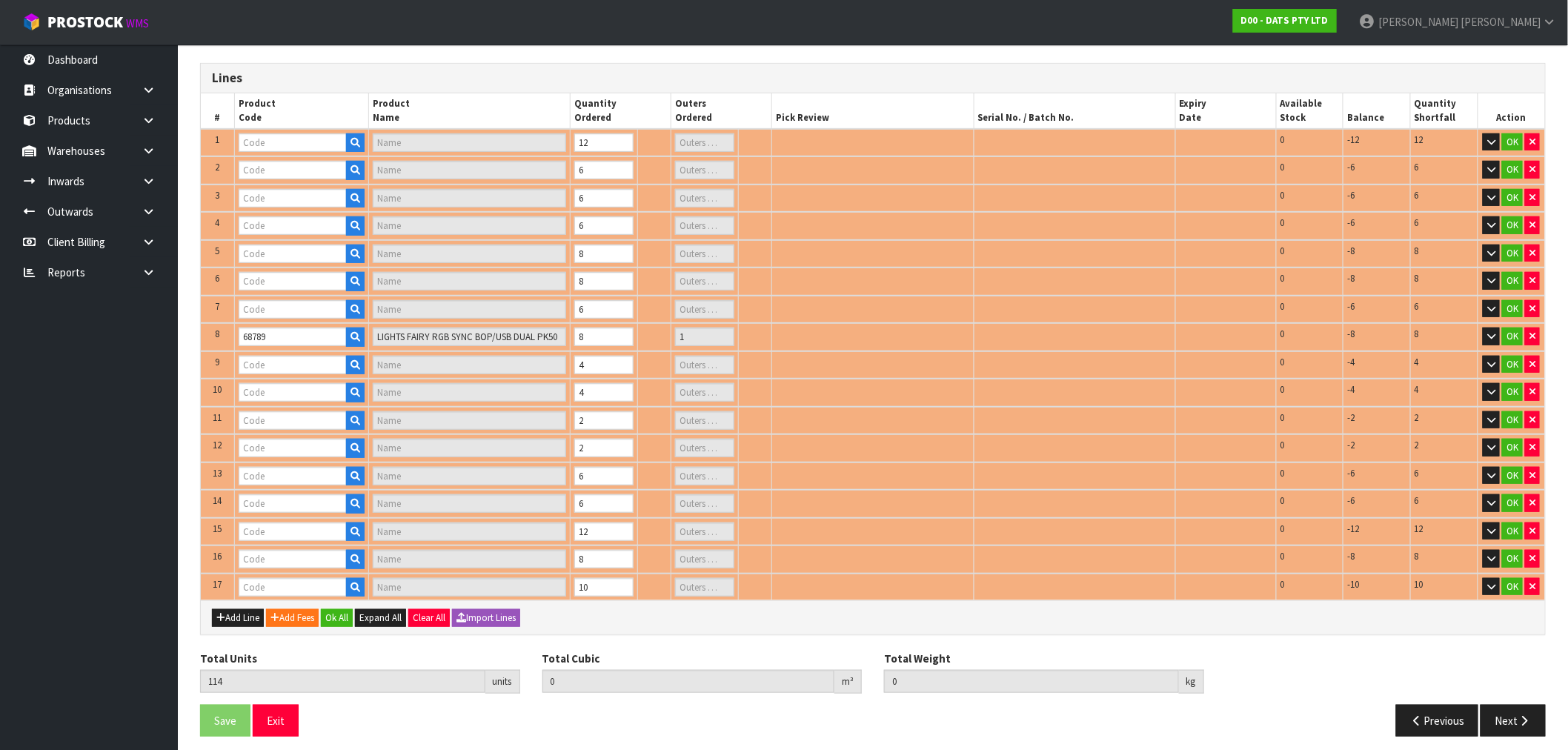
type input "1"
type input "70371"
type input "CHUCKIT TENNIS BALL 2PK SMALL"
type input "0"
type input "61664"
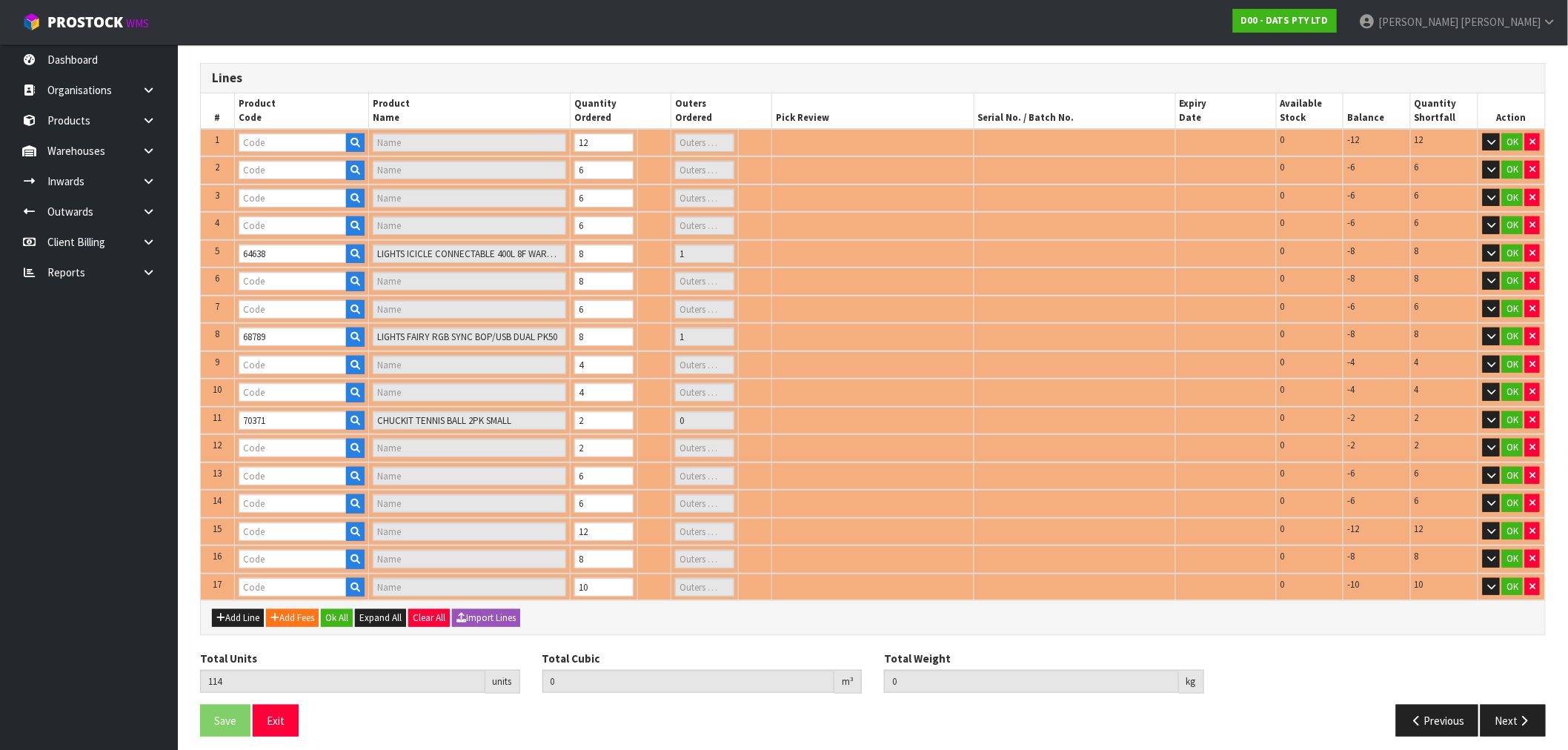
type input "LIGHTS NET SOLAR 300L WARM WHITE 2F 1.5X4.5M"
type input "1"
type input "58228"
type input "LIGHT SOLAR FAIRY WARM WHITE (LEDS 2F PK100 PDQ)"
type input "1"
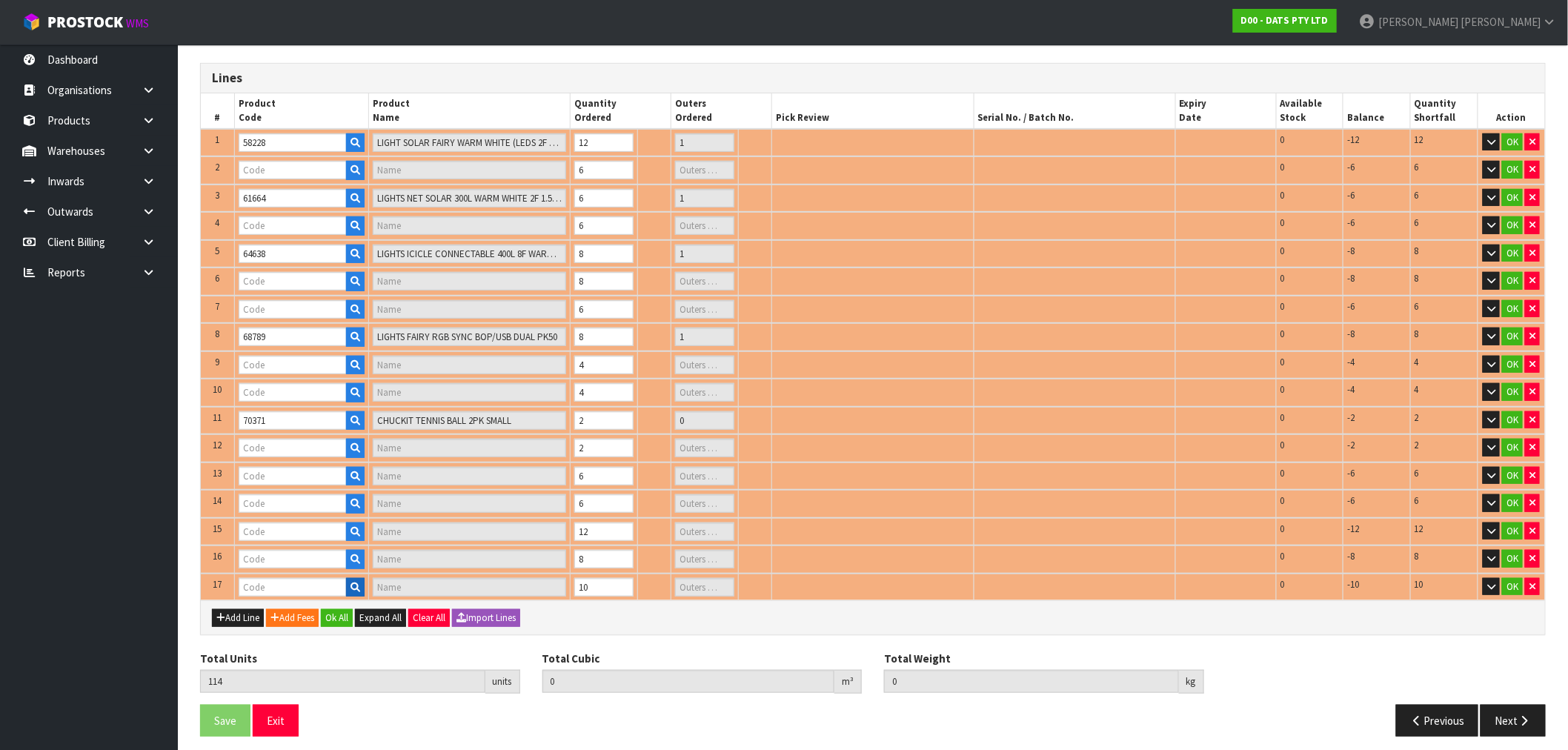
type input "67164"
type input "LIGHTS FAIRY MULTICOLOUR PK400"
type input "1"
type input "63281"
type input "PK1 BOP LED SENSOR NIGHT LIGHT"
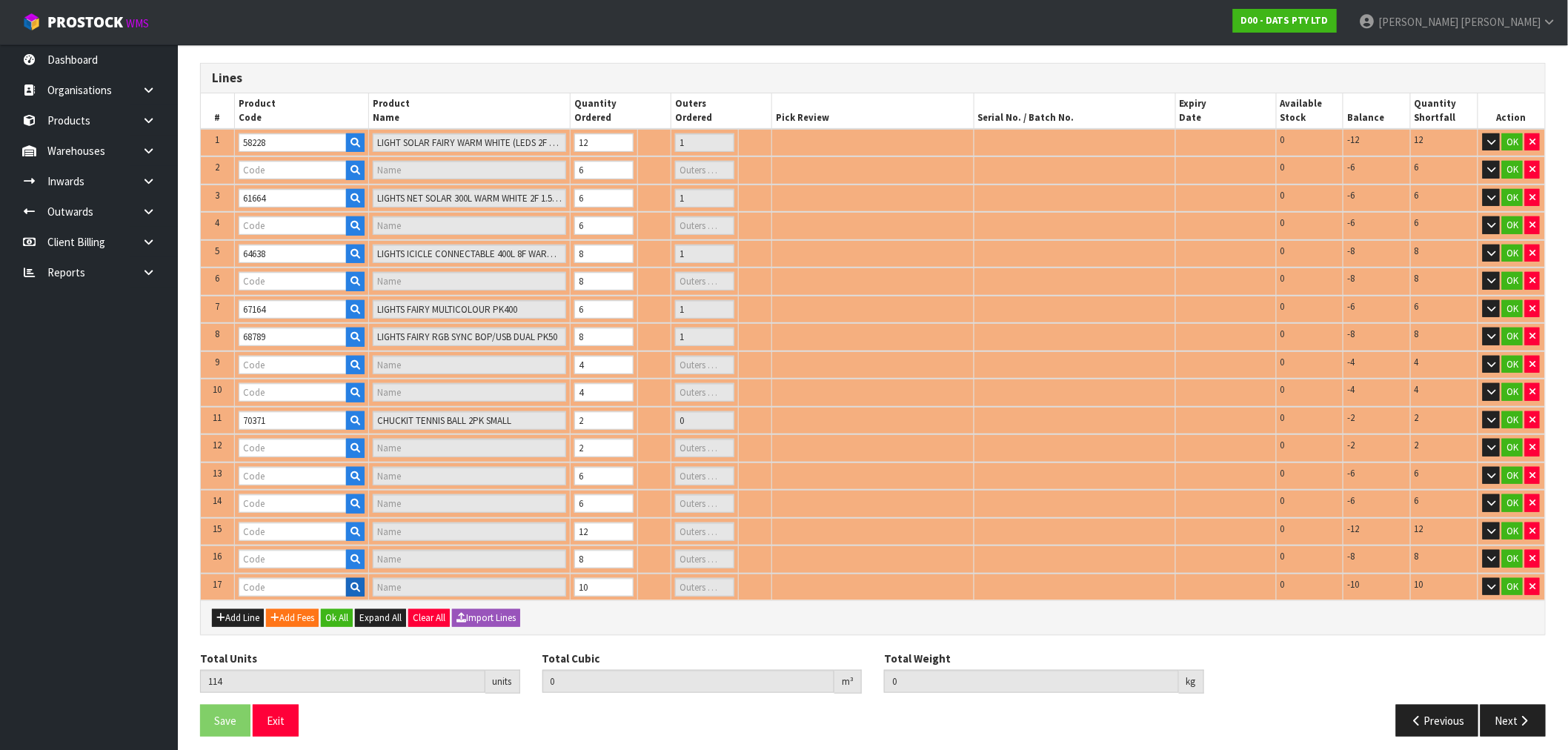
type input "1"
type input "68742"
type input "LIGHTS PARTY FILAMENT LEDS W.W"
type input "1"
type input "61399"
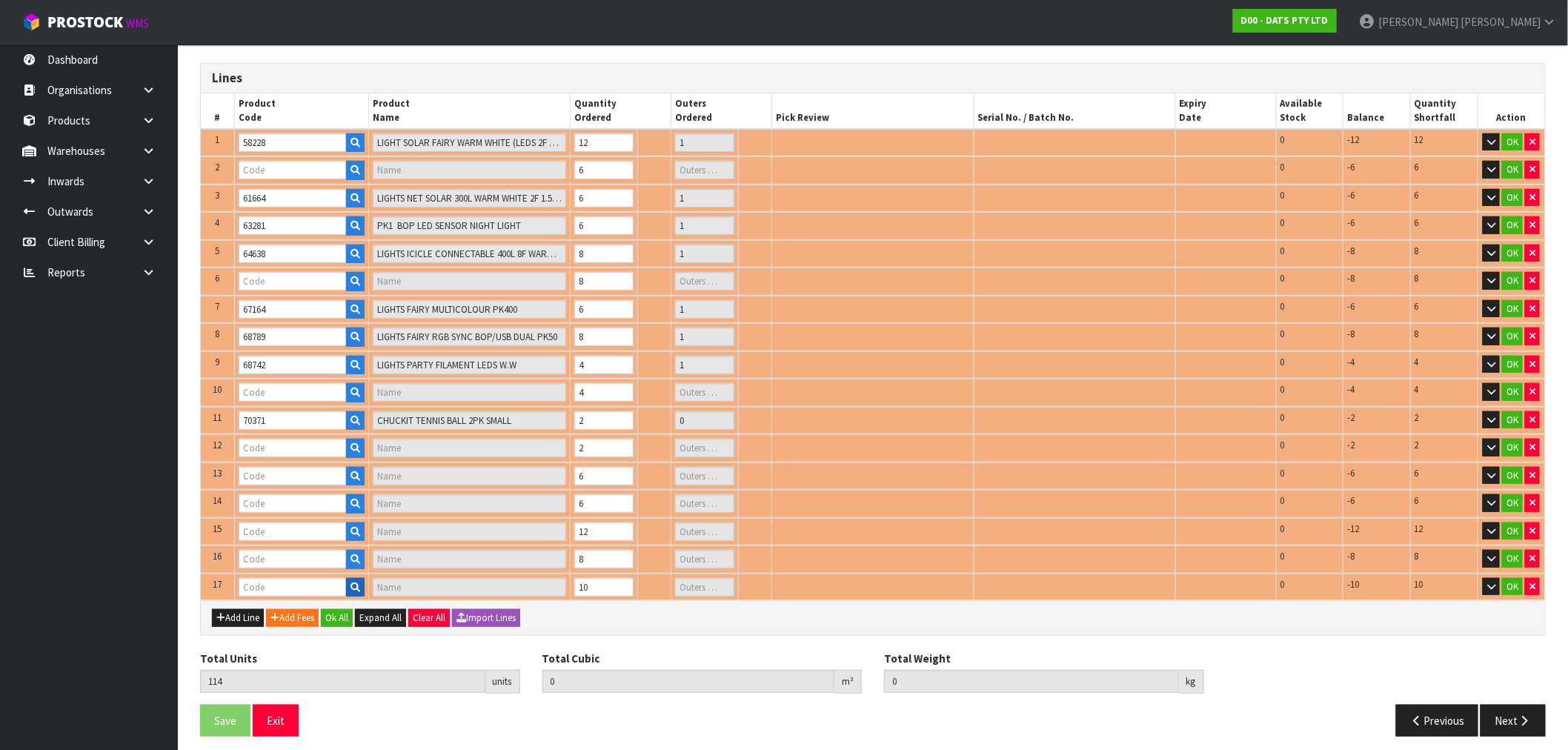
type input "LIGHT NIGHT OUTDOOR SENSOR 24 SMD 200 LUMEN"
type input "1"
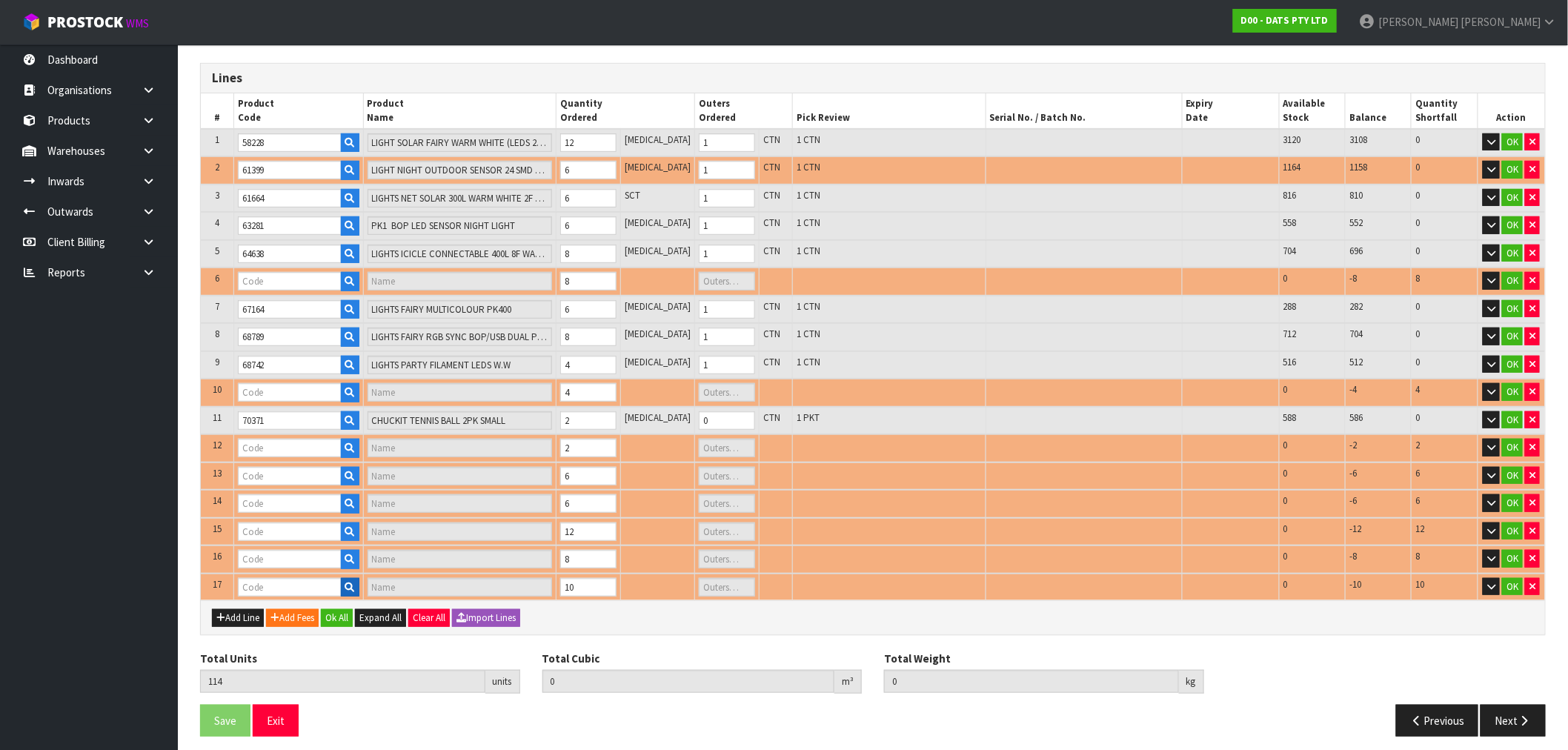
type input "64864"
type input "LIGHT PUCK WATER RESISTANT COL CHANGE B/OP PK2 PDQ 6.9X2.8MM"
type input "1"
type input "57009"
type input "LIGHTS BATTERY OPERATED 100L"
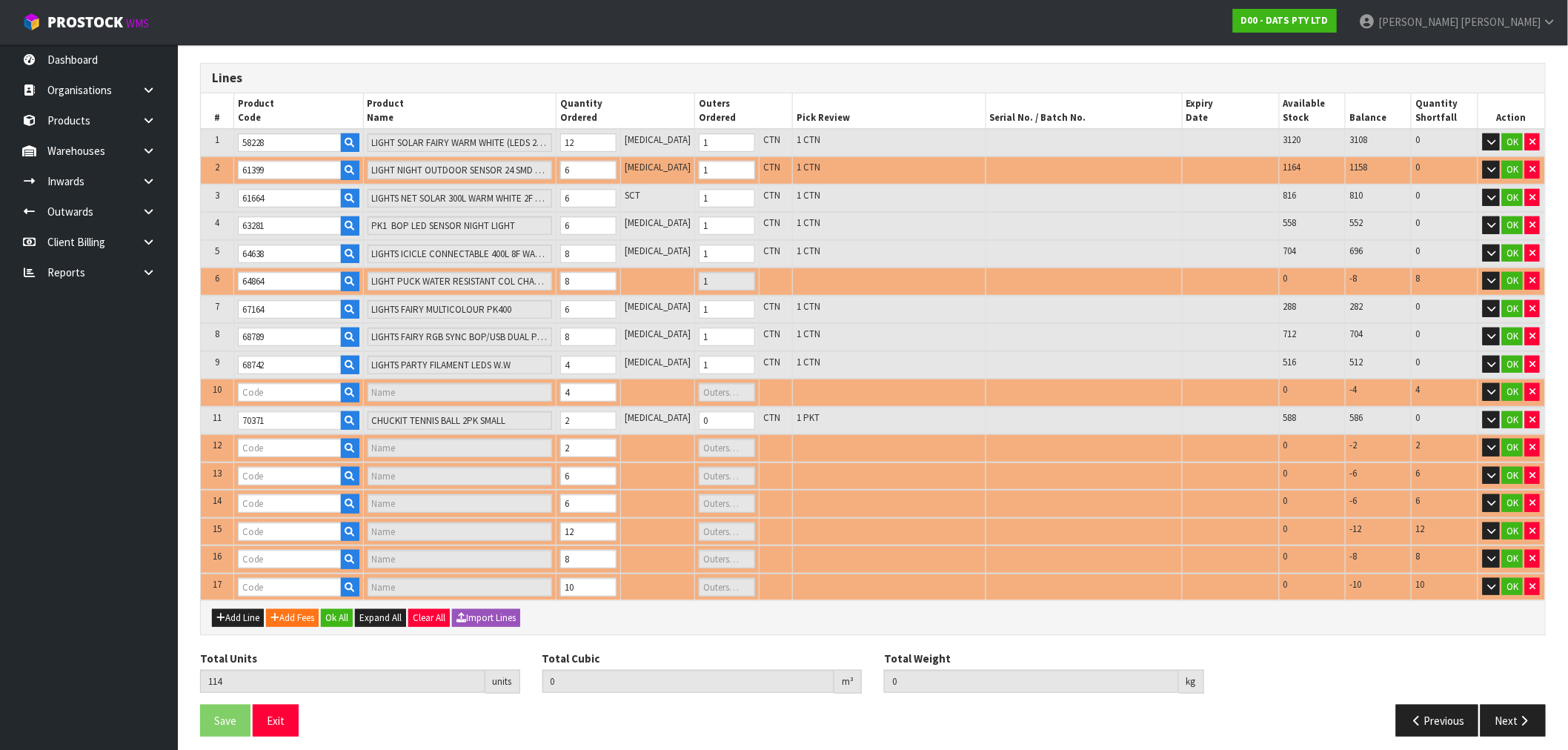
type input "1"
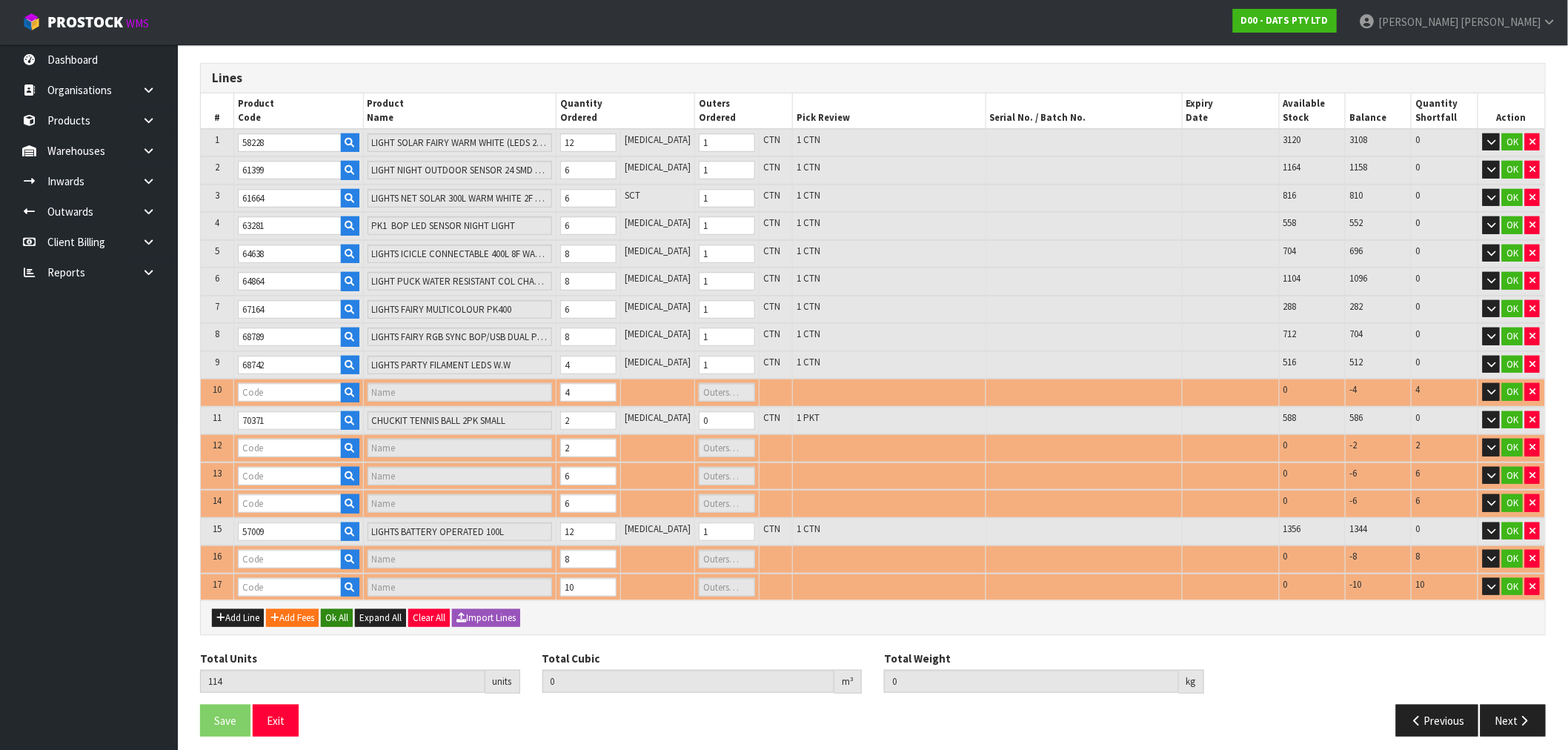
type input "70743"
type input "LIGHT PARTY PROJECTOR 3L RGB"
type input "1"
type input "57280"
type input "LIGHTS FAIRY CONNECTABLE 400"
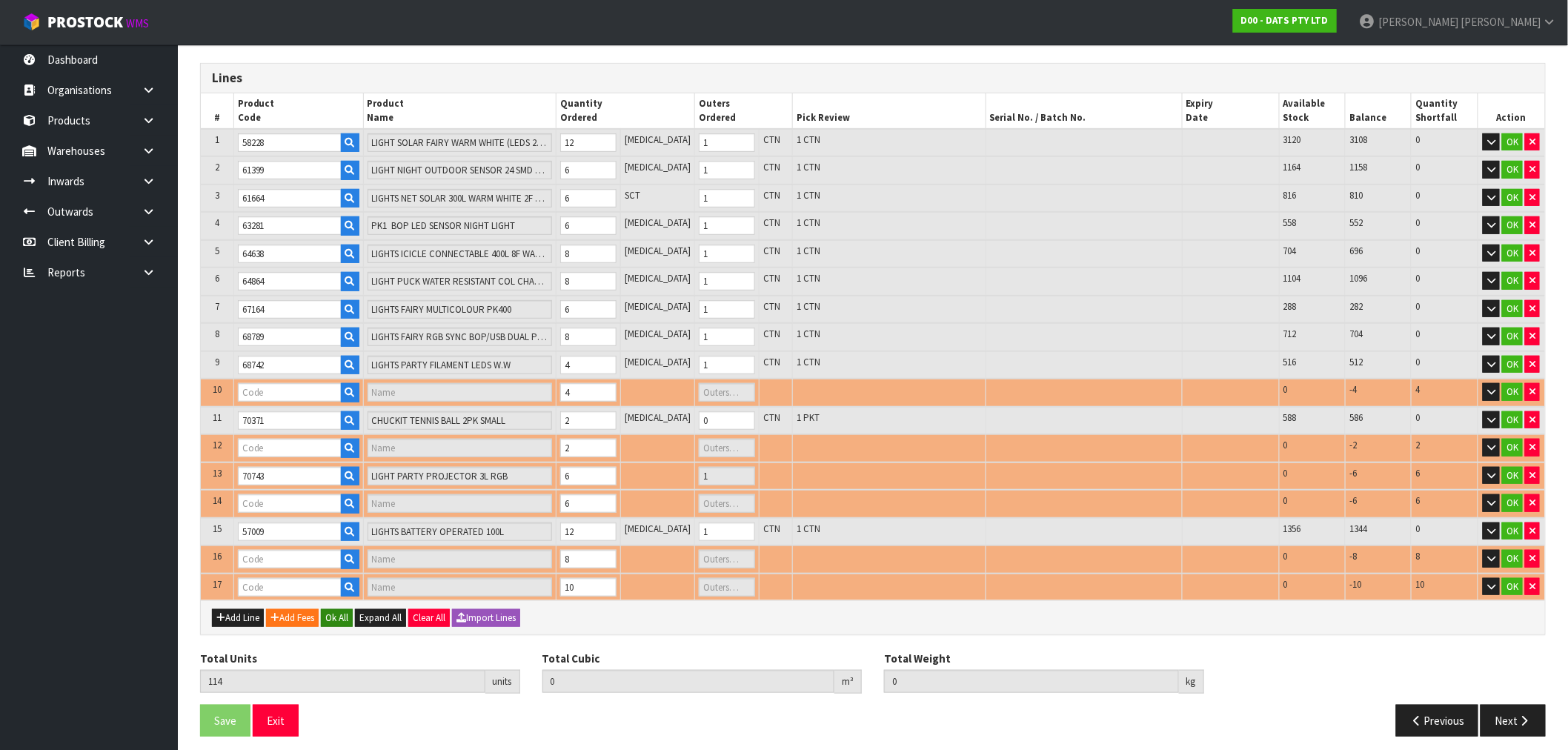
type input "1"
type input "57974"
type input "LIGHTS SILVER COPPER WIRE W SOFT TWINKLE 100L [PERSON_NAME] B/OP"
type input "1"
type input "0.366938"
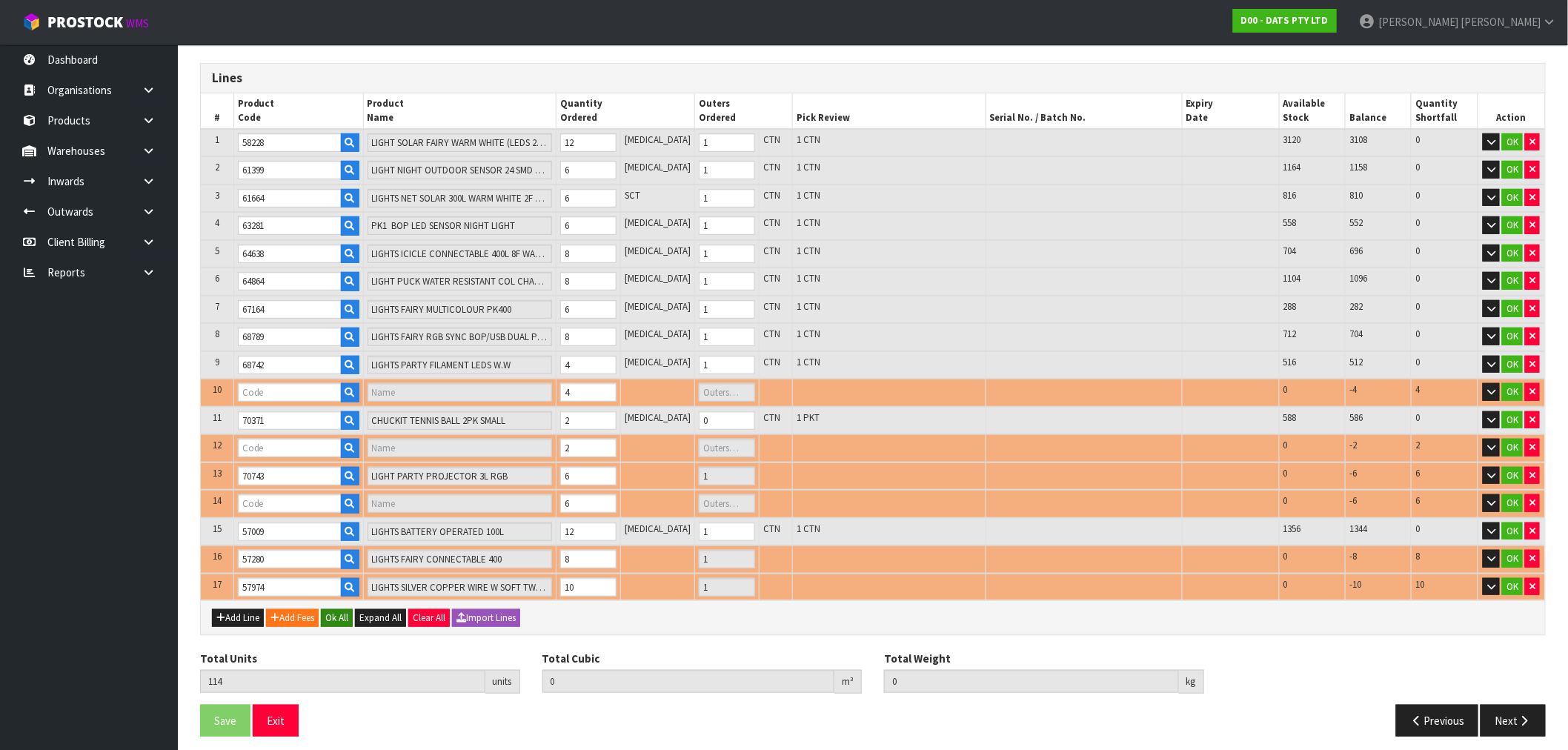
type input "60.82"
type input "70385"
type input "CHUCKIT ULTRA SQUEAKER MEDIUM"
type input "0"
type input "70372"
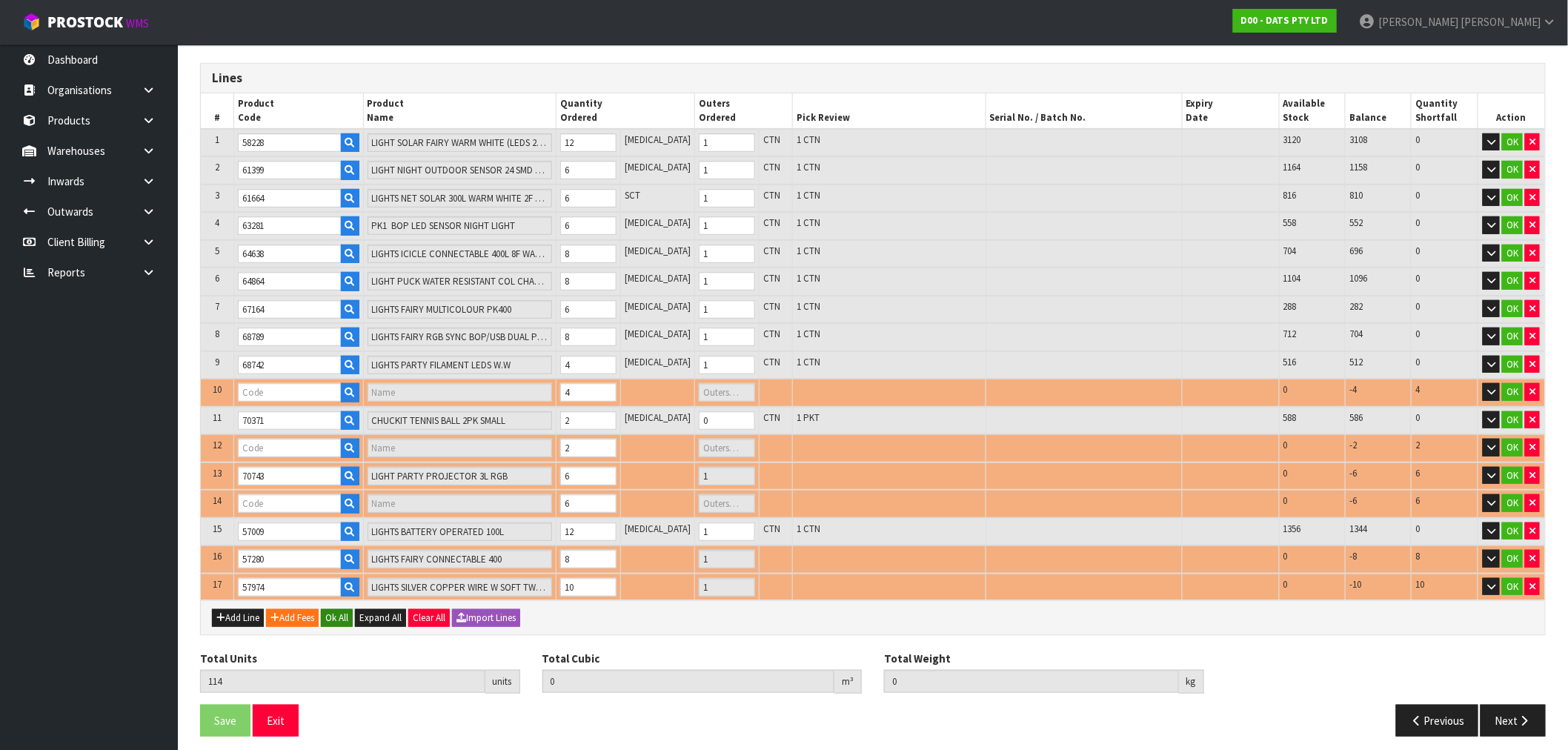
type input "CHUCKIT TENNIS BALL 2PK MED"
type input "0"
type input "70745"
type input "LIGHTS GLITTER LAVA LAMP"
type input "1"
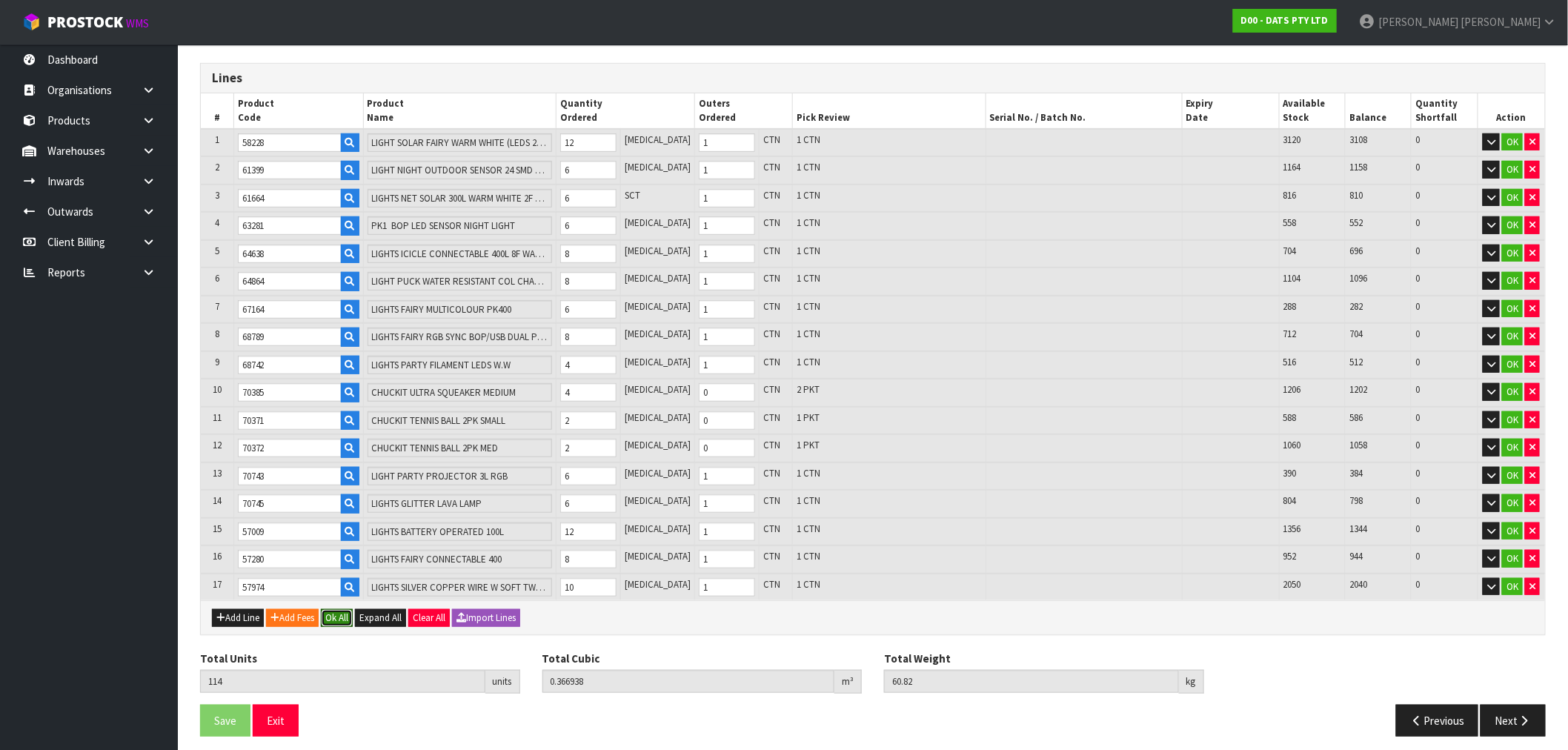
drag, startPoint x: 342, startPoint y: 610, endPoint x: 335, endPoint y: 621, distance: 13.0
click at [342, 610] on button "Ok All" at bounding box center [337, 618] width 32 height 18
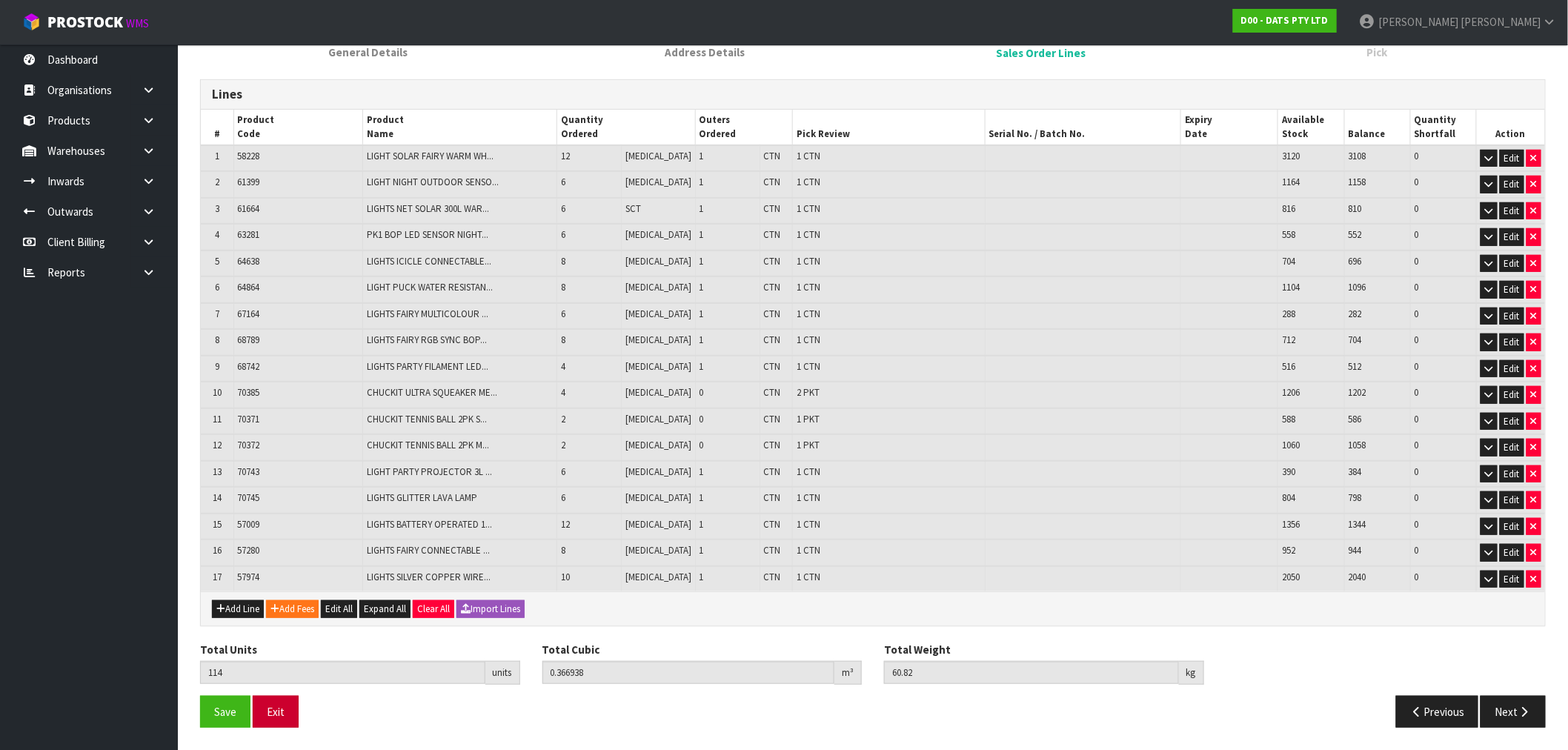
scroll to position [206, 0]
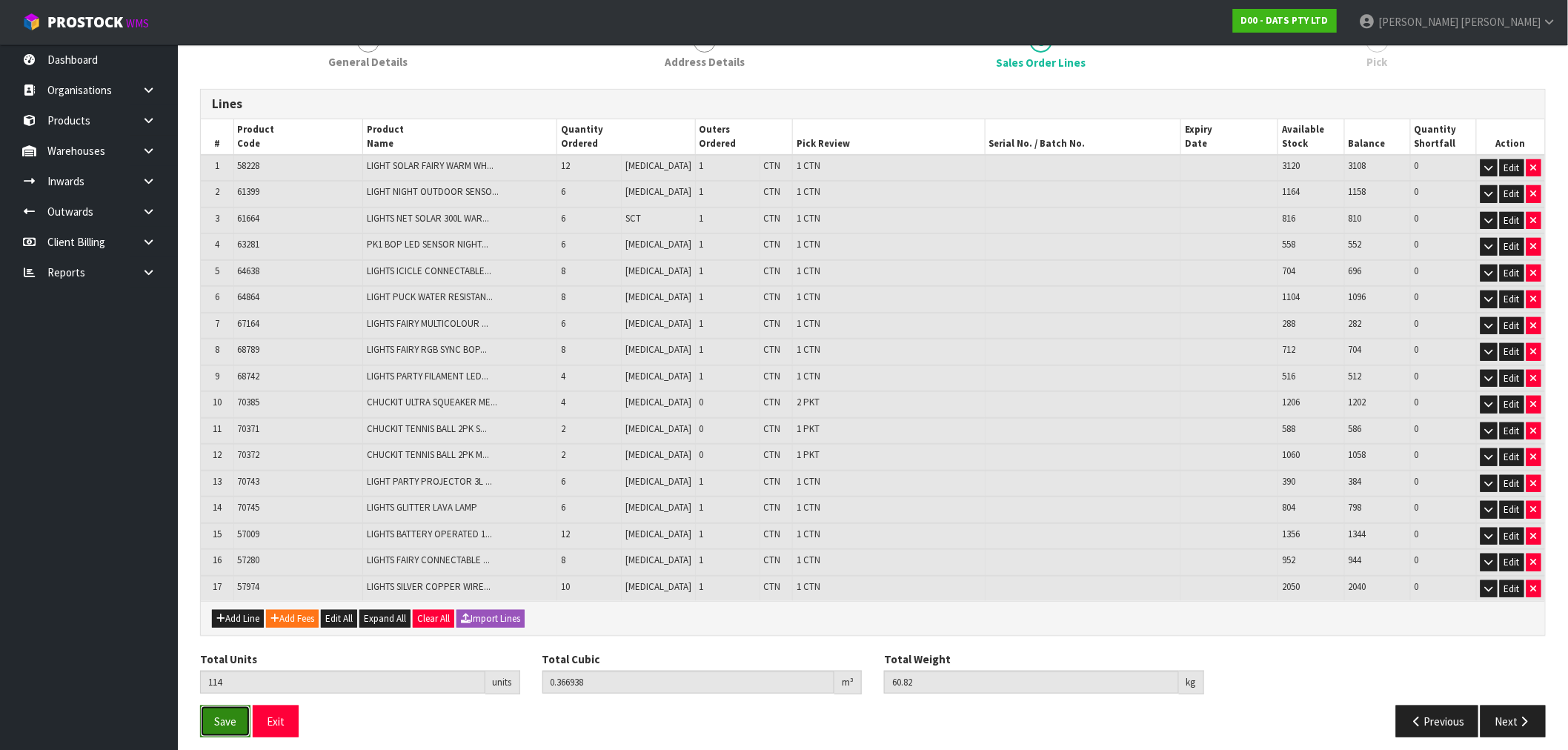
click at [217, 714] on span "Save" at bounding box center [225, 721] width 22 height 14
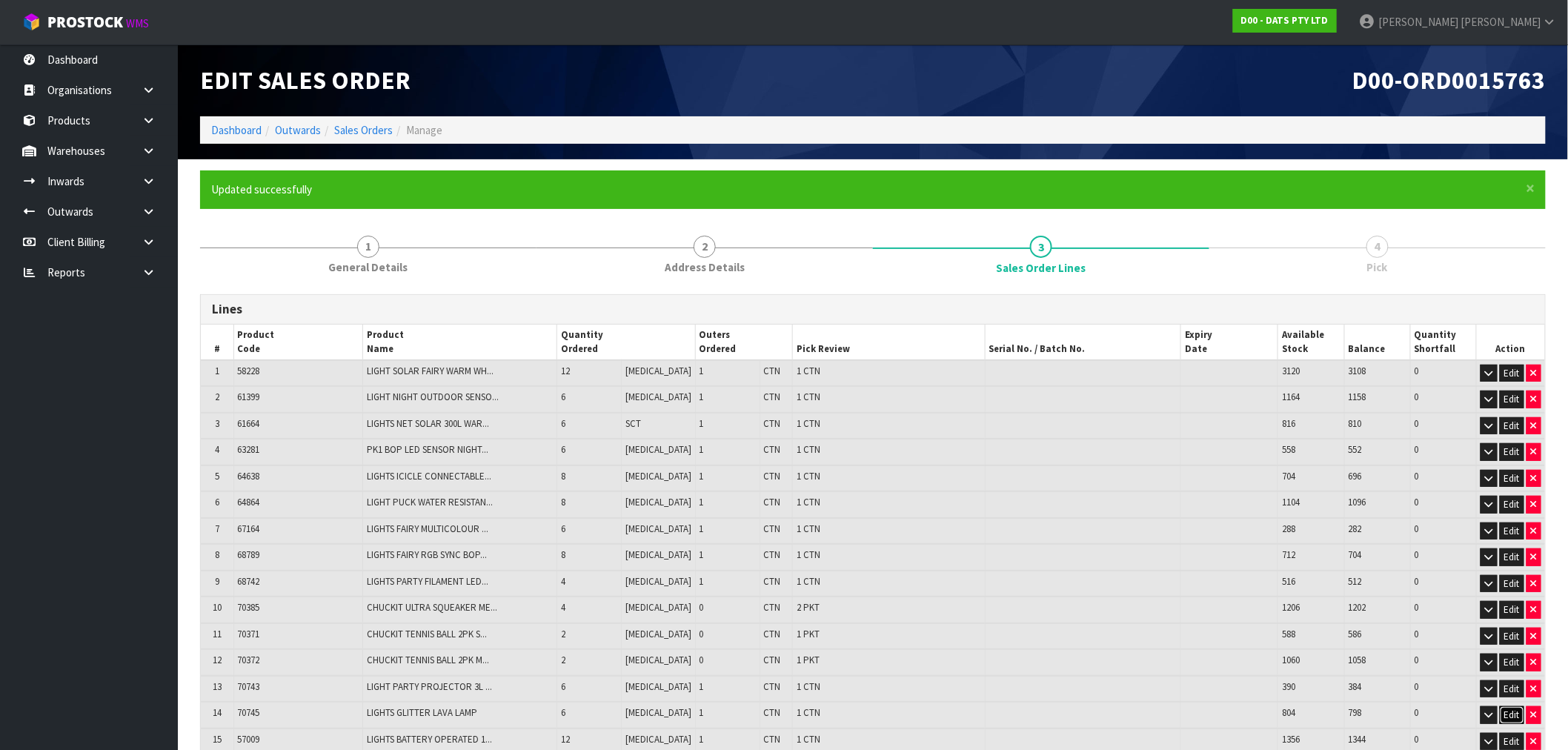
click at [1512, 713] on button "Edit" at bounding box center [1511, 715] width 24 height 18
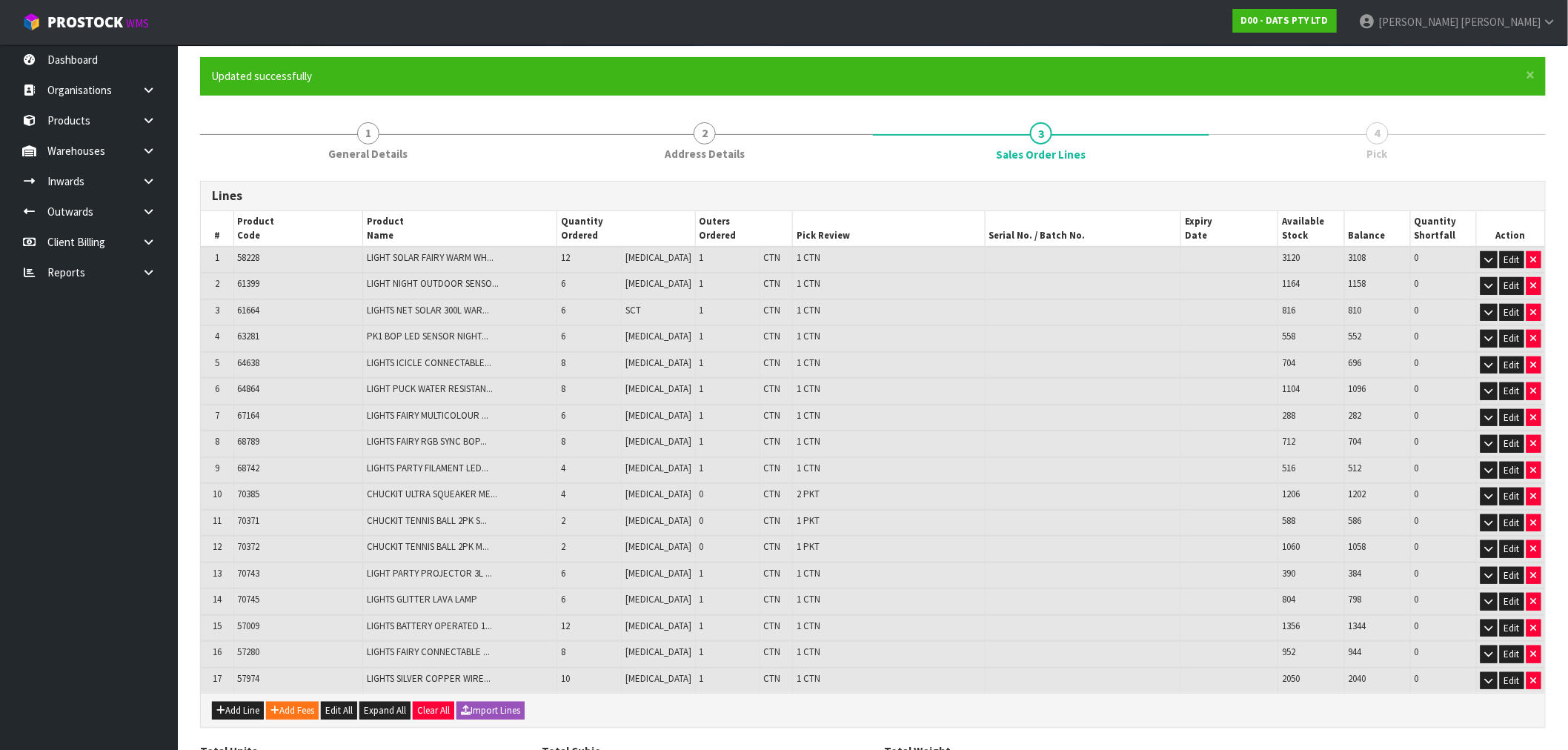
scroll to position [206, 0]
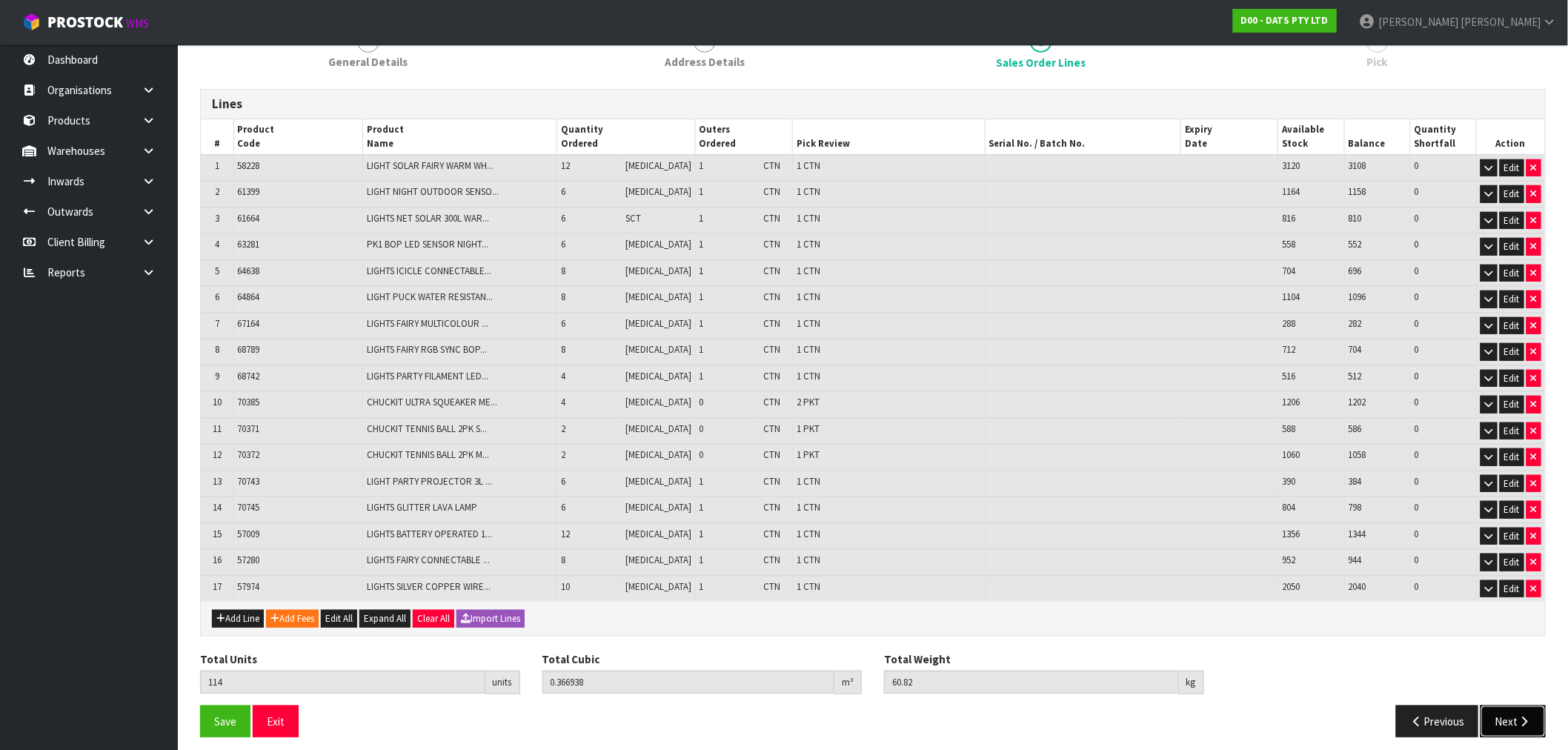
click at [1519, 716] on icon "button" at bounding box center [1524, 721] width 14 height 11
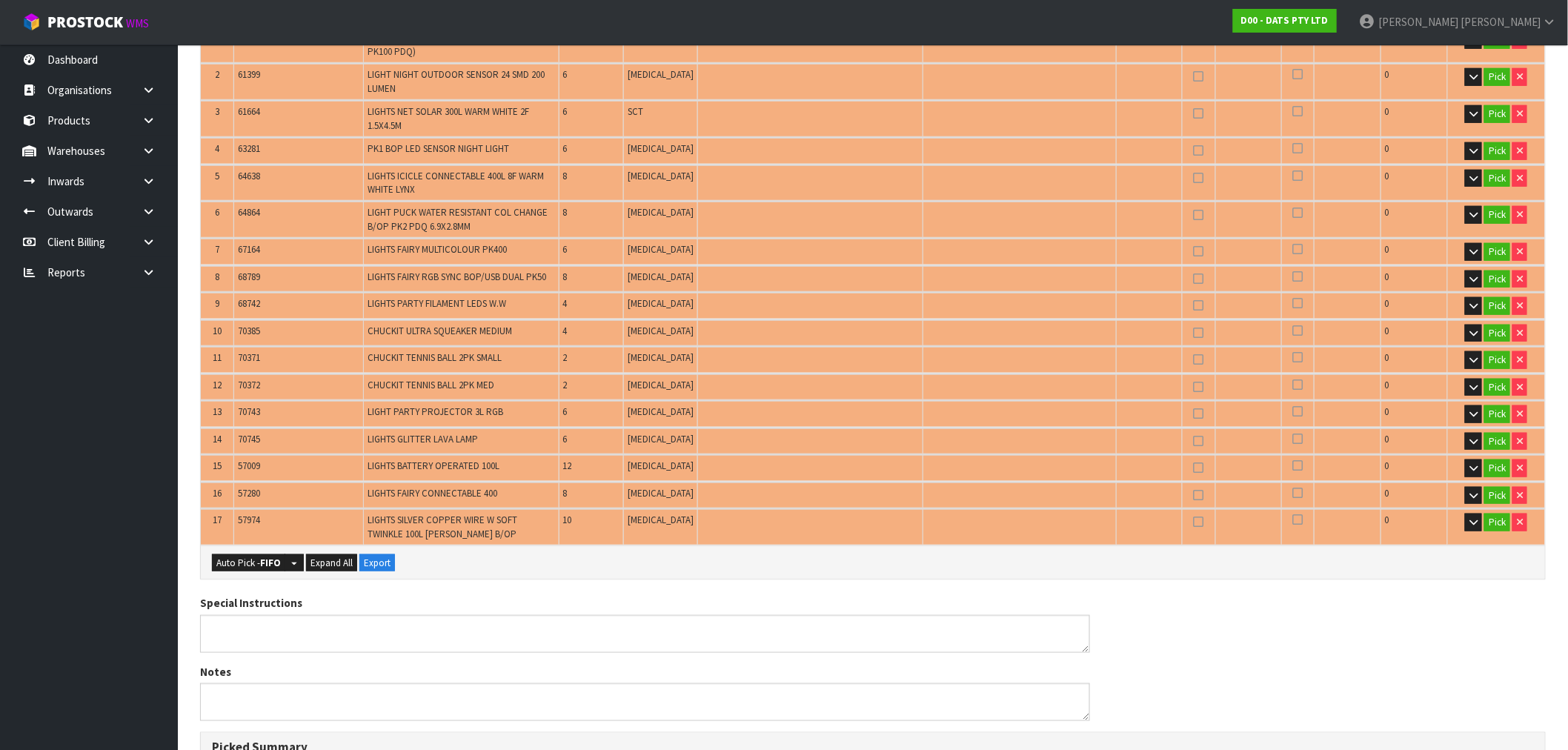
scroll to position [535, 0]
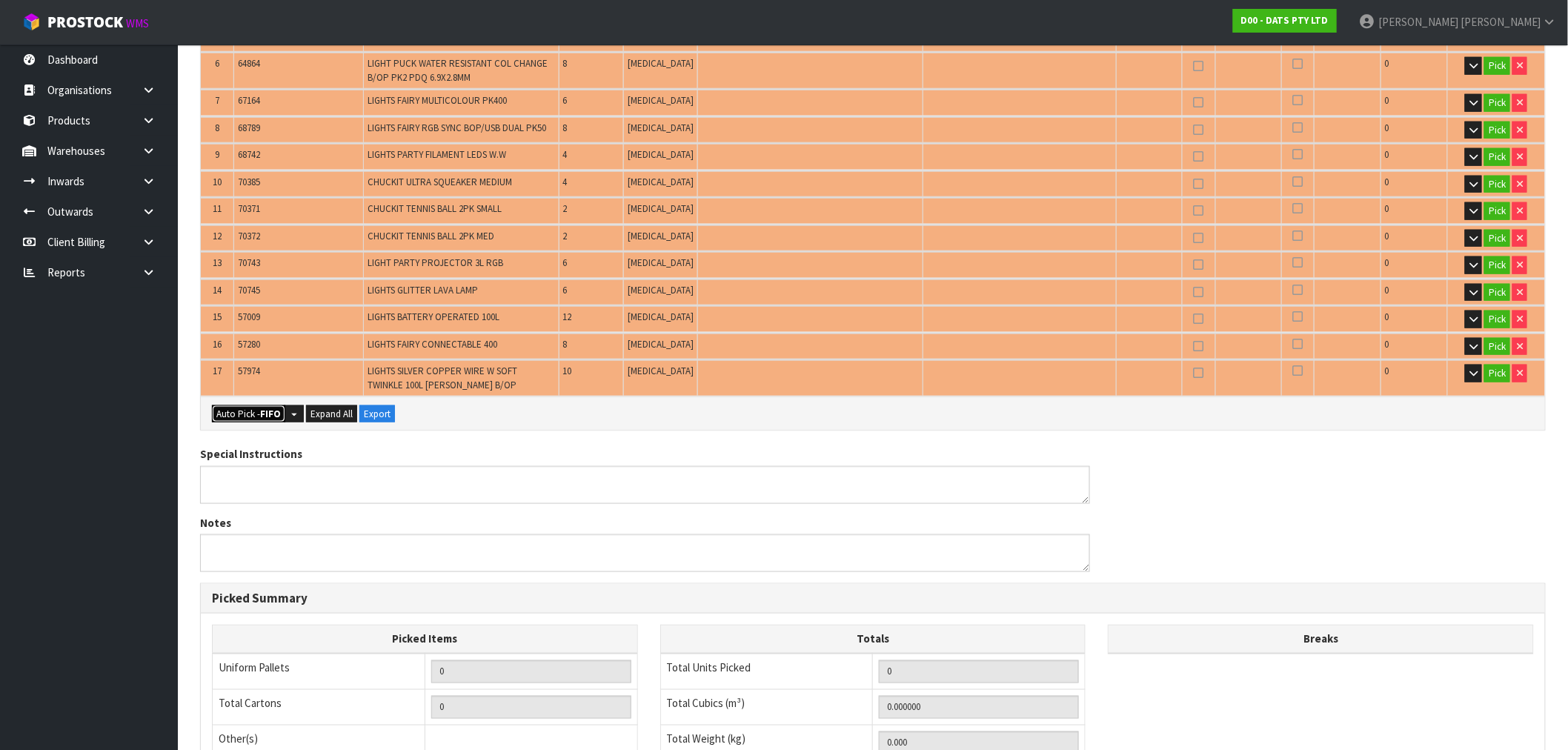
click at [270, 408] on strong "FIFO" at bounding box center [270, 414] width 20 height 12
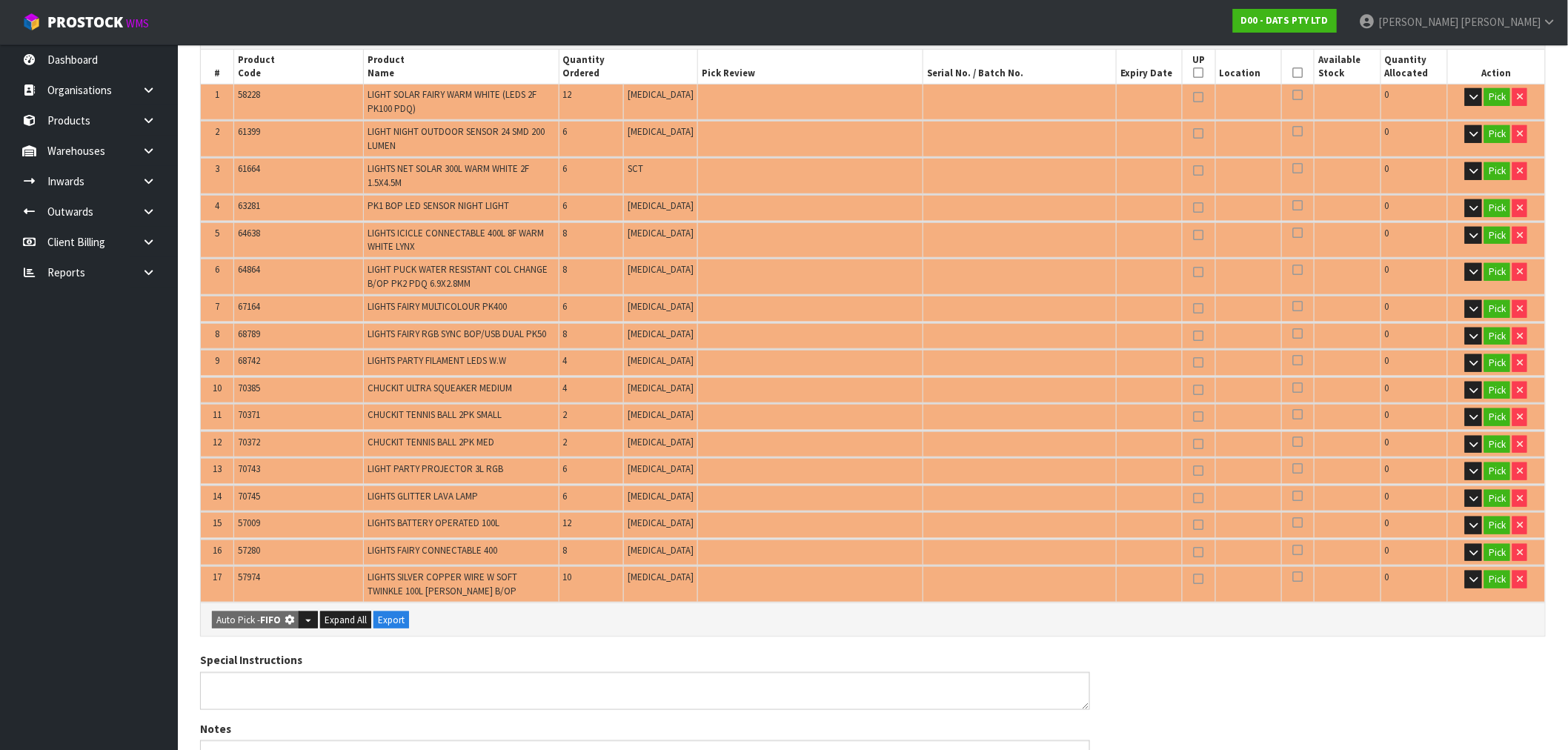
type input "14"
type input "Packet x 4"
type input "114"
type input "0.366938"
type input "60.820"
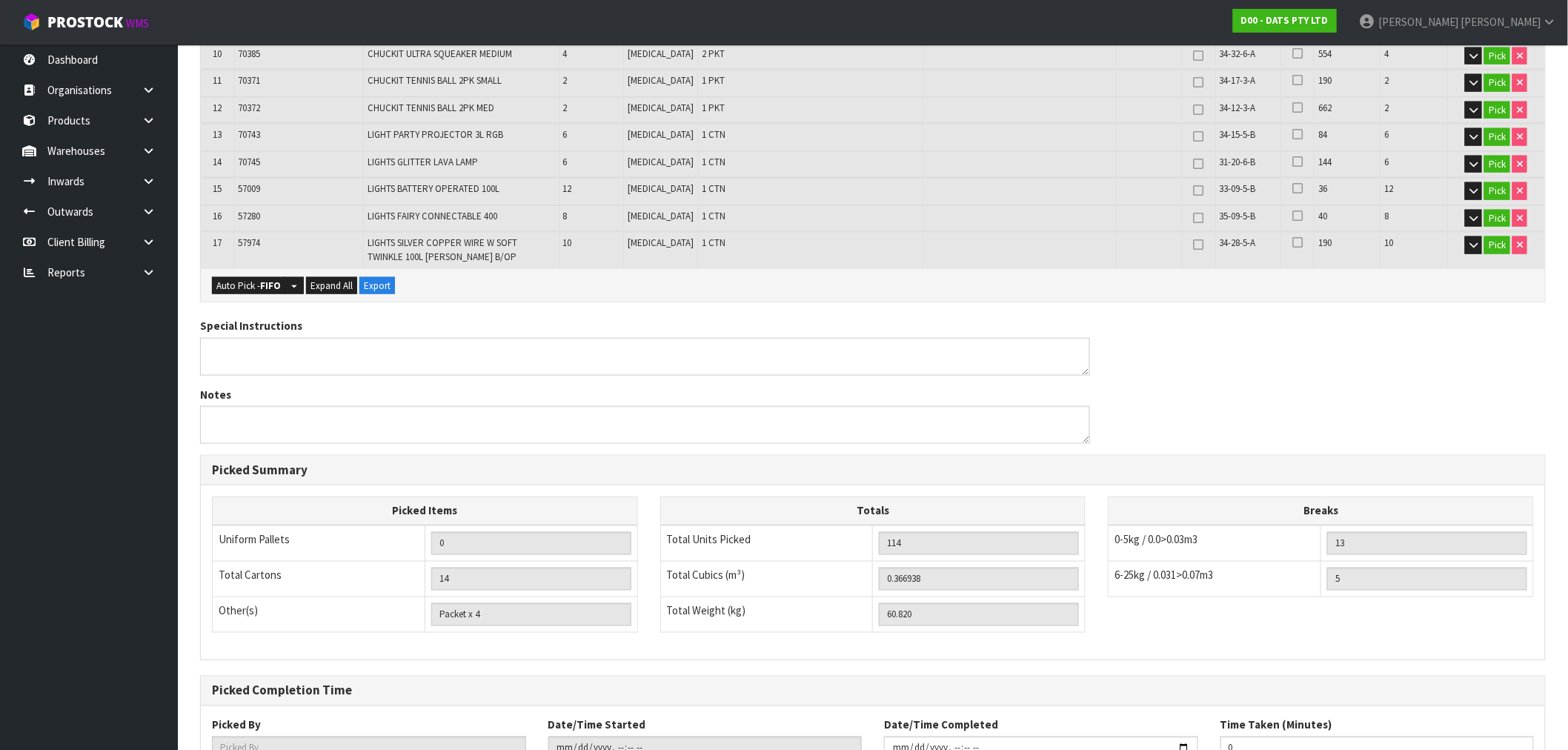
scroll to position [769, 0]
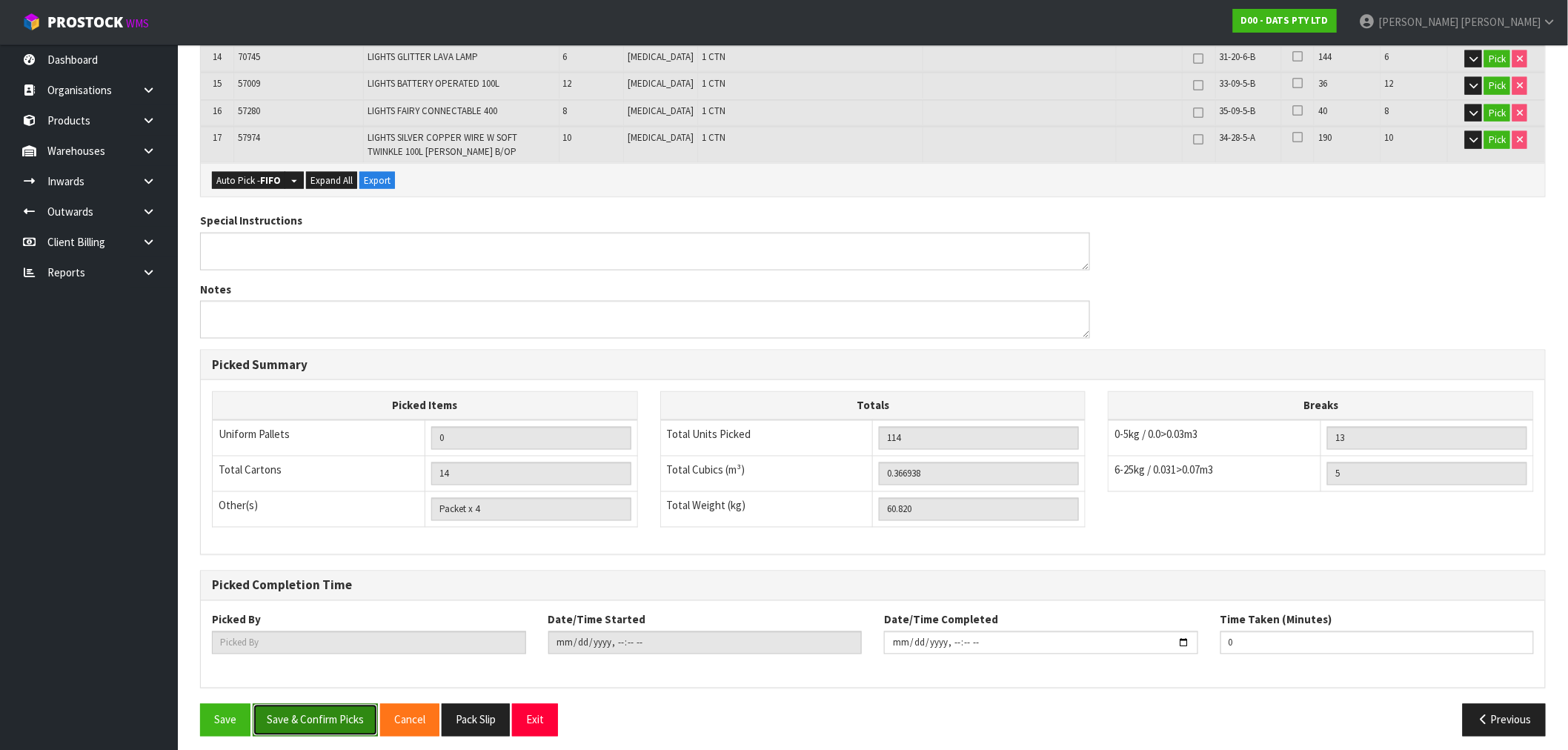
click at [329, 709] on button "Save & Confirm Picks" at bounding box center [315, 721] width 126 height 32
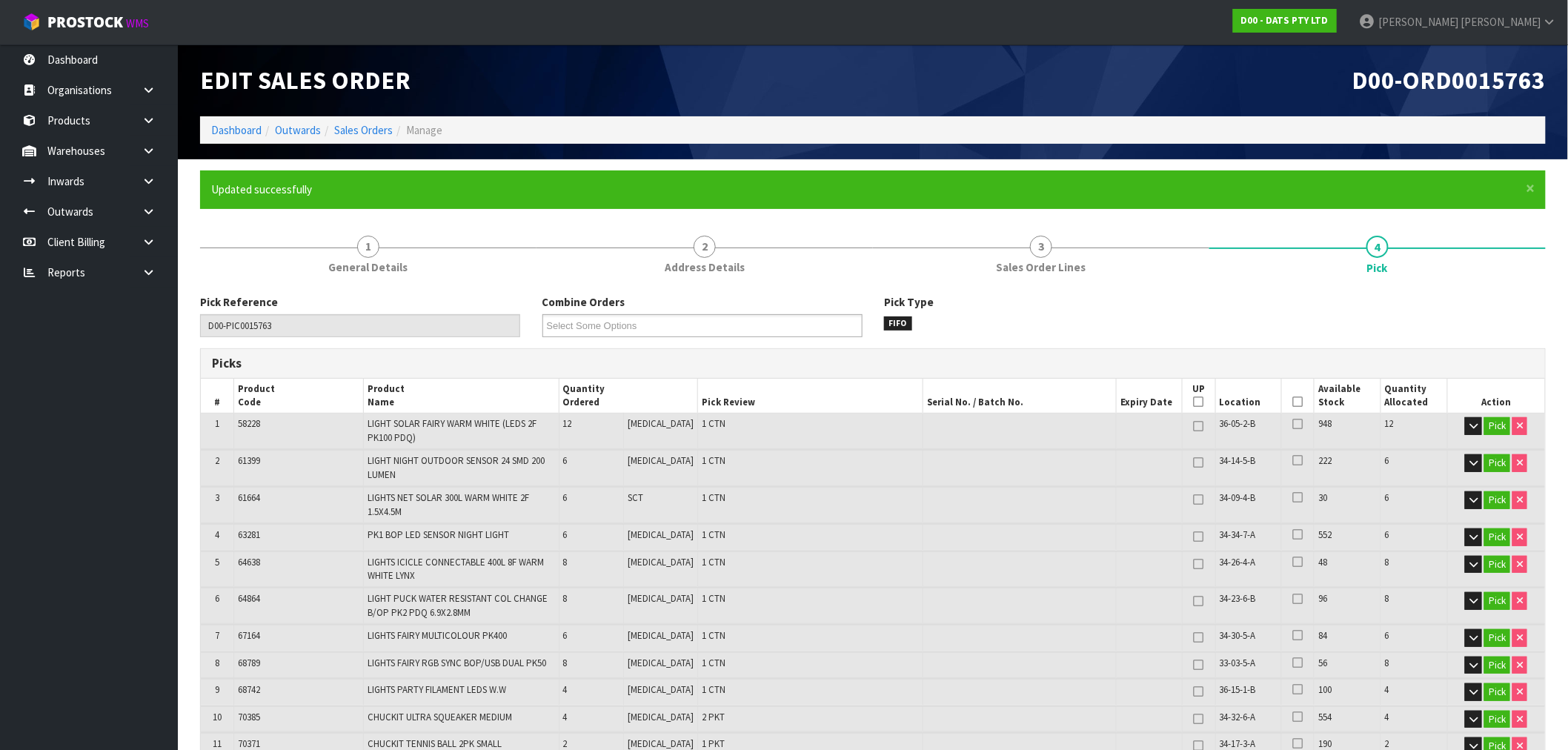
type input "[PERSON_NAME]"
type input "[DATE]T09:11:37"
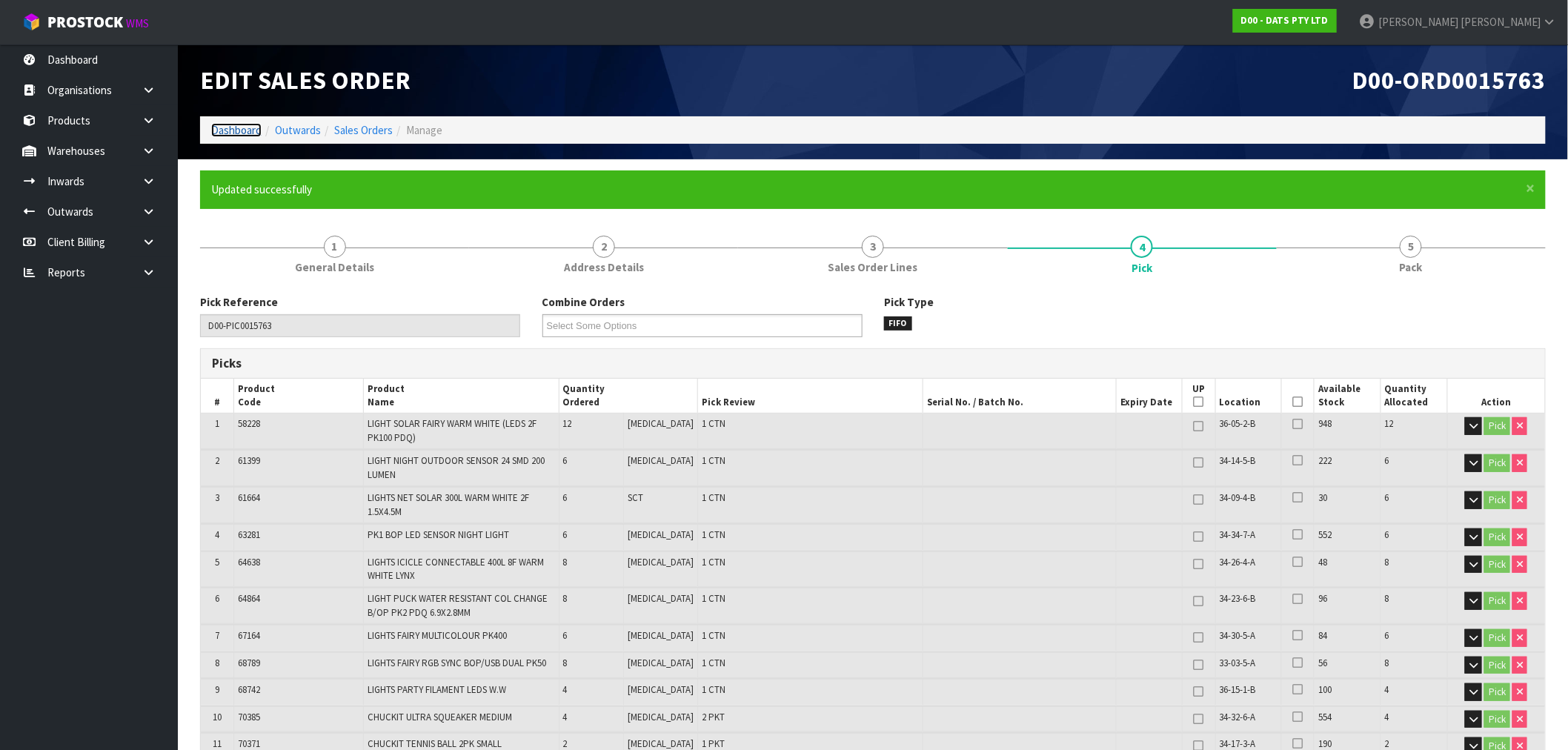
click at [231, 123] on link "Dashboard" at bounding box center [236, 130] width 51 height 14
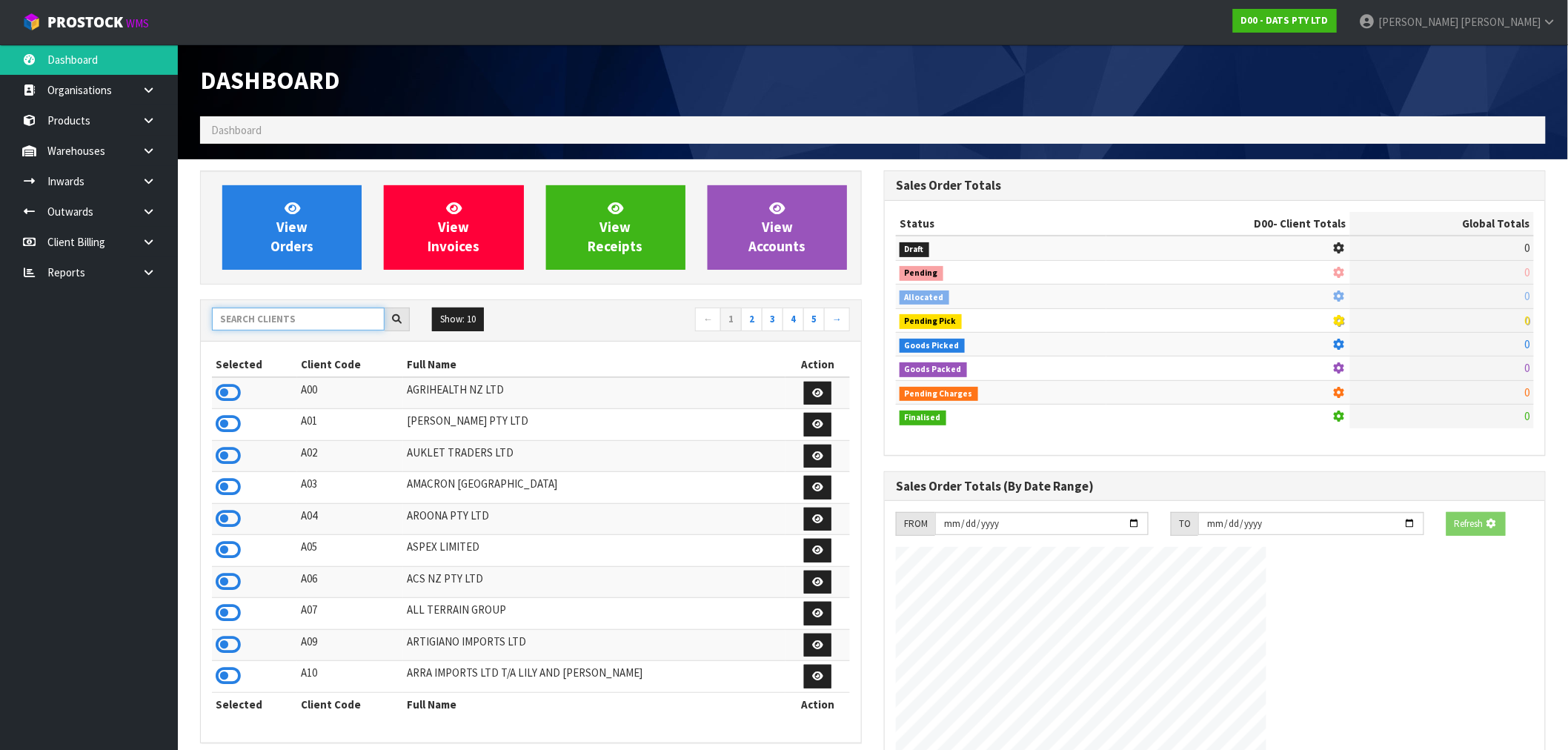
click at [264, 312] on input "text" at bounding box center [298, 319] width 173 height 23
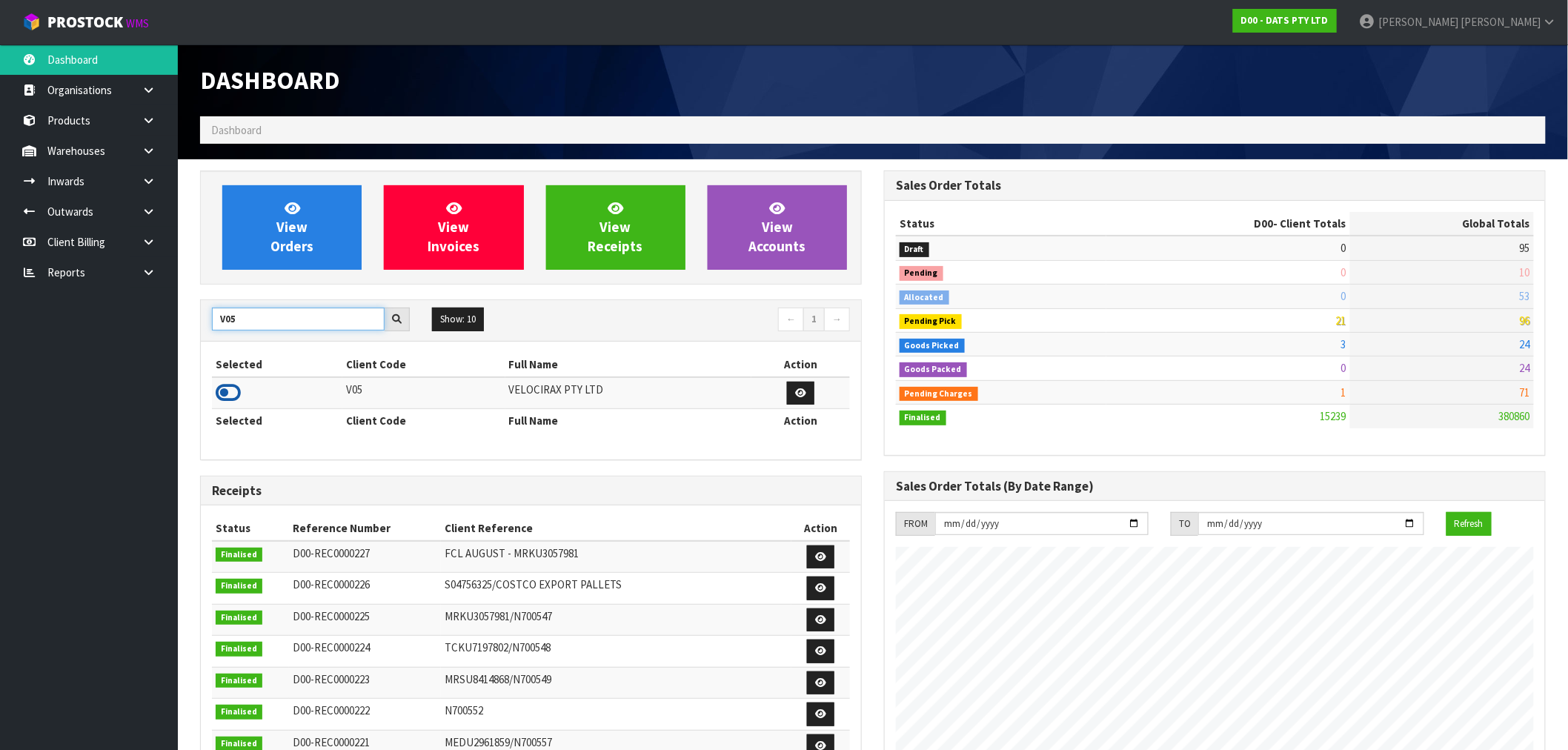
type input "V05"
click at [231, 391] on icon at bounding box center [228, 393] width 25 height 22
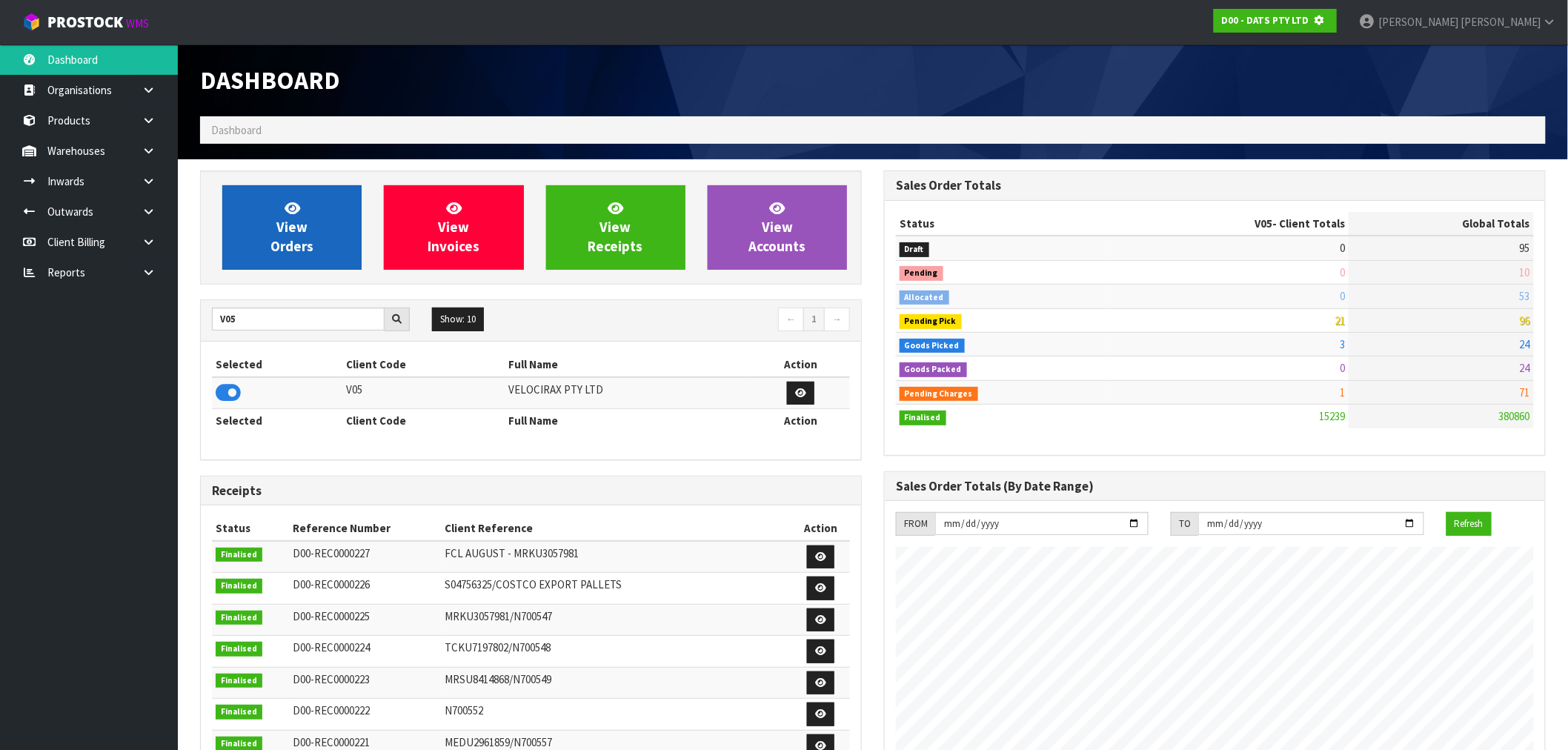
scroll to position [740381, 740344]
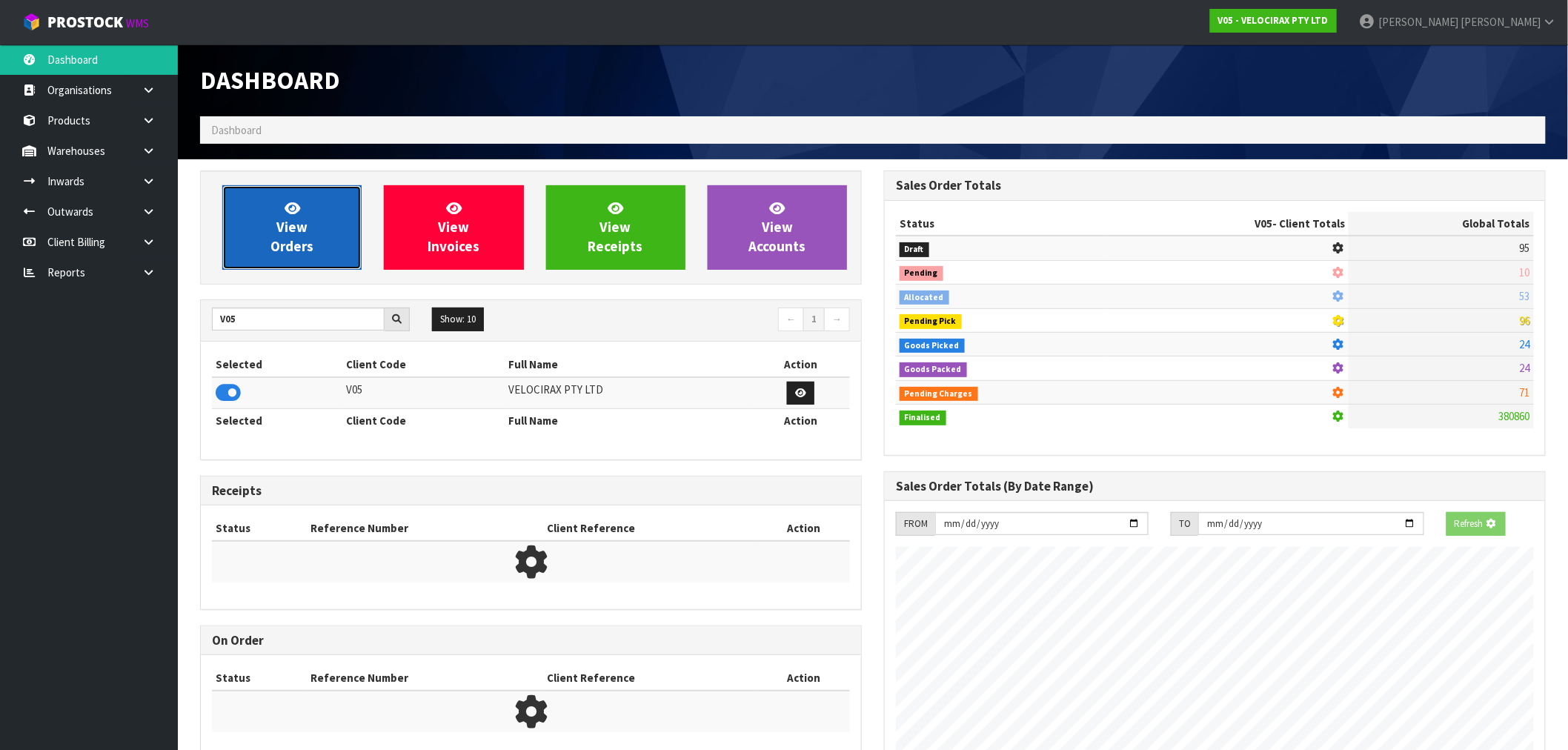
click at [272, 232] on link "View Orders" at bounding box center [292, 227] width 139 height 85
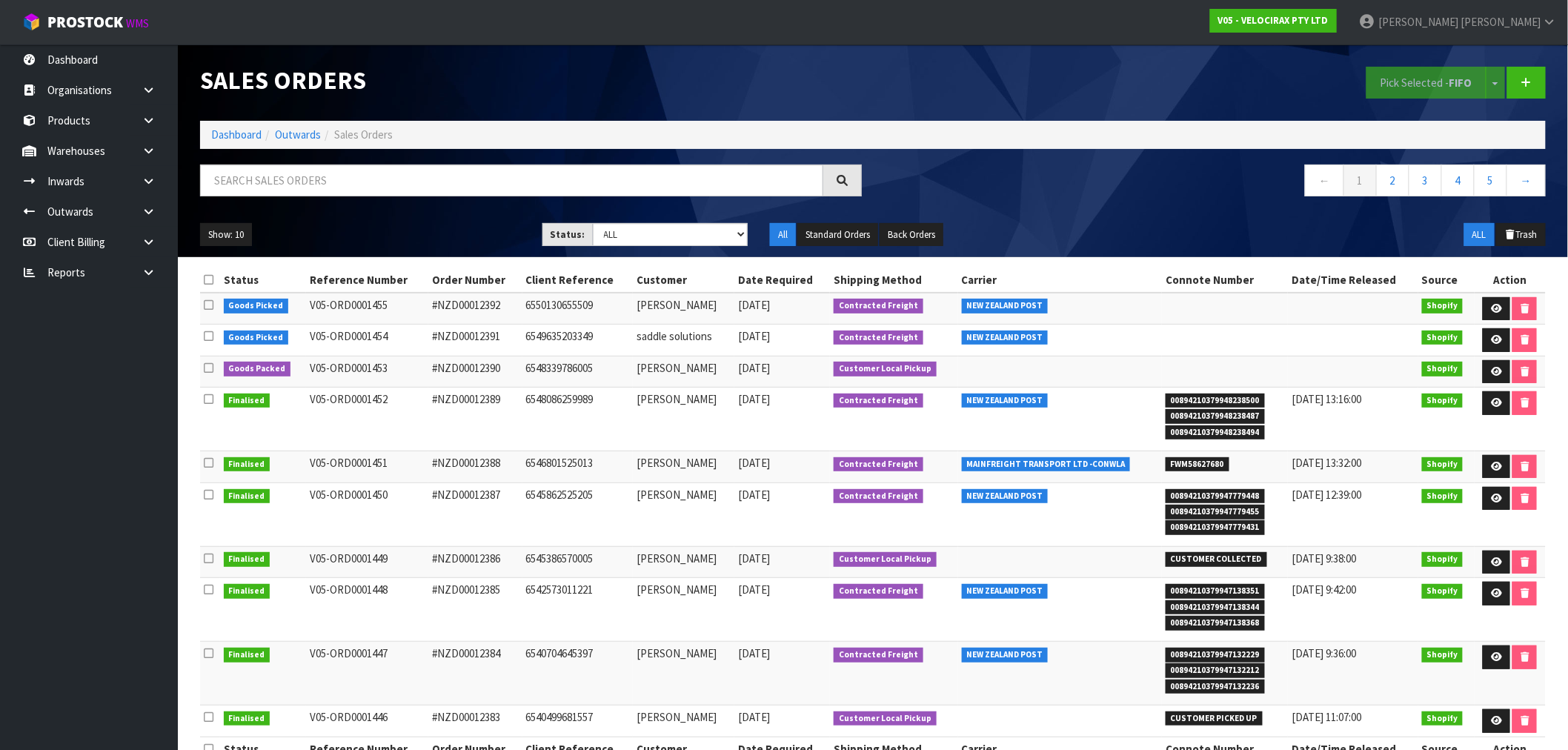
click at [299, 161] on div "Sales Orders Pick Selected - FIFO Split button! FIFO - First In First Out FEFO …" at bounding box center [873, 151] width 1368 height 213
drag, startPoint x: 799, startPoint y: 368, endPoint x: 376, endPoint y: 376, distance: 423.1
click at [376, 376] on tr "Goods Packed V05-ORD0001453 #NZD00012390 6548339786005 [PERSON_NAME] [DATE] Cus…" at bounding box center [873, 371] width 1345 height 32
click at [483, 368] on td "#NZD00012390" at bounding box center [475, 371] width 94 height 32
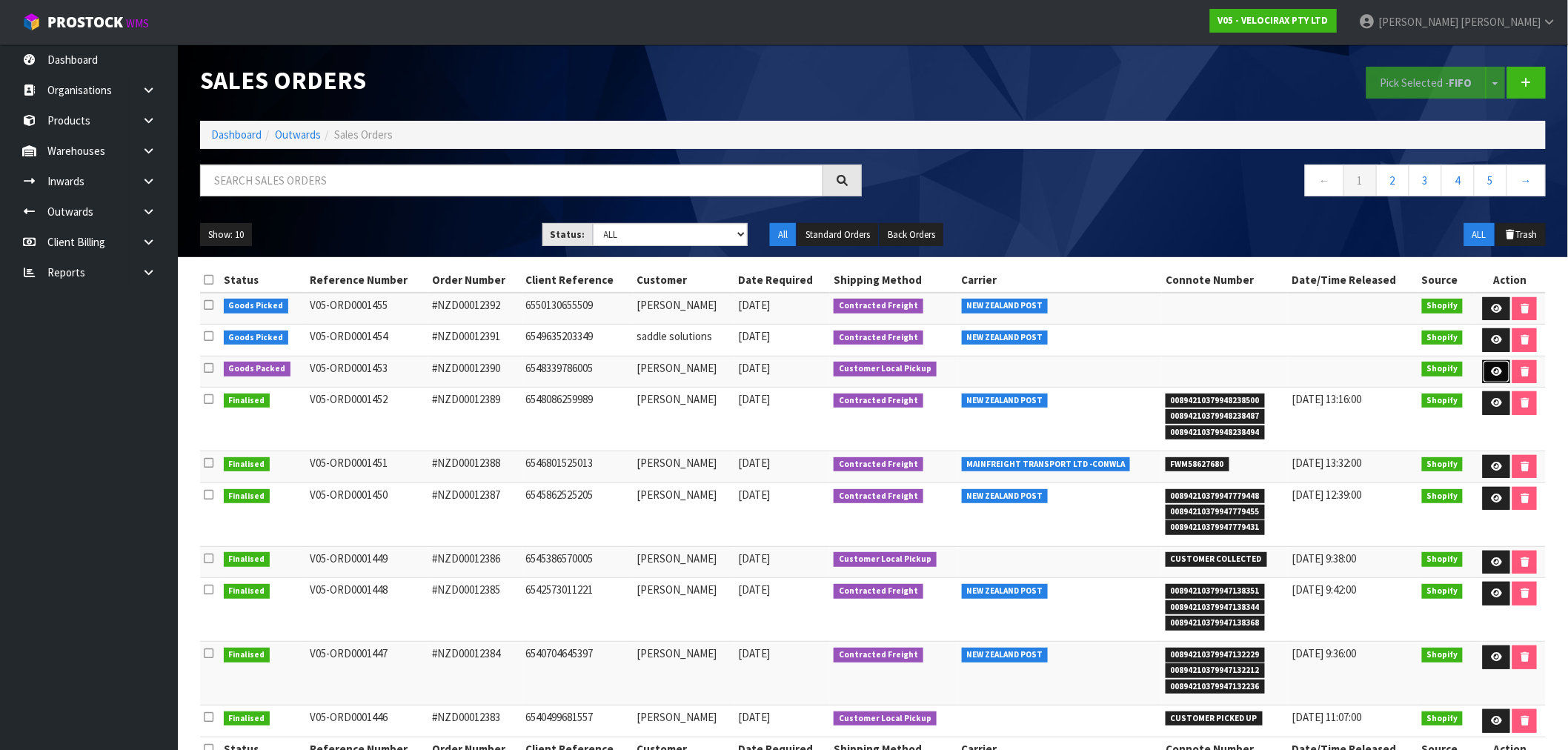
click at [1499, 373] on link at bounding box center [1496, 371] width 28 height 24
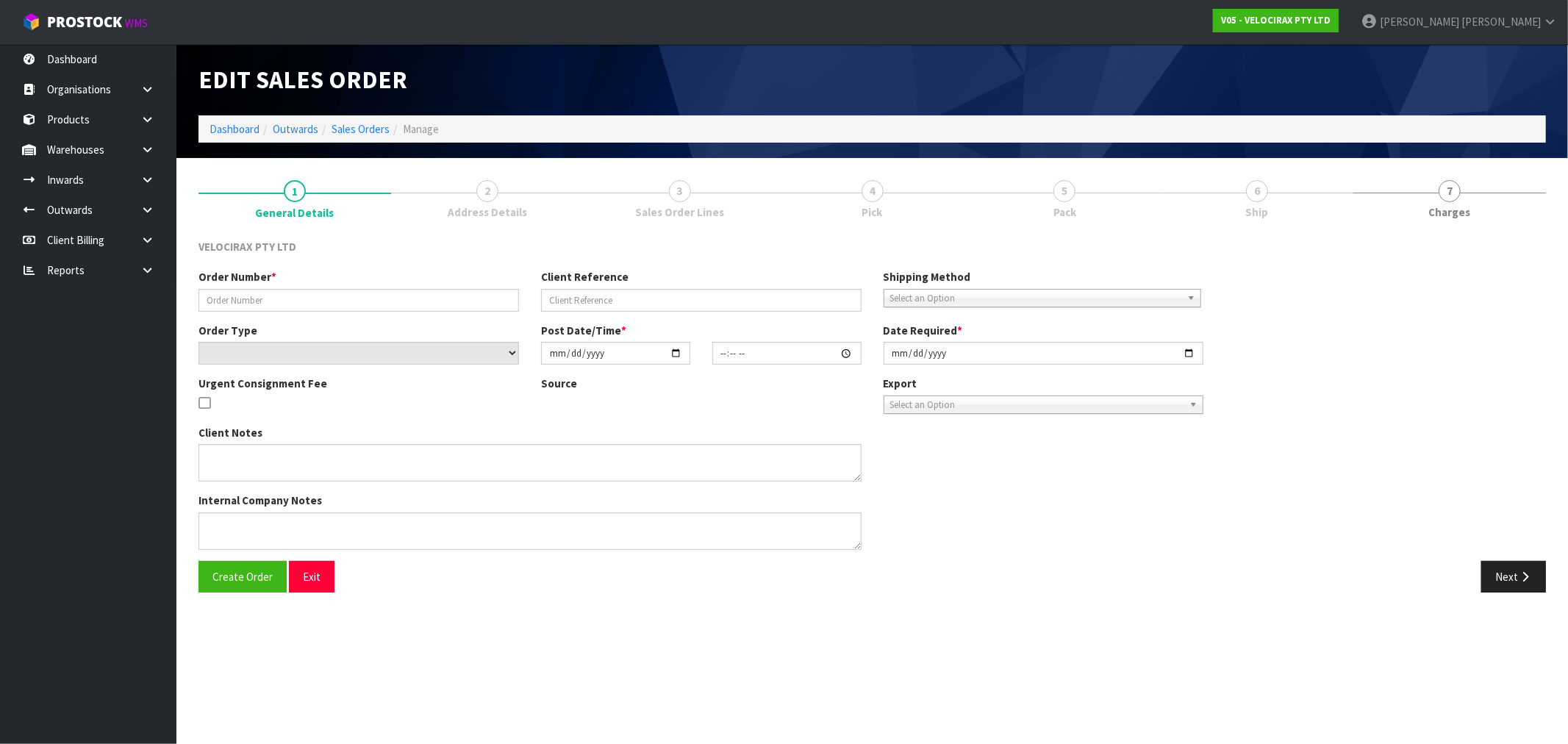
type input "#NZD00012390"
type input "6548339786005"
select select "number:0"
type input "[DATE]"
type input "17:21:57.000"
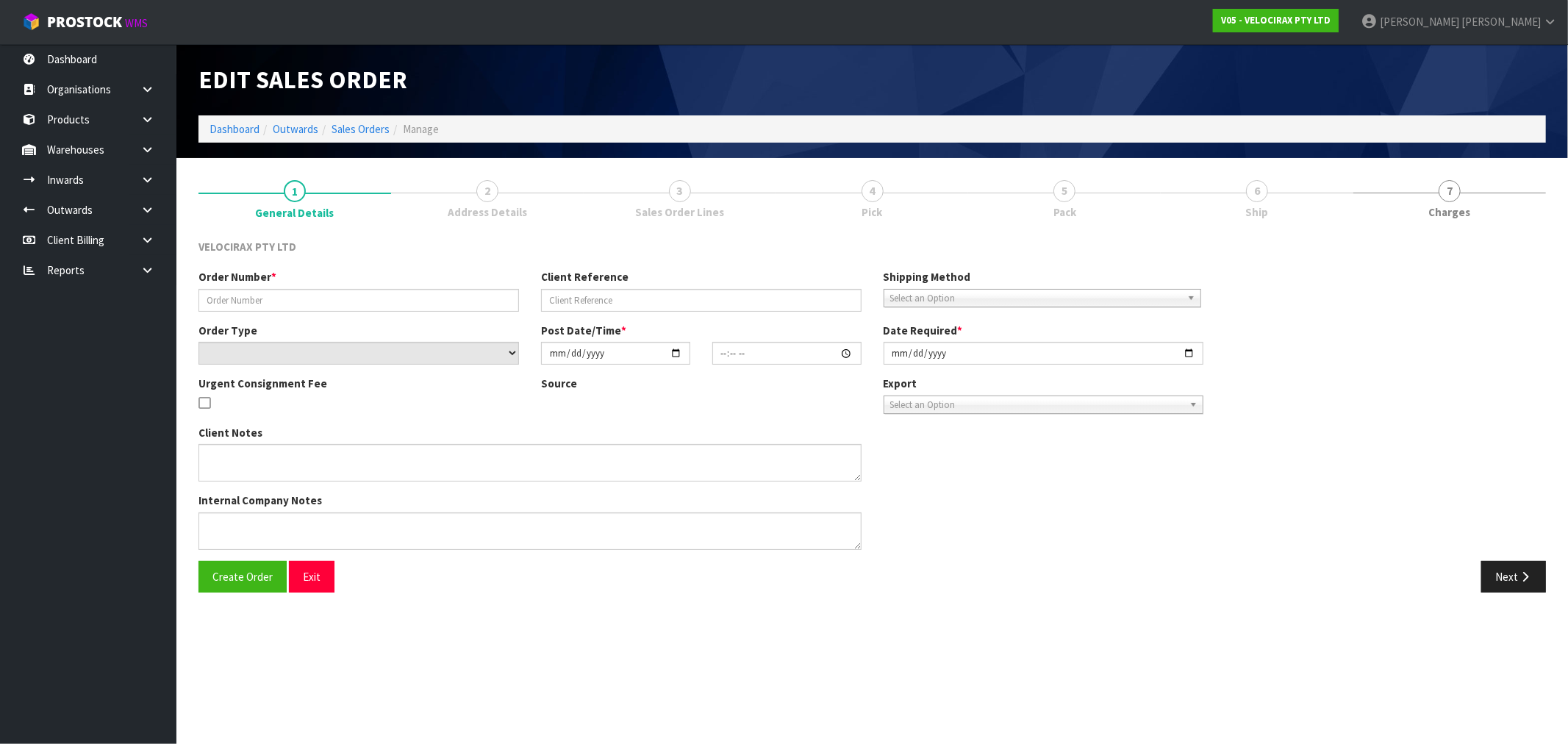
type input "[DATE]"
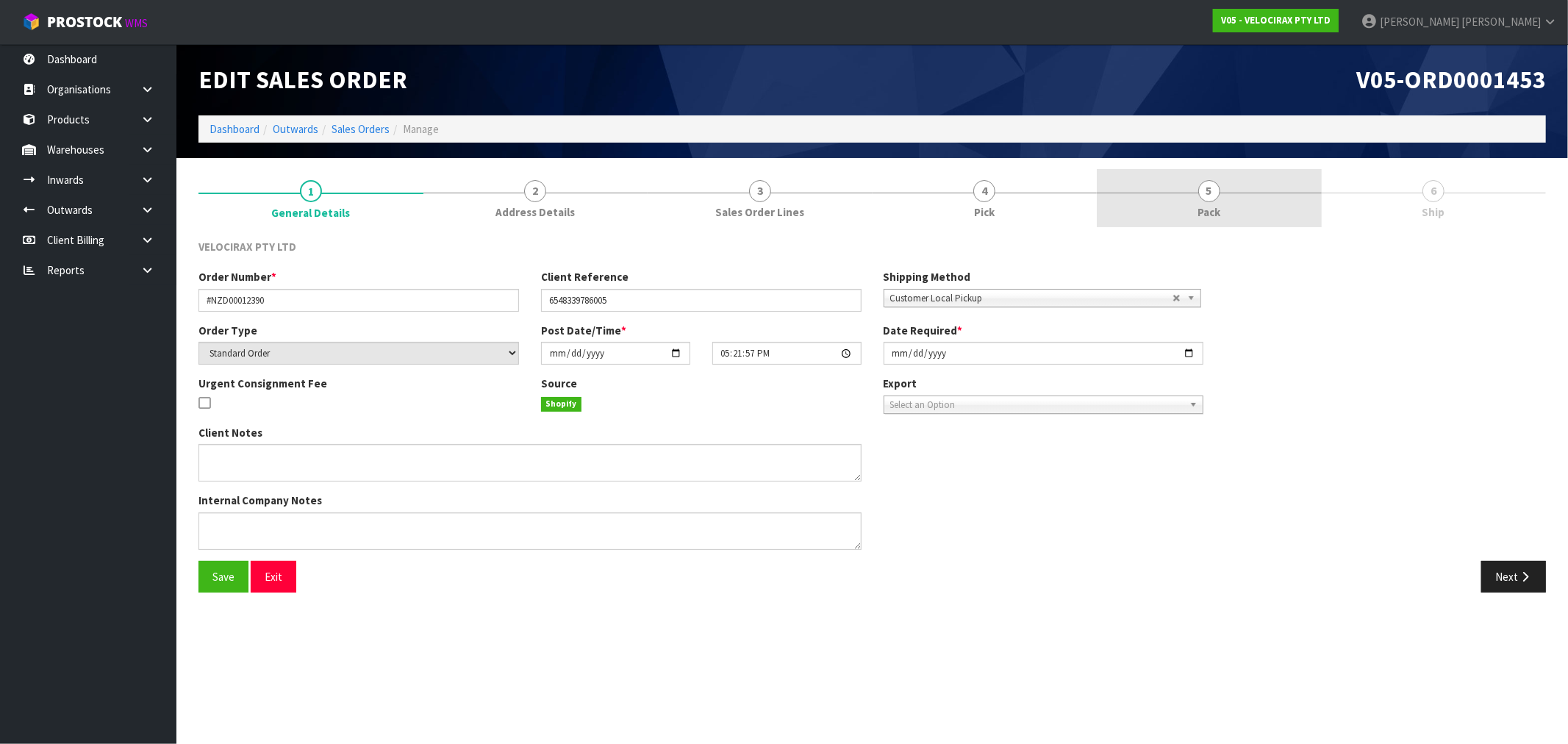
click at [1246, 204] on link "5 Pack" at bounding box center [1209, 198] width 225 height 58
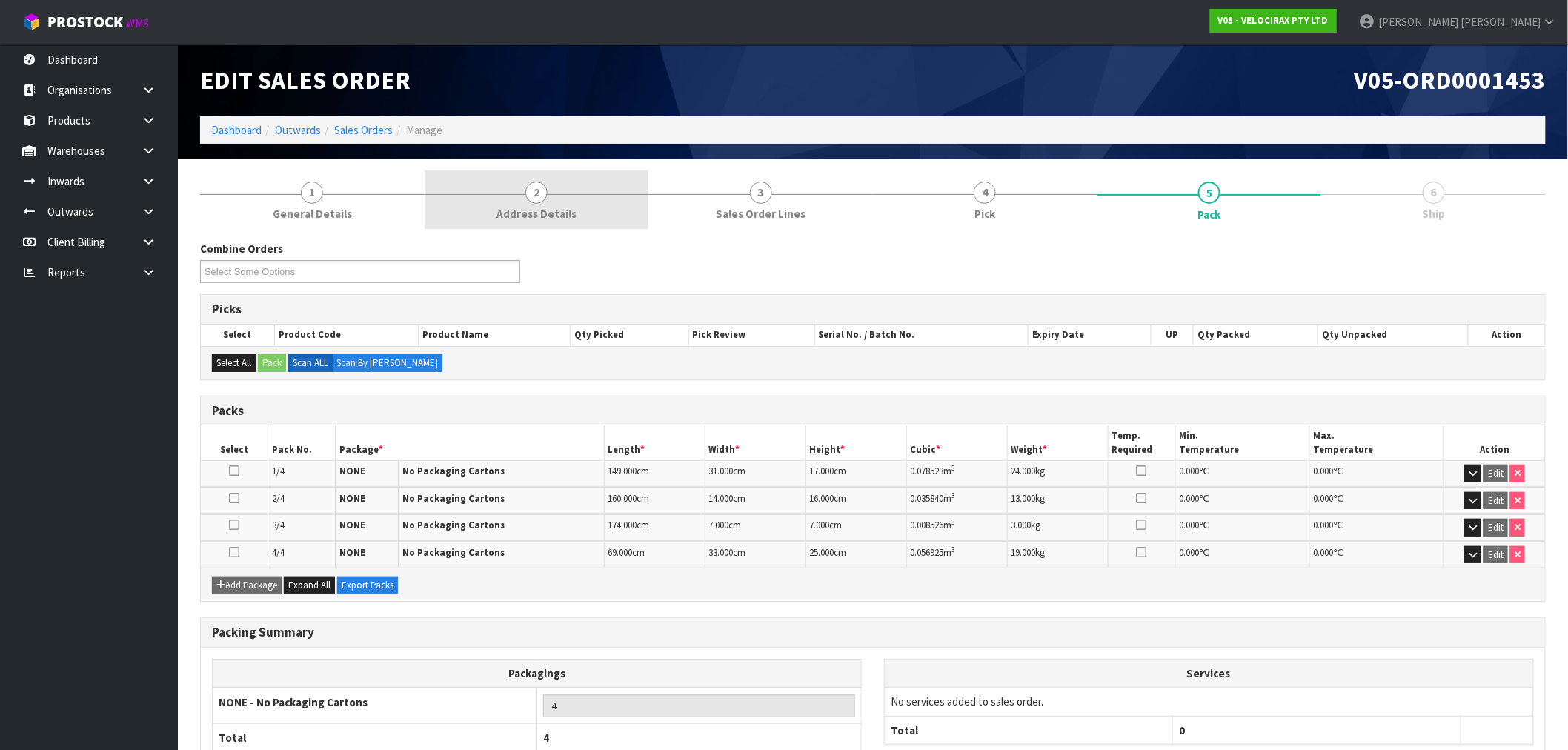
click at [528, 213] on span "Address Details" at bounding box center [537, 213] width 80 height 15
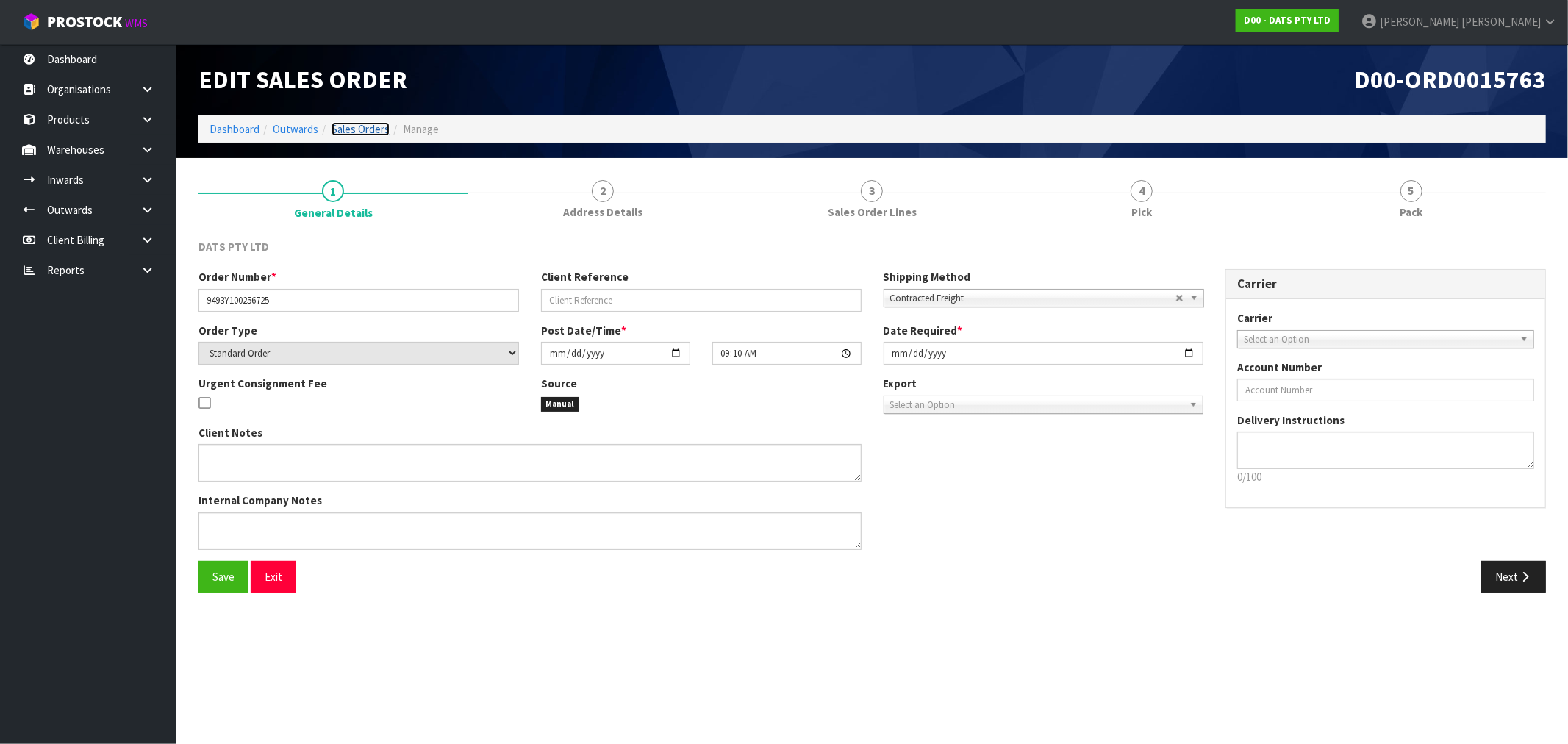
click at [376, 129] on link "Sales Orders" at bounding box center [360, 129] width 58 height 14
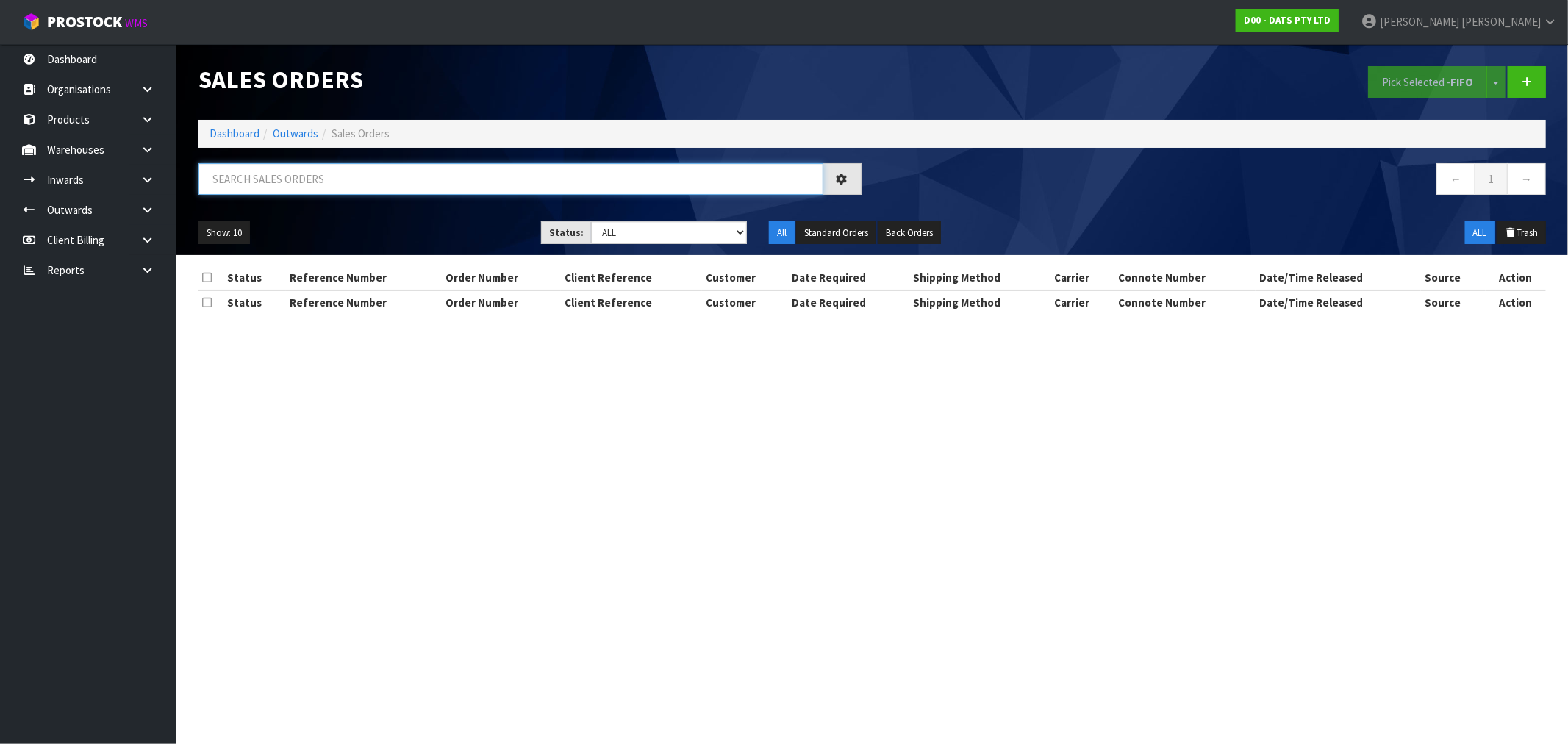
click at [352, 188] on input "text" at bounding box center [511, 179] width 625 height 32
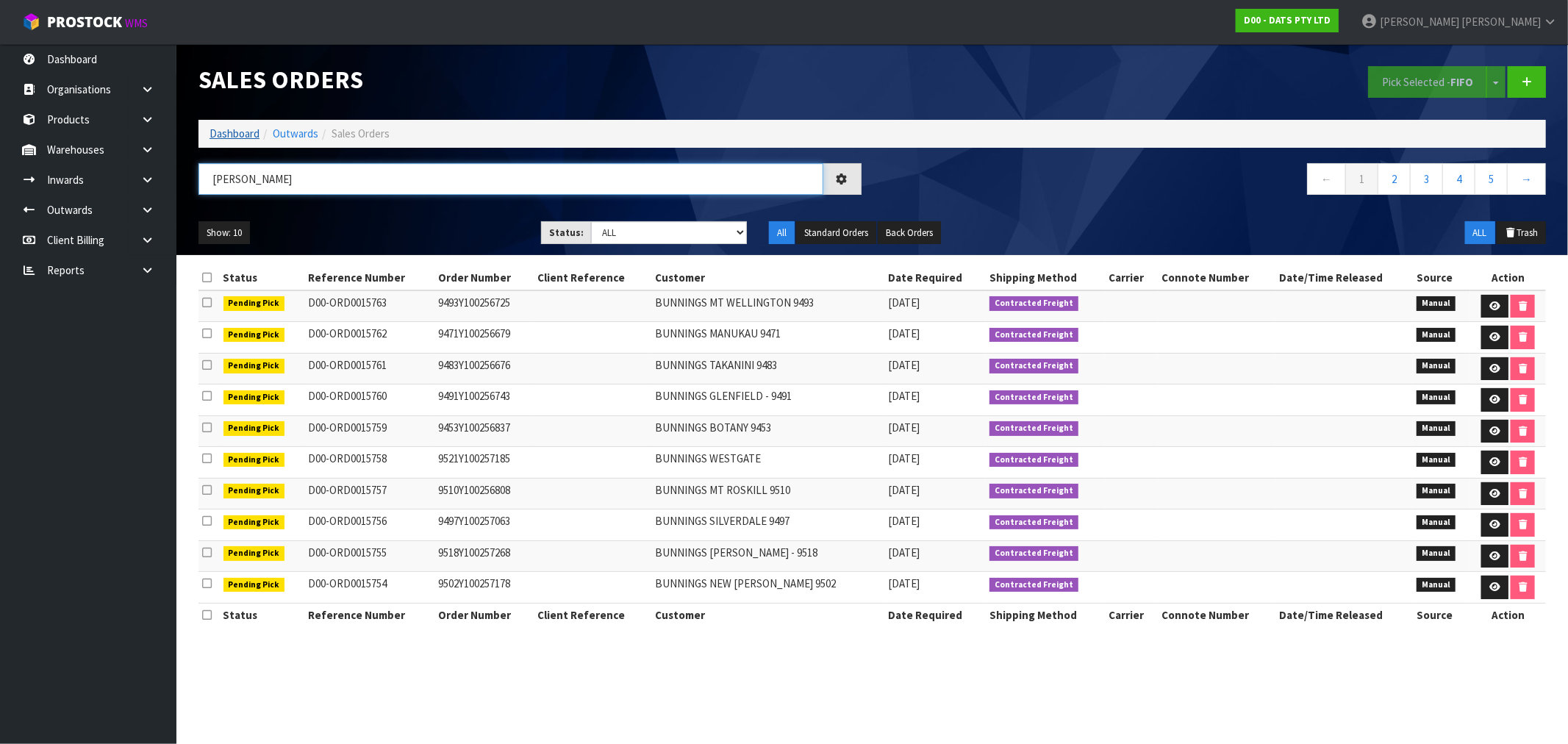
type input "ALEX"
click at [237, 133] on link "Dashboard" at bounding box center [234, 133] width 50 height 14
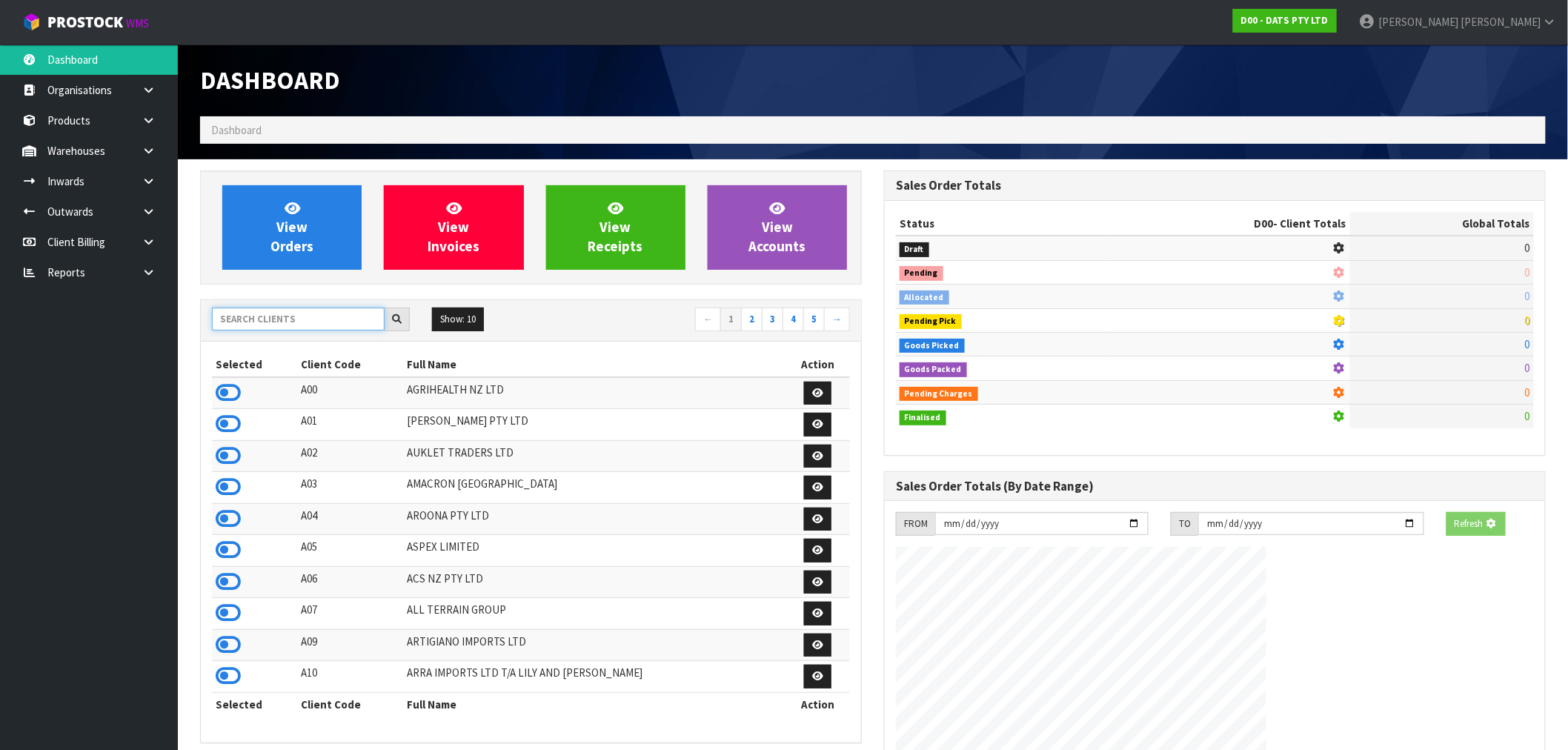
click at [285, 317] on input "text" at bounding box center [298, 319] width 173 height 23
type input "A"
type input "B"
type input "D"
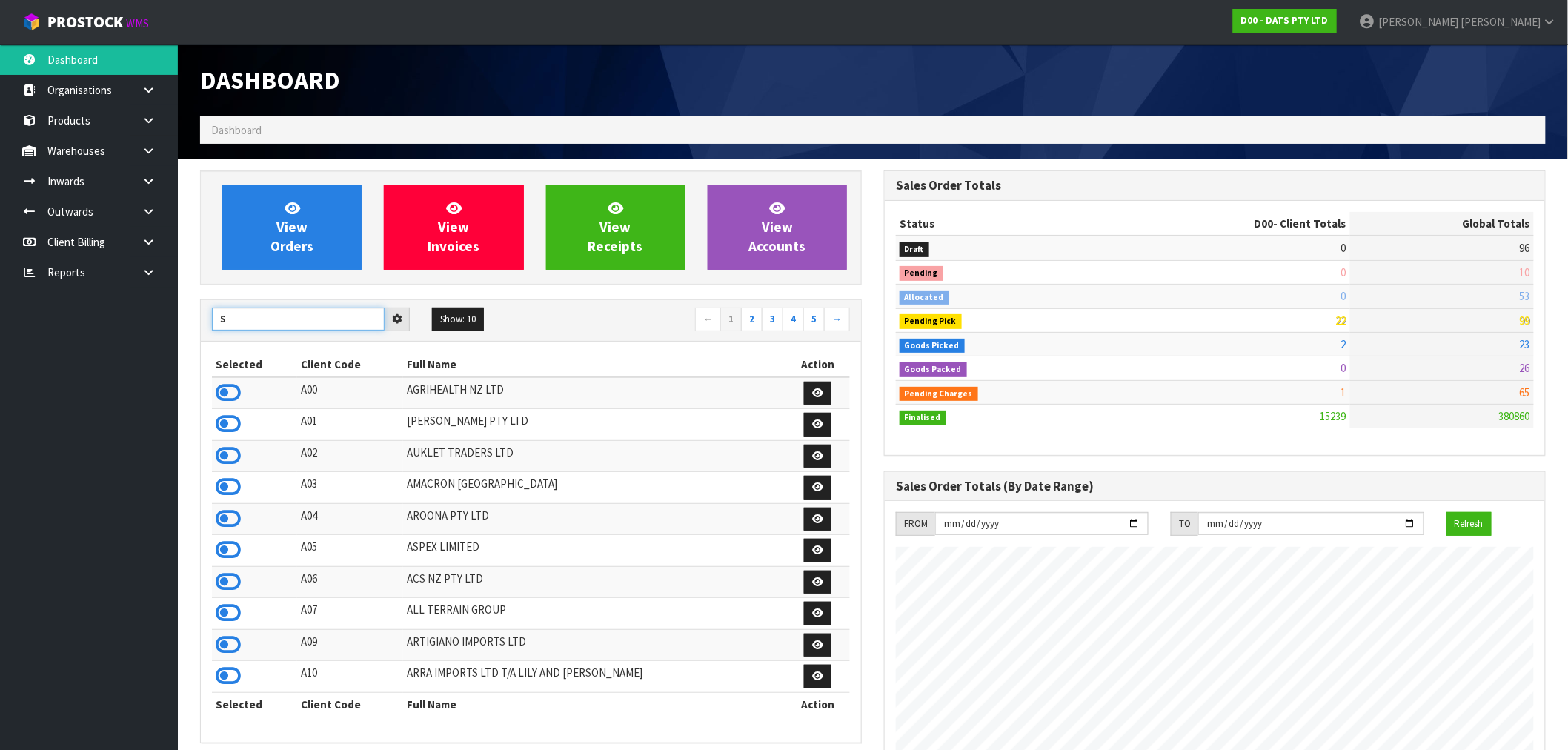
type input "S"
type input "D"
type input "B"
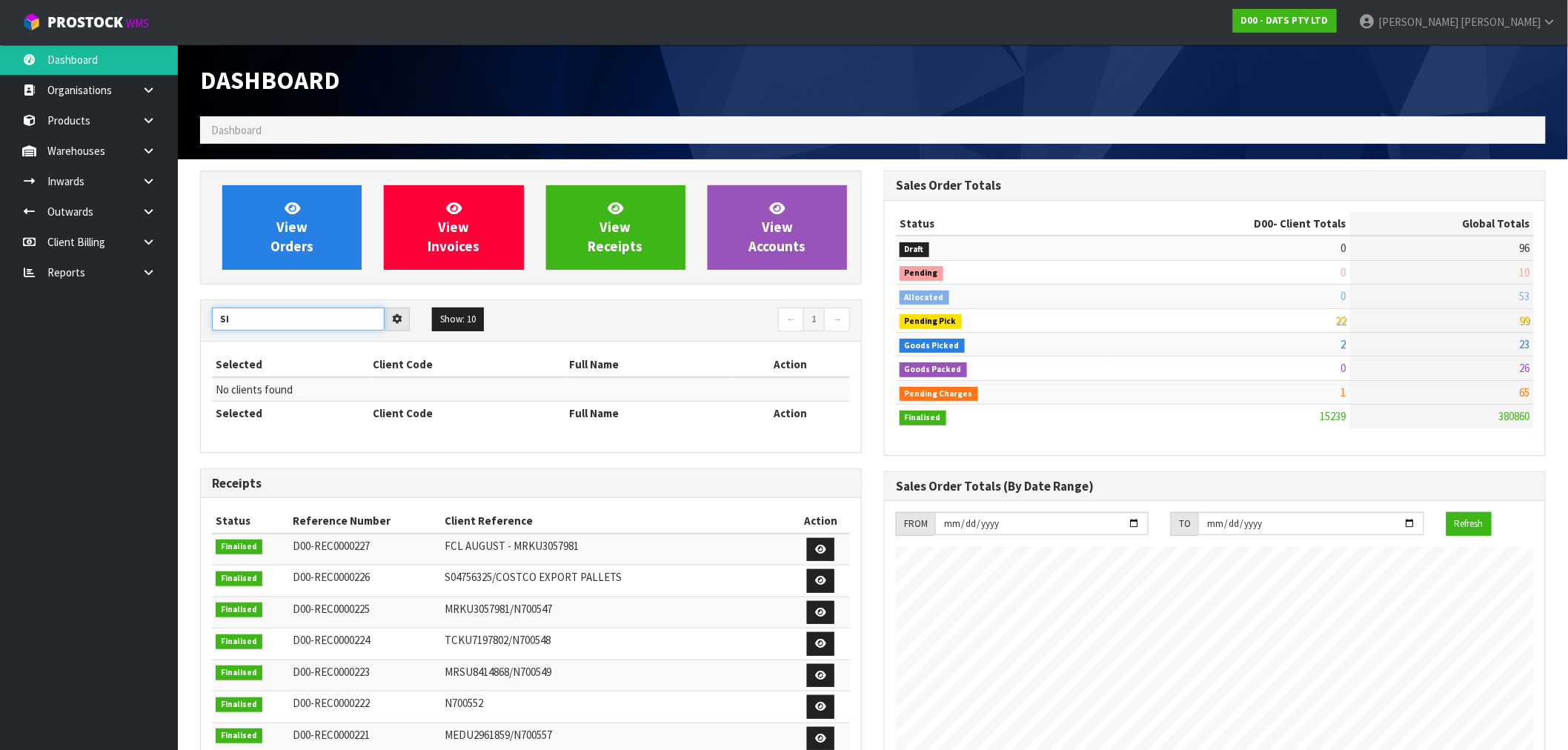
type input "S"
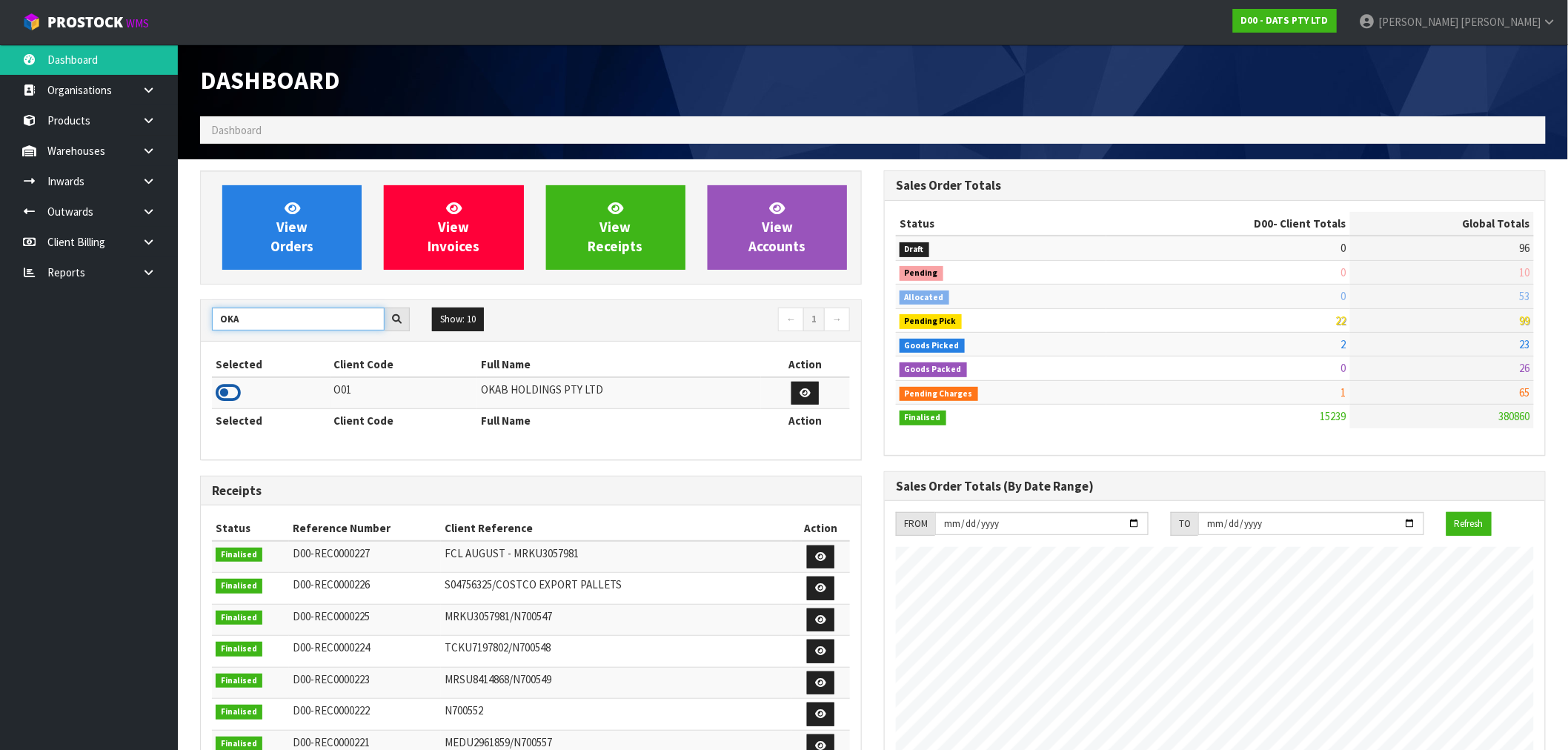
type input "OKA"
click at [232, 396] on icon at bounding box center [228, 393] width 25 height 22
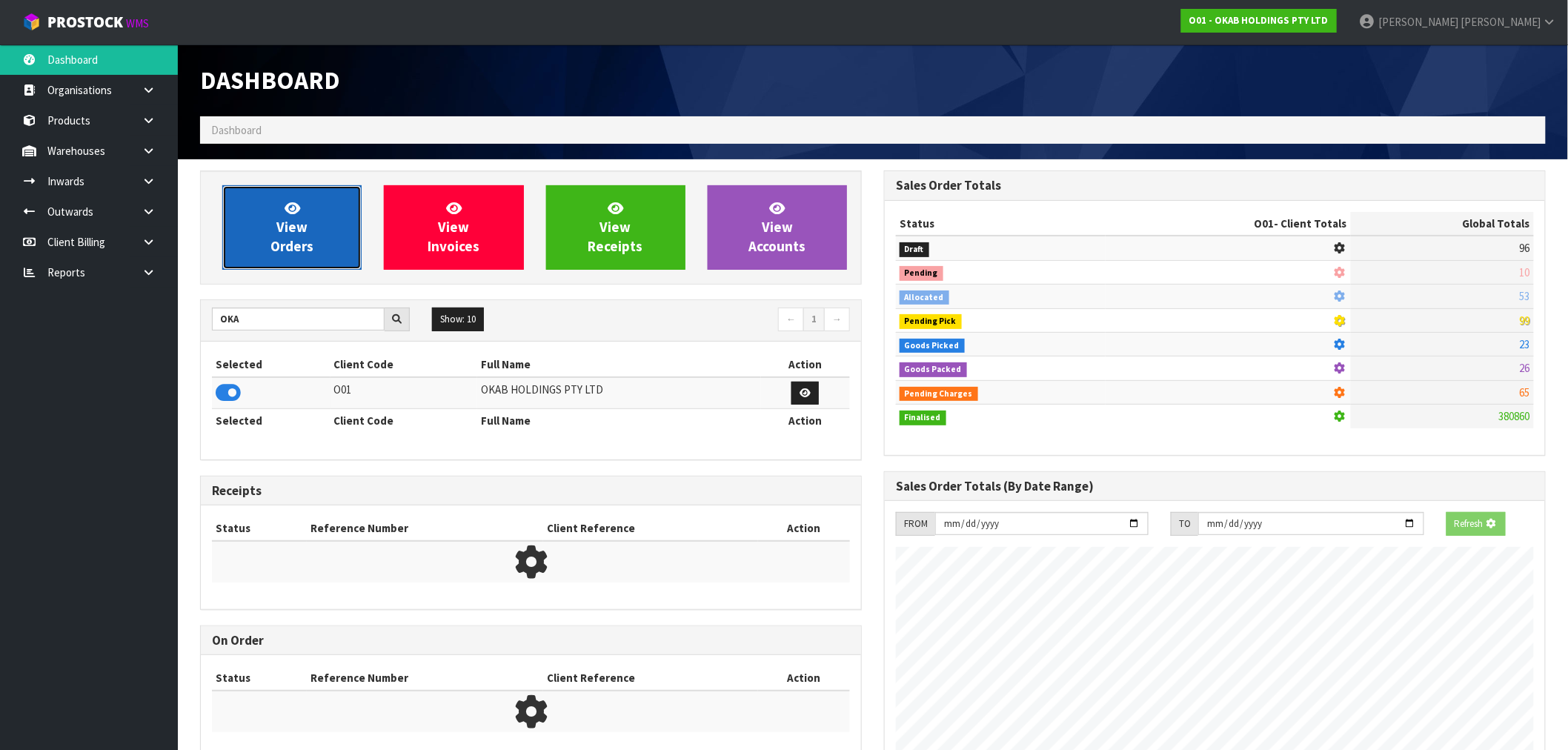
click at [298, 240] on span "View Orders" at bounding box center [292, 227] width 43 height 55
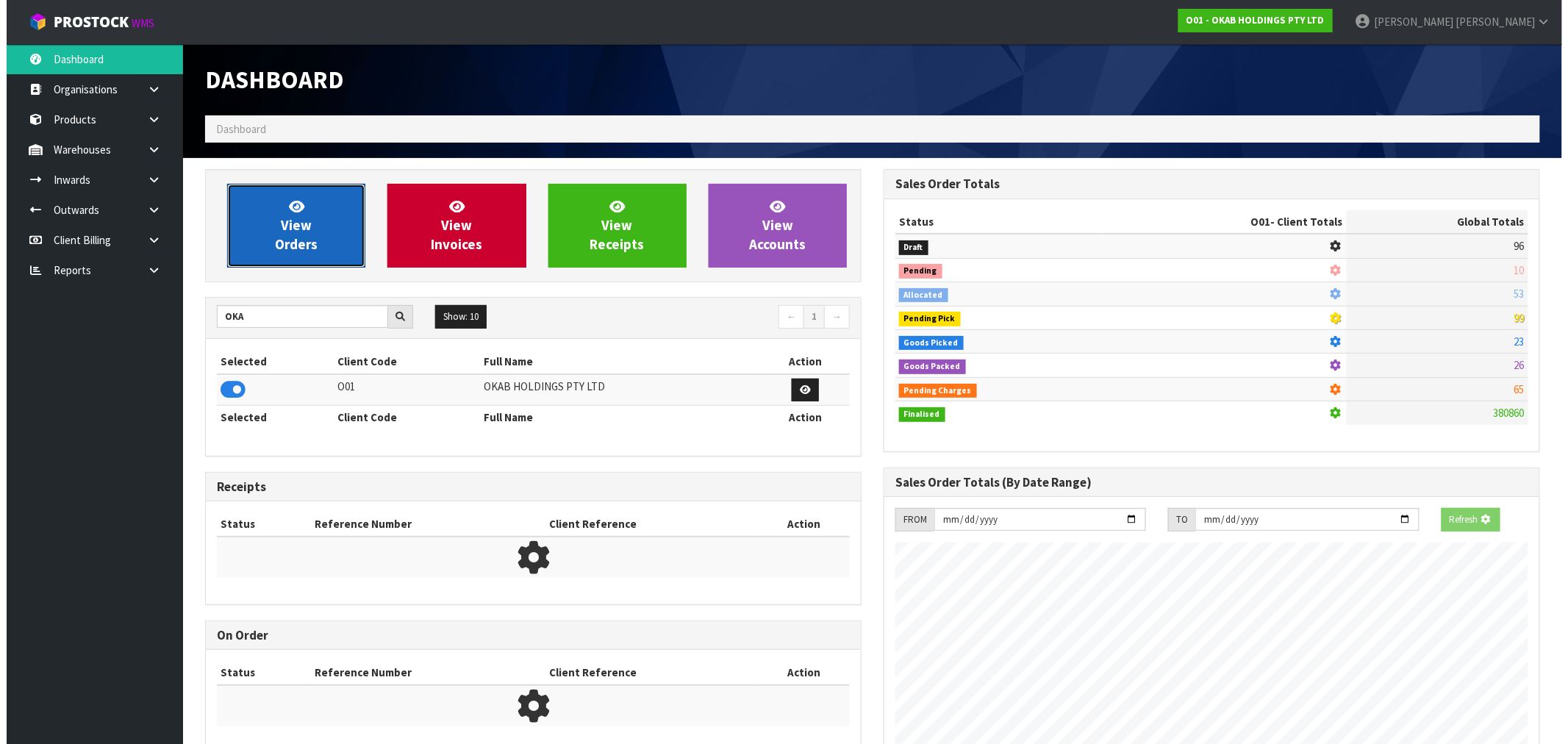
scroll to position [734475, 734504]
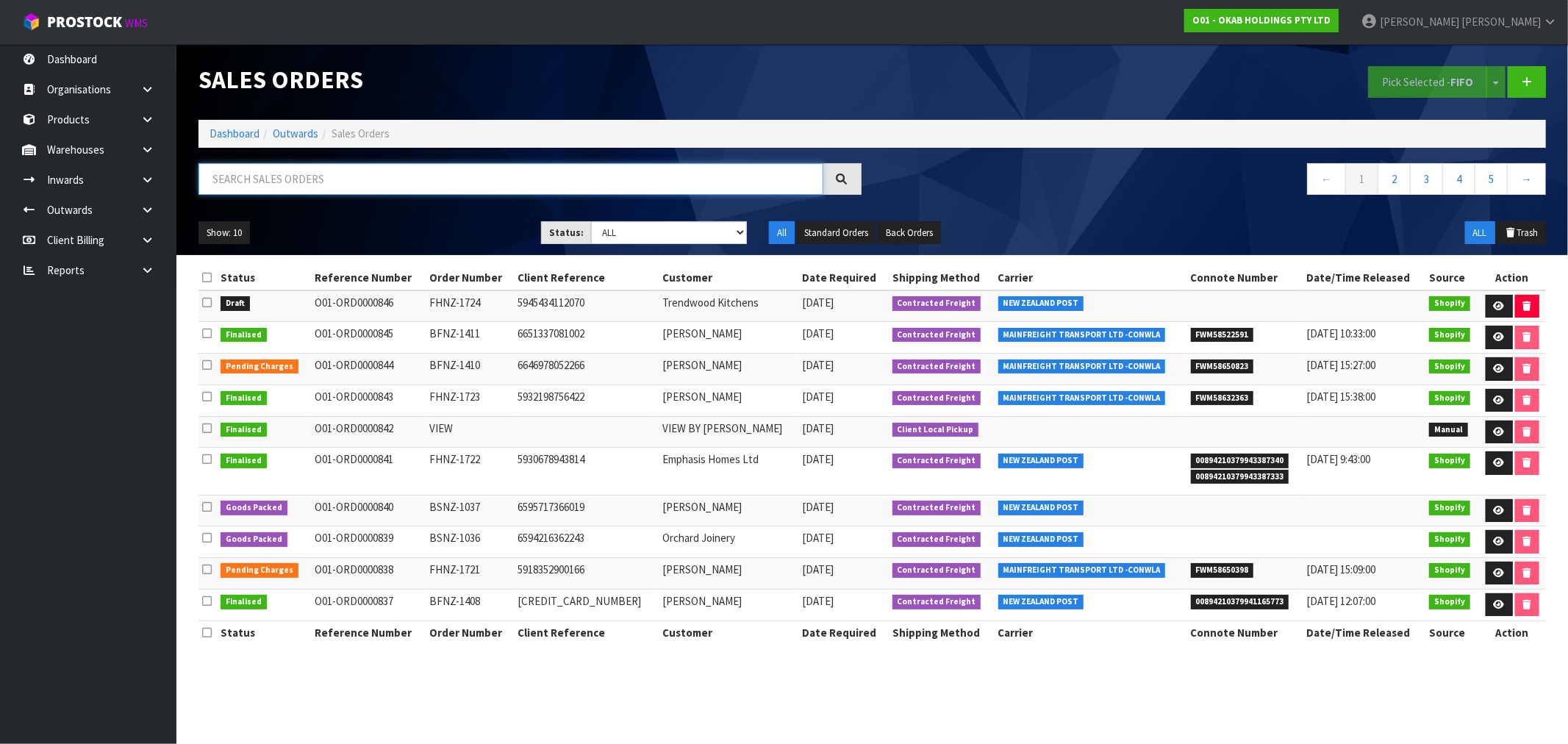
click at [469, 184] on input "text" at bounding box center [511, 179] width 625 height 32
type input "ALEX"
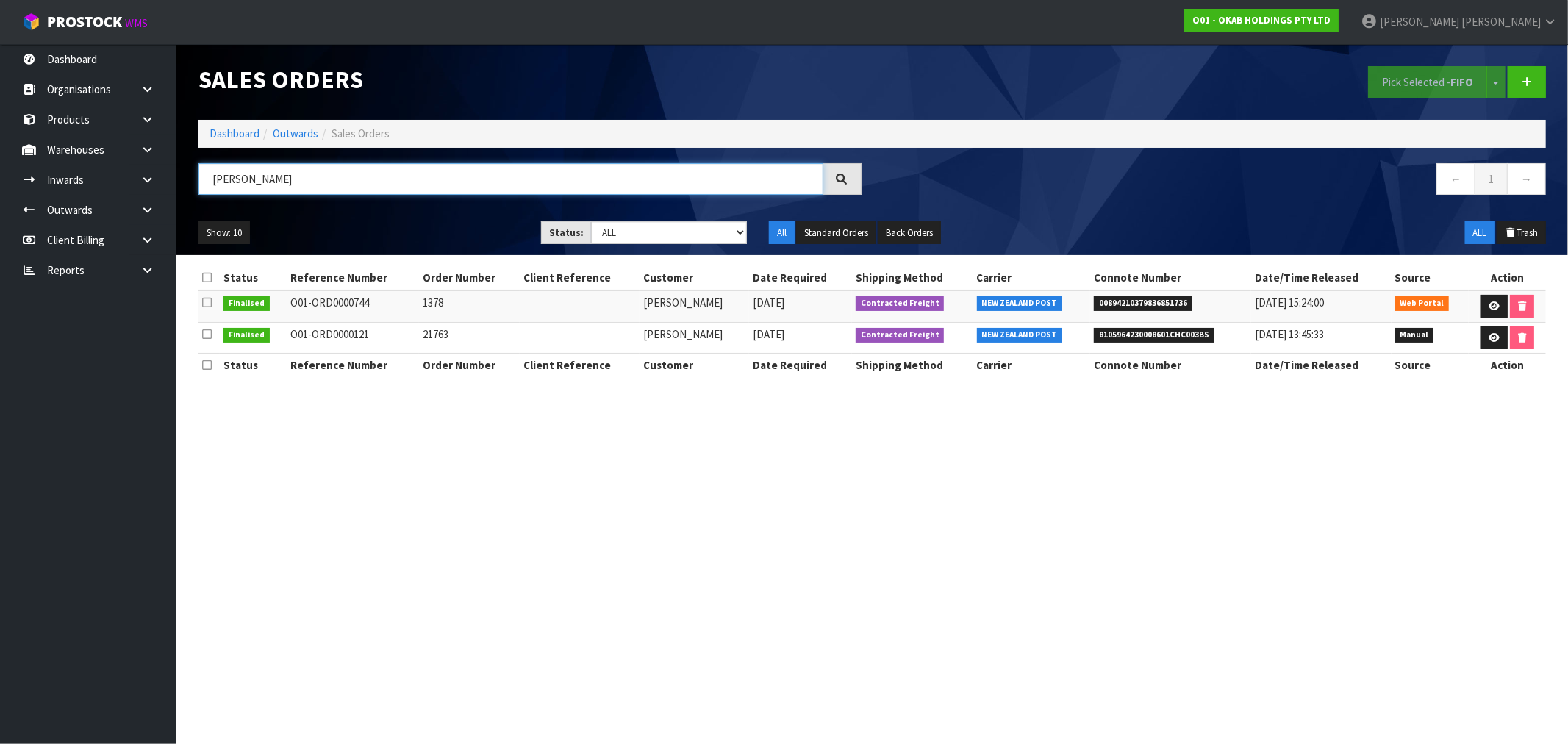
drag, startPoint x: 311, startPoint y: 184, endPoint x: 209, endPoint y: 178, distance: 102.2
click at [209, 178] on input "ALEX" at bounding box center [511, 179] width 625 height 32
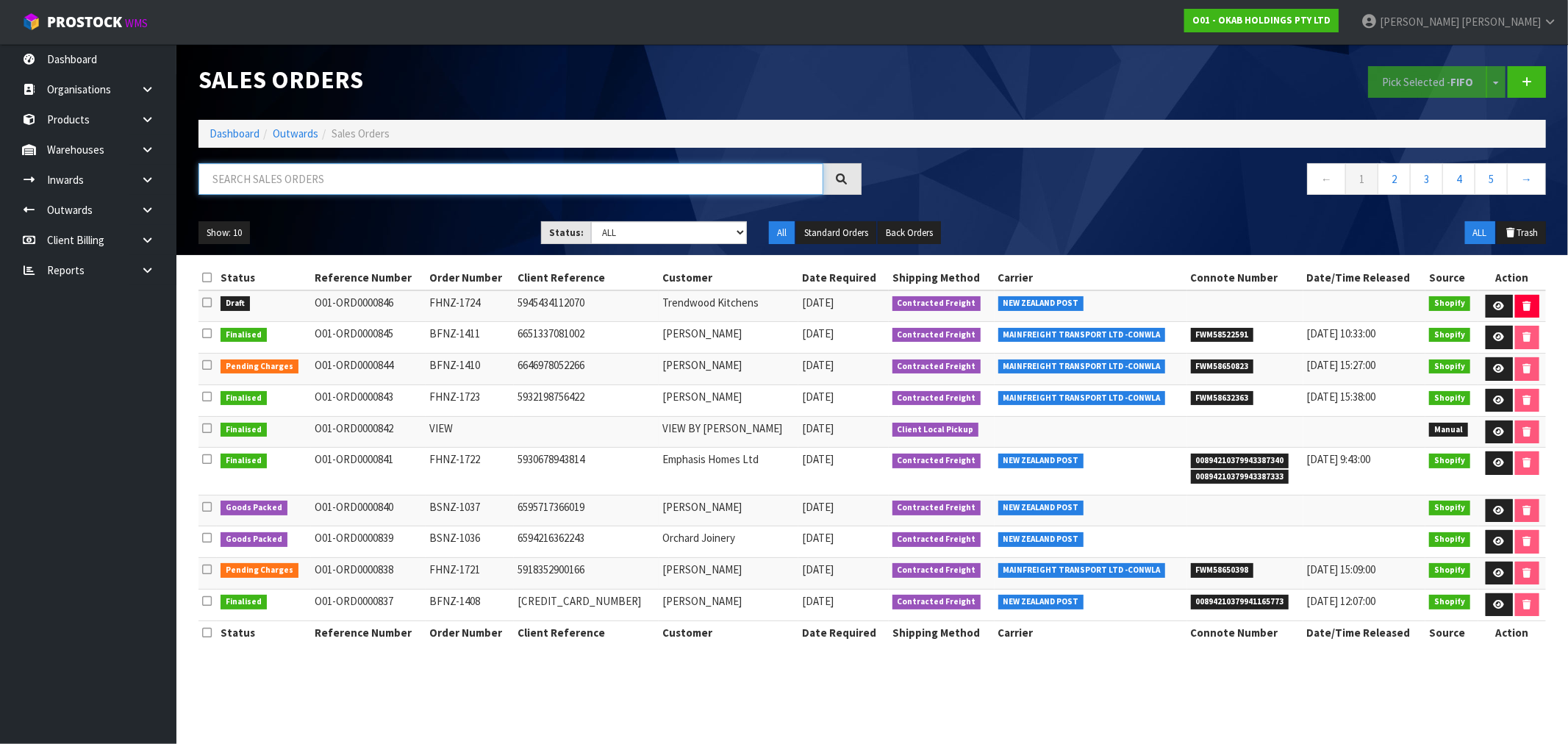
drag, startPoint x: 340, startPoint y: 181, endPoint x: 337, endPoint y: 187, distance: 6.7
click at [337, 186] on input "text" at bounding box center [511, 179] width 625 height 32
type input "ALEX"
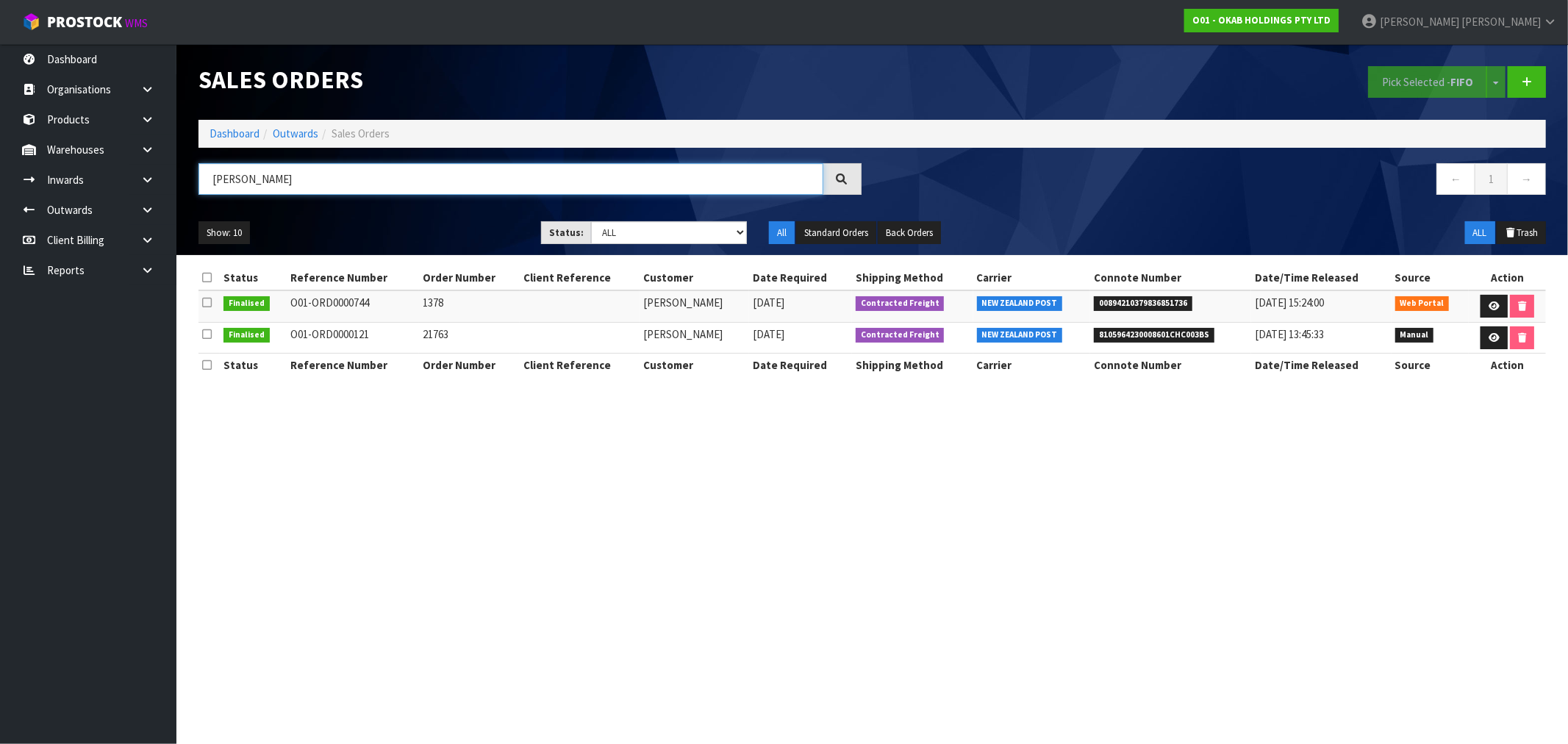
click at [258, 177] on input "ALEX" at bounding box center [511, 179] width 625 height 32
click at [1515, 240] on button "Trash" at bounding box center [1521, 233] width 49 height 24
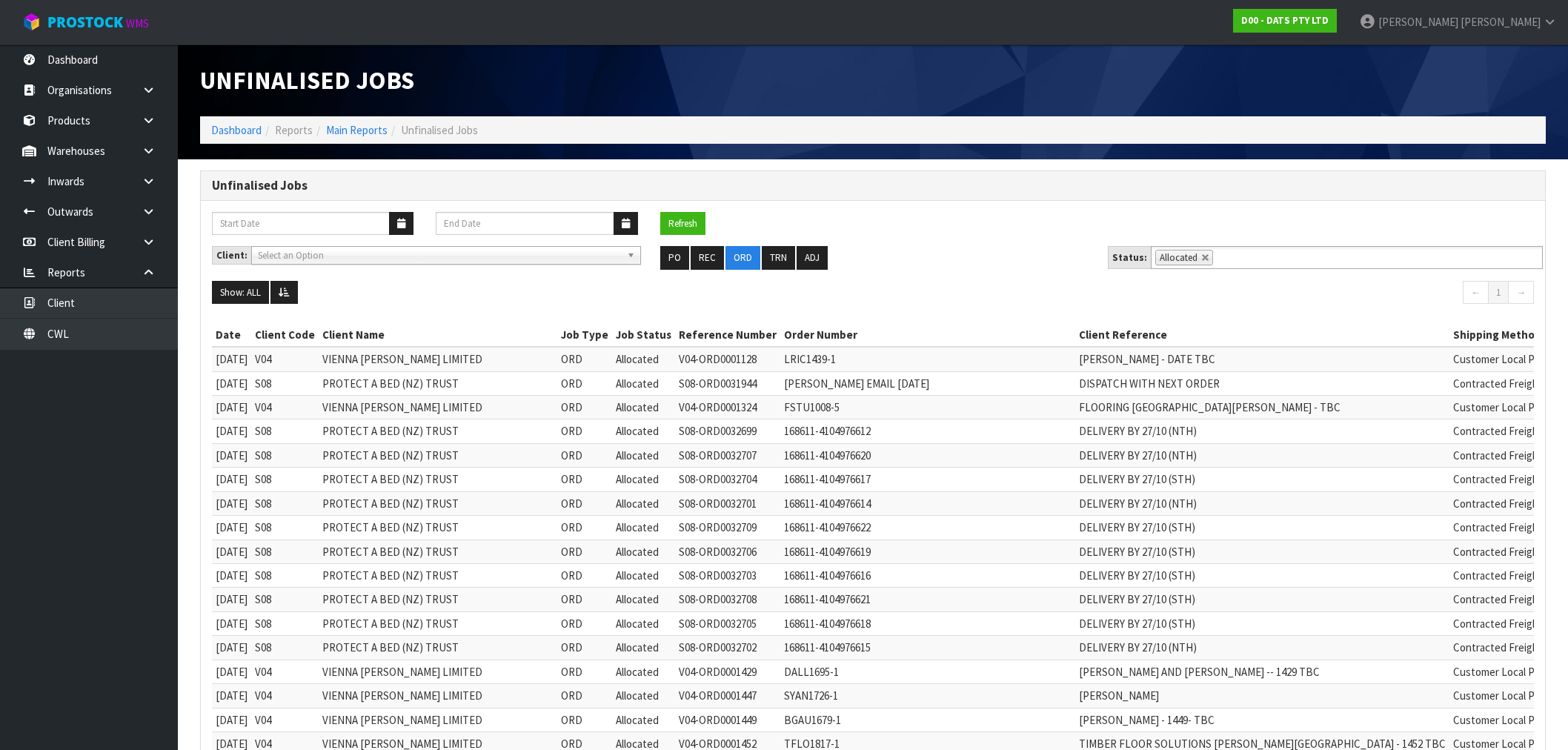
scroll to position [1077, 0]
